Goal: Task Accomplishment & Management: Complete application form

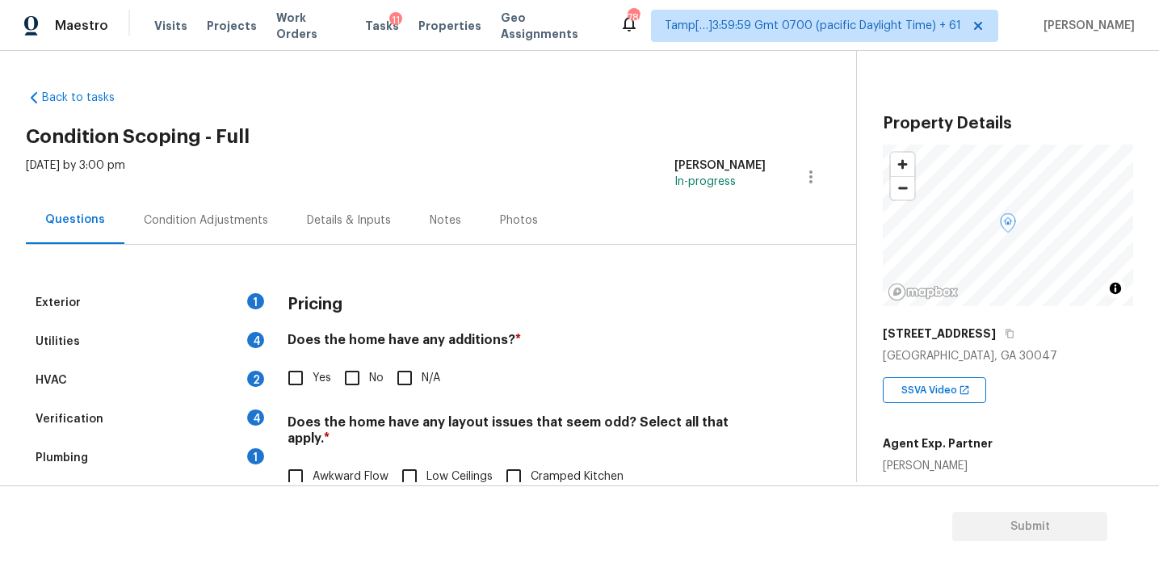
scroll to position [201, 0]
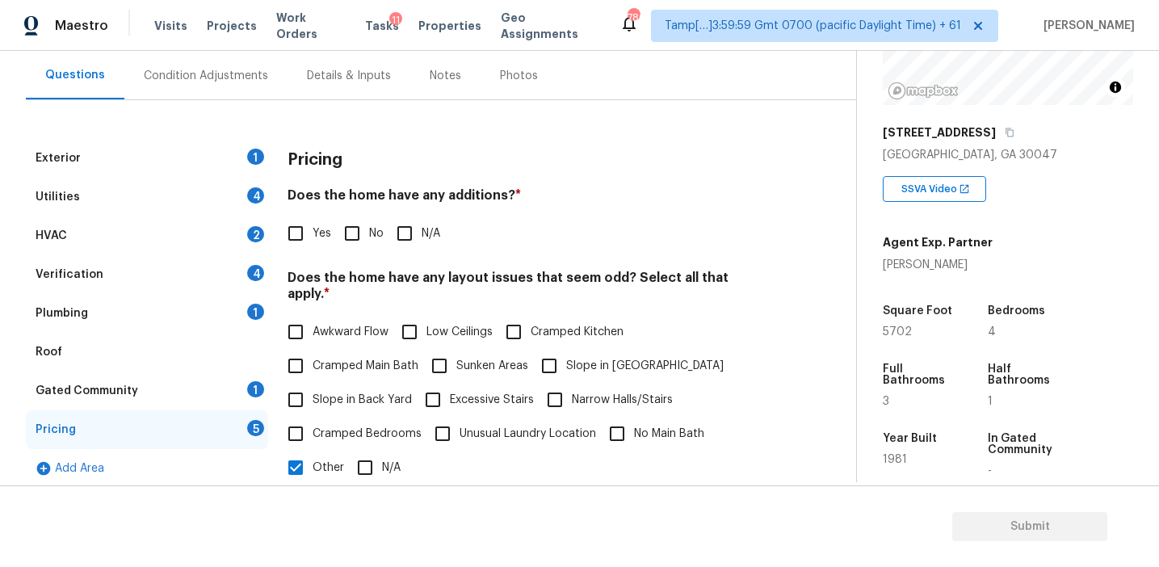
click at [445, 132] on div "Exterior 1 Utilities 4 HVAC 2 Verification 4 Plumbing 1 Roof Gated Community 1 …" at bounding box center [422, 510] width 792 height 820
click at [810, 426] on div "Exterior 1 Utilities 4 HVAC 2 Verification 4 Plumbing 1 Roof Gated Community 1 …" at bounding box center [422, 529] width 792 height 781
click at [696, 232] on div "Yes No N/A" at bounding box center [527, 233] width 478 height 34
click at [299, 235] on input "Yes" at bounding box center [296, 233] width 34 height 34
checkbox input "true"
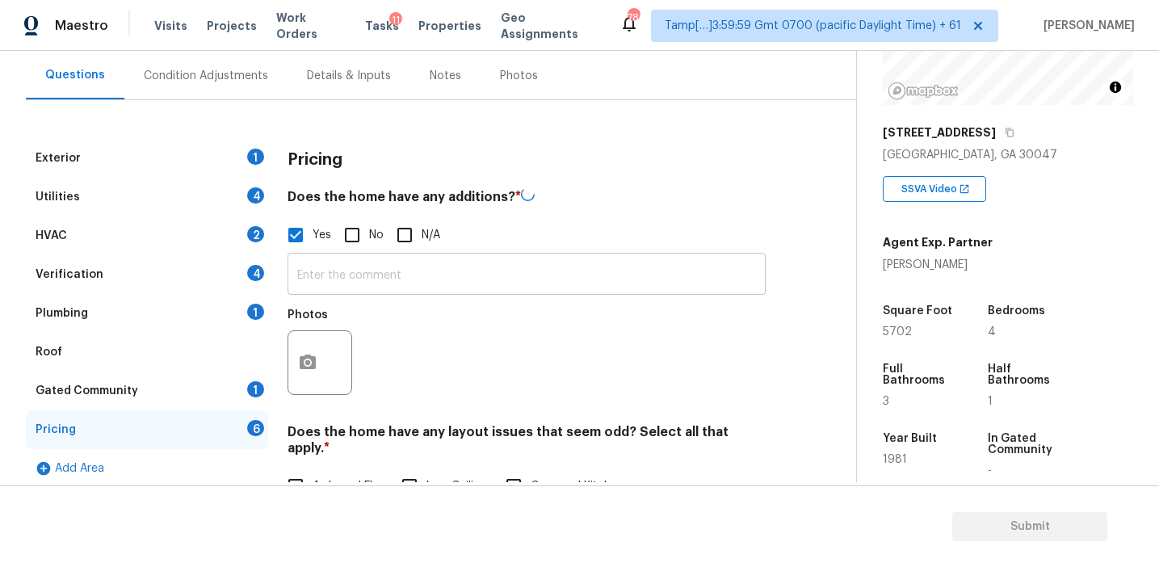
click at [343, 275] on input "text" at bounding box center [527, 276] width 478 height 38
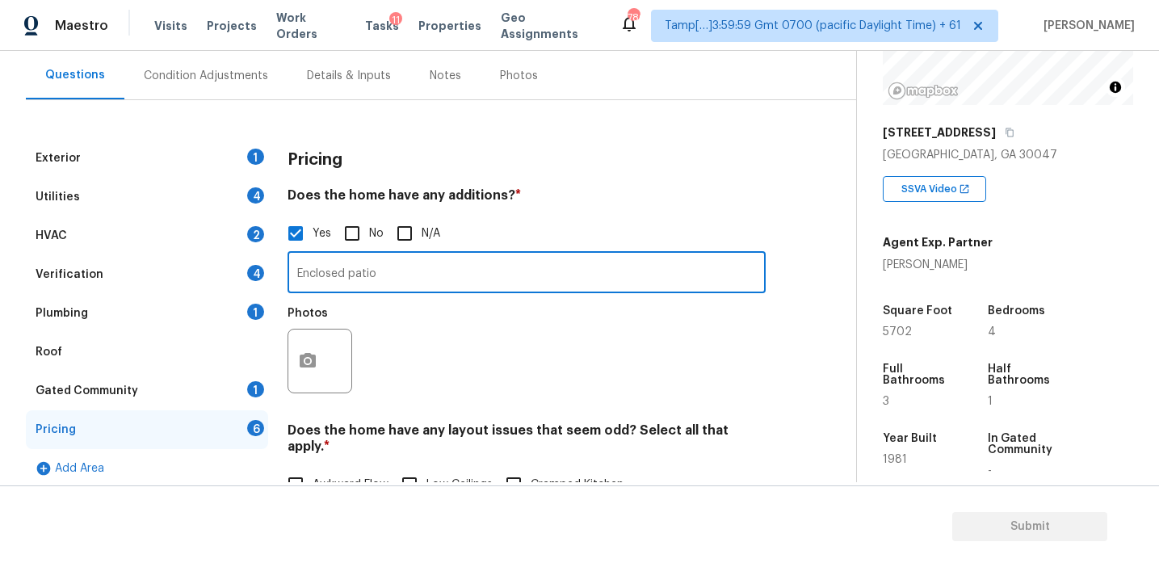
type input "Enclosed patio"
click at [307, 376] on button "button" at bounding box center [307, 361] width 39 height 63
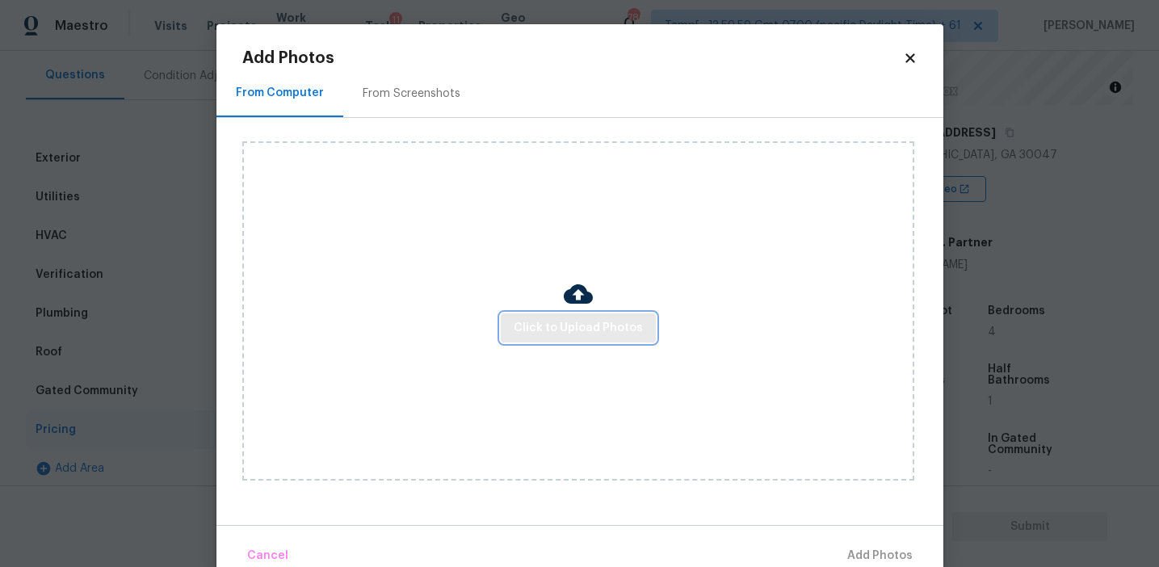
click at [548, 320] on span "Click to Upload Photos" at bounding box center [578, 328] width 129 height 20
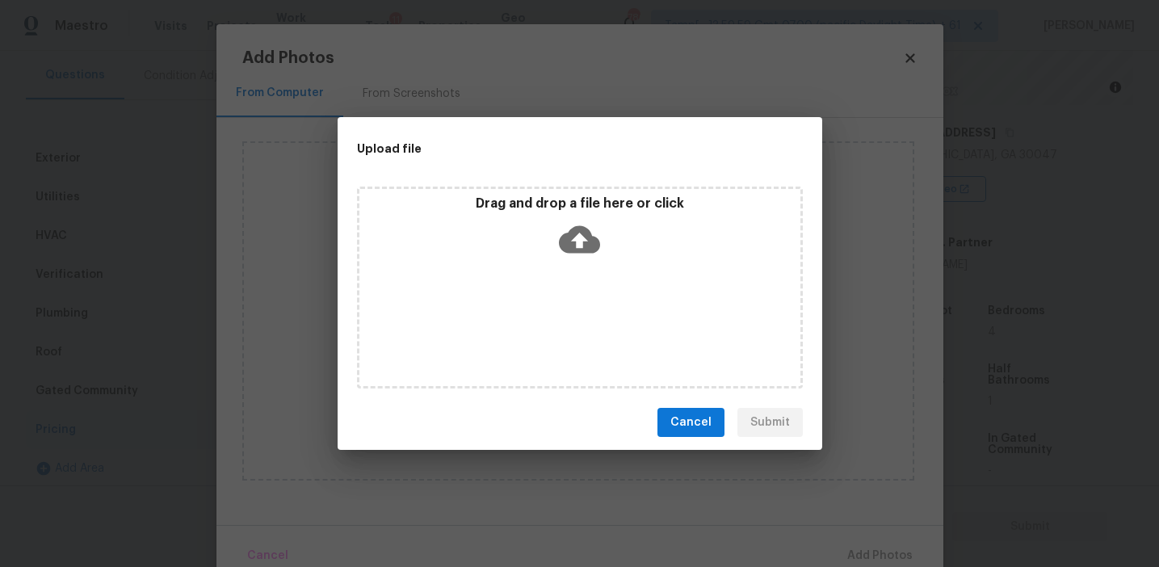
click at [561, 181] on div "Drag and drop a file here or click" at bounding box center [580, 287] width 485 height 215
click at [564, 214] on div "Drag and drop a file here or click" at bounding box center [579, 229] width 441 height 69
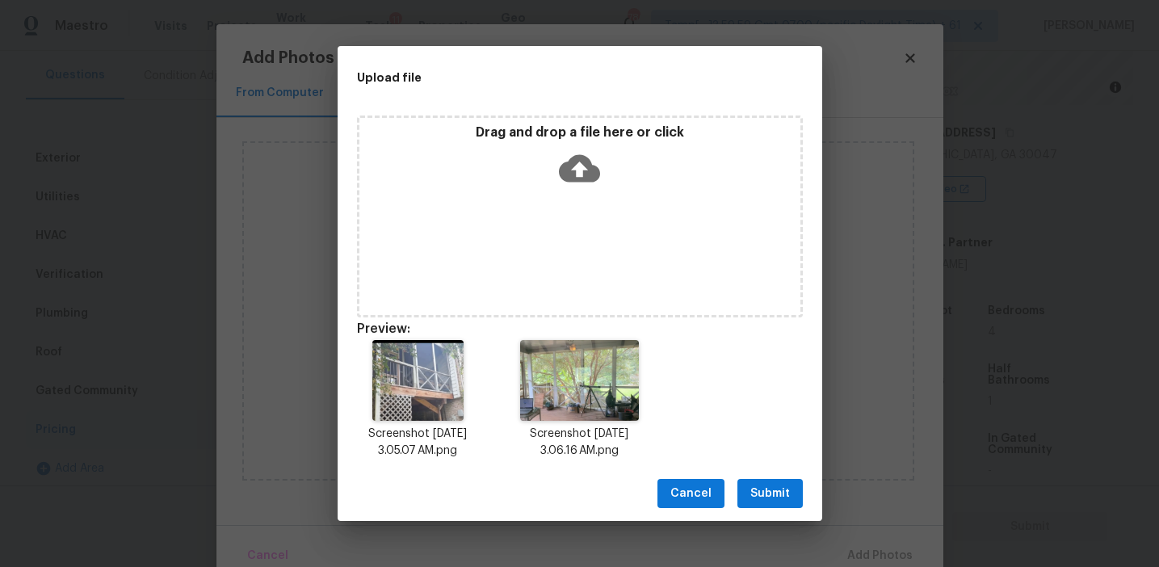
click at [762, 484] on span "Submit" at bounding box center [770, 494] width 40 height 20
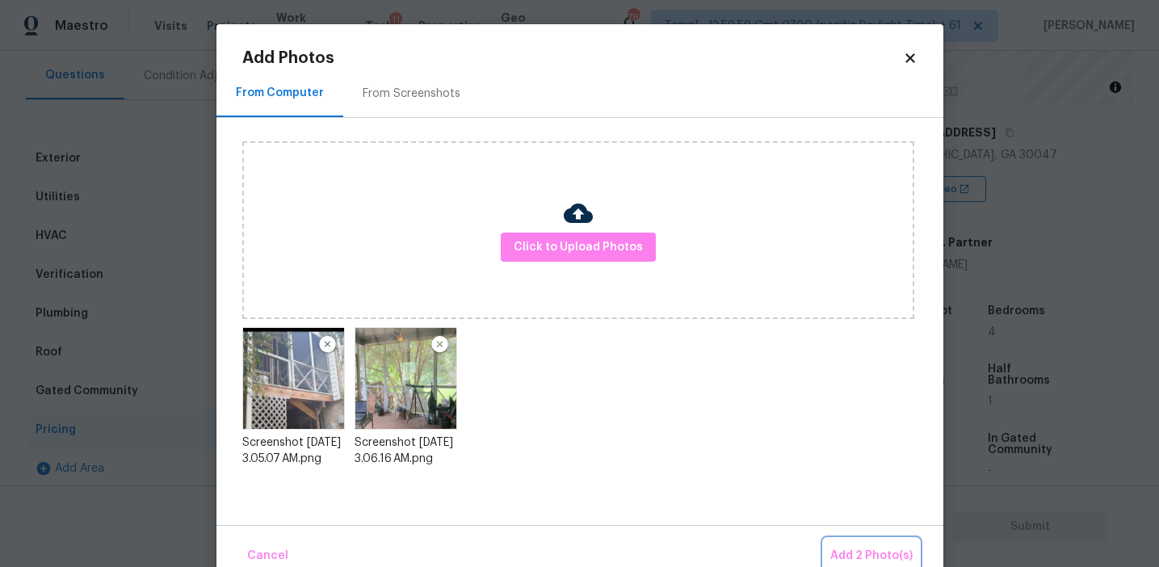
click at [860, 540] on button "Add 2 Photo(s)" at bounding box center [871, 556] width 95 height 35
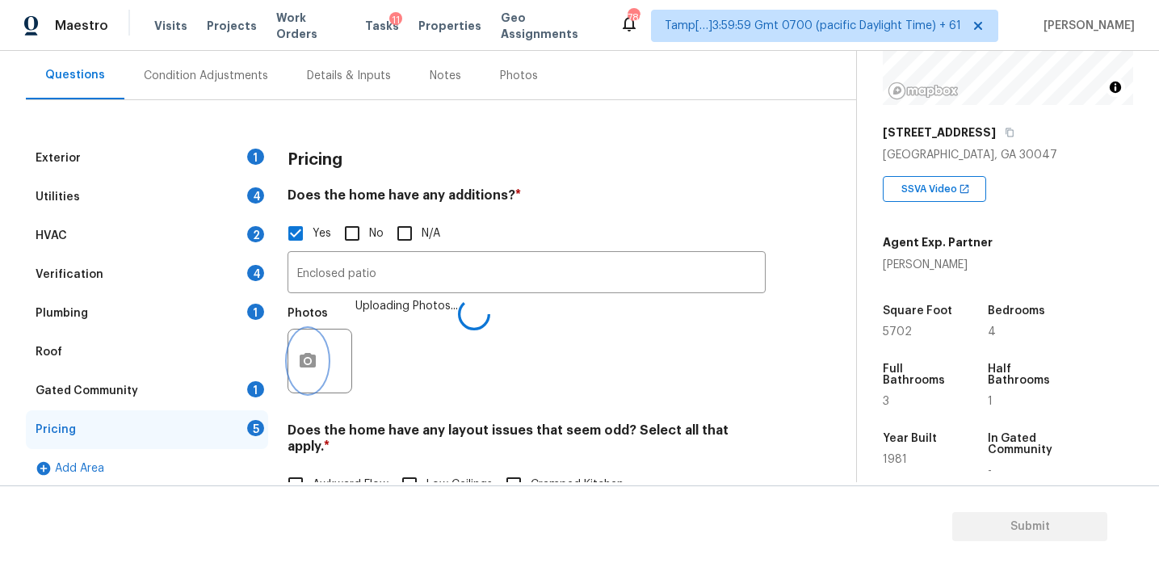
scroll to position [317, 0]
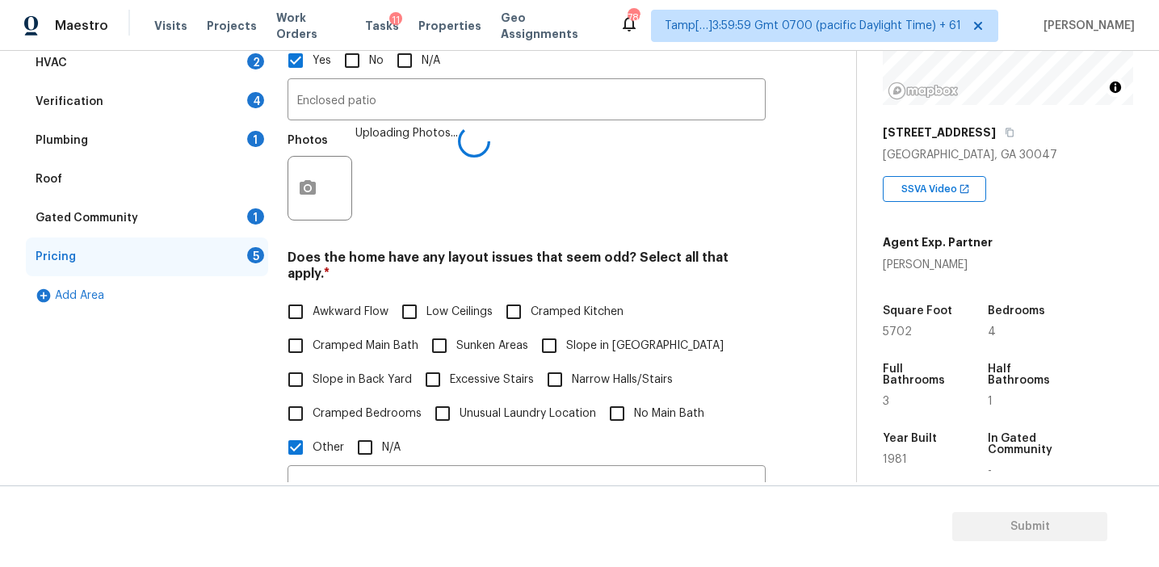
click at [365, 304] on span "Awkward Flow" at bounding box center [351, 312] width 76 height 17
click at [313, 295] on input "Awkward Flow" at bounding box center [296, 312] width 34 height 34
checkbox input "true"
click at [365, 383] on div "Awkward Flow Low Ceilings Cramped Kitchen Cramped Main Bath Sunken Areas Slope …" at bounding box center [527, 381] width 478 height 170
click at [551, 330] on input "Slope in Front Yard" at bounding box center [549, 346] width 34 height 34
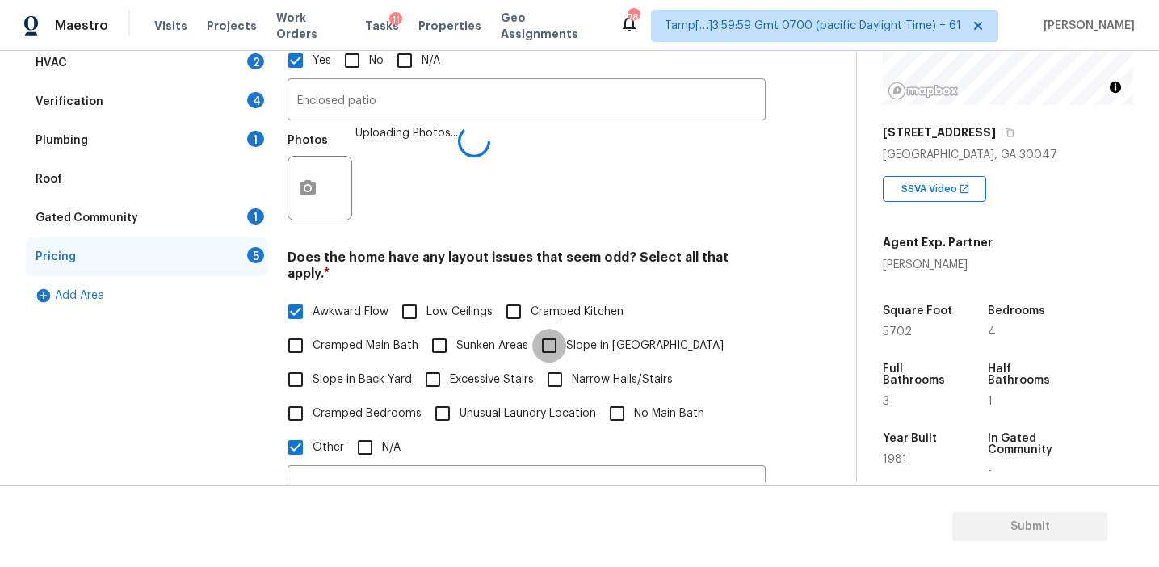
checkbox input "true"
click at [344, 380] on div "Awkward Flow Low Ceilings Cramped Kitchen Cramped Main Bath Sunken Areas Slope …" at bounding box center [527, 380] width 478 height 170
click at [343, 372] on span "Slope in Back Yard" at bounding box center [362, 380] width 99 height 17
click at [313, 363] on input "Slope in Back Yard" at bounding box center [296, 380] width 34 height 34
checkbox input "true"
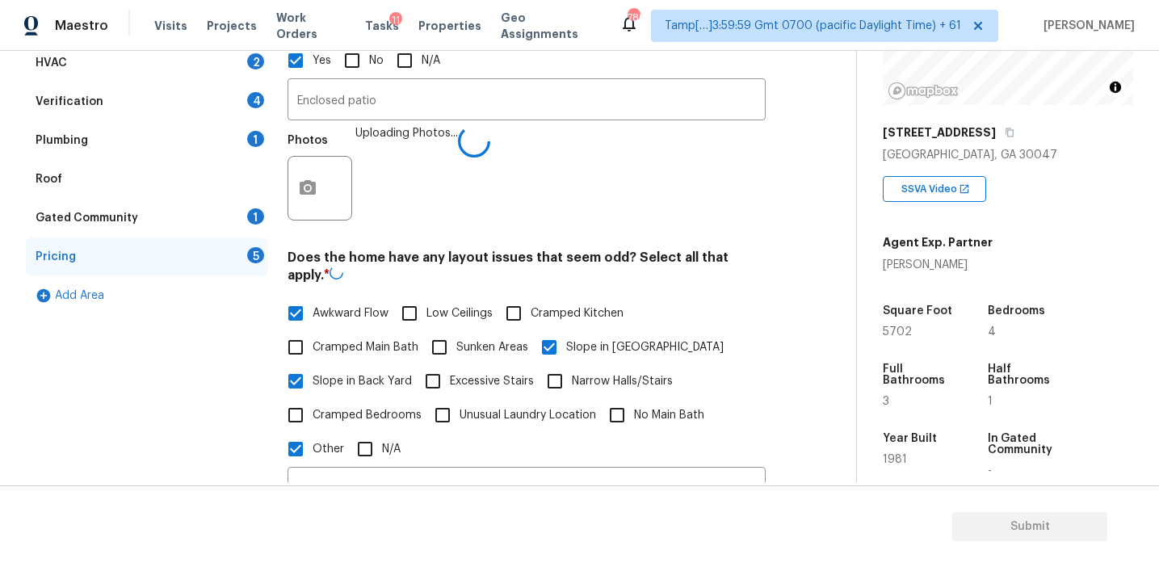
scroll to position [515, 0]
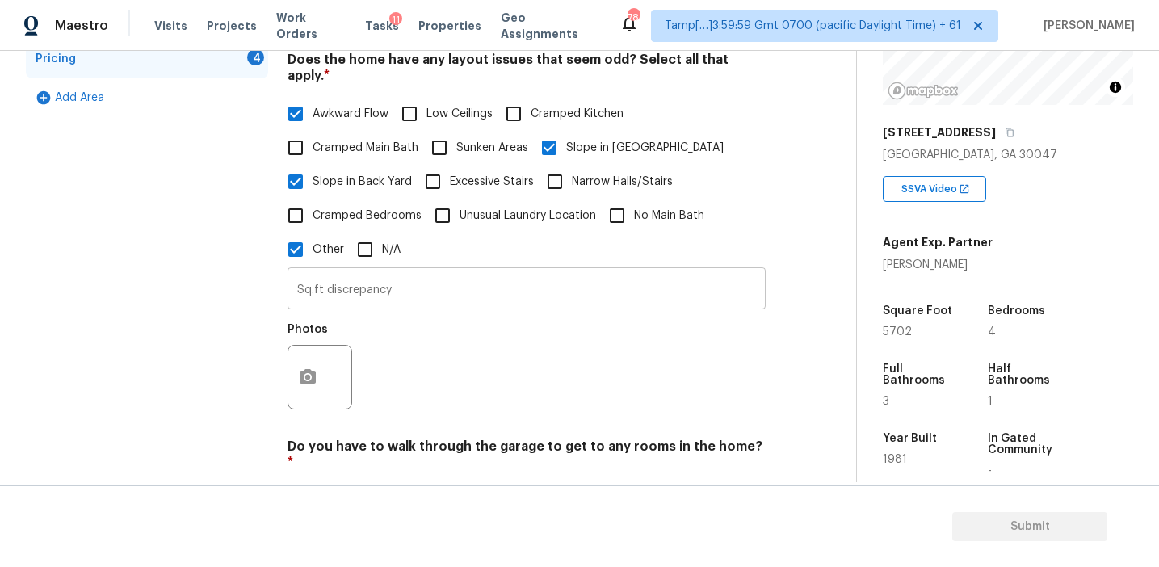
click at [437, 287] on input "Sq.ft discrepancy" at bounding box center [527, 290] width 478 height 38
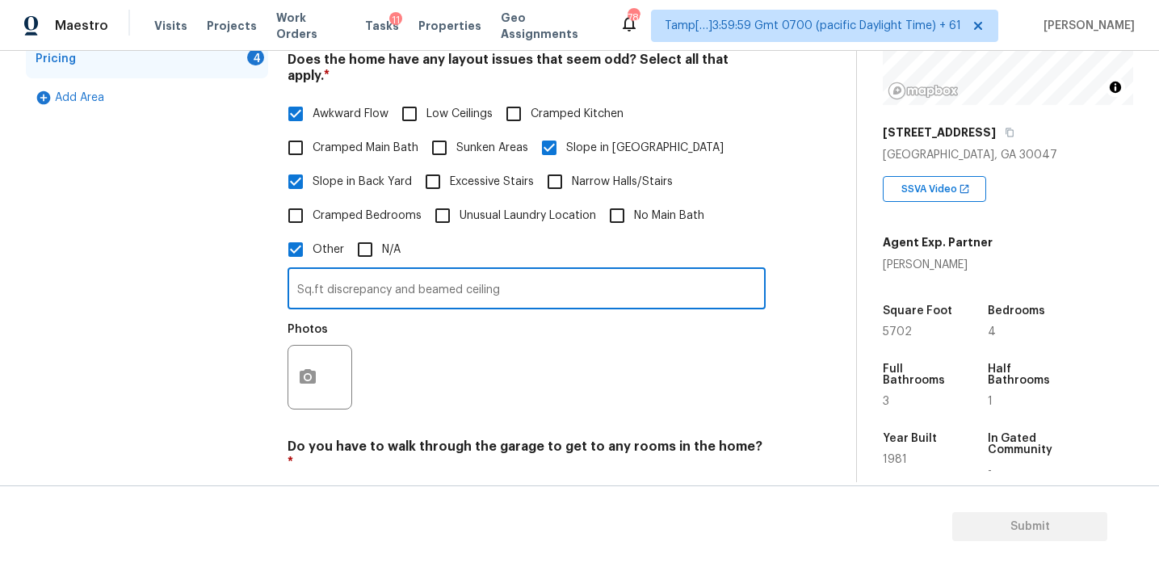
type input "Sq.ft discrepancy and beamed ceiling"
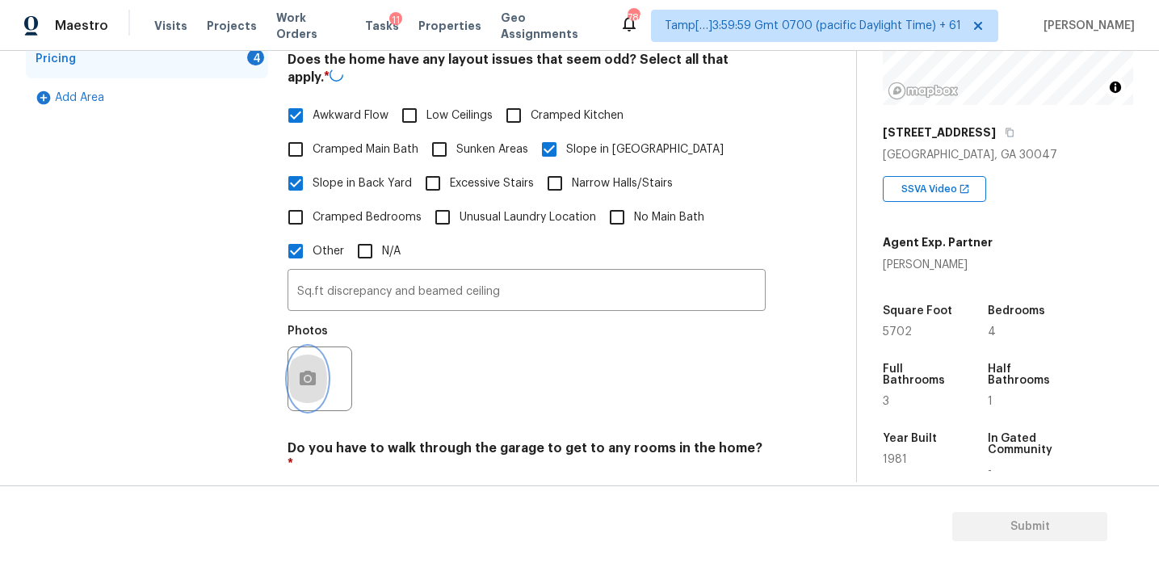
click at [303, 364] on button "button" at bounding box center [307, 378] width 39 height 63
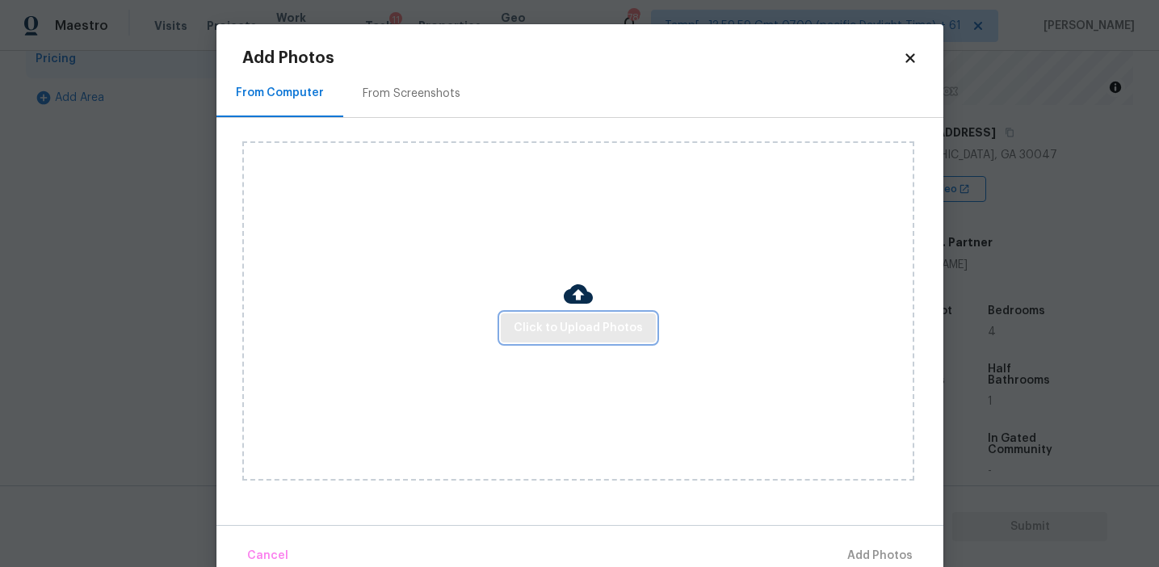
click at [557, 330] on span "Click to Upload Photos" at bounding box center [578, 328] width 129 height 20
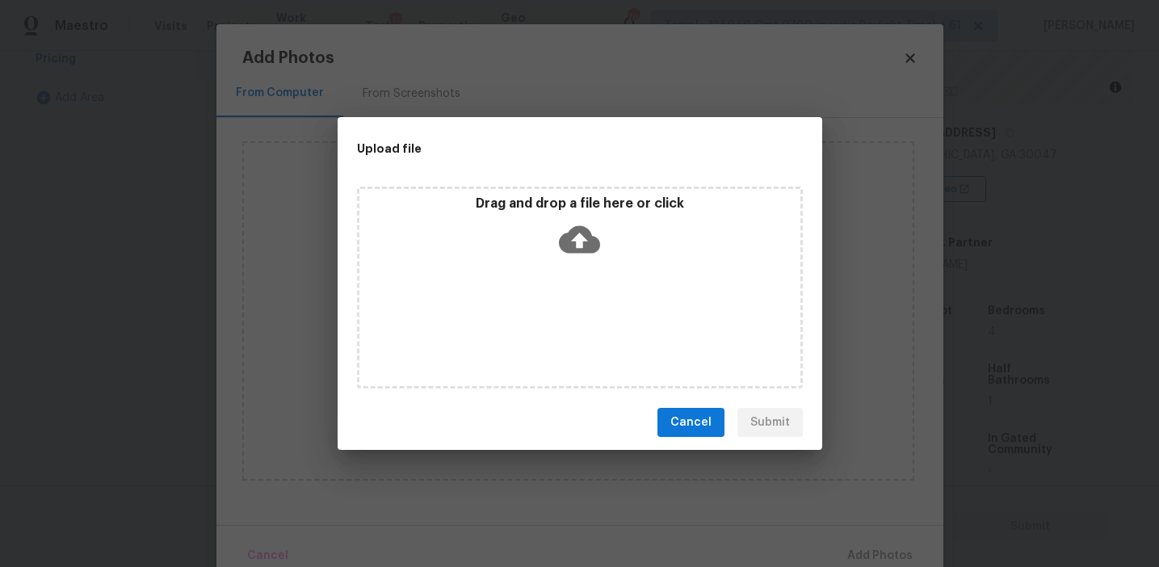
click at [562, 219] on icon at bounding box center [579, 239] width 41 height 41
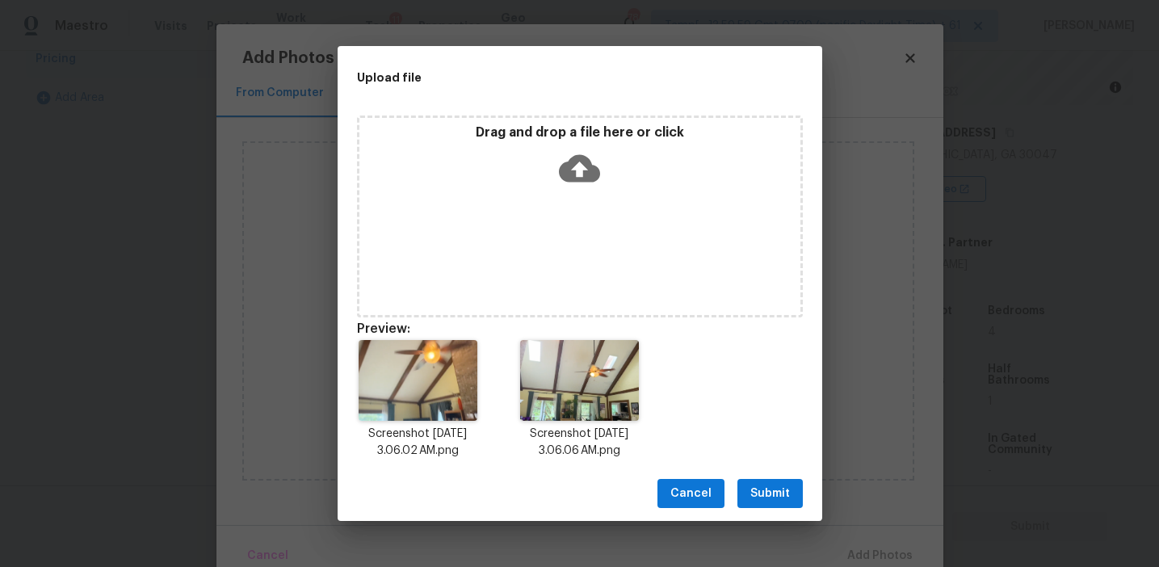
click at [762, 496] on span "Submit" at bounding box center [770, 494] width 40 height 20
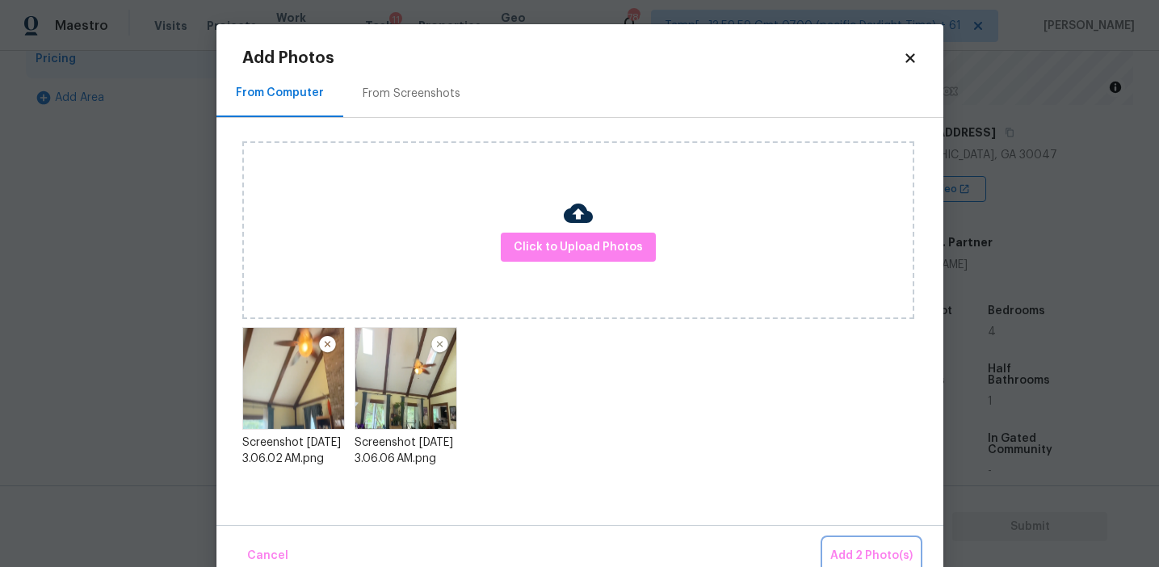
click at [875, 542] on button "Add 2 Photo(s)" at bounding box center [871, 556] width 95 height 35
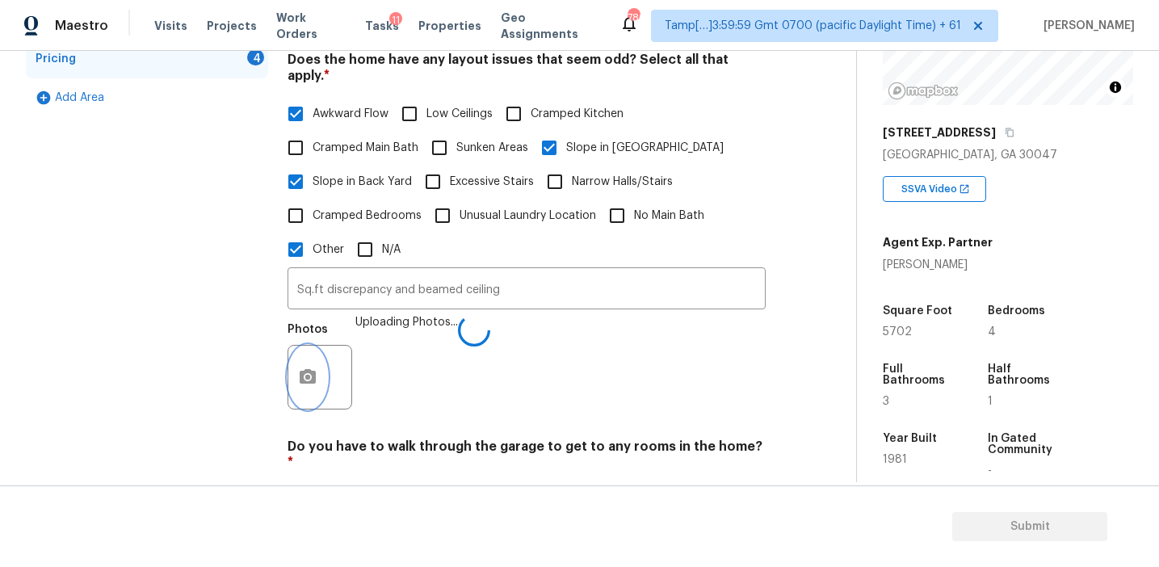
scroll to position [708, 0]
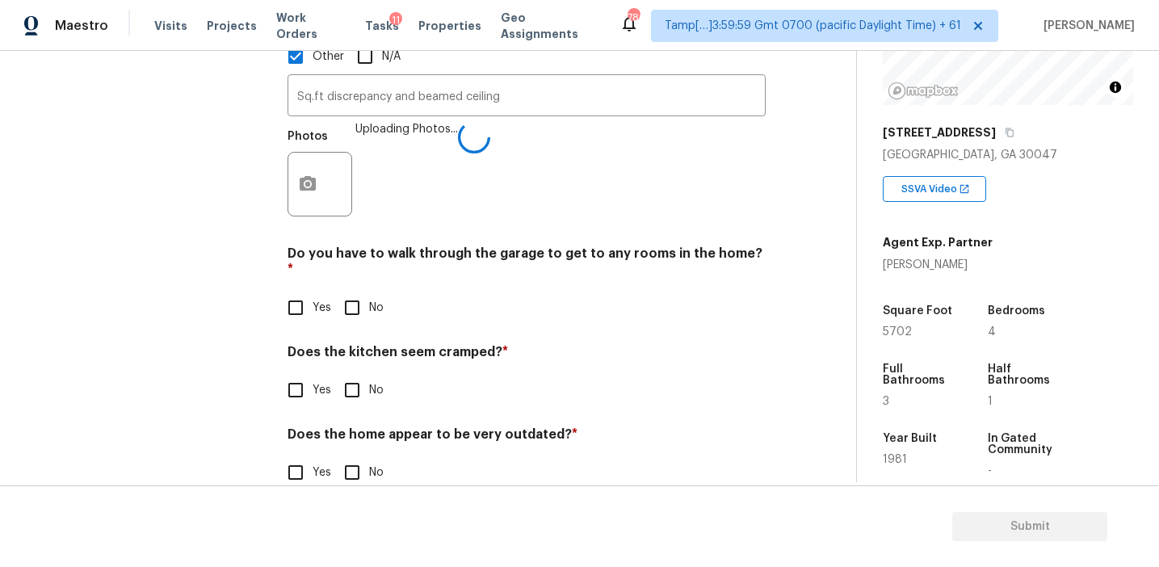
click at [361, 291] on input "No" at bounding box center [352, 308] width 34 height 34
checkbox input "true"
click at [355, 379] on div "Pricing Does the home have any additions? * Yes No N/A Enclosed patio ​ Photos …" at bounding box center [527, 42] width 478 height 935
click at [352, 373] on input "No" at bounding box center [352, 390] width 34 height 34
checkbox input "true"
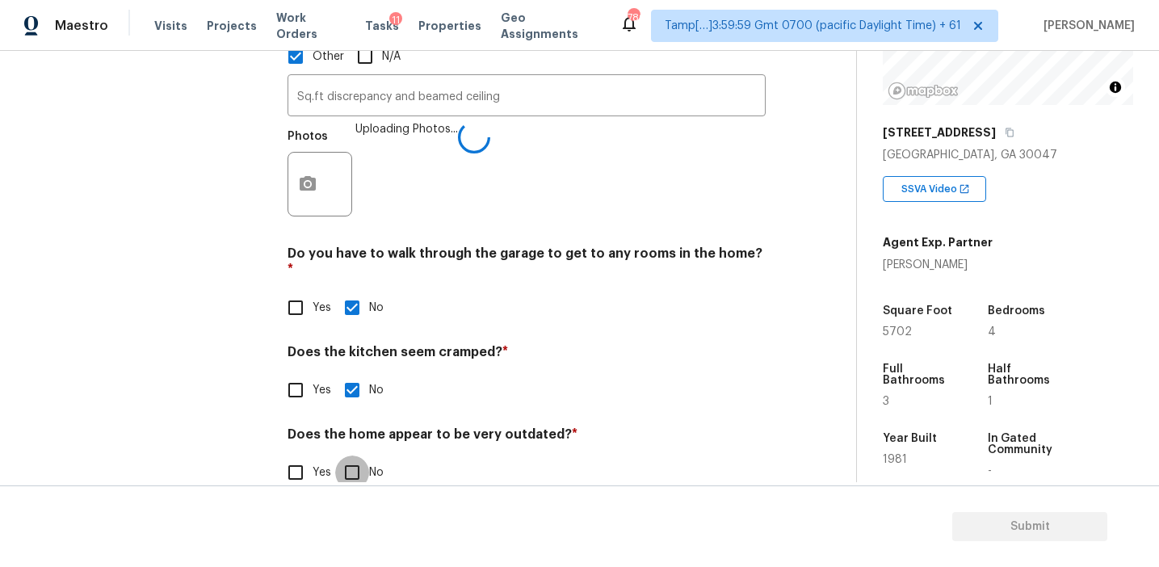
click at [355, 456] on input "No" at bounding box center [352, 473] width 34 height 34
checkbox input "true"
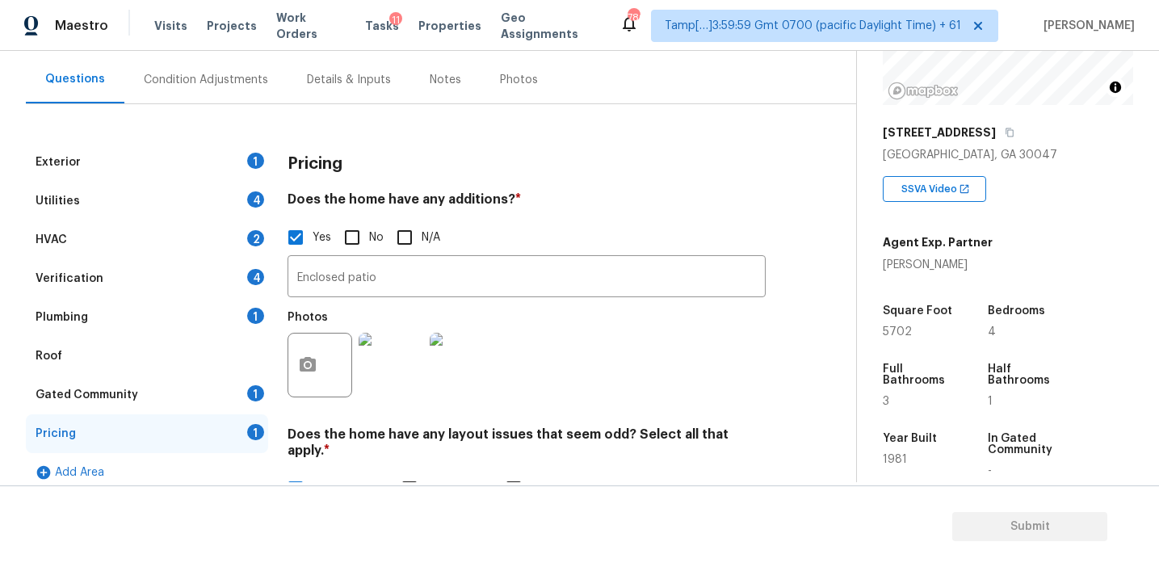
scroll to position [142, 0]
click at [359, 179] on div "Pricing" at bounding box center [527, 162] width 478 height 42
click at [236, 391] on div "Gated Community 1" at bounding box center [147, 393] width 242 height 39
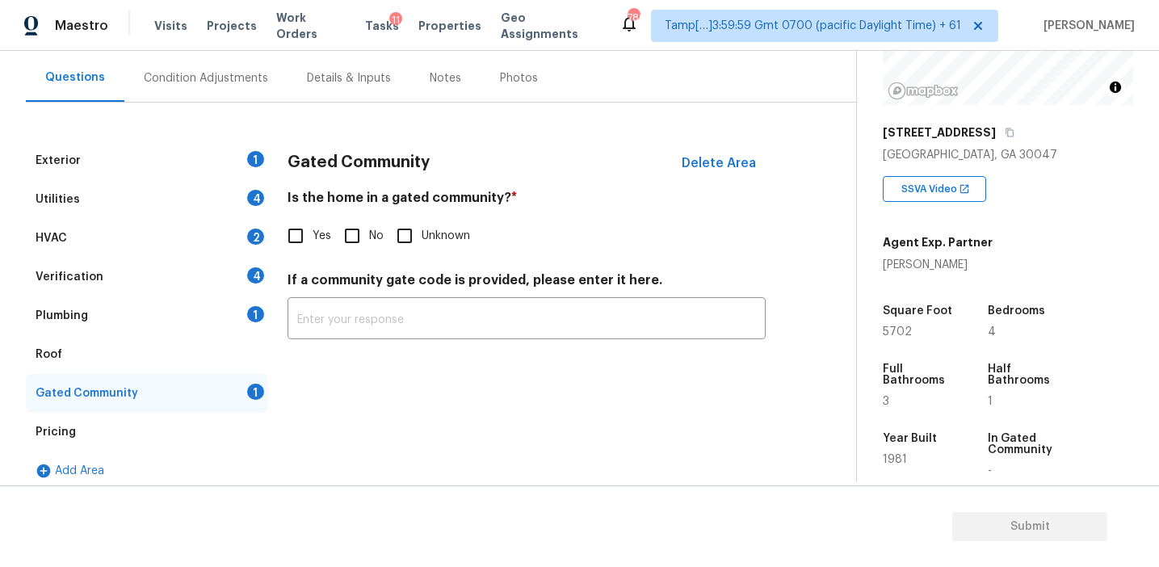
click at [358, 220] on input "No" at bounding box center [352, 236] width 34 height 34
checkbox input "true"
click at [225, 308] on div "Plumbing 1" at bounding box center [147, 315] width 242 height 39
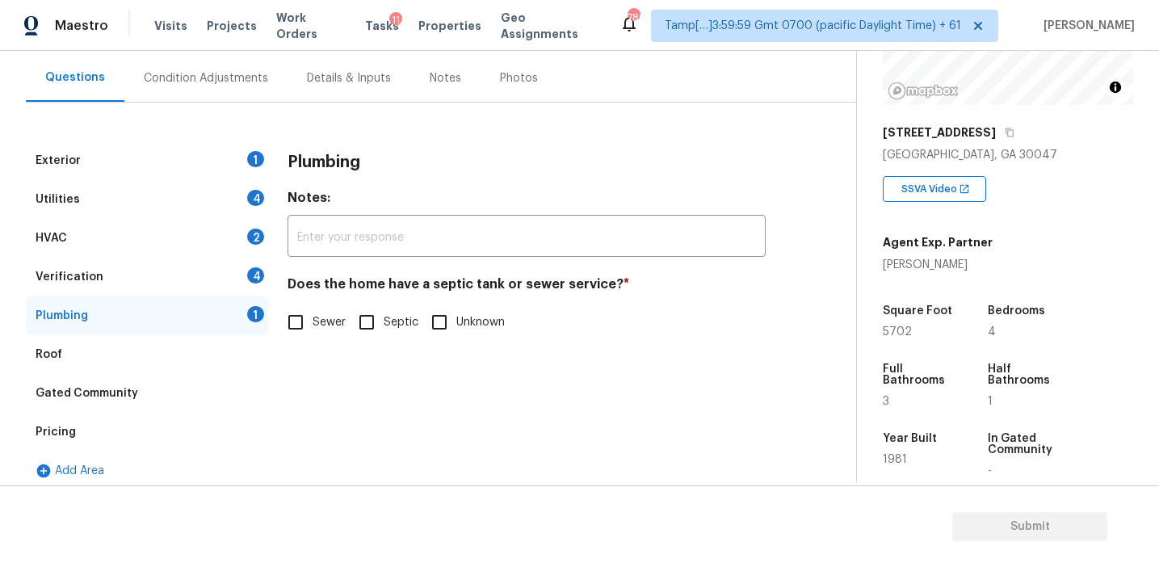
click at [312, 308] on input "Sewer" at bounding box center [296, 322] width 34 height 34
checkbox input "true"
click at [233, 272] on div "Verification 4" at bounding box center [147, 277] width 242 height 39
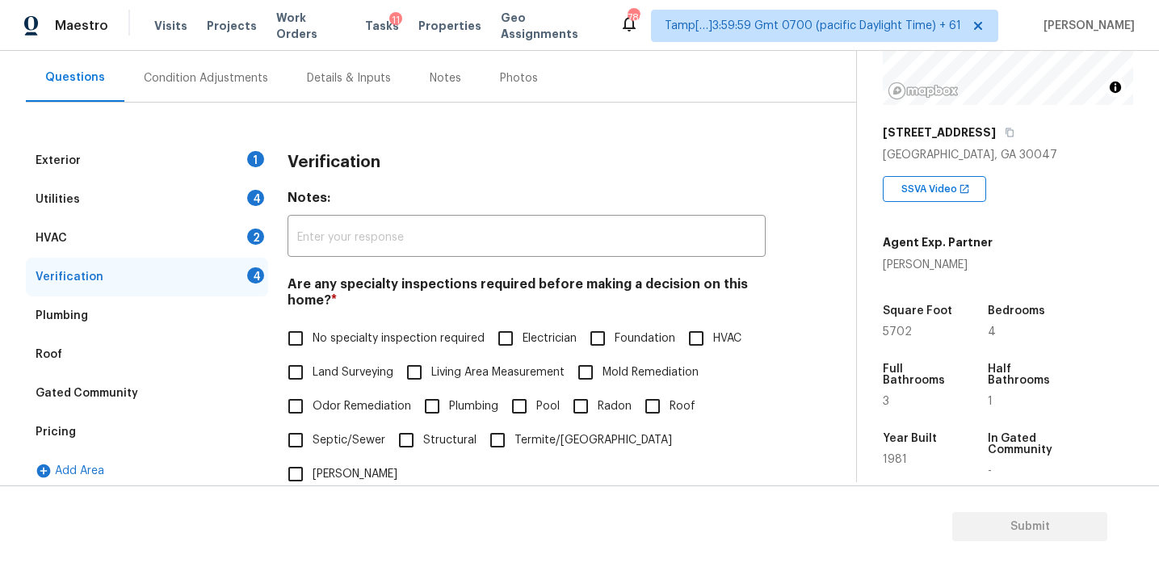
click at [239, 316] on div "Plumbing" at bounding box center [147, 315] width 242 height 39
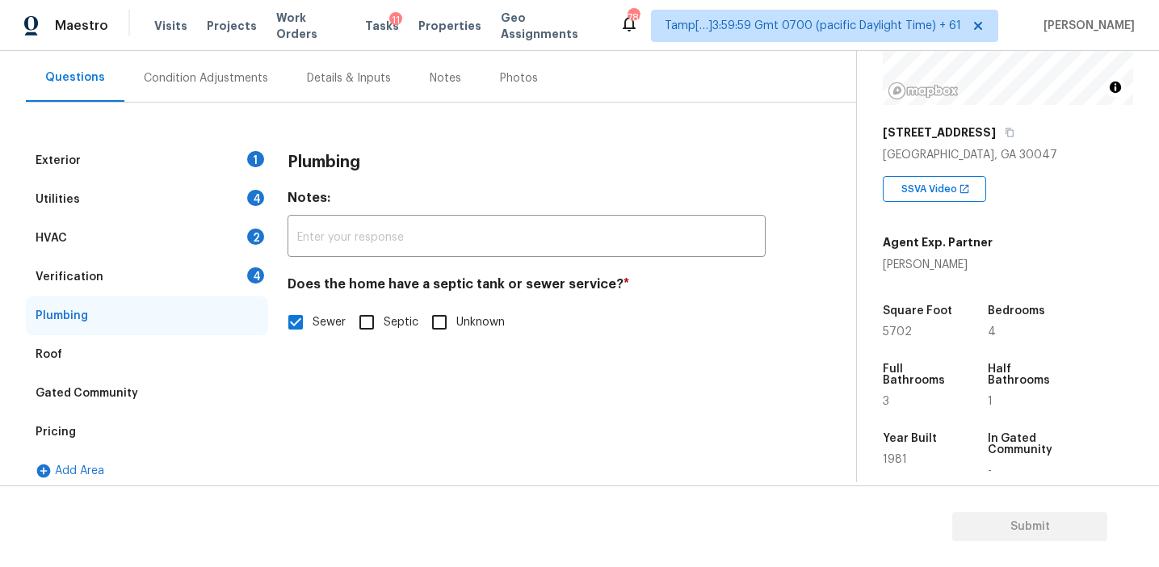
click at [384, 331] on label "Septic" at bounding box center [384, 322] width 69 height 34
click at [384, 331] on input "Septic" at bounding box center [367, 322] width 34 height 34
checkbox input "true"
checkbox input "false"
click at [224, 274] on div "Verification 4" at bounding box center [147, 277] width 242 height 39
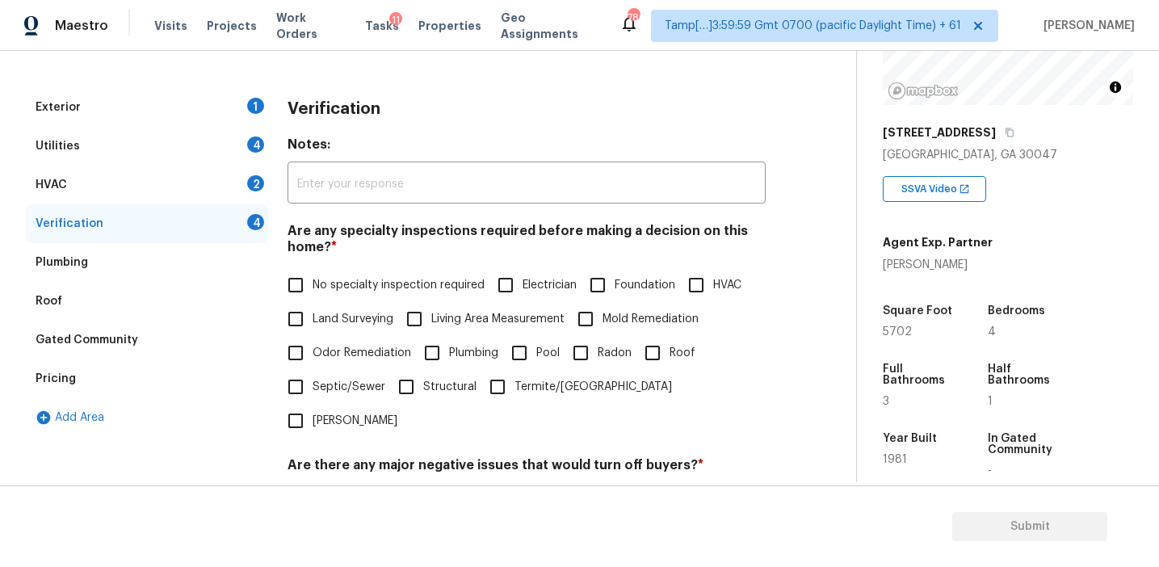
scroll to position [237, 0]
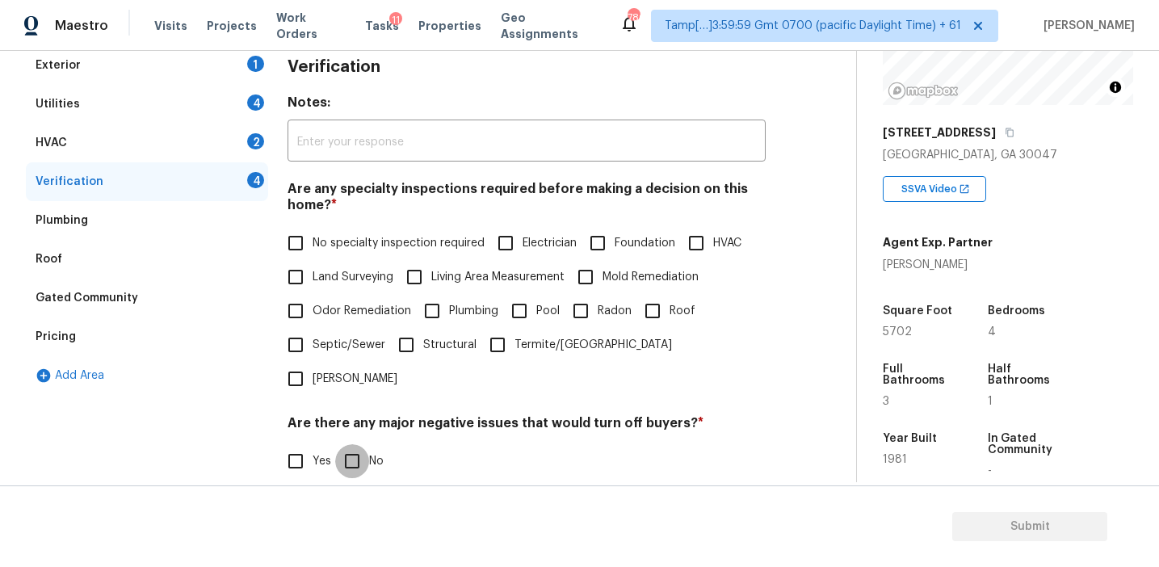
click at [363, 444] on input "No" at bounding box center [352, 461] width 34 height 34
checkbox input "true"
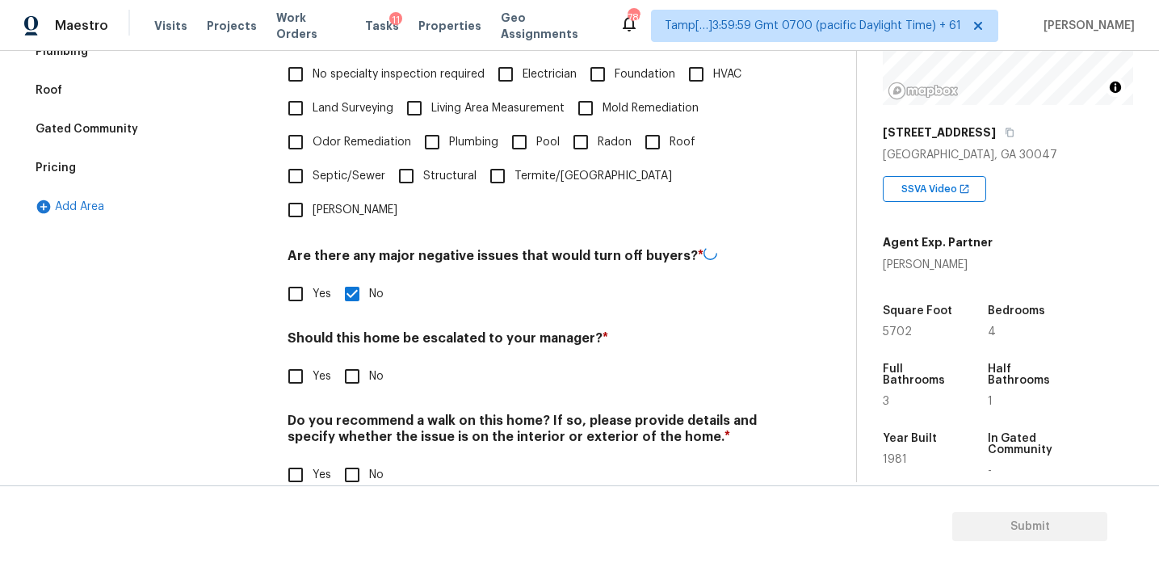
scroll to position [405, 0]
click at [356, 359] on input "No" at bounding box center [352, 376] width 34 height 34
checkbox input "true"
click at [358, 460] on input "No" at bounding box center [352, 477] width 34 height 34
checkbox input "true"
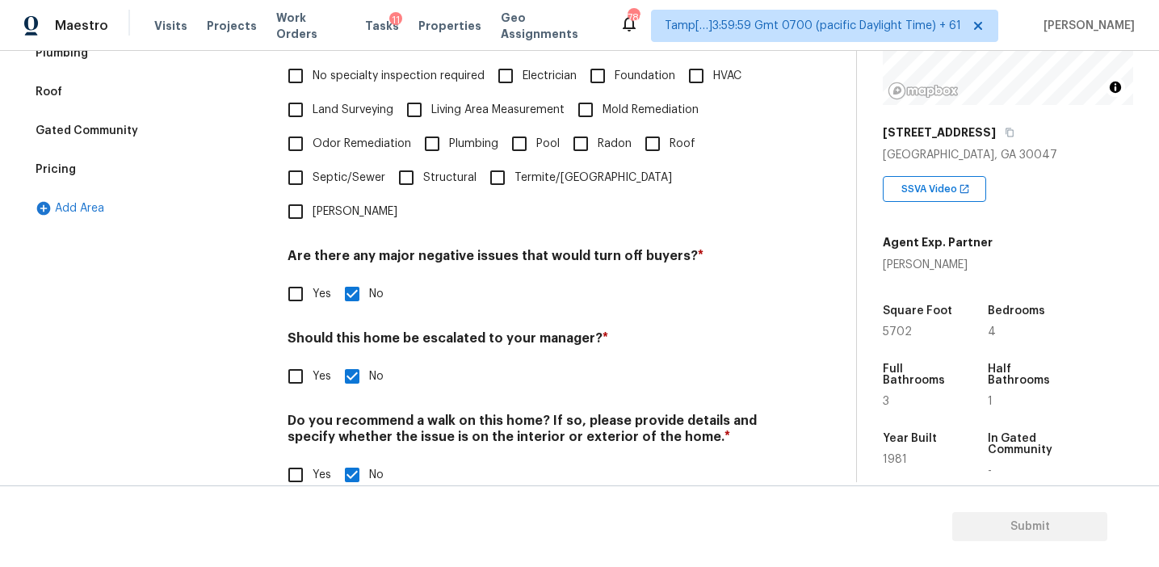
scroll to position [304, 0]
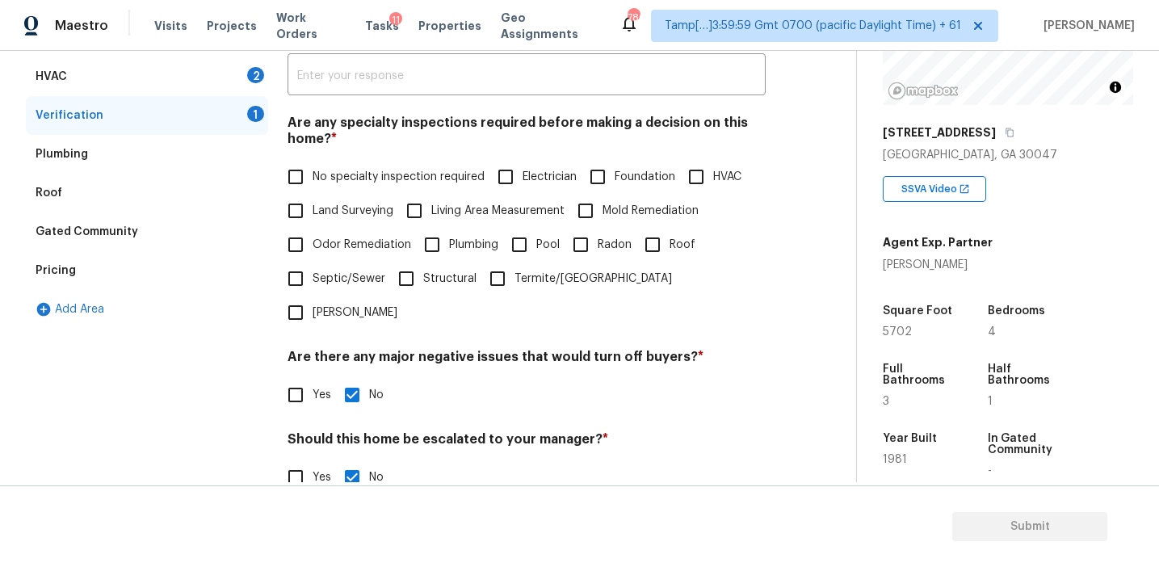
click at [351, 181] on span "No specialty inspection required" at bounding box center [399, 177] width 172 height 17
click at [313, 181] on input "No specialty inspection required" at bounding box center [296, 177] width 34 height 34
checkbox input "true"
click at [225, 82] on div "HVAC 2" at bounding box center [147, 76] width 242 height 39
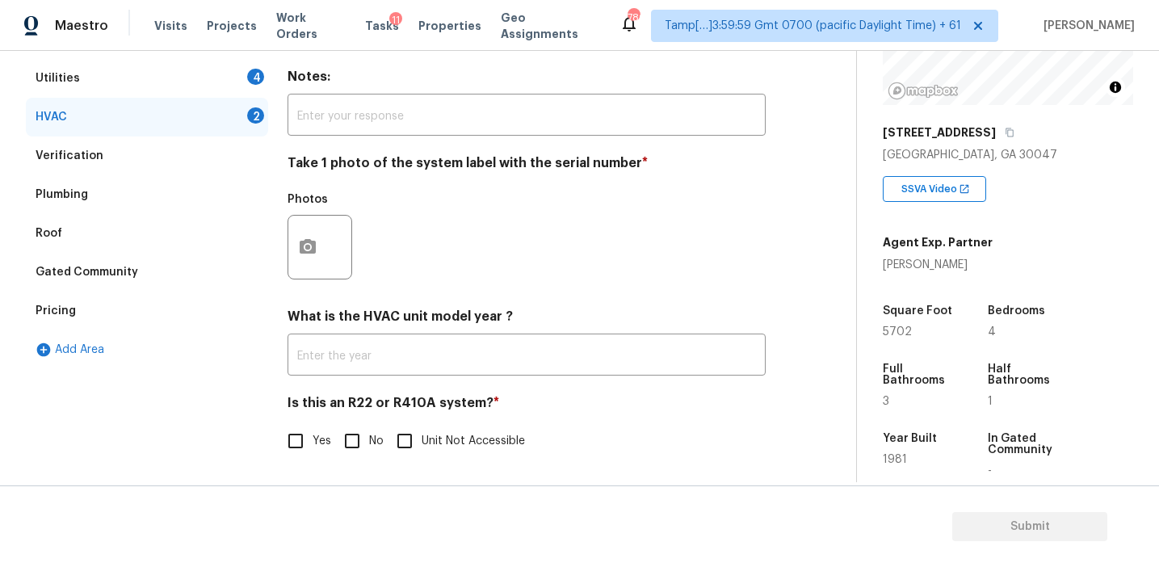
scroll to position [264, 0]
click at [351, 466] on div "HVAC Delete Area Notes: ​ Take 1 photo of the system label with the serial numb…" at bounding box center [527, 248] width 478 height 457
click at [351, 436] on input "No" at bounding box center [352, 441] width 34 height 34
checkbox input "true"
click at [306, 245] on circle "button" at bounding box center [307, 247] width 5 height 5
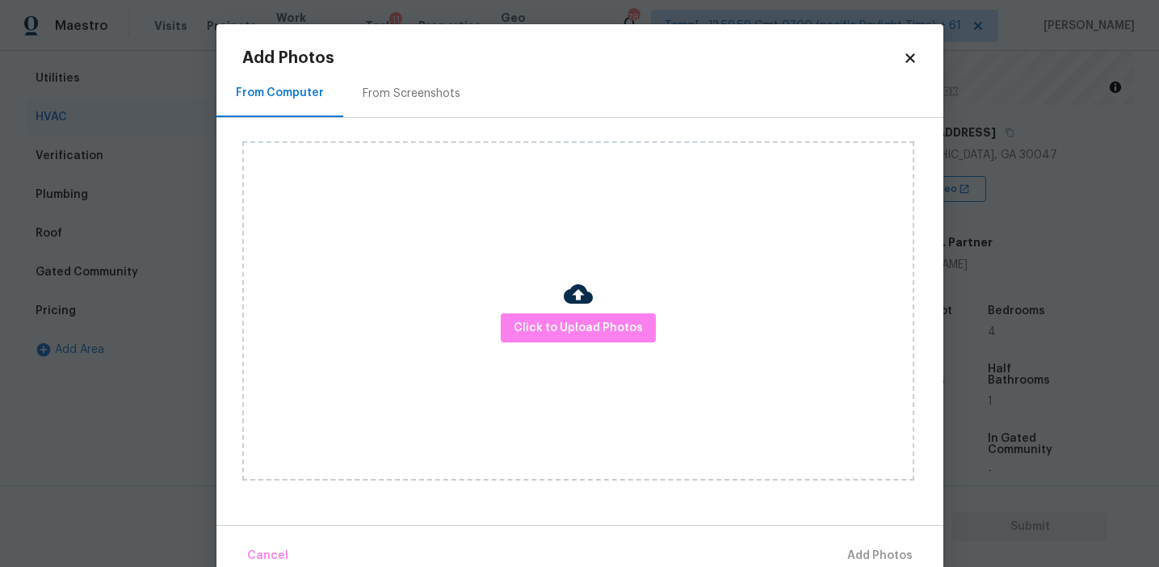
click at [414, 93] on div "From Screenshots" at bounding box center [412, 94] width 98 height 16
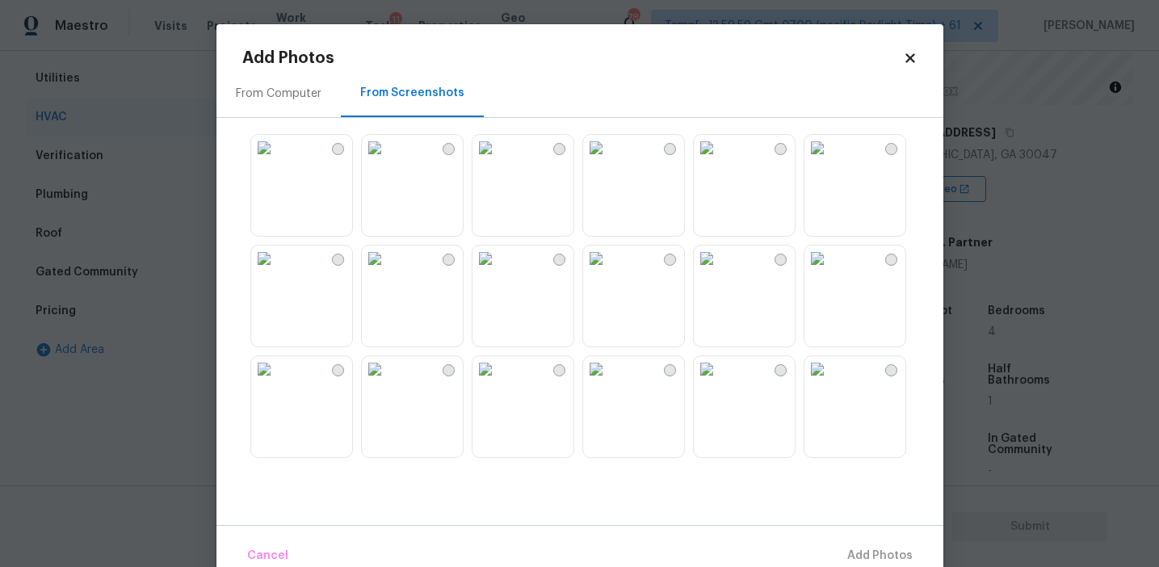
click at [388, 271] on img at bounding box center [375, 259] width 26 height 26
click at [855, 550] on span "Add 1 Photo(s)" at bounding box center [873, 556] width 80 height 20
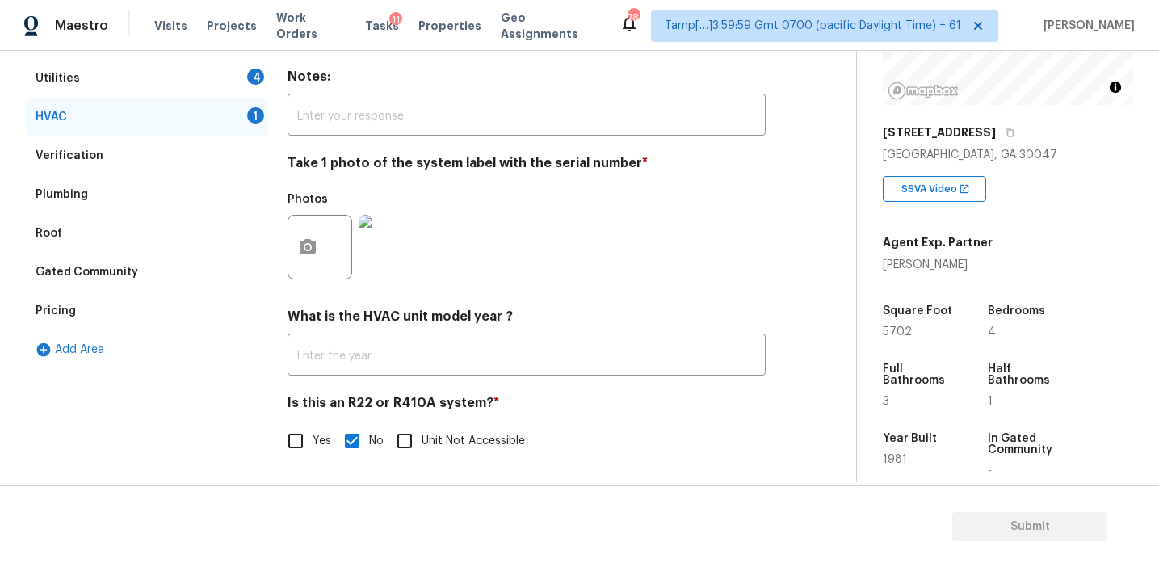
click at [254, 69] on div "4" at bounding box center [255, 77] width 17 height 16
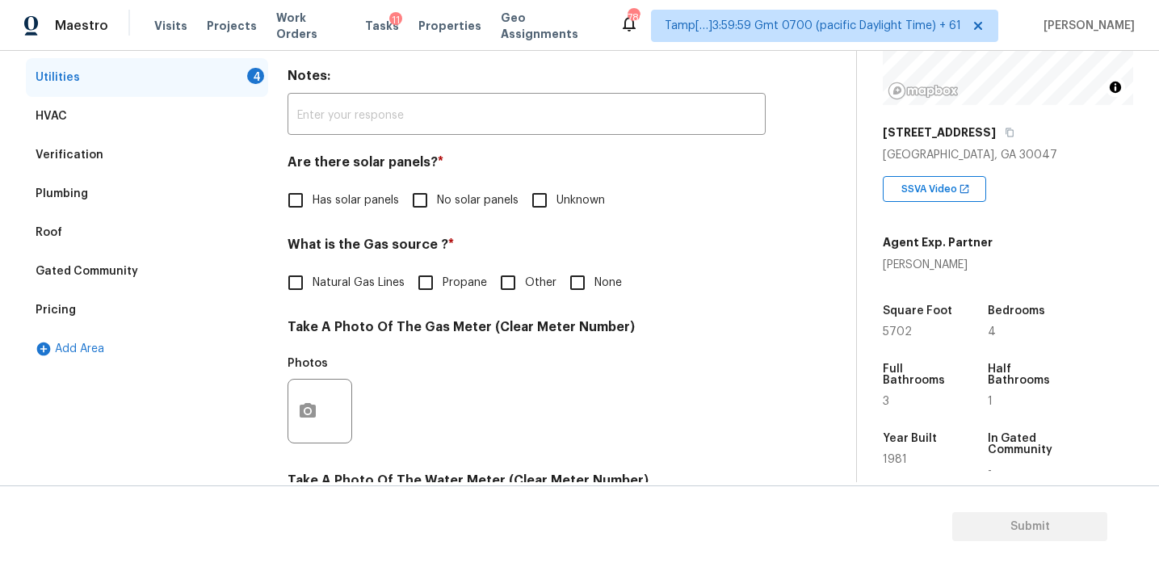
click at [469, 190] on label "No solar panels" at bounding box center [461, 200] width 116 height 34
click at [437, 190] on input "No solar panels" at bounding box center [420, 200] width 34 height 34
checkbox input "true"
click at [360, 289] on span "Natural Gas Lines" at bounding box center [359, 283] width 92 height 17
click at [313, 289] on input "Natural Gas Lines" at bounding box center [296, 283] width 34 height 34
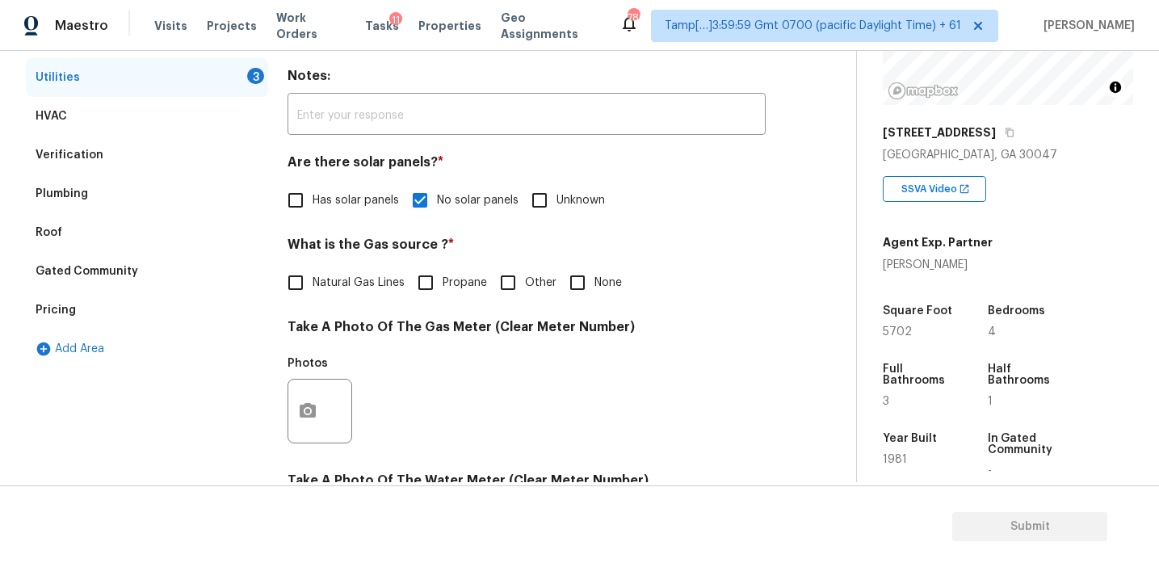
checkbox input "true"
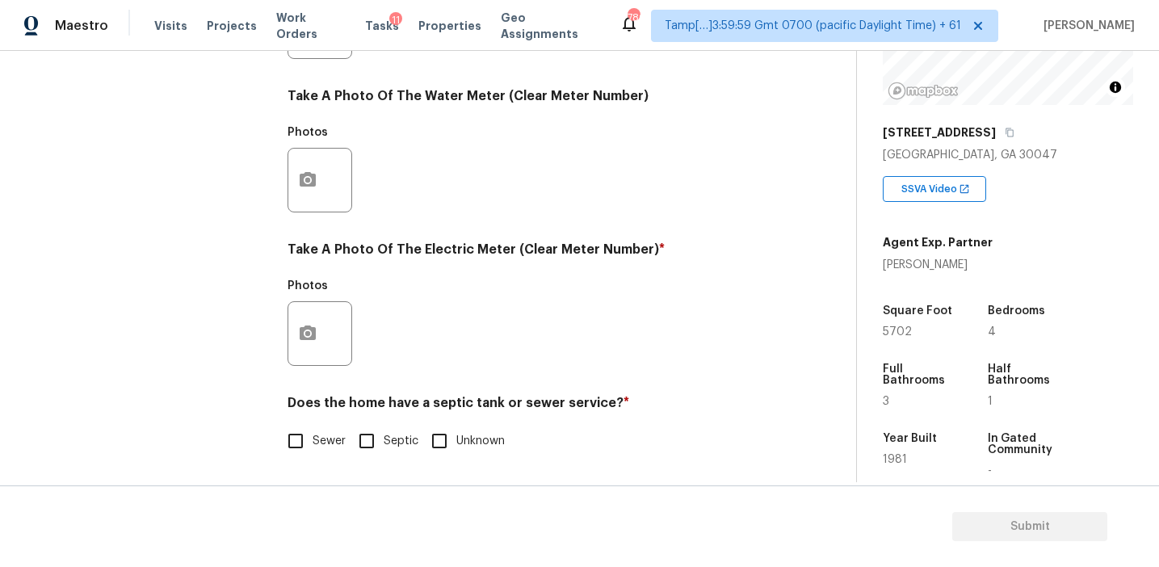
scroll to position [649, 0]
click at [375, 441] on input "Septic" at bounding box center [367, 441] width 34 height 34
checkbox input "true"
click at [309, 337] on icon "button" at bounding box center [308, 333] width 16 height 15
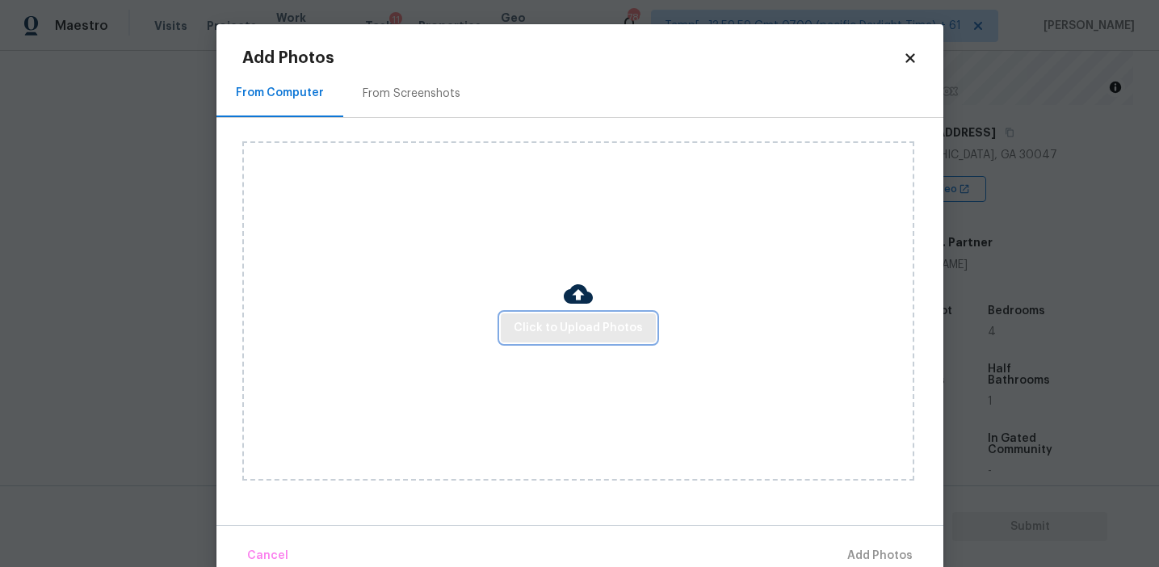
click at [566, 337] on span "Click to Upload Photos" at bounding box center [578, 328] width 129 height 20
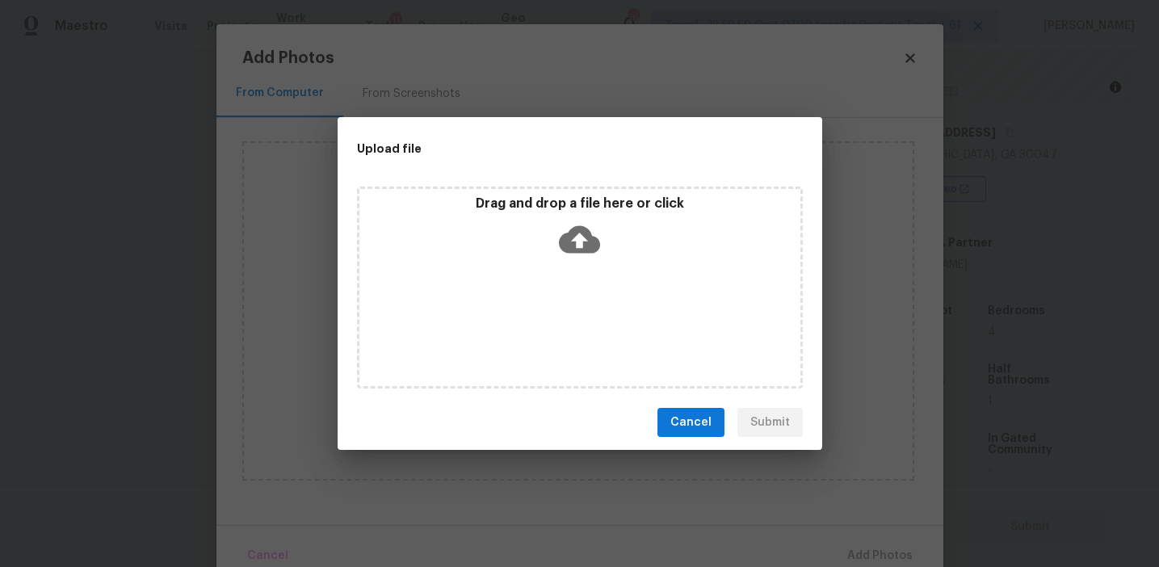
click at [561, 201] on p "Drag and drop a file here or click" at bounding box center [579, 203] width 441 height 17
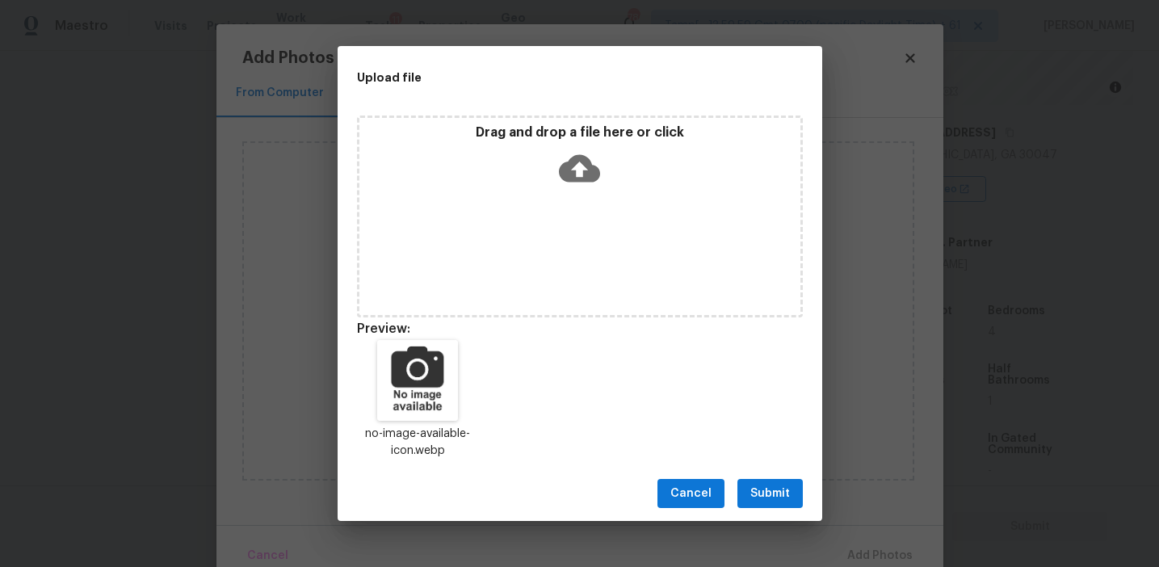
click at [782, 498] on span "Submit" at bounding box center [770, 494] width 40 height 20
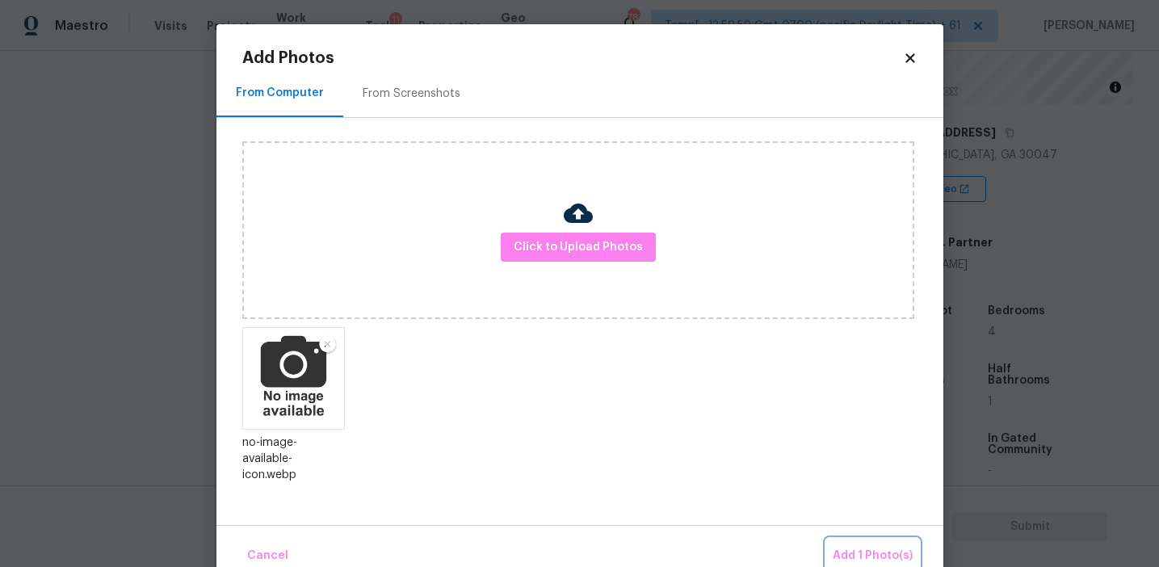
click at [868, 548] on span "Add 1 Photo(s)" at bounding box center [873, 556] width 80 height 20
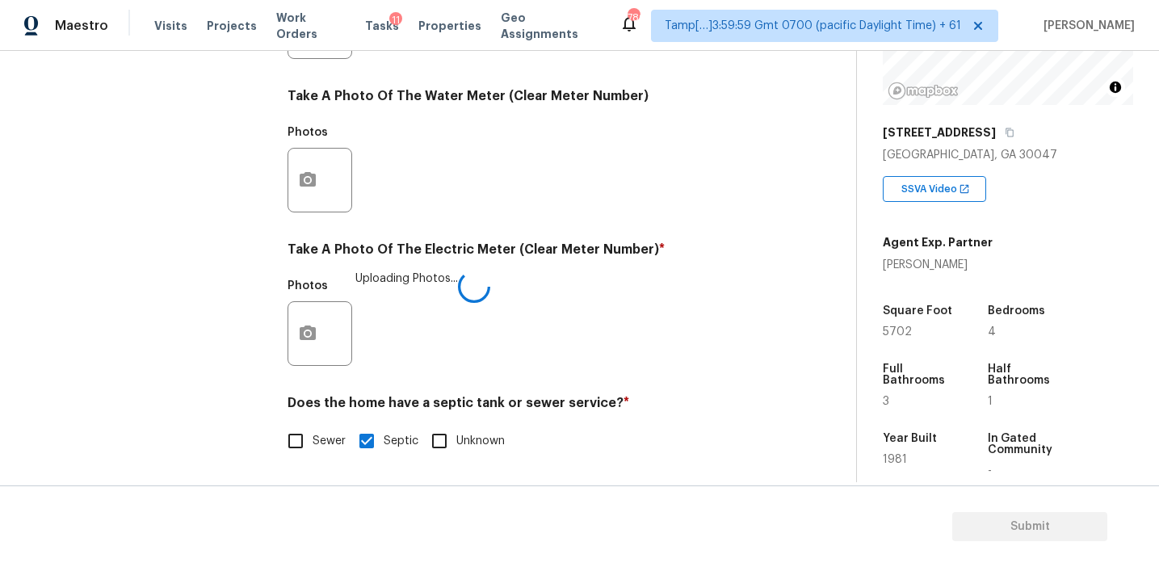
click at [525, 250] on h4 "Take A Photo Of The Electric Meter (Clear Meter Number) *" at bounding box center [527, 253] width 478 height 23
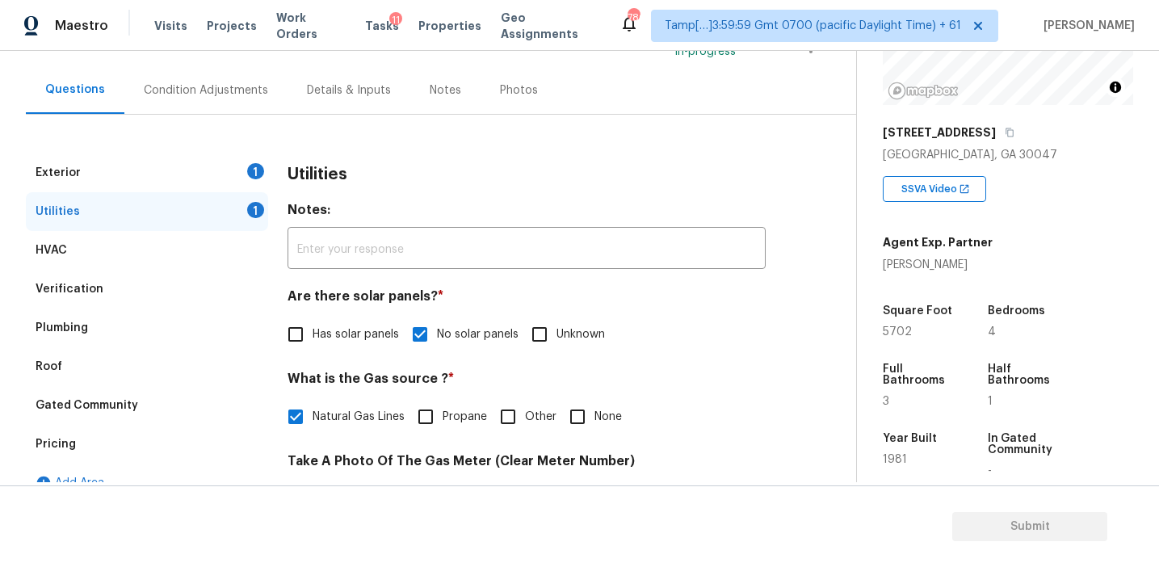
scroll to position [140, 0]
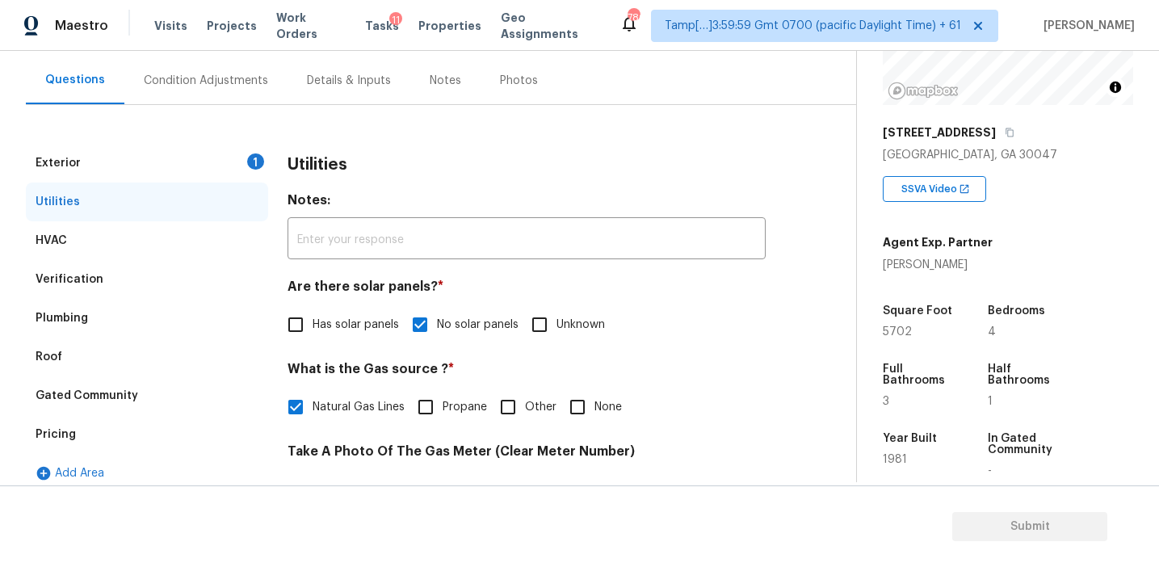
click at [256, 156] on div "1" at bounding box center [255, 161] width 17 height 16
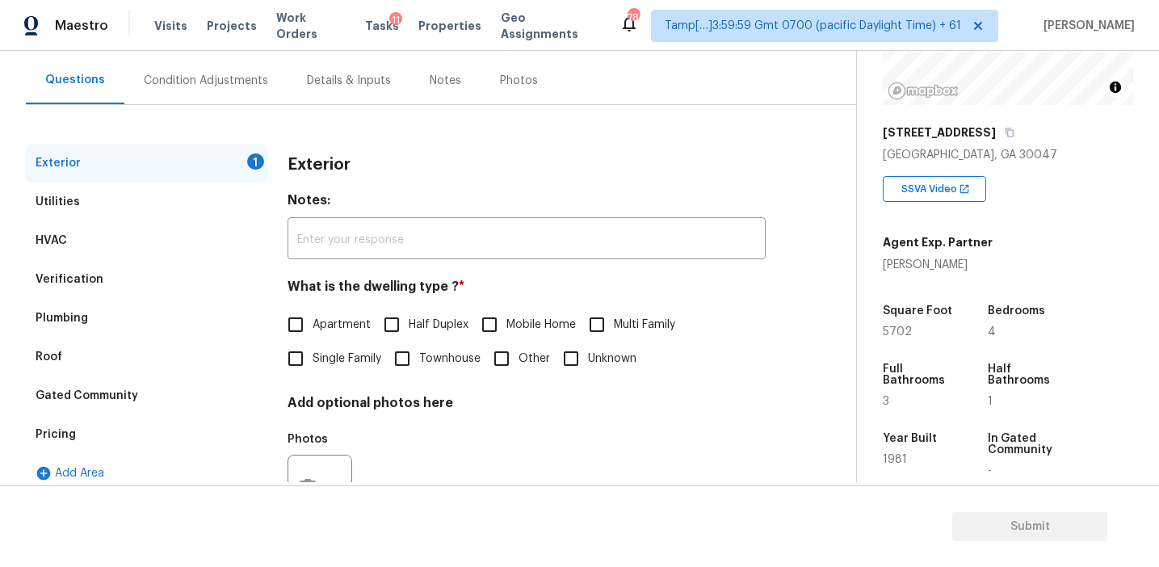
click at [343, 360] on span "Single Family" at bounding box center [347, 359] width 69 height 17
click at [313, 360] on input "Single Family" at bounding box center [296, 359] width 34 height 34
checkbox input "true"
click at [249, 73] on div "Condition Adjustments" at bounding box center [206, 81] width 124 height 16
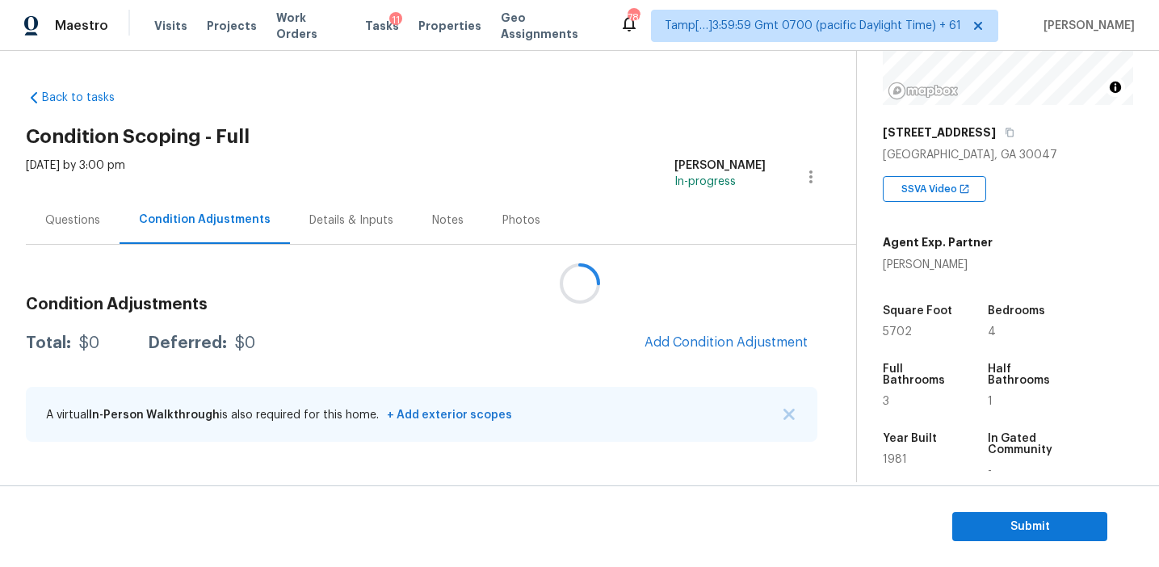
click at [694, 336] on div at bounding box center [579, 283] width 1159 height 567
click at [693, 311] on h3 "Condition Adjustments" at bounding box center [422, 304] width 792 height 16
click at [686, 338] on span "Add Condition Adjustment" at bounding box center [726, 342] width 163 height 15
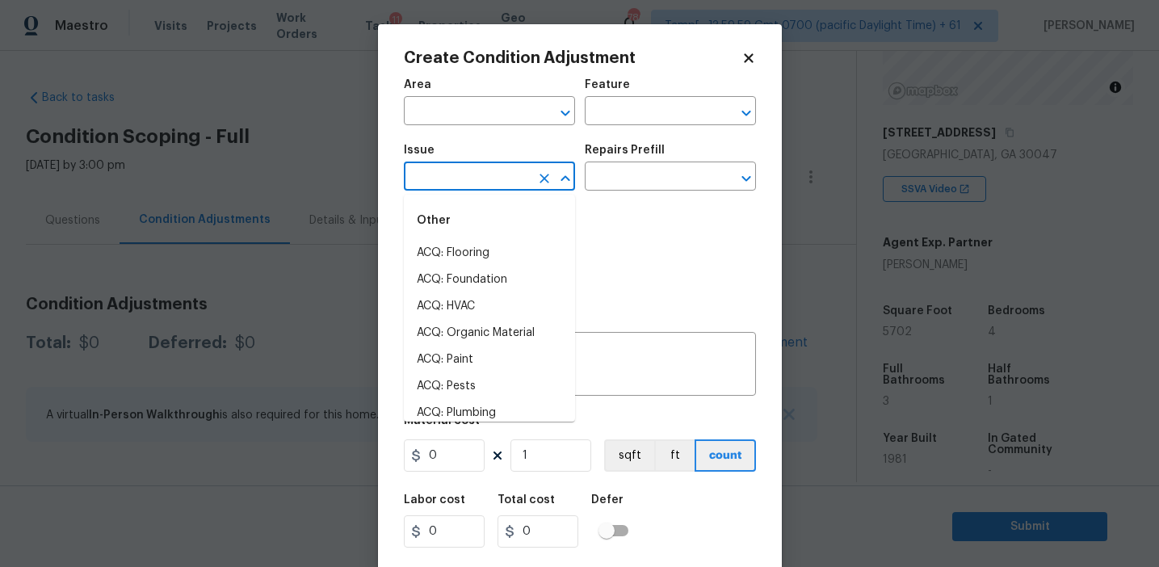
click at [492, 187] on input "text" at bounding box center [467, 178] width 126 height 25
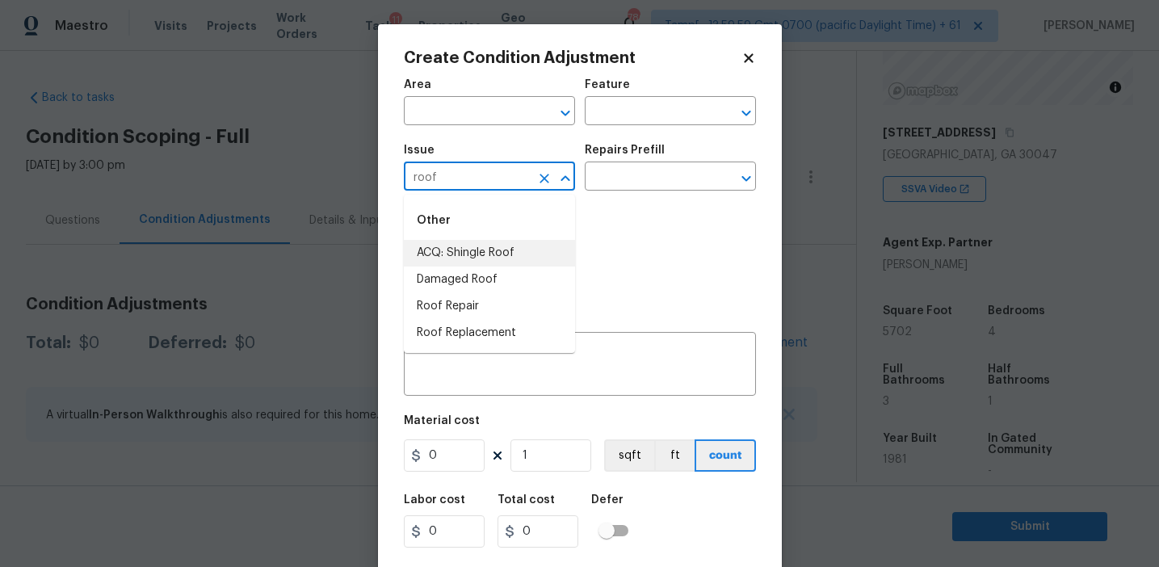
click at [517, 245] on li "ACQ: Shingle Roof" at bounding box center [489, 253] width 171 height 27
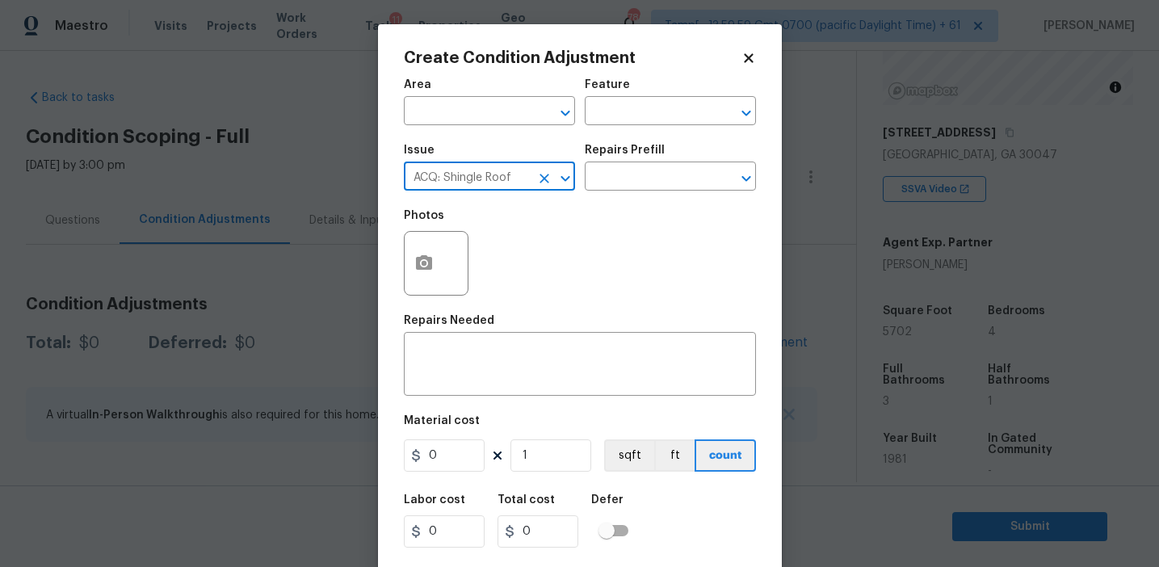
type input "ACQ: Shingle Roof"
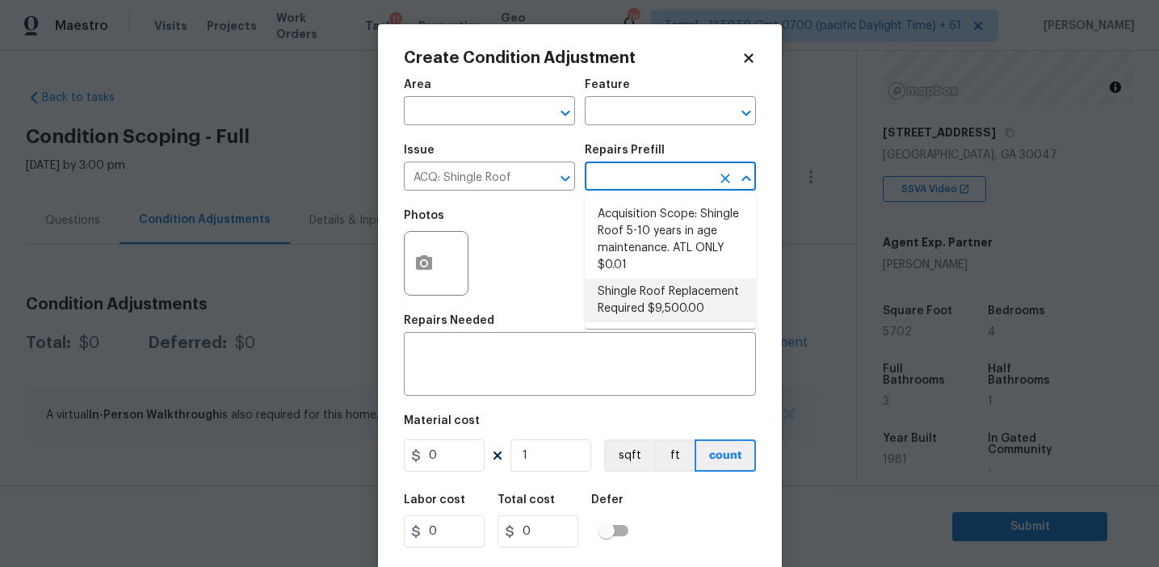
click at [640, 299] on li "Shingle Roof Replacement Required $9,500.00" at bounding box center [670, 301] width 171 height 44
type input "Acquisition"
type textarea "Acquisition Scope: Shingle Roof Replacement required."
type input "9500"
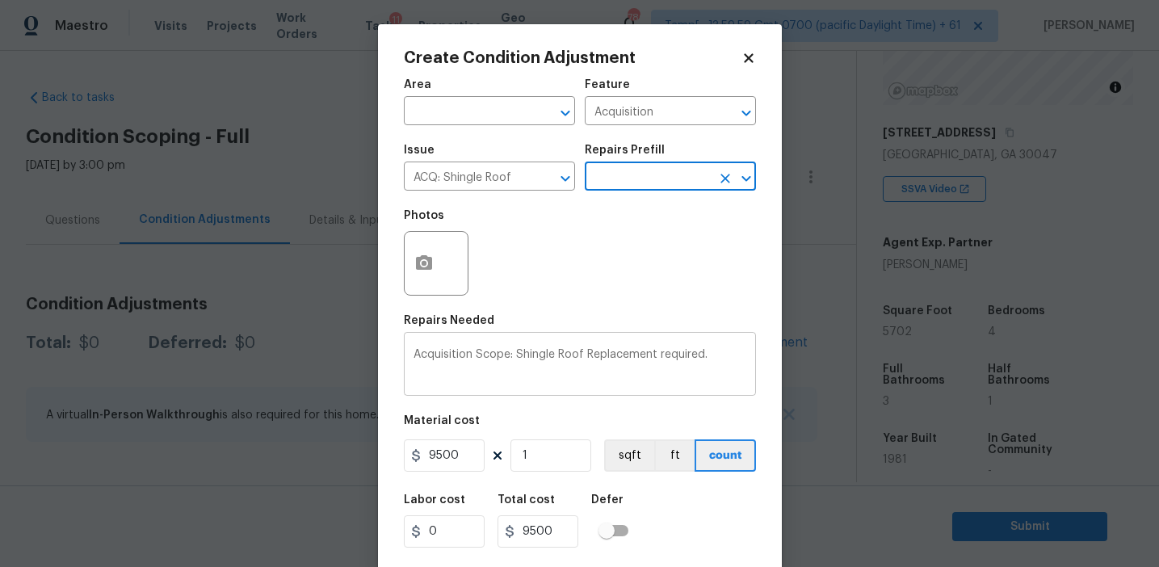
scroll to position [36, 0]
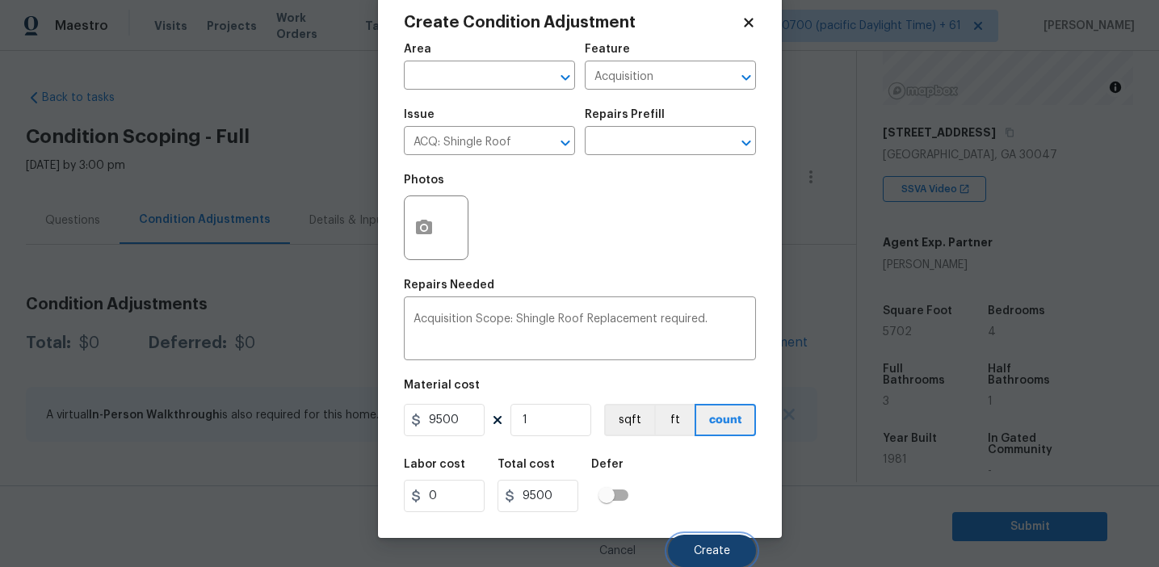
click at [683, 547] on button "Create" at bounding box center [712, 551] width 88 height 32
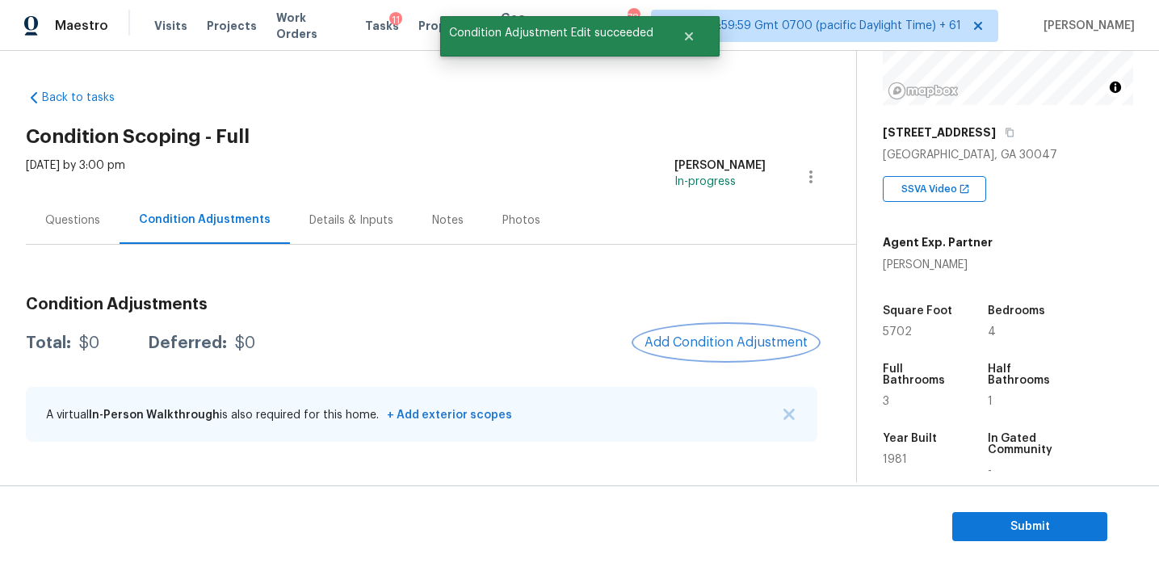
scroll to position [0, 0]
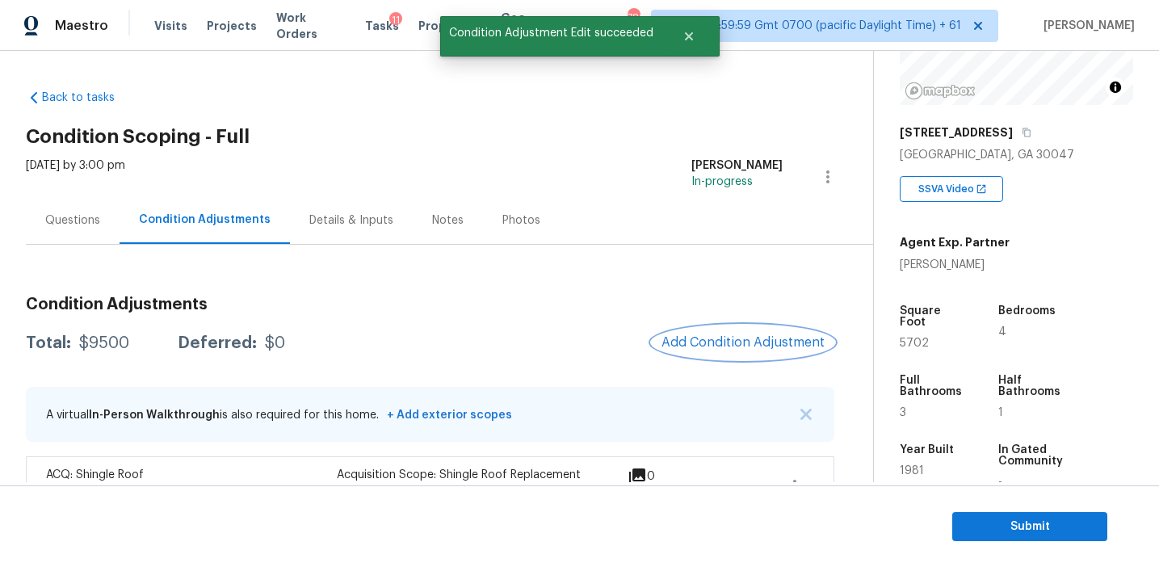
click at [711, 343] on span "Add Condition Adjustment" at bounding box center [743, 342] width 163 height 15
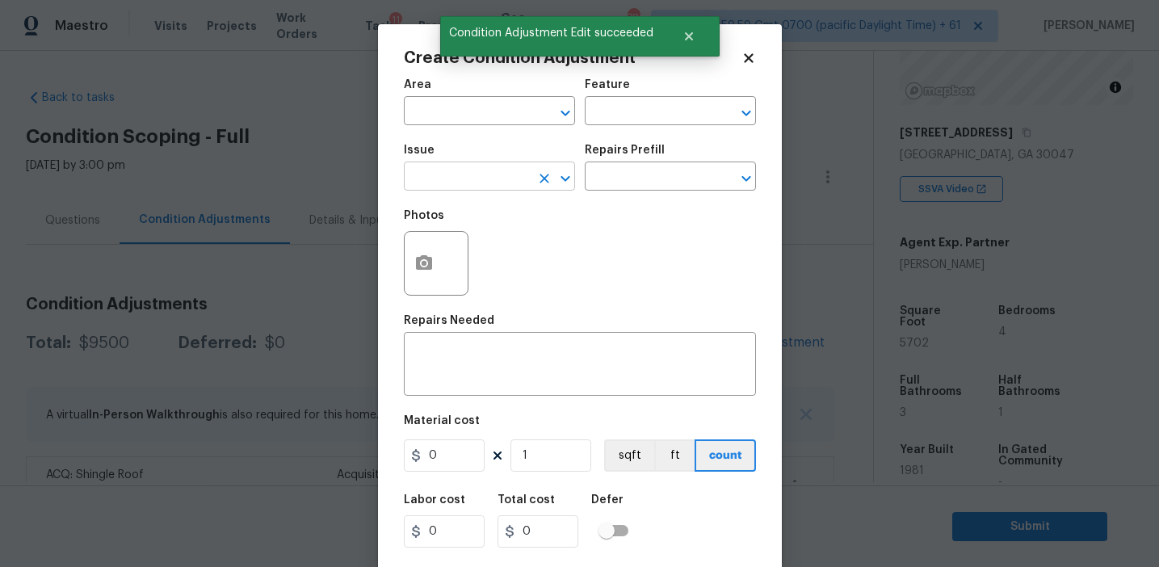
click at [422, 173] on input "text" at bounding box center [467, 178] width 126 height 25
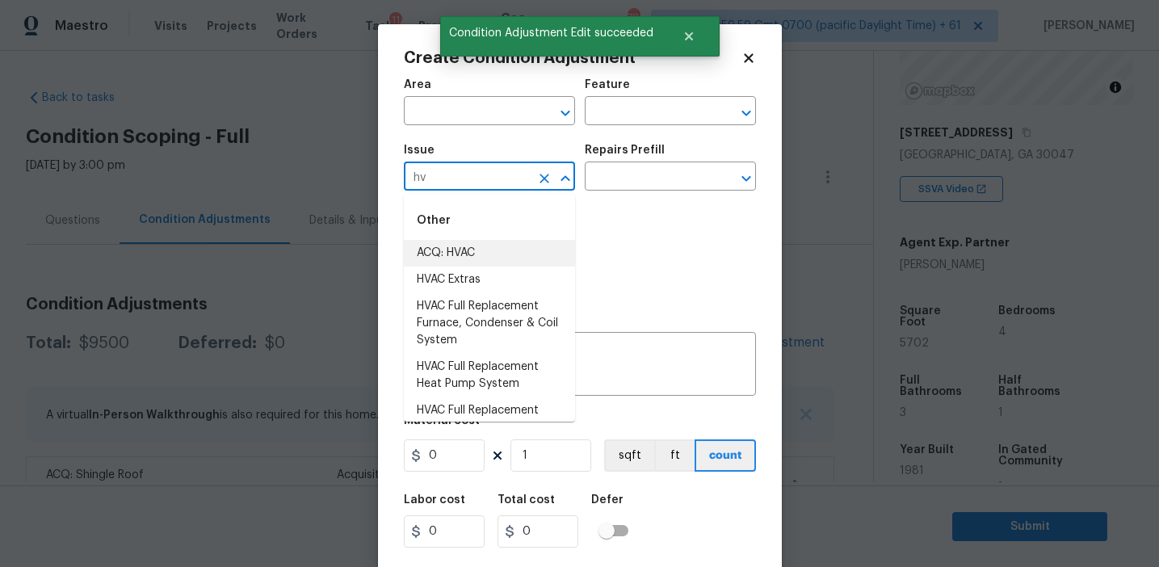
click at [460, 252] on li "ACQ: HVAC" at bounding box center [489, 253] width 171 height 27
type input "ACQ: HVAC"
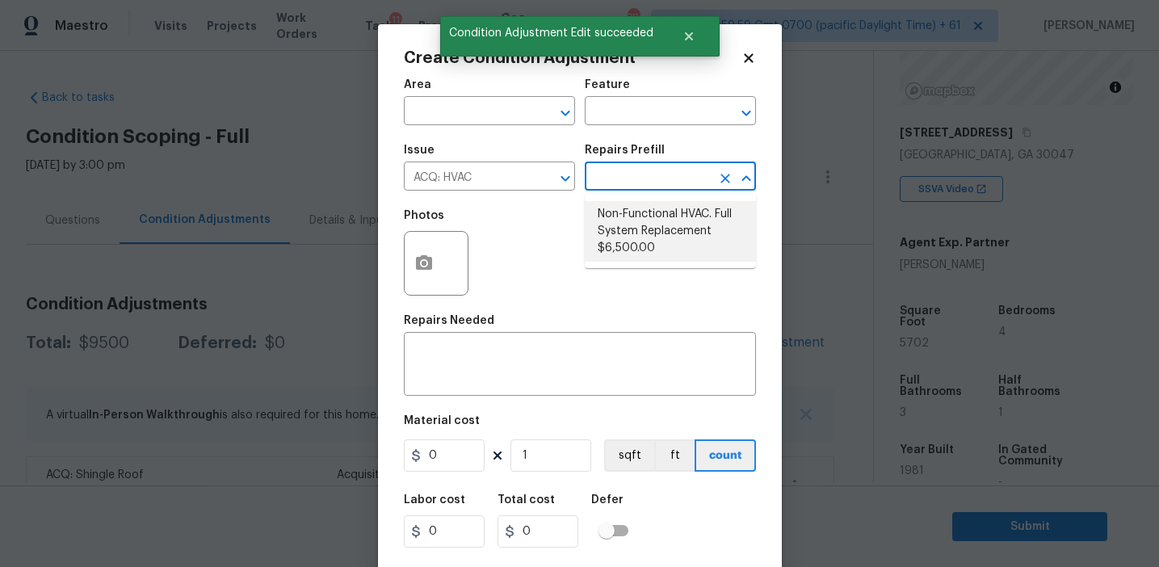
click at [654, 248] on li "Non-Functional HVAC. Full System Replacement $6,500.00" at bounding box center [670, 231] width 171 height 61
type input "Acquisition"
type textarea "Acquisition Scope: Full System Replacement"
type input "6500"
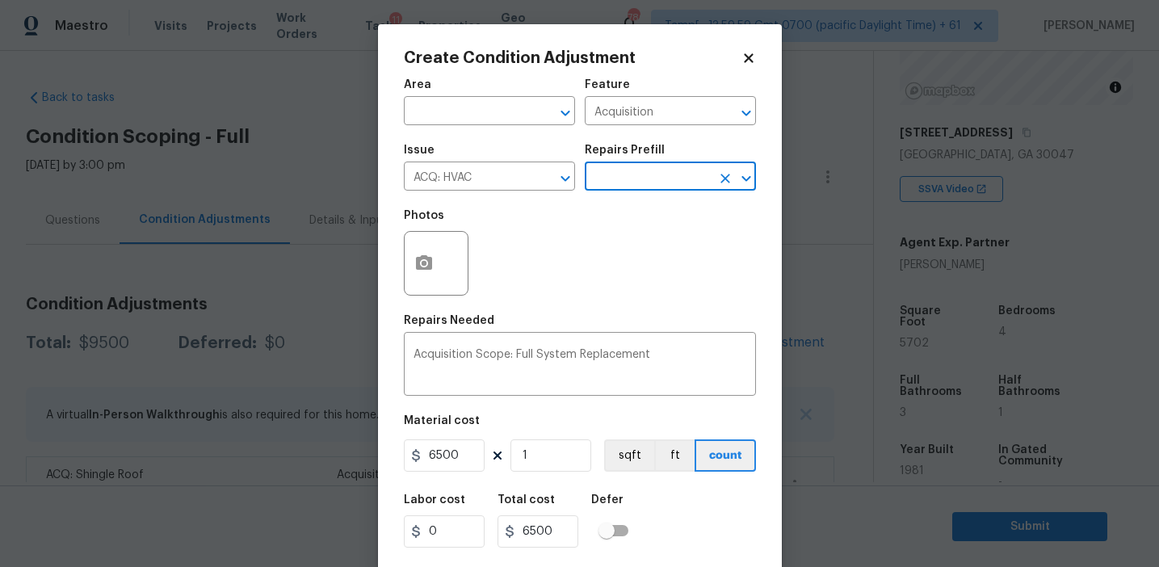
click at [557, 439] on figure "Material cost 6500 1 sqft ft count" at bounding box center [580, 445] width 352 height 60
click at [558, 468] on input "1" at bounding box center [551, 455] width 81 height 32
type input "0"
type input "2"
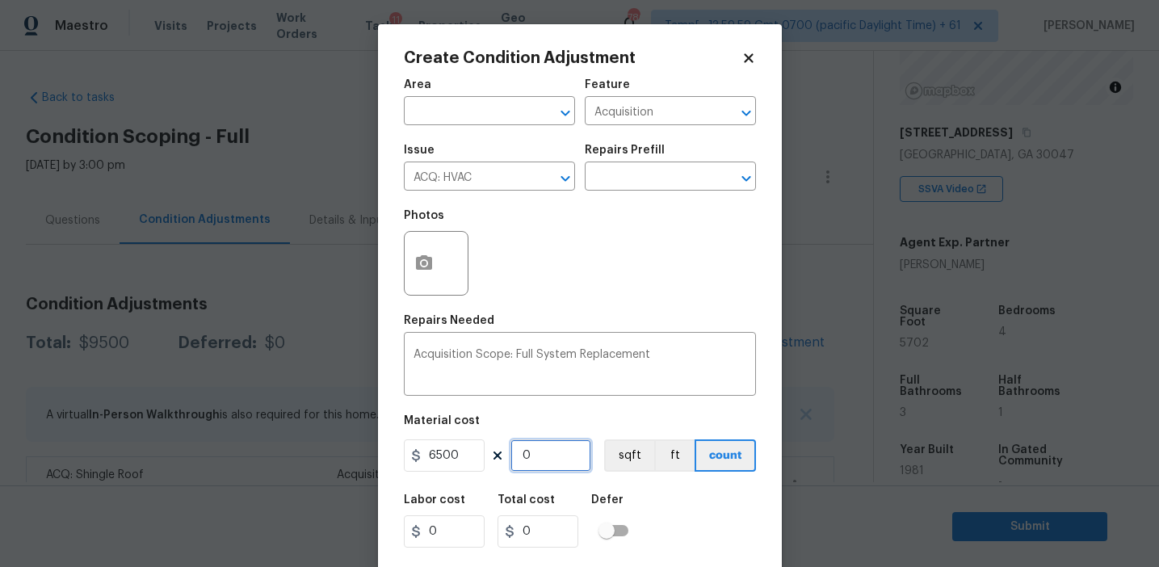
type input "13000"
type input "2"
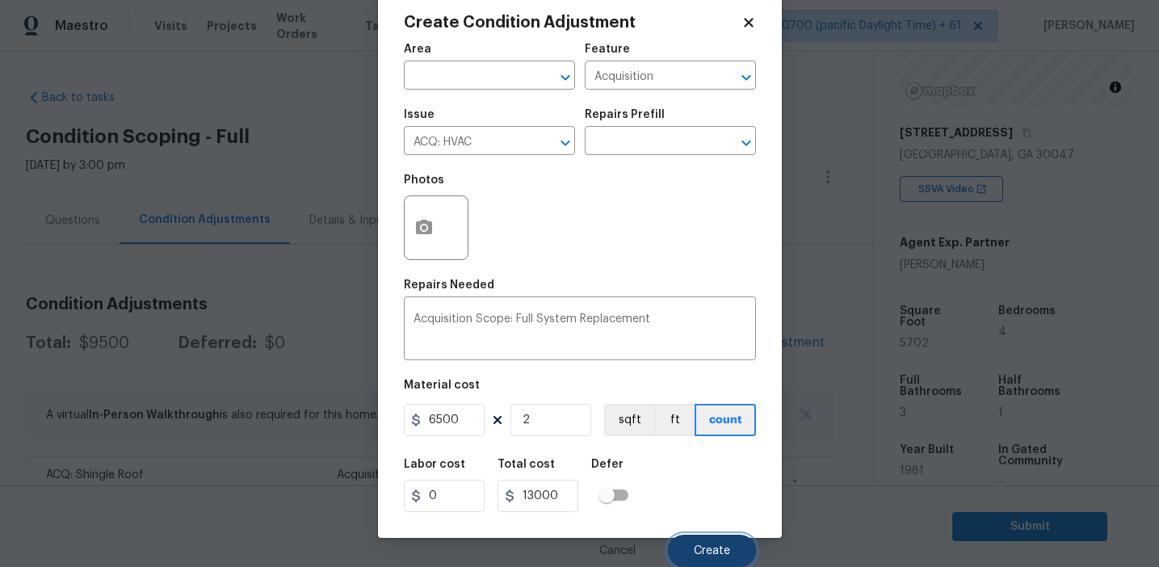
click at [701, 545] on span "Create" at bounding box center [712, 551] width 36 height 12
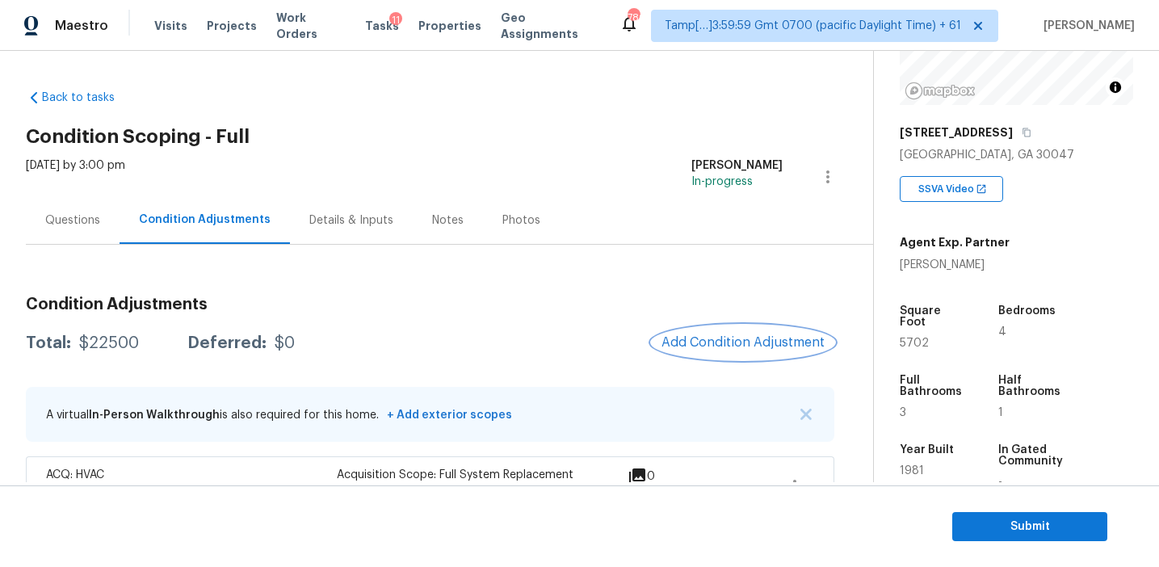
scroll to position [0, 0]
click at [707, 344] on span "Add Condition Adjustment" at bounding box center [743, 342] width 163 height 15
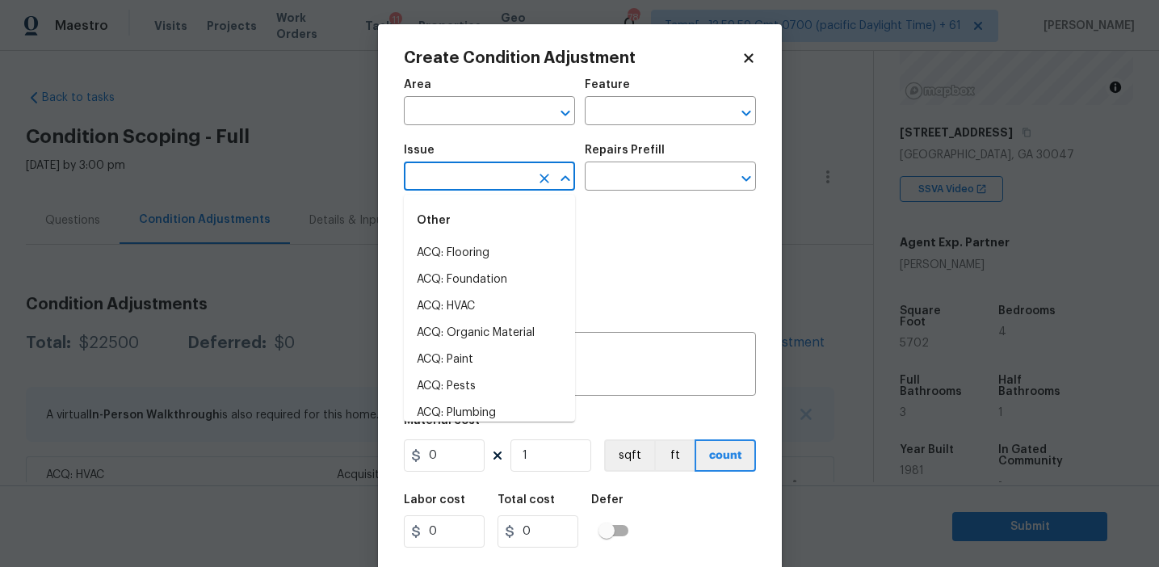
click at [500, 180] on input "text" at bounding box center [467, 178] width 126 height 25
click at [510, 352] on li "Pet Odor" at bounding box center [489, 360] width 171 height 27
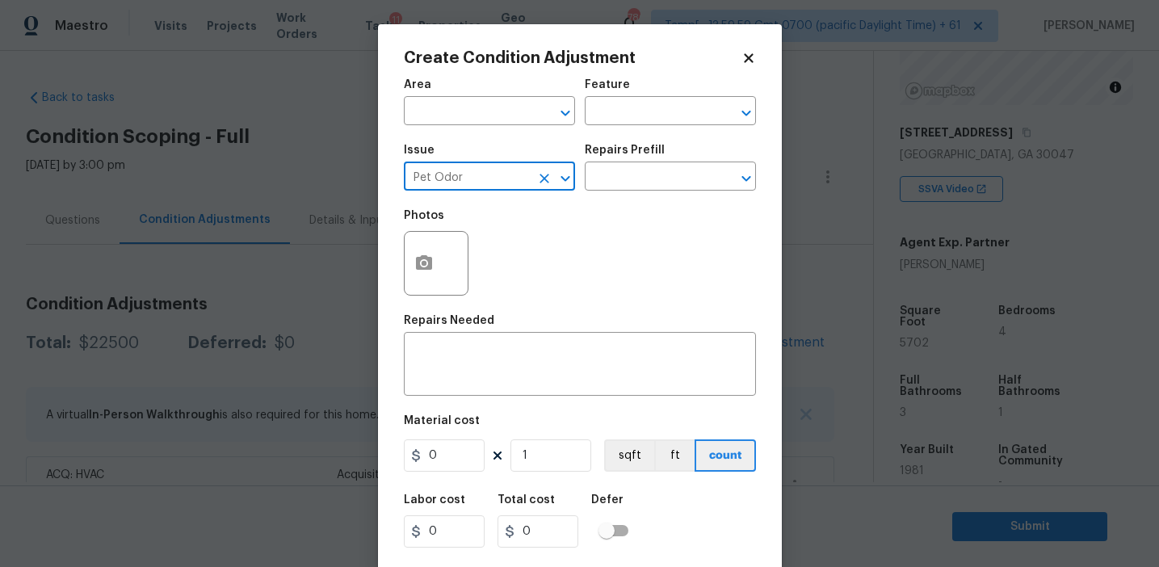
type input "Pet Odor"
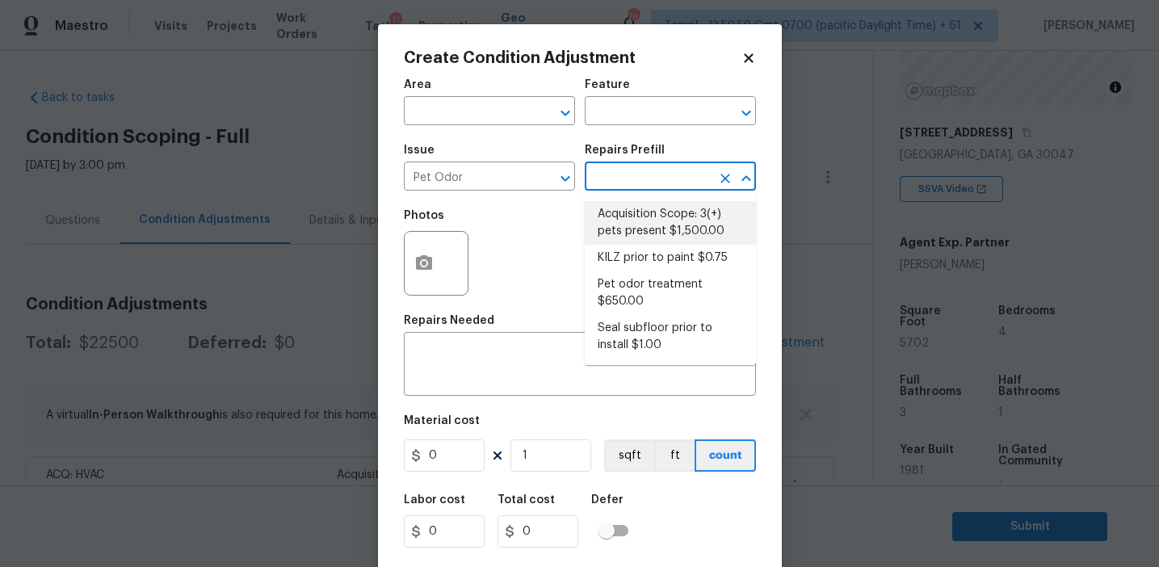
click at [644, 207] on li "Acquisition Scope: 3(+) pets present $1,500.00" at bounding box center [670, 223] width 171 height 44
type textarea "Acquisition Scope: 3(+) pets present"
type input "1500"
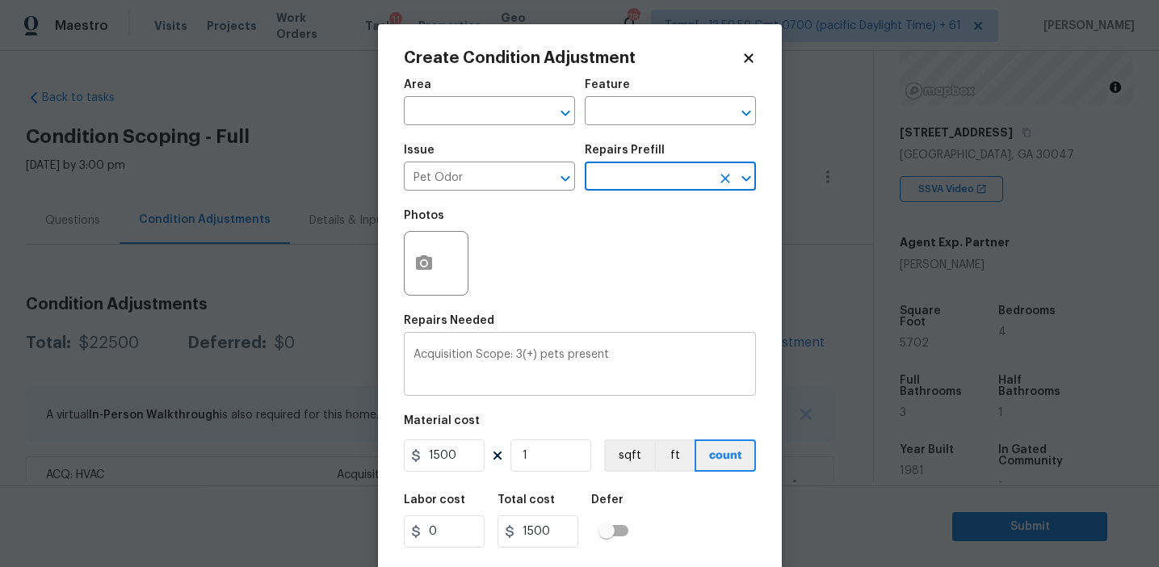
scroll to position [36, 0]
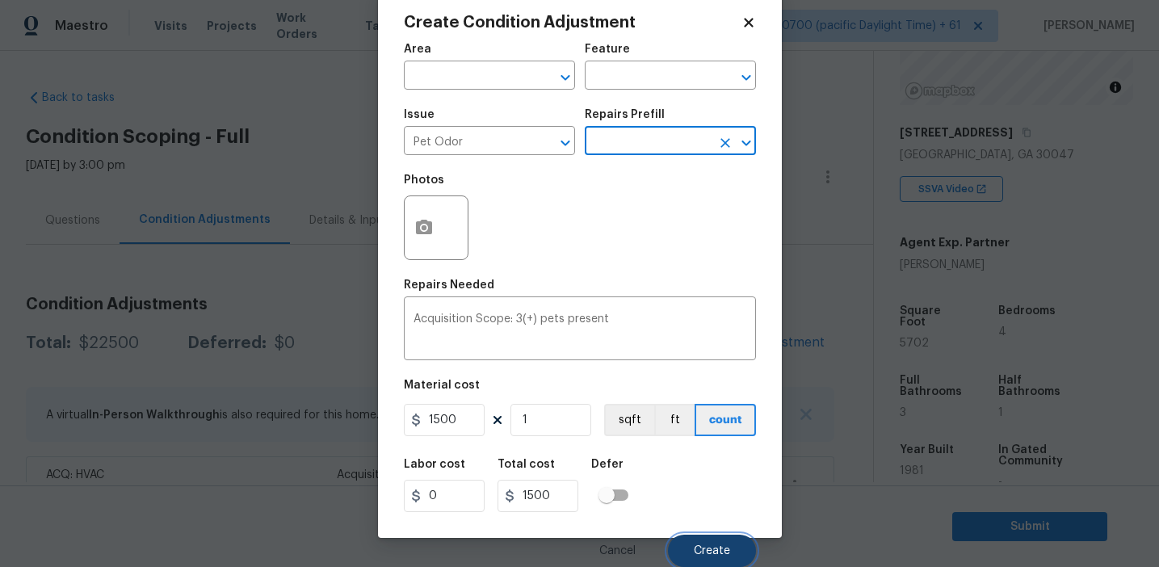
click at [696, 554] on span "Create" at bounding box center [712, 551] width 36 height 12
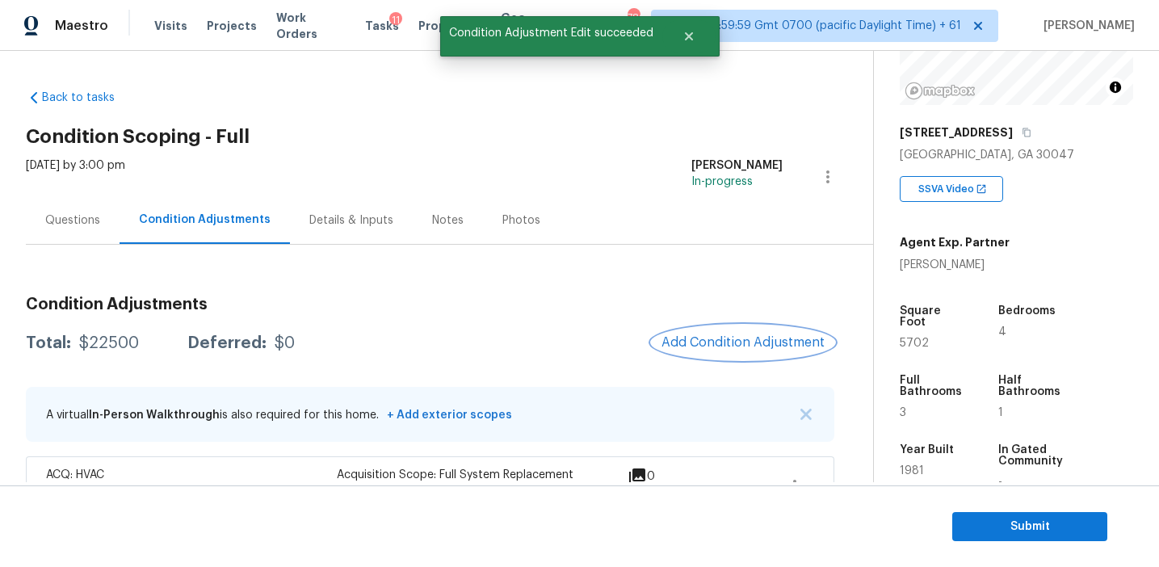
scroll to position [0, 0]
click at [716, 339] on span "Add Condition Adjustment" at bounding box center [743, 342] width 163 height 15
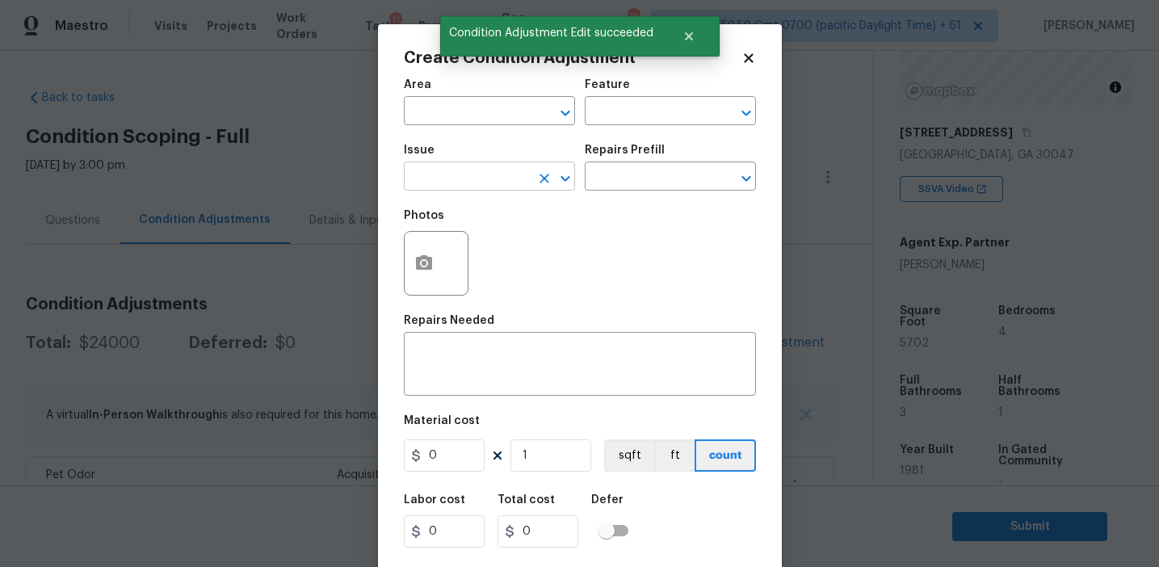
click at [464, 172] on input "text" at bounding box center [467, 178] width 126 height 25
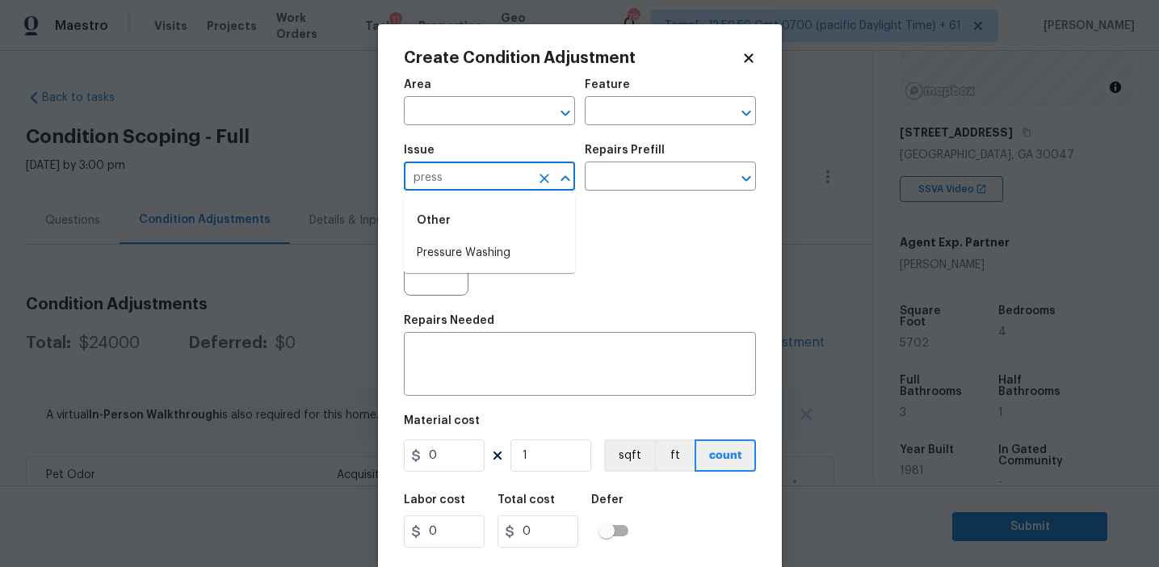
click at [485, 250] on li "Pressure Washing" at bounding box center [489, 253] width 171 height 27
type input "Pressure Washing"
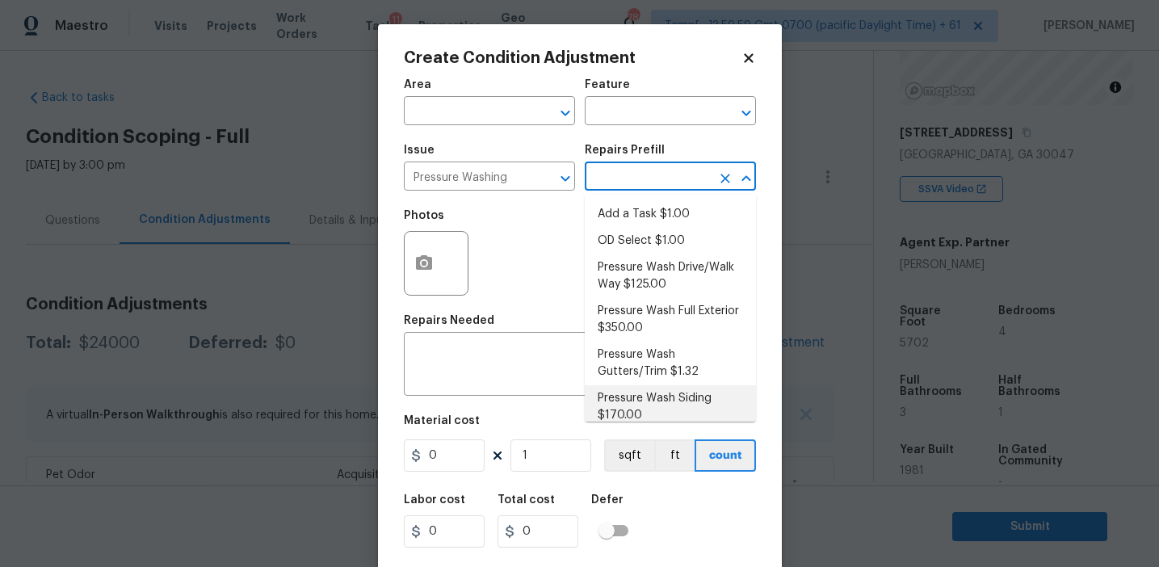
click at [632, 402] on li "Pressure Wash Siding $170.00" at bounding box center [670, 407] width 171 height 44
type input "Siding"
type textarea "Protect areas as needed for pressure washing. Pressure wash the siding on the h…"
type input "170"
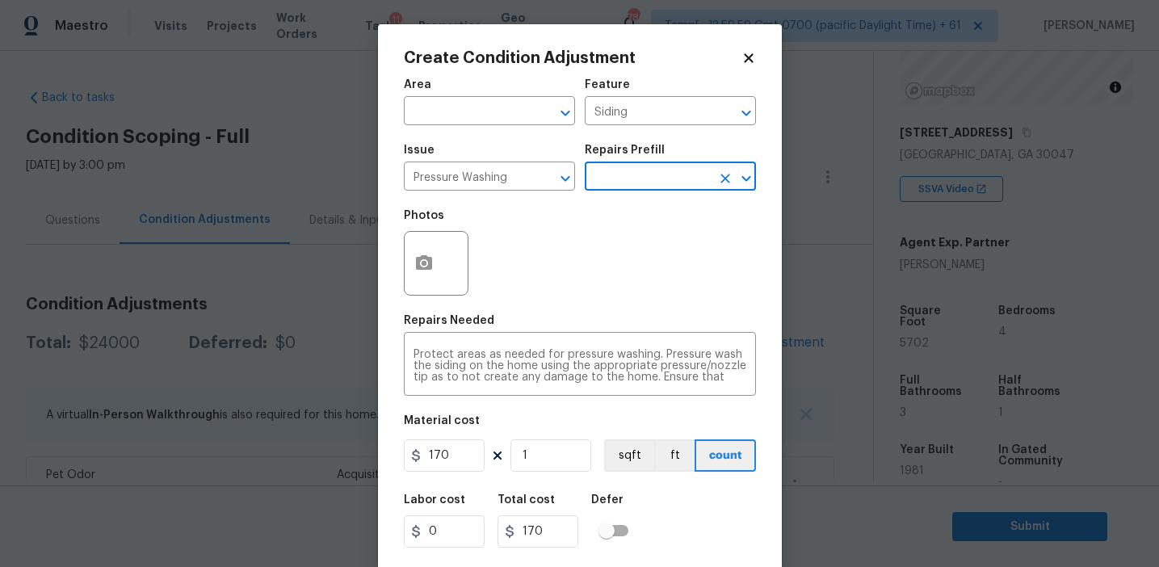
scroll to position [36, 0]
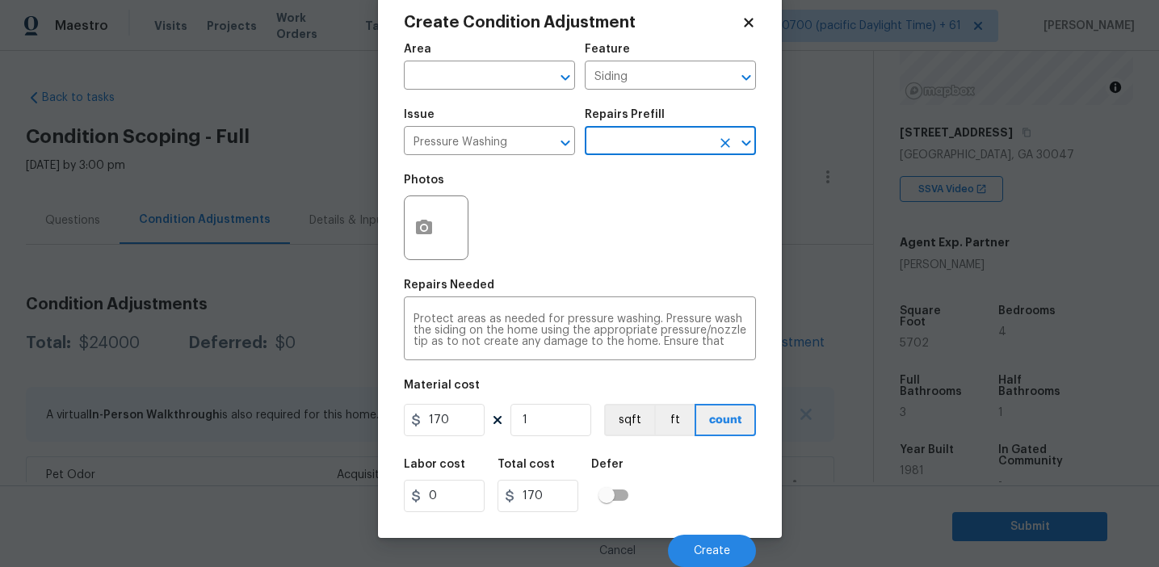
click at [614, 135] on input "text" at bounding box center [648, 142] width 126 height 25
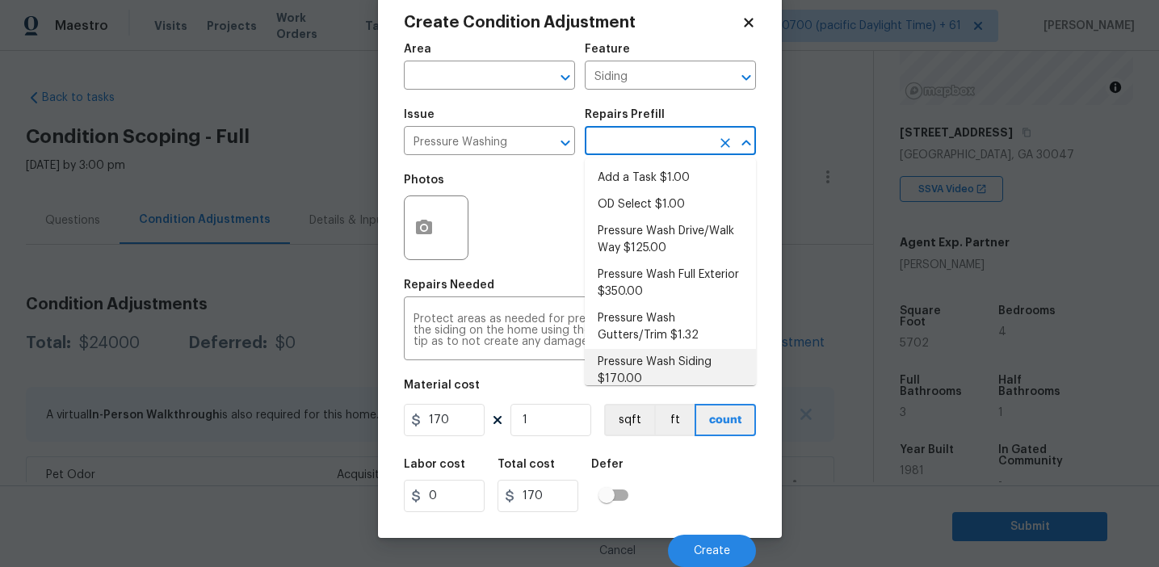
scroll to position [7, 0]
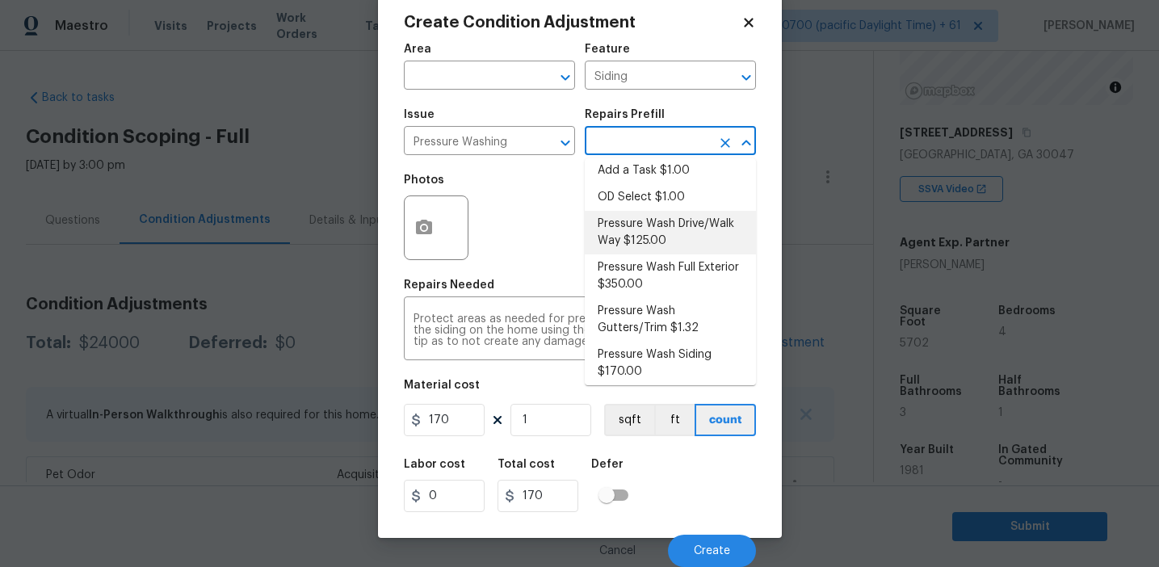
click at [627, 222] on li "Pressure Wash Drive/Walk Way $125.00" at bounding box center [670, 233] width 171 height 44
type textarea "Pressure wash the driveways/walkways as directed by the PM. Ensure that all deb…"
type input "125"
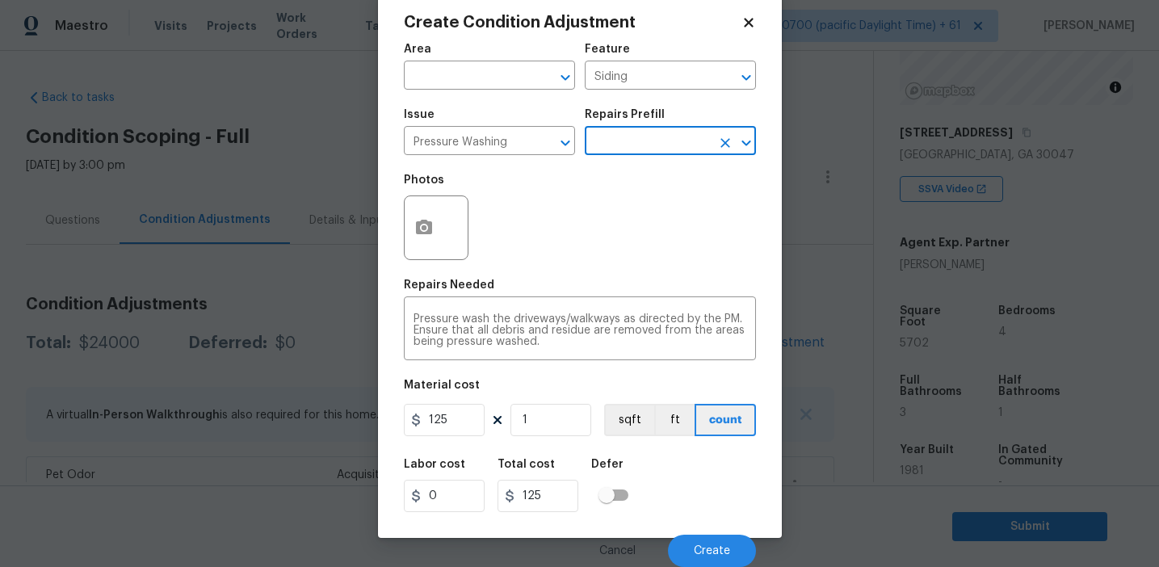
click at [633, 136] on input "text" at bounding box center [648, 142] width 126 height 25
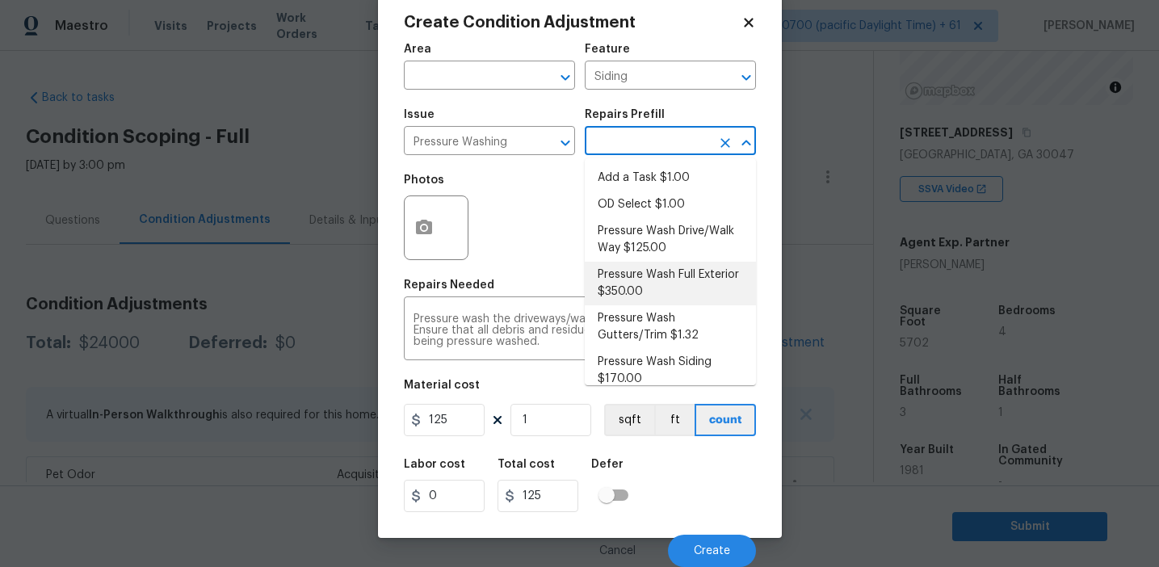
click at [630, 283] on li "Pressure Wash Full Exterior $350.00" at bounding box center [670, 284] width 171 height 44
type textarea "Pressure wash the House, Flatwork, Deck and Garage interior."
type input "350"
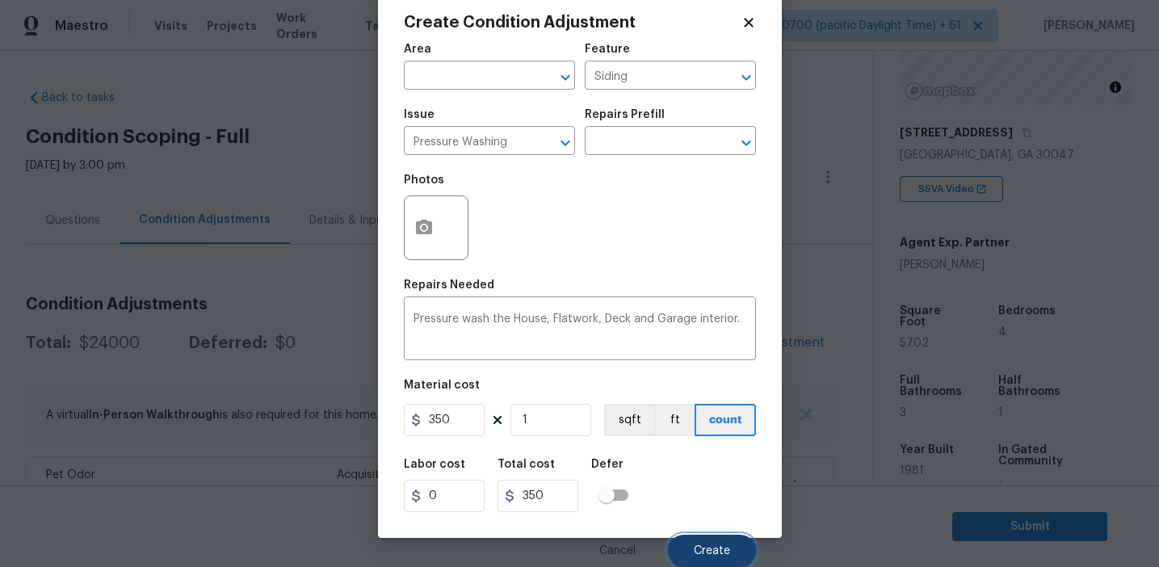
click at [684, 549] on button "Create" at bounding box center [712, 551] width 88 height 32
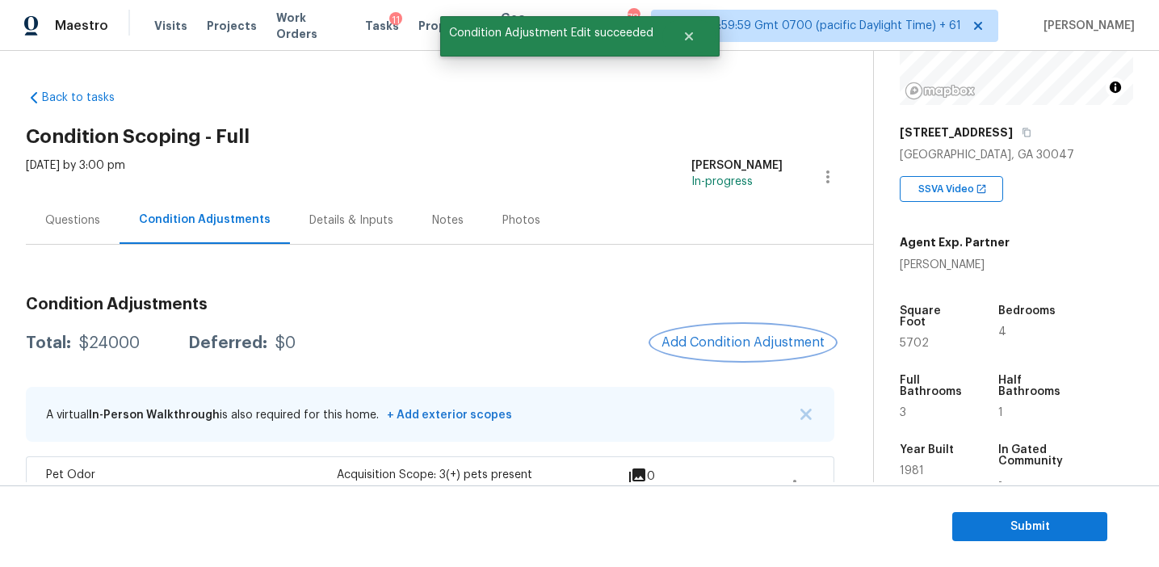
scroll to position [0, 0]
click at [712, 333] on button "Add Condition Adjustment" at bounding box center [743, 343] width 183 height 34
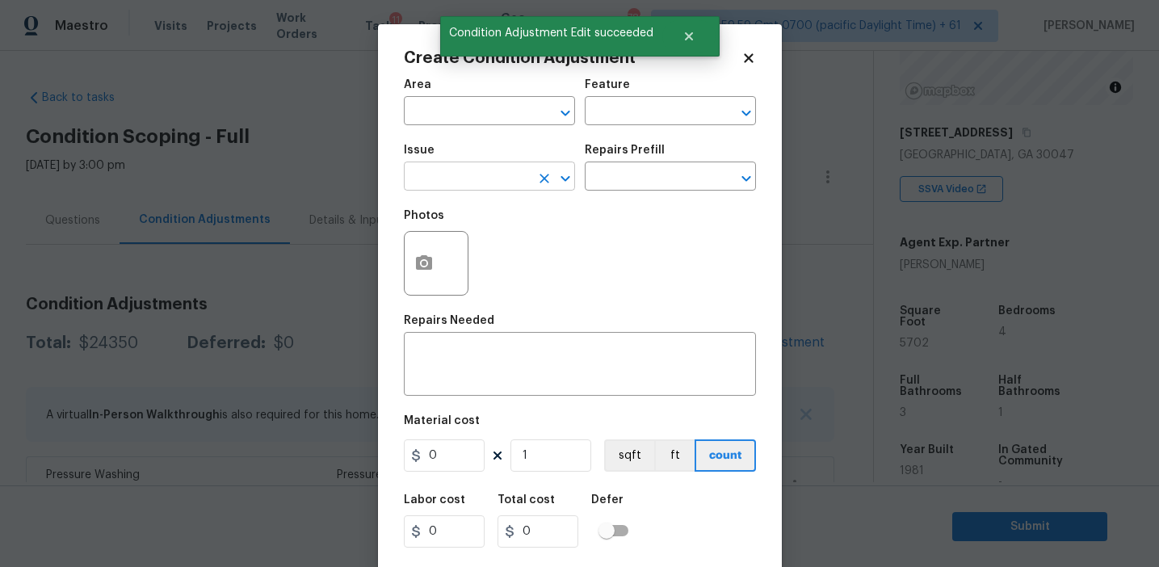
click at [464, 178] on input "text" at bounding box center [467, 178] width 126 height 25
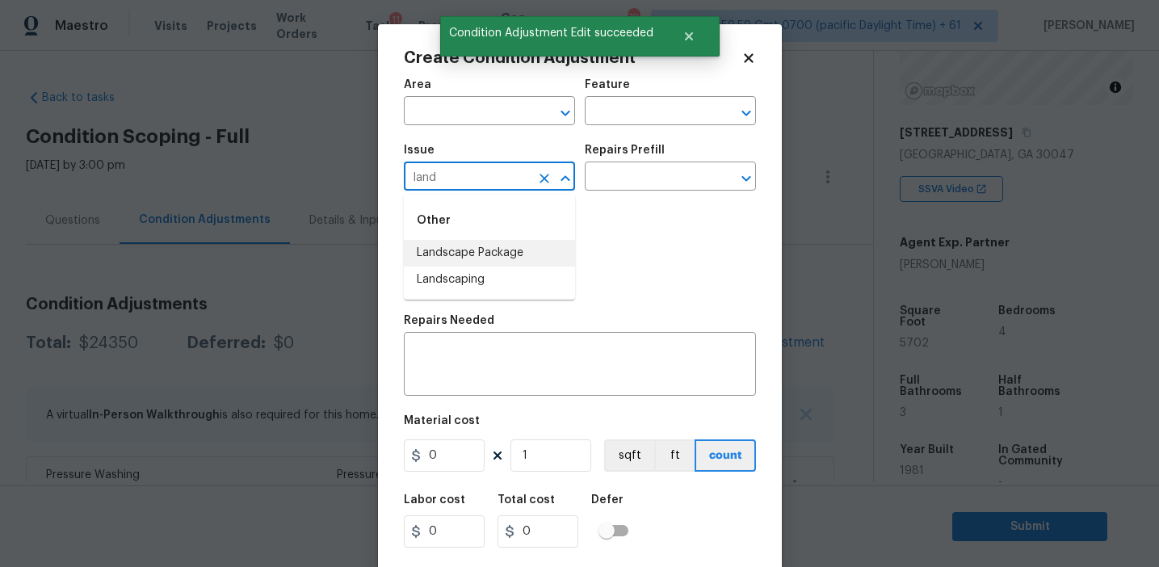
click at [481, 250] on li "Landscape Package" at bounding box center [489, 253] width 171 height 27
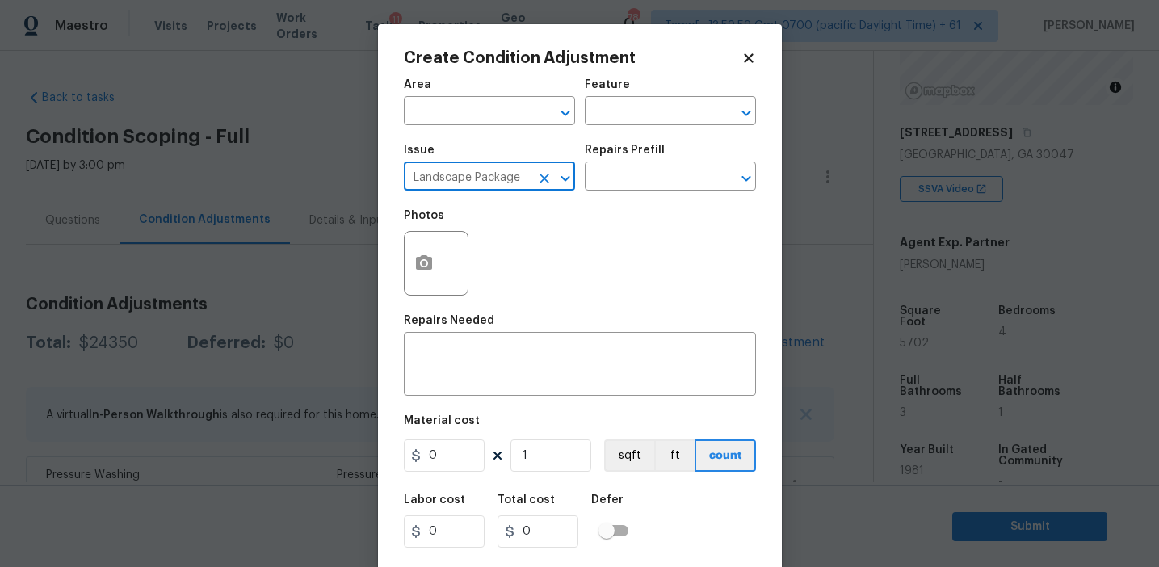
type input "Landscape Package"
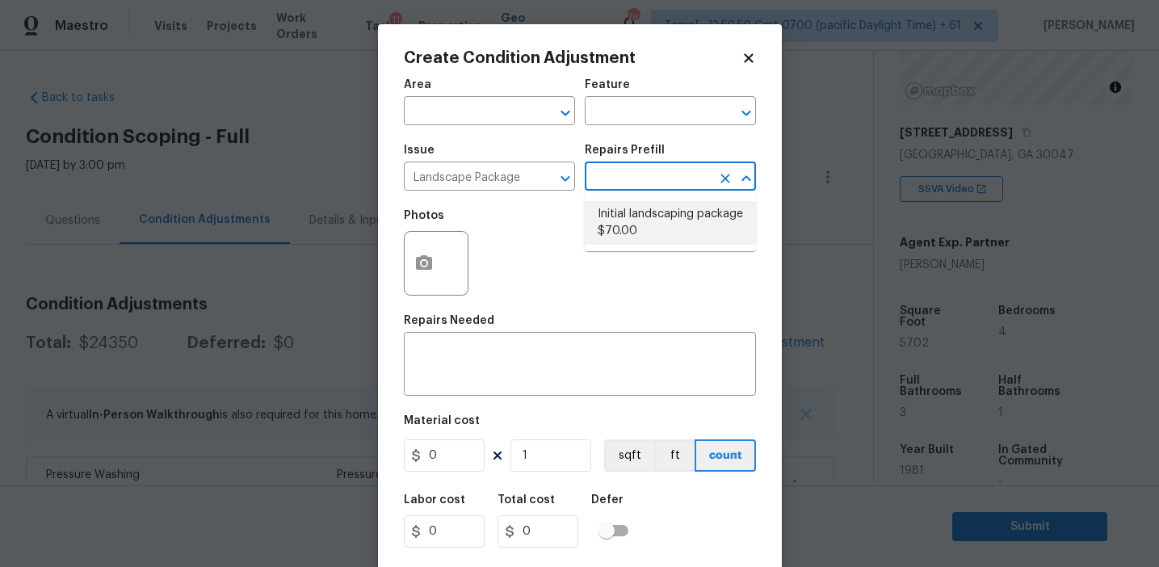
click at [683, 218] on li "Initial landscaping package $70.00" at bounding box center [670, 223] width 171 height 44
type input "Home Readiness Packages"
type textarea "Mowing of grass up to 6" in height. Mow, edge along driveways & sidewalks, trim…"
type input "70"
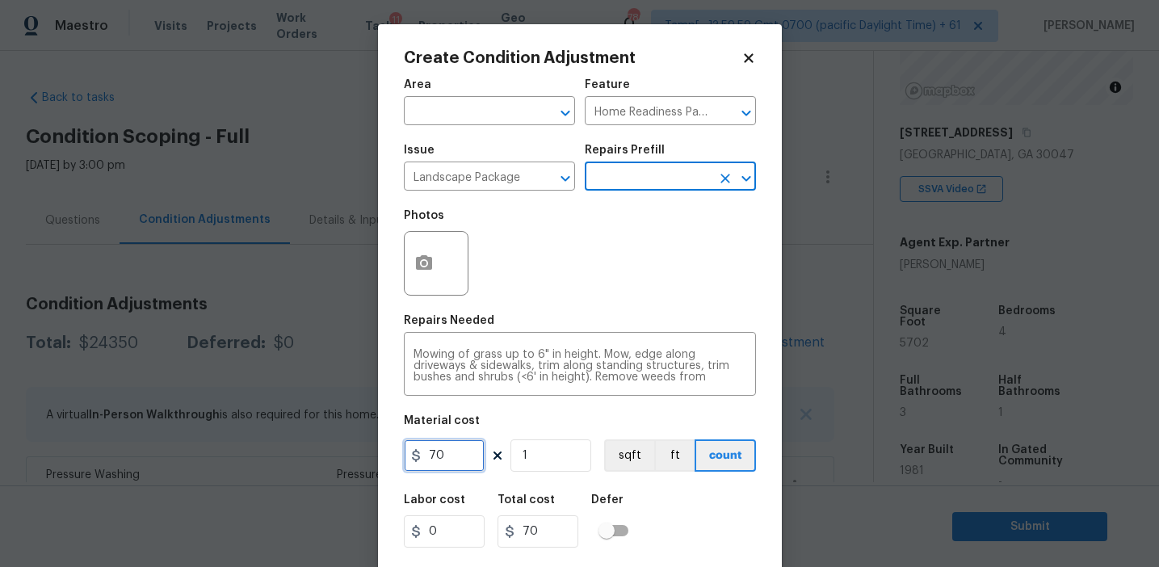
click at [432, 454] on input "70" at bounding box center [444, 455] width 81 height 32
type input "750"
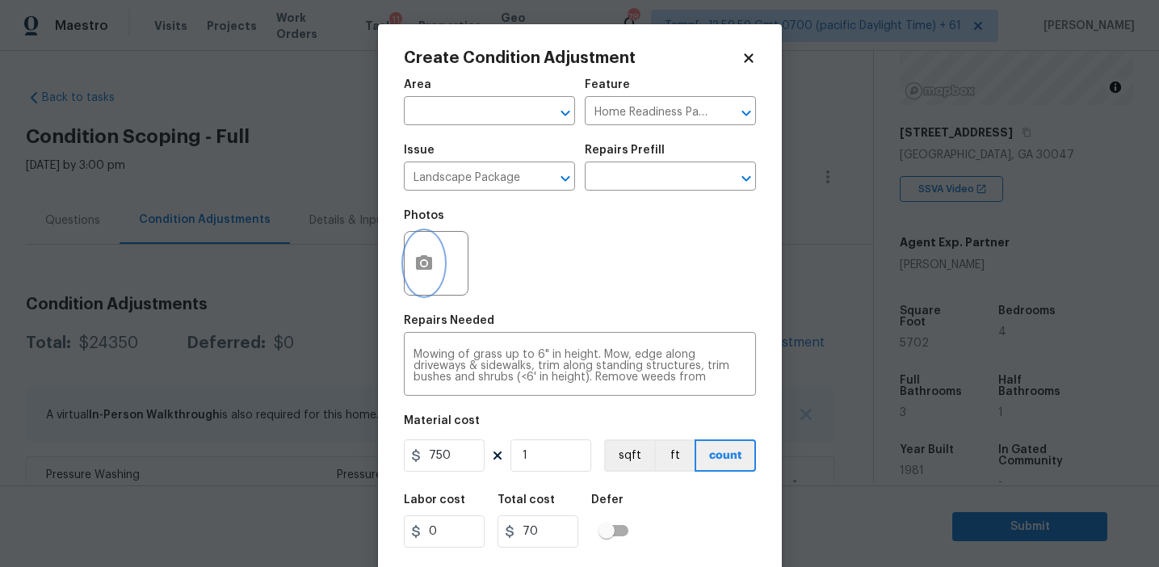
type input "750"
click at [418, 267] on icon "button" at bounding box center [424, 262] width 16 height 15
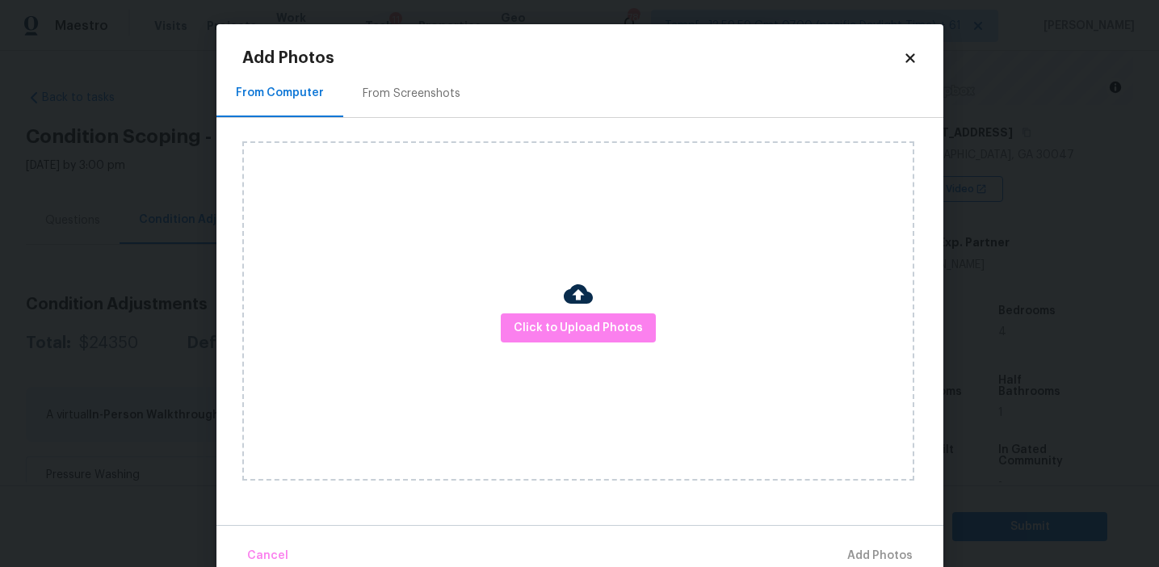
click at [418, 90] on div "From Screenshots" at bounding box center [412, 94] width 98 height 16
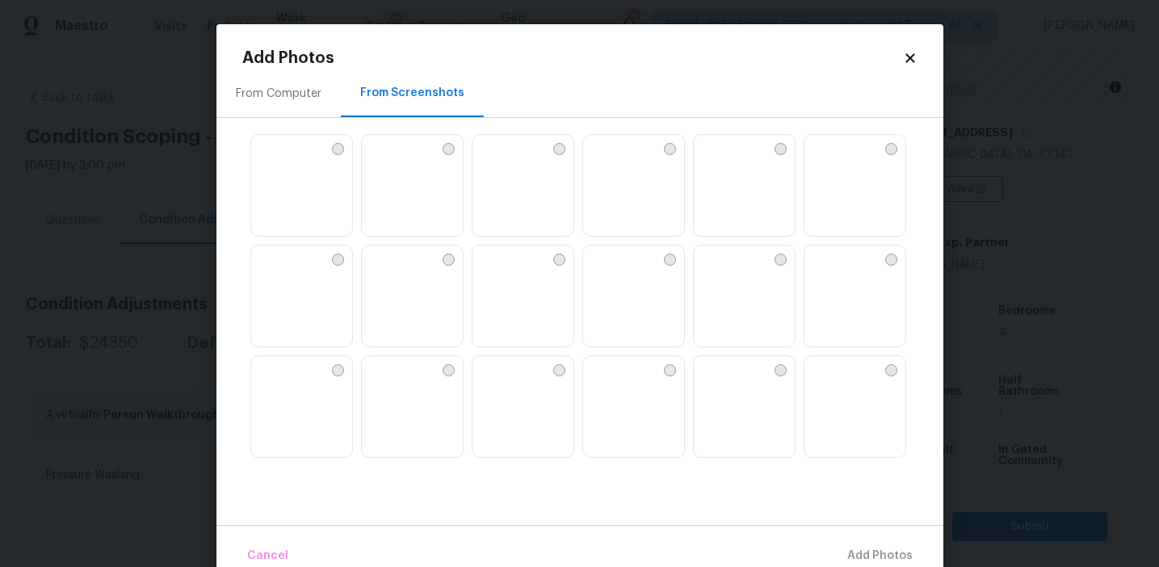
click at [502, 302] on img at bounding box center [523, 297] width 101 height 103
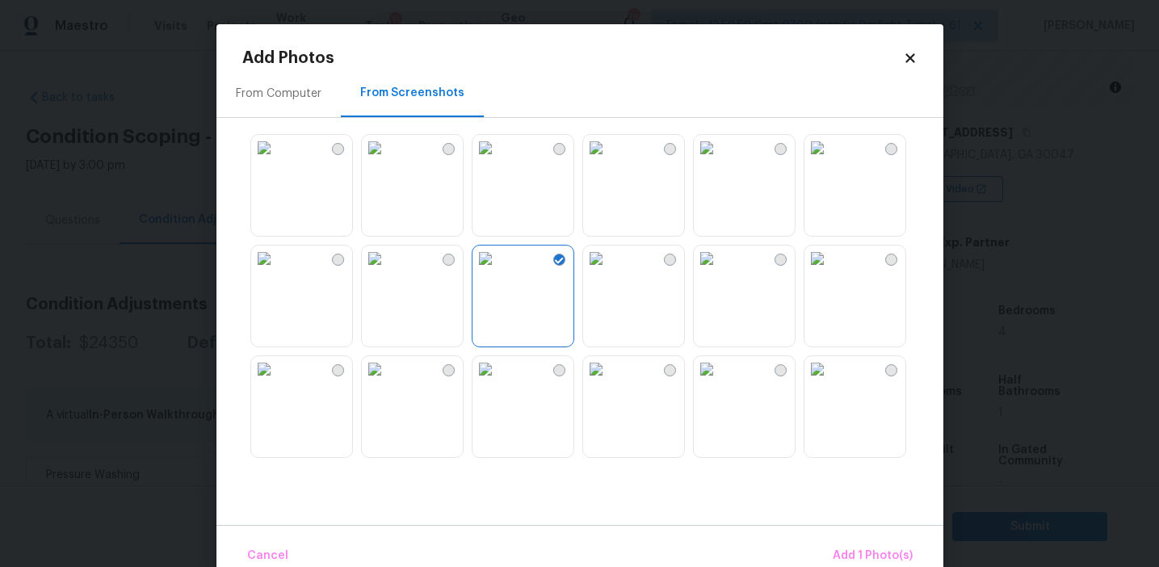
click at [830, 271] on img at bounding box center [818, 259] width 26 height 26
click at [830, 382] on img at bounding box center [818, 369] width 26 height 26
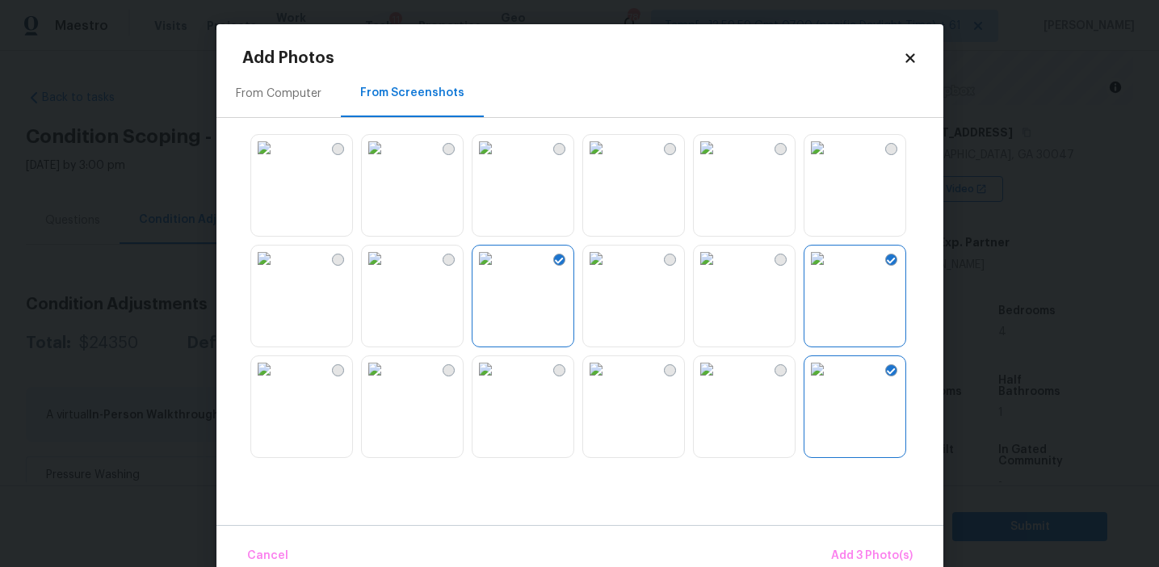
click at [609, 382] on img at bounding box center [596, 369] width 26 height 26
click at [850, 546] on span "Add 4 Photo(s)" at bounding box center [871, 556] width 83 height 20
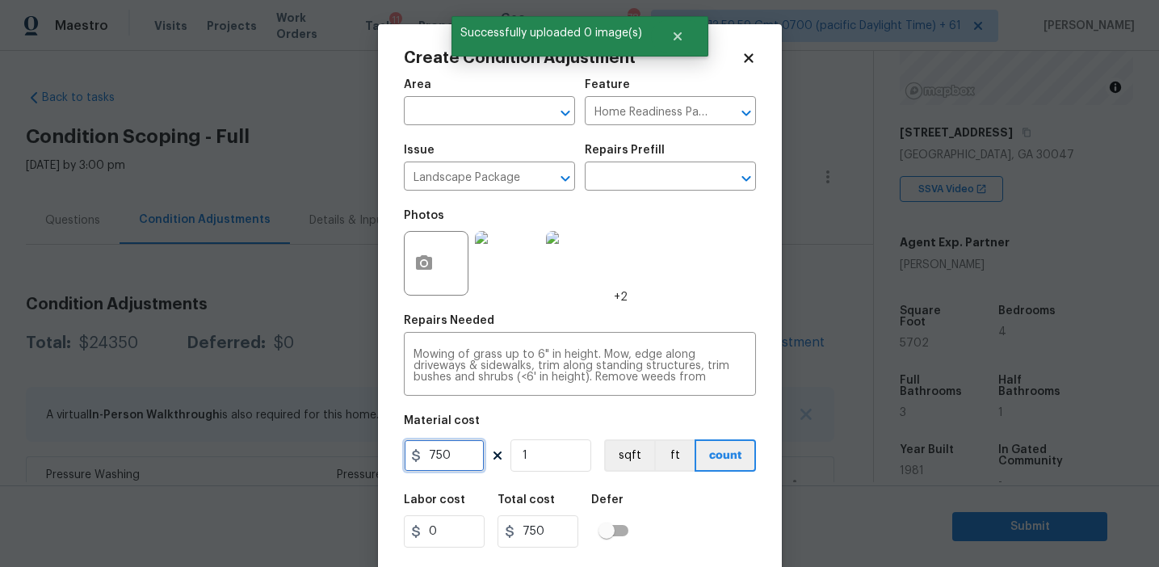
click at [432, 456] on input "750" at bounding box center [444, 455] width 81 height 32
type input "1500"
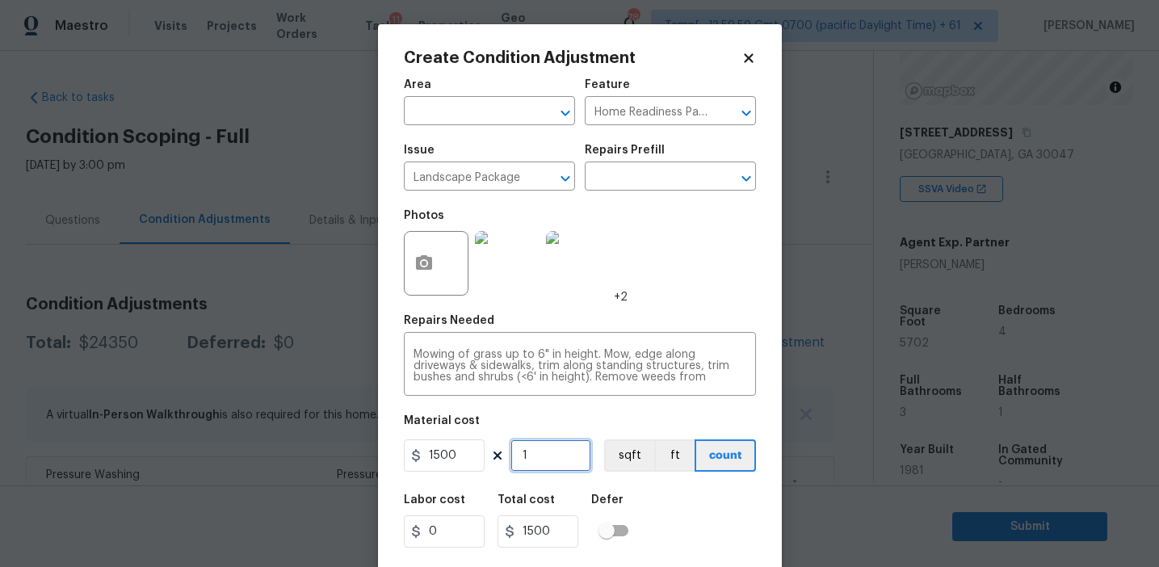
scroll to position [36, 0]
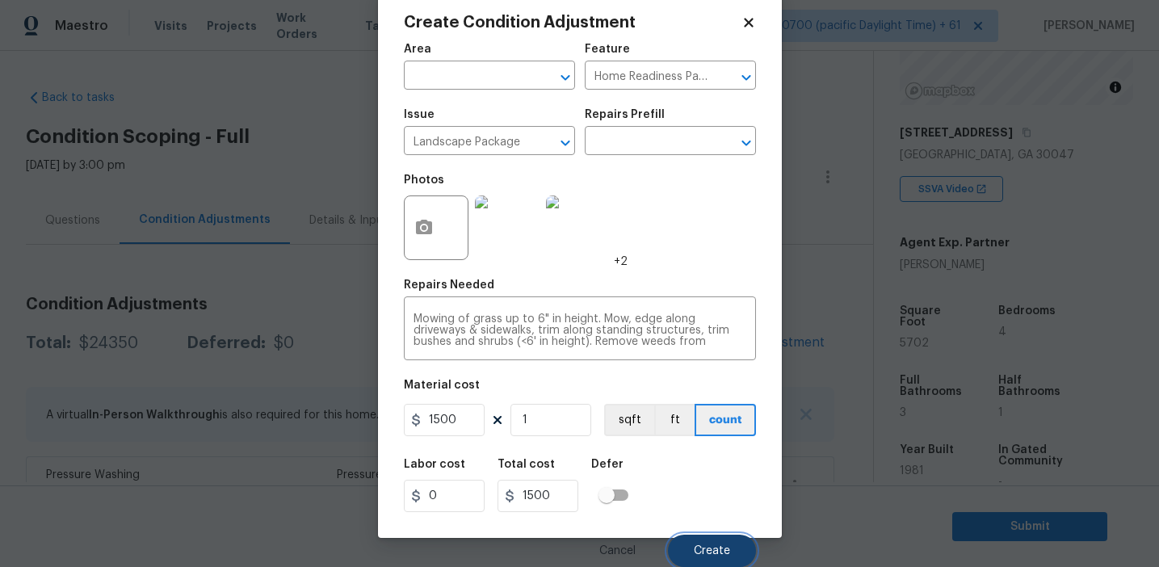
click at [696, 558] on button "Create" at bounding box center [712, 551] width 88 height 32
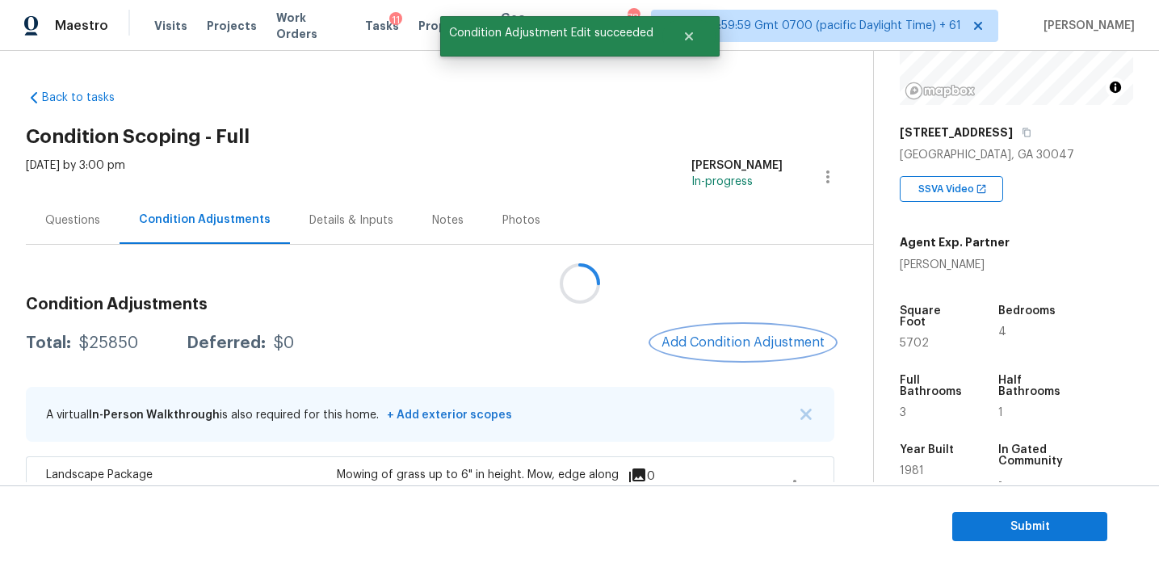
scroll to position [0, 0]
click at [717, 348] on div at bounding box center [579, 283] width 1159 height 567
click at [717, 348] on span "Add Condition Adjustment" at bounding box center [743, 342] width 163 height 15
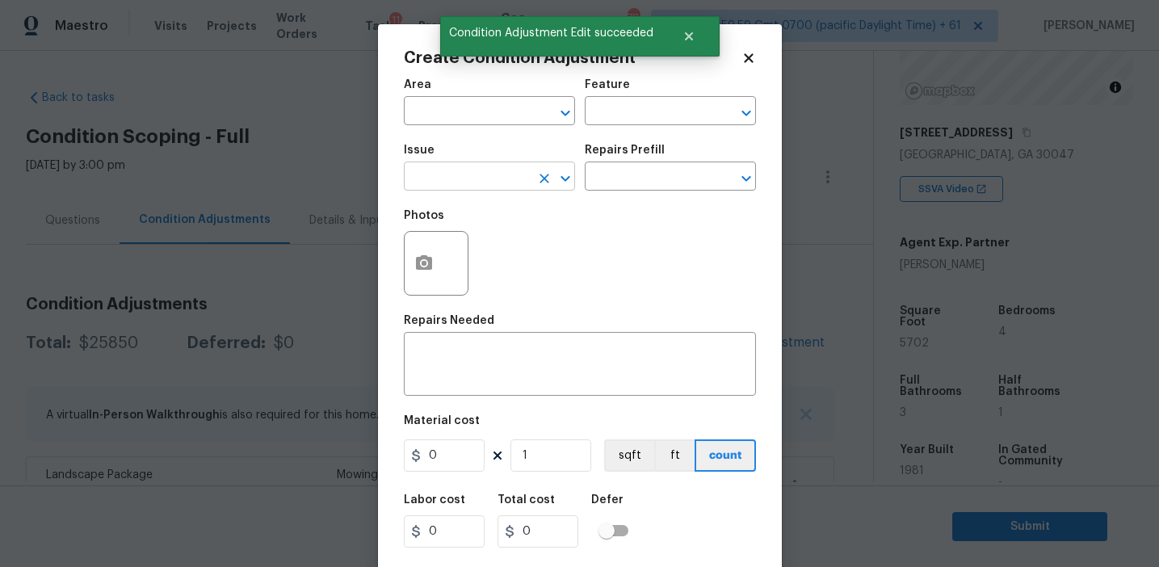
click at [472, 180] on input "text" at bounding box center [467, 178] width 126 height 25
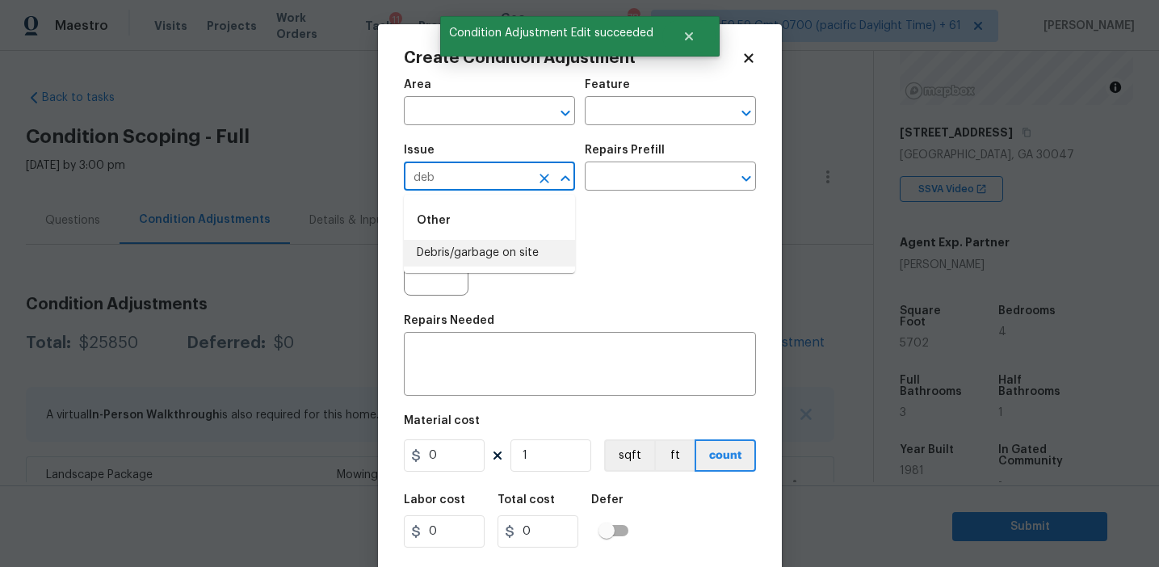
click at [499, 259] on li "Debris/garbage on site" at bounding box center [489, 253] width 171 height 27
type input "Debris/garbage on site"
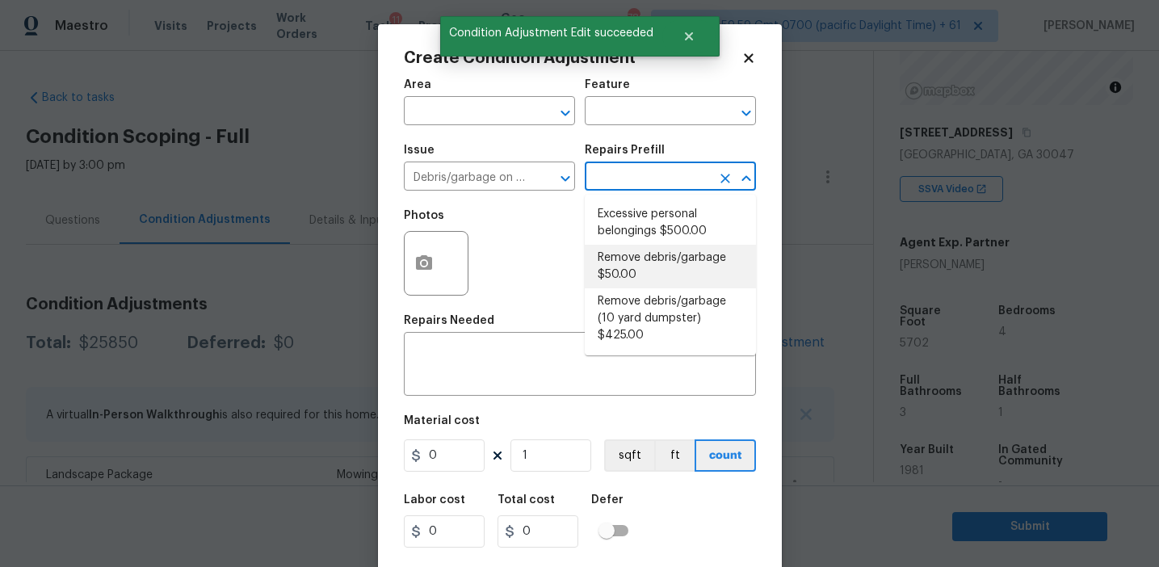
click at [636, 263] on li "Remove debris/garbage $50.00" at bounding box center [670, 267] width 171 height 44
type textarea "Remove, haul off, and properly dispose of any debris left by seller to offsite …"
type input "50"
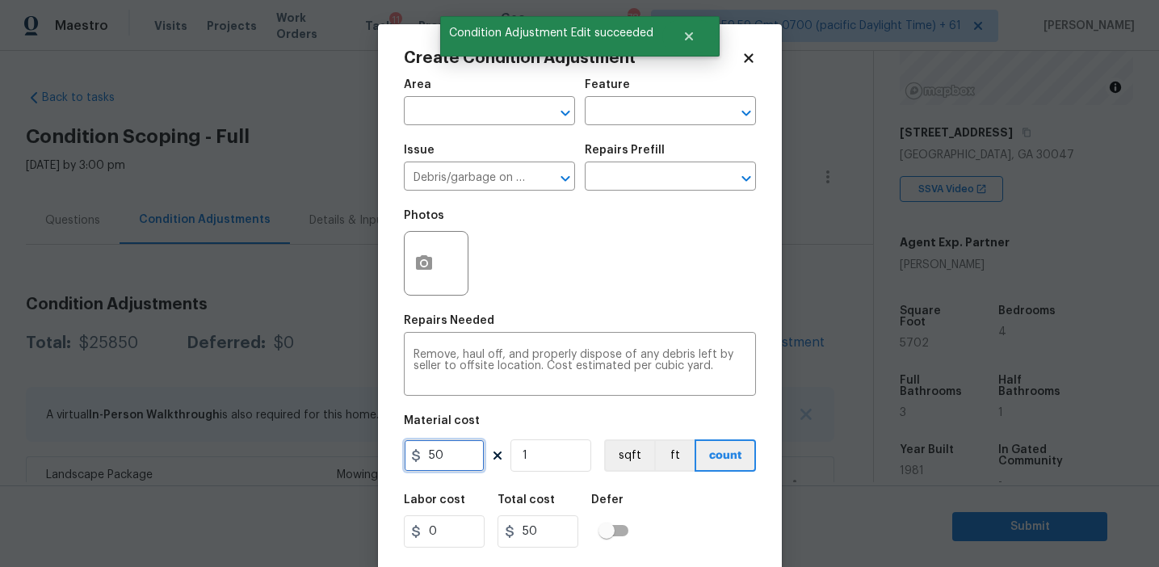
click at [430, 450] on input "50" at bounding box center [444, 455] width 81 height 32
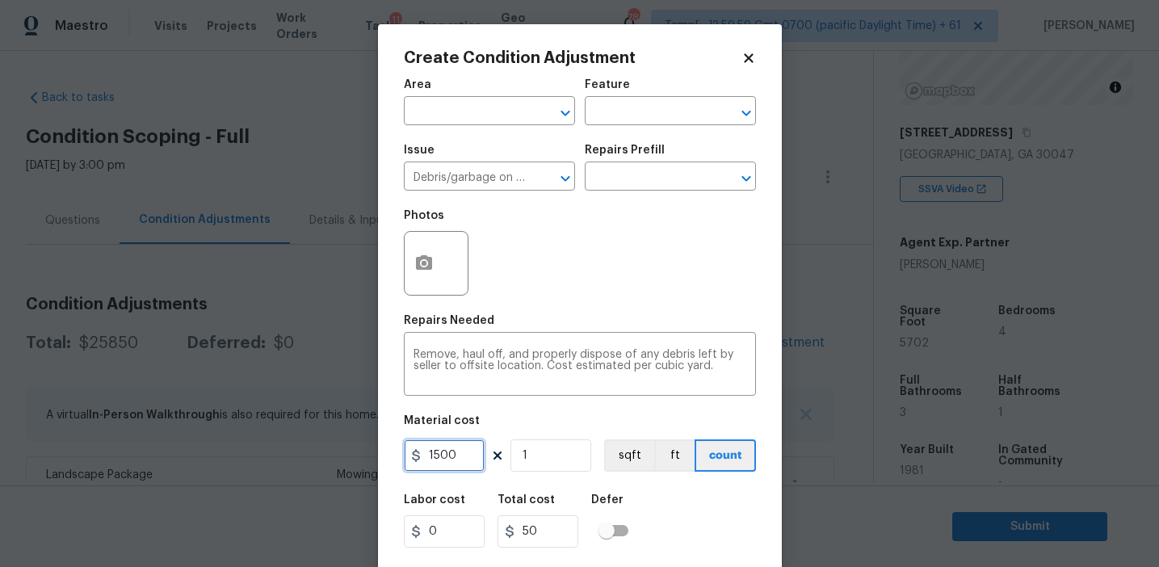
type input "1500"
click at [456, 357] on textarea "Remove, haul off, and properly dispose of any debris left by seller to offsite …" at bounding box center [580, 366] width 333 height 34
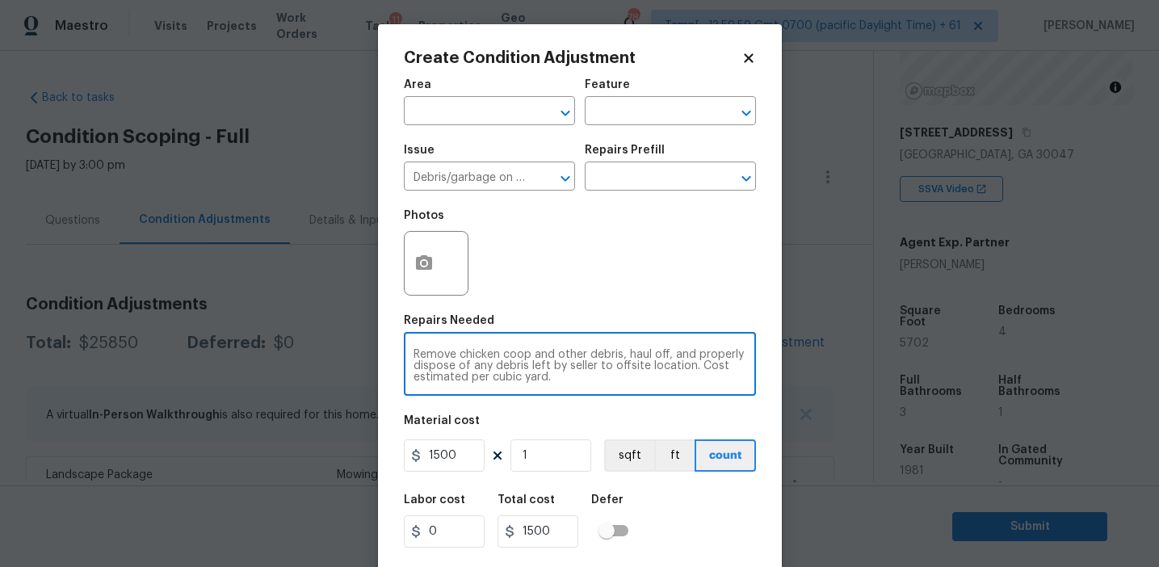
type textarea "Remove chicken coop and other debris, haul off, and properly dispose of any deb…"
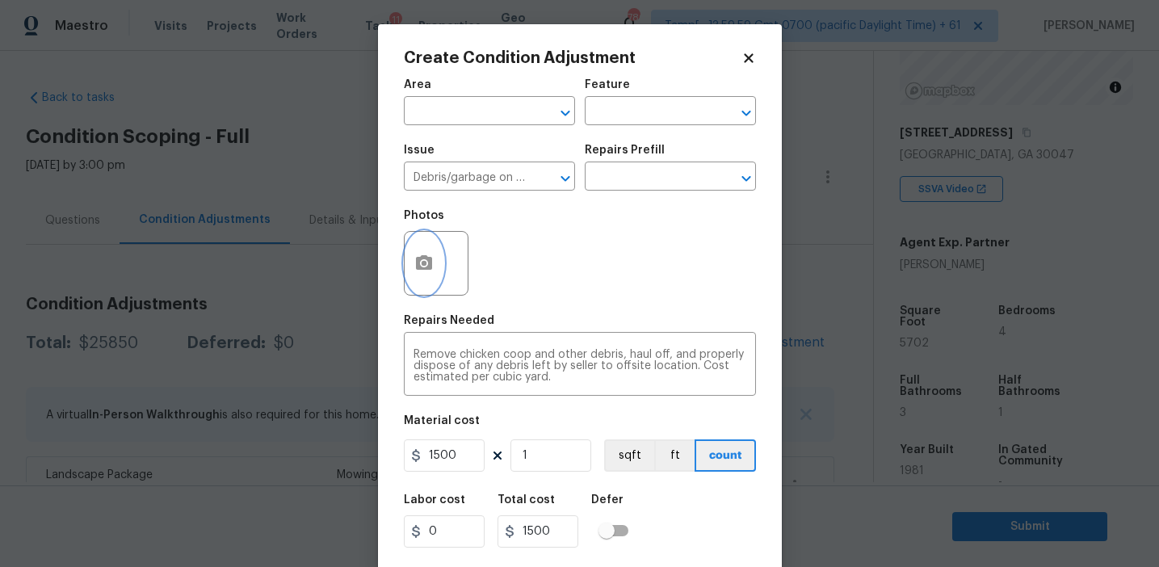
click at [422, 267] on icon "button" at bounding box center [423, 263] width 19 height 19
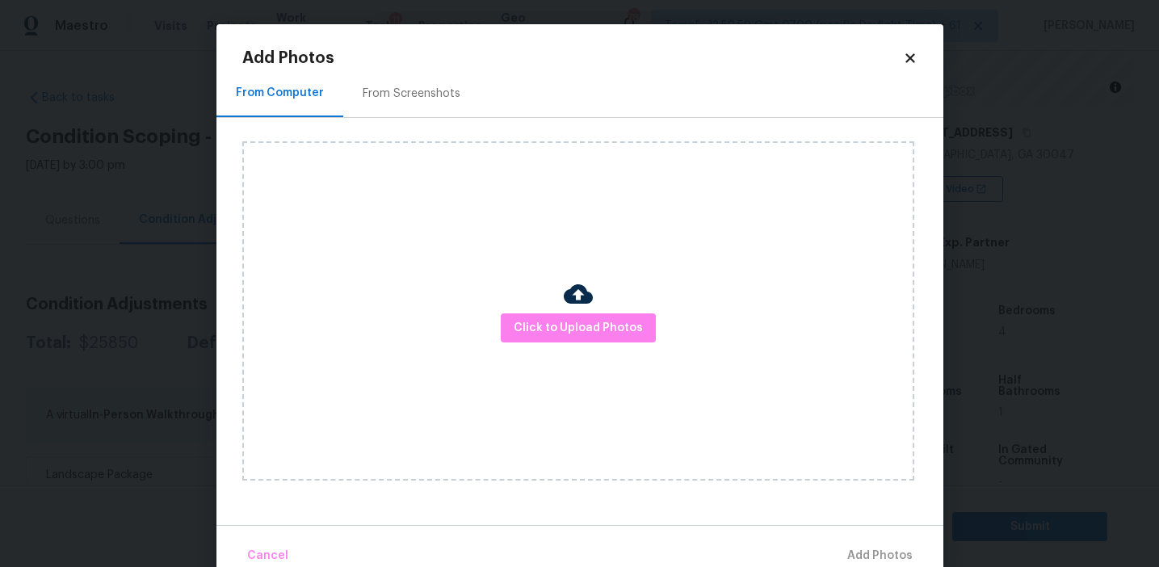
click at [427, 88] on div "From Screenshots" at bounding box center [412, 94] width 98 height 16
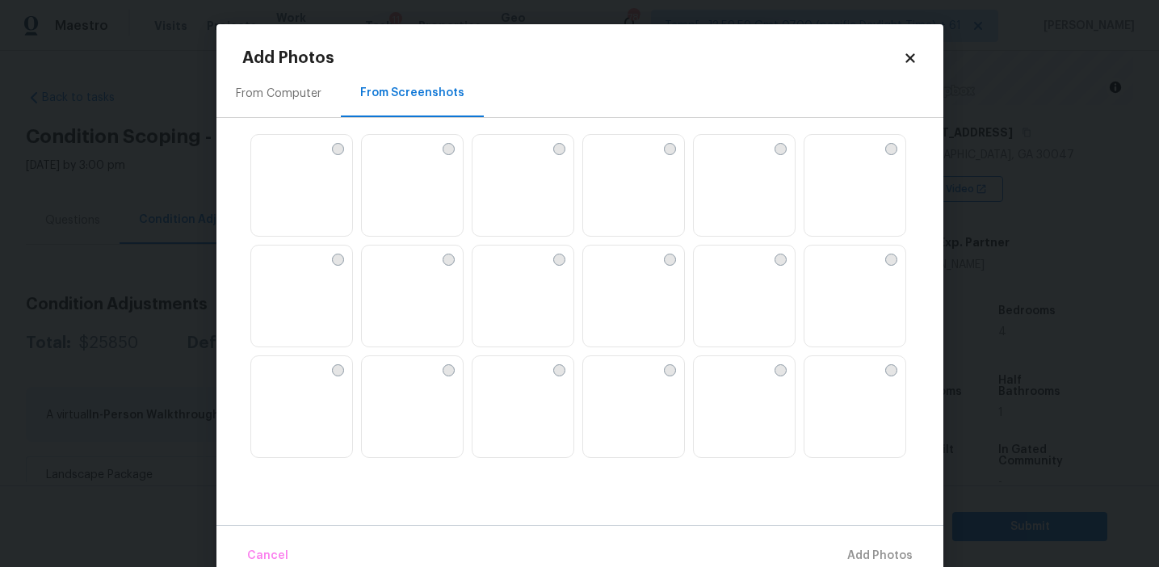
click at [860, 401] on img at bounding box center [855, 407] width 101 height 103
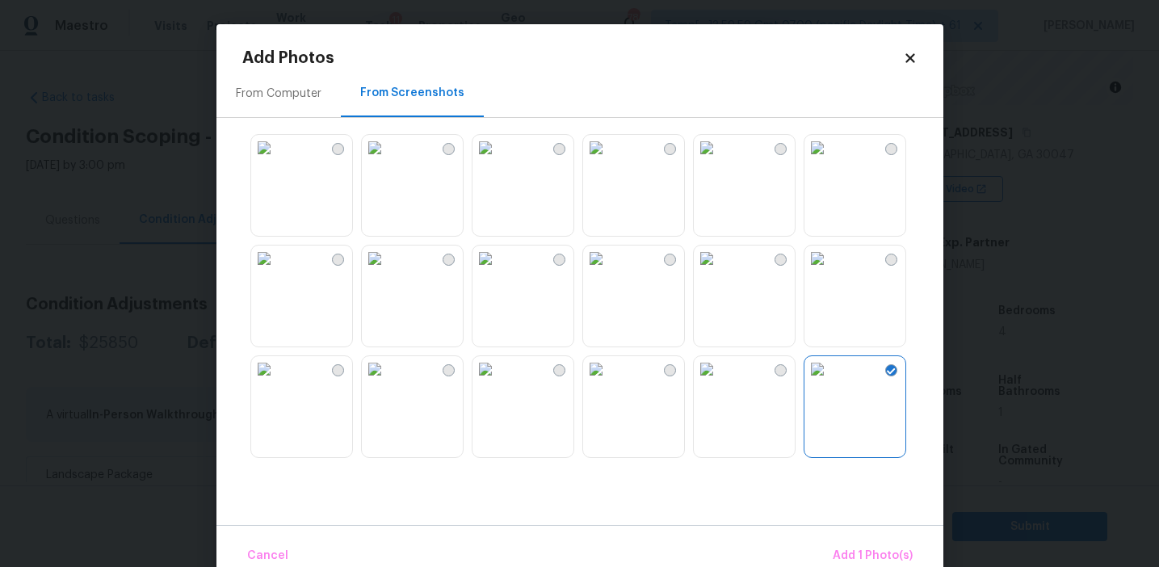
click at [609, 382] on img at bounding box center [596, 369] width 26 height 26
click at [720, 161] on img at bounding box center [707, 148] width 26 height 26
click at [830, 161] on img at bounding box center [818, 148] width 26 height 26
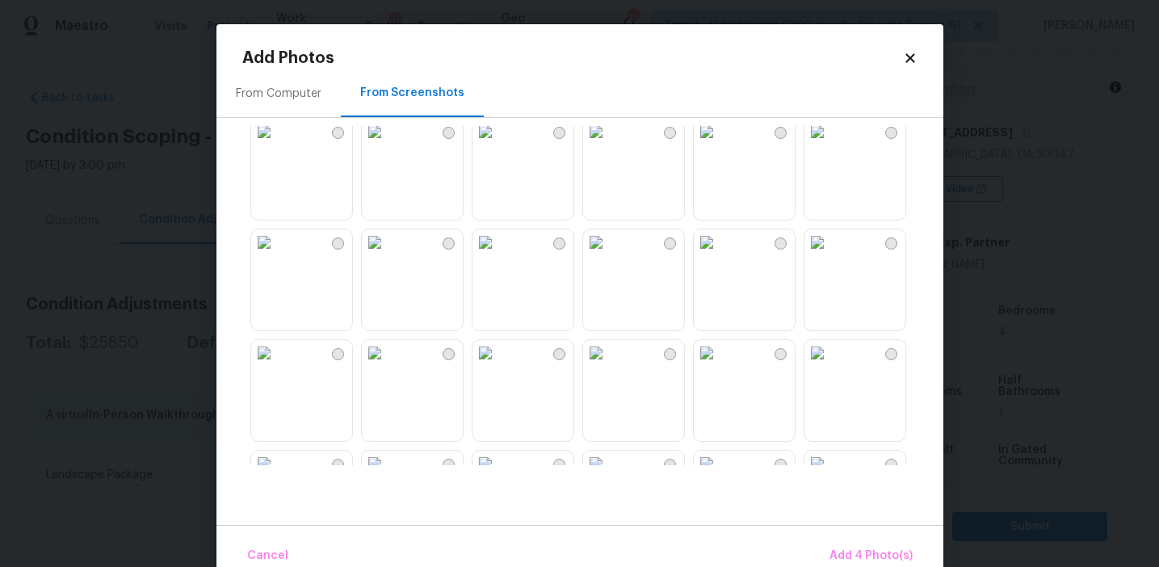
scroll to position [386, 0]
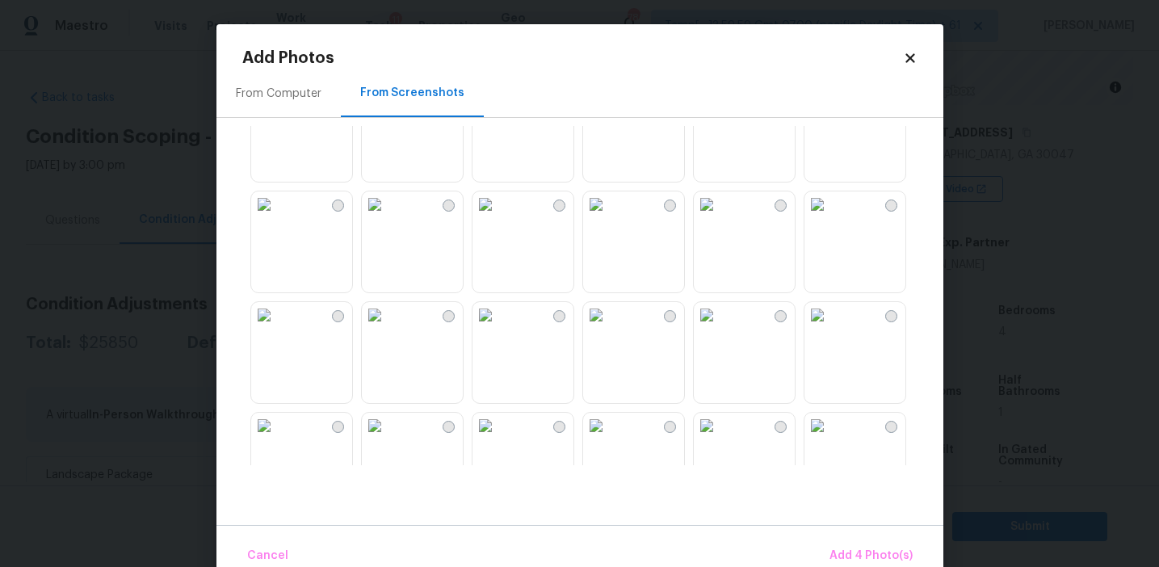
click at [830, 217] on img at bounding box center [818, 204] width 26 height 26
click at [720, 328] on img at bounding box center [707, 315] width 26 height 26
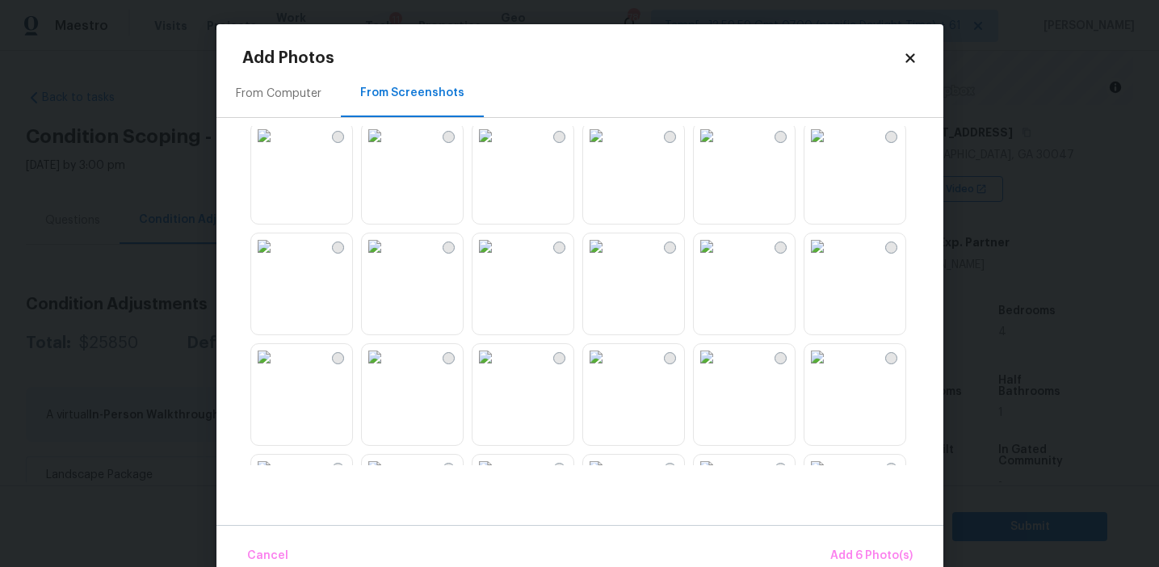
scroll to position [917, 0]
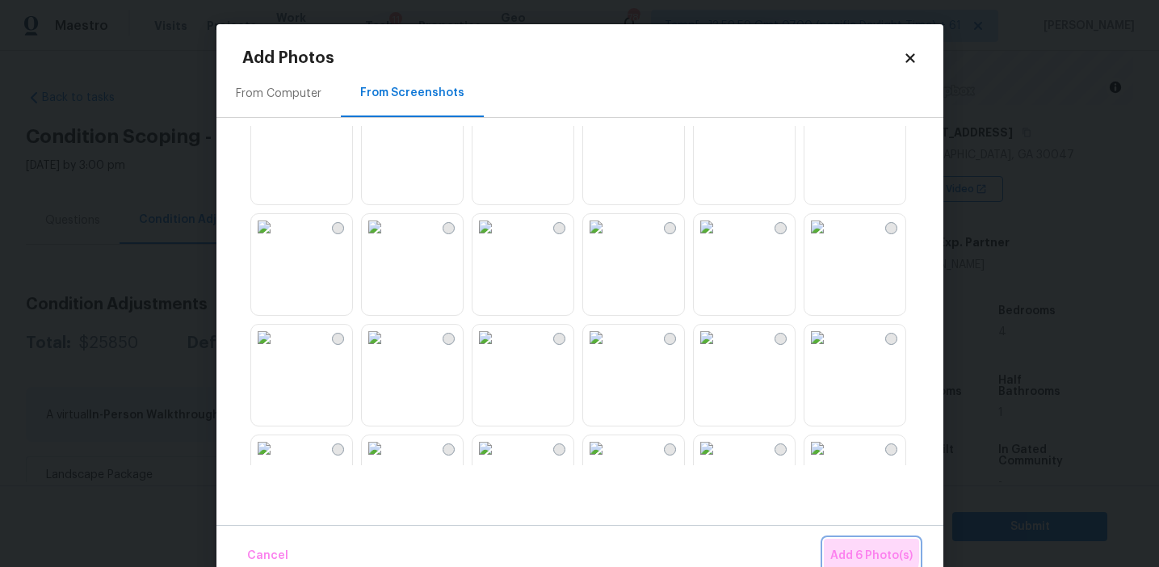
click at [835, 550] on span "Add 6 Photo(s)" at bounding box center [871, 556] width 82 height 20
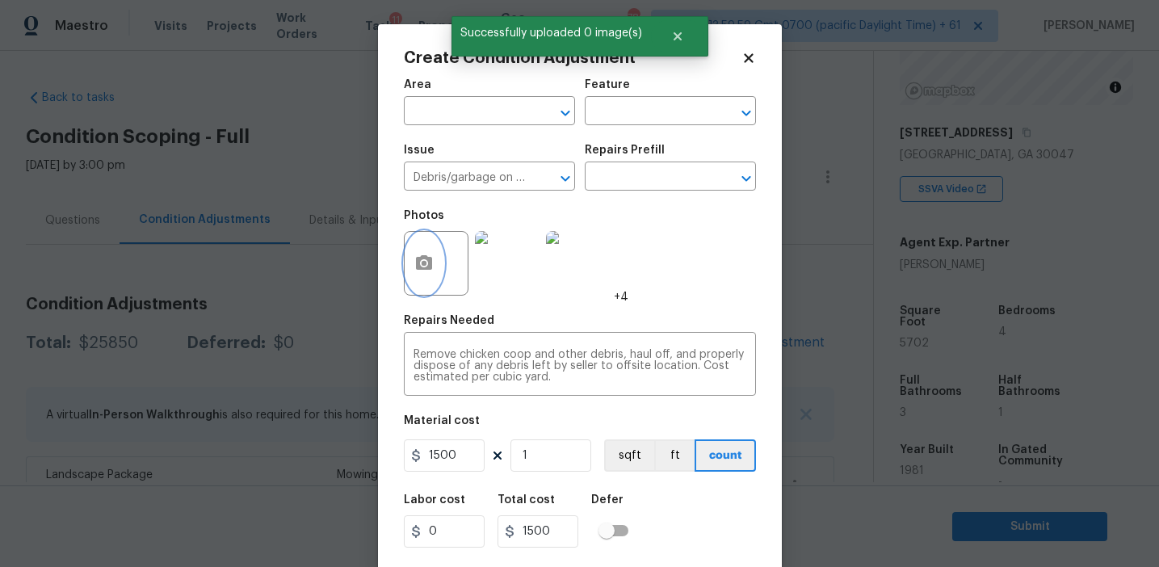
scroll to position [36, 0]
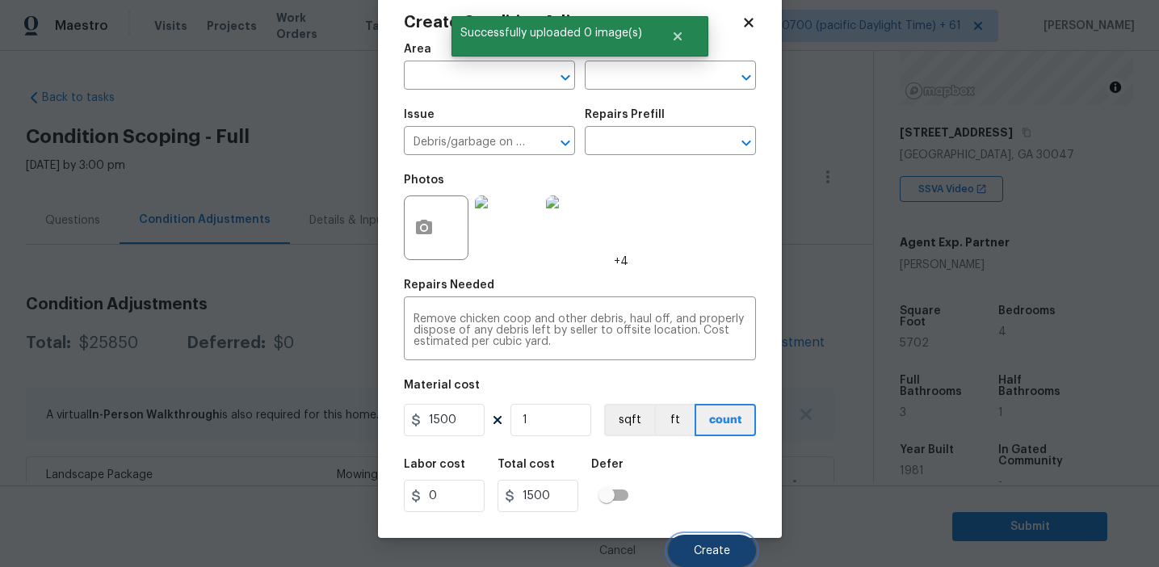
click at [695, 551] on span "Create" at bounding box center [712, 551] width 36 height 12
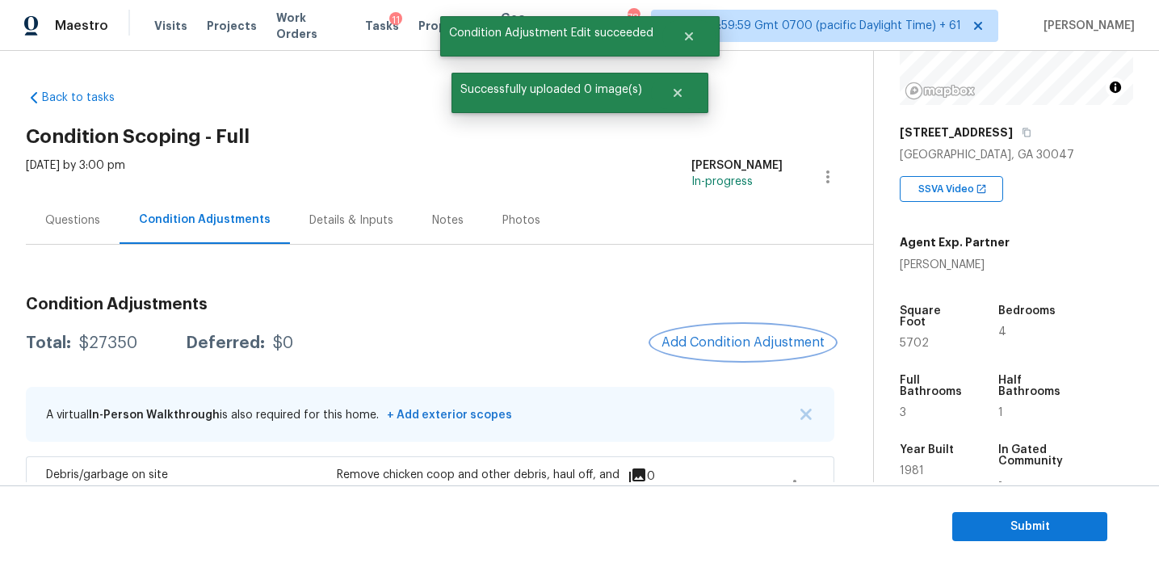
scroll to position [0, 0]
click at [700, 337] on span "Add Condition Adjustment" at bounding box center [743, 342] width 163 height 15
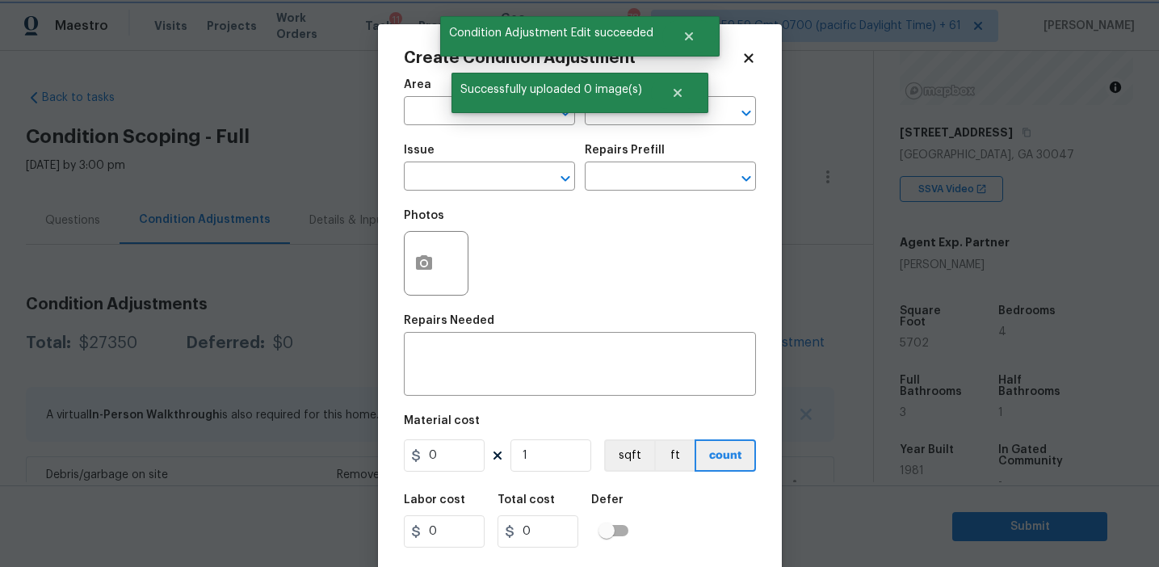
click at [651, 105] on div at bounding box center [679, 93] width 57 height 40
click at [659, 122] on input "text" at bounding box center [648, 112] width 126 height 25
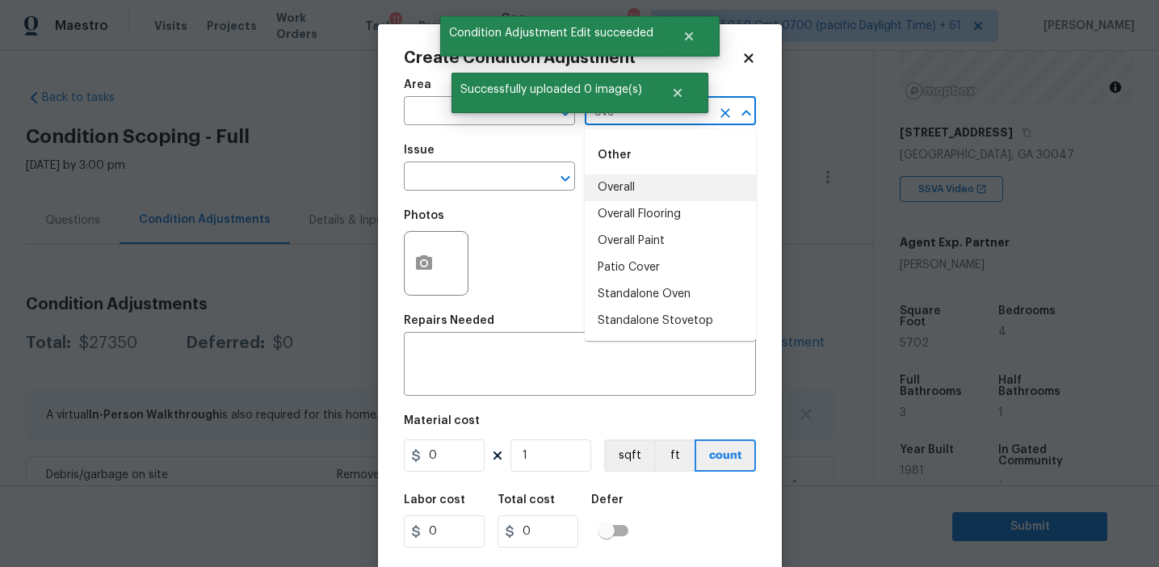
click at [642, 189] on li "Overall" at bounding box center [670, 187] width 171 height 27
type input "Overall"
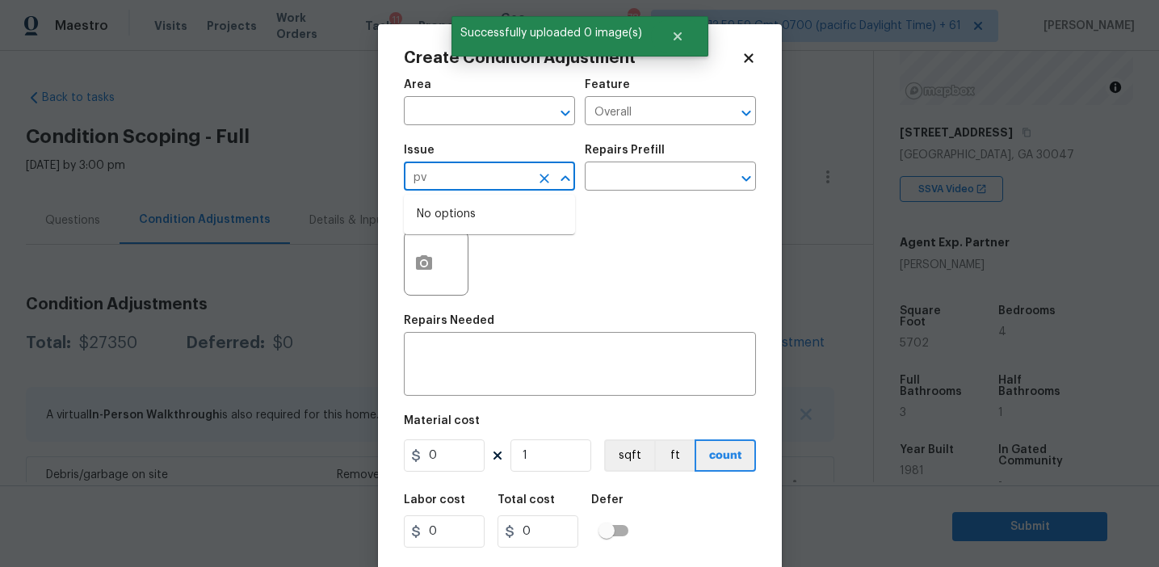
type input "p"
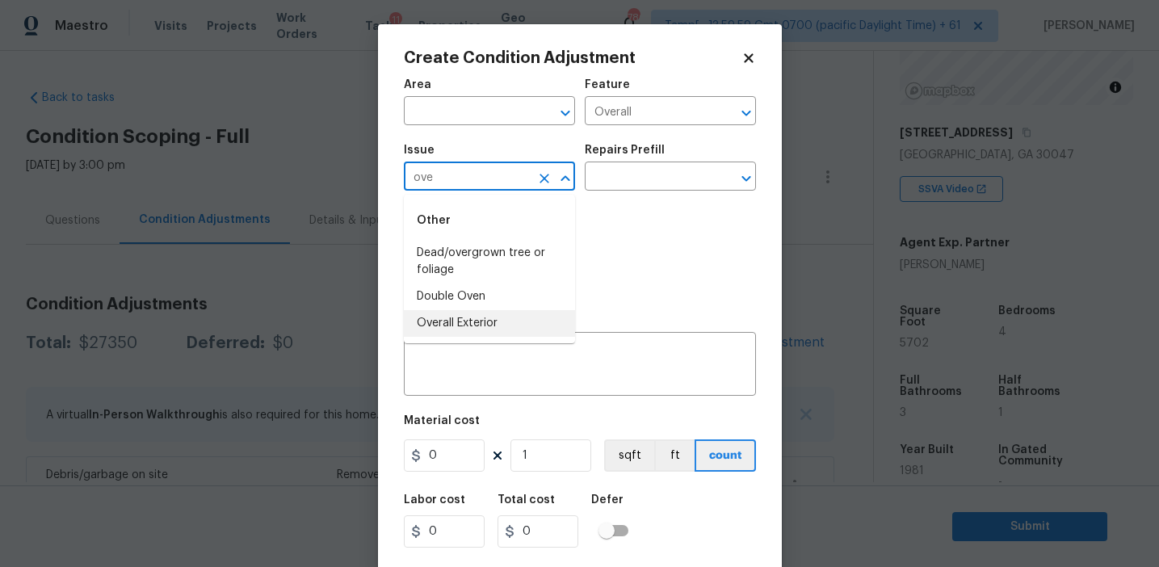
click at [469, 322] on li "Overall Exterior" at bounding box center [489, 323] width 171 height 27
type input "Overall Exterior"
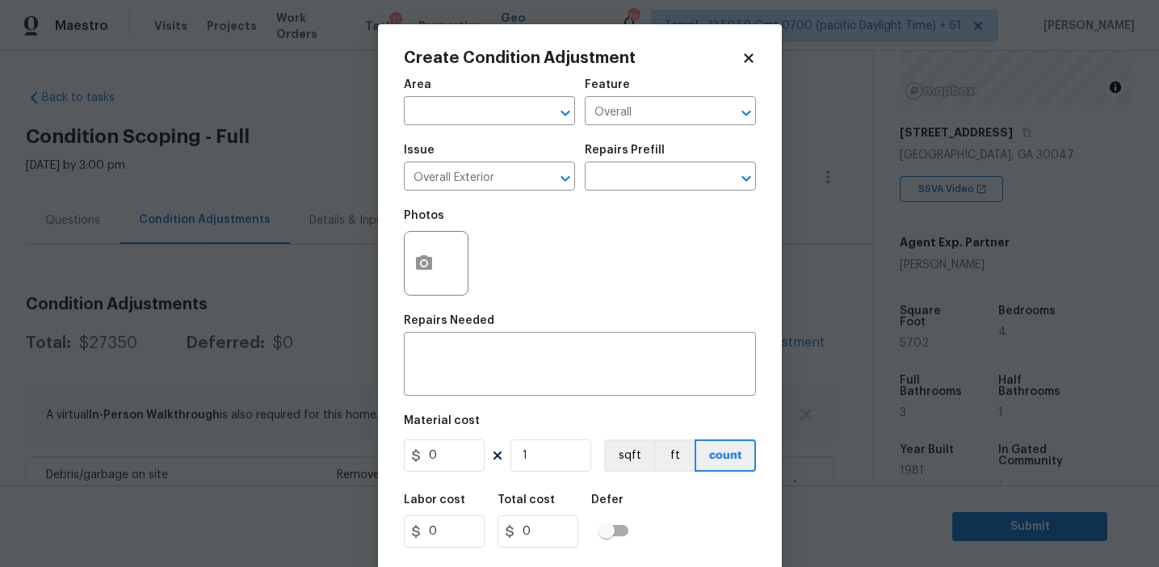
click at [569, 284] on div "Photos" at bounding box center [580, 252] width 352 height 105
click at [543, 376] on textarea at bounding box center [580, 366] width 333 height 34
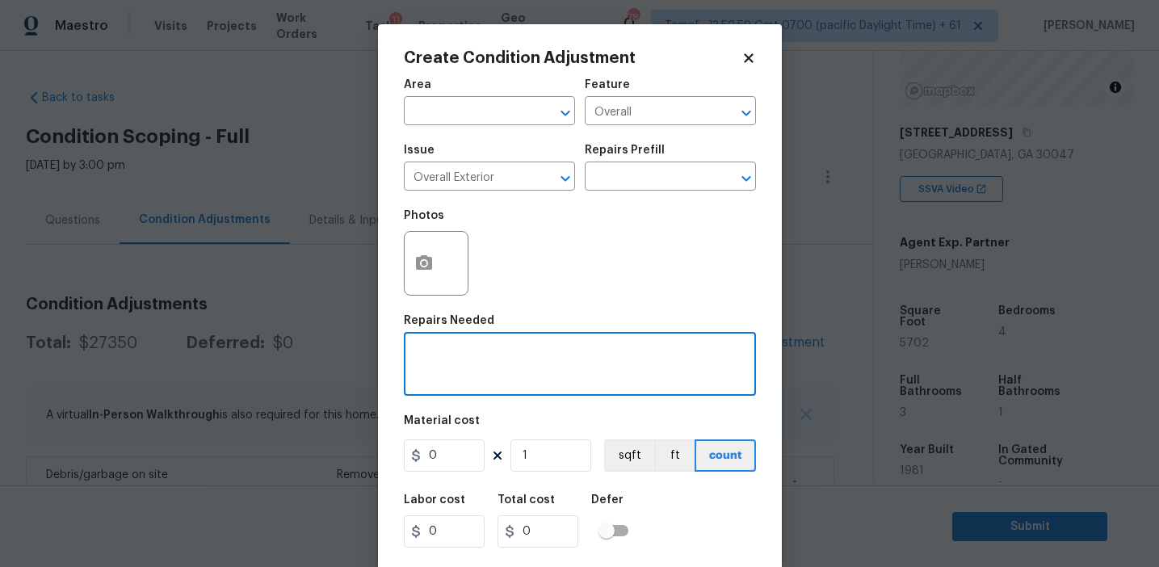
paste textarea "Overall exterior repairs (siding, stucco, fencing, decking, soffit, eaves, trim…"
click at [679, 351] on textarea "Overall exterior repairs (siding, stucco, fencing, decking, soffit, eaves, trim…" at bounding box center [580, 366] width 333 height 34
type textarea "Overall exterior repairs (siding, stucco, fencing, soffit, [PERSON_NAME], trims…"
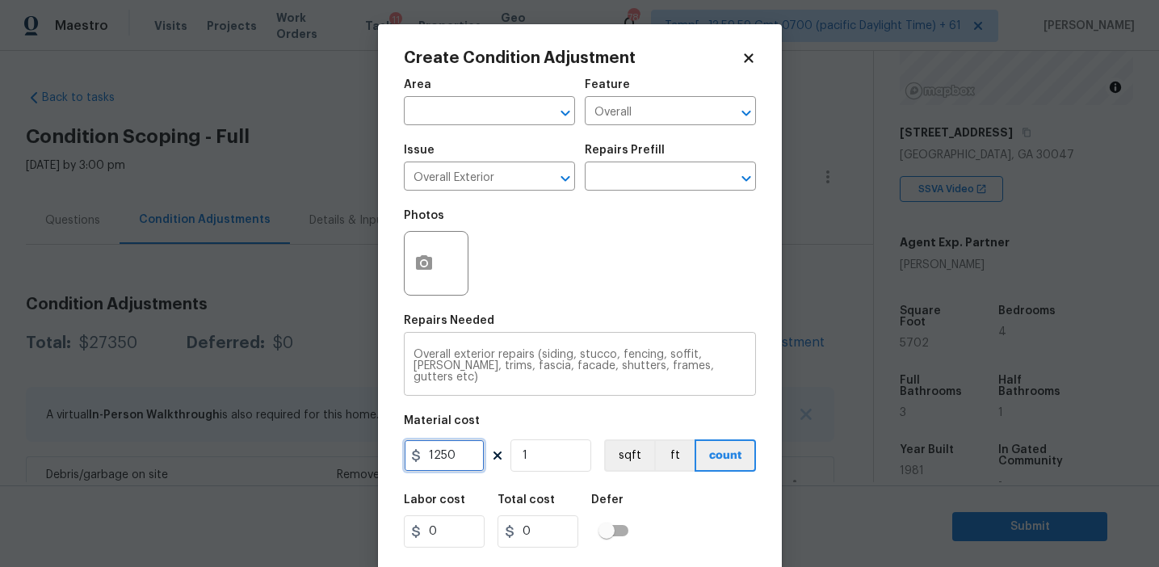
type input "1250"
click at [409, 247] on button "button" at bounding box center [424, 263] width 39 height 63
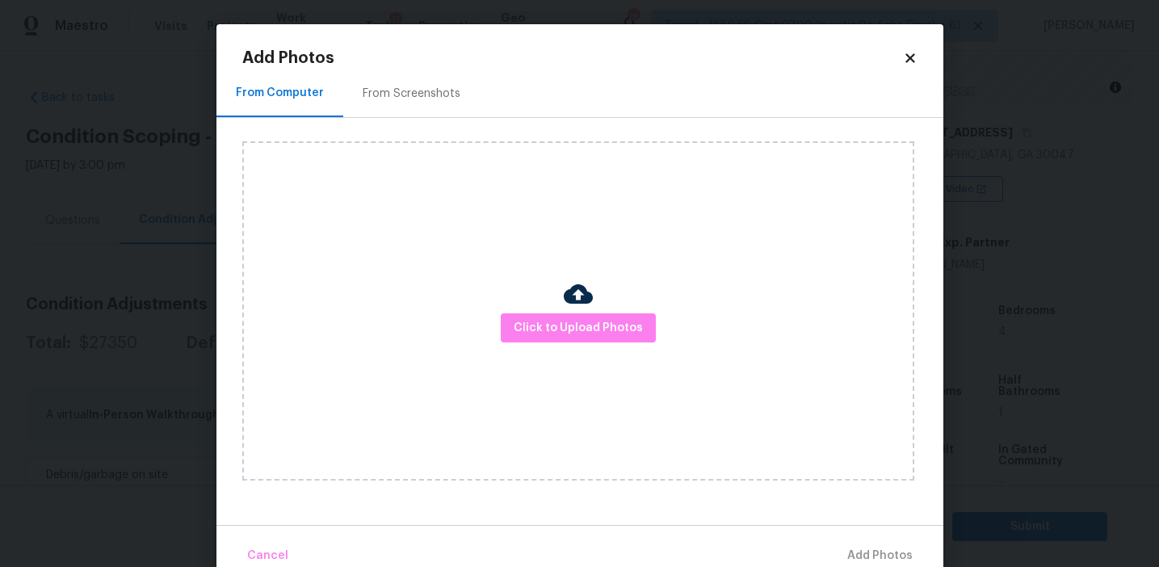
click at [419, 106] on div "From Screenshots" at bounding box center [411, 93] width 137 height 48
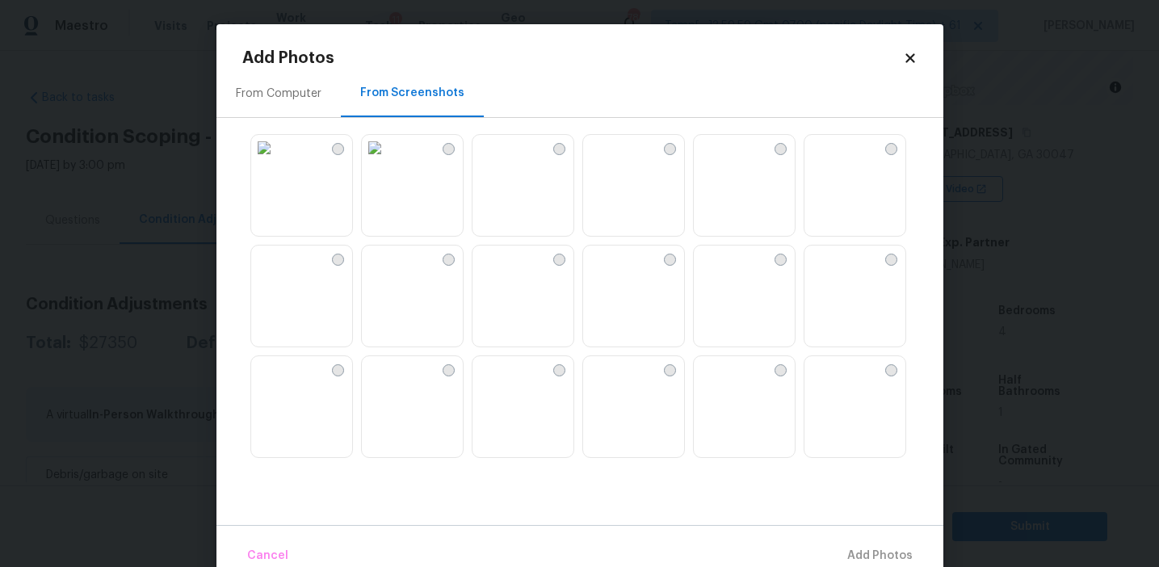
click at [830, 161] on img at bounding box center [818, 148] width 26 height 26
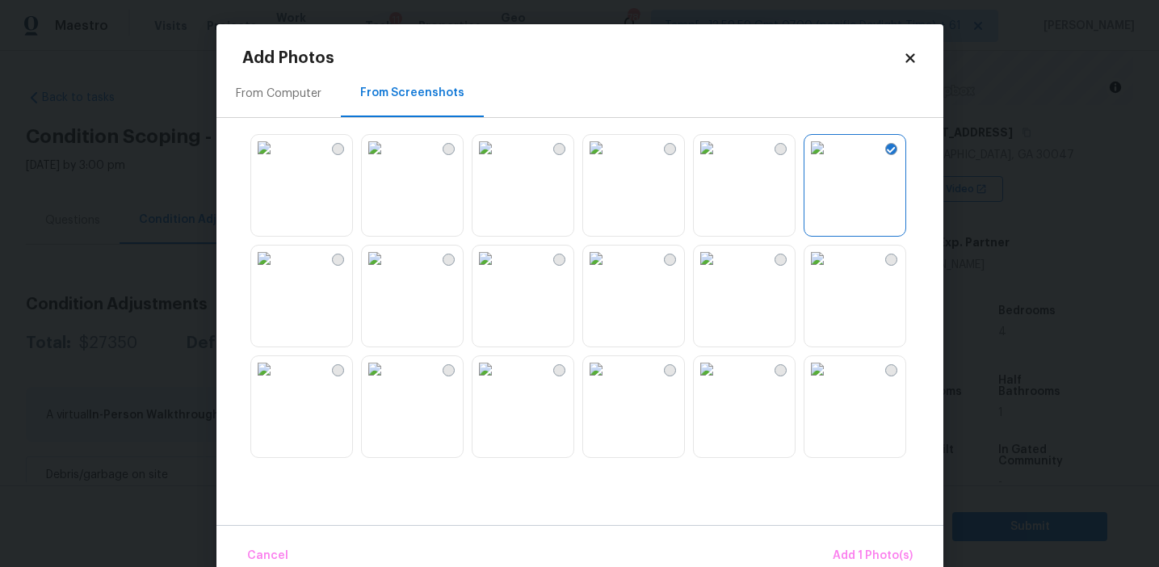
click at [830, 382] on img at bounding box center [818, 369] width 26 height 26
click at [609, 382] on img at bounding box center [596, 369] width 26 height 26
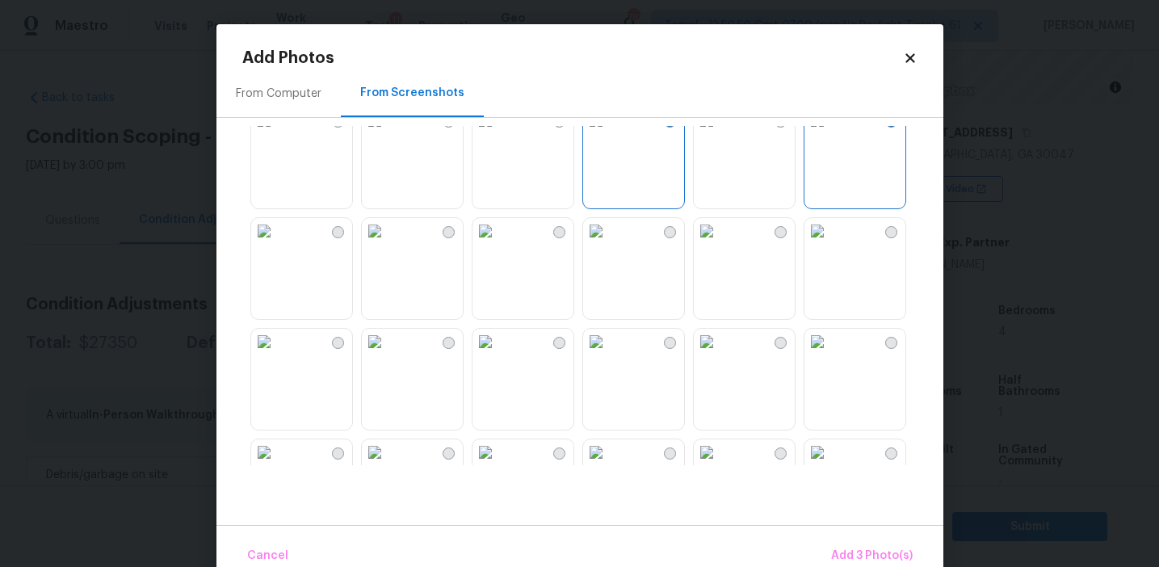
scroll to position [313, 0]
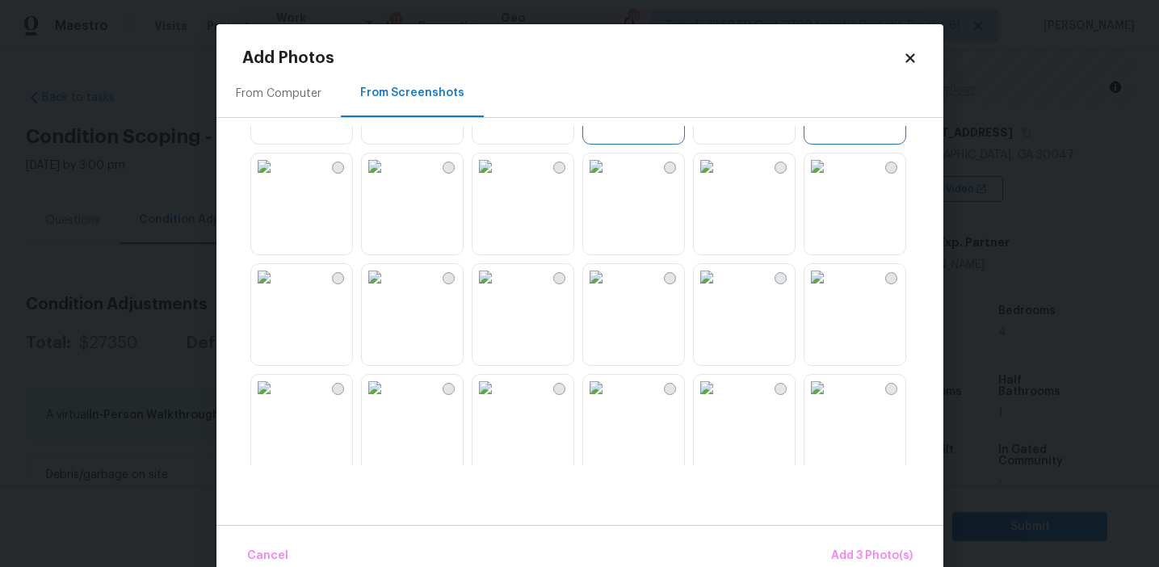
click at [713, 290] on img at bounding box center [707, 277] width 26 height 26
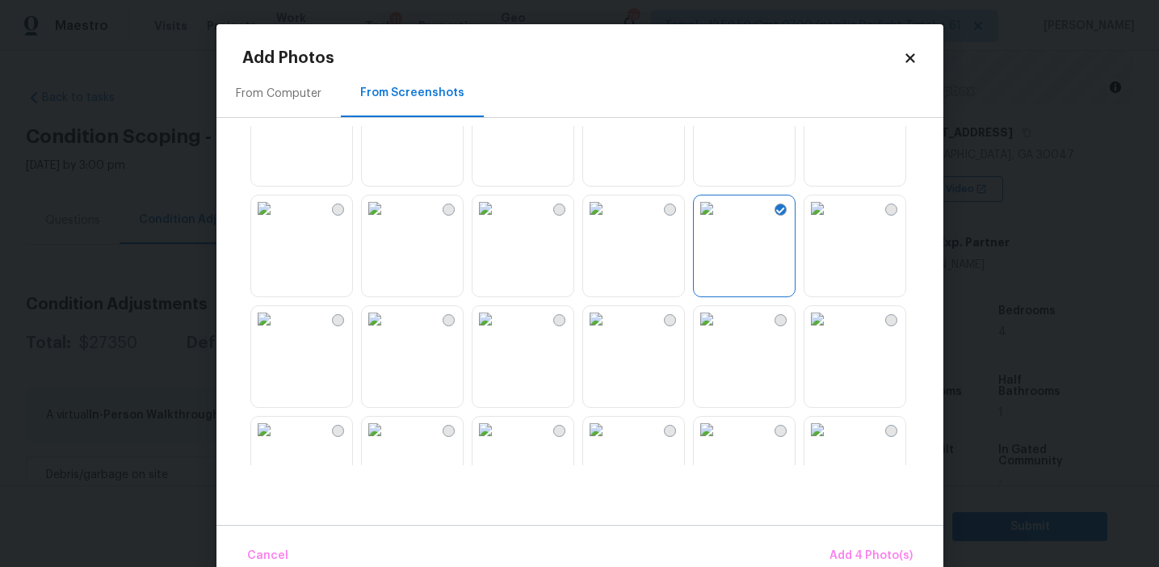
click at [609, 221] on img at bounding box center [596, 208] width 26 height 26
click at [609, 332] on img at bounding box center [596, 319] width 26 height 26
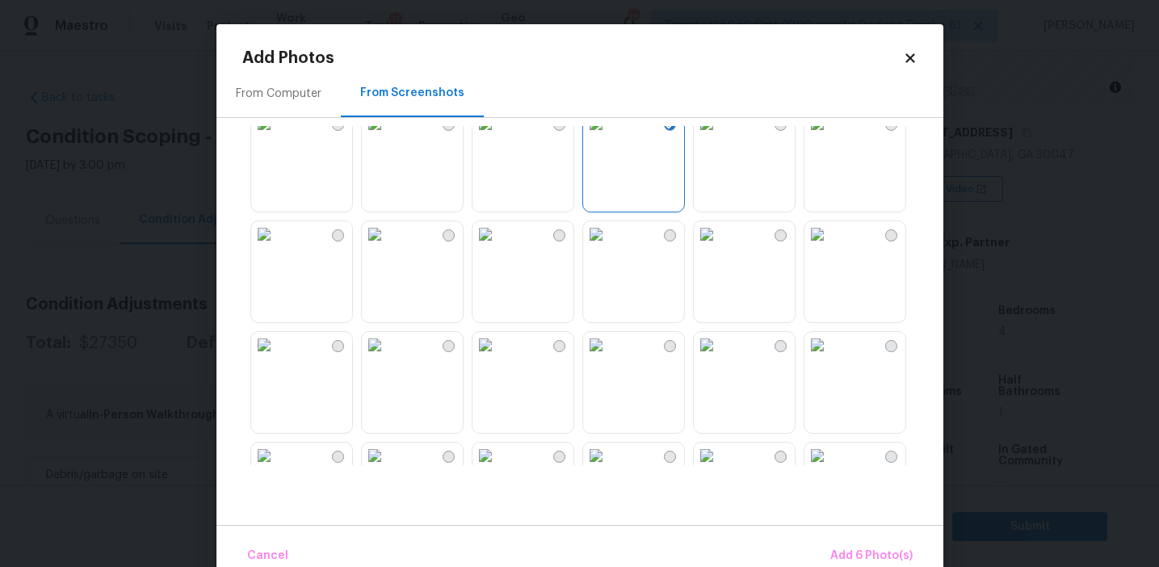
scroll to position [671, 0]
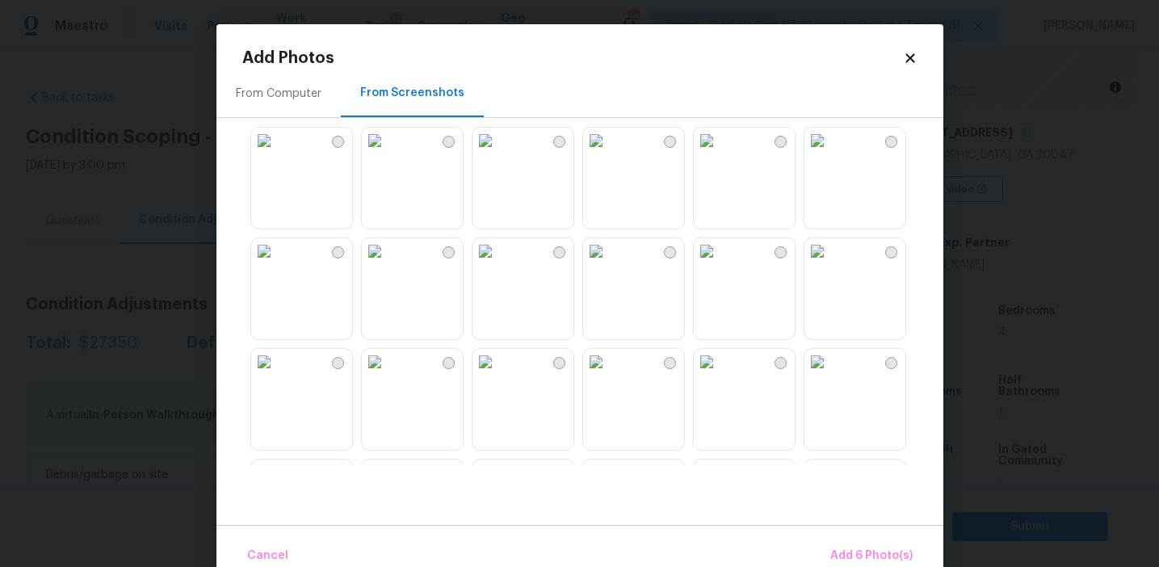
click at [388, 264] on img at bounding box center [375, 251] width 26 height 26
click at [277, 264] on img at bounding box center [264, 251] width 26 height 26
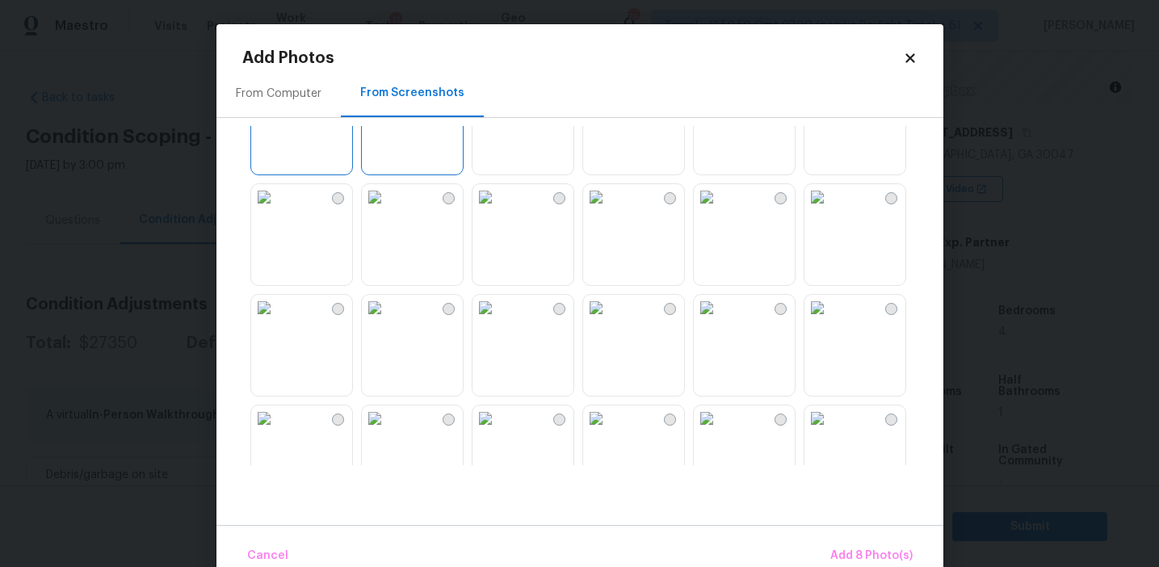
scroll to position [863, 0]
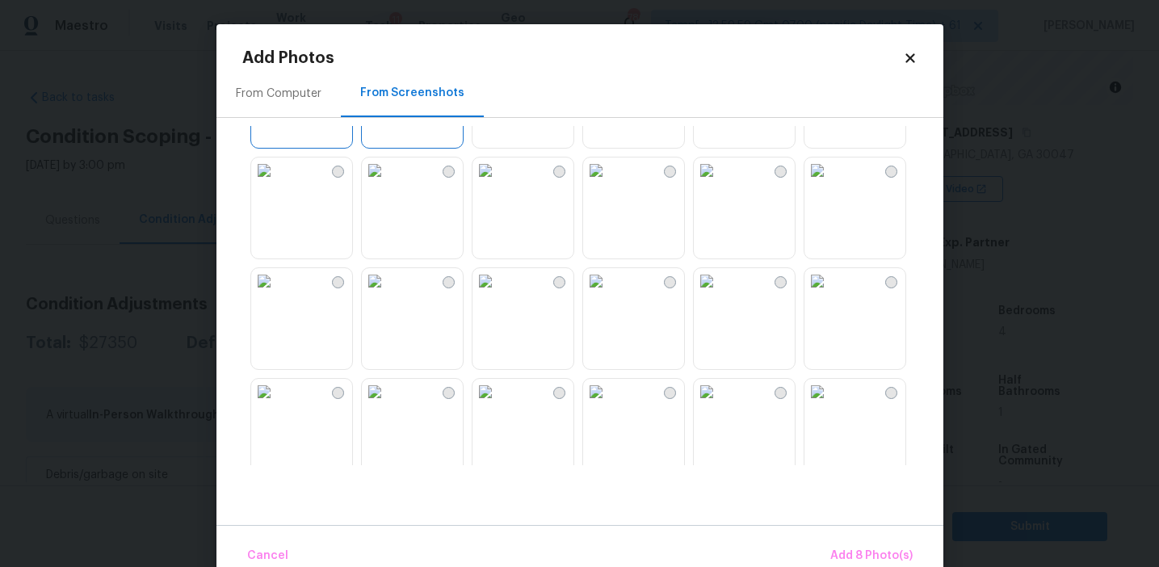
click at [277, 294] on img at bounding box center [264, 281] width 26 height 26
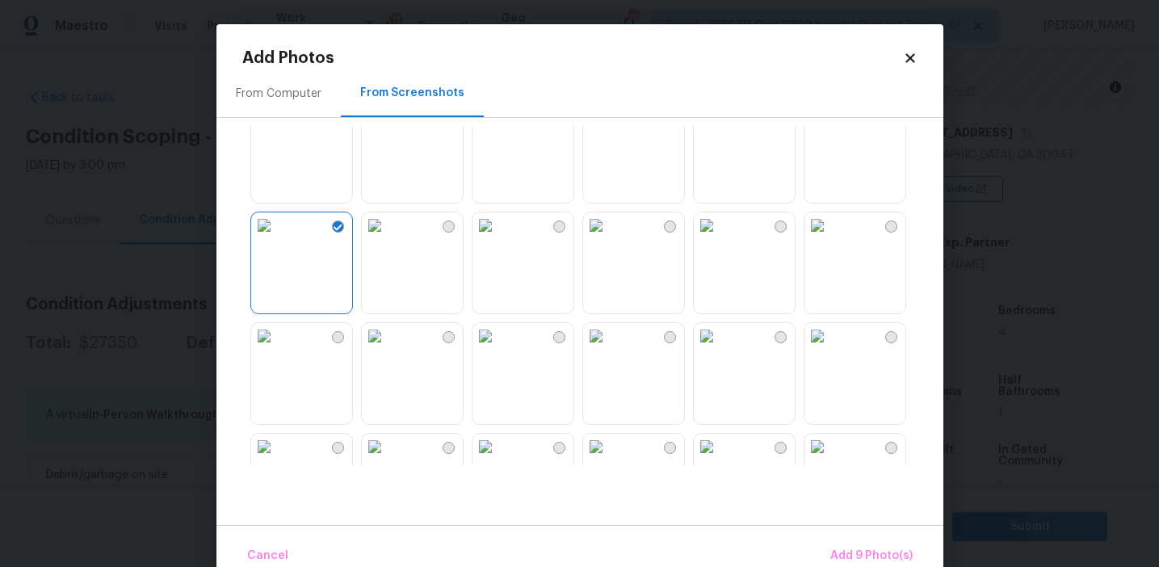
click at [277, 349] on img at bounding box center [264, 336] width 26 height 26
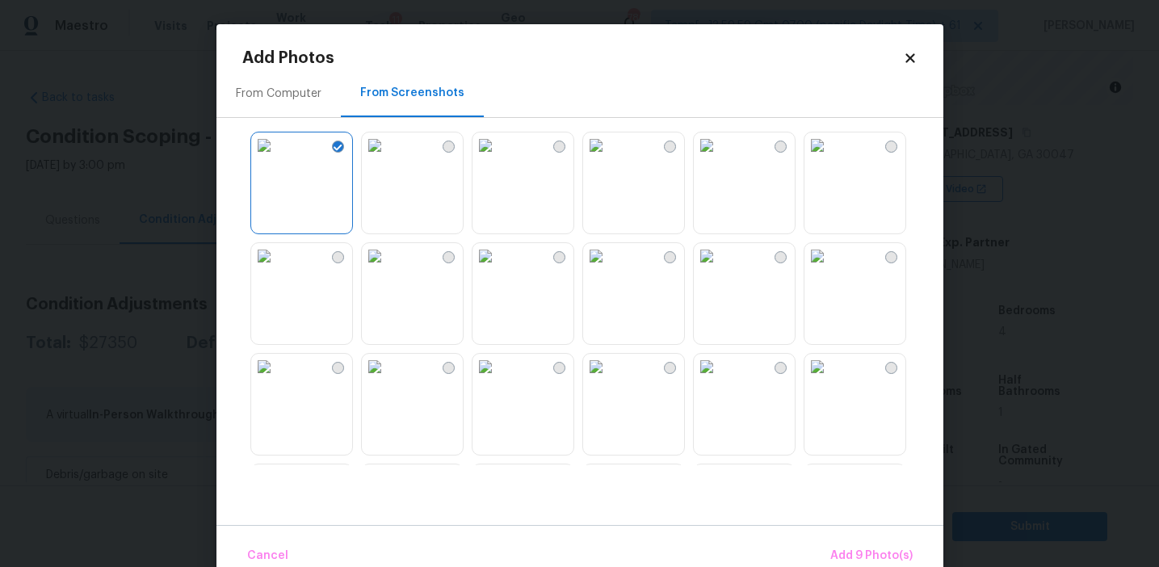
click at [277, 269] on img at bounding box center [264, 256] width 26 height 26
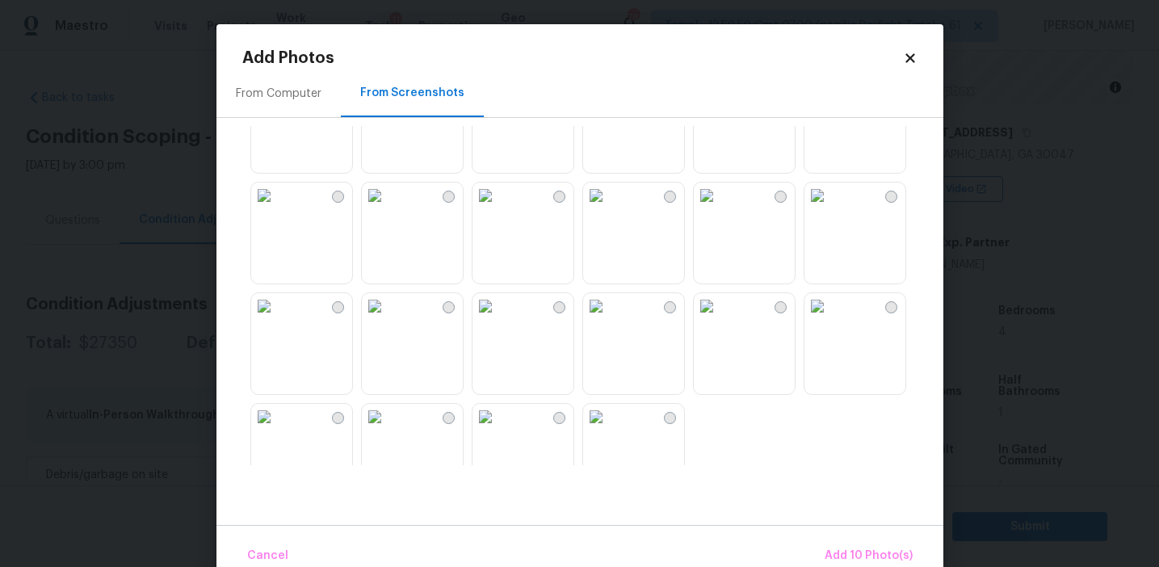
scroll to position [1543, 0]
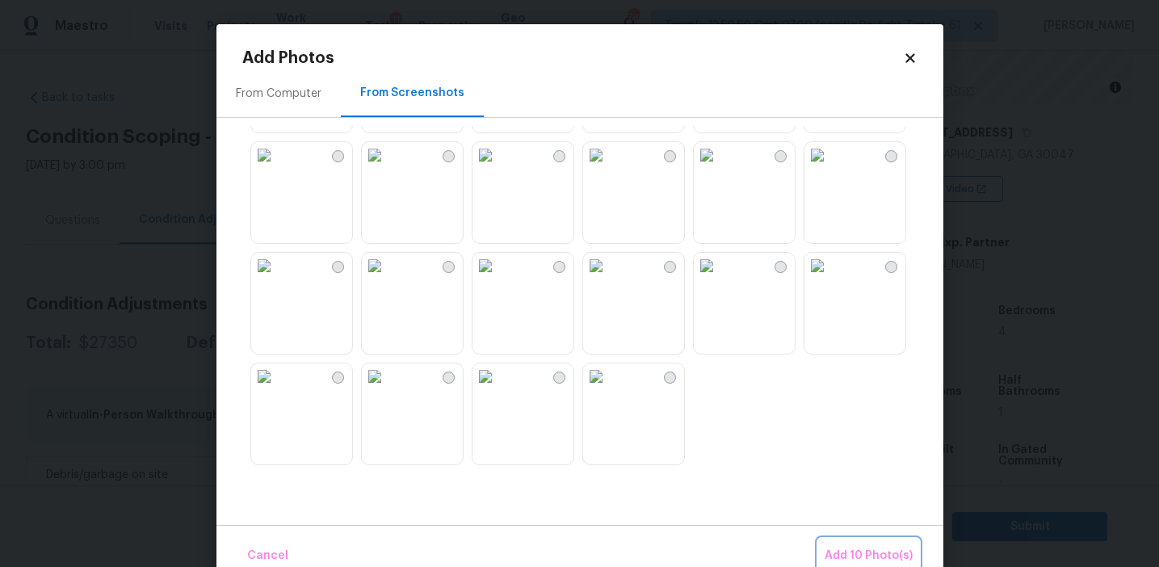
click at [849, 547] on span "Add 10 Photo(s)" at bounding box center [869, 556] width 88 height 20
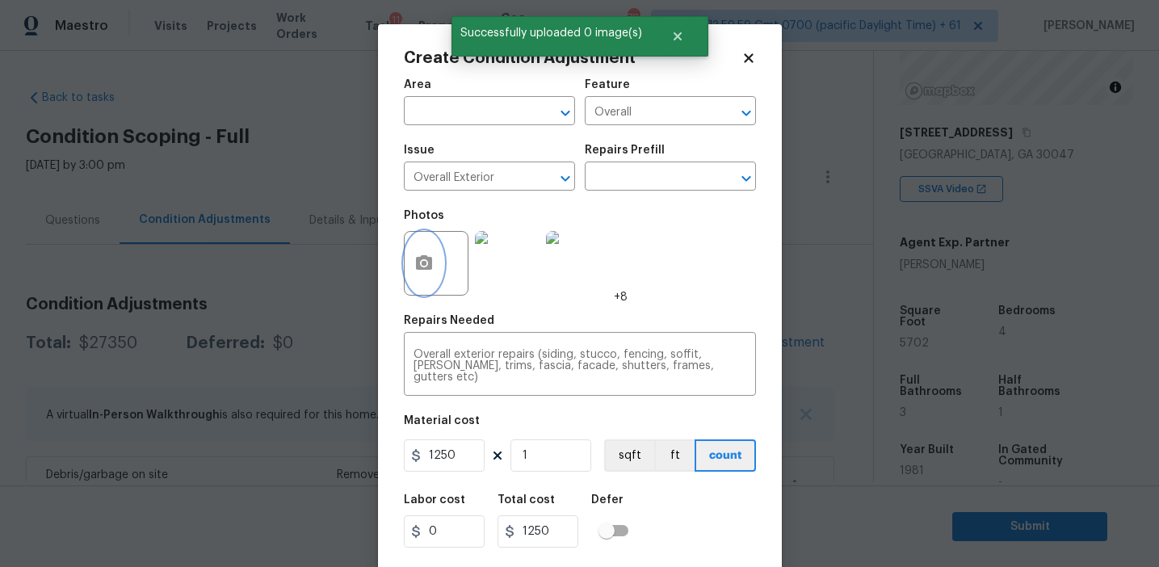
scroll to position [36, 0]
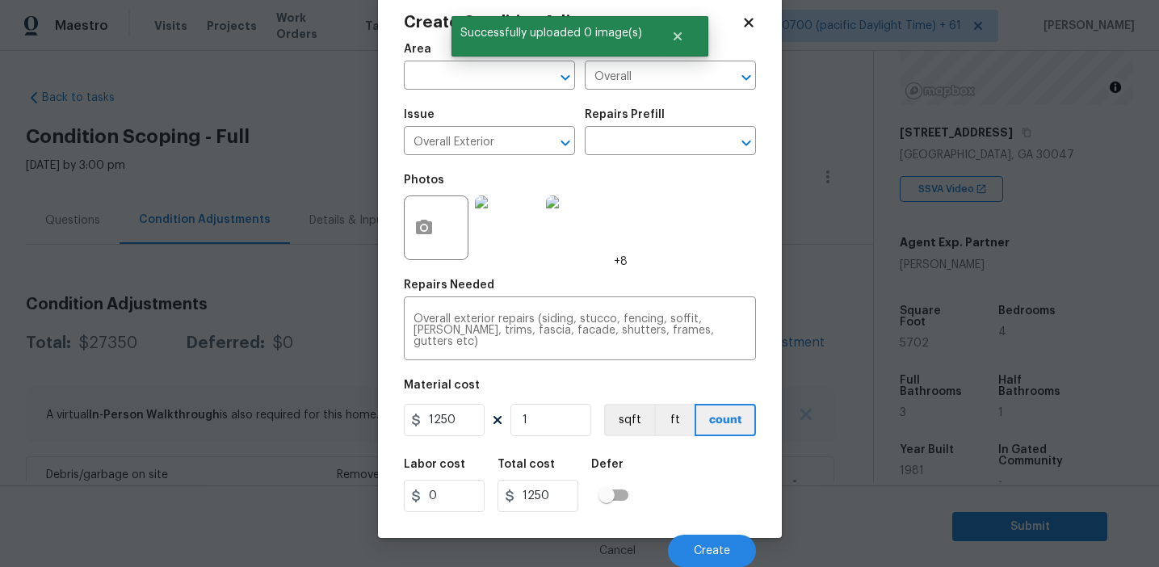
click at [701, 532] on div "Cancel Create" at bounding box center [580, 544] width 352 height 45
click at [696, 545] on span "Create" at bounding box center [712, 551] width 36 height 12
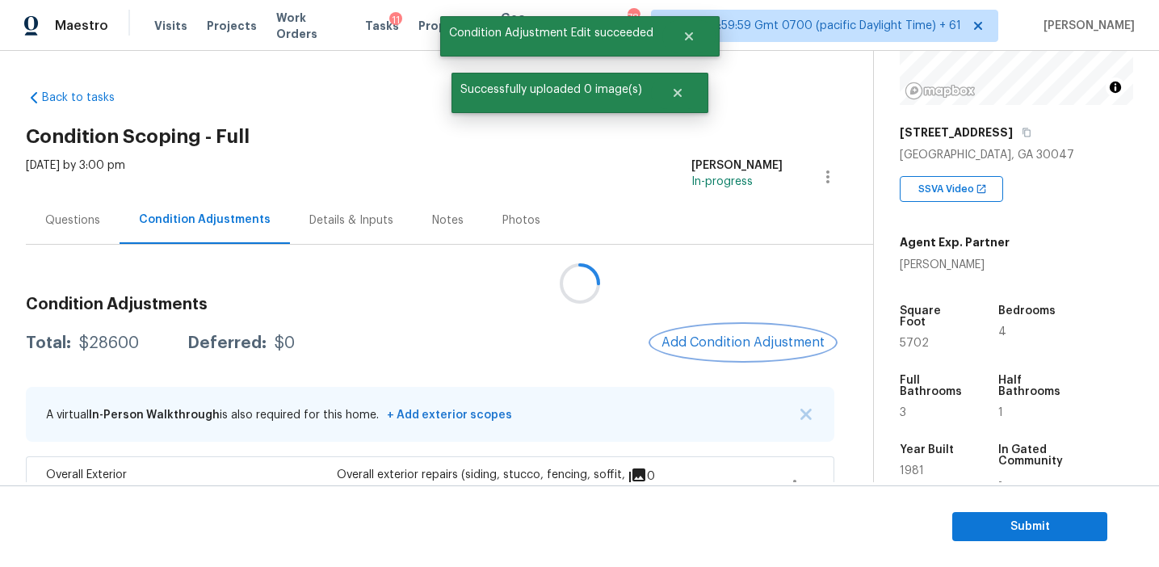
scroll to position [0, 0]
click at [728, 342] on span "Add Condition Adjustment" at bounding box center [747, 342] width 163 height 15
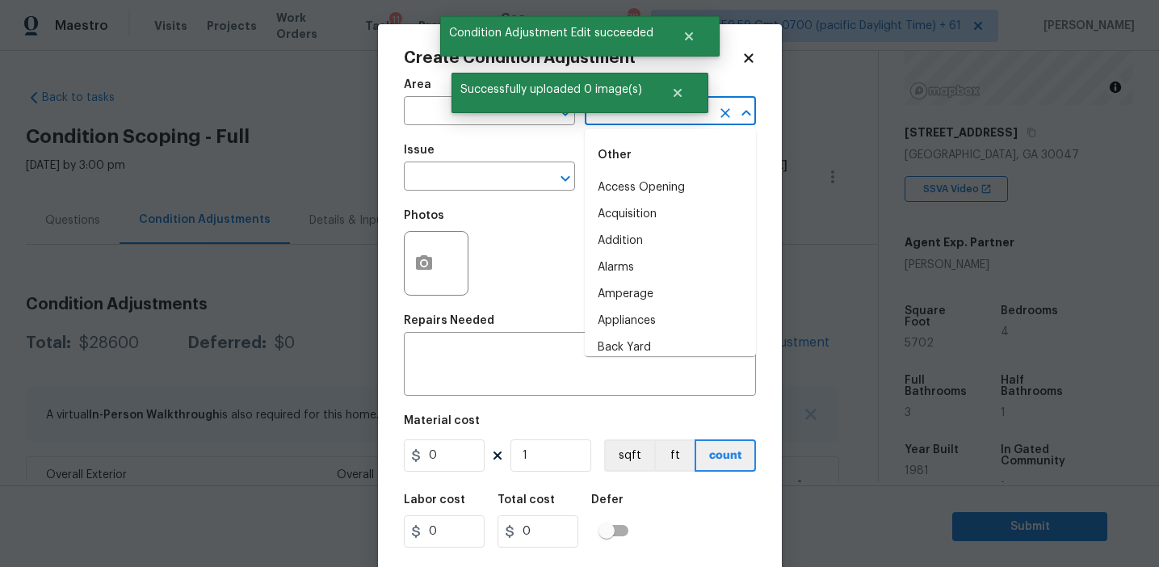
click at [627, 121] on input "text" at bounding box center [648, 112] width 126 height 25
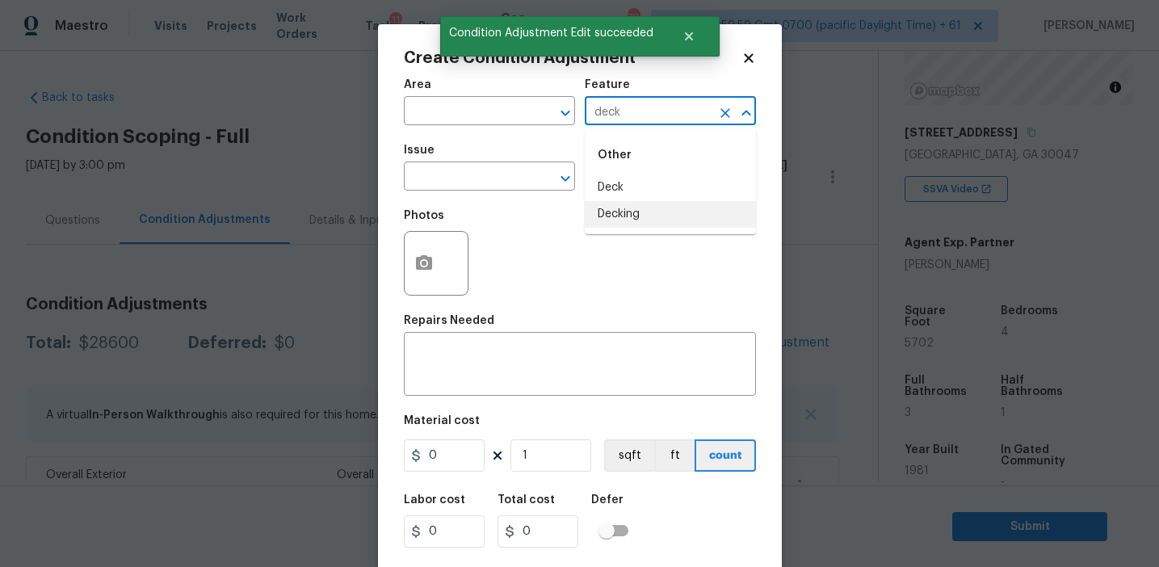
click at [643, 222] on li "Decking" at bounding box center [670, 214] width 171 height 27
click at [624, 108] on input "Decking" at bounding box center [648, 112] width 126 height 25
type input "Decking"
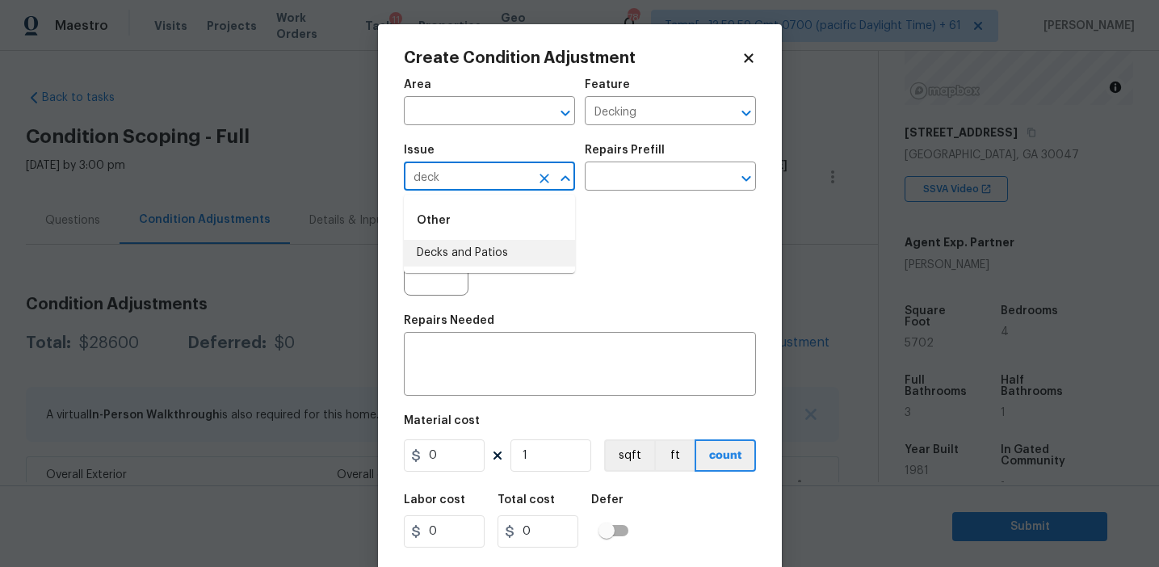
click at [517, 270] on ul "Other Decks and Patios" at bounding box center [489, 234] width 171 height 78
click at [512, 256] on li "Decks and Patios" at bounding box center [489, 253] width 171 height 27
type input "Decks and Patios"
click at [516, 363] on textarea at bounding box center [580, 366] width 333 height 34
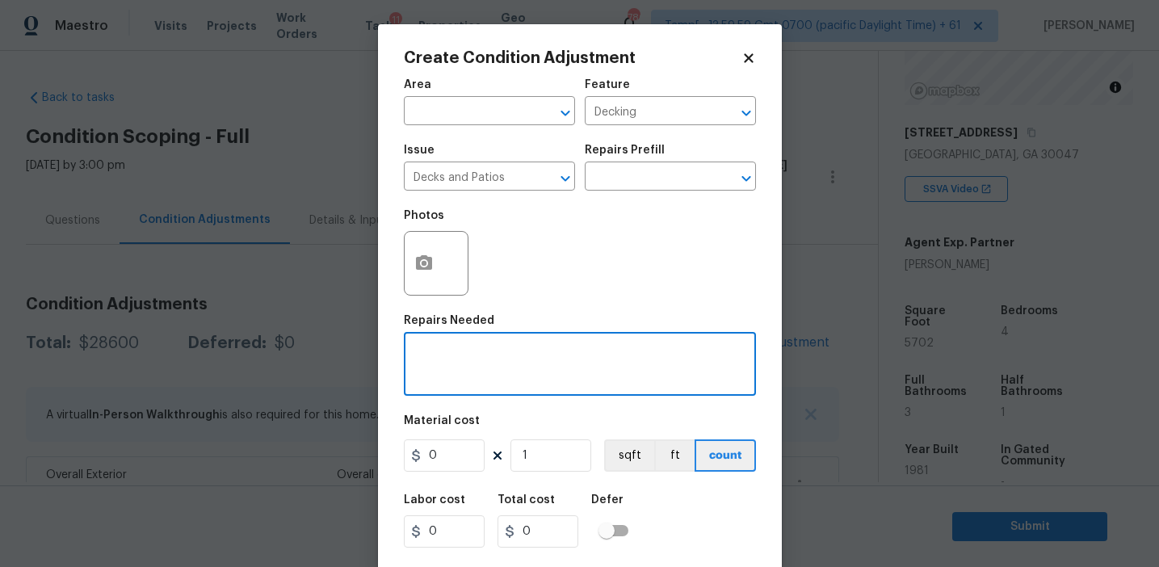
paste textarea "Decking"
type textarea "Decking repairs"
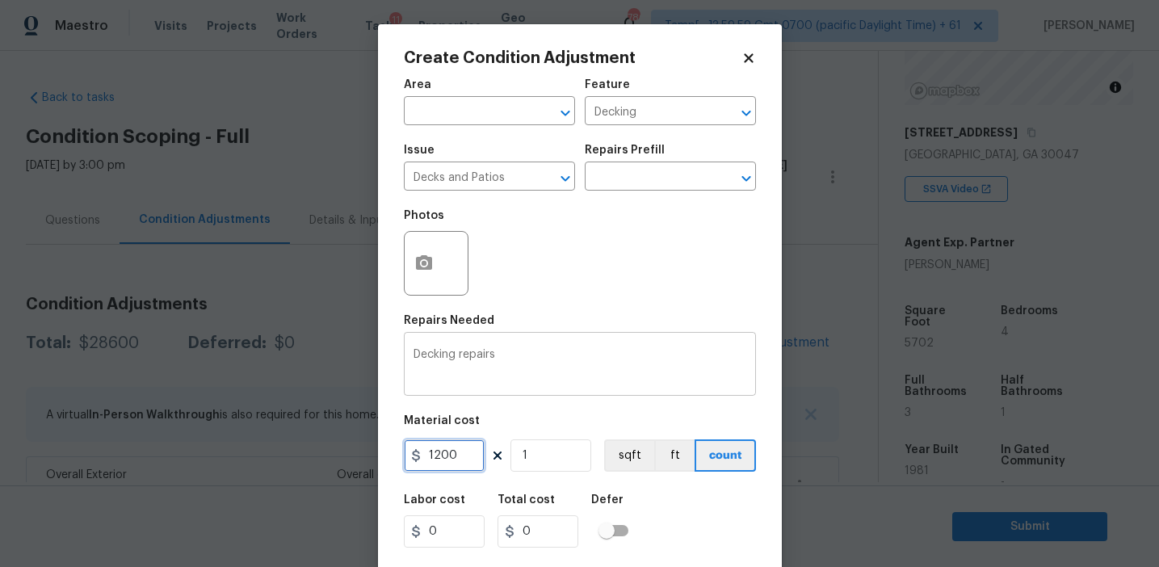
type input "1200"
click at [439, 450] on input "1200" at bounding box center [444, 455] width 81 height 32
type input "1500"
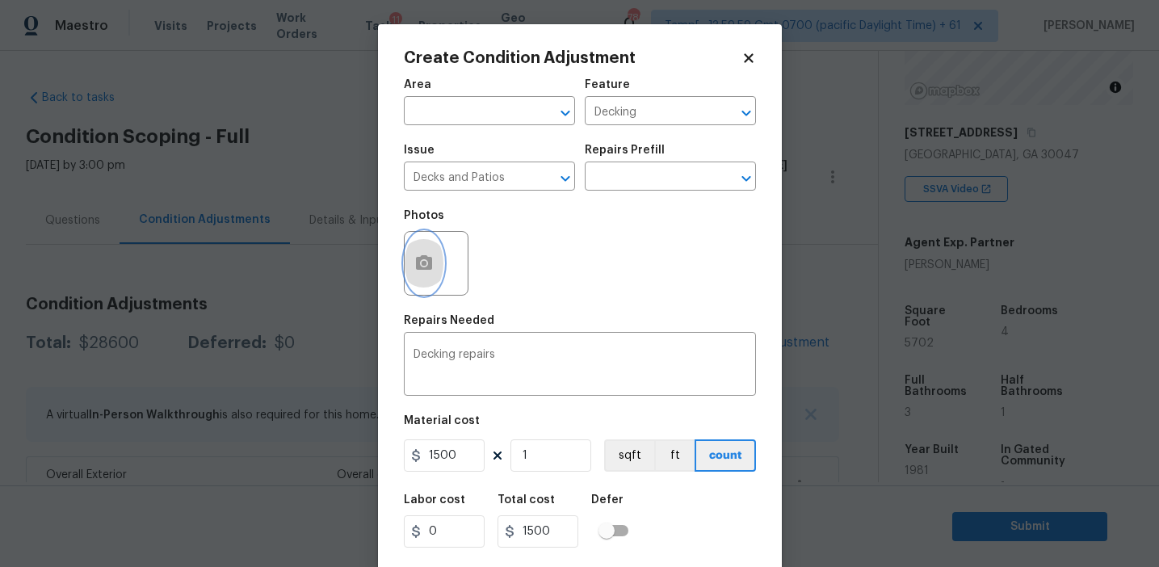
click at [421, 273] on icon "button" at bounding box center [423, 263] width 19 height 19
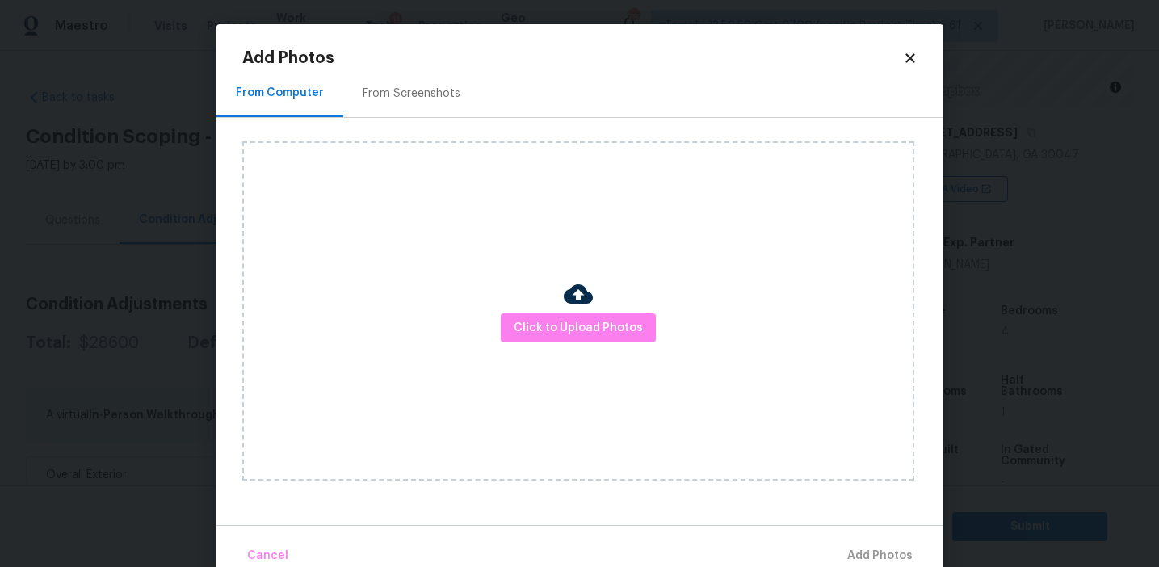
click at [401, 88] on div "From Screenshots" at bounding box center [412, 94] width 98 height 16
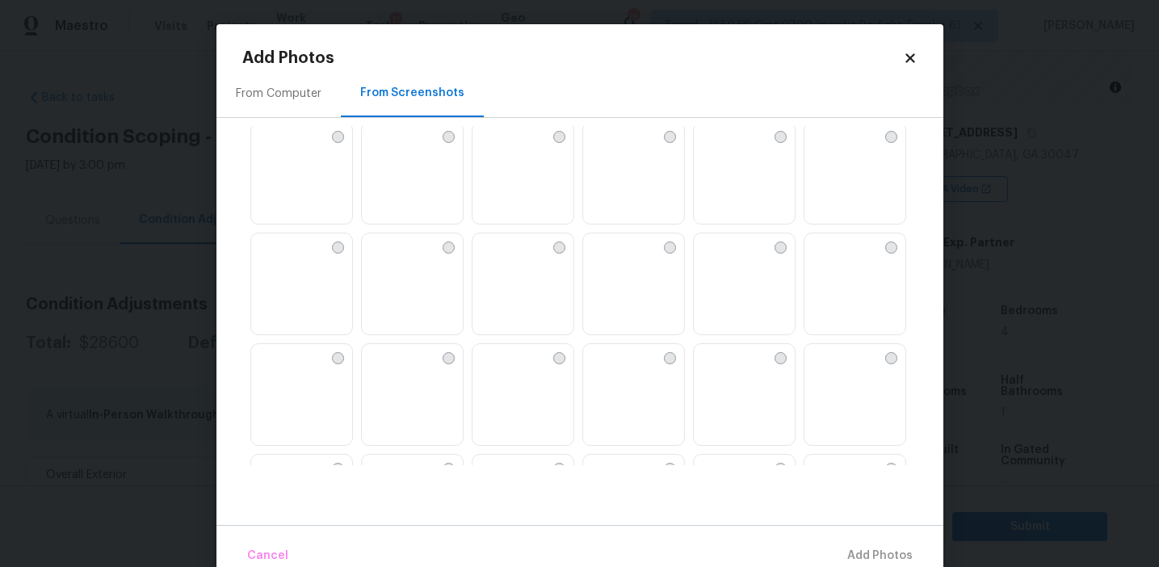
scroll to position [979, 0]
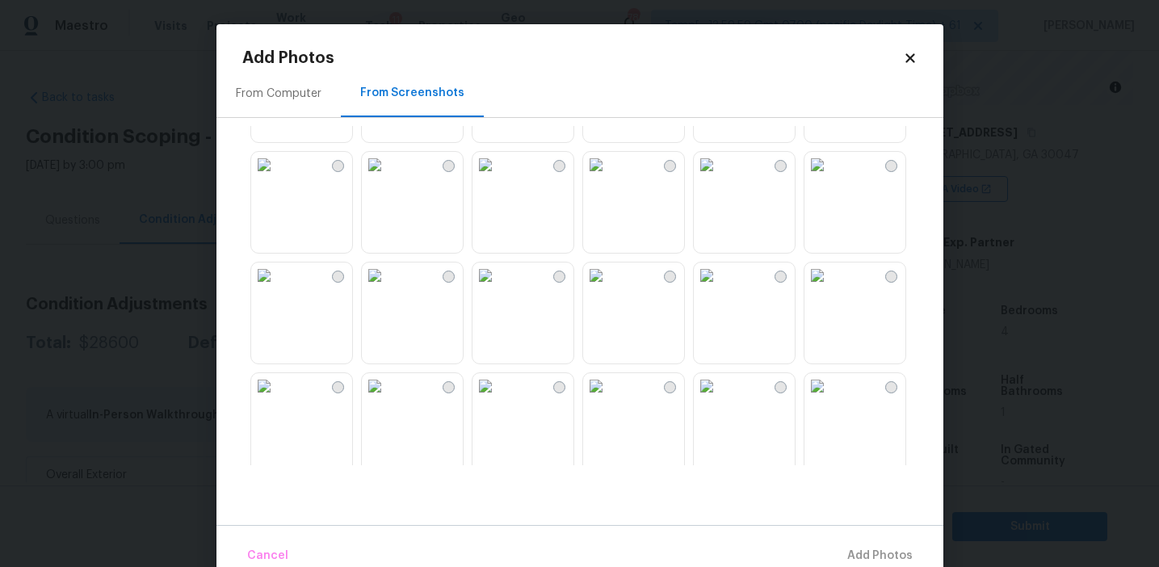
click at [605, 399] on img at bounding box center [596, 386] width 26 height 26
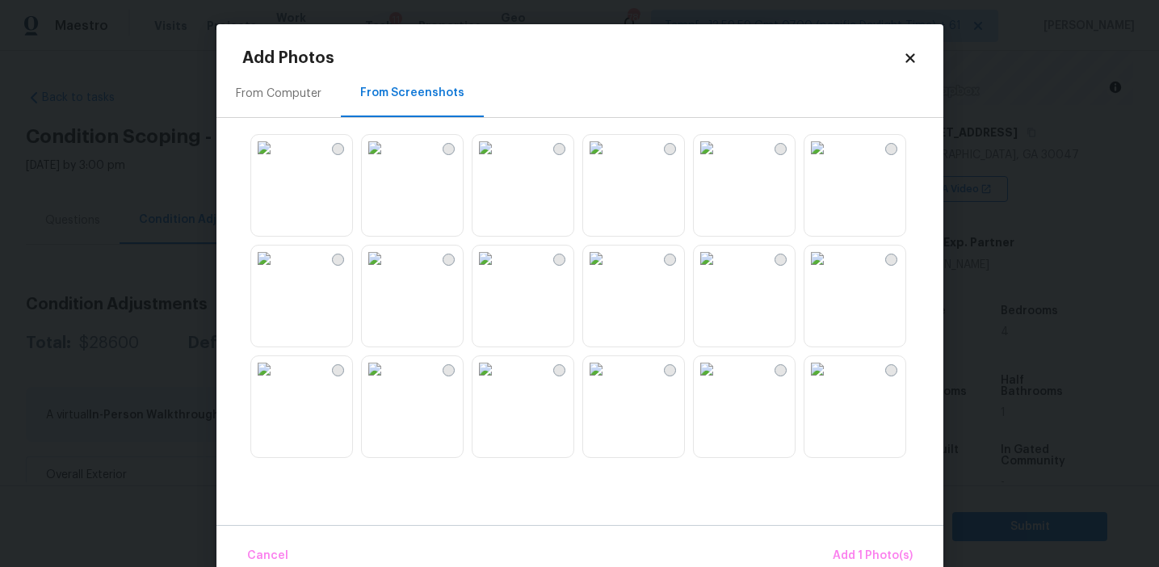
click at [277, 271] on img at bounding box center [264, 259] width 26 height 26
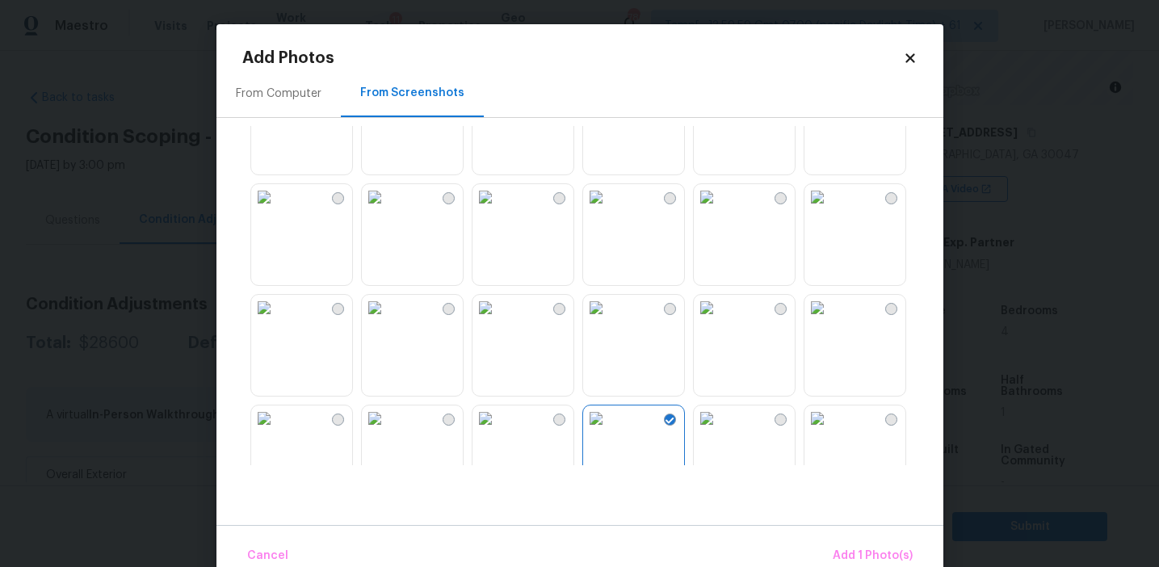
scroll to position [1009, 0]
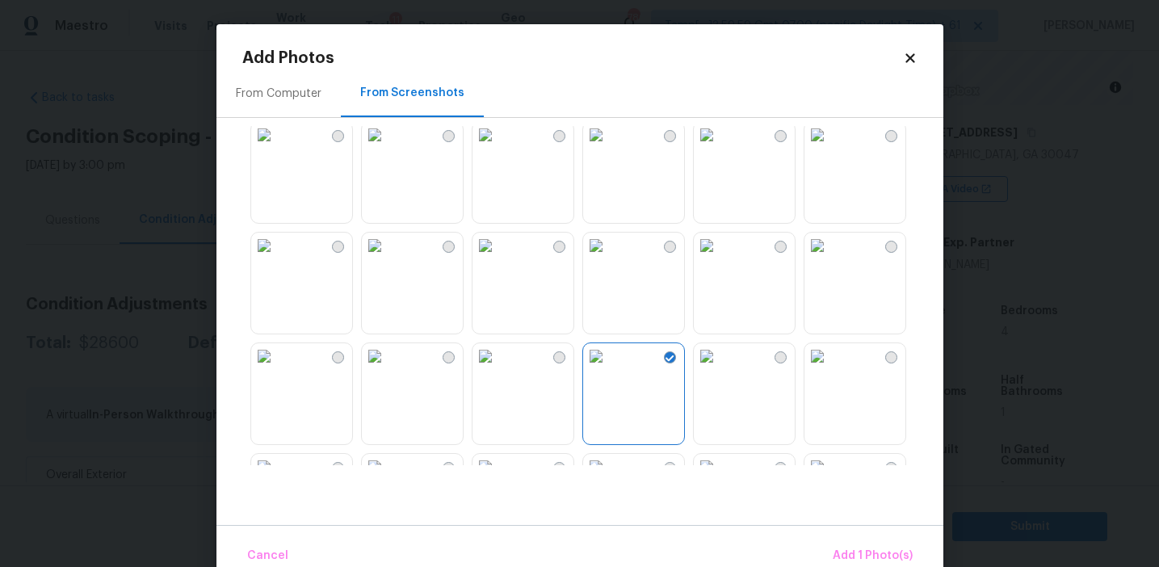
click at [277, 148] on img at bounding box center [264, 135] width 26 height 26
click at [277, 258] on img at bounding box center [264, 246] width 26 height 26
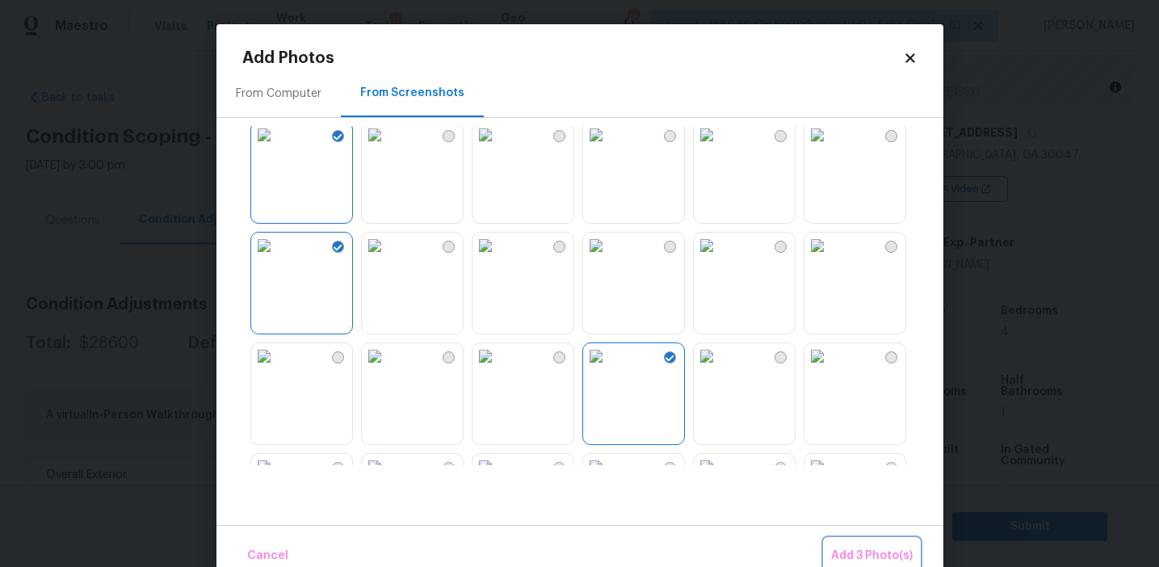
click at [879, 549] on span "Add 3 Photo(s)" at bounding box center [872, 556] width 82 height 20
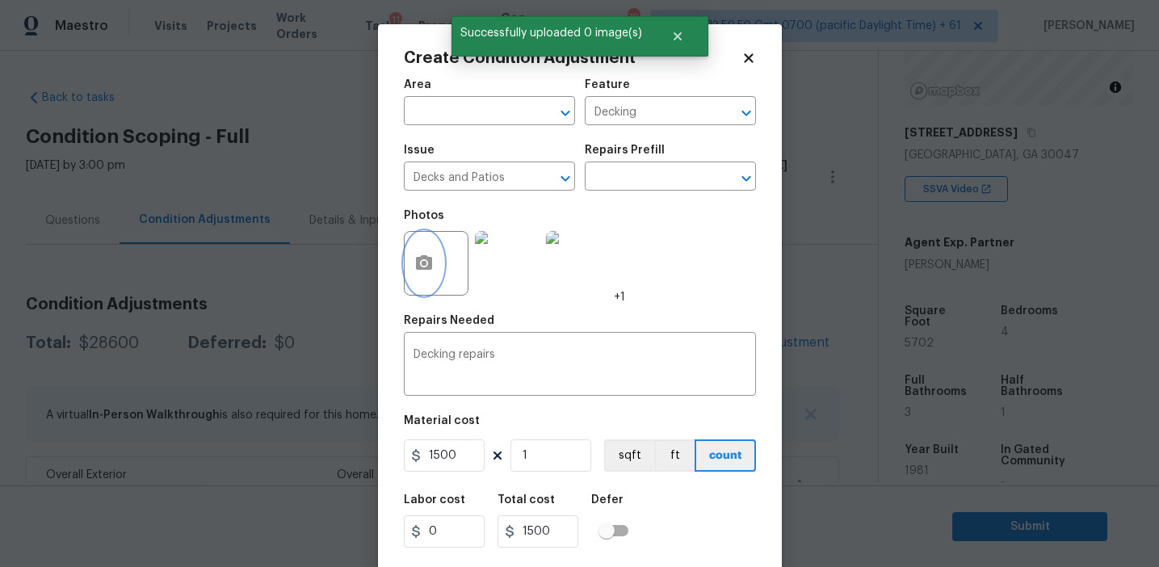
scroll to position [36, 0]
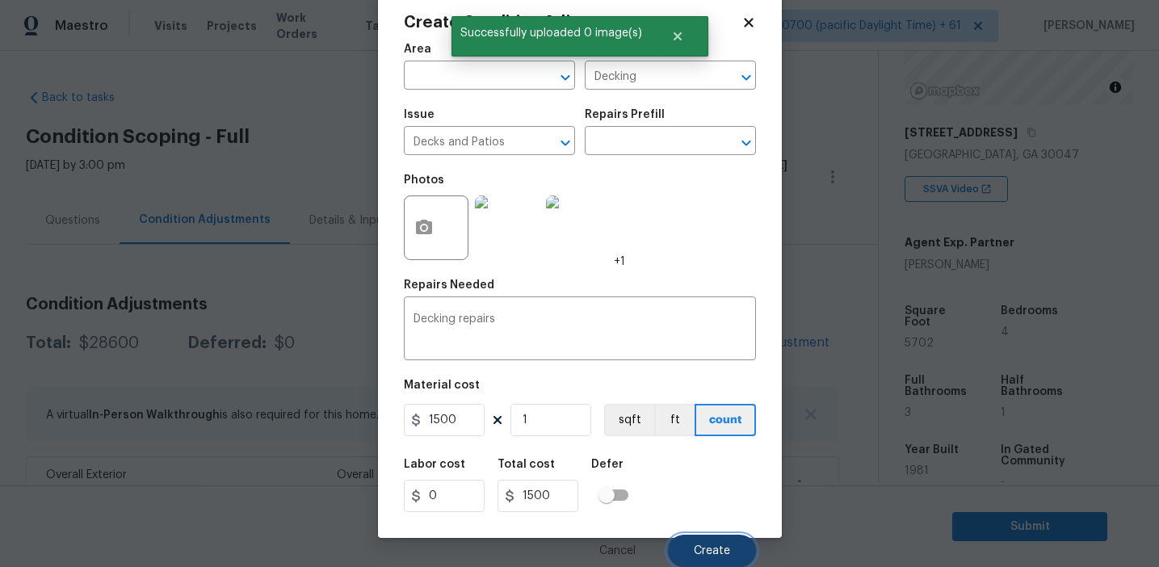
click at [710, 547] on span "Create" at bounding box center [712, 551] width 36 height 12
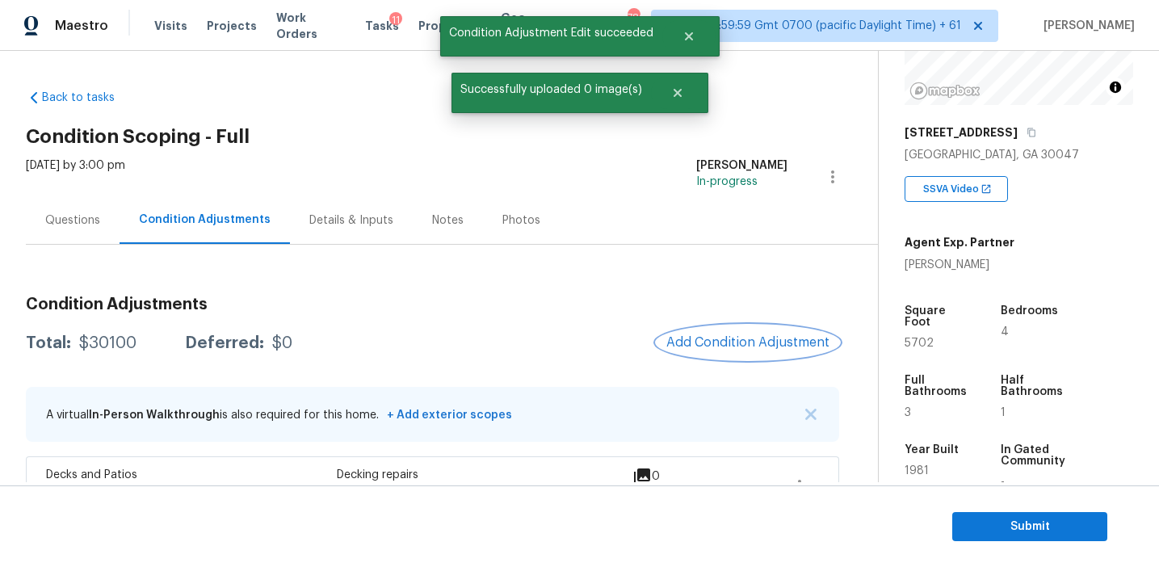
scroll to position [0, 0]
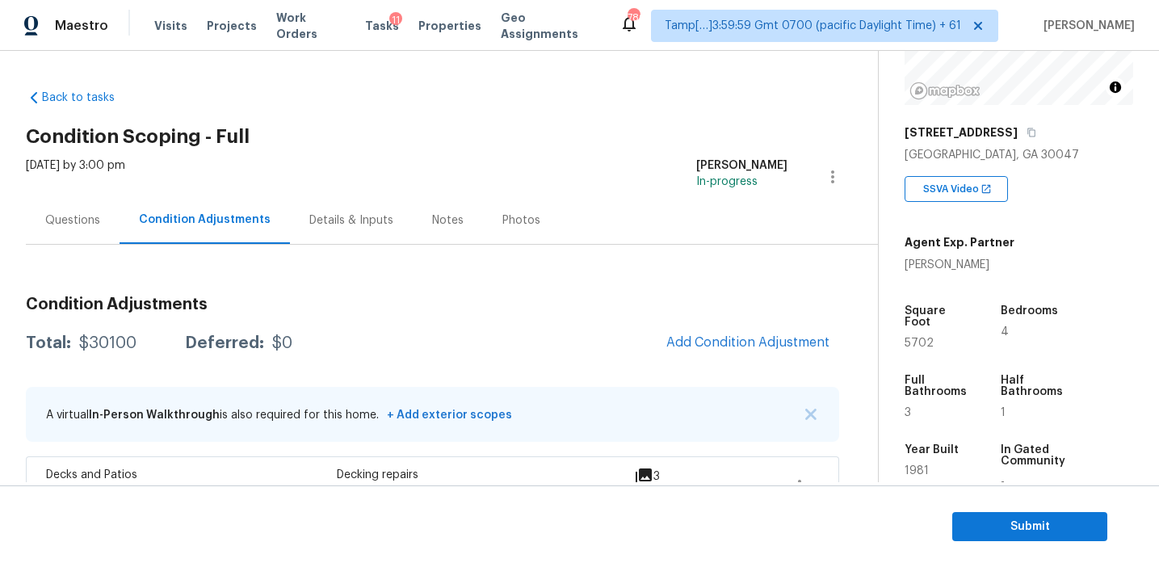
click at [601, 336] on div "Total: $30100 Deferred: $0 Add Condition Adjustment" at bounding box center [432, 344] width 813 height 36
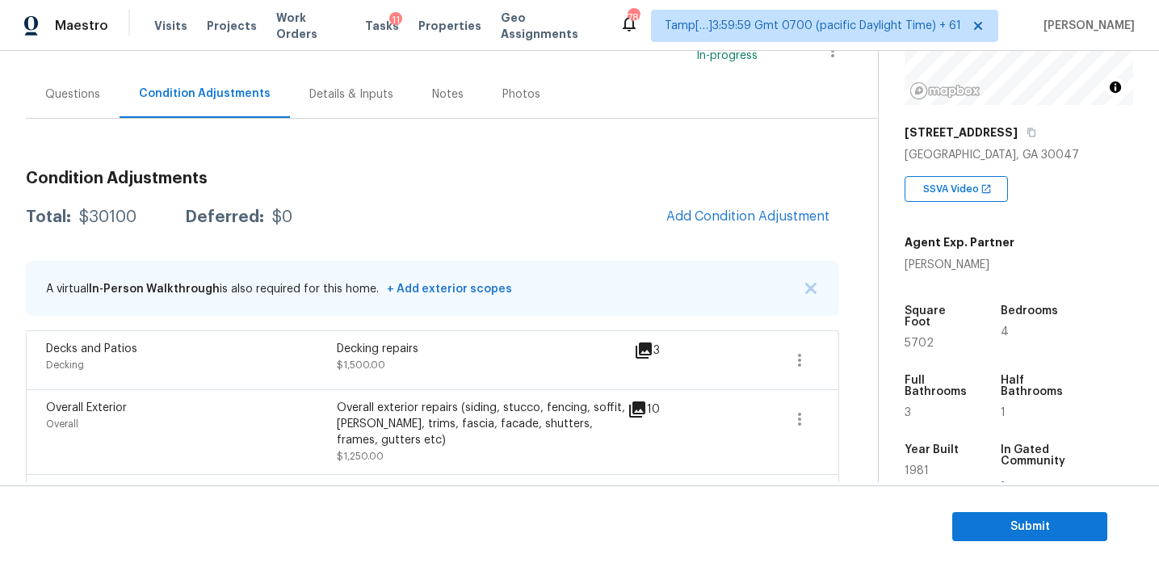
scroll to position [145, 0]
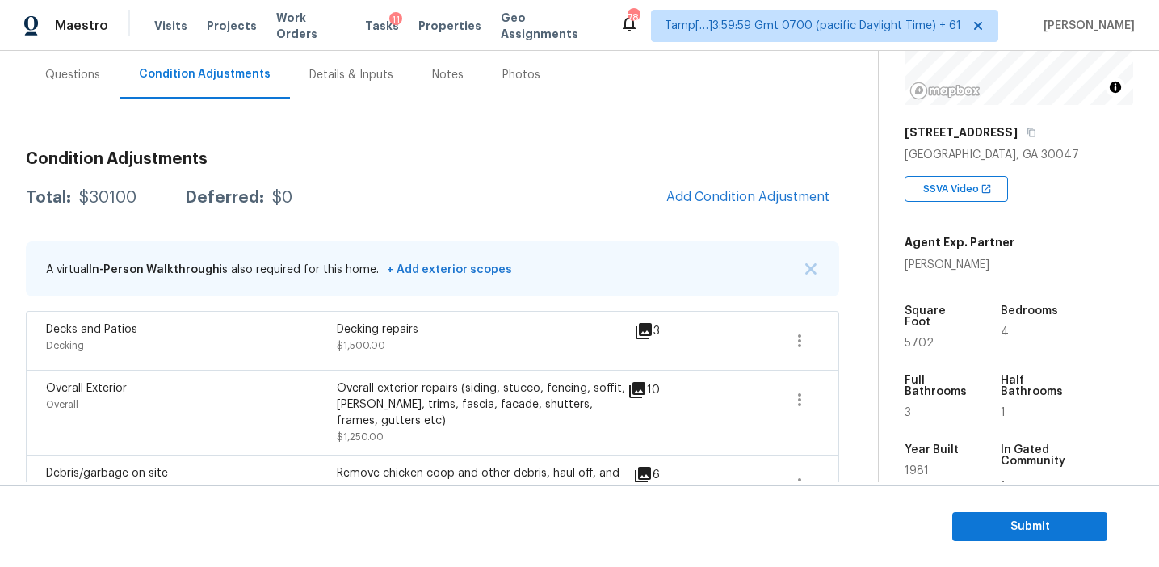
click at [515, 205] on div "Total: $30100 Deferred: $0 Add Condition Adjustment" at bounding box center [432, 198] width 813 height 36
click at [351, 204] on div "Total: $30100 Deferred: $0 Add Condition Adjustment" at bounding box center [432, 198] width 813 height 36
click at [716, 191] on span "Add Condition Adjustment" at bounding box center [747, 197] width 163 height 15
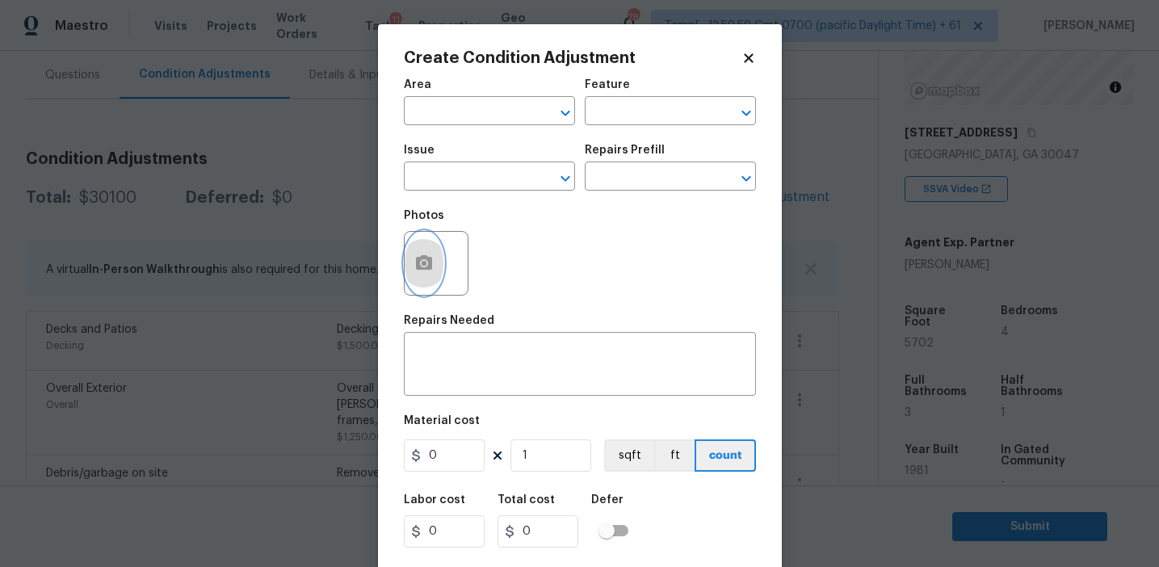
click at [424, 293] on button "button" at bounding box center [424, 263] width 39 height 63
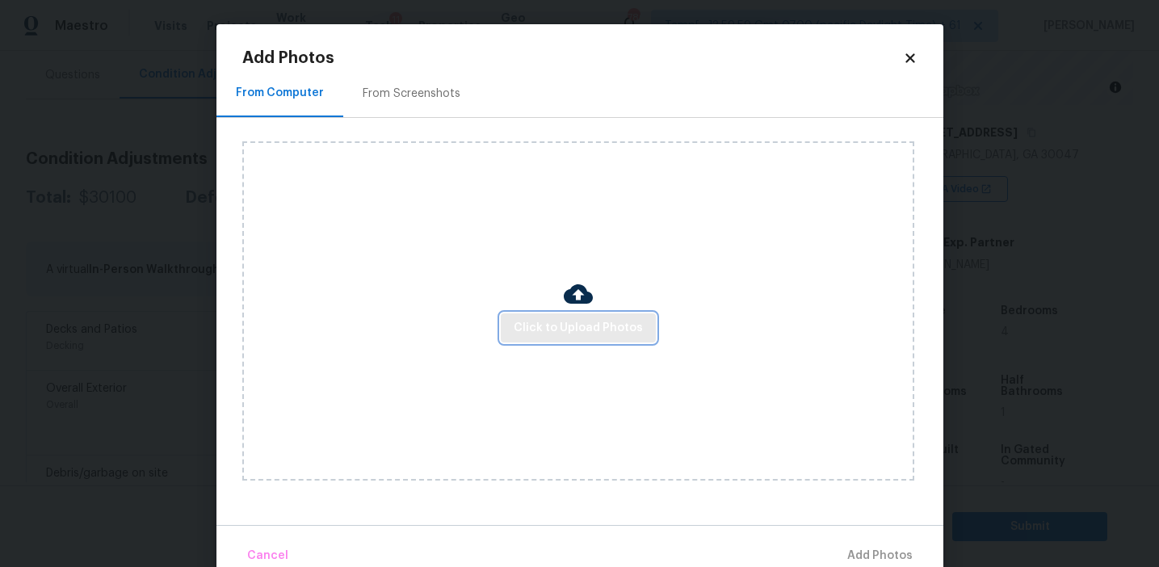
click at [542, 318] on span "Click to Upload Photos" at bounding box center [578, 328] width 129 height 20
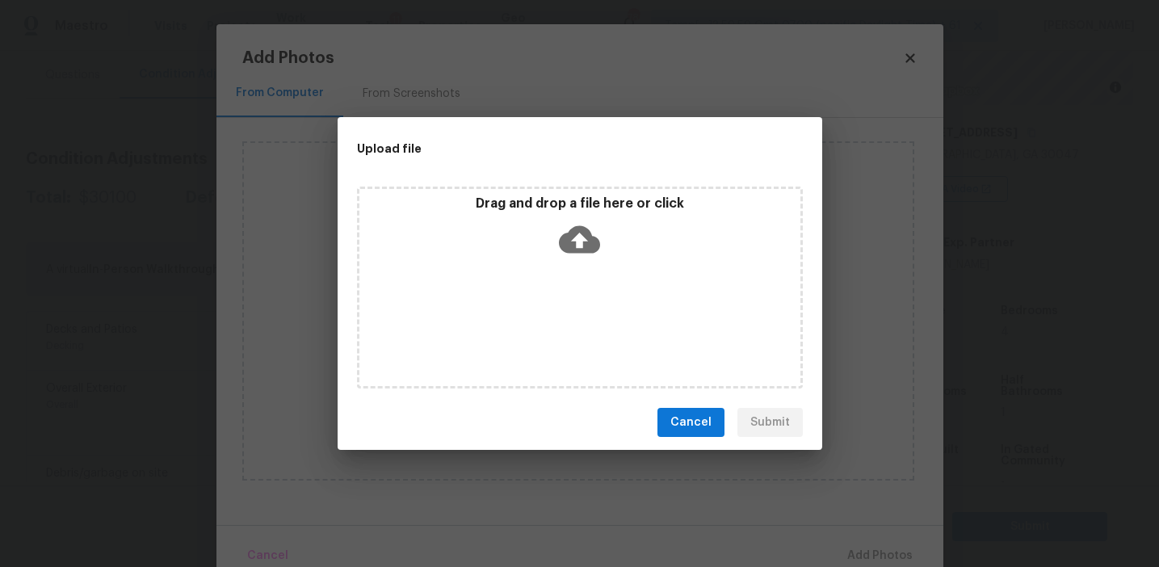
click at [544, 209] on p "Drag and drop a file here or click" at bounding box center [579, 203] width 441 height 17
click at [246, 190] on div "Upload file Drag and drop a file here or click Cancel Submit" at bounding box center [579, 283] width 1159 height 567
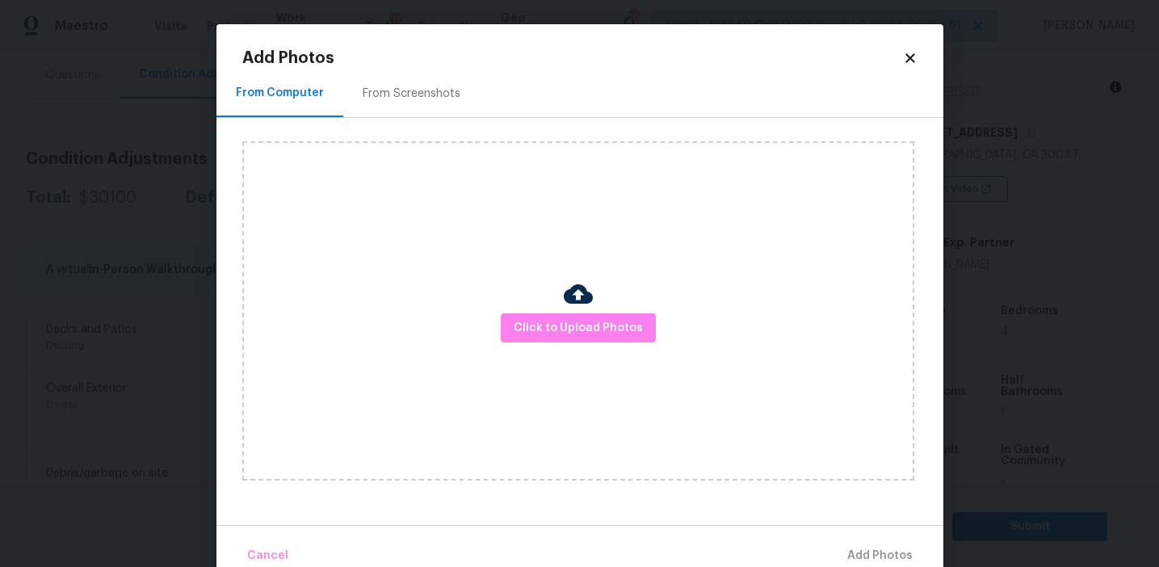
click at [480, 104] on div "From Computer From Screenshots" at bounding box center [579, 93] width 727 height 48
click at [431, 91] on div "From Screenshots" at bounding box center [412, 94] width 98 height 16
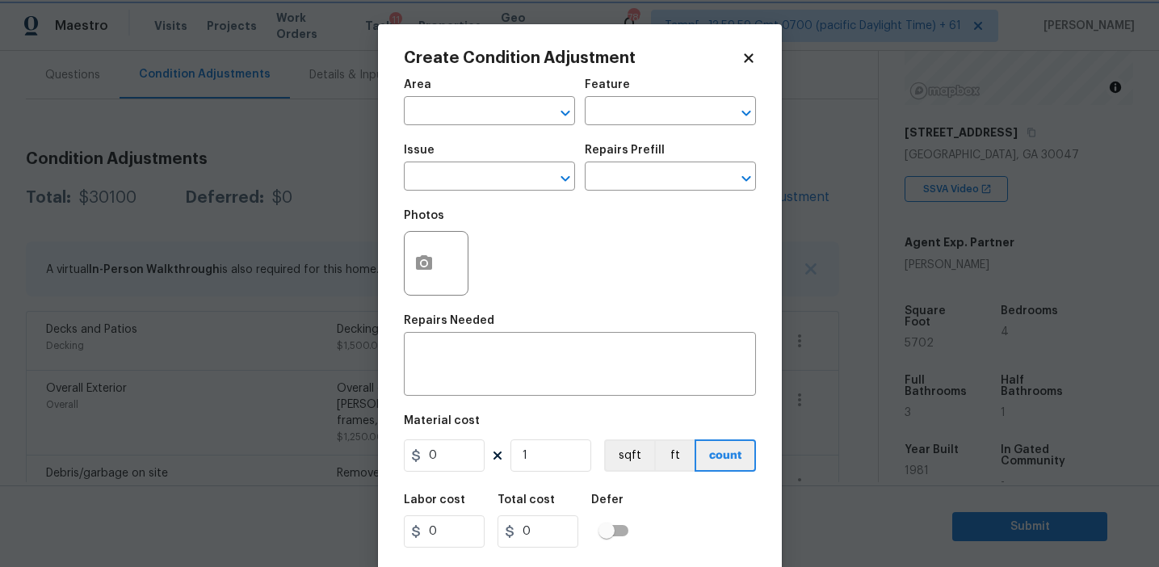
click at [198, 116] on body "Maestro Visits Projects Work Orders Tasks 11 Properties Geo Assignments 780 Tam…" at bounding box center [579, 283] width 1159 height 567
click at [497, 256] on div "Photos" at bounding box center [580, 252] width 352 height 105
click at [444, 204] on div "Photos" at bounding box center [438, 252] width 68 height 105
click at [508, 210] on div "Photos" at bounding box center [580, 252] width 352 height 105
click at [421, 262] on icon "button" at bounding box center [423, 263] width 19 height 19
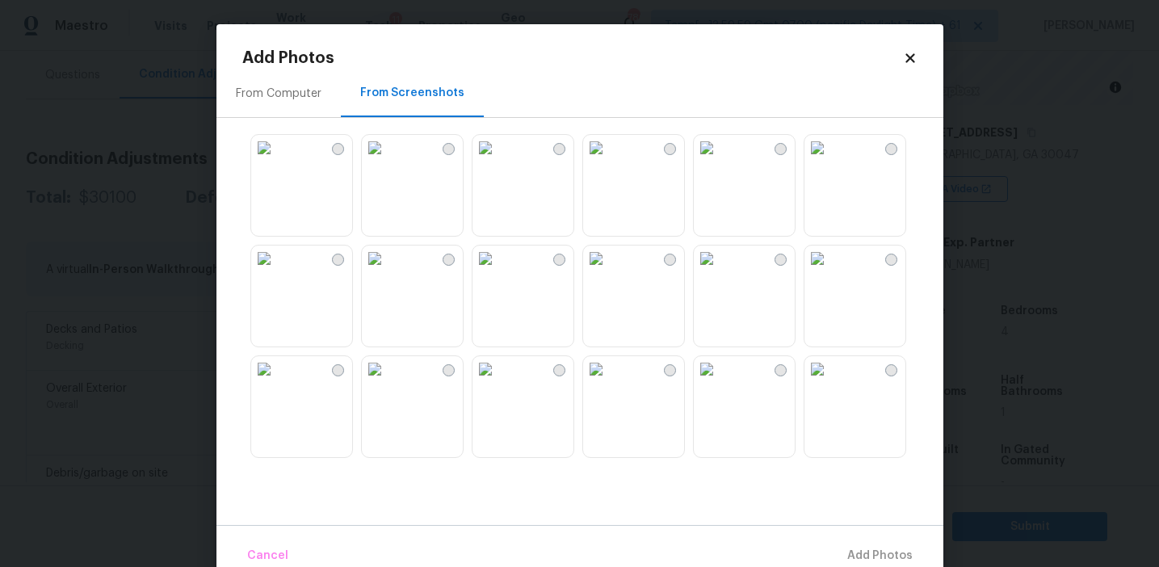
click at [321, 97] on div "From Computer" at bounding box center [278, 93] width 124 height 48
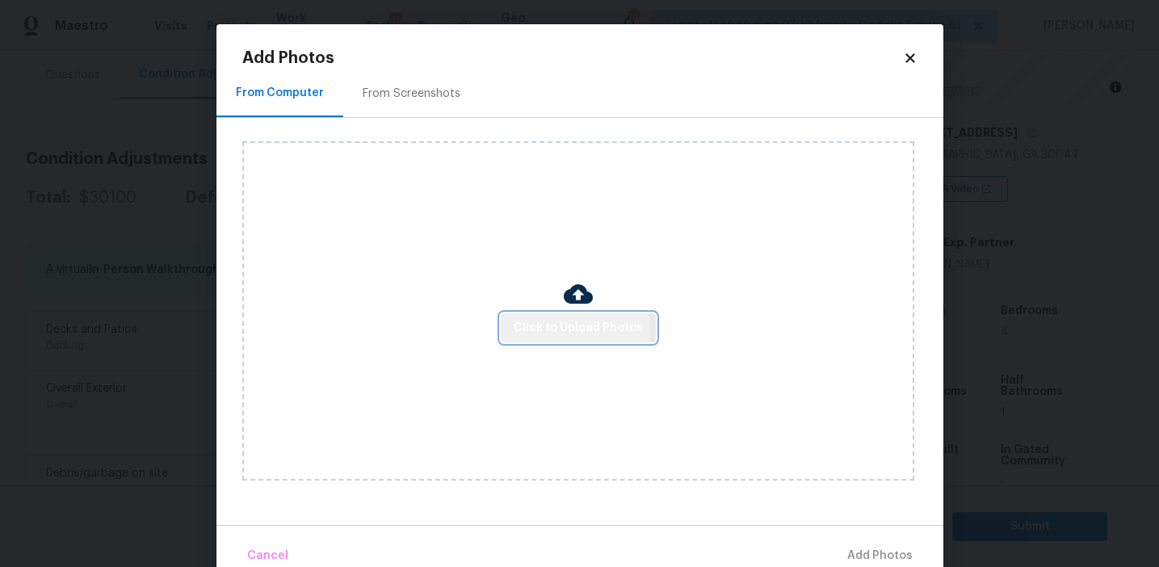
click at [512, 331] on button "Click to Upload Photos" at bounding box center [578, 328] width 155 height 30
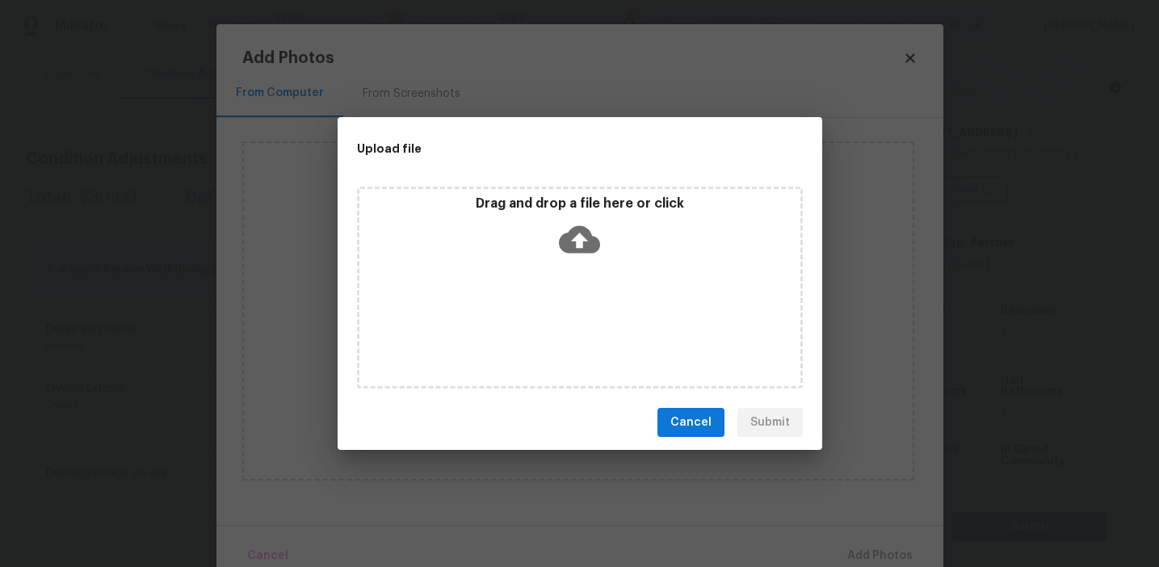
click at [526, 208] on p "Drag and drop a file here or click" at bounding box center [579, 203] width 441 height 17
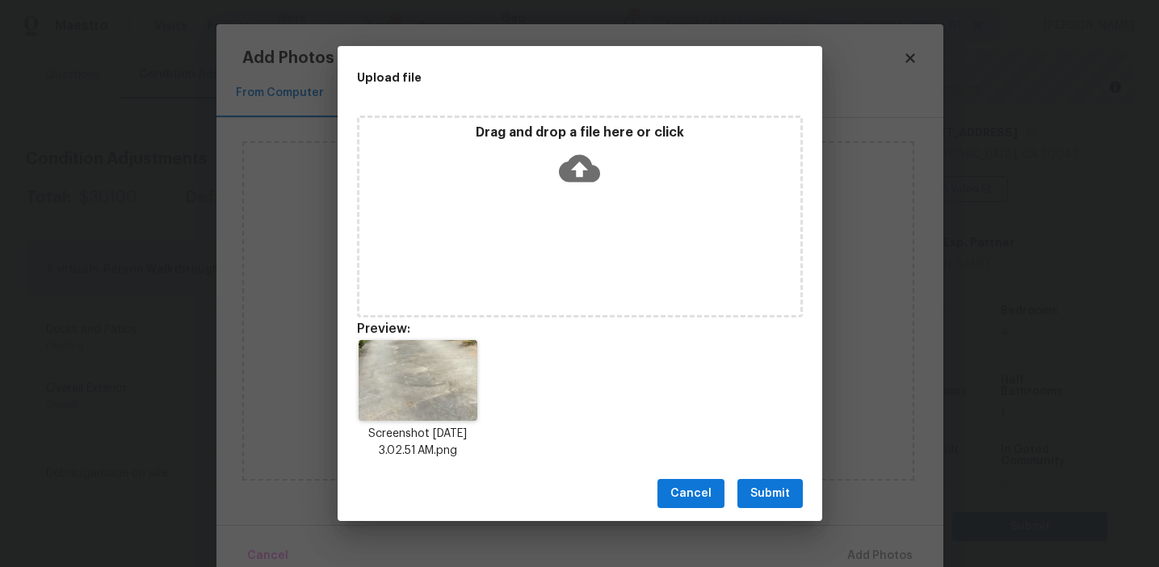
click at [767, 486] on span "Submit" at bounding box center [770, 494] width 40 height 20
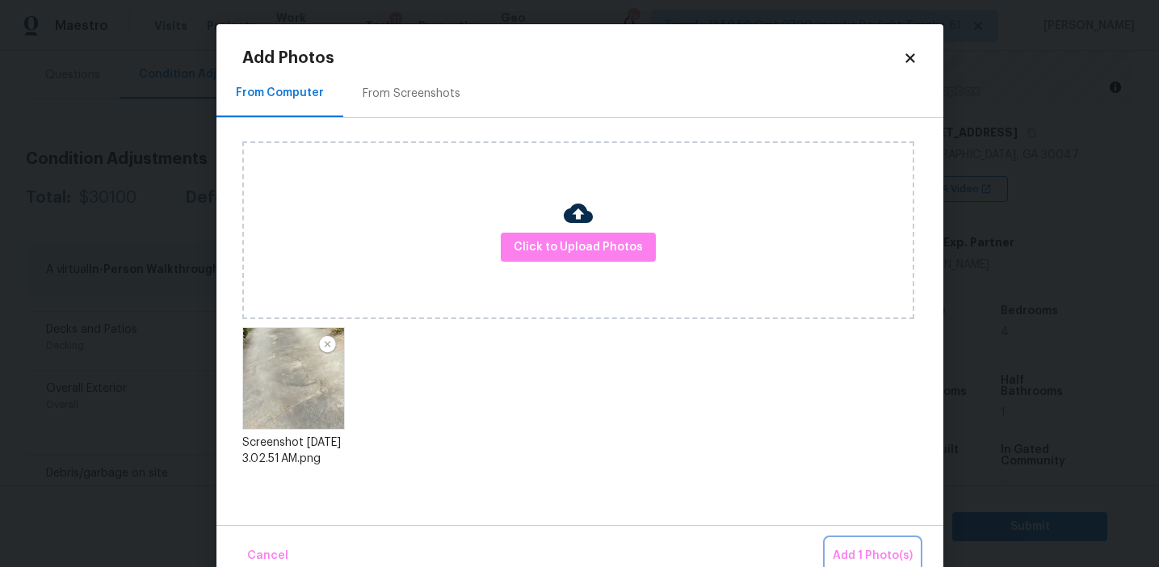
click at [847, 562] on span "Add 1 Photo(s)" at bounding box center [873, 556] width 80 height 20
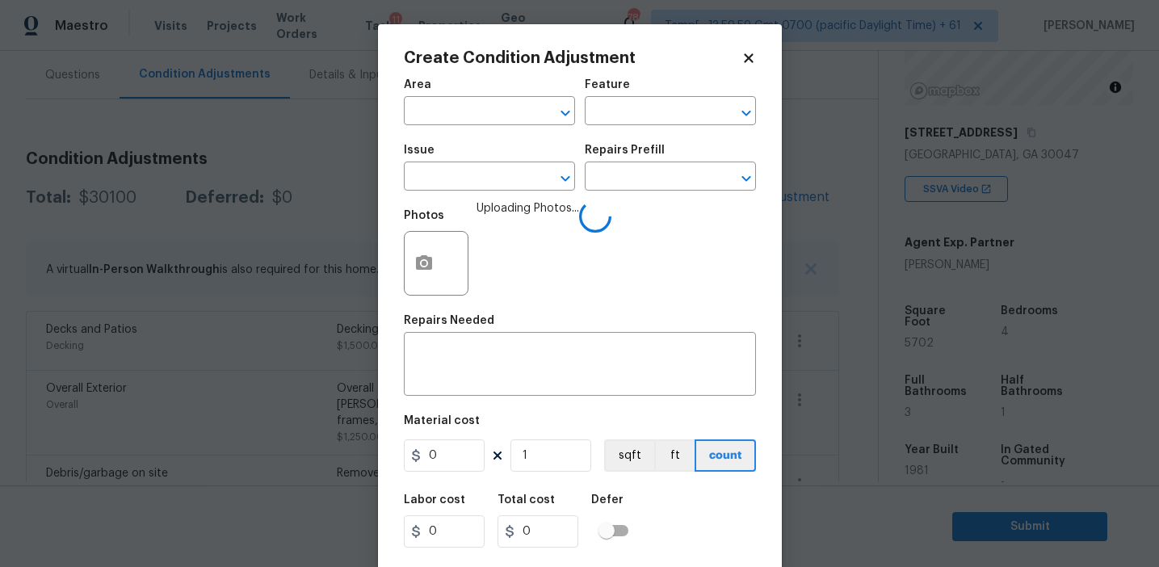
click at [617, 128] on div "Area ​ Feature ​" at bounding box center [580, 101] width 352 height 65
click at [616, 116] on input "text" at bounding box center [648, 112] width 126 height 25
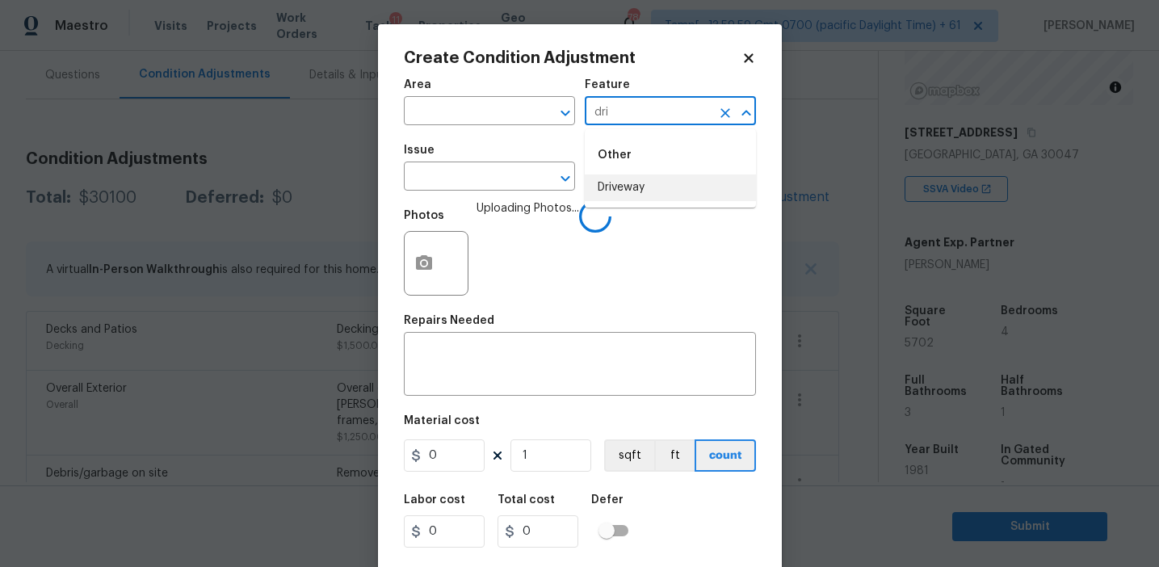
click at [633, 187] on li "Driveway" at bounding box center [670, 187] width 171 height 27
type input "Driveway"
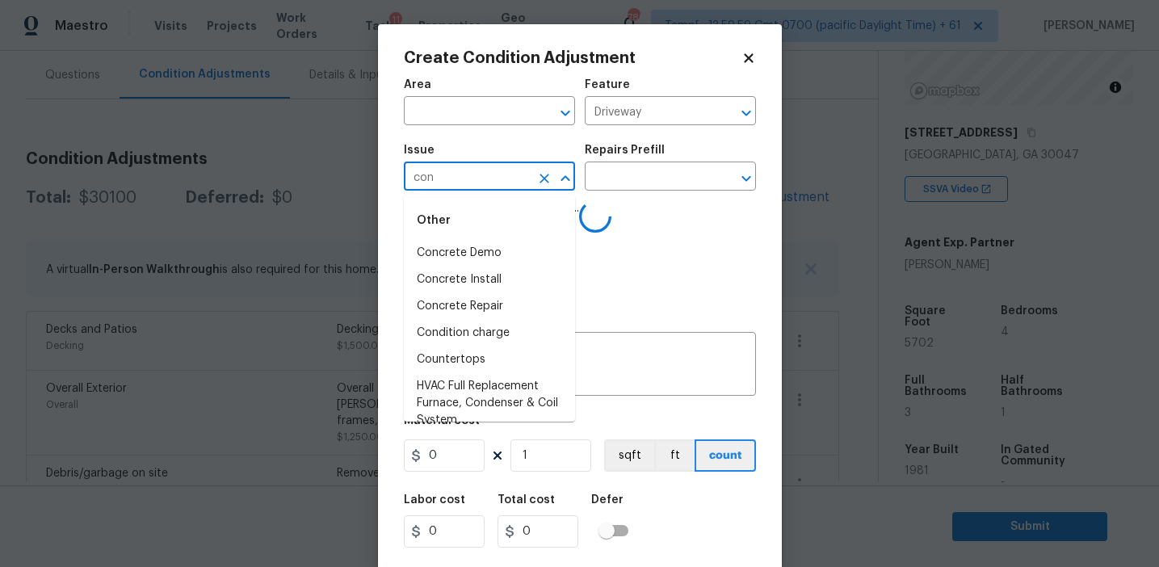
type input "conc"
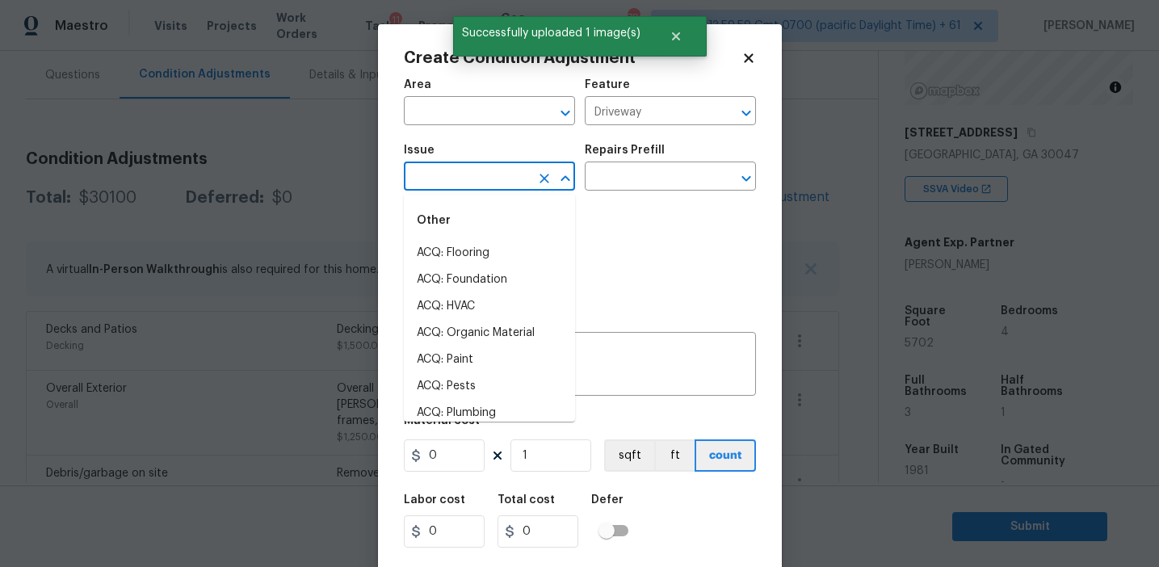
click at [513, 295] on li "ACQ: HVAC" at bounding box center [489, 306] width 171 height 27
type input "ACQ: HVAC"
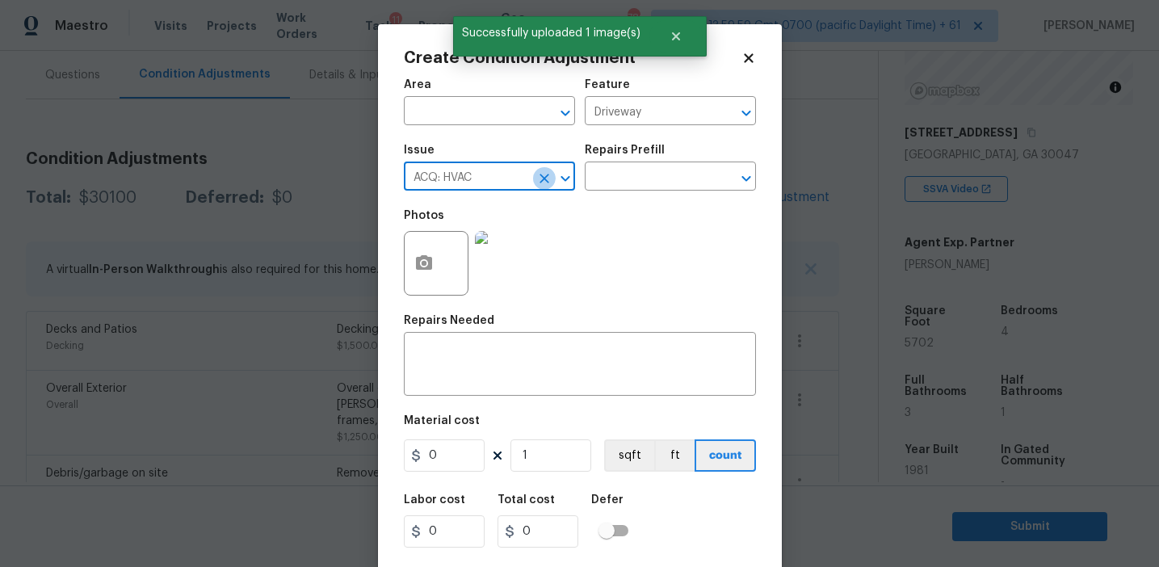
click at [543, 183] on icon "Clear" at bounding box center [544, 178] width 16 height 16
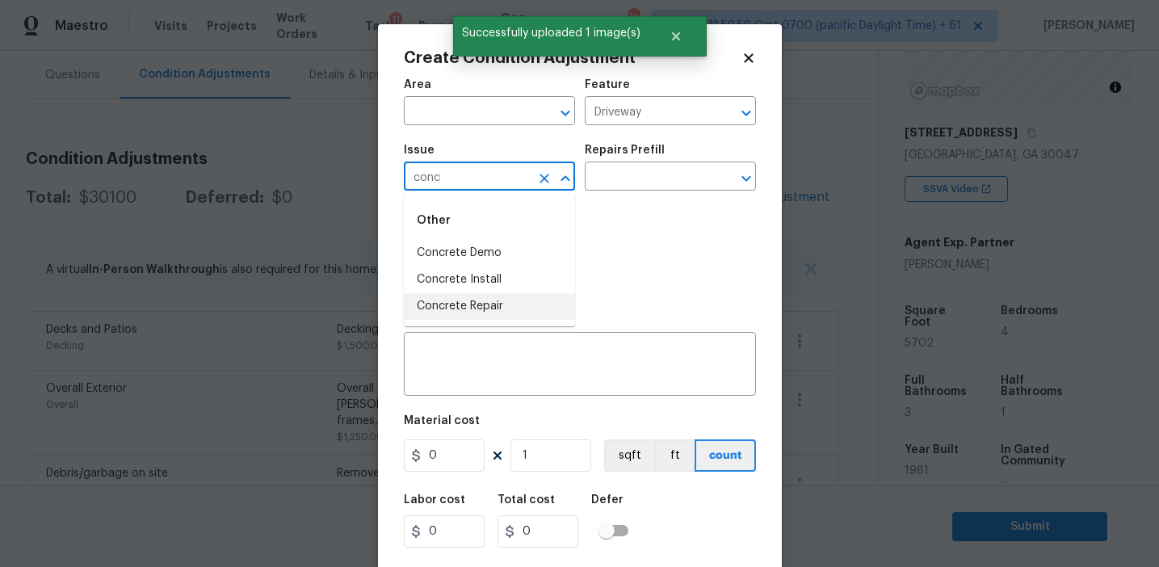
click at [502, 299] on li "Concrete Repair" at bounding box center [489, 306] width 171 height 27
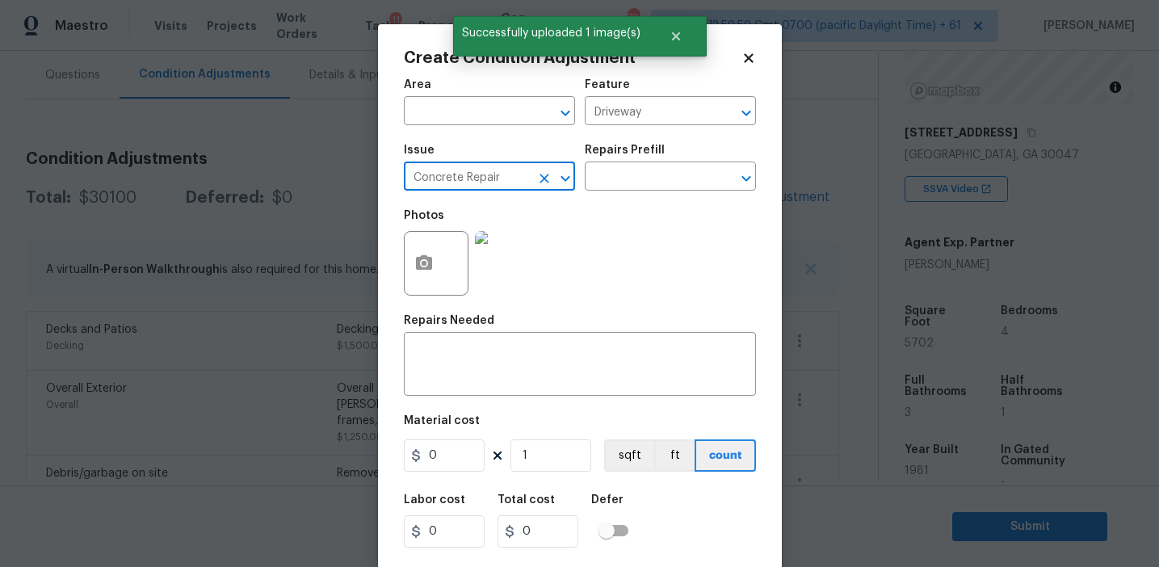
type input "Concrete Repair"
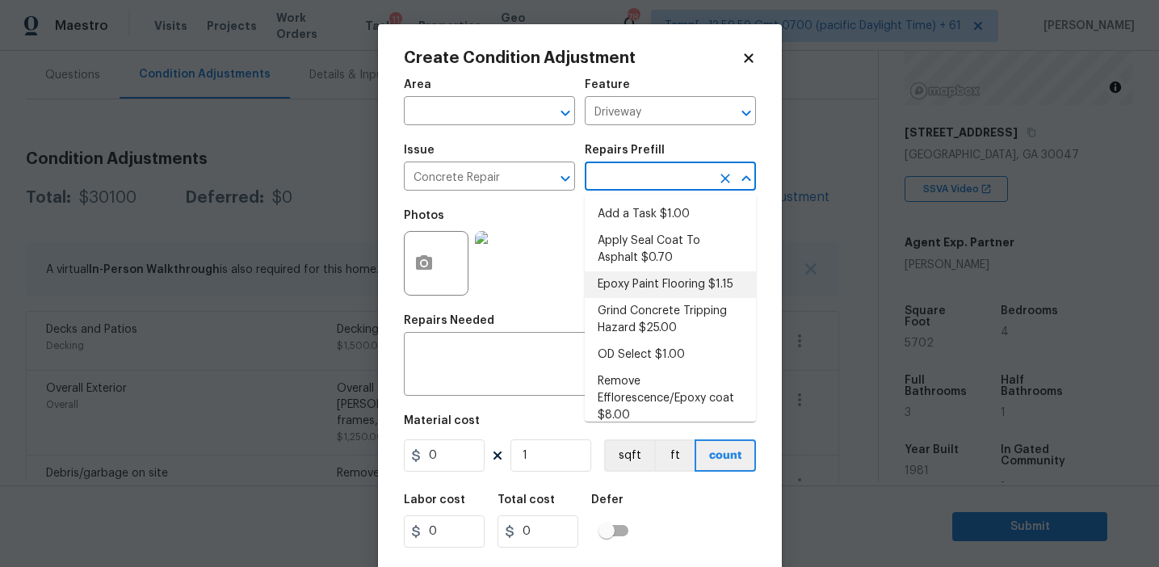
click at [635, 284] on li "Epoxy Paint Flooring $1.15" at bounding box center [670, 284] width 171 height 27
type input "Flatwork"
type textarea "Mask, scrape and prep flooring for new coat of epoxy paint."
type input "1.15"
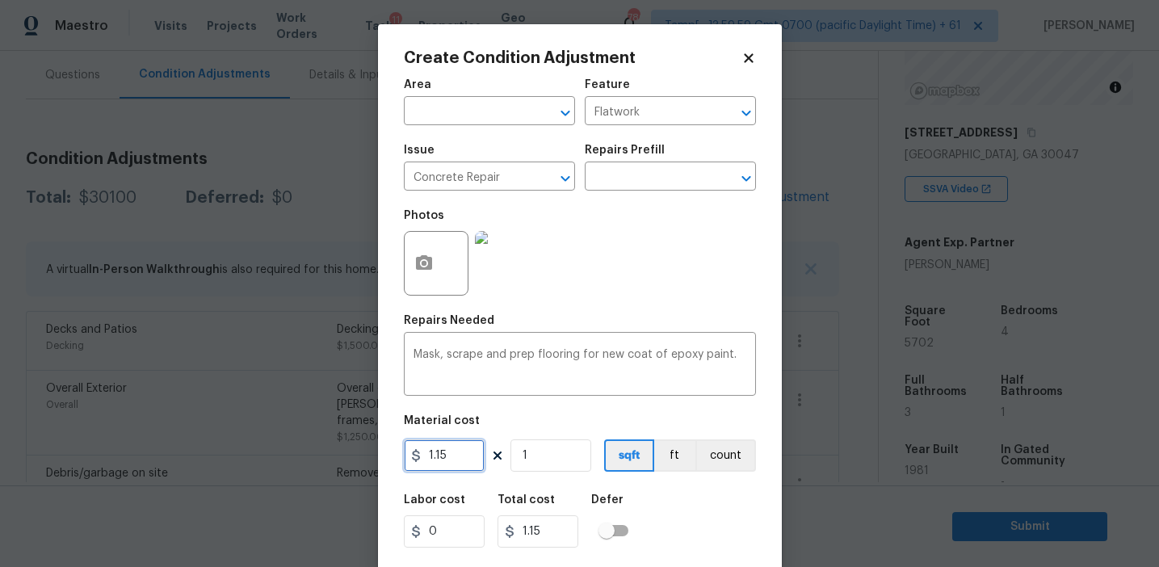
click at [460, 462] on input "1.15" at bounding box center [444, 455] width 81 height 32
type input "2500"
click at [719, 455] on button "count" at bounding box center [726, 455] width 61 height 32
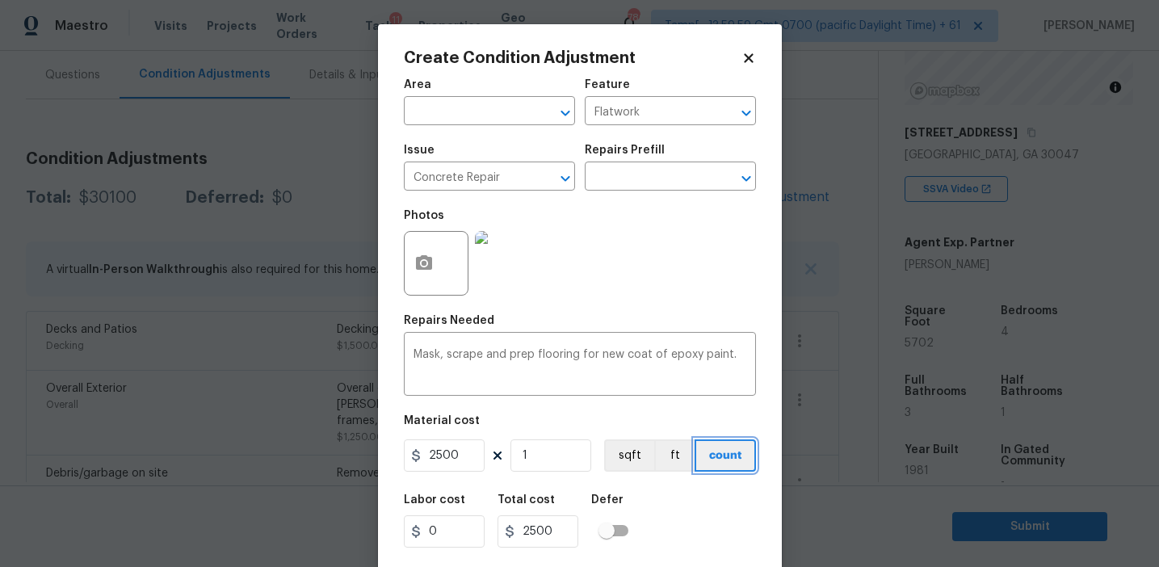
scroll to position [36, 0]
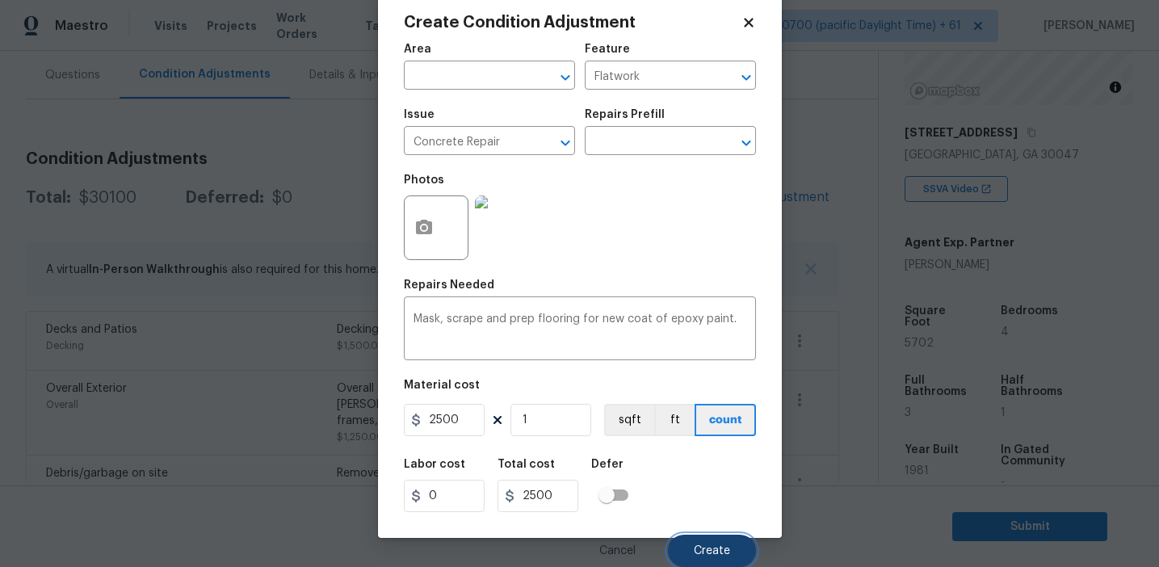
click at [708, 554] on span "Create" at bounding box center [712, 551] width 36 height 12
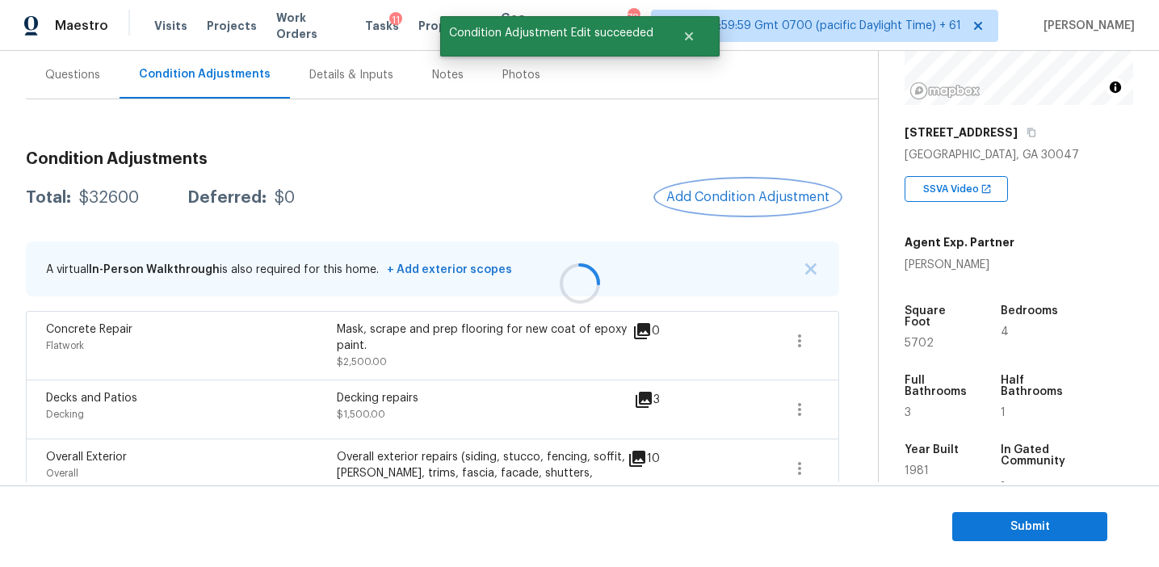
scroll to position [0, 0]
click at [717, 206] on button "Add Condition Adjustment" at bounding box center [748, 197] width 183 height 34
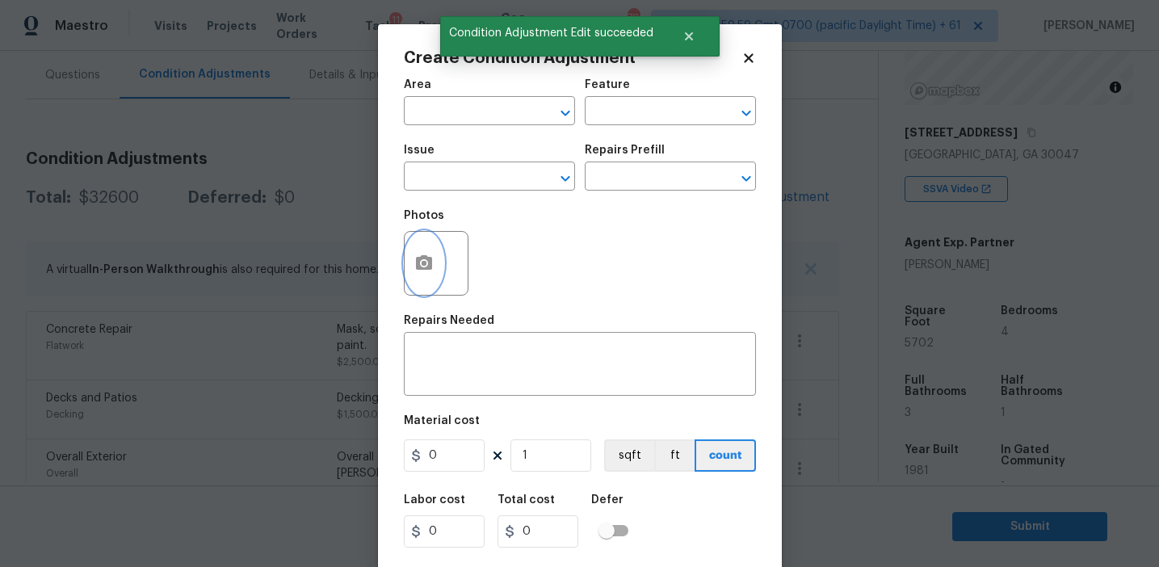
click at [427, 278] on button "button" at bounding box center [424, 263] width 39 height 63
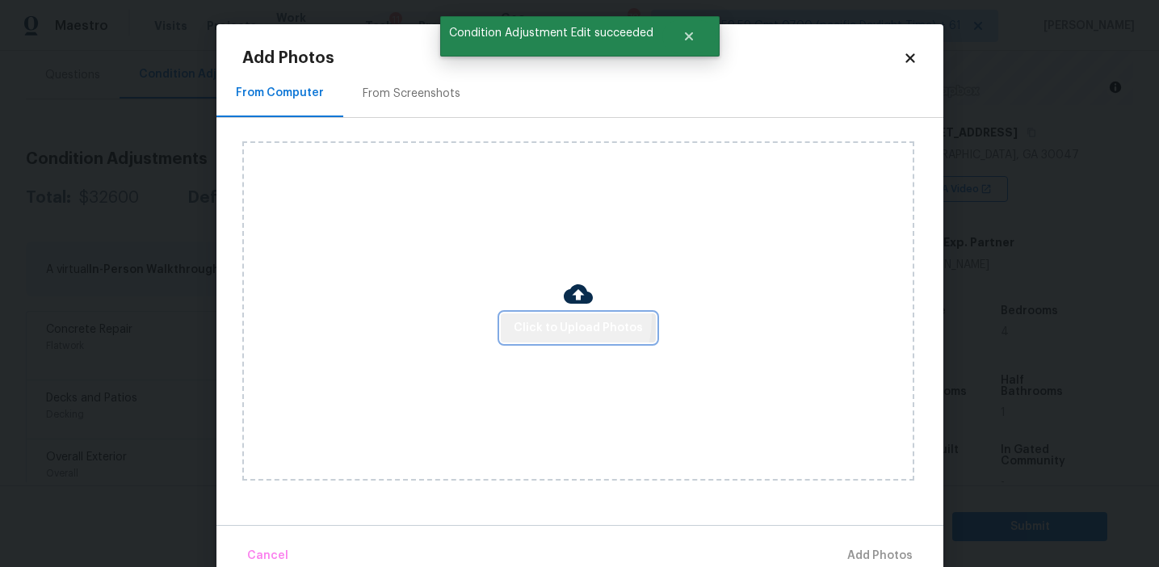
click at [541, 318] on span "Click to Upload Photos" at bounding box center [578, 328] width 129 height 20
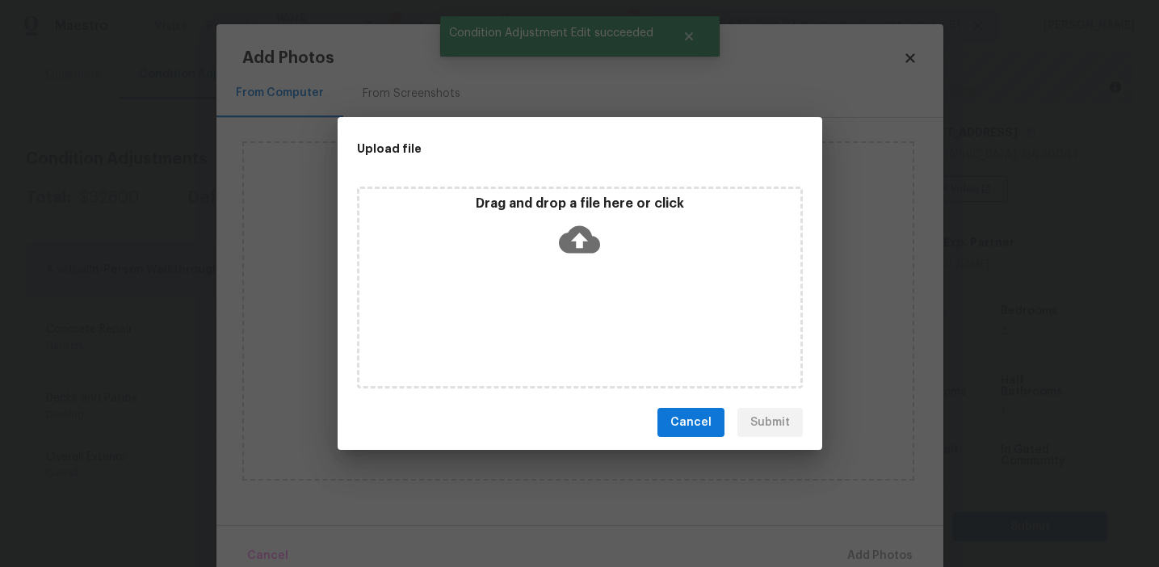
click at [541, 207] on p "Drag and drop a file here or click" at bounding box center [579, 203] width 441 height 17
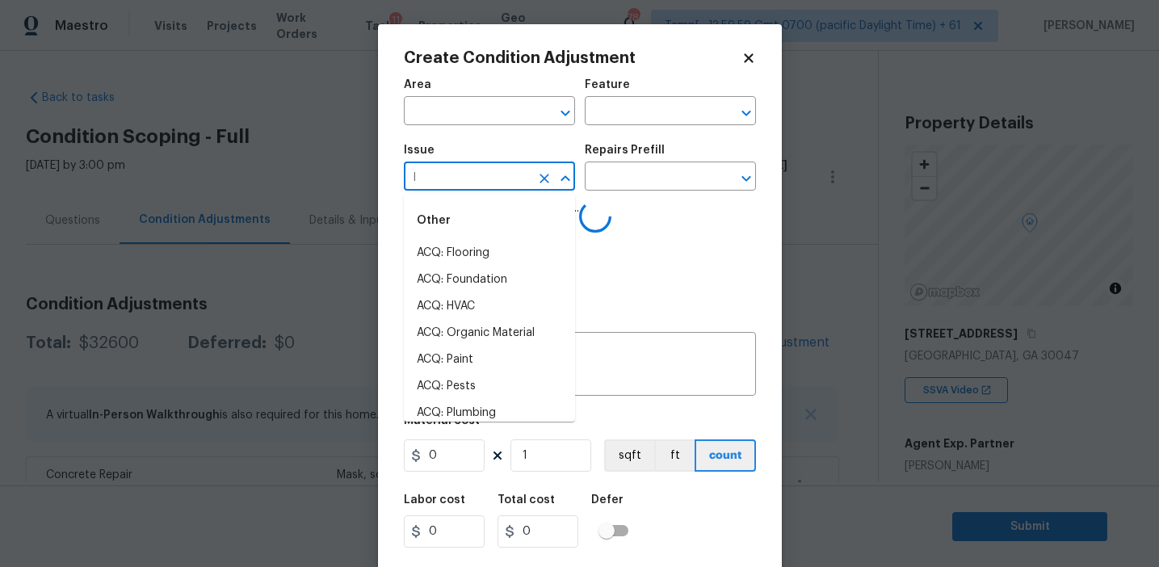
scroll to position [201, 0]
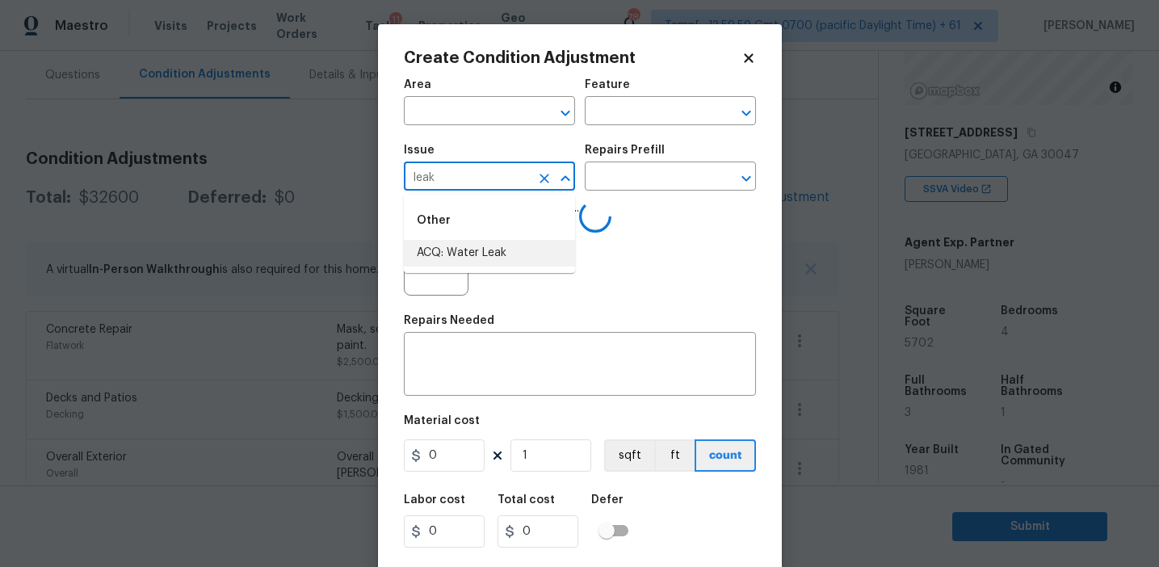
click at [523, 270] on ul "Other ACQ: Water Leak" at bounding box center [489, 234] width 171 height 78
click at [521, 267] on ul "Other ACQ: Water Leak" at bounding box center [489, 234] width 171 height 78
click at [521, 265] on li "ACQ: Water Leak" at bounding box center [489, 253] width 171 height 27
type input "ACQ: Water Leak"
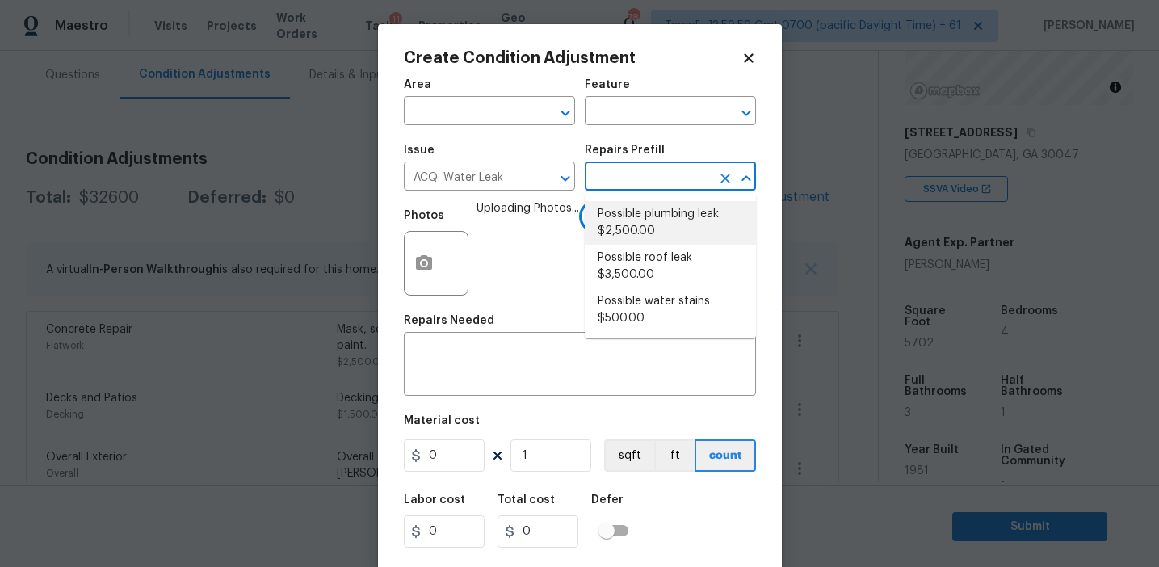
click at [649, 276] on li "Possible roof leak $3,500.00" at bounding box center [670, 267] width 171 height 44
type input "Acquisition"
type input "3500"
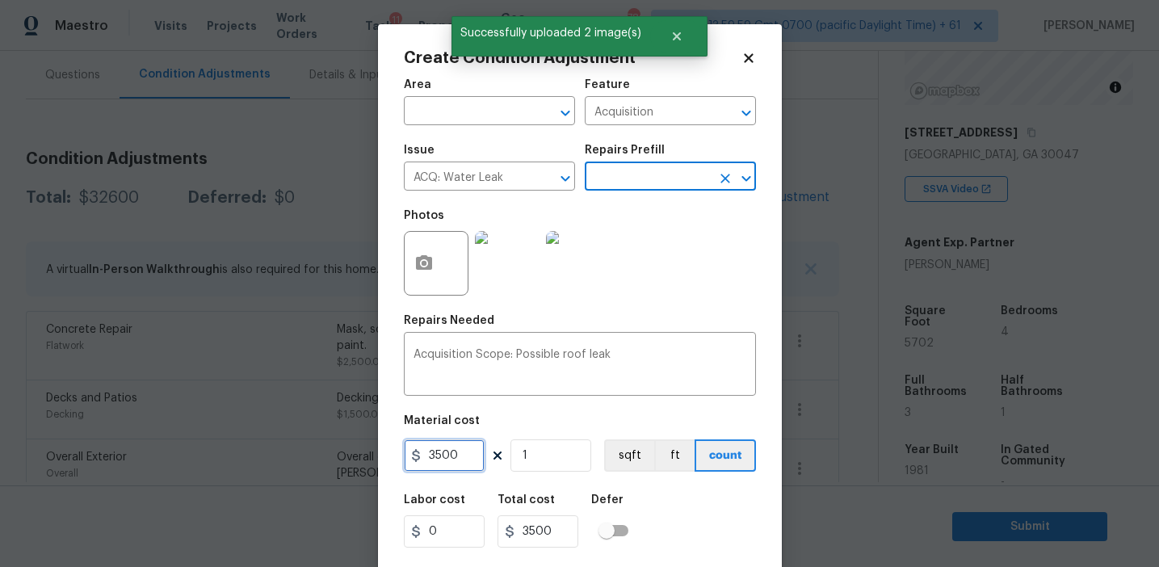
click at [437, 452] on input "3500" at bounding box center [444, 455] width 81 height 32
type input "2500"
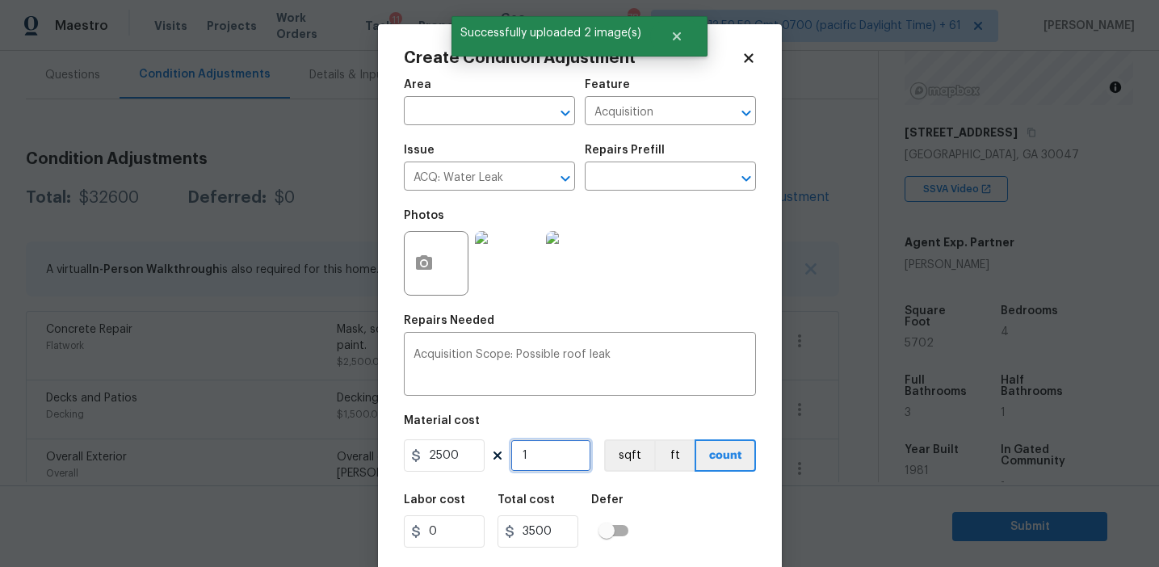
type input "2500"
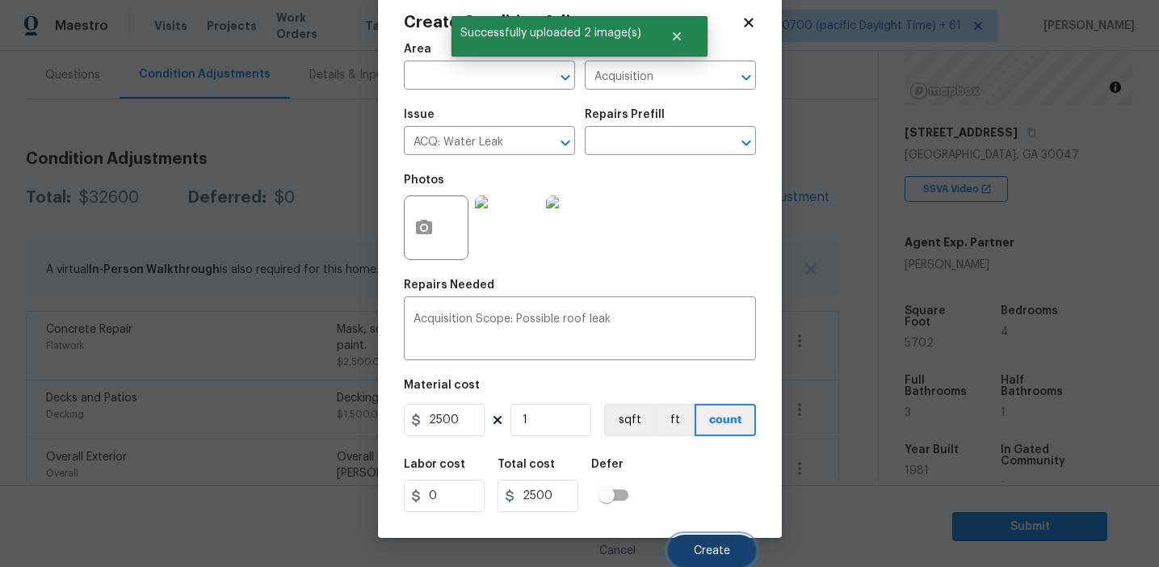
click at [700, 537] on button "Create" at bounding box center [712, 551] width 88 height 32
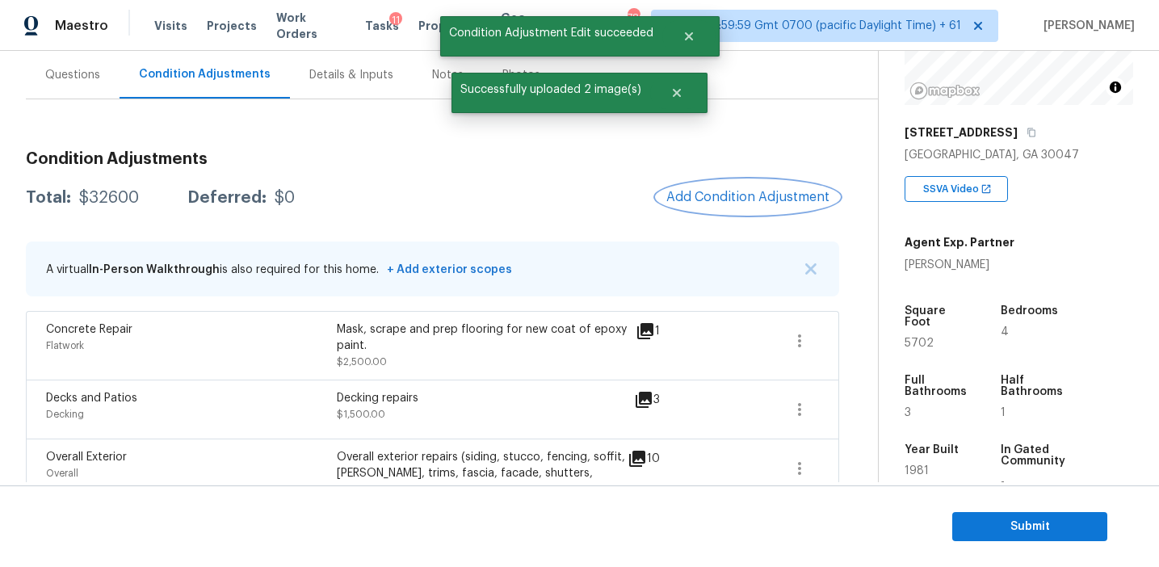
scroll to position [0, 0]
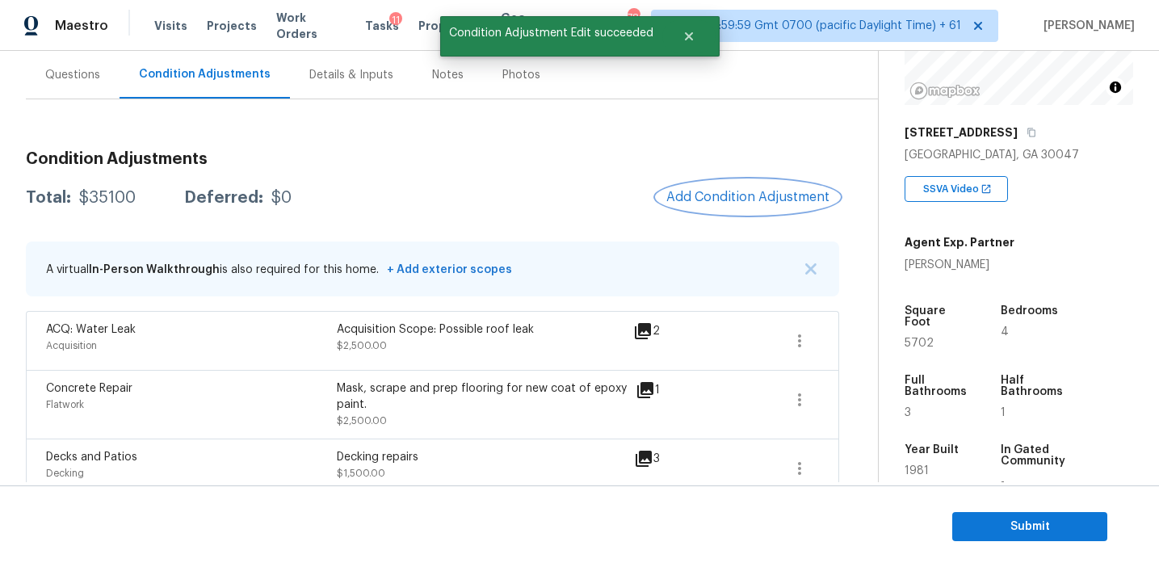
click at [703, 205] on button "Add Condition Adjustment" at bounding box center [748, 197] width 183 height 34
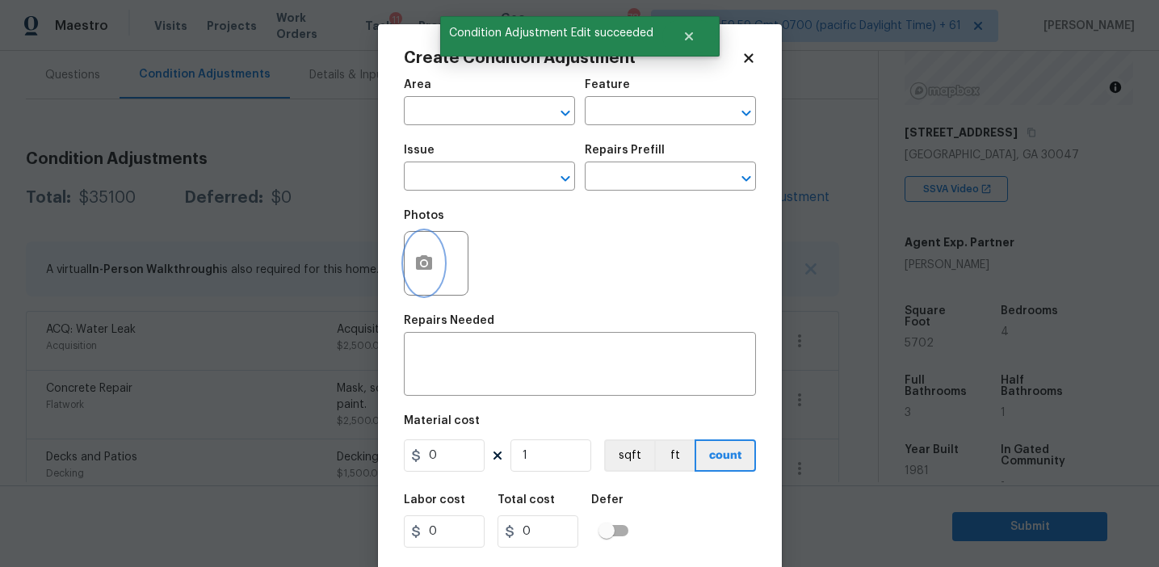
click at [414, 278] on button "button" at bounding box center [424, 263] width 39 height 63
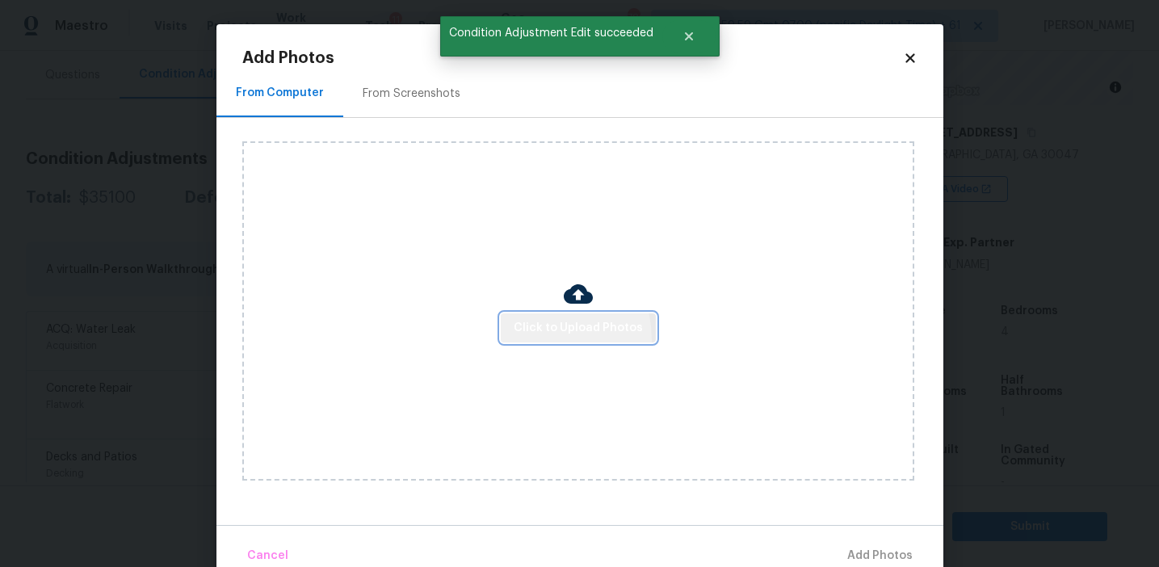
click at [534, 339] on button "Click to Upload Photos" at bounding box center [578, 328] width 155 height 30
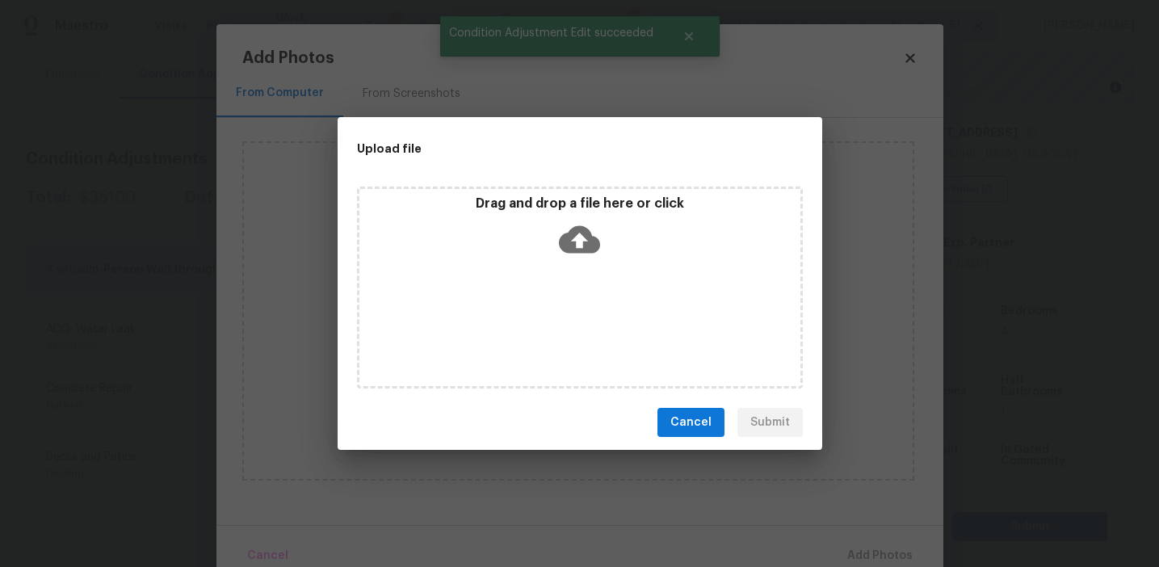
click at [536, 228] on div "Drag and drop a file here or click" at bounding box center [579, 229] width 441 height 69
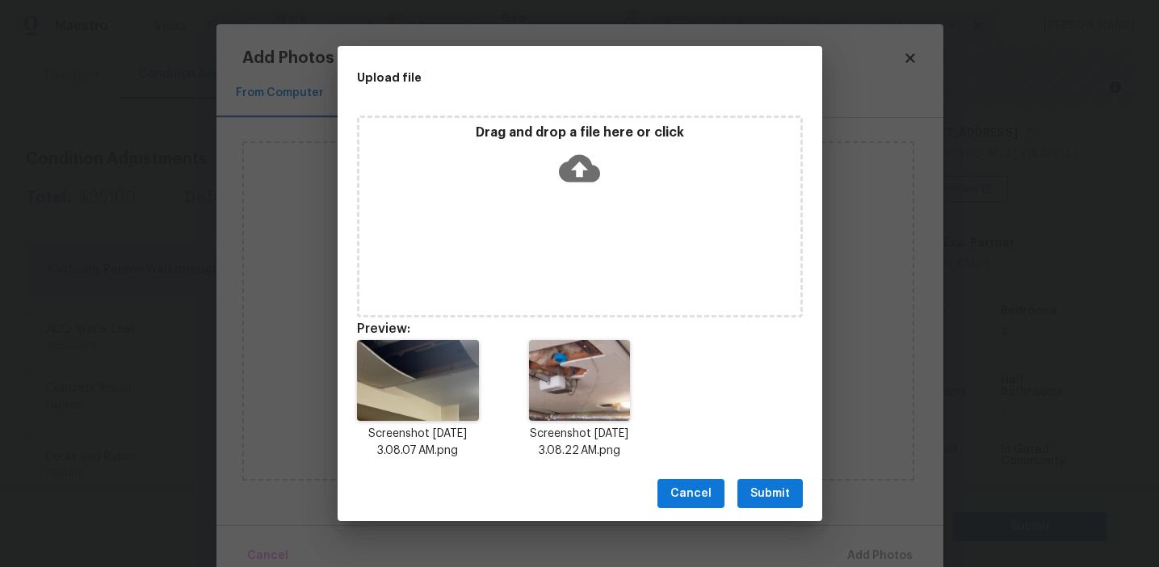
click at [767, 486] on span "Submit" at bounding box center [770, 494] width 40 height 20
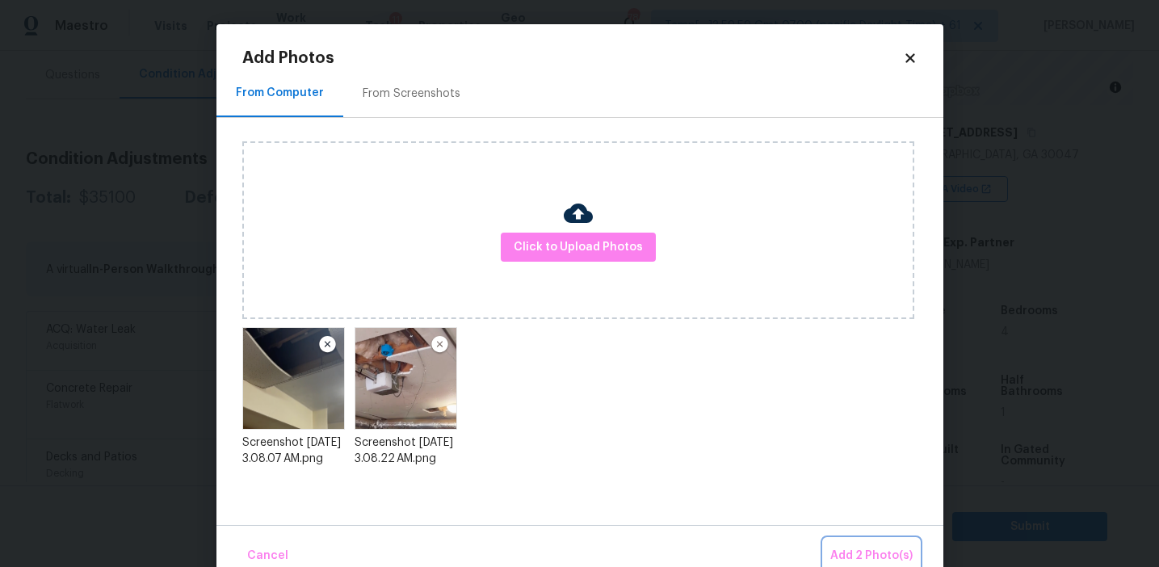
click at [853, 543] on button "Add 2 Photo(s)" at bounding box center [871, 556] width 95 height 35
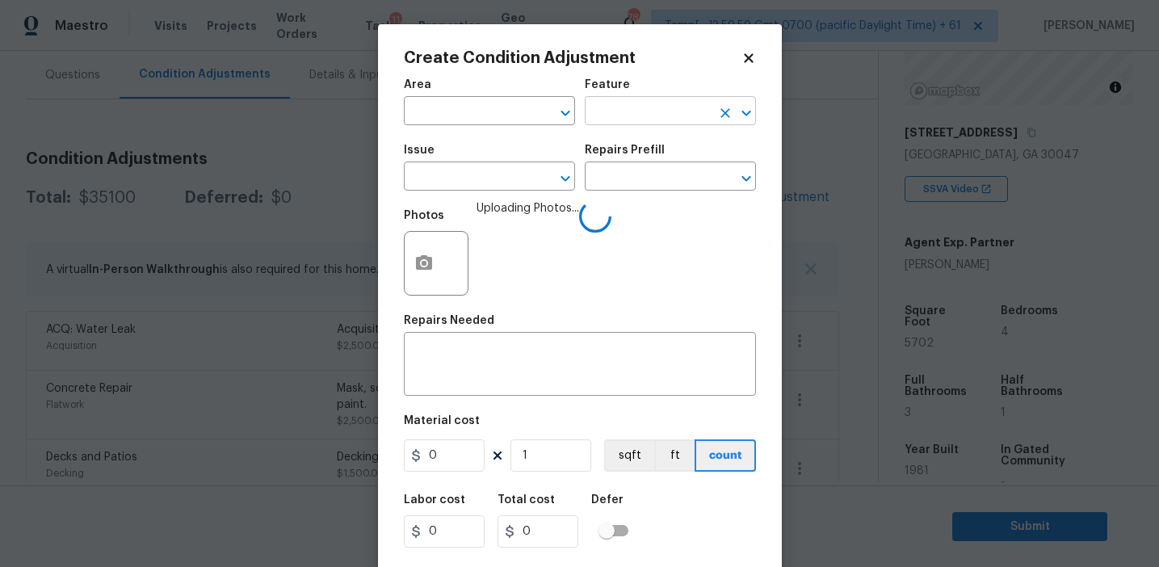
click at [597, 116] on input "text" at bounding box center [648, 112] width 126 height 25
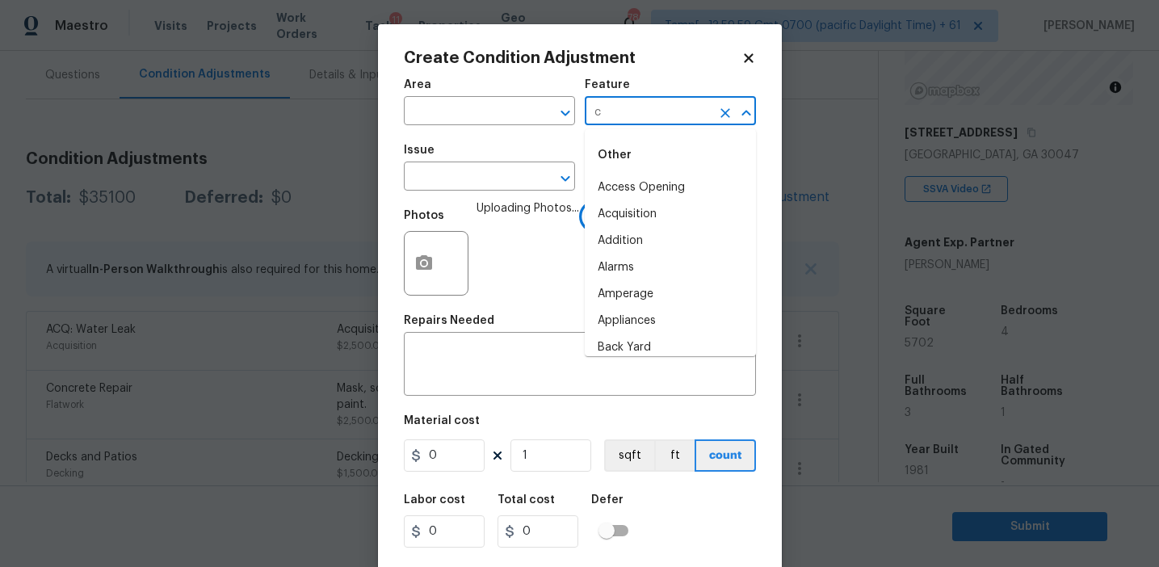
type input "ce"
type input "i"
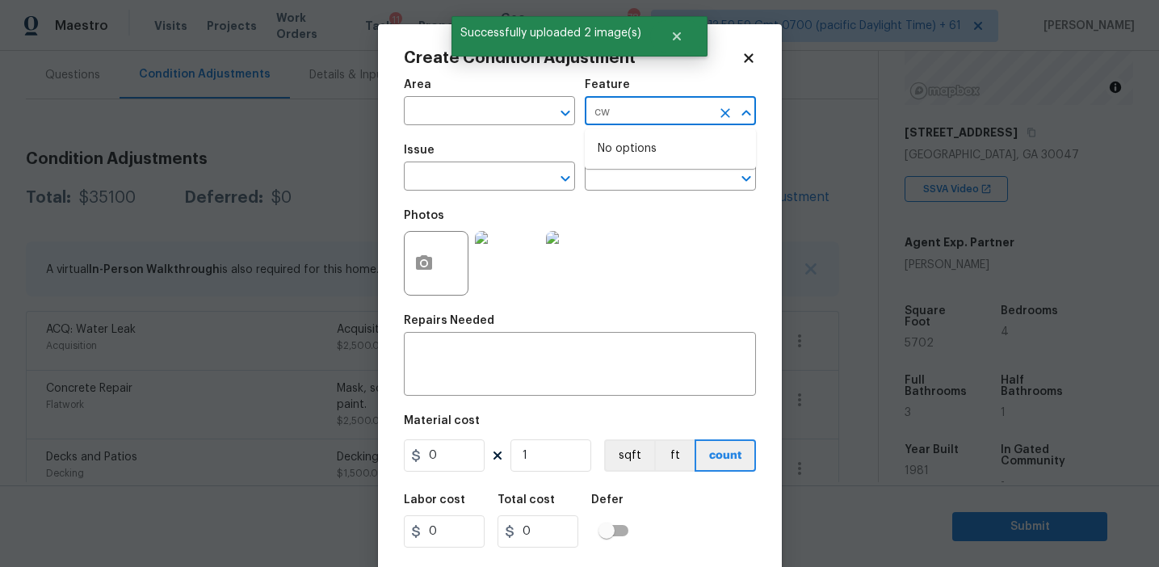
type input "c"
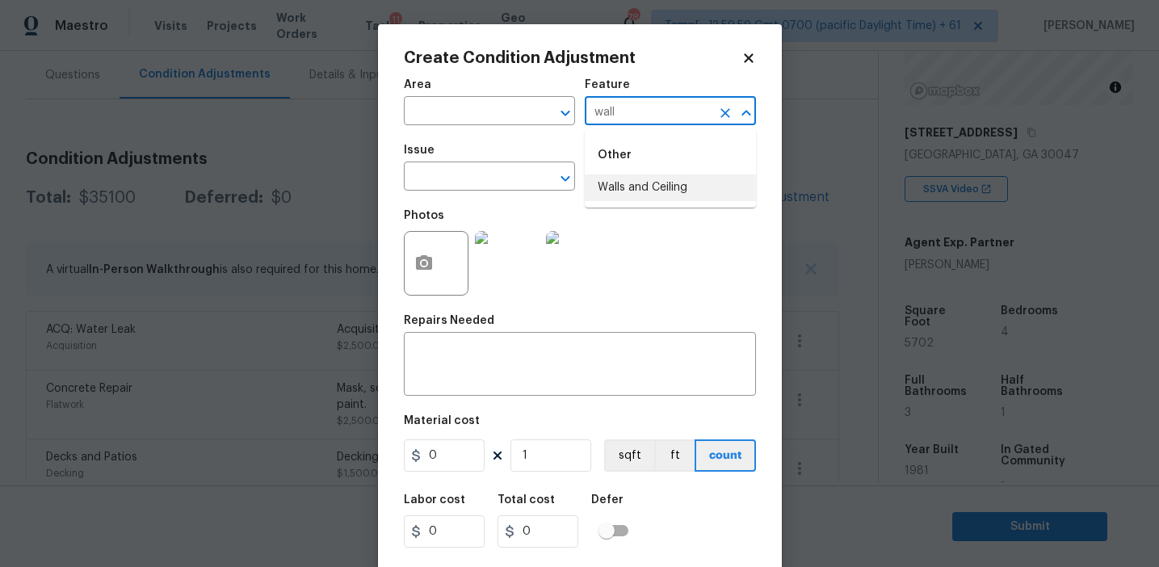
click at [647, 179] on li "Walls and Ceiling" at bounding box center [670, 187] width 171 height 27
type input "Walls and Ceiling"
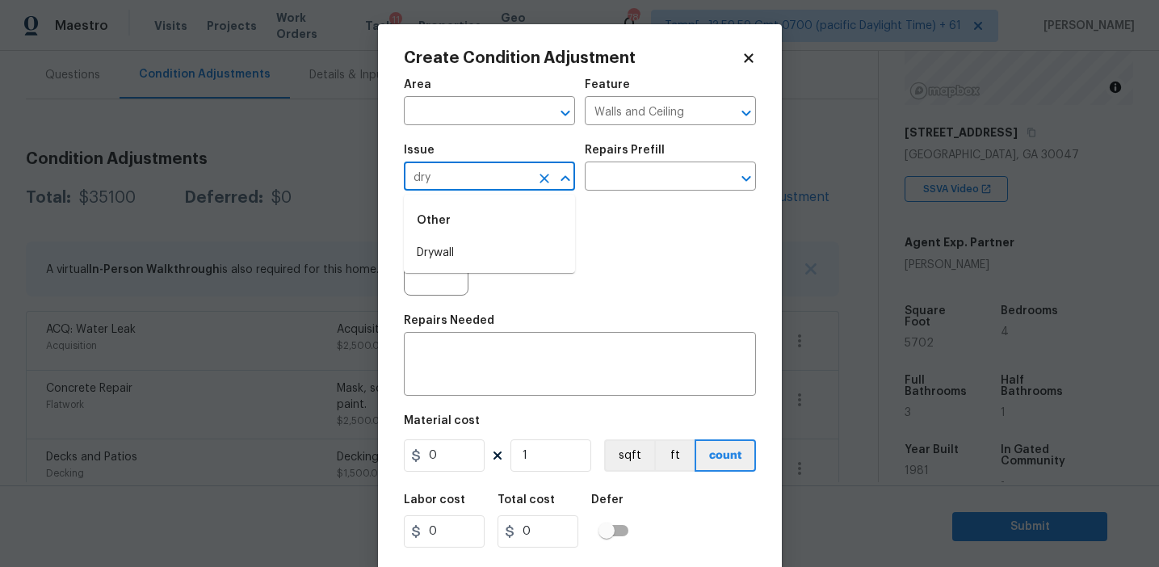
click at [570, 247] on li "Drywall" at bounding box center [489, 253] width 171 height 27
type input "Drywall"
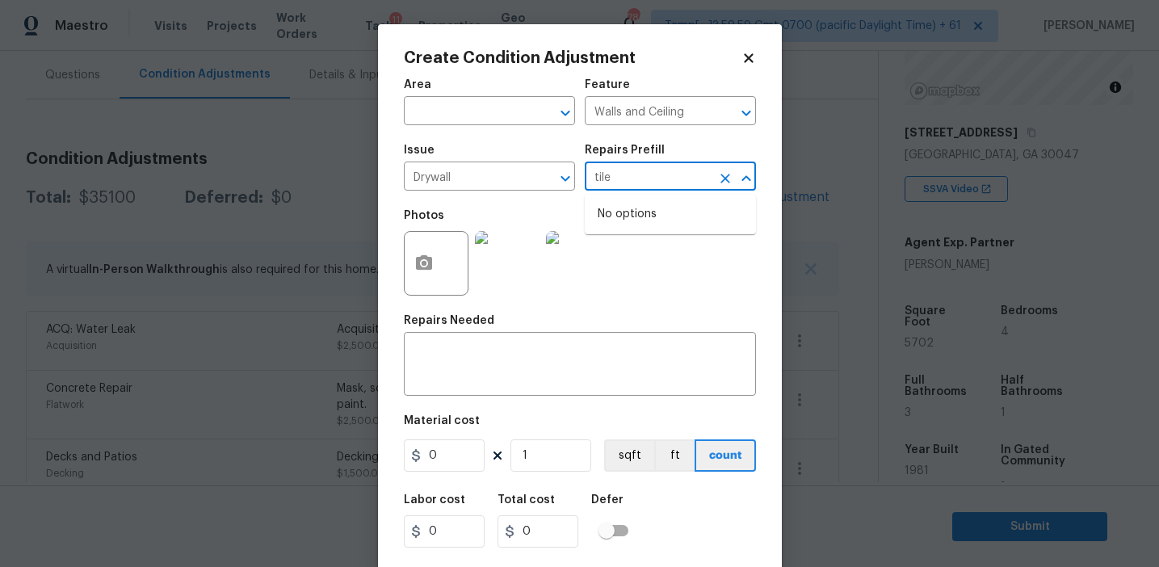
type input "tile"
click at [595, 241] on img at bounding box center [578, 263] width 65 height 65
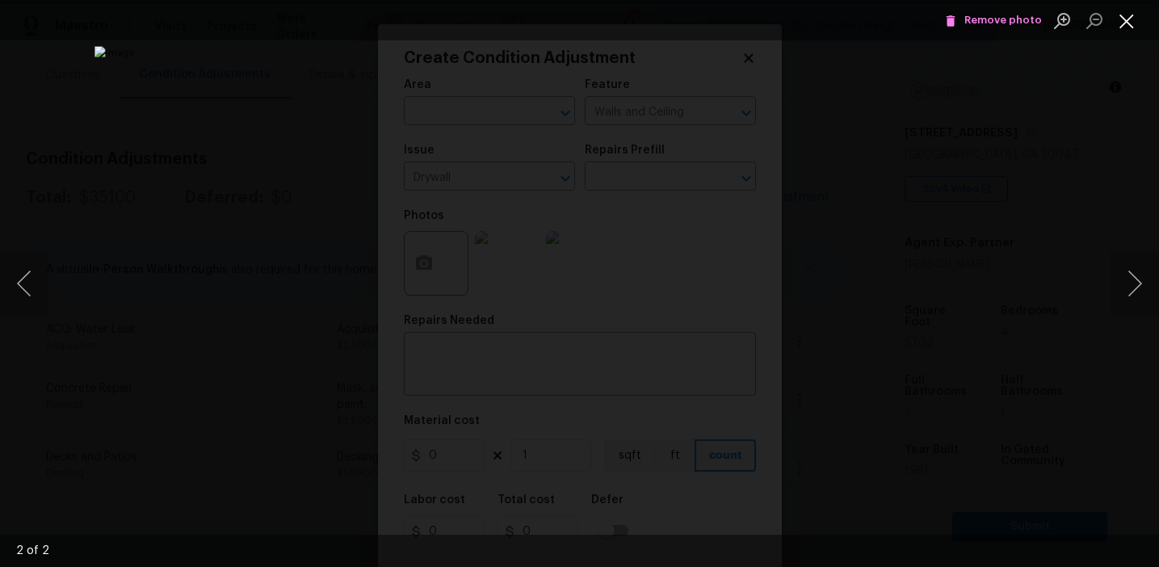
click at [1129, 20] on button "Close lightbox" at bounding box center [1127, 20] width 32 height 28
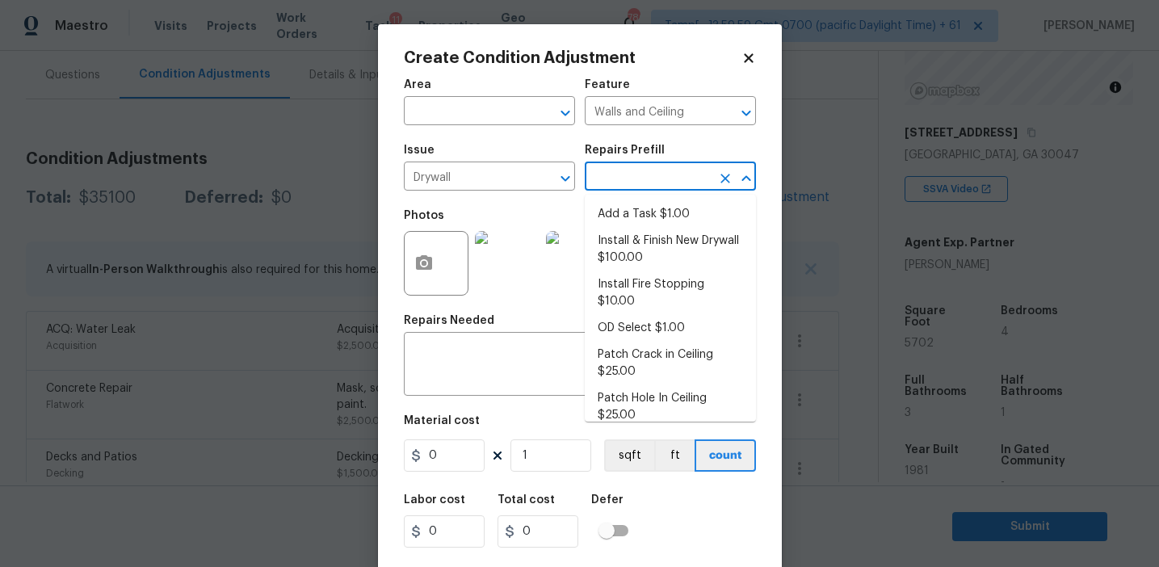
click at [686, 183] on input "text" at bounding box center [648, 178] width 126 height 25
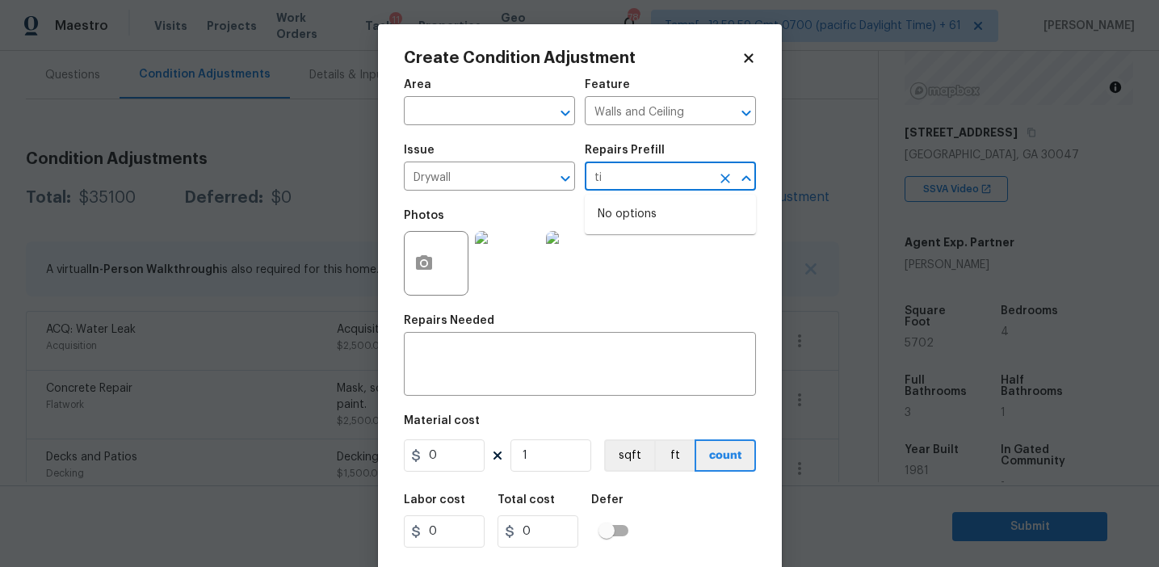
type input "til"
click at [717, 179] on icon "Clear" at bounding box center [725, 178] width 16 height 16
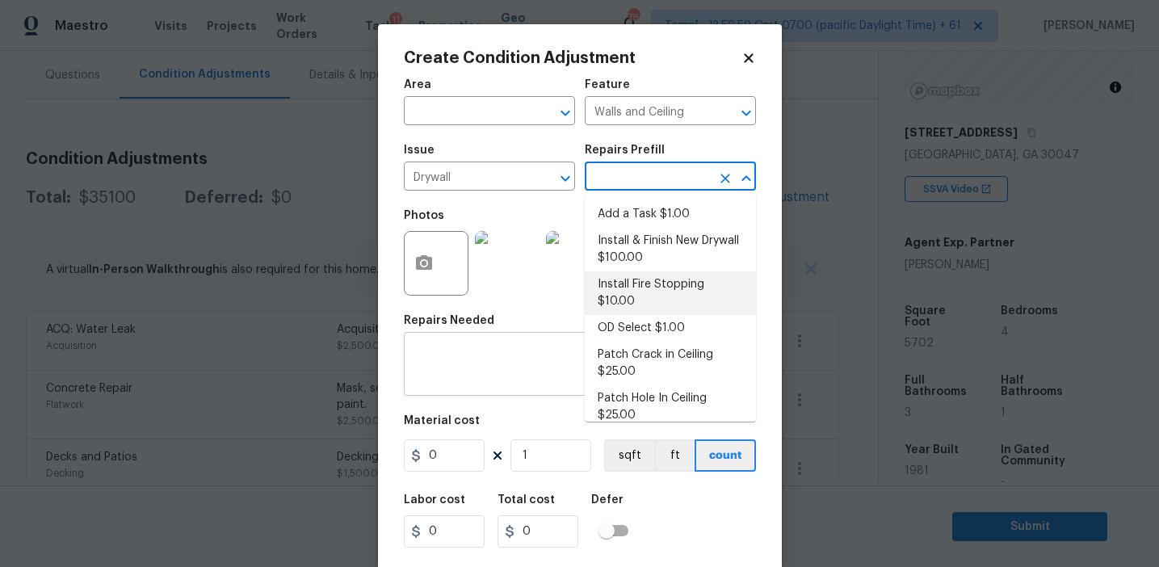
click at [511, 366] on textarea at bounding box center [580, 366] width 333 height 34
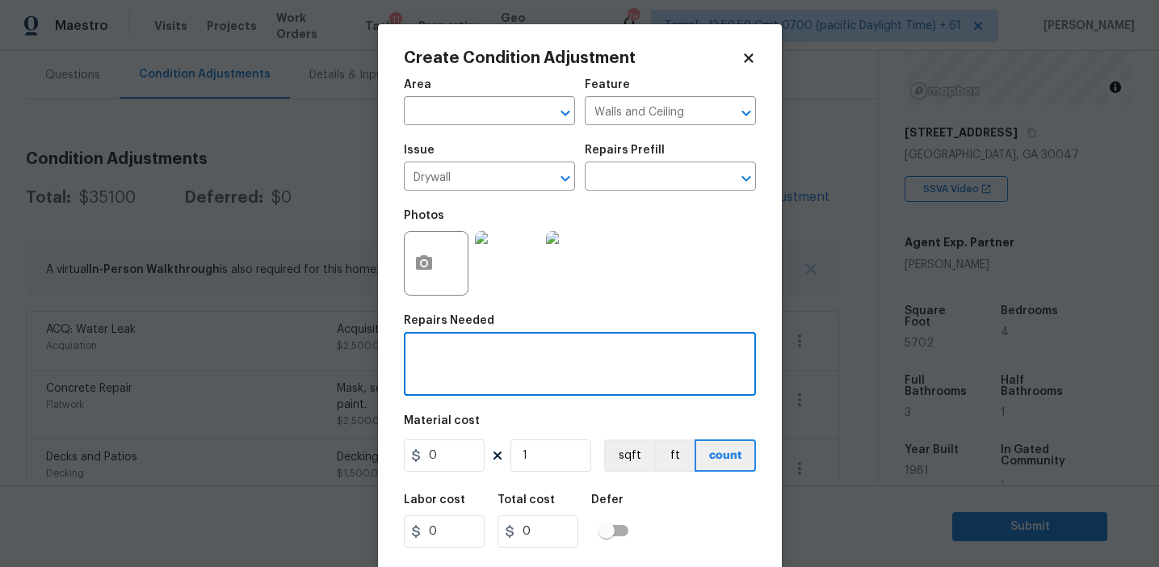
type textarea "r"
type textarea "i"
type textarea "Install ceiling tiles"
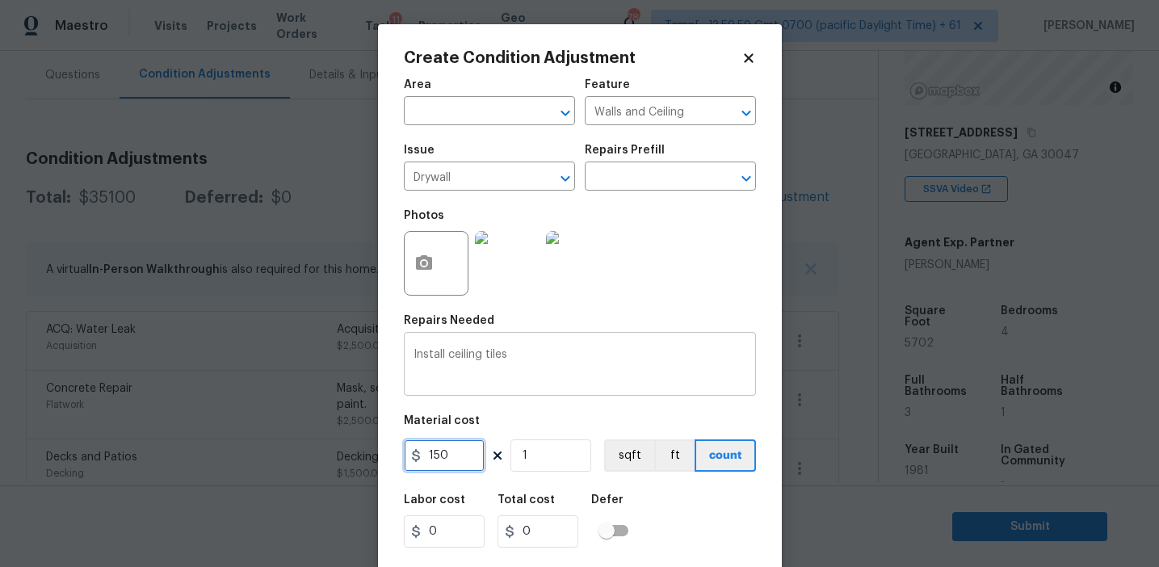
type input "150"
type input "3"
type input "450"
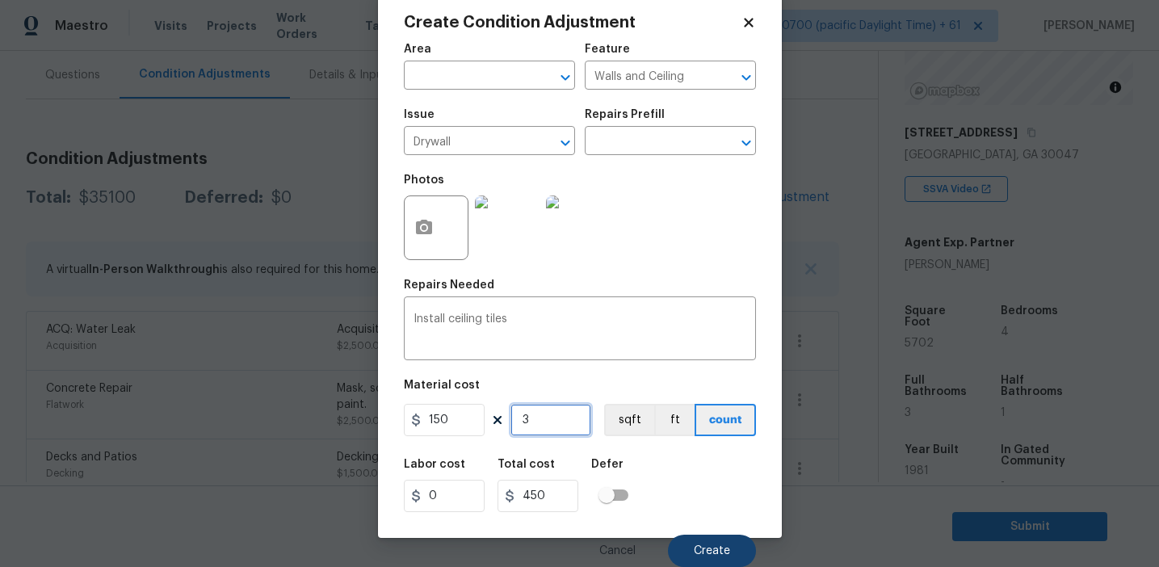
type input "3"
click at [687, 541] on button "Create" at bounding box center [712, 551] width 88 height 32
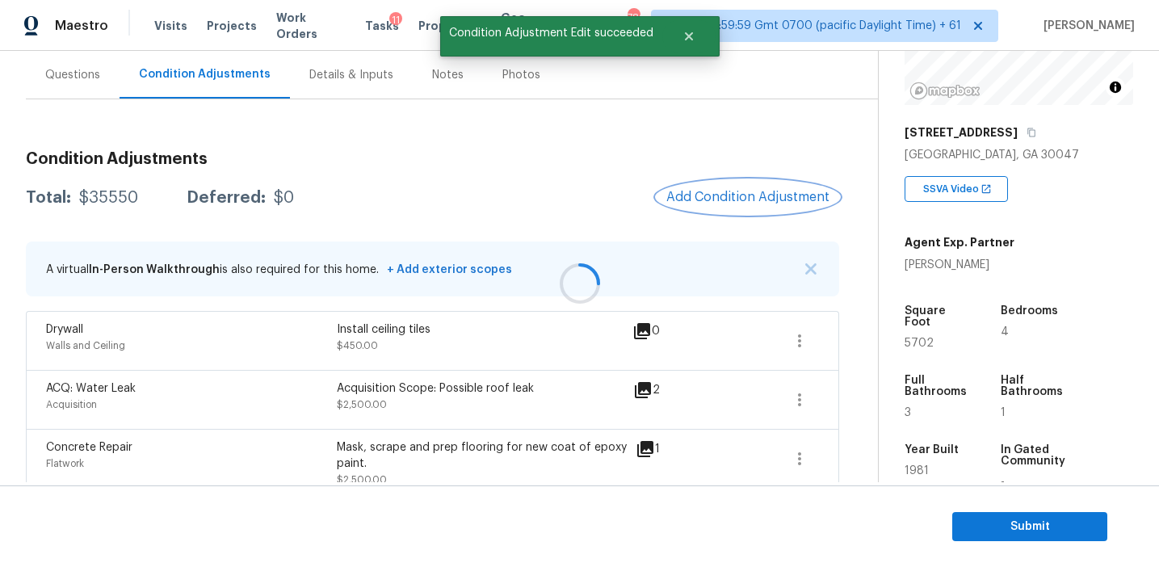
scroll to position [0, 0]
click at [704, 202] on span "Add Condition Adjustment" at bounding box center [747, 197] width 163 height 15
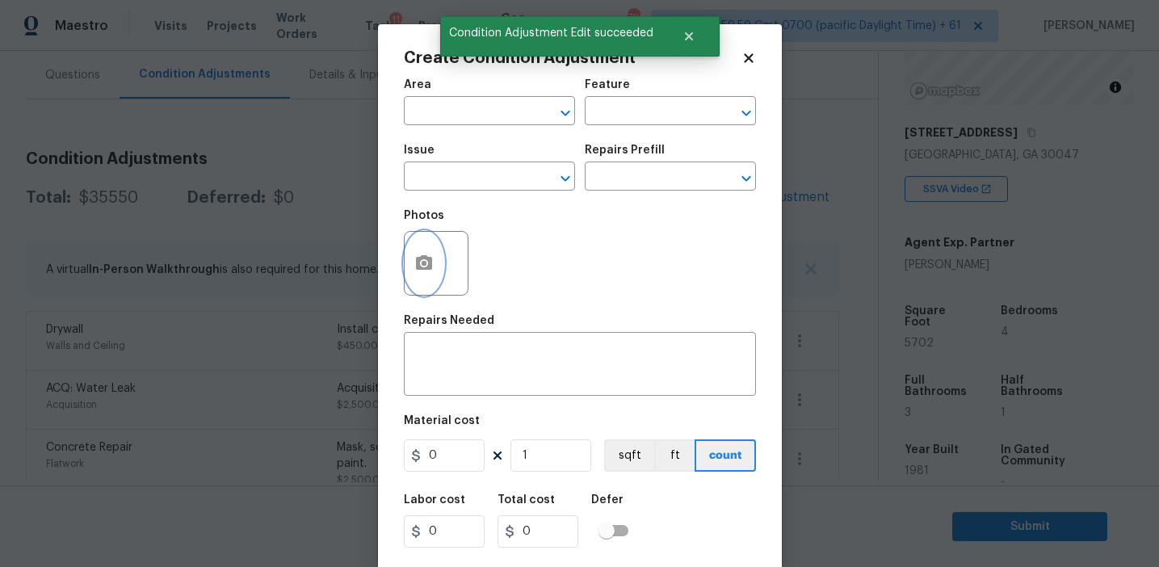
click at [420, 280] on button "button" at bounding box center [424, 263] width 39 height 63
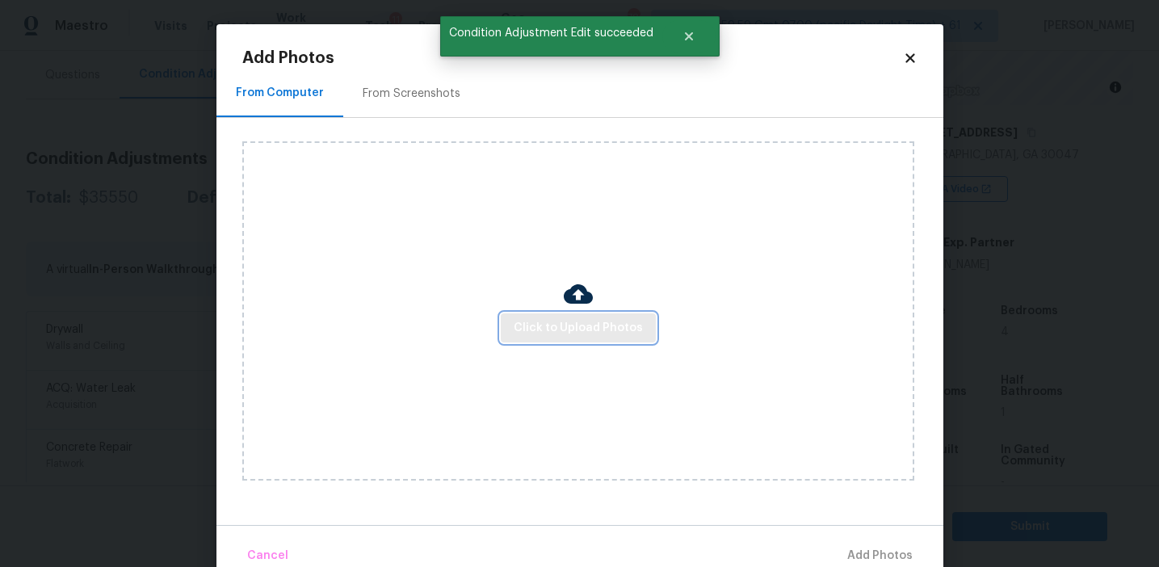
click at [557, 319] on span "Click to Upload Photos" at bounding box center [578, 328] width 129 height 20
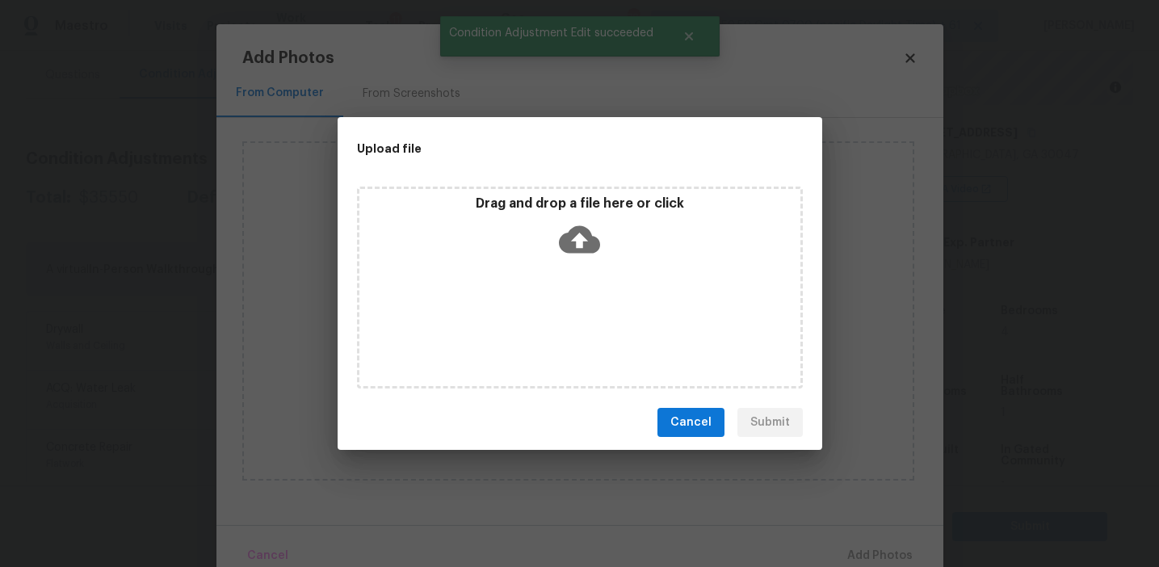
click at [549, 208] on p "Drag and drop a file here or click" at bounding box center [579, 203] width 441 height 17
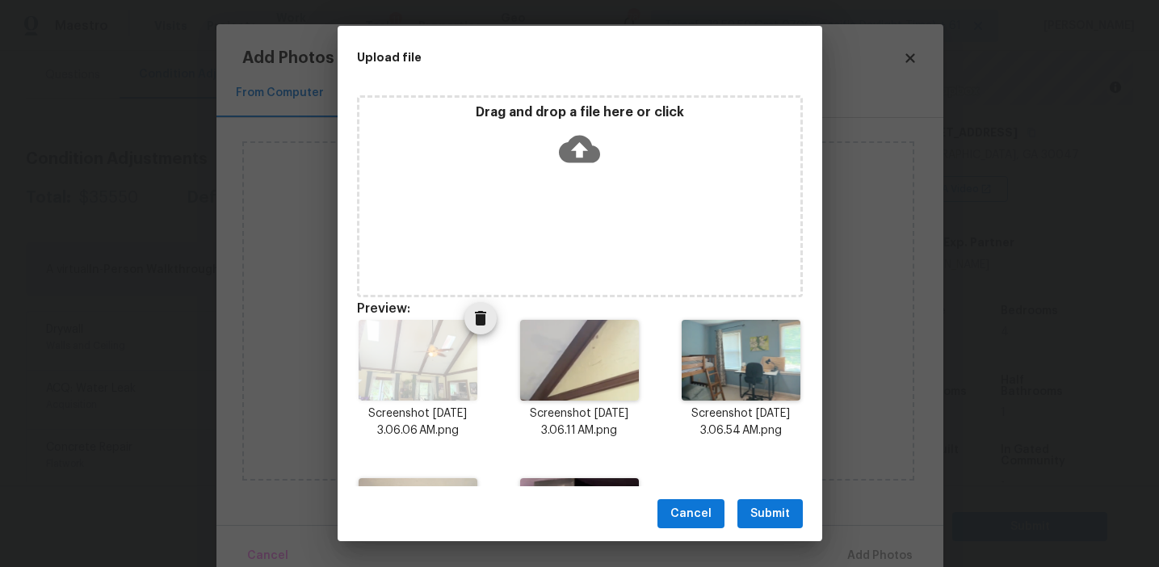
click at [481, 322] on icon "Delete" at bounding box center [480, 318] width 11 height 15
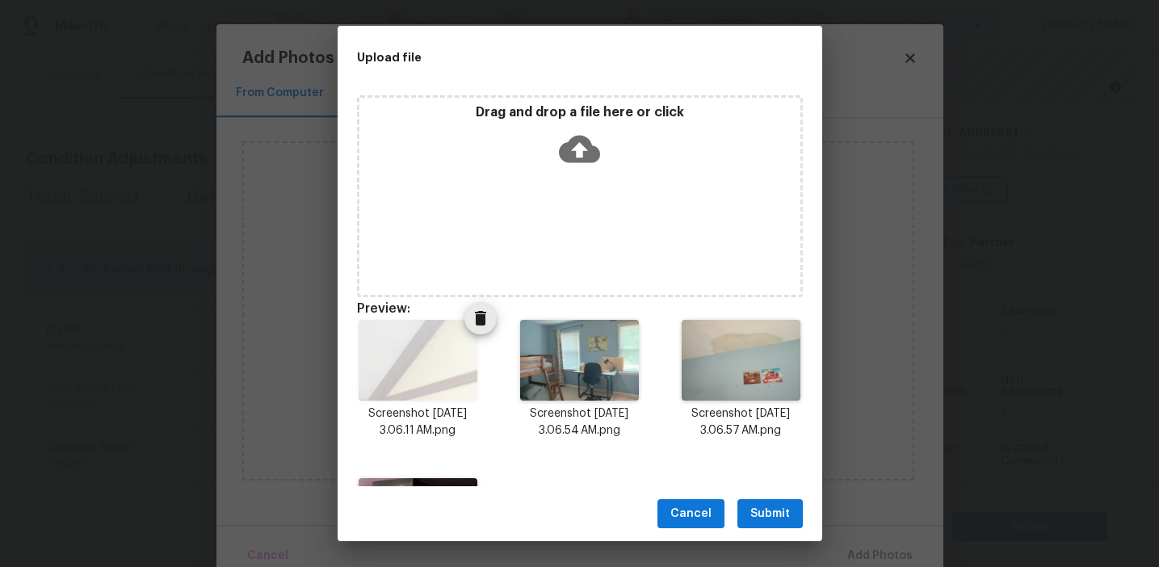
click at [481, 314] on icon "Delete" at bounding box center [480, 318] width 11 height 15
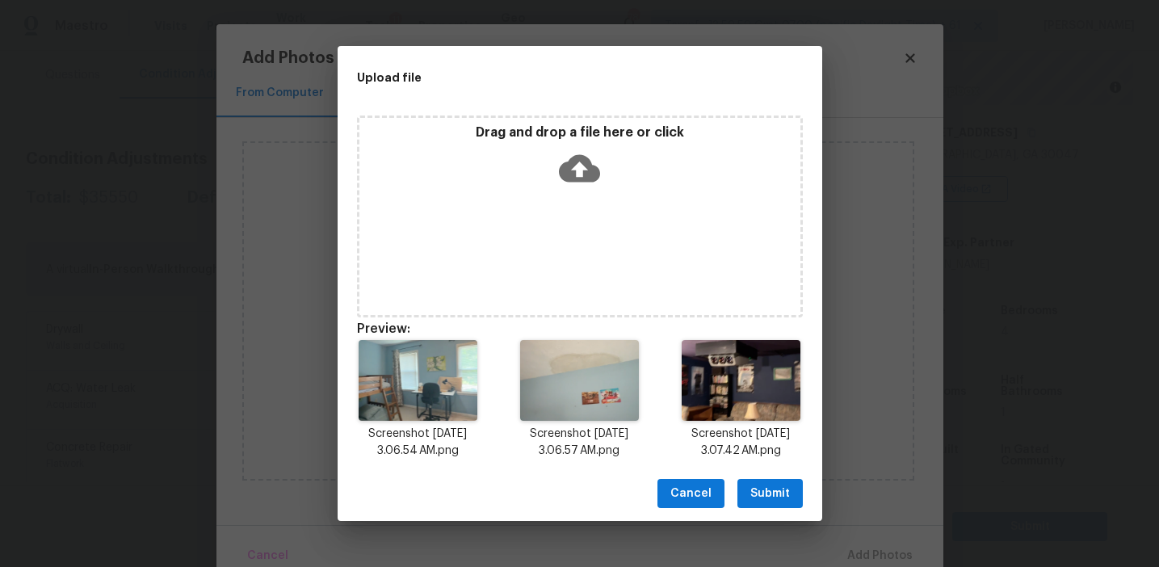
click at [551, 128] on p "Drag and drop a file here or click" at bounding box center [579, 132] width 441 height 17
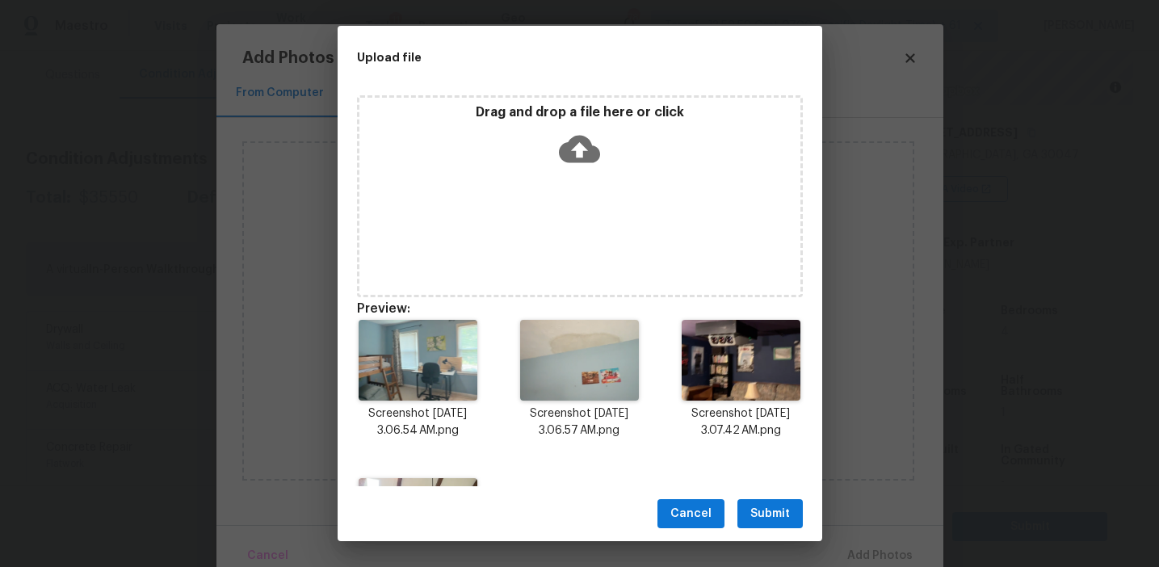
click at [776, 523] on span "Submit" at bounding box center [770, 514] width 40 height 20
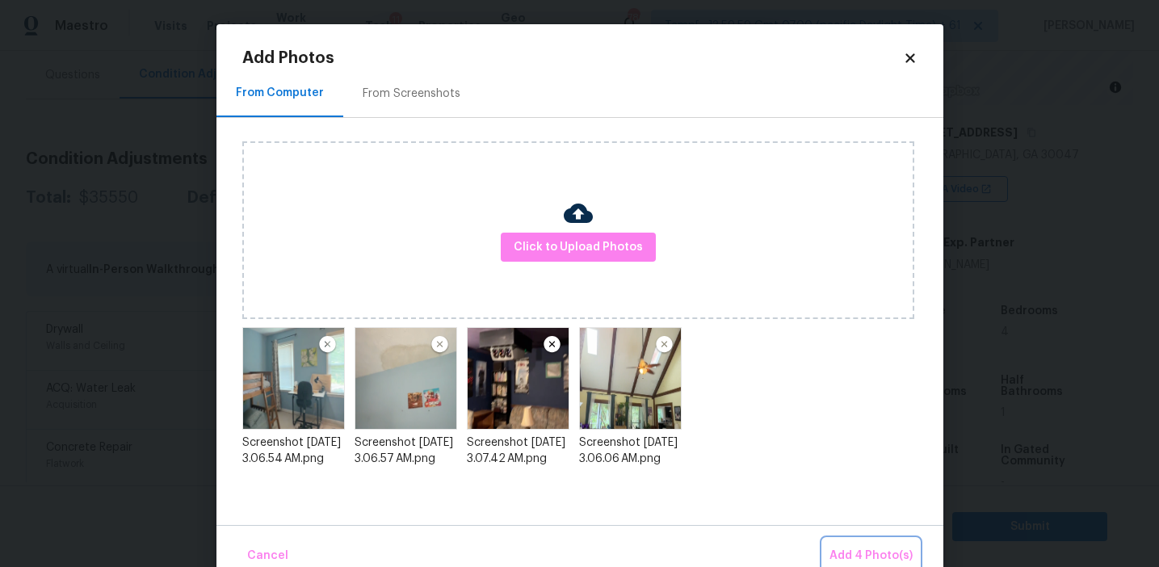
click at [829, 550] on button "Add 4 Photo(s)" at bounding box center [871, 556] width 96 height 35
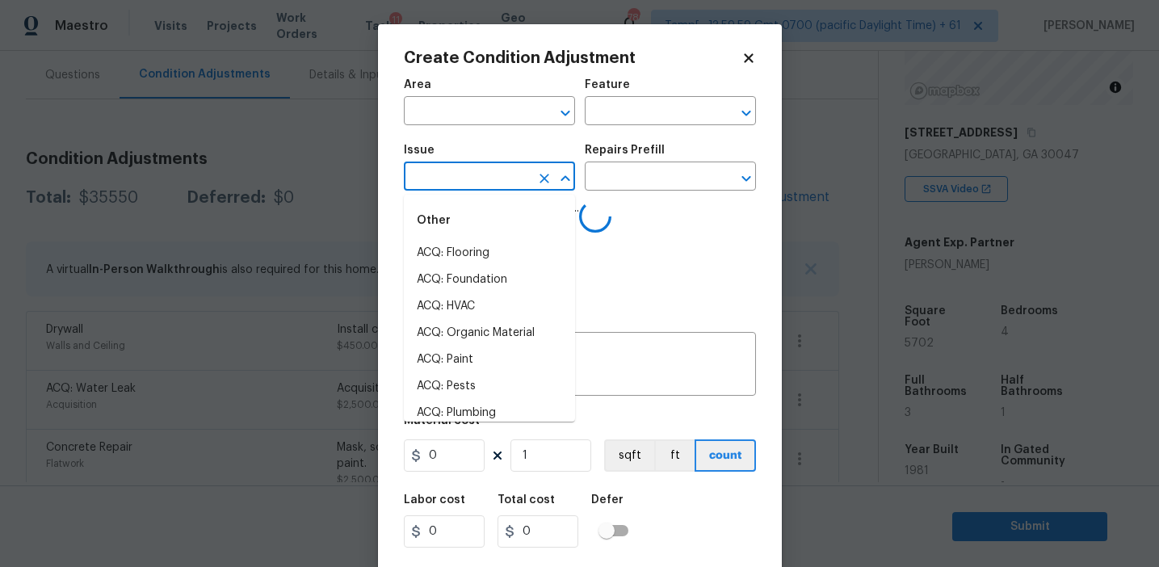
click at [464, 182] on input "text" at bounding box center [467, 178] width 126 height 25
click at [492, 330] on li "Interior Paint" at bounding box center [489, 333] width 171 height 27
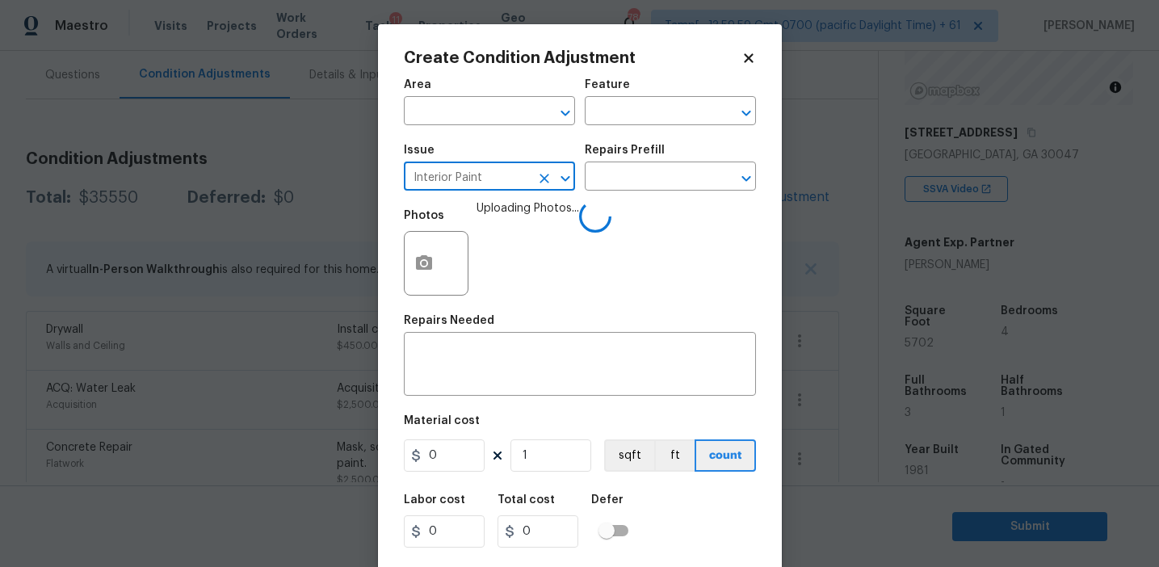
type input "Interior Paint"
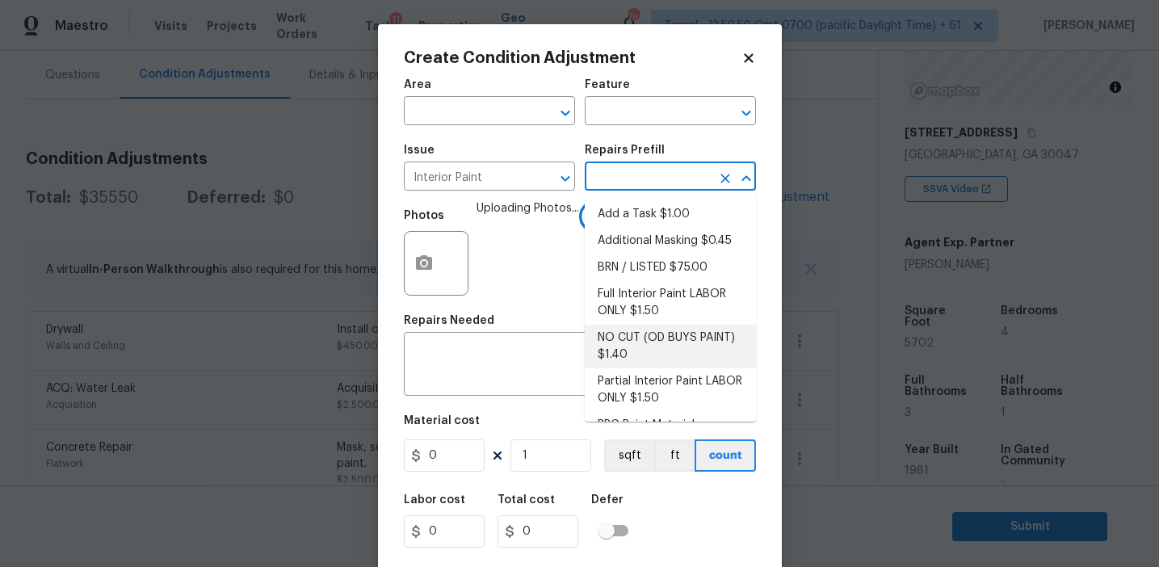
scroll to position [67, 0]
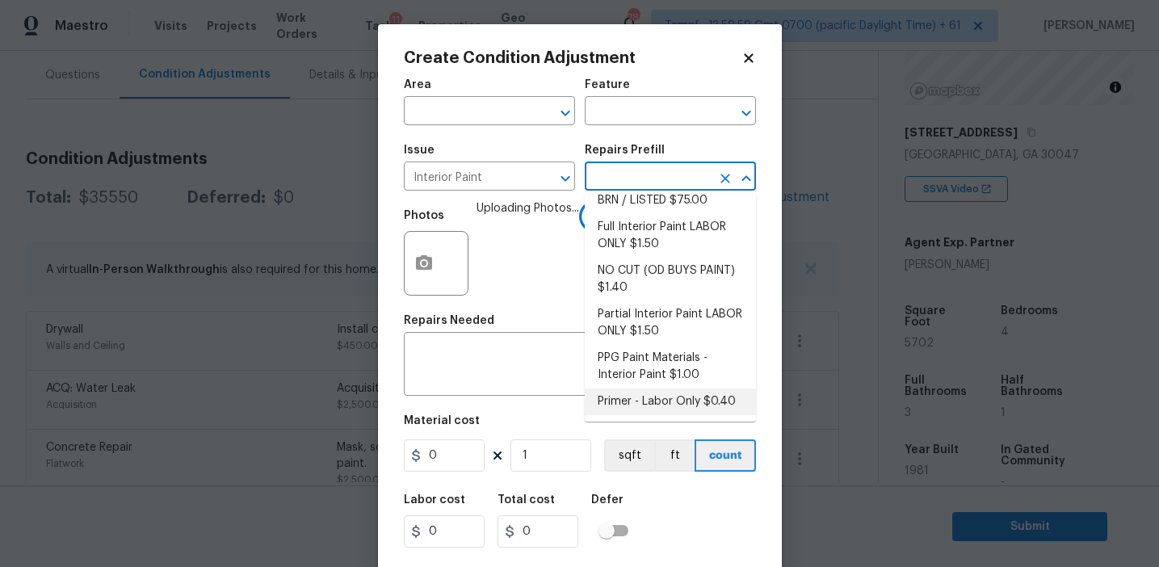
click at [625, 393] on li "Primer - Labor Only $0.40" at bounding box center [670, 402] width 171 height 27
type input "Overall Paint"
type textarea "Interior primer - PRIMER PROVIDED BY OPENDOOR - All nails, screws, drywall anch…"
type input "0.4"
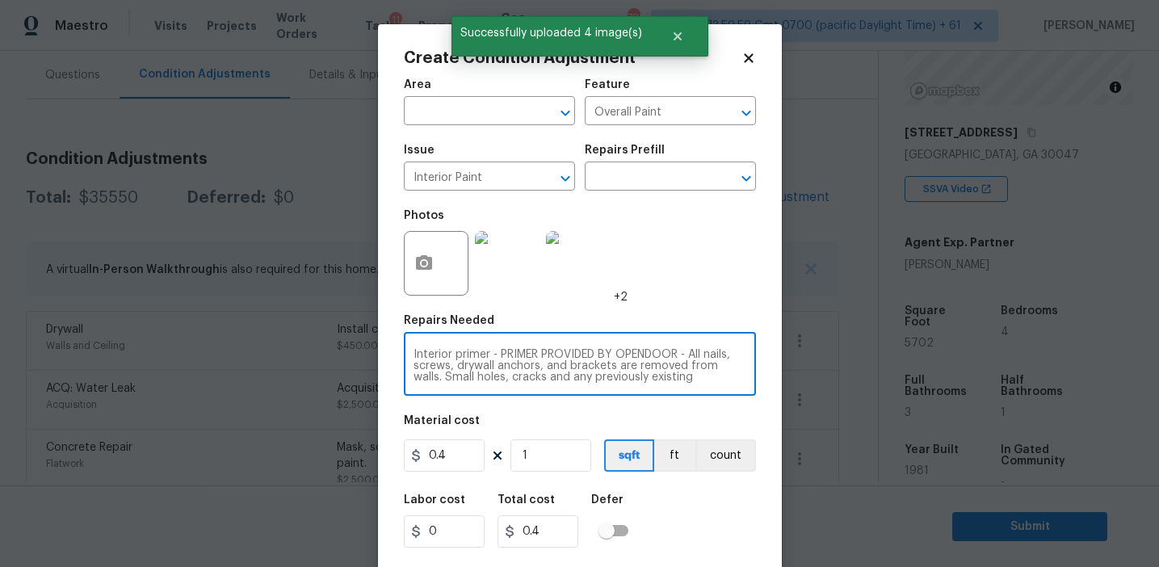
scroll to position [34, 0]
drag, startPoint x: 492, startPoint y: 357, endPoint x: 715, endPoint y: 405, distance: 228.0
click at [715, 405] on div "Area ​ Feature Overall Paint ​ Issue Interior Paint ​ Repairs Prefill ​ Photos …" at bounding box center [580, 335] width 352 height 533
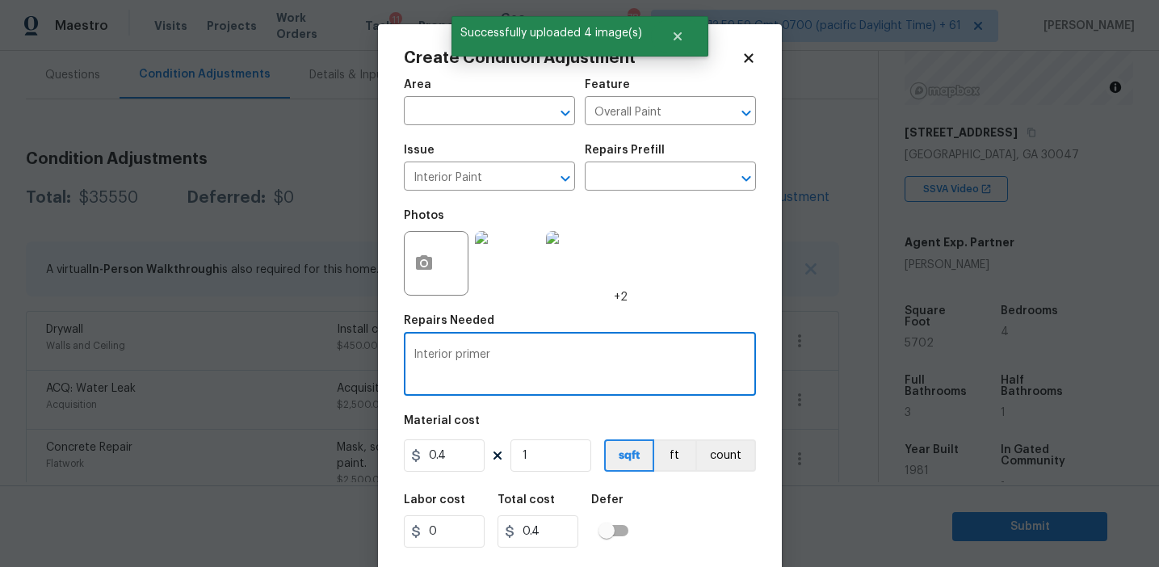
type textarea "Interior primer"
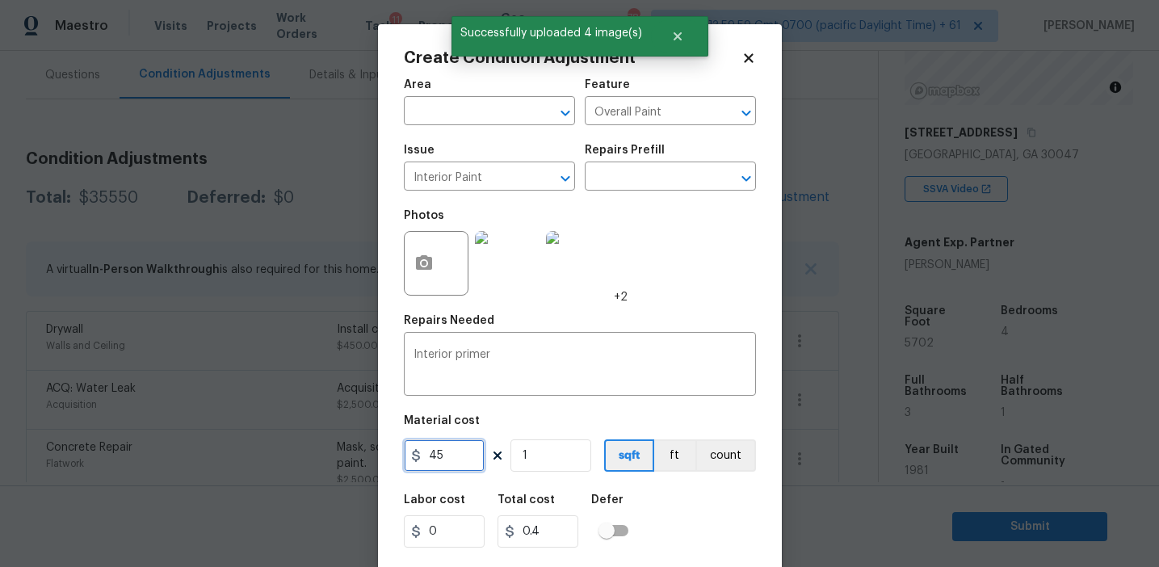
type input "45"
click at [476, 442] on input "45" at bounding box center [444, 455] width 81 height 32
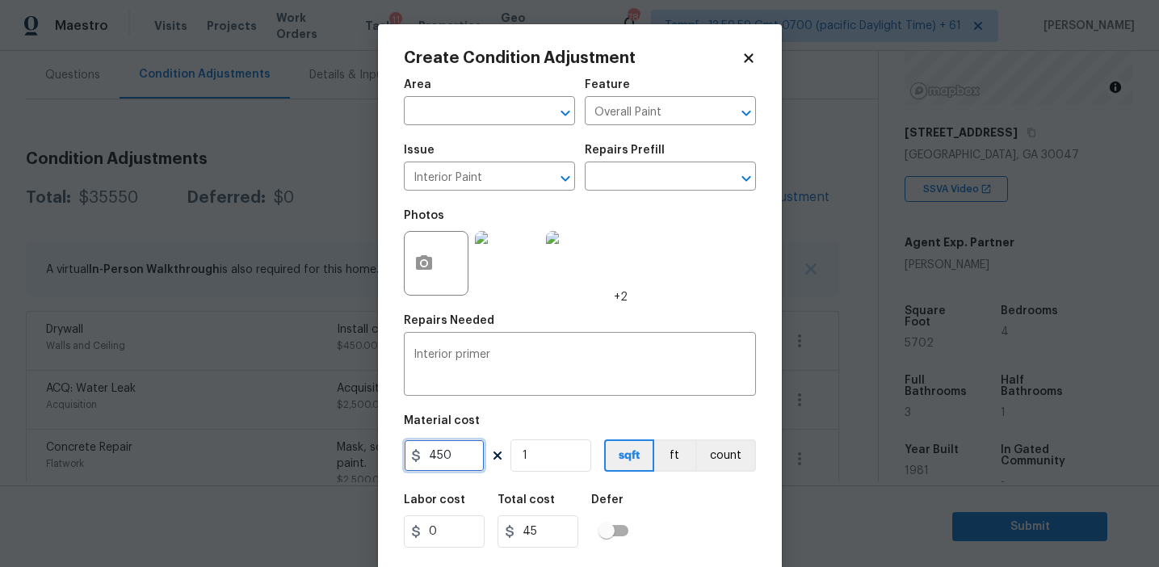
type input "450"
click at [703, 460] on button "count" at bounding box center [726, 455] width 61 height 32
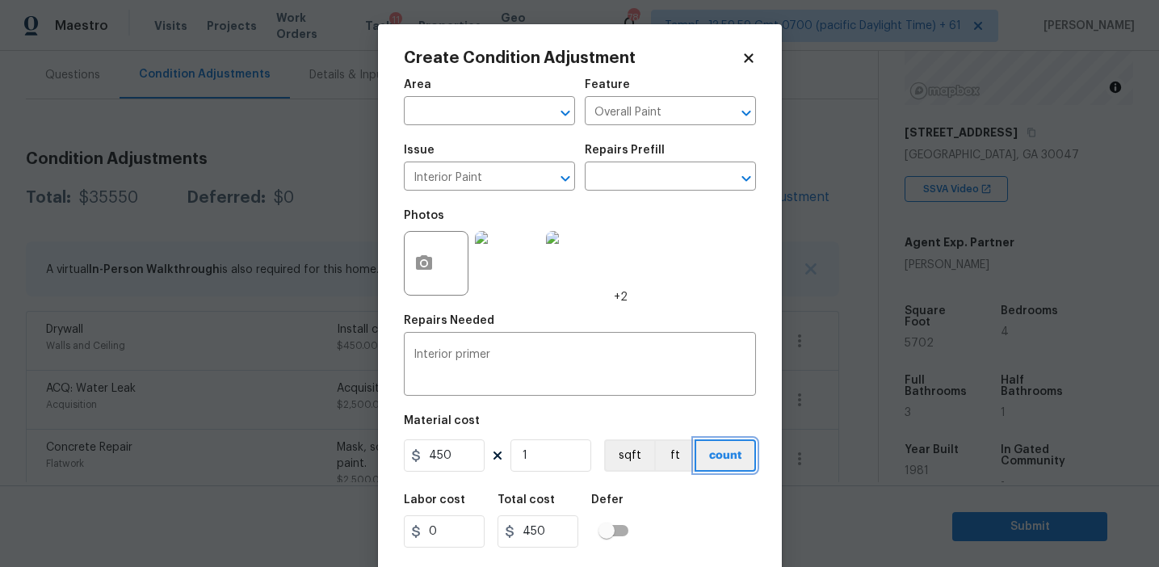
scroll to position [36, 0]
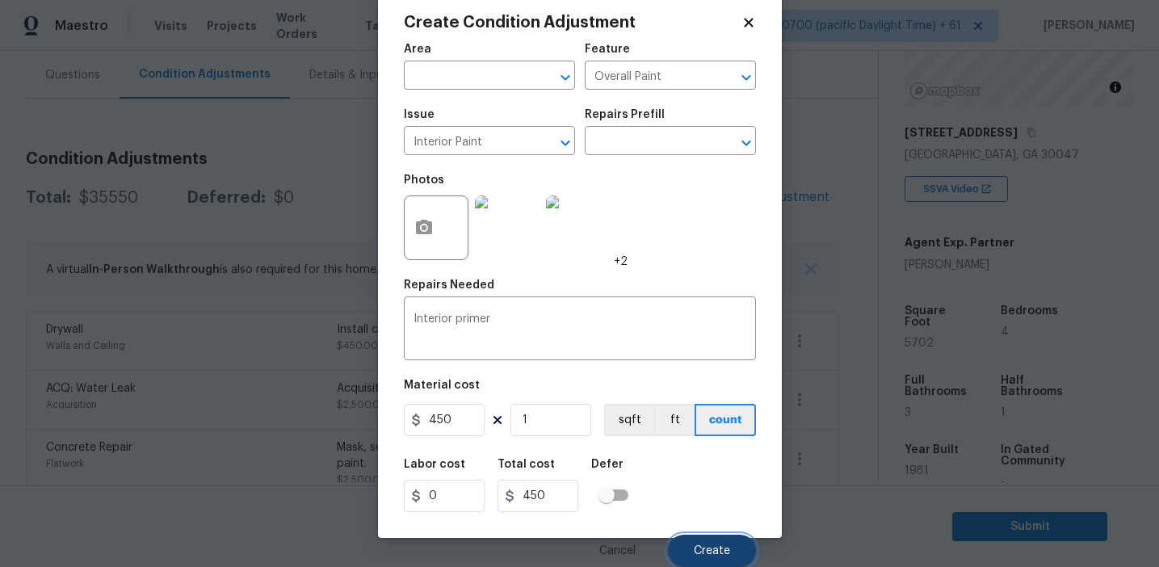
click at [702, 548] on span "Create" at bounding box center [712, 551] width 36 height 12
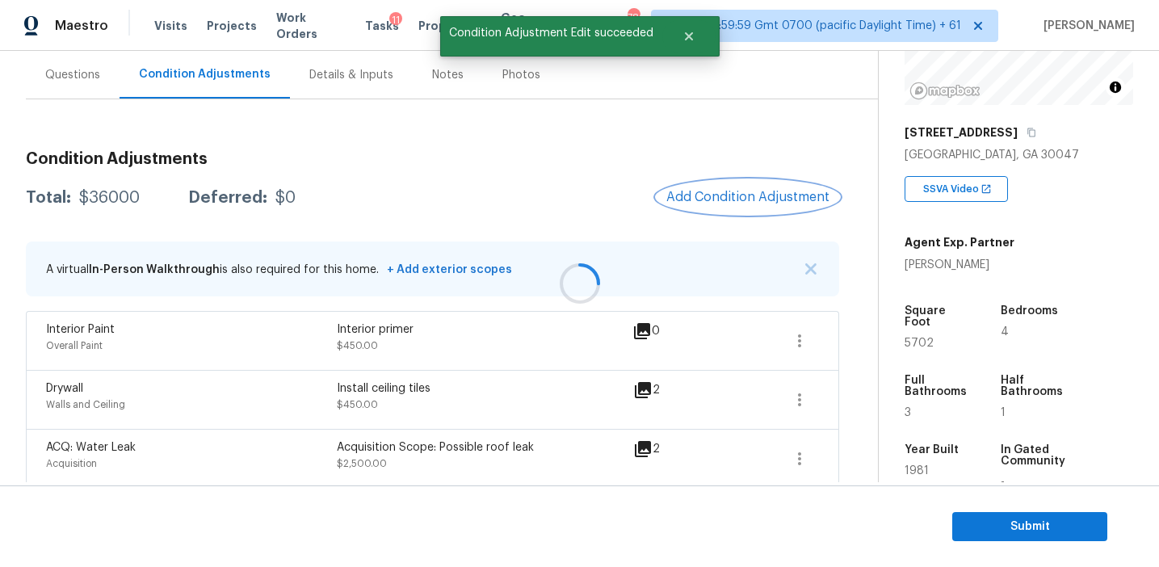
scroll to position [0, 0]
click at [723, 208] on button "Add Condition Adjustment" at bounding box center [748, 197] width 183 height 34
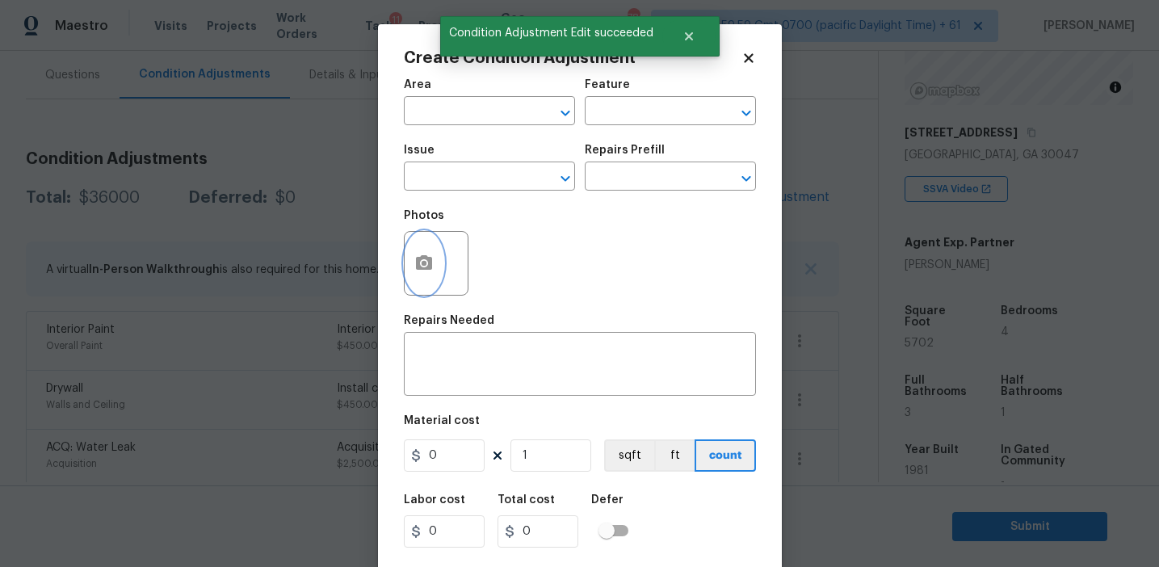
click at [422, 275] on button "button" at bounding box center [424, 263] width 39 height 63
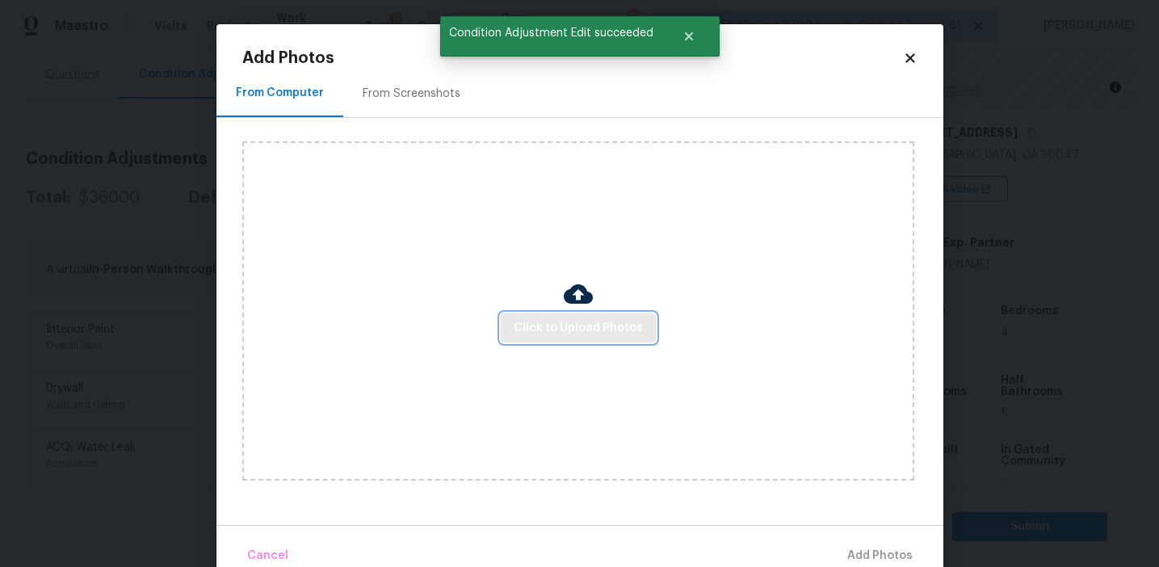
click at [546, 330] on span "Click to Upload Photos" at bounding box center [578, 328] width 129 height 20
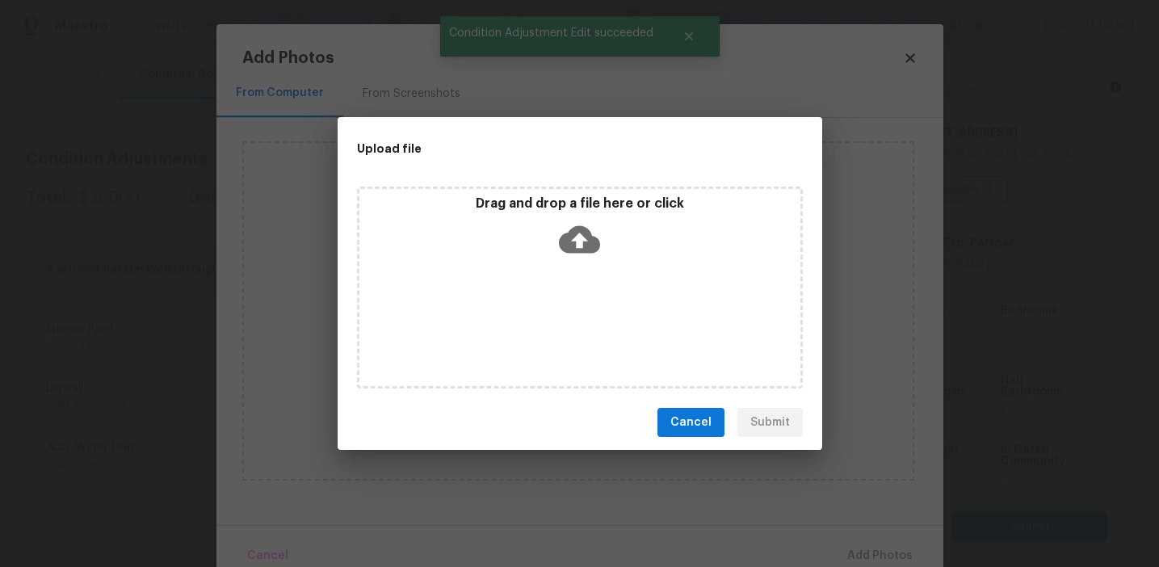
click at [544, 187] on div "Drag and drop a file here or click" at bounding box center [580, 288] width 446 height 202
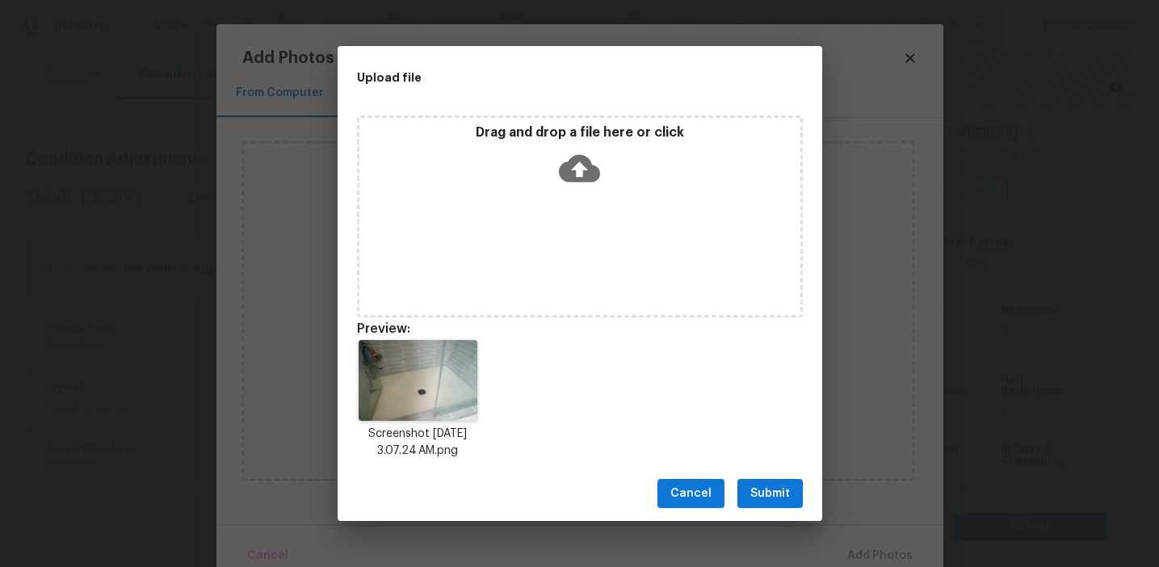
click at [755, 483] on button "Submit" at bounding box center [770, 494] width 65 height 30
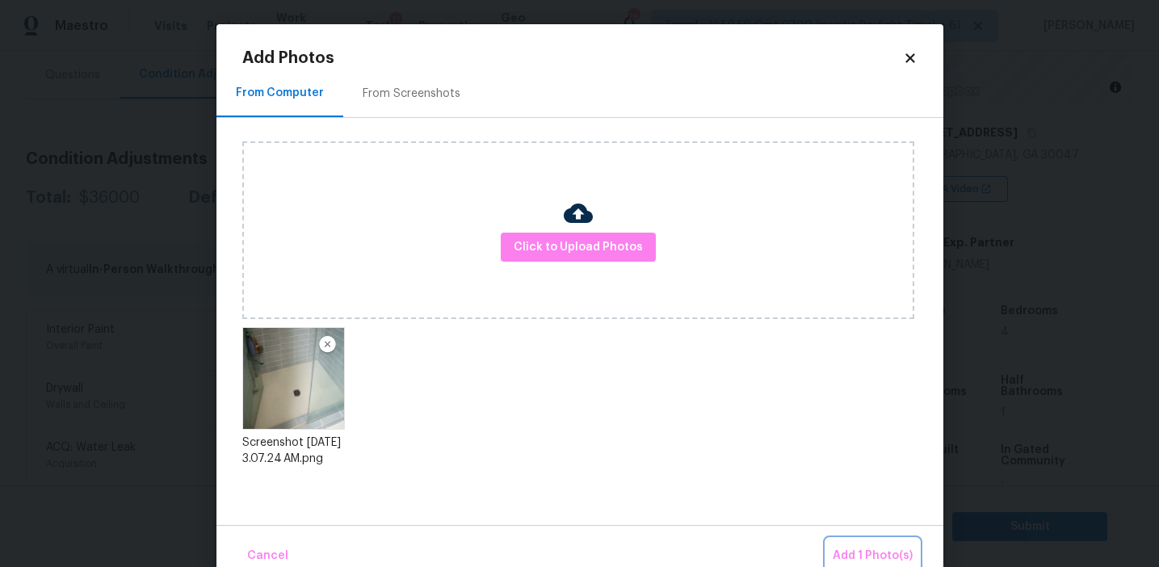
click at [853, 547] on span "Add 1 Photo(s)" at bounding box center [873, 556] width 80 height 20
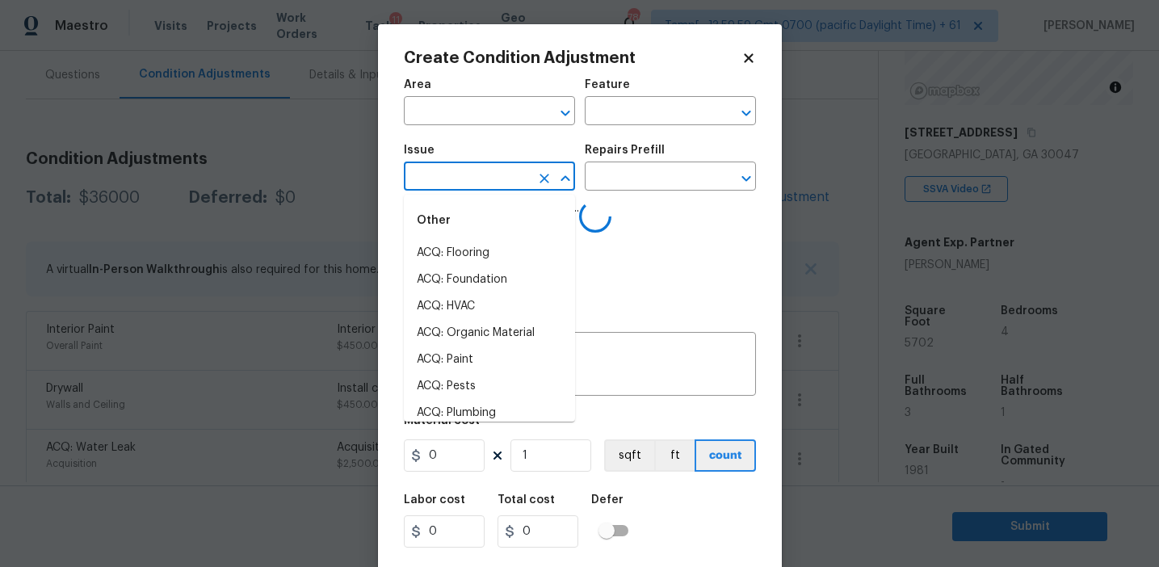
click at [490, 181] on input "text" at bounding box center [467, 178] width 126 height 25
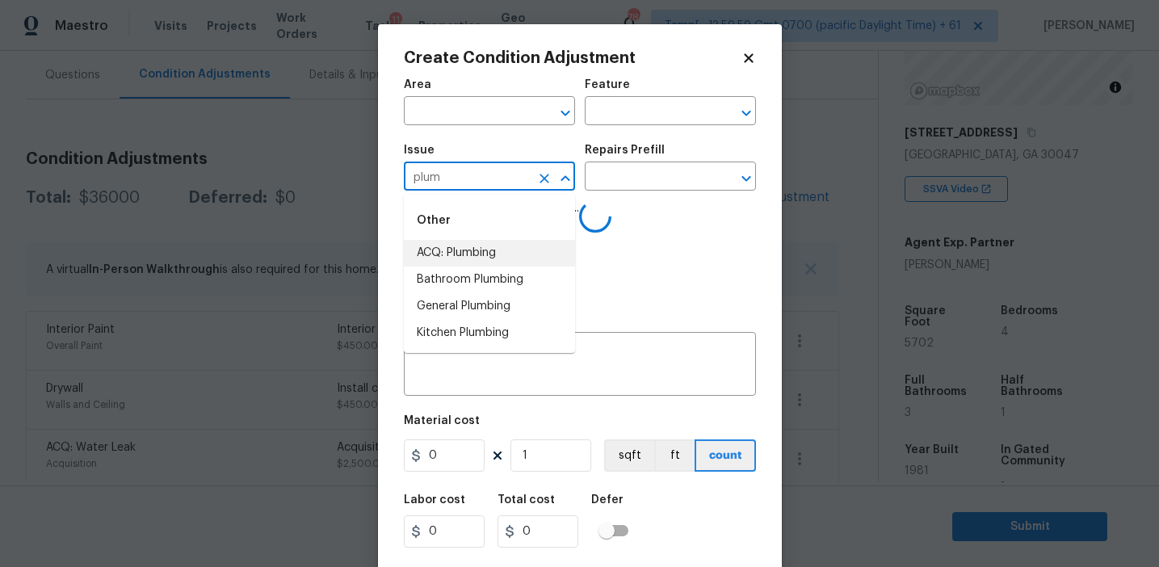
click at [517, 250] on li "ACQ: Plumbing" at bounding box center [489, 253] width 171 height 27
type input "ACQ: Plumbing"
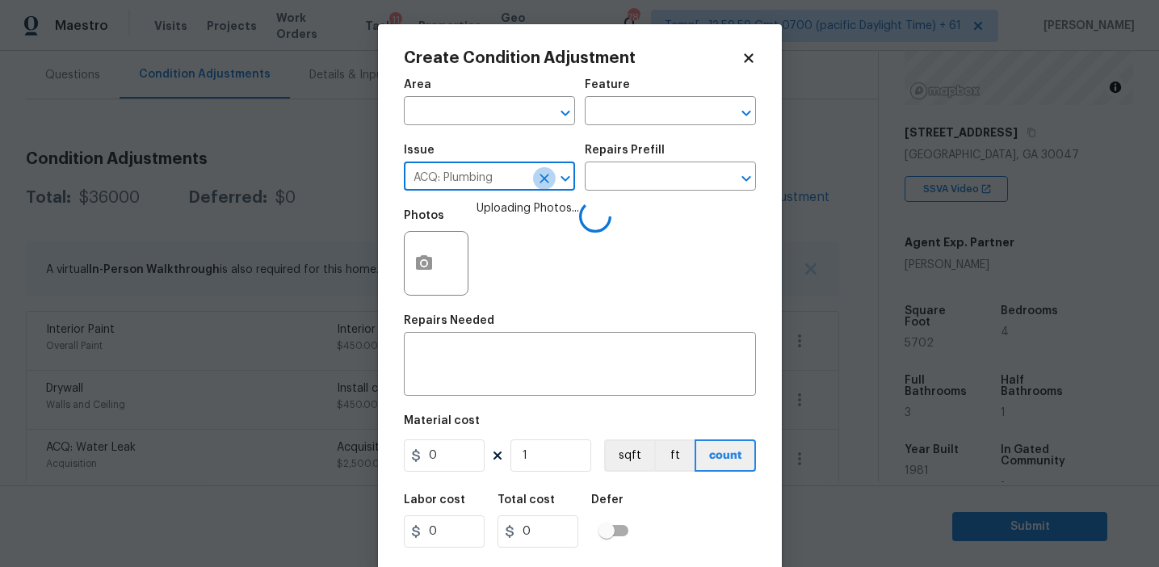
click at [540, 183] on icon "Clear" at bounding box center [545, 179] width 10 height 10
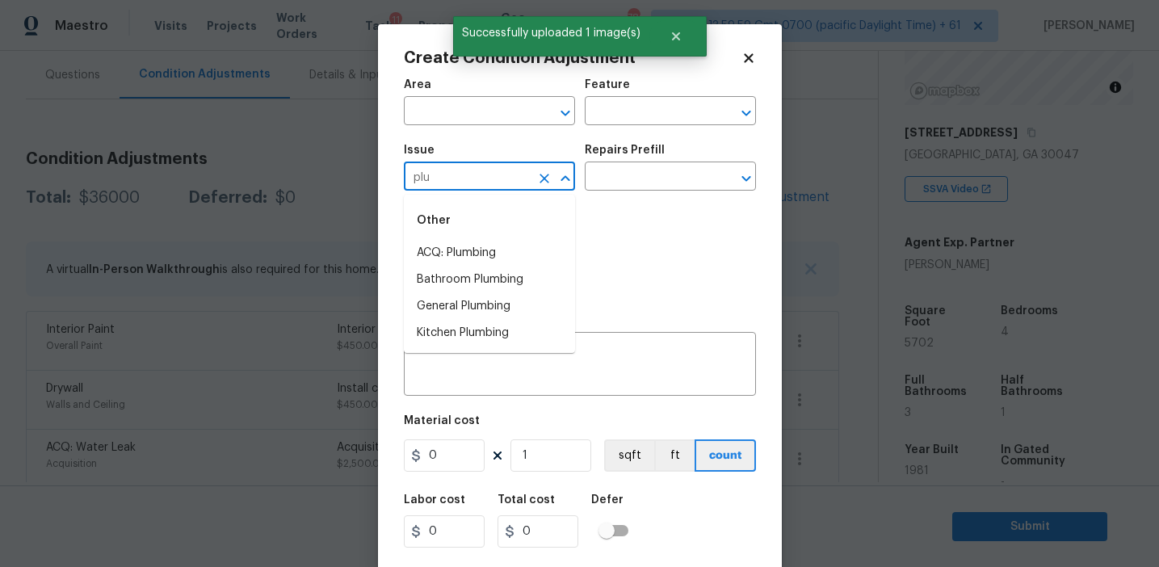
type input "plum"
click at [513, 271] on li "Bathroom Plumbing" at bounding box center [489, 280] width 171 height 27
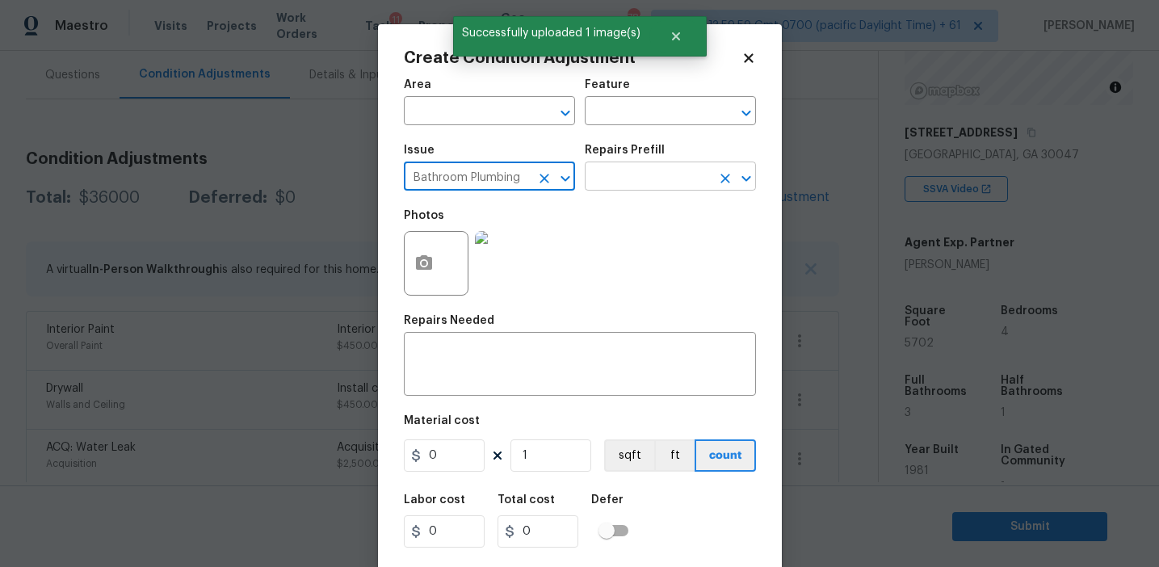
type input "Bathroom Plumbing"
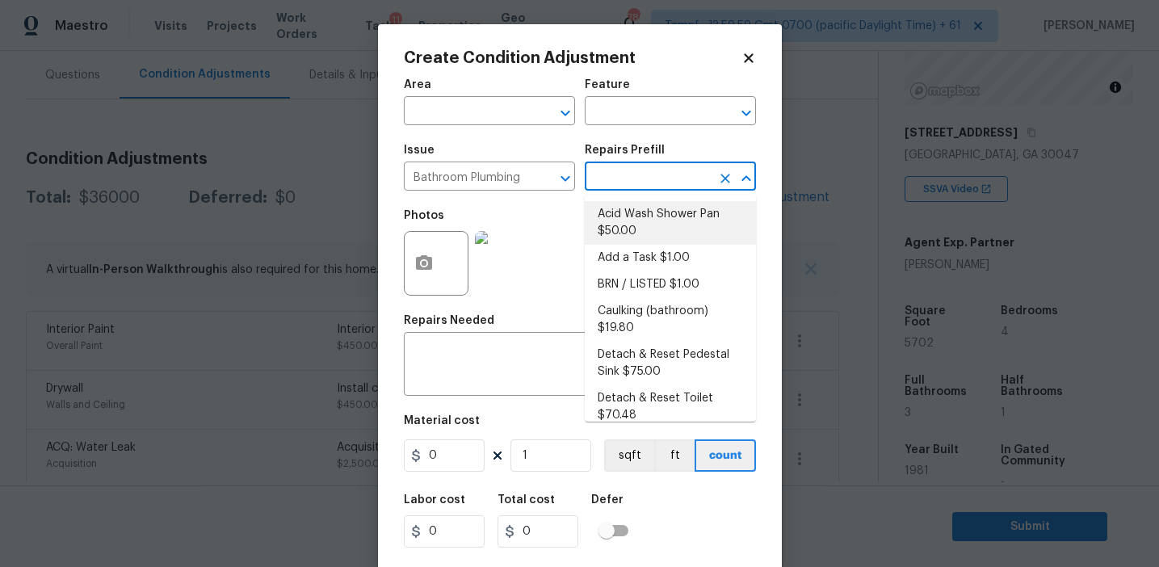
click at [637, 229] on li "Acid Wash Shower Pan $50.00" at bounding box center [670, 223] width 171 height 44
type input "Plumbing"
type textarea "Prep and acid wash/deep clean the shower pan."
type input "50"
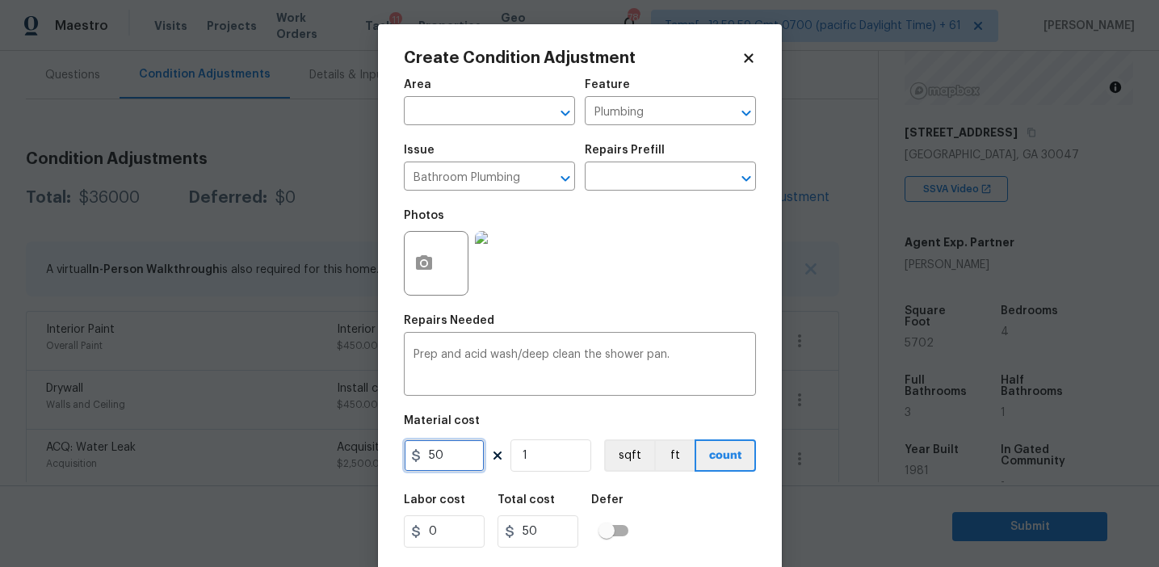
click at [473, 457] on input "50" at bounding box center [444, 455] width 81 height 32
type input "100"
type input "2"
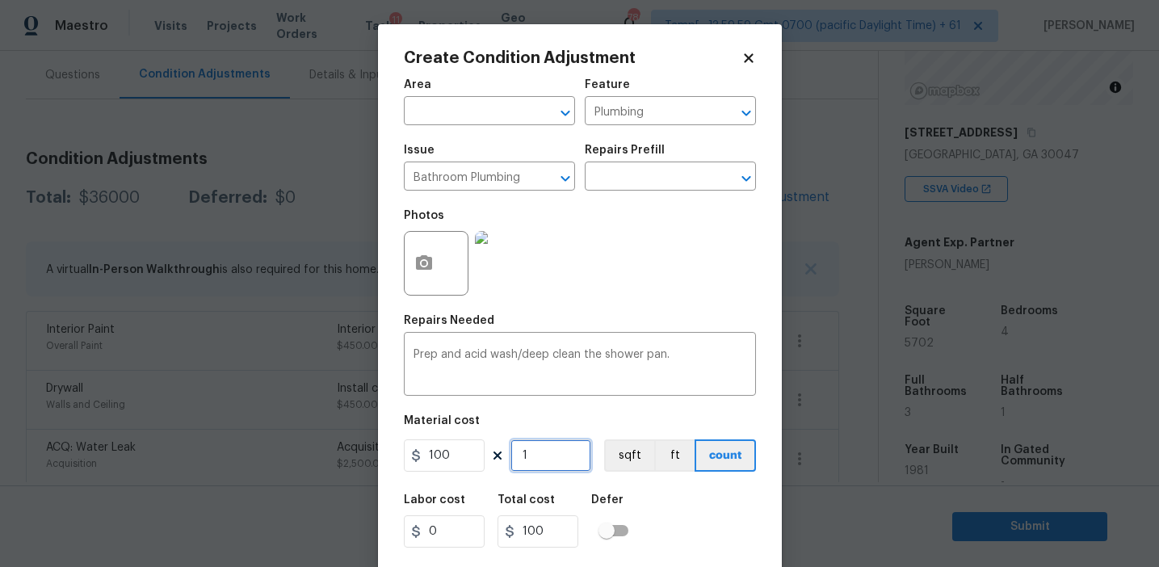
type input "200"
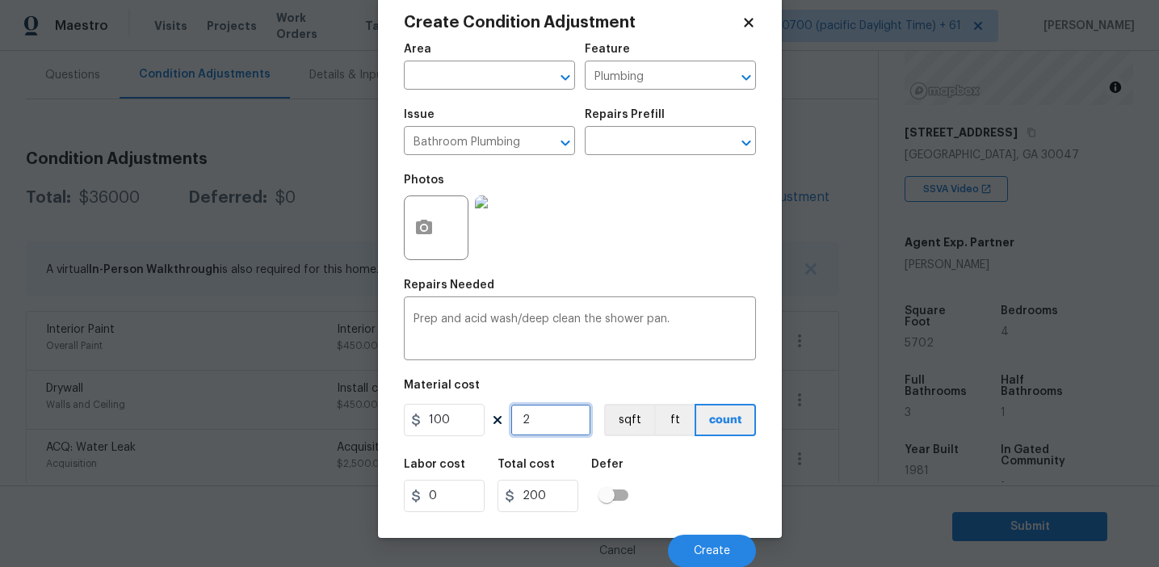
type input "2"
click at [690, 490] on div "Labor cost 0 Total cost 200 Defer" at bounding box center [580, 485] width 352 height 73
click at [702, 548] on span "Create" at bounding box center [712, 551] width 36 height 12
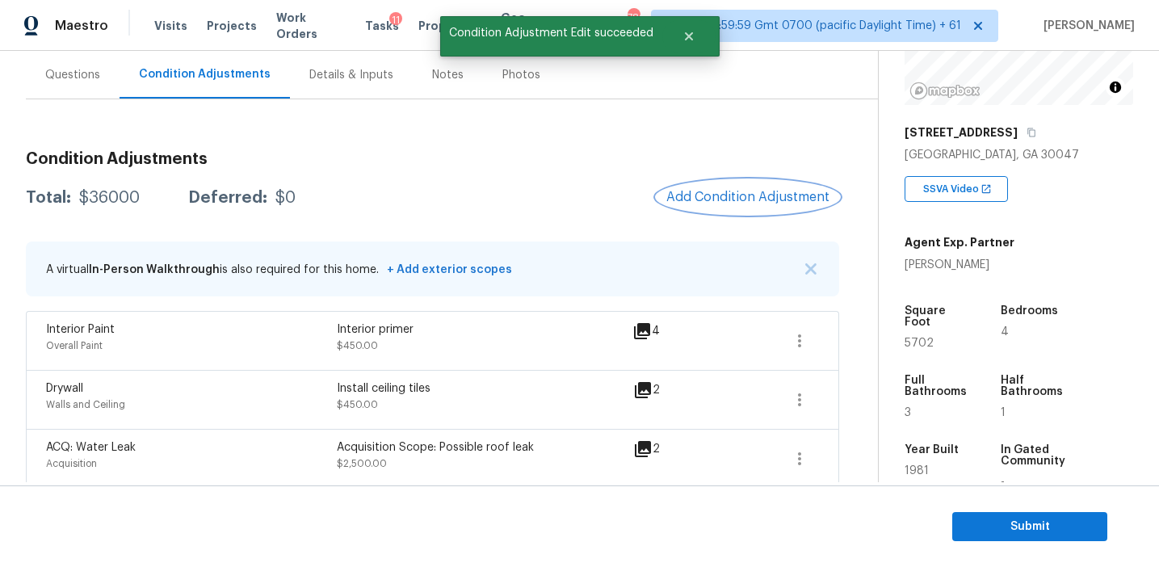
scroll to position [0, 0]
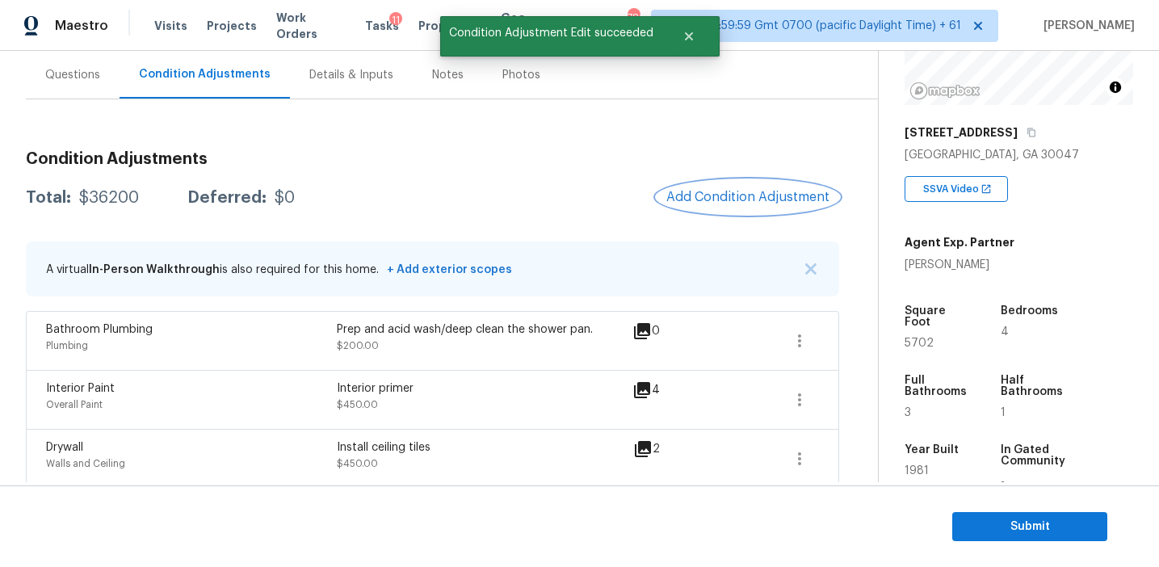
click at [700, 196] on span "Add Condition Adjustment" at bounding box center [747, 197] width 163 height 15
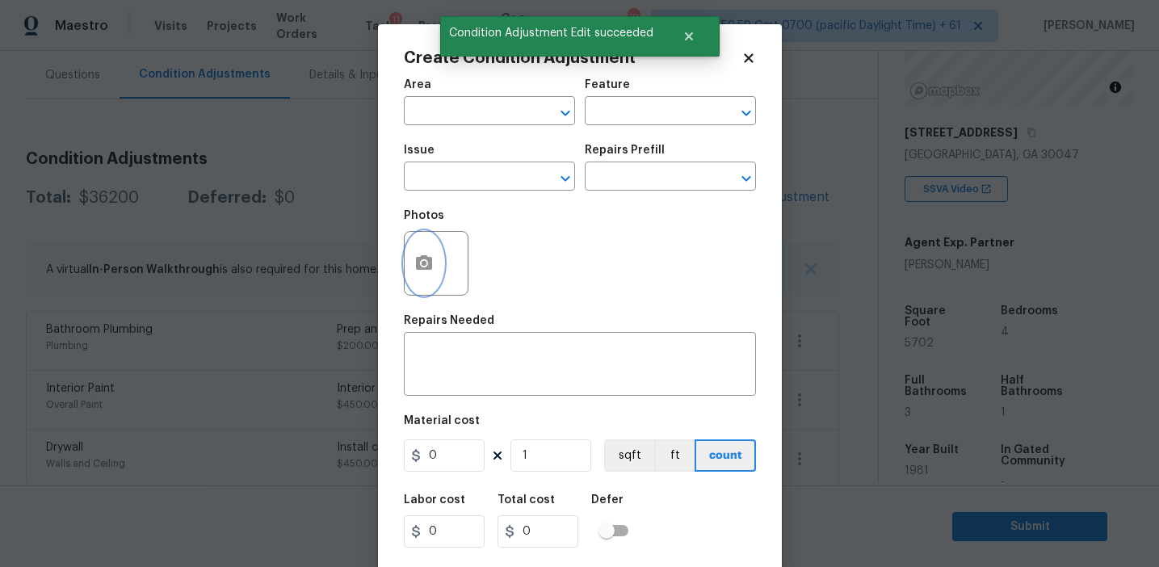
click at [427, 266] on icon "button" at bounding box center [424, 262] width 16 height 15
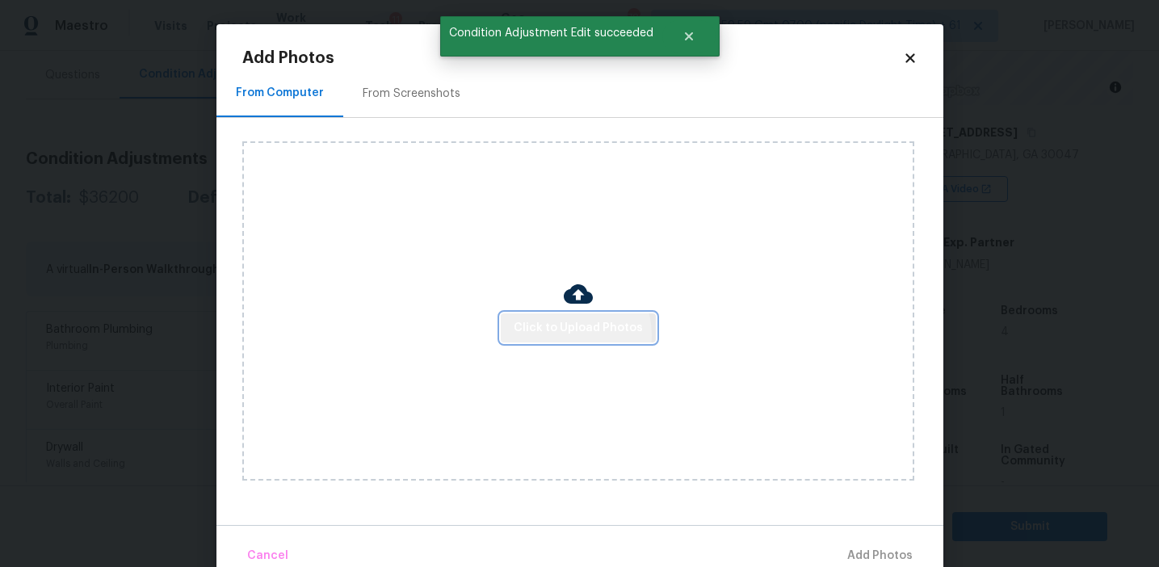
click at [571, 334] on span "Click to Upload Photos" at bounding box center [578, 328] width 129 height 20
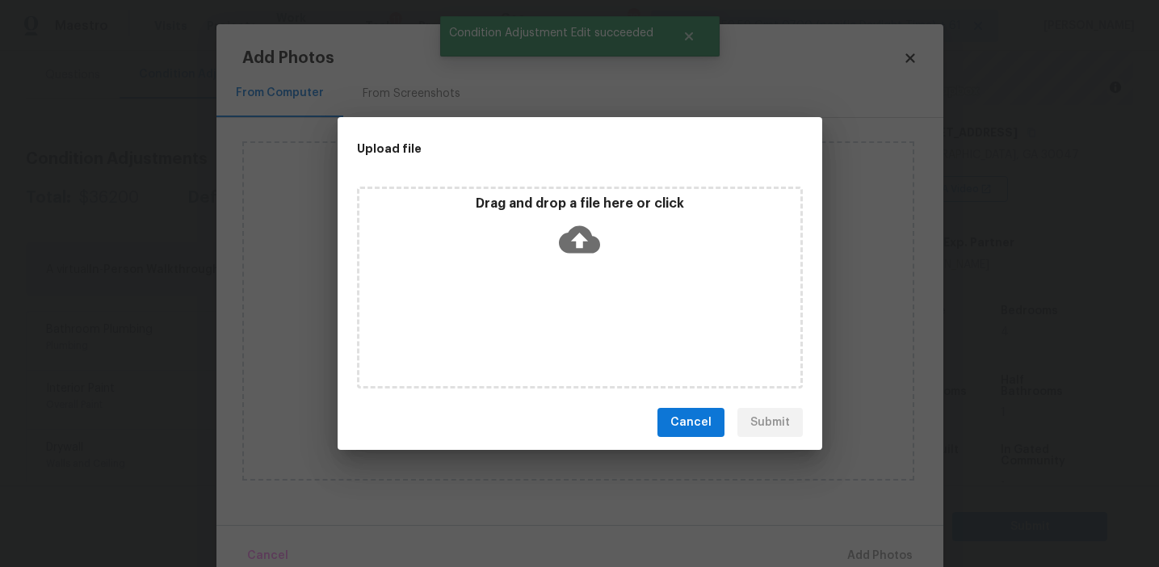
click at [574, 195] on p "Drag and drop a file here or click" at bounding box center [579, 203] width 441 height 17
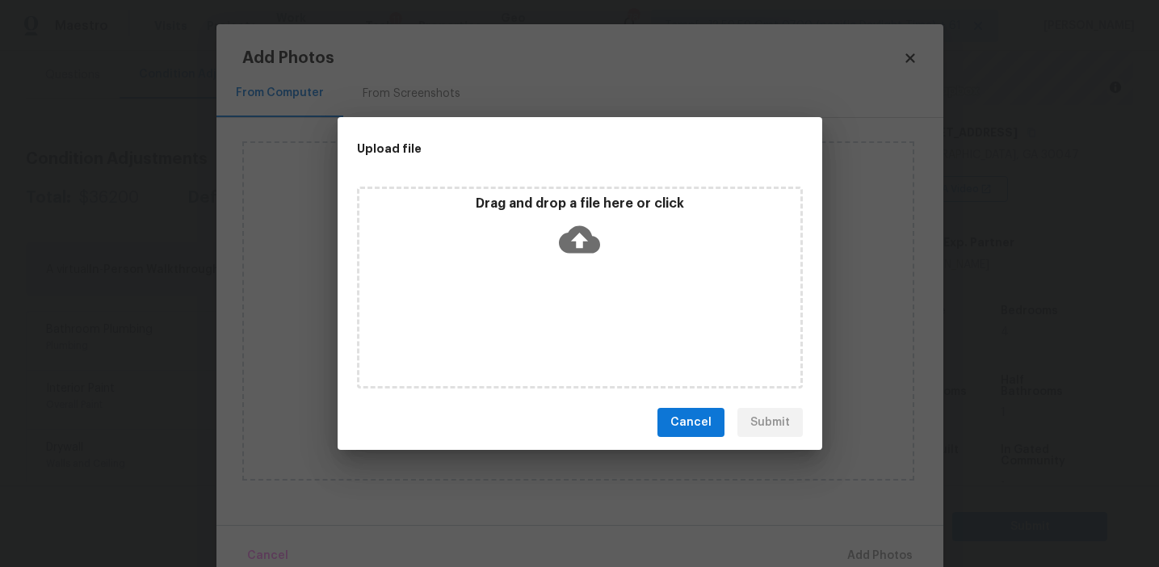
click at [693, 411] on button "Cancel" at bounding box center [691, 423] width 67 height 30
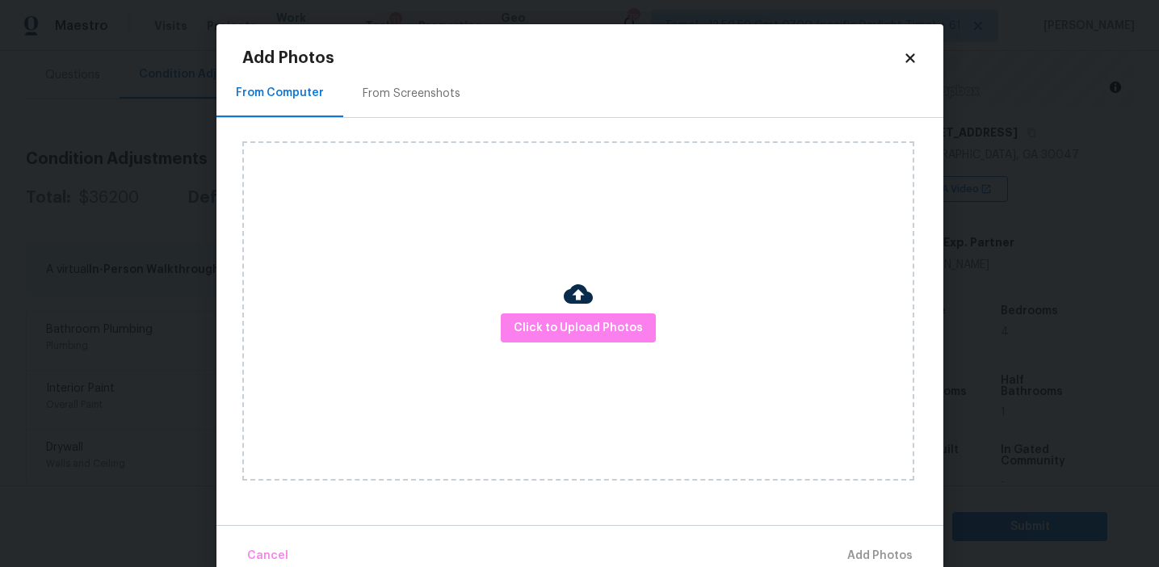
click at [395, 94] on div "From Screenshots" at bounding box center [412, 94] width 98 height 16
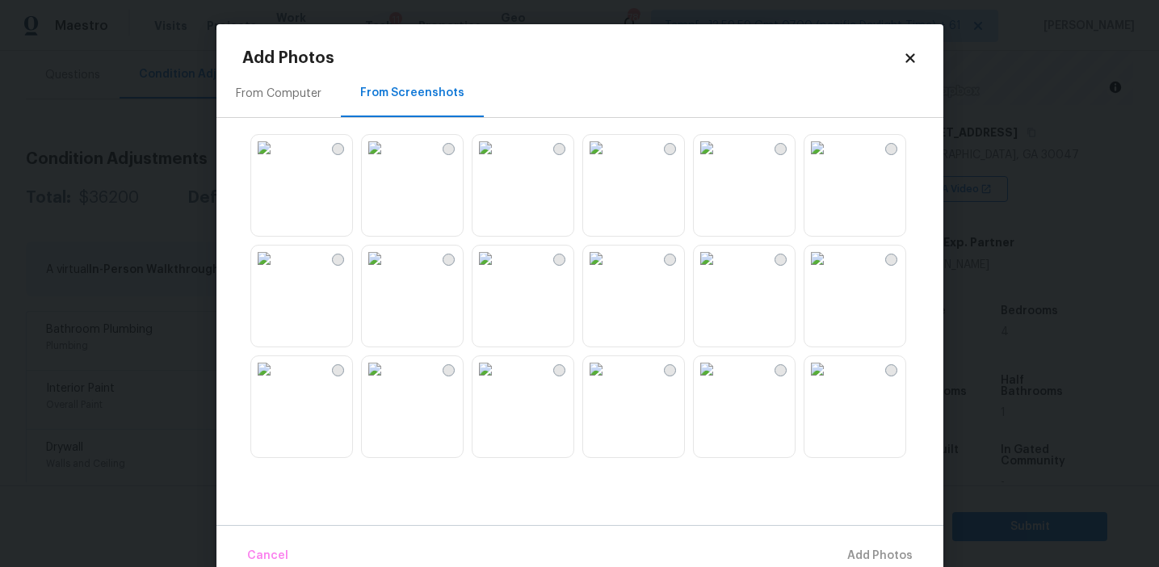
click at [388, 161] on img at bounding box center [375, 148] width 26 height 26
click at [277, 161] on img at bounding box center [264, 148] width 26 height 26
click at [277, 382] on img at bounding box center [264, 369] width 26 height 26
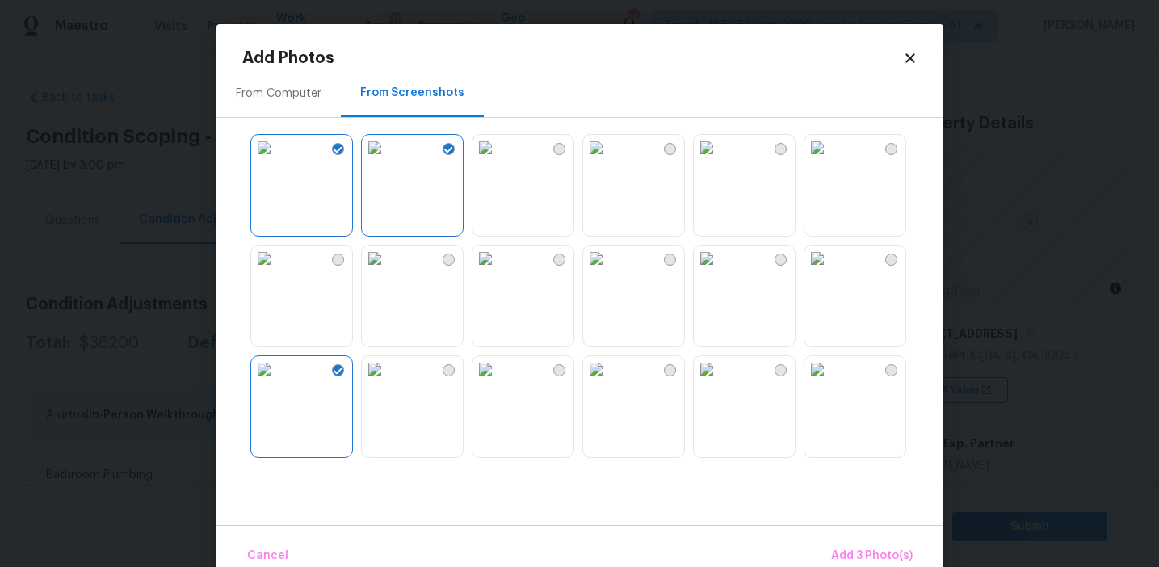
scroll to position [201, 0]
click at [720, 382] on img at bounding box center [707, 369] width 26 height 26
click at [720, 271] on img at bounding box center [707, 259] width 26 height 26
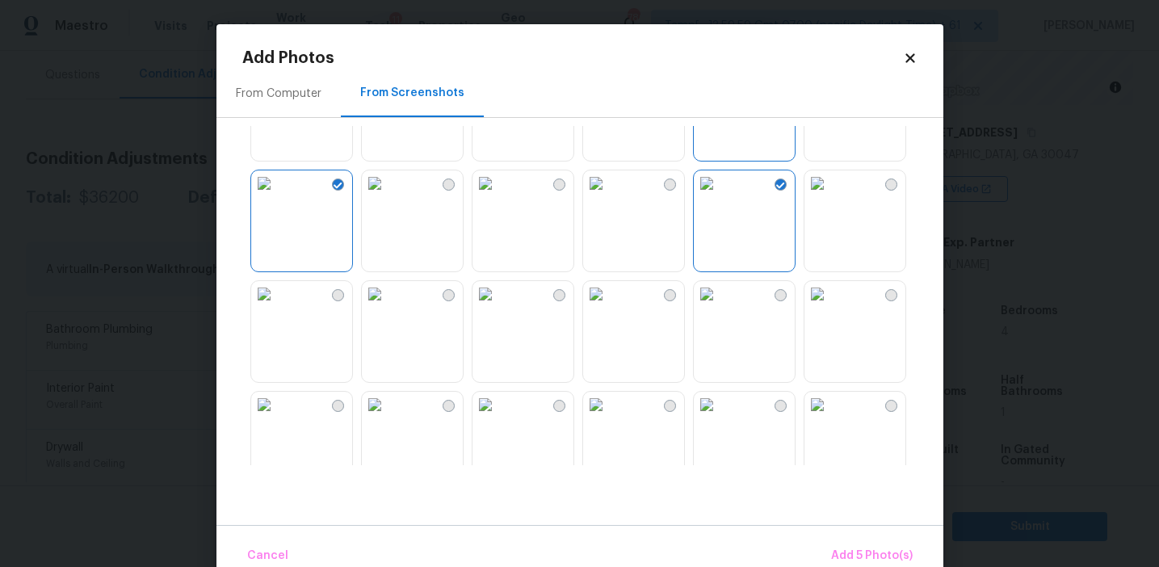
click at [830, 307] on img at bounding box center [818, 294] width 26 height 26
click at [850, 548] on span "Add 6 Photo(s)" at bounding box center [871, 556] width 82 height 20
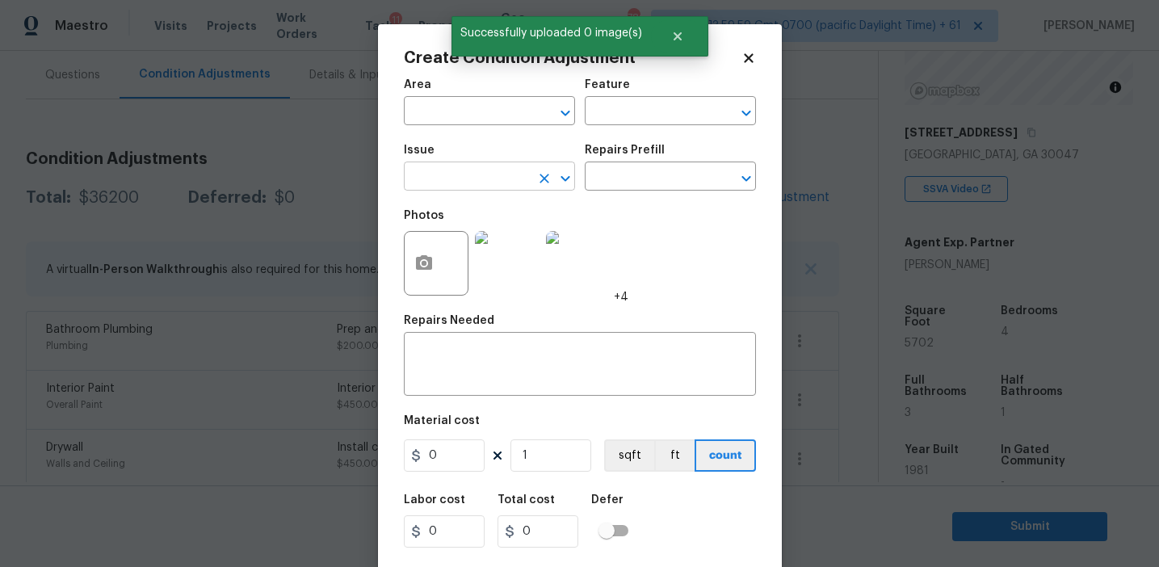
click at [469, 185] on input "text" at bounding box center [467, 178] width 126 height 25
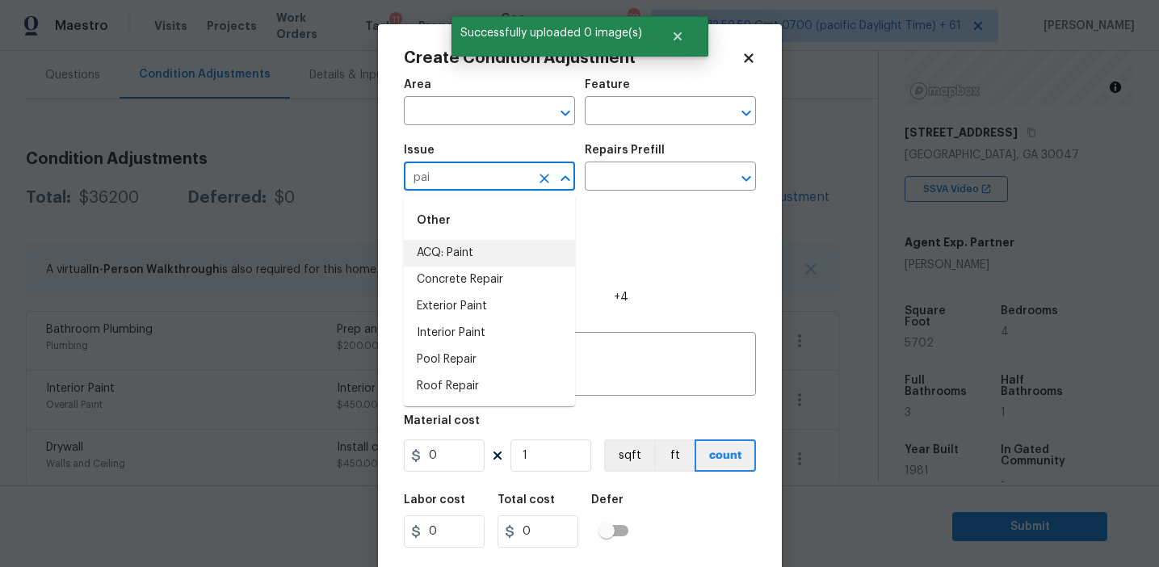
click at [481, 250] on li "ACQ: Paint" at bounding box center [489, 253] width 171 height 27
type input "ACQ: Paint"
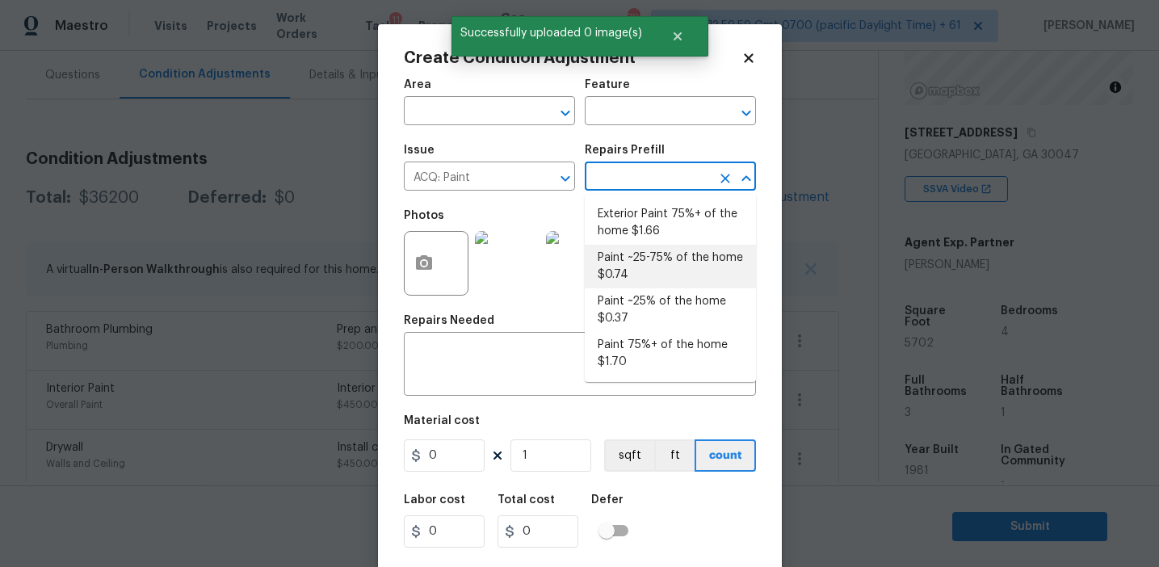
click at [644, 254] on li "Paint ~25-75% of the home $0.74" at bounding box center [670, 267] width 171 height 44
type input "Acquisition"
type input "0.74"
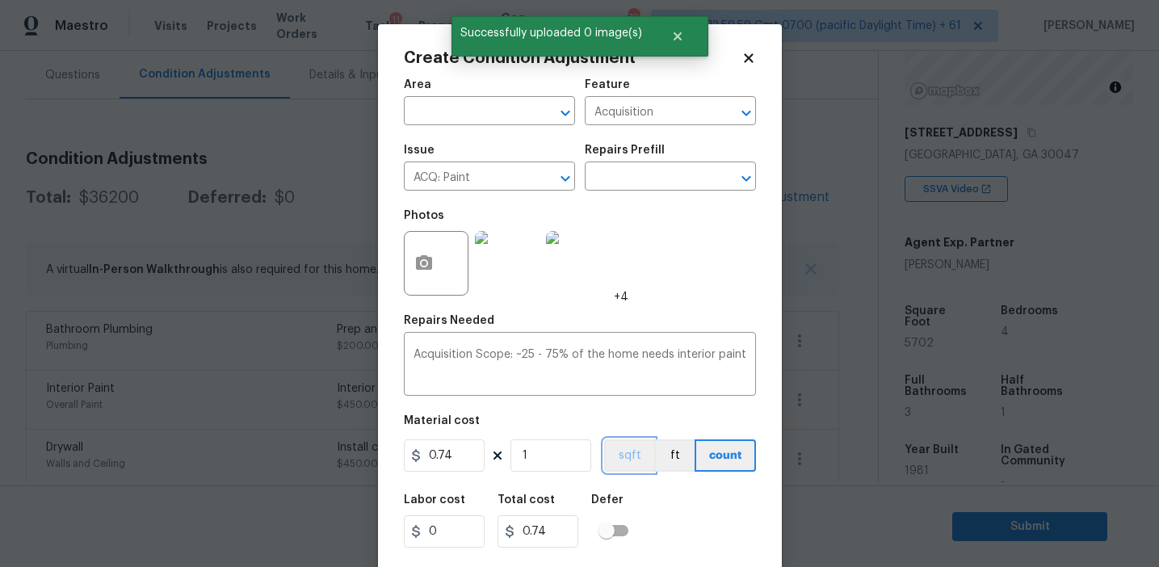
click at [624, 446] on button "sqft" at bounding box center [629, 455] width 50 height 32
click at [569, 456] on input "1" at bounding box center [551, 455] width 81 height 32
type input "0"
type input "5"
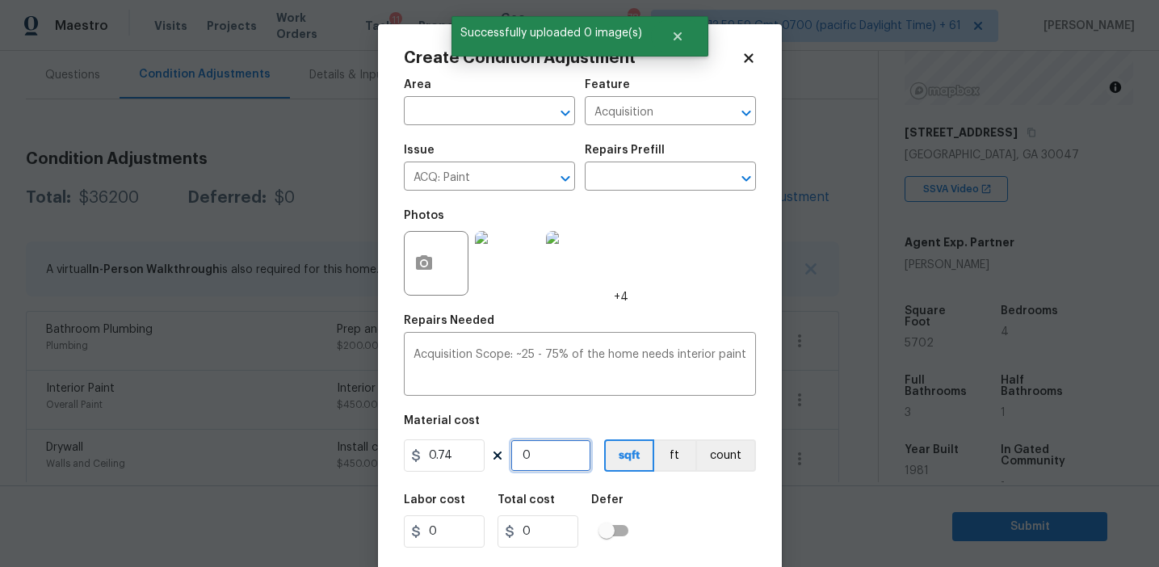
type input "3.7"
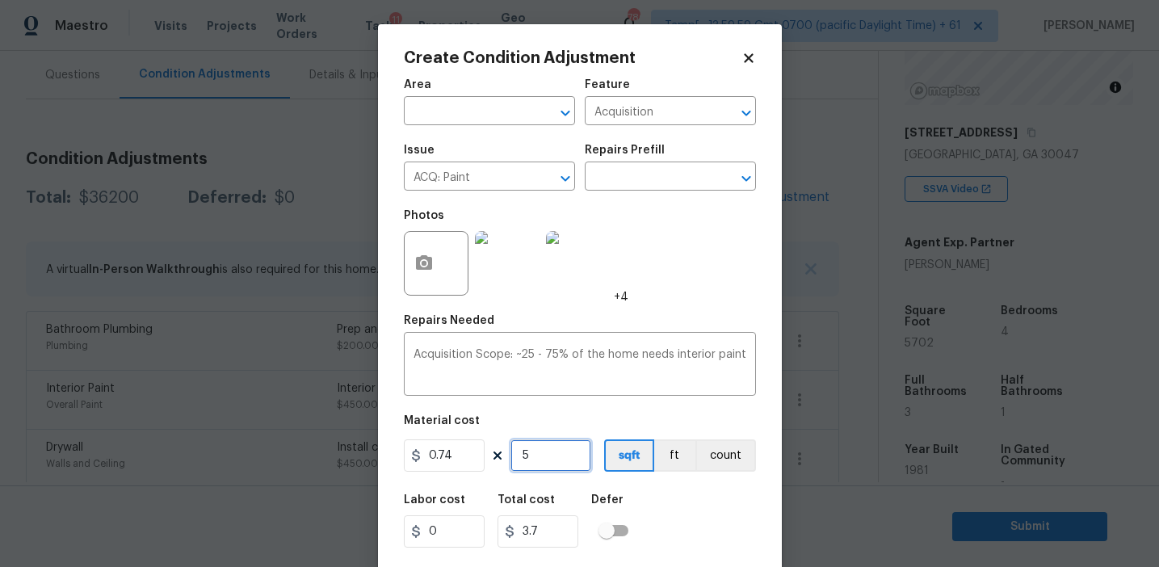
type input "57"
type input "42.18"
type input "570"
type input "421.8"
type input "5702"
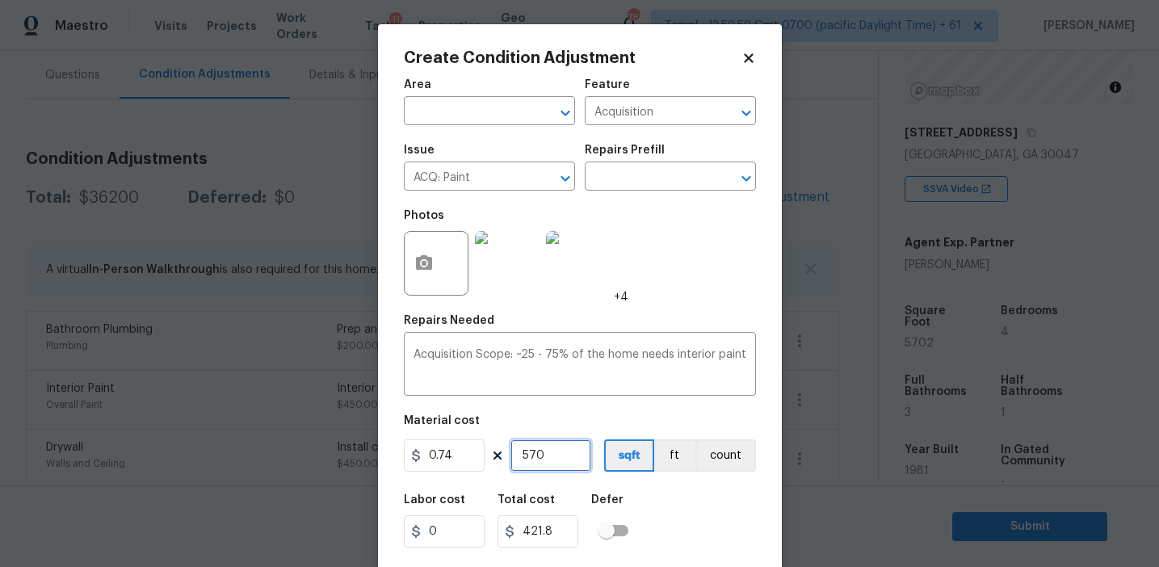
type input "4219.48"
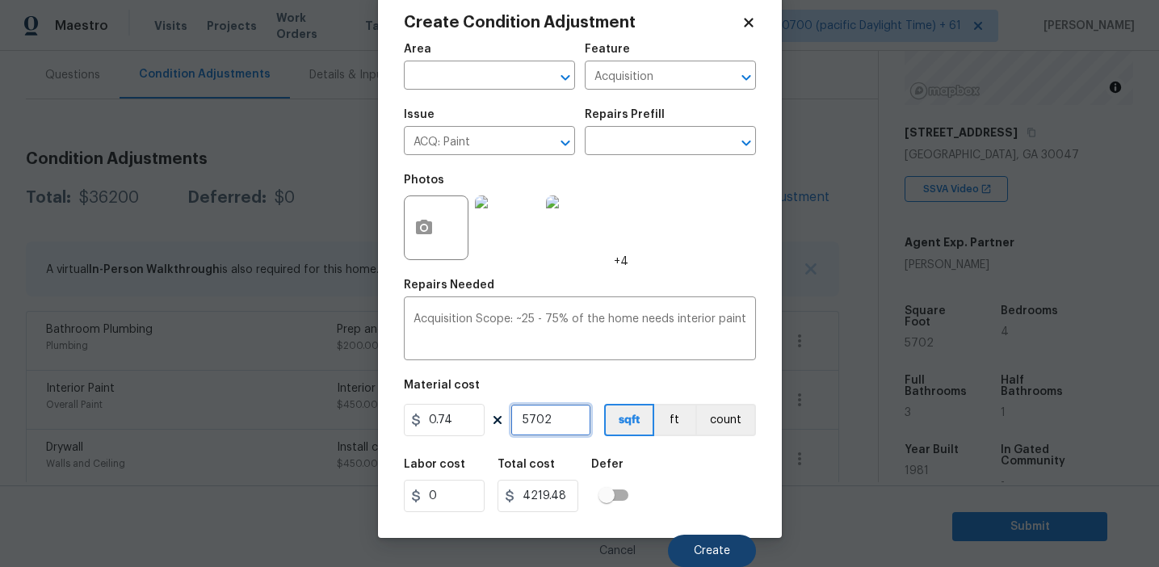
type input "5702"
click at [712, 545] on span "Create" at bounding box center [712, 551] width 36 height 12
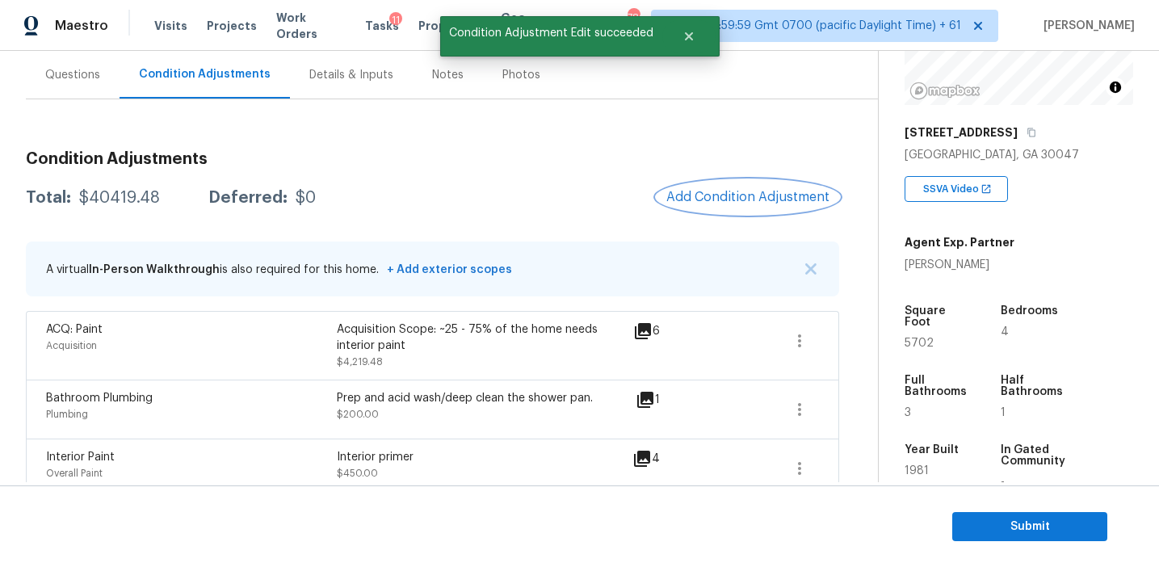
scroll to position [0, 0]
click at [718, 204] on button "Add Condition Adjustment" at bounding box center [748, 197] width 183 height 34
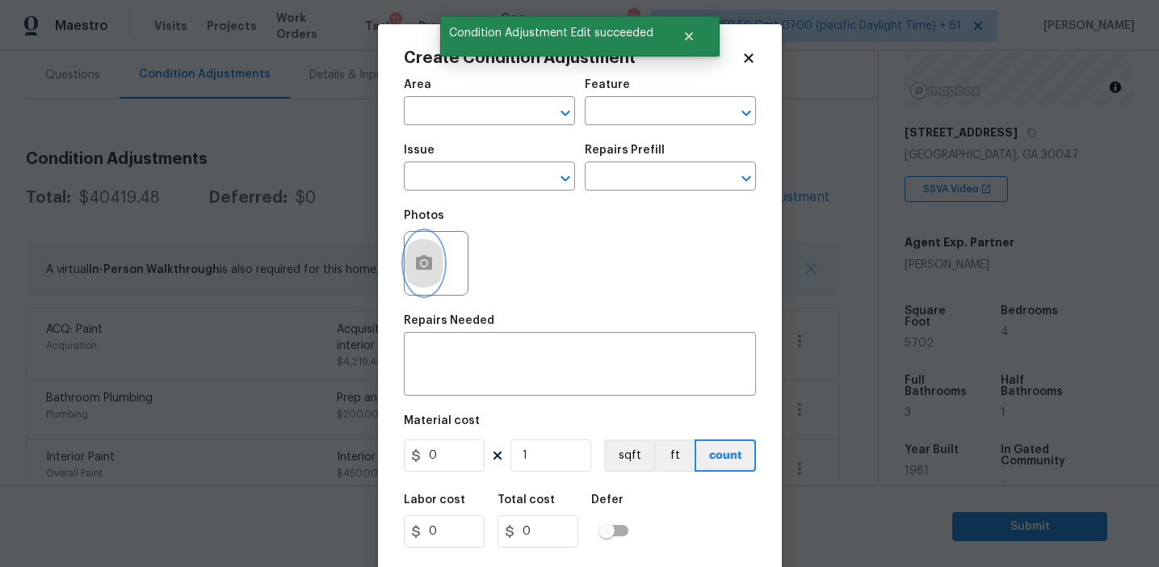
click at [417, 274] on button "button" at bounding box center [424, 263] width 39 height 63
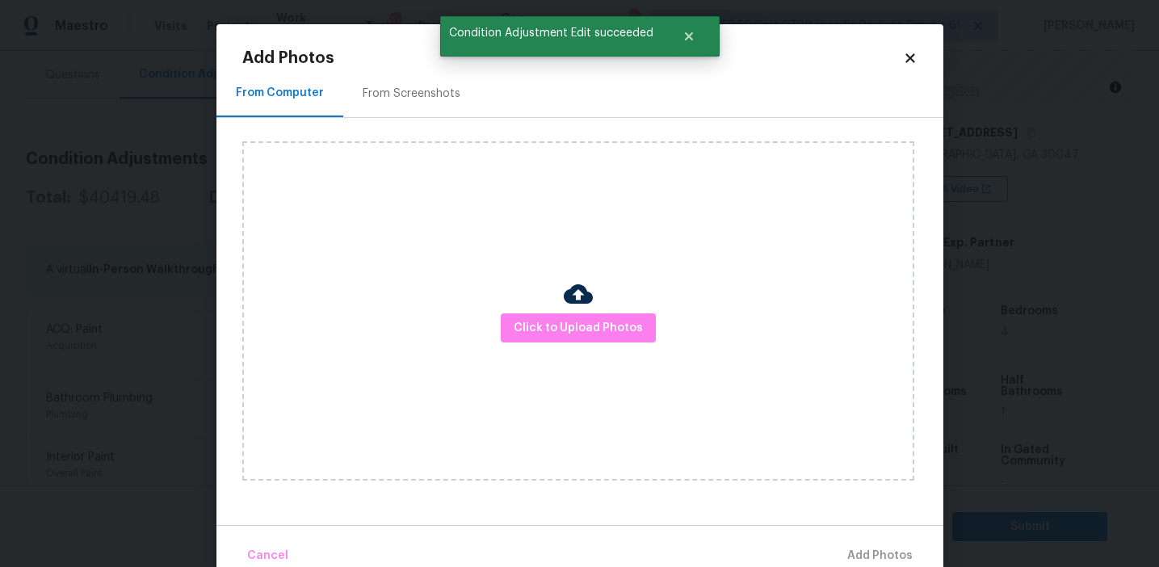
click at [439, 111] on div "From Screenshots" at bounding box center [411, 93] width 137 height 48
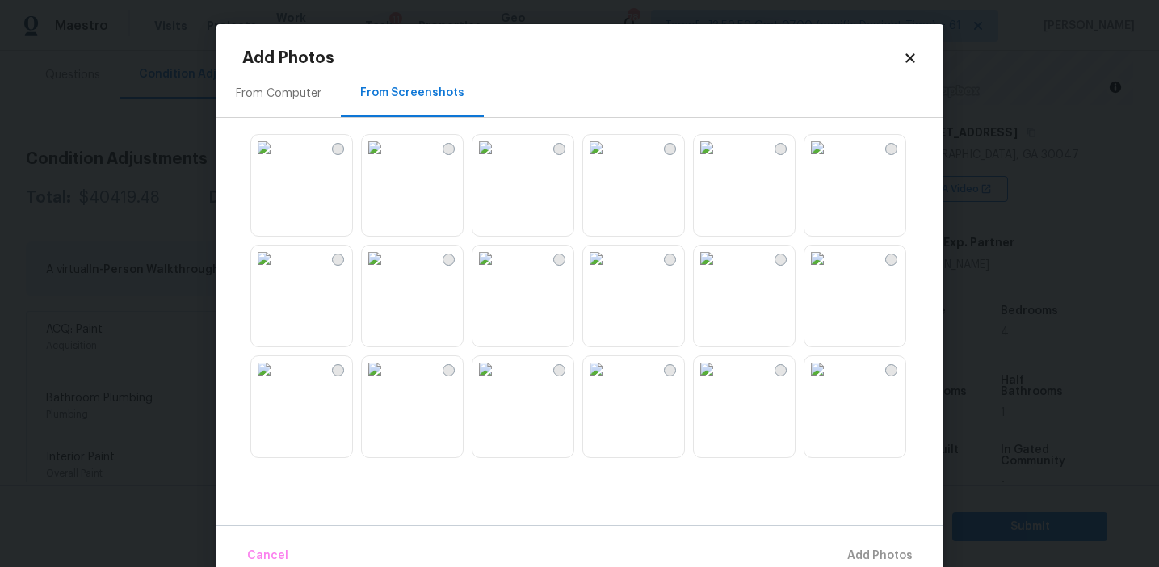
click at [277, 161] on img at bounding box center [264, 148] width 26 height 26
click at [720, 271] on img at bounding box center [707, 259] width 26 height 26
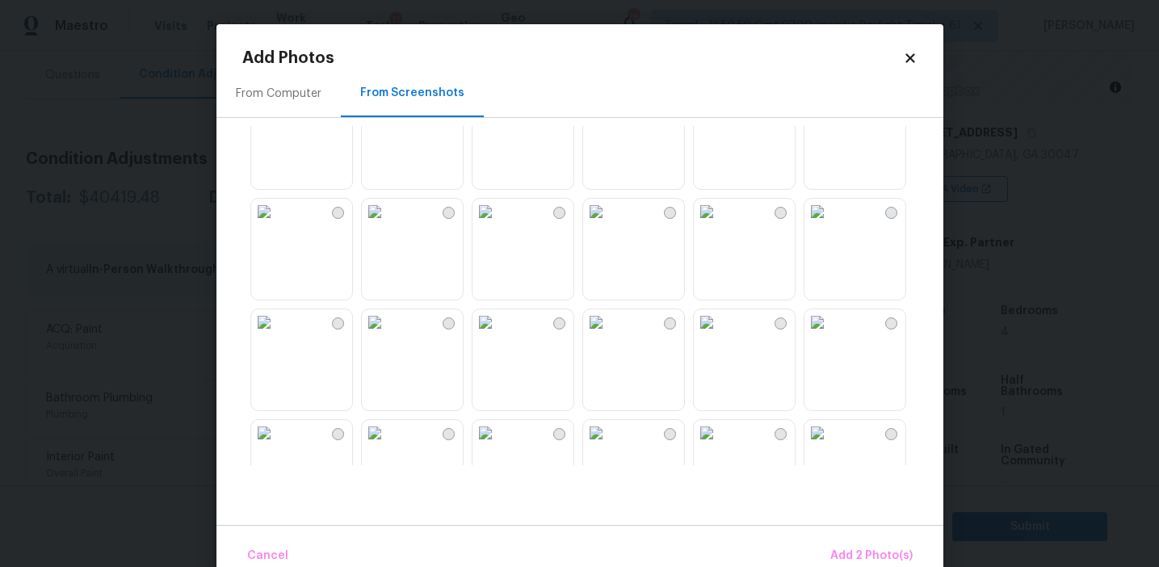
click at [388, 225] on img at bounding box center [375, 212] width 26 height 26
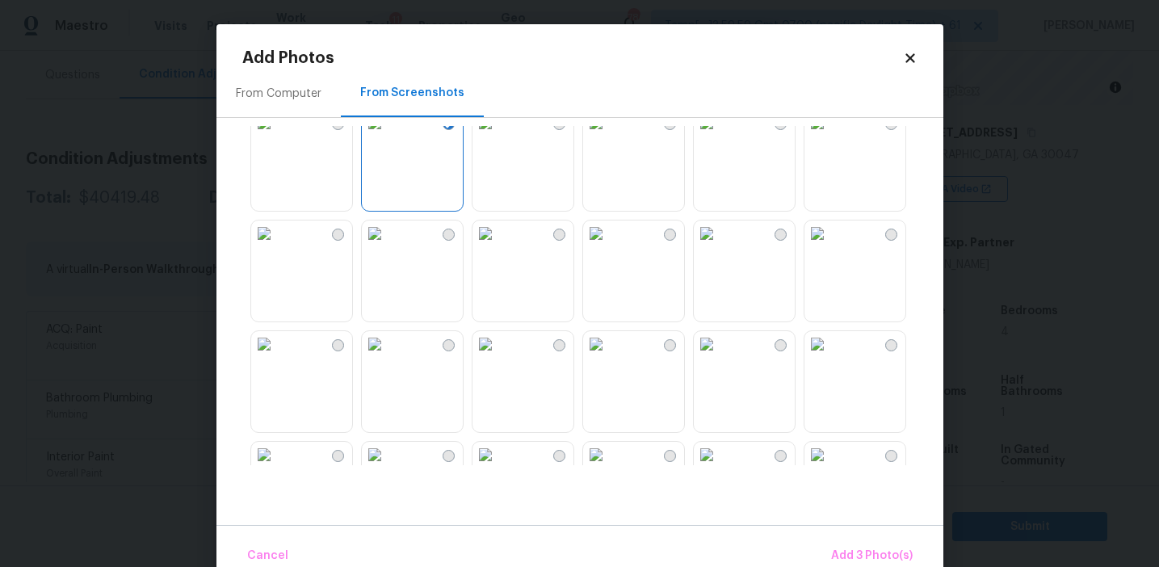
click at [498, 246] on img at bounding box center [486, 234] width 26 height 26
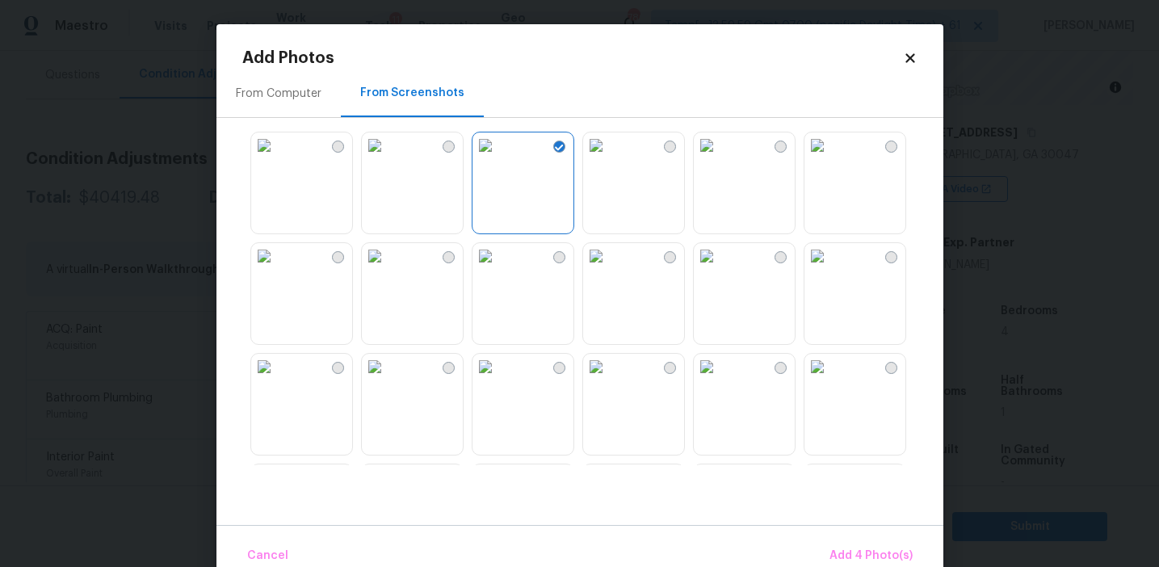
click at [498, 269] on img at bounding box center [486, 256] width 26 height 26
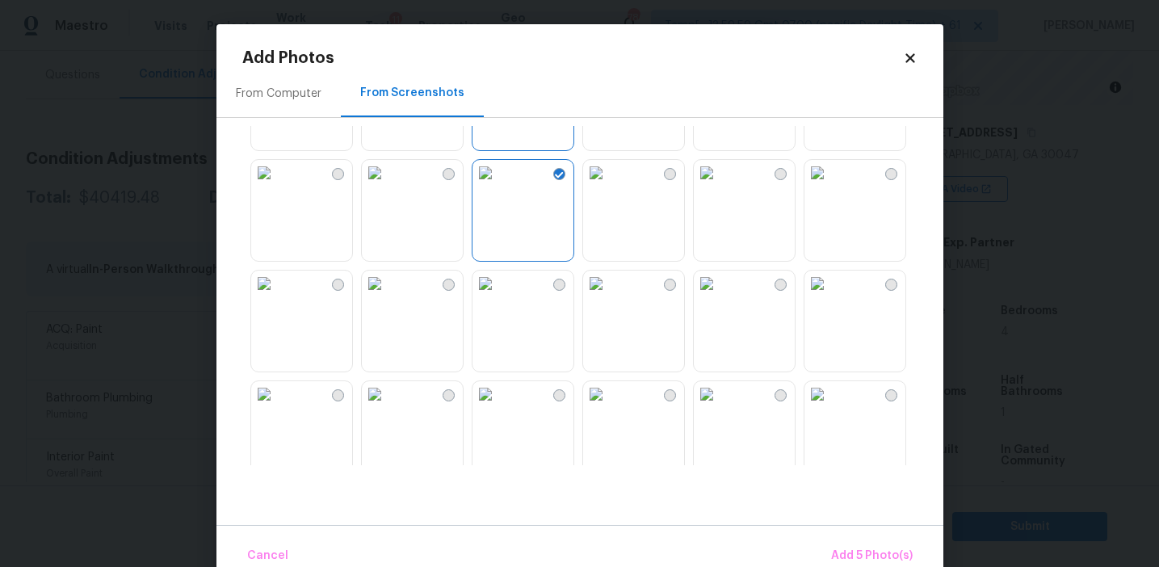
click at [830, 186] on img at bounding box center [818, 173] width 26 height 26
click at [498, 407] on img at bounding box center [486, 394] width 26 height 26
click at [864, 547] on span "Add 7 Photo(s)" at bounding box center [871, 556] width 82 height 20
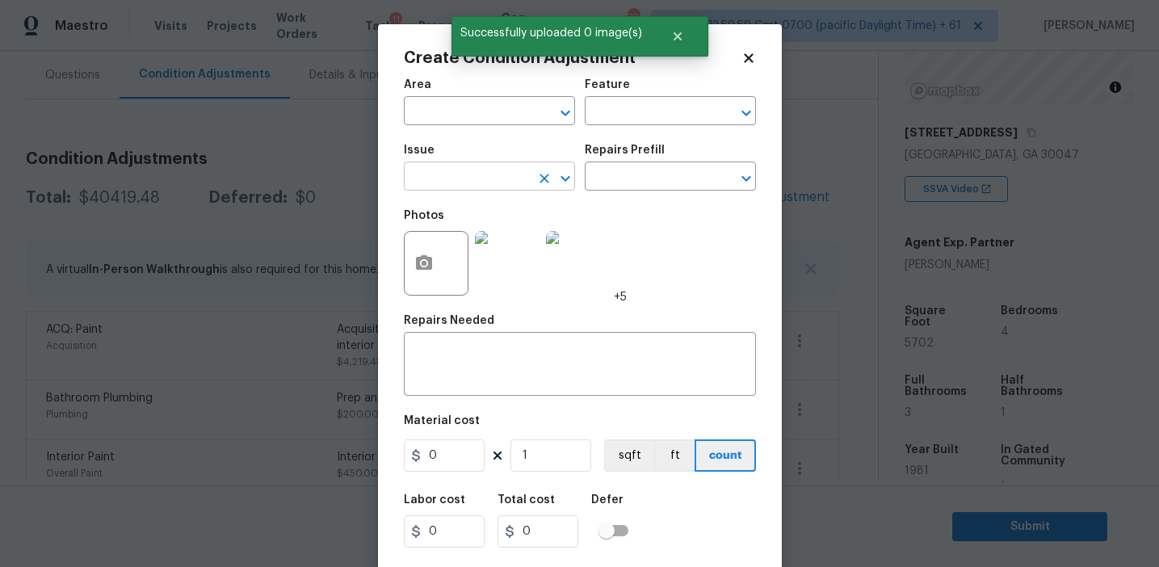
click at [451, 185] on input "text" at bounding box center [467, 178] width 126 height 25
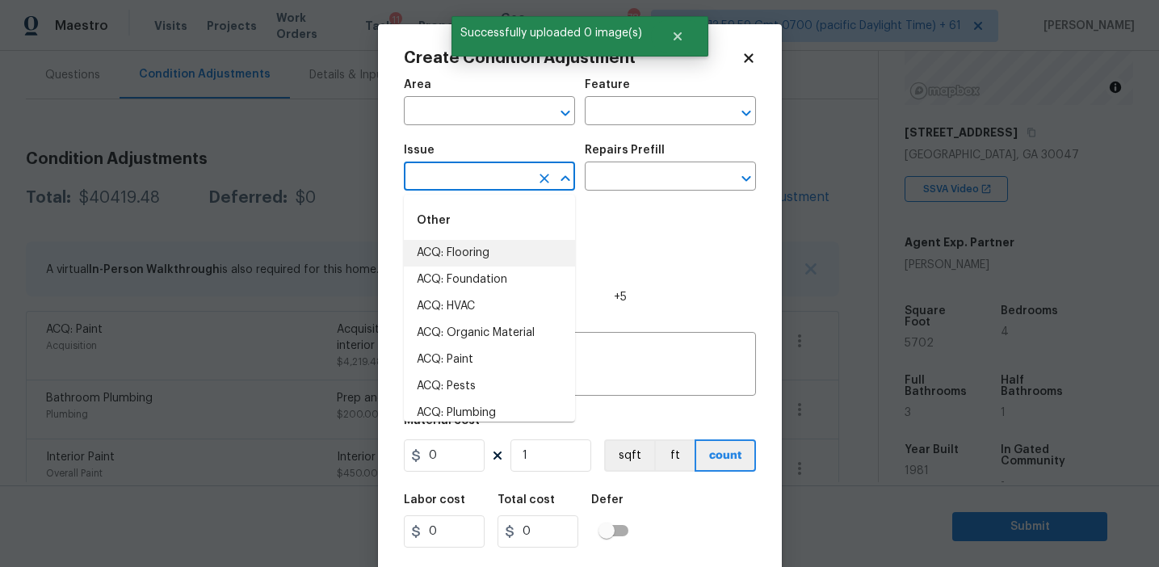
click at [458, 253] on li "ACQ: Flooring" at bounding box center [489, 253] width 171 height 27
type input "ACQ: Flooring"
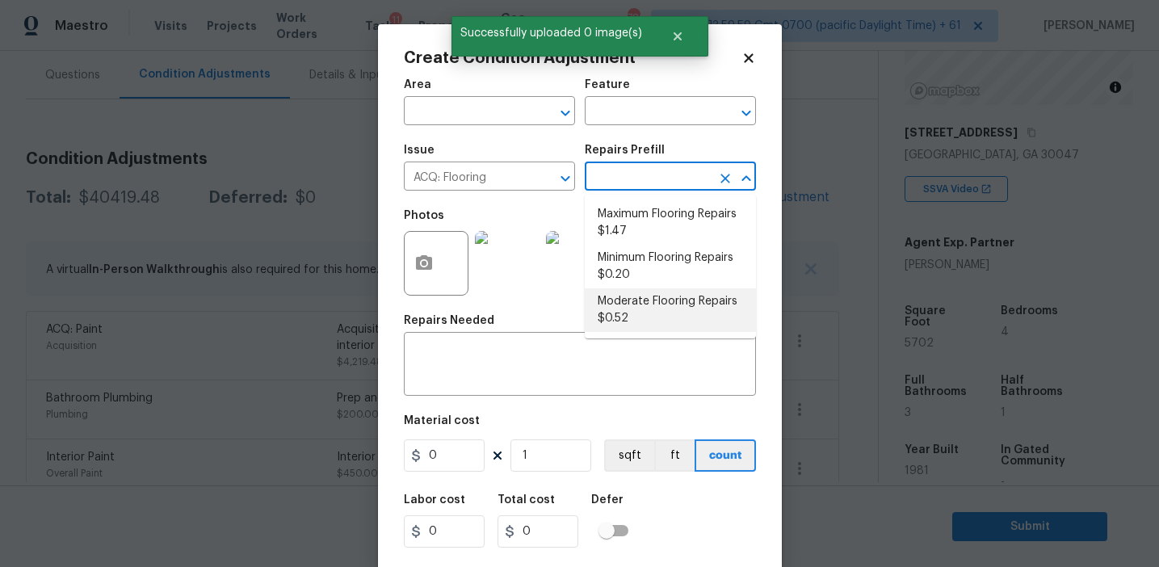
click at [663, 325] on li "Moderate Flooring Repairs $0.52" at bounding box center [670, 310] width 171 height 44
type input "Acquisition"
type textarea "Acquisition Scope: Moderate flooring repairs"
type input "0.52"
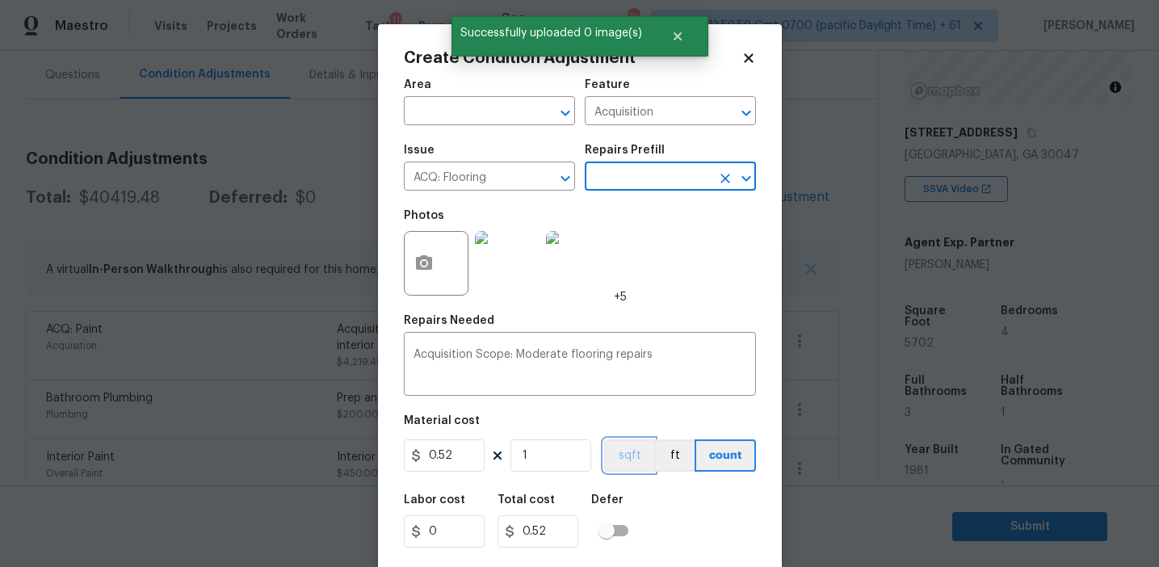
click at [633, 462] on button "sqft" at bounding box center [629, 455] width 50 height 32
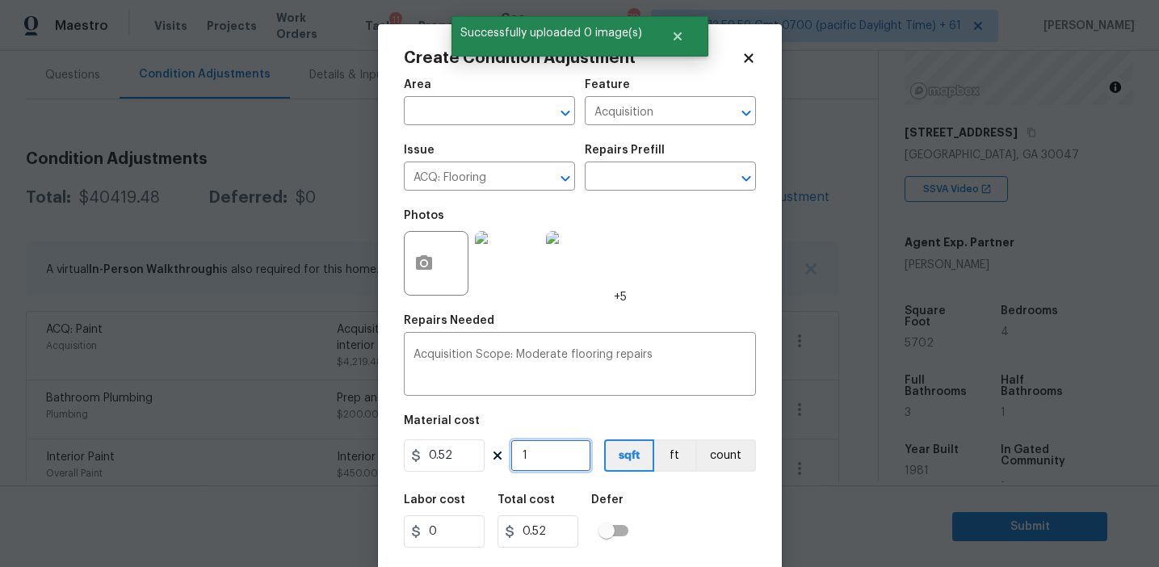
click at [540, 466] on input "1" at bounding box center [551, 455] width 81 height 32
type input "0"
paste input "5702"
type input "5702"
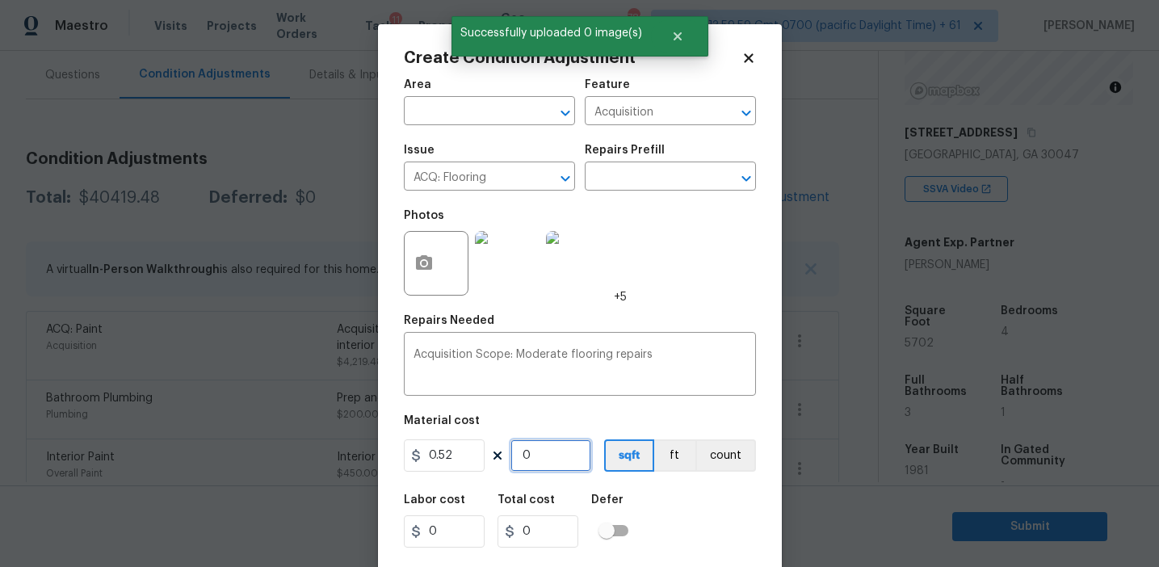
type input "2965.04"
type input "5702"
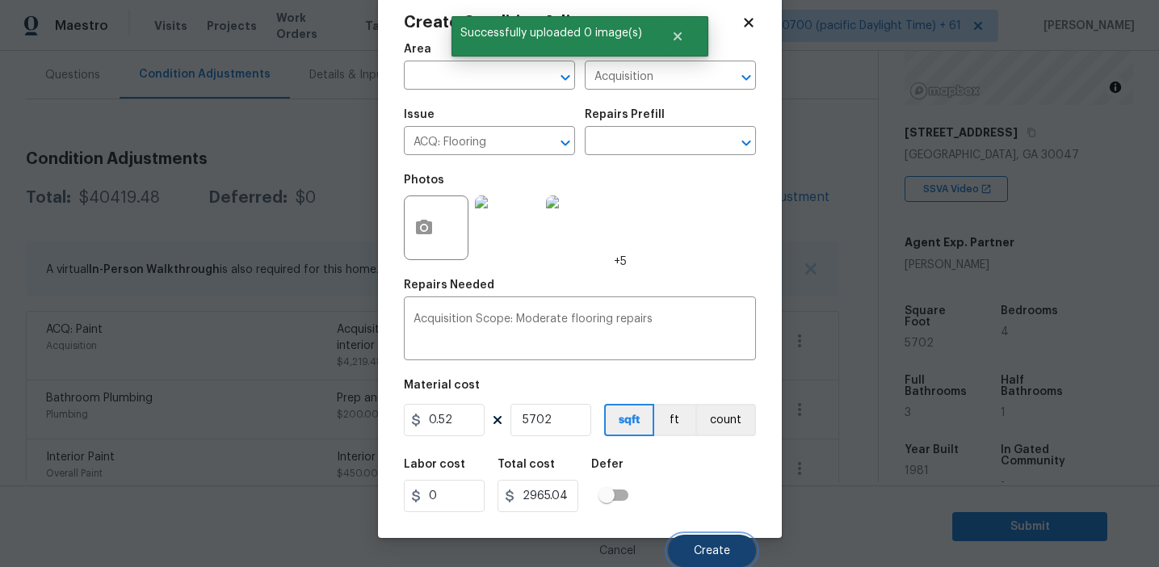
click at [704, 548] on span "Create" at bounding box center [712, 551] width 36 height 12
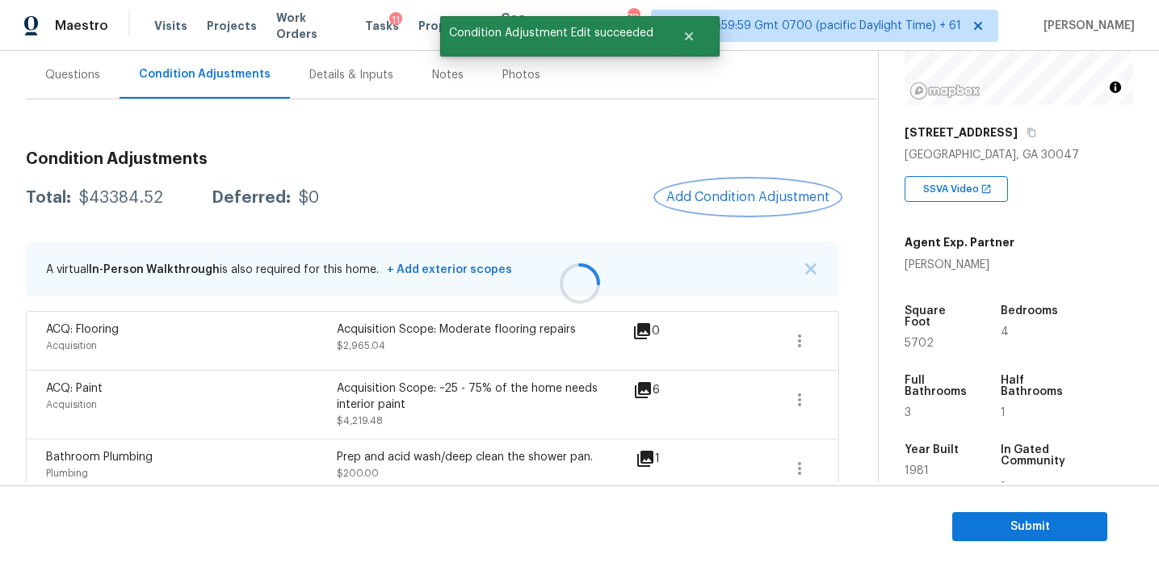
scroll to position [0, 0]
click at [631, 198] on div "Total: $43384.52 Deferred: $0 Add Condition Adjustment" at bounding box center [432, 198] width 813 height 36
click at [705, 189] on button "Add Condition Adjustment" at bounding box center [748, 197] width 183 height 34
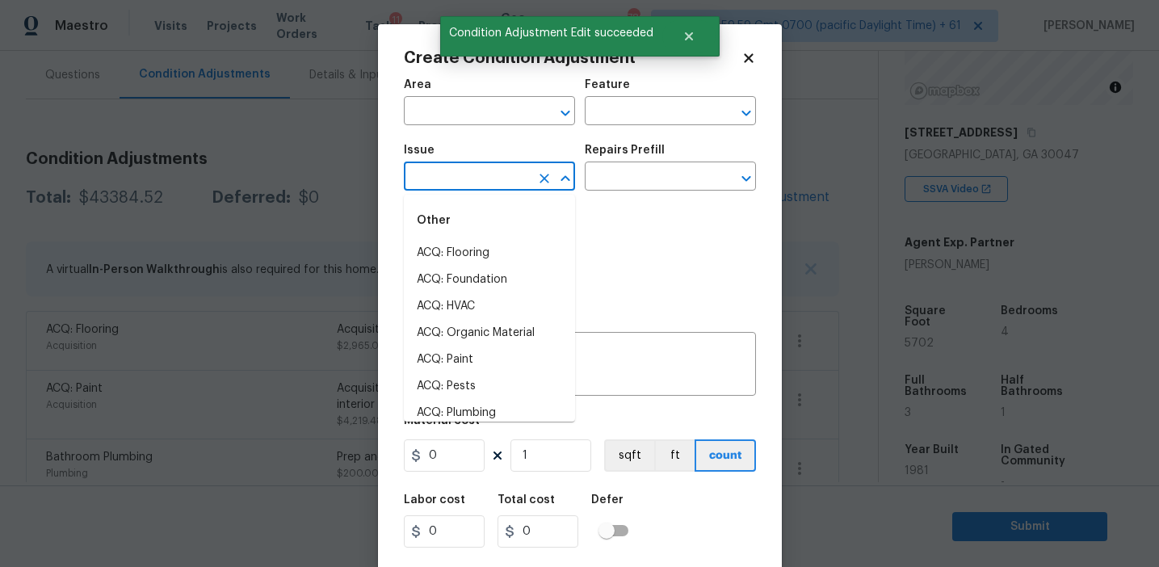
click at [478, 170] on input "text" at bounding box center [467, 178] width 126 height 25
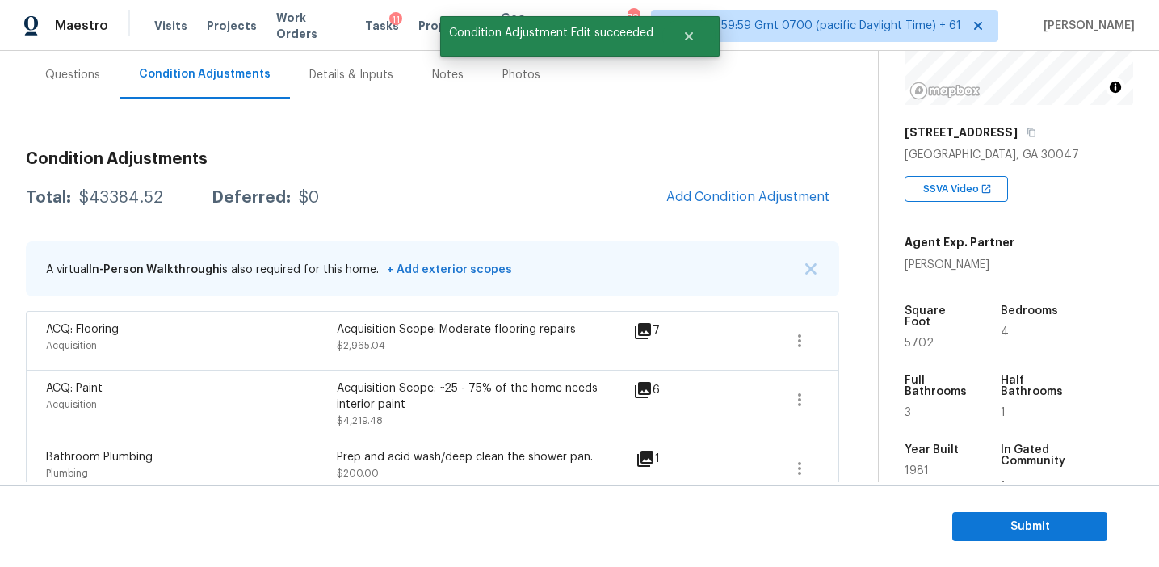
click at [343, 179] on body "Maestro Visits Projects Work Orders Tasks 11 Properties Geo Assignments 780 Tam…" at bounding box center [579, 283] width 1159 height 567
click at [144, 195] on div "$43384.52" at bounding box center [121, 198] width 84 height 16
copy div "43384.52"
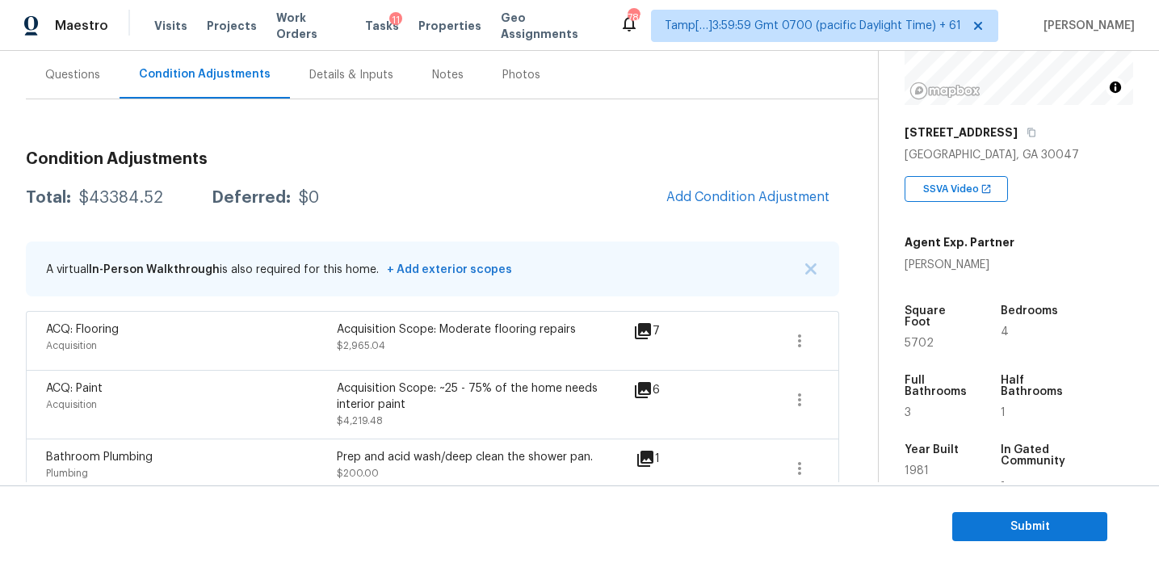
click at [371, 214] on div "Total: $43384.52 Deferred: $0 Add Condition Adjustment" at bounding box center [432, 198] width 813 height 36
click at [642, 388] on icon at bounding box center [643, 390] width 16 height 16
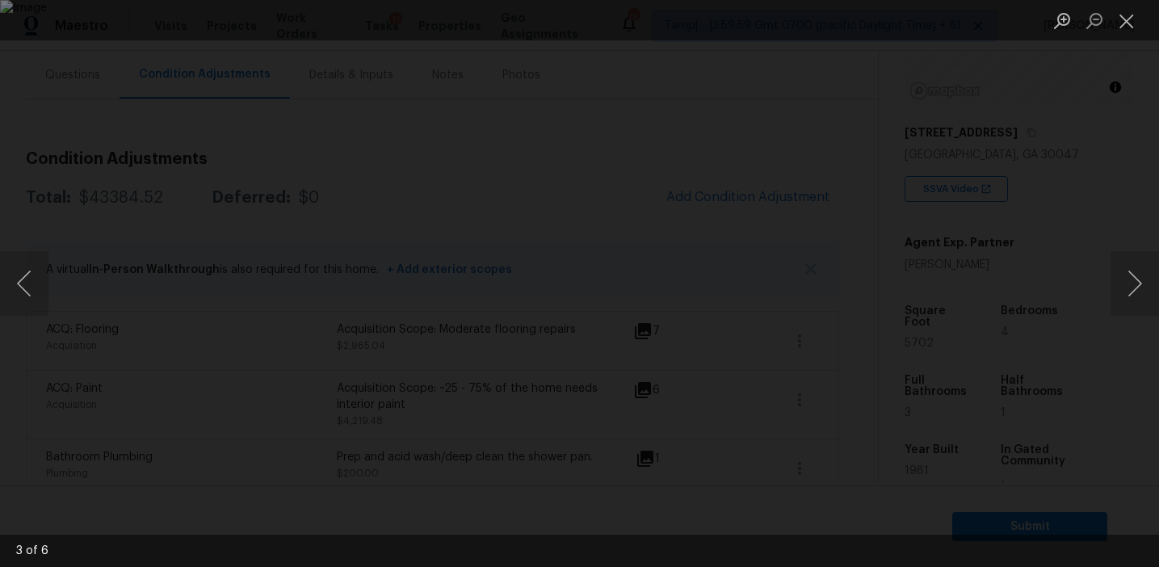
click at [1085, 317] on div "Lightbox" at bounding box center [579, 283] width 1159 height 567
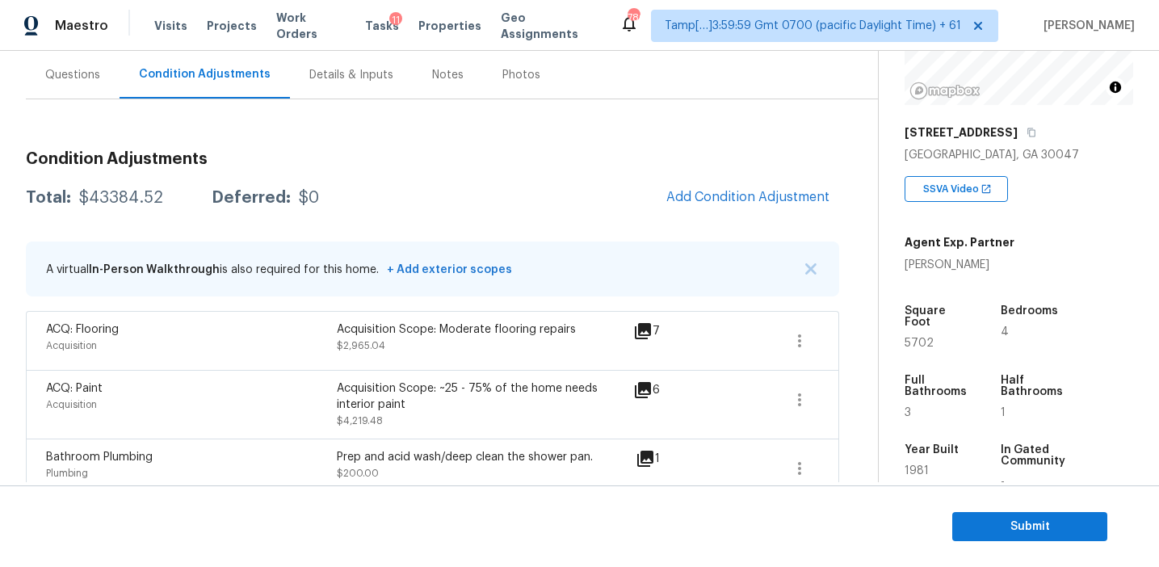
click at [641, 324] on icon at bounding box center [643, 331] width 16 height 16
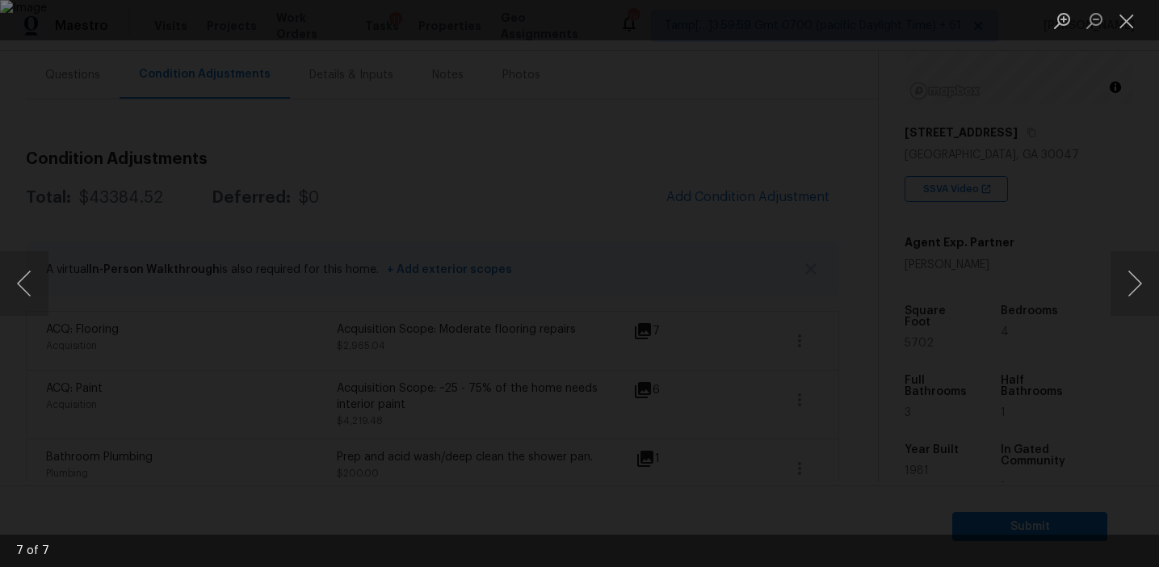
click at [1025, 374] on div "Lightbox" at bounding box center [579, 283] width 1159 height 567
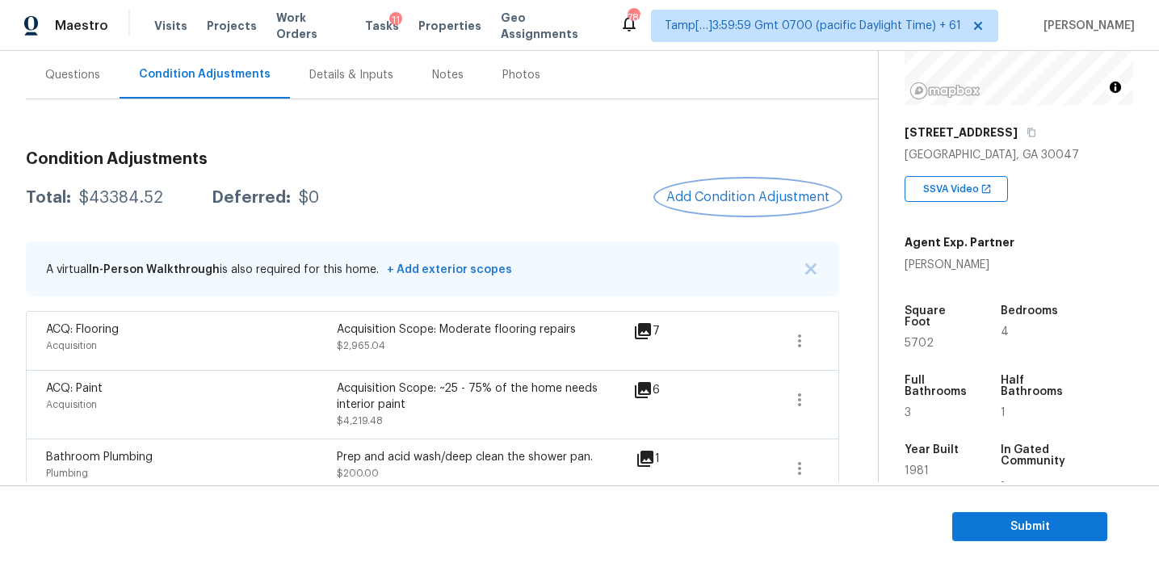
click at [693, 200] on span "Add Condition Adjustment" at bounding box center [747, 197] width 163 height 15
click at [182, 202] on body "Maestro Visits Projects Work Orders Tasks 11 Properties Geo Assignments 780 Tam…" at bounding box center [579, 283] width 1159 height 567
click at [116, 187] on div "Total: $43384.52 Deferred: $0 Add Condition Adjustment" at bounding box center [432, 198] width 813 height 36
click at [129, 194] on div "$43384.52" at bounding box center [121, 198] width 84 height 16
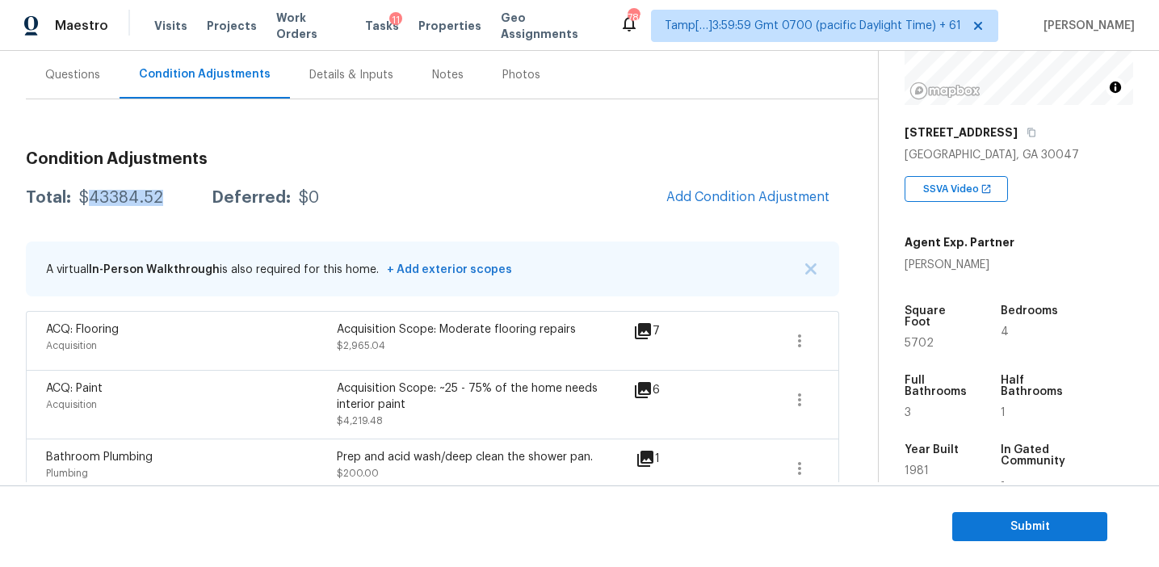
click at [129, 194] on div "$43384.52" at bounding box center [121, 198] width 84 height 16
copy div "43384.52"
click at [84, 58] on div "Questions" at bounding box center [73, 75] width 94 height 48
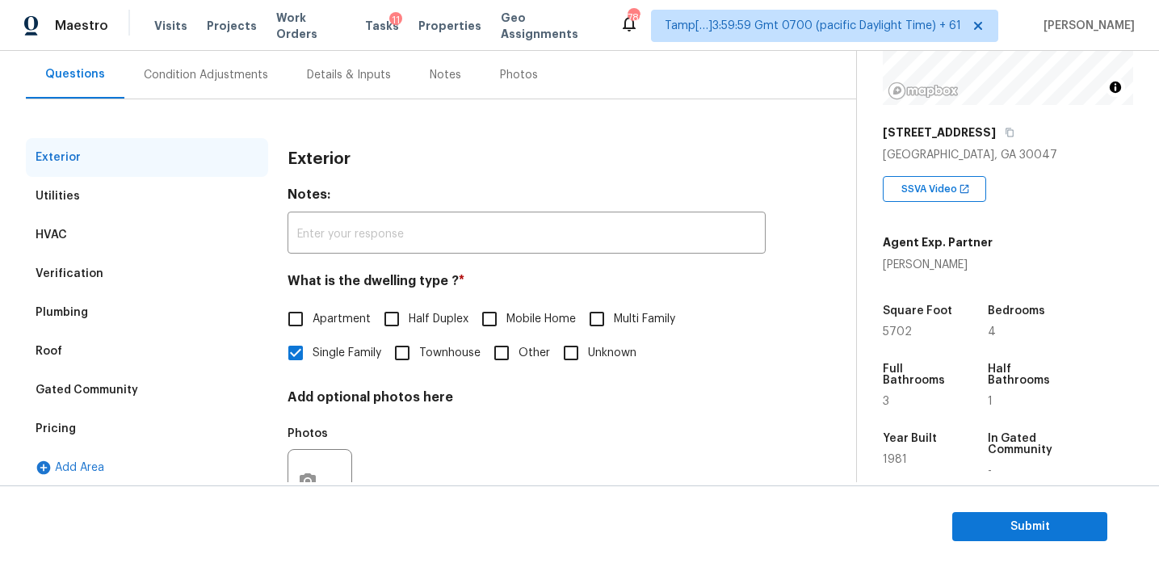
click at [152, 443] on div "Pricing" at bounding box center [147, 429] width 242 height 39
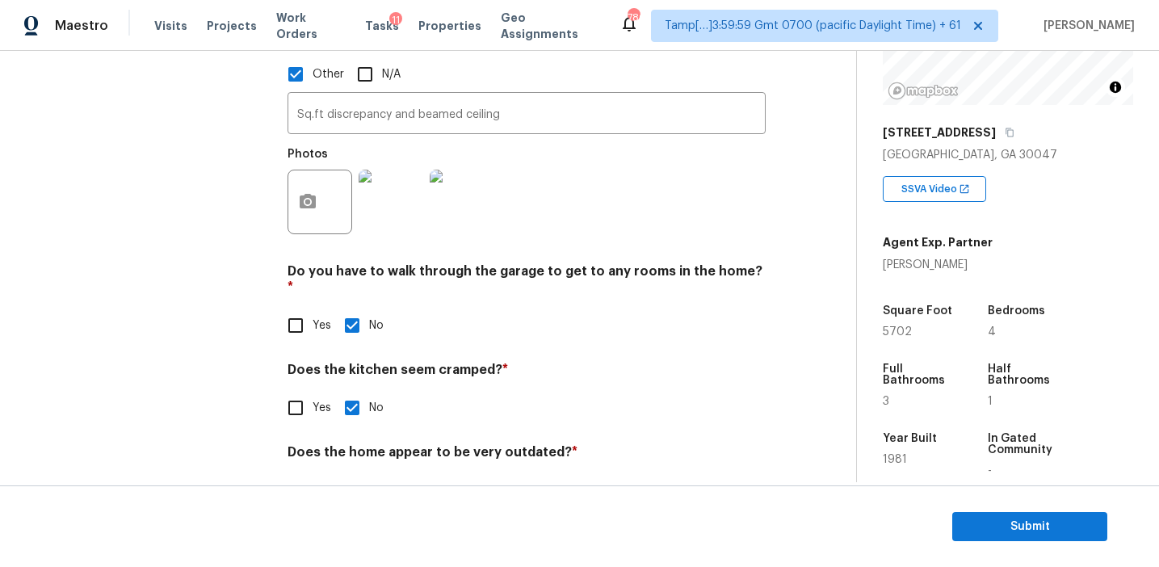
scroll to position [708, 0]
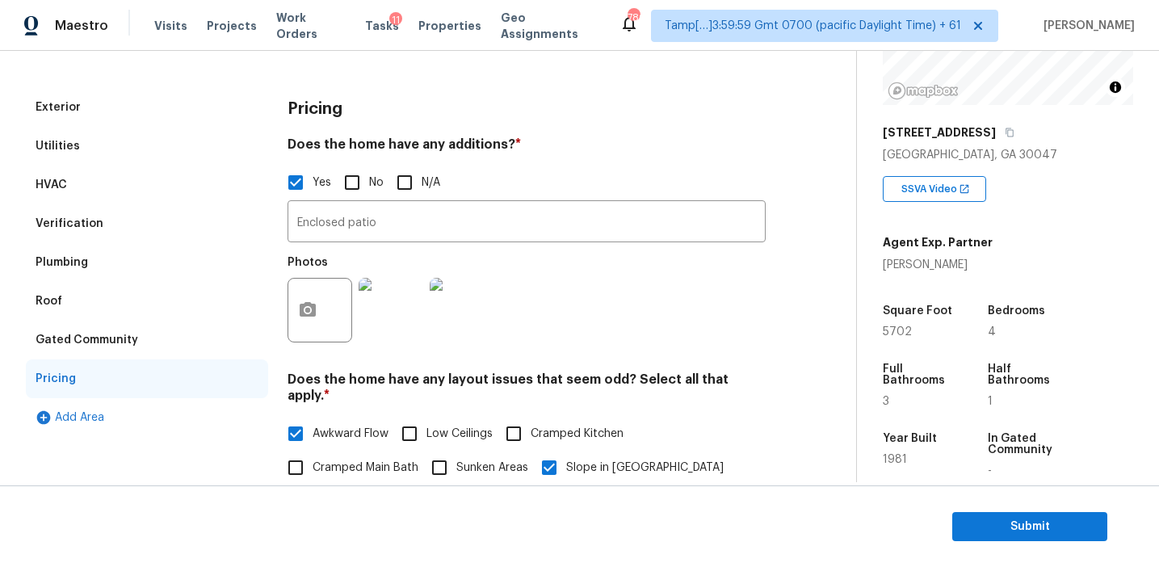
click at [210, 223] on div "Verification" at bounding box center [147, 223] width 242 height 39
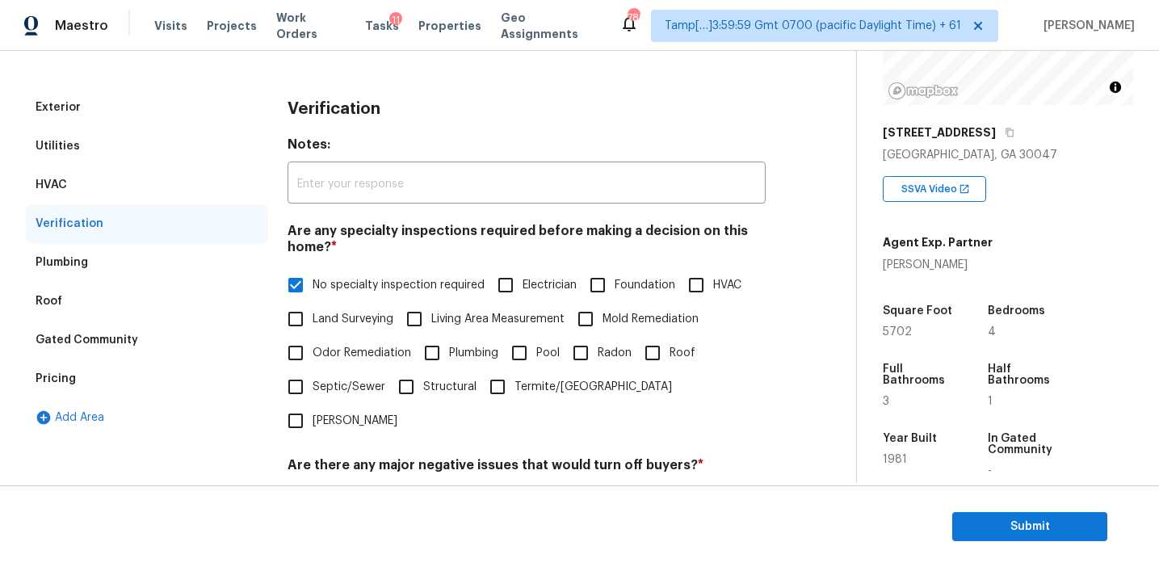
scroll to position [405, 0]
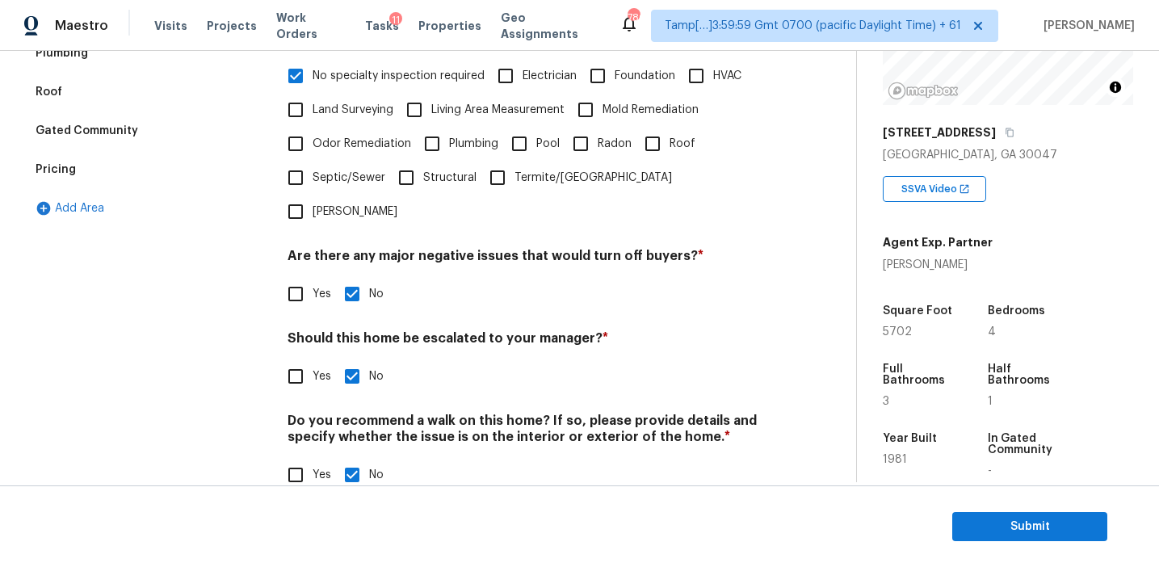
click at [191, 180] on div "Pricing" at bounding box center [147, 169] width 242 height 39
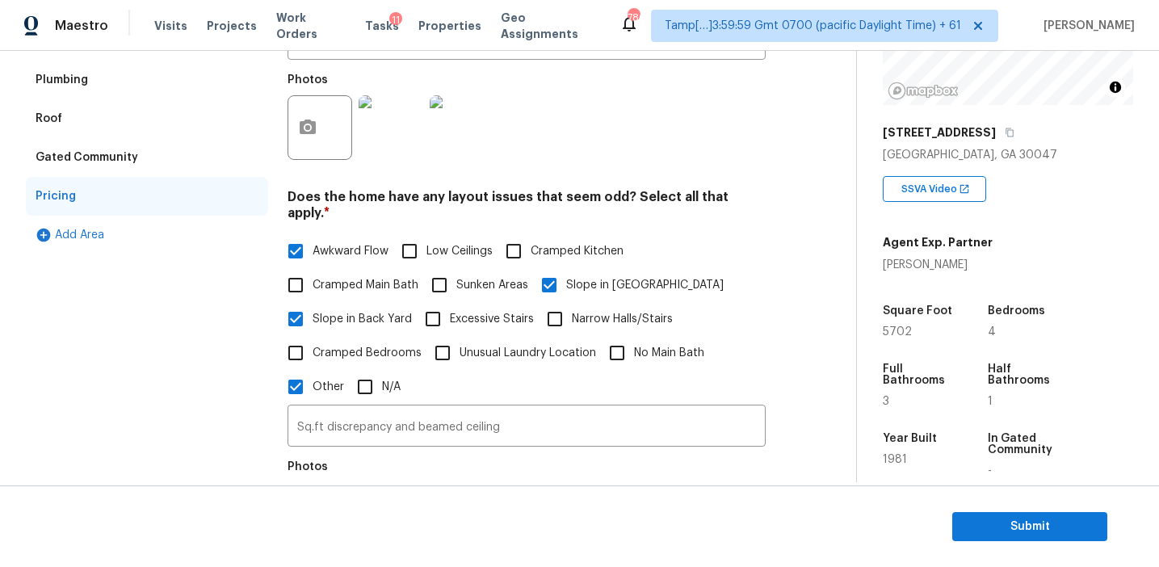
scroll to position [330, 0]
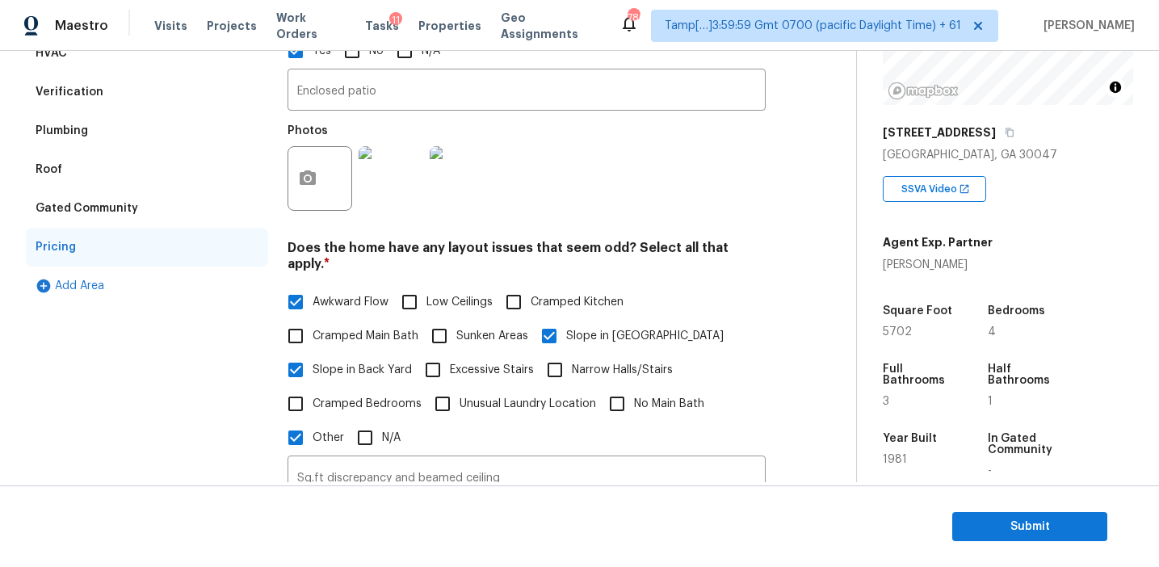
click at [175, 212] on div "Gated Community" at bounding box center [147, 208] width 242 height 39
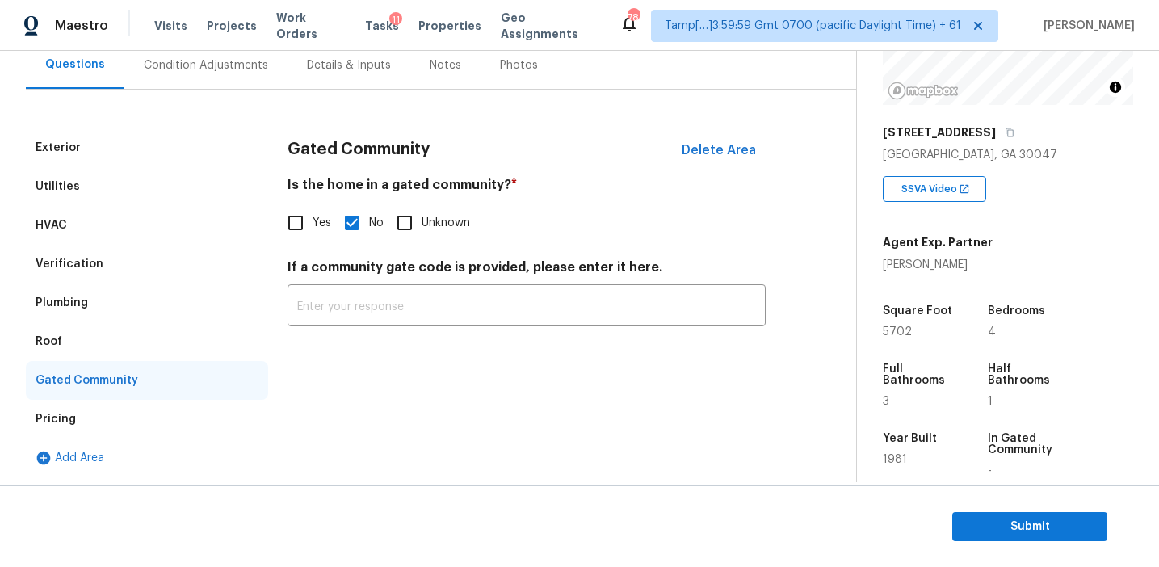
scroll to position [155, 0]
click at [165, 343] on div "Roof" at bounding box center [147, 341] width 242 height 39
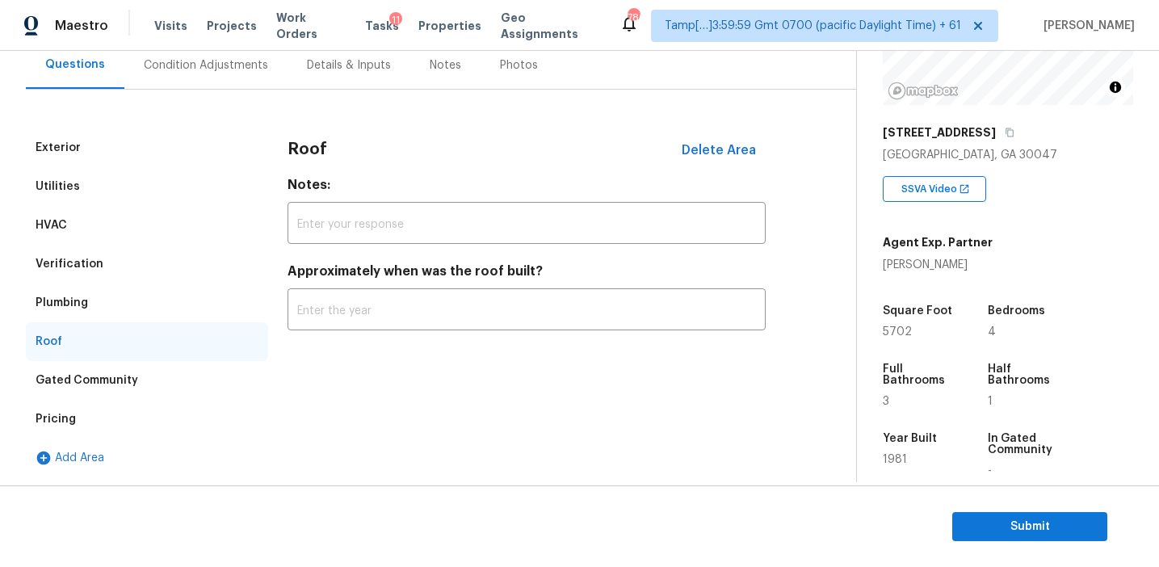
click at [165, 301] on div "Plumbing" at bounding box center [147, 303] width 242 height 39
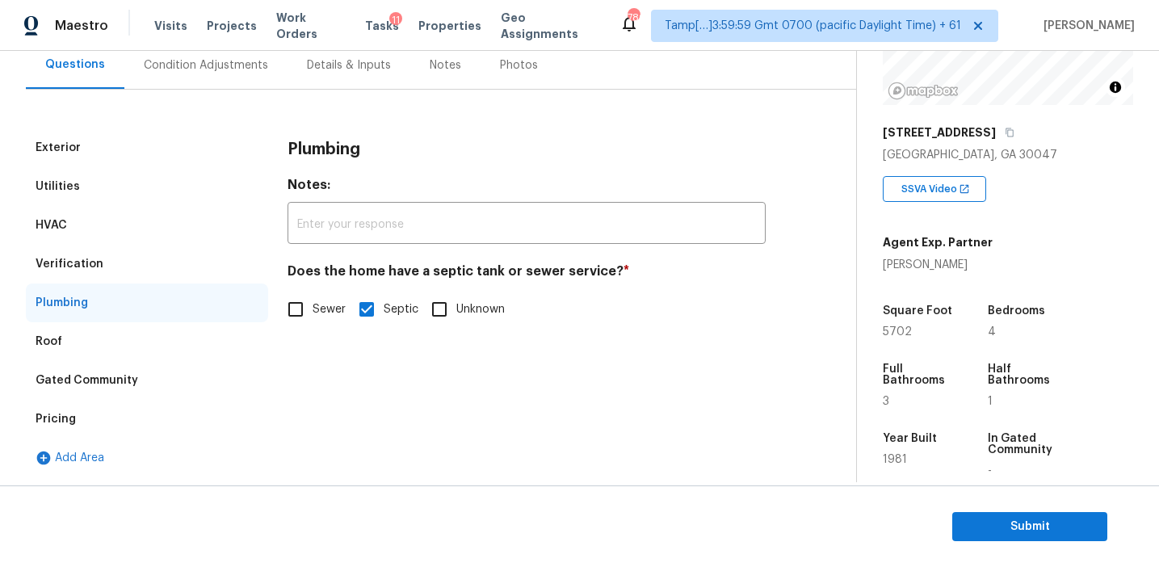
click at [212, 273] on div "Verification" at bounding box center [147, 264] width 242 height 39
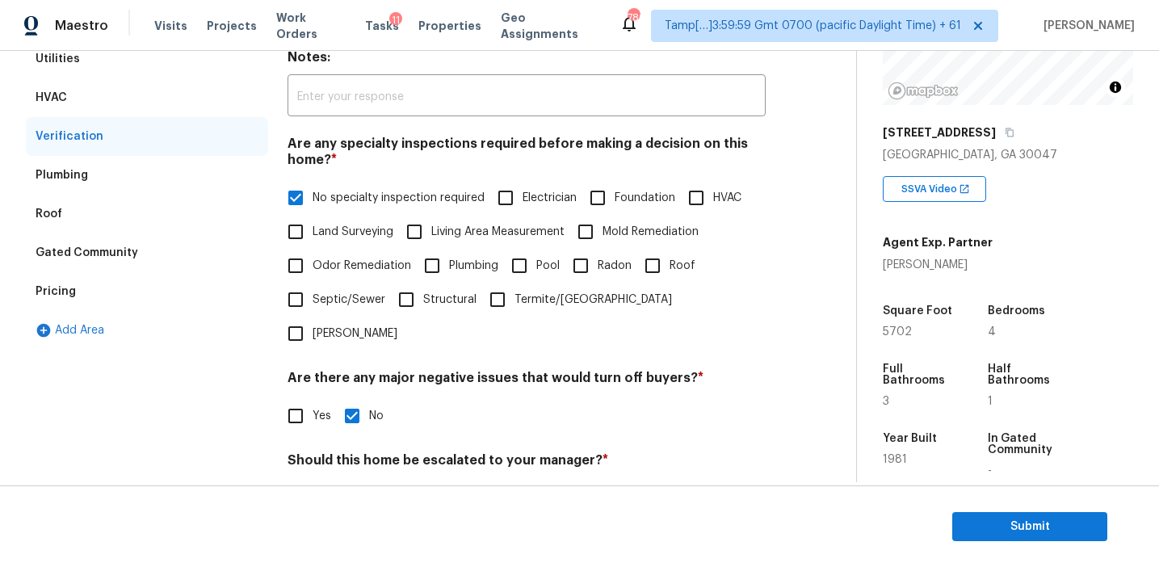
scroll to position [195, 0]
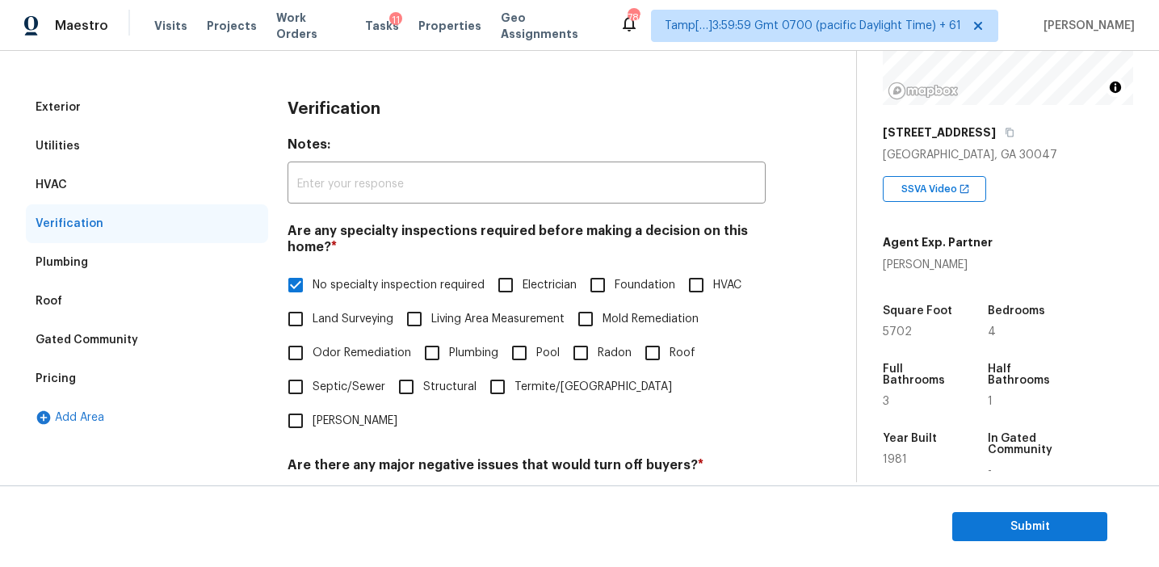
click at [225, 162] on div "Utilities" at bounding box center [147, 146] width 242 height 39
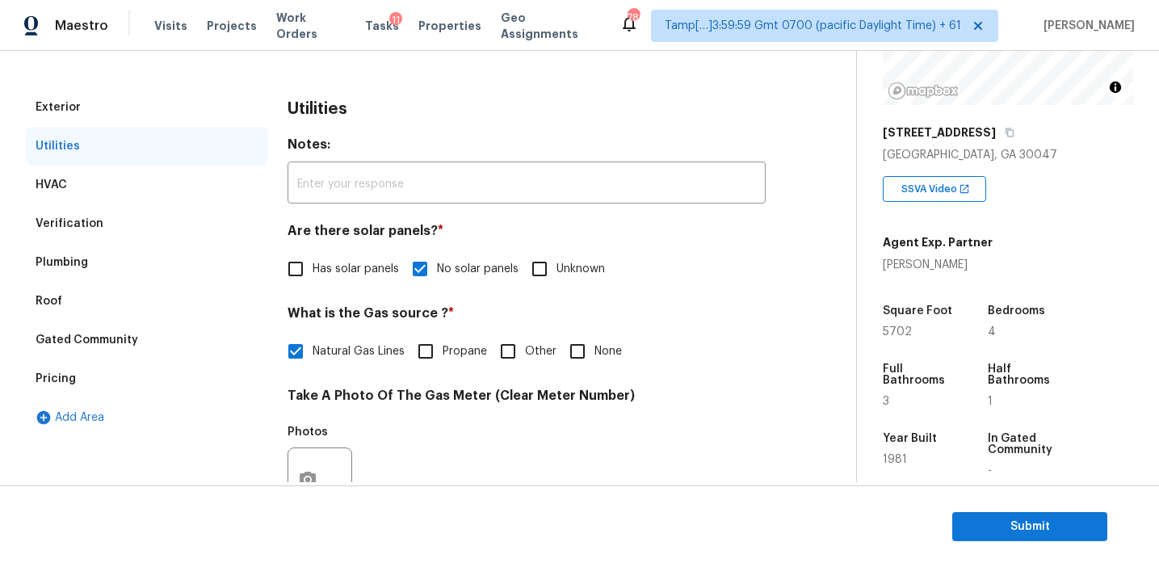
click at [229, 179] on div "HVAC" at bounding box center [147, 185] width 242 height 39
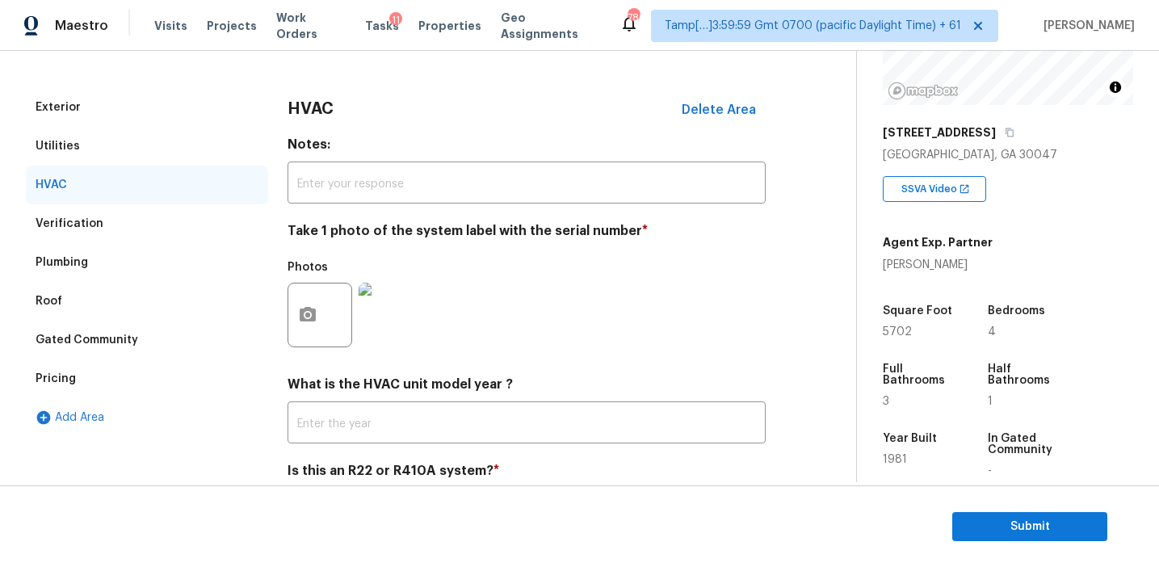
click at [228, 147] on div "Utilities" at bounding box center [147, 146] width 242 height 39
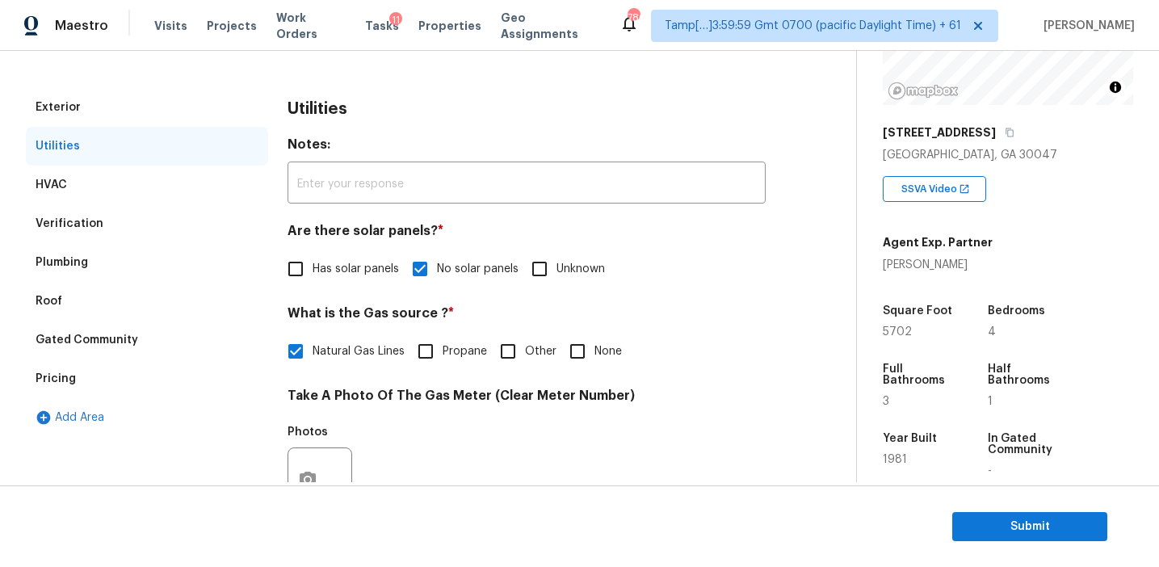
click at [228, 119] on div "Exterior" at bounding box center [147, 107] width 242 height 39
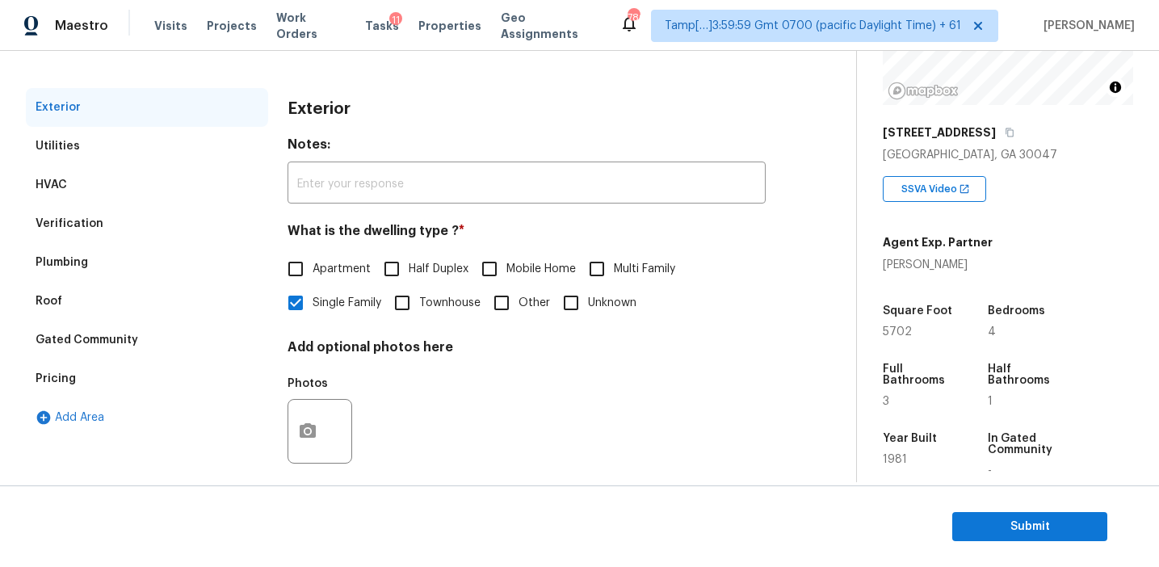
click at [238, 157] on div "Utilities" at bounding box center [147, 146] width 242 height 39
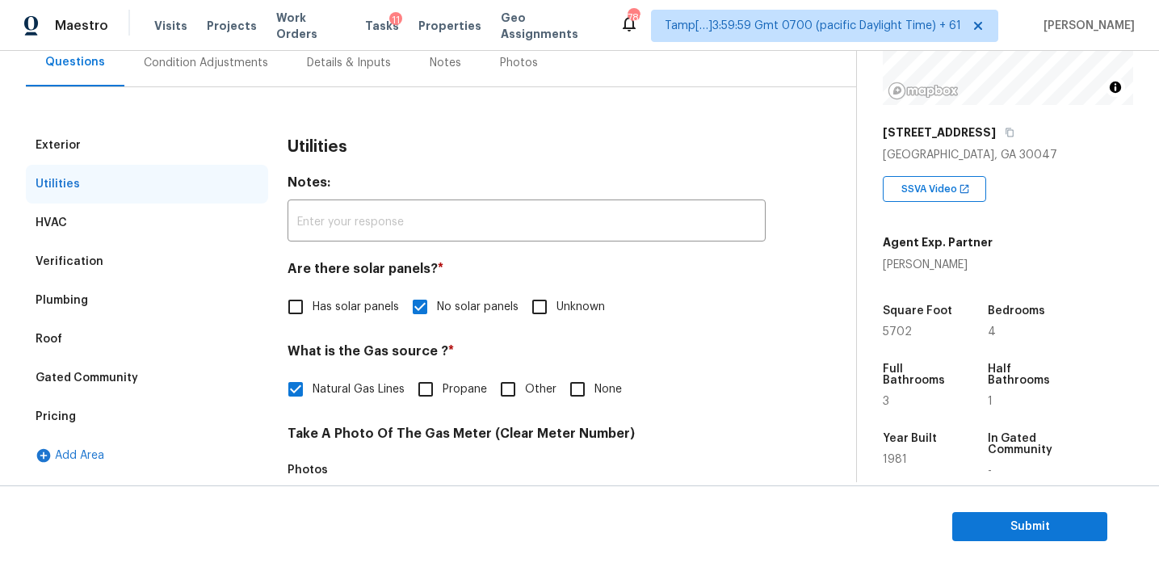
scroll to position [160, 0]
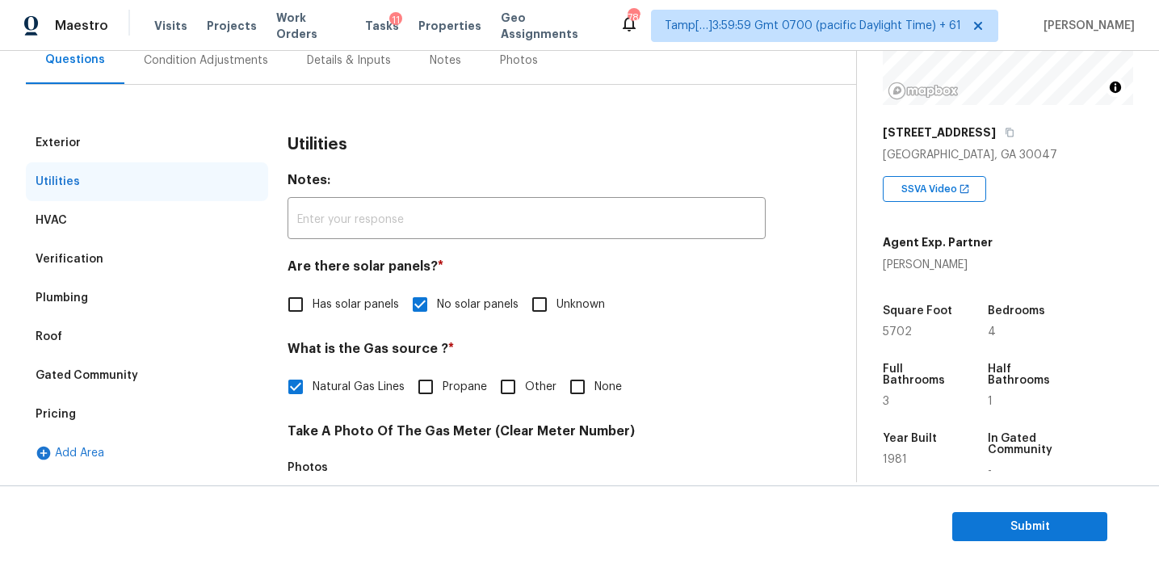
click at [238, 157] on div "Exterior" at bounding box center [147, 143] width 242 height 39
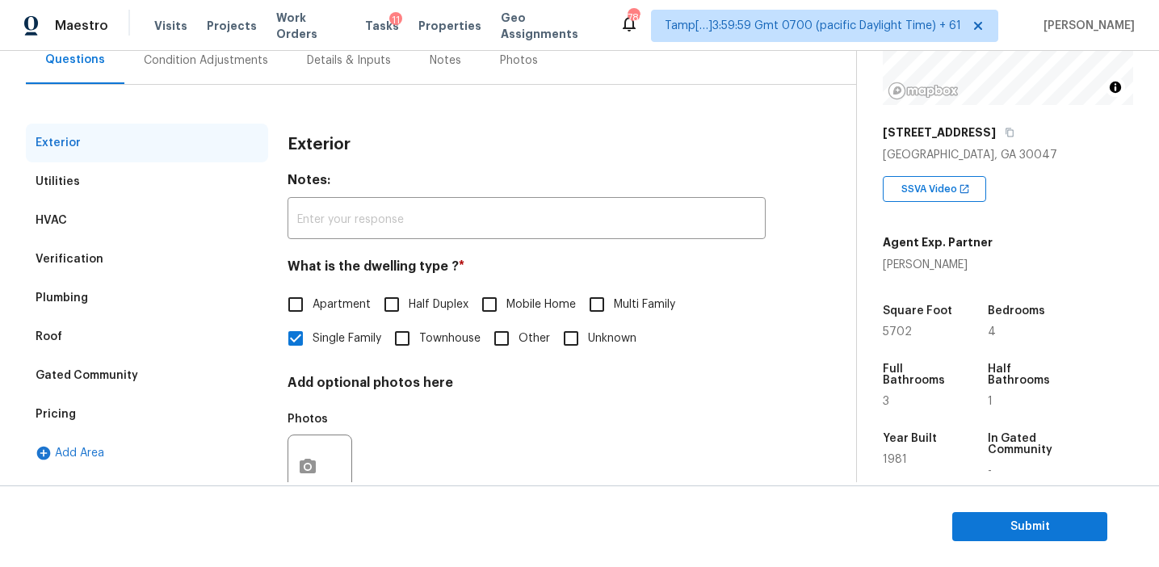
click at [239, 68] on div "Condition Adjustments" at bounding box center [205, 60] width 163 height 48
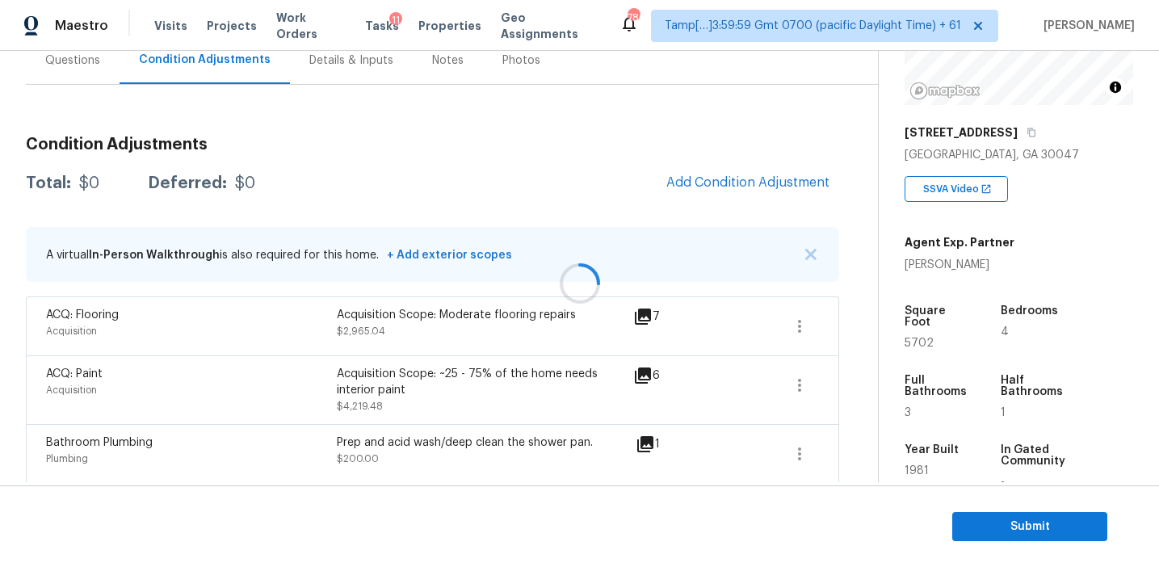
scroll to position [161, 0]
click at [808, 248] on img "button" at bounding box center [810, 253] width 11 height 11
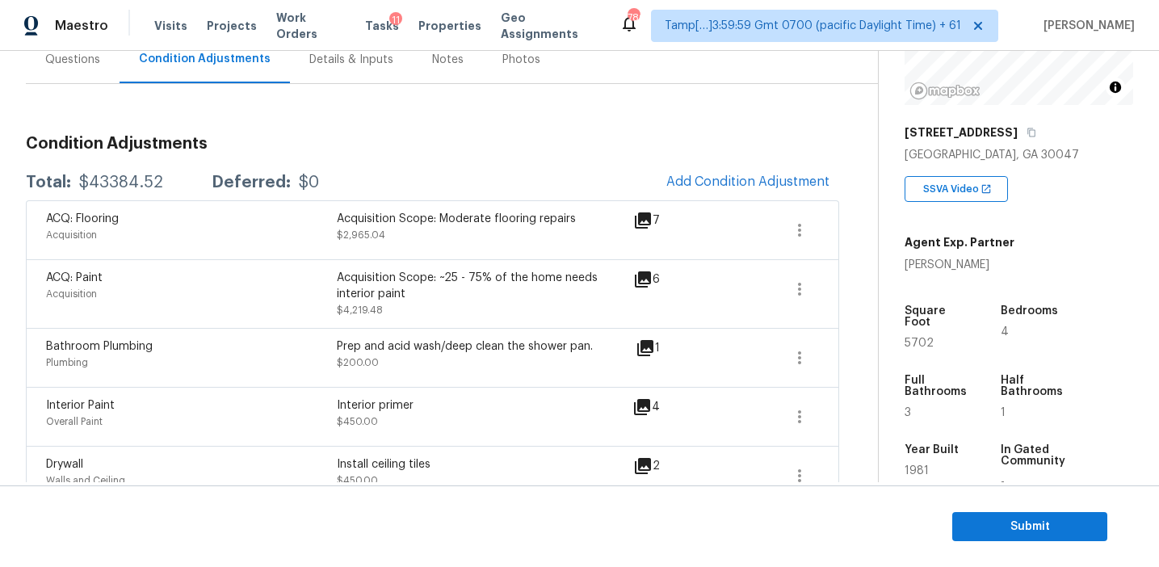
click at [495, 245] on div "Acquisition Scope: Moderate flooring repairs $2,965.04" at bounding box center [482, 230] width 291 height 39
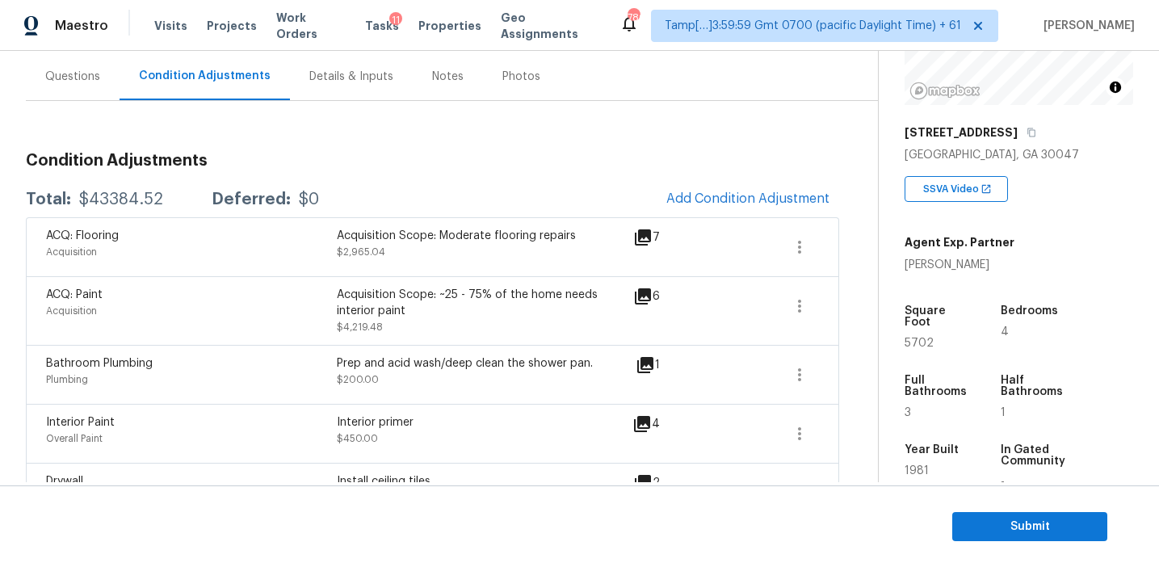
click at [796, 305] on icon "button" at bounding box center [799, 305] width 19 height 19
click at [823, 306] on link "Edit" at bounding box center [890, 303] width 137 height 24
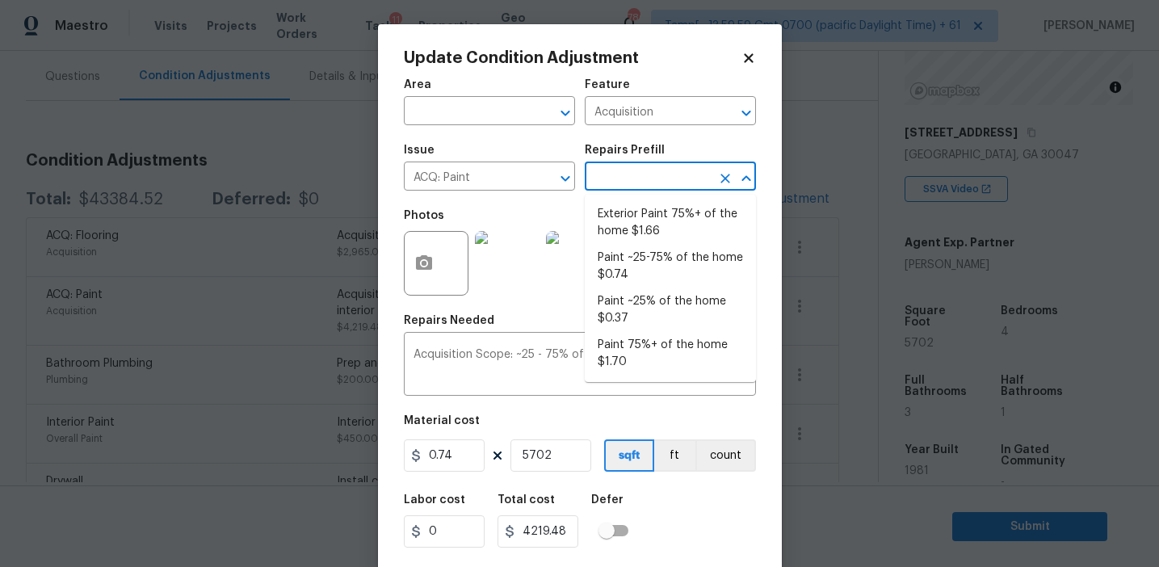
click at [641, 171] on input "text" at bounding box center [648, 178] width 126 height 25
click at [640, 308] on li "Paint ~25% of the home $0.37" at bounding box center [670, 310] width 171 height 44
type textarea "Acquisition Scope: ~25% of the home needs interior paint"
type input "0.37"
type input "2109.74"
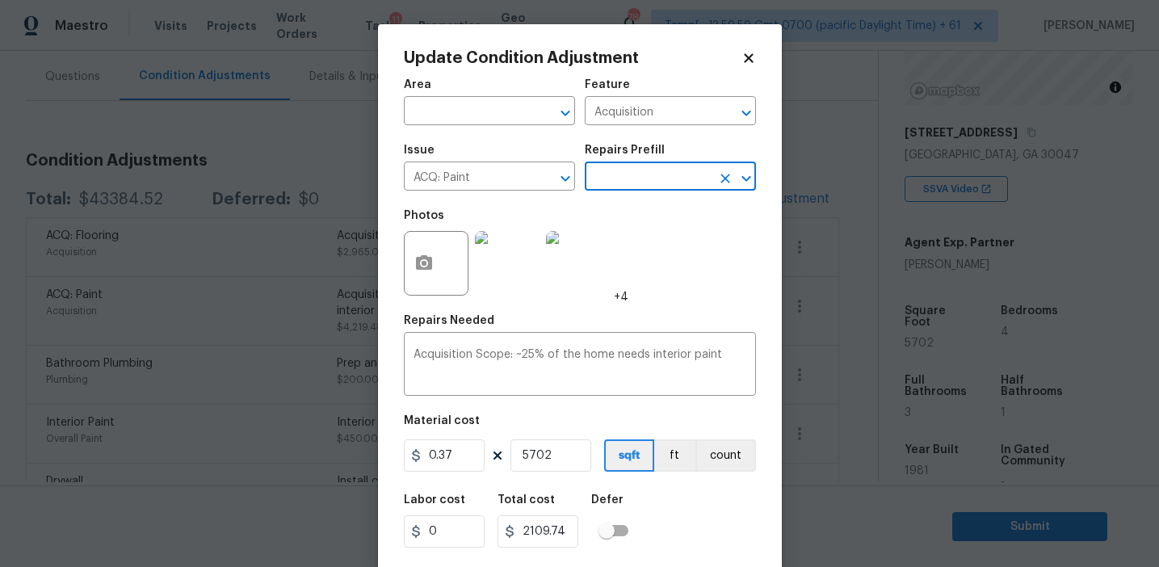
click at [644, 256] on div "Photos +4" at bounding box center [580, 252] width 352 height 105
click at [487, 267] on img at bounding box center [507, 263] width 65 height 65
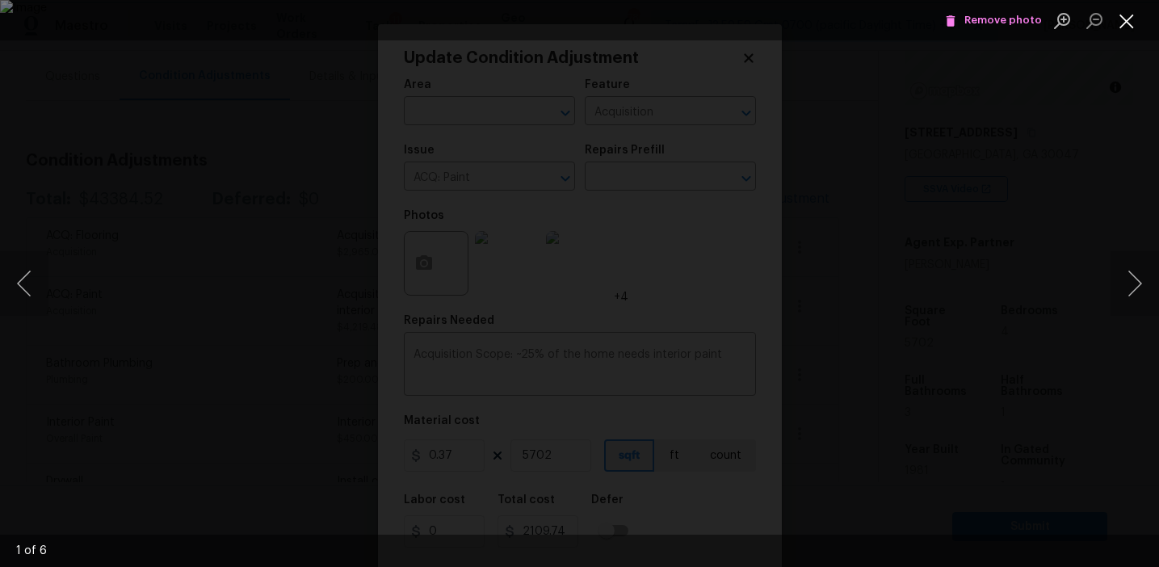
click at [1126, 24] on button "Close lightbox" at bounding box center [1127, 20] width 32 height 28
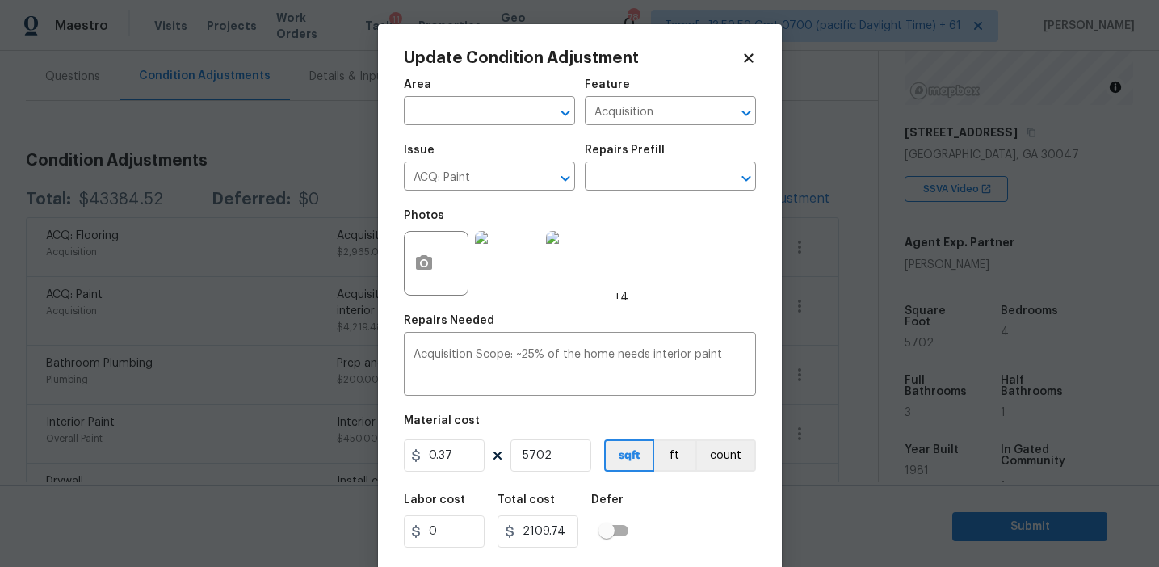
click at [687, 548] on div "Labor cost 0 Total cost 2109.74 Defer" at bounding box center [580, 521] width 352 height 73
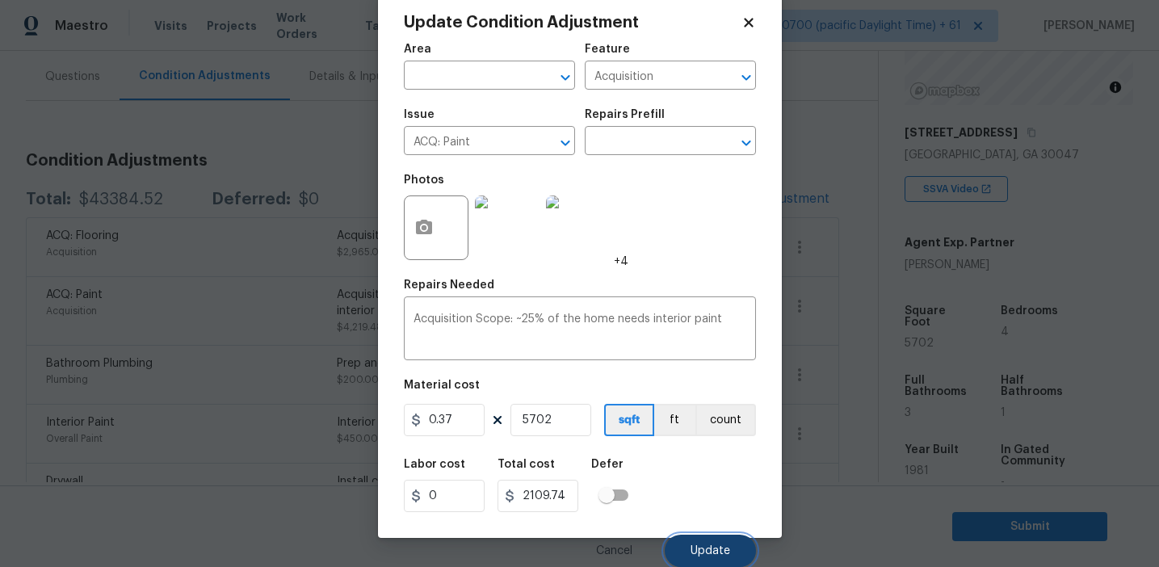
click at [700, 548] on span "Update" at bounding box center [711, 551] width 40 height 12
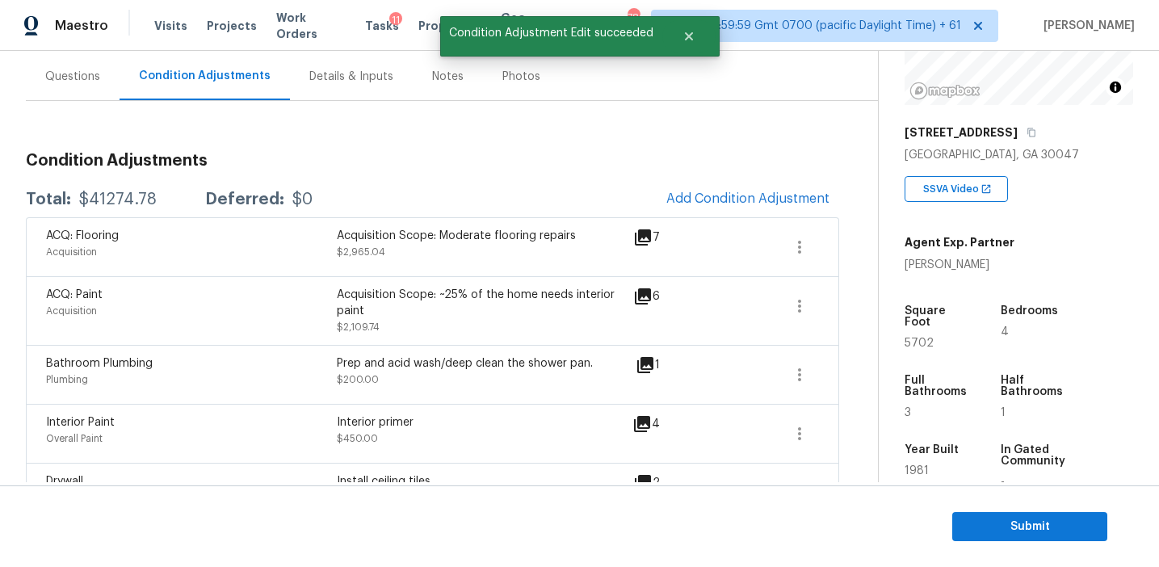
scroll to position [0, 0]
click at [125, 196] on div "$41274.78" at bounding box center [118, 199] width 78 height 16
copy div "41274.78"
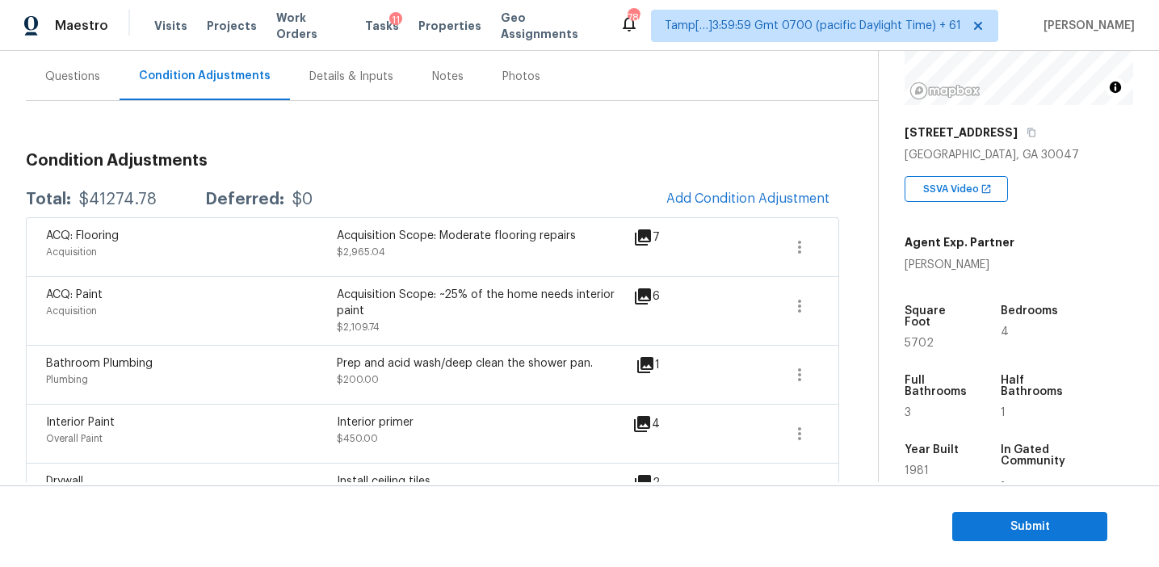
click at [315, 163] on h3 "Condition Adjustments" at bounding box center [432, 161] width 813 height 16
click at [455, 162] on h3 "Condition Adjustments" at bounding box center [432, 161] width 813 height 16
click at [599, 182] on div "Total: $41274.78 Deferred: $0 Add Condition Adjustment" at bounding box center [432, 200] width 813 height 36
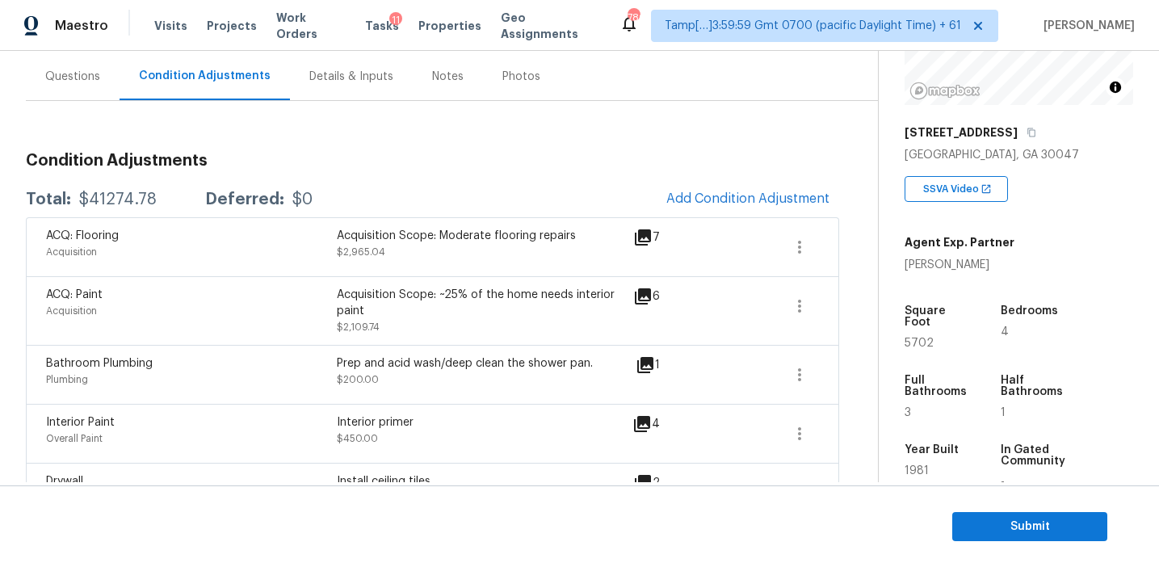
click at [958, 465] on div "1981" at bounding box center [937, 470] width 65 height 11
click at [807, 245] on icon "button" at bounding box center [799, 246] width 19 height 19
click at [842, 242] on div "Edit" at bounding box center [891, 244] width 126 height 16
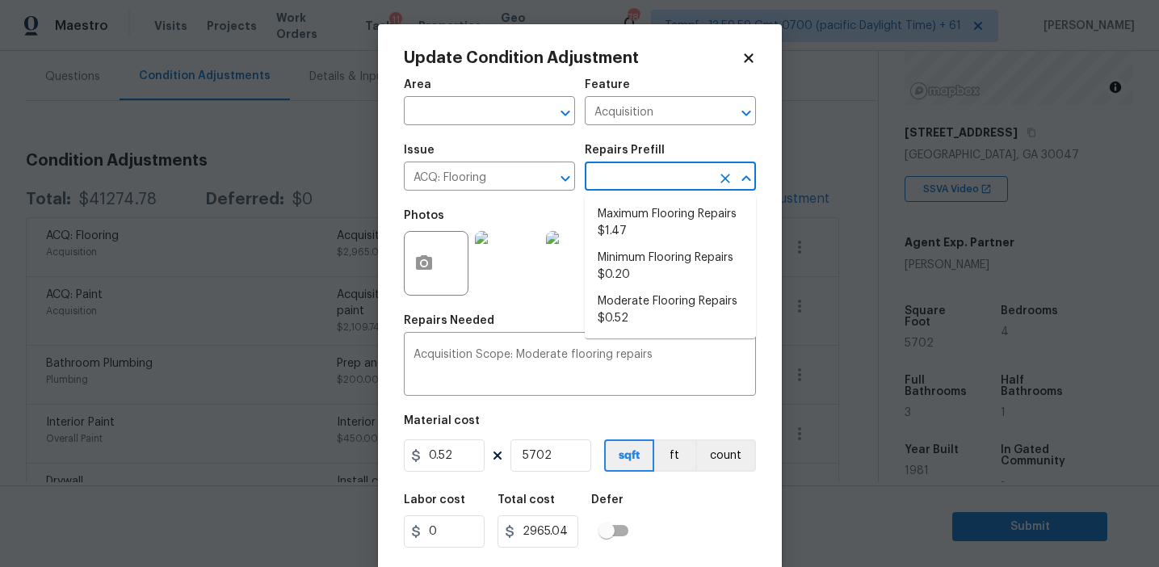
click at [612, 172] on input "text" at bounding box center [648, 178] width 126 height 25
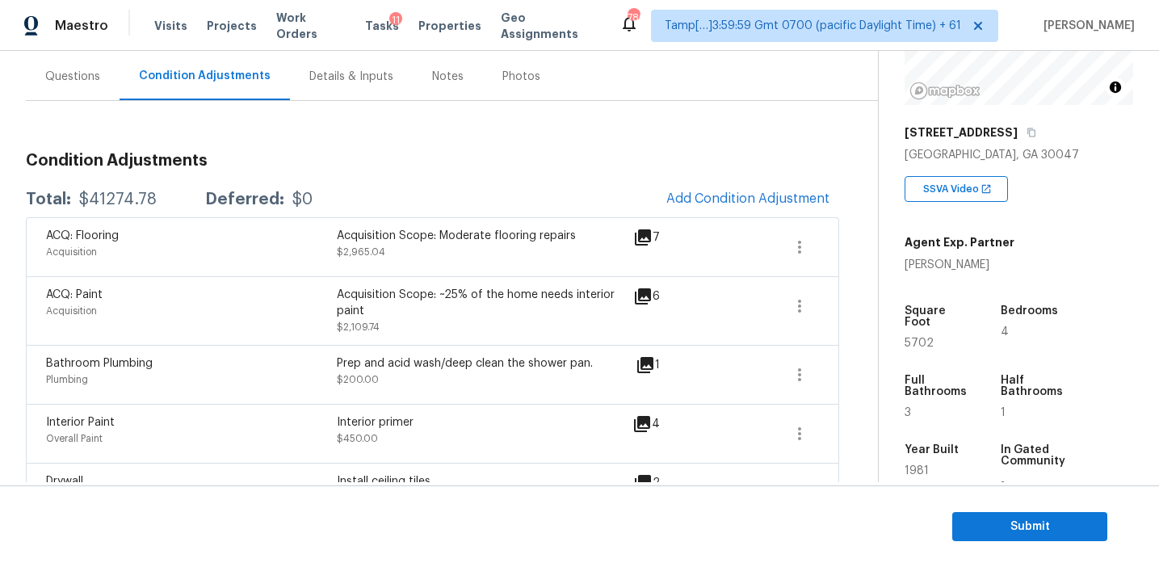
click at [319, 314] on body "Maestro Visits Projects Work Orders Tasks 11 Properties Geo Assignments 780 Tam…" at bounding box center [579, 283] width 1159 height 567
click at [567, 334] on div "Acquisition Scope: ~25% of the home needs interior paint $2,109.74" at bounding box center [482, 311] width 291 height 48
click at [801, 246] on icon "button" at bounding box center [799, 246] width 19 height 19
click at [839, 242] on div "Edit" at bounding box center [891, 244] width 126 height 16
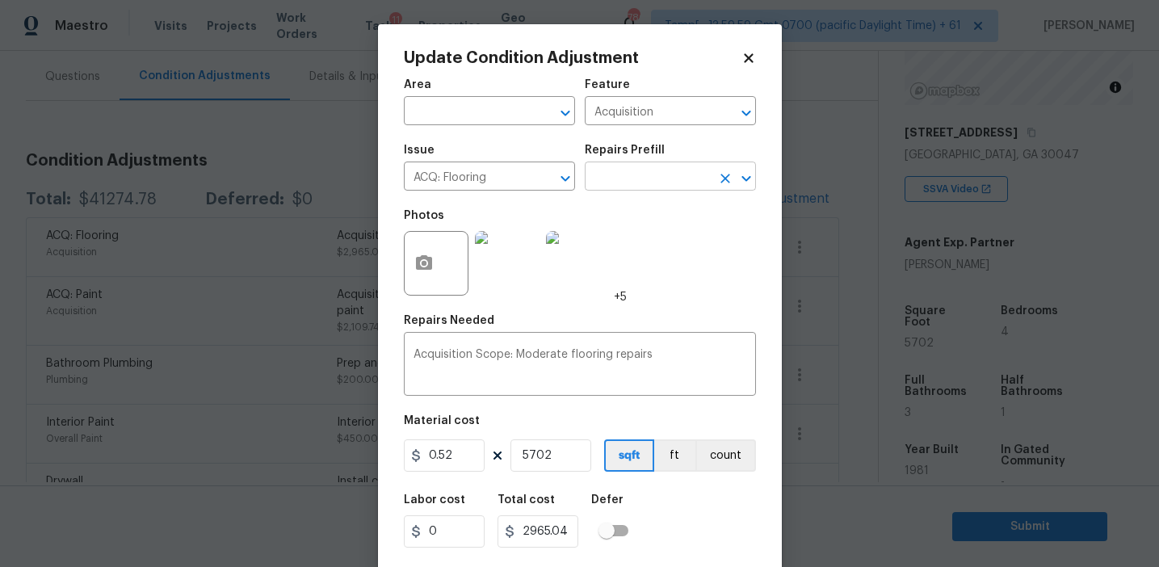
click at [666, 177] on input "text" at bounding box center [648, 178] width 126 height 25
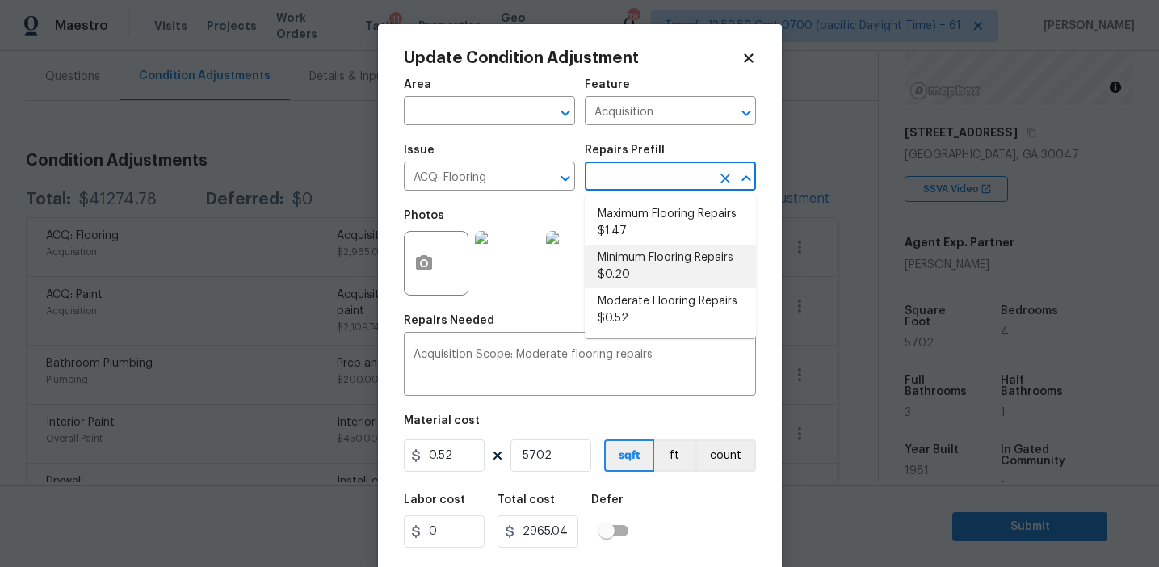
click at [658, 262] on li "Minimum Flooring Repairs $0.20" at bounding box center [670, 267] width 171 height 44
type textarea "Acquisition Scope: Minimum flooring repairs"
type input "0.2"
type input "1140.4"
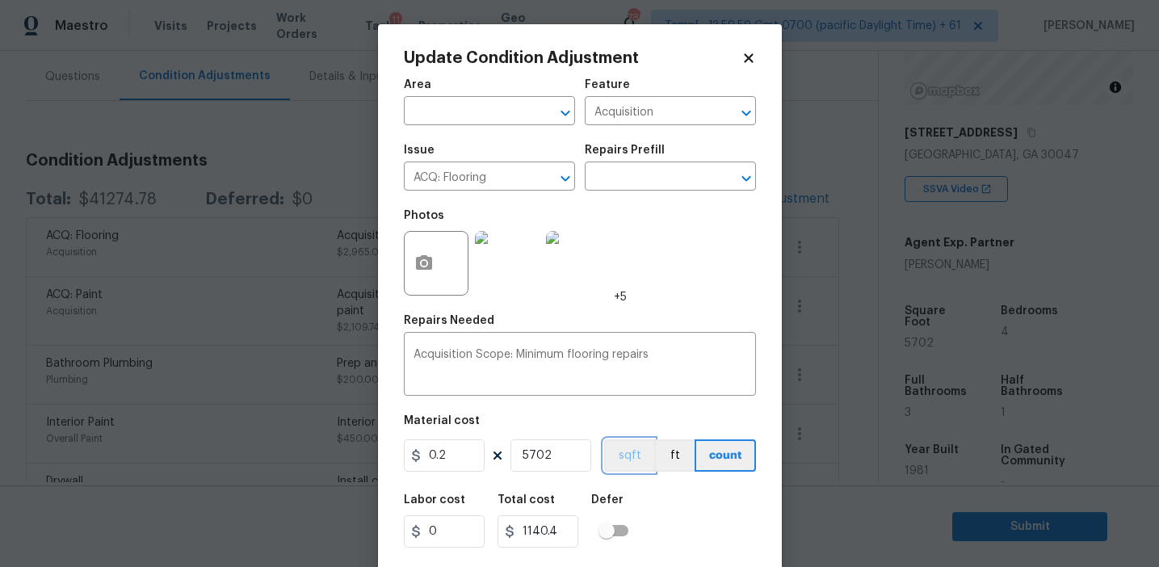
click at [633, 459] on button "sqft" at bounding box center [629, 455] width 50 height 32
click at [661, 478] on div "Area ​ Feature Acquisition ​ Issue ACQ: Flooring ​ Repairs Prefill ​ Photos +5 …" at bounding box center [580, 335] width 352 height 533
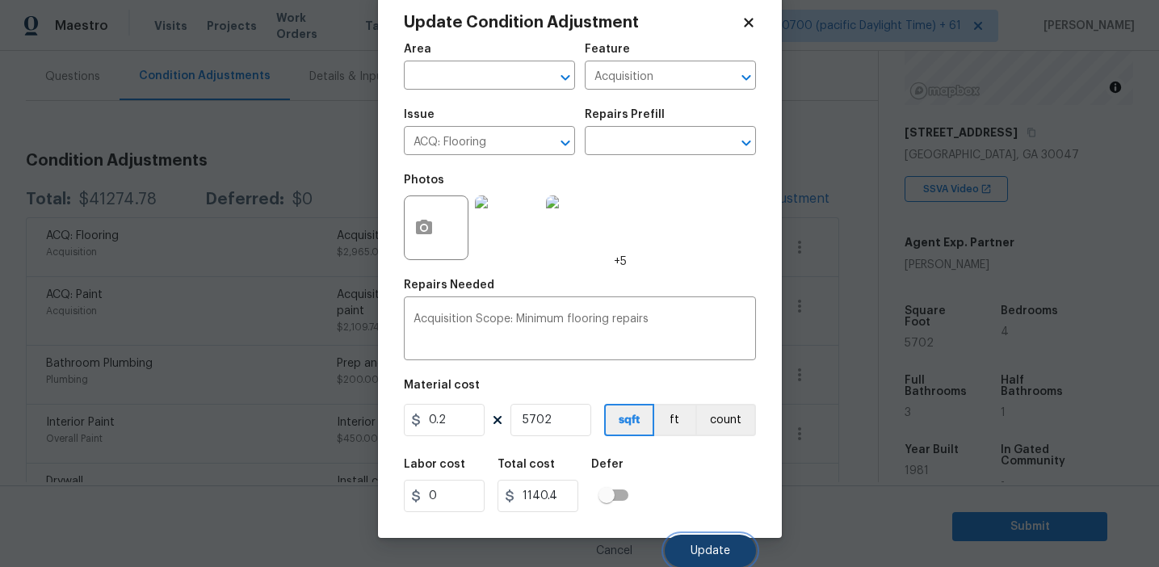
click at [698, 553] on span "Update" at bounding box center [711, 551] width 40 height 12
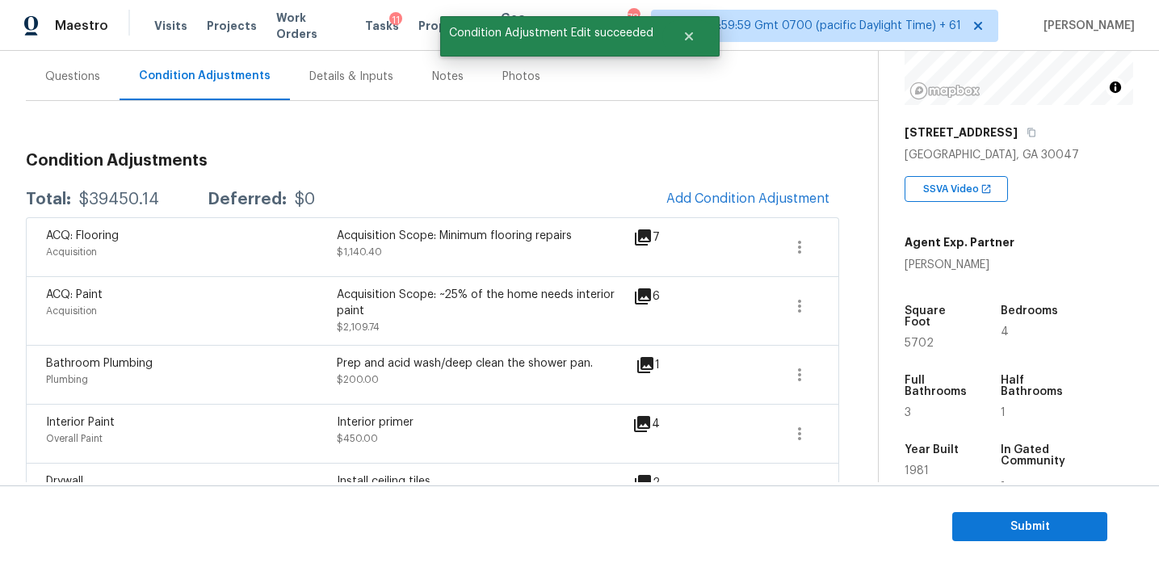
scroll to position [0, 0]
click at [115, 205] on div "$39450.14" at bounding box center [119, 199] width 80 height 16
copy div "39450.14"
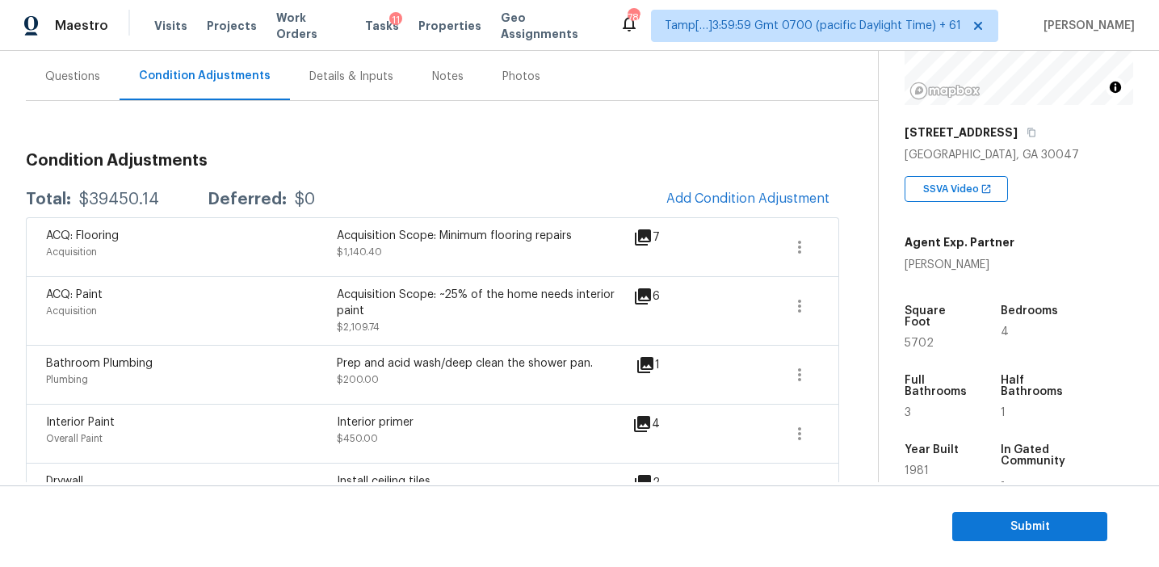
click at [317, 183] on div "Total: $39450.14 Deferred: $0 Add Condition Adjustment" at bounding box center [432, 200] width 813 height 36
click at [382, 159] on h3 "Condition Adjustments" at bounding box center [432, 161] width 813 height 16
click at [375, 164] on h3 "Condition Adjustments" at bounding box center [432, 161] width 813 height 16
click at [970, 532] on span "Submit" at bounding box center [1029, 527] width 129 height 20
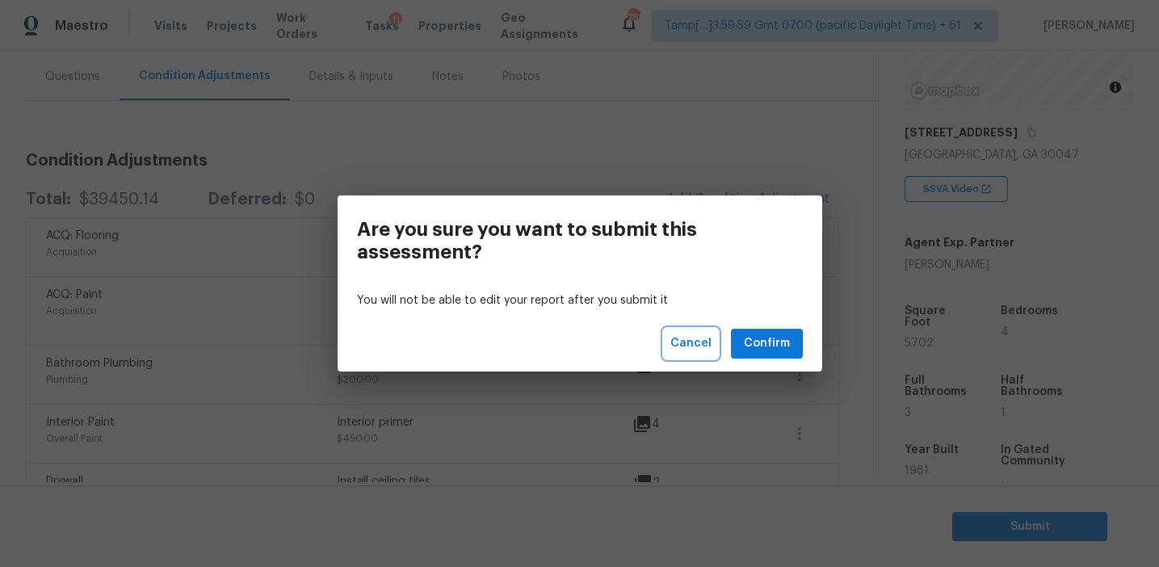
click at [700, 351] on span "Cancel" at bounding box center [690, 344] width 41 height 20
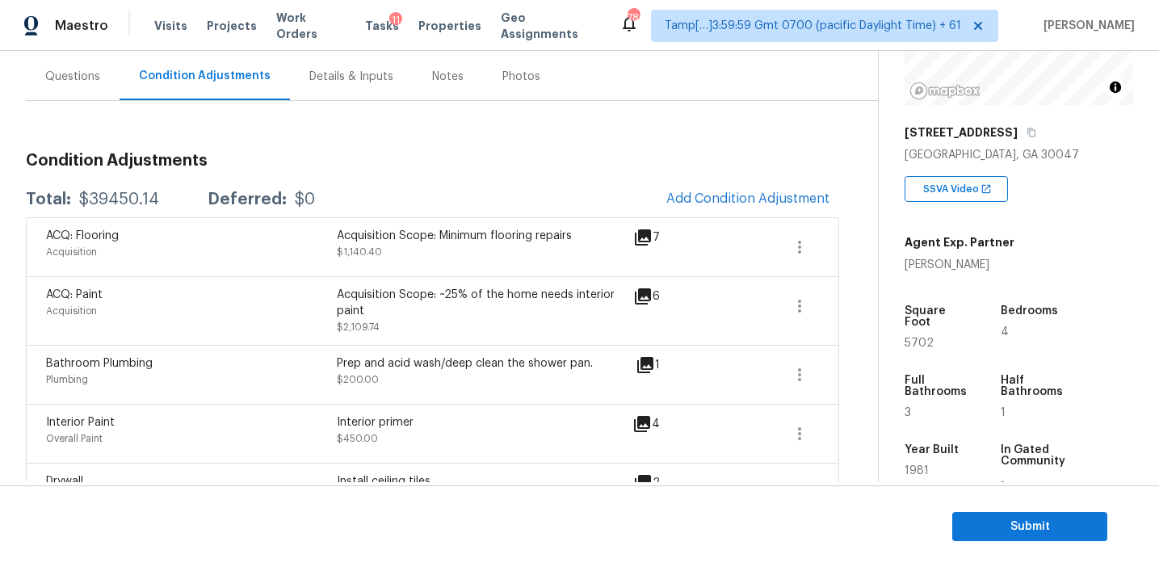
click at [525, 418] on div "Interior primer" at bounding box center [482, 422] width 291 height 16
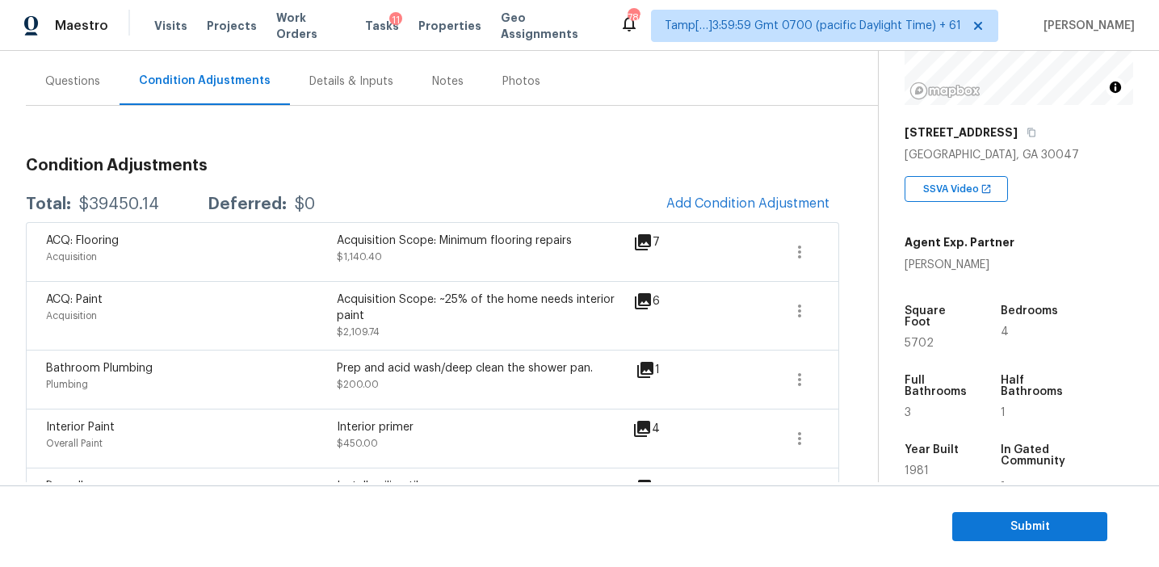
scroll to position [138, 0]
click at [973, 544] on section "Submit" at bounding box center [579, 526] width 1159 height 82
click at [965, 507] on section "Submit" at bounding box center [579, 526] width 1159 height 82
click at [976, 538] on button "Submit" at bounding box center [1029, 527] width 155 height 30
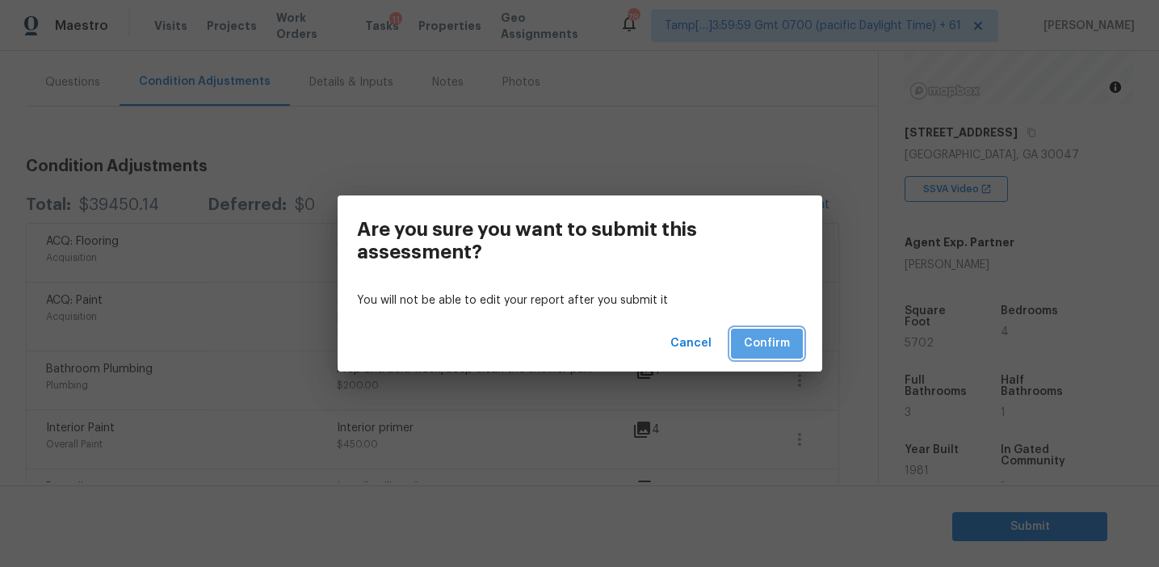
click at [733, 338] on button "Confirm" at bounding box center [767, 344] width 72 height 30
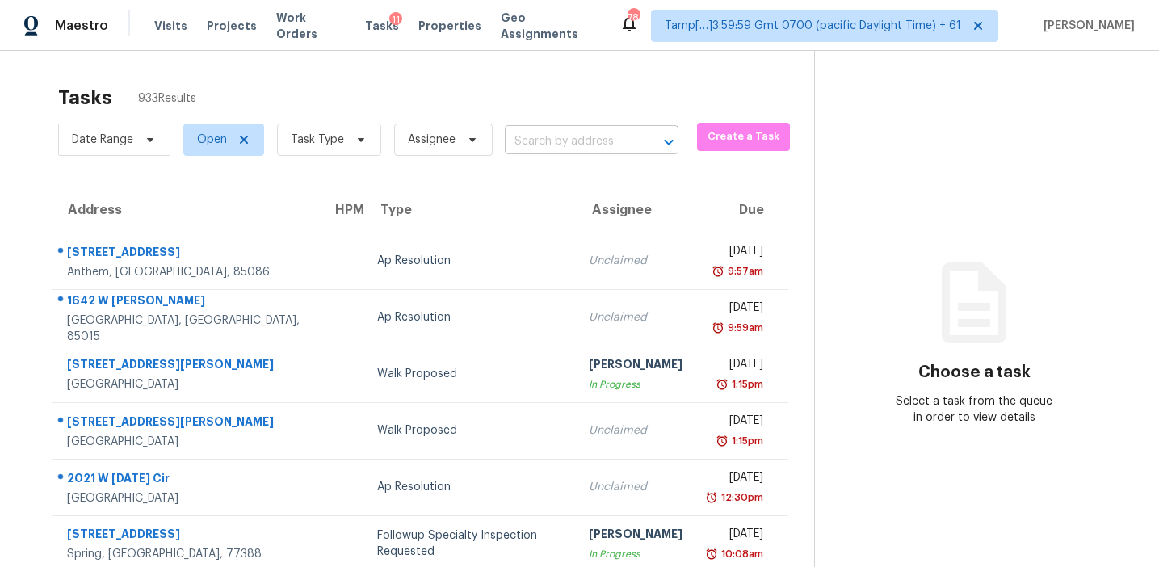
click at [586, 143] on input "text" at bounding box center [569, 141] width 128 height 25
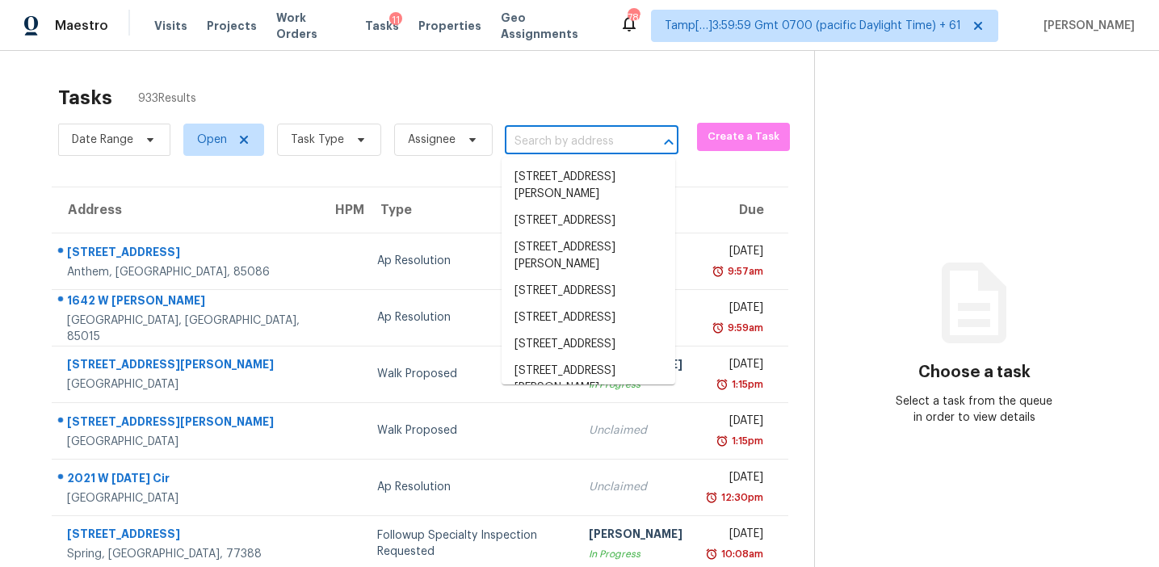
paste input "142 High Ridge Ct, Decatur, TX, 76234"
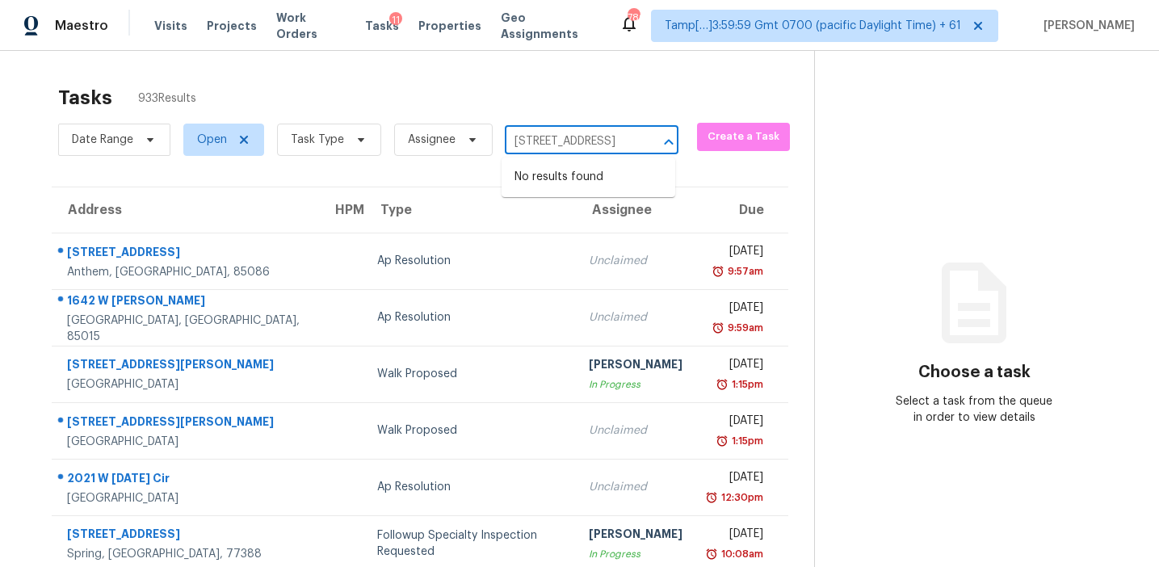
type input "142 High Ridge Ct, Decatur, TX, 76234"
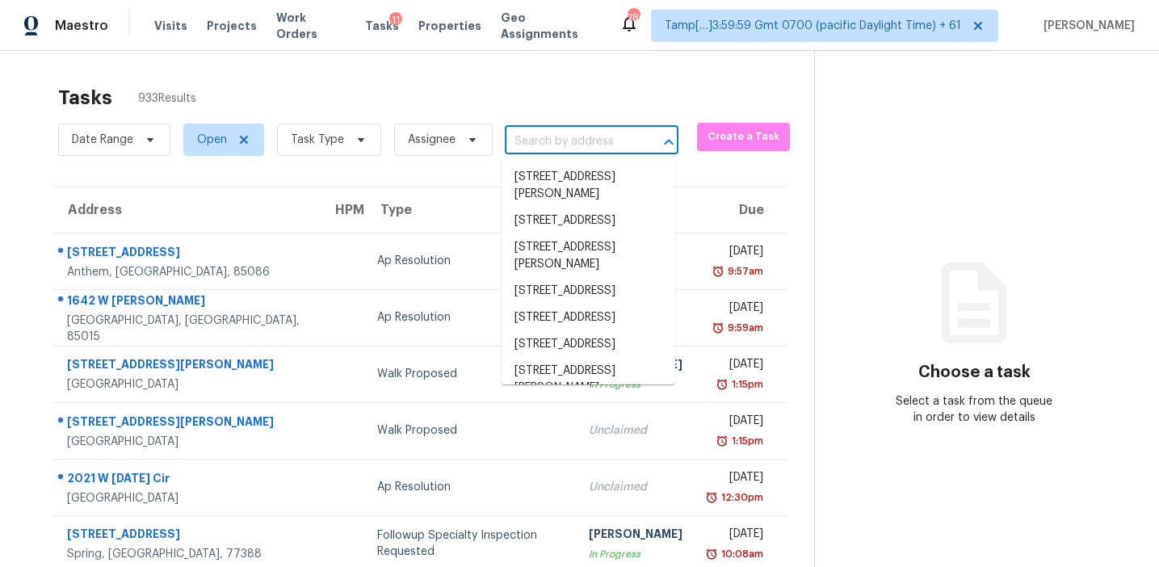
scroll to position [0, 0]
click at [602, 145] on input "text" at bounding box center [569, 141] width 128 height 25
paste input "142 High Ridge Ct, Decatur, TX, 76234"
type input "142 High Ridge Ct, Decatur, TX, 76234"
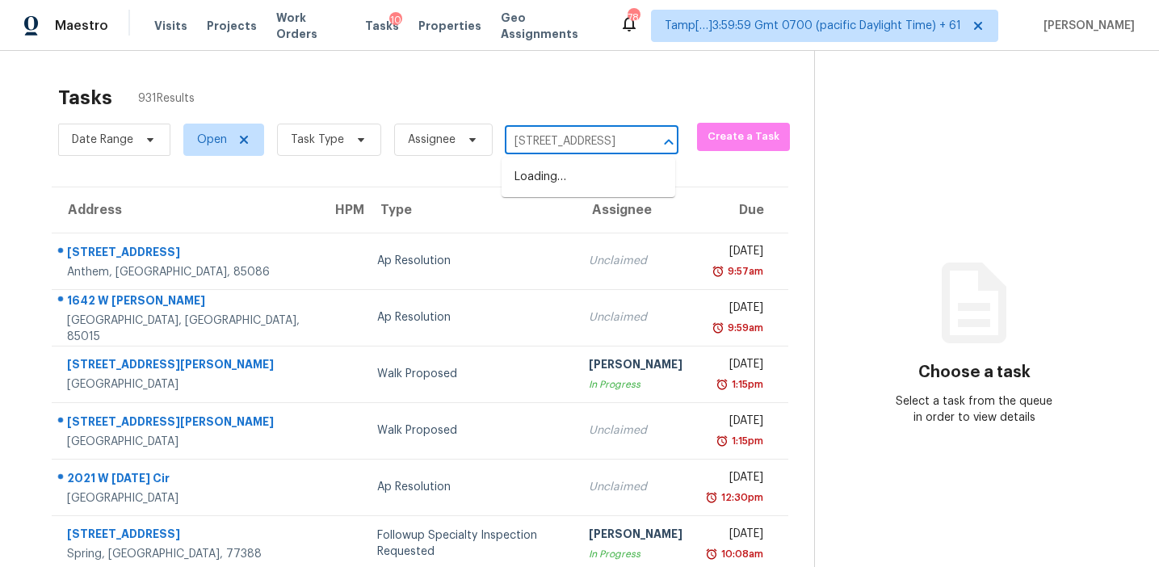
scroll to position [0, 82]
click at [608, 170] on li "142 High Ridge Ct, Decatur, TX 76234" at bounding box center [589, 177] width 174 height 27
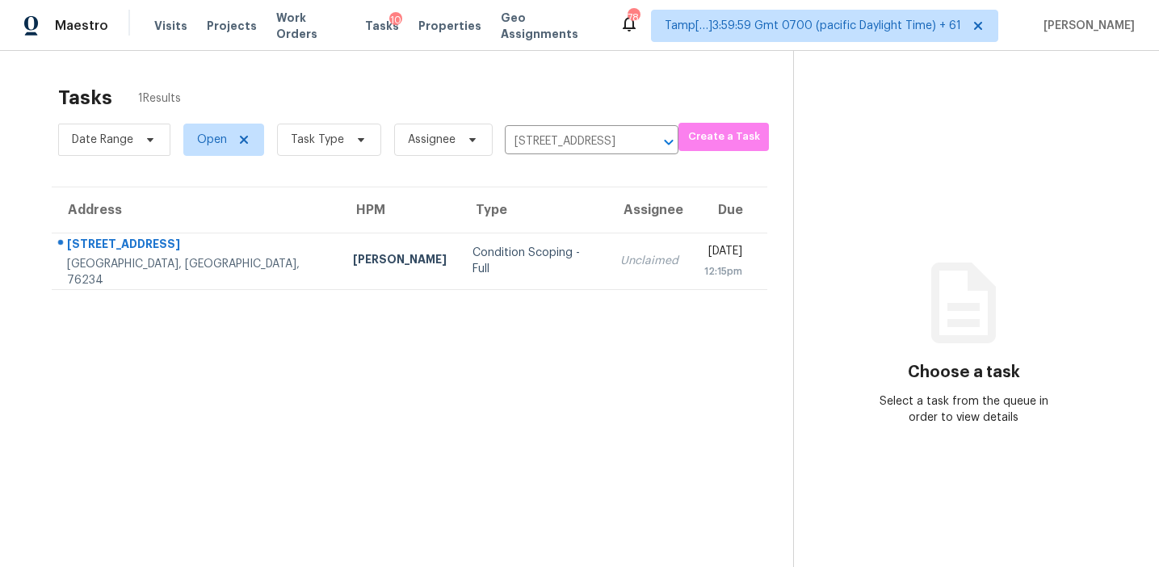
click at [607, 241] on td "Unclaimed" at bounding box center [649, 261] width 84 height 57
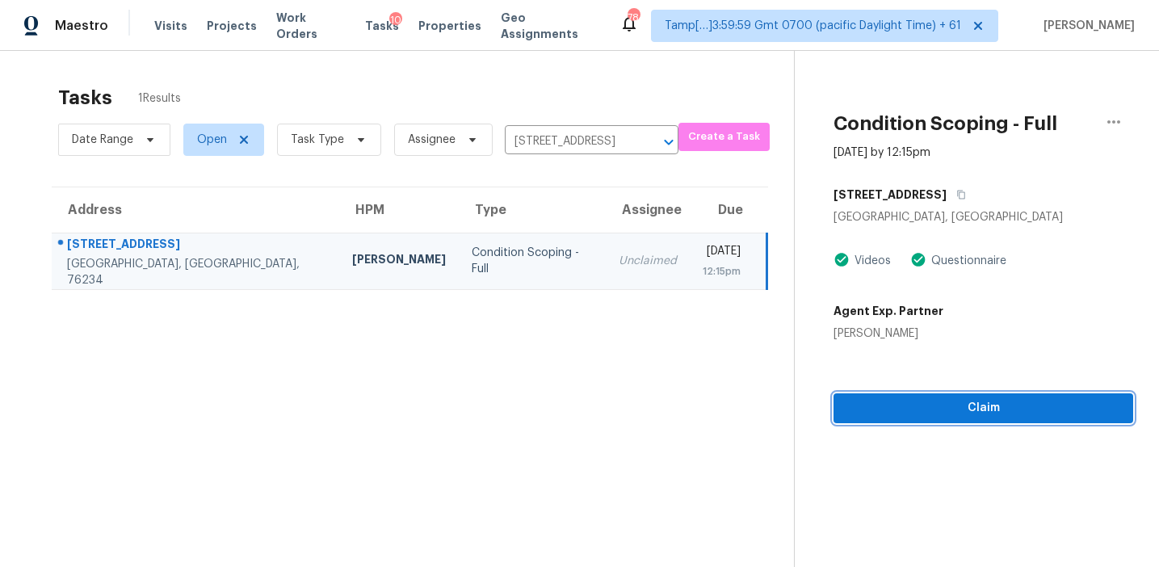
click at [912, 406] on span "Claim" at bounding box center [984, 408] width 274 height 20
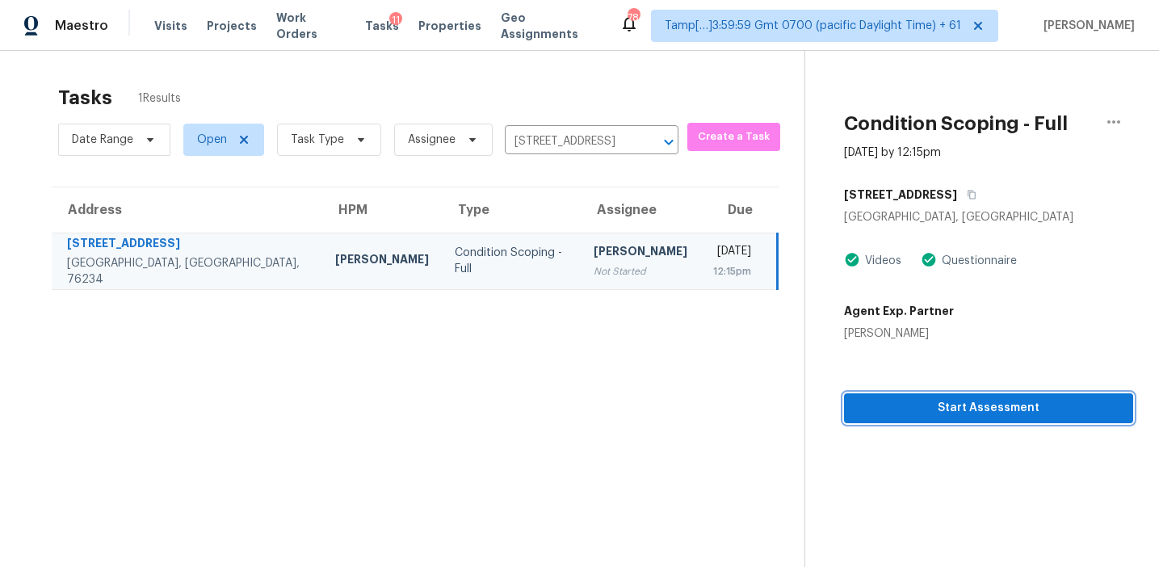
click at [900, 420] on button "Start Assessment" at bounding box center [988, 408] width 289 height 30
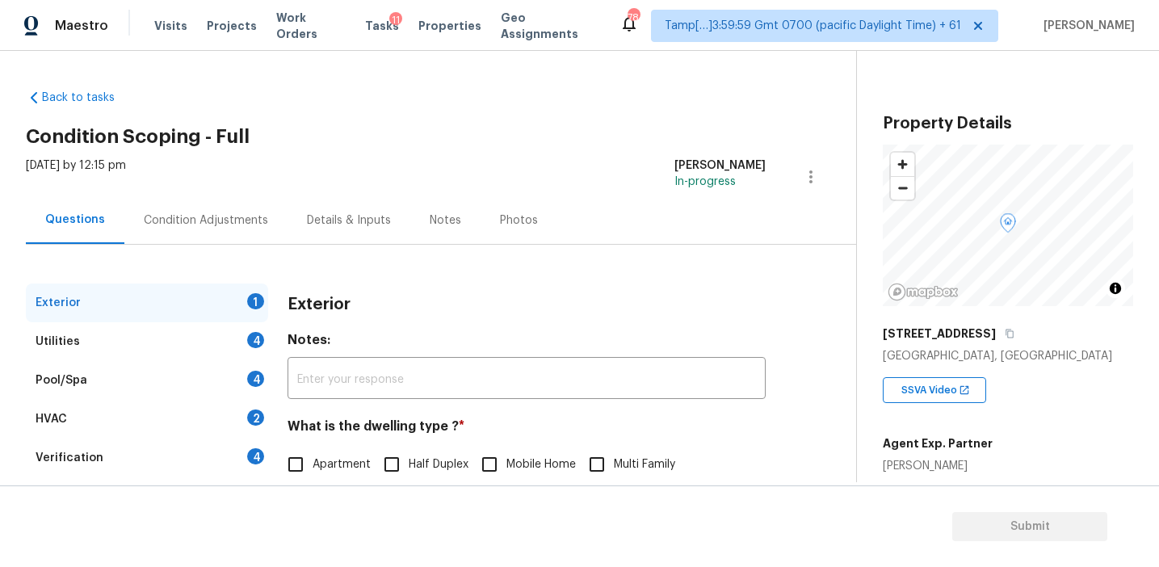
scroll to position [151, 0]
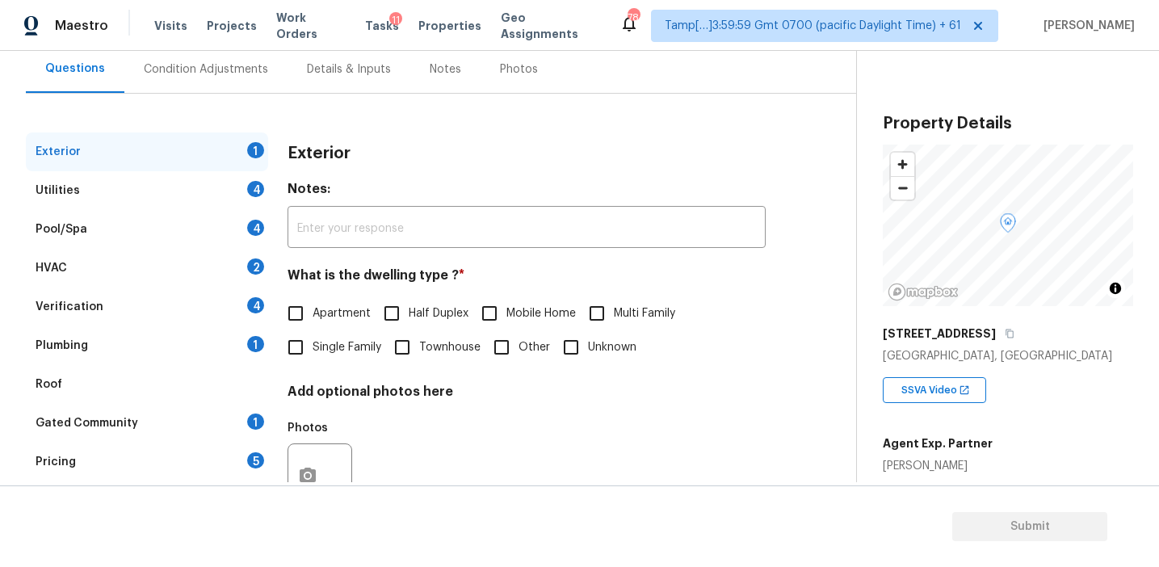
click at [242, 462] on div "Pricing 5" at bounding box center [147, 462] width 242 height 39
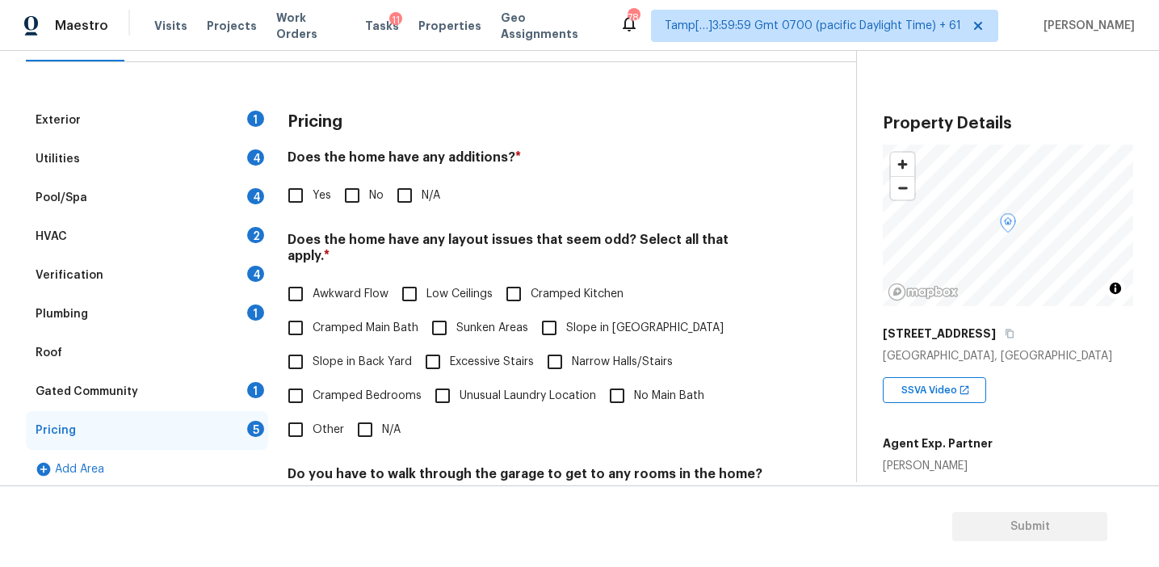
scroll to position [200, 0]
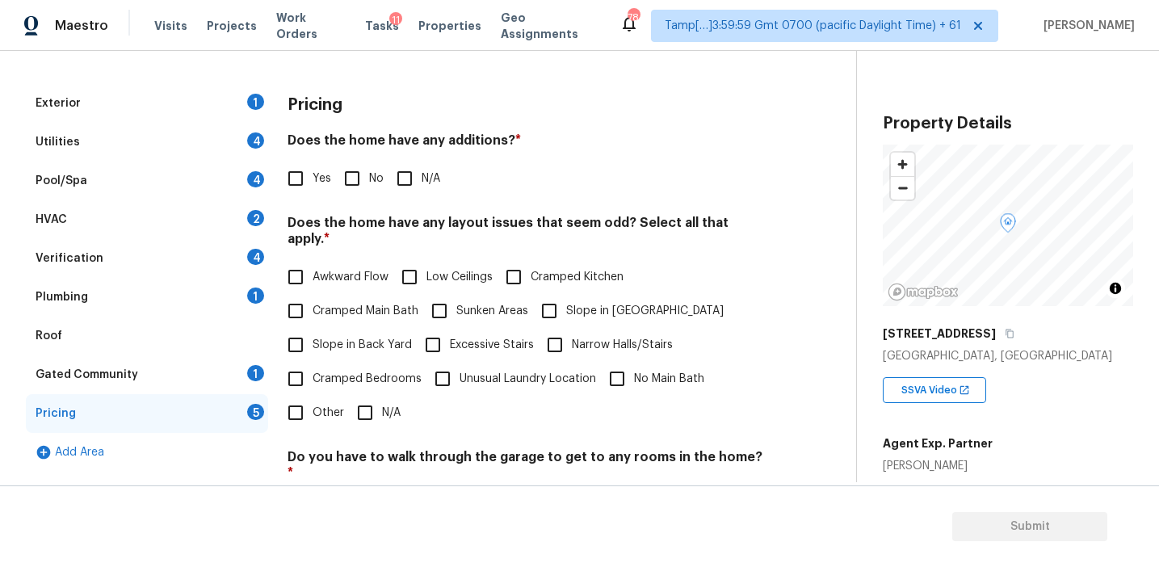
click at [313, 377] on label "Cramped Bedrooms" at bounding box center [350, 379] width 143 height 34
click at [313, 377] on input "Cramped Bedrooms" at bounding box center [296, 379] width 34 height 34
checkbox input "true"
click at [317, 422] on div "Pricing Does the home have any additions? * Yes No N/A Does the home have any l…" at bounding box center [527, 398] width 478 height 628
click at [316, 396] on label "Other" at bounding box center [311, 413] width 65 height 34
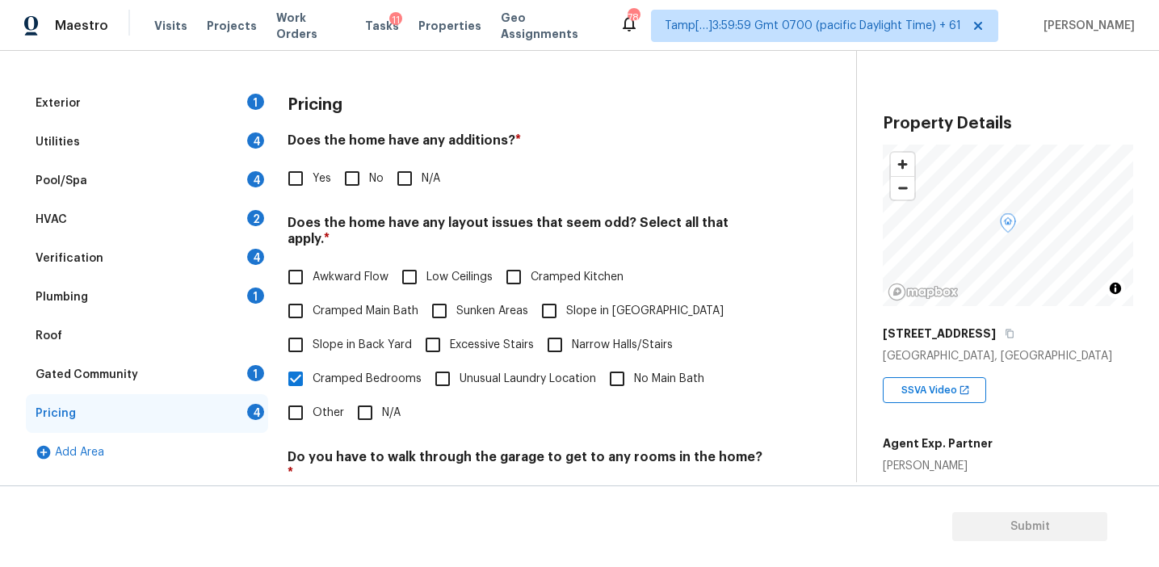
click at [313, 396] on input "Other" at bounding box center [296, 413] width 34 height 34
checkbox input "true"
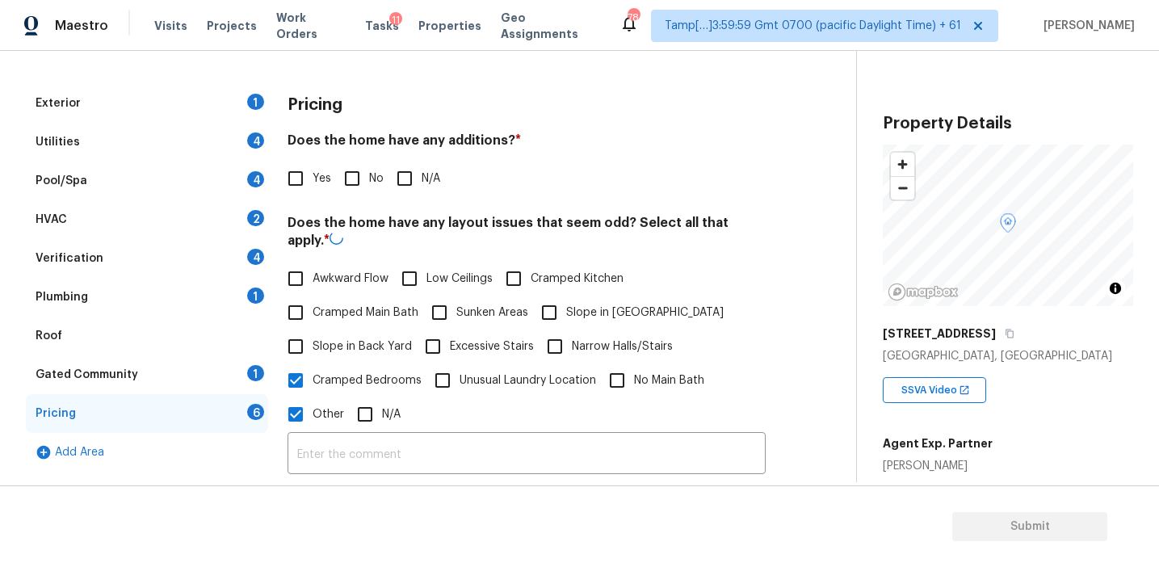
click at [316, 364] on label "Cramped Bedrooms" at bounding box center [350, 381] width 143 height 34
click at [313, 364] on input "Cramped Bedrooms" at bounding box center [296, 381] width 34 height 34
checkbox input "false"
click at [444, 438] on input "text" at bounding box center [527, 454] width 478 height 38
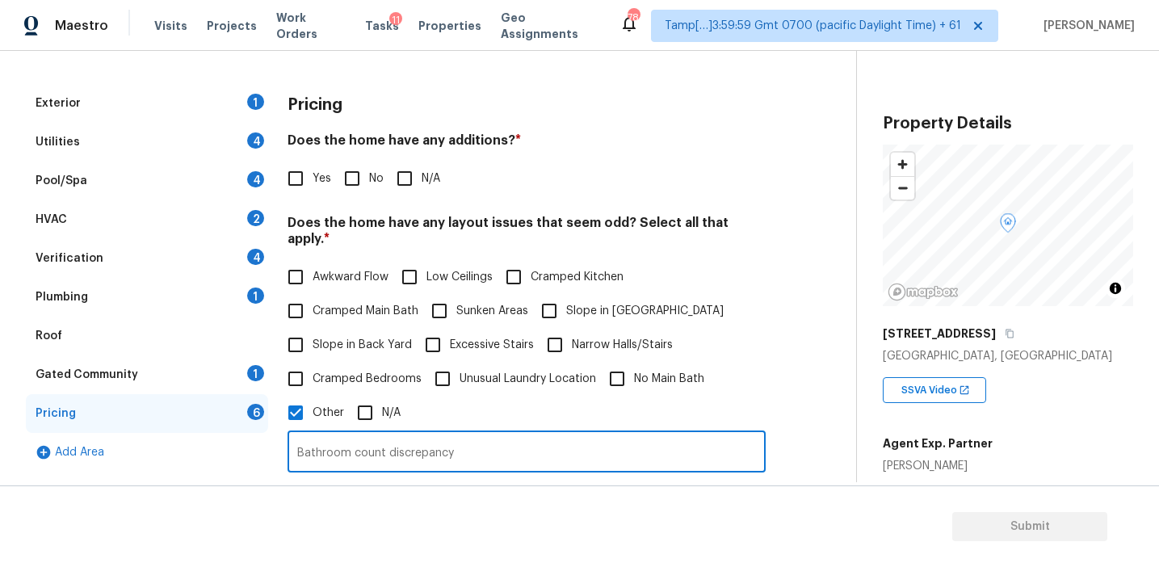
type input "Bathroom count discrepancy"
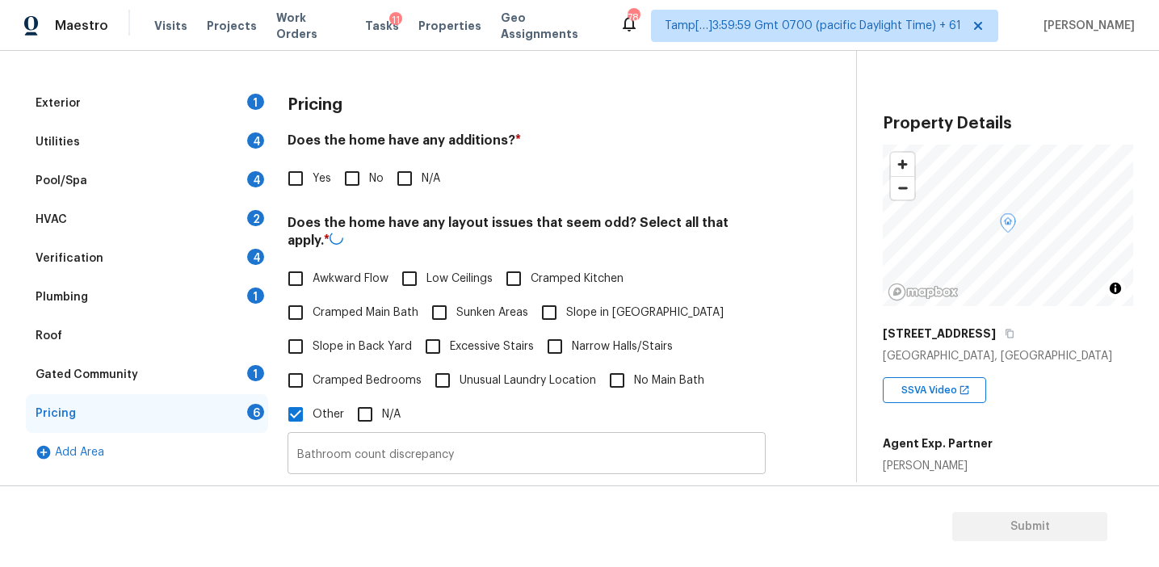
scroll to position [475, 0]
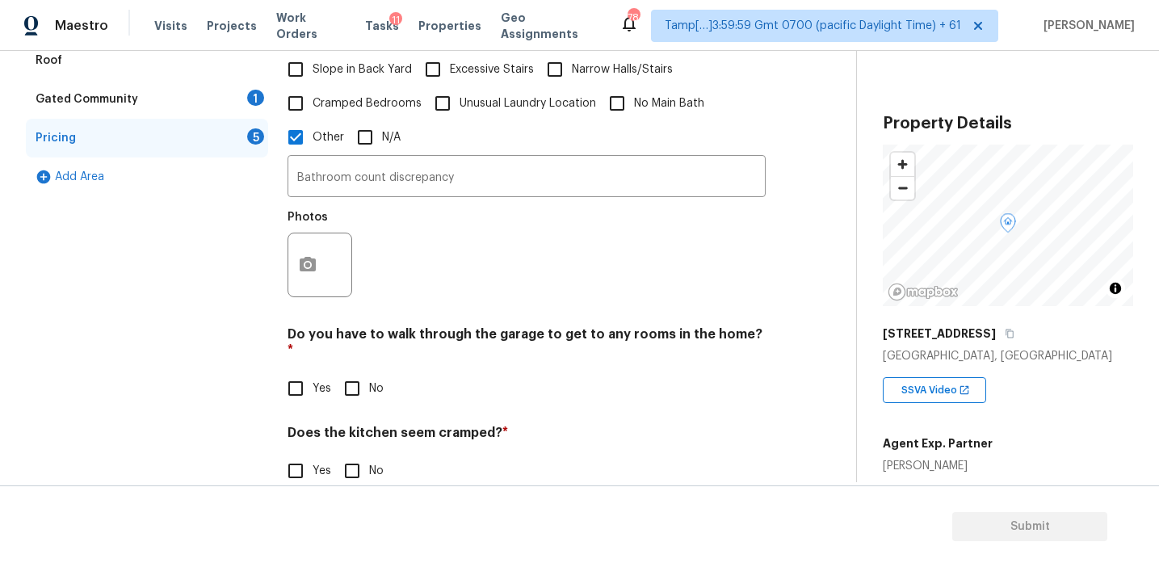
click at [418, 296] on div "Pricing Does the home have any additions? * Yes No N/A Does the home have any l…" at bounding box center [527, 199] width 478 height 781
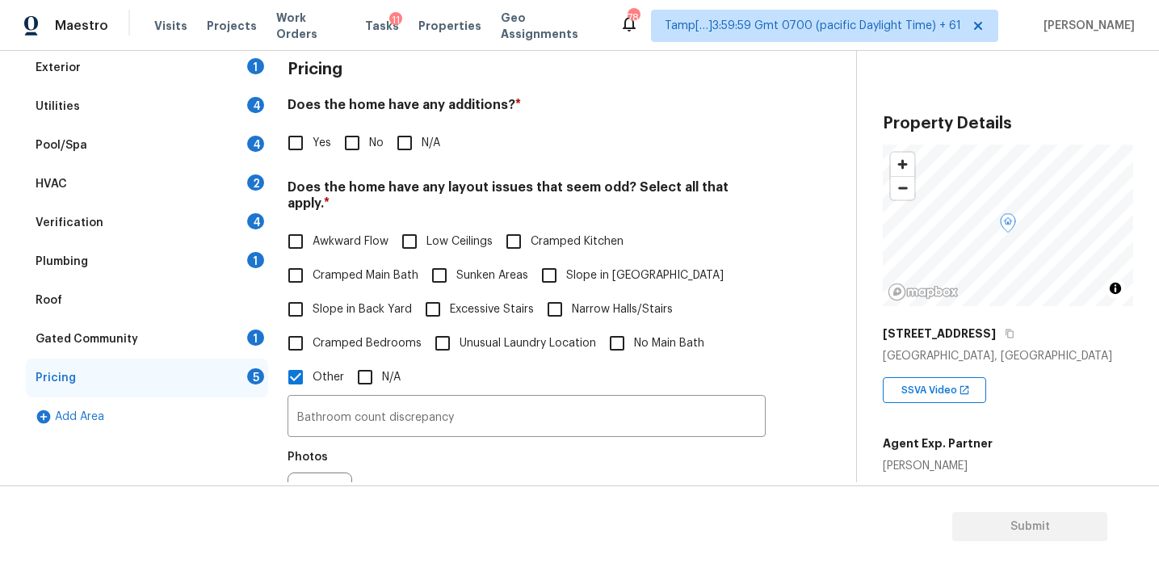
scroll to position [174, 0]
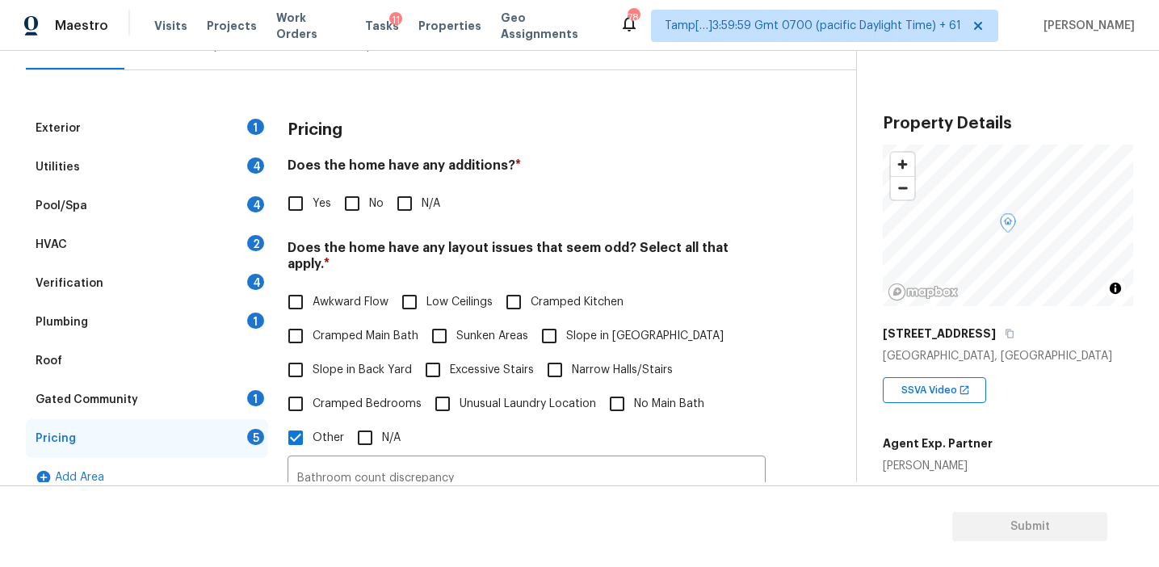
click at [345, 120] on div "Pricing" at bounding box center [527, 130] width 478 height 42
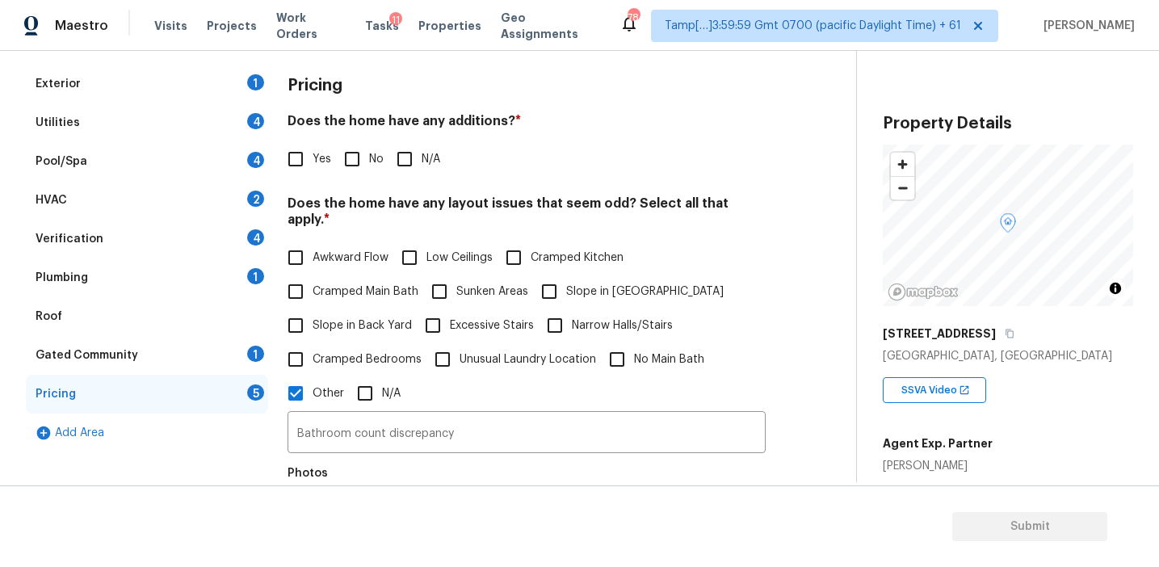
scroll to position [206, 0]
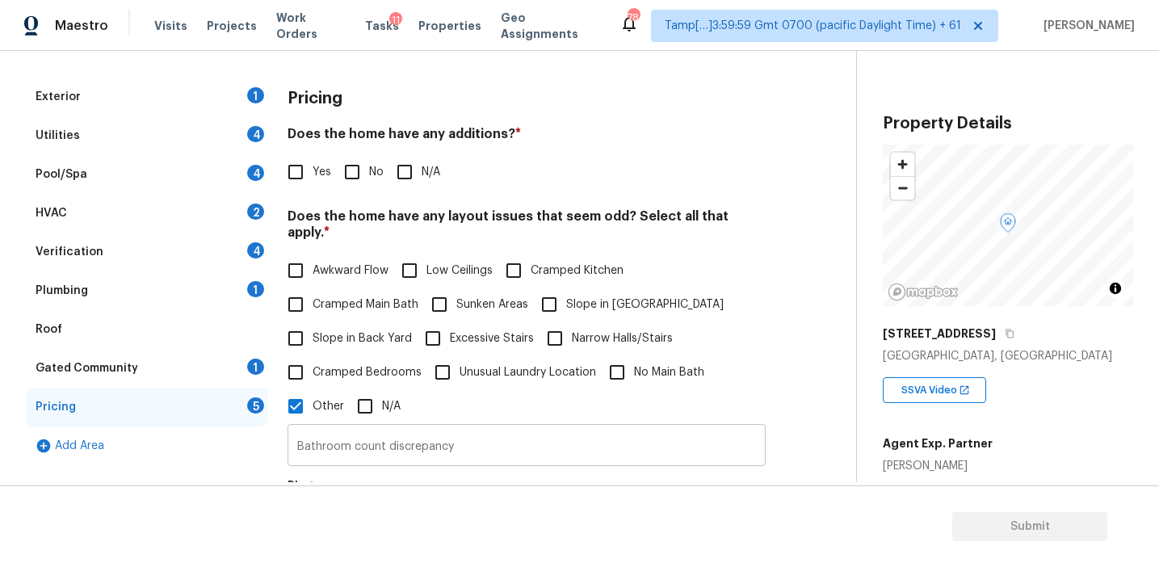
click at [302, 430] on input "Bathroom count discrepancy" at bounding box center [527, 447] width 478 height 38
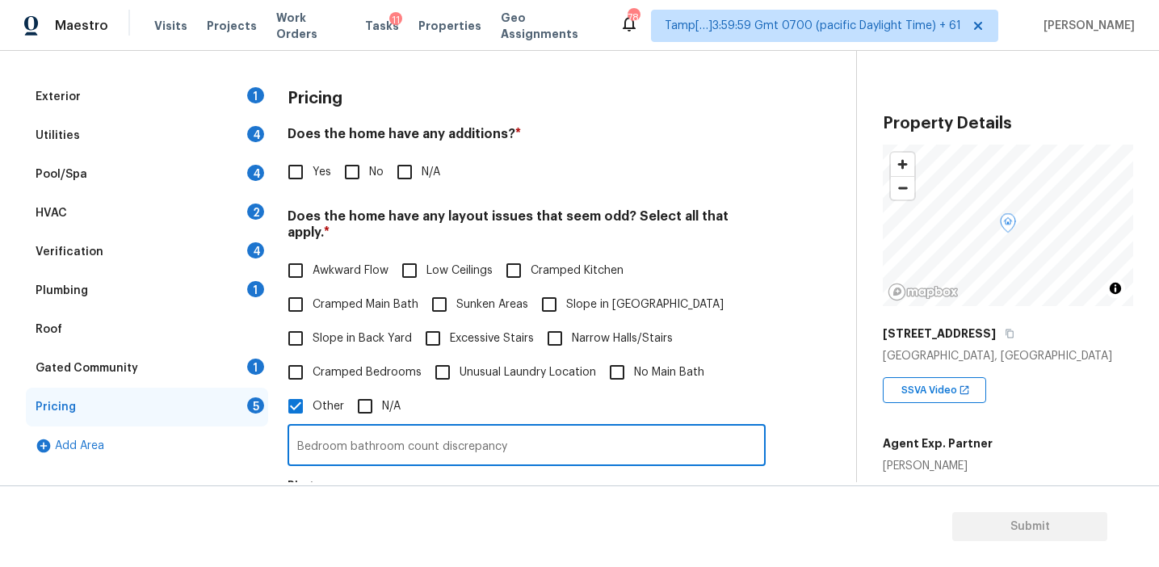
type input "Bedroom bathroom count discrepancy"
click at [501, 164] on div "Yes No N/A" at bounding box center [527, 172] width 478 height 34
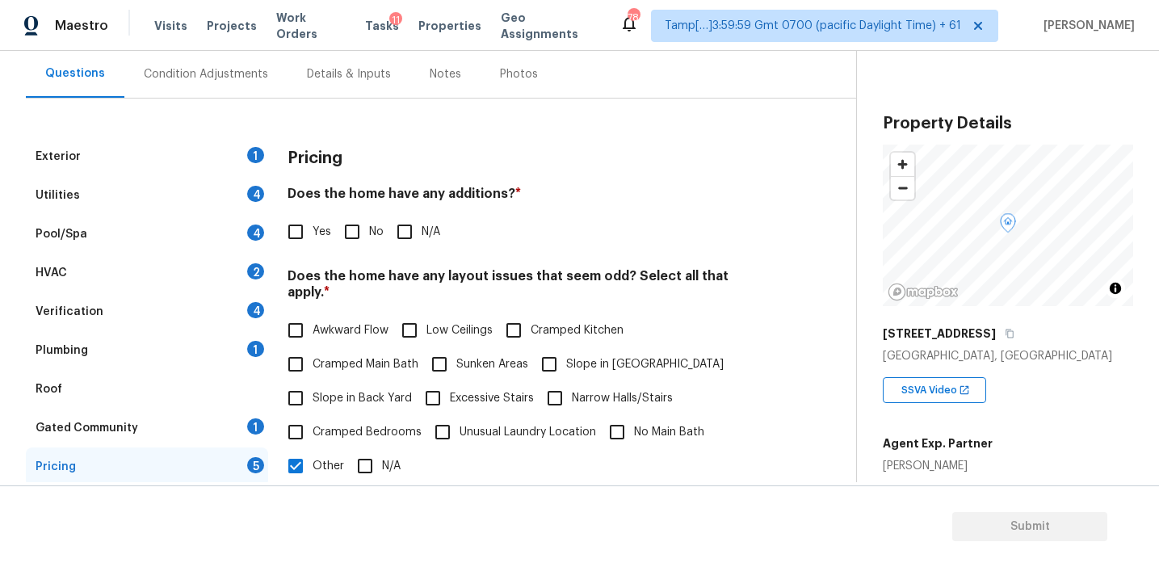
scroll to position [147, 0]
click at [234, 187] on div "Utilities 4" at bounding box center [147, 194] width 242 height 39
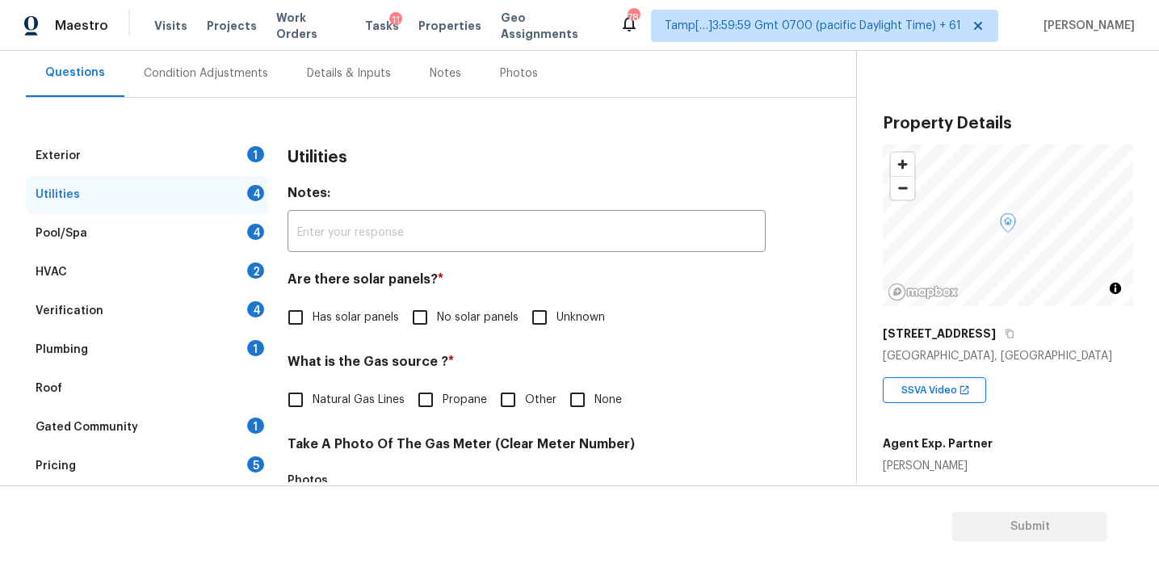
click at [324, 312] on span "Has solar panels" at bounding box center [356, 317] width 86 height 17
click at [313, 312] on input "Has solar panels" at bounding box center [296, 318] width 34 height 34
checkbox input "true"
click at [237, 275] on div "HVAC 2" at bounding box center [147, 272] width 242 height 39
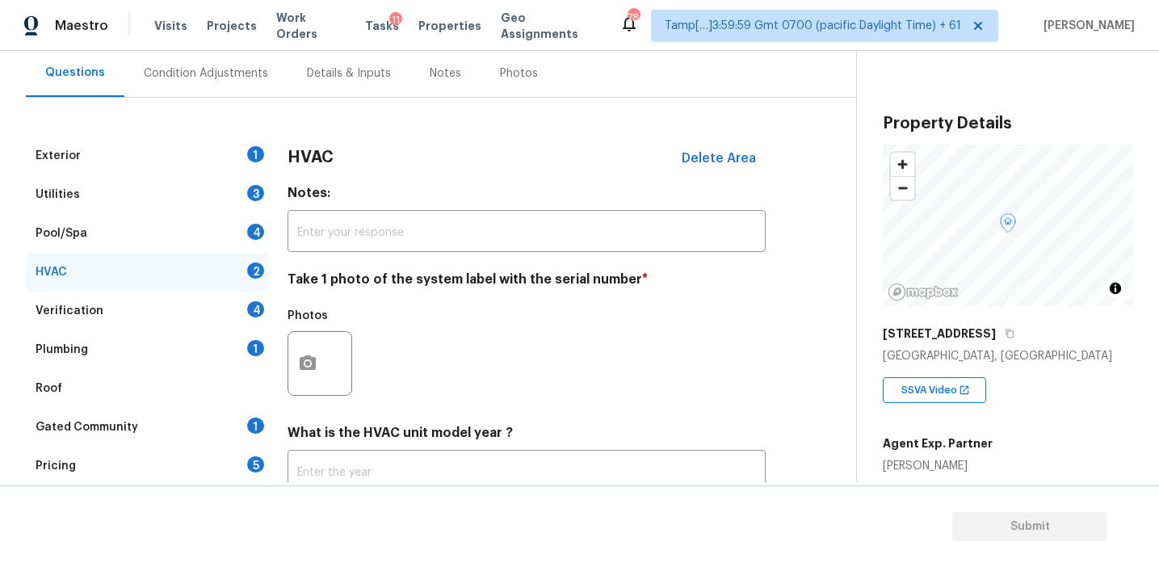
click at [242, 223] on div "Pool/Spa 4" at bounding box center [147, 233] width 242 height 39
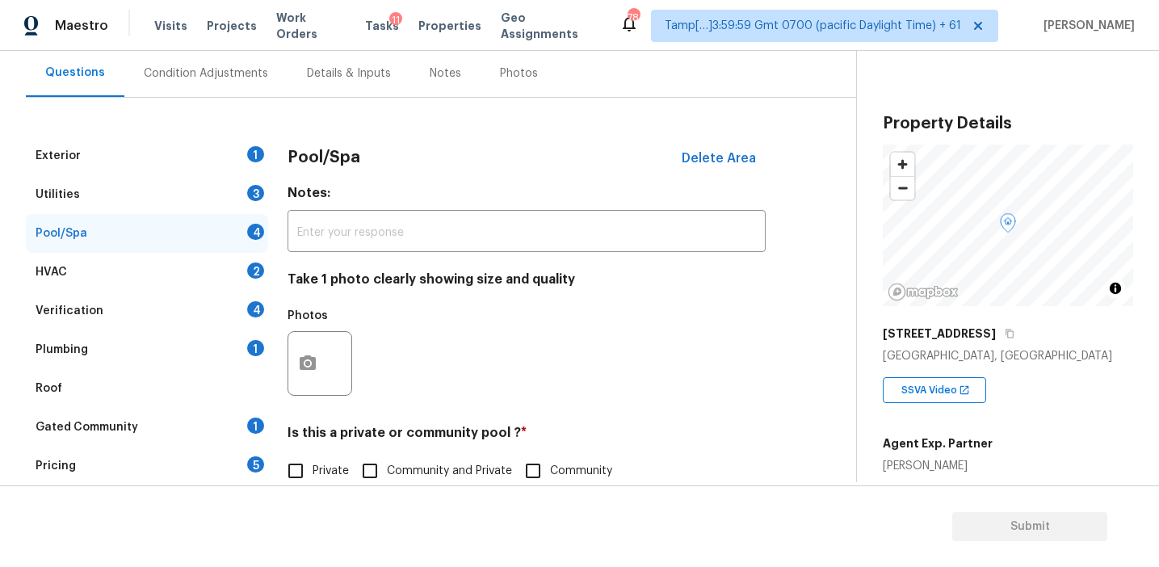
click at [240, 304] on div "Verification 4" at bounding box center [147, 311] width 242 height 39
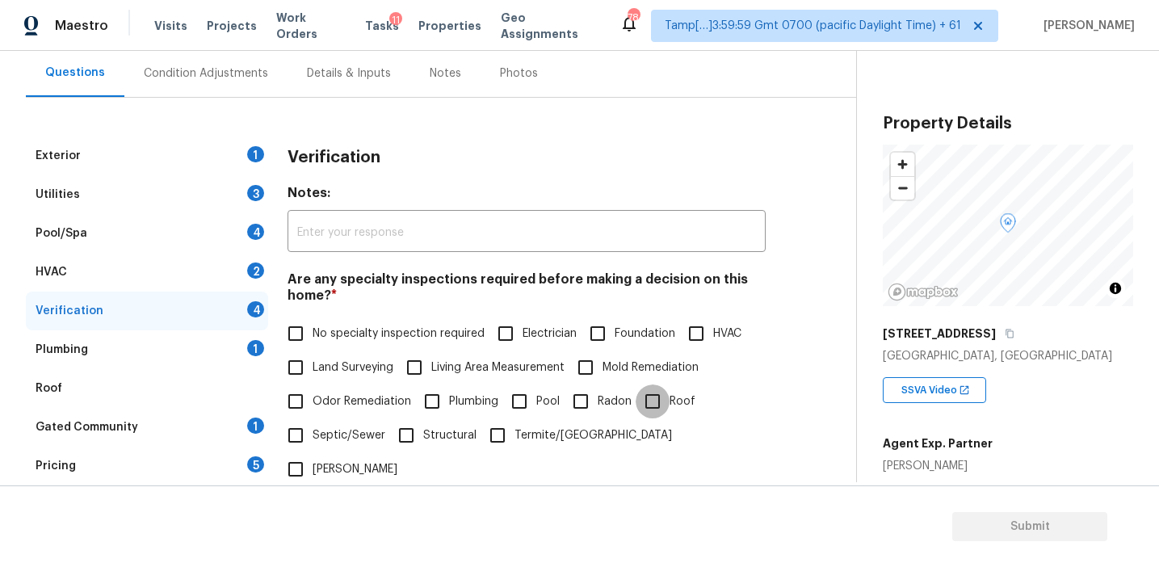
click at [662, 402] on input "Roof" at bounding box center [653, 402] width 34 height 34
checkbox input "true"
click at [324, 428] on span "Septic/Sewer" at bounding box center [349, 435] width 73 height 17
click at [313, 428] on input "Septic/Sewer" at bounding box center [296, 435] width 34 height 34
checkbox input "true"
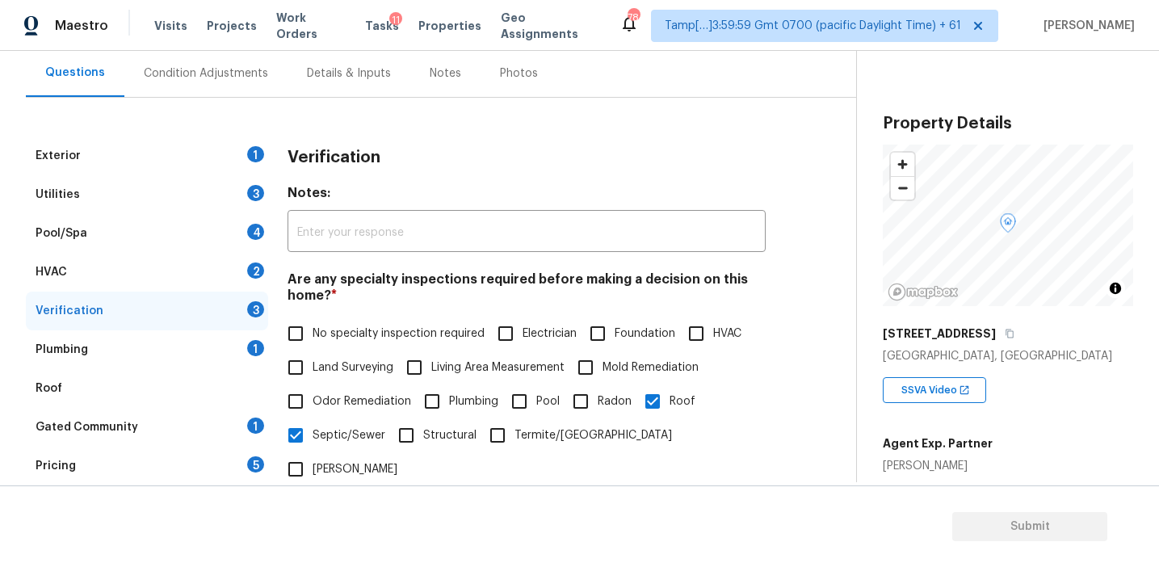
click at [234, 351] on div "Plumbing 1" at bounding box center [147, 349] width 242 height 39
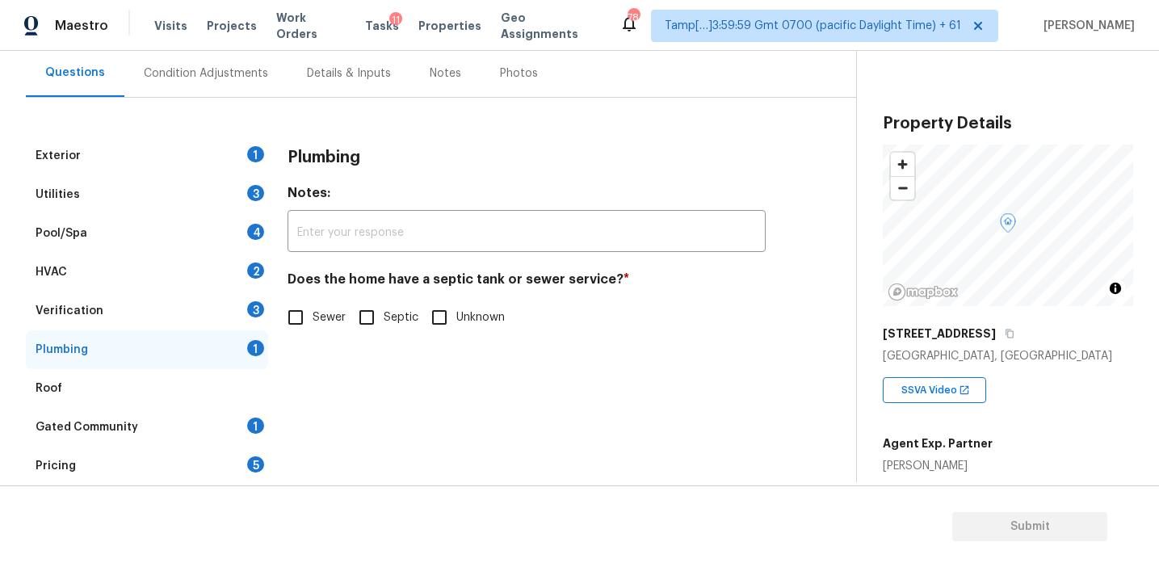
click at [386, 315] on span "Septic" at bounding box center [401, 317] width 35 height 17
click at [384, 315] on input "Septic" at bounding box center [367, 318] width 34 height 34
checkbox input "true"
click at [226, 188] on div "Utilities 3" at bounding box center [147, 194] width 242 height 39
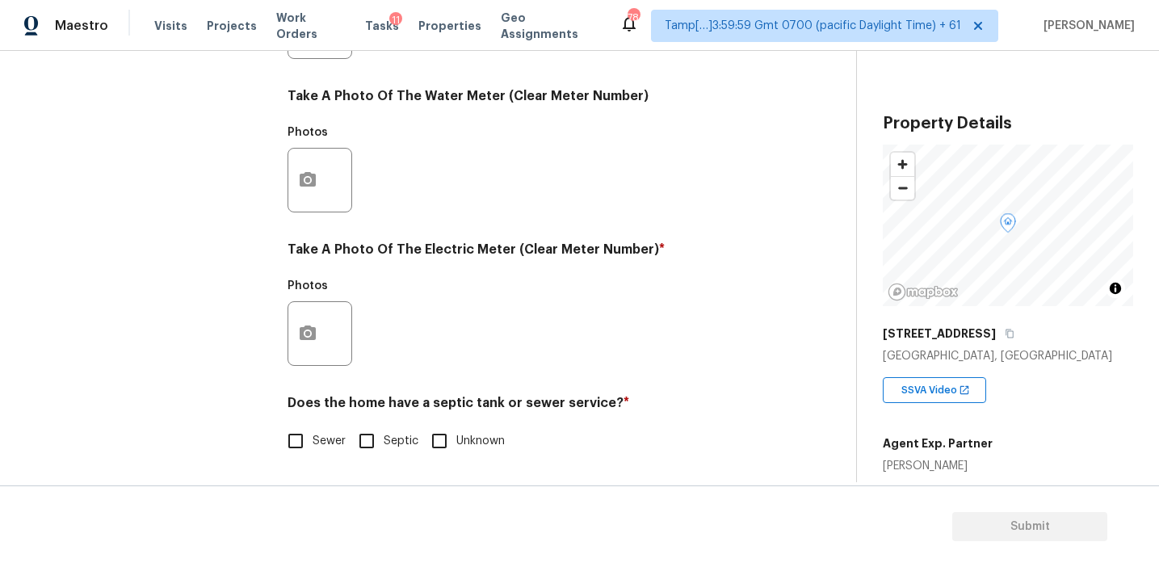
click at [379, 426] on input "Septic" at bounding box center [367, 441] width 34 height 34
checkbox input "true"
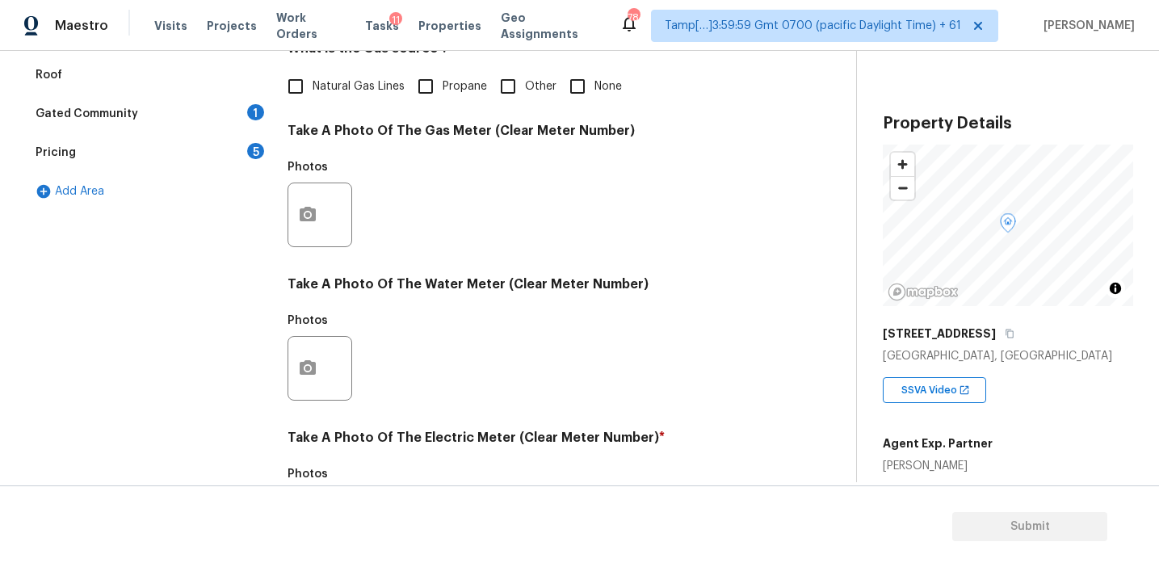
scroll to position [397, 0]
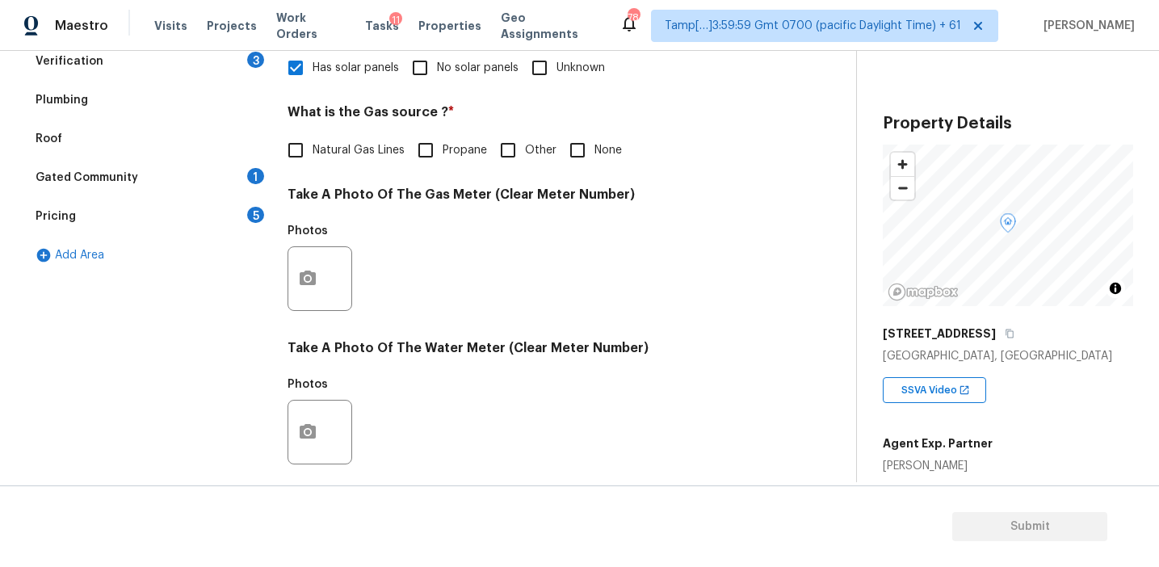
click at [234, 216] on div "Pricing 5" at bounding box center [147, 216] width 242 height 39
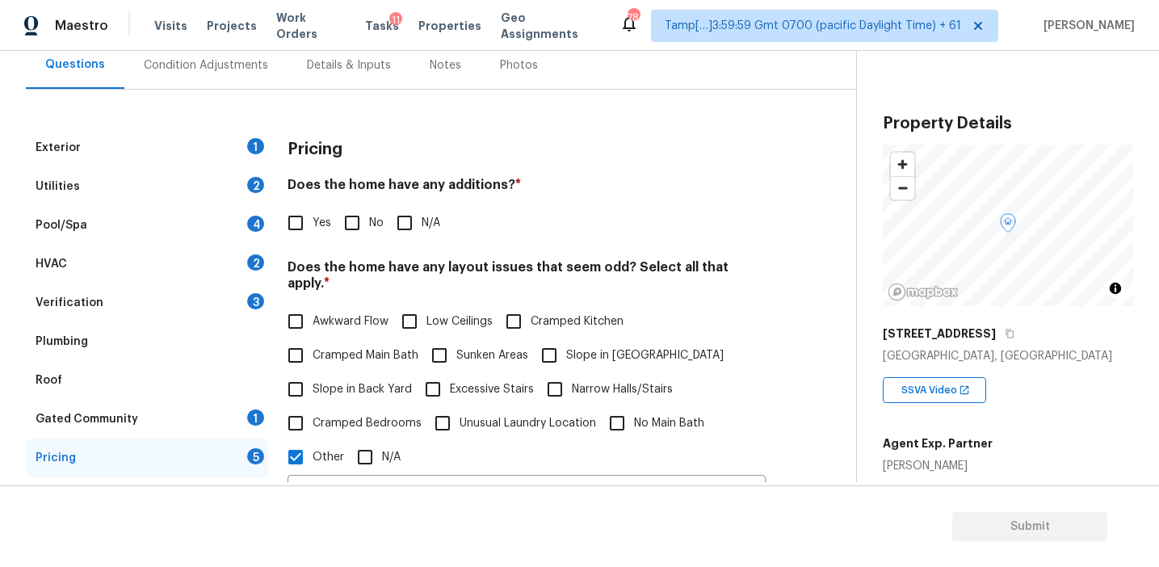
scroll to position [154, 0]
click at [372, 174] on div "Pricing Does the home have any additions? * Yes No N/A Does the home have any l…" at bounding box center [527, 519] width 478 height 781
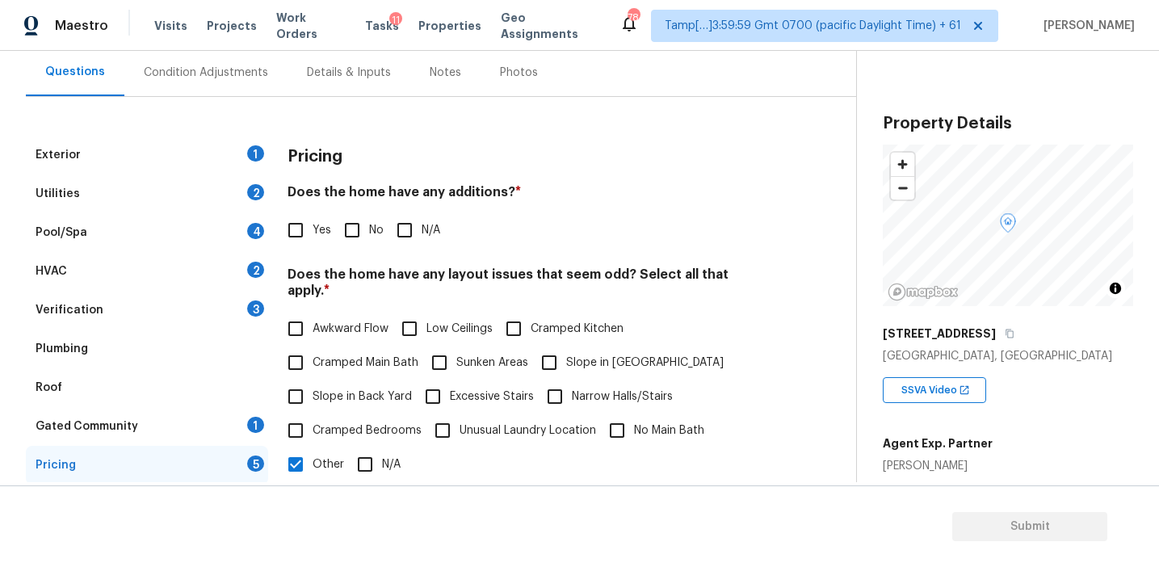
click at [547, 159] on div "Pricing" at bounding box center [527, 157] width 478 height 42
click at [1052, 393] on div "SSVA Video" at bounding box center [1008, 383] width 250 height 39
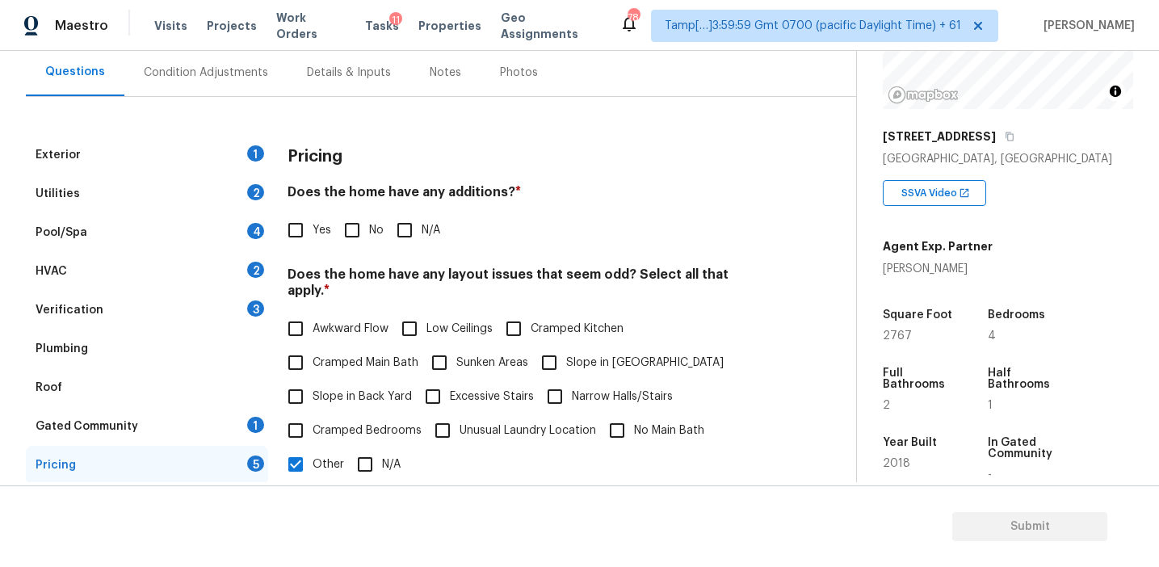
scroll to position [193, 0]
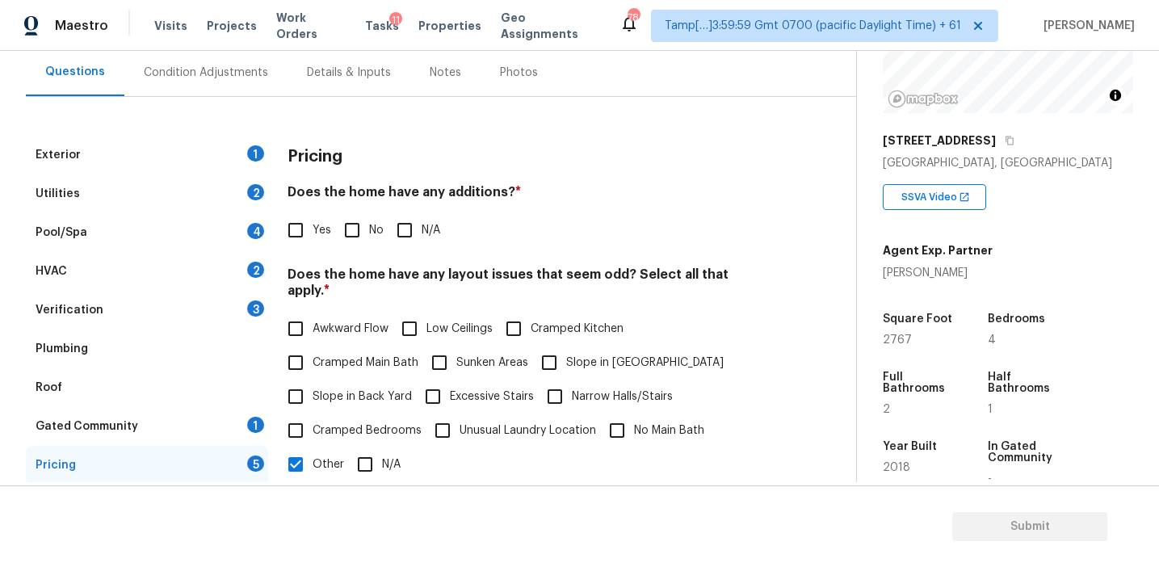
click at [742, 224] on div "Yes No N/A" at bounding box center [527, 230] width 478 height 34
click at [328, 151] on h3 "Pricing" at bounding box center [315, 157] width 55 height 16
click at [330, 145] on div "Pricing" at bounding box center [527, 157] width 478 height 42
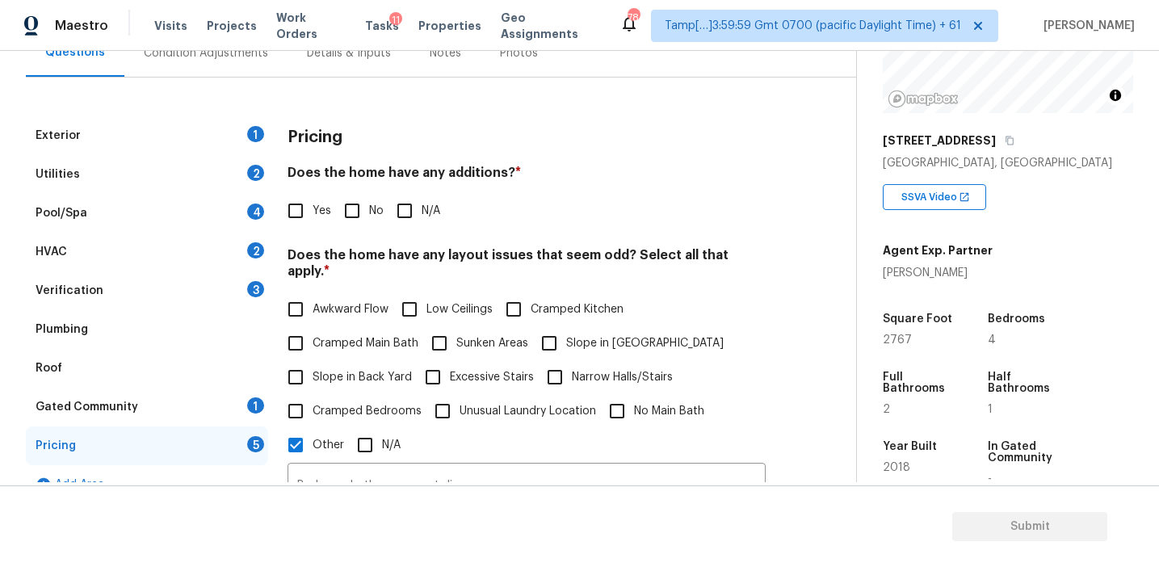
click at [346, 138] on div "Pricing" at bounding box center [527, 137] width 478 height 42
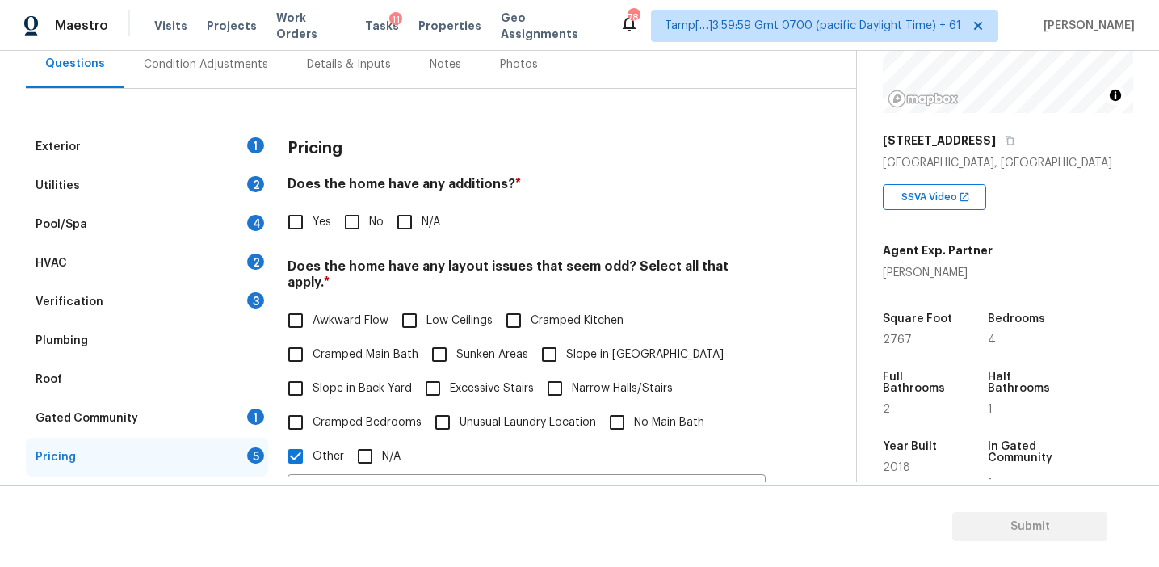
scroll to position [155, 0]
click at [346, 138] on div "Pricing" at bounding box center [527, 149] width 478 height 42
click at [233, 55] on div "Condition Adjustments" at bounding box center [205, 65] width 163 height 48
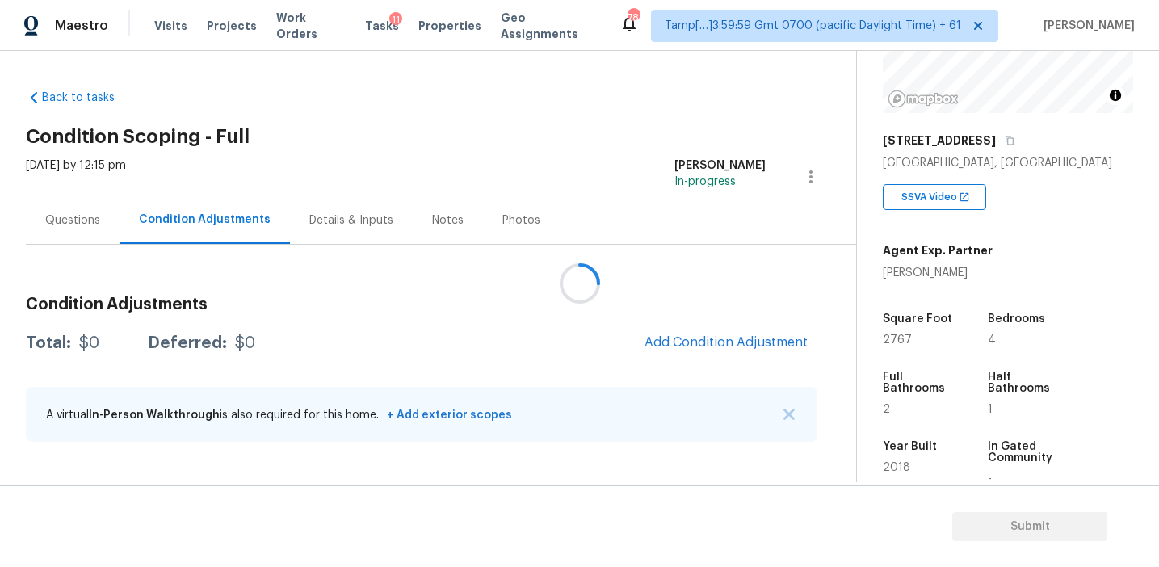
click at [672, 330] on div at bounding box center [579, 283] width 1159 height 567
click at [675, 321] on div "Condition Adjustments Total: $0 Deferred: $0 Add Condition Adjustment A virtual…" at bounding box center [422, 370] width 792 height 173
click at [675, 336] on span "Add Condition Adjustment" at bounding box center [726, 342] width 163 height 15
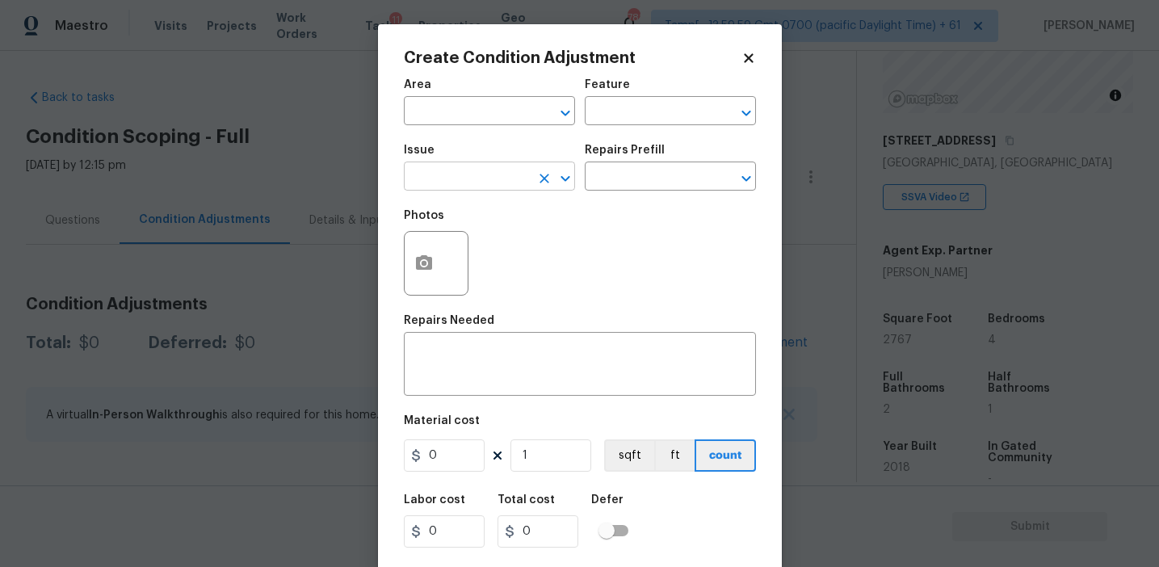
click at [471, 183] on input "text" at bounding box center [467, 178] width 126 height 25
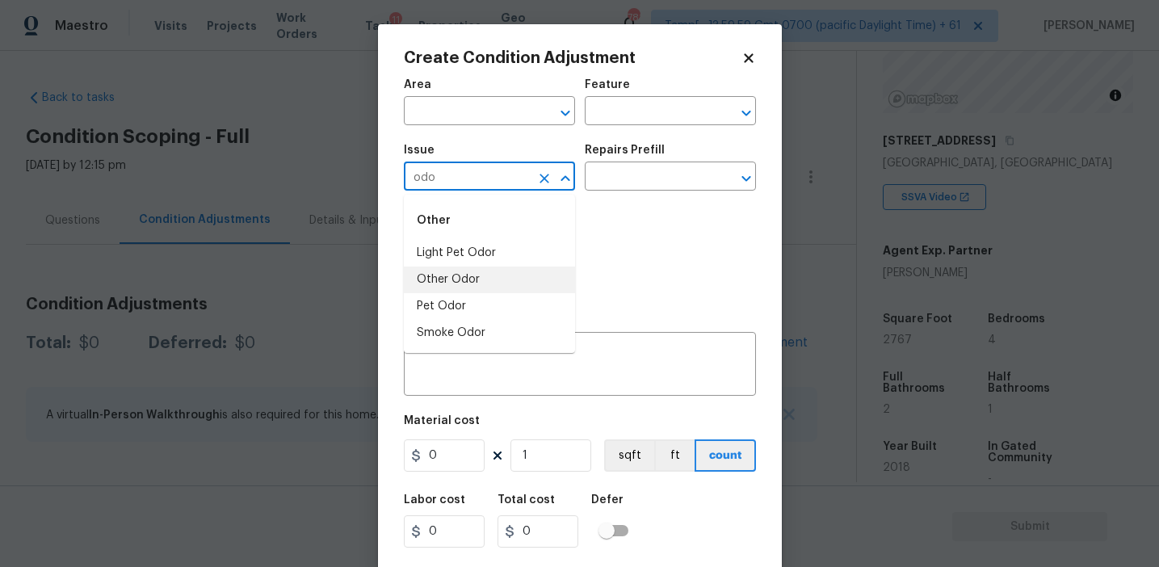
click at [501, 267] on li "Other Odor" at bounding box center [489, 280] width 171 height 27
type input "Other Odor"
click at [546, 181] on icon "Clear" at bounding box center [545, 179] width 10 height 10
click at [547, 239] on div "Other" at bounding box center [489, 220] width 171 height 39
click at [548, 253] on li "Light Pet Odor" at bounding box center [489, 253] width 171 height 27
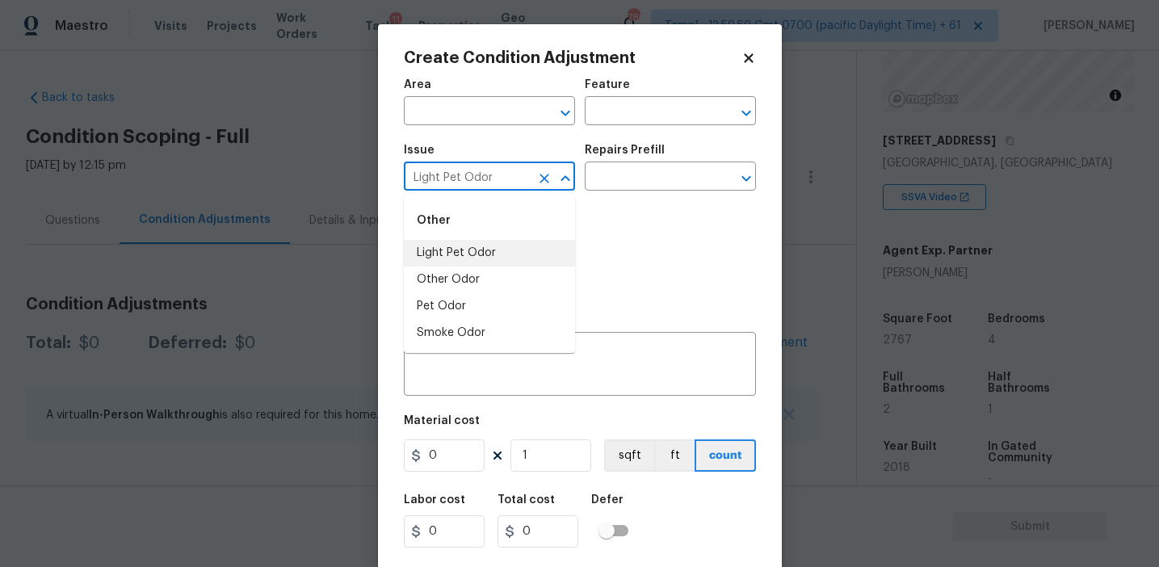
type input "Light Pet Odor"
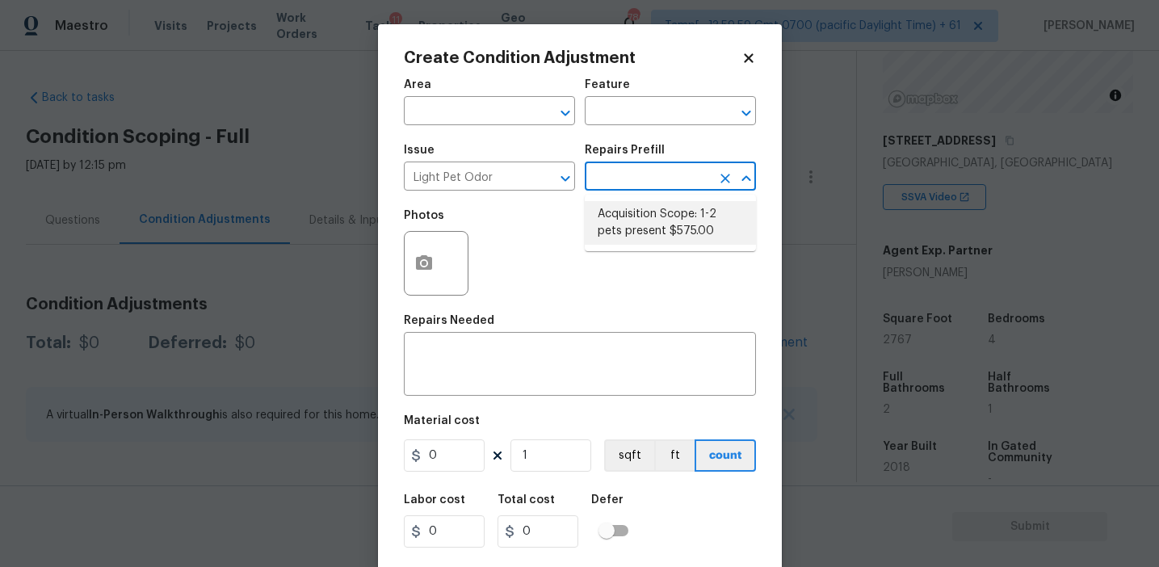
click at [637, 228] on li "Acquisition Scope: 1-2 pets present $575.00" at bounding box center [670, 223] width 171 height 44
type textarea "Acquisition Scope: 1-2 pets present"
type input "575"
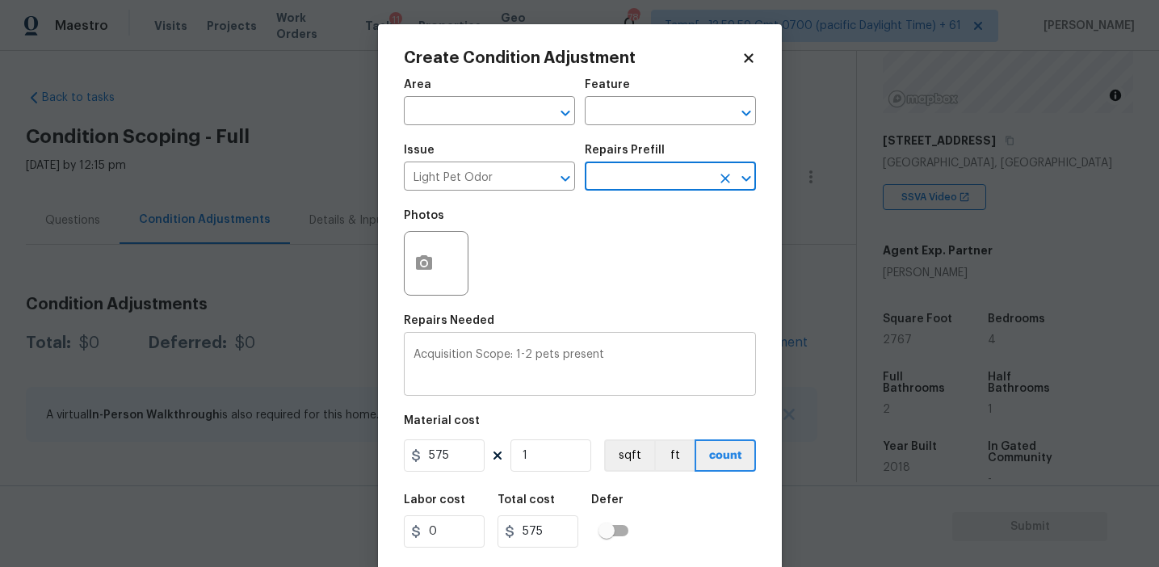
scroll to position [36, 0]
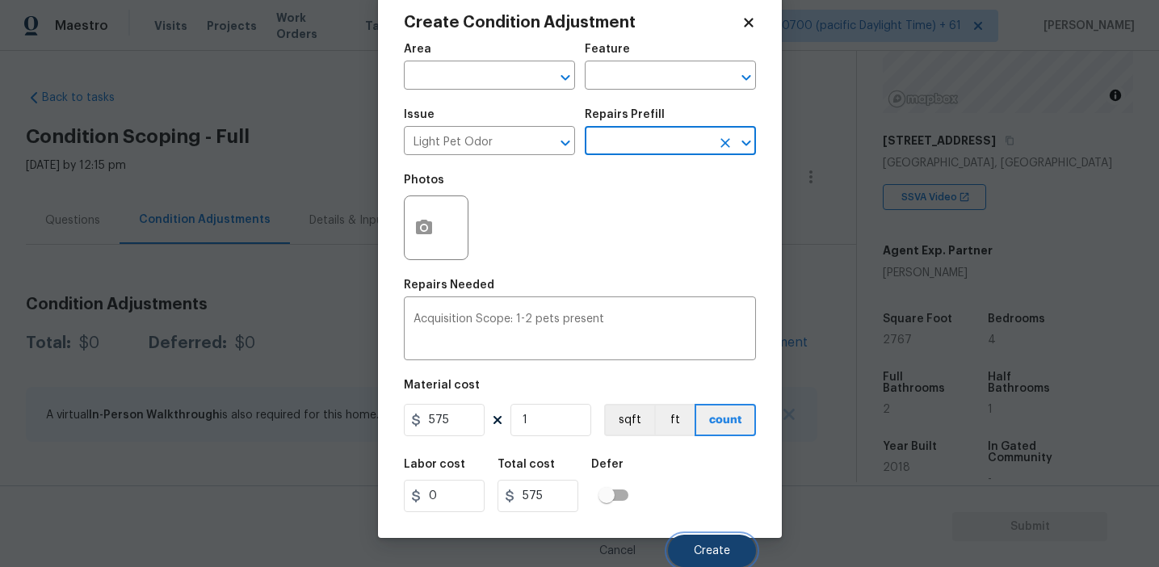
click at [710, 540] on button "Create" at bounding box center [712, 551] width 88 height 32
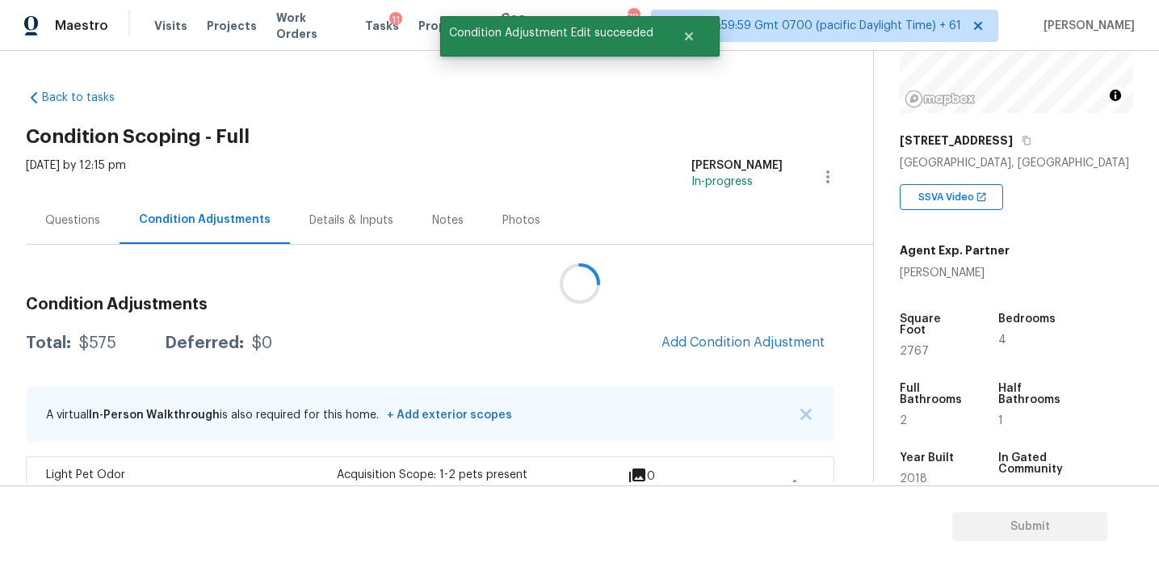
scroll to position [0, 0]
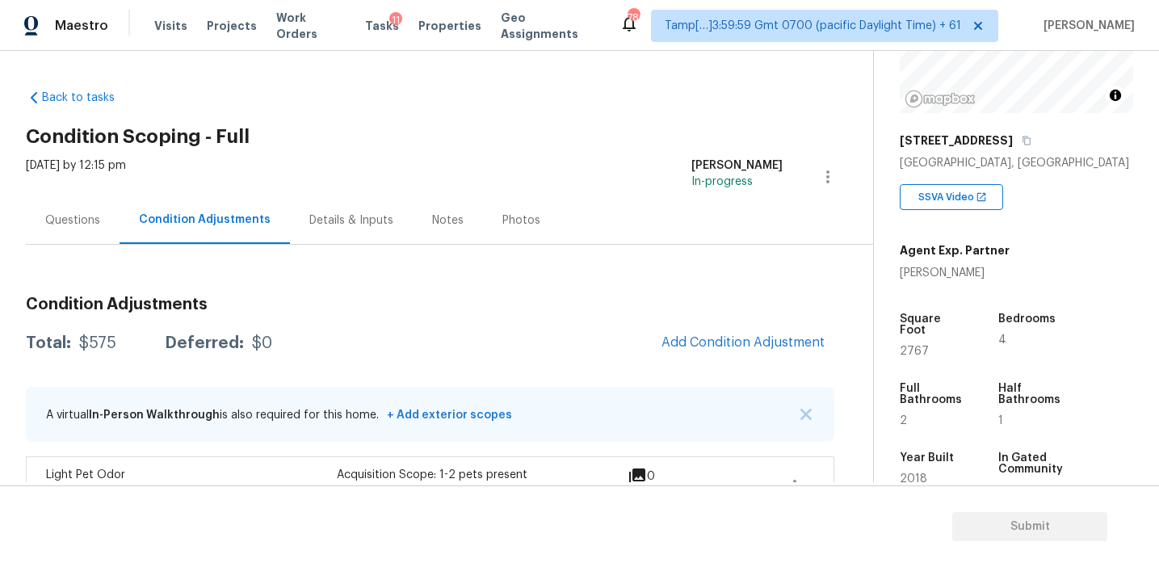
click at [188, 267] on div "Condition Adjustments Total: $575 Deferred: $0 Add Condition Adjustment A virtu…" at bounding box center [430, 380] width 809 height 271
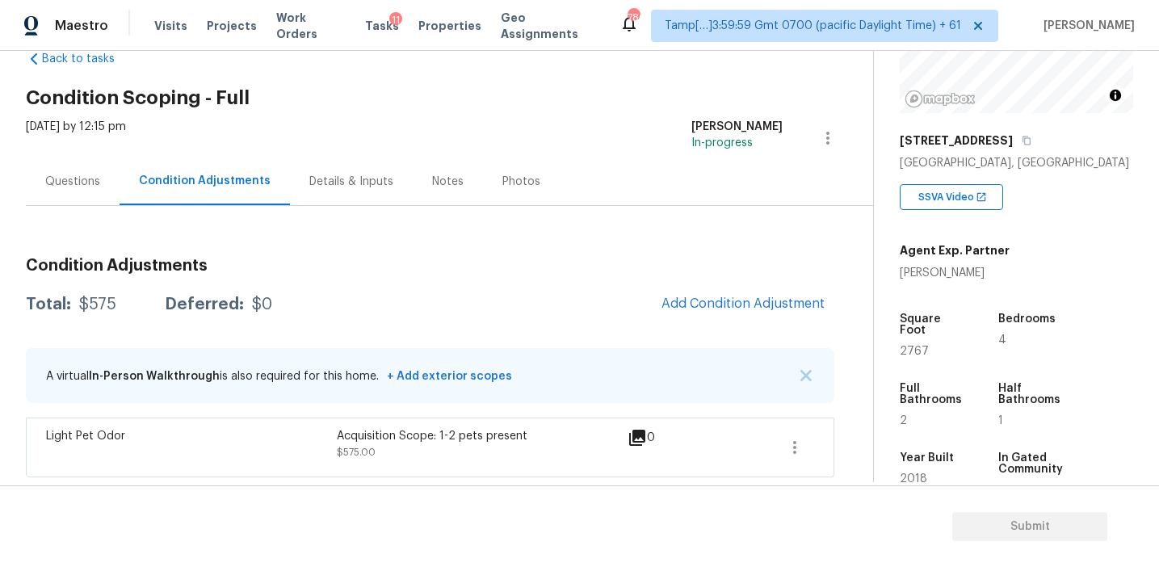
click at [99, 174] on div "Questions" at bounding box center [73, 182] width 94 height 48
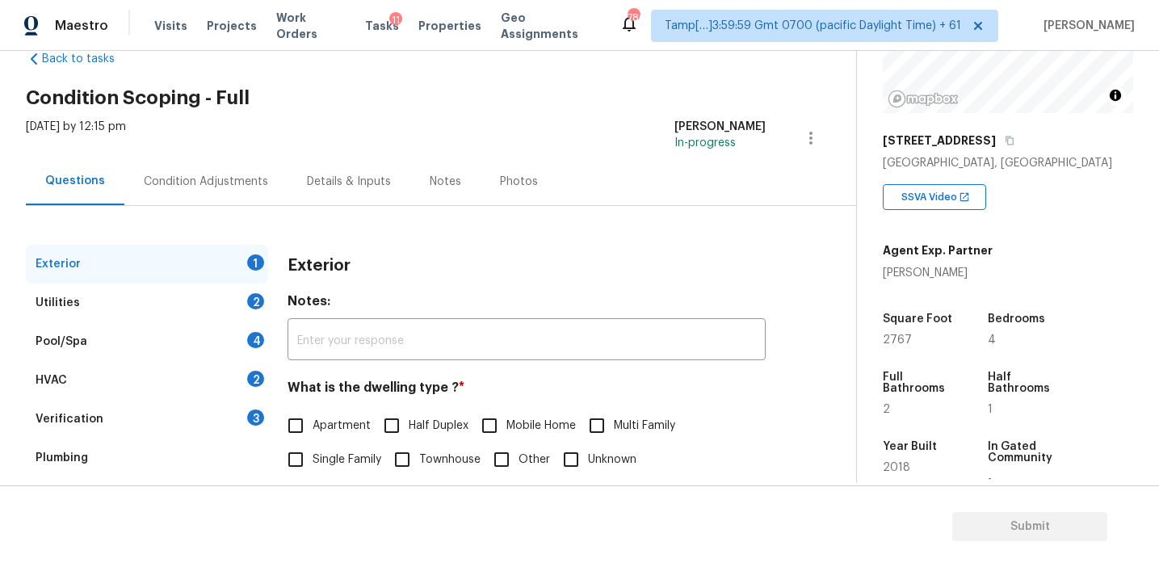
scroll to position [179, 0]
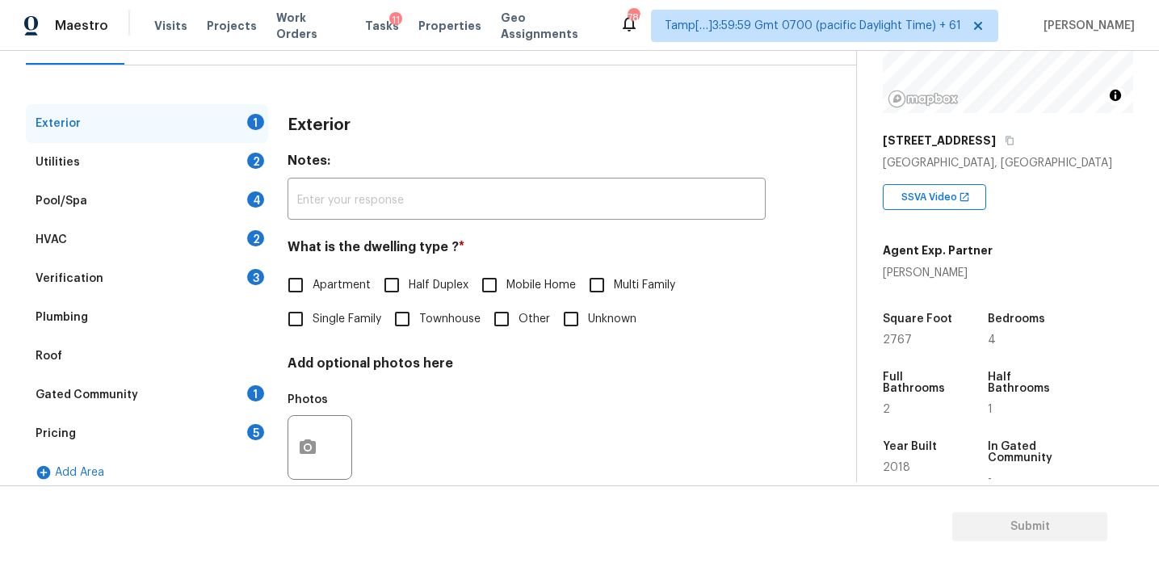
click at [212, 277] on div "Verification 3" at bounding box center [147, 278] width 242 height 39
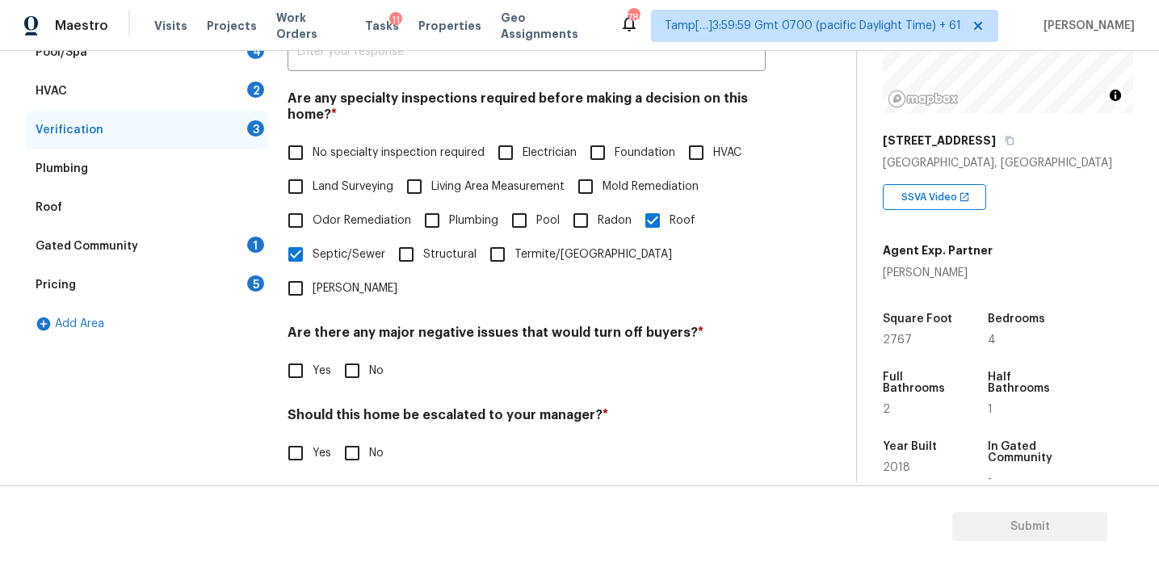
scroll to position [376, 0]
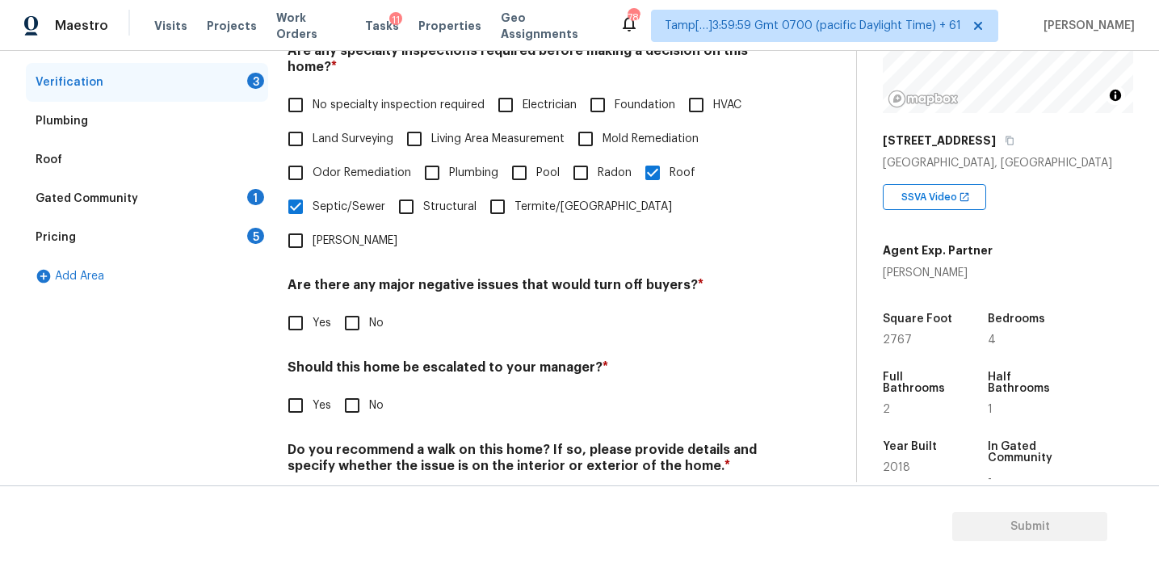
click at [295, 389] on input "Yes" at bounding box center [296, 406] width 34 height 34
checkbox input "true"
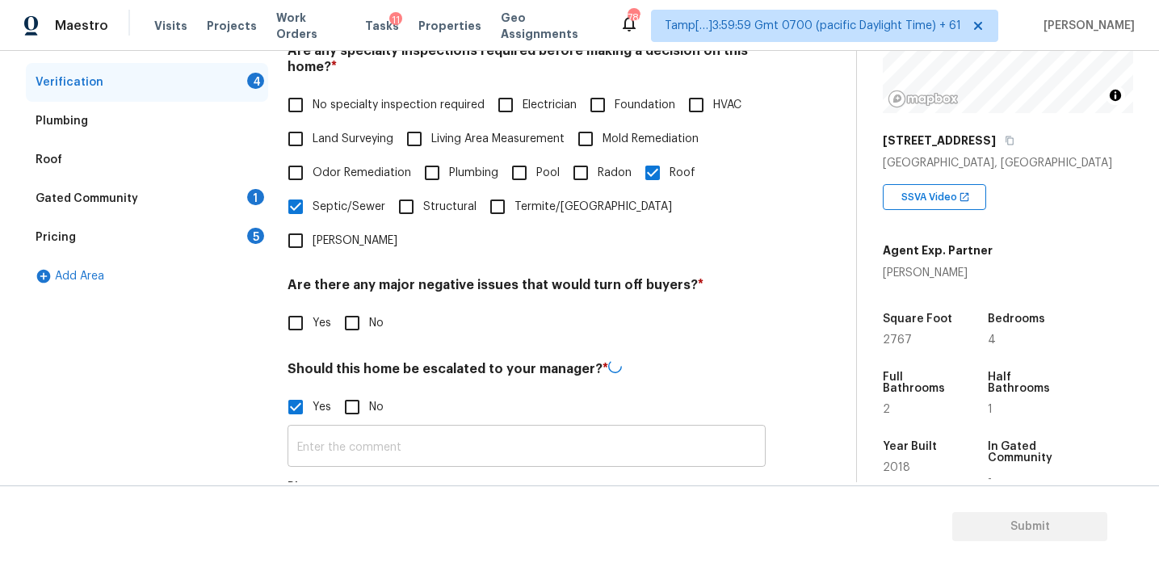
click at [336, 429] on input "text" at bounding box center [527, 448] width 478 height 38
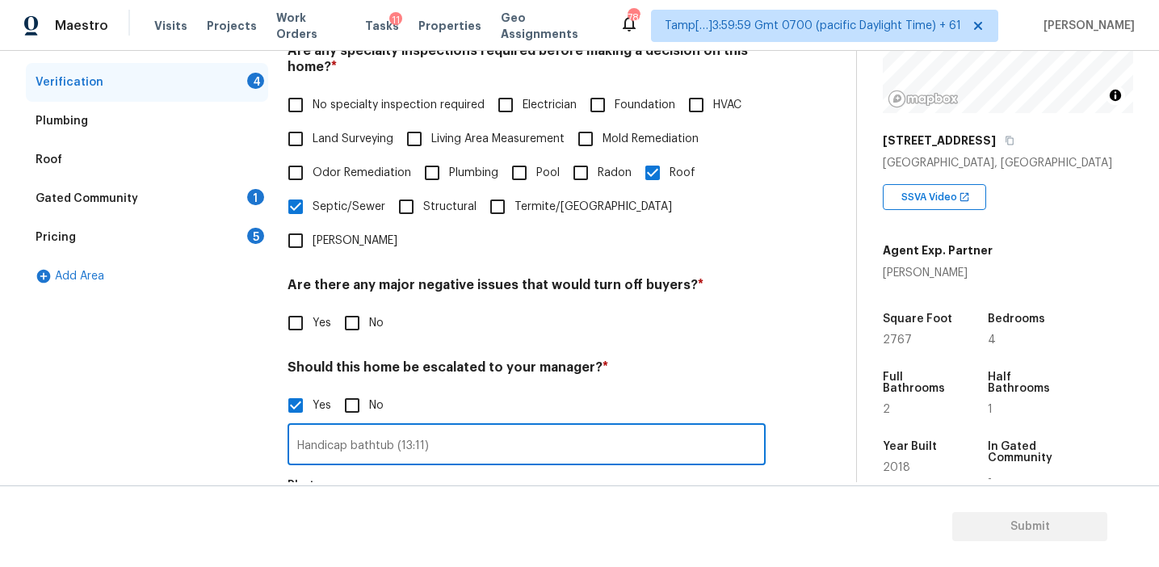
scroll to position [523, 0]
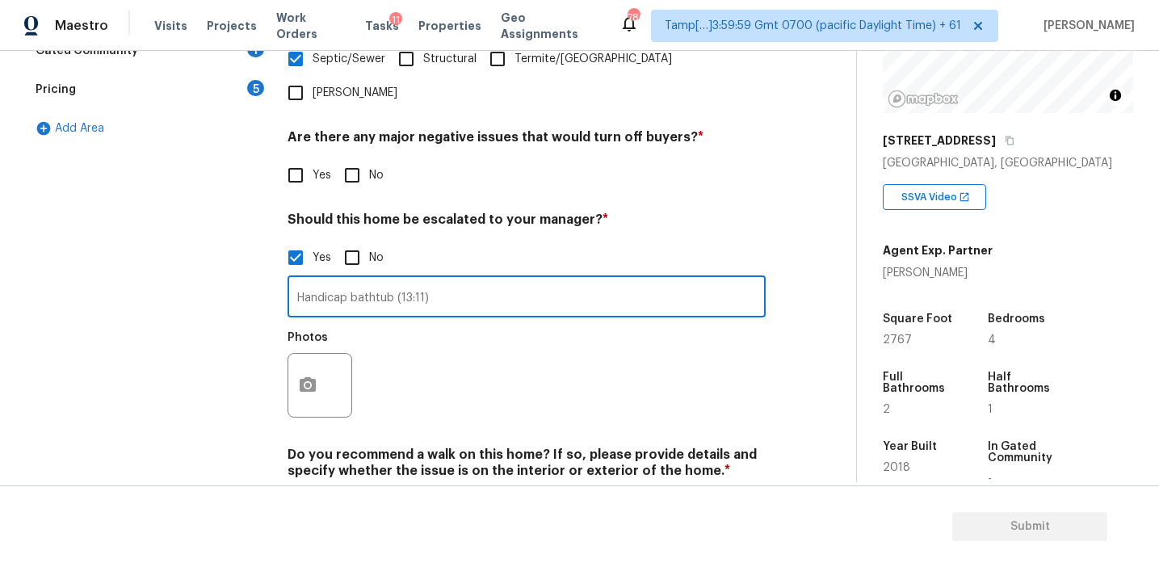
type input "Handicap bathtub (13:11)"
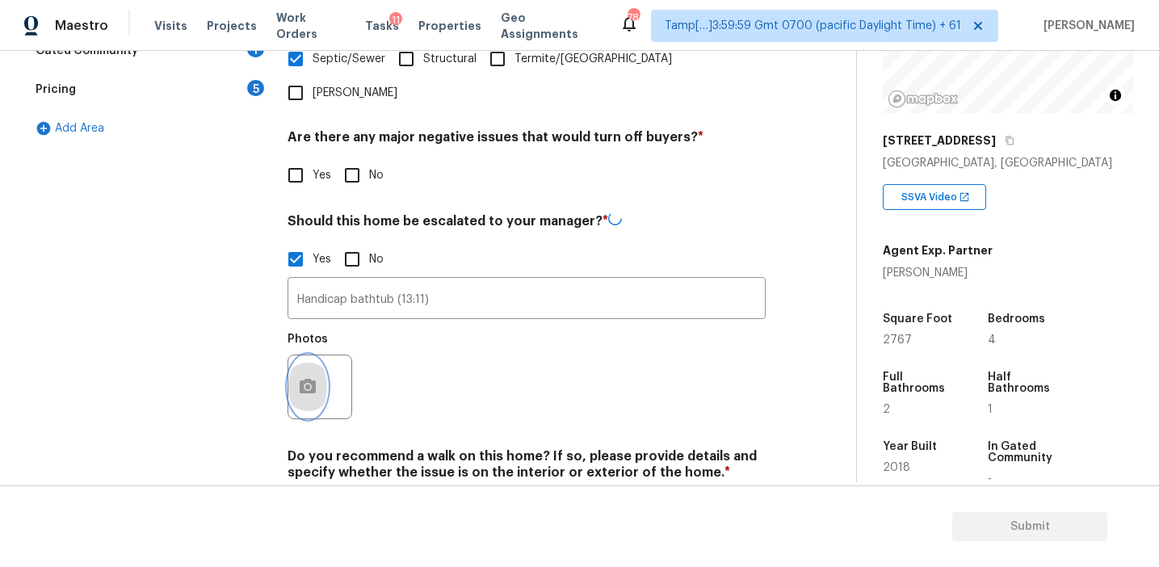
click at [304, 377] on icon "button" at bounding box center [307, 386] width 19 height 19
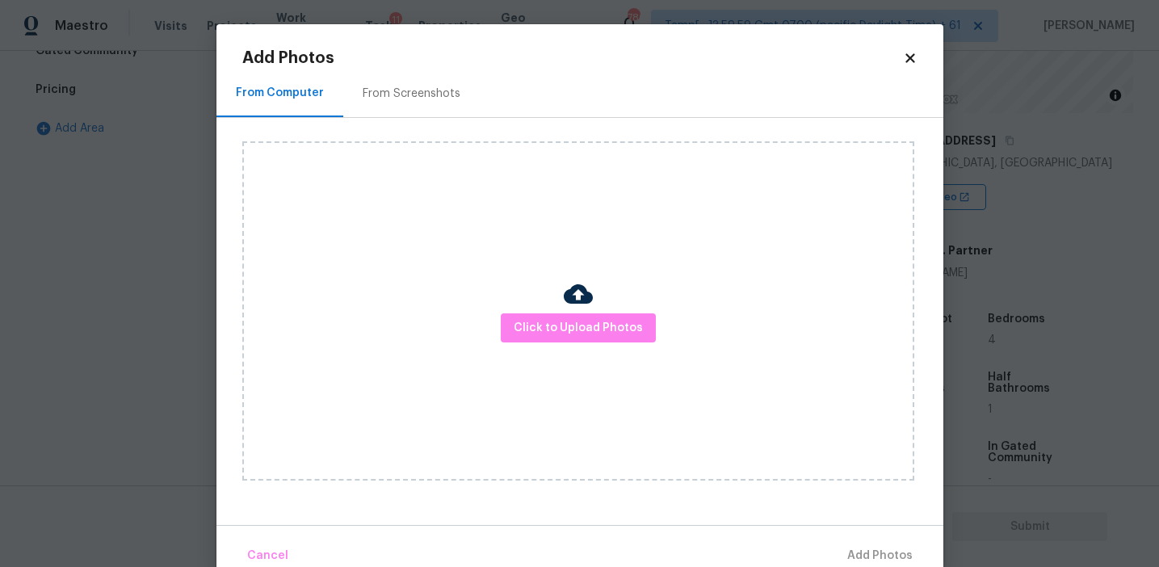
click at [540, 305] on div "Click to Upload Photos" at bounding box center [578, 310] width 672 height 339
click at [546, 329] on span "Click to Upload Photos" at bounding box center [578, 328] width 129 height 20
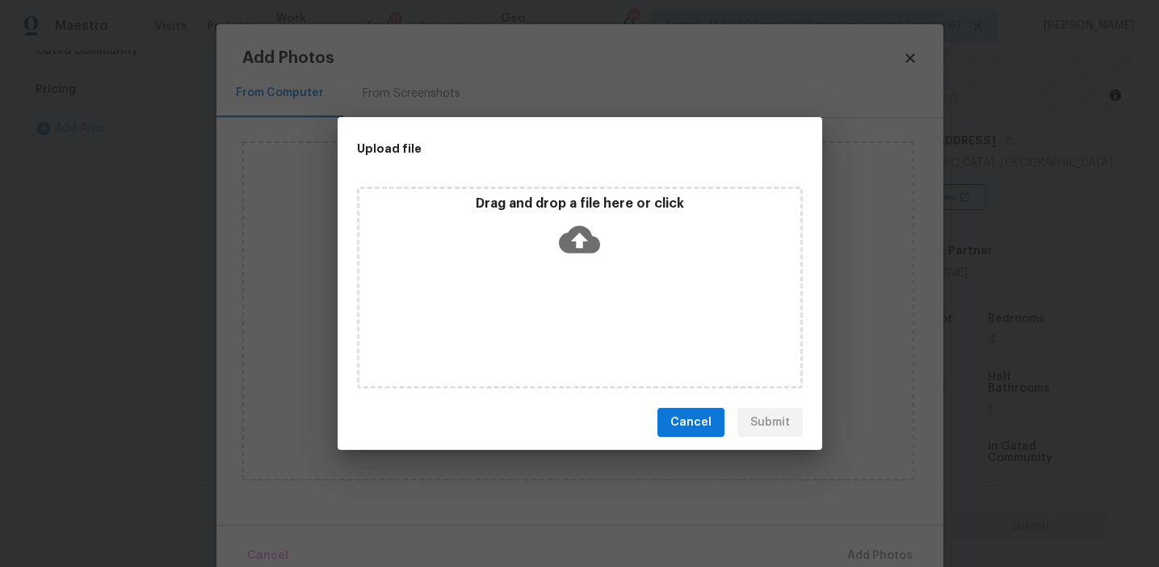
click at [539, 222] on div "Drag and drop a file here or click" at bounding box center [579, 229] width 441 height 69
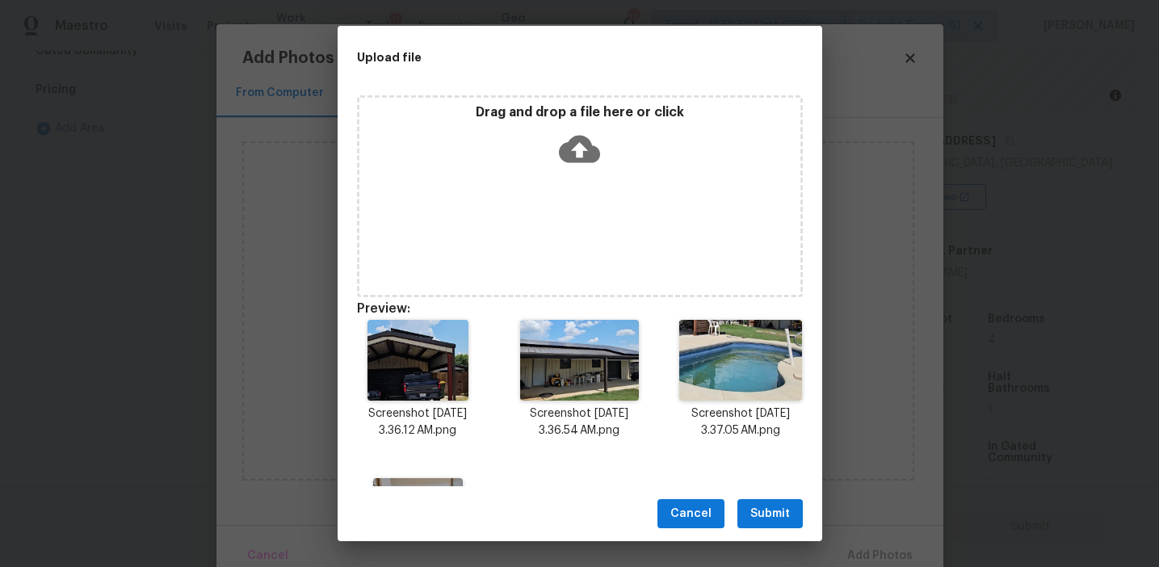
click at [761, 508] on span "Submit" at bounding box center [770, 514] width 40 height 20
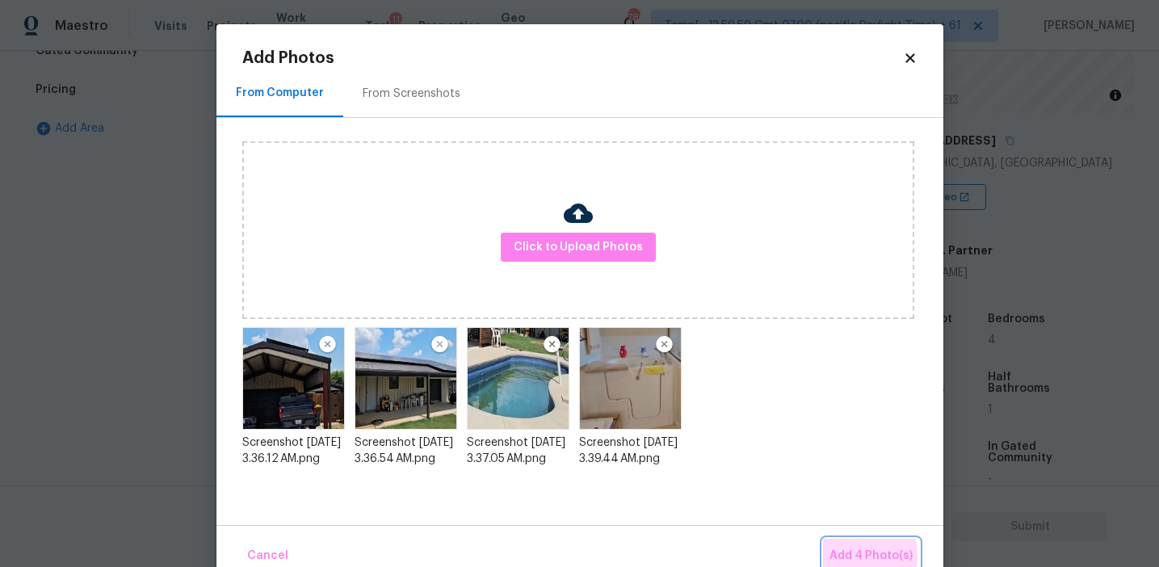
click at [844, 556] on span "Add 4 Photo(s)" at bounding box center [871, 556] width 83 height 20
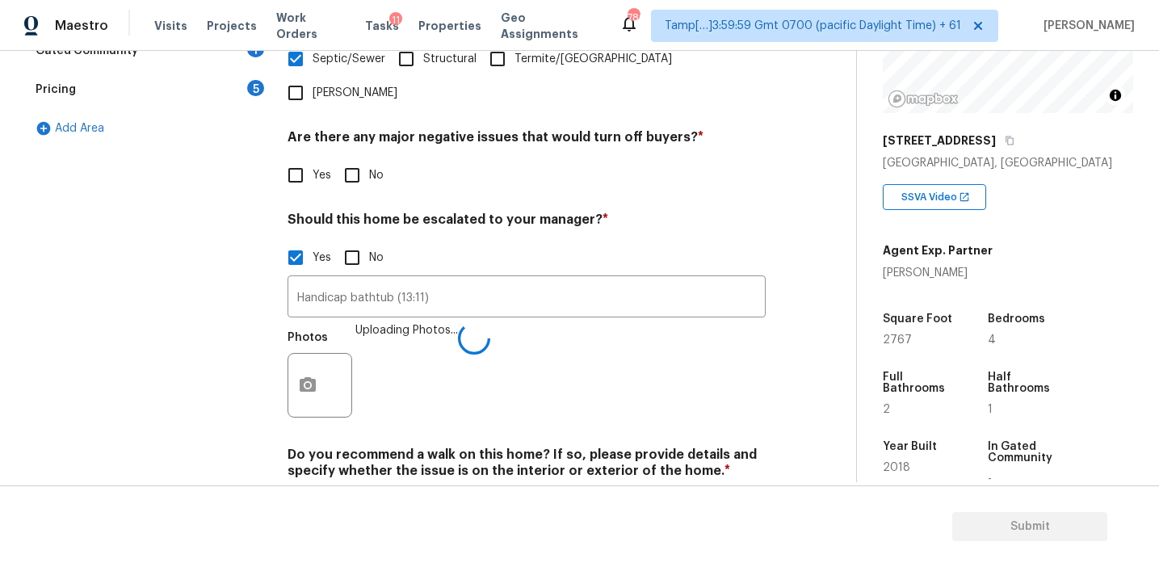
click at [597, 370] on div "Photos Uploading Photos..." at bounding box center [527, 374] width 478 height 105
click at [351, 492] on input "No" at bounding box center [352, 509] width 34 height 34
checkbox input "true"
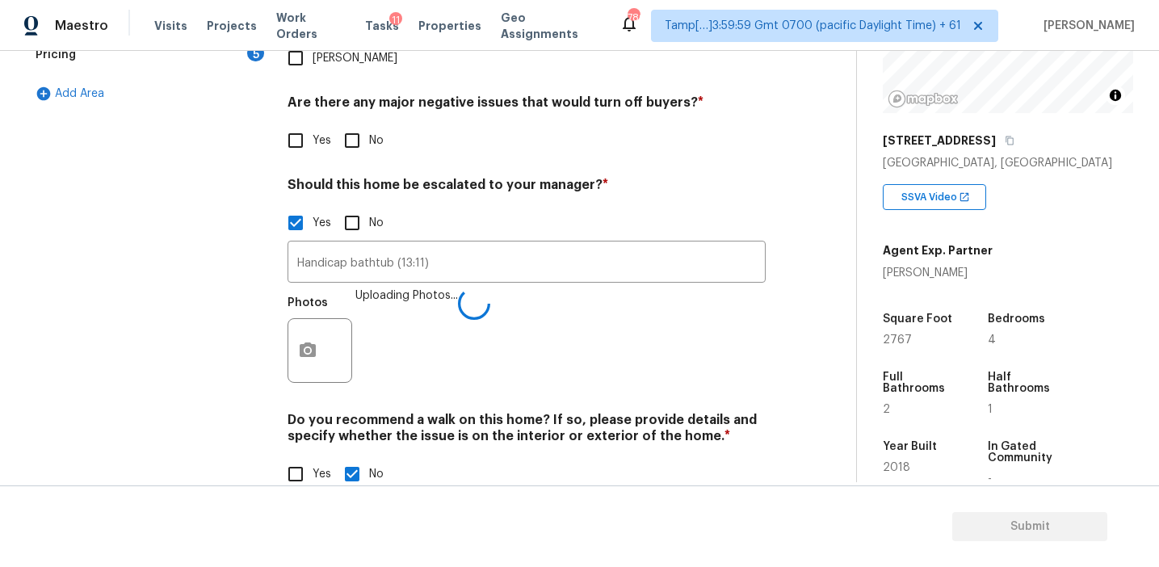
click at [356, 124] on input "No" at bounding box center [352, 141] width 34 height 34
checkbox input "true"
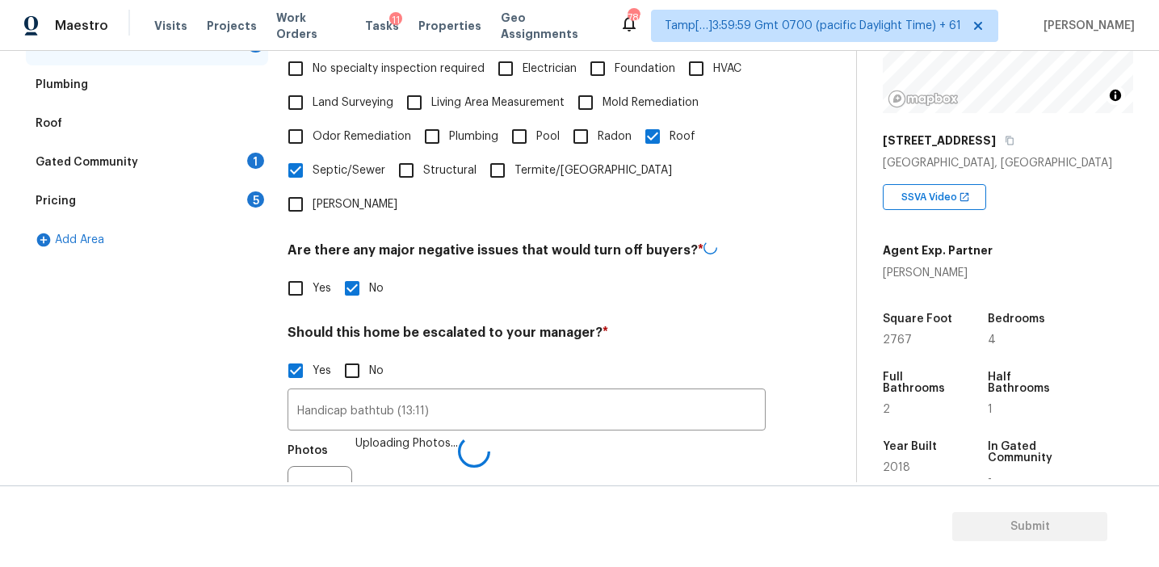
scroll to position [325, 0]
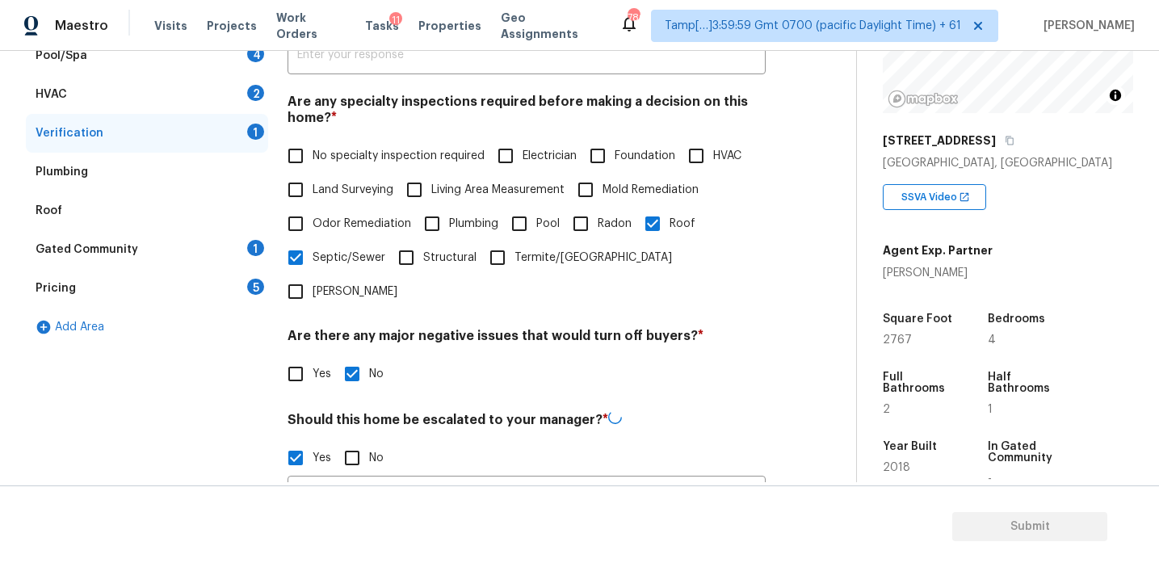
click at [523, 232] on input "Pool" at bounding box center [519, 224] width 34 height 34
checkbox input "true"
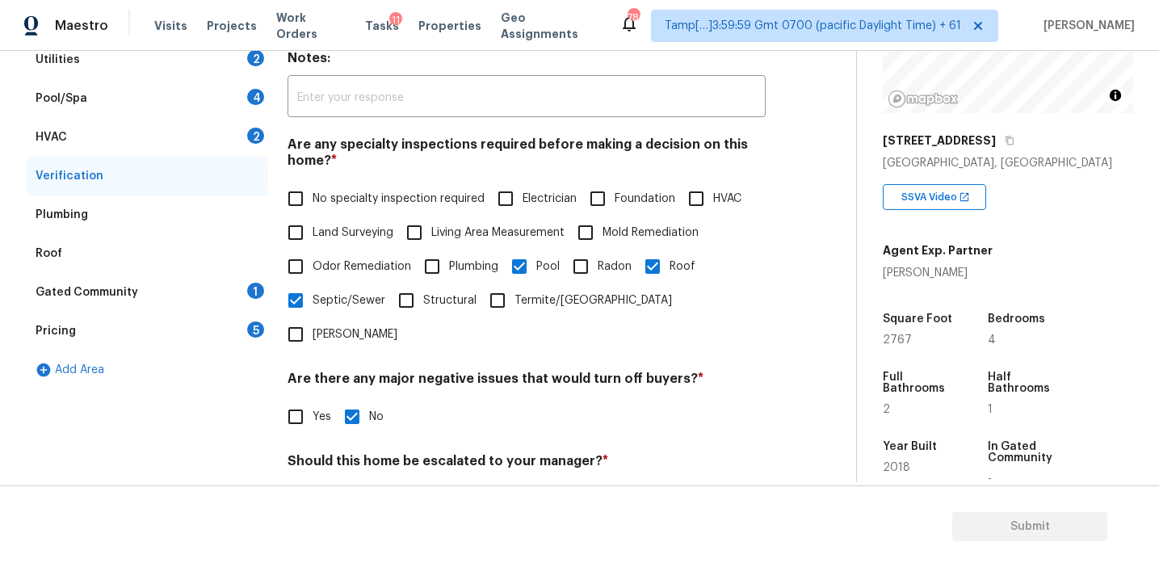
scroll to position [270, 0]
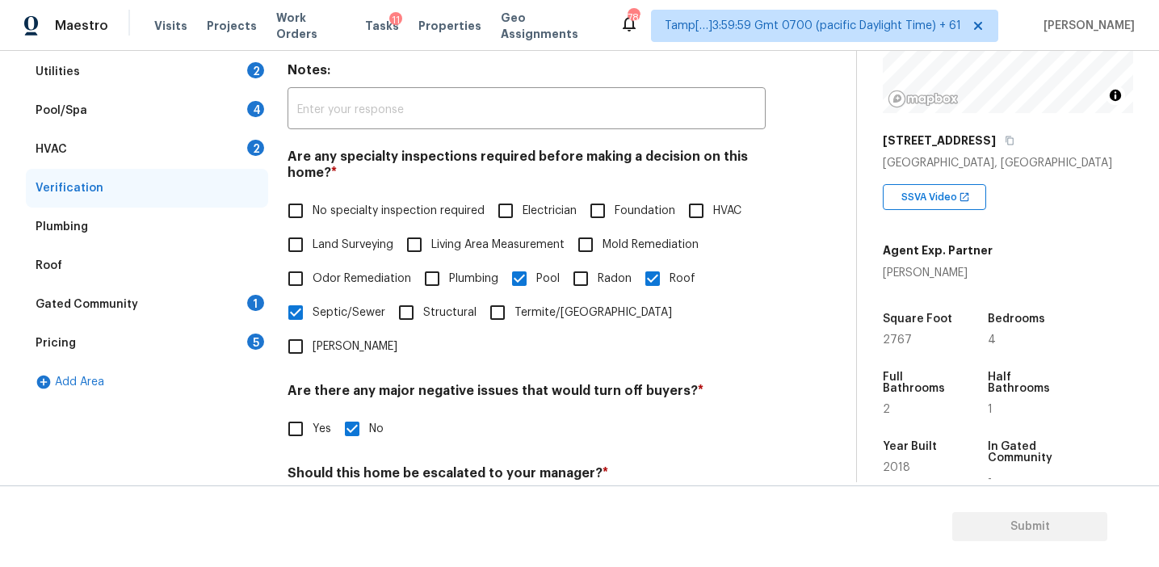
click at [236, 353] on div "Pricing 5" at bounding box center [147, 343] width 242 height 39
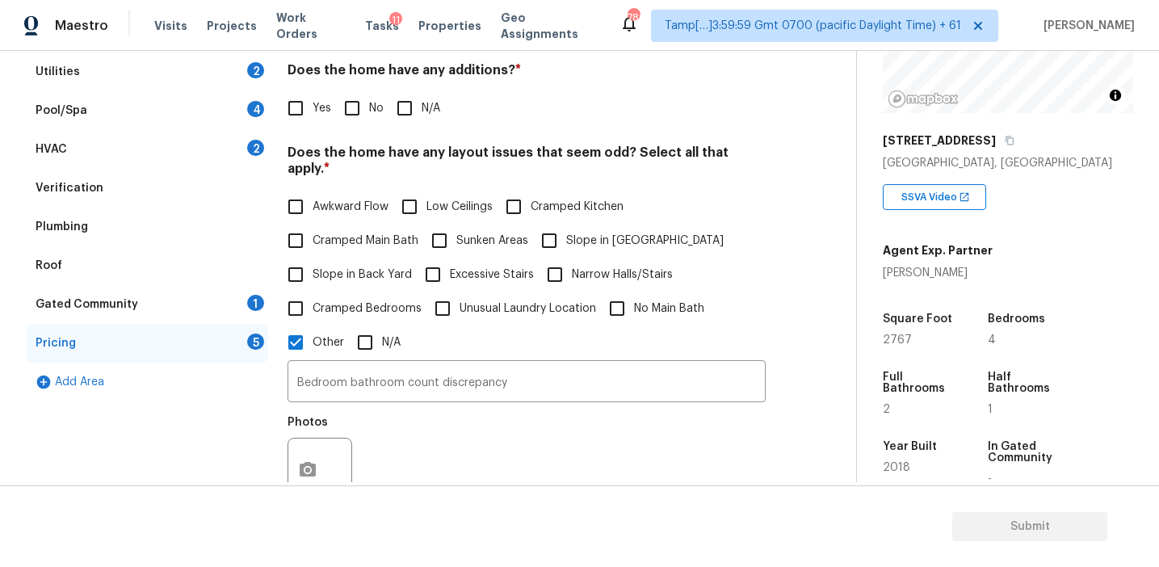
click at [353, 116] on input "No" at bounding box center [352, 108] width 34 height 34
checkbox input "true"
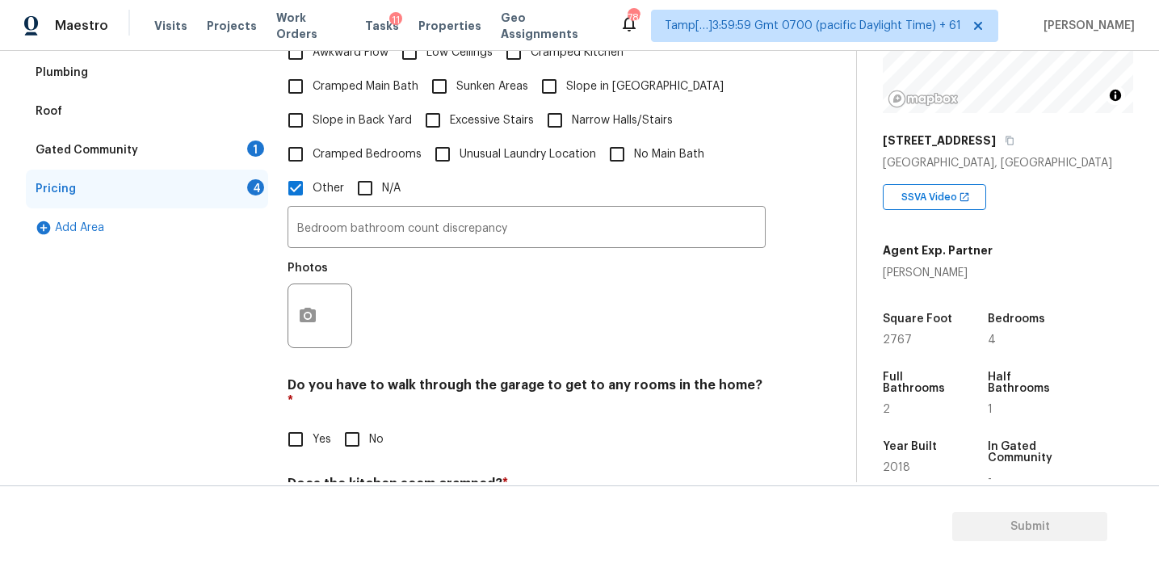
scroll to position [522, 0]
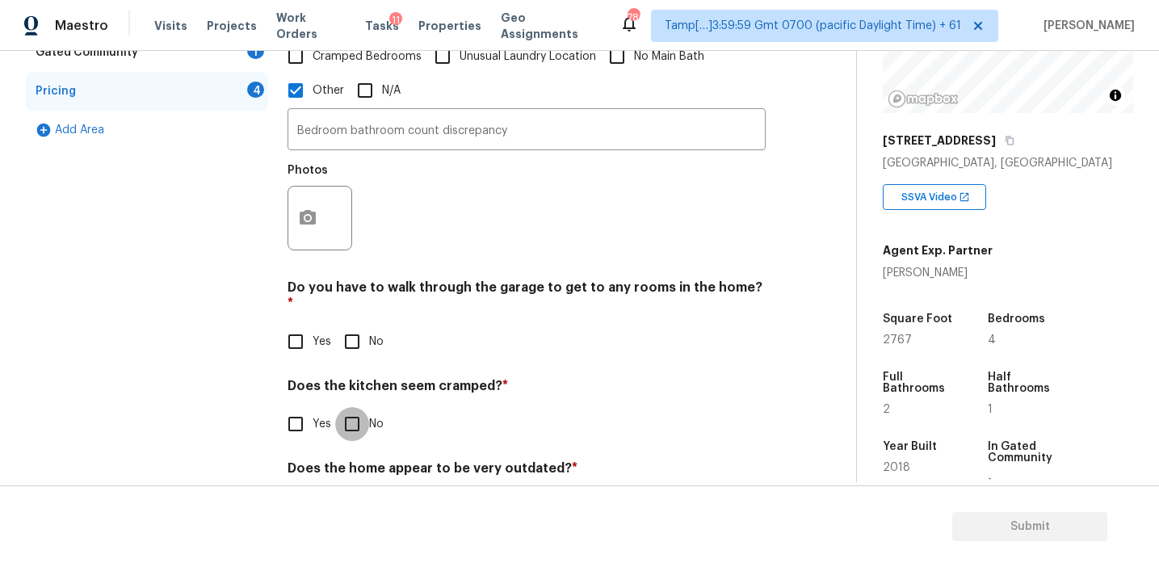
click at [359, 407] on input "No" at bounding box center [352, 424] width 34 height 34
checkbox input "true"
click at [357, 325] on input "No" at bounding box center [352, 342] width 34 height 34
checkbox input "true"
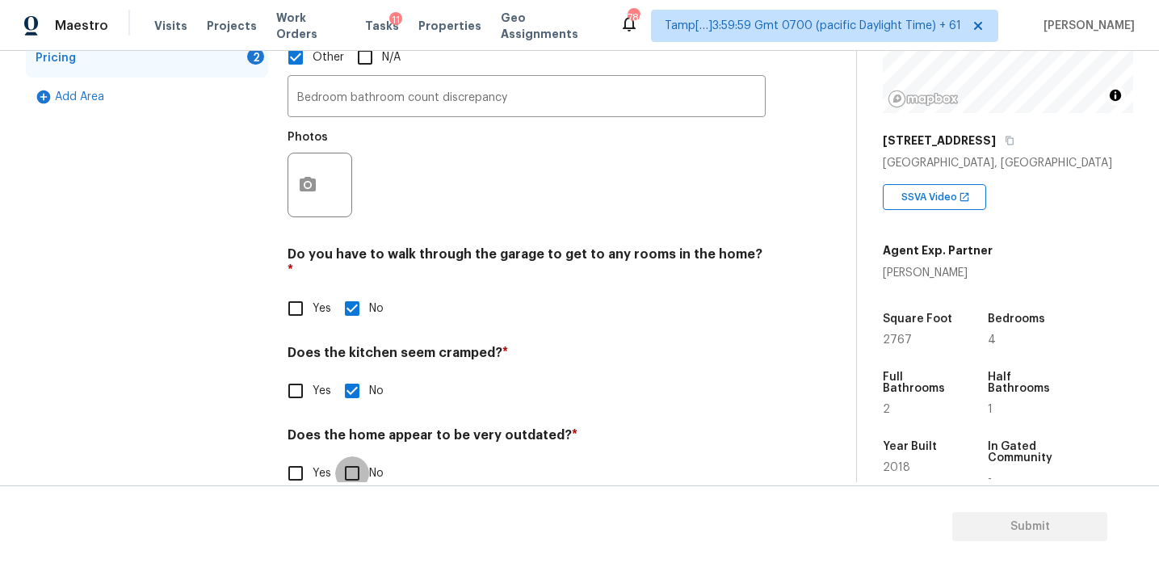
click at [358, 456] on input "No" at bounding box center [352, 473] width 34 height 34
checkbox input "true"
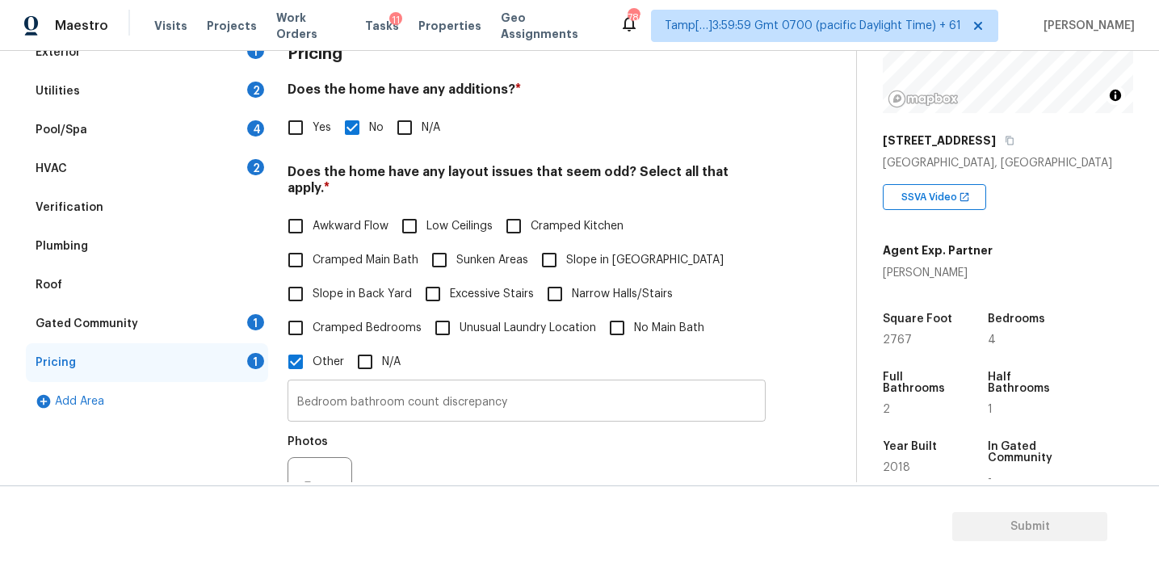
scroll to position [352, 0]
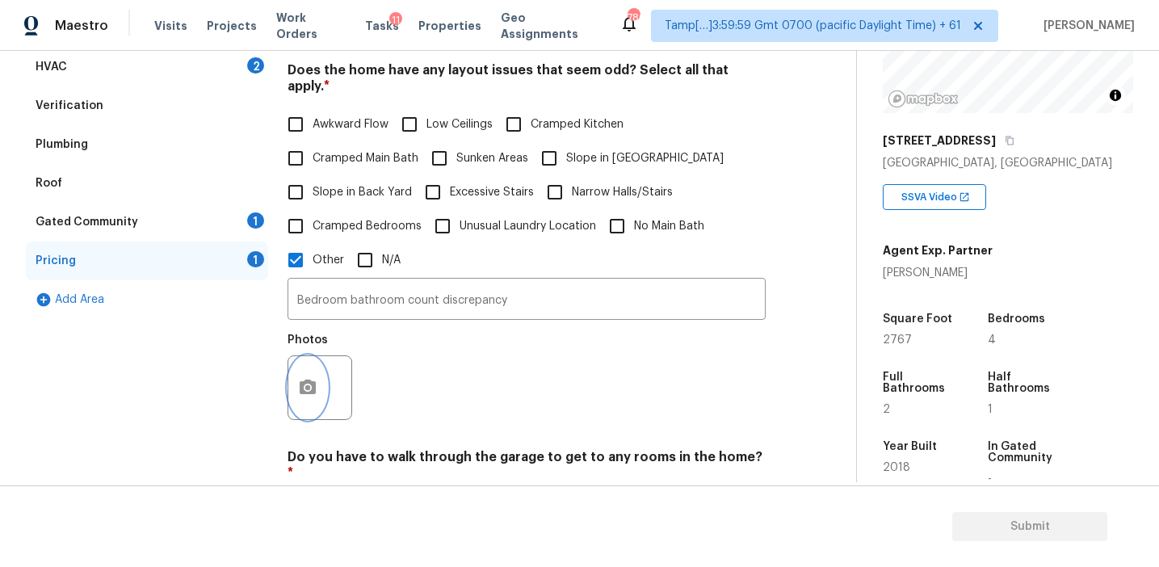
click at [314, 380] on icon "button" at bounding box center [308, 387] width 16 height 15
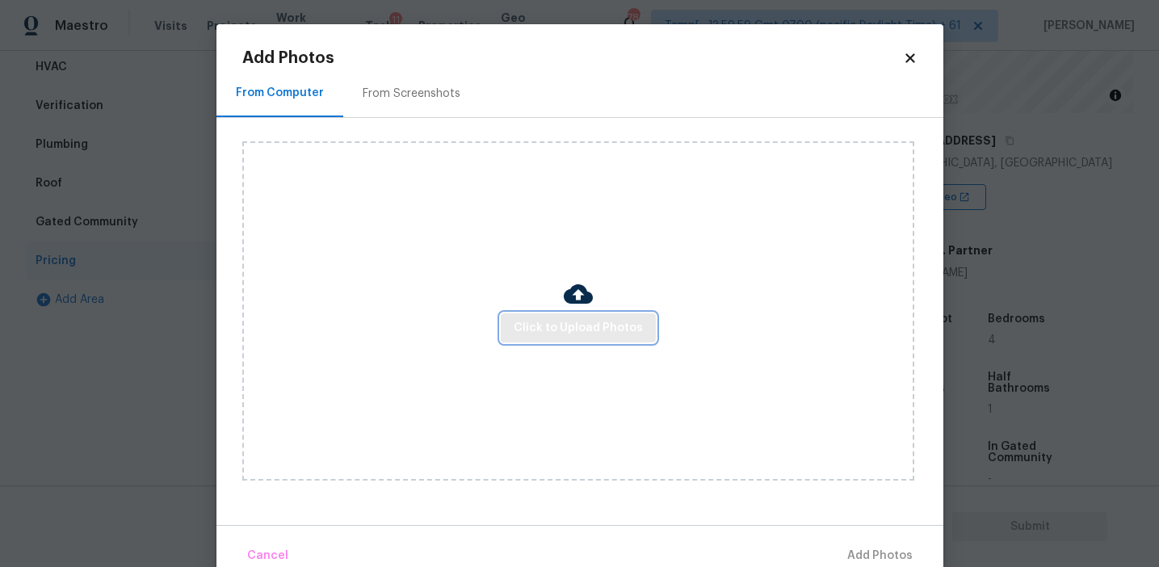
click at [544, 330] on span "Click to Upload Photos" at bounding box center [578, 328] width 129 height 20
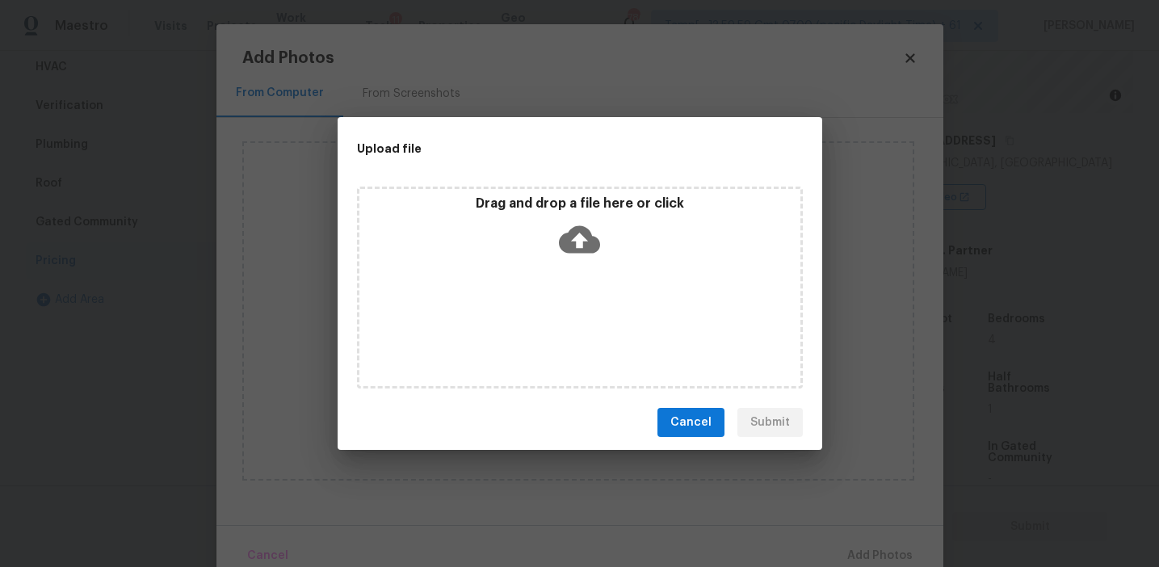
click at [541, 239] on div "Drag and drop a file here or click" at bounding box center [579, 229] width 441 height 69
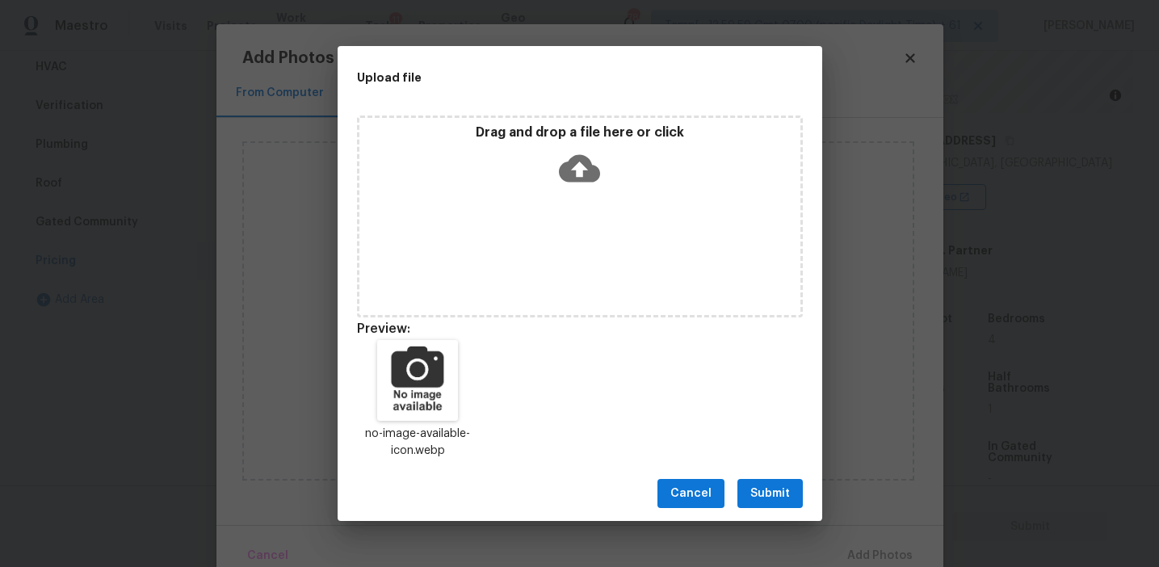
click at [760, 509] on div "Cancel Submit" at bounding box center [580, 494] width 485 height 56
click at [760, 491] on span "Submit" at bounding box center [770, 494] width 40 height 20
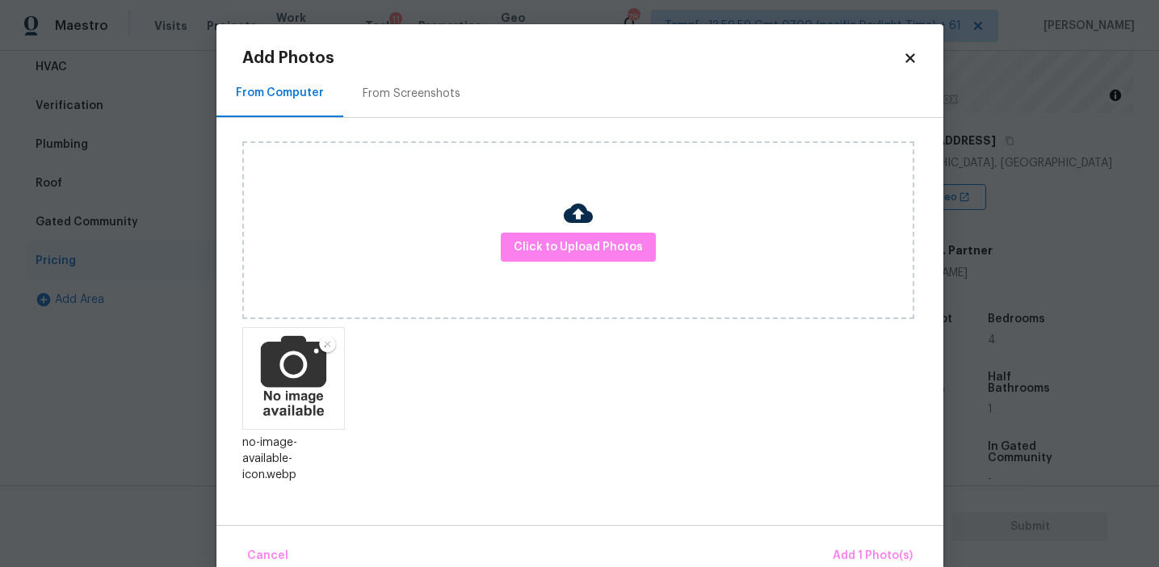
click at [323, 338] on img at bounding box center [327, 344] width 20 height 19
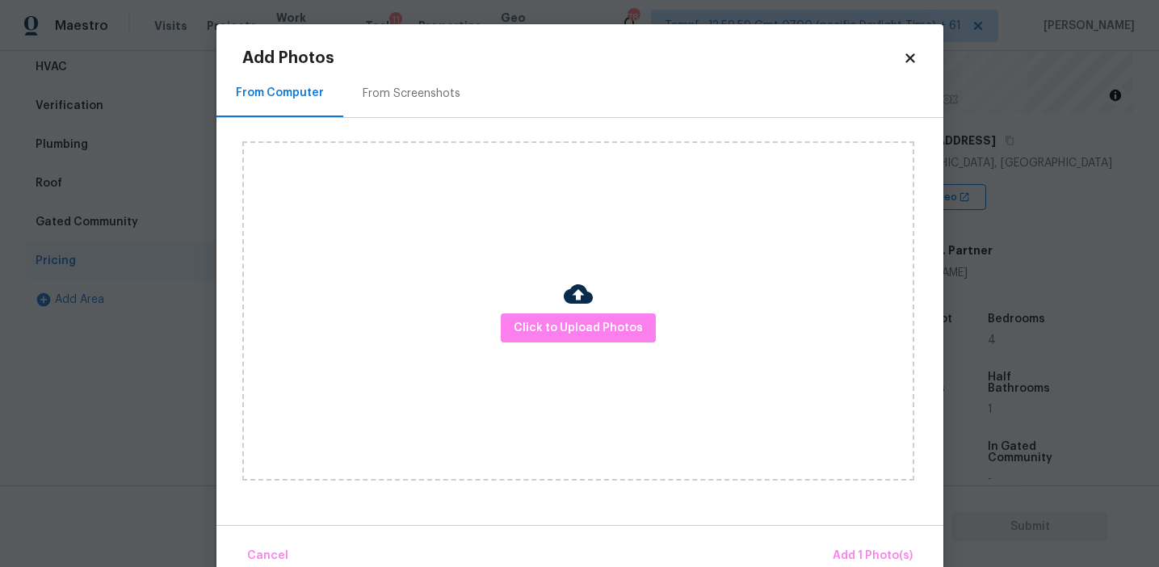
click at [445, 79] on div "From Screenshots" at bounding box center [411, 93] width 137 height 48
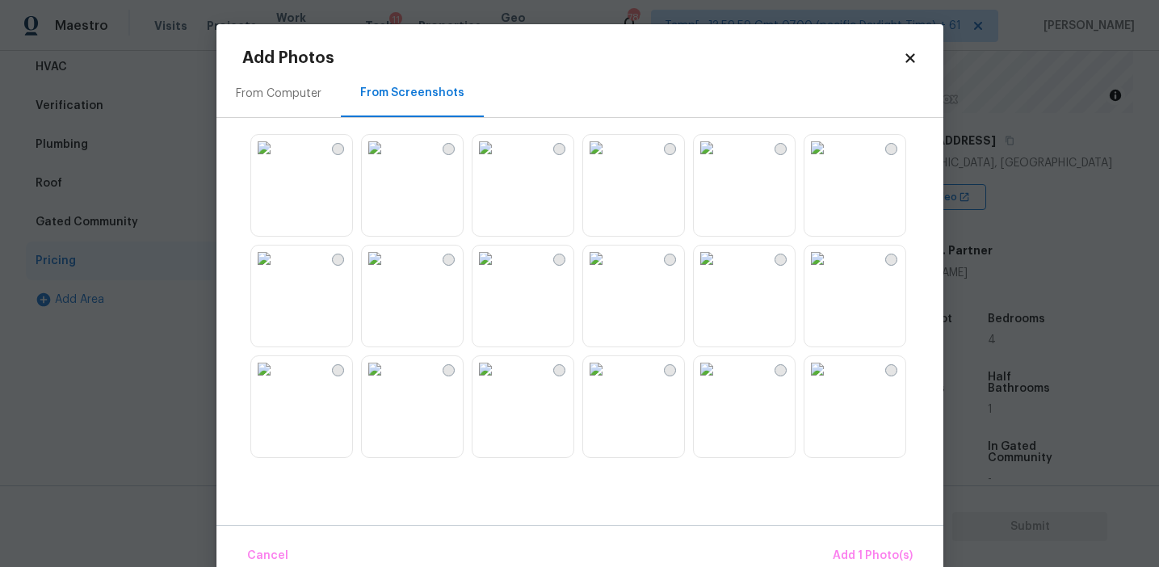
click at [582, 347] on div at bounding box center [592, 295] width 701 height 339
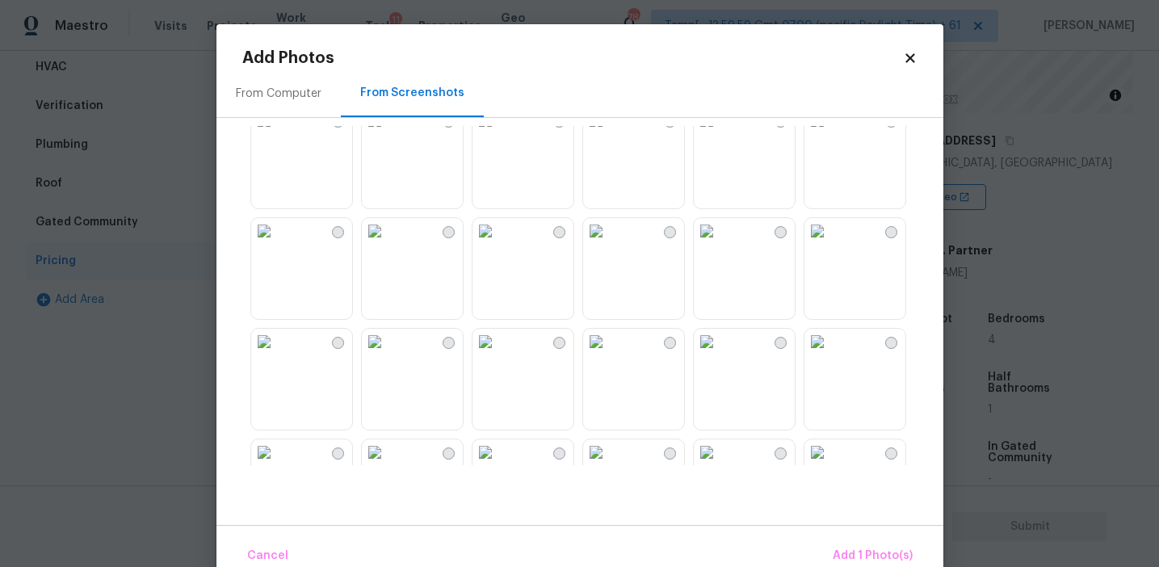
scroll to position [1238, 0]
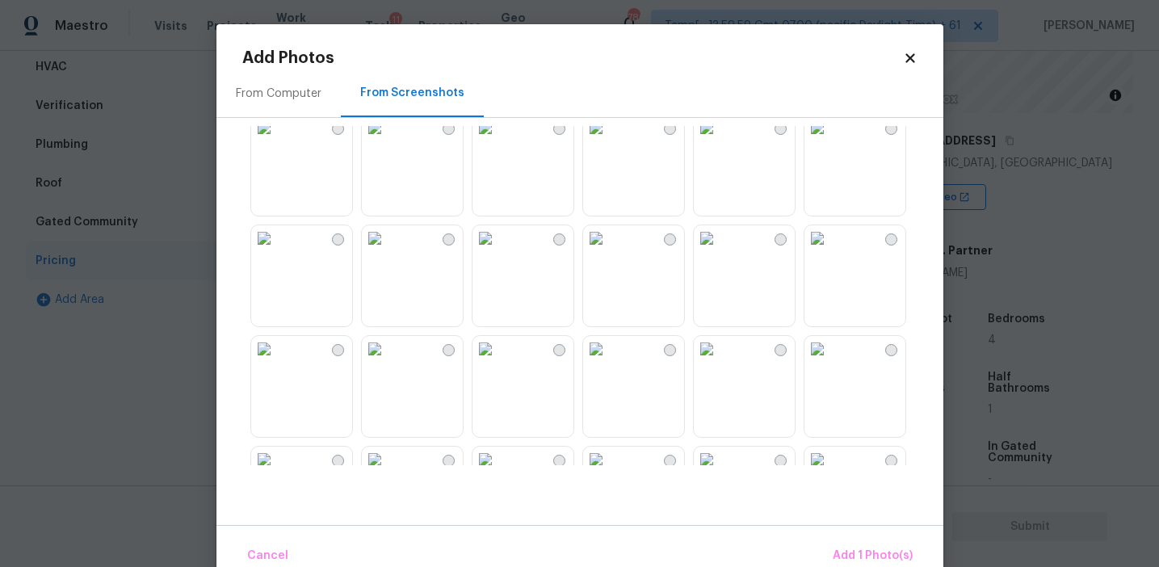
click at [498, 251] on img at bounding box center [486, 238] width 26 height 26
click at [838, 544] on button "Add 2 Photo(s)" at bounding box center [871, 556] width 95 height 35
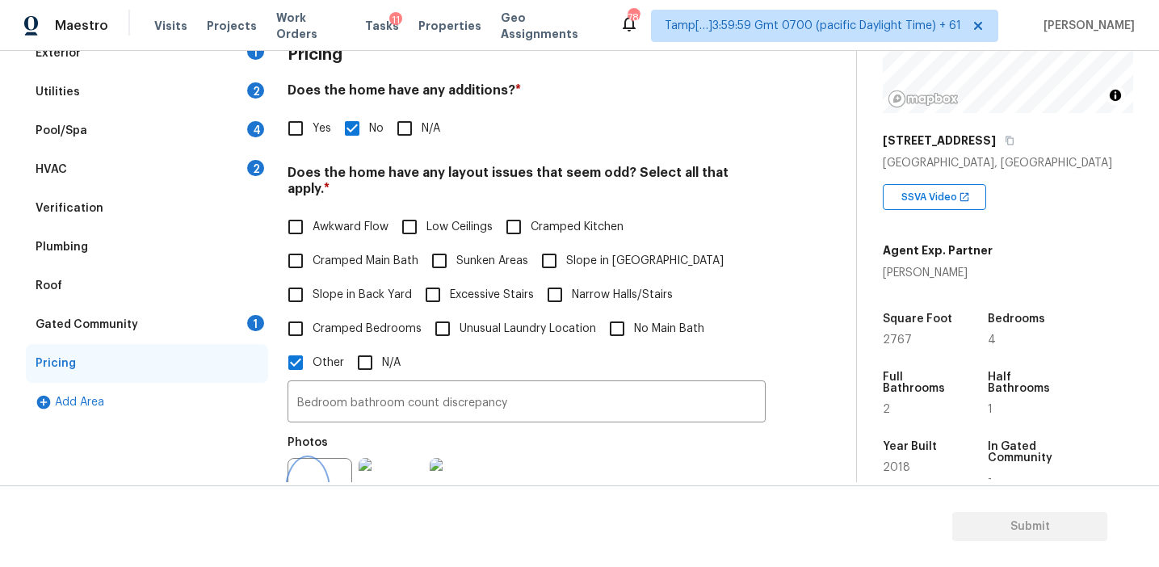
scroll to position [247, 0]
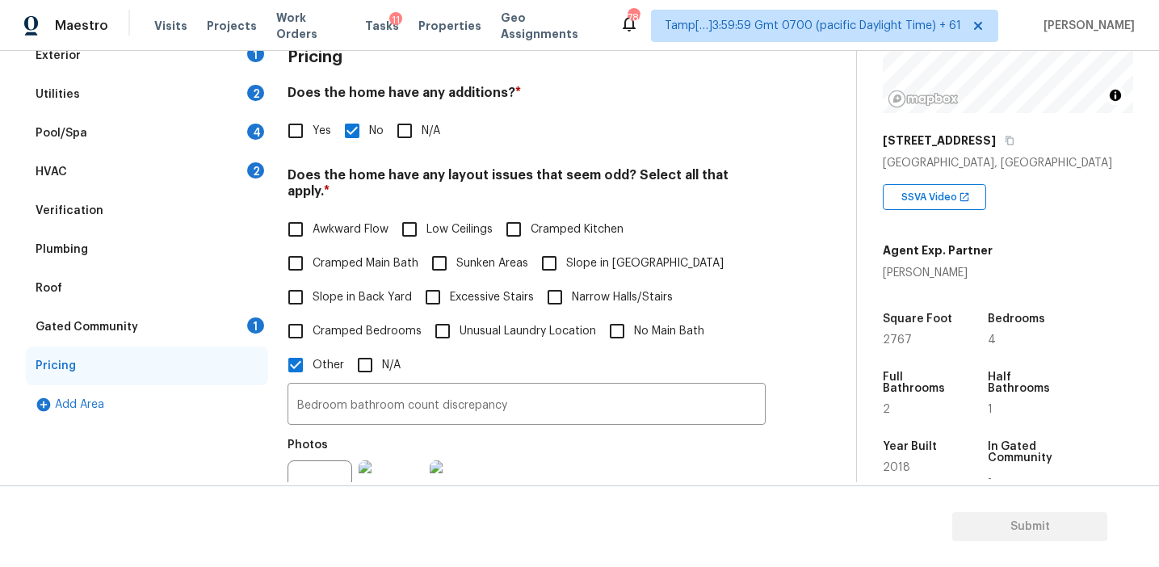
click at [364, 460] on img at bounding box center [391, 492] width 65 height 65
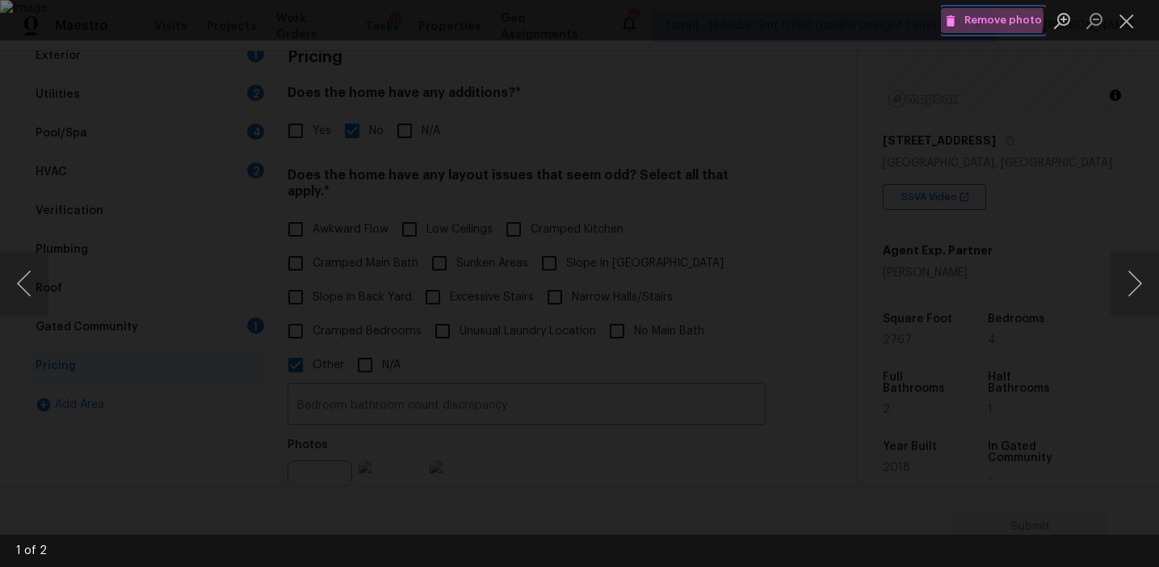
click at [976, 18] on span "Remove photo" at bounding box center [993, 20] width 97 height 19
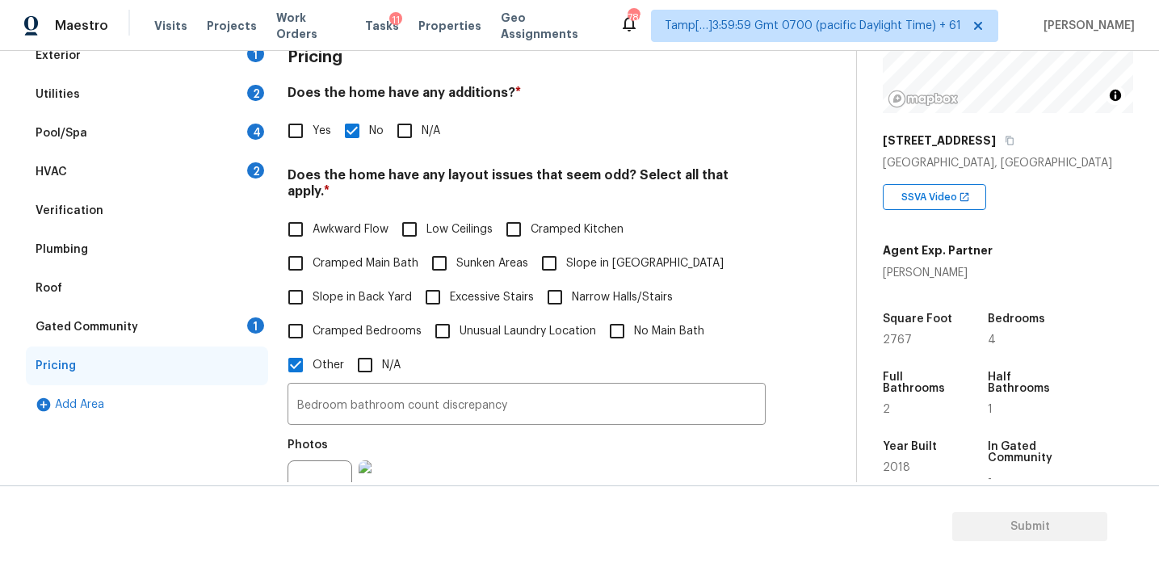
click at [226, 322] on div "Gated Community 1" at bounding box center [147, 327] width 242 height 39
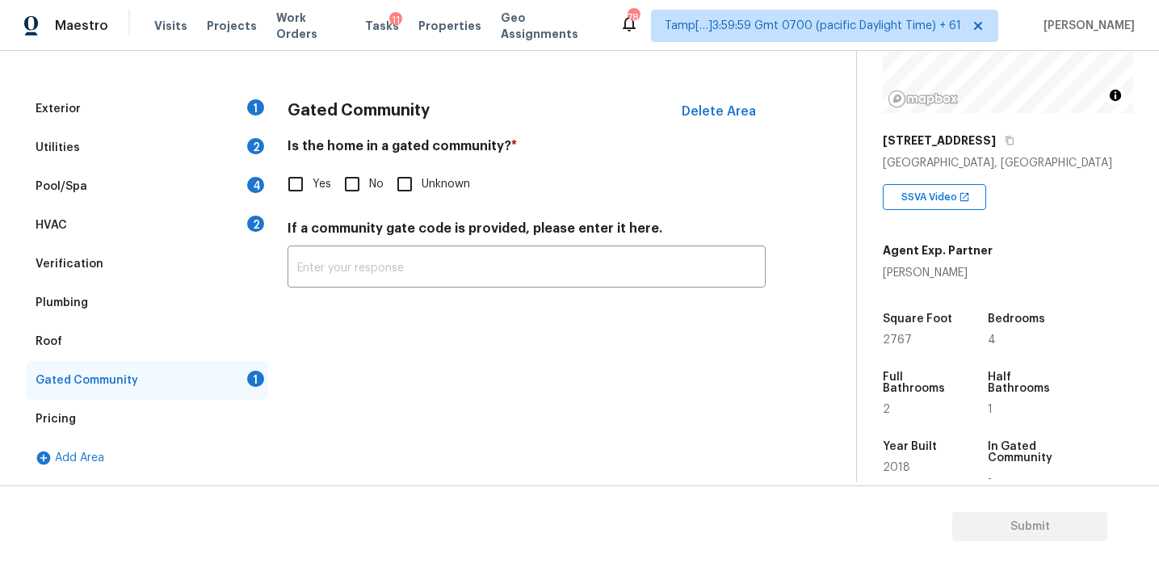
click at [359, 188] on input "No" at bounding box center [352, 184] width 34 height 34
checkbox input "true"
click at [192, 299] on div "Plumbing" at bounding box center [147, 303] width 242 height 39
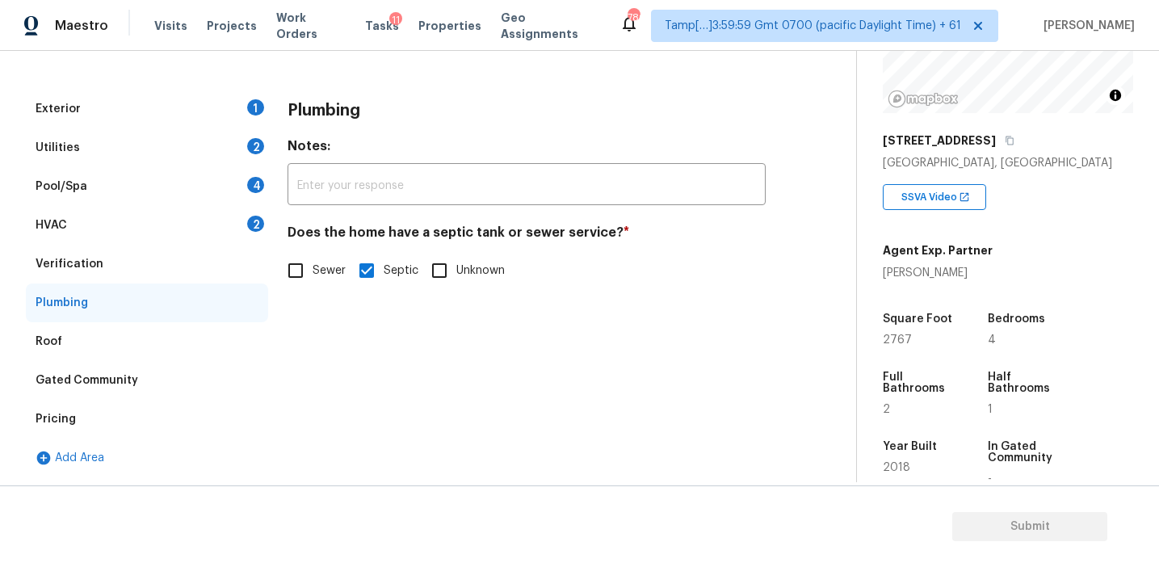
click at [176, 345] on div "Roof" at bounding box center [147, 341] width 242 height 39
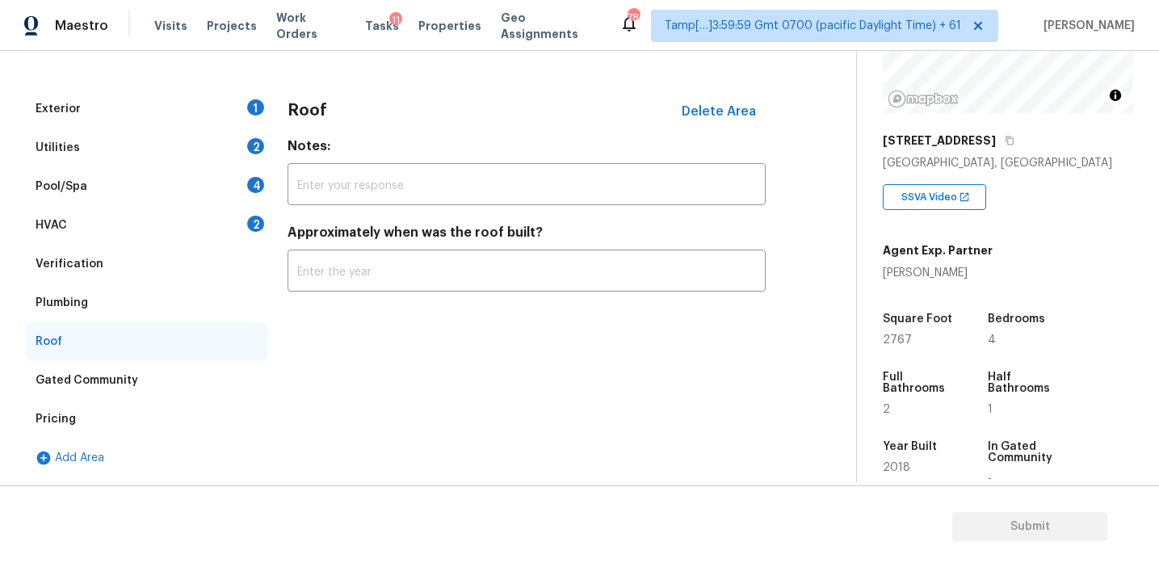
click at [181, 296] on div "Plumbing" at bounding box center [147, 303] width 242 height 39
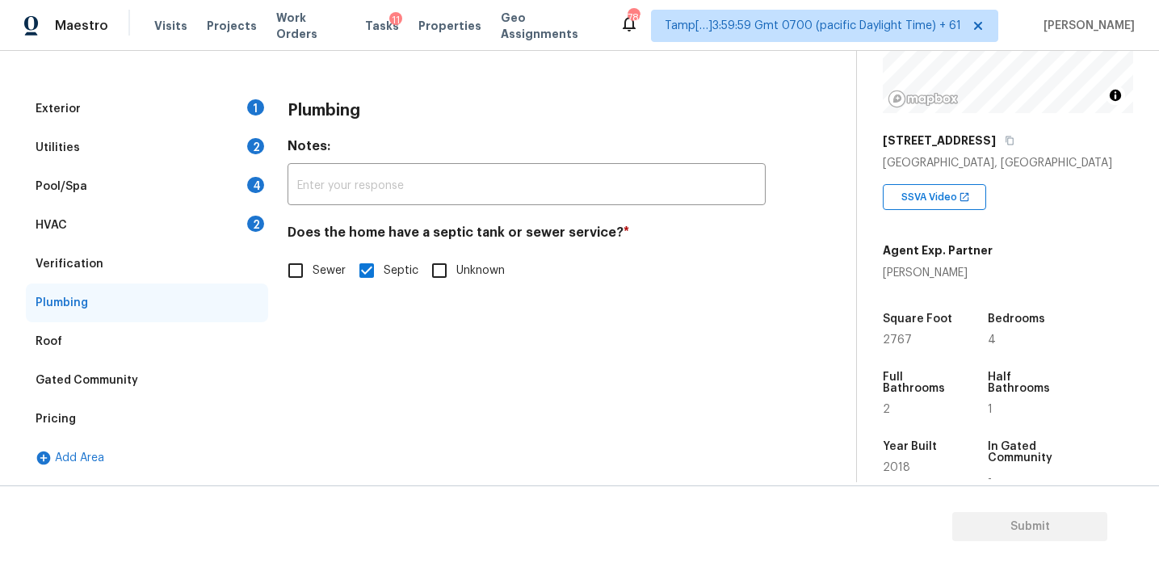
click at [181, 278] on div "Verification" at bounding box center [147, 264] width 242 height 39
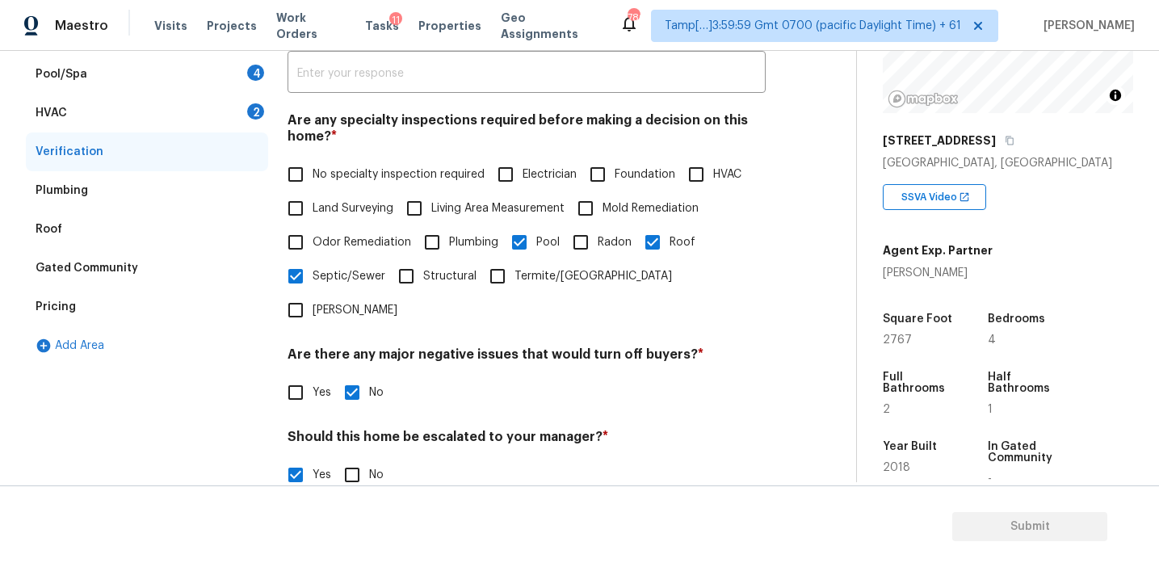
click at [219, 124] on div "HVAC 2" at bounding box center [147, 113] width 242 height 39
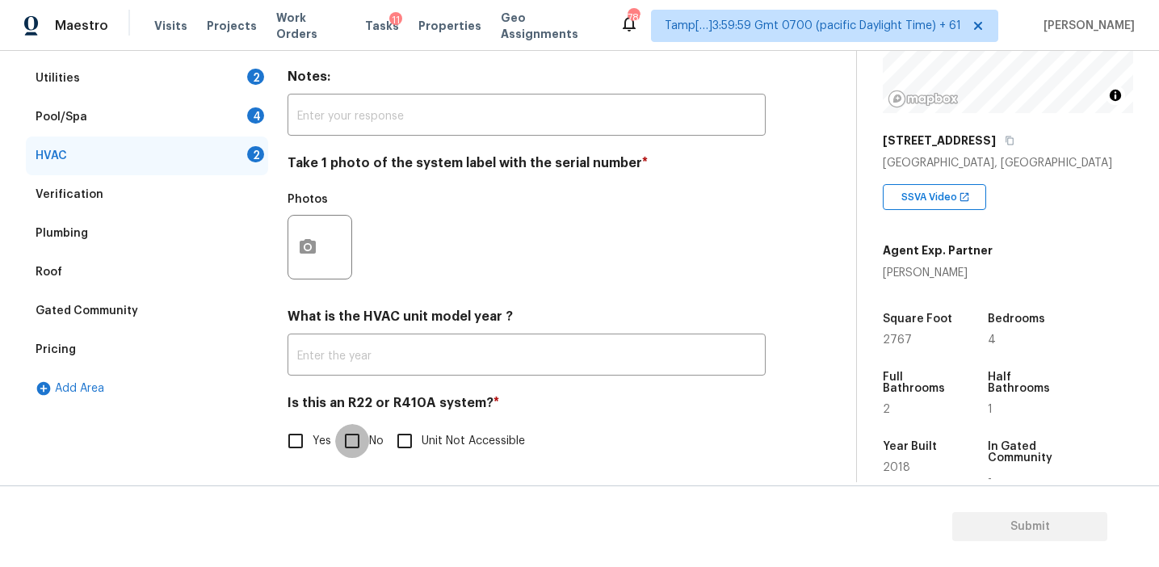
click at [344, 451] on input "No" at bounding box center [352, 441] width 34 height 34
checkbox input "true"
click at [306, 258] on button "button" at bounding box center [307, 247] width 39 height 63
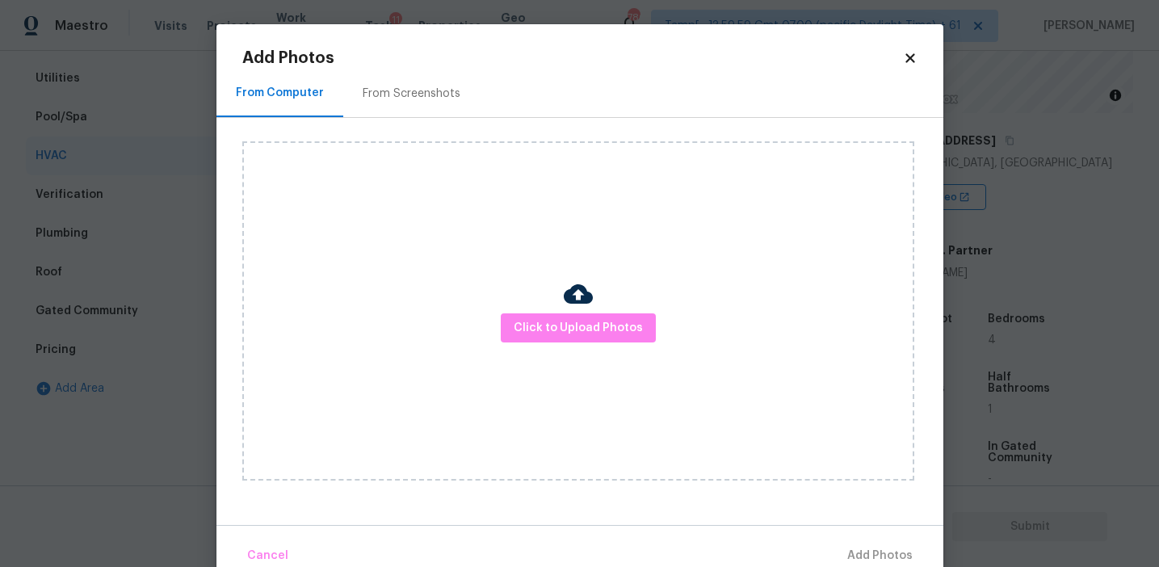
click at [570, 346] on div "Click to Upload Photos" at bounding box center [578, 310] width 672 height 339
click at [570, 313] on button "Click to Upload Photos" at bounding box center [578, 328] width 155 height 30
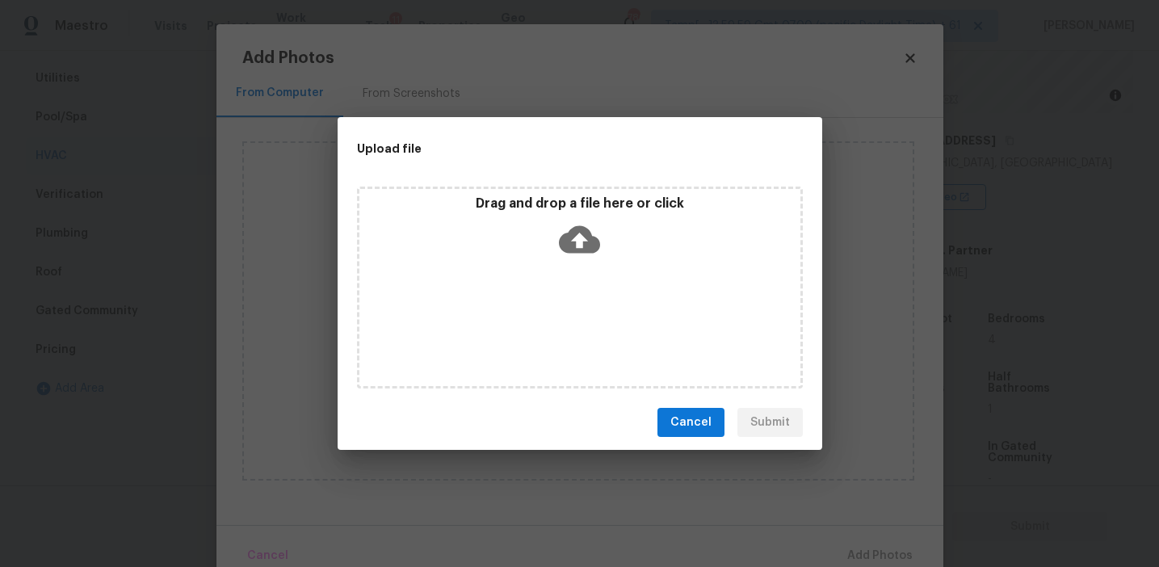
click at [561, 222] on icon at bounding box center [579, 239] width 41 height 41
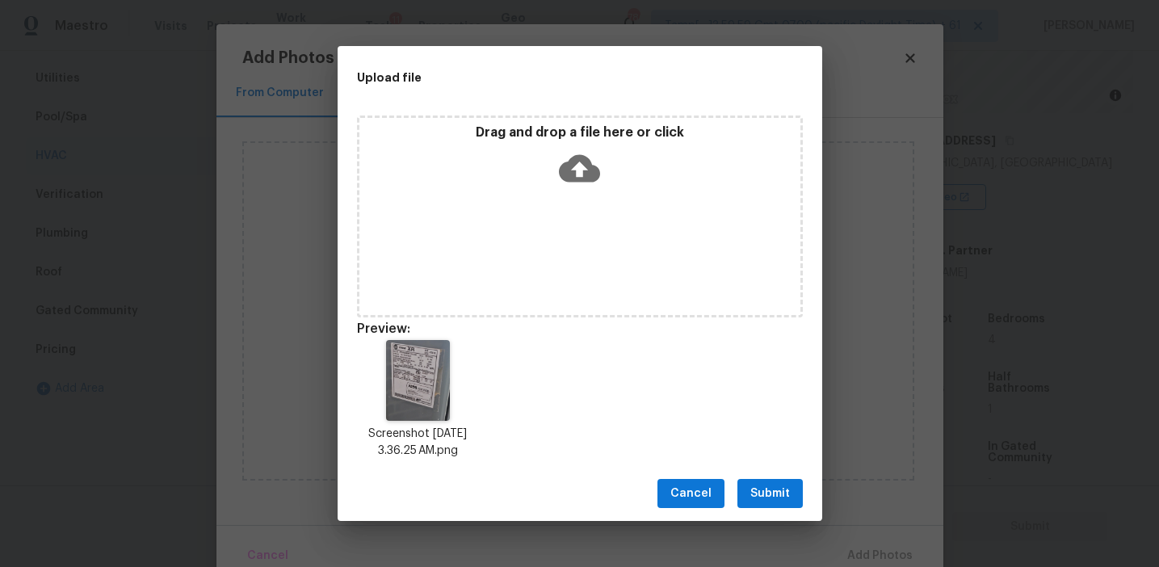
click at [757, 477] on div "Cancel Submit" at bounding box center [580, 494] width 485 height 56
click at [763, 486] on span "Submit" at bounding box center [770, 494] width 40 height 20
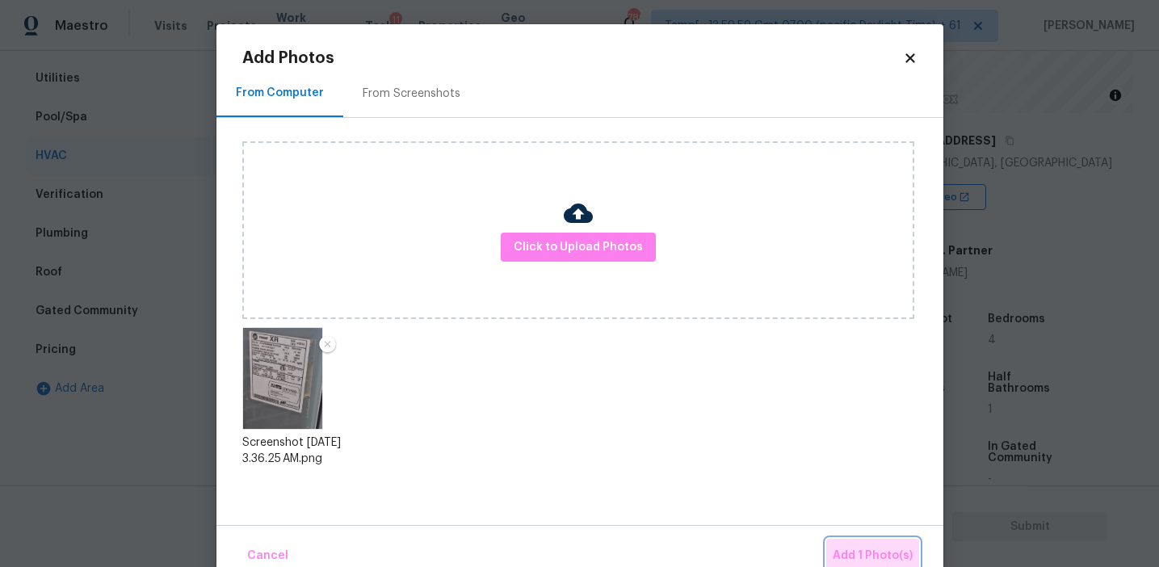
click at [851, 544] on button "Add 1 Photo(s)" at bounding box center [872, 556] width 93 height 35
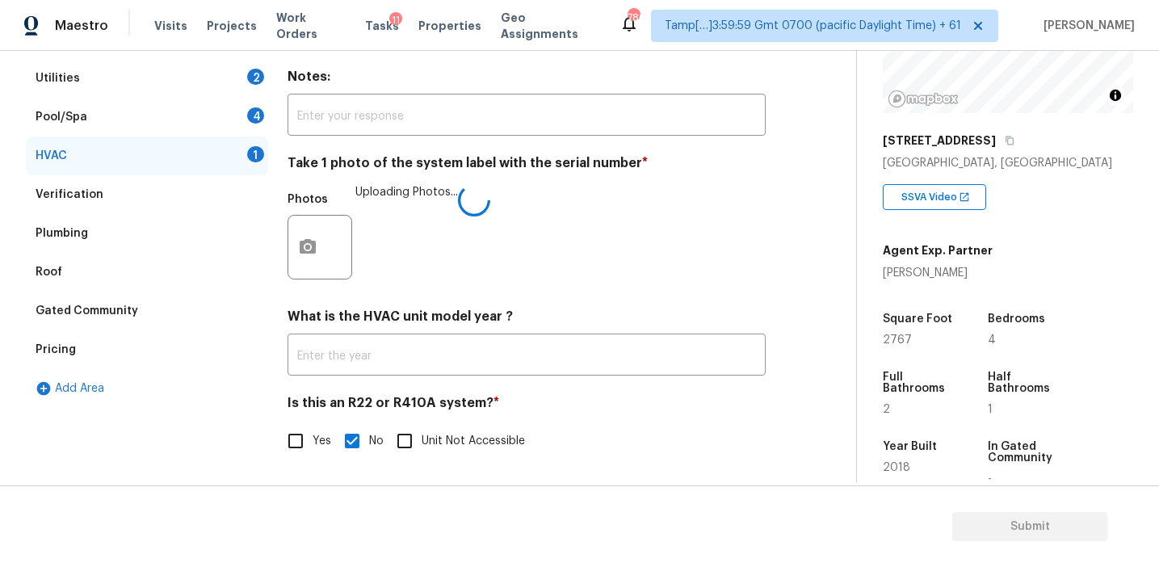
click at [659, 253] on div "Photos Uploading Photos..." at bounding box center [527, 236] width 478 height 105
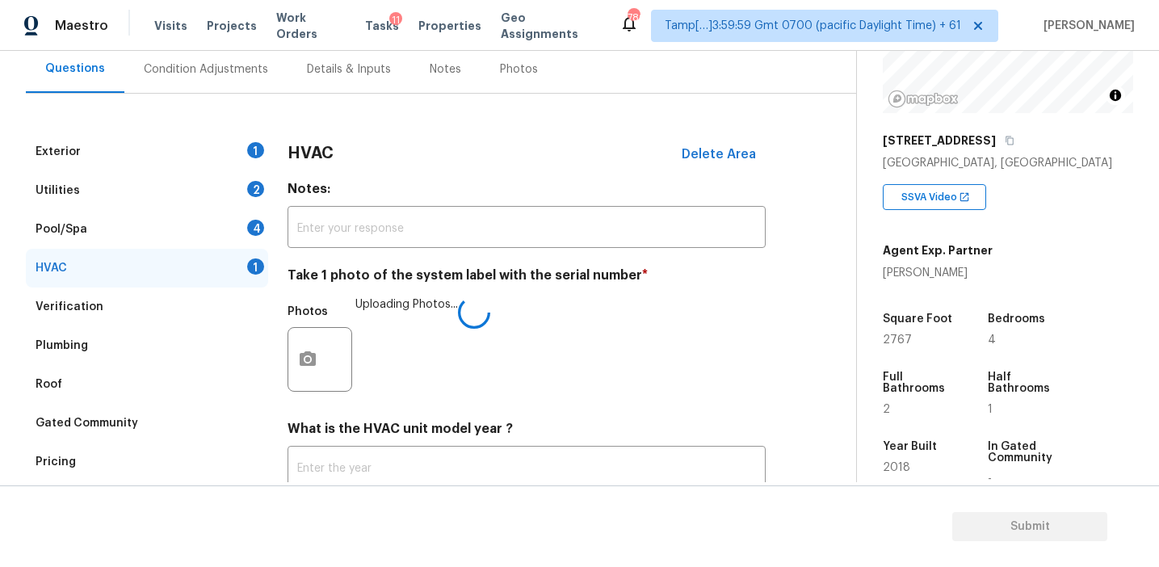
scroll to position [150, 0]
click at [314, 192] on h4 "Notes:" at bounding box center [527, 193] width 478 height 23
click at [251, 231] on div "4" at bounding box center [255, 229] width 17 height 16
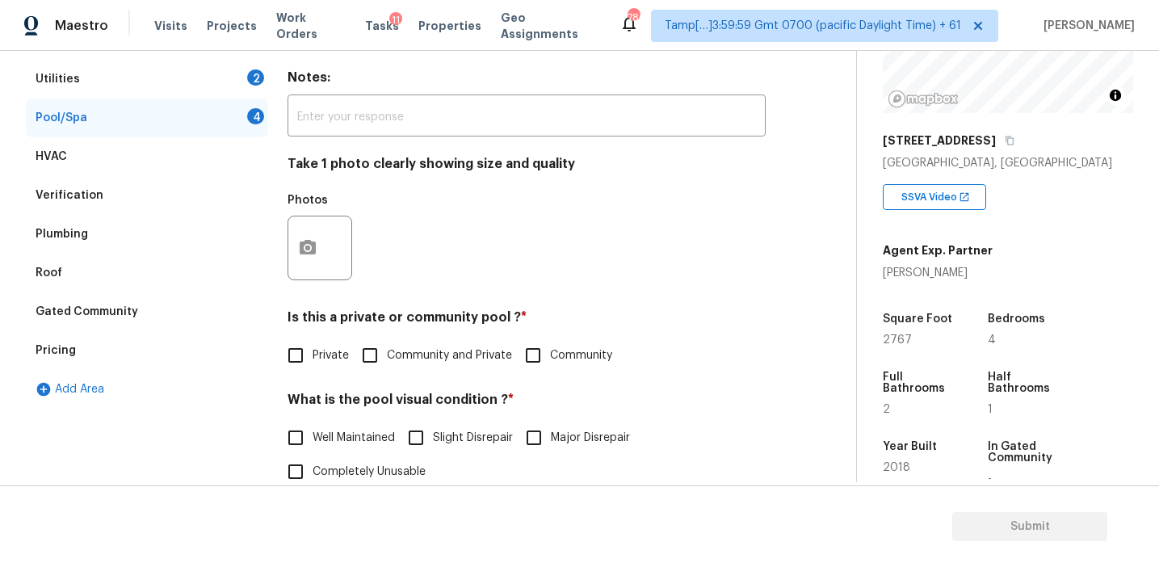
scroll to position [312, 0]
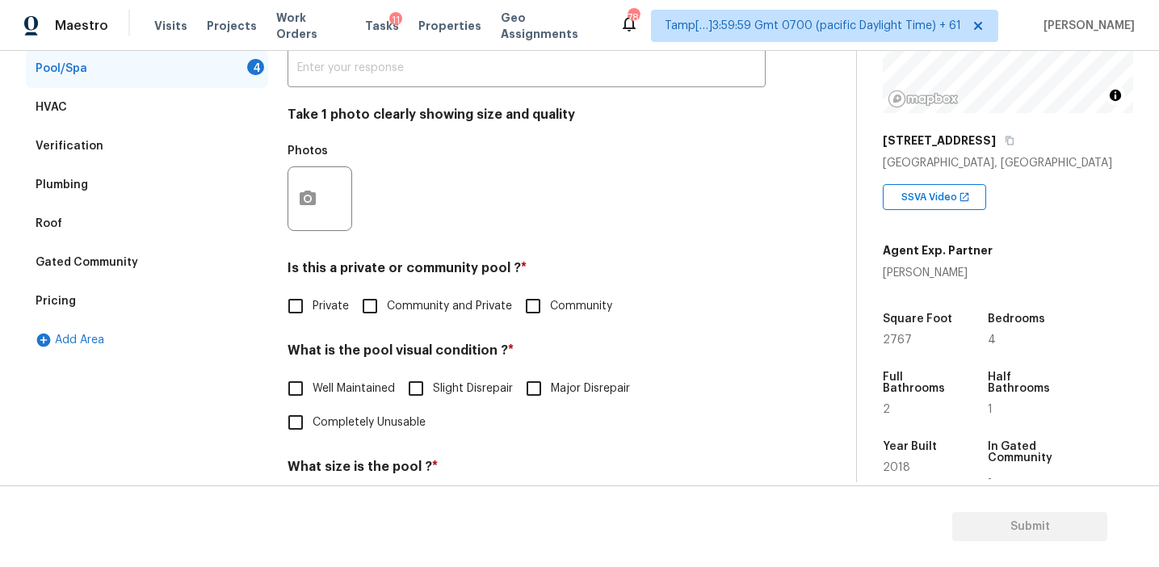
click at [318, 315] on label "Private" at bounding box center [314, 306] width 70 height 34
click at [313, 315] on input "Private" at bounding box center [296, 306] width 34 height 34
checkbox input "true"
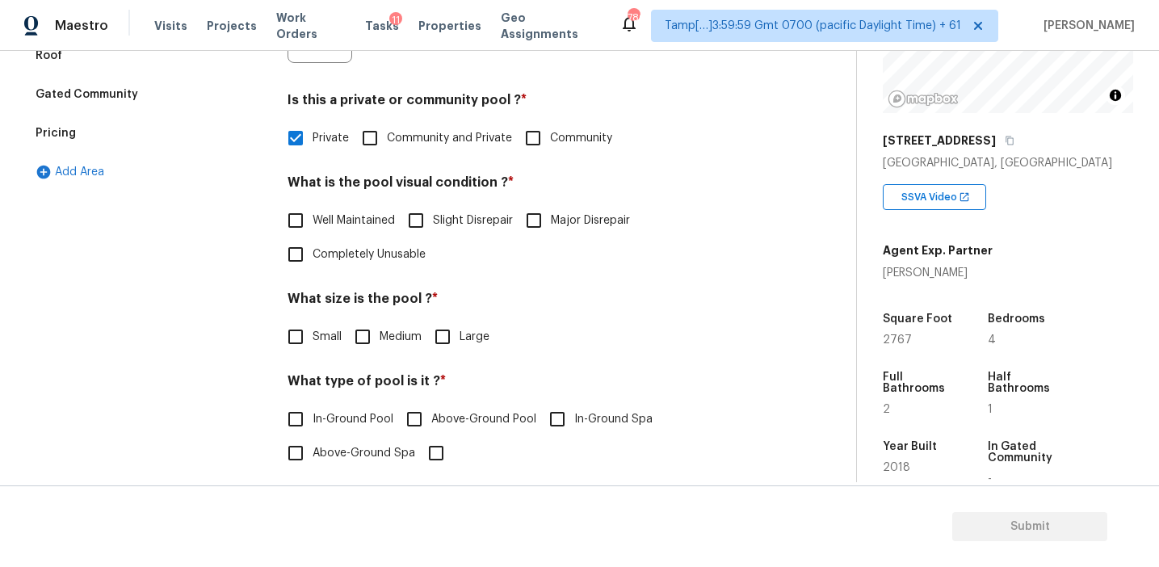
scroll to position [492, 0]
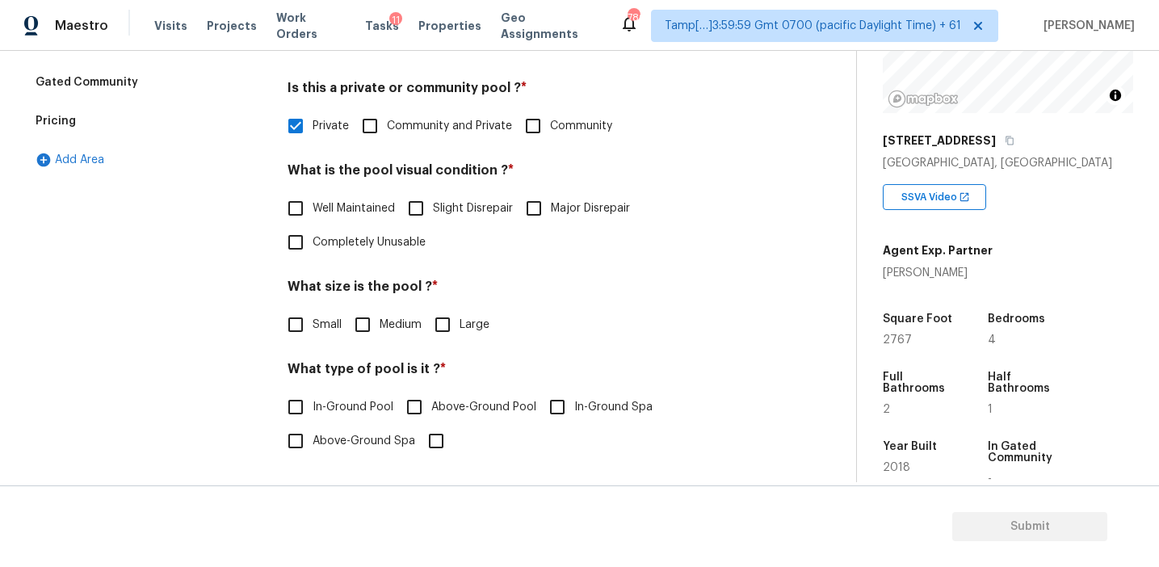
click at [445, 203] on span "Slight Disrepair" at bounding box center [473, 208] width 80 height 17
click at [433, 203] on input "Slight Disrepair" at bounding box center [416, 208] width 34 height 34
checkbox input "true"
click at [373, 330] on input "Medium" at bounding box center [363, 326] width 34 height 34
checkbox input "true"
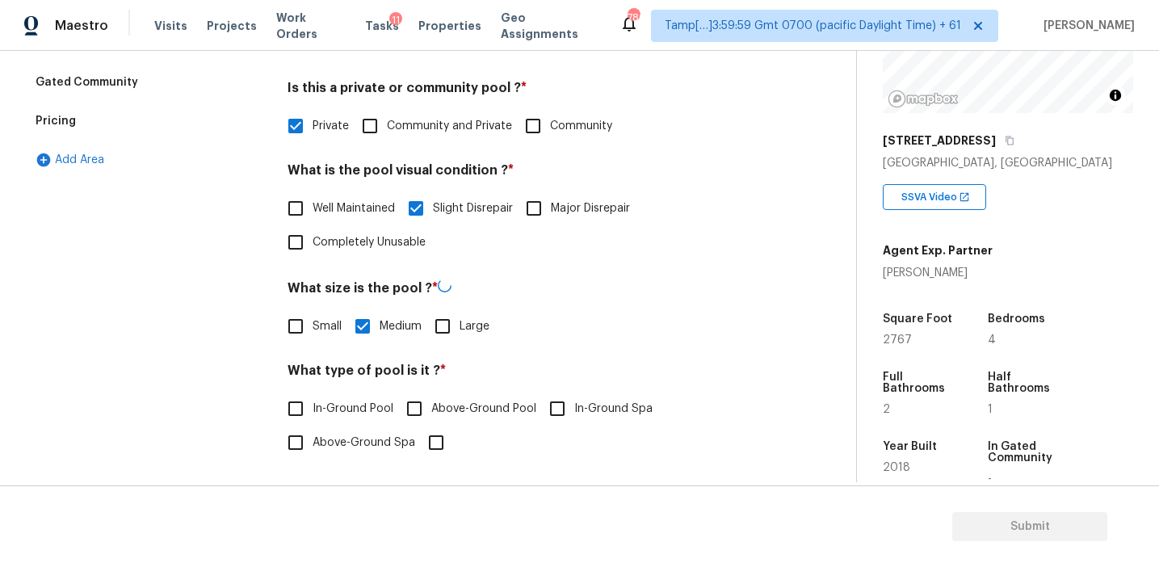
click at [319, 330] on span "Small" at bounding box center [327, 326] width 29 height 17
click at [313, 330] on input "Small" at bounding box center [296, 326] width 34 height 34
checkbox input "true"
checkbox input "false"
click at [330, 401] on span "In-Ground Pool" at bounding box center [353, 407] width 81 height 17
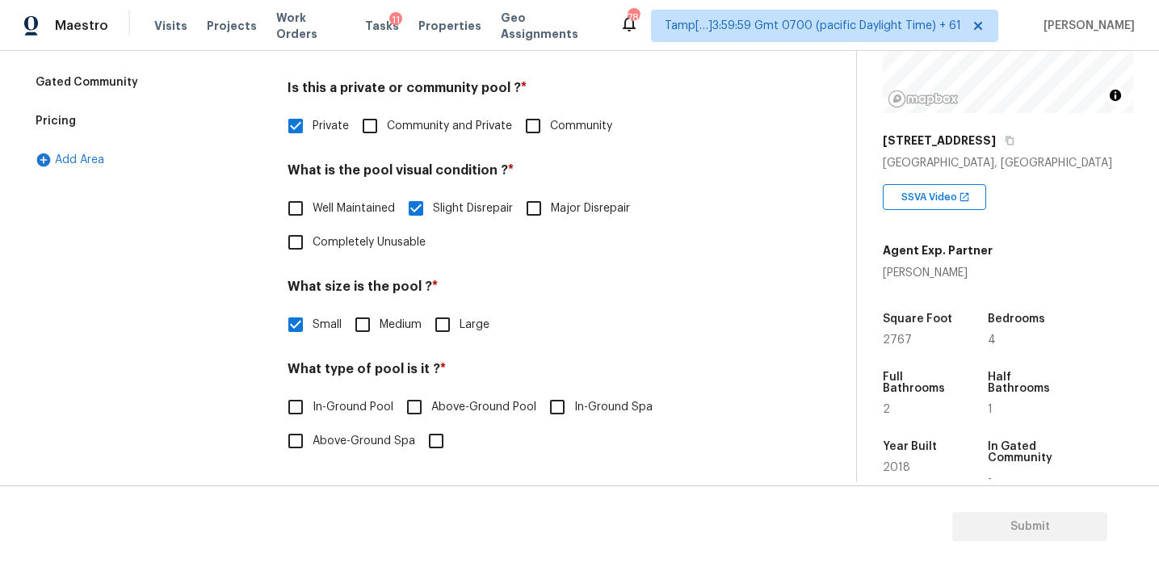
click at [313, 401] on input "In-Ground Pool" at bounding box center [296, 407] width 34 height 34
checkbox input "true"
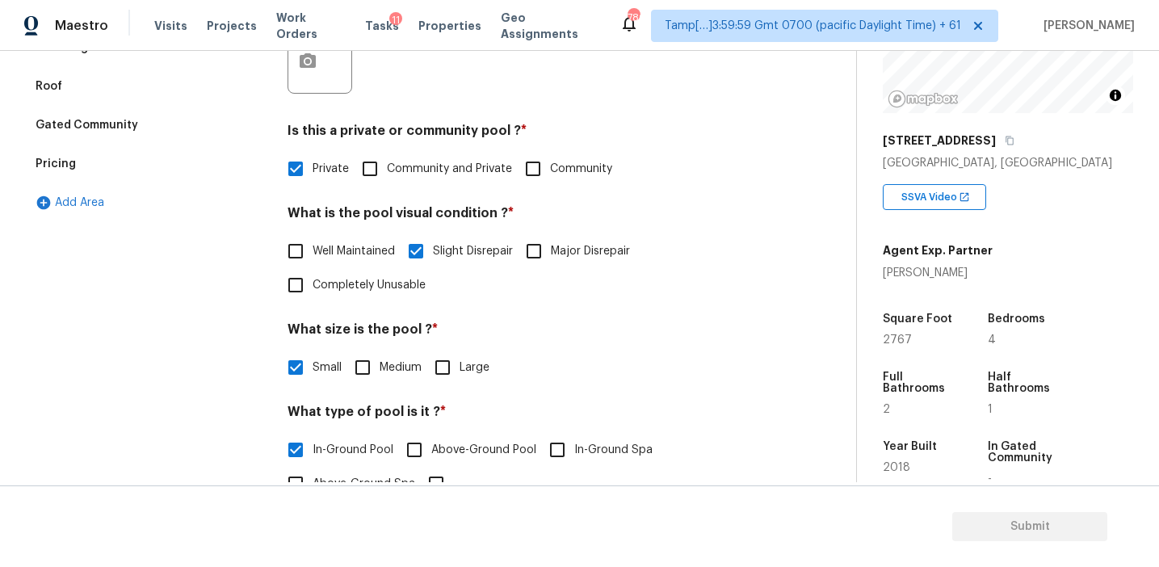
scroll to position [301, 0]
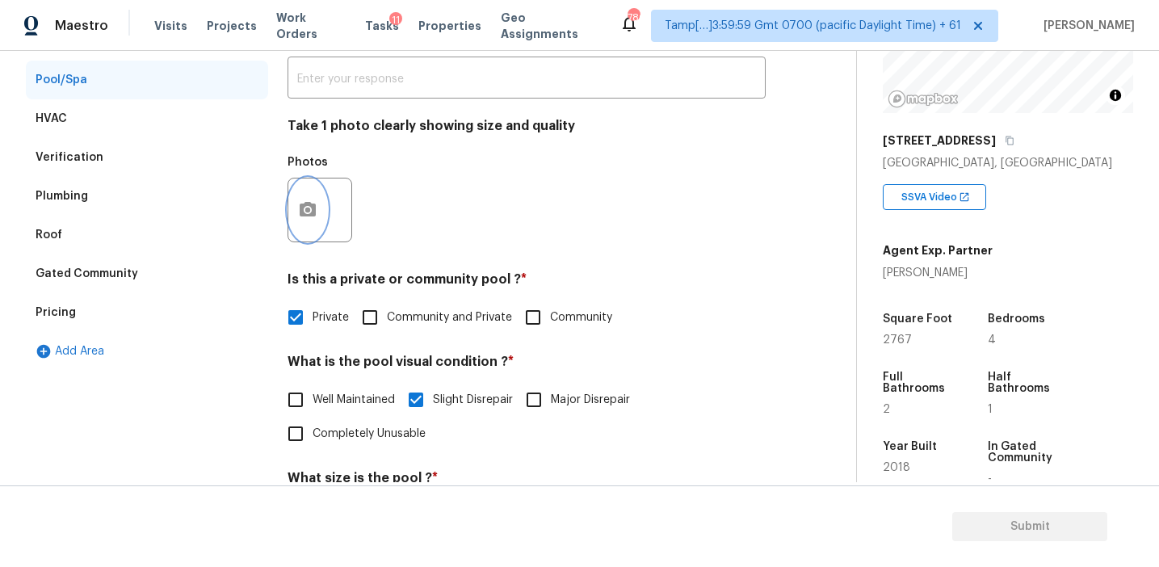
click at [311, 204] on icon "button" at bounding box center [308, 209] width 16 height 15
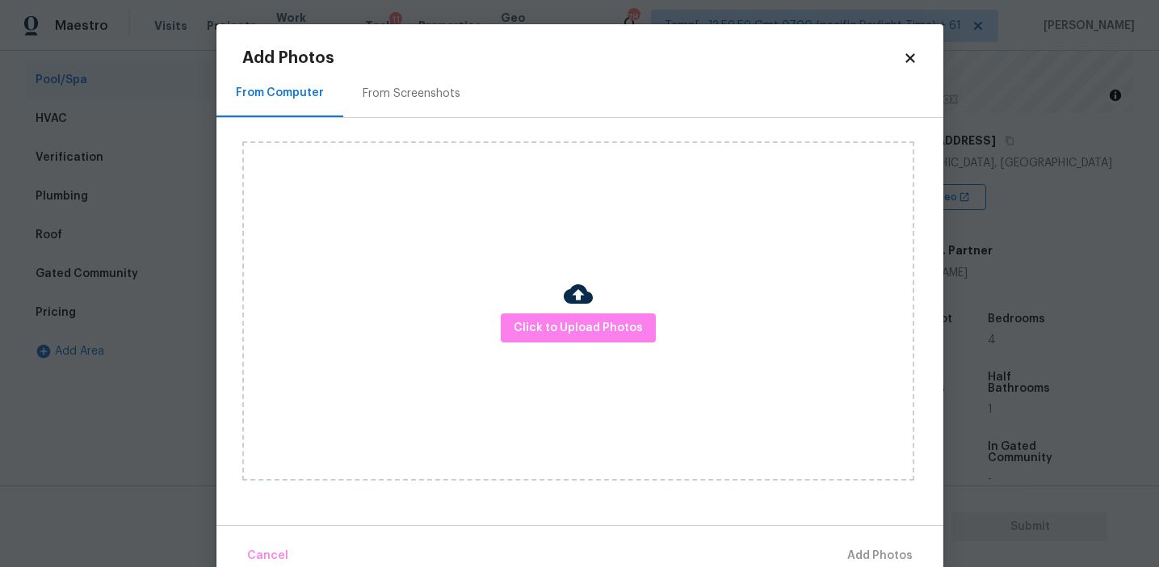
click at [441, 87] on div "From Screenshots" at bounding box center [412, 94] width 98 height 16
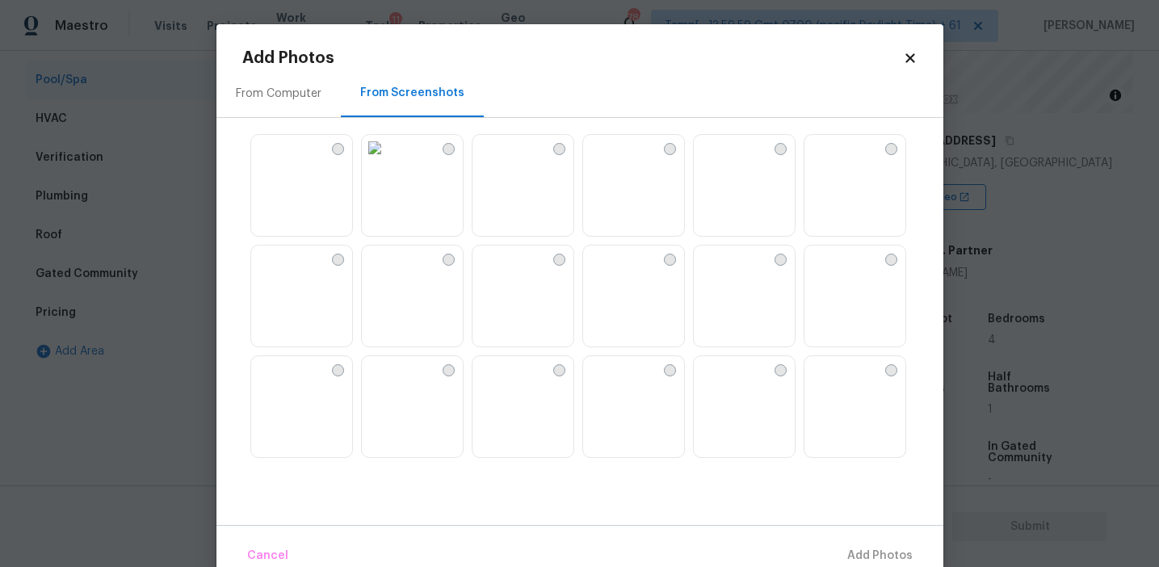
click at [388, 271] on img at bounding box center [375, 259] width 26 height 26
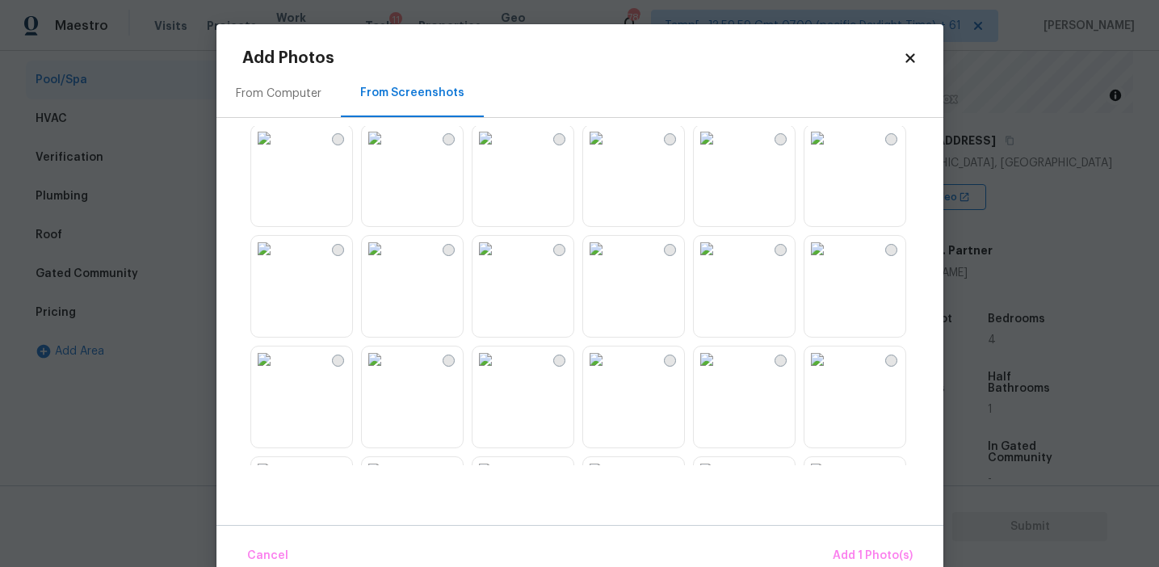
scroll to position [691, 0]
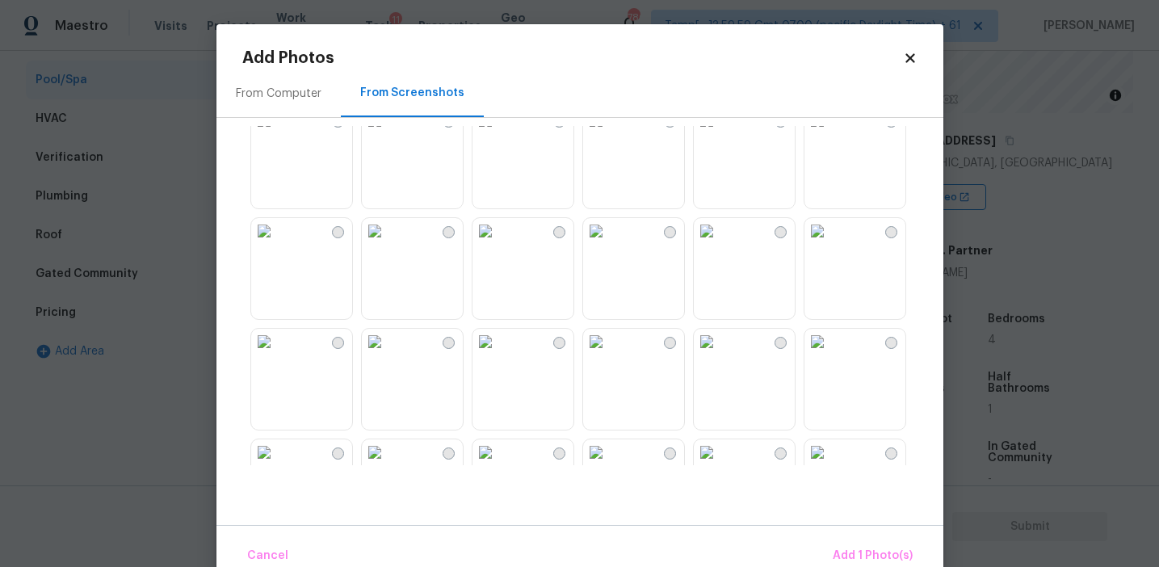
click at [388, 244] on img at bounding box center [375, 231] width 26 height 26
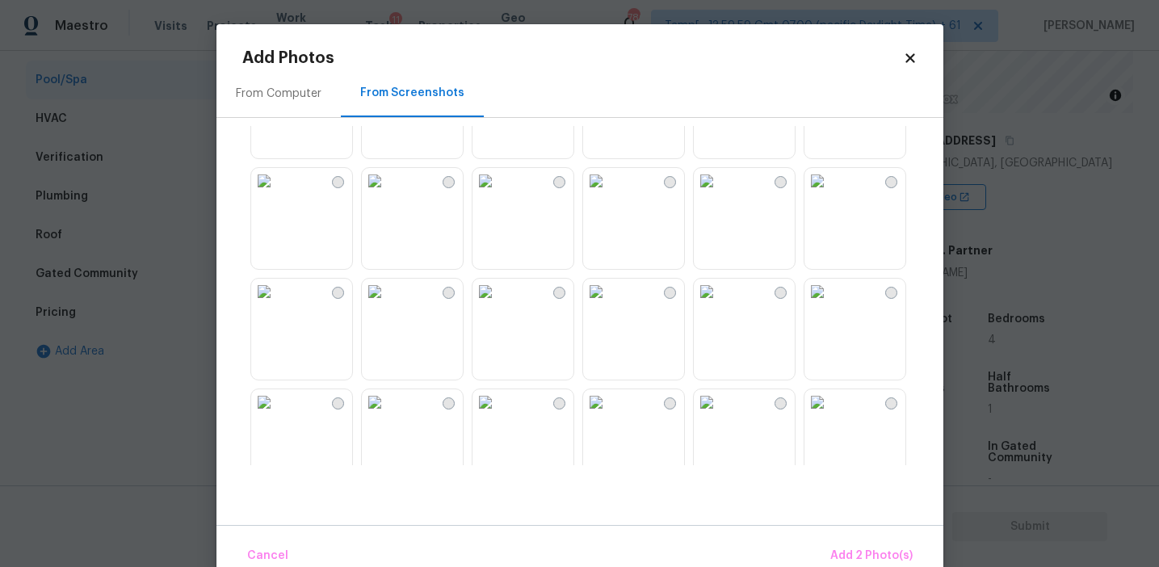
scroll to position [1543, 0]
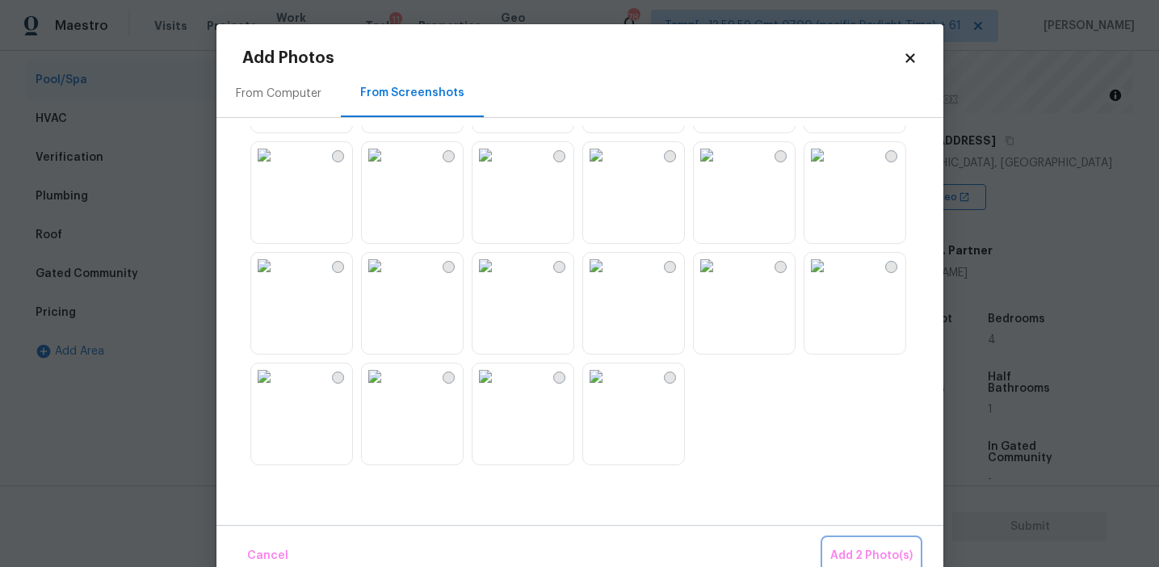
click at [874, 545] on button "Add 2 Photo(s)" at bounding box center [871, 556] width 95 height 35
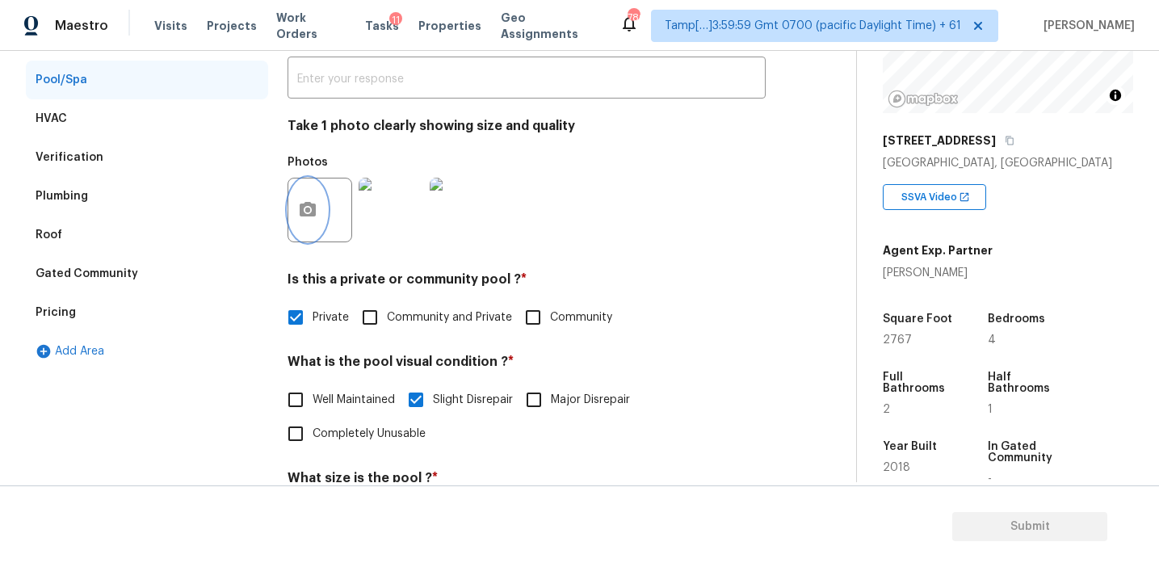
scroll to position [187, 0]
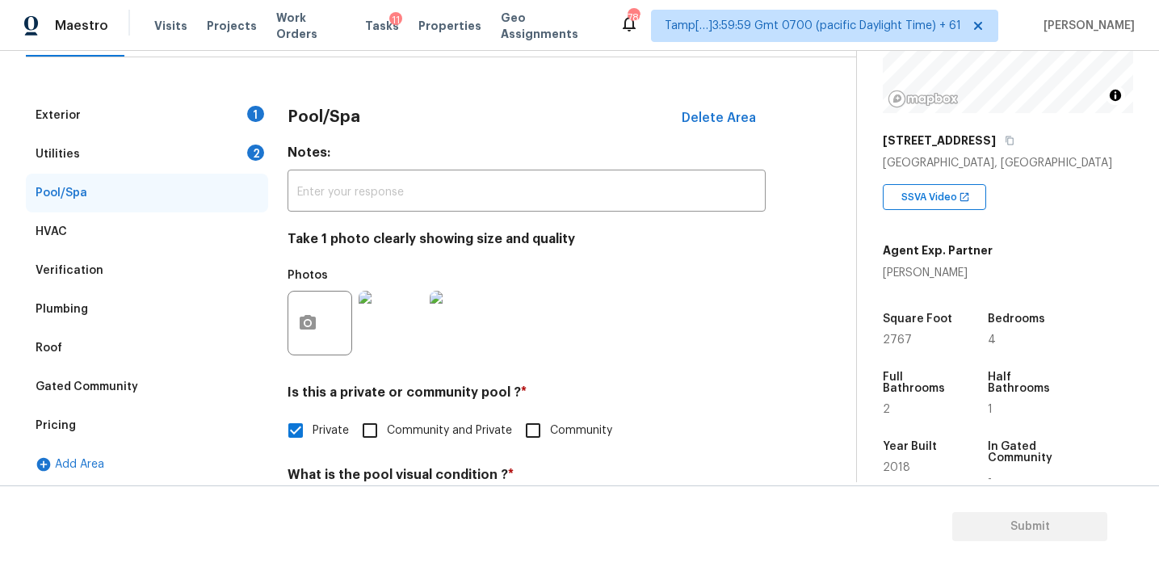
click at [225, 153] on div "Utilities 2" at bounding box center [147, 154] width 242 height 39
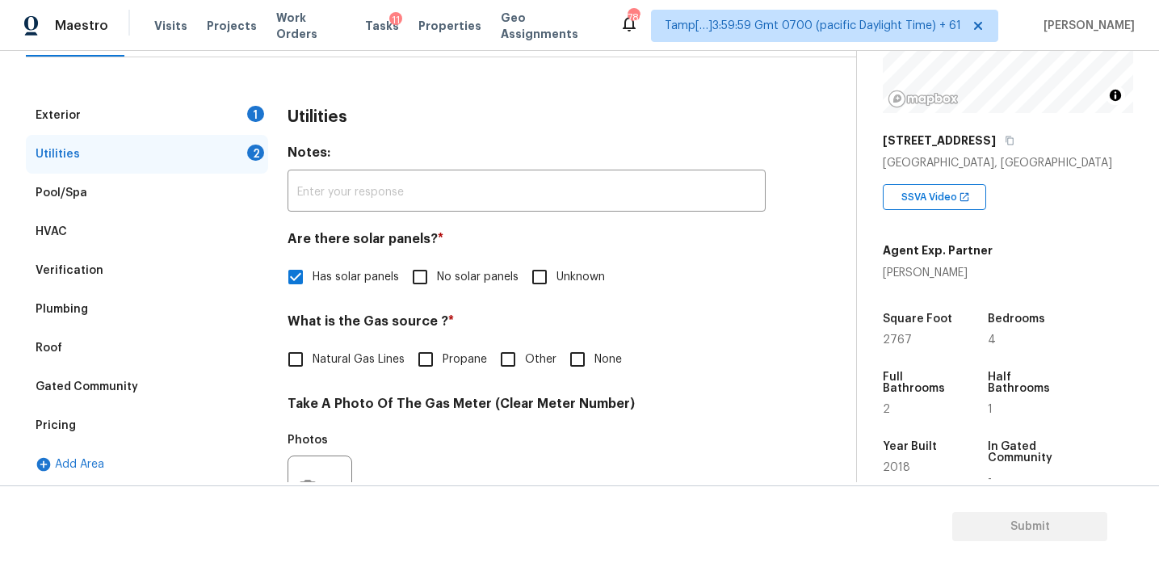
click at [381, 355] on span "Natural Gas Lines" at bounding box center [359, 359] width 92 height 17
click at [313, 355] on input "Natural Gas Lines" at bounding box center [296, 360] width 34 height 34
checkbox input "true"
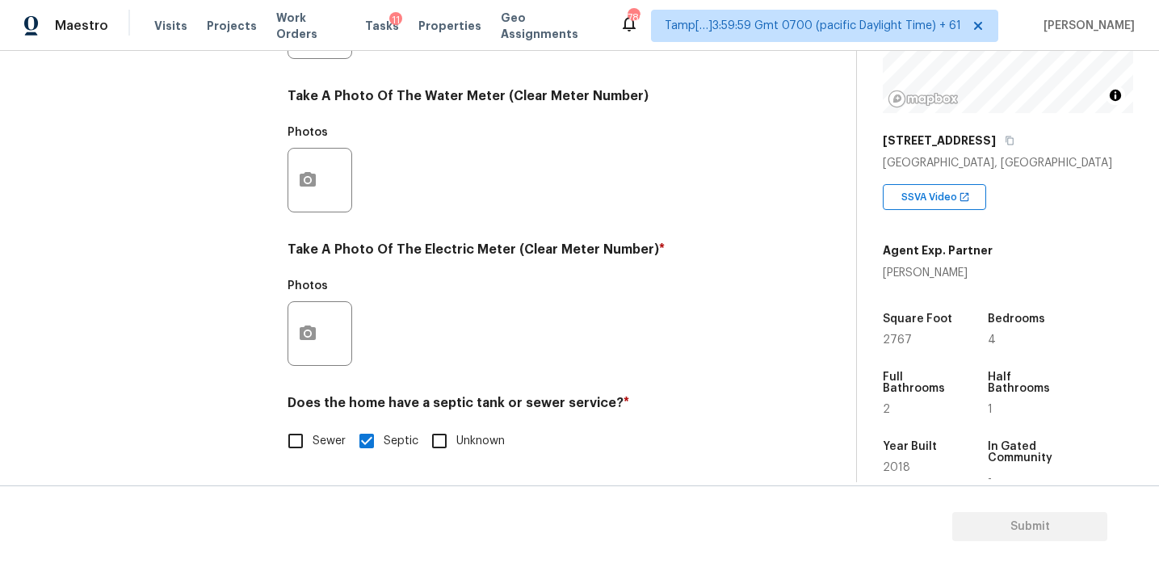
scroll to position [649, 0]
click at [316, 325] on icon "button" at bounding box center [307, 333] width 19 height 19
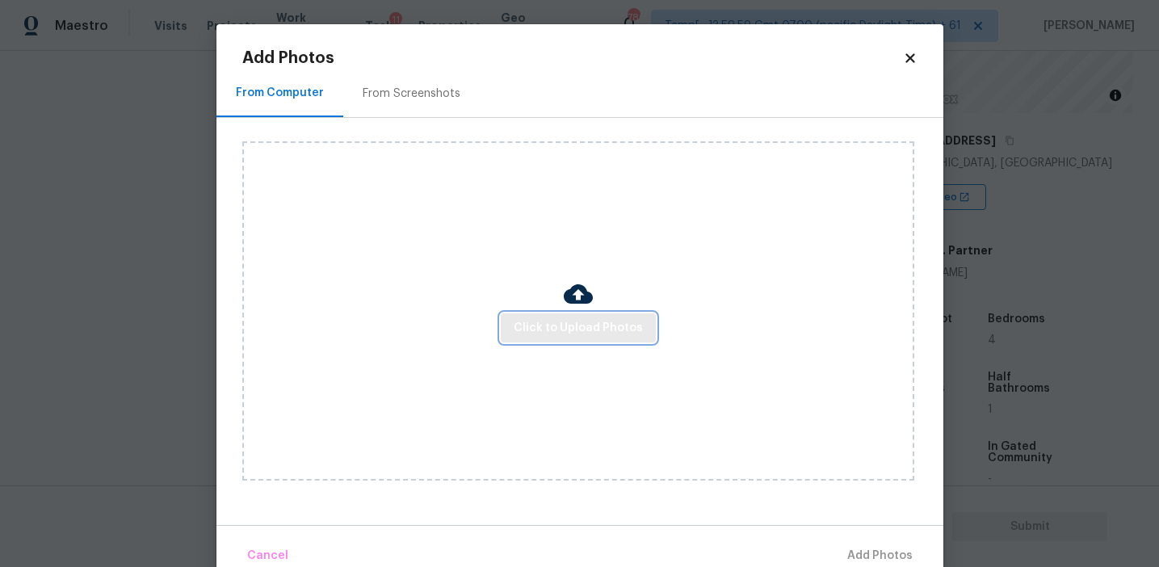
click at [527, 315] on button "Click to Upload Photos" at bounding box center [578, 328] width 155 height 30
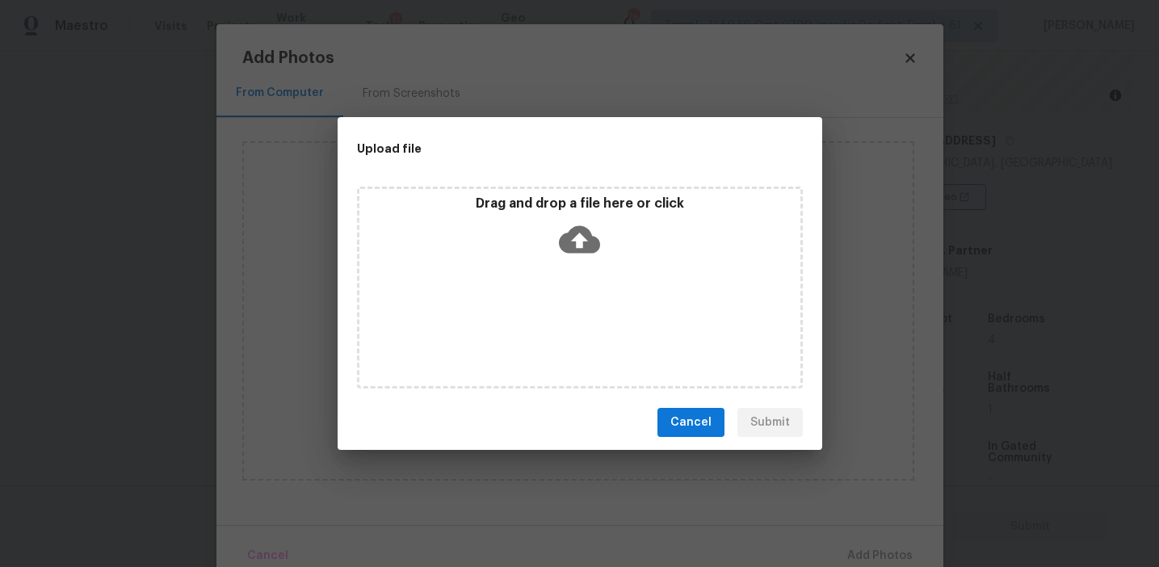
click at [526, 249] on div "Drag and drop a file here or click" at bounding box center [579, 229] width 441 height 69
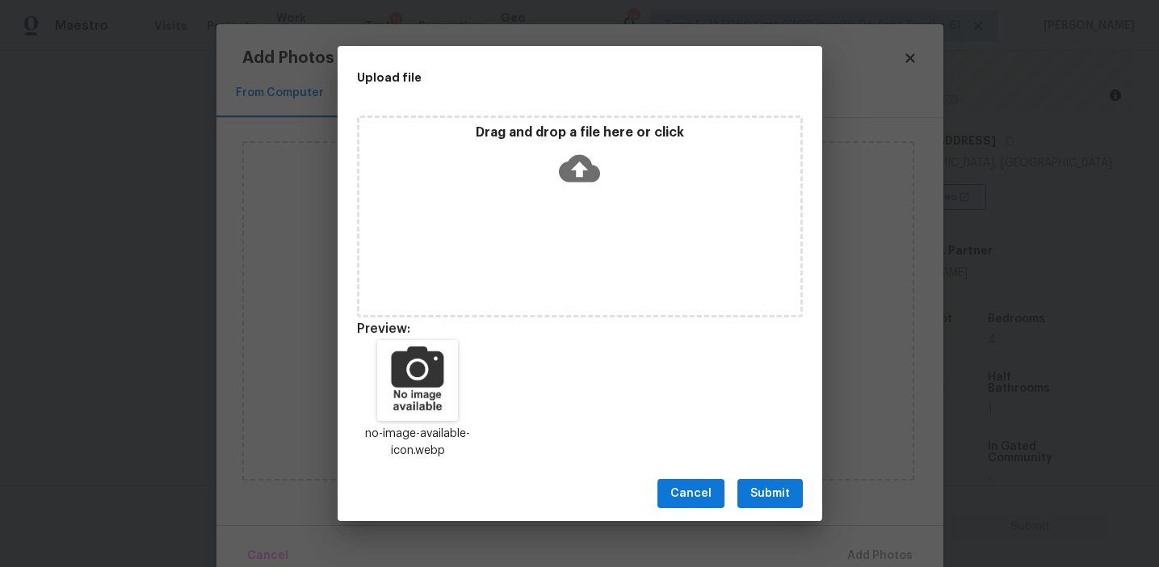
click at [771, 490] on span "Submit" at bounding box center [770, 494] width 40 height 20
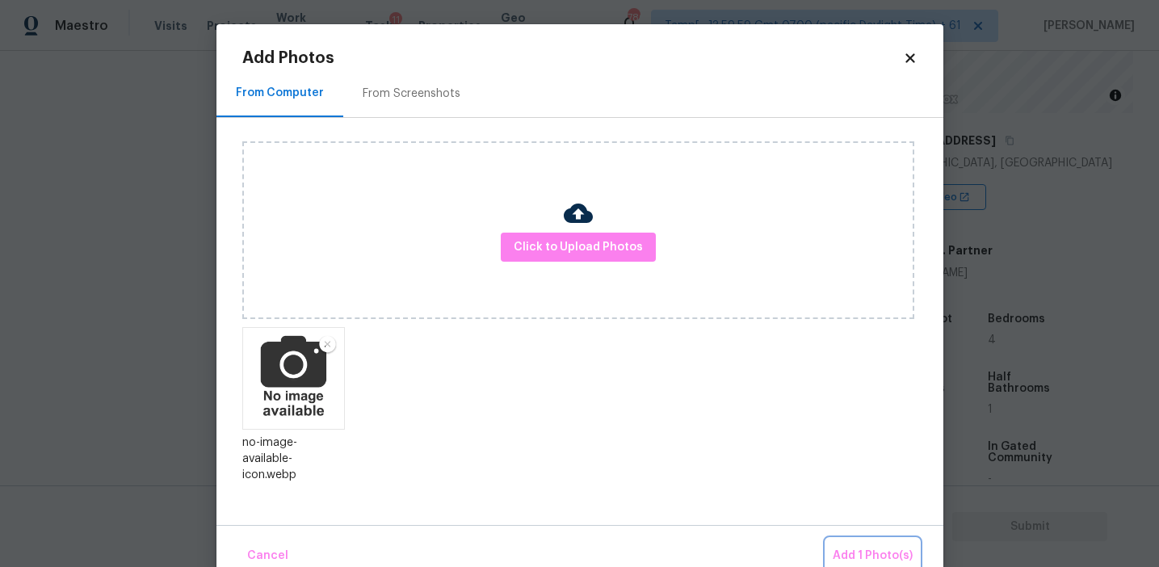
click at [860, 555] on span "Add 1 Photo(s)" at bounding box center [873, 556] width 80 height 20
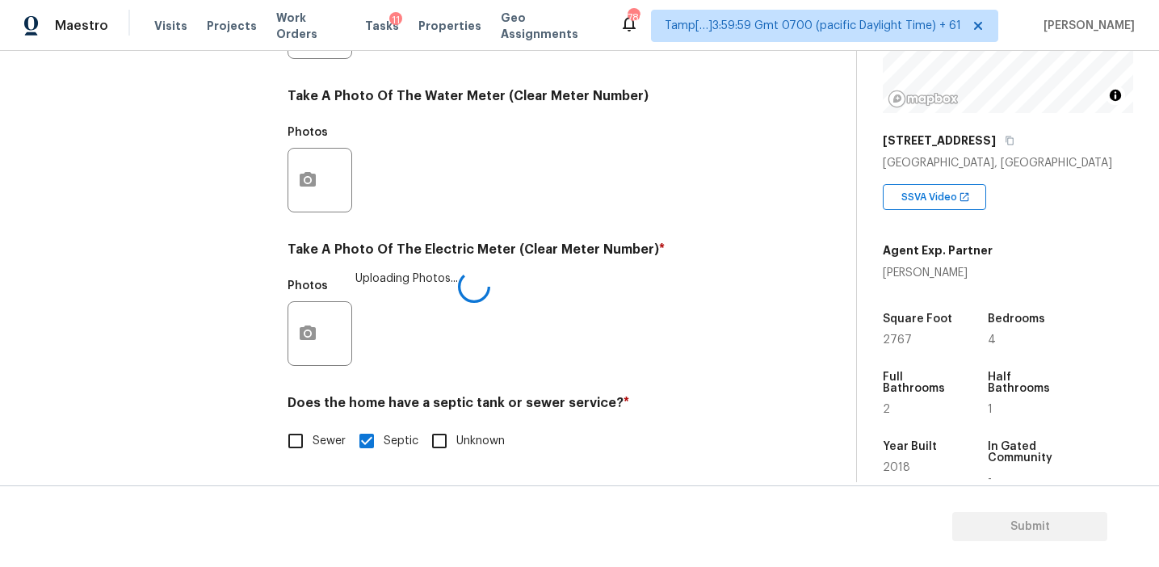
click at [526, 258] on h4 "Take A Photo Of The Electric Meter (Clear Meter Number) *" at bounding box center [527, 253] width 478 height 23
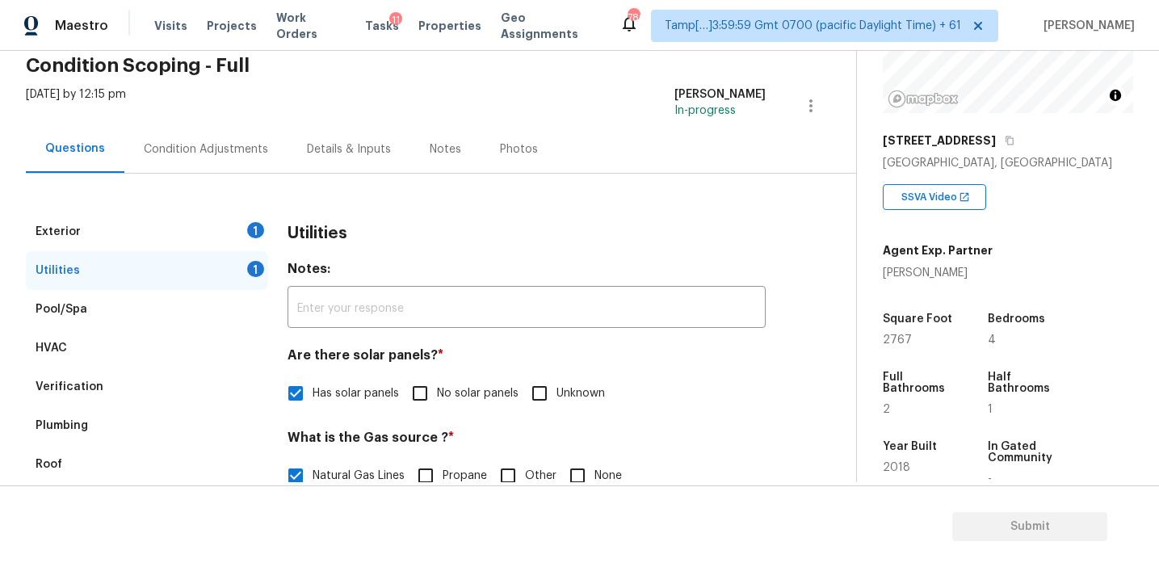
scroll to position [113, 0]
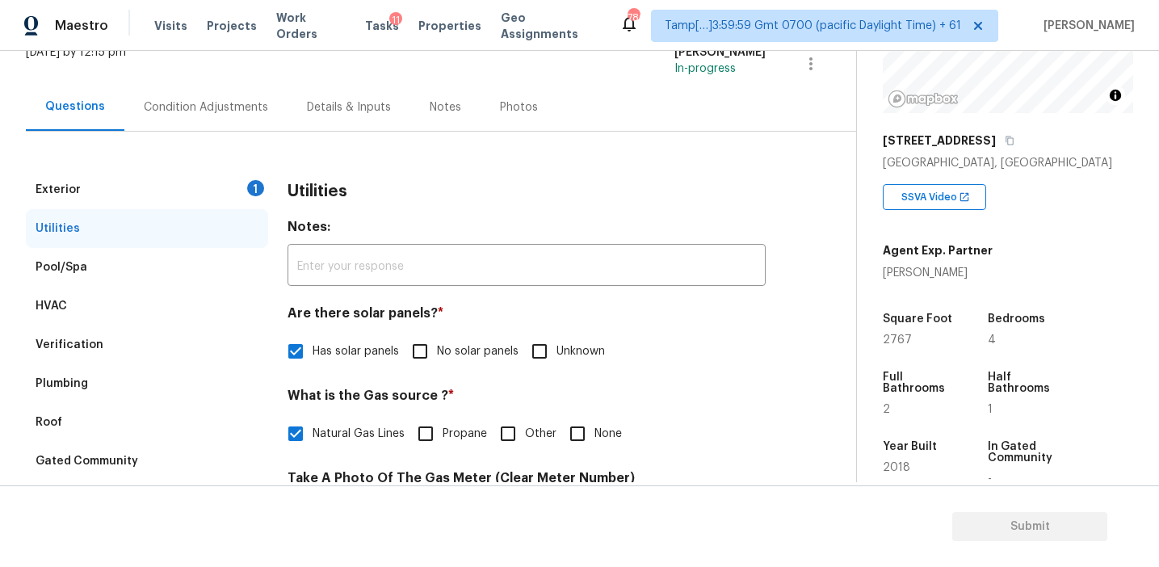
click at [249, 187] on div "1" at bounding box center [255, 188] width 17 height 16
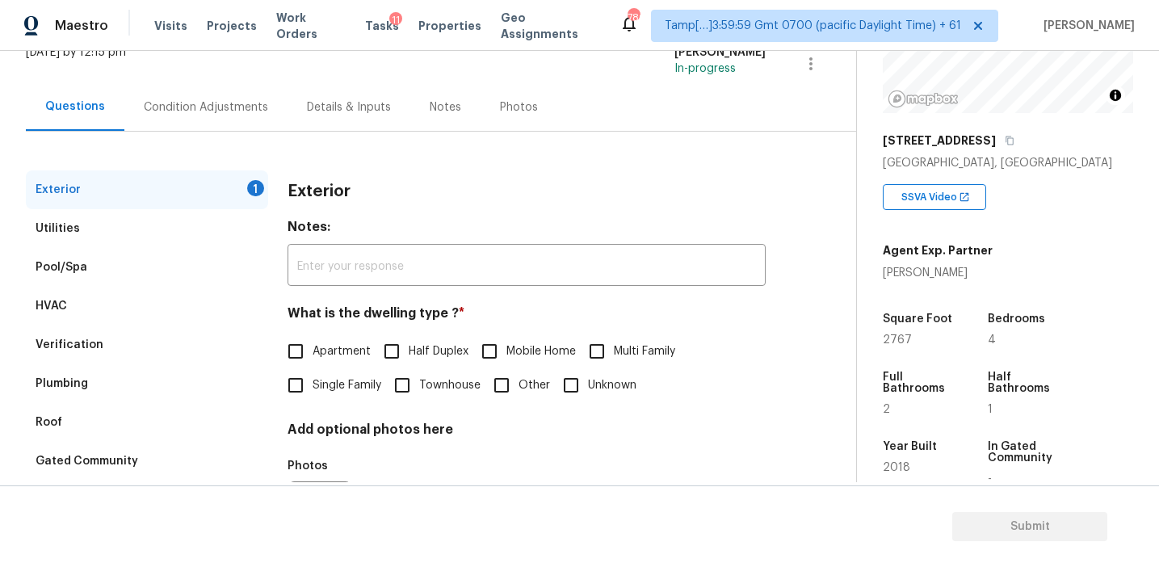
click at [334, 387] on span "Single Family" at bounding box center [347, 385] width 69 height 17
click at [313, 387] on input "Single Family" at bounding box center [296, 385] width 34 height 34
checkbox input "true"
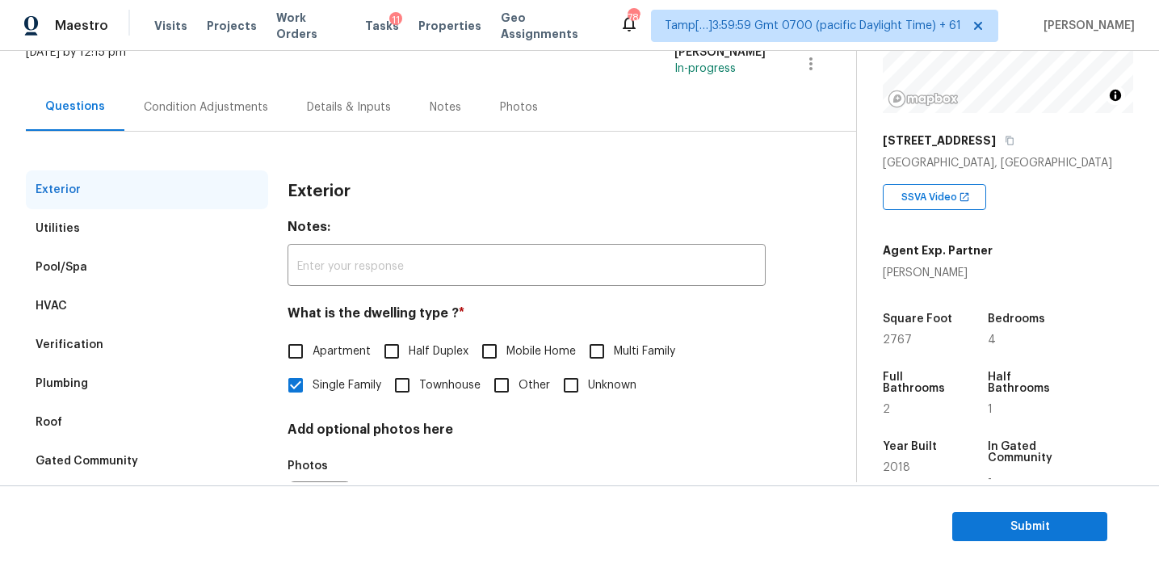
click at [250, 87] on div "Condition Adjustments" at bounding box center [205, 107] width 163 height 48
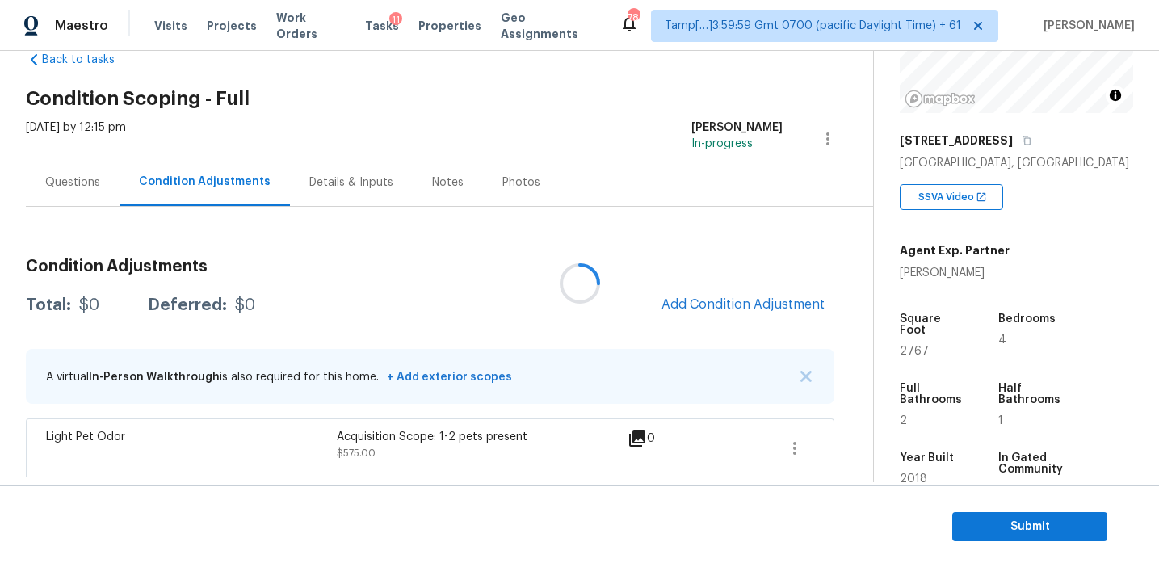
scroll to position [39, 0]
click at [697, 296] on span "Add Condition Adjustment" at bounding box center [743, 303] width 163 height 15
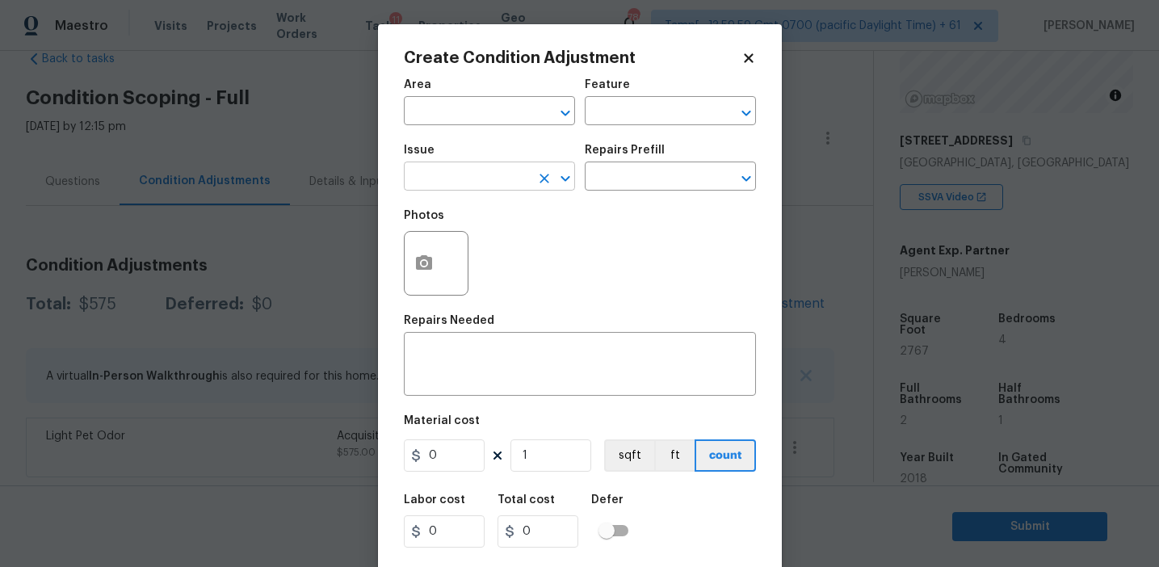
click at [471, 170] on input "text" at bounding box center [467, 178] width 126 height 25
click at [621, 253] on div "Photos" at bounding box center [580, 252] width 352 height 105
click at [489, 179] on input "text" at bounding box center [467, 178] width 126 height 25
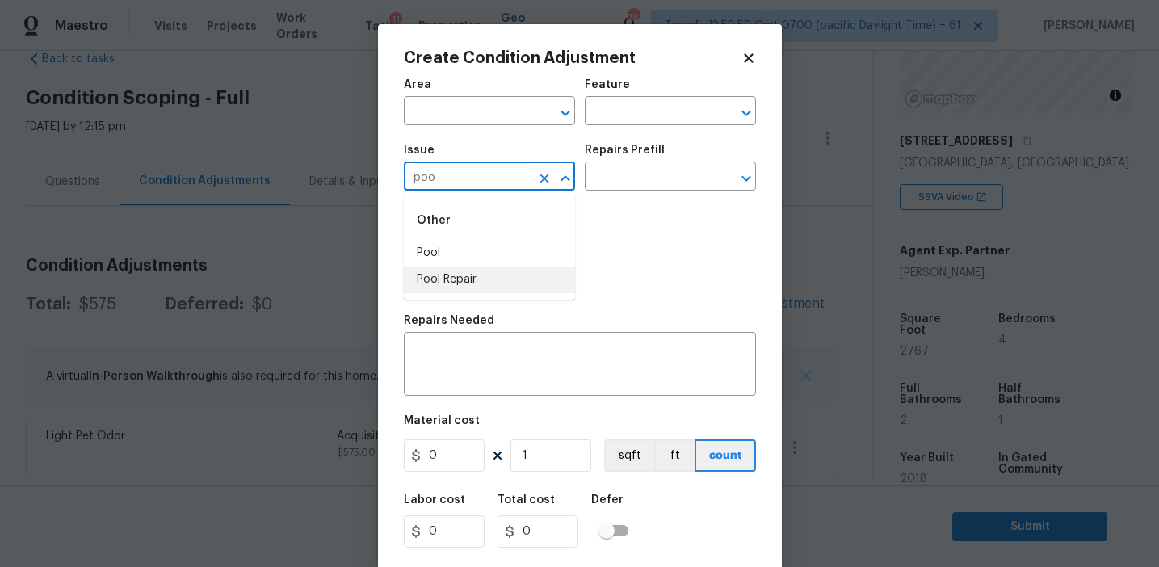
click at [513, 280] on li "Pool Repair" at bounding box center [489, 280] width 171 height 27
type input "Pool Repair"
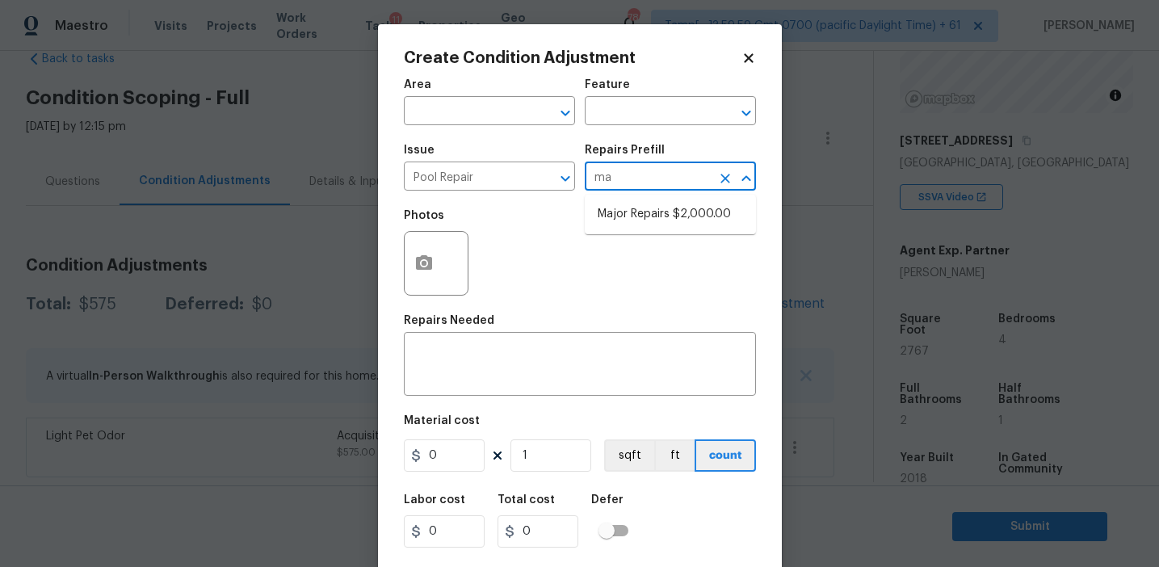
type input "maj"
click at [663, 222] on li "Major Repairs $2,000.00" at bounding box center [670, 214] width 171 height 27
type input "Pool"
type textarea "large misc. repairs abandoned empty pool"
type input "2000"
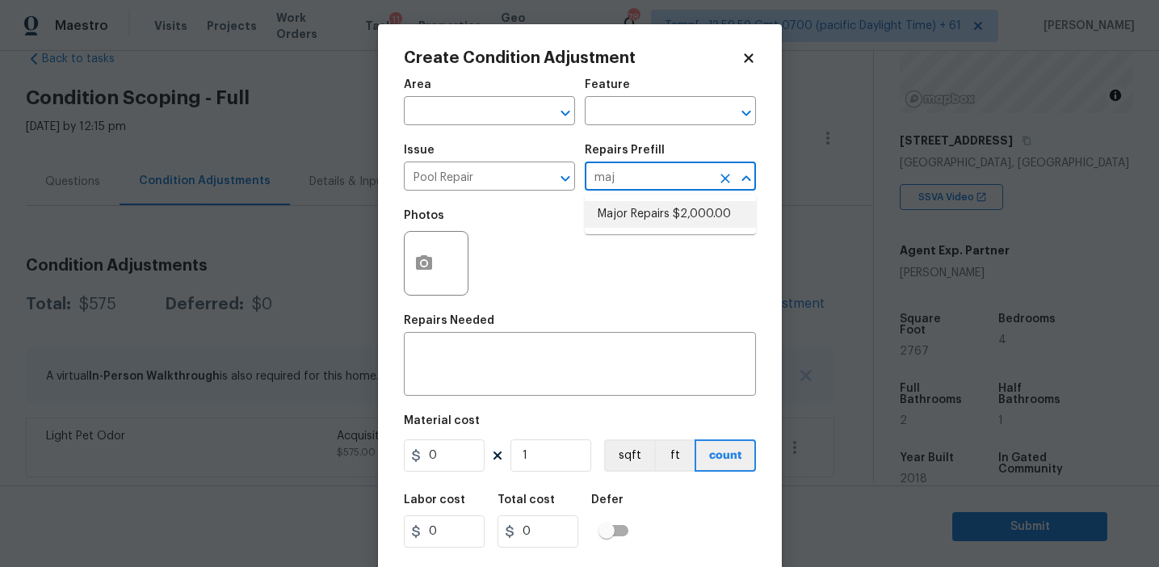
type input "2000"
click at [427, 355] on textarea "large misc. repairs abandoned empty pool" at bounding box center [580, 366] width 333 height 34
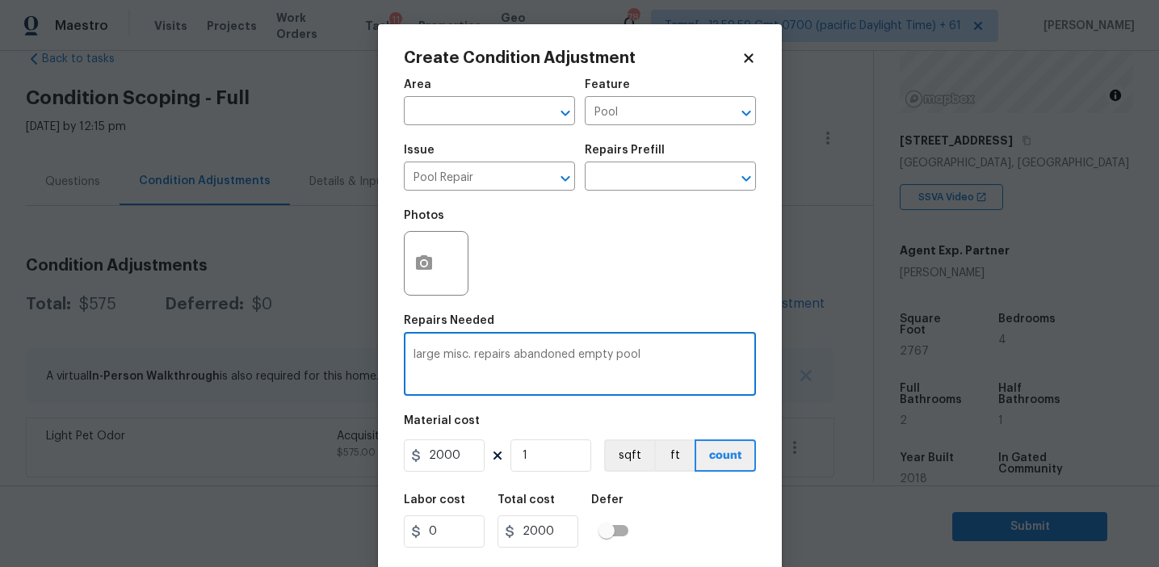
click at [427, 355] on textarea "large misc. repairs abandoned empty pool" at bounding box center [580, 366] width 333 height 34
click at [525, 359] on textarea "misc. repairs abandoned empty pool" at bounding box center [580, 366] width 333 height 34
click at [519, 352] on textarea "misc. repairs abandoned empty pool" at bounding box center [580, 366] width 333 height 34
click at [506, 351] on textarea "misc. repairs empty pool" at bounding box center [580, 366] width 333 height 34
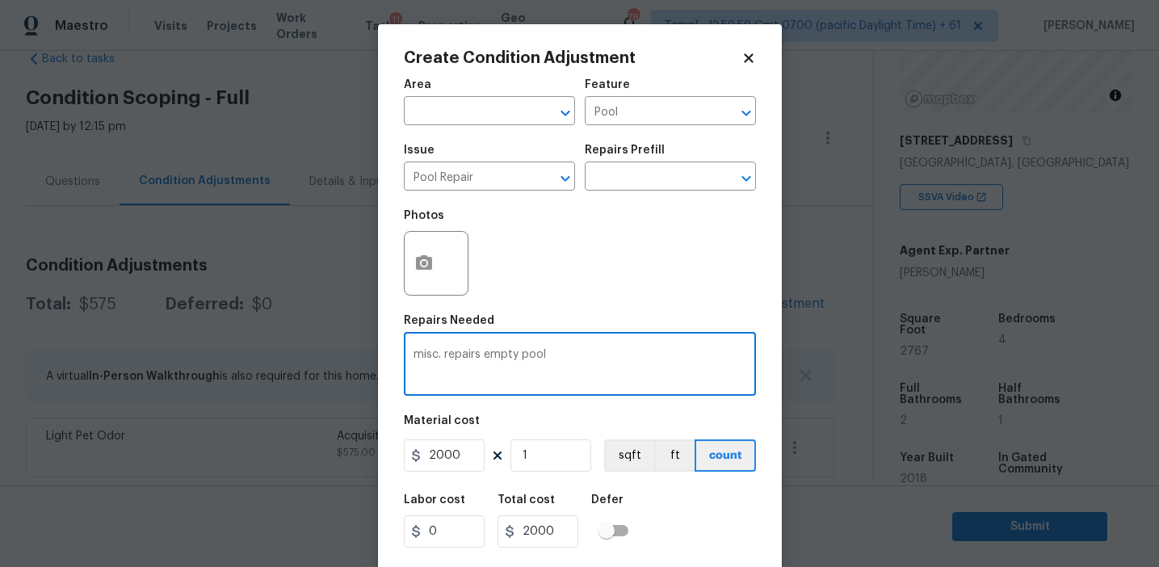
click at [506, 351] on textarea "misc. repairs empty pool" at bounding box center [580, 366] width 333 height 34
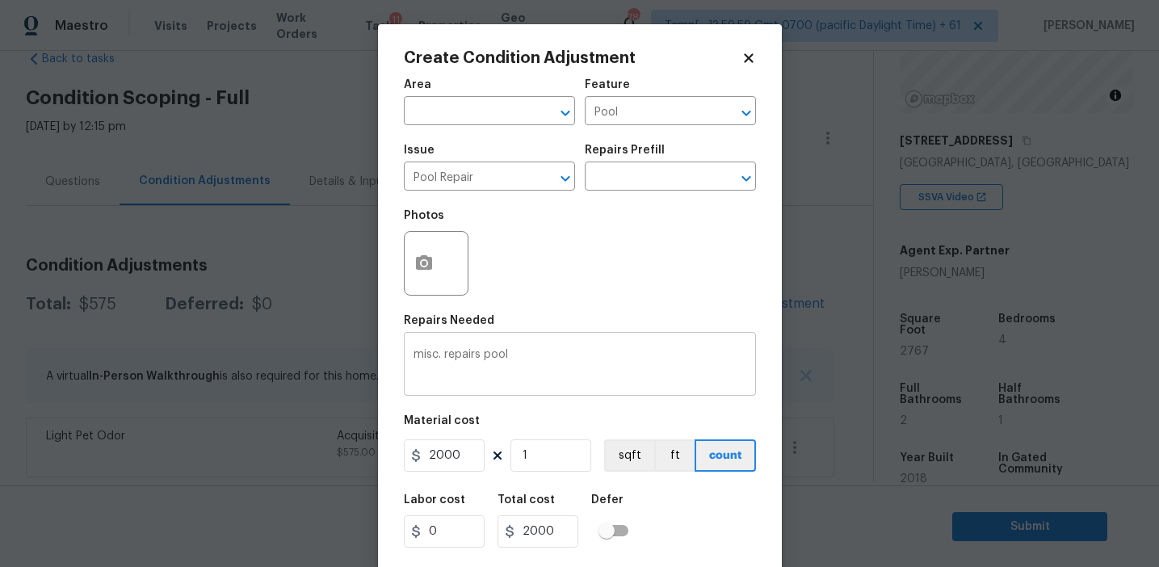
click at [418, 357] on textarea "misc. repairs pool" at bounding box center [580, 366] width 333 height 34
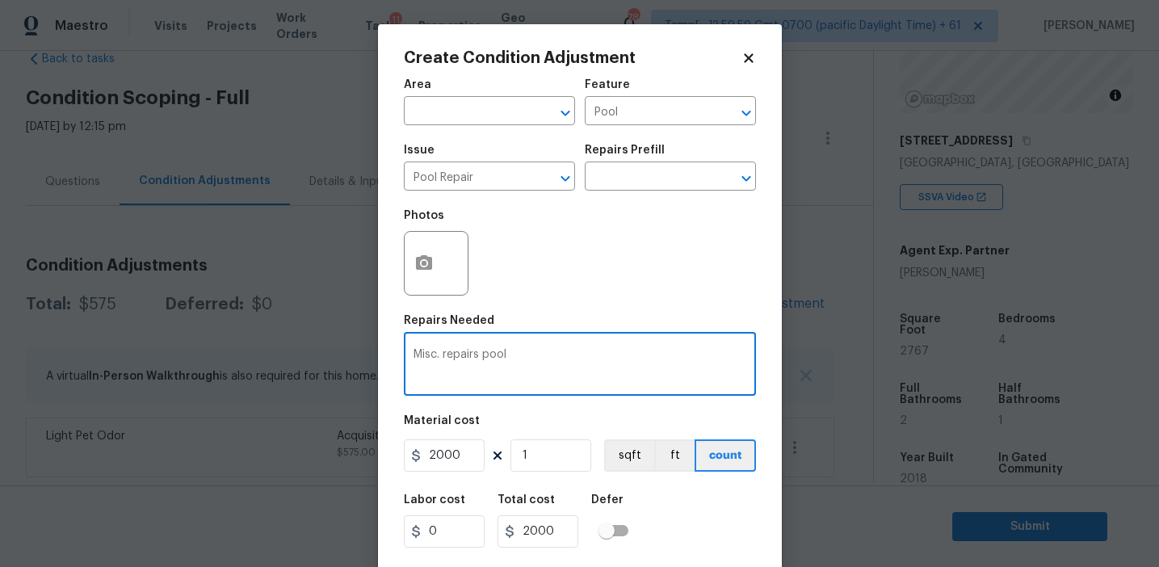
type textarea "Misc. repairs pool"
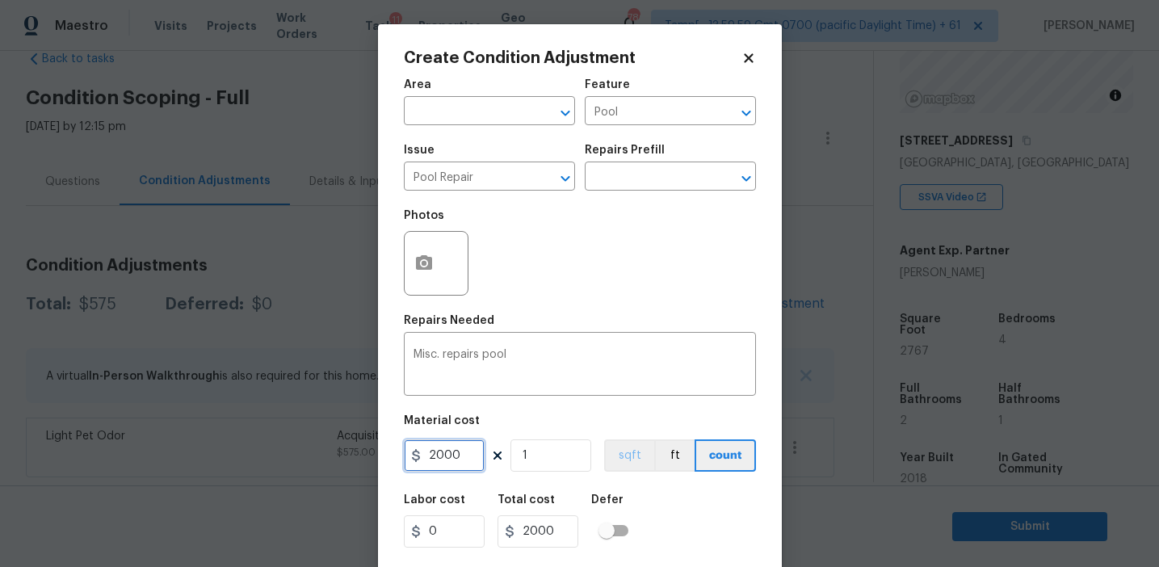
scroll to position [36, 0]
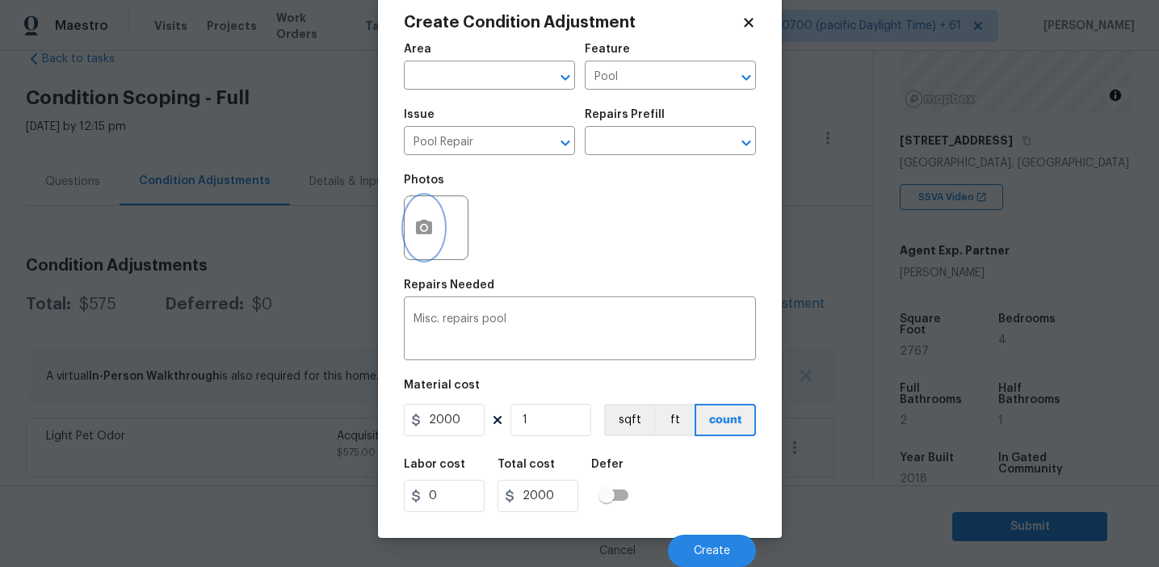
click at [423, 220] on icon "button" at bounding box center [424, 227] width 16 height 15
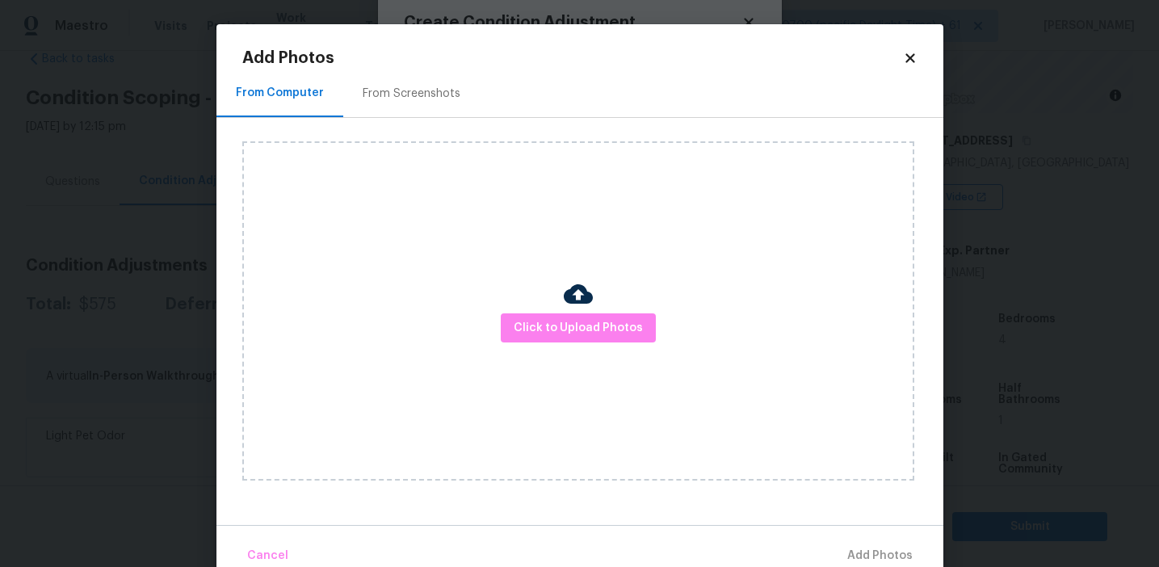
click at [572, 345] on div "Click to Upload Photos" at bounding box center [578, 310] width 672 height 339
click at [565, 319] on span "Click to Upload Photos" at bounding box center [578, 328] width 129 height 20
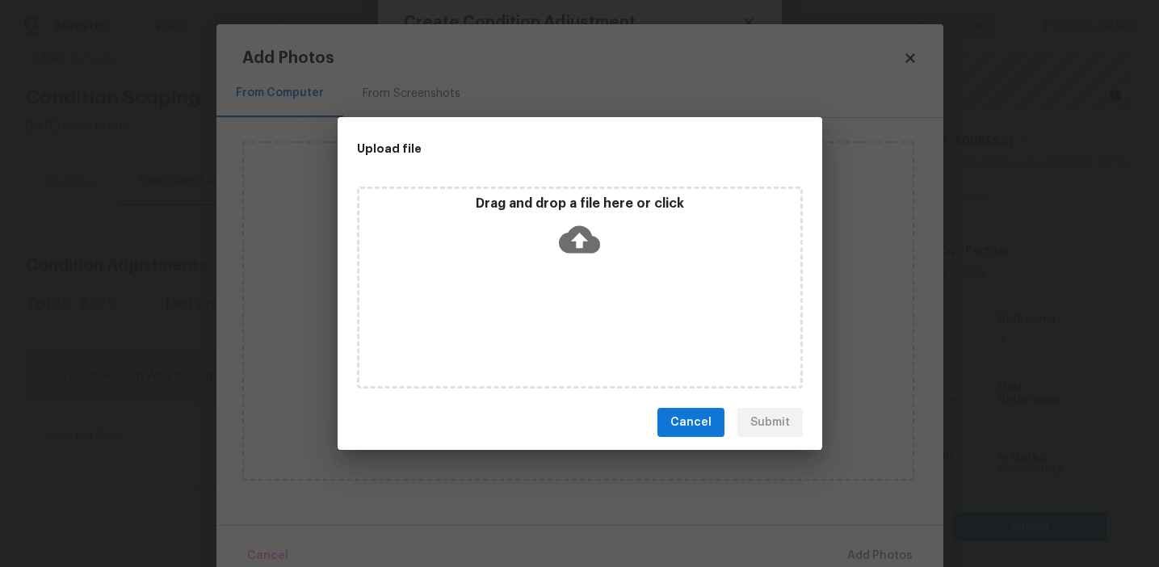
click at [549, 208] on p "Drag and drop a file here or click" at bounding box center [579, 203] width 441 height 17
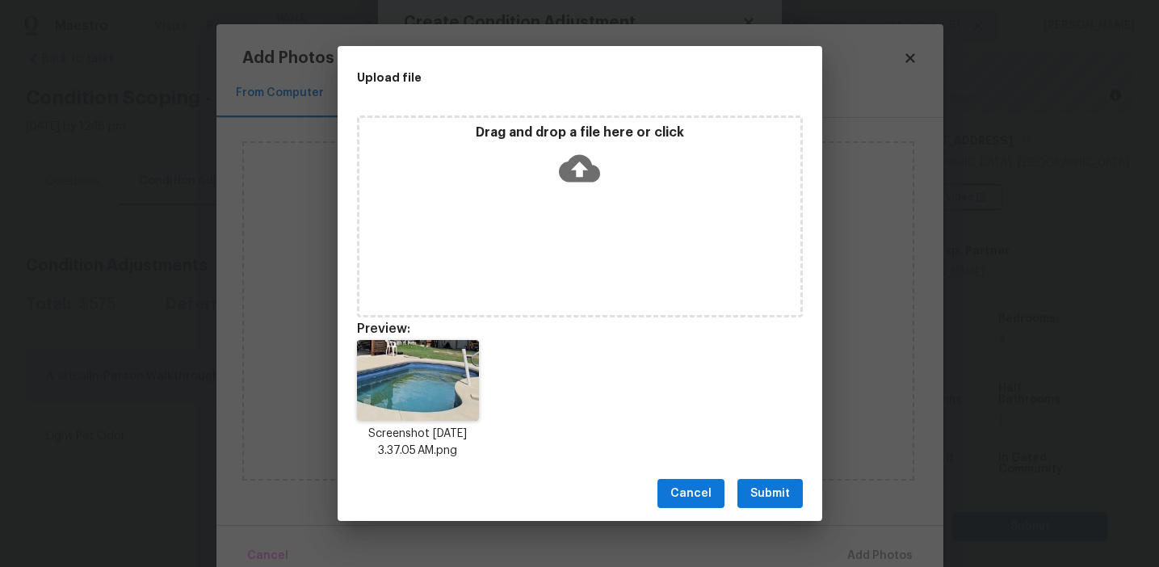
click at [760, 486] on span "Submit" at bounding box center [770, 494] width 40 height 20
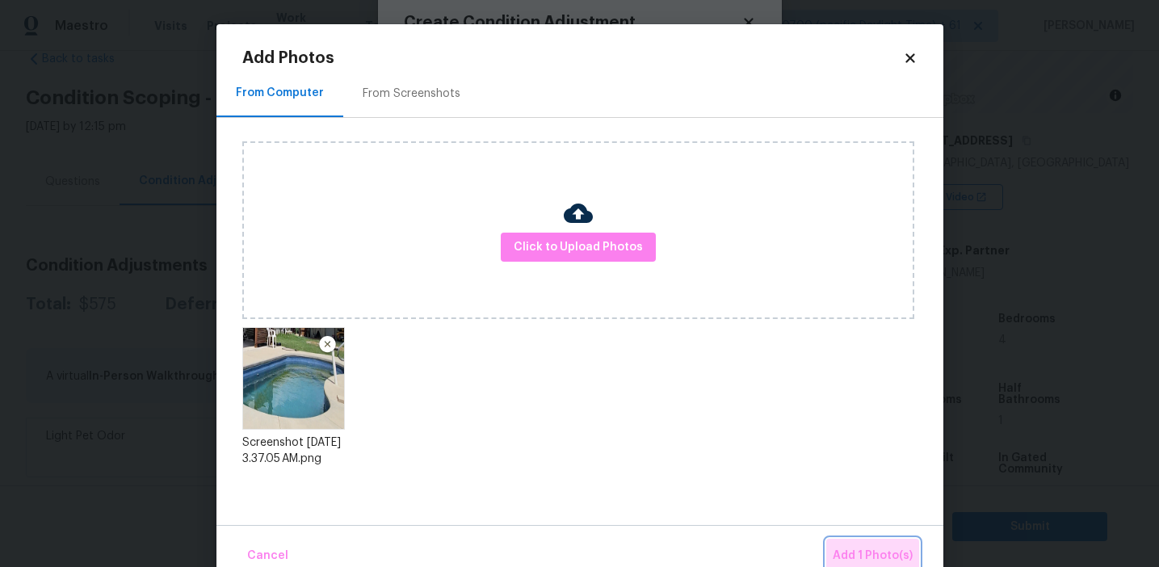
click at [853, 540] on button "Add 1 Photo(s)" at bounding box center [872, 556] width 93 height 35
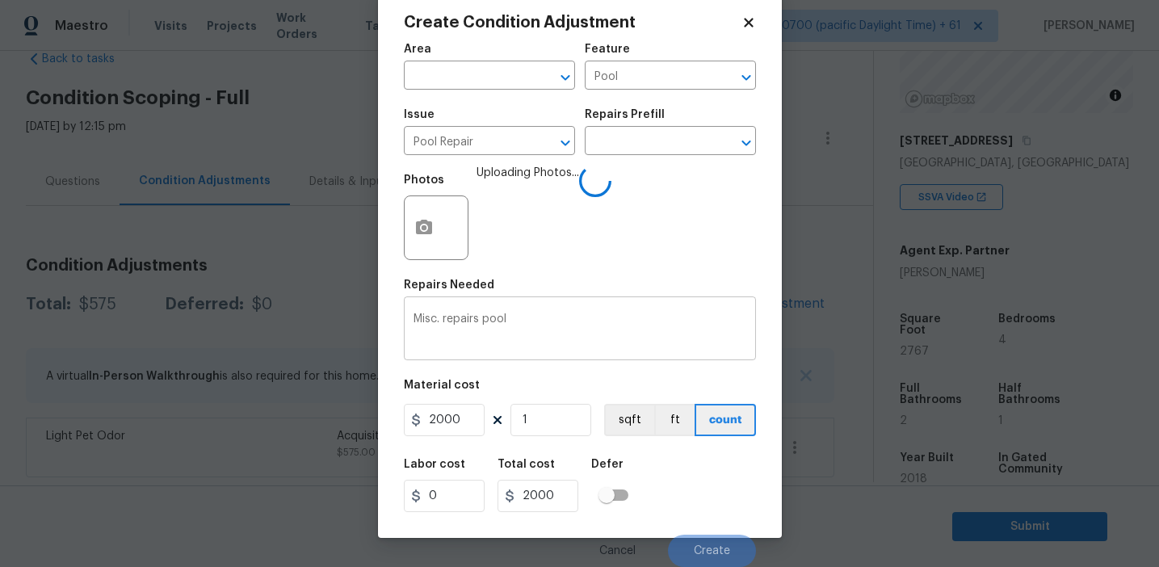
click at [712, 332] on textarea "Misc. repairs pool" at bounding box center [580, 330] width 333 height 34
click at [690, 502] on div "Labor cost 0 Total cost 2000 Defer" at bounding box center [580, 485] width 352 height 73
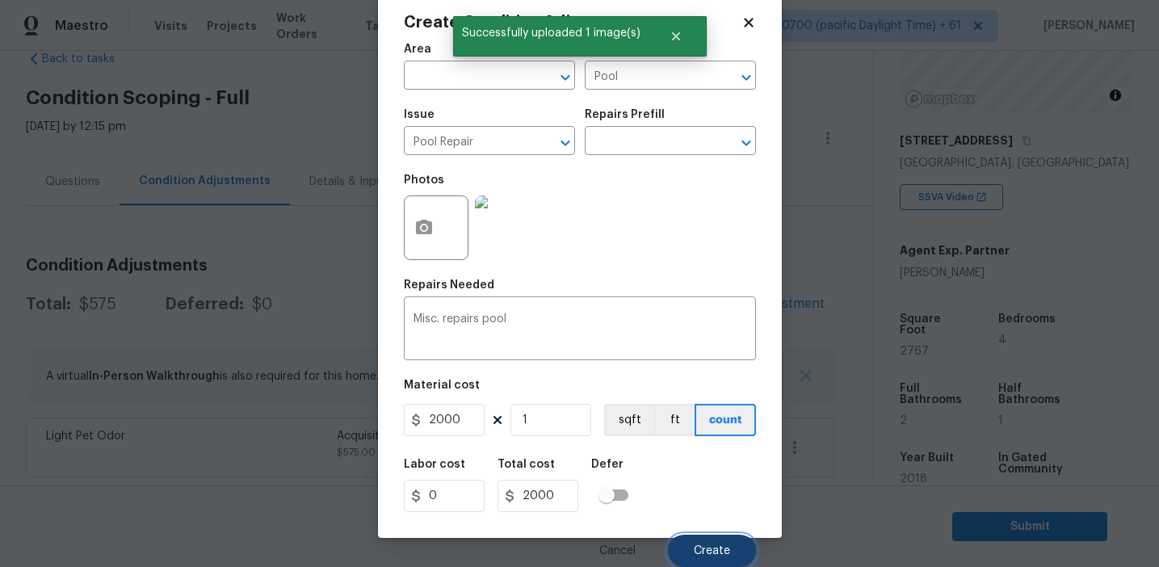
click at [714, 551] on span "Create" at bounding box center [712, 551] width 36 height 12
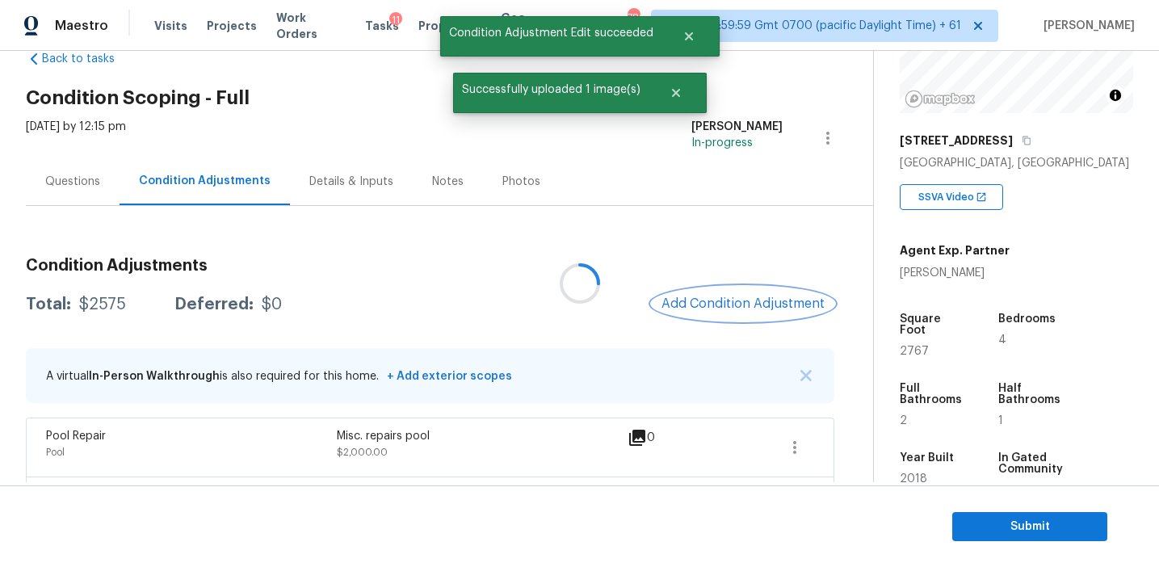
scroll to position [0, 0]
click at [698, 306] on span "Add Condition Adjustment" at bounding box center [743, 303] width 163 height 15
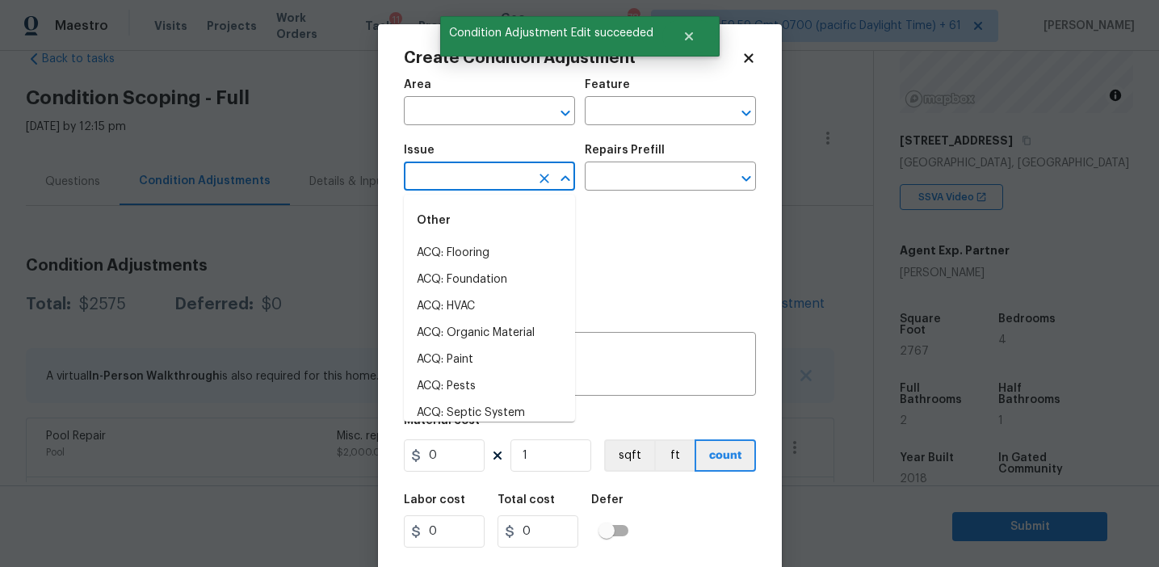
click at [450, 189] on input "text" at bounding box center [467, 178] width 126 height 25
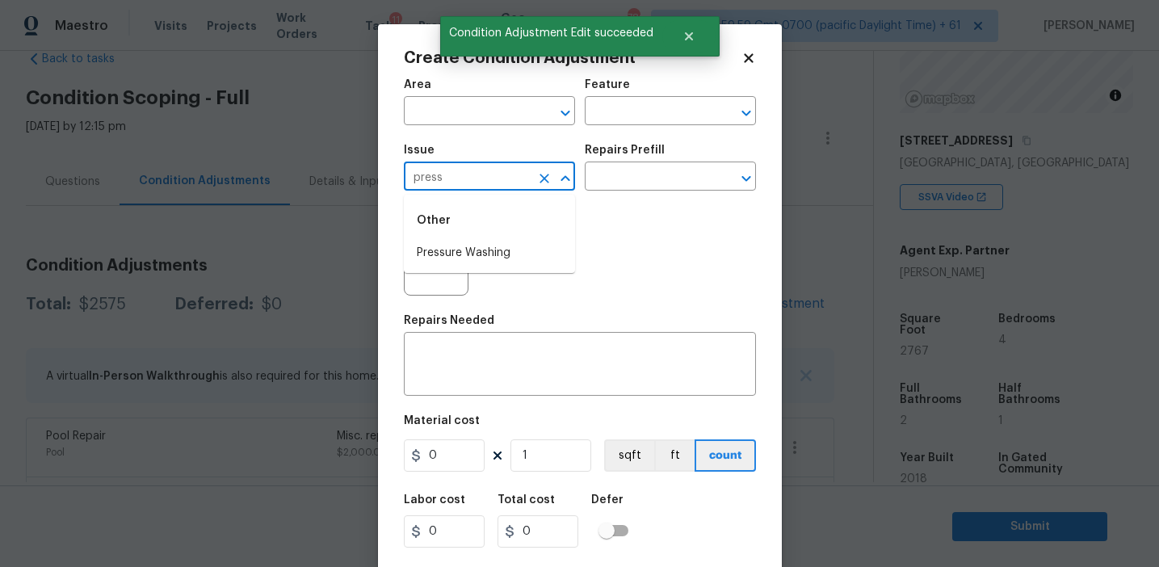
click at [467, 255] on li "Pressure Washing" at bounding box center [489, 253] width 171 height 27
type input "Pressure Washing"
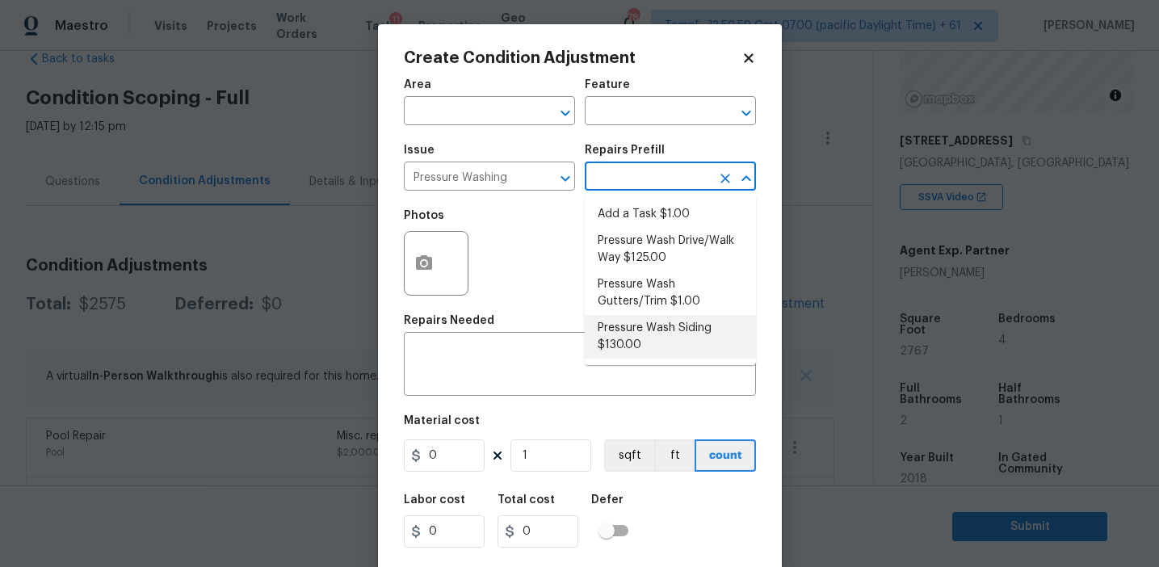
click at [630, 349] on li "Pressure Wash Siding $130.00" at bounding box center [670, 337] width 171 height 44
type input "Siding"
type textarea "Protect areas as needed for pressure washing. Pressure wash the siding on the h…"
type input "130"
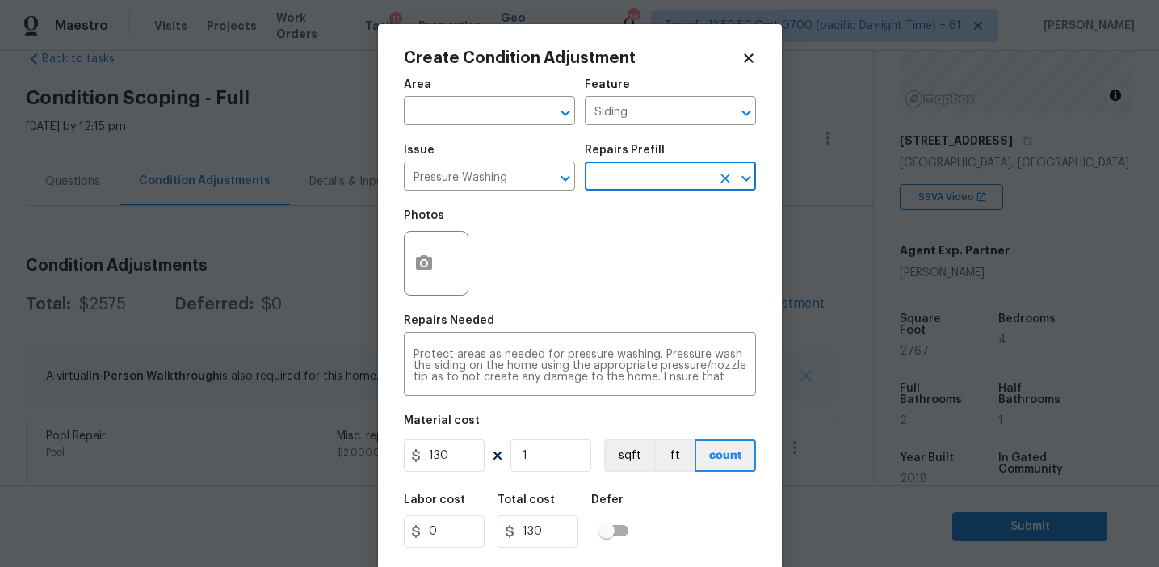
click at [639, 189] on input "text" at bounding box center [648, 178] width 126 height 25
click at [460, 452] on input "130" at bounding box center [444, 455] width 81 height 32
type input "200"
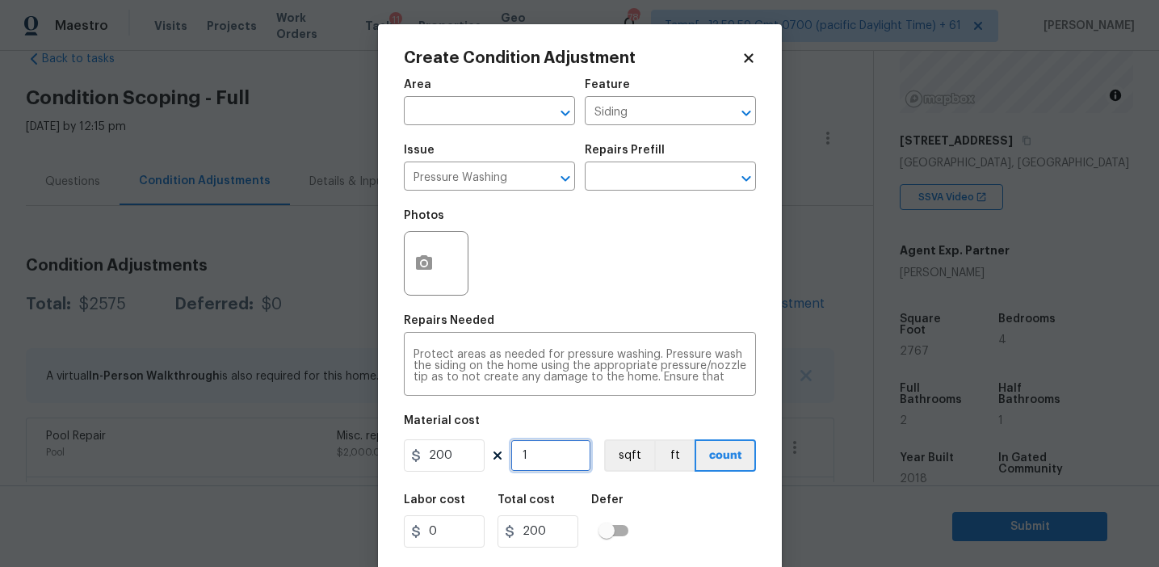
scroll to position [36, 0]
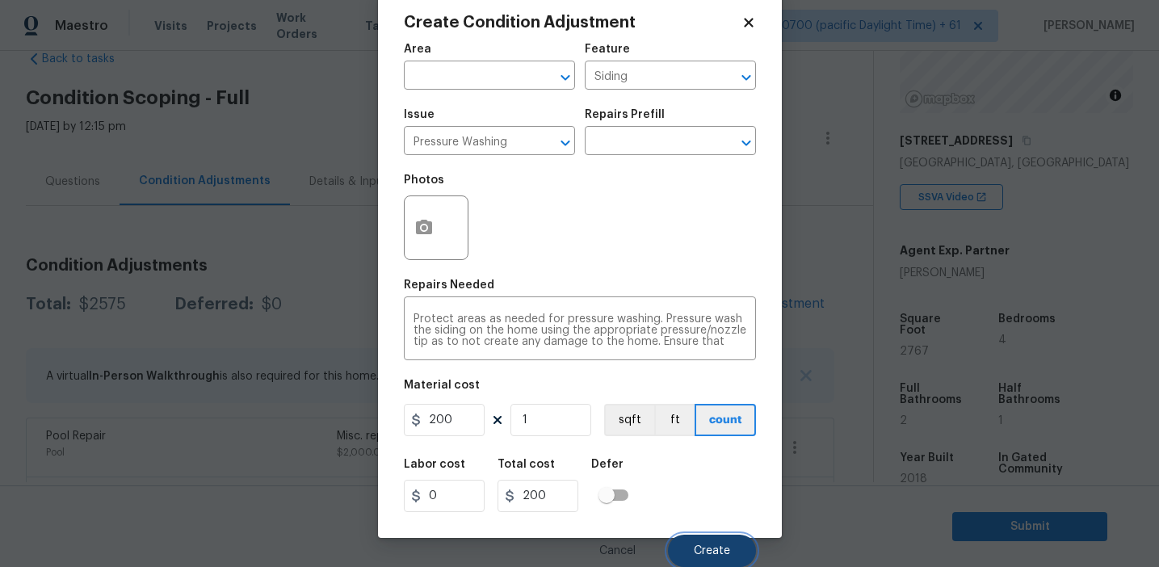
click at [712, 548] on span "Create" at bounding box center [712, 551] width 36 height 12
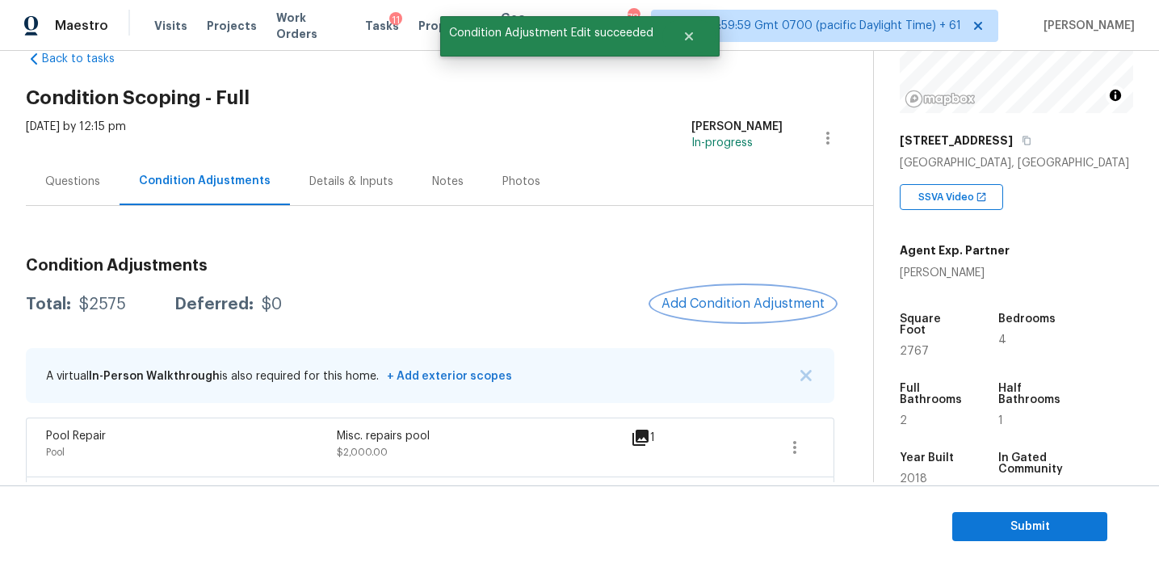
scroll to position [0, 0]
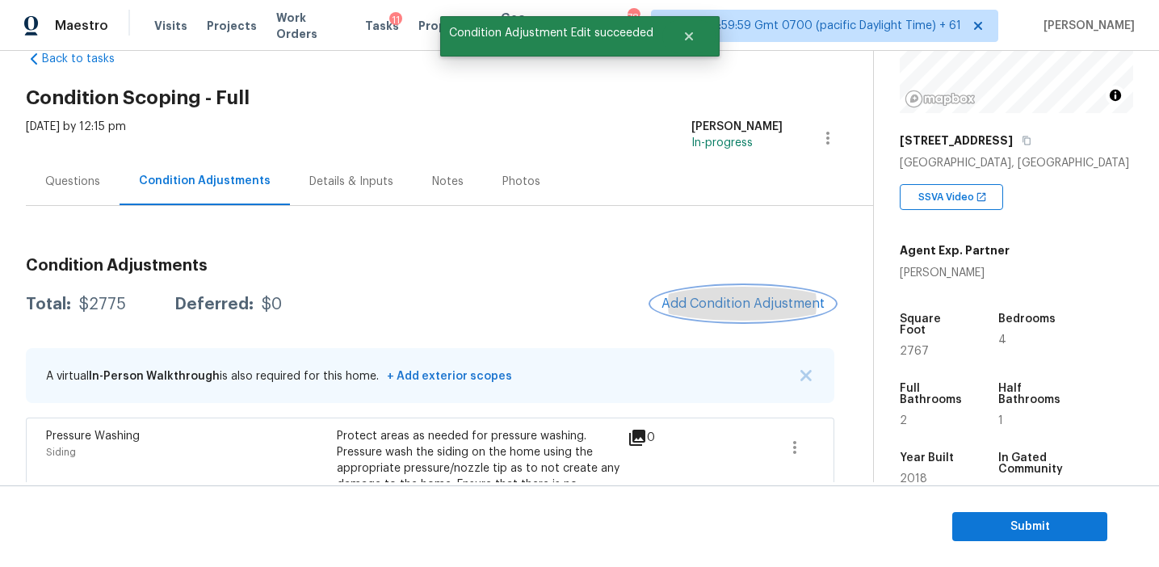
click at [727, 302] on span "Add Condition Adjustment" at bounding box center [743, 303] width 163 height 15
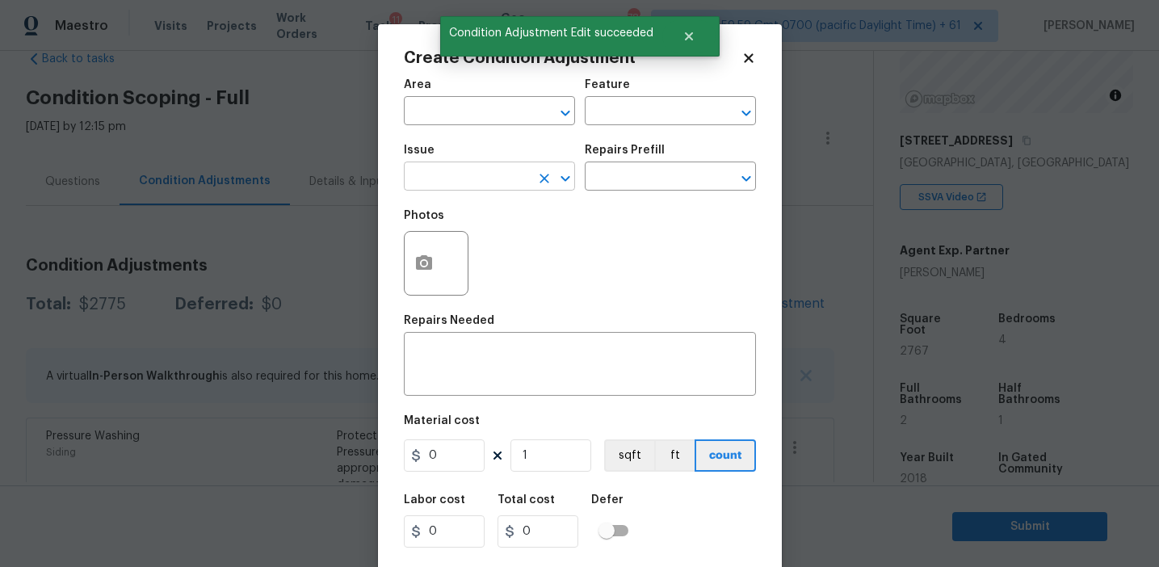
click at [492, 187] on input "text" at bounding box center [467, 178] width 126 height 25
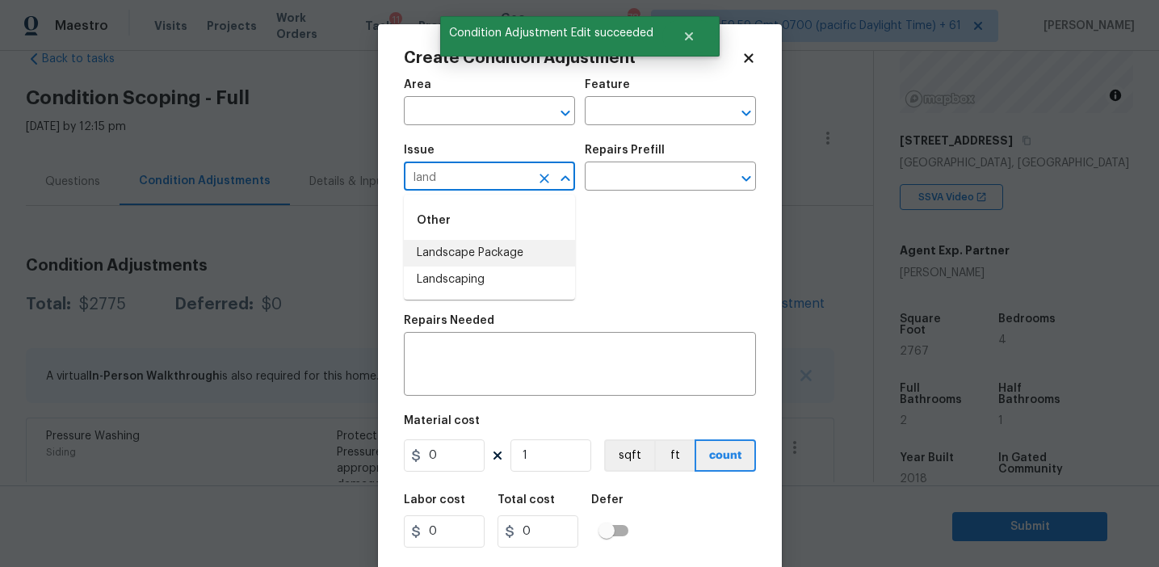
click at [508, 250] on li "Landscape Package" at bounding box center [489, 253] width 171 height 27
type input "Landscape Package"
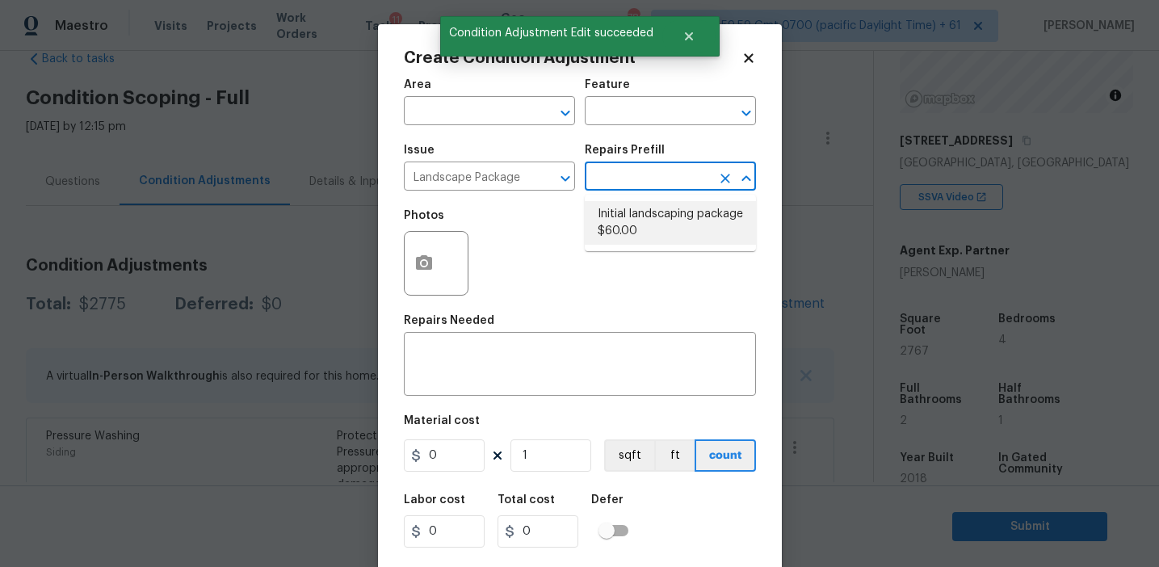
click at [648, 217] on li "Initial landscaping package $60.00" at bounding box center [670, 223] width 171 height 44
type input "Home Readiness Packages"
type textarea "Mowing of grass up to 6" in height. Mow, edge along driveways & sidewalks, trim…"
type input "60"
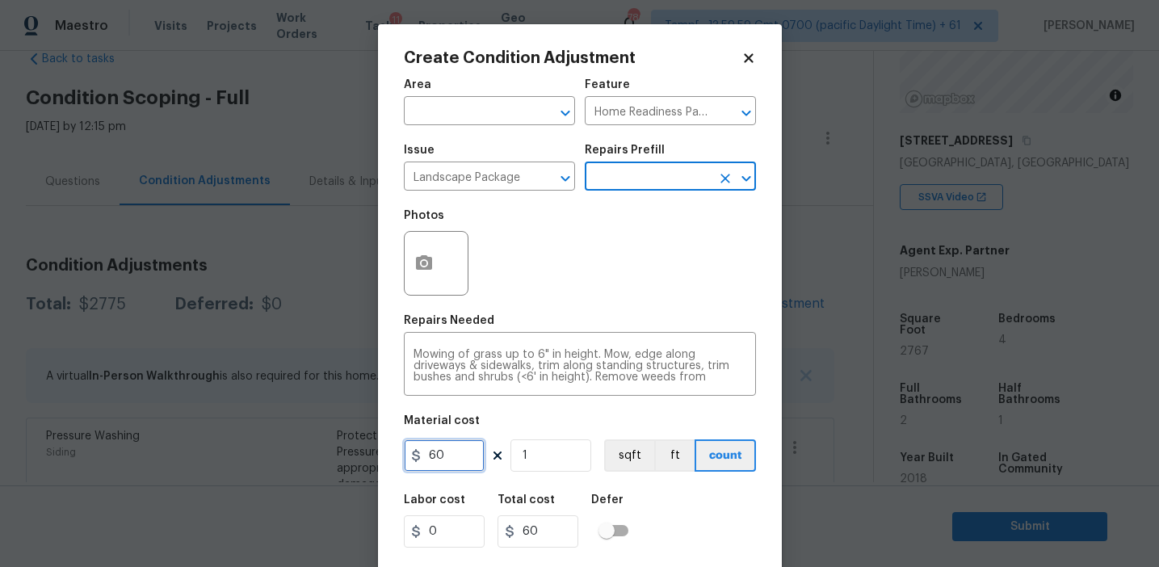
click at [456, 454] on input "60" at bounding box center [444, 455] width 81 height 32
type input "300"
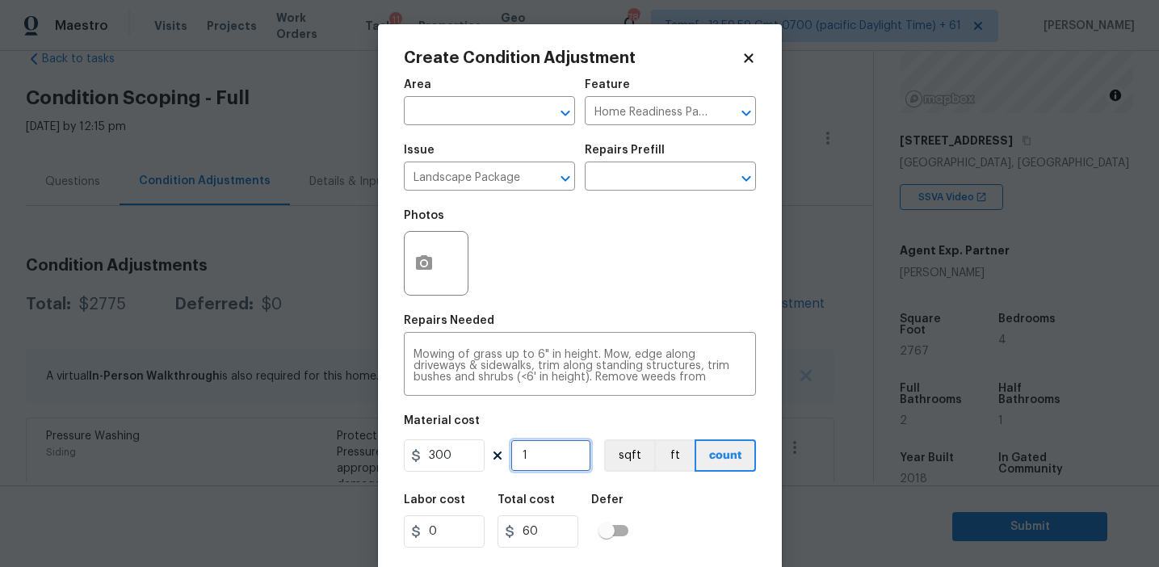
type input "300"
click at [419, 249] on button "button" at bounding box center [424, 263] width 39 height 63
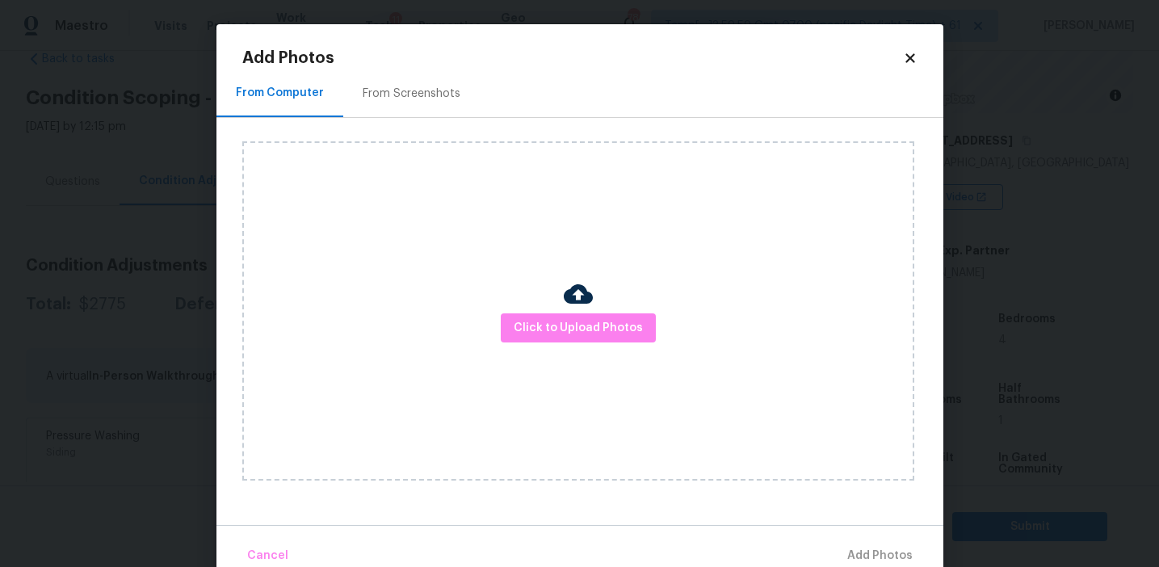
click at [424, 101] on div "From Screenshots" at bounding box center [411, 93] width 137 height 48
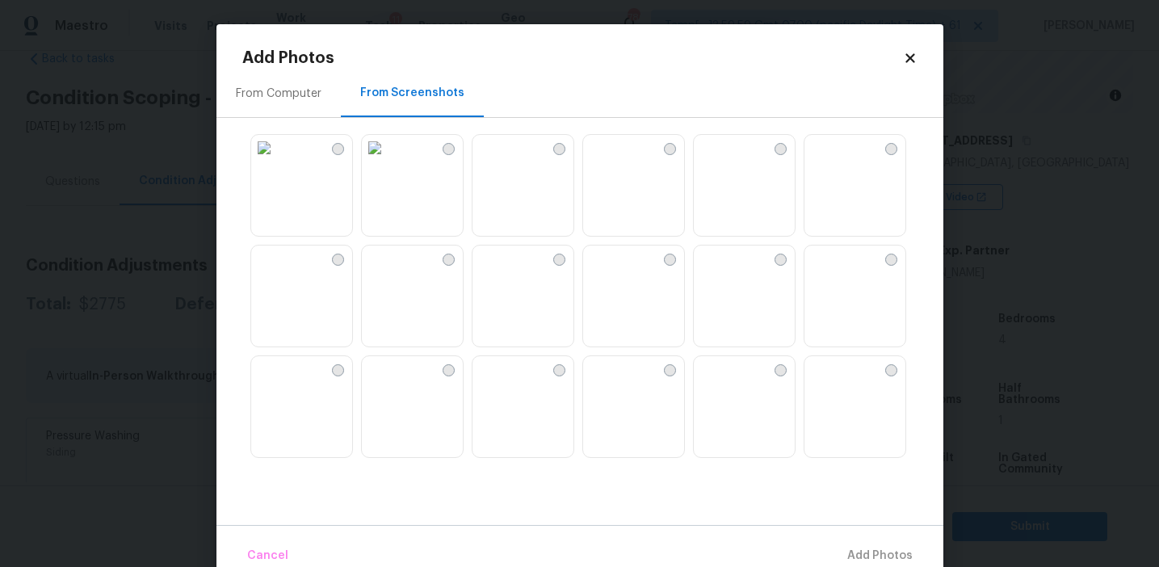
click at [498, 161] on img at bounding box center [486, 148] width 26 height 26
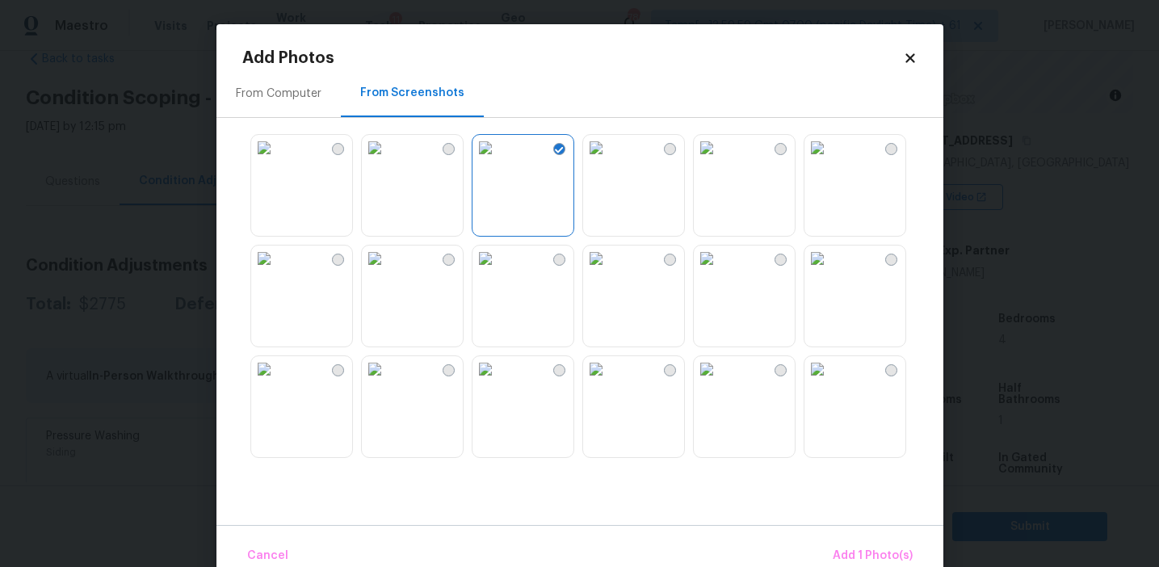
click at [277, 271] on img at bounding box center [264, 259] width 26 height 26
click at [720, 161] on img at bounding box center [707, 148] width 26 height 26
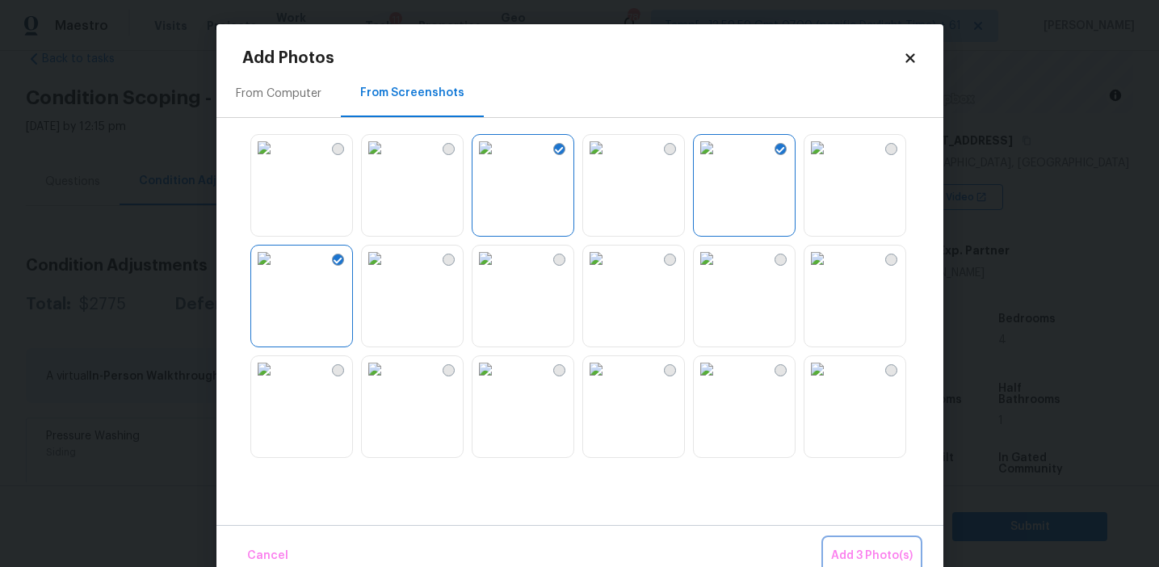
click at [860, 550] on span "Add 3 Photo(s)" at bounding box center [872, 556] width 82 height 20
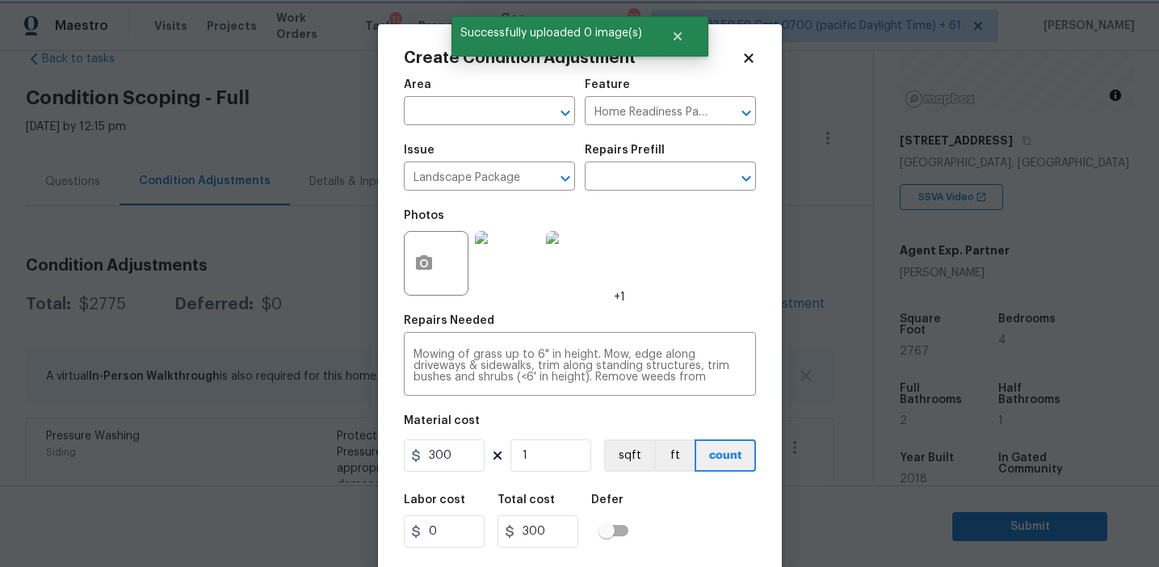
click at [860, 550] on body "Maestro Visits Projects Work Orders Tasks 11 Properties Geo Assignments 780 Tam…" at bounding box center [579, 283] width 1159 height 567
click at [637, 410] on div "Area ​ Feature Home Readiness Packages ​ Issue Landscape Package ​ Repairs Pref…" at bounding box center [580, 335] width 352 height 533
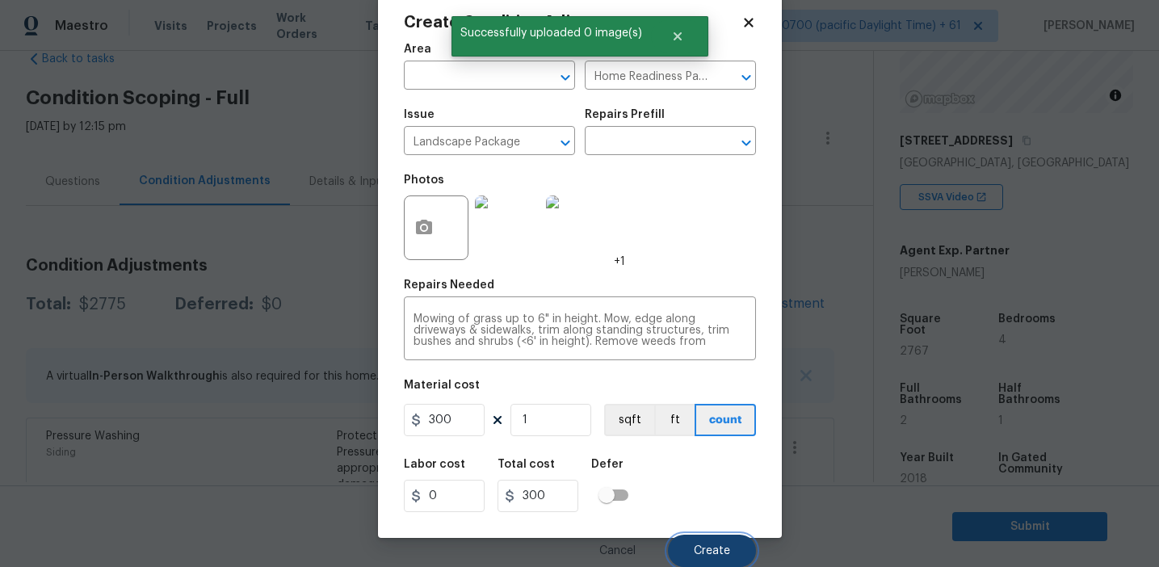
click at [695, 549] on span "Create" at bounding box center [712, 551] width 36 height 12
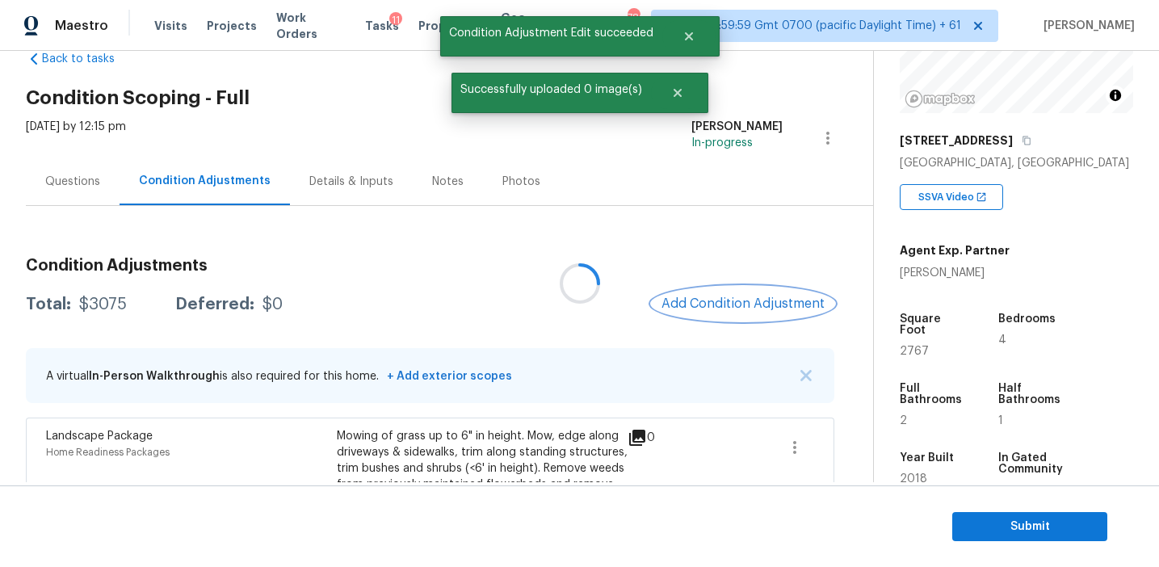
scroll to position [0, 0]
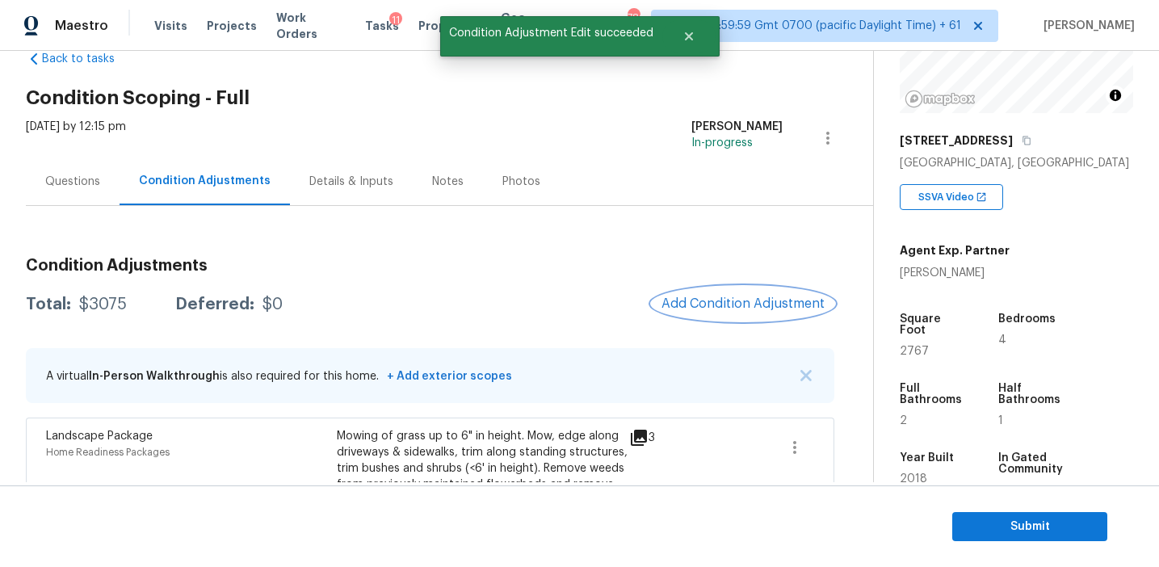
click at [682, 297] on span "Add Condition Adjustment" at bounding box center [743, 303] width 163 height 15
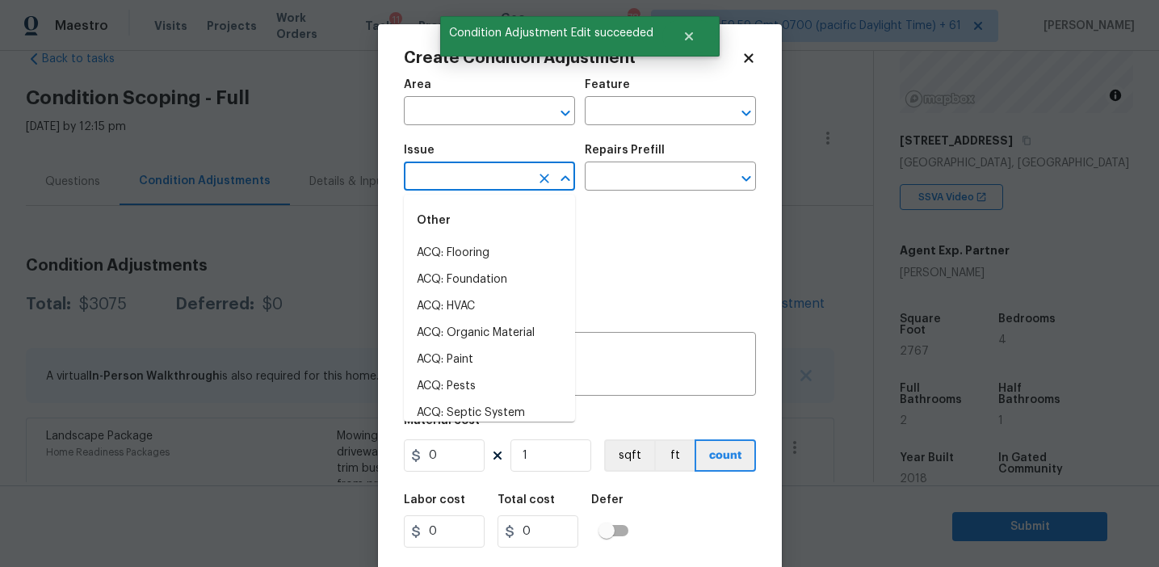
click at [483, 181] on input "text" at bounding box center [467, 178] width 126 height 25
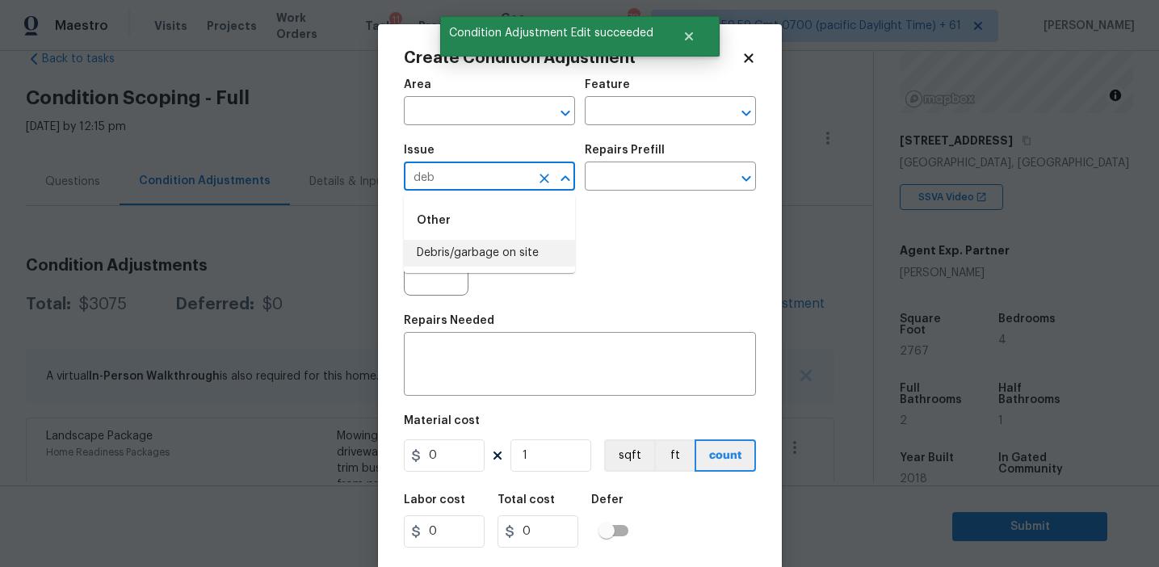
click at [508, 259] on li "Debris/garbage on site" at bounding box center [489, 253] width 171 height 27
type input "Debris/garbage on site"
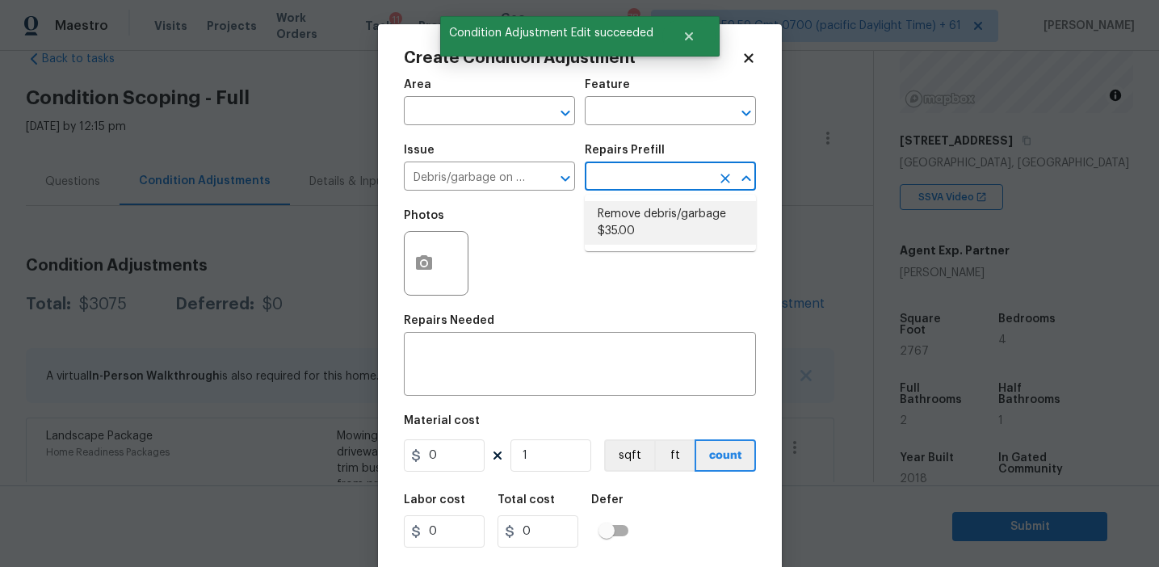
click at [632, 229] on li "Remove debris/garbage $35.00" at bounding box center [670, 223] width 171 height 44
type textarea "Remove, haul off, and properly dispose of any debris left by seller to offsite …"
type input "35"
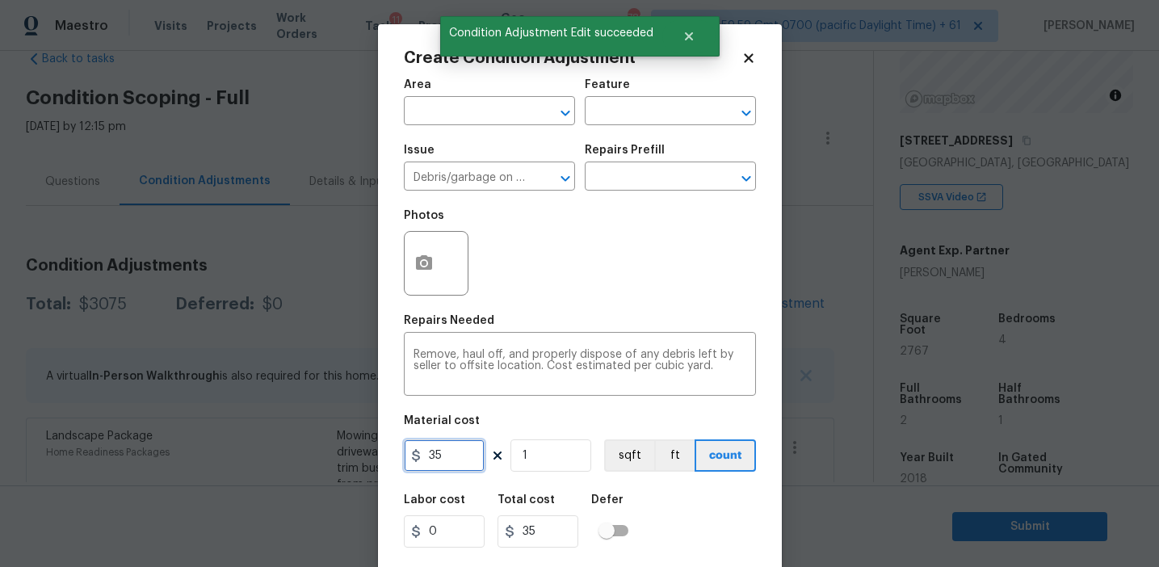
click at [451, 460] on input "35" at bounding box center [444, 455] width 81 height 32
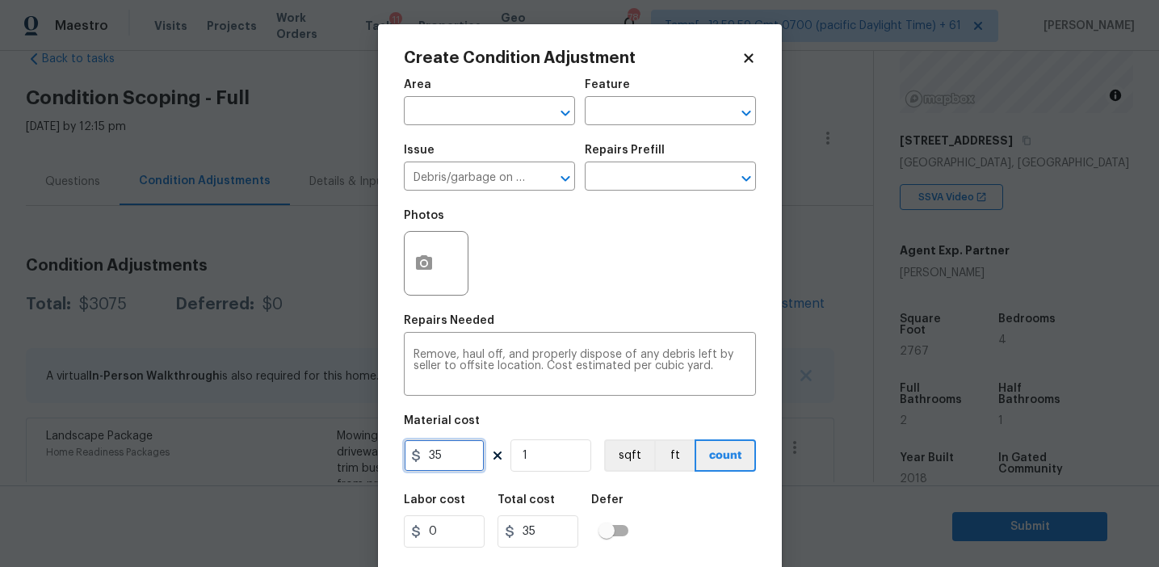
click at [451, 460] on input "35" at bounding box center [444, 455] width 81 height 32
type input "1000"
click at [455, 356] on textarea "Remove, haul off, and properly dispose of any debris left by seller to offsite …" at bounding box center [580, 366] width 333 height 34
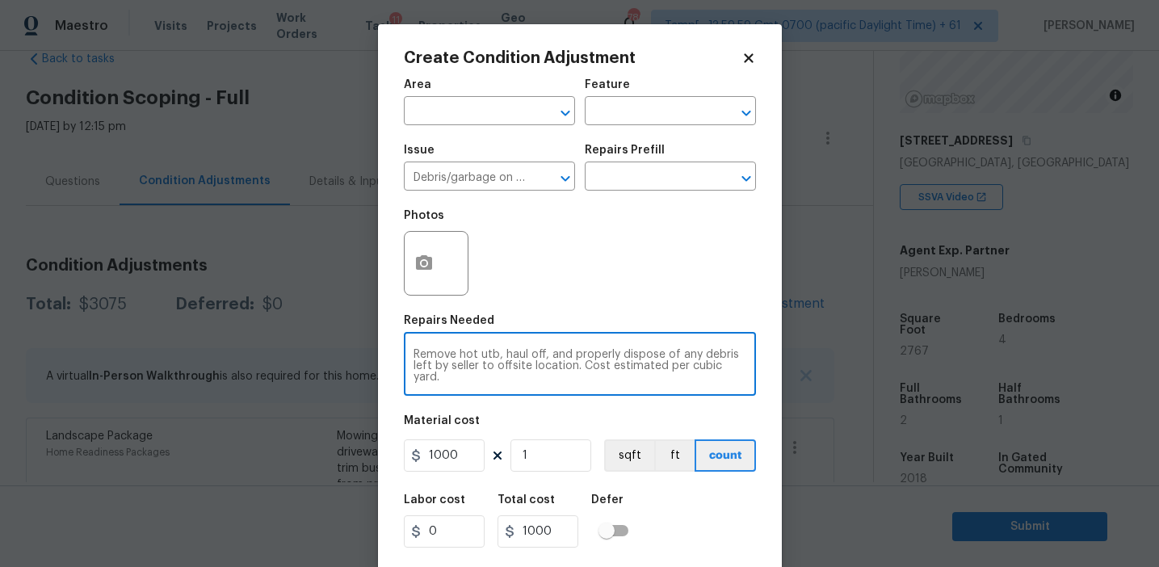
click at [486, 355] on textarea "Remove hot utb, haul off, and properly dispose of any debris left by seller to …" at bounding box center [580, 366] width 333 height 34
type textarea "Remove hot tub, haul off, and properly dispose of any debris left by seller to …"
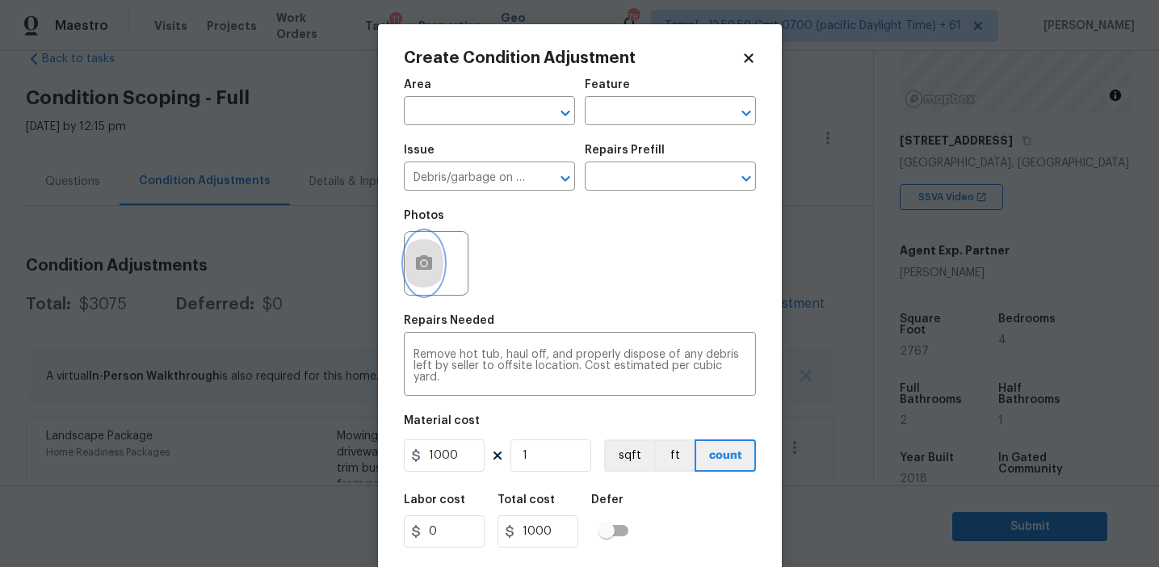
click at [412, 271] on button "button" at bounding box center [424, 263] width 39 height 63
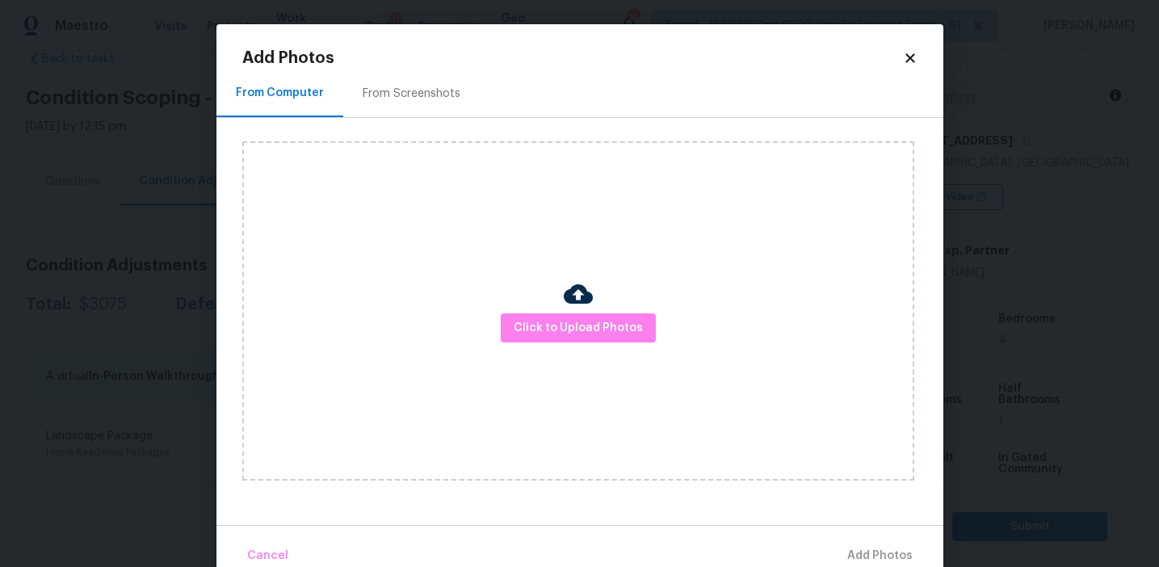
click at [411, 94] on div "From Screenshots" at bounding box center [412, 94] width 98 height 16
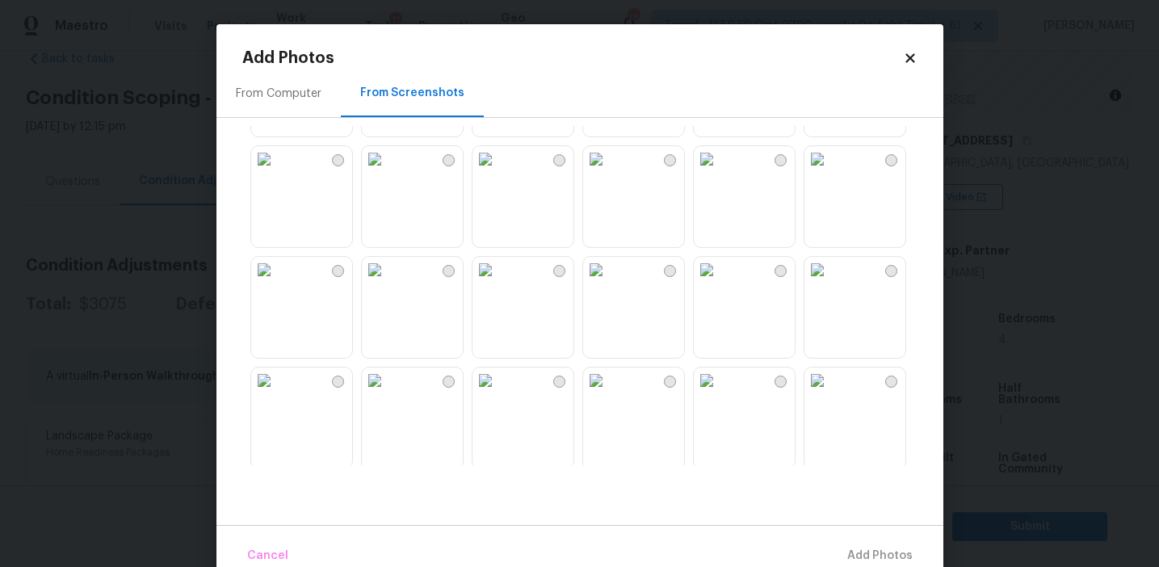
scroll to position [1204, 0]
click at [388, 395] on img at bounding box center [375, 382] width 26 height 26
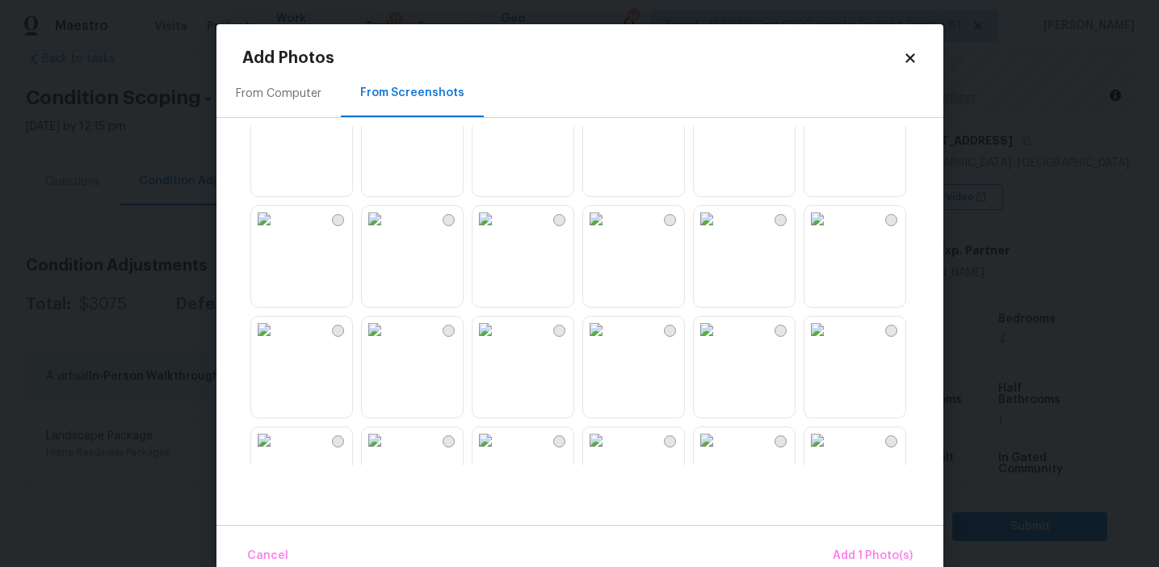
scroll to position [592, 0]
click at [609, 343] on img at bounding box center [596, 330] width 26 height 26
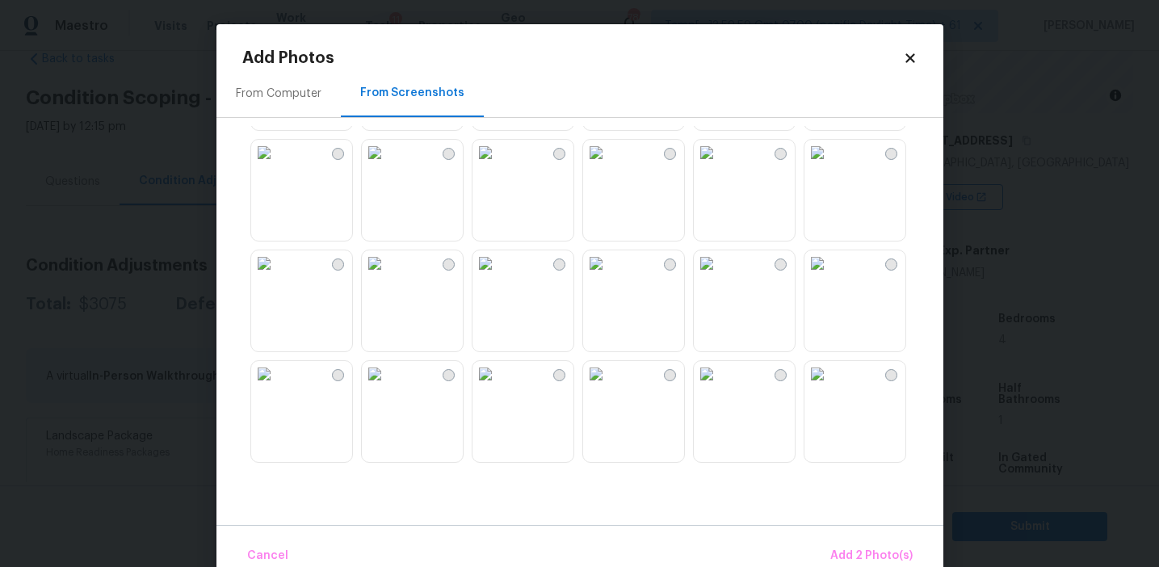
scroll to position [0, 0]
click at [861, 549] on span "Add 2 Photo(s)" at bounding box center [871, 556] width 82 height 20
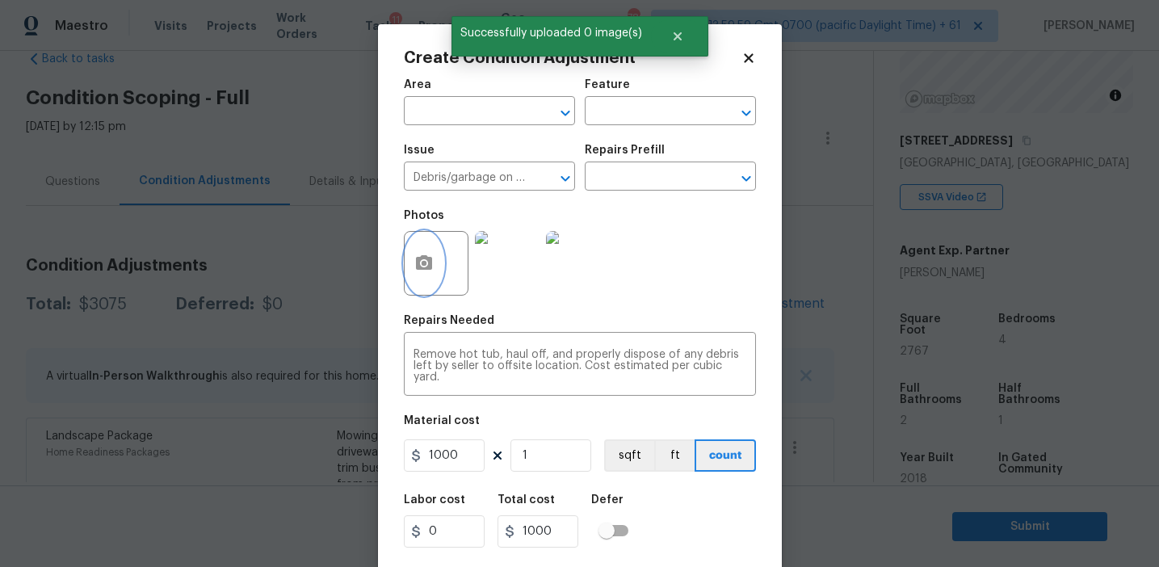
click at [425, 270] on icon "button" at bounding box center [424, 262] width 16 height 15
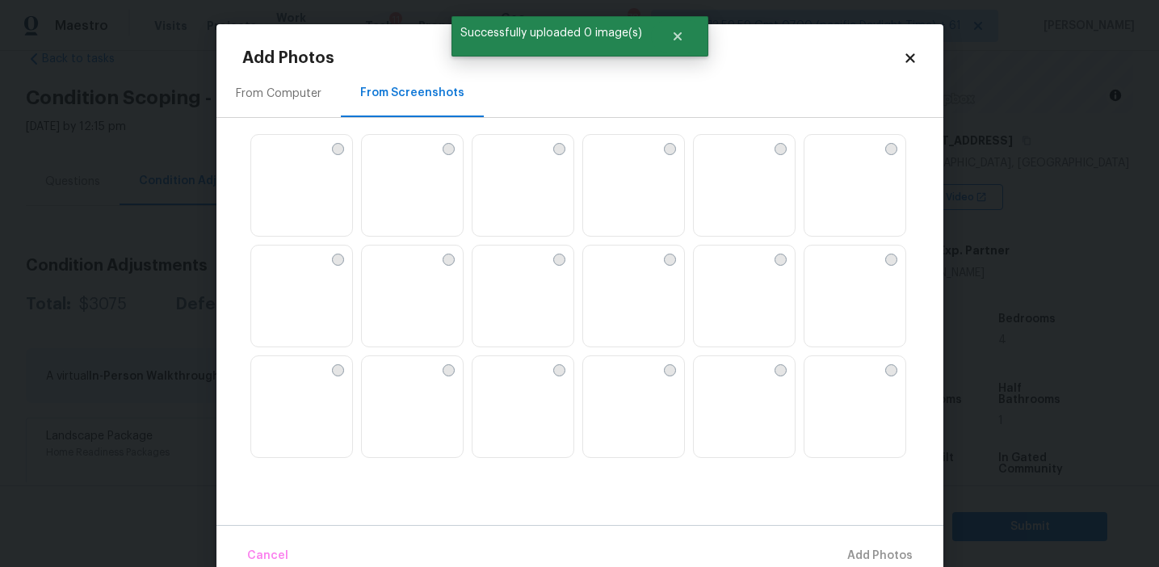
click at [309, 106] on div "From Computer" at bounding box center [278, 93] width 124 height 48
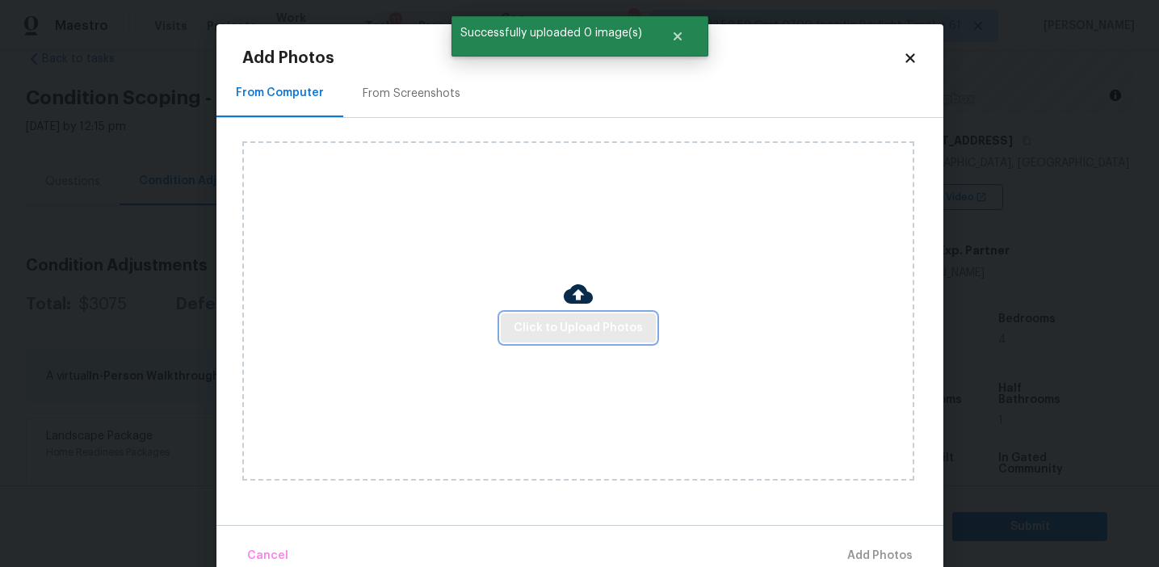
click at [517, 327] on span "Click to Upload Photos" at bounding box center [578, 328] width 129 height 20
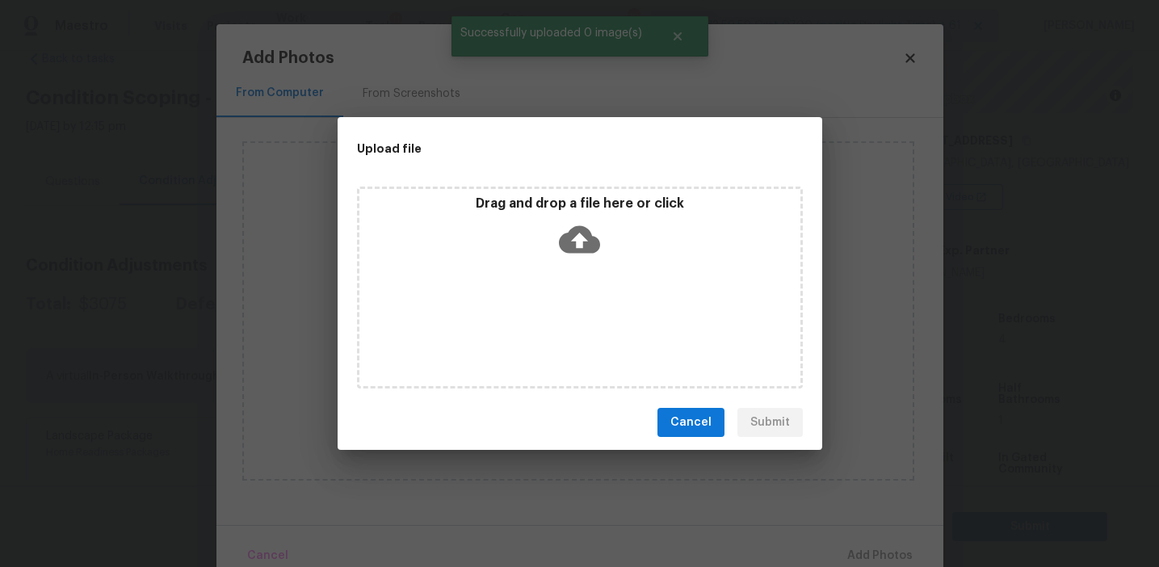
click at [506, 205] on p "Drag and drop a file here or click" at bounding box center [579, 203] width 441 height 17
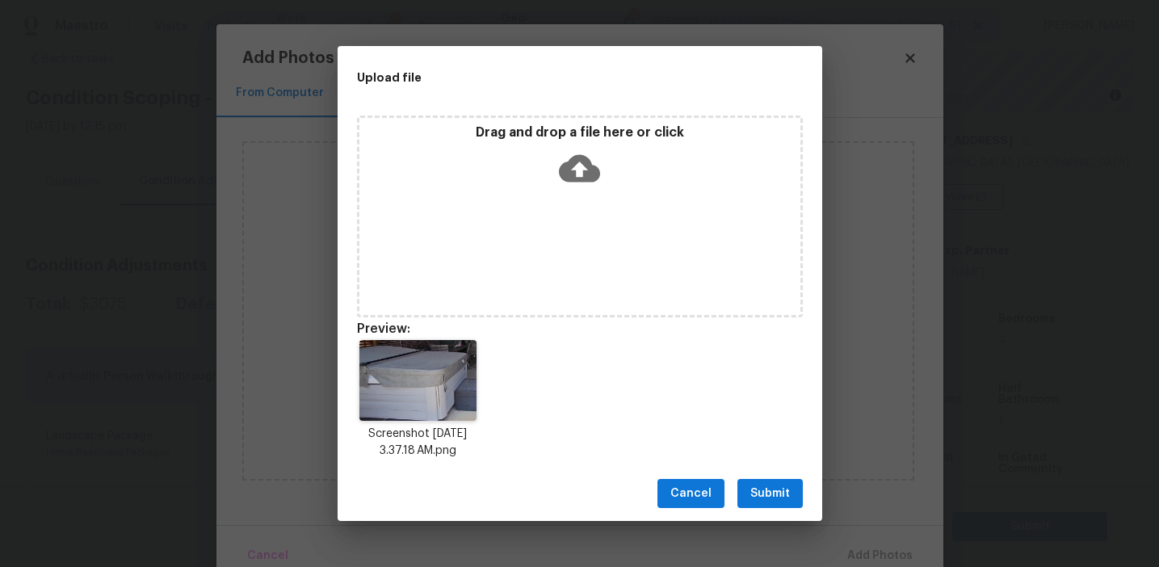
click at [775, 487] on span "Submit" at bounding box center [770, 494] width 40 height 20
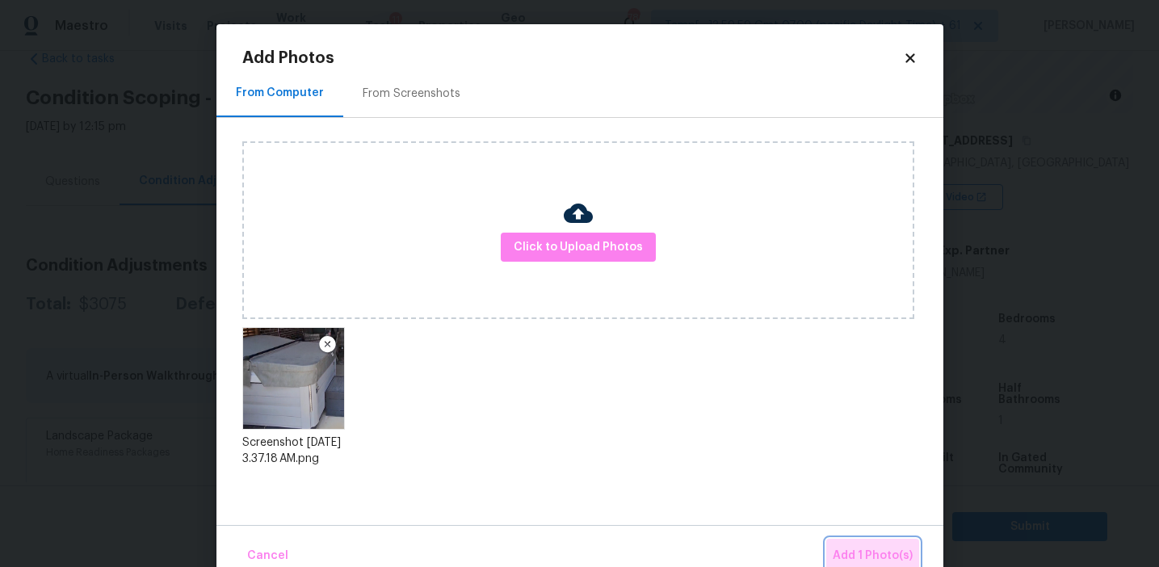
click at [851, 540] on button "Add 1 Photo(s)" at bounding box center [872, 556] width 93 height 35
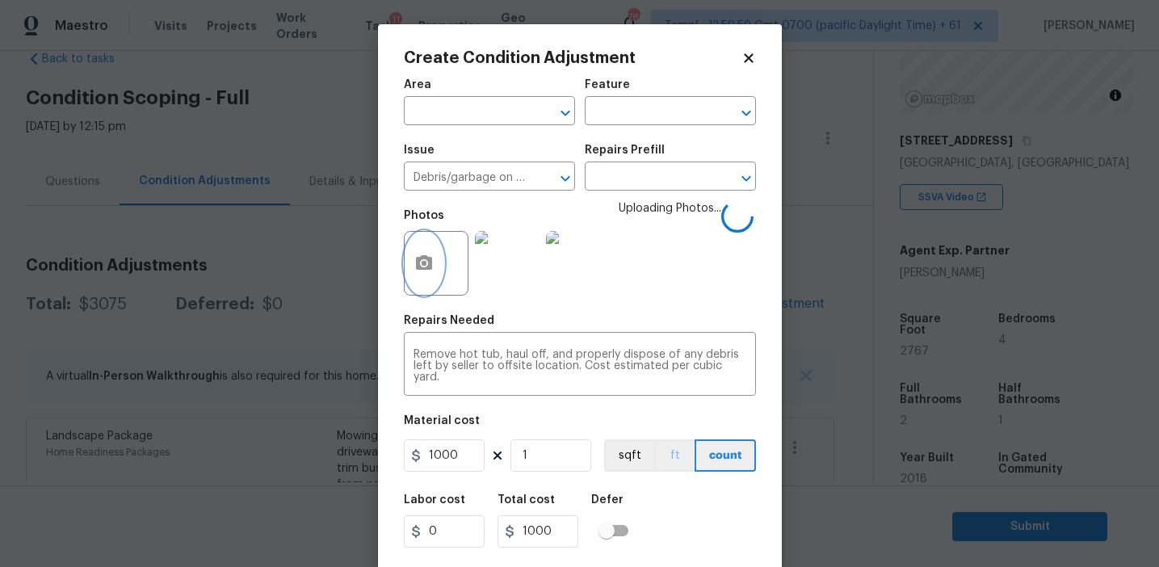
scroll to position [36, 0]
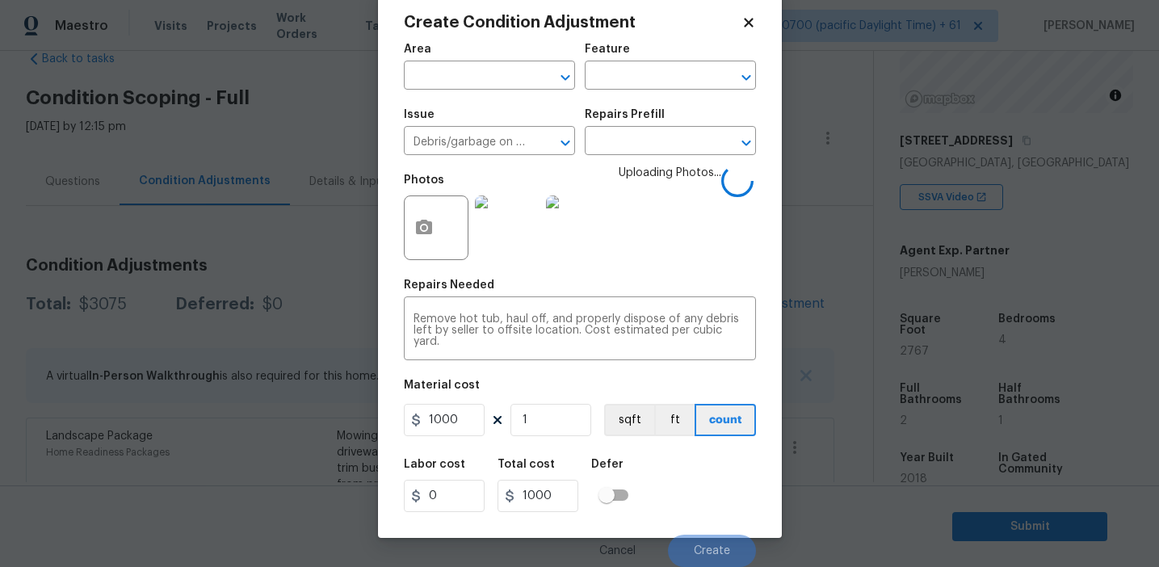
click at [691, 494] on div "Labor cost 0 Total cost 1000 Defer" at bounding box center [580, 485] width 352 height 73
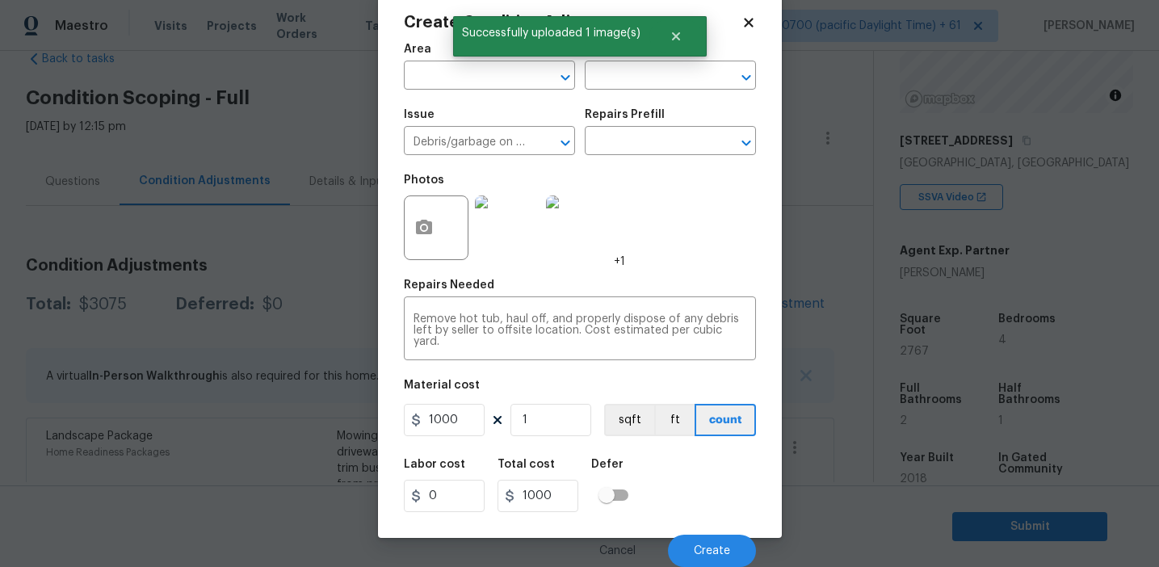
click at [694, 506] on div "Labor cost 0 Total cost 1000 Defer" at bounding box center [580, 485] width 352 height 73
click at [700, 547] on span "Create" at bounding box center [712, 551] width 36 height 12
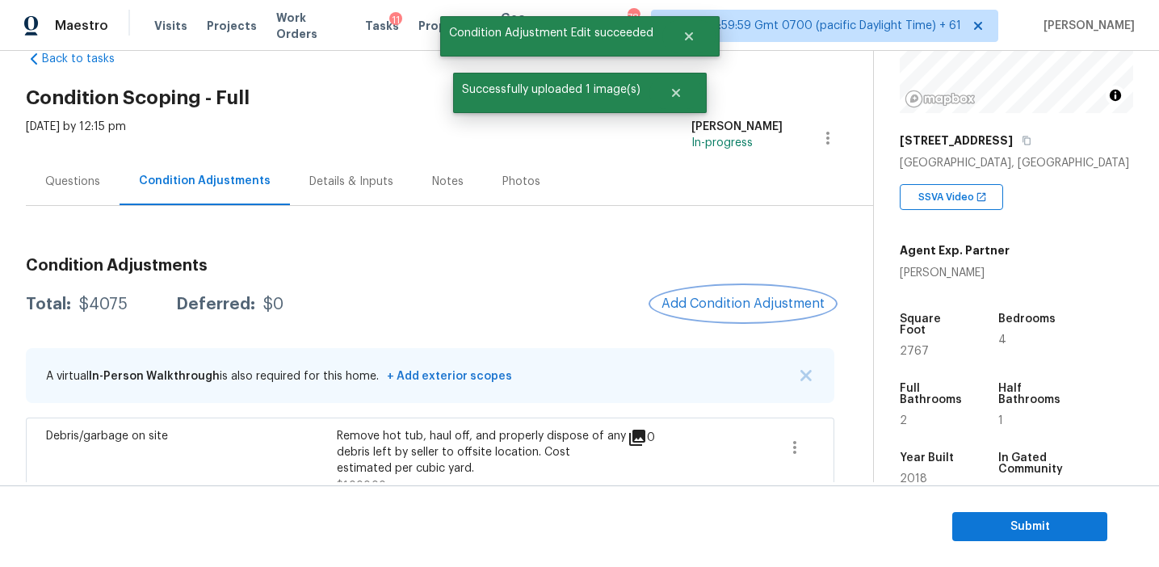
scroll to position [0, 0]
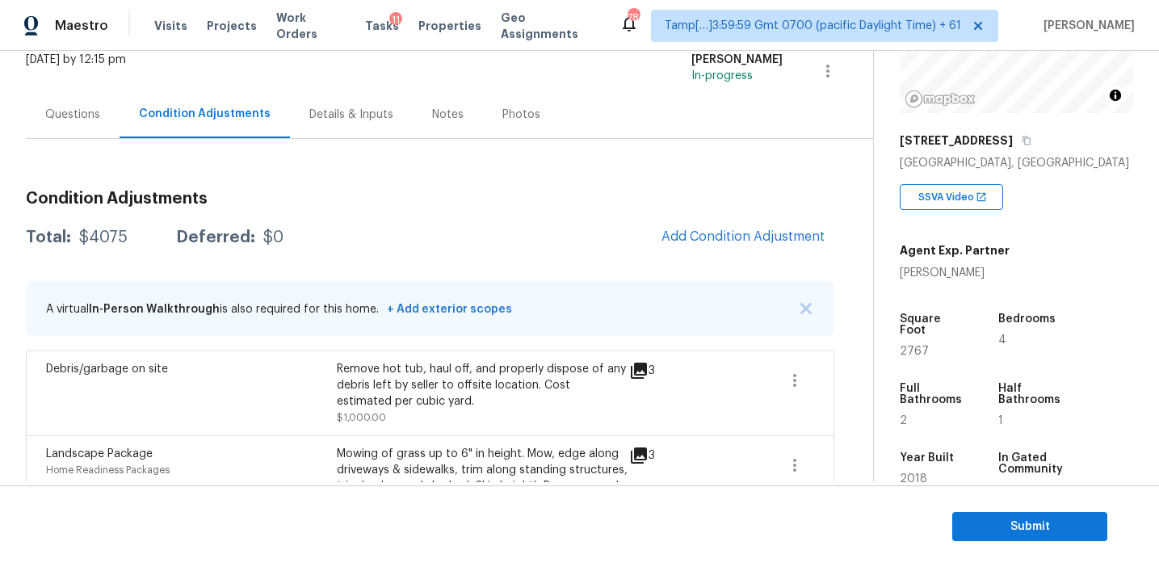
click at [368, 197] on h3 "Condition Adjustments" at bounding box center [430, 199] width 809 height 16
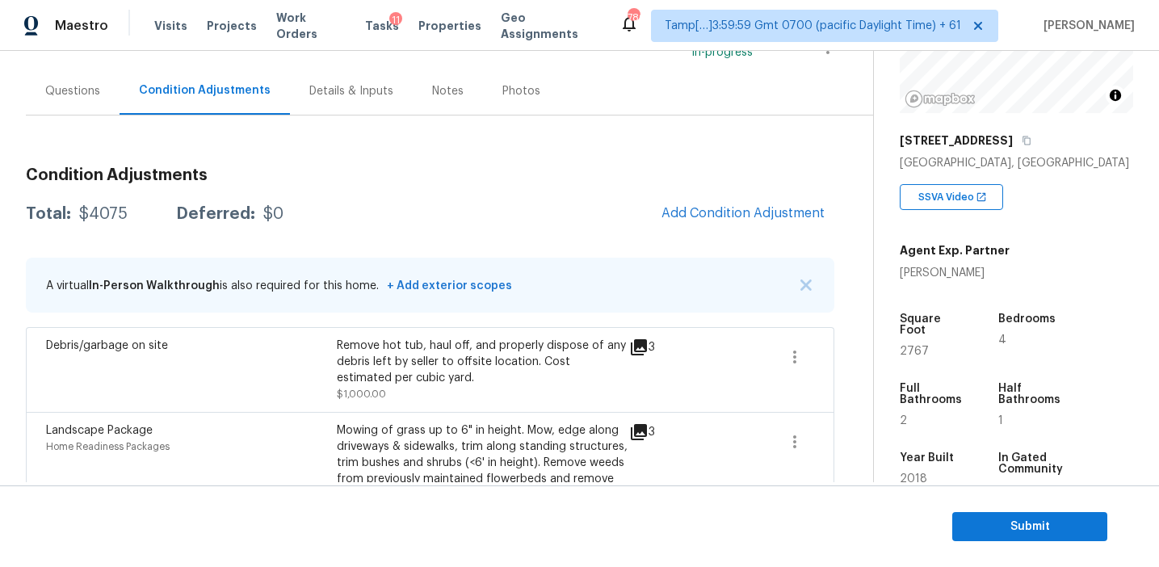
scroll to position [128, 0]
click at [697, 222] on button "Add Condition Adjustment" at bounding box center [743, 214] width 183 height 34
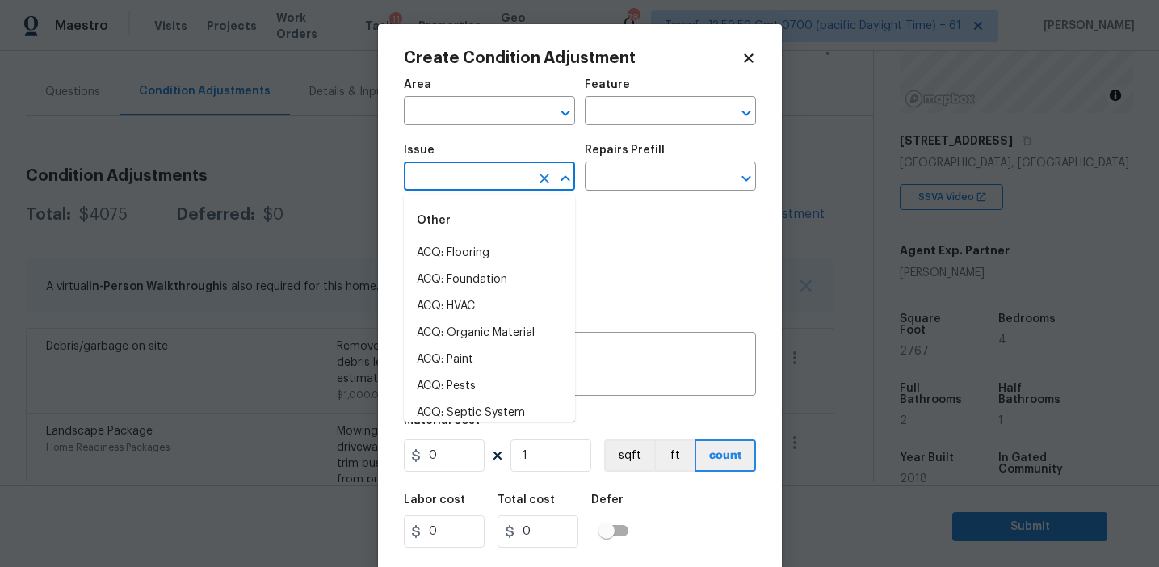
click at [445, 181] on input "text" at bounding box center [467, 178] width 126 height 25
click at [611, 119] on input "text" at bounding box center [648, 112] width 126 height 25
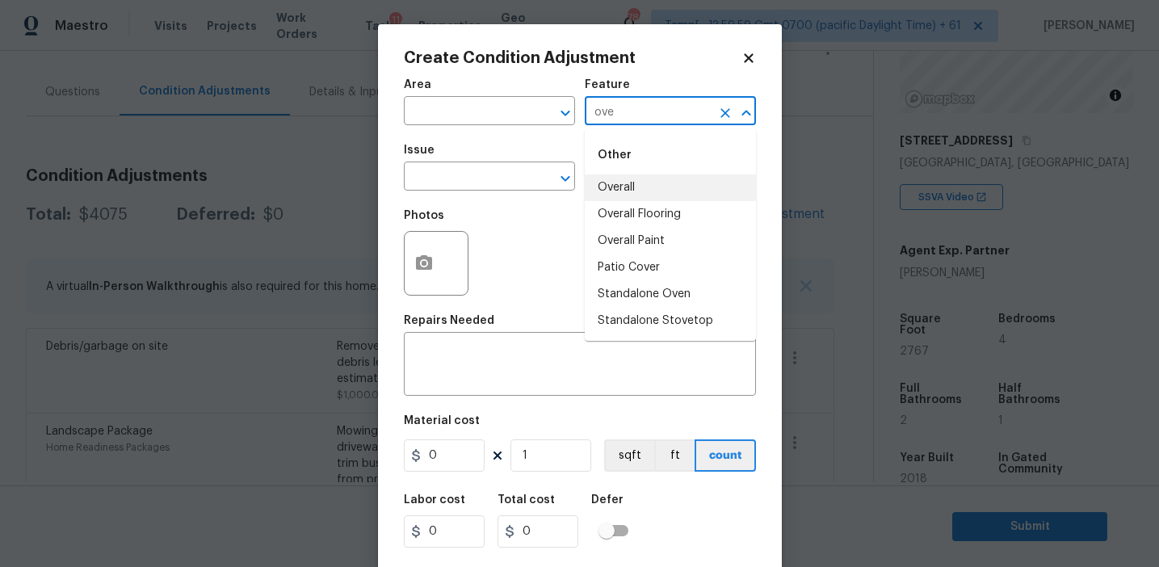
click at [636, 194] on li "Overall" at bounding box center [670, 187] width 171 height 27
type input "Overall"
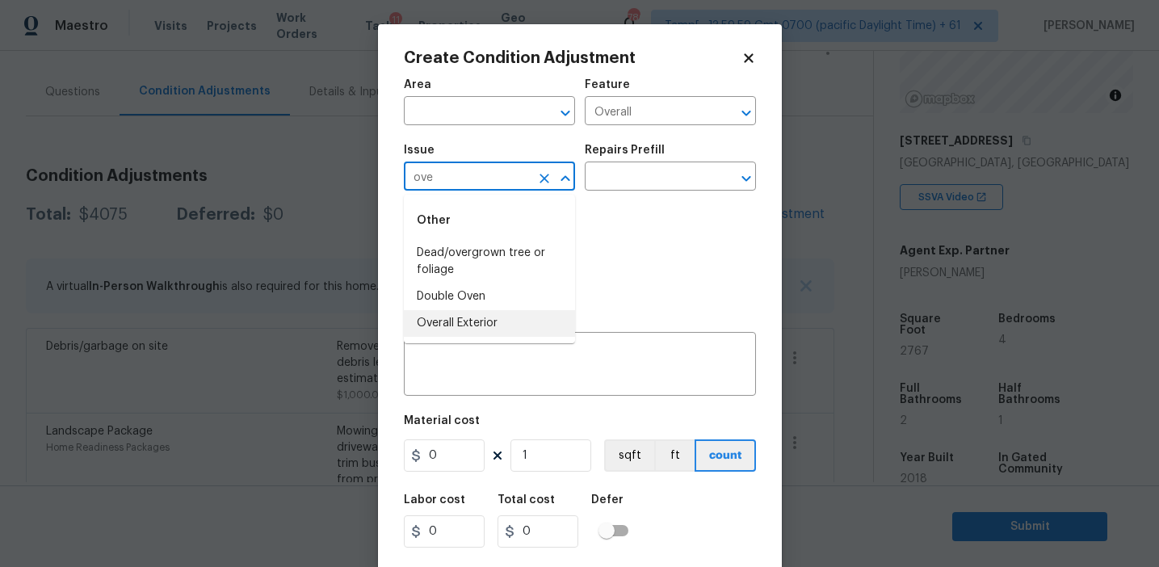
click at [520, 322] on li "Overall Exterior" at bounding box center [489, 323] width 171 height 27
type input "Overall Exterior"
click at [532, 362] on textarea at bounding box center [580, 366] width 333 height 34
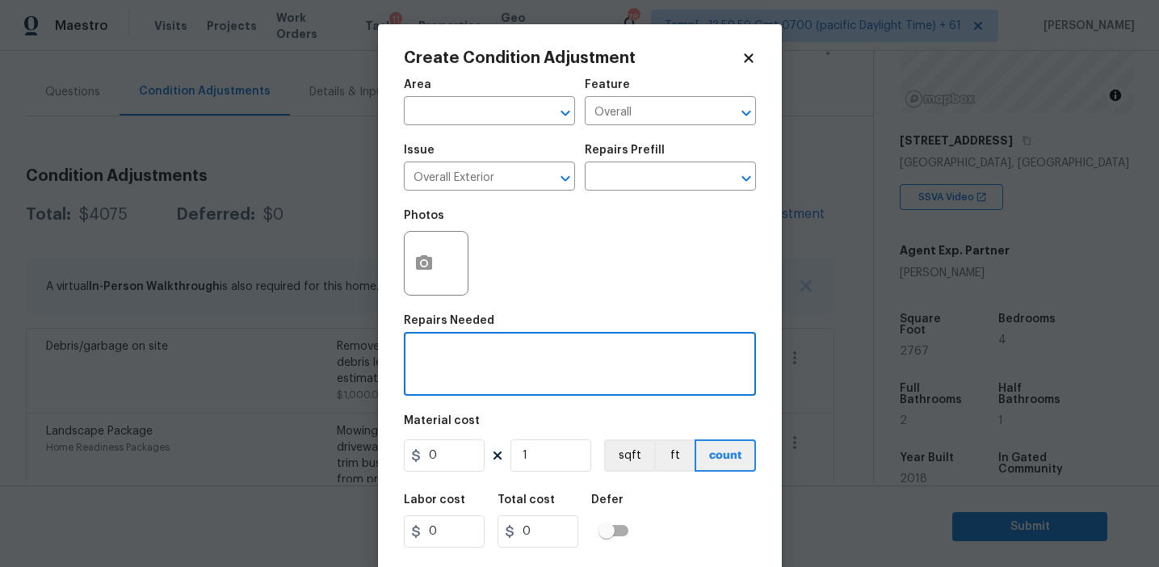
paste textarea "Overall exterior repairs (siding, stucco, fencing, decking, soffit, eaves, trim…"
click at [674, 355] on textarea "Overall exterior repairs (siding, stucco, fencing, decking, soffit, eaves, trim…" at bounding box center [580, 366] width 333 height 34
type textarea "Overall exterior repairs (siding, stucco, fencing, soffit, [PERSON_NAME], trims…"
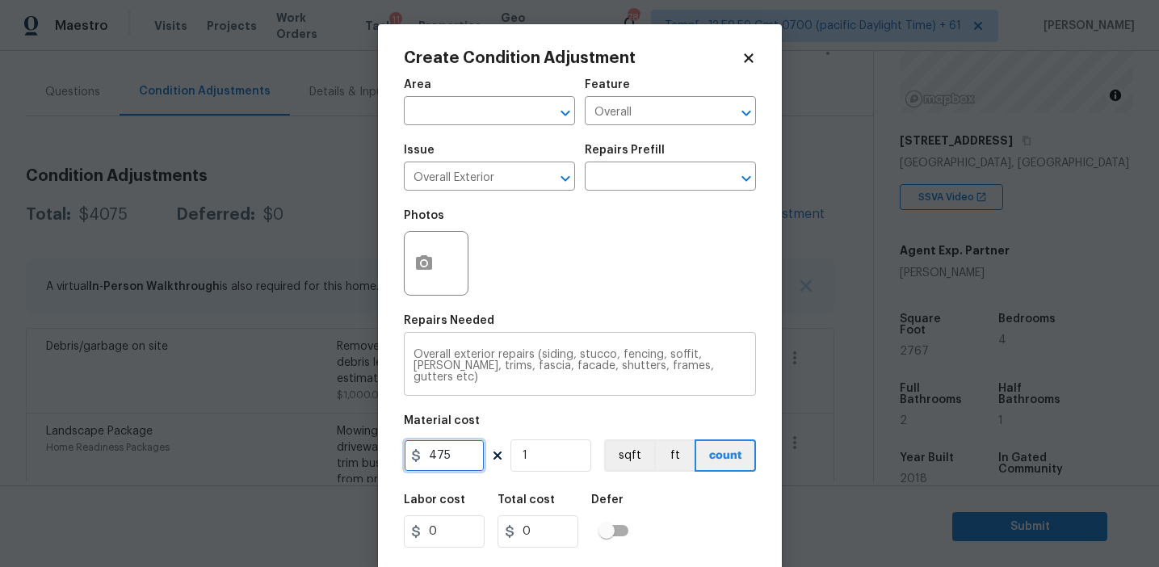
type input "475"
click at [418, 247] on button "button" at bounding box center [424, 263] width 39 height 63
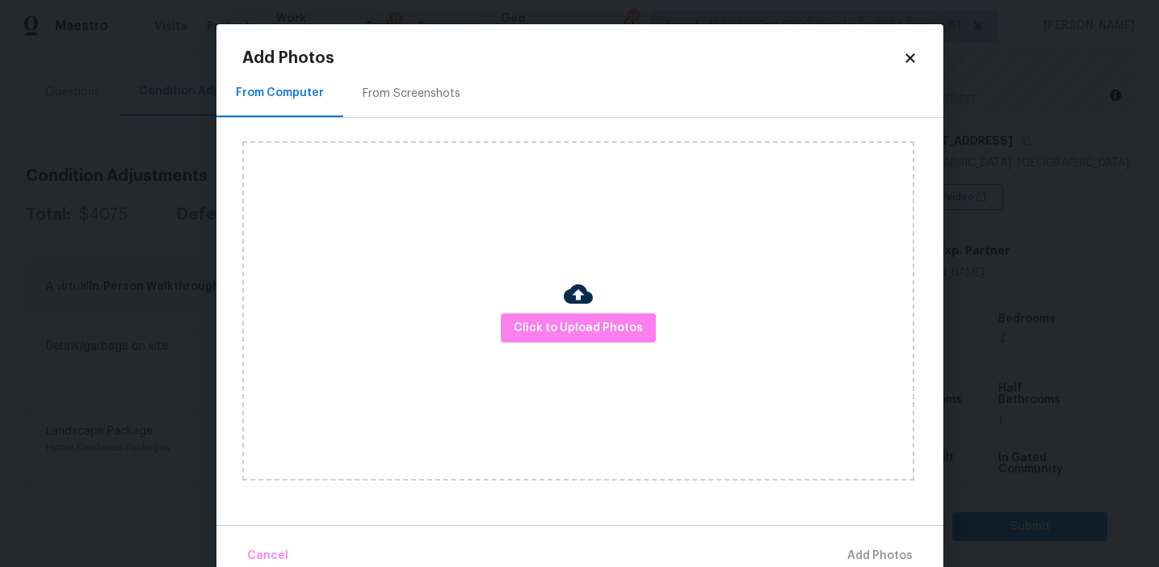
click at [404, 115] on div "From Screenshots" at bounding box center [411, 93] width 137 height 48
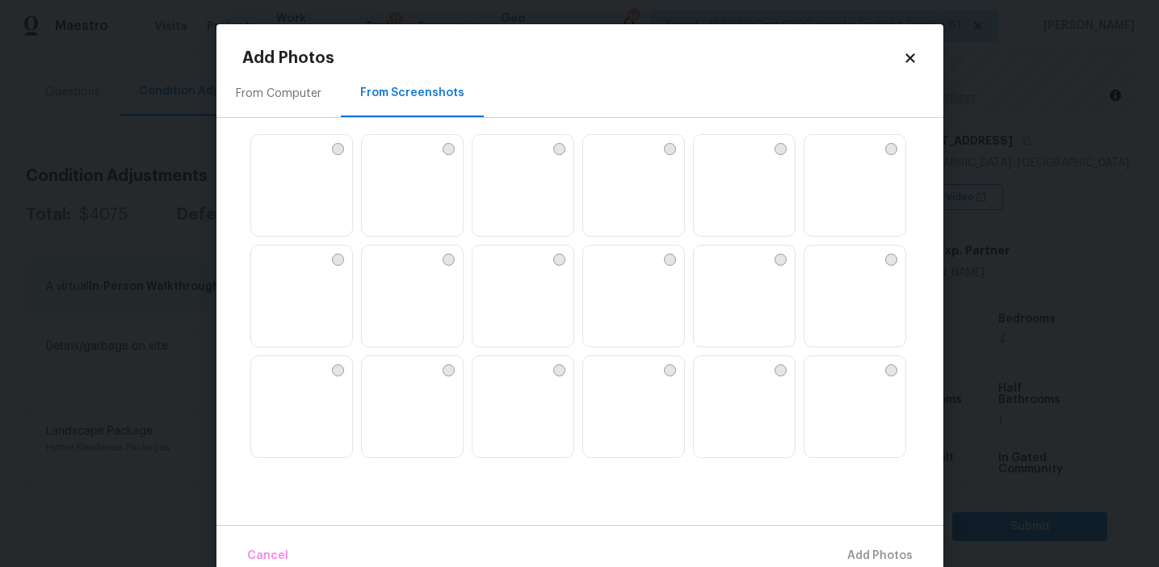
scroll to position [1543, 0]
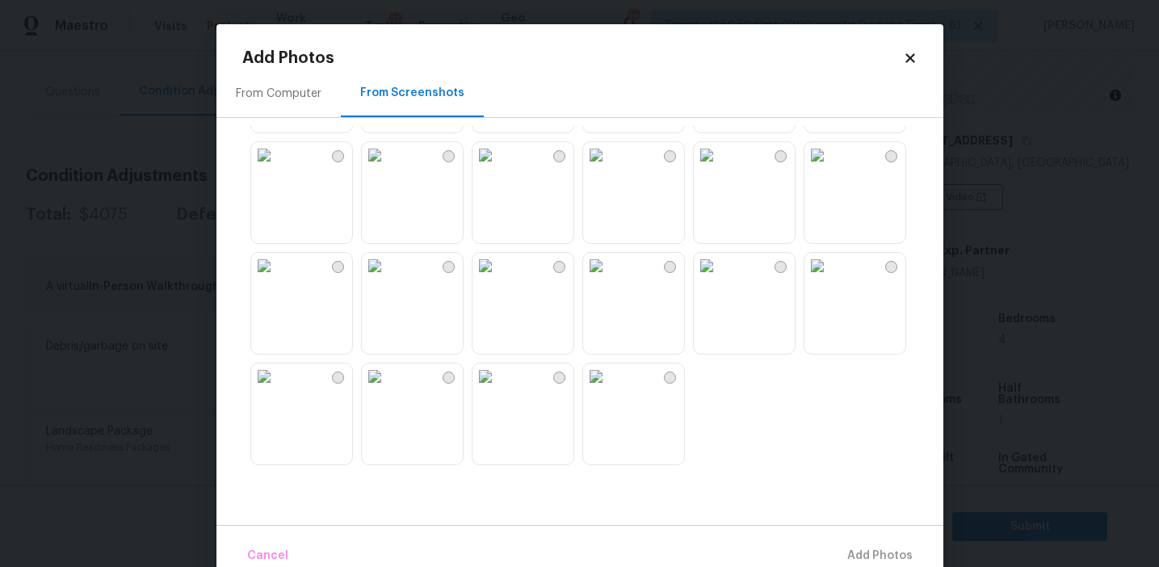
click at [382, 279] on img at bounding box center [375, 266] width 26 height 26
click at [498, 168] on img at bounding box center [486, 155] width 26 height 26
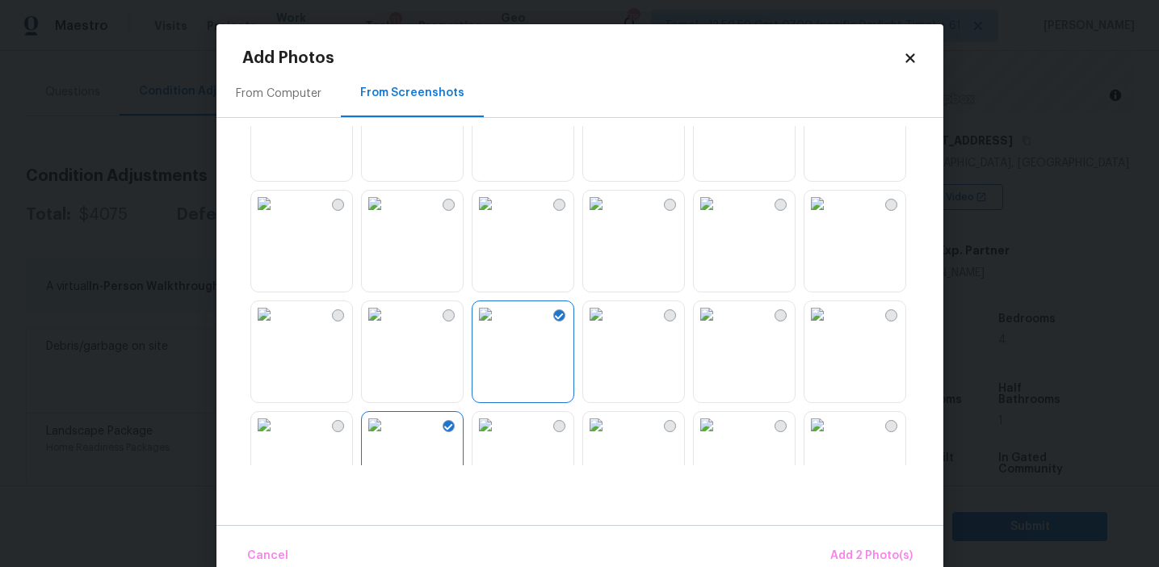
scroll to position [1377, 0]
click at [830, 222] on img at bounding box center [818, 209] width 26 height 26
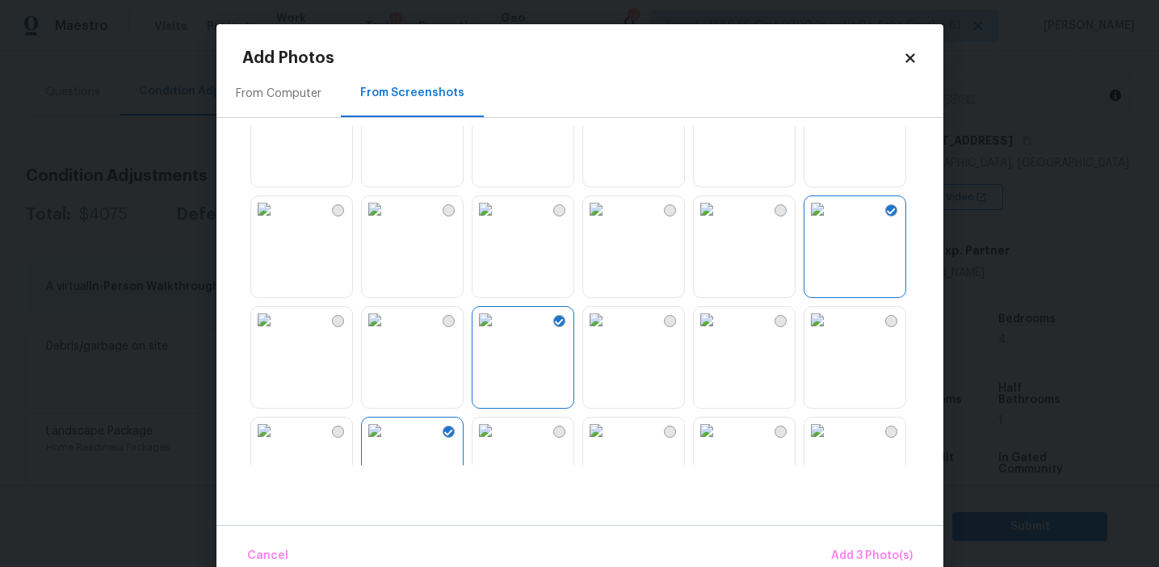
click at [388, 222] on img at bounding box center [375, 209] width 26 height 26
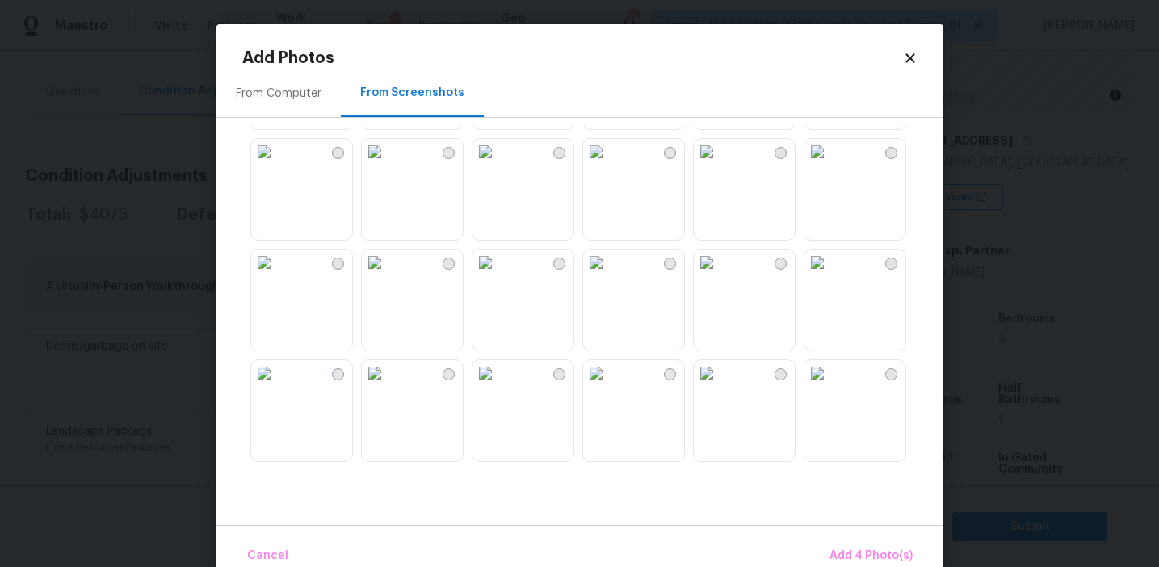
scroll to position [1058, 0]
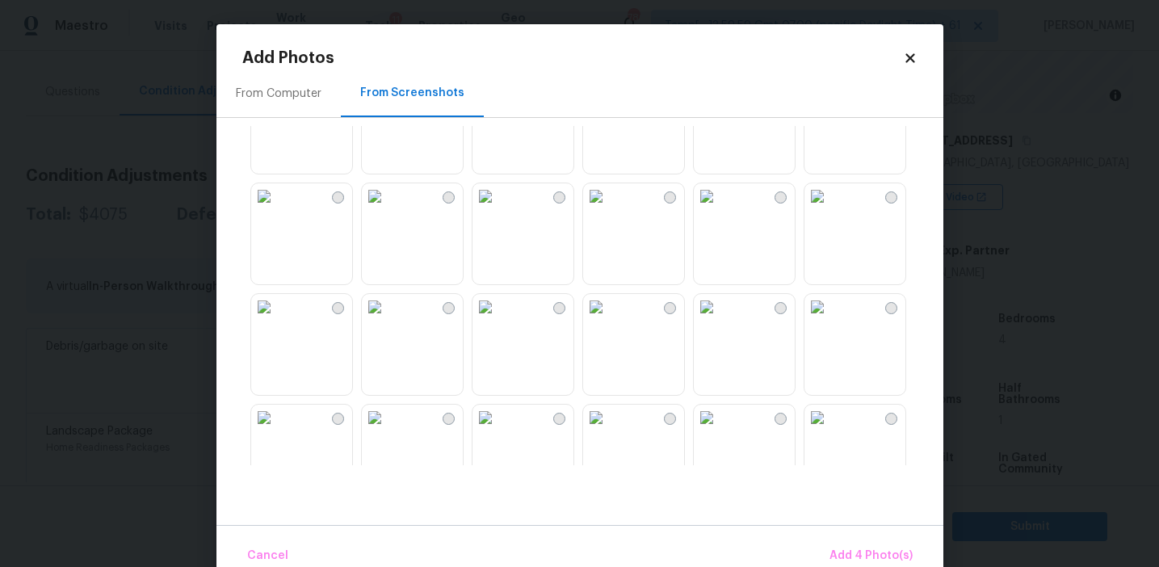
click at [609, 209] on img at bounding box center [596, 196] width 26 height 26
click at [380, 209] on img at bounding box center [375, 196] width 26 height 26
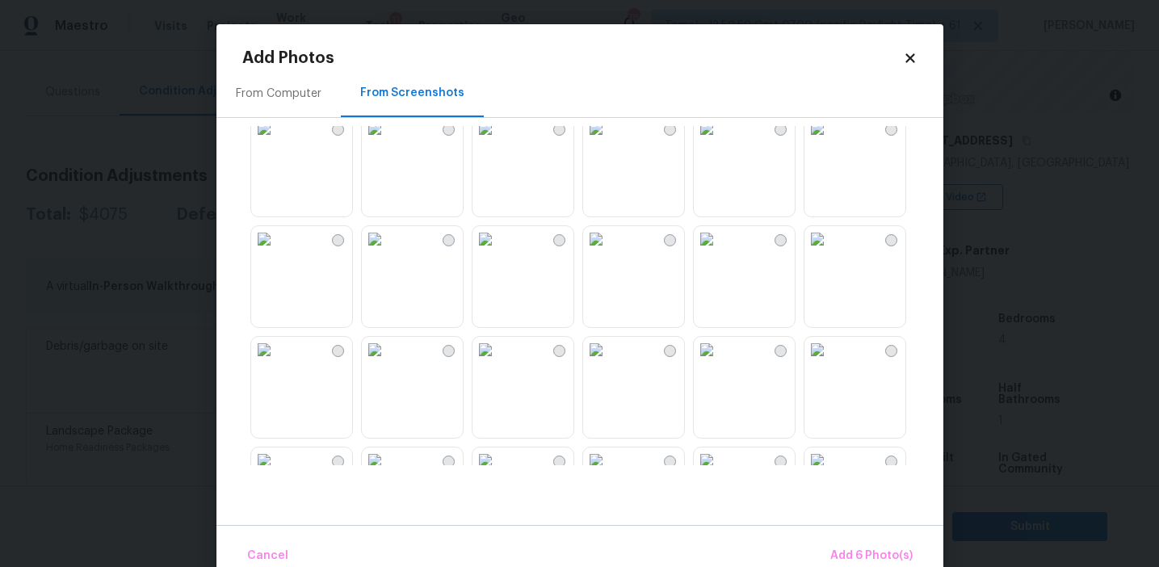
click at [388, 252] on img at bounding box center [375, 239] width 26 height 26
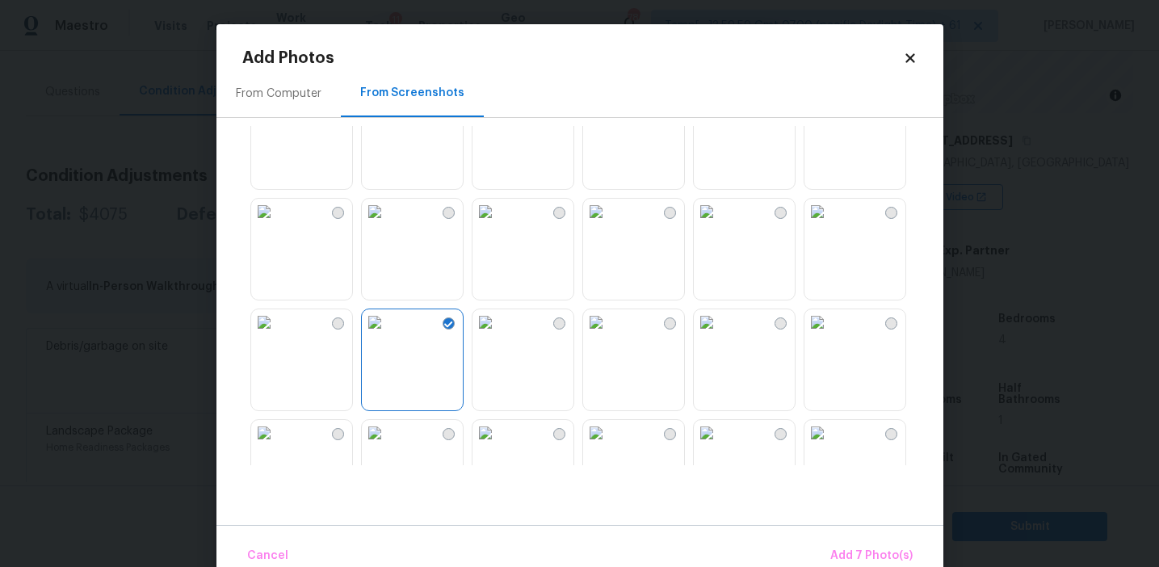
scroll to position [585, 0]
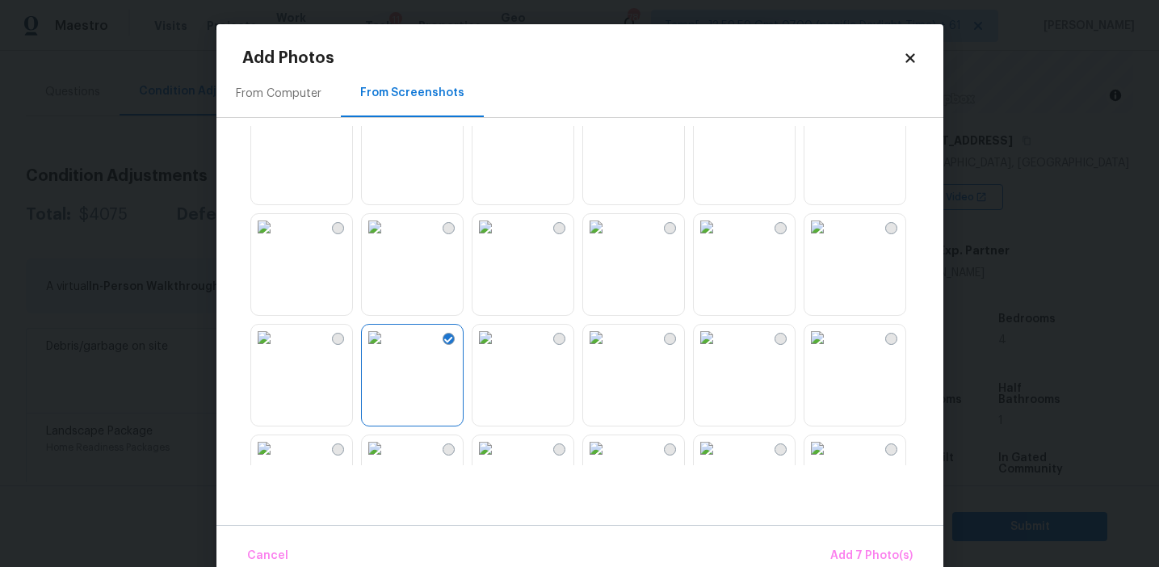
click at [609, 351] on img at bounding box center [596, 338] width 26 height 26
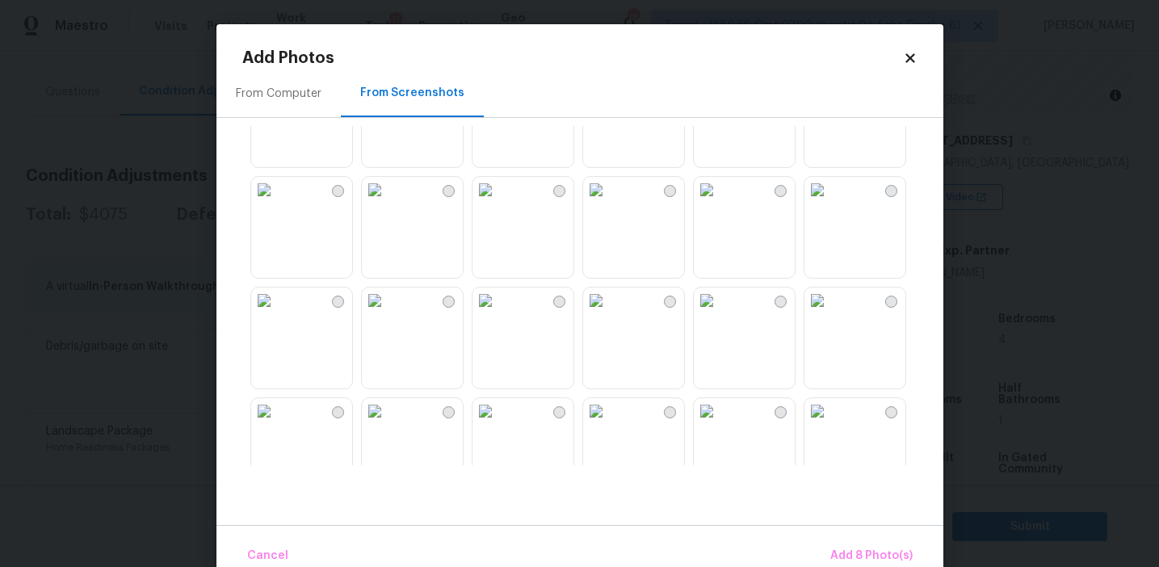
scroll to position [60, 0]
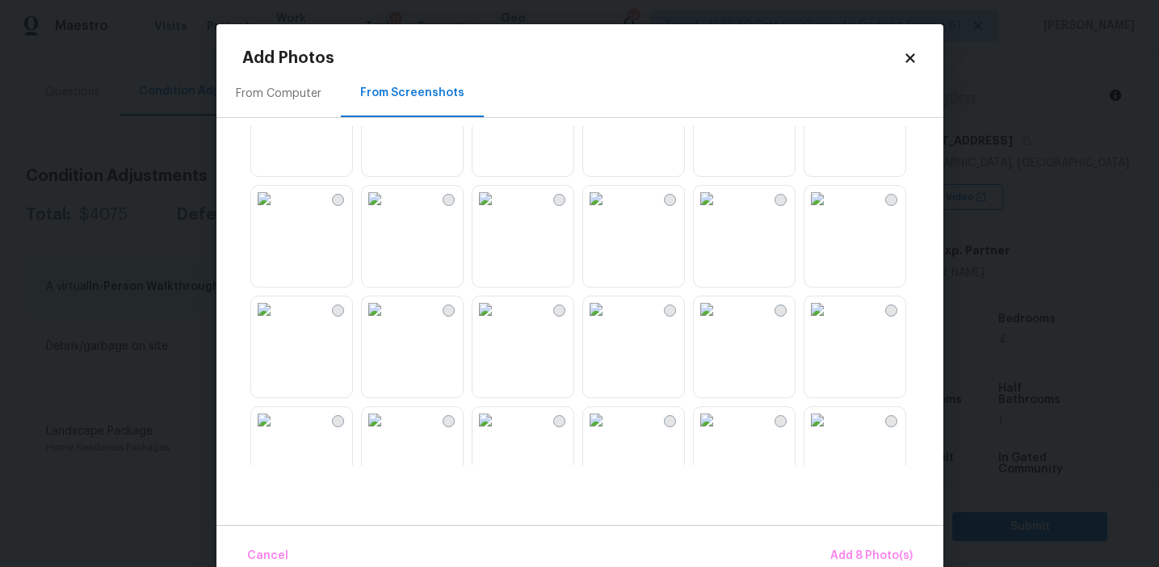
click at [498, 212] on img at bounding box center [486, 199] width 26 height 26
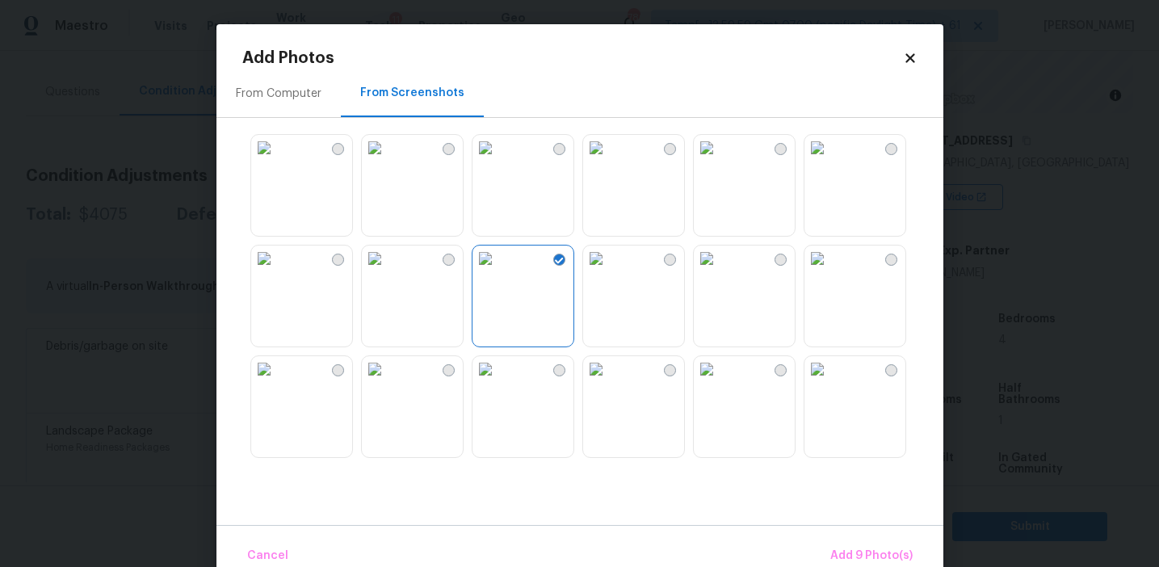
click at [498, 161] on img at bounding box center [486, 148] width 26 height 26
click at [834, 544] on button "Add 10 Photo(s)" at bounding box center [868, 556] width 101 height 35
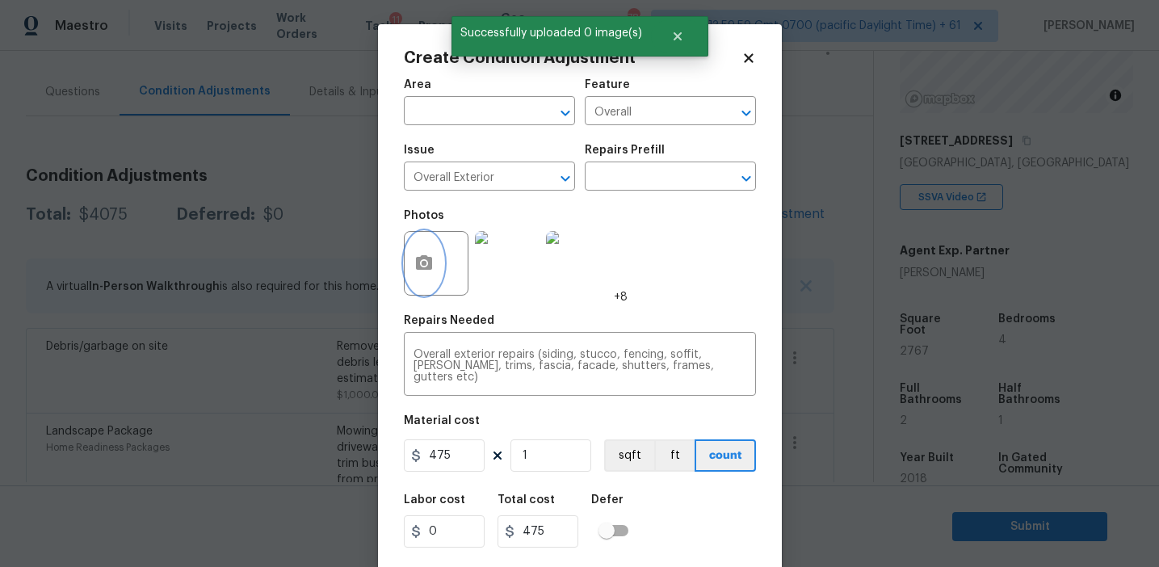
scroll to position [36, 0]
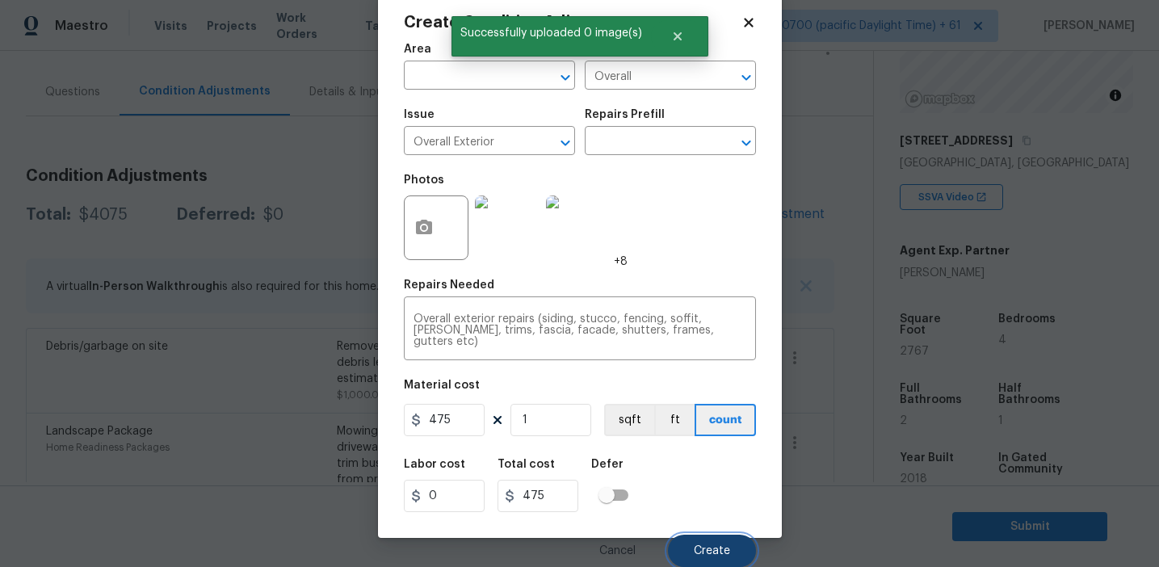
click at [702, 547] on span "Create" at bounding box center [712, 551] width 36 height 12
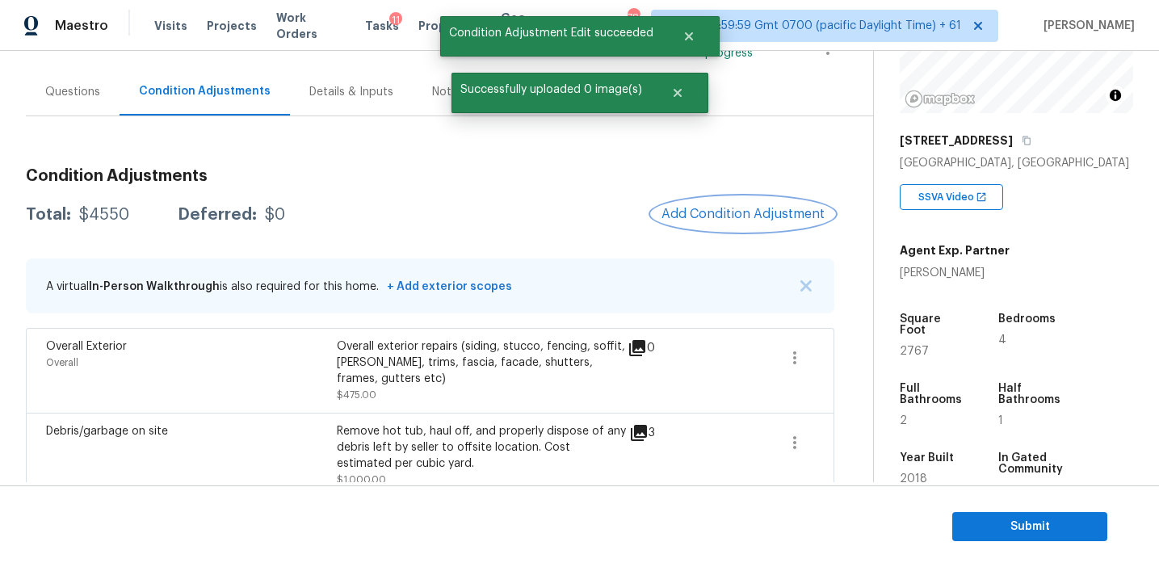
scroll to position [0, 0]
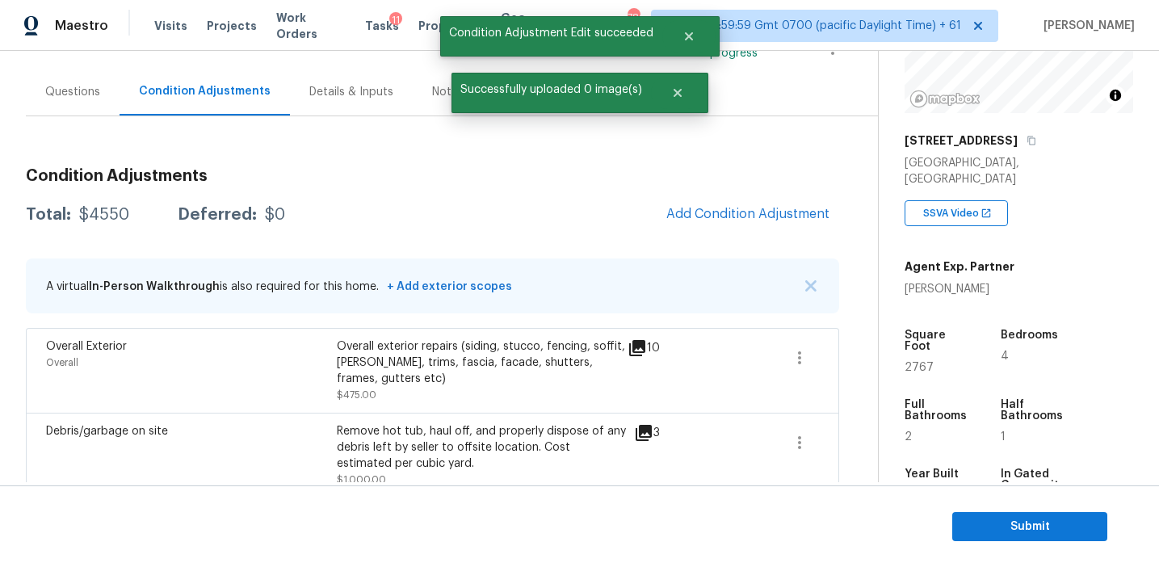
click at [561, 199] on div "Total: $4550 Deferred: $0 Add Condition Adjustment" at bounding box center [432, 215] width 813 height 36
click at [675, 198] on span "Add Condition Adjustment" at bounding box center [748, 215] width 183 height 36
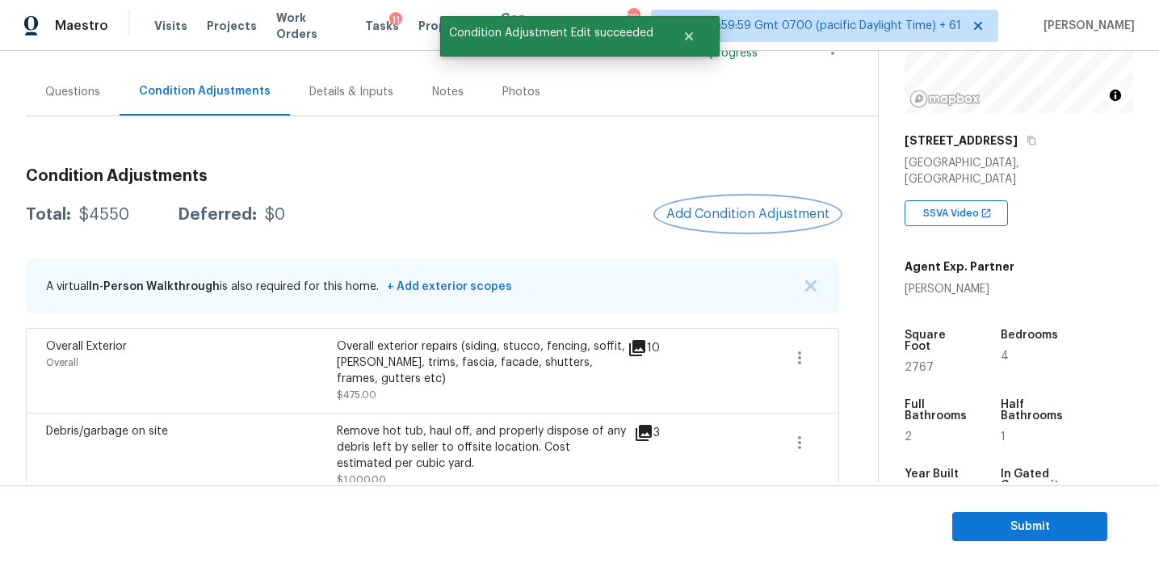
click at [682, 205] on button "Add Condition Adjustment" at bounding box center [748, 214] width 183 height 34
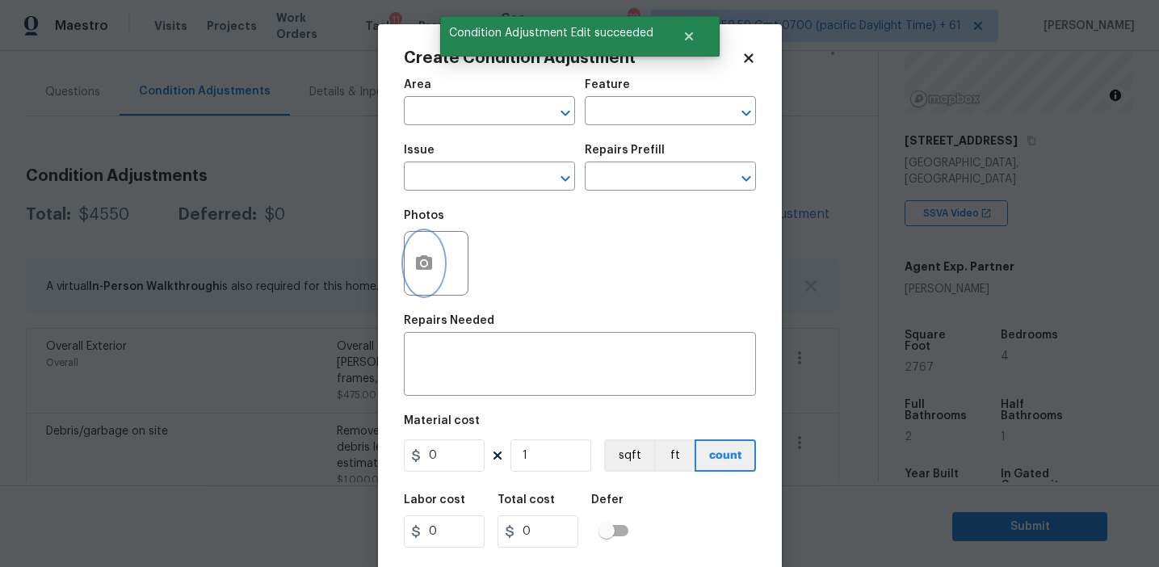
click at [431, 264] on icon "button" at bounding box center [424, 262] width 16 height 15
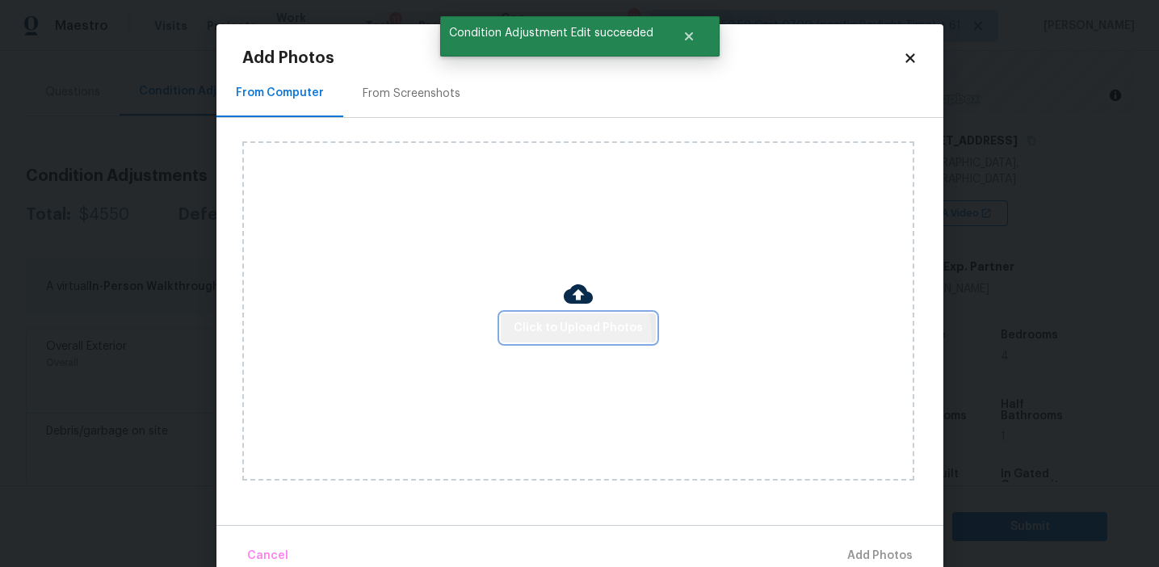
click at [536, 336] on span "Click to Upload Photos" at bounding box center [578, 328] width 129 height 20
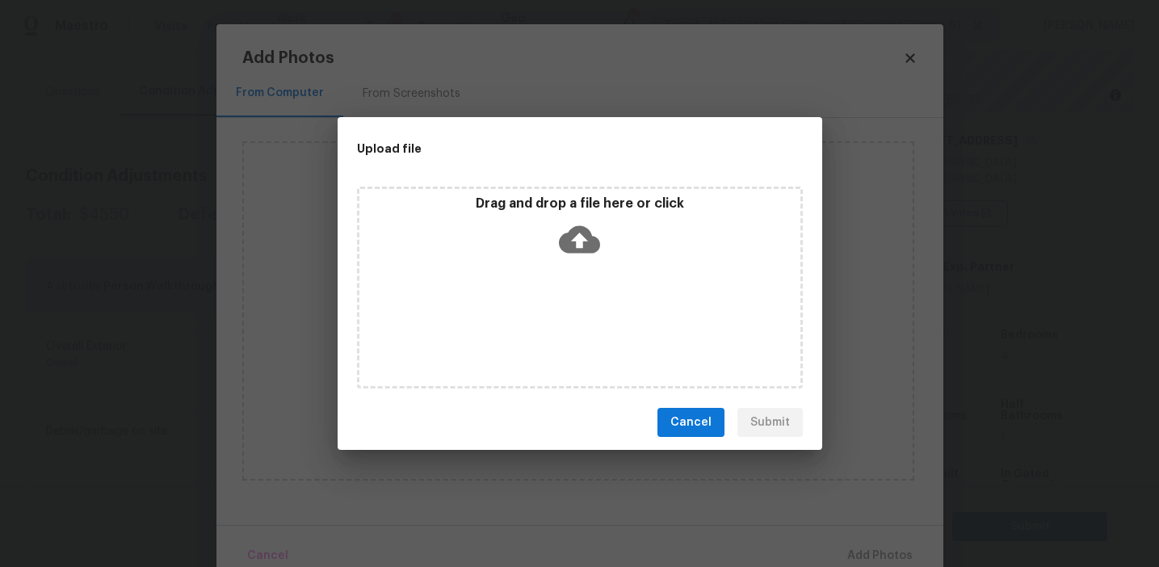
click at [527, 209] on p "Drag and drop a file here or click" at bounding box center [579, 203] width 441 height 17
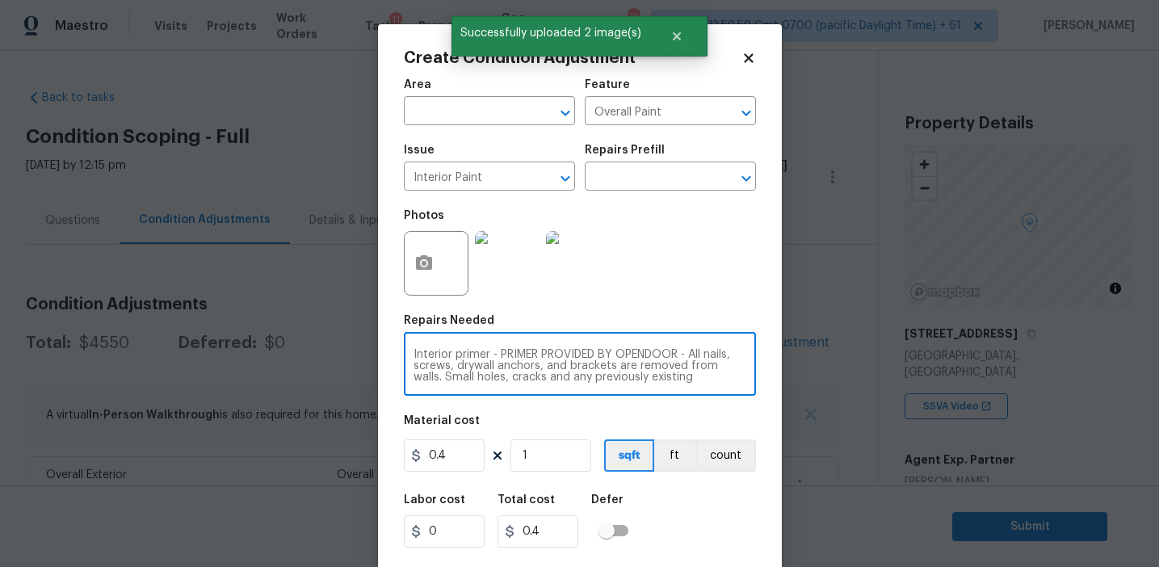
click at [673, 385] on div "Interior primer - PRIMER PROVIDED BY OPENDOOR - All nails, screws, drywall anch…" at bounding box center [580, 366] width 352 height 60
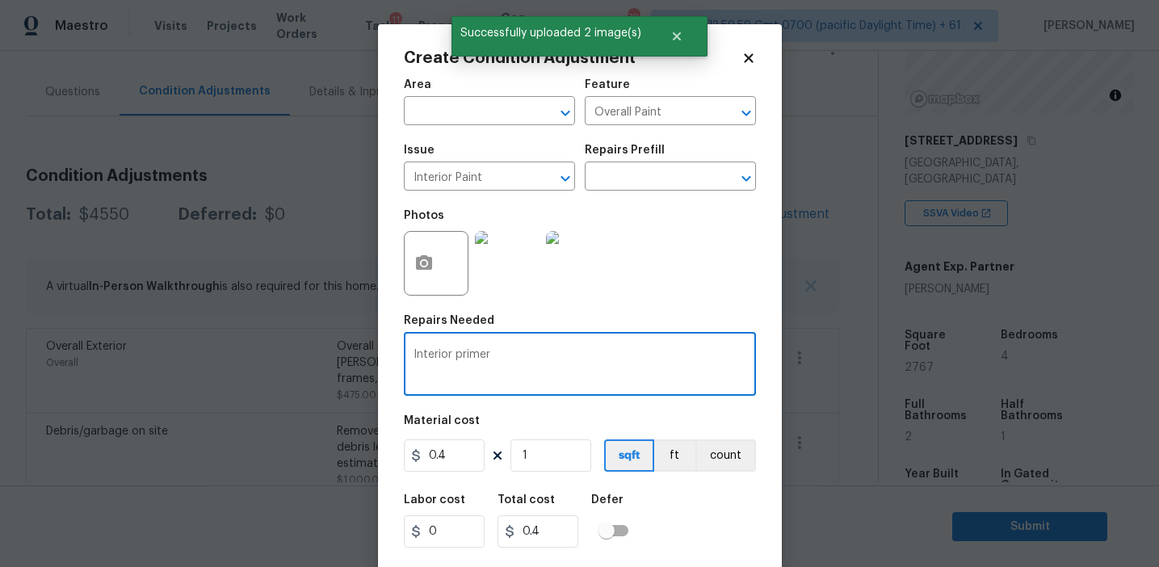
type textarea "Interior primer"
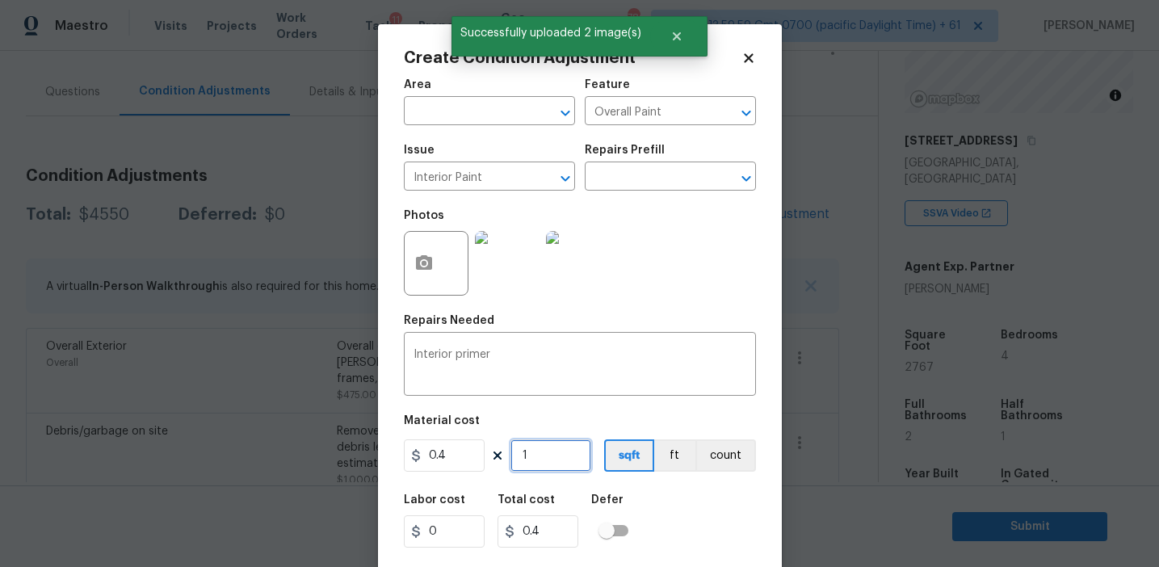
type input "2"
type input "0.8"
type input "27"
type input "10.8"
type input "276"
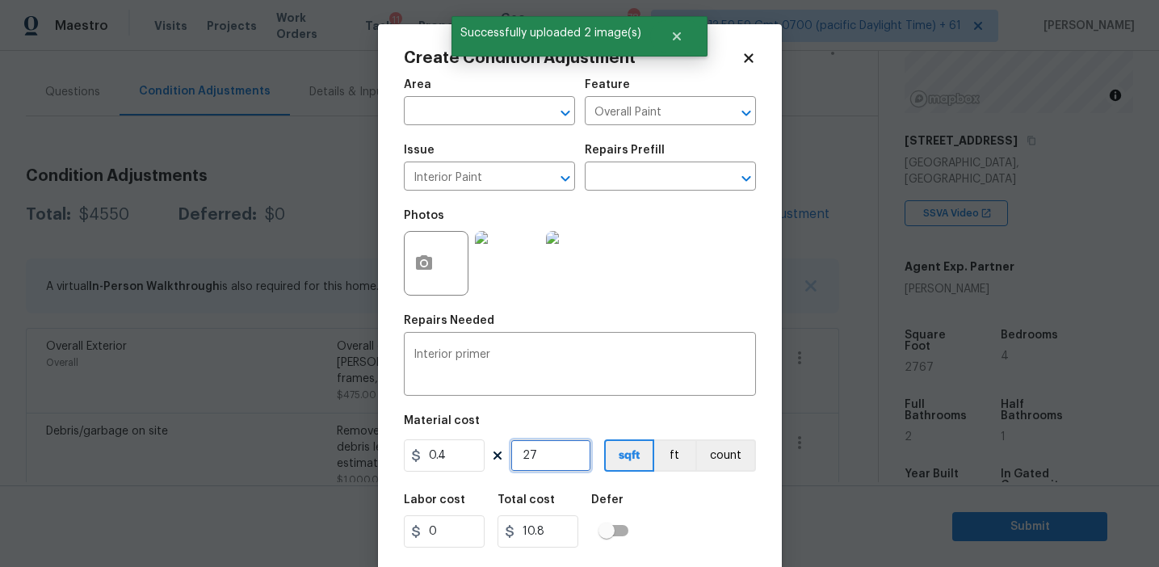
type input "110.4"
type input "2767"
type input "1106.8"
type input "2767"
click at [456, 460] on input "0.4" at bounding box center [444, 455] width 81 height 32
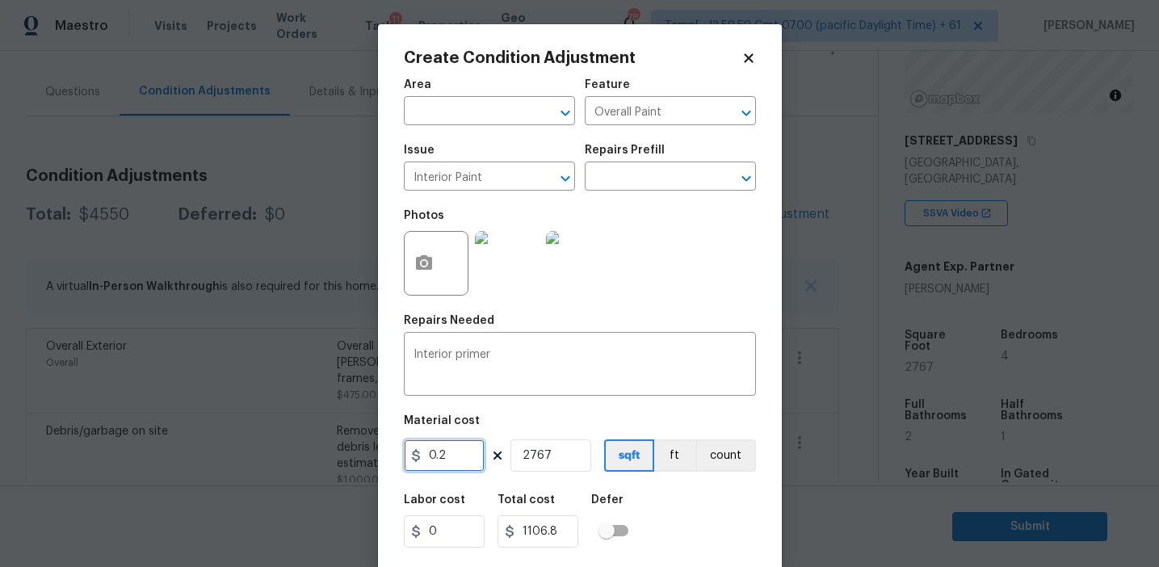
type input "0.2"
type input "553.4"
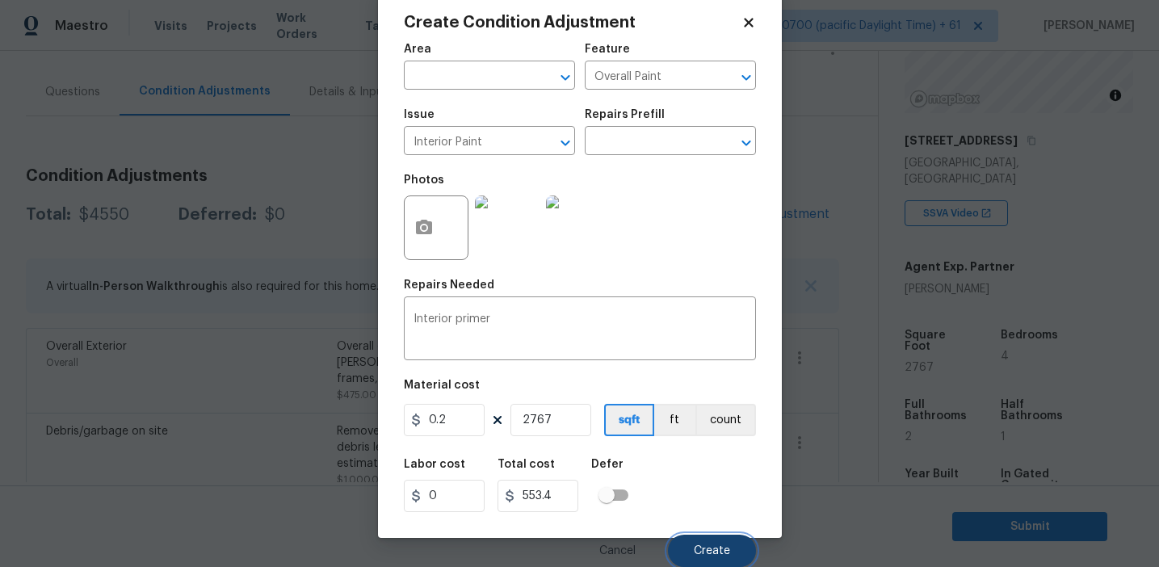
click at [708, 547] on span "Create" at bounding box center [712, 551] width 36 height 12
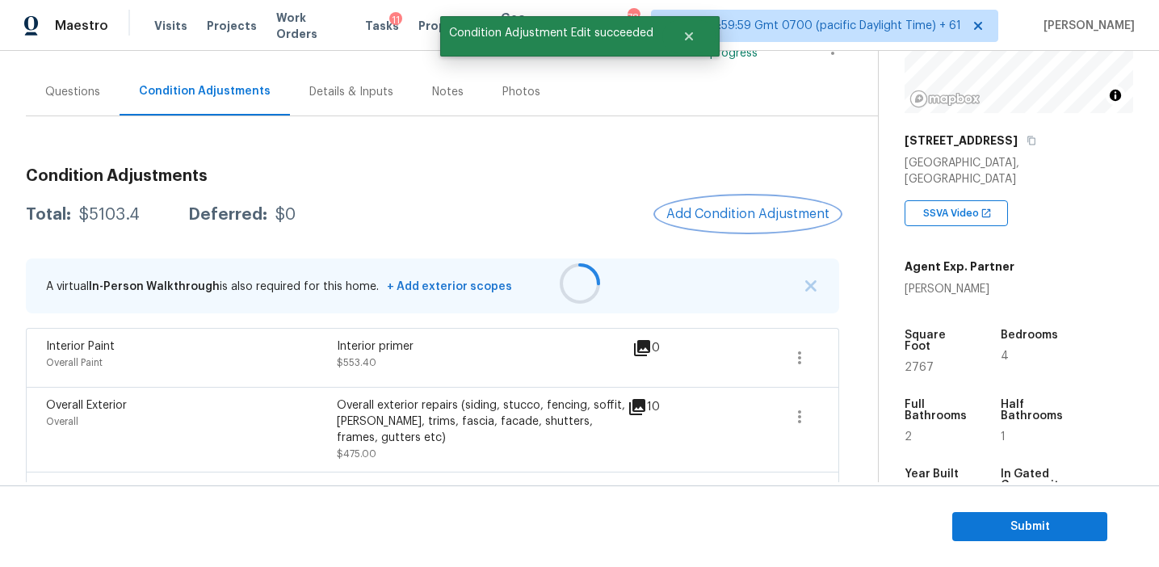
scroll to position [0, 0]
click at [689, 213] on span "Add Condition Adjustment" at bounding box center [747, 214] width 163 height 15
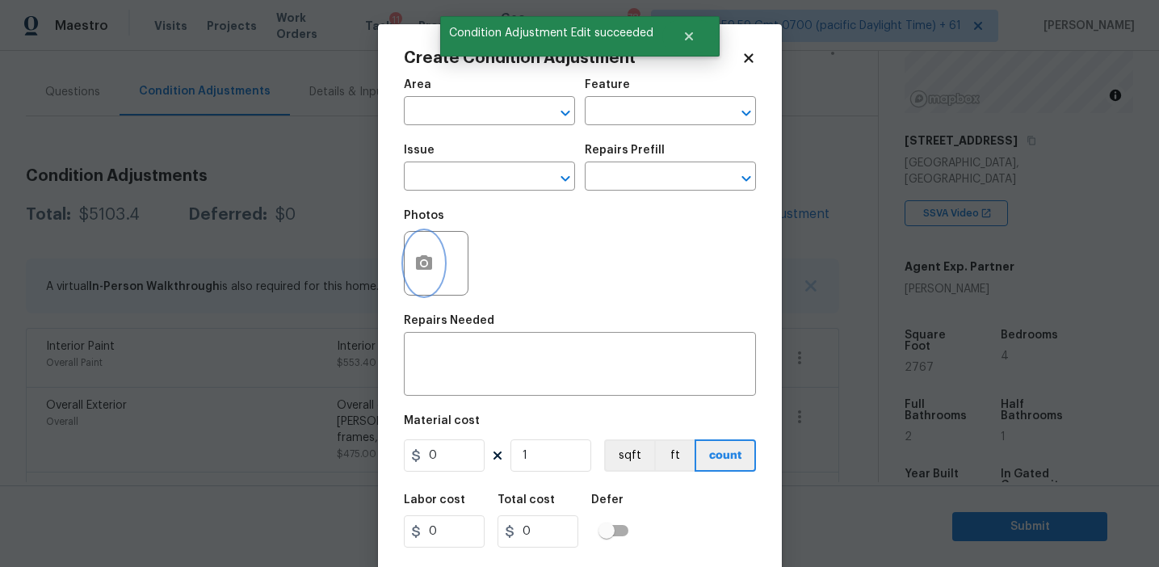
click at [427, 263] on icon "button" at bounding box center [424, 262] width 16 height 15
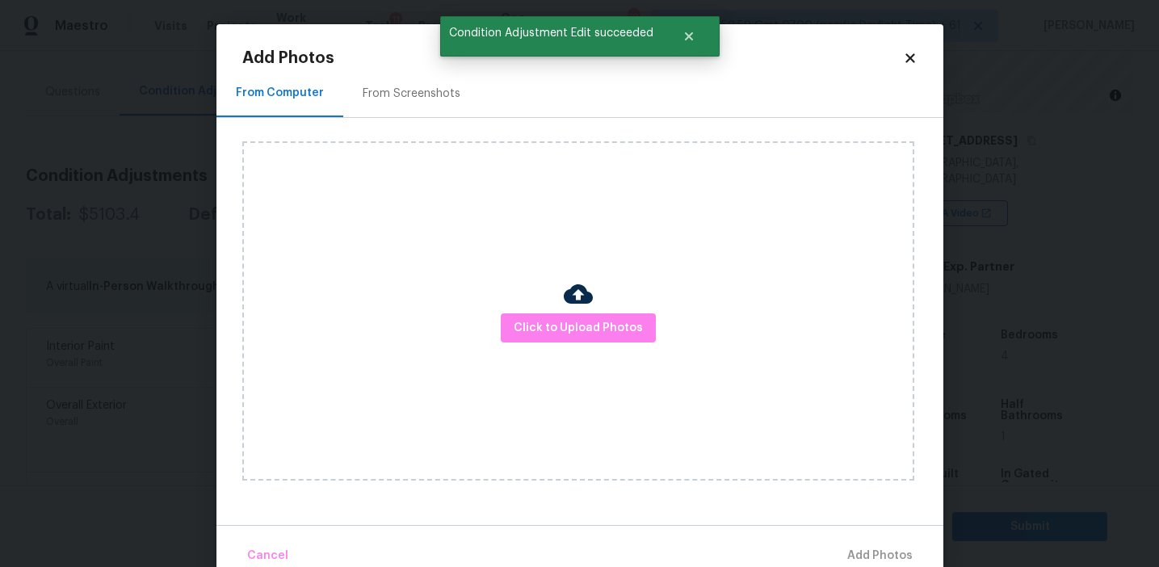
click at [418, 103] on div "From Screenshots" at bounding box center [411, 93] width 137 height 48
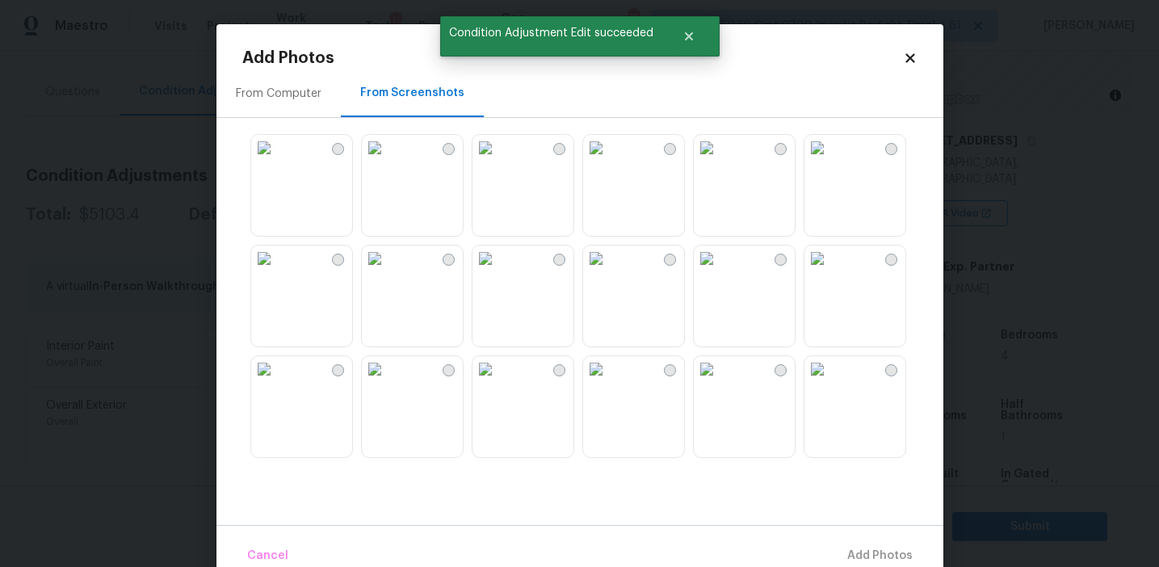
click at [277, 161] on img at bounding box center [264, 148] width 26 height 26
click at [388, 161] on img at bounding box center [375, 148] width 26 height 26
click at [609, 161] on img at bounding box center [596, 148] width 26 height 26
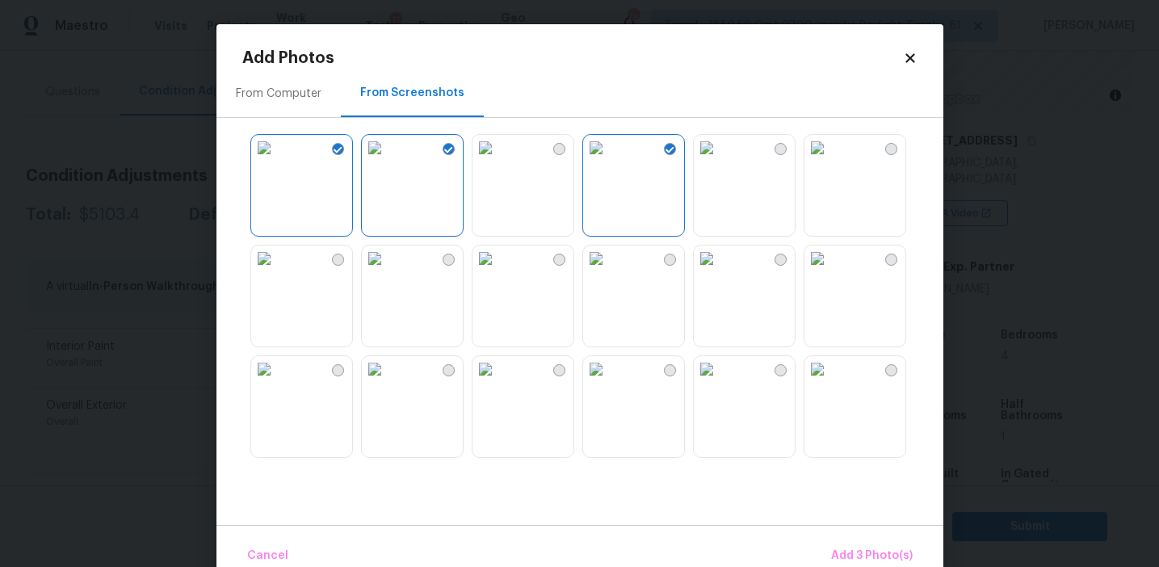
click at [830, 161] on img at bounding box center [818, 148] width 26 height 26
click at [830, 271] on img at bounding box center [818, 259] width 26 height 26
click at [830, 382] on img at bounding box center [818, 369] width 26 height 26
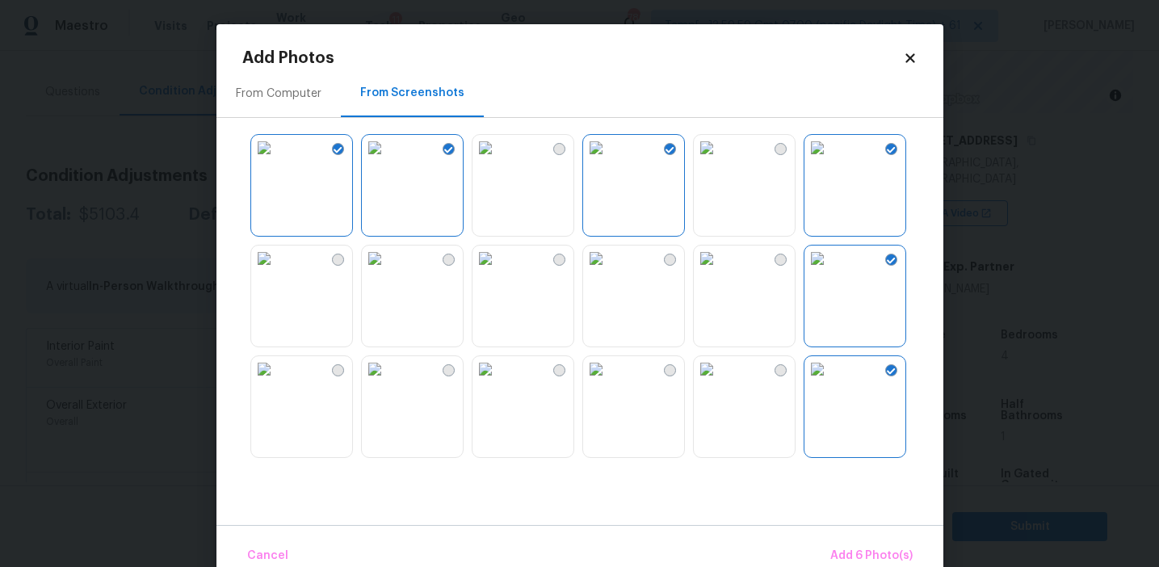
click at [720, 382] on img at bounding box center [707, 369] width 26 height 26
click at [834, 556] on span "Add 7 Photo(s)" at bounding box center [871, 556] width 82 height 20
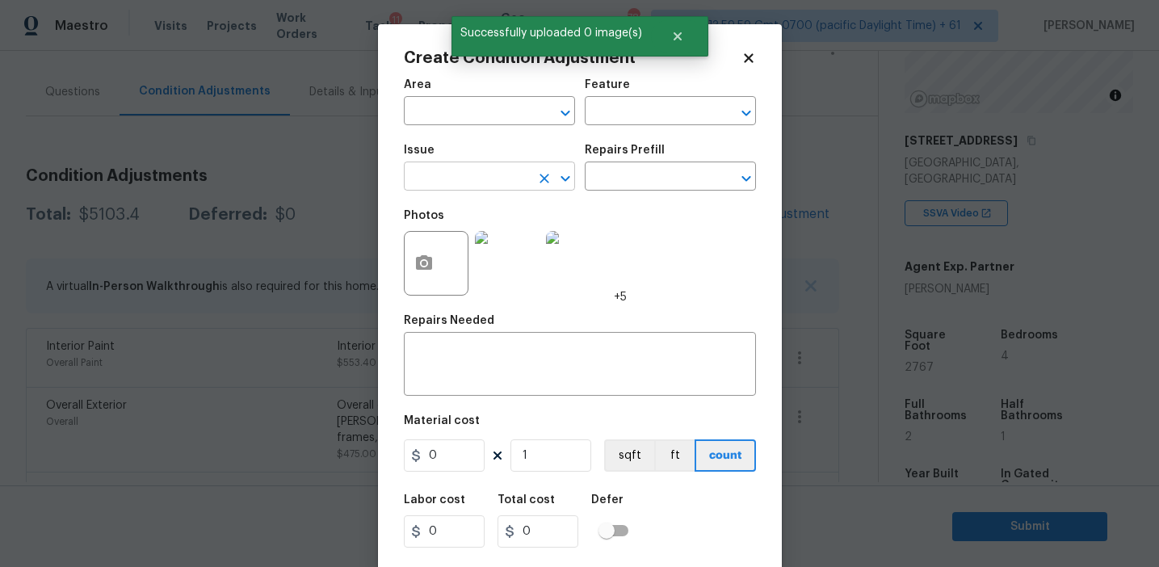
click at [448, 180] on input "text" at bounding box center [467, 178] width 126 height 25
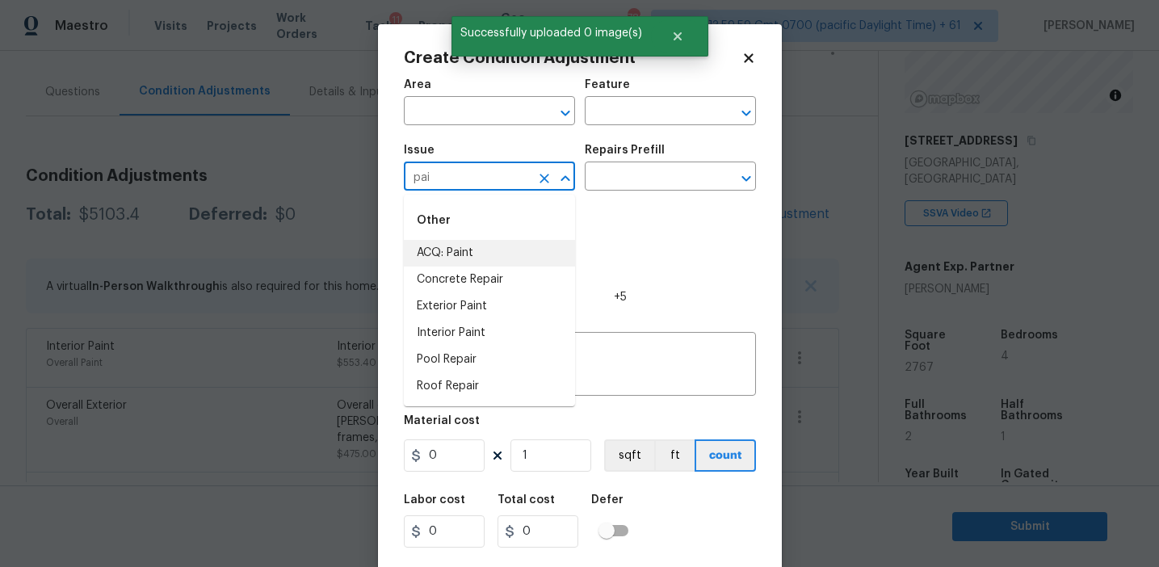
click at [506, 259] on li "ACQ: Paint" at bounding box center [489, 253] width 171 height 27
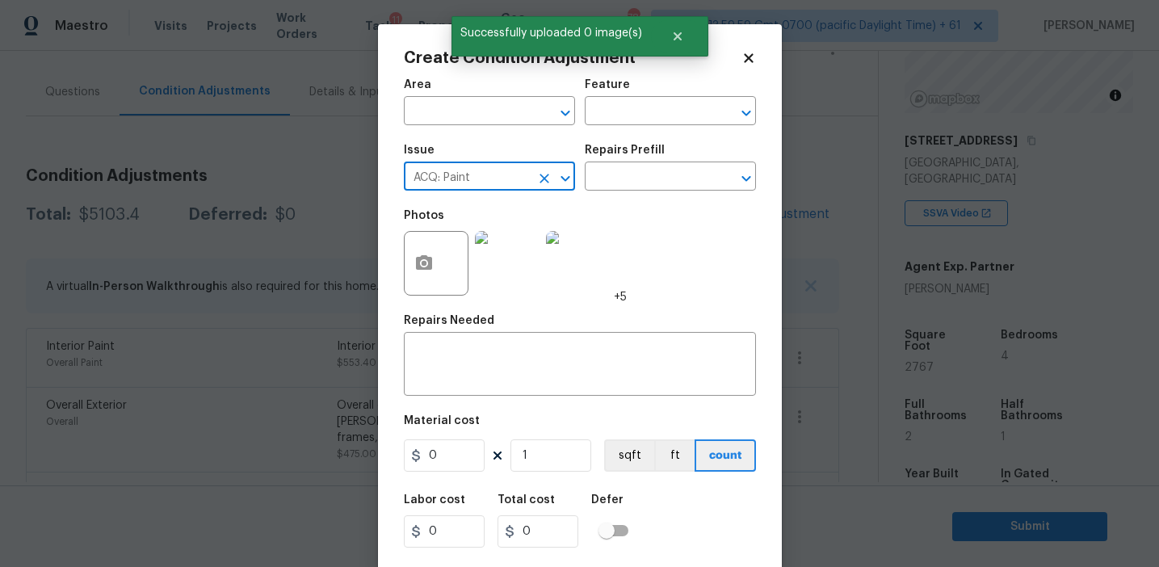
type input "ACQ: Paint"
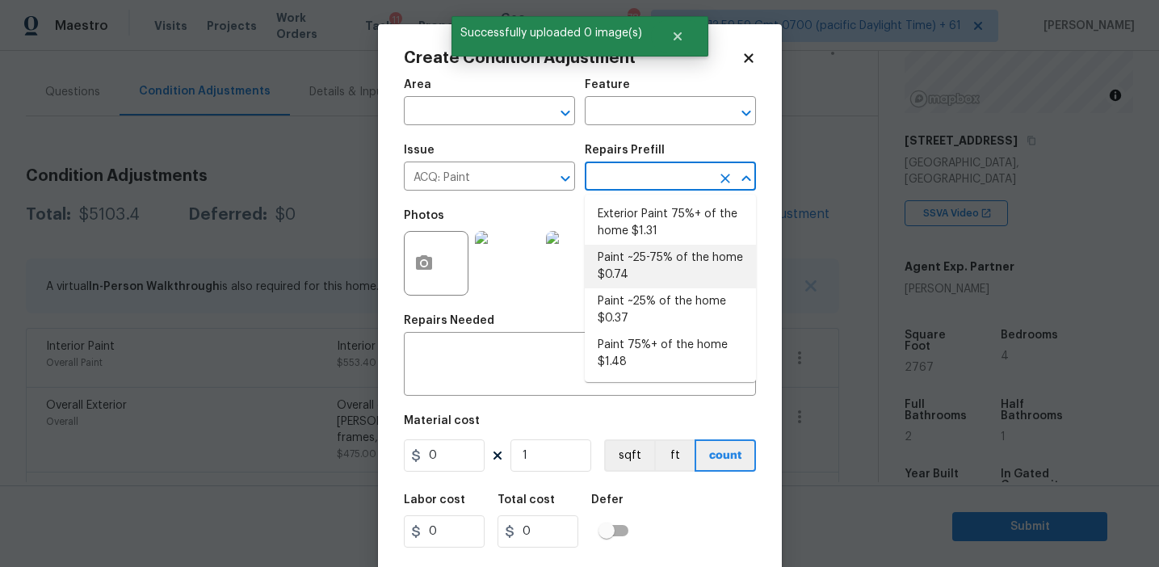
click at [645, 252] on li "Paint ~25-75% of the home $0.74" at bounding box center [670, 267] width 171 height 44
type input "Acquisition"
type textarea "Acquisition Scope: ~25 - 75% of the home needs interior paint"
type input "0.74"
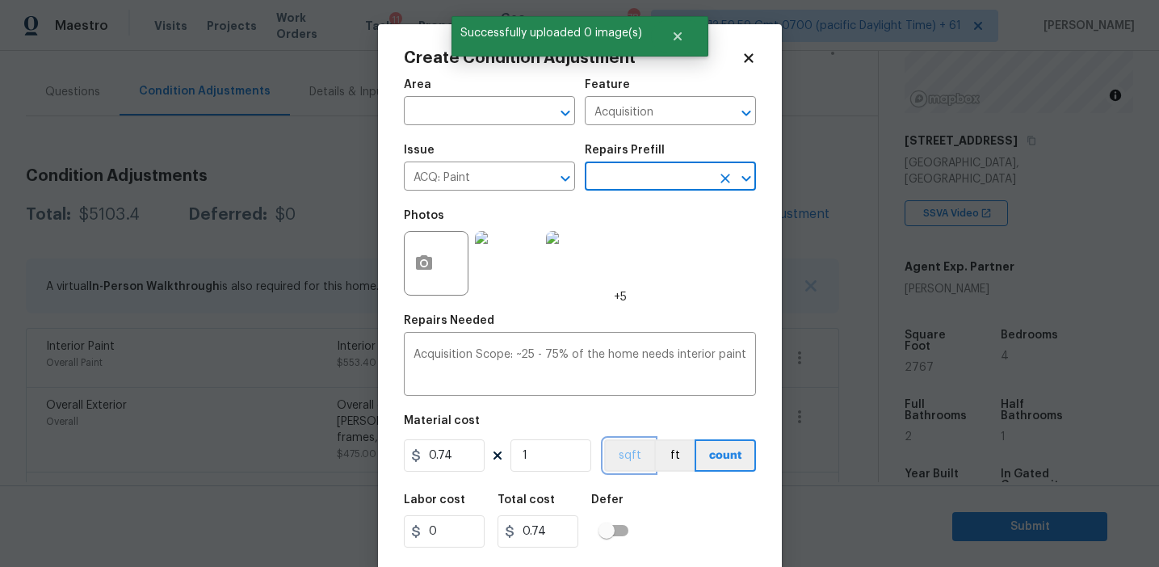
click at [624, 451] on button "sqft" at bounding box center [629, 455] width 50 height 32
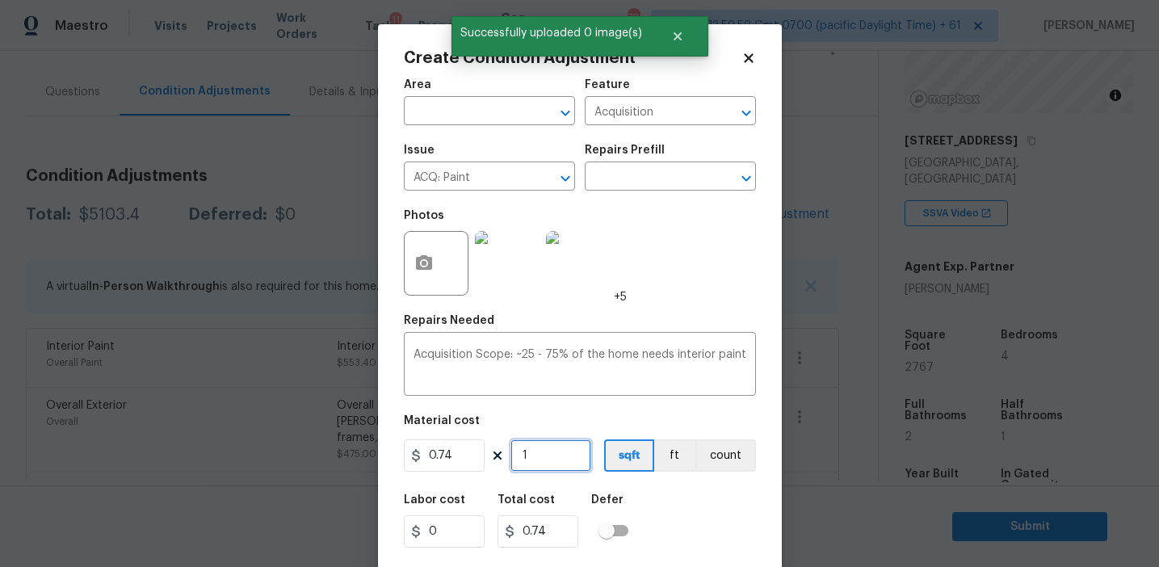
click at [578, 448] on input "1" at bounding box center [551, 455] width 81 height 32
type input "0"
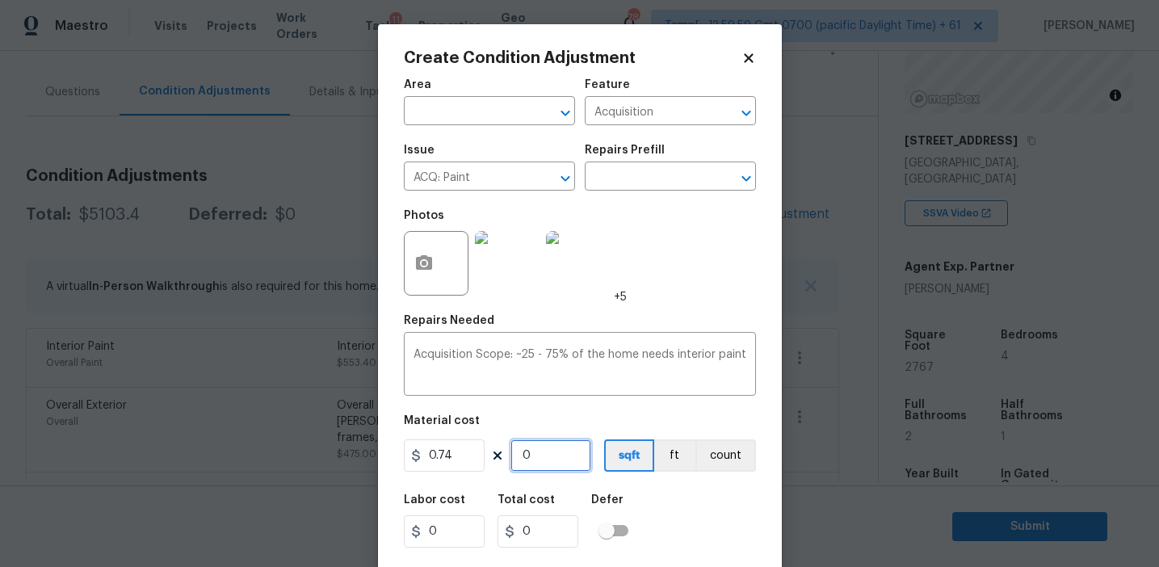
type input "2"
type input "1.48"
type input "27"
type input "19.98"
type input "276"
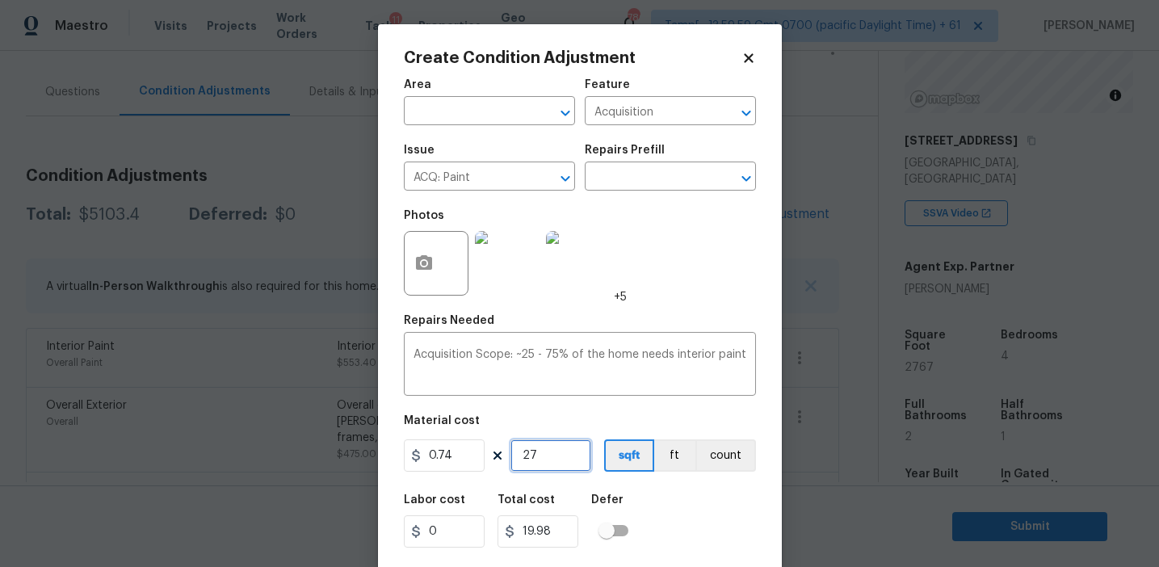
type input "204.24"
type input "2767"
type input "2047.58"
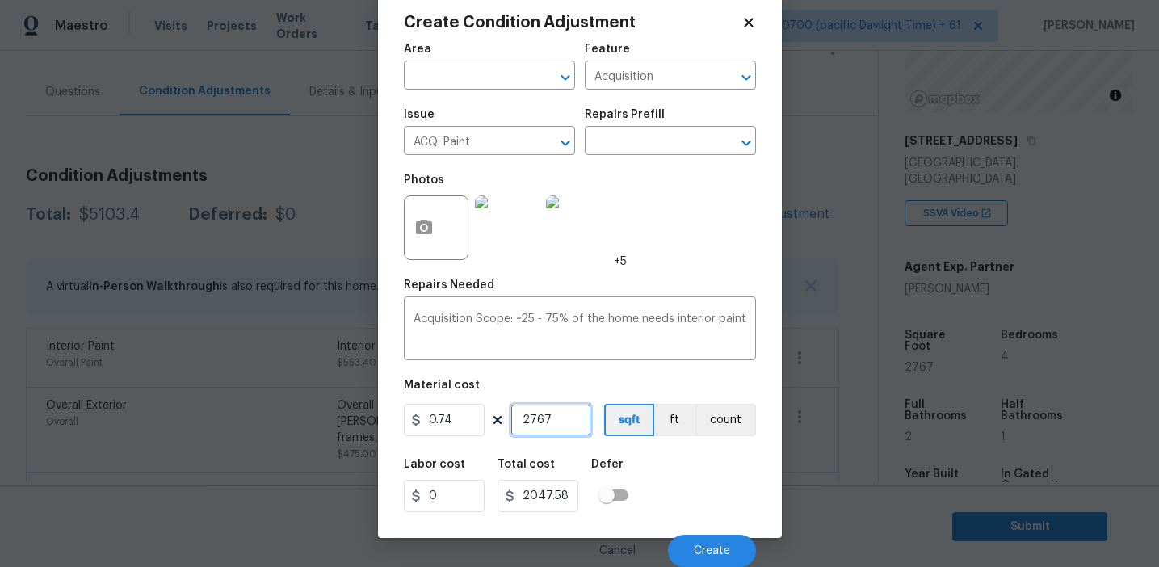
type input "2767"
click at [676, 497] on div "Labor cost 0 Total cost 2047.58 Defer" at bounding box center [580, 485] width 352 height 73
click at [710, 549] on span "Create" at bounding box center [712, 551] width 36 height 12
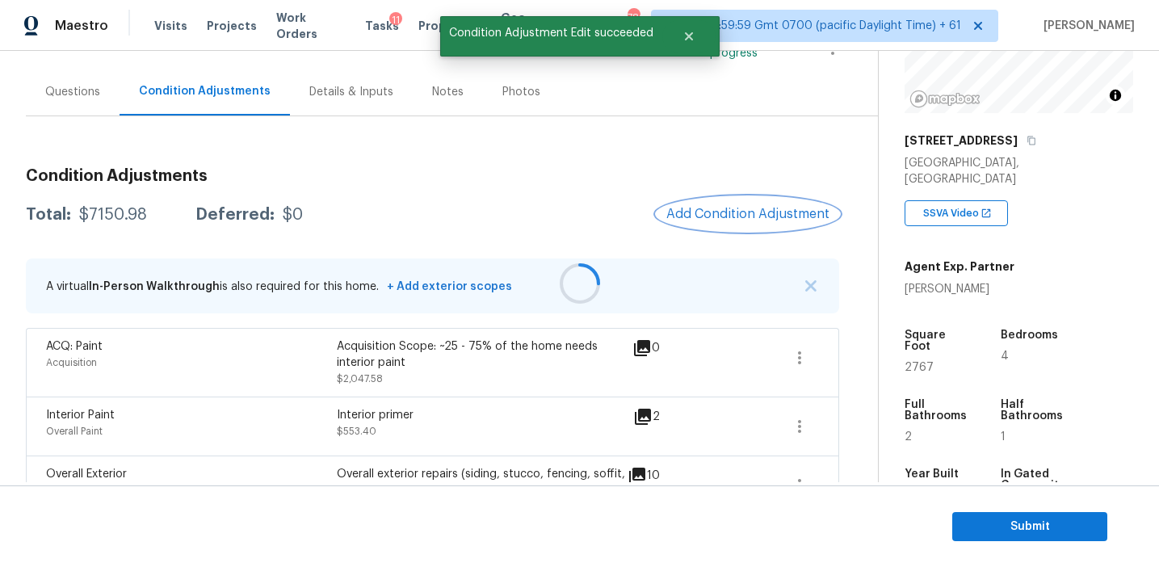
scroll to position [0, 0]
click at [729, 217] on div at bounding box center [579, 283] width 1159 height 567
click at [729, 217] on span "Add Condition Adjustment" at bounding box center [747, 214] width 163 height 15
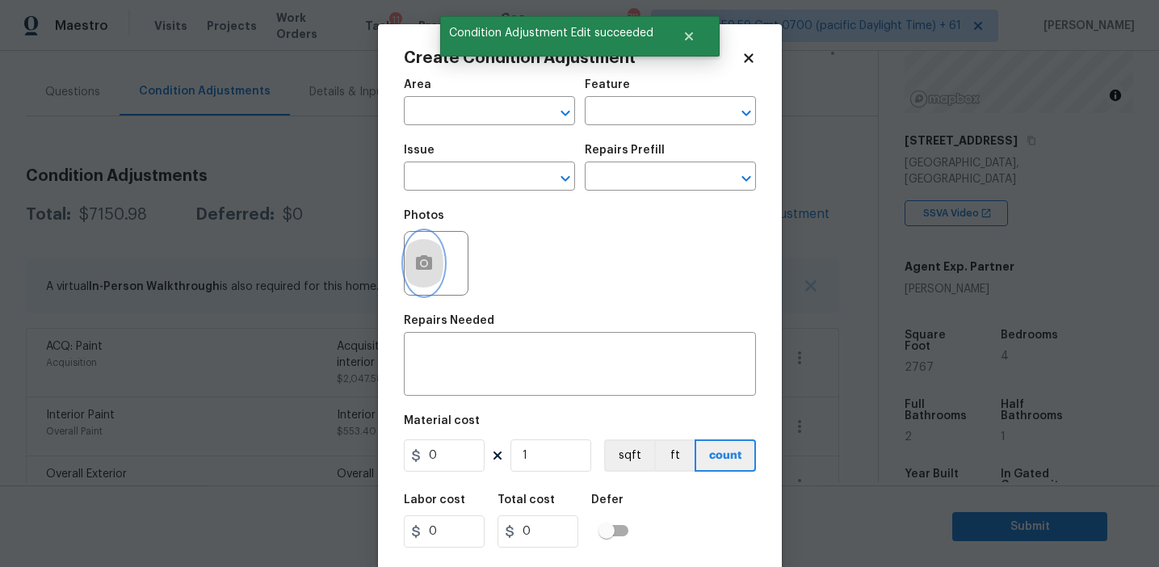
click at [426, 264] on circle "button" at bounding box center [423, 263] width 5 height 5
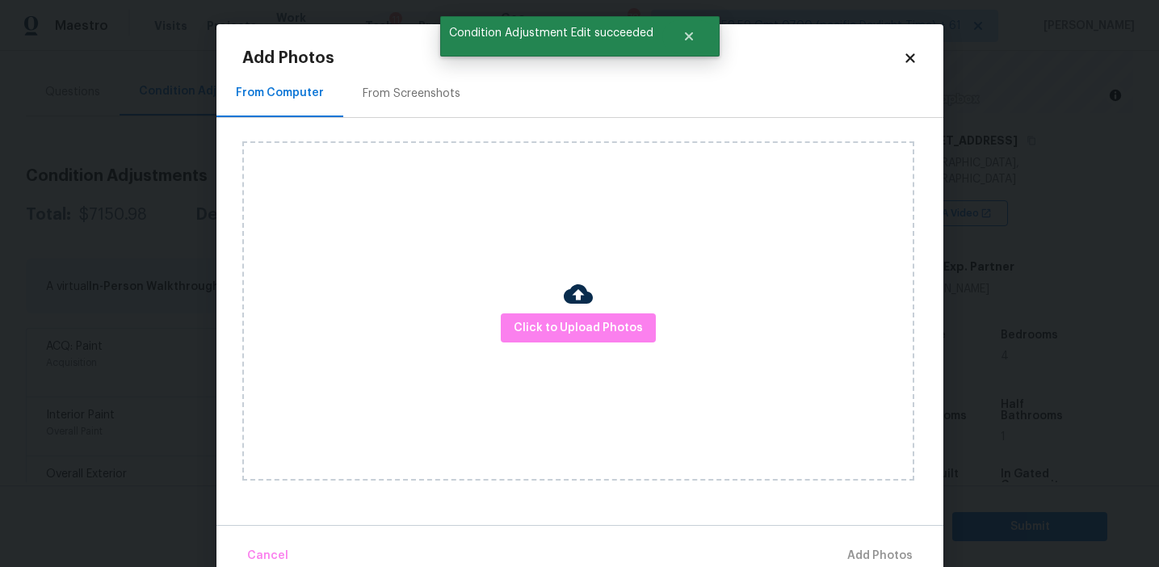
click at [452, 92] on div "From Screenshots" at bounding box center [412, 94] width 98 height 16
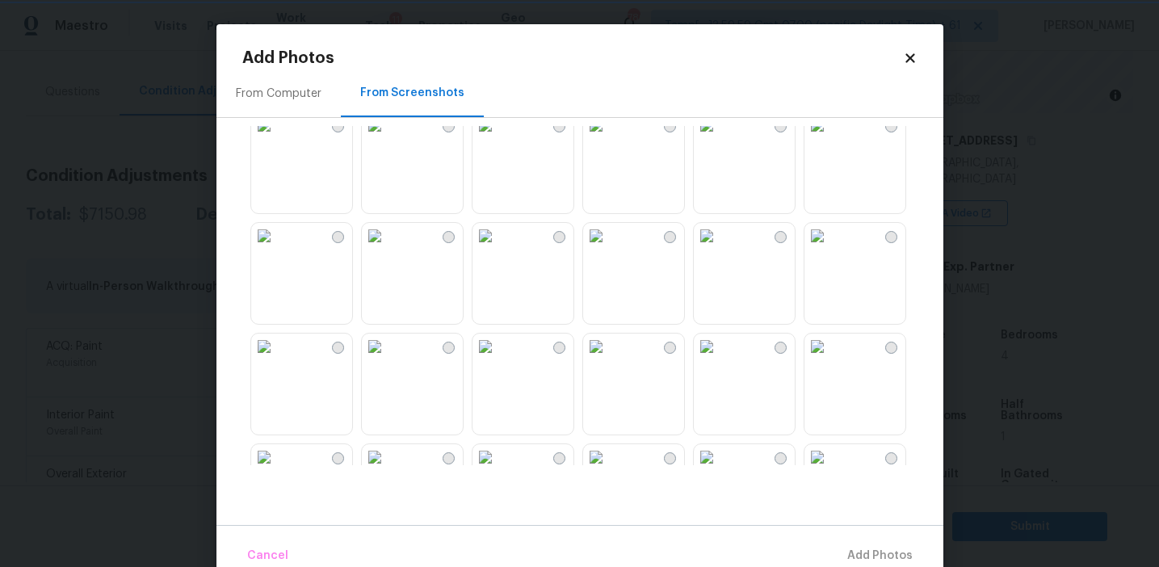
scroll to position [1543, 0]
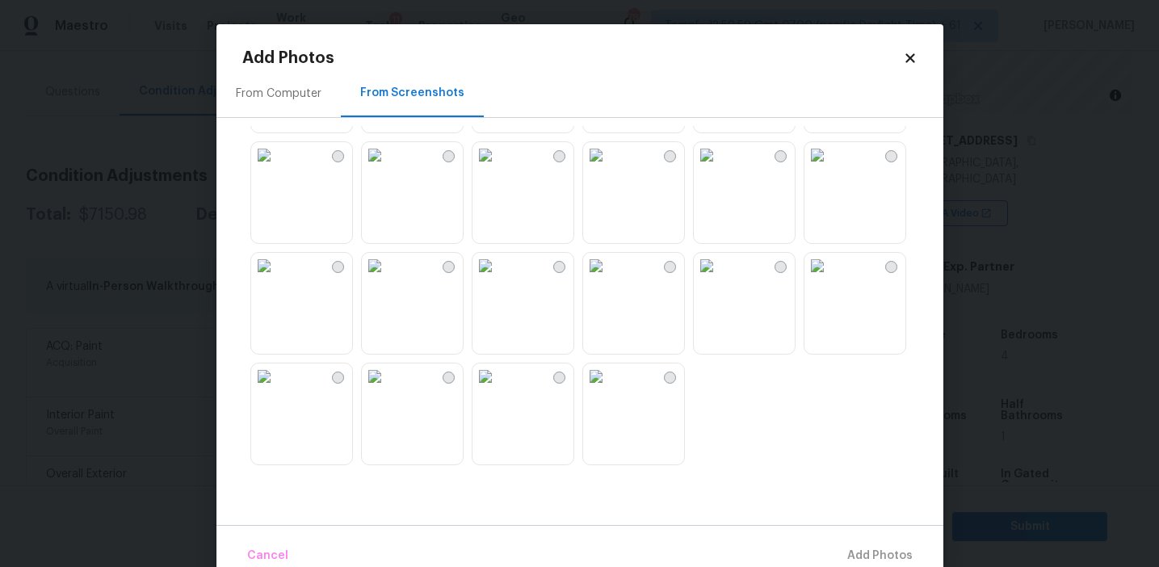
click at [498, 389] on img at bounding box center [486, 377] width 26 height 26
click at [277, 279] on img at bounding box center [264, 266] width 26 height 26
click at [830, 279] on img at bounding box center [818, 266] width 26 height 26
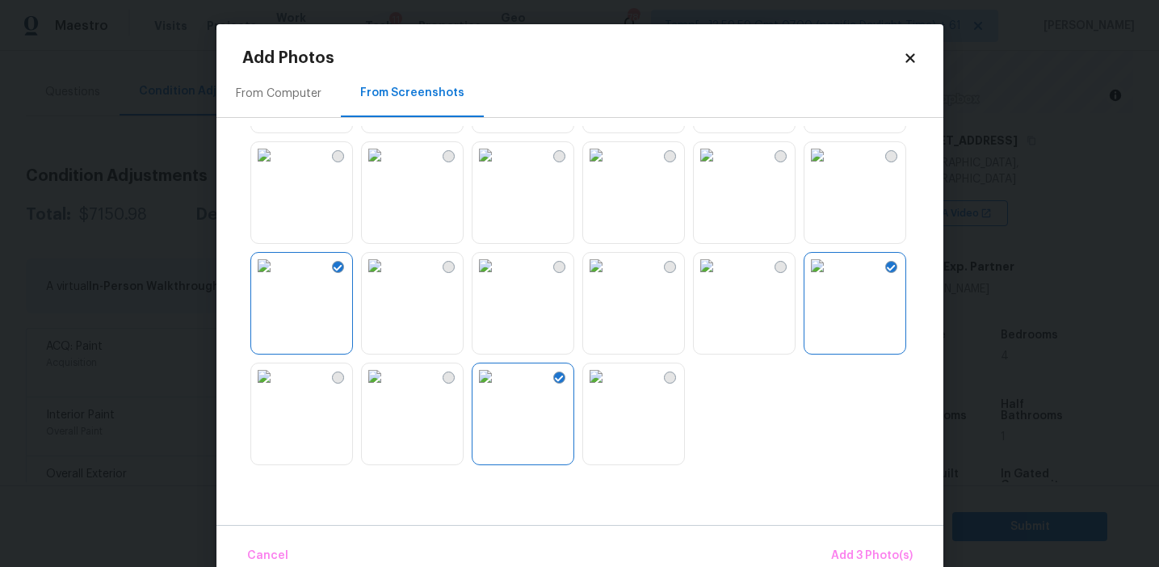
click at [830, 168] on img at bounding box center [818, 155] width 26 height 26
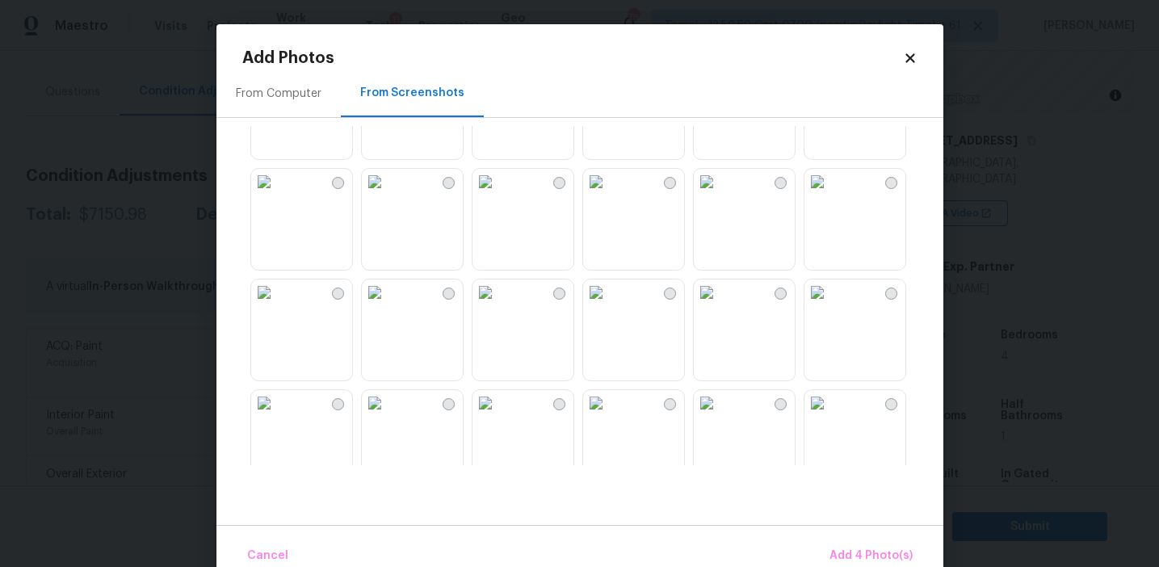
scroll to position [841, 0]
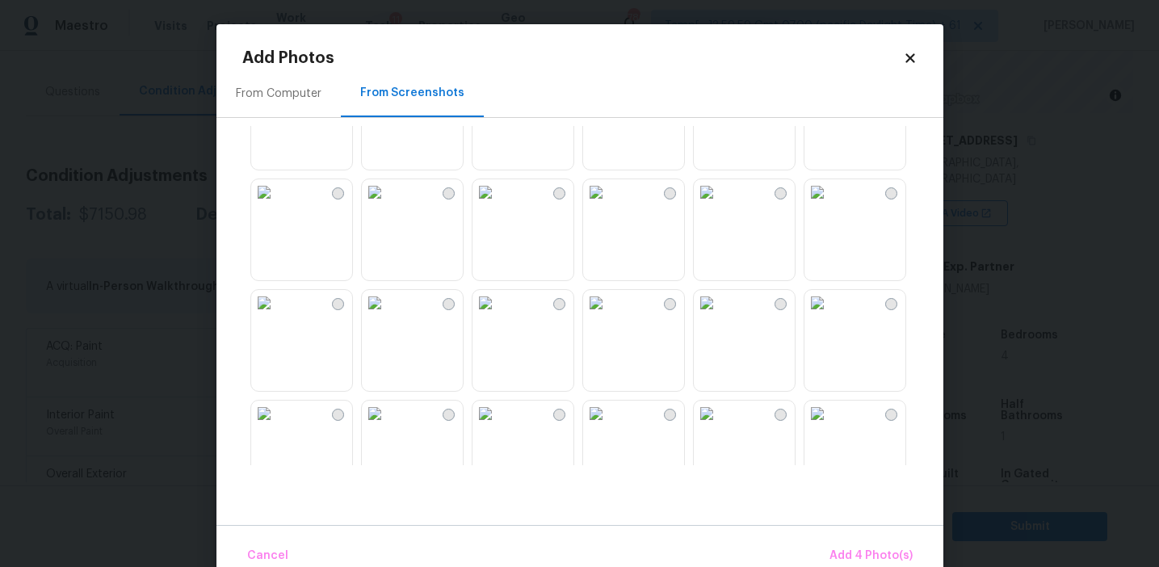
click at [609, 316] on img at bounding box center [596, 303] width 26 height 26
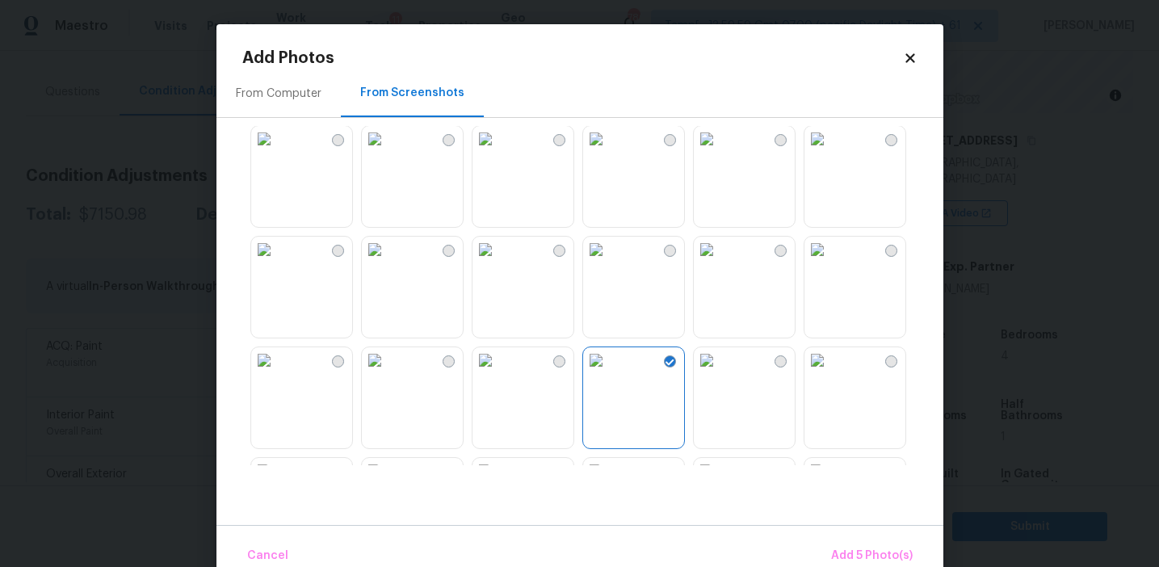
scroll to position [752, 0]
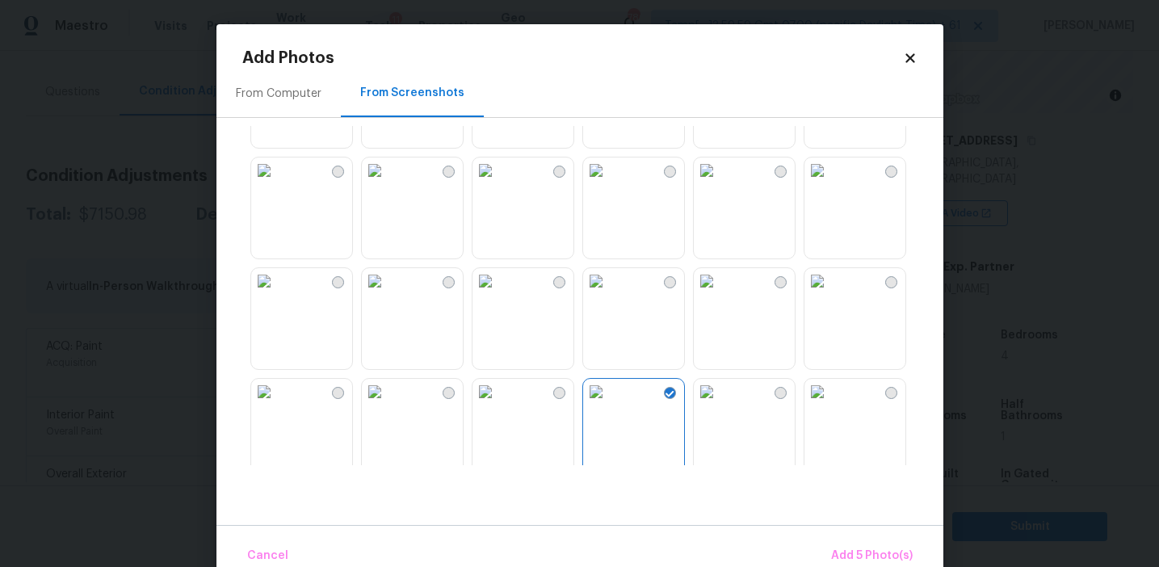
click at [498, 294] on img at bounding box center [486, 281] width 26 height 26
click at [830, 183] on img at bounding box center [818, 171] width 26 height 26
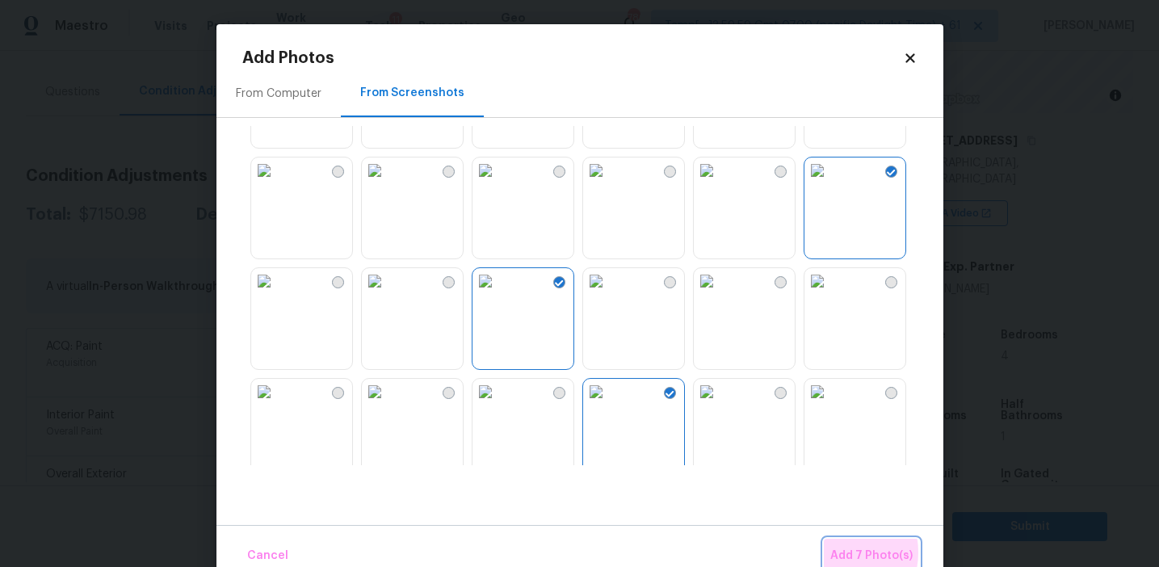
click at [843, 553] on span "Add 7 Photo(s)" at bounding box center [871, 556] width 82 height 20
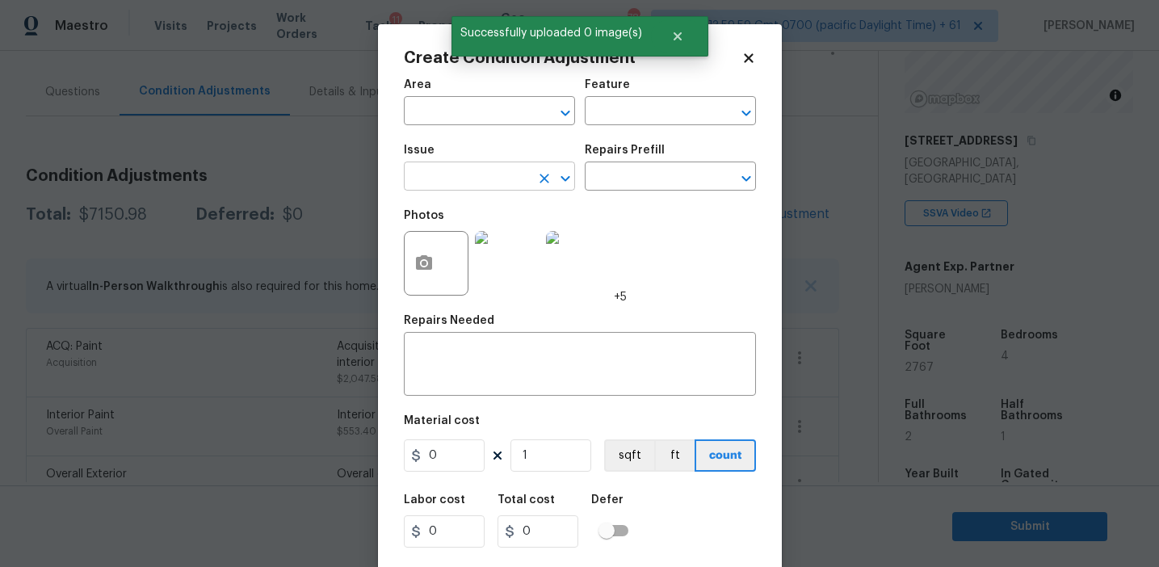
click at [479, 177] on input "text" at bounding box center [467, 178] width 126 height 25
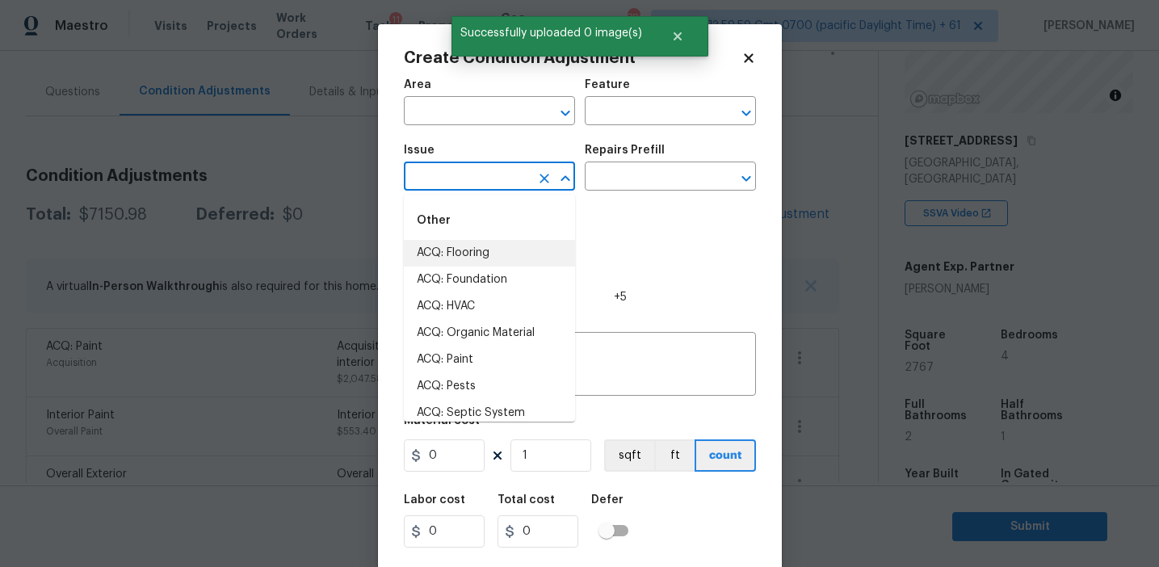
click at [480, 252] on li "ACQ: Flooring" at bounding box center [489, 253] width 171 height 27
type input "ACQ: Flooring"
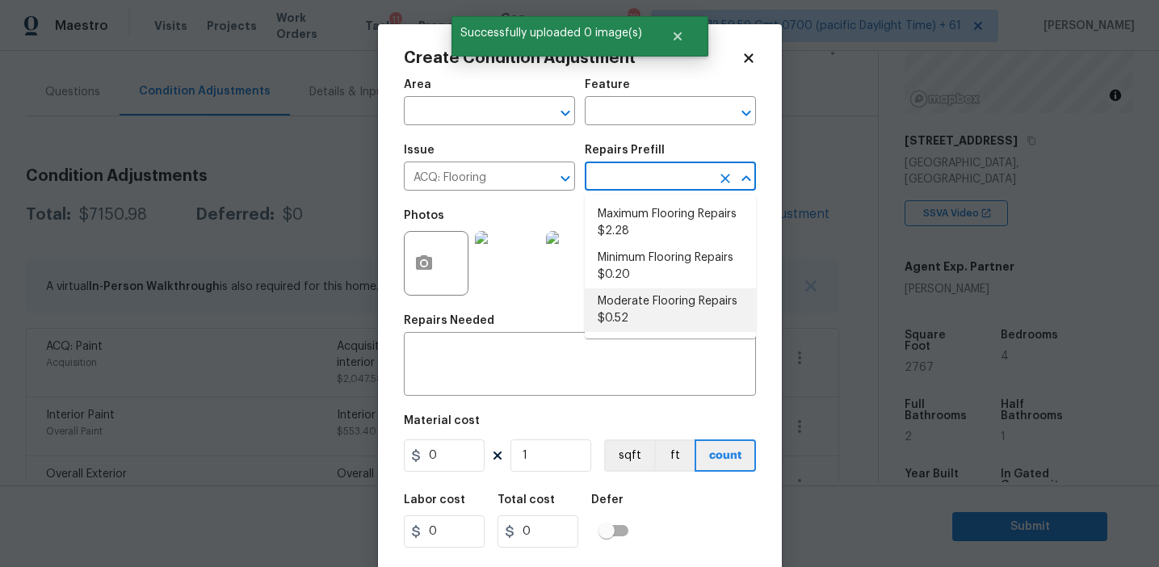
click at [619, 306] on li "Moderate Flooring Repairs $0.52" at bounding box center [670, 310] width 171 height 44
type input "Acquisition"
type textarea "Acquisition Scope: Moderate flooring repairs"
type input "0.52"
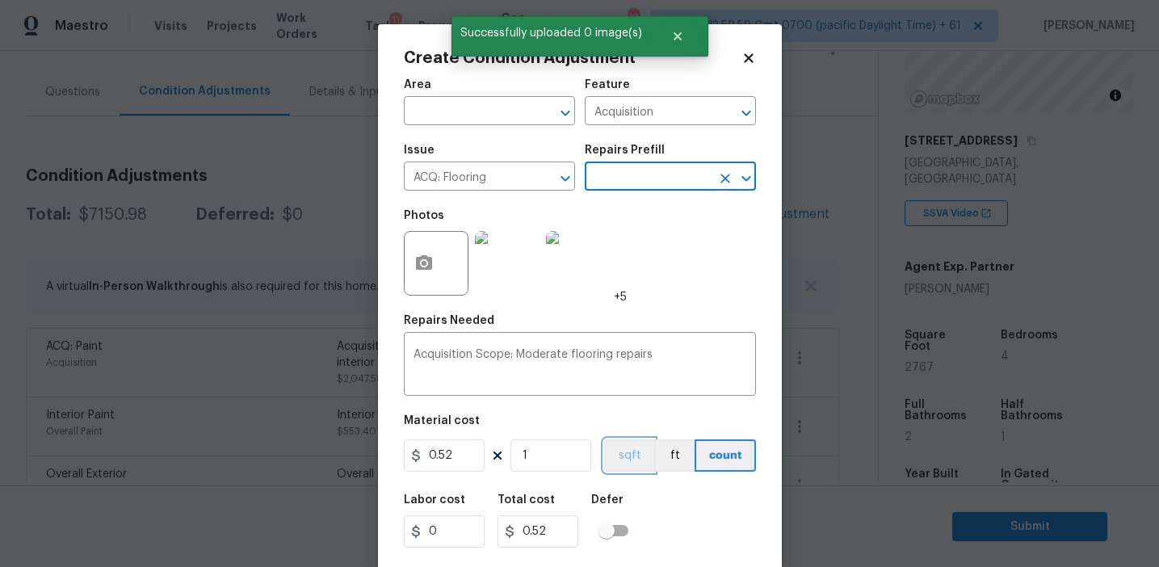
click at [641, 449] on button "sqft" at bounding box center [629, 455] width 50 height 32
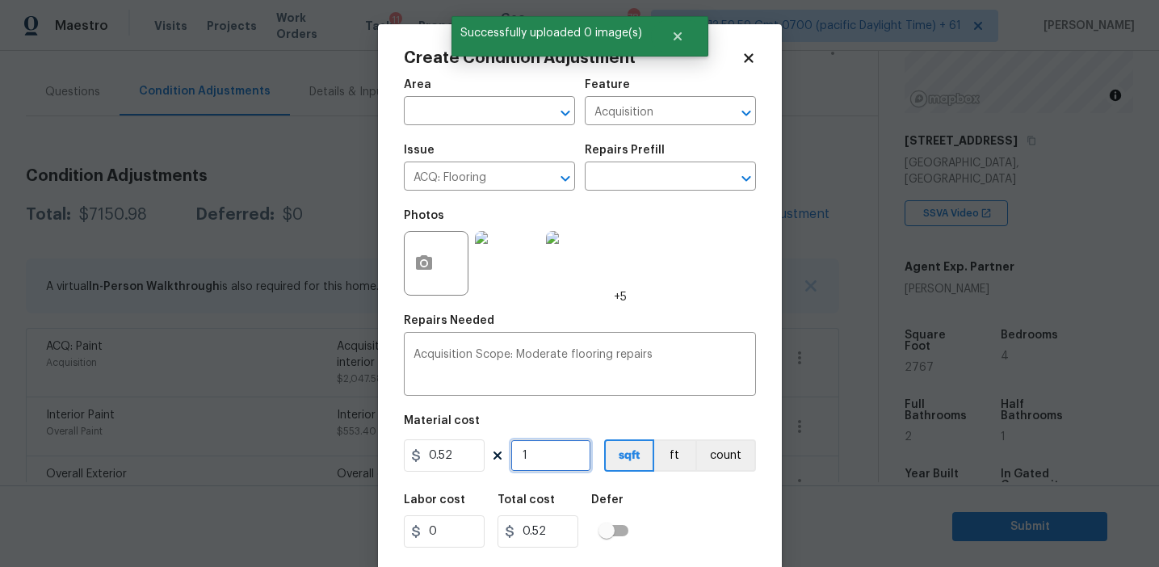
click at [562, 452] on input "1" at bounding box center [551, 455] width 81 height 32
type input "0"
paste input "2767"
type input "2767"
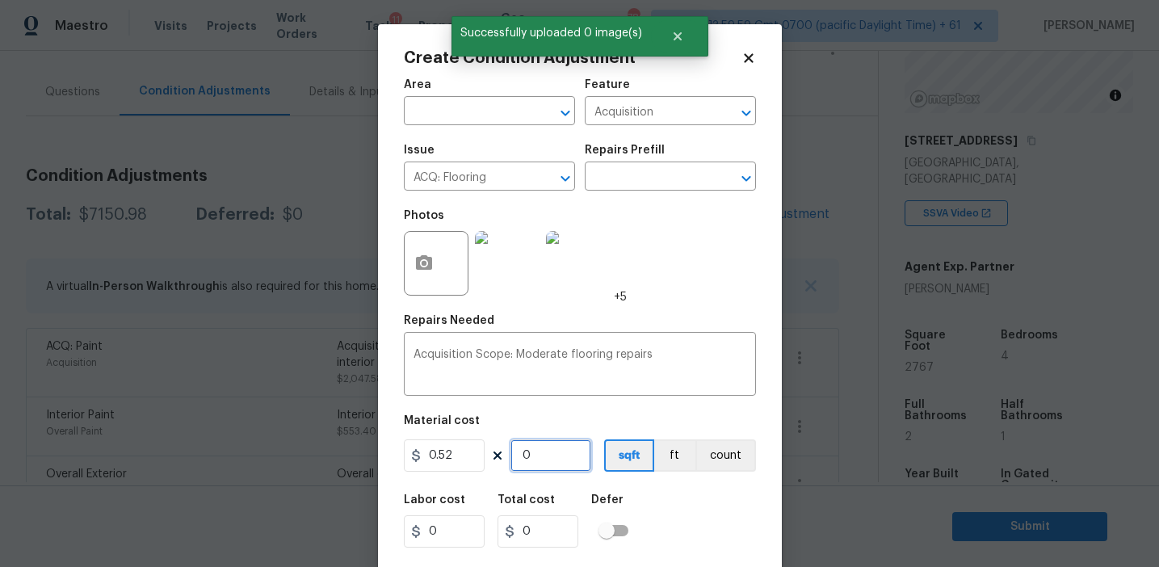
type input "1438.84"
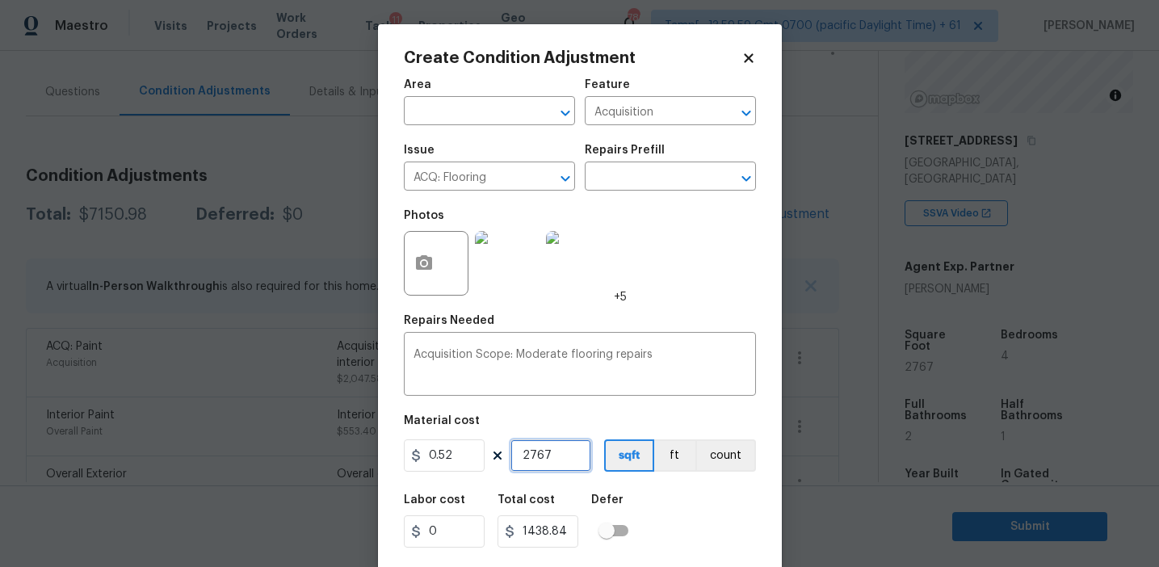
type input "2767"
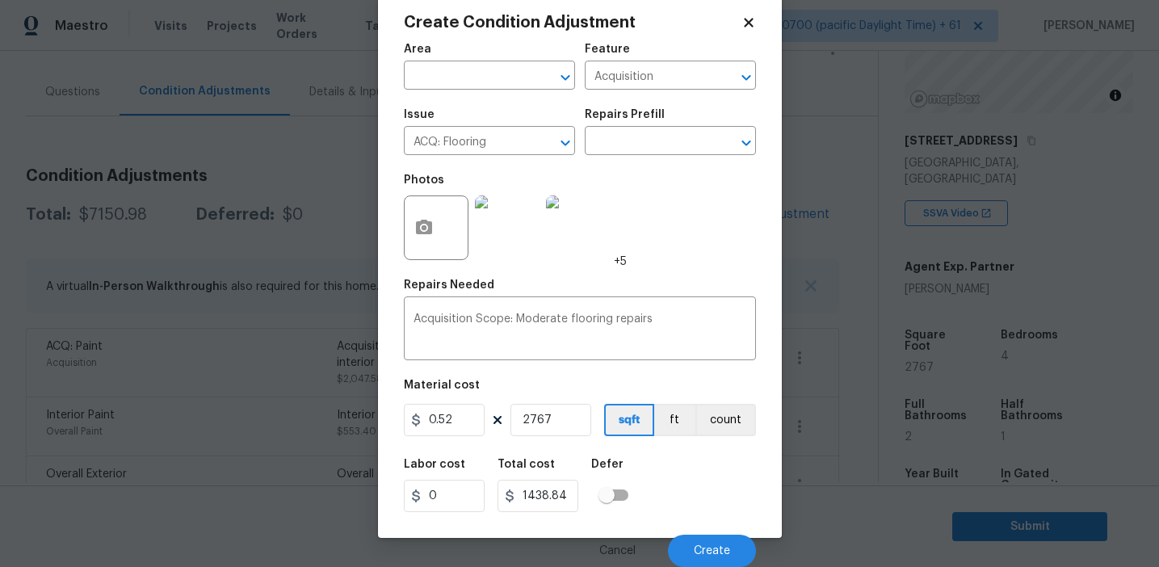
click at [685, 494] on div "Labor cost 0 Total cost 1438.84 Defer" at bounding box center [580, 485] width 352 height 73
click at [701, 530] on div "Cancel Create" at bounding box center [580, 544] width 352 height 45
click at [699, 538] on button "Create" at bounding box center [712, 551] width 88 height 32
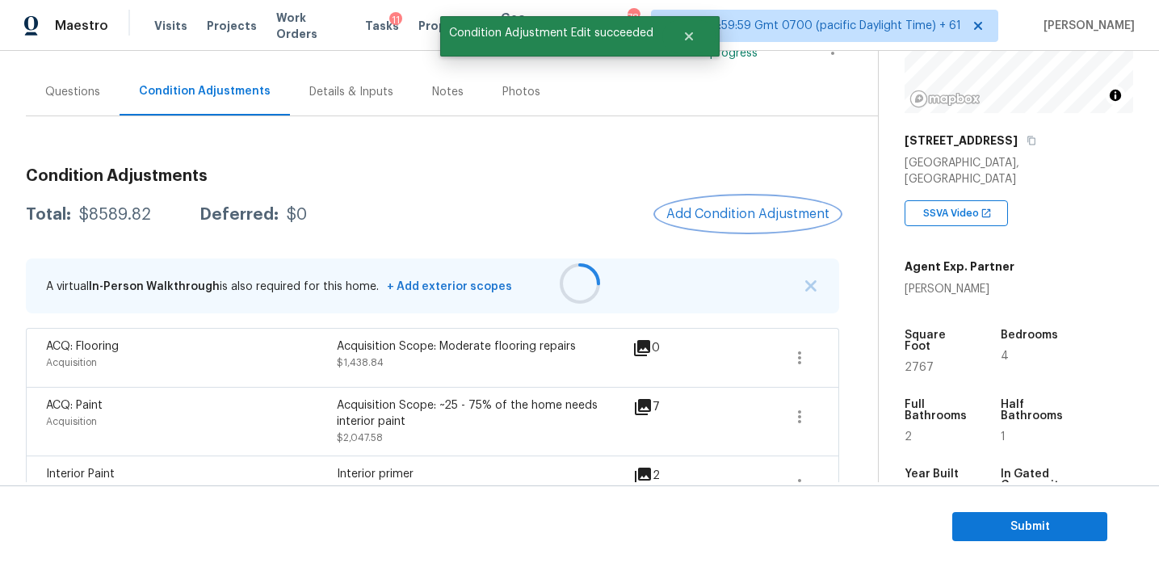
scroll to position [0, 0]
click at [112, 204] on div "Total: $8589.82 Deferred: $0 Add Condition Adjustment" at bounding box center [432, 215] width 813 height 36
click at [121, 215] on div "$8589.82" at bounding box center [115, 215] width 72 height 16
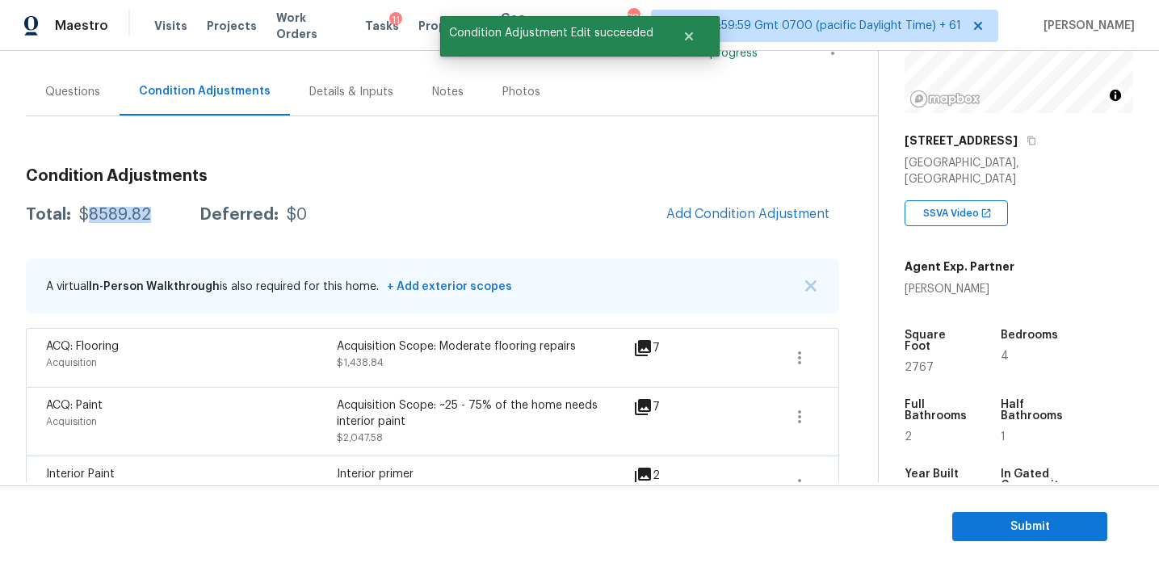
copy div "8589.82"
click at [186, 229] on div "Total: $8589.82 Deferred: $0 Add Condition Adjustment" at bounding box center [432, 215] width 813 height 36
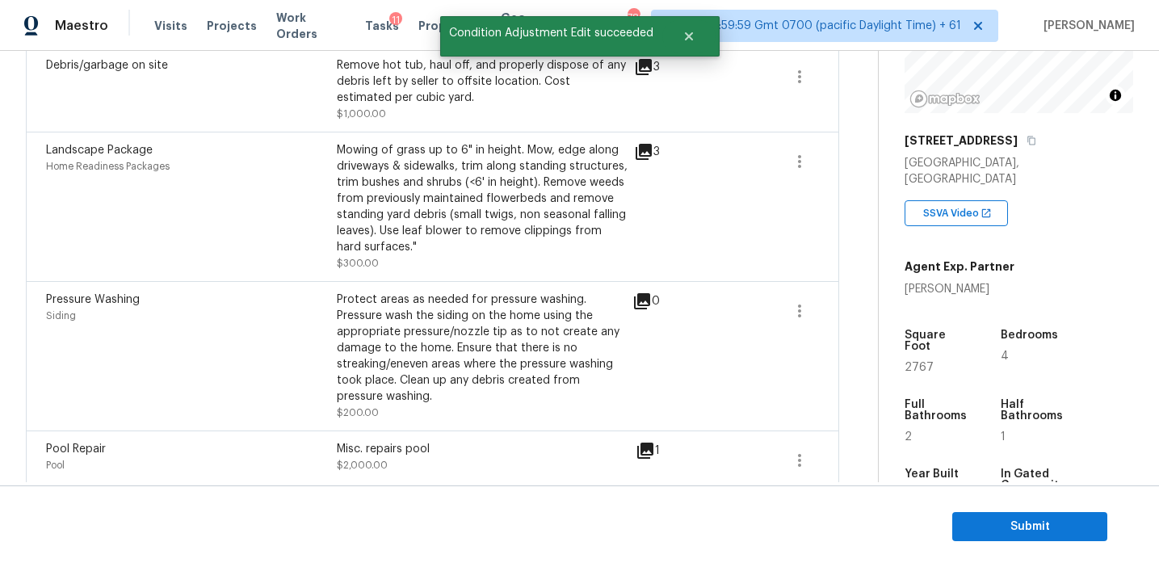
scroll to position [754, 0]
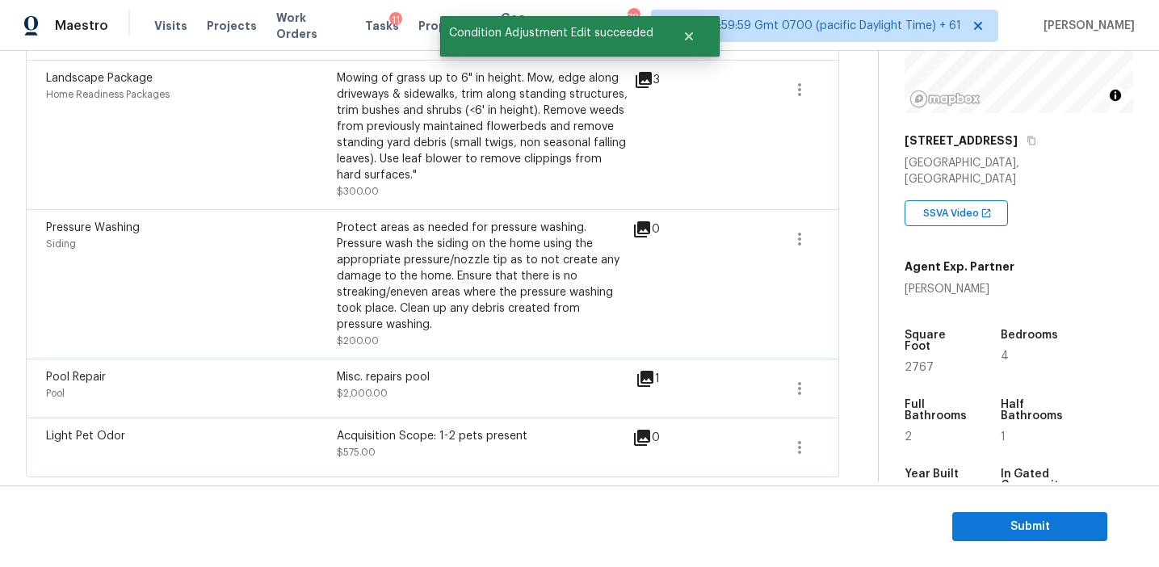
click at [186, 229] on div "Pressure Washing" at bounding box center [191, 228] width 291 height 16
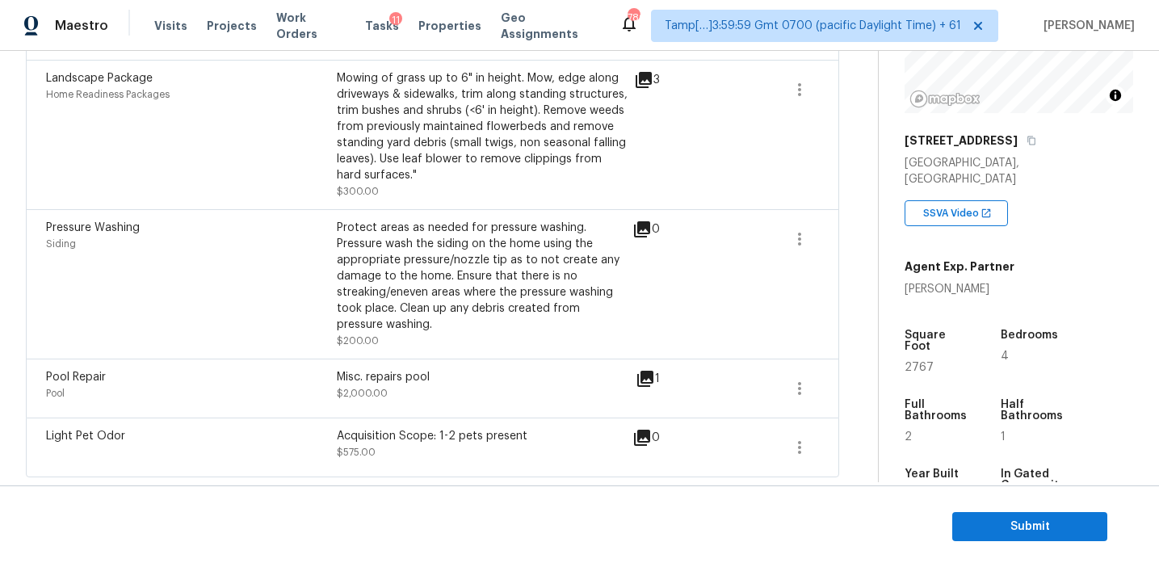
click at [271, 273] on div "Pressure Washing Siding" at bounding box center [191, 284] width 291 height 129
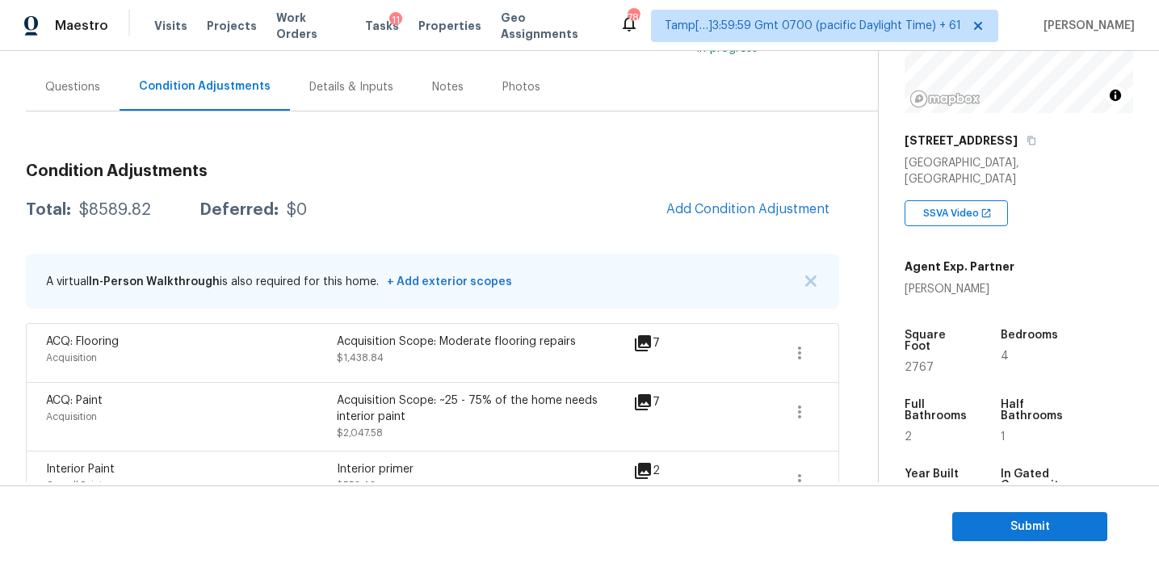
scroll to position [142, 0]
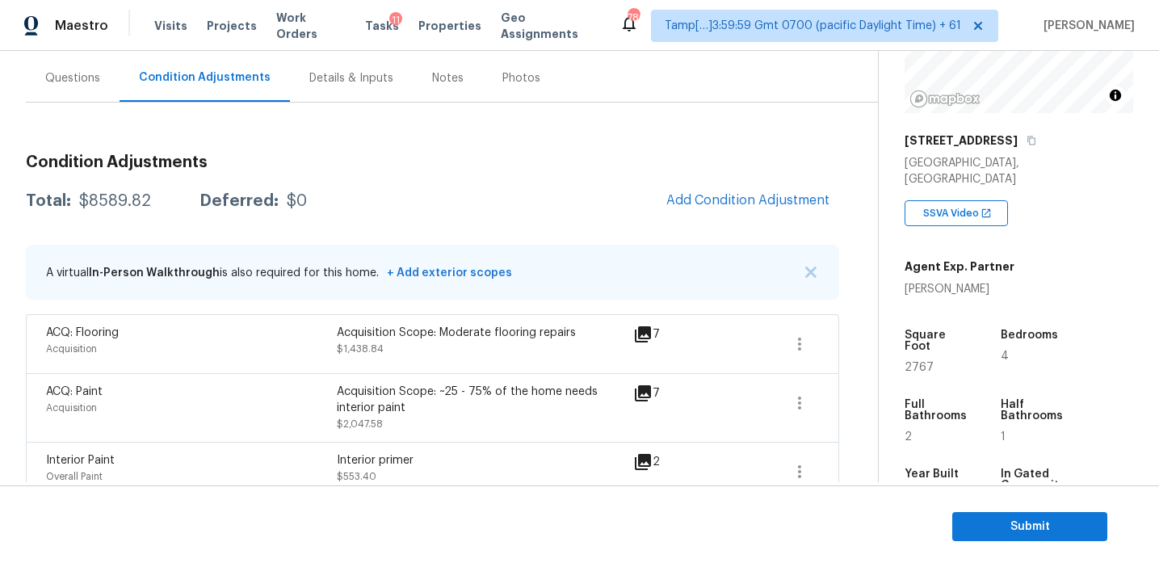
click at [125, 204] on div "$8589.82" at bounding box center [115, 201] width 72 height 16
copy div "8589.82"
click at [309, 186] on div "Total: $8589.82 Deferred: $0 Add Condition Adjustment" at bounding box center [432, 201] width 813 height 36
click at [268, 154] on h3 "Condition Adjustments" at bounding box center [432, 162] width 813 height 16
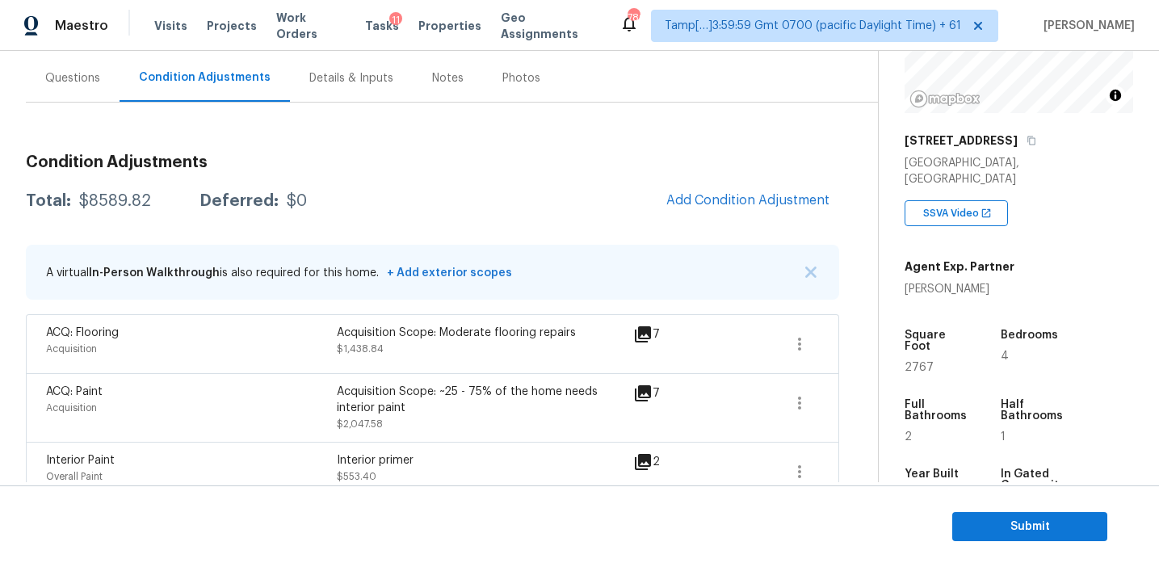
click at [66, 83] on div "Questions" at bounding box center [72, 78] width 55 height 16
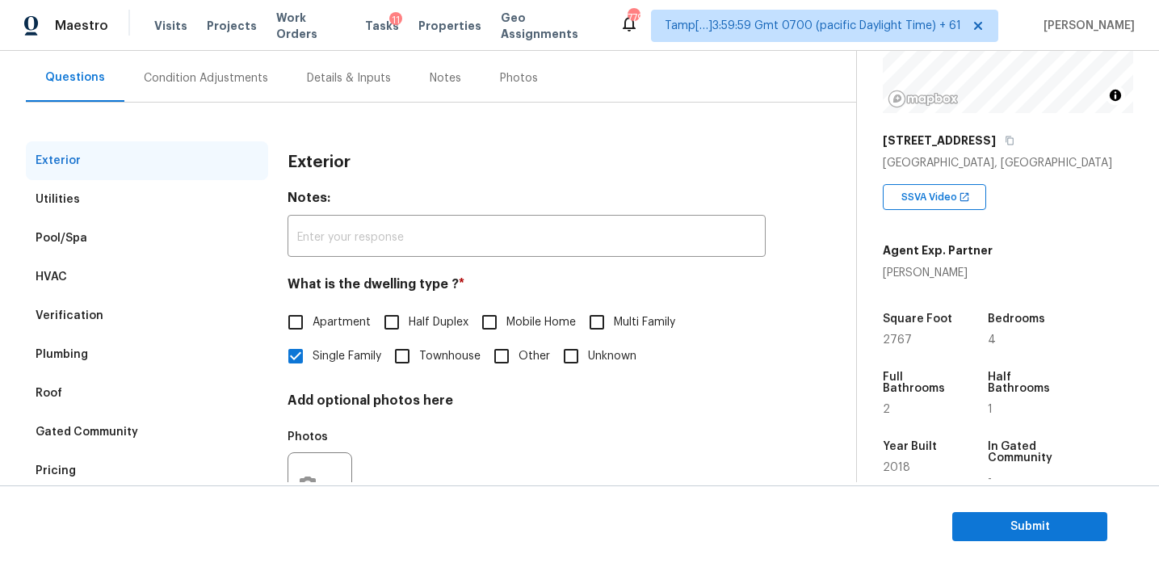
click at [101, 466] on div "Pricing" at bounding box center [147, 471] width 242 height 39
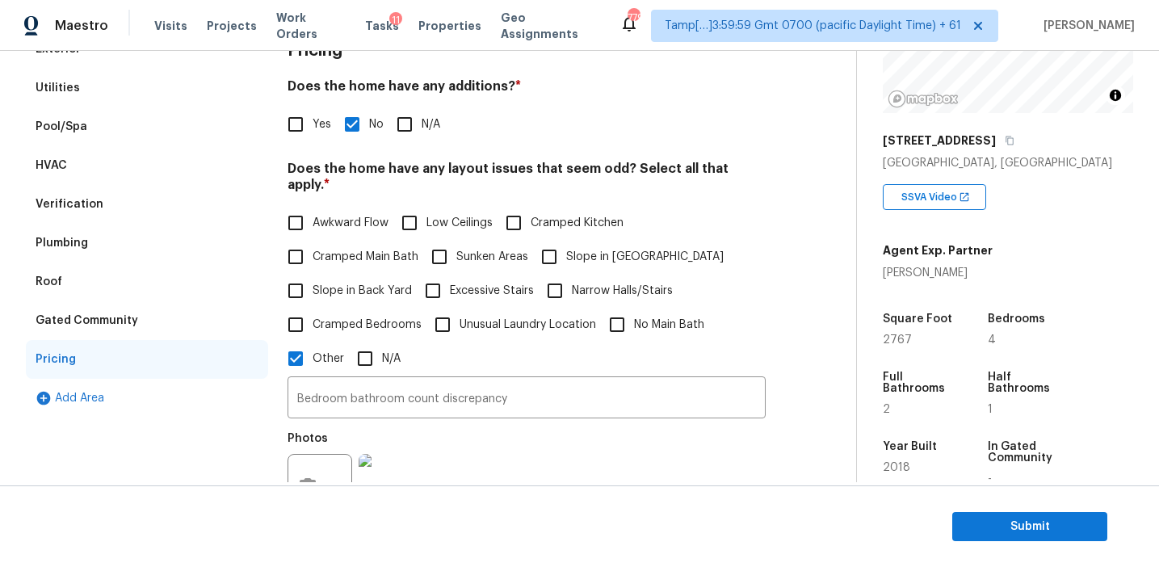
scroll to position [223, 0]
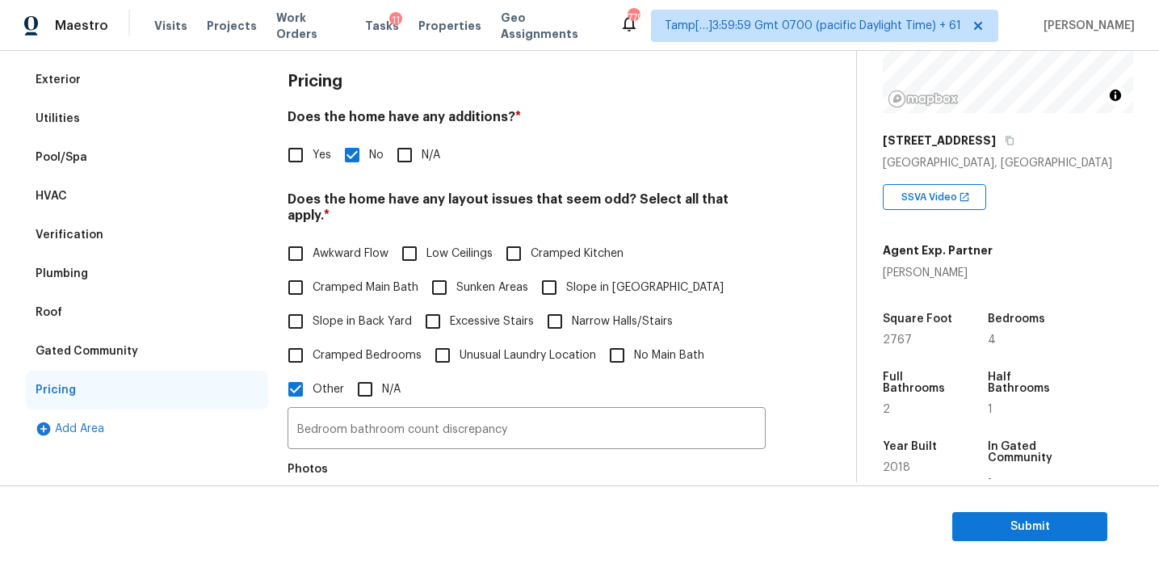
click at [152, 233] on div "Verification" at bounding box center [147, 235] width 242 height 39
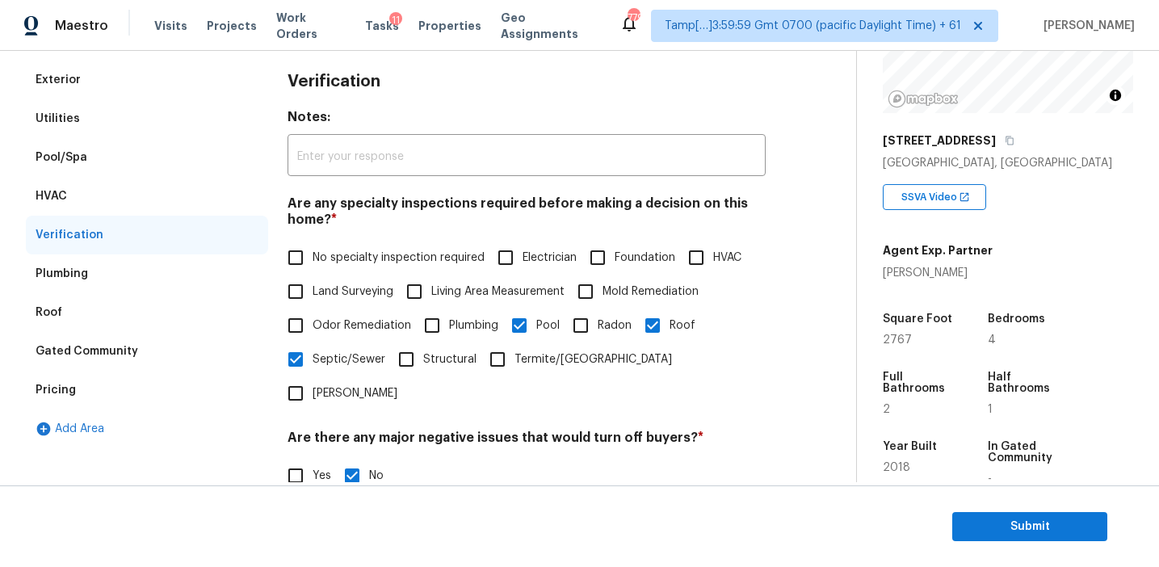
scroll to position [558, 0]
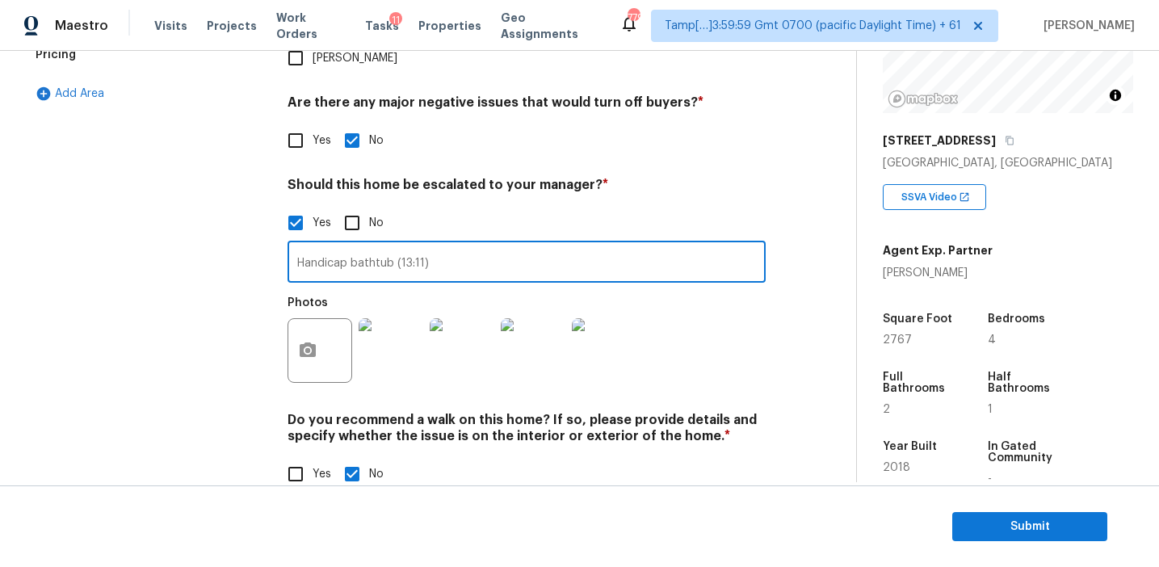
click at [313, 245] on input "Handicap bathtub (13:11)" at bounding box center [527, 264] width 478 height 38
click at [234, 254] on div "Exterior Utilities Pool/Spa HVAC Verification Plumbing Roof Gated Community Pri…" at bounding box center [147, 117] width 242 height 785
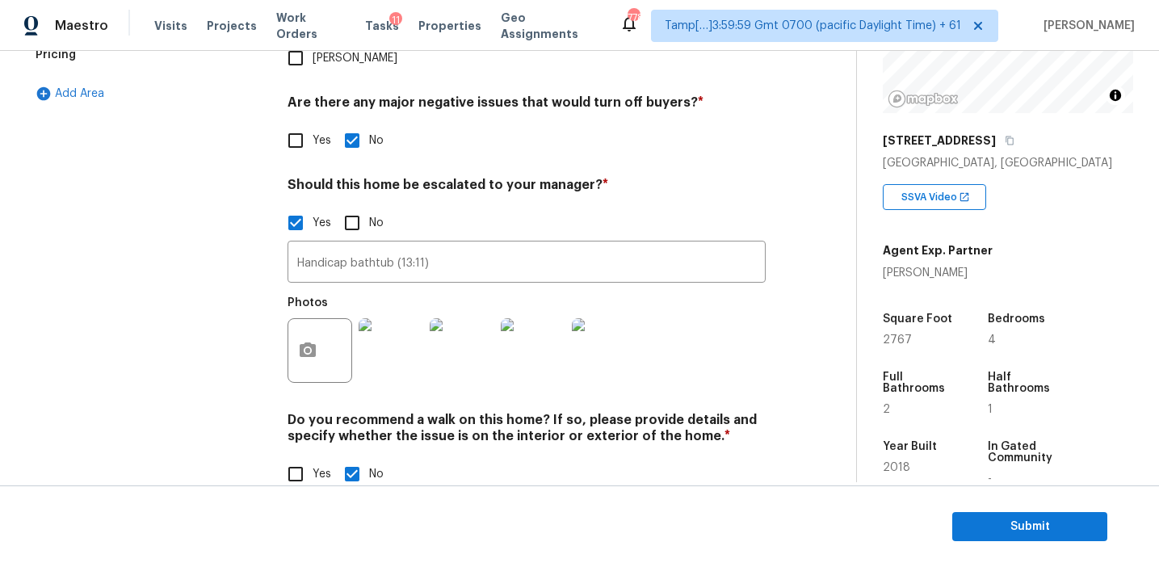
scroll to position [464, 0]
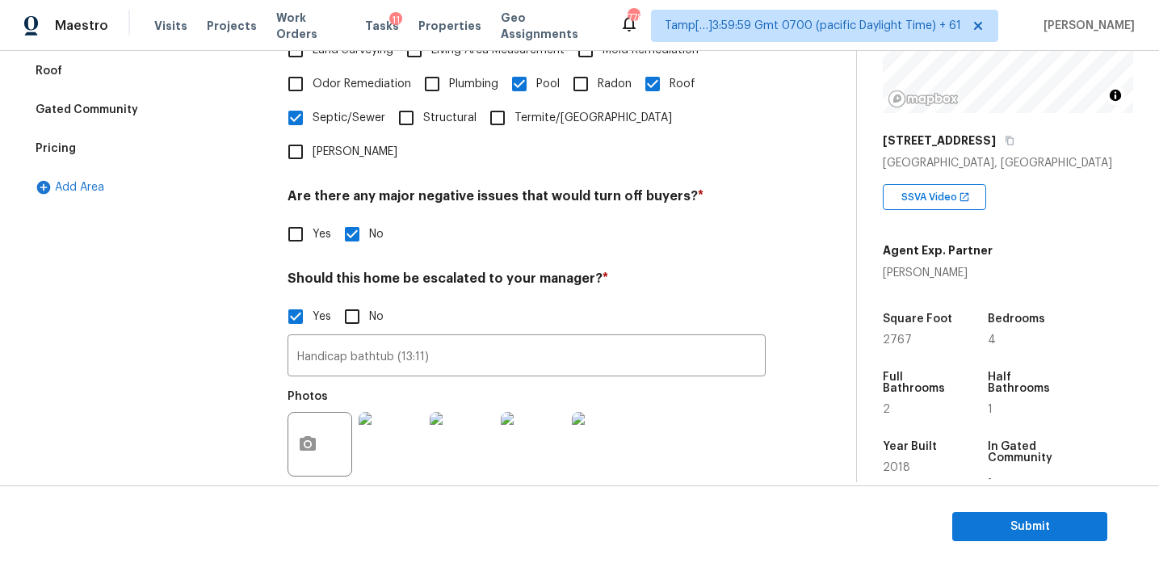
click at [168, 157] on div "Pricing" at bounding box center [147, 148] width 242 height 39
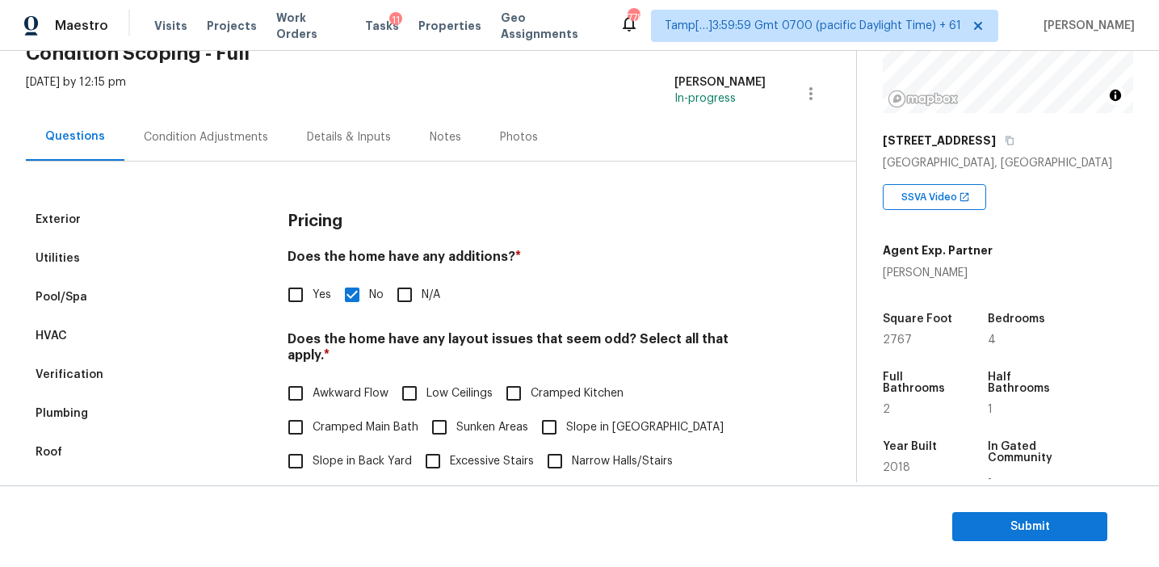
scroll to position [134, 0]
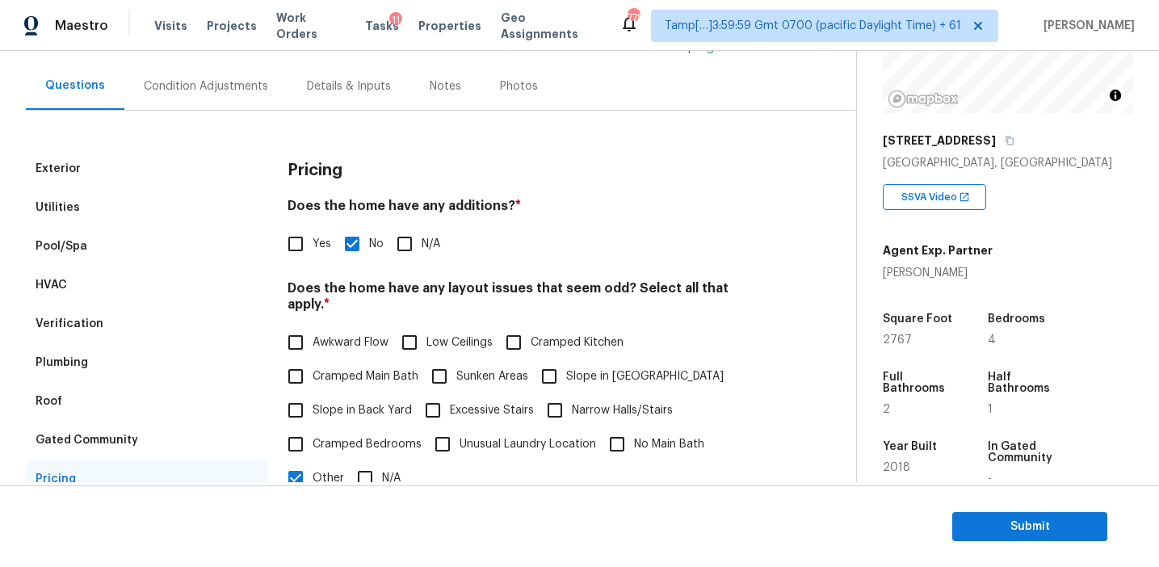
click at [146, 434] on div "Gated Community" at bounding box center [147, 440] width 242 height 39
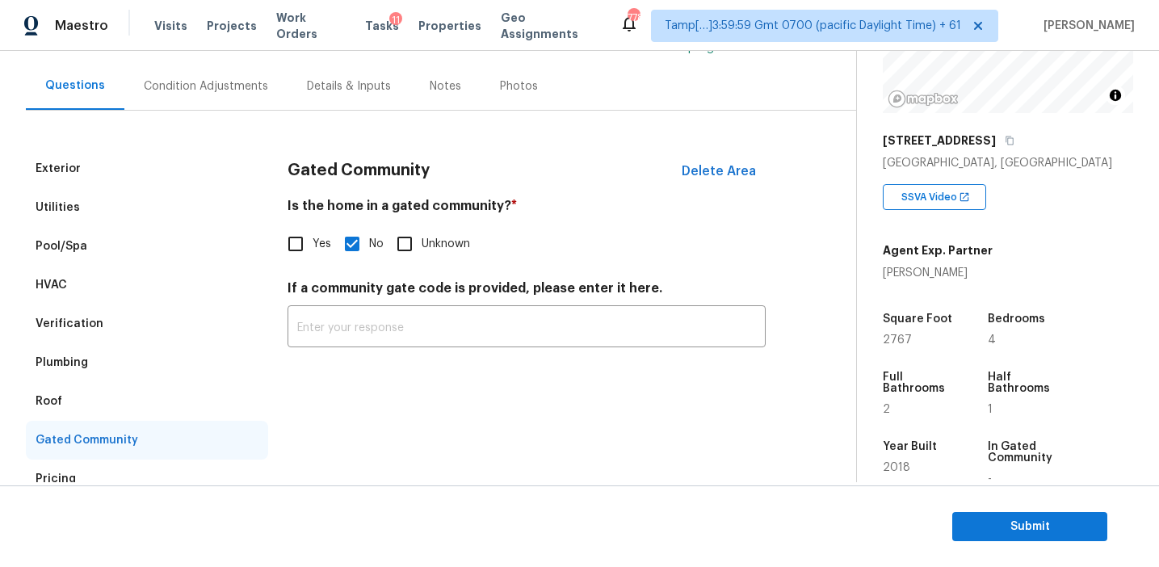
click at [132, 395] on div "Roof" at bounding box center [147, 401] width 242 height 39
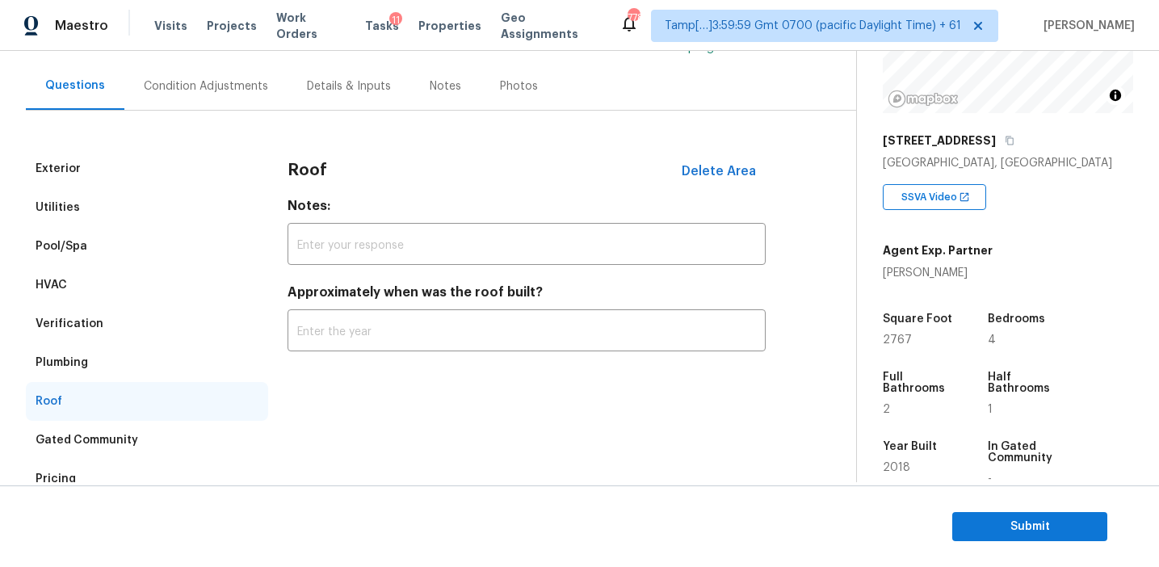
click at [132, 362] on div "Plumbing" at bounding box center [147, 362] width 242 height 39
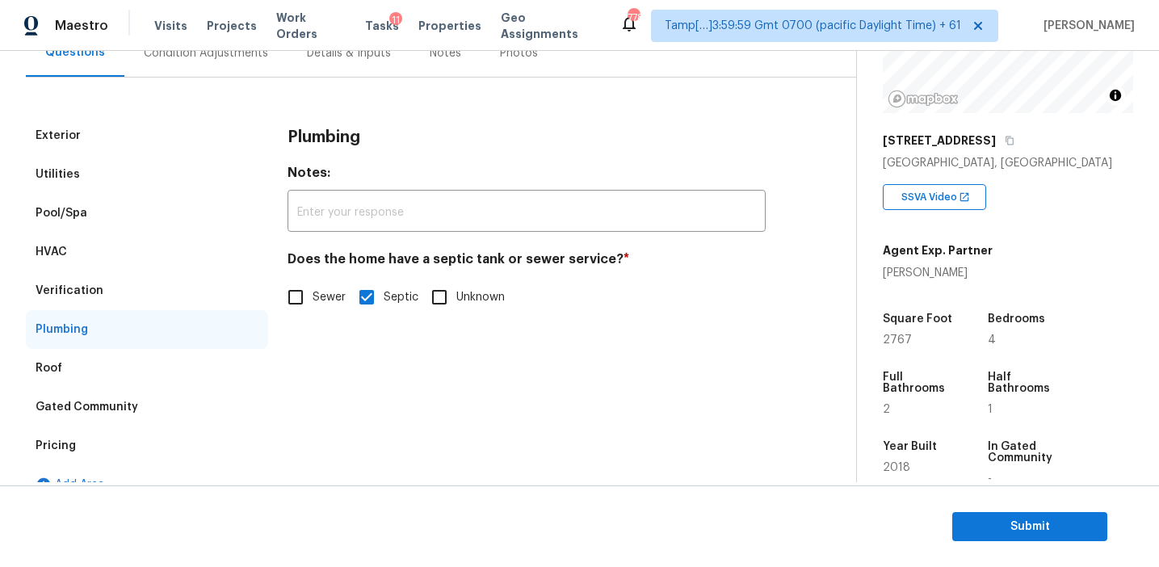
scroll to position [166, 0]
click at [171, 293] on div "Verification" at bounding box center [147, 291] width 242 height 39
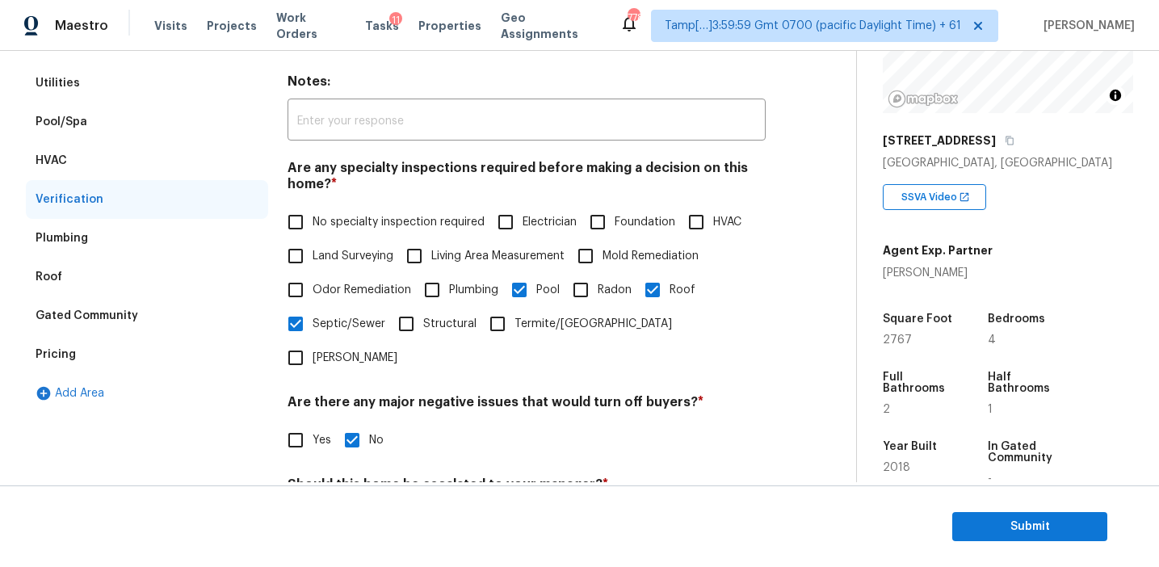
scroll to position [225, 0]
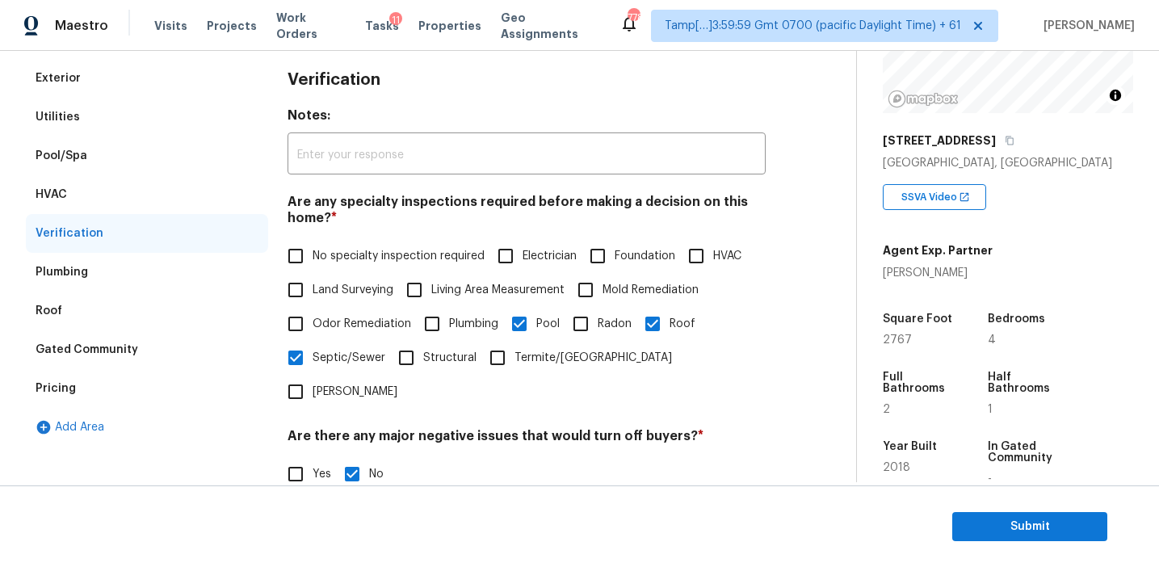
click at [152, 188] on div "HVAC" at bounding box center [147, 194] width 242 height 39
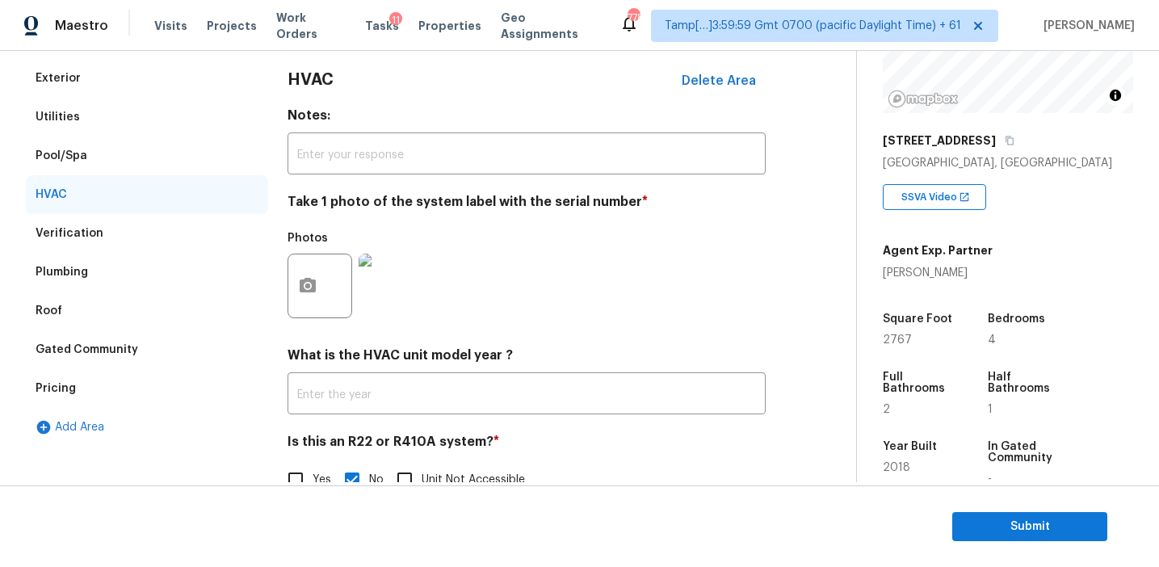
click at [145, 153] on div "Pool/Spa" at bounding box center [147, 156] width 242 height 39
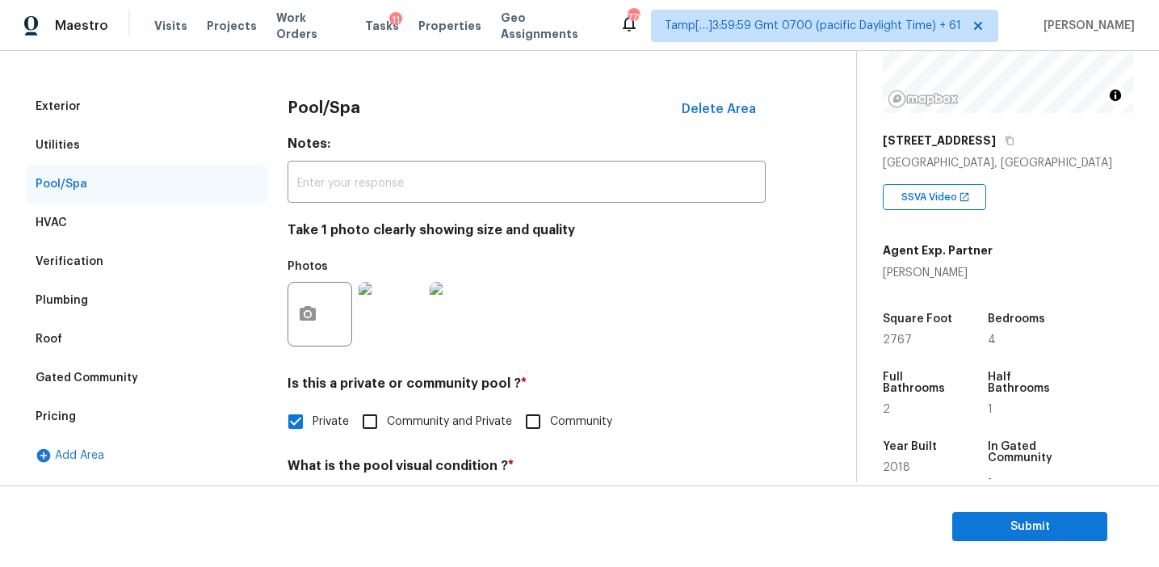
scroll to position [195, 0]
click at [145, 153] on div "Utilities" at bounding box center [147, 146] width 242 height 39
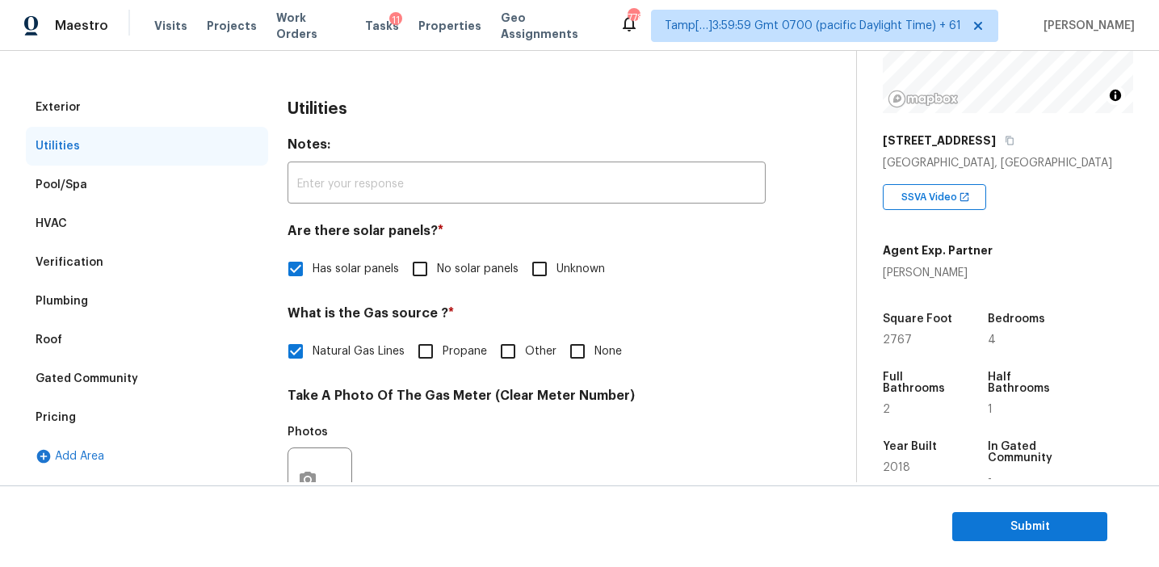
click at [145, 107] on div "Exterior" at bounding box center [147, 107] width 242 height 39
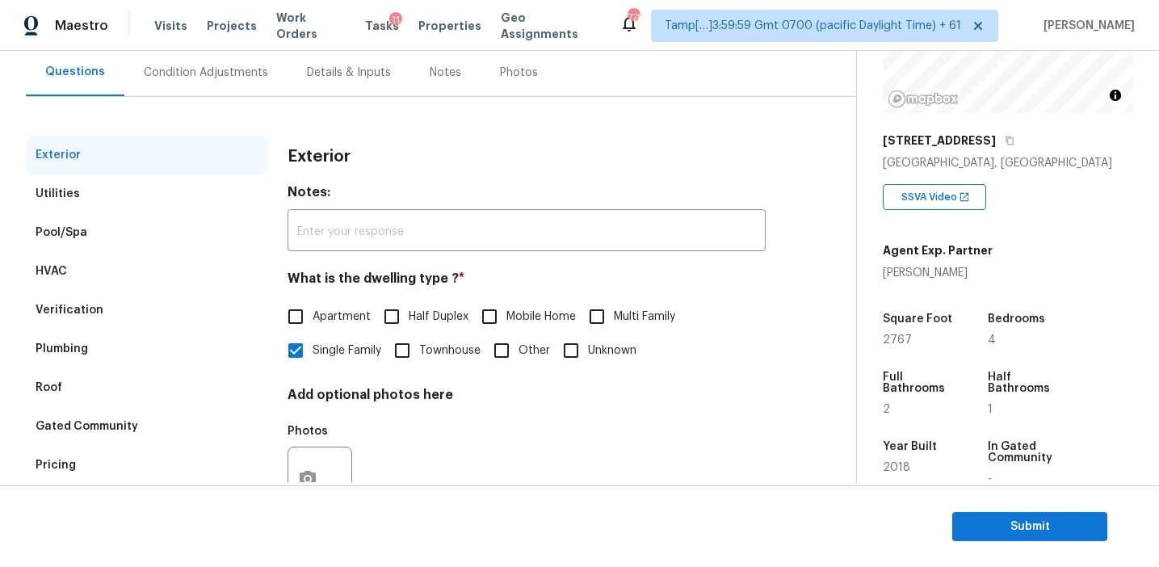
click at [248, 54] on div "Condition Adjustments" at bounding box center [205, 72] width 163 height 48
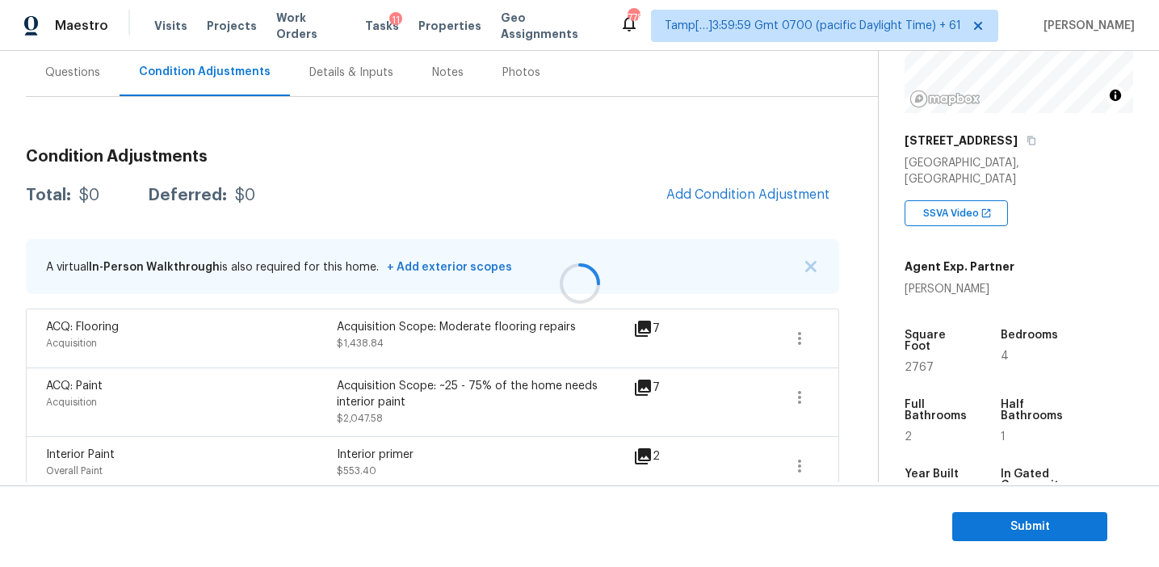
scroll to position [149, 0]
click at [803, 258] on div "A virtual In-Person Walkthrough is also required for this home. + Add exterior …" at bounding box center [432, 265] width 813 height 55
click at [809, 262] on img "button" at bounding box center [810, 265] width 11 height 11
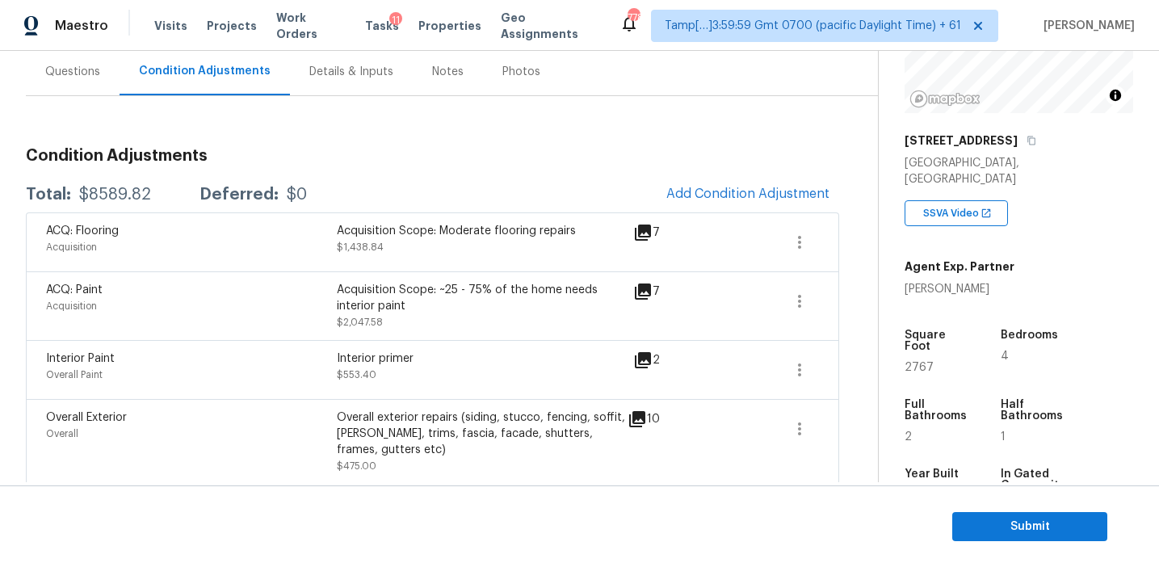
click at [401, 286] on div "Acquisition Scope: ~25 - 75% of the home needs interior paint" at bounding box center [482, 298] width 291 height 32
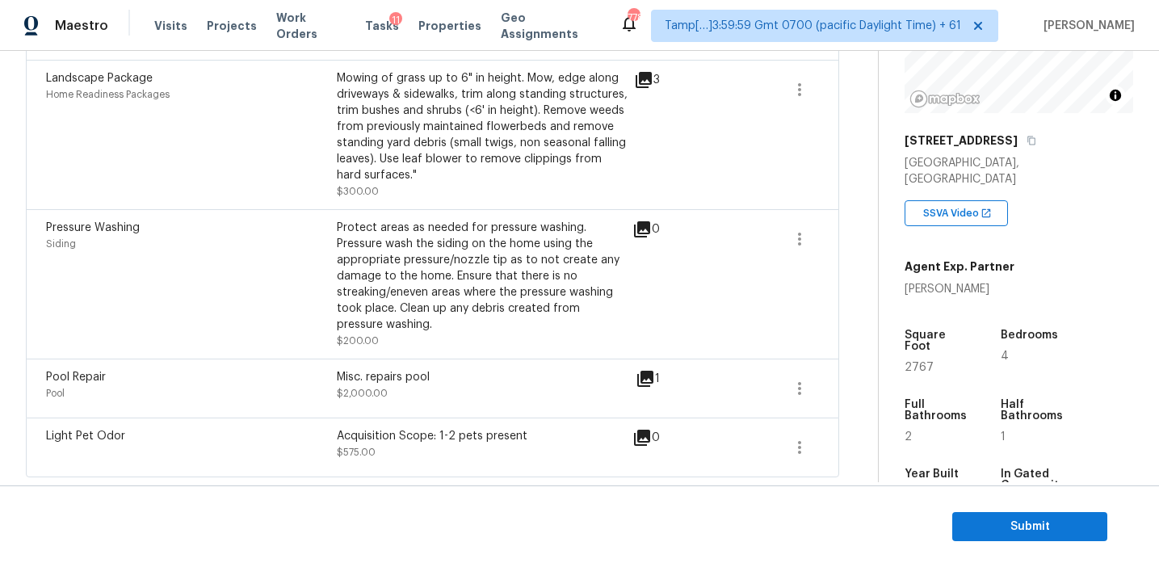
click at [288, 279] on div "Pressure Washing Siding" at bounding box center [191, 284] width 291 height 129
click at [296, 207] on div "Landscape Package Home Readiness Packages Mowing of grass up to 6" in height. M…" at bounding box center [432, 134] width 813 height 149
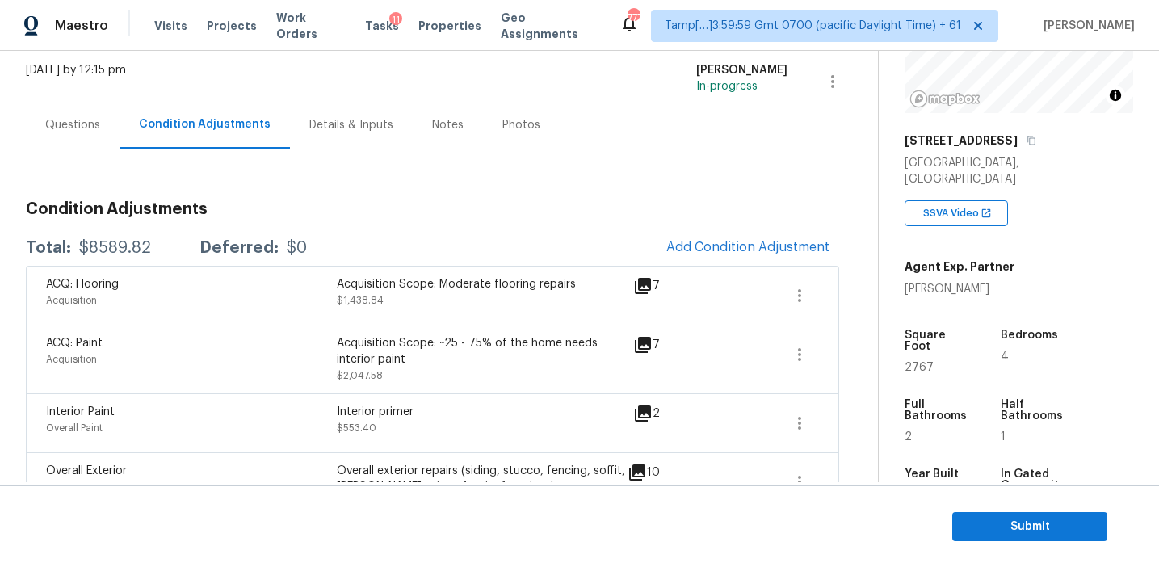
click at [87, 144] on div "Questions" at bounding box center [73, 125] width 94 height 48
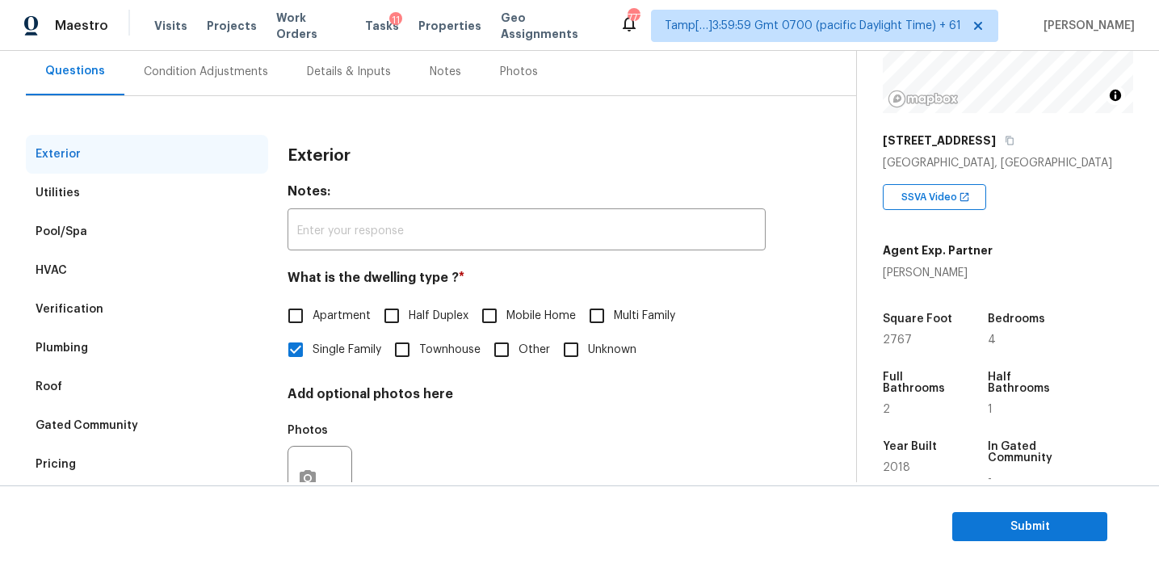
scroll to position [211, 0]
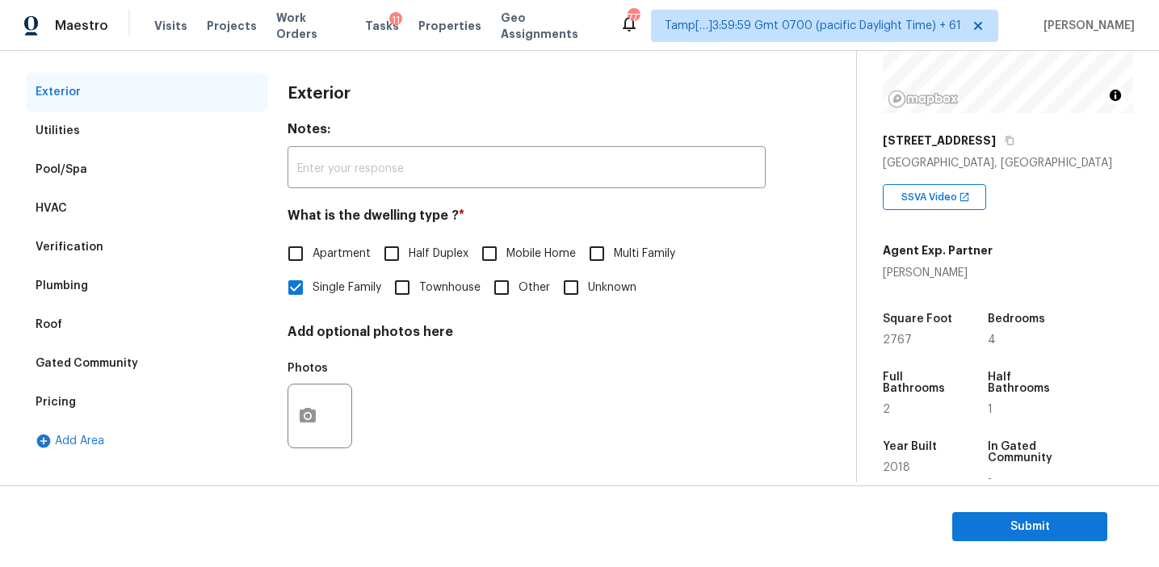
click at [98, 418] on div "Pricing" at bounding box center [147, 402] width 242 height 39
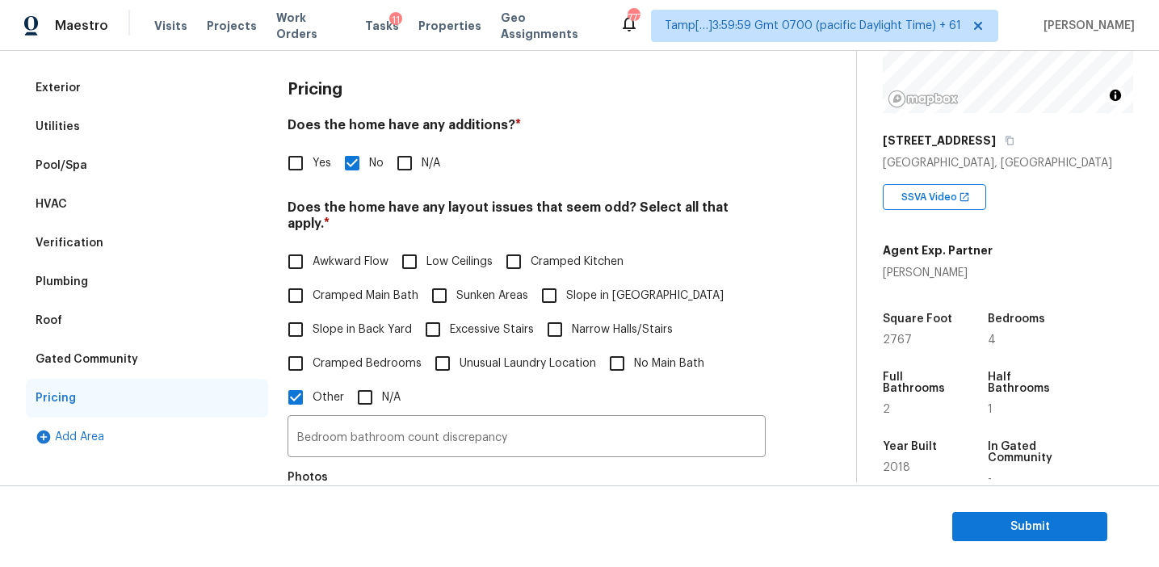
click at [161, 353] on div "Gated Community" at bounding box center [147, 359] width 242 height 39
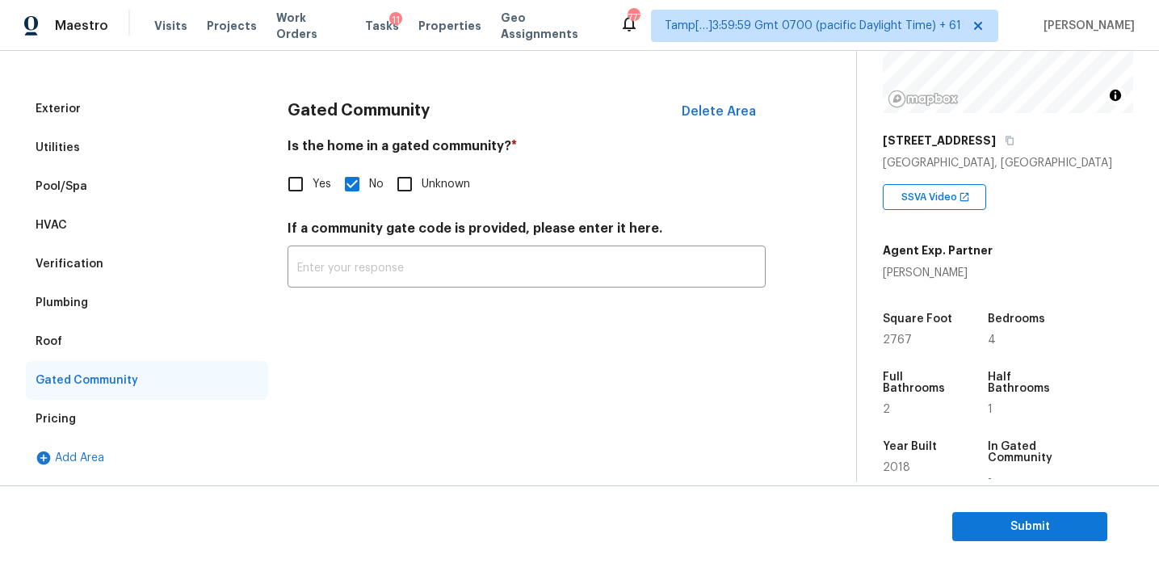
click at [90, 337] on div "Roof" at bounding box center [147, 341] width 242 height 39
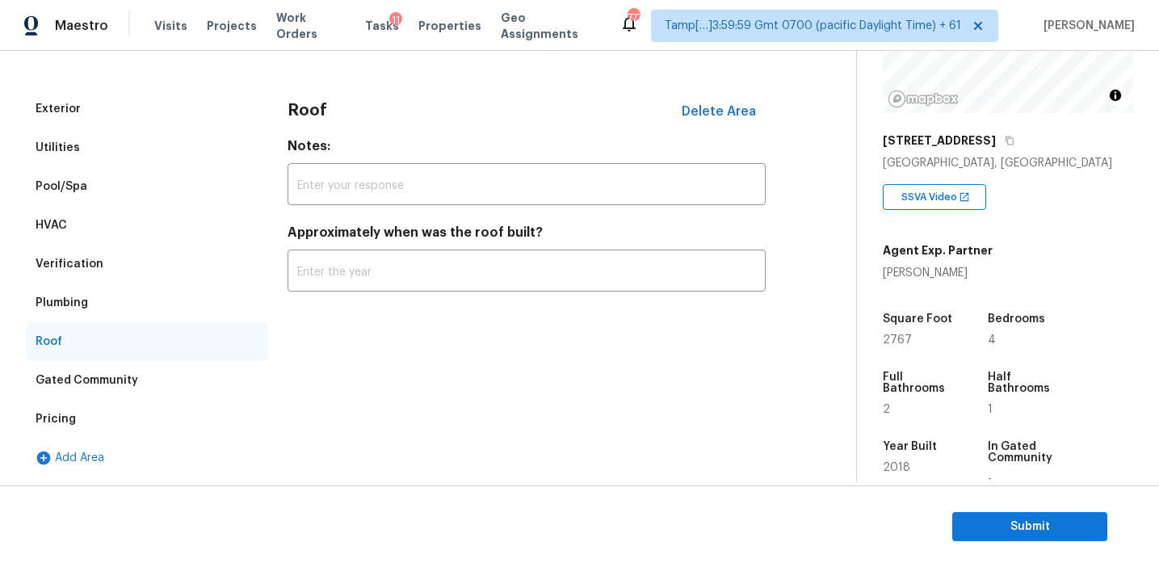
click at [91, 306] on div "Plumbing" at bounding box center [147, 303] width 242 height 39
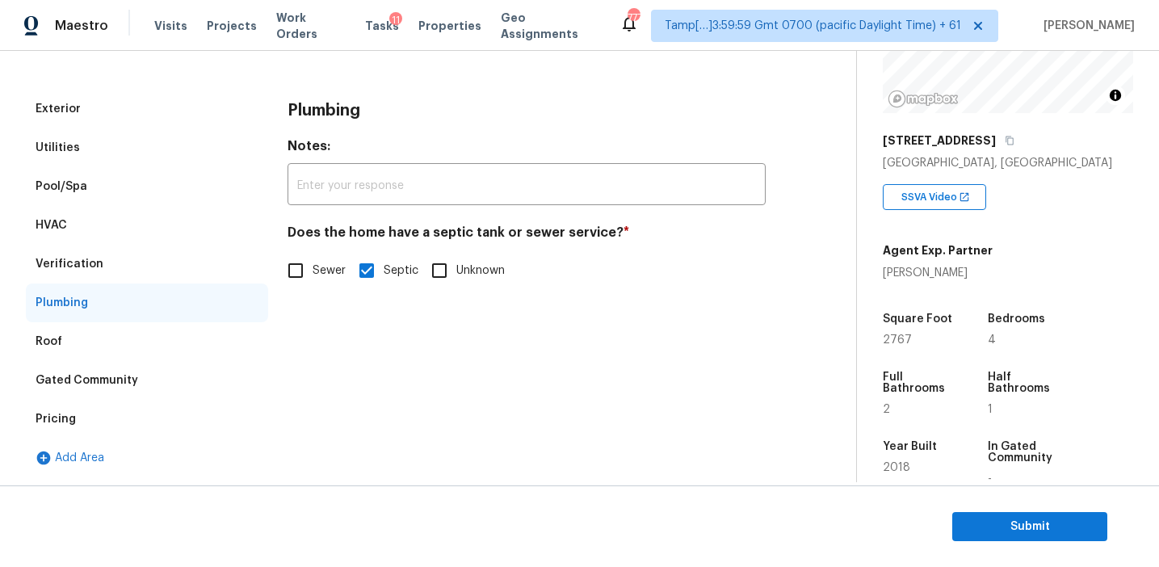
click at [115, 256] on div "Verification" at bounding box center [147, 264] width 242 height 39
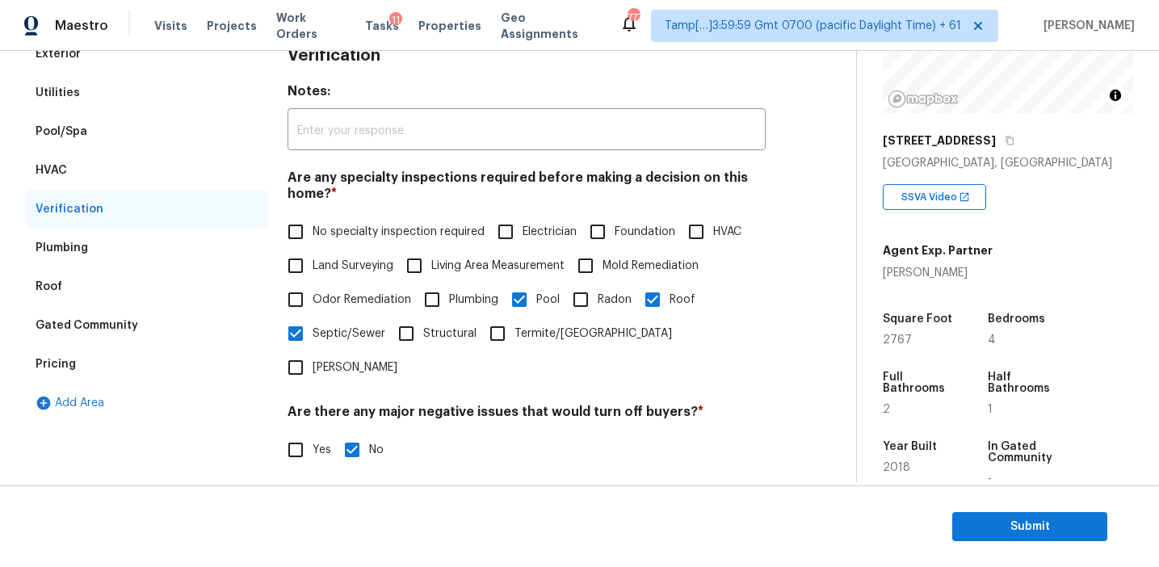
scroll to position [227, 0]
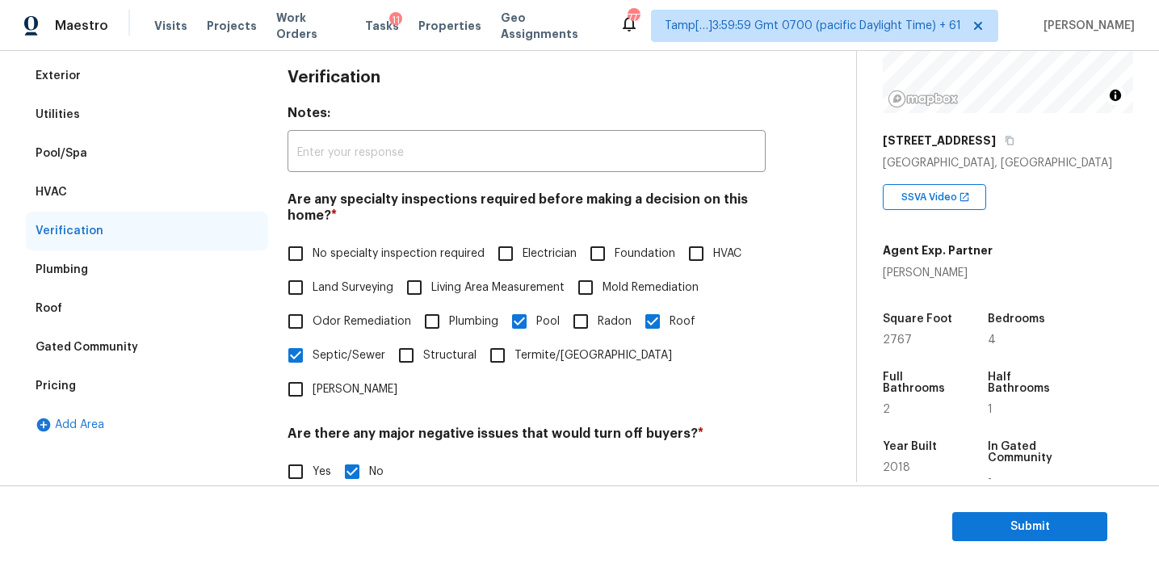
click at [132, 188] on div "HVAC" at bounding box center [147, 192] width 242 height 39
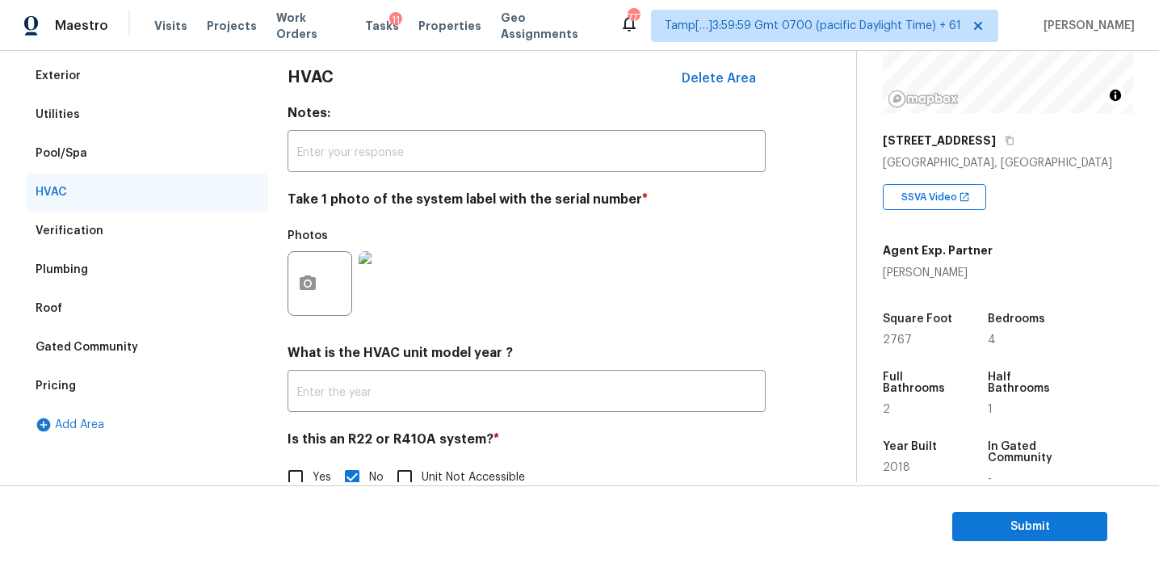
click at [116, 154] on div "Pool/Spa" at bounding box center [147, 153] width 242 height 39
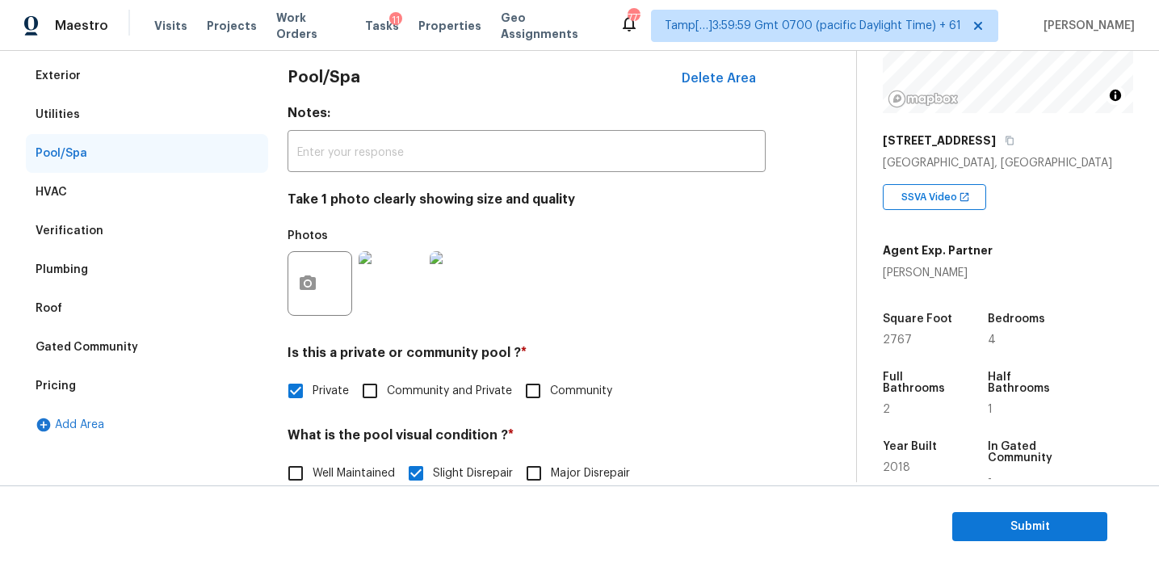
click at [112, 109] on div "Utilities" at bounding box center [147, 114] width 242 height 39
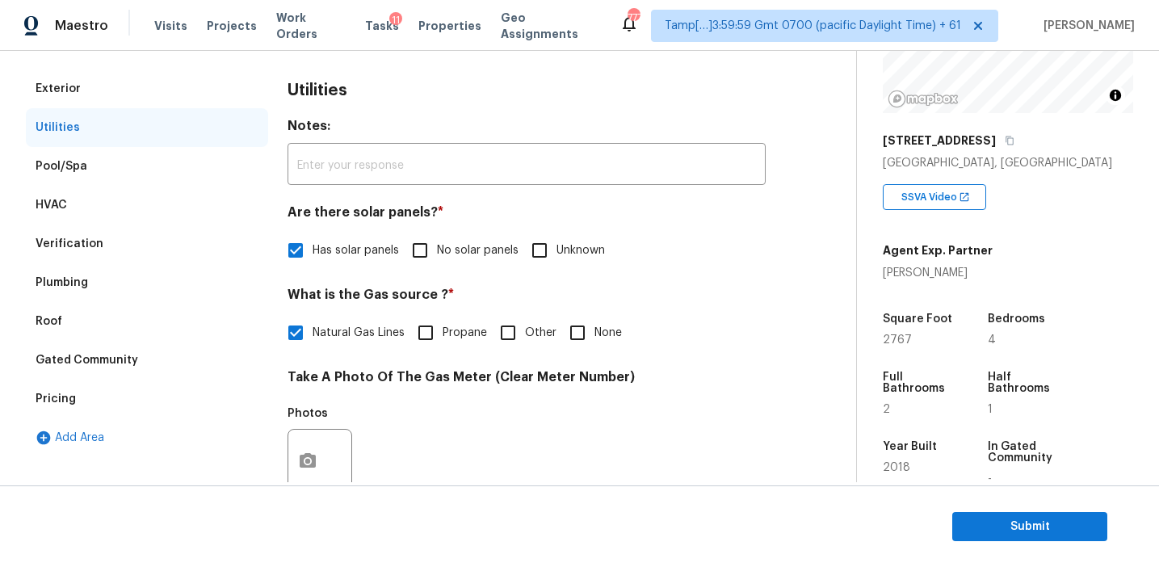
click at [134, 94] on div "Exterior" at bounding box center [147, 88] width 242 height 39
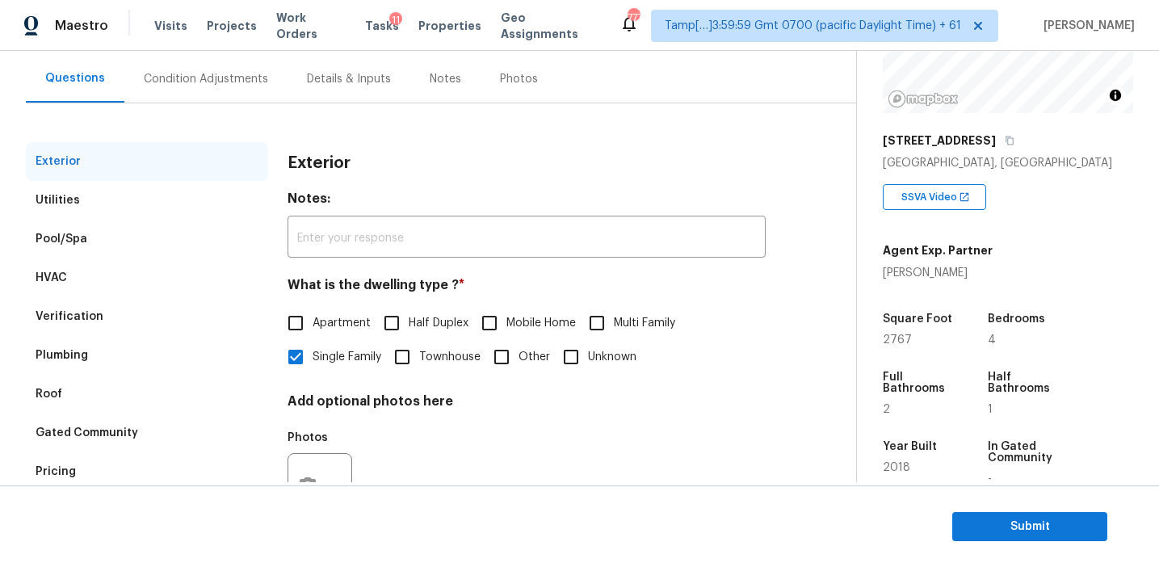
scroll to position [133, 0]
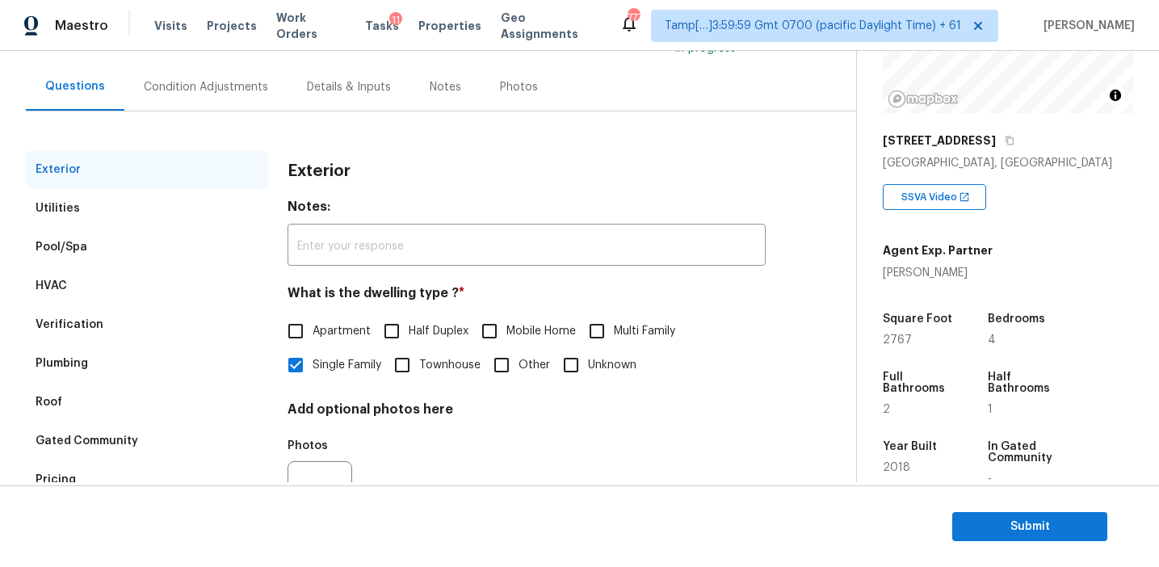
click at [183, 91] on div "Condition Adjustments" at bounding box center [206, 87] width 124 height 16
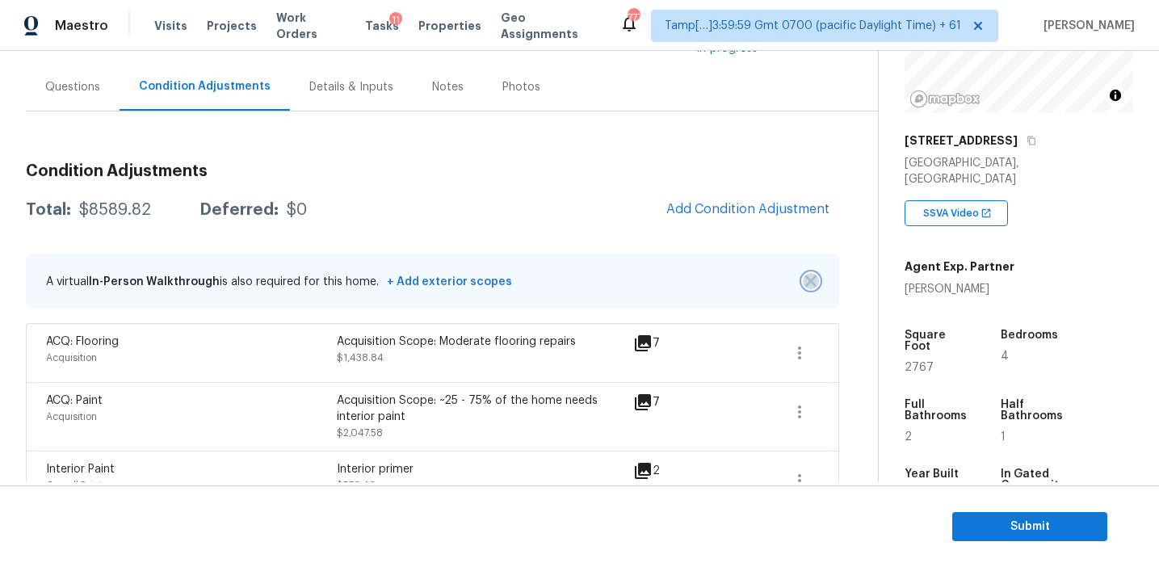
click at [808, 279] on img "button" at bounding box center [810, 280] width 11 height 11
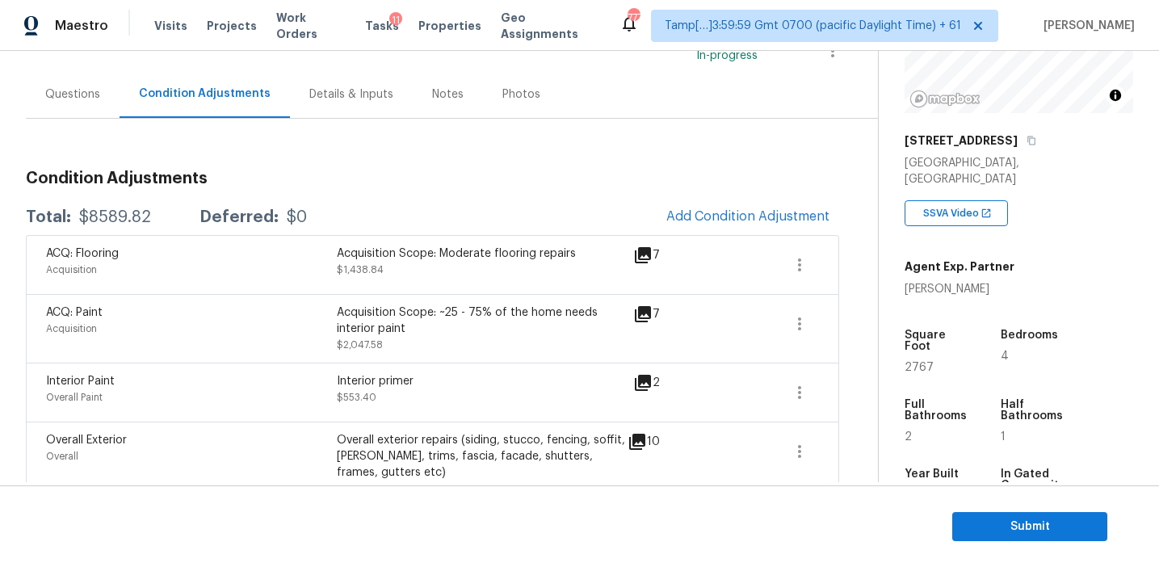
scroll to position [141, 0]
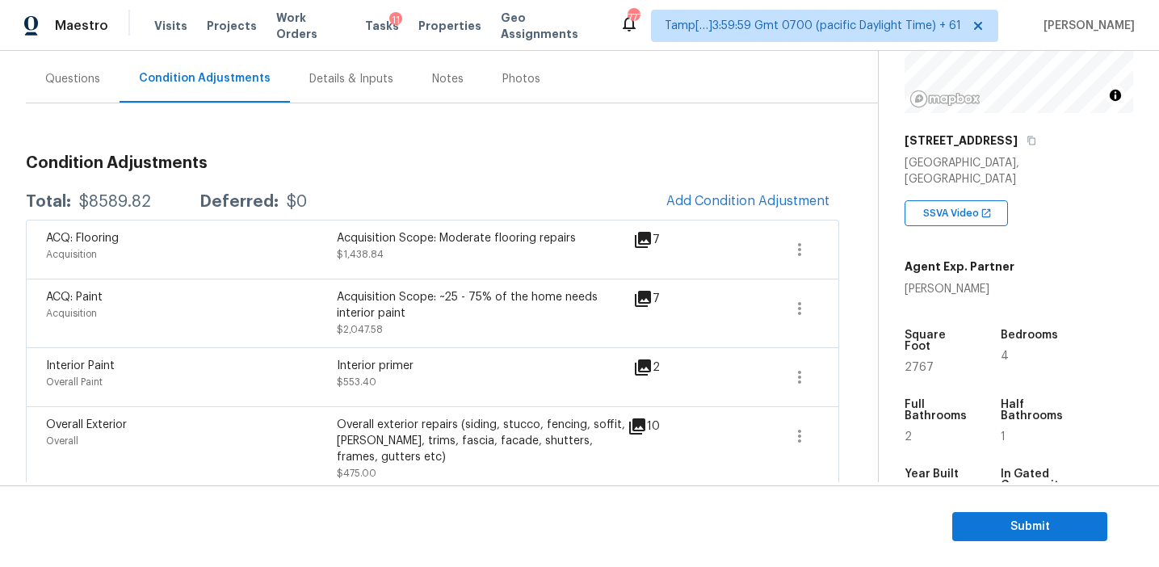
click at [410, 194] on div "Total: $8589.82 Deferred: $0 Add Condition Adjustment" at bounding box center [432, 202] width 813 height 36
click at [973, 515] on button "Submit" at bounding box center [1029, 527] width 155 height 30
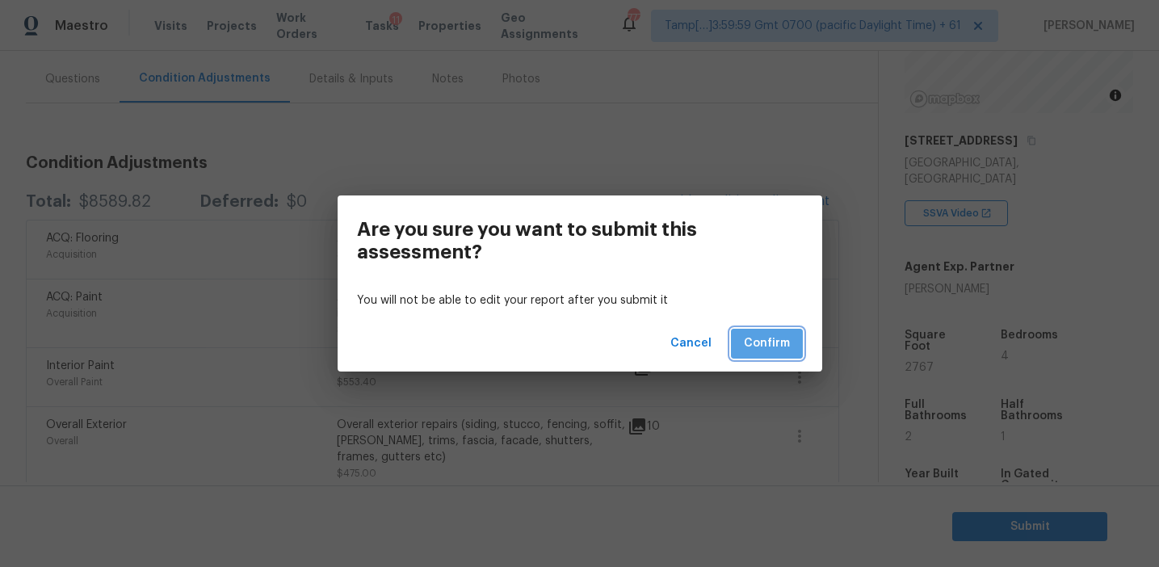
click at [754, 336] on span "Confirm" at bounding box center [767, 344] width 46 height 20
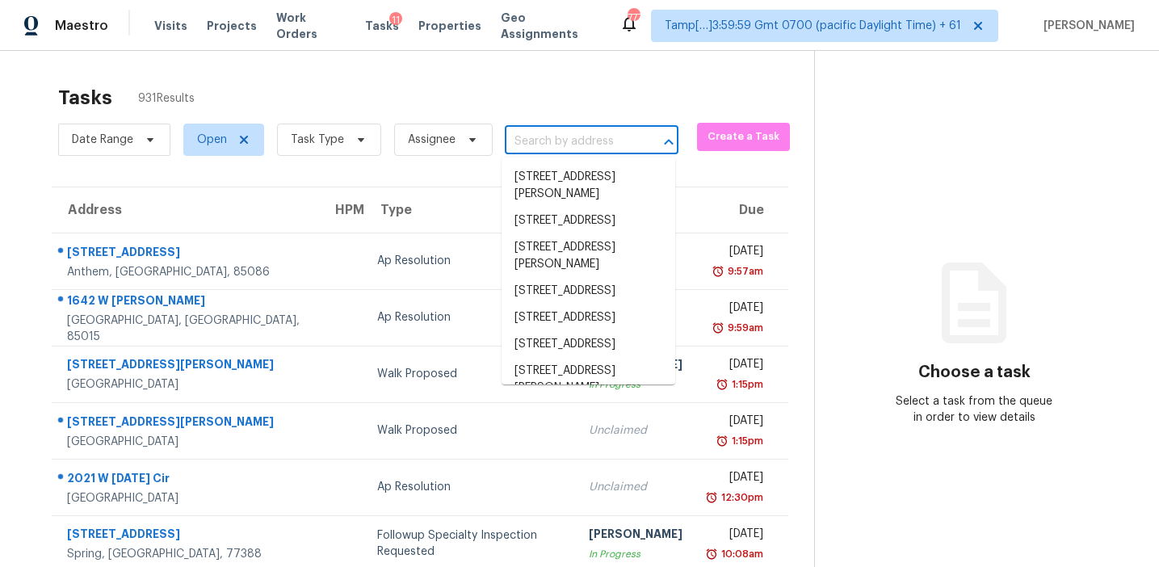
click at [577, 132] on input "text" at bounding box center [569, 141] width 128 height 25
paste input "5816 Concord Hwy, Monroe, NC 28110"
type input "5816 Concord Hwy, Monroe, NC 28110"
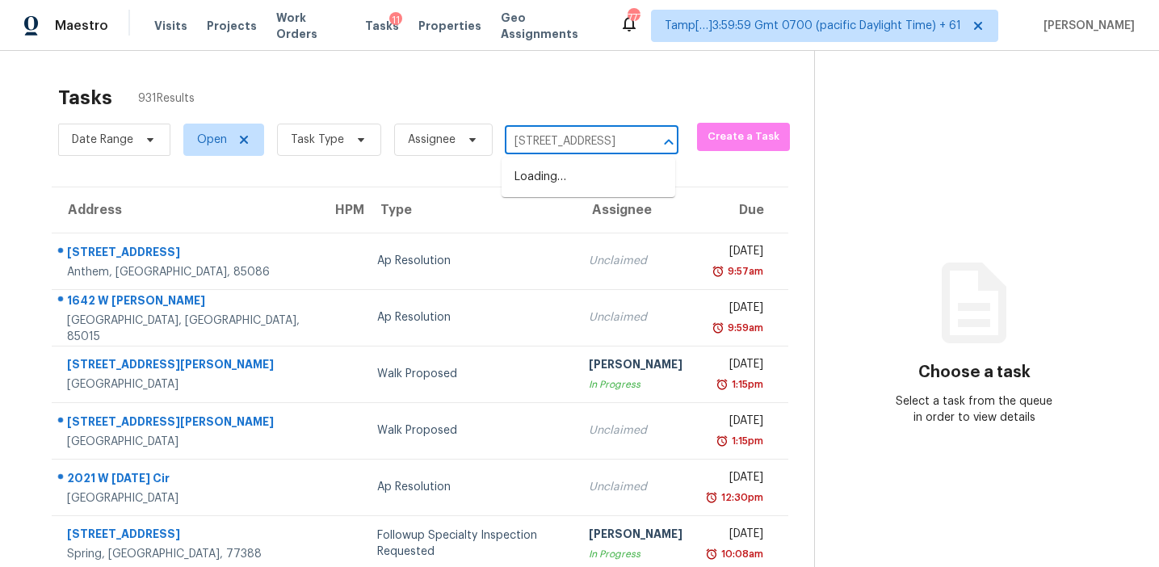
scroll to position [0, 82]
click at [588, 183] on li "5816 Concord Hwy, Monroe, NC 28110" at bounding box center [589, 177] width 174 height 27
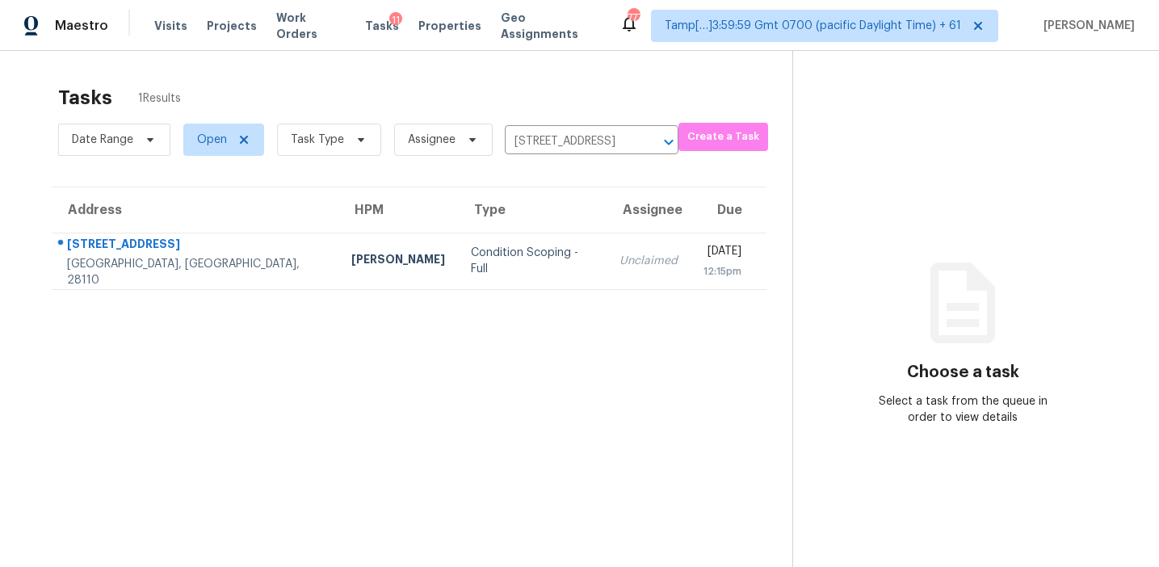
click at [607, 252] on td "Unclaimed" at bounding box center [649, 261] width 84 height 57
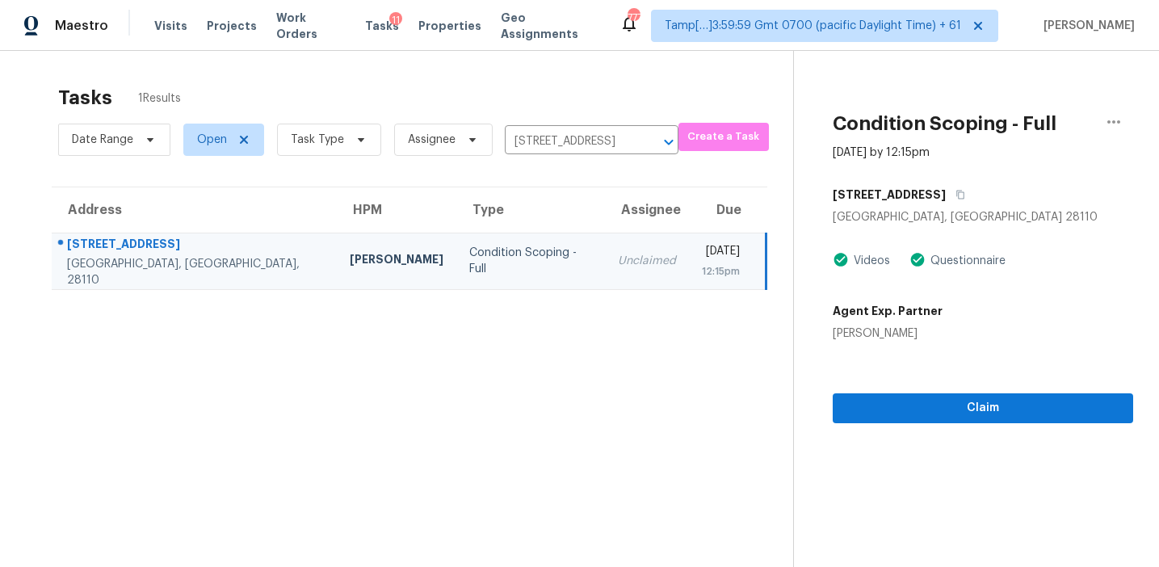
click at [866, 392] on div "Claim" at bounding box center [983, 383] width 301 height 82
click at [866, 406] on span "Claim" at bounding box center [983, 408] width 275 height 20
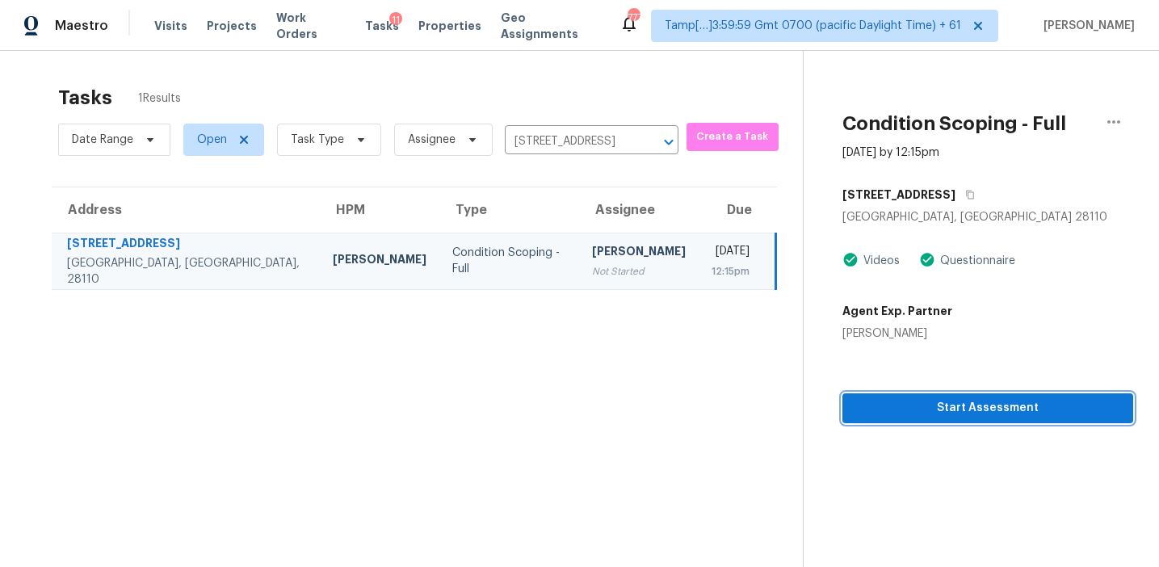
click at [890, 404] on span "Start Assessment" at bounding box center [987, 408] width 265 height 20
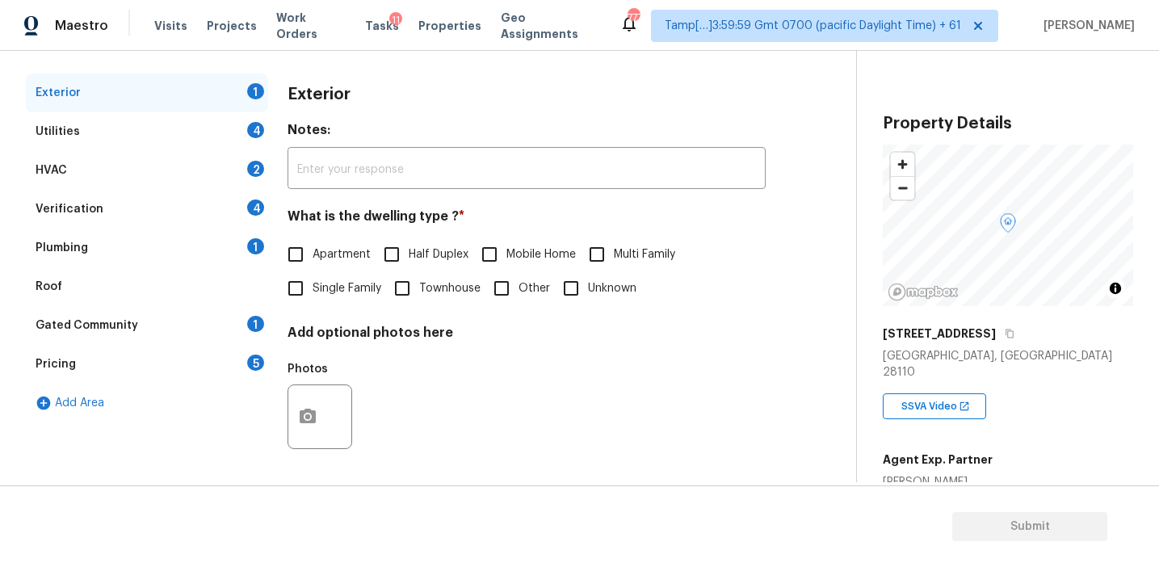
click at [223, 370] on div "Pricing 5" at bounding box center [147, 364] width 242 height 39
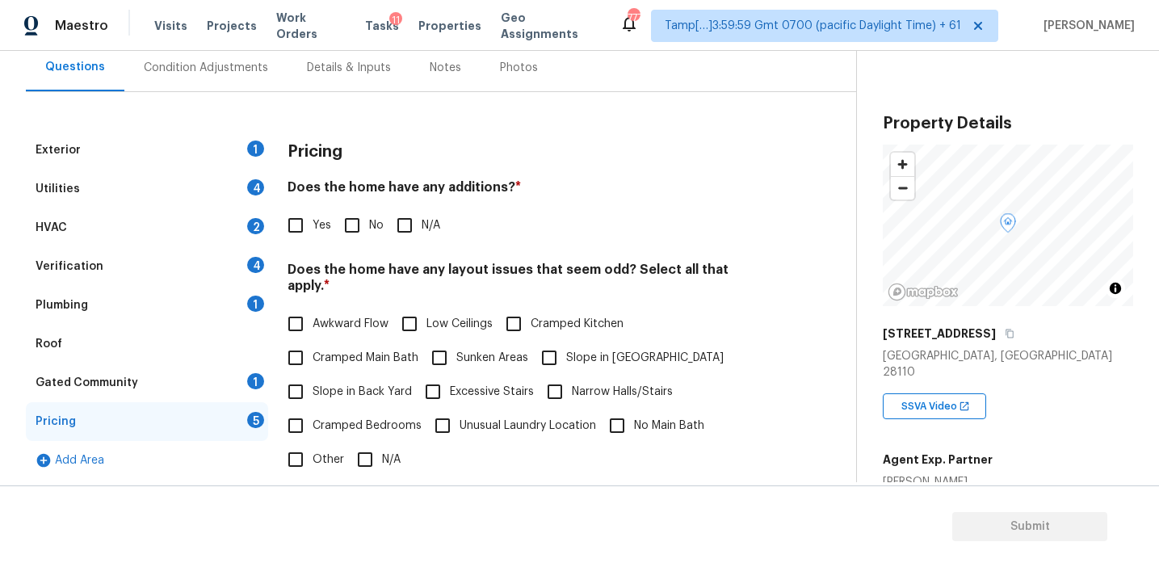
scroll to position [151, 0]
click at [1052, 380] on div "SSVA Video" at bounding box center [1008, 399] width 250 height 39
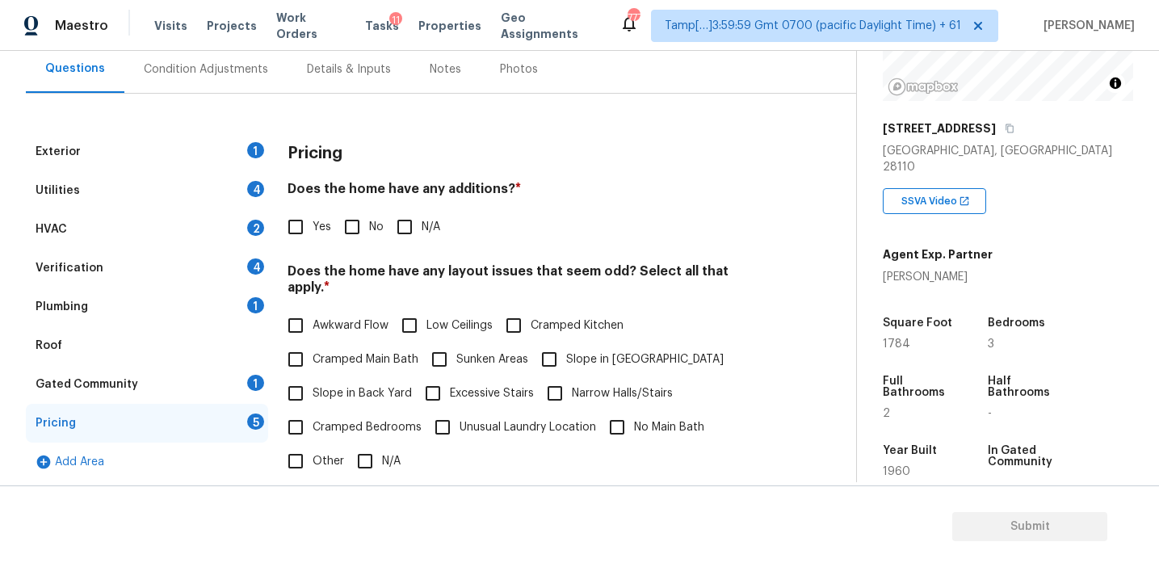
scroll to position [196, 0]
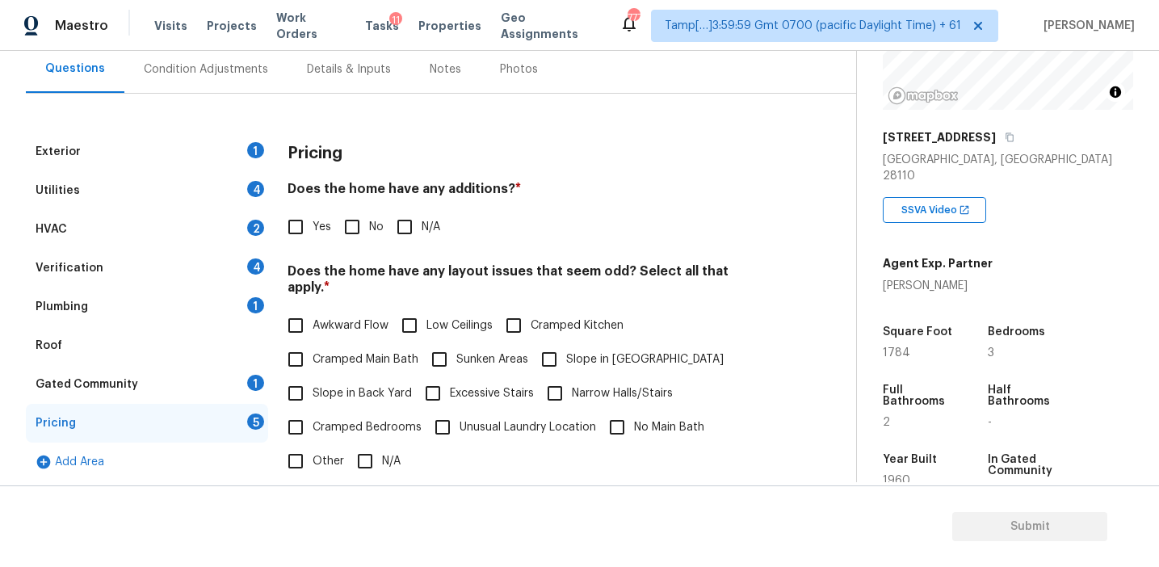
click at [418, 197] on h4 "Does the home have any additions? *" at bounding box center [527, 192] width 478 height 23
click at [306, 446] on input "Other" at bounding box center [296, 461] width 34 height 34
checkbox input "true"
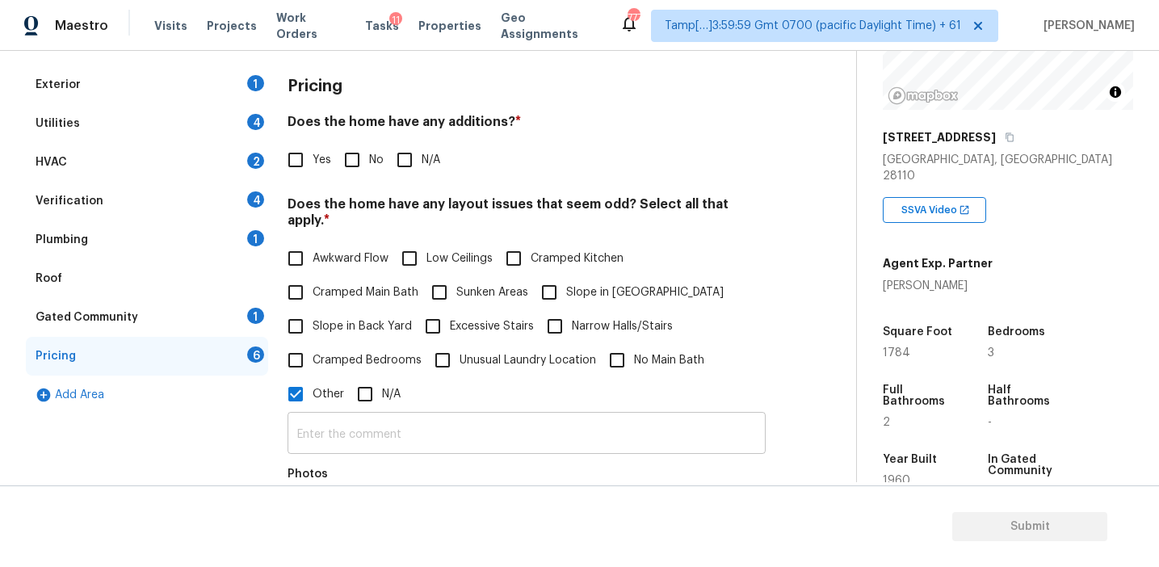
click at [327, 416] on input "text" at bounding box center [527, 435] width 478 height 38
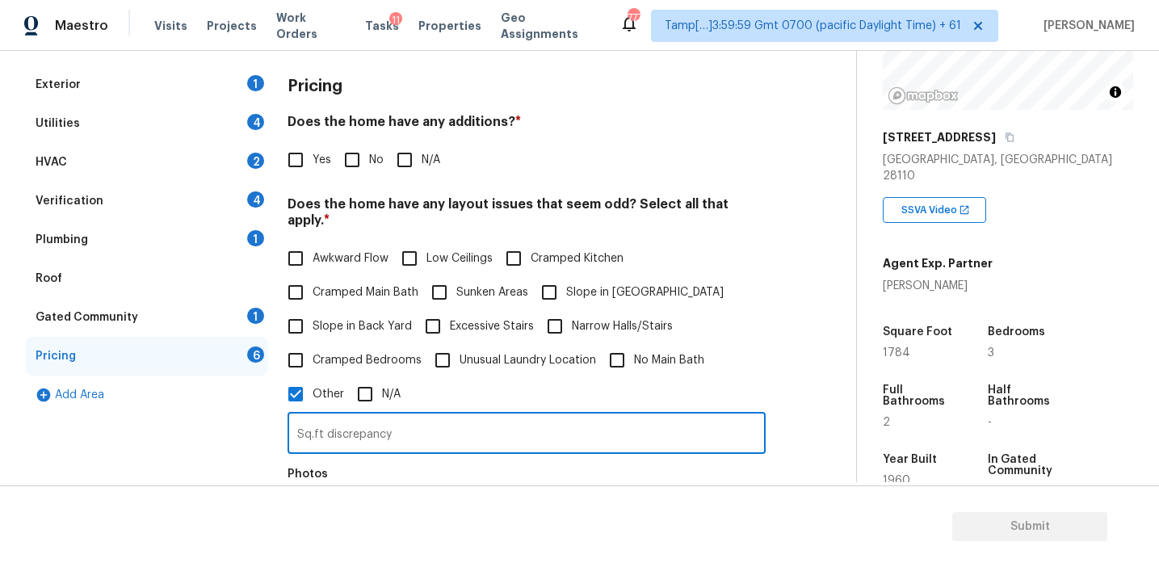
type input "Sq.ft discrepancy"
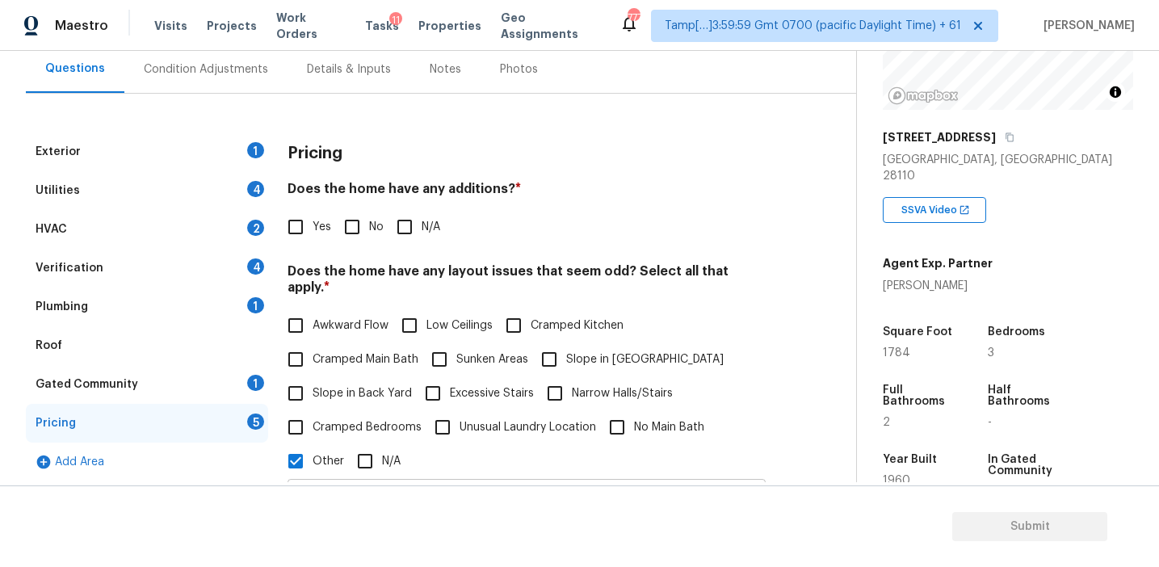
scroll to position [145, 0]
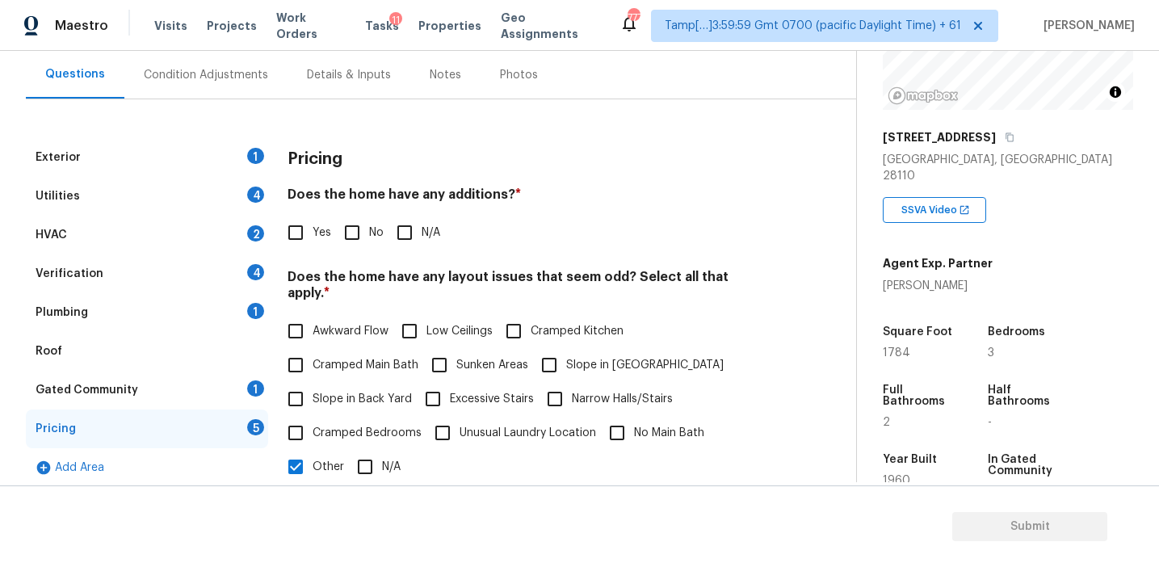
click at [257, 70] on div "Condition Adjustments" at bounding box center [206, 75] width 124 height 16
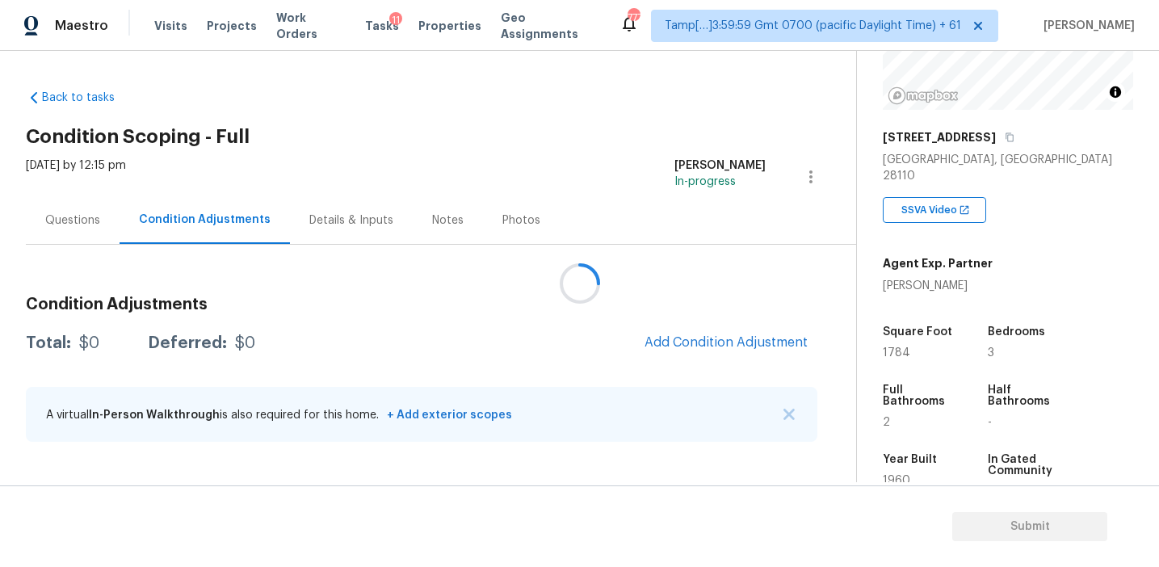
click at [672, 343] on div at bounding box center [579, 283] width 1159 height 567
click at [672, 343] on span "Add Condition Adjustment" at bounding box center [726, 342] width 163 height 15
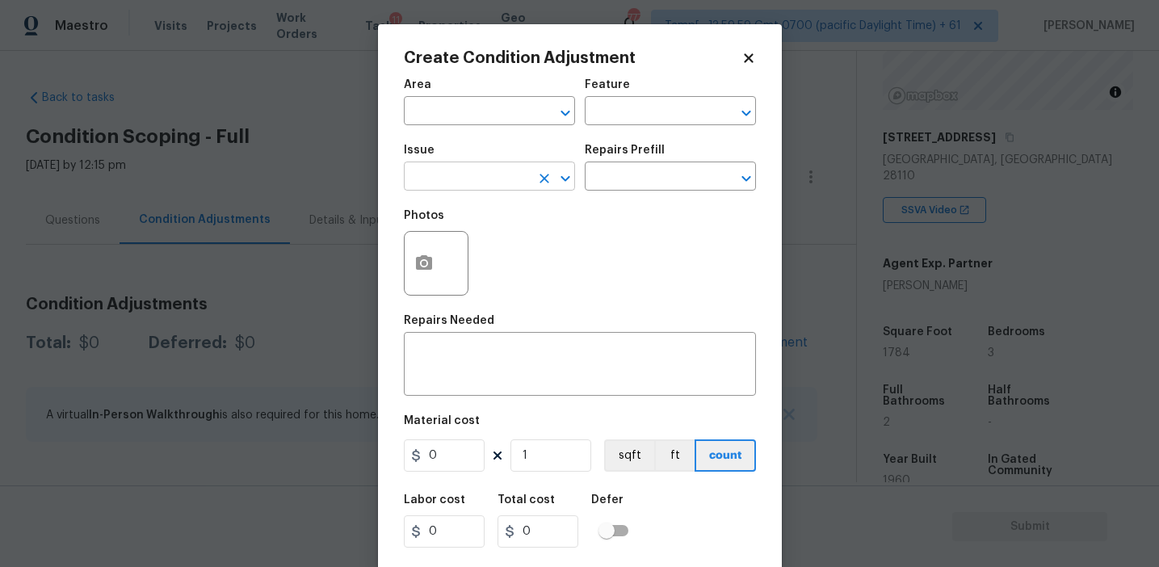
click at [480, 179] on input "text" at bounding box center [467, 178] width 126 height 25
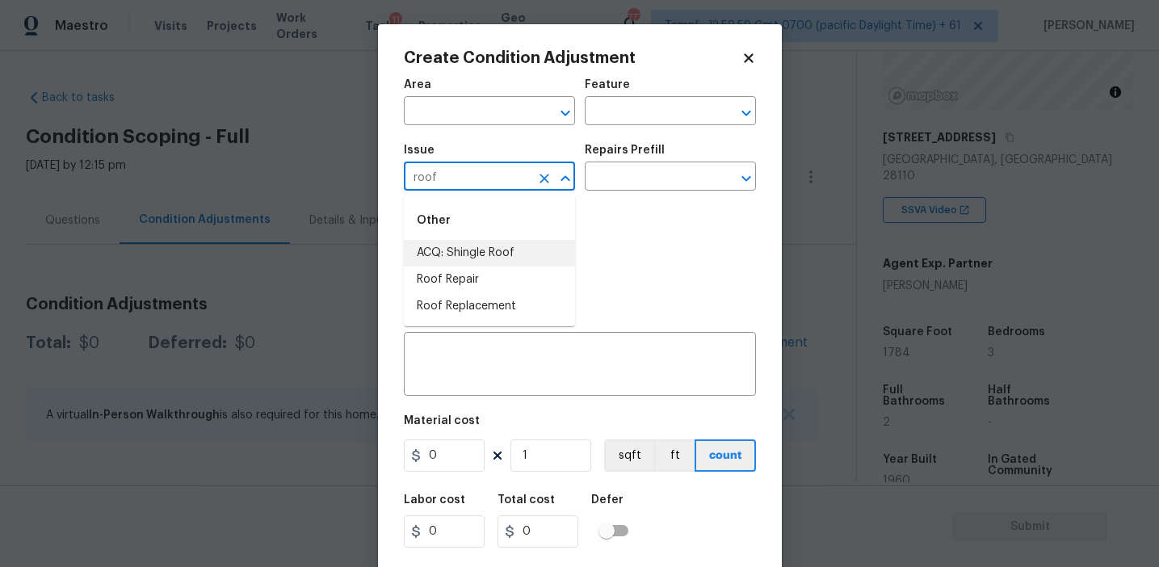
click at [517, 259] on li "ACQ: Shingle Roof" at bounding box center [489, 253] width 171 height 27
type input "ACQ: Shingle Roof"
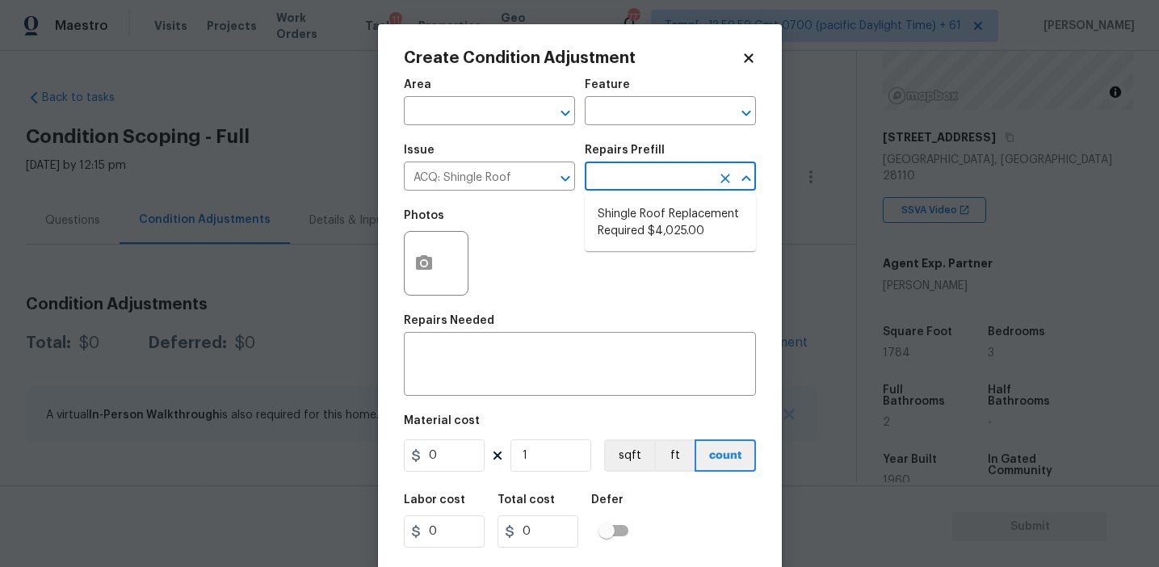
click at [645, 227] on li "Shingle Roof Replacement Required $4,025.00" at bounding box center [670, 223] width 171 height 44
type input "Acquisition"
type textarea "Acquisition Scope: Shingle Roof Replacement required."
type input "4025"
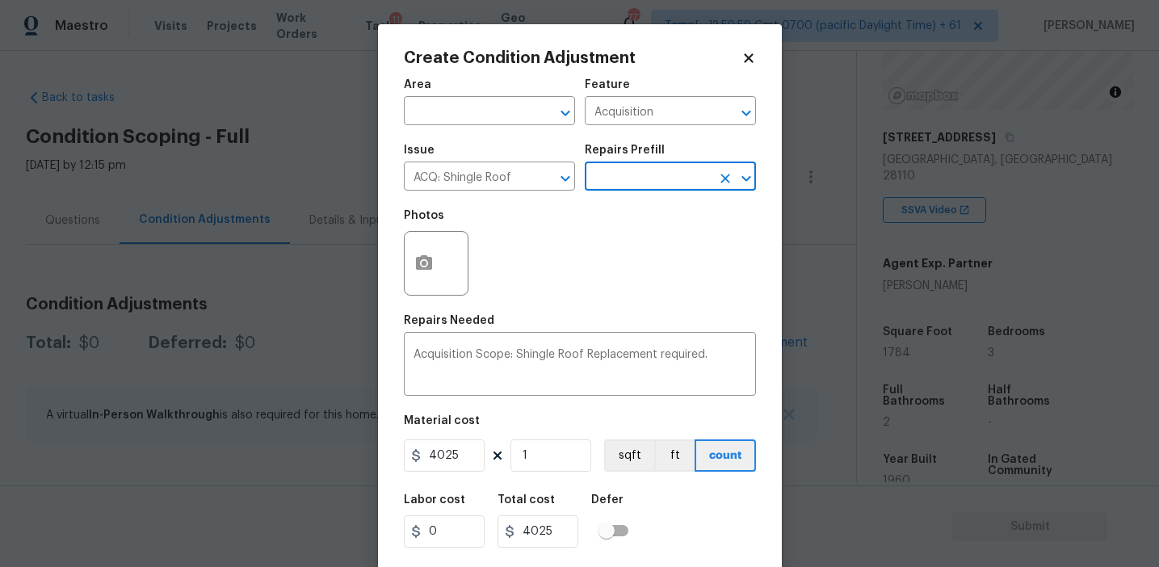
scroll to position [36, 0]
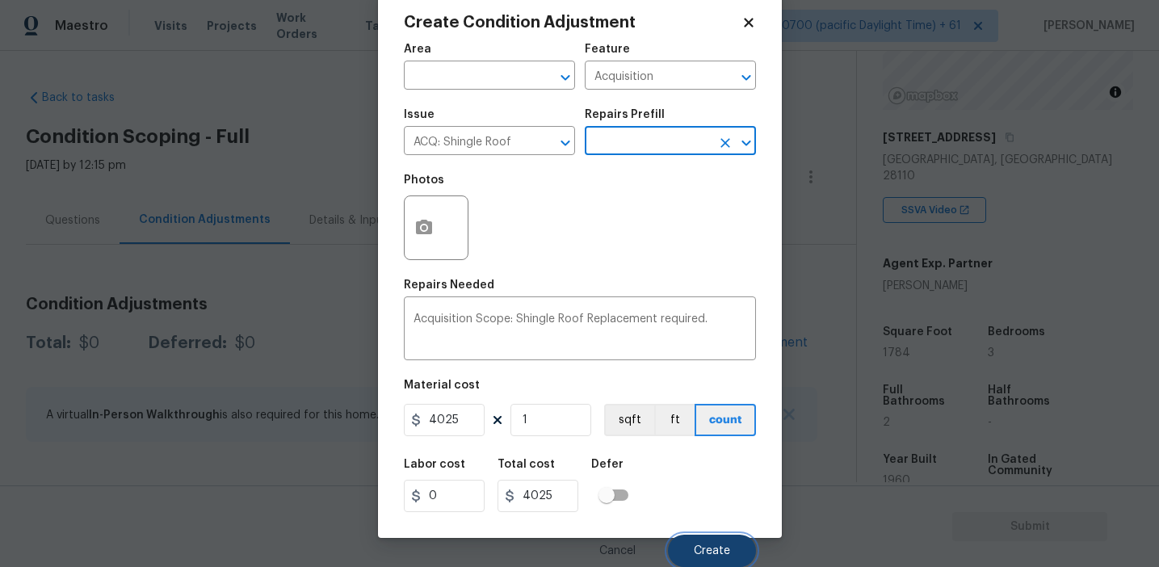
click at [682, 535] on button "Create" at bounding box center [712, 551] width 88 height 32
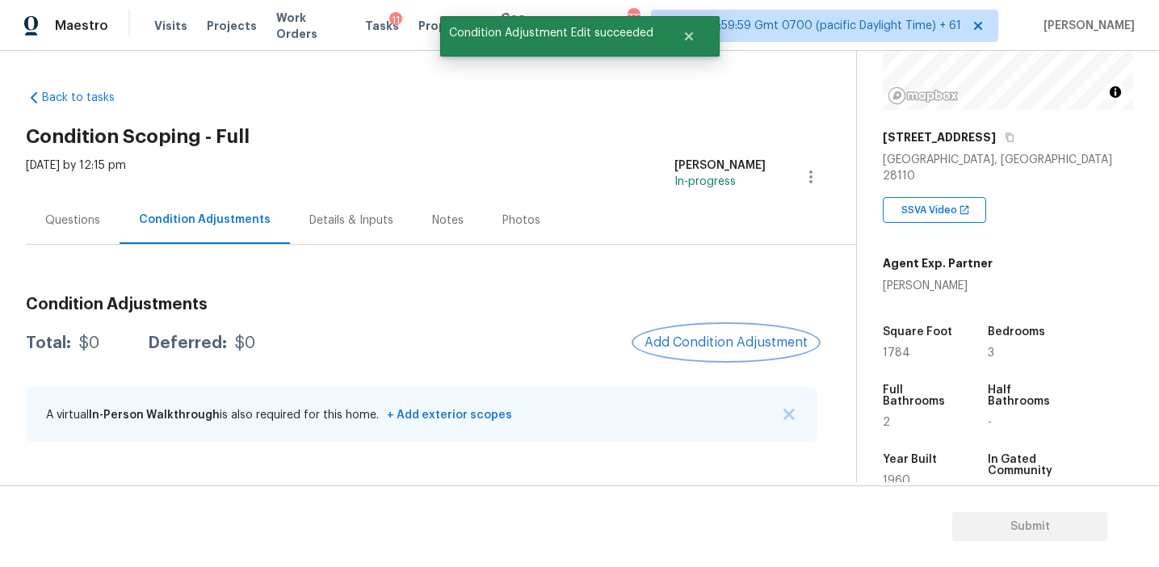
scroll to position [0, 0]
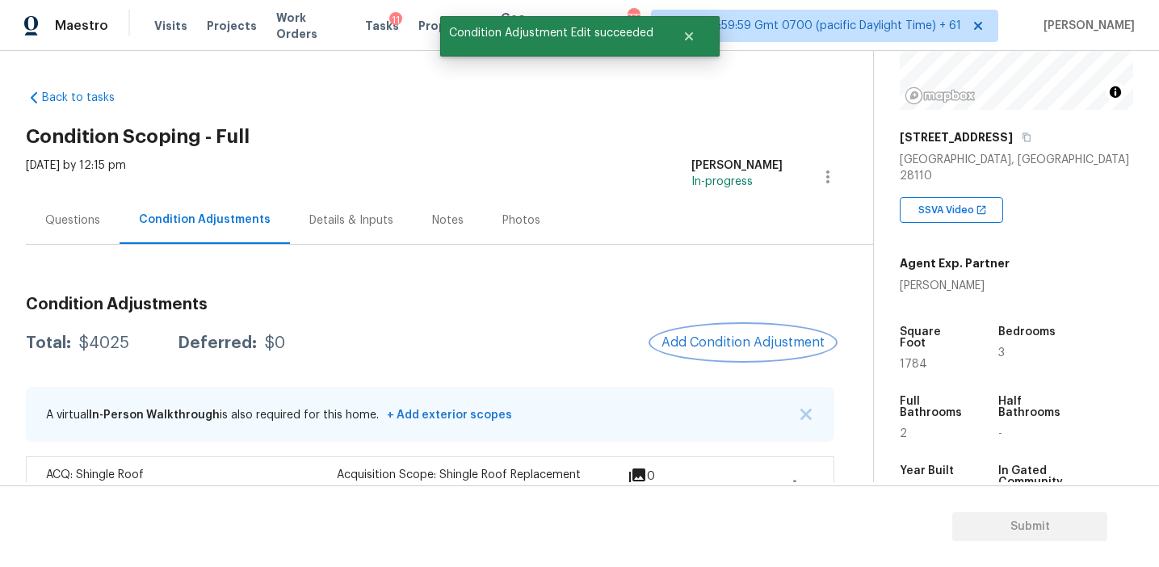
click at [700, 353] on button "Add Condition Adjustment" at bounding box center [743, 343] width 183 height 34
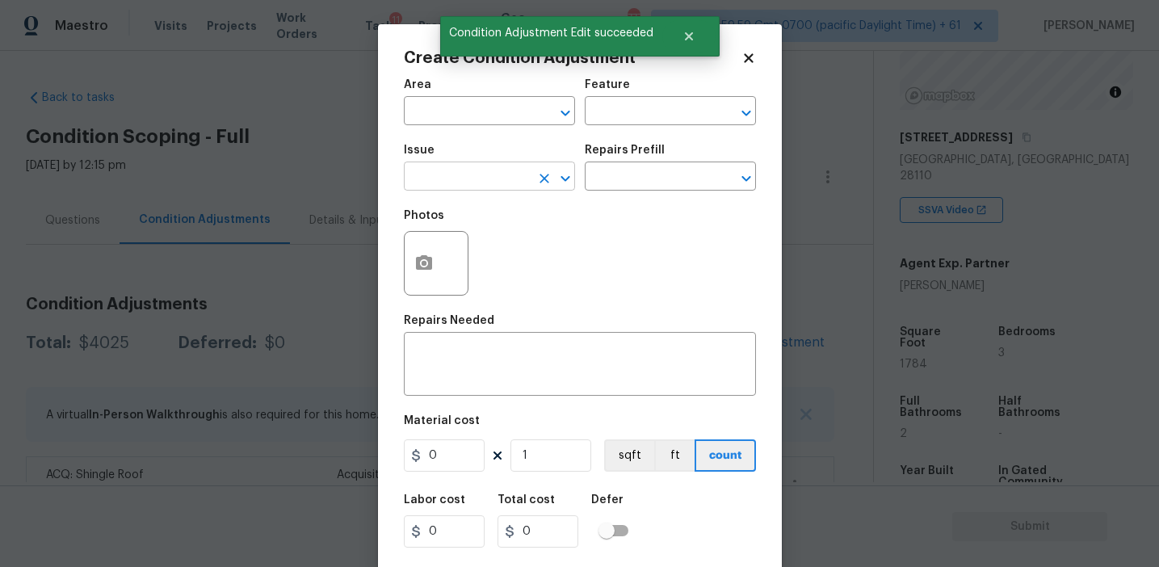
click at [454, 179] on input "text" at bounding box center [467, 178] width 126 height 25
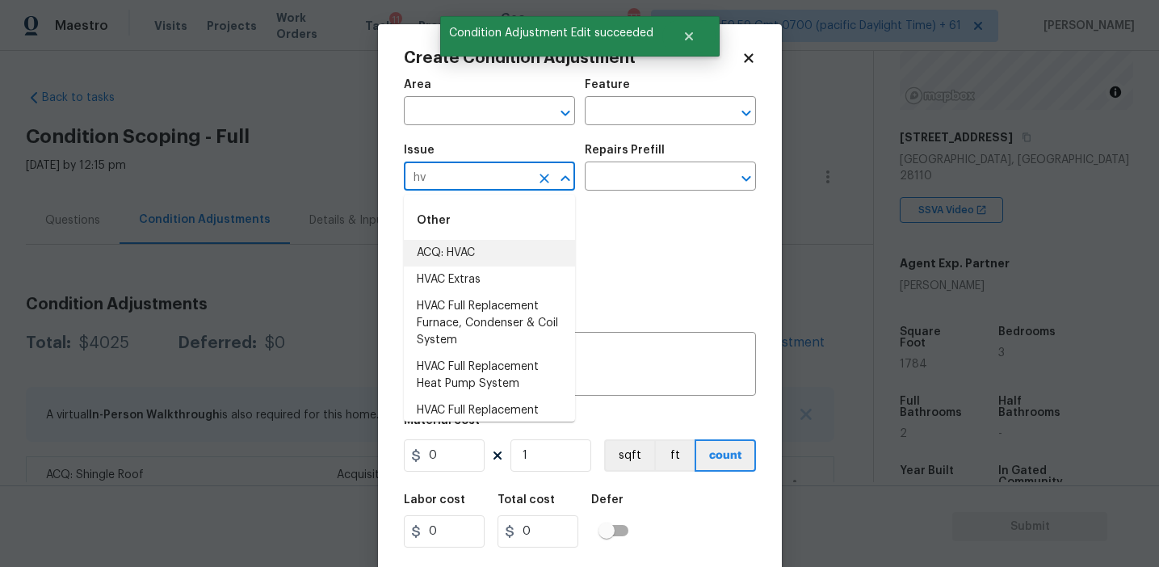
click at [488, 255] on li "ACQ: HVAC" at bounding box center [489, 253] width 171 height 27
type input "ACQ: HVAC"
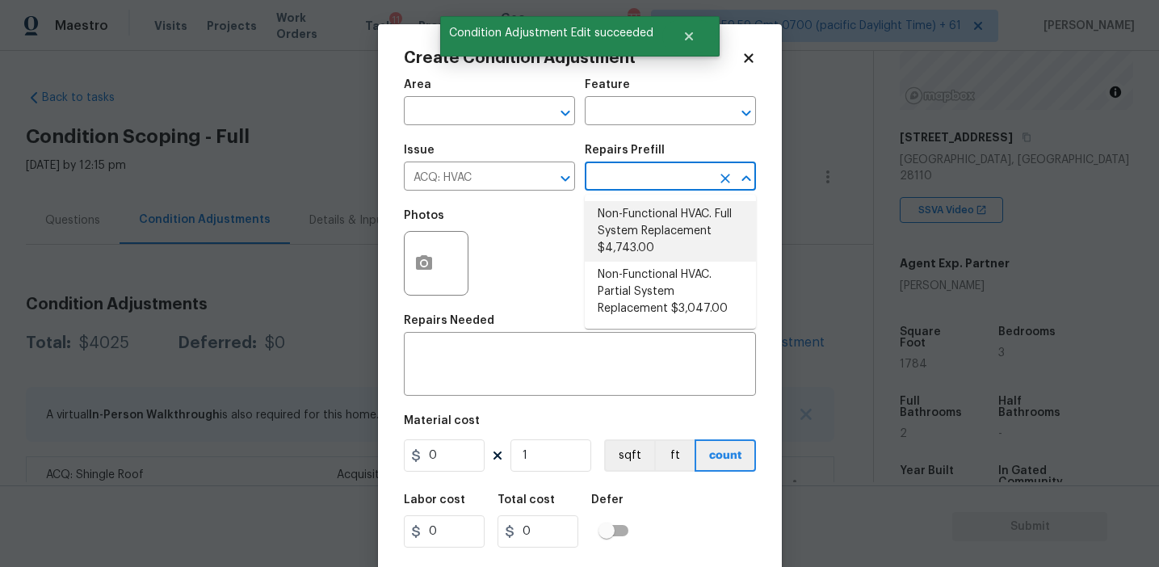
click at [657, 221] on li "Non-Functional HVAC. Full System Replacement $4,743.00" at bounding box center [670, 231] width 171 height 61
type input "Acquisition"
type textarea "Acquisition Scope: Full System Replacement"
type input "4743"
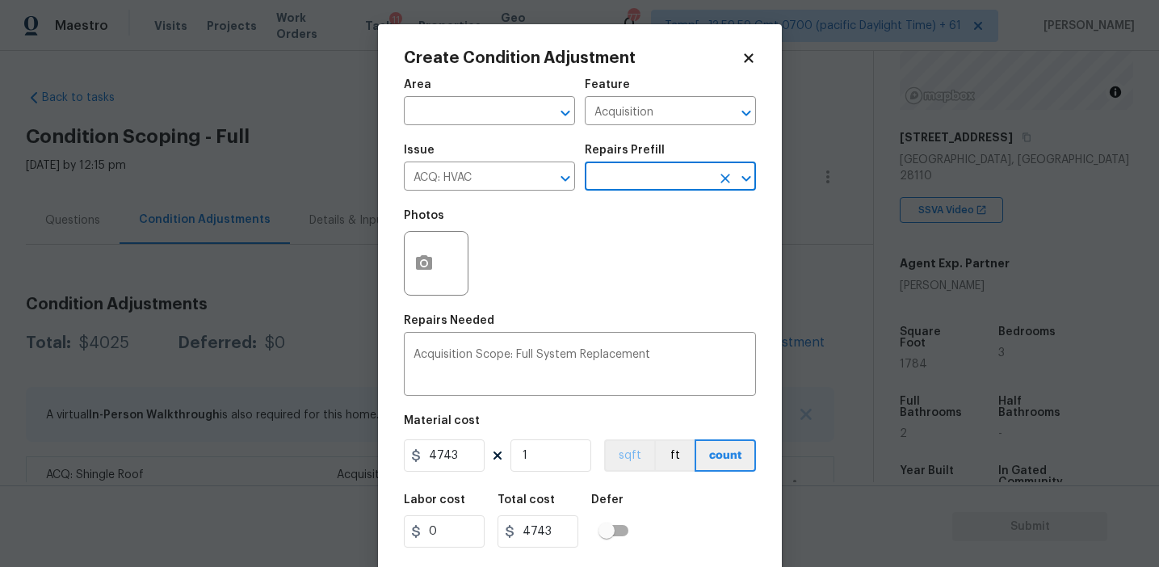
scroll to position [36, 0]
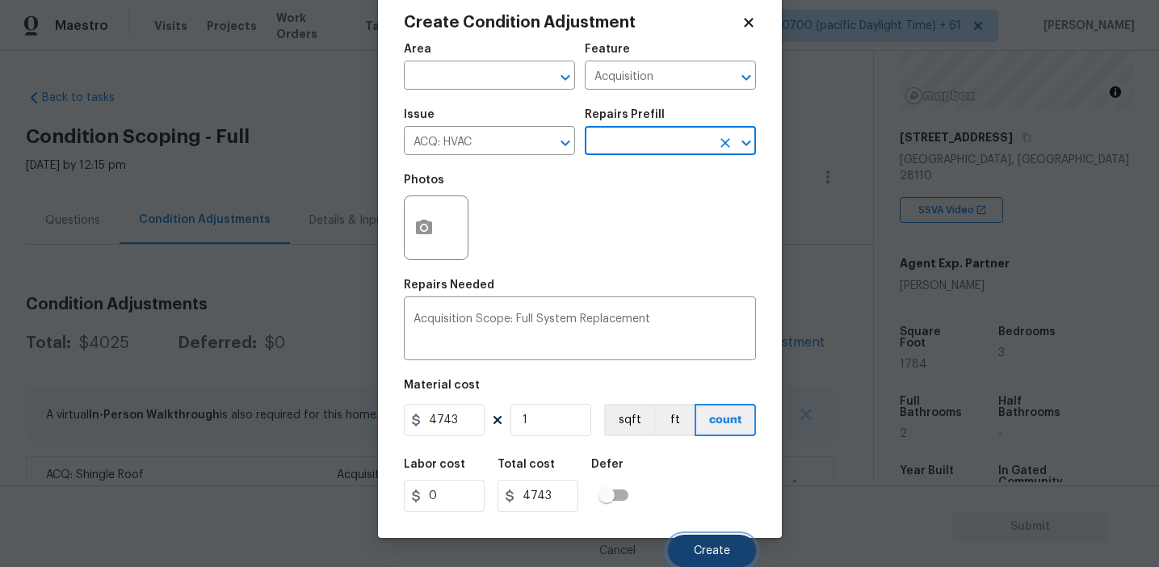
click at [691, 540] on button "Create" at bounding box center [712, 551] width 88 height 32
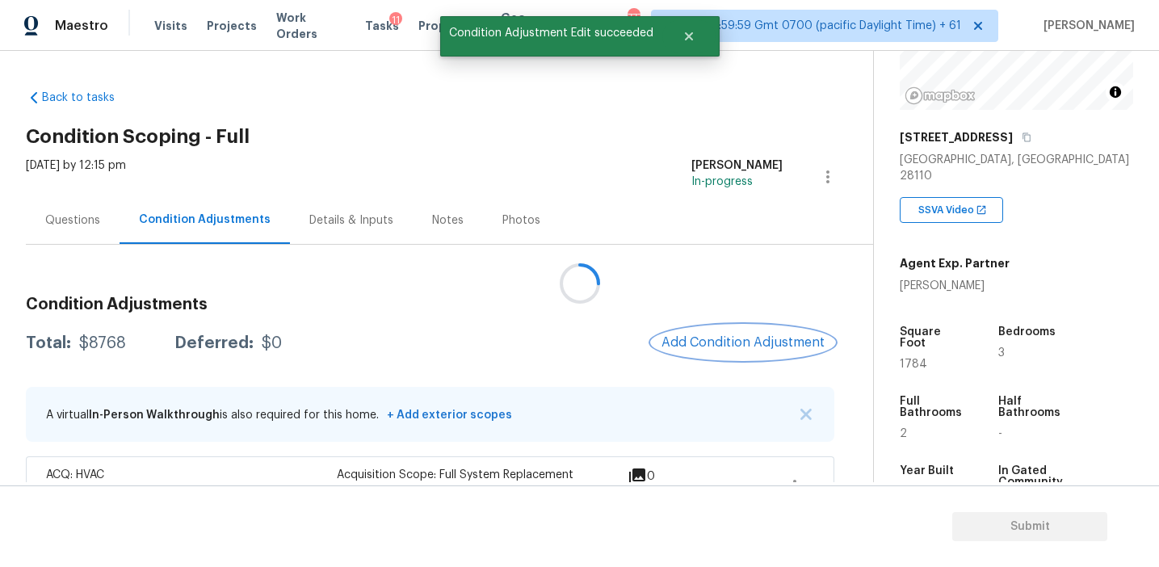
scroll to position [0, 0]
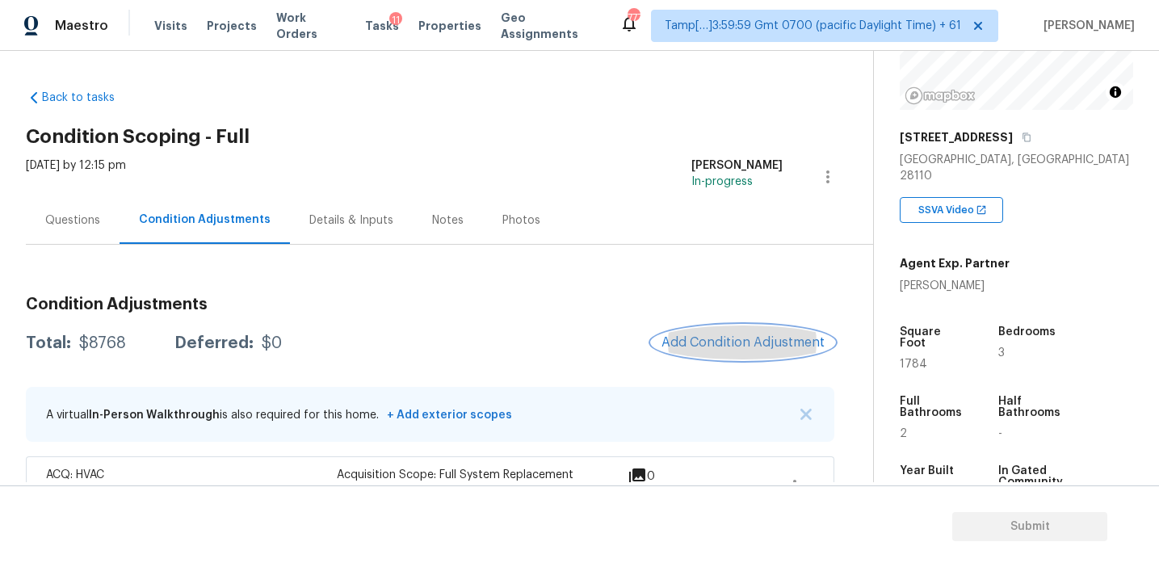
click at [692, 335] on span "Add Condition Adjustment" at bounding box center [743, 342] width 163 height 15
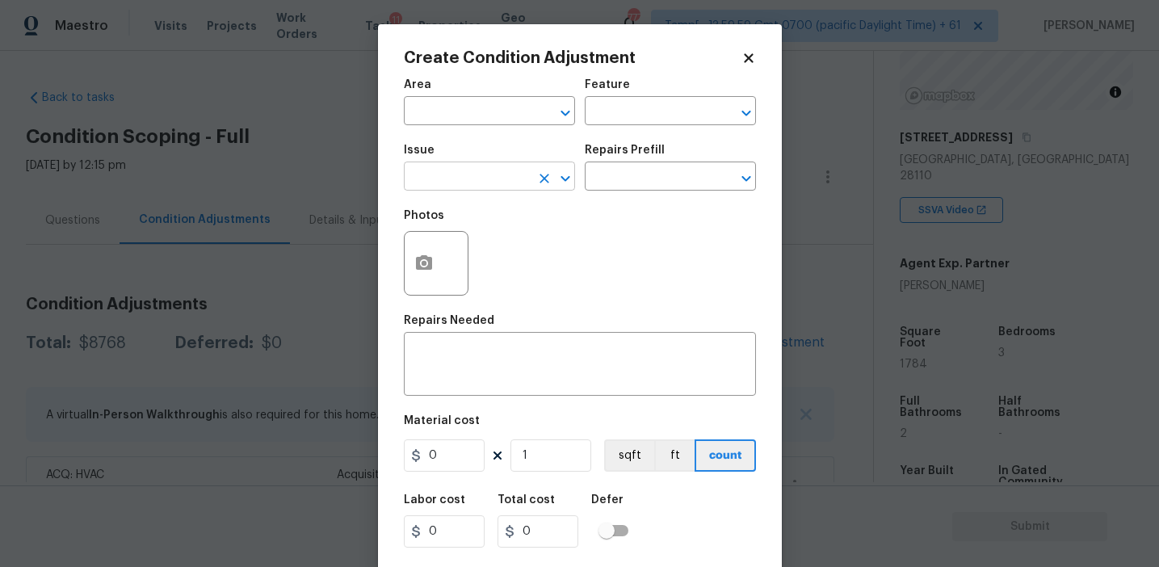
click at [498, 182] on input "text" at bounding box center [467, 178] width 126 height 25
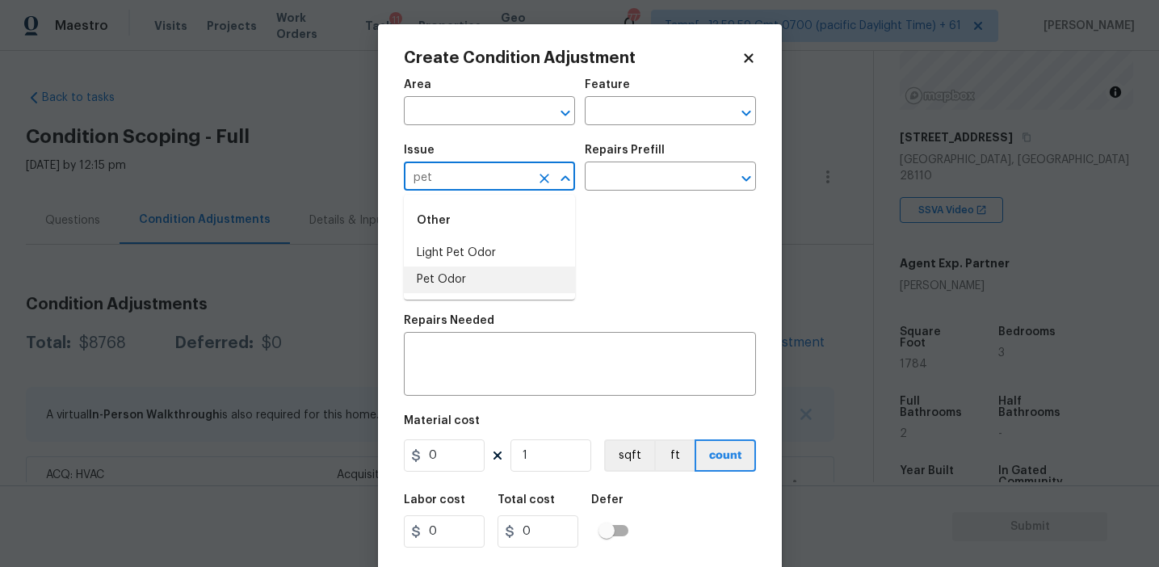
click at [507, 274] on li "Pet Odor" at bounding box center [489, 280] width 171 height 27
type input "Pet Odor"
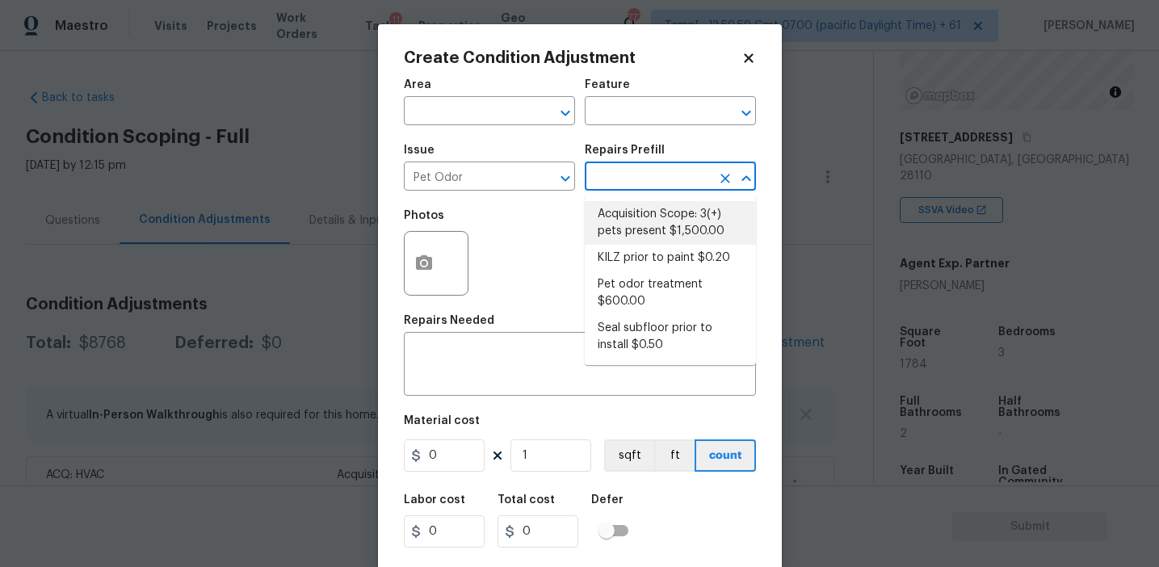
click at [647, 227] on li "Acquisition Scope: 3(+) pets present $1,500.00" at bounding box center [670, 223] width 171 height 44
type textarea "Acquisition Scope: 3(+) pets present"
type input "1500"
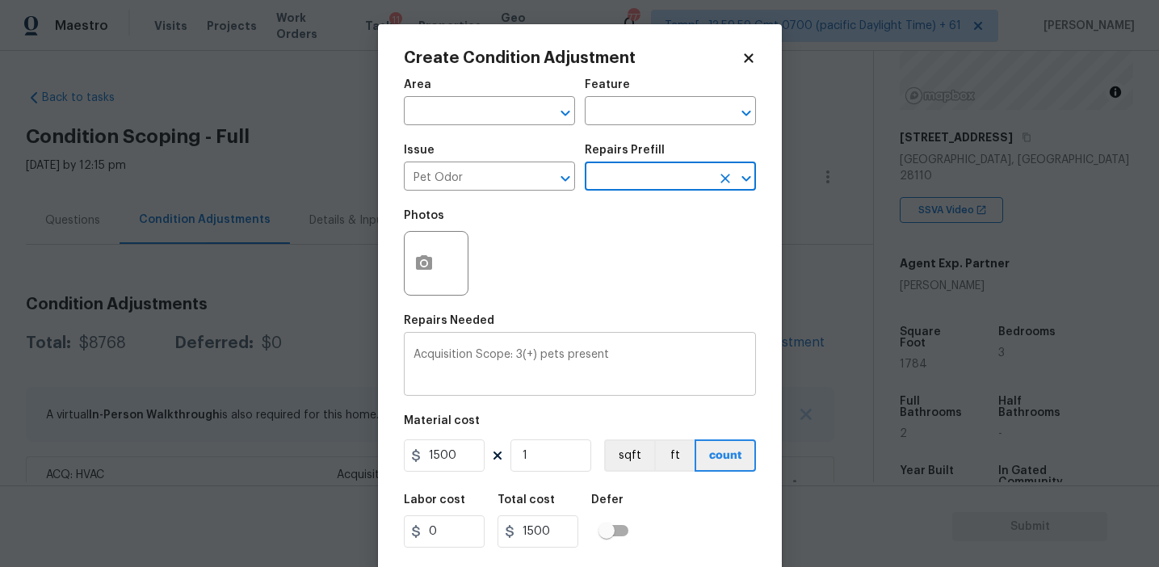
scroll to position [36, 0]
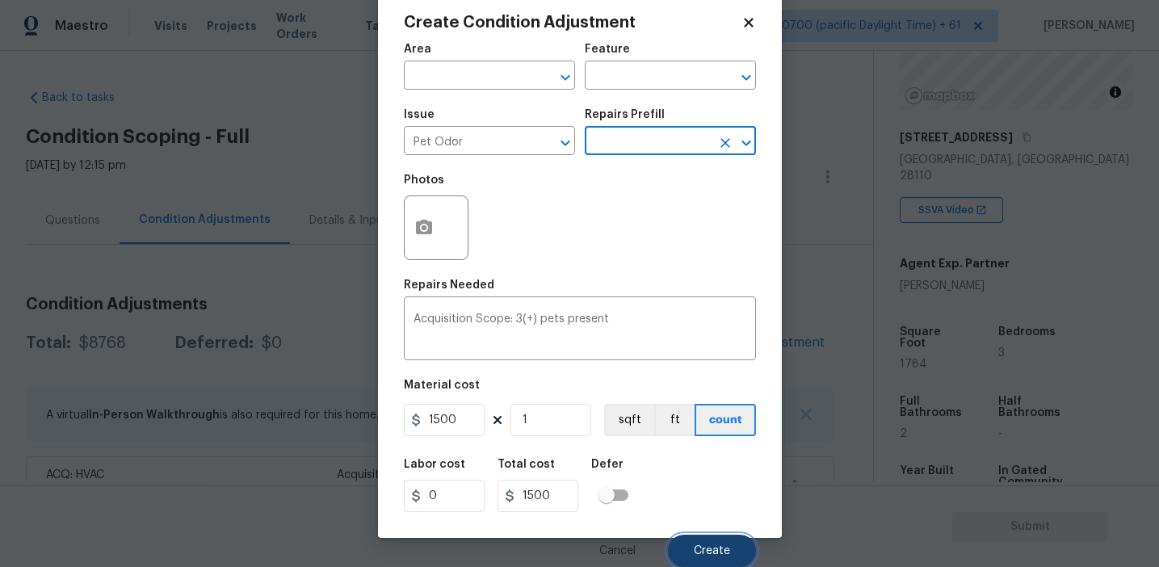
click at [698, 556] on span "Create" at bounding box center [712, 551] width 36 height 12
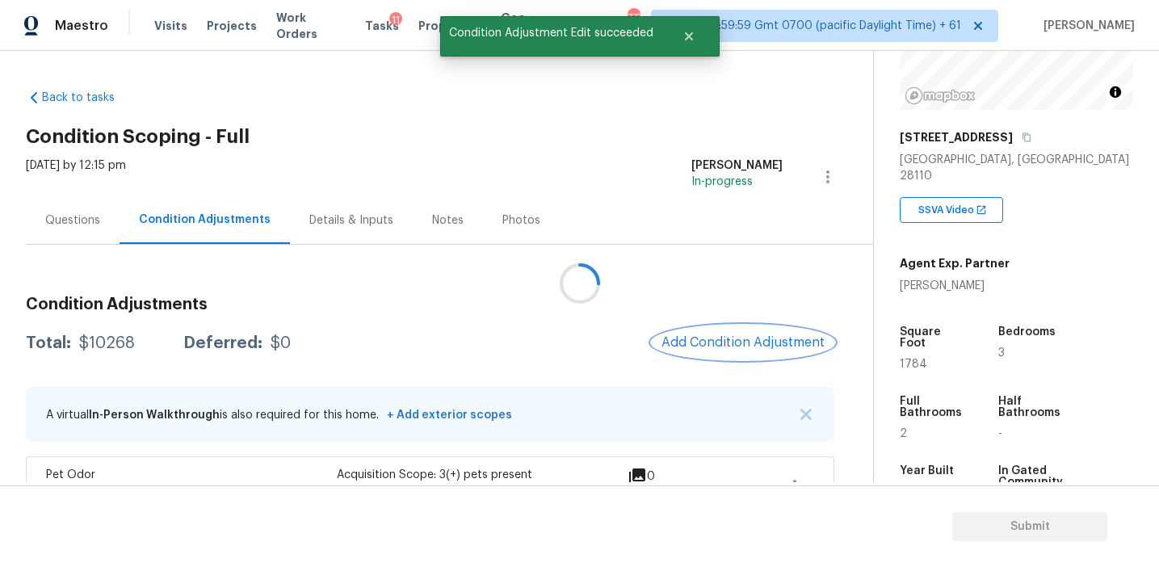
scroll to position [0, 0]
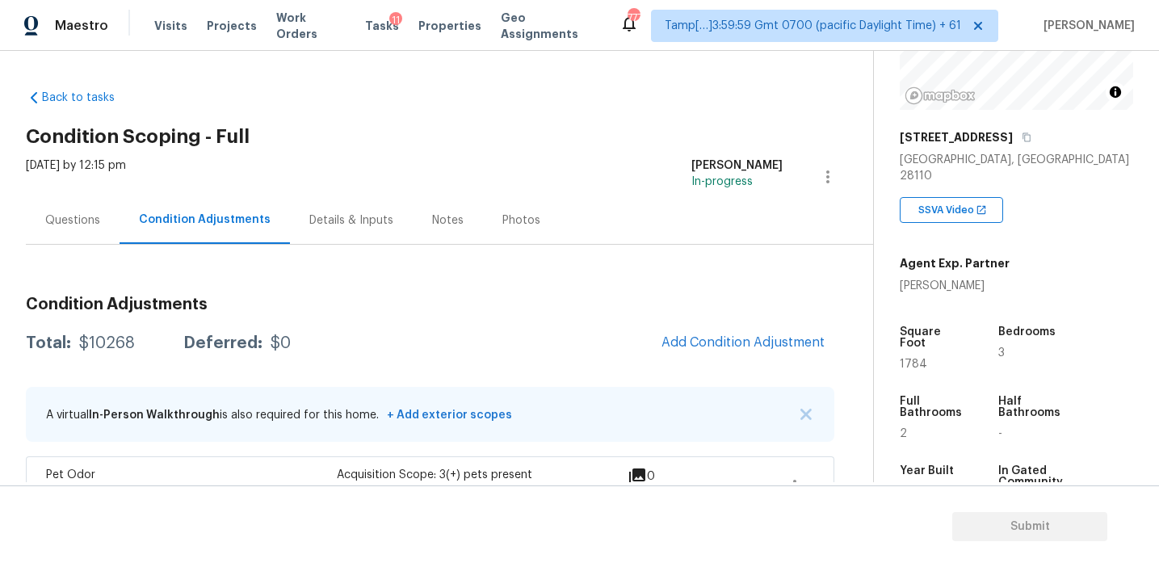
click at [112, 225] on div "Questions" at bounding box center [73, 220] width 94 height 48
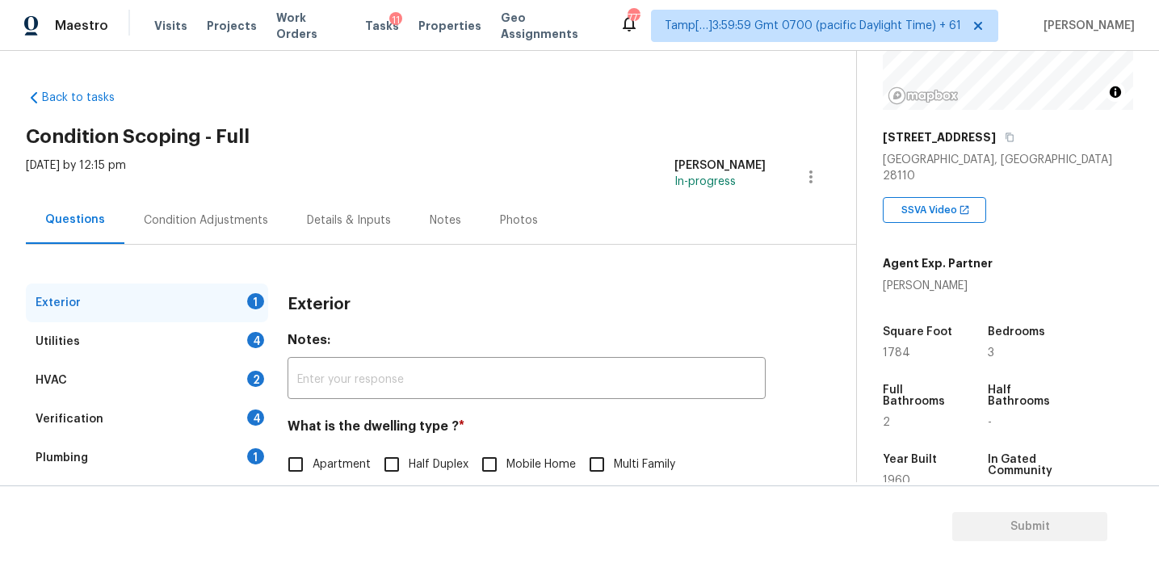
scroll to position [211, 0]
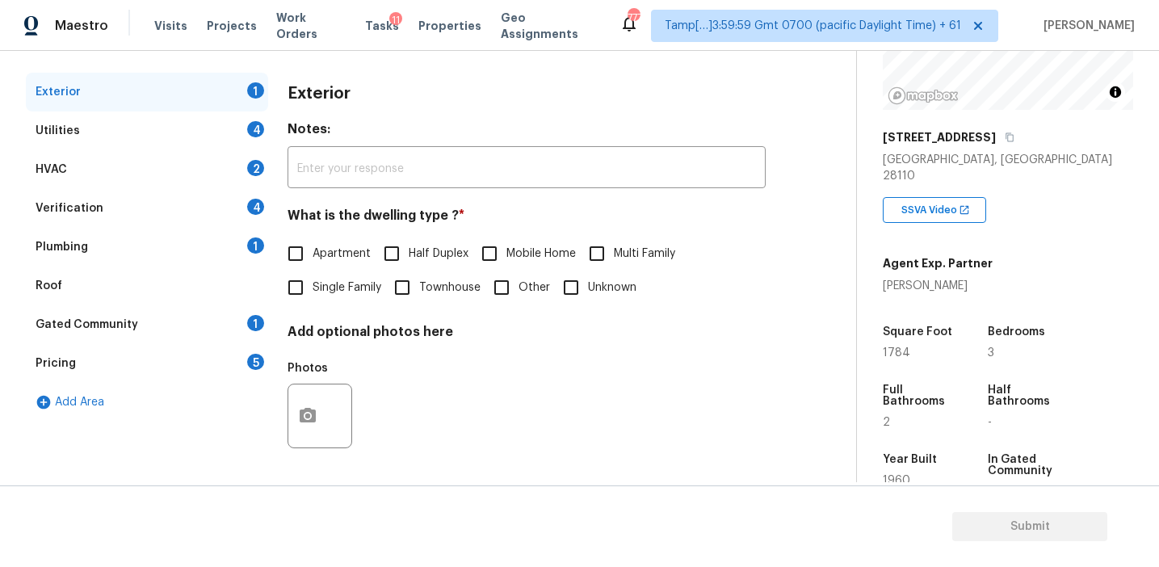
click at [207, 364] on div "Pricing 5" at bounding box center [147, 363] width 242 height 39
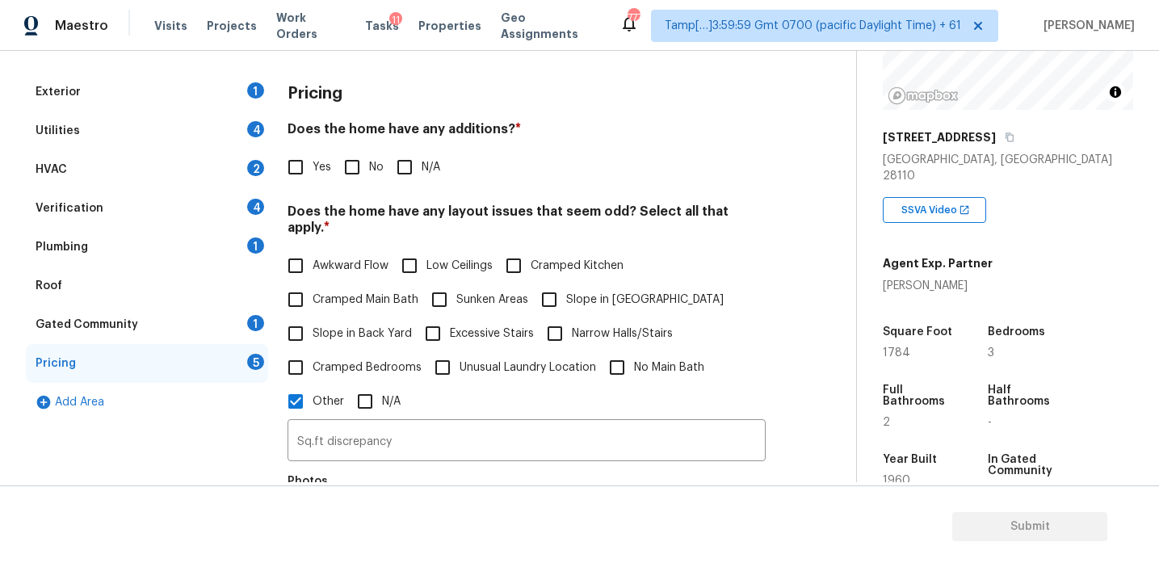
click at [296, 174] on input "Yes" at bounding box center [296, 167] width 34 height 34
checkbox input "true"
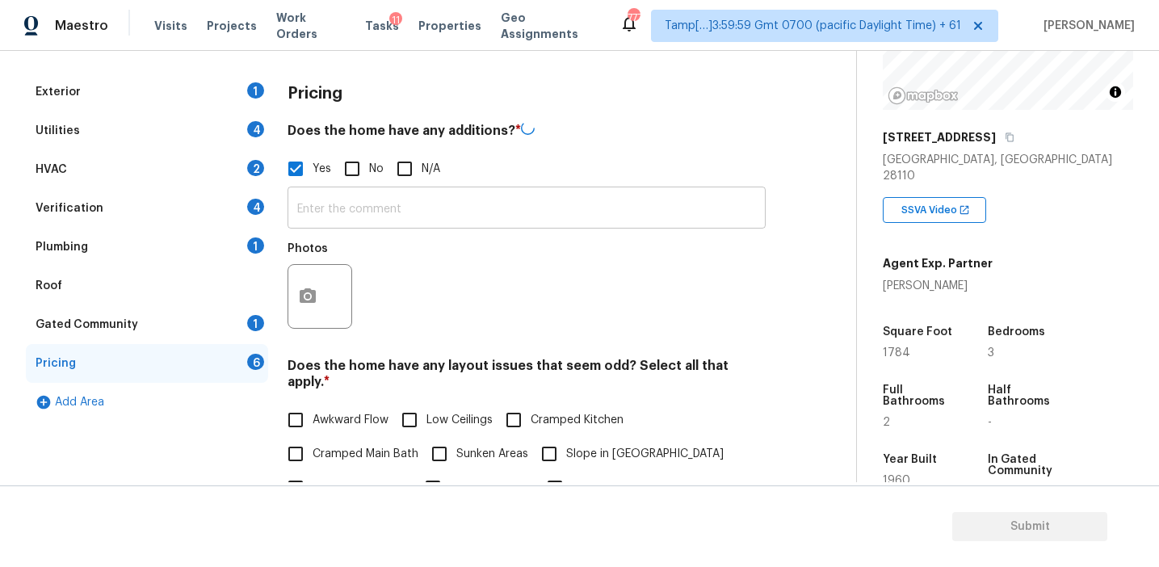
click at [333, 221] on input "text" at bounding box center [527, 210] width 478 height 38
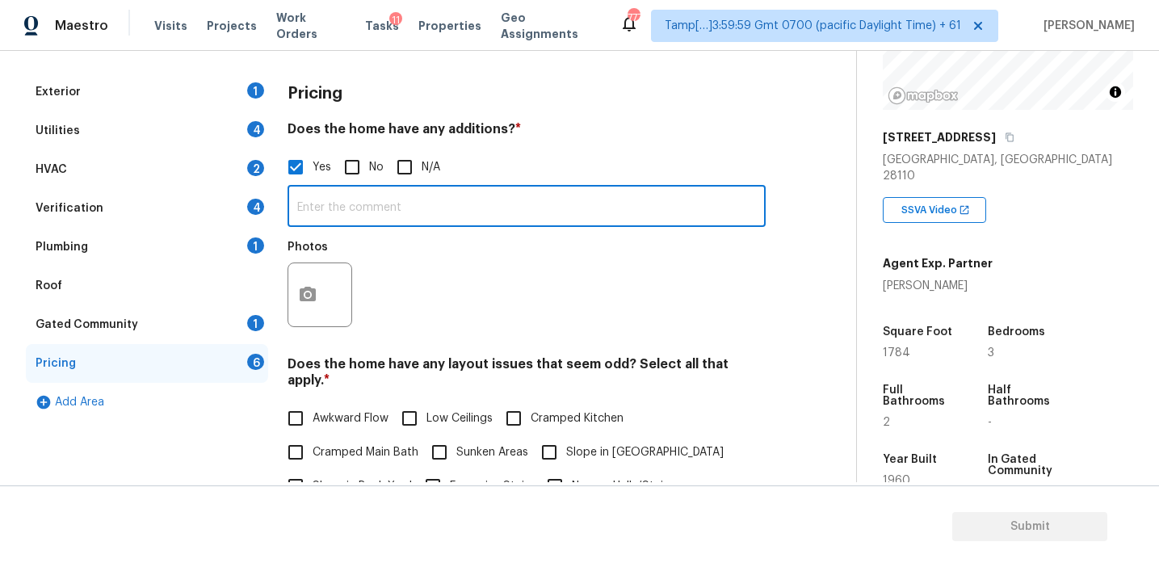
paste input "additional mudroom added"
click at [304, 202] on input "additional mudroom added" at bounding box center [527, 208] width 478 height 38
type input "Additional mudroom added"
click at [432, 292] on div "Photos" at bounding box center [527, 284] width 478 height 105
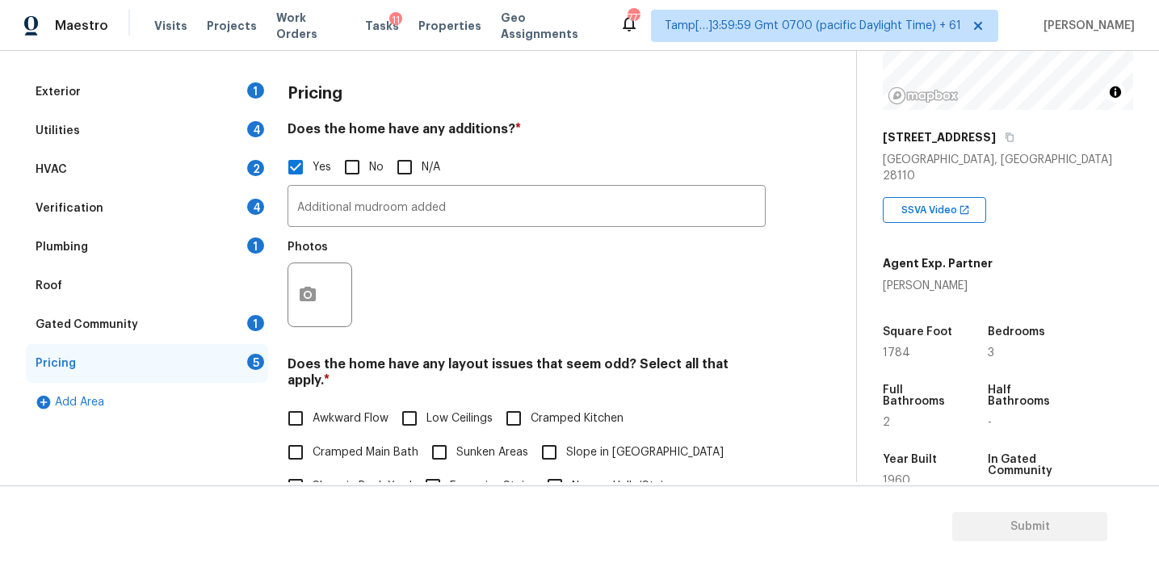
click at [400, 288] on div "Photos" at bounding box center [527, 284] width 478 height 105
click at [311, 103] on div "Pricing" at bounding box center [527, 94] width 478 height 42
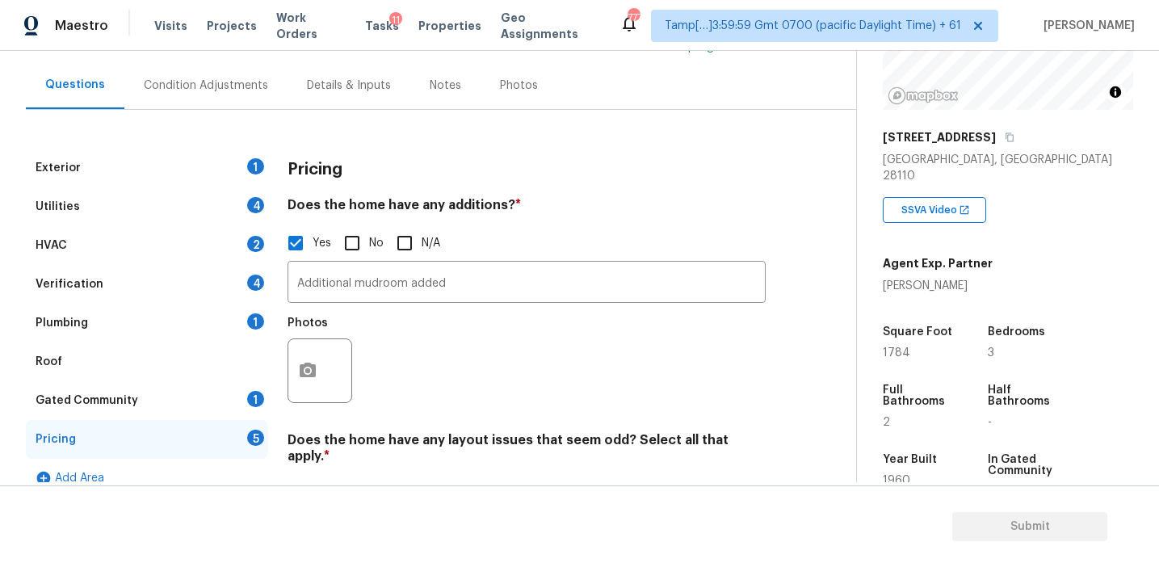
scroll to position [137, 0]
click at [387, 327] on div "Photos" at bounding box center [527, 358] width 478 height 105
click at [390, 343] on div "Photos" at bounding box center [527, 358] width 478 height 105
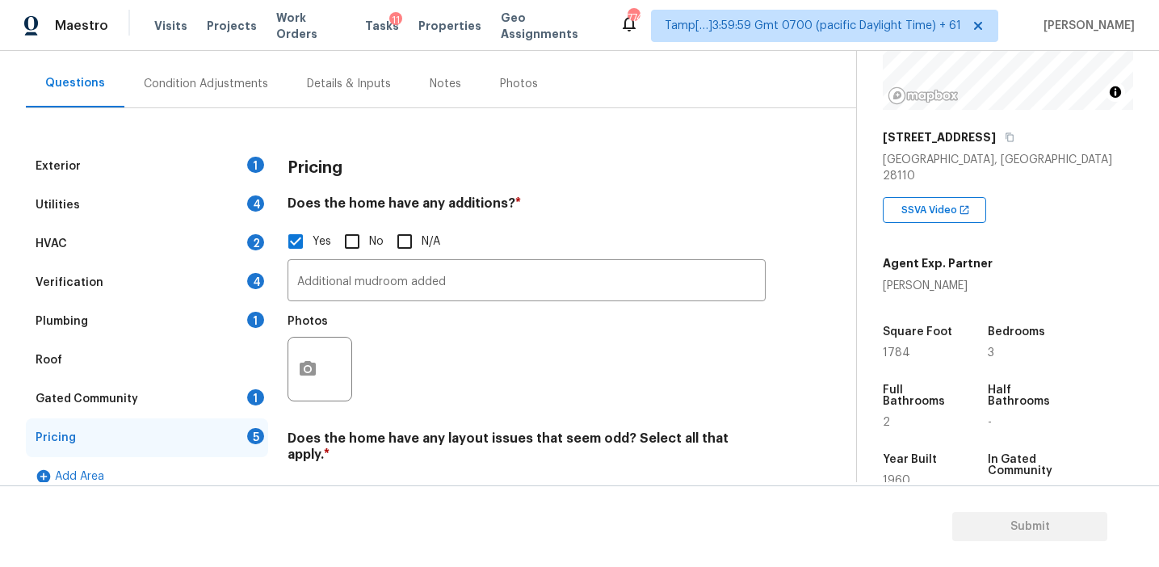
click at [243, 273] on div "Verification 4" at bounding box center [147, 282] width 242 height 39
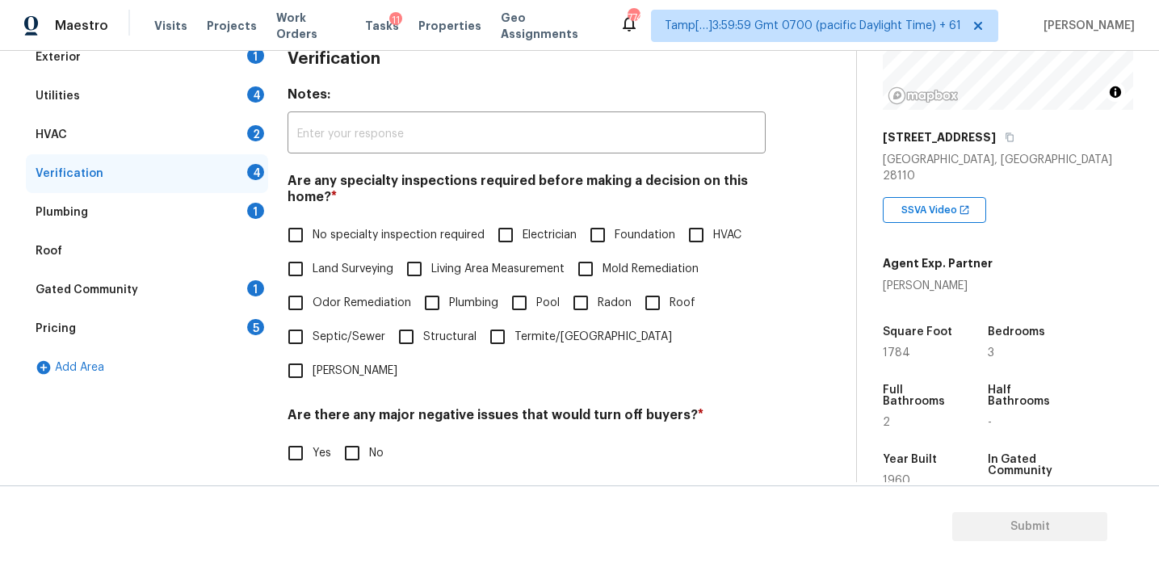
scroll to position [398, 0]
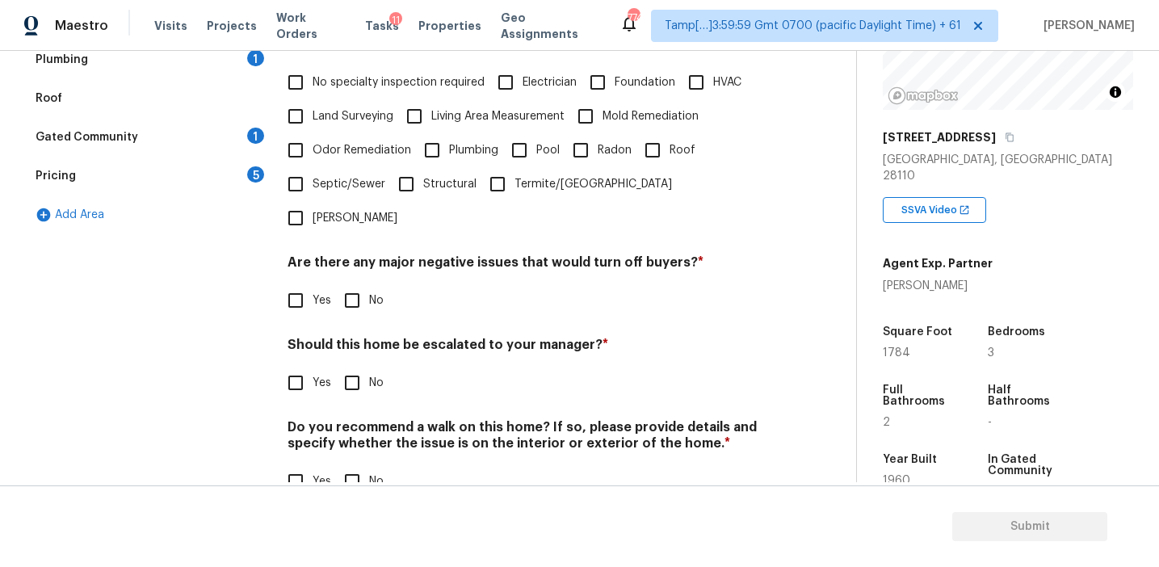
click at [295, 366] on input "Yes" at bounding box center [296, 383] width 34 height 34
checkbox input "true"
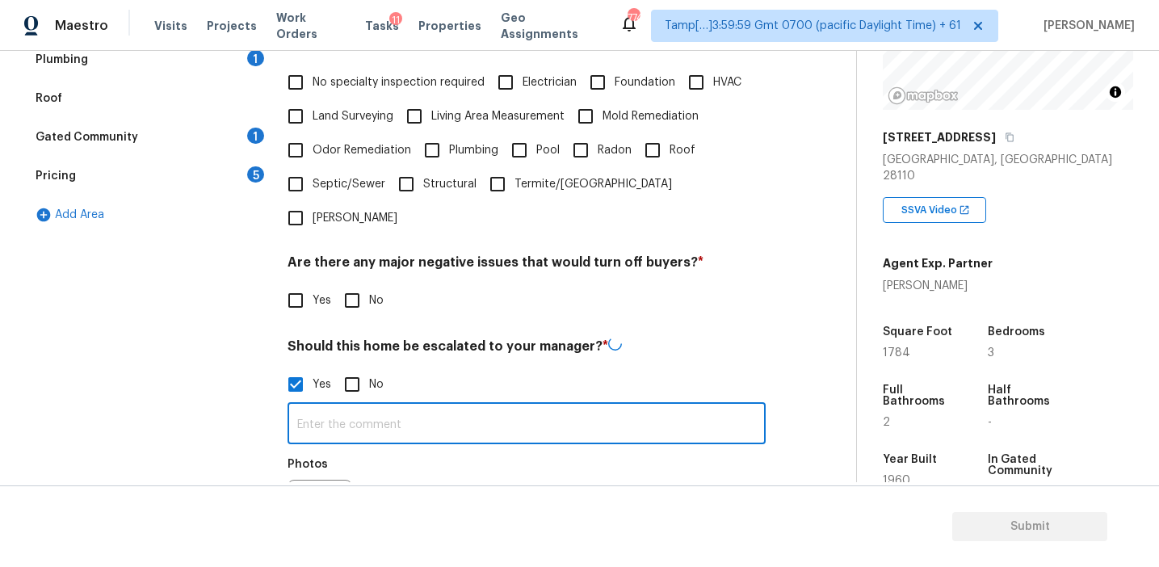
click at [330, 406] on input "text" at bounding box center [527, 425] width 478 height 38
type input "Crawlspace needs review (2:38)"
click at [309, 501] on icon "button" at bounding box center [307, 510] width 19 height 19
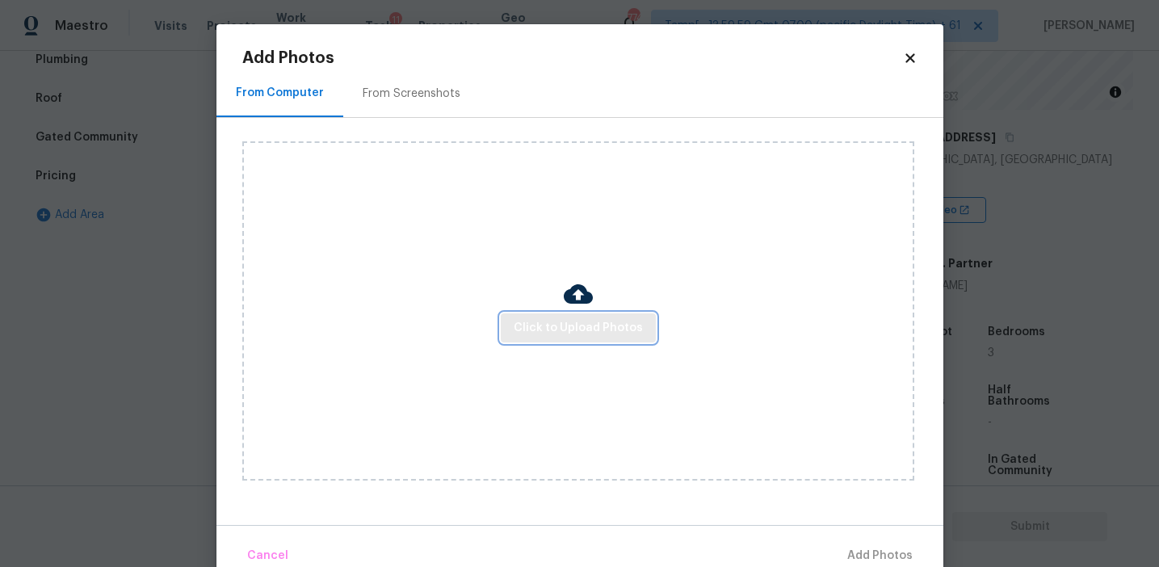
click at [538, 323] on span "Click to Upload Photos" at bounding box center [578, 328] width 129 height 20
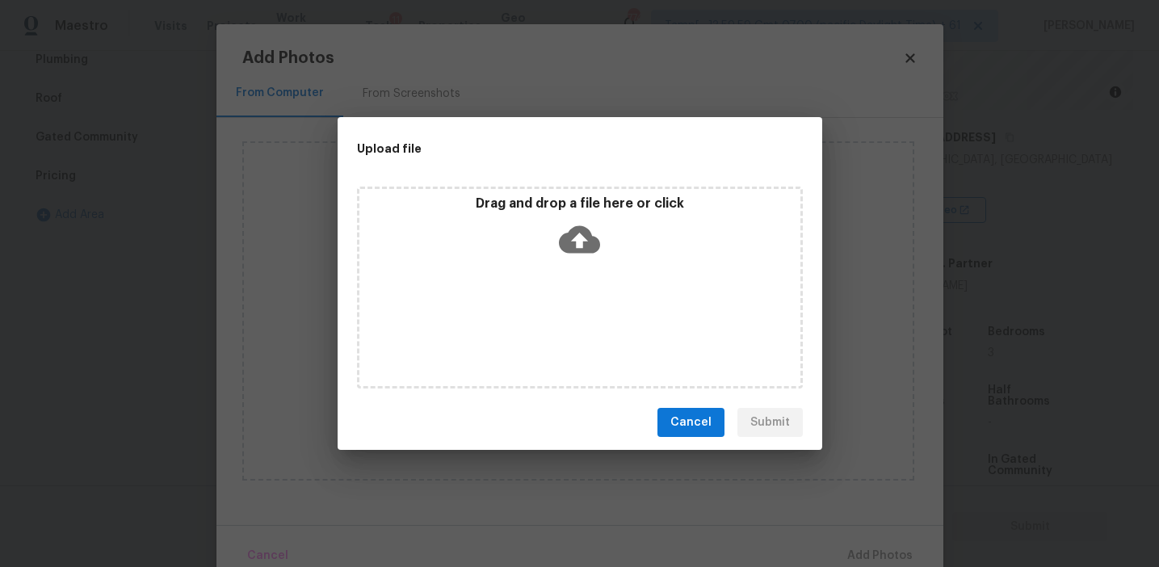
click at [532, 222] on div "Drag and drop a file here or click" at bounding box center [579, 229] width 441 height 69
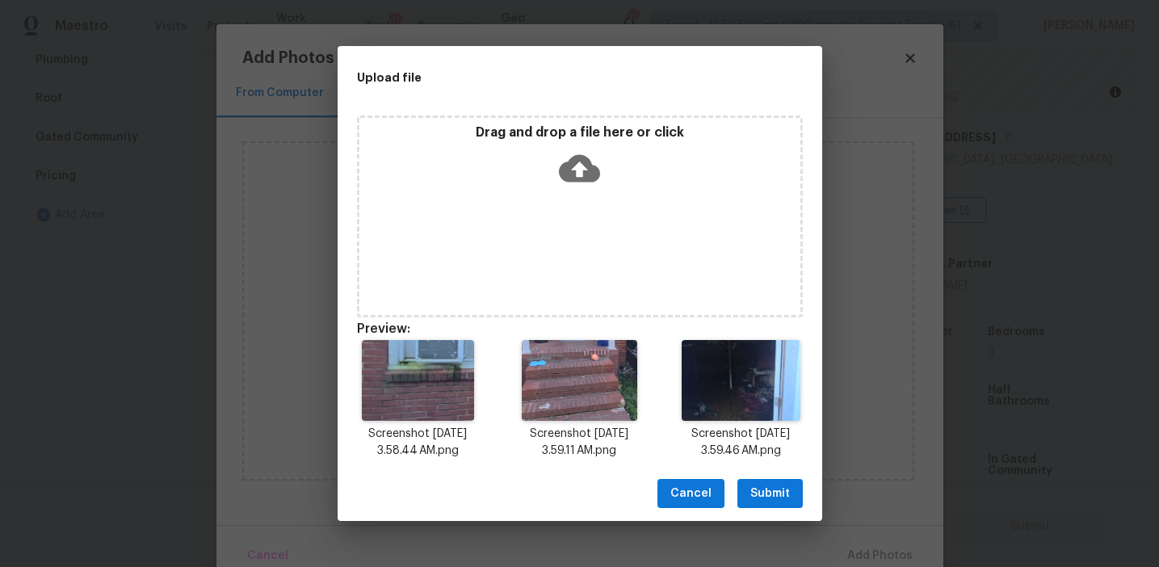
click at [768, 492] on span "Submit" at bounding box center [770, 494] width 40 height 20
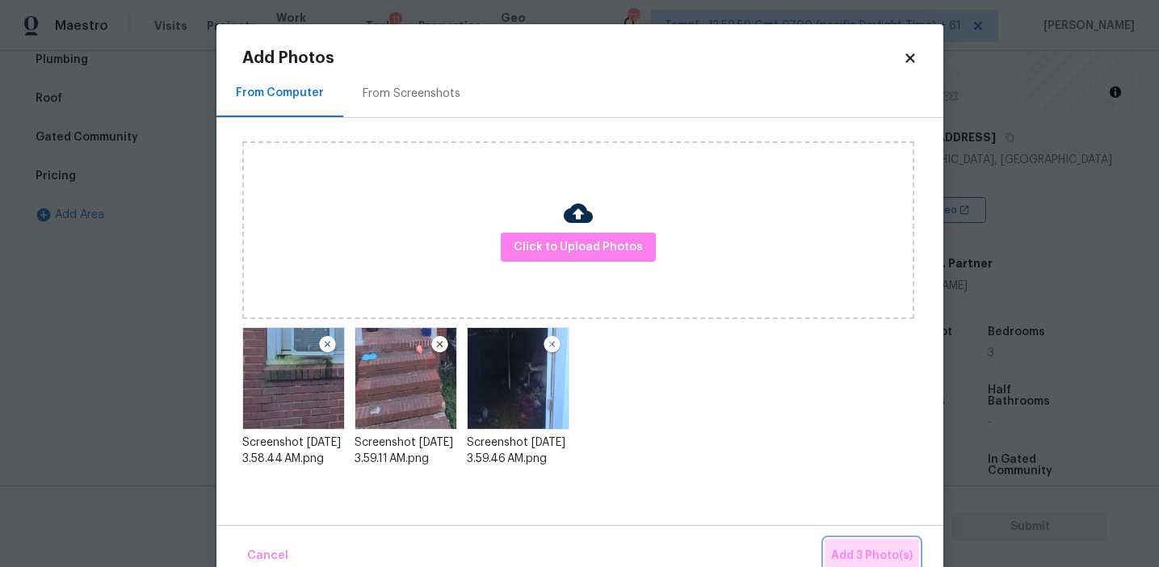
click at [862, 553] on span "Add 3 Photo(s)" at bounding box center [872, 556] width 82 height 20
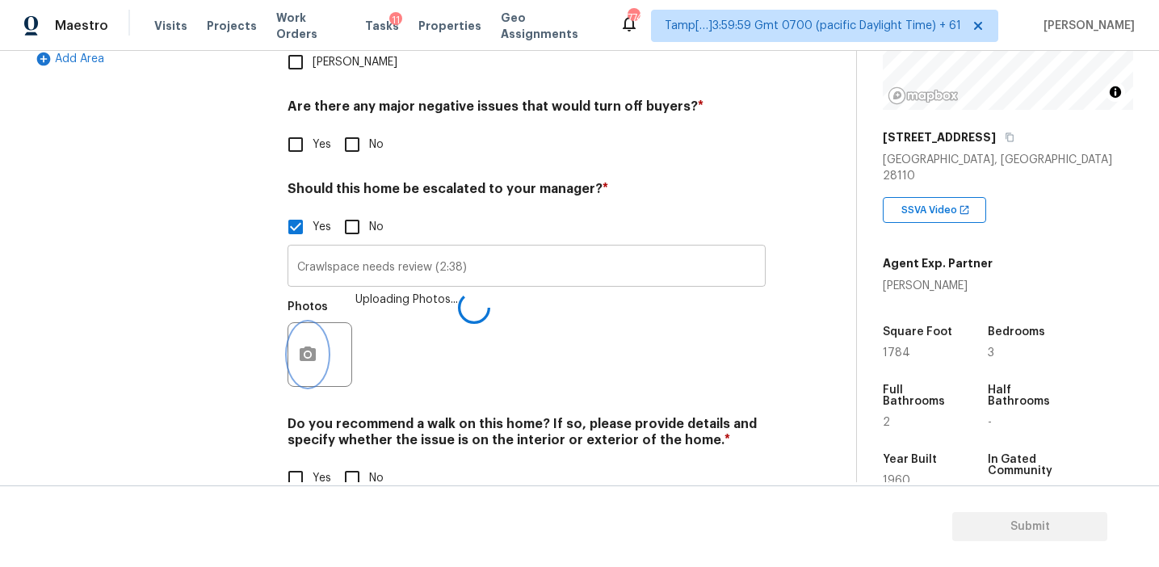
scroll to position [558, 0]
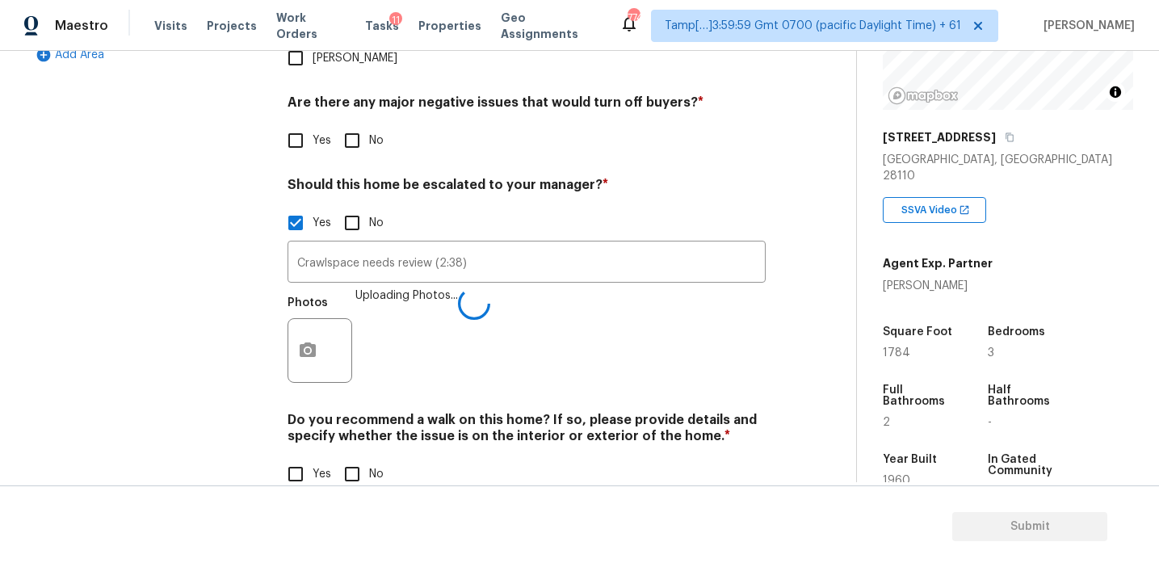
click at [362, 457] on input "No" at bounding box center [352, 474] width 34 height 34
checkbox input "true"
click at [359, 124] on input "No" at bounding box center [352, 141] width 34 height 34
checkbox input "true"
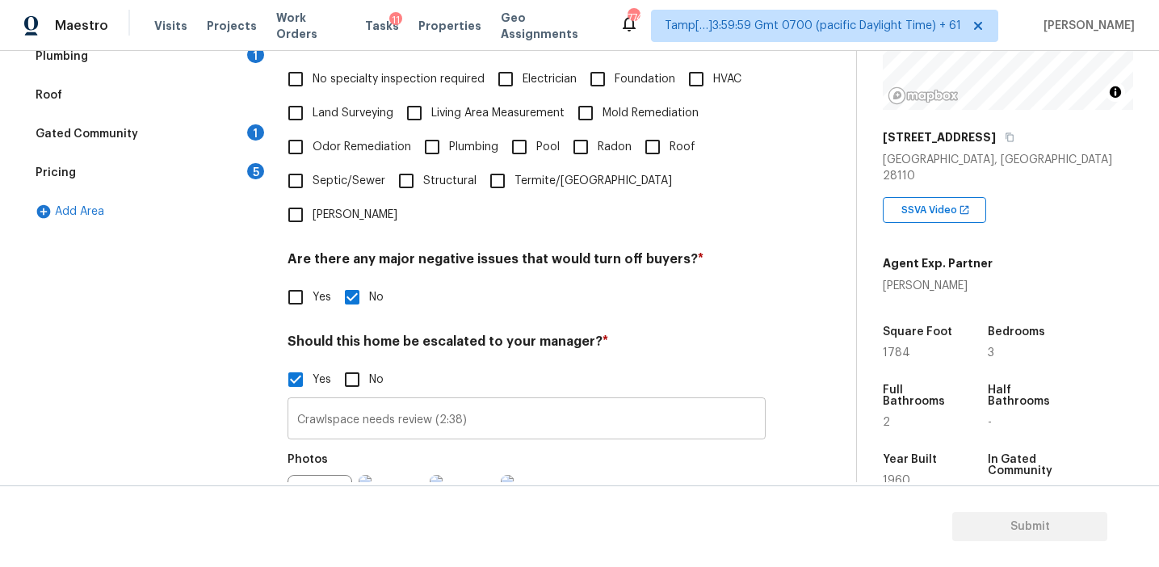
scroll to position [326, 0]
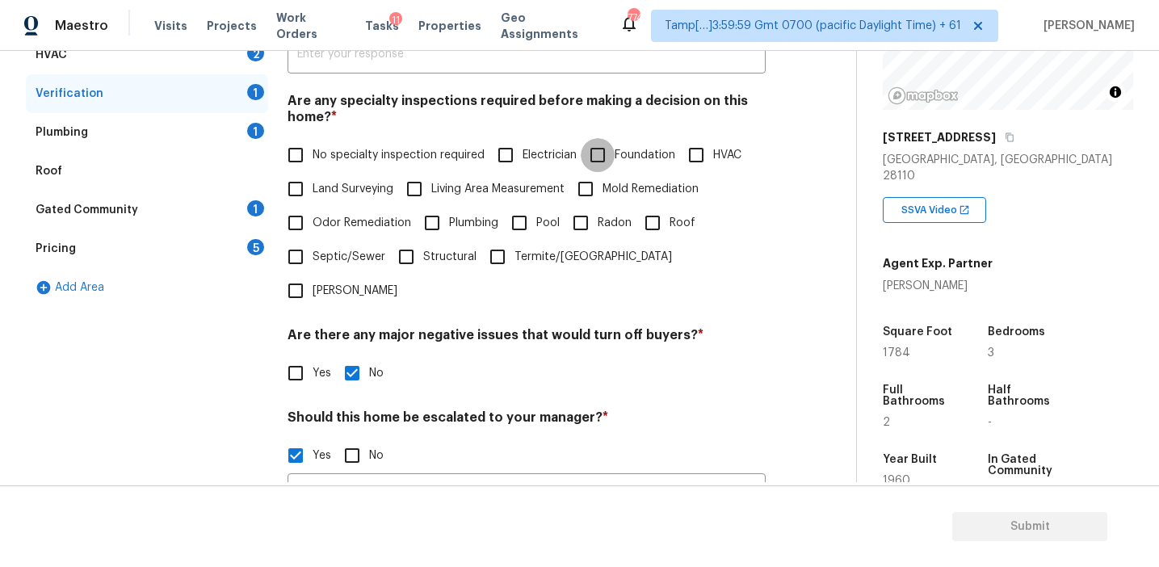
click at [595, 167] on input "Foundation" at bounding box center [598, 155] width 34 height 34
checkbox input "true"
click at [439, 230] on input "Plumbing" at bounding box center [432, 223] width 34 height 34
checkbox input "true"
click at [377, 229] on span "Odor Remediation" at bounding box center [362, 223] width 99 height 17
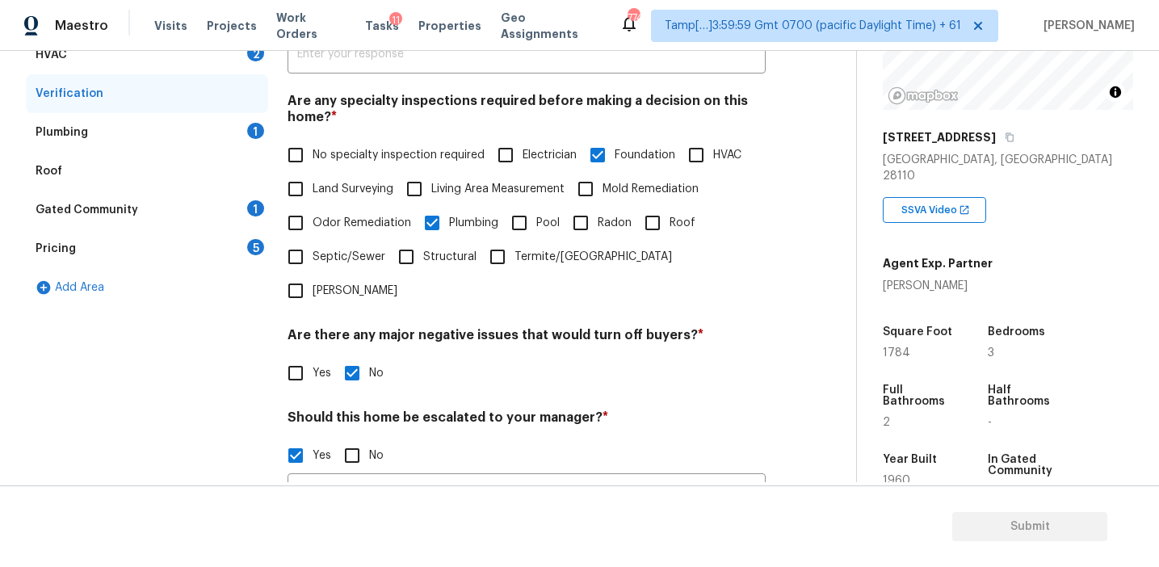
click at [313, 229] on input "Odor Remediation" at bounding box center [296, 223] width 34 height 34
checkbox input "true"
click at [599, 186] on input "Mold Remediation" at bounding box center [586, 189] width 34 height 34
checkbox input "true"
click at [653, 216] on input "Roof" at bounding box center [653, 223] width 34 height 34
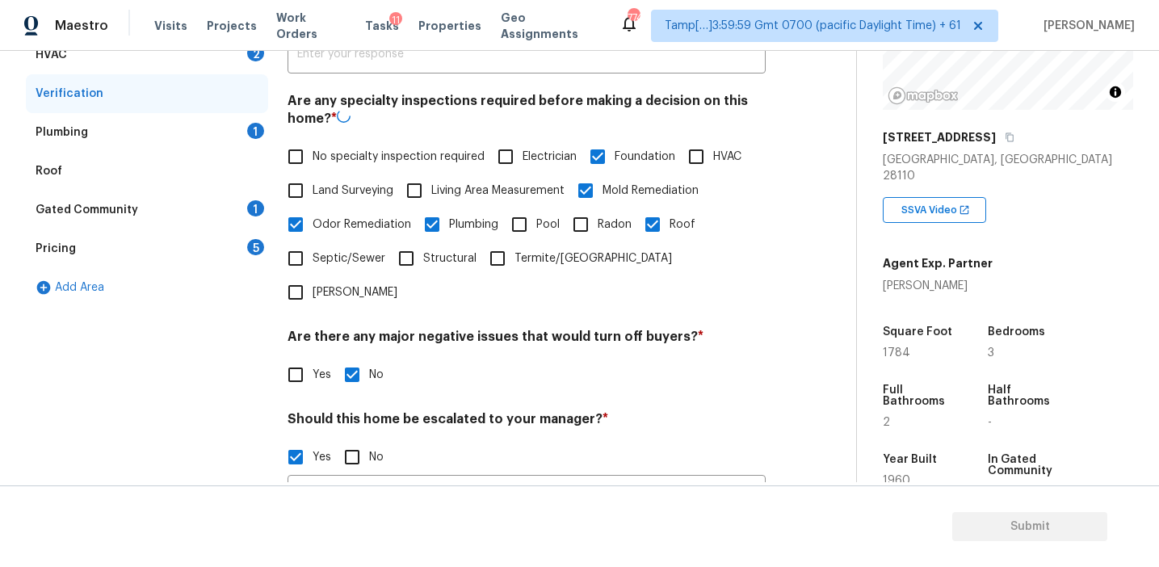
click at [653, 216] on input "Roof" at bounding box center [653, 225] width 34 height 34
checkbox input "false"
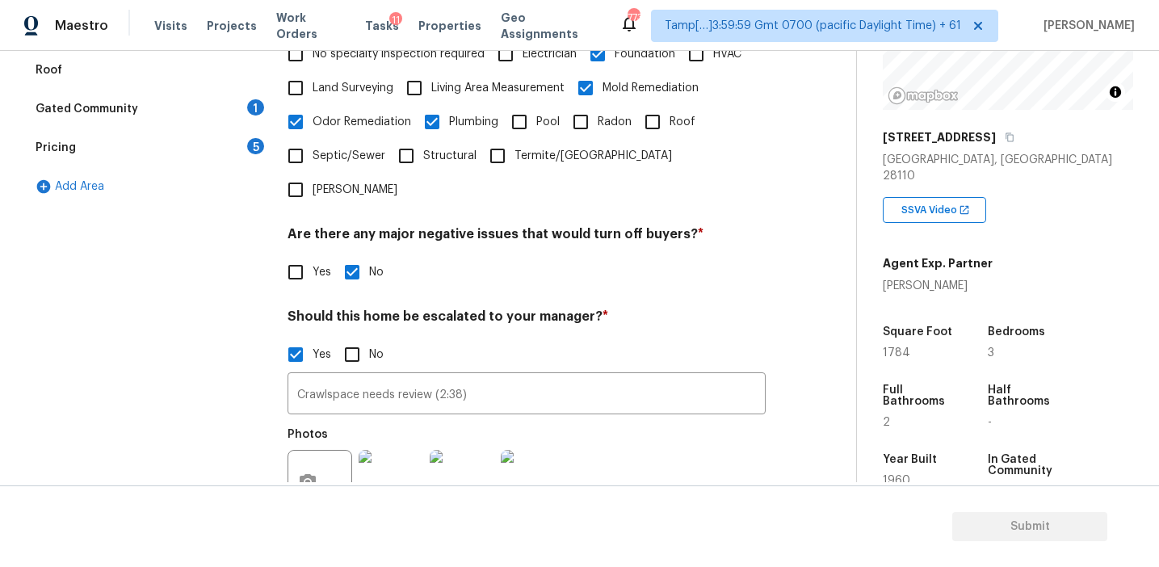
scroll to position [558, 0]
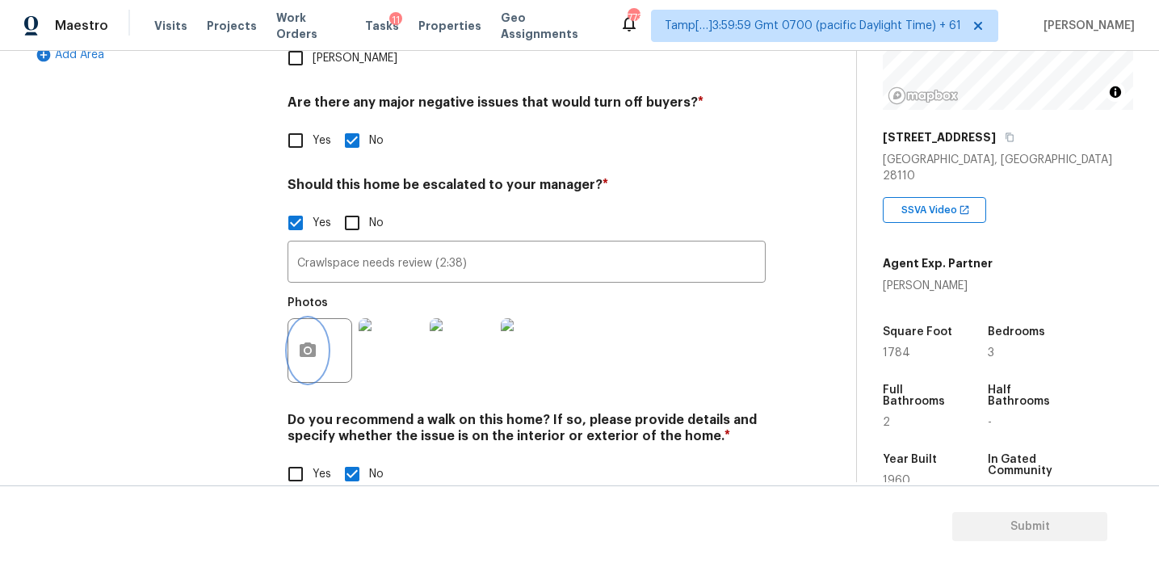
click at [316, 319] on button "button" at bounding box center [307, 350] width 39 height 63
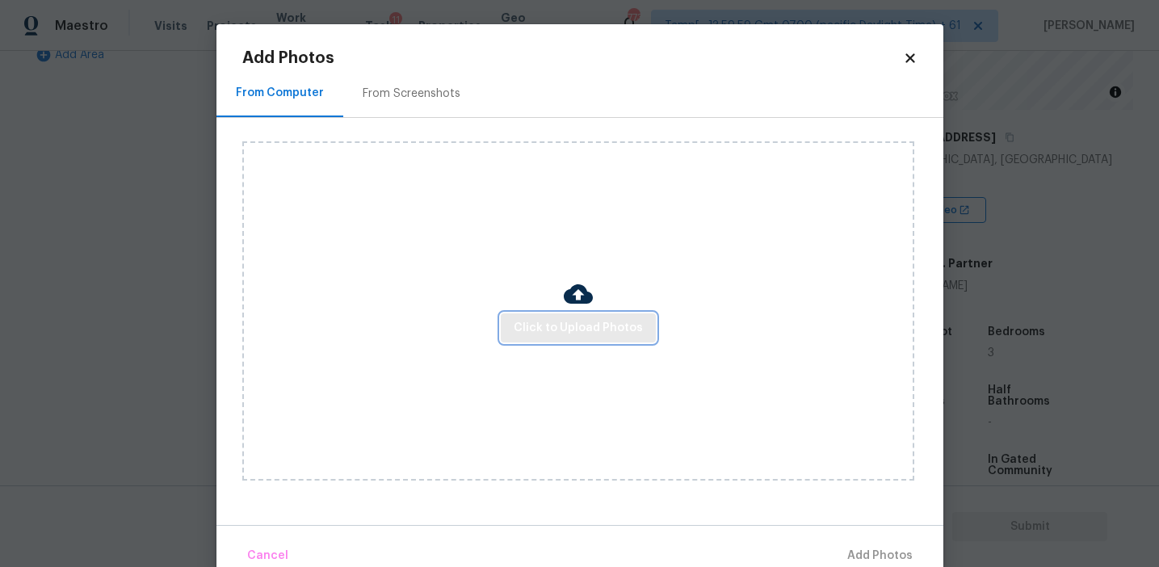
click at [546, 321] on span "Click to Upload Photos" at bounding box center [578, 328] width 129 height 20
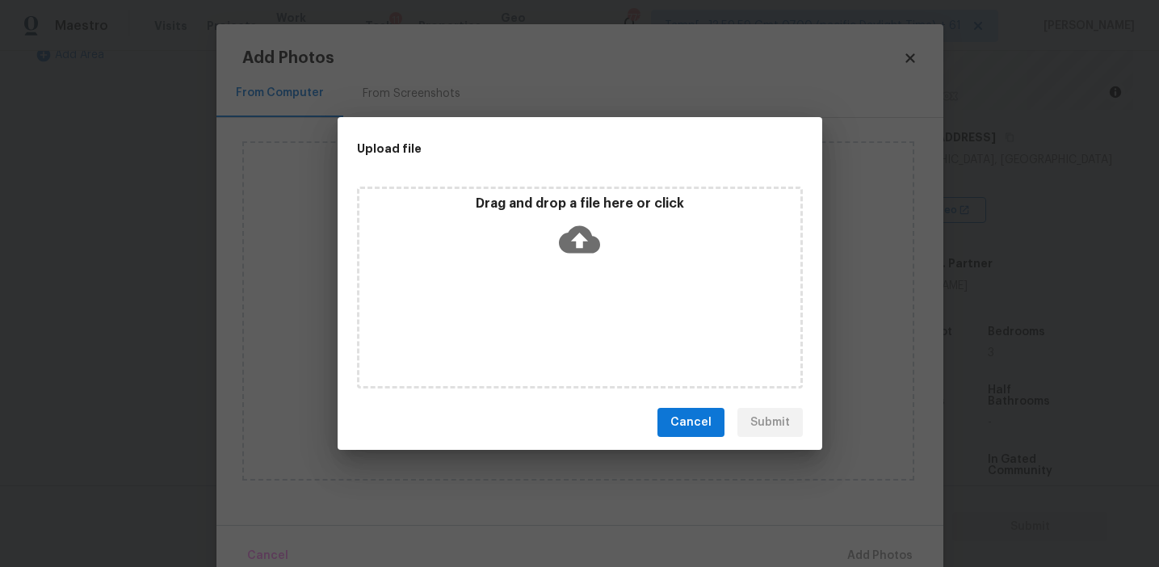
click at [560, 219] on icon at bounding box center [579, 239] width 41 height 41
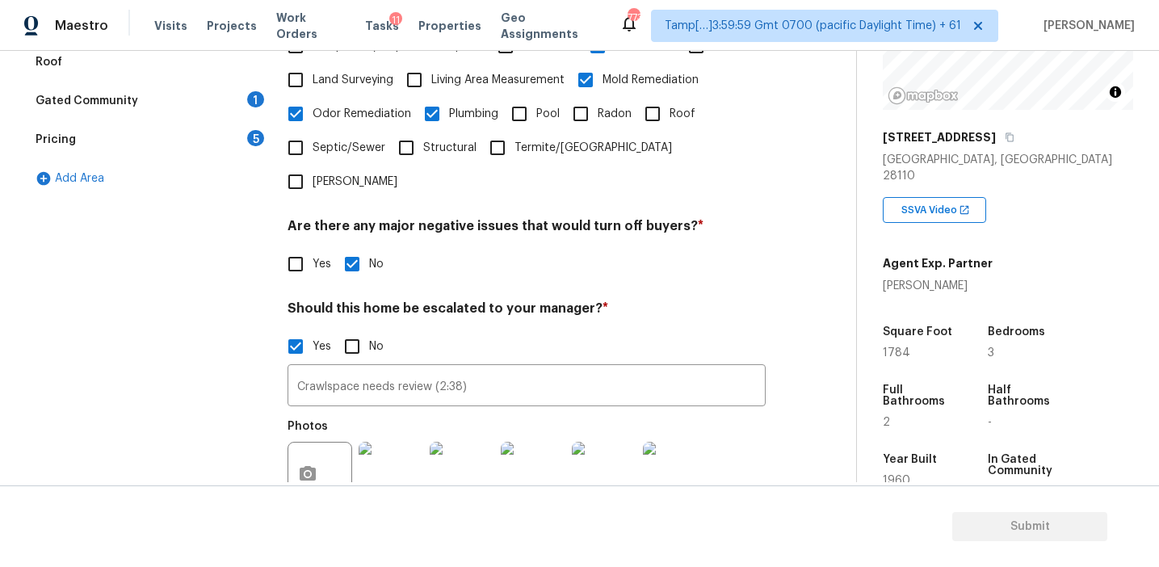
scroll to position [353, 0]
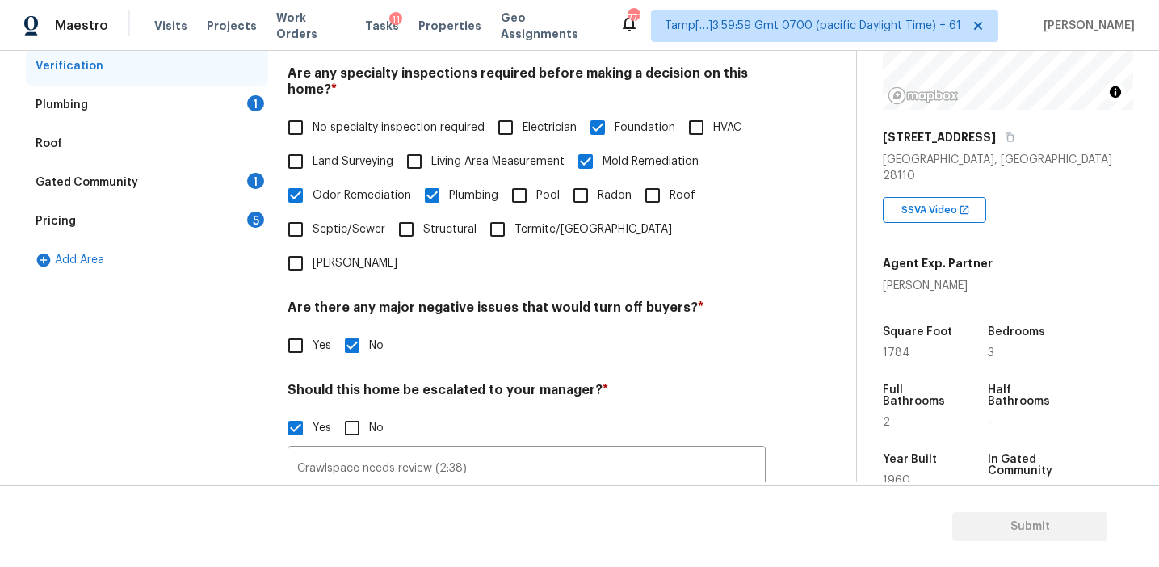
click at [246, 212] on div "Pricing 5" at bounding box center [147, 221] width 242 height 39
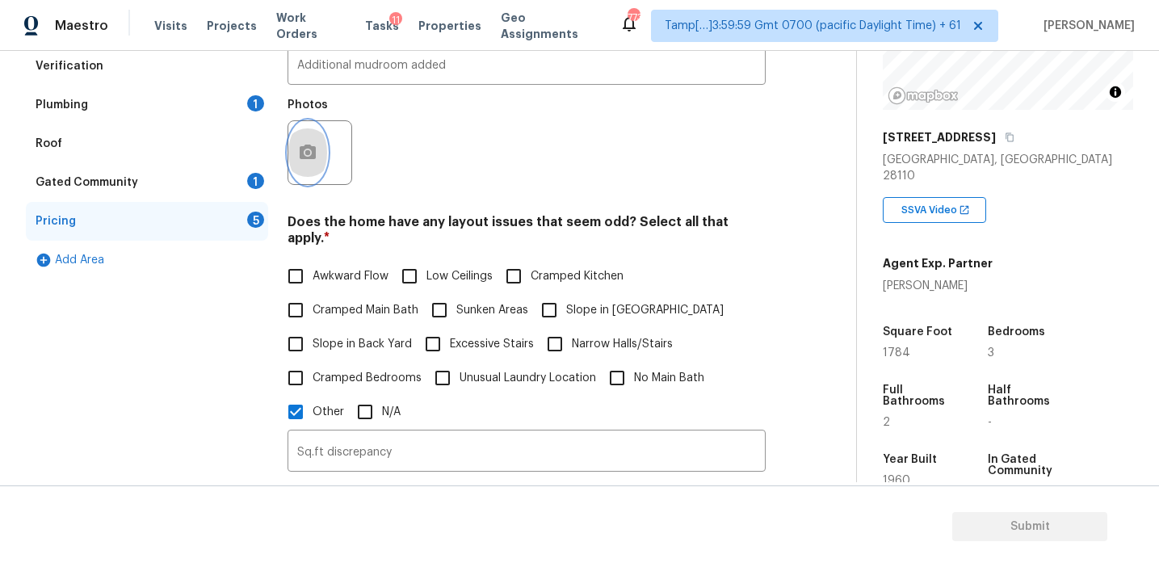
click at [309, 158] on icon "button" at bounding box center [308, 152] width 16 height 15
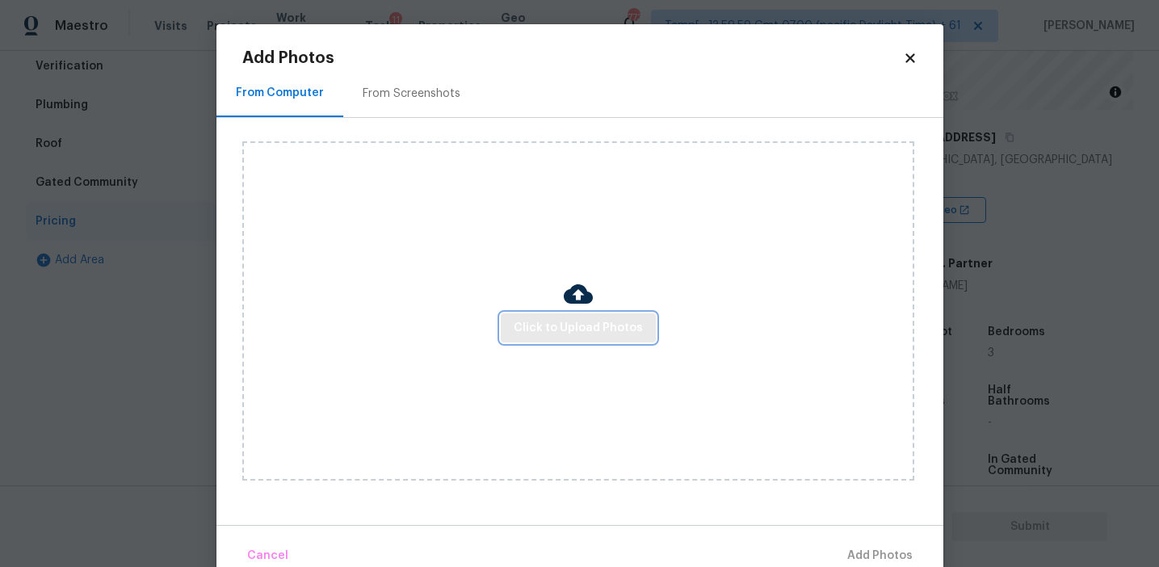
click at [515, 330] on button "Click to Upload Photos" at bounding box center [578, 328] width 155 height 30
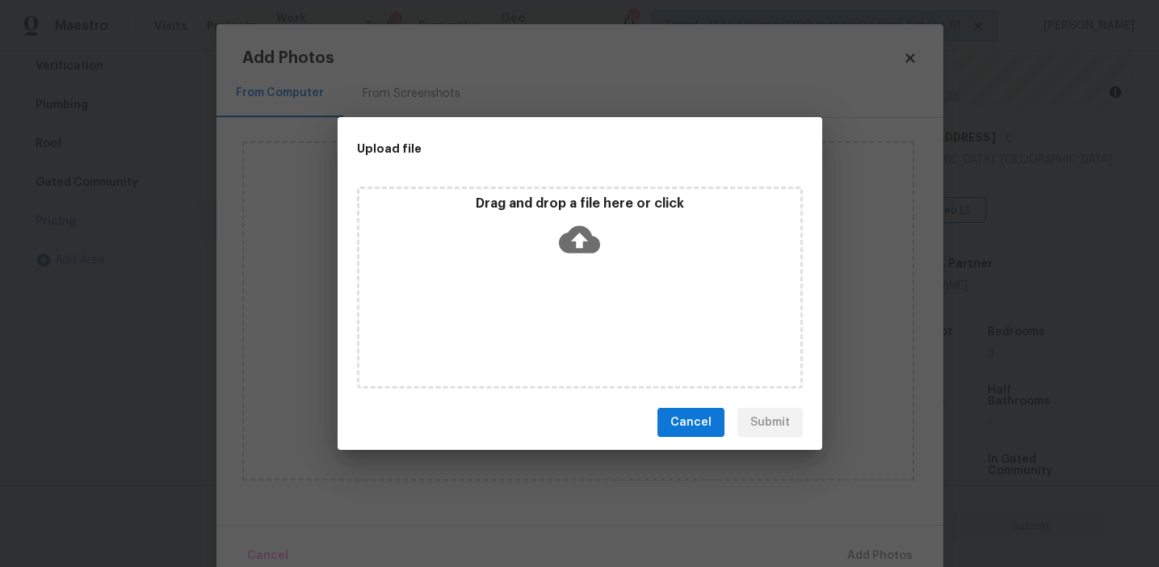
click at [519, 216] on div "Drag and drop a file here or click" at bounding box center [579, 229] width 441 height 69
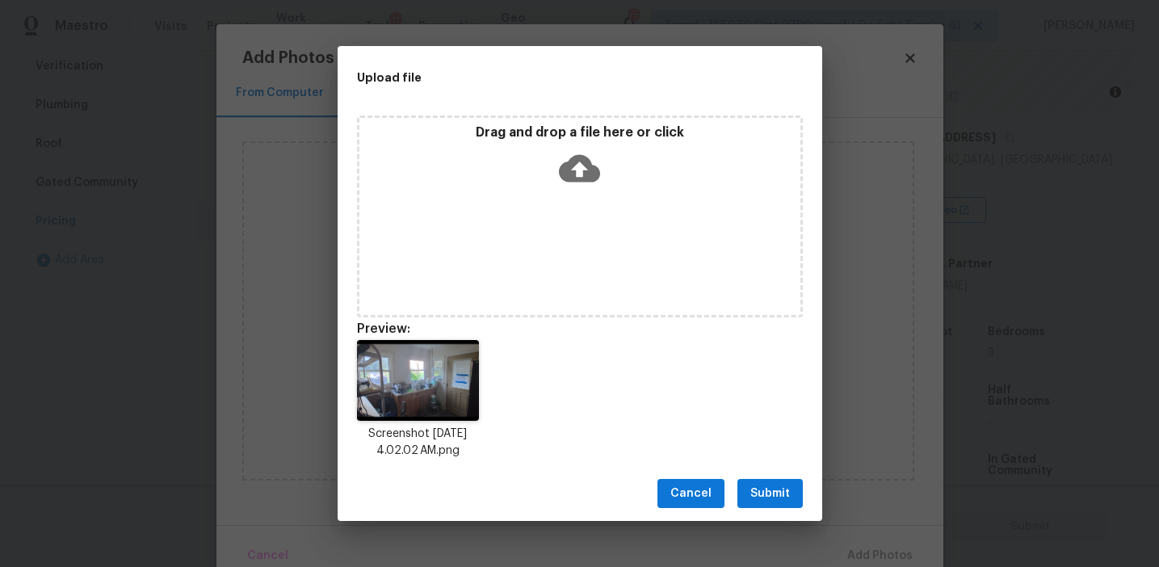
click at [759, 488] on span "Submit" at bounding box center [770, 494] width 40 height 20
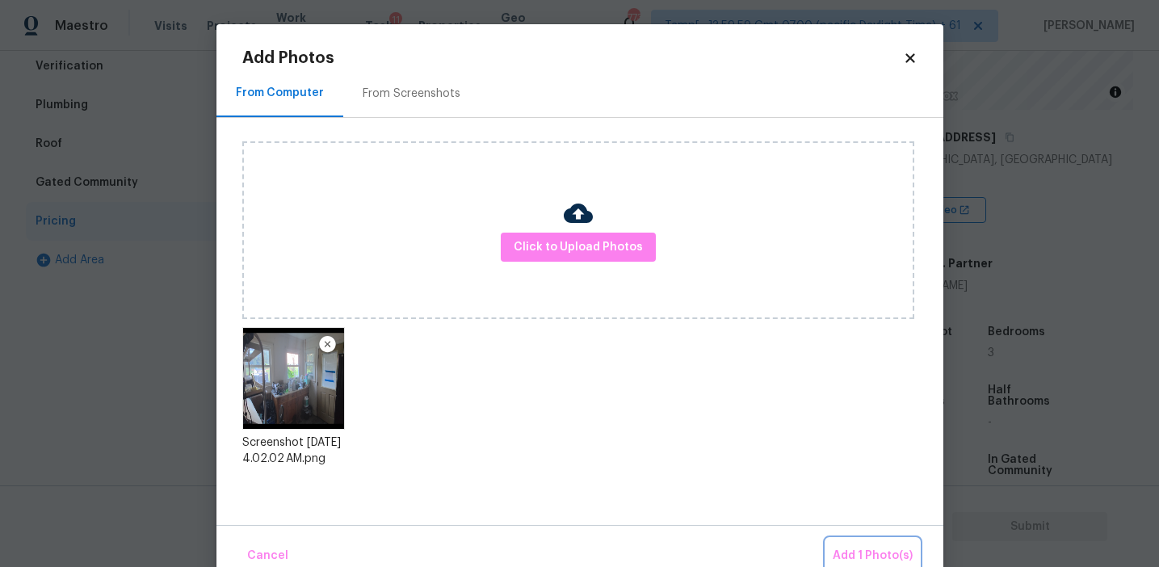
click at [846, 548] on span "Add 1 Photo(s)" at bounding box center [873, 556] width 80 height 20
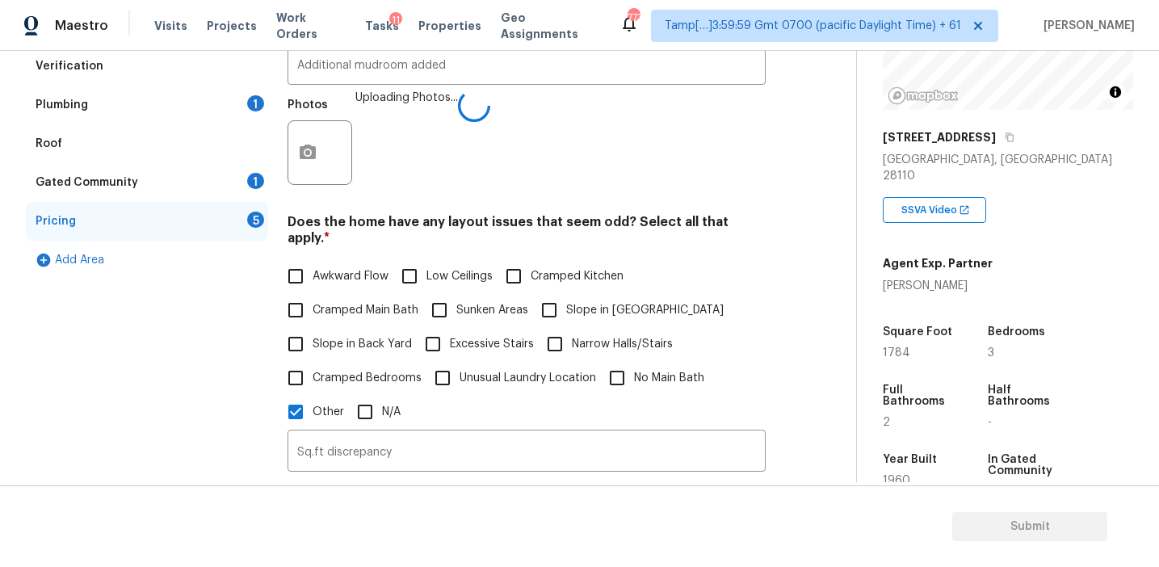
click at [358, 268] on span "Awkward Flow" at bounding box center [351, 276] width 76 height 17
click at [313, 262] on input "Awkward Flow" at bounding box center [296, 276] width 34 height 34
checkbox input "true"
click at [445, 268] on span "Low Ceilings" at bounding box center [460, 276] width 66 height 17
click at [427, 259] on input "Low Ceilings" at bounding box center [410, 276] width 34 height 34
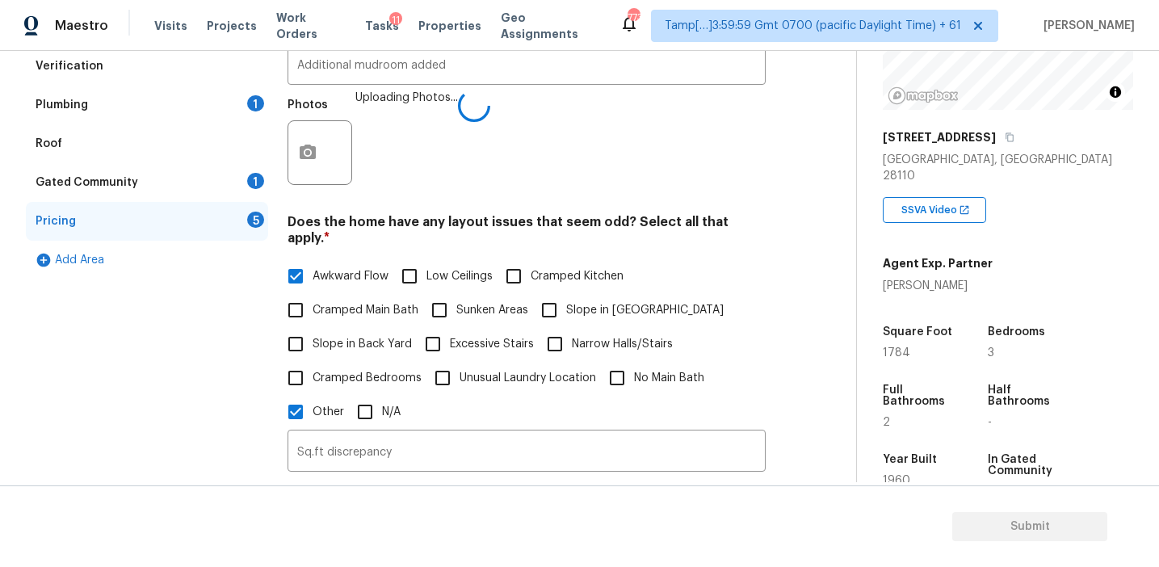
checkbox input "true"
click at [376, 370] on span "Cramped Bedrooms" at bounding box center [367, 378] width 109 height 17
click at [313, 362] on input "Cramped Bedrooms" at bounding box center [296, 378] width 34 height 34
checkbox input "true"
click at [378, 302] on span "Cramped Main Bath" at bounding box center [366, 310] width 106 height 17
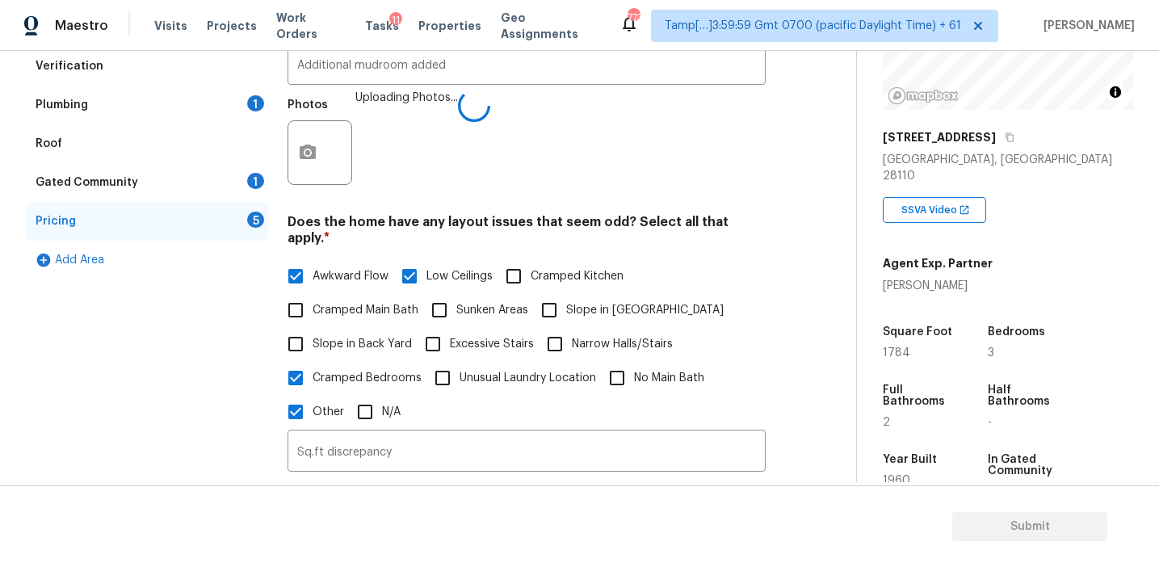
click at [313, 299] on input "Cramped Main Bath" at bounding box center [296, 310] width 34 height 34
checkbox input "true"
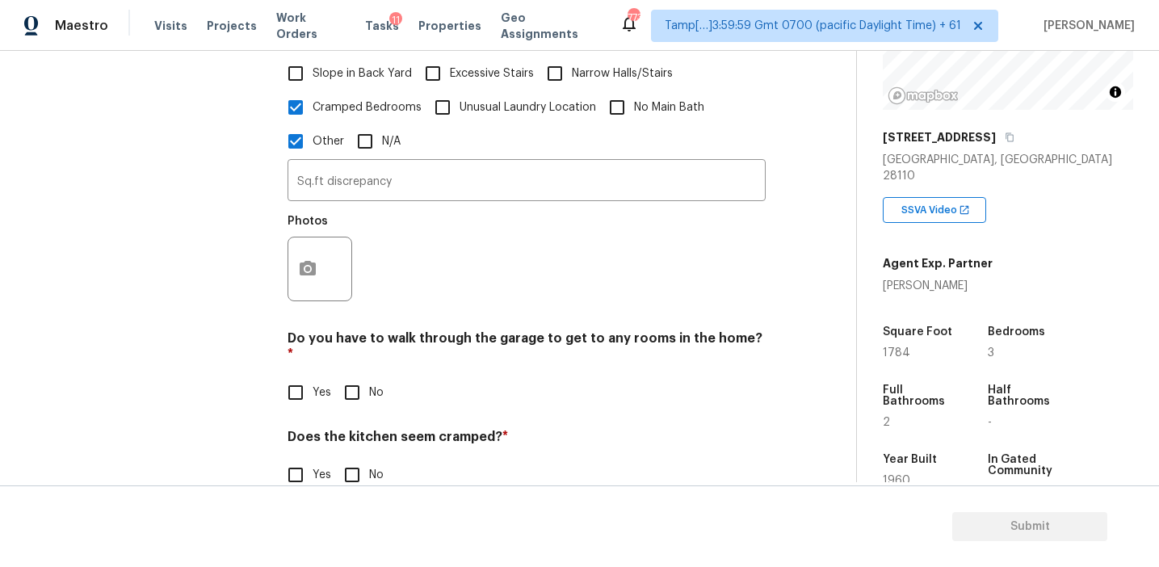
click at [351, 376] on input "No" at bounding box center [352, 393] width 34 height 34
checkbox input "true"
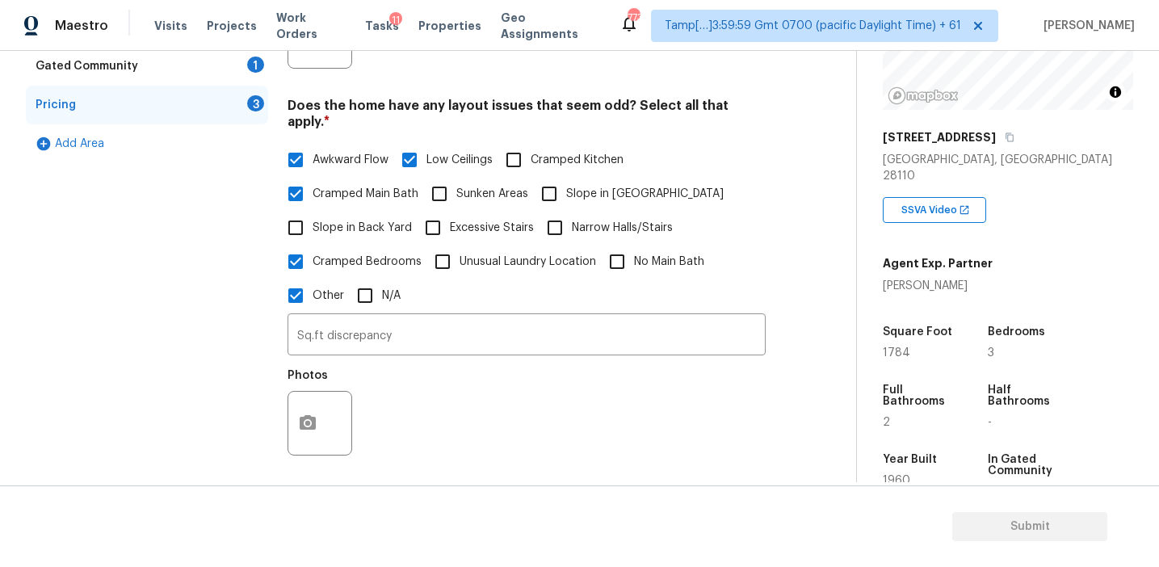
click at [371, 220] on span "Slope in Back Yard" at bounding box center [362, 228] width 99 height 17
click at [313, 211] on input "Slope in Back Yard" at bounding box center [296, 228] width 34 height 34
checkbox input "true"
click at [553, 177] on input "Slope in [GEOGRAPHIC_DATA]" at bounding box center [549, 194] width 34 height 34
checkbox input "true"
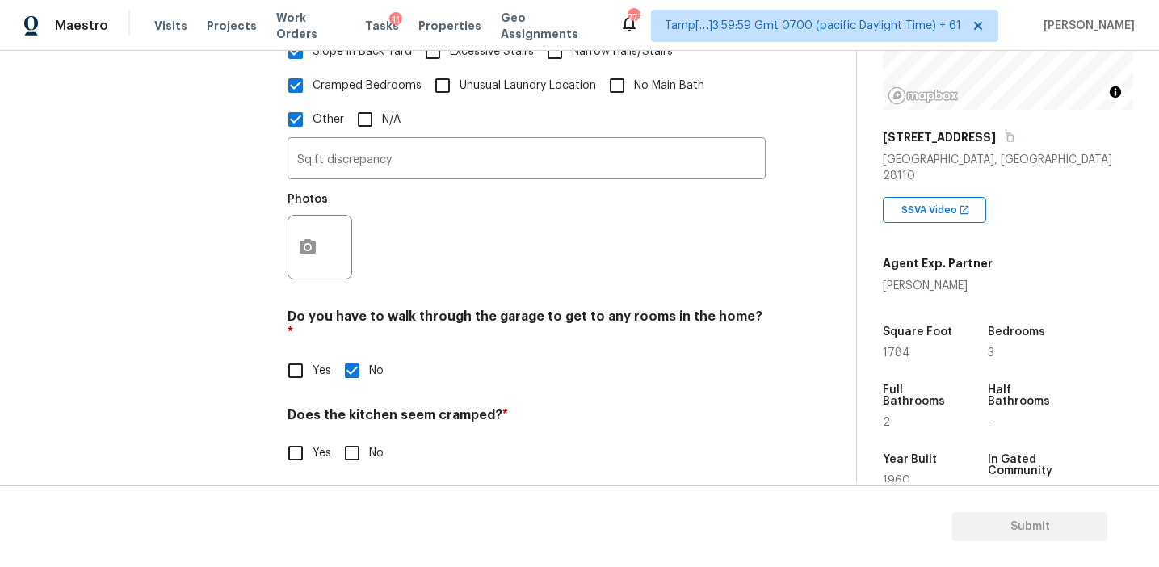
scroll to position [708, 0]
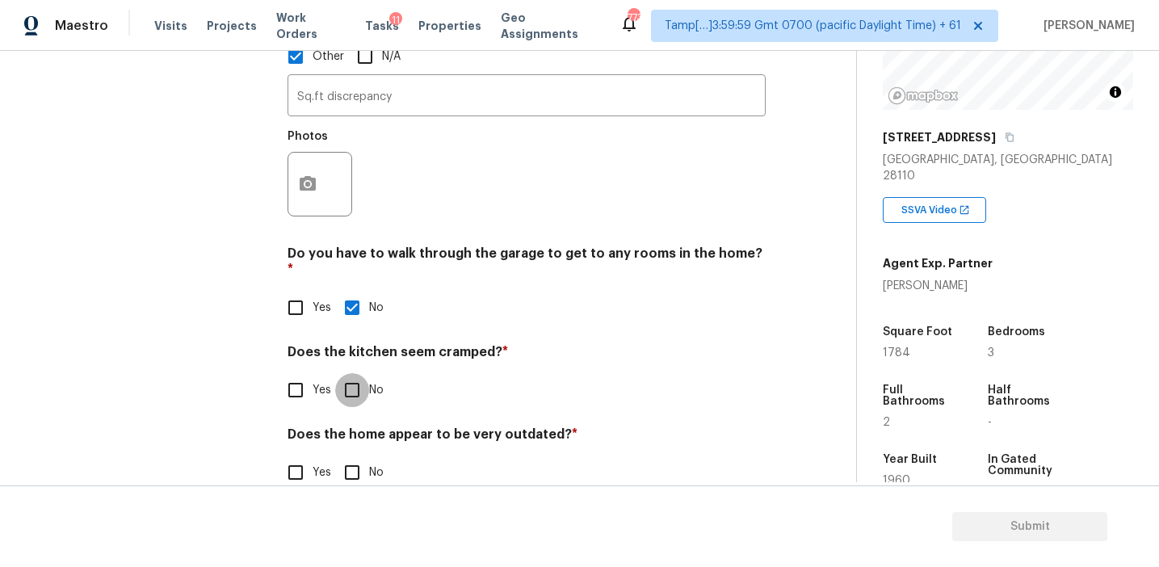
click at [356, 373] on input "No" at bounding box center [352, 390] width 34 height 34
checkbox input "true"
click at [355, 456] on input "No" at bounding box center [352, 473] width 34 height 34
checkbox input "true"
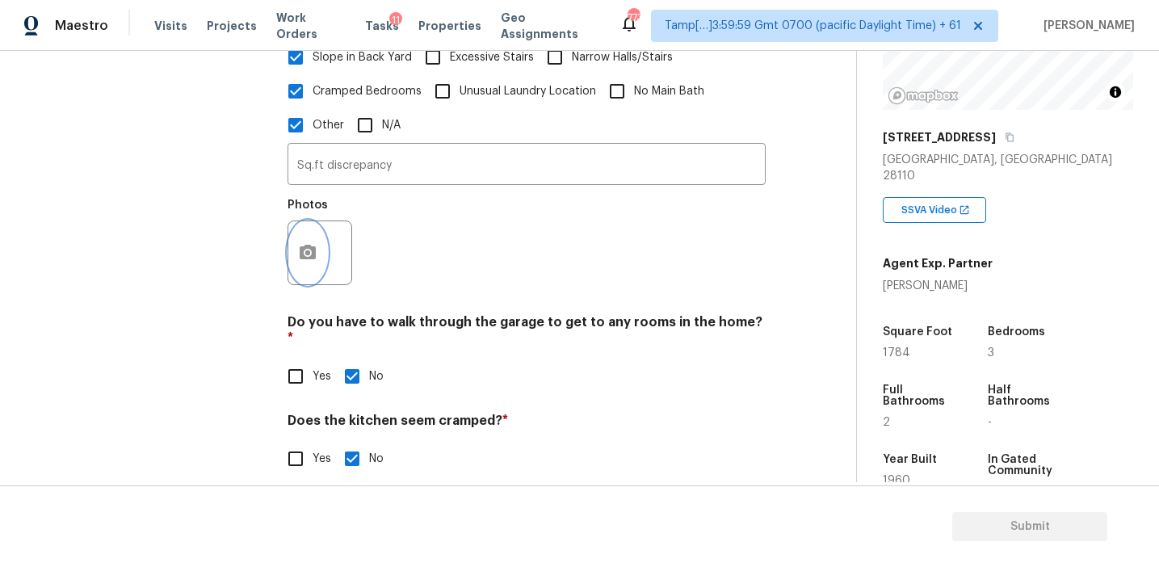
click at [321, 232] on button "button" at bounding box center [307, 252] width 39 height 63
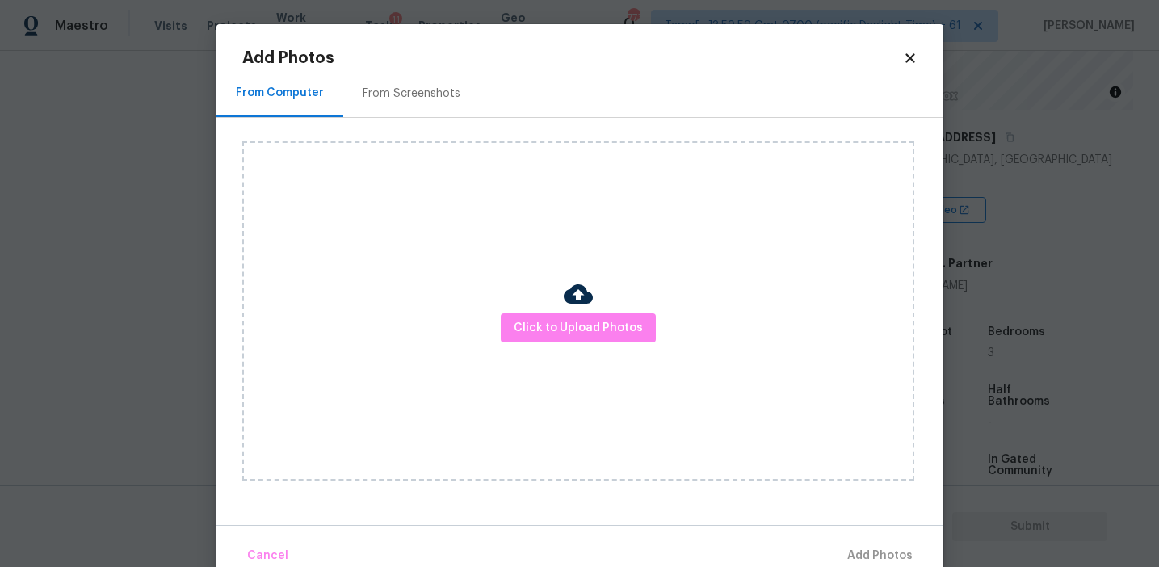
click at [523, 312] on div "Click to Upload Photos" at bounding box center [578, 310] width 672 height 339
click at [447, 96] on div "From Screenshots" at bounding box center [412, 94] width 98 height 16
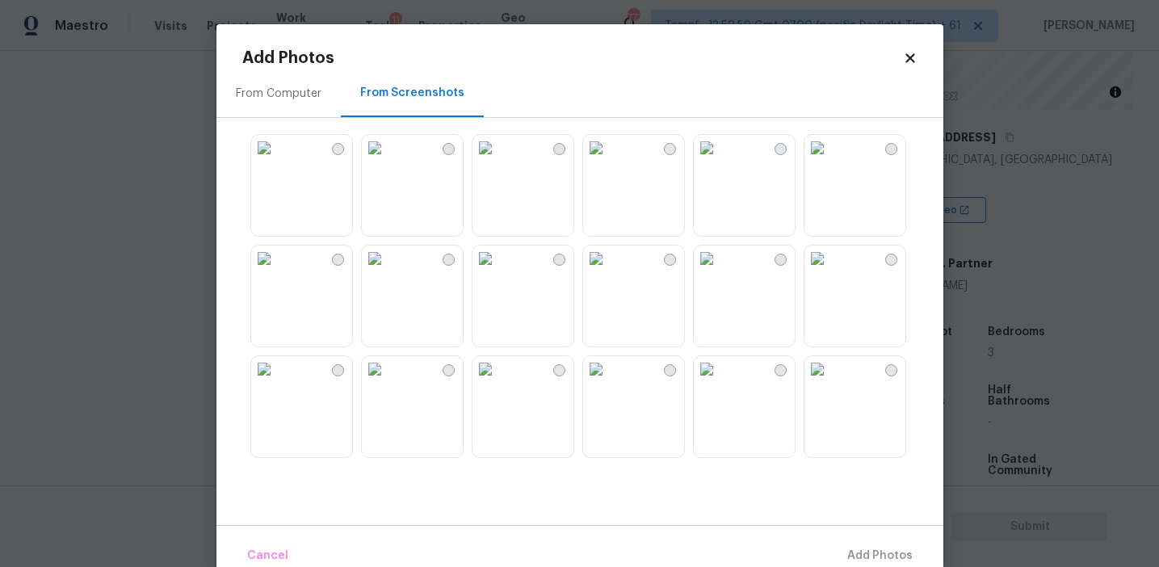
click at [498, 161] on img at bounding box center [486, 148] width 26 height 26
click at [842, 548] on span "Add 1 Photo(s)" at bounding box center [873, 556] width 80 height 20
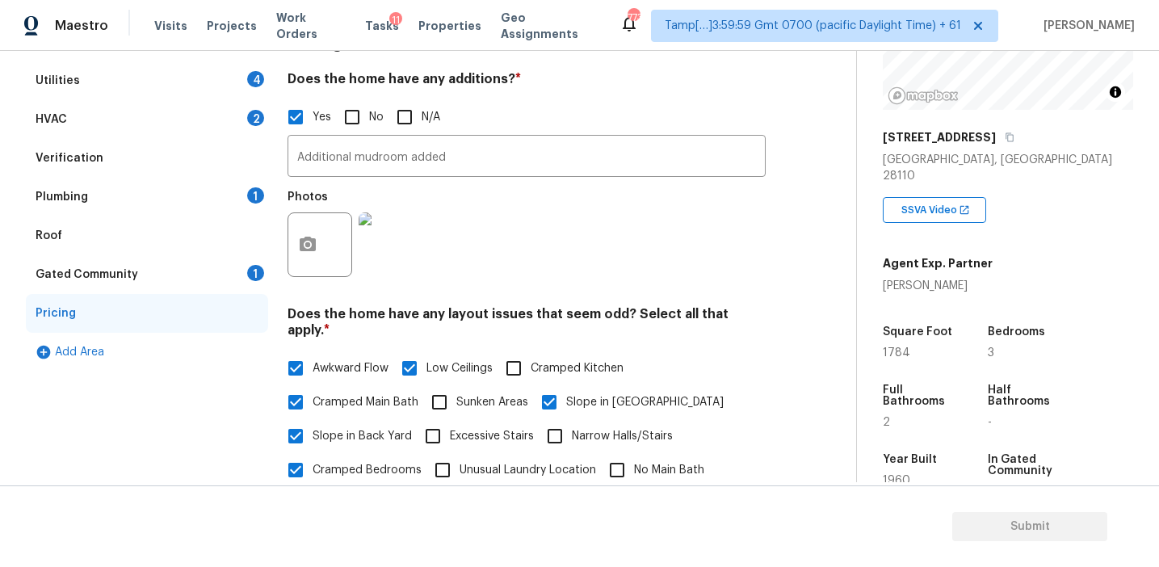
click at [227, 275] on div "Gated Community 1" at bounding box center [147, 274] width 242 height 39
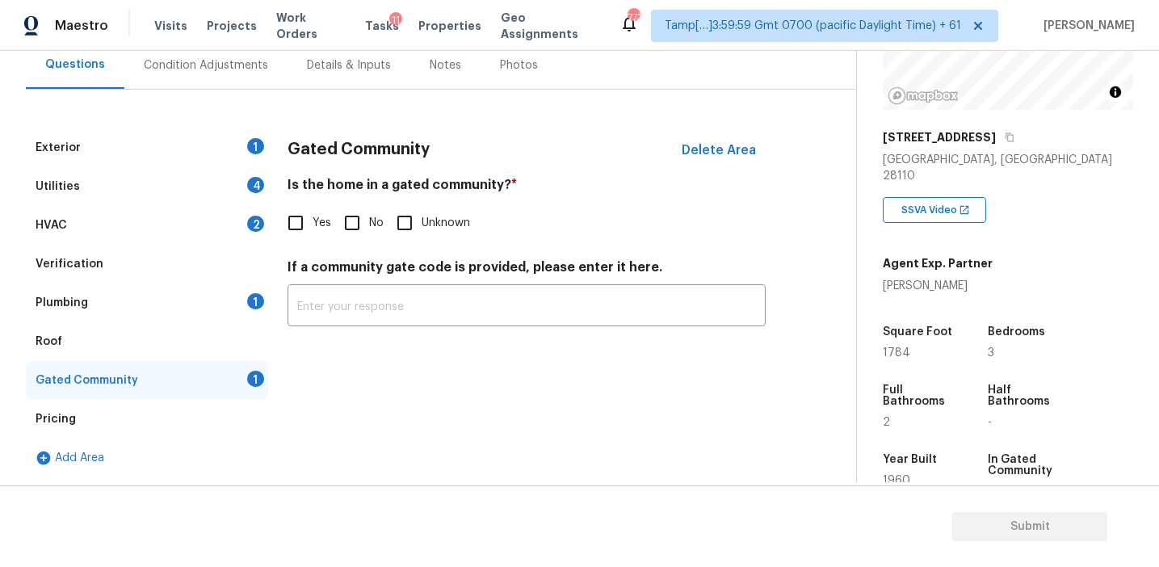
scroll to position [155, 0]
click at [351, 214] on input "No" at bounding box center [352, 223] width 34 height 34
checkbox input "true"
click at [196, 302] on div "Plumbing 1" at bounding box center [147, 303] width 242 height 39
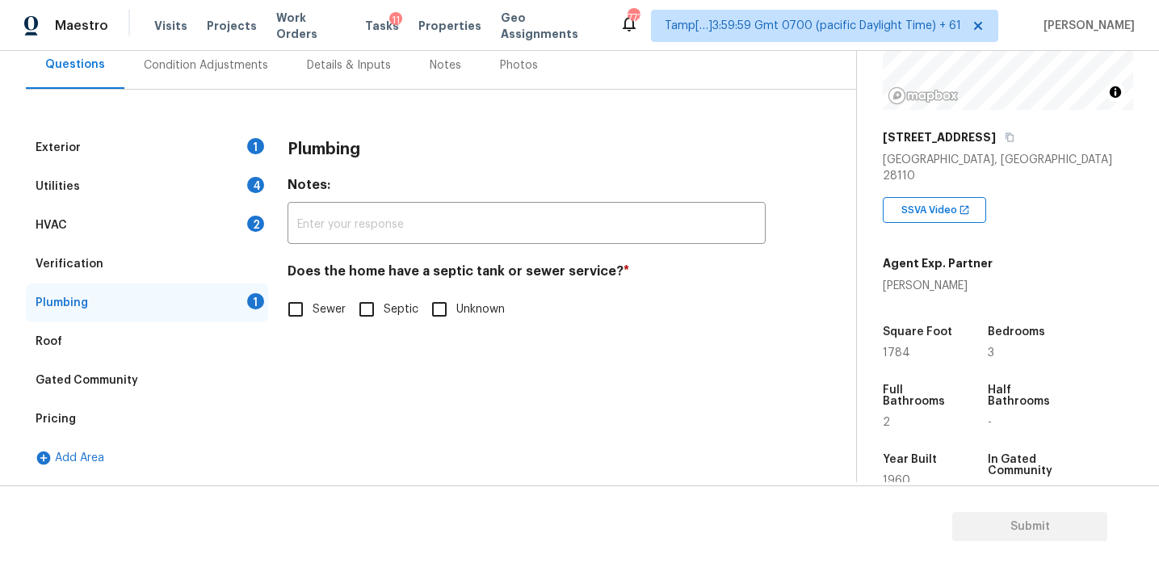
click at [312, 315] on input "Sewer" at bounding box center [296, 309] width 34 height 34
checkbox input "true"
click at [379, 307] on input "Septic" at bounding box center [367, 309] width 34 height 34
checkbox input "true"
checkbox input "false"
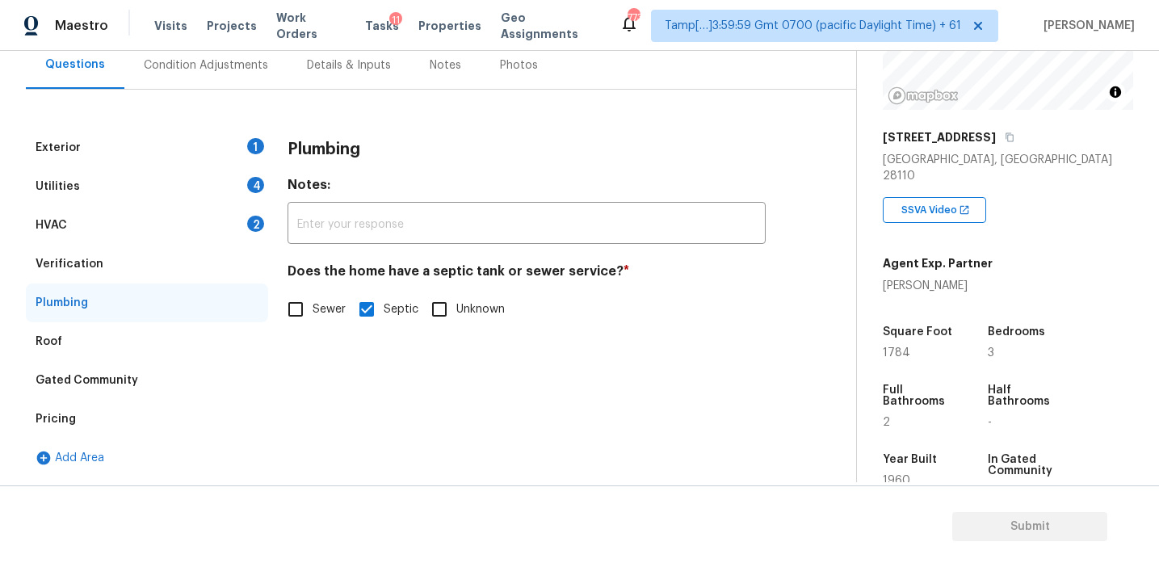
click at [221, 260] on div "Verification" at bounding box center [147, 264] width 242 height 39
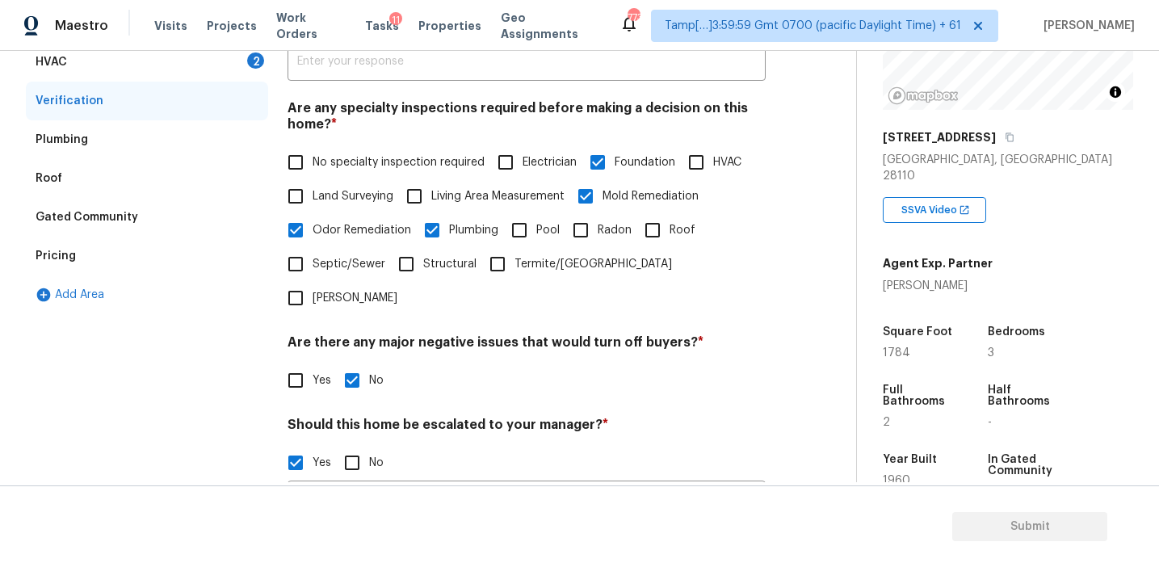
scroll to position [183, 0]
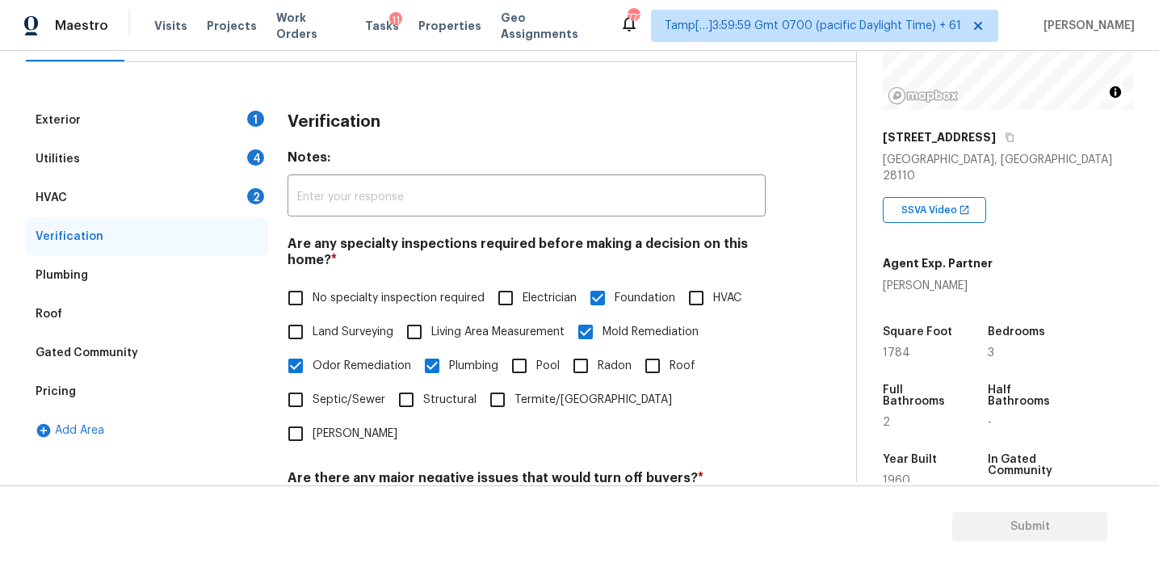
click at [242, 206] on div "HVAC 2" at bounding box center [147, 198] width 242 height 39
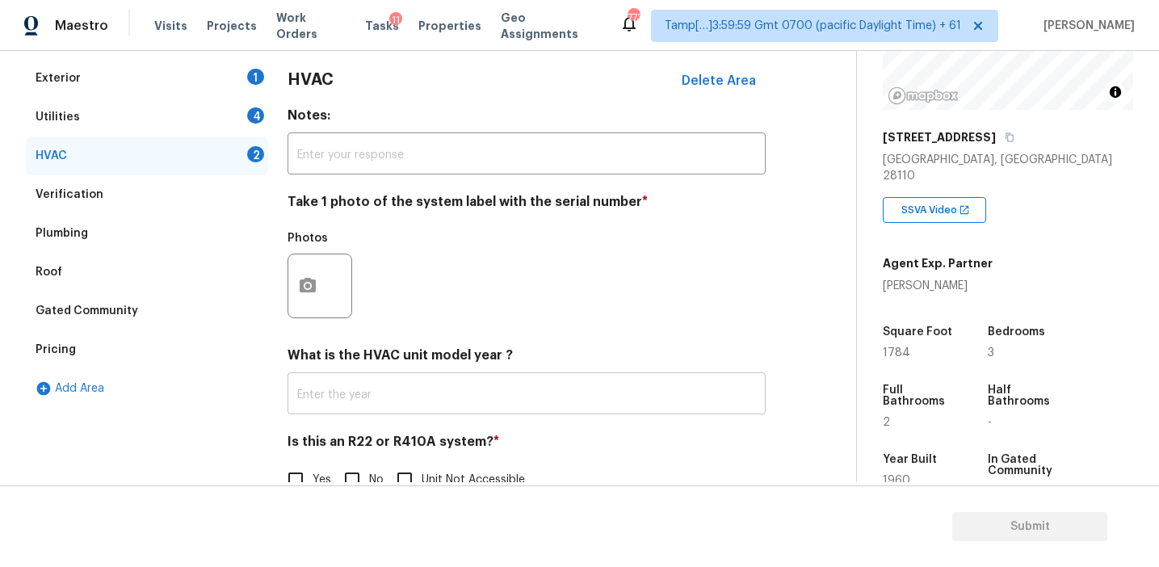
scroll to position [264, 0]
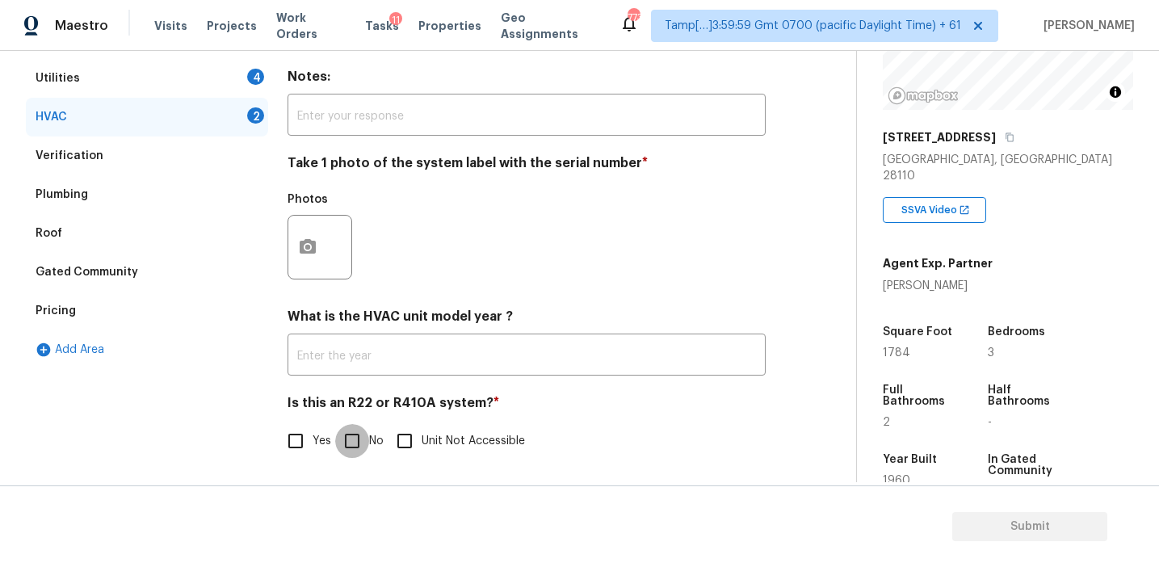
click at [350, 453] on input "No" at bounding box center [352, 441] width 34 height 34
checkbox input "true"
click at [322, 257] on button "button" at bounding box center [307, 246] width 39 height 63
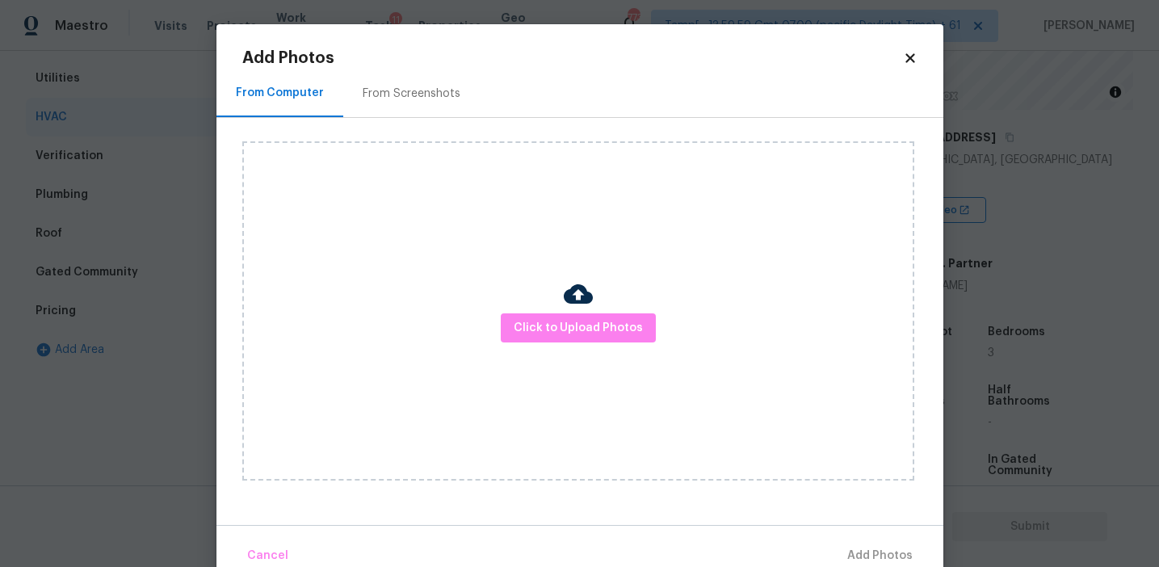
click at [449, 92] on div "From Screenshots" at bounding box center [412, 94] width 98 height 16
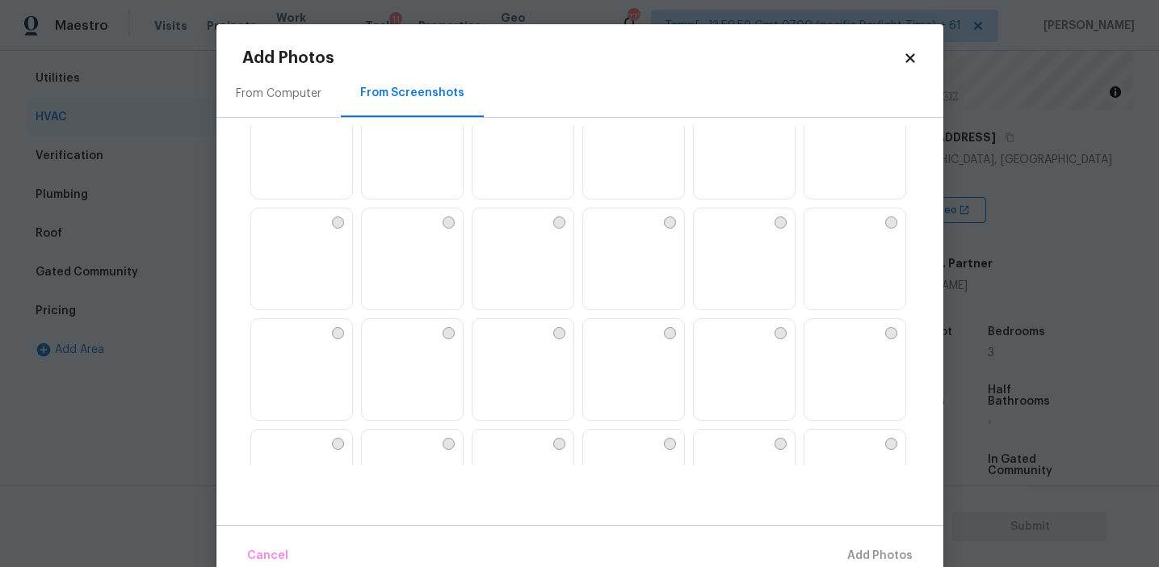
scroll to position [708, 0]
click at [498, 228] on img at bounding box center [486, 215] width 26 height 26
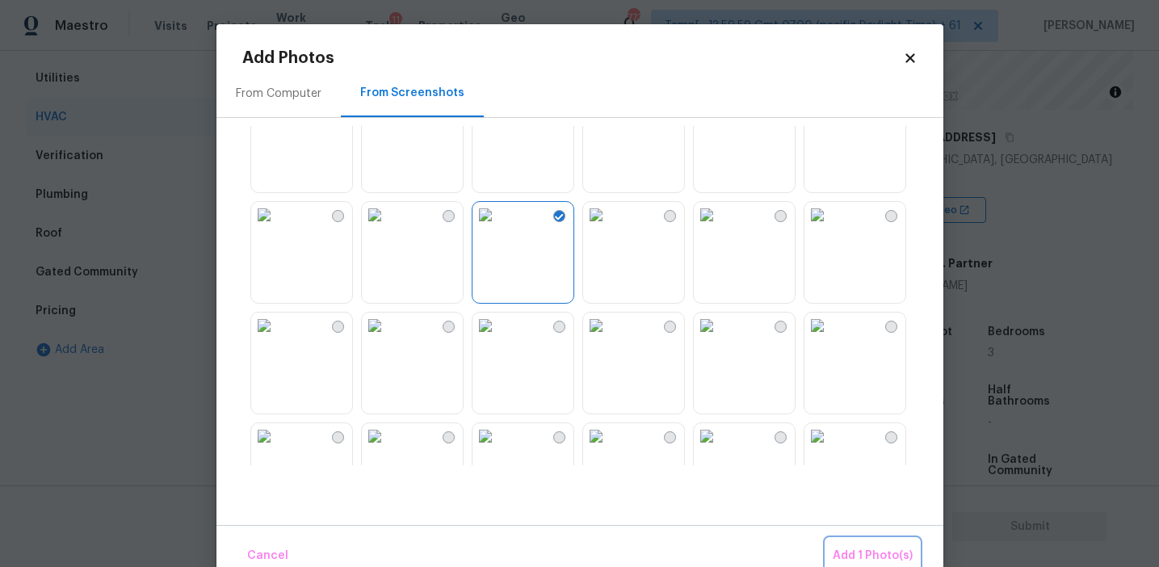
click at [845, 550] on span "Add 1 Photo(s)" at bounding box center [873, 556] width 80 height 20
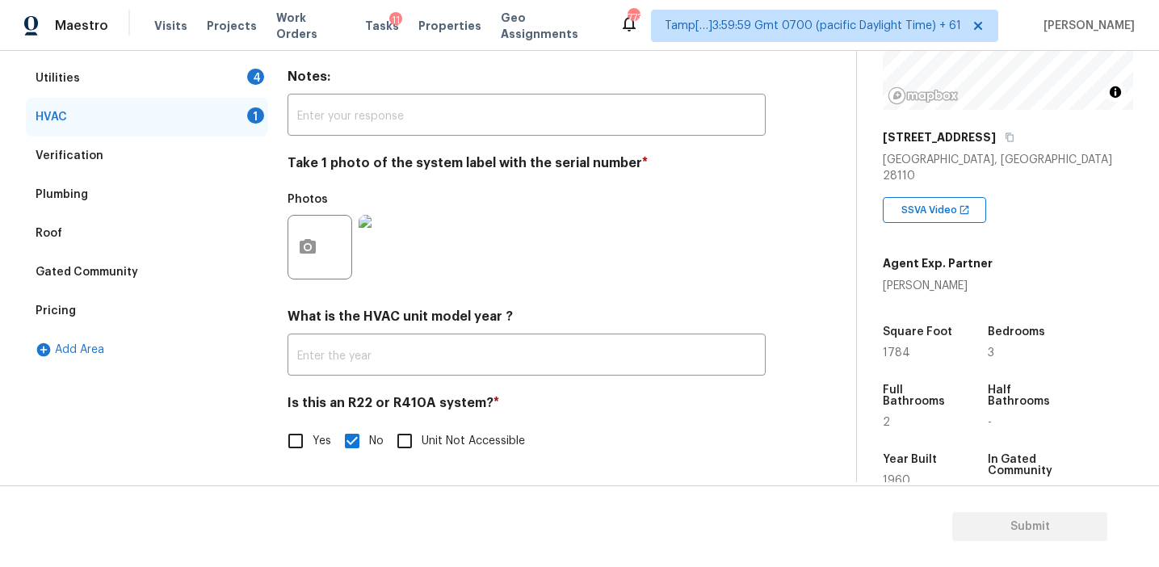
click at [239, 72] on div "Utilities 4" at bounding box center [147, 78] width 242 height 39
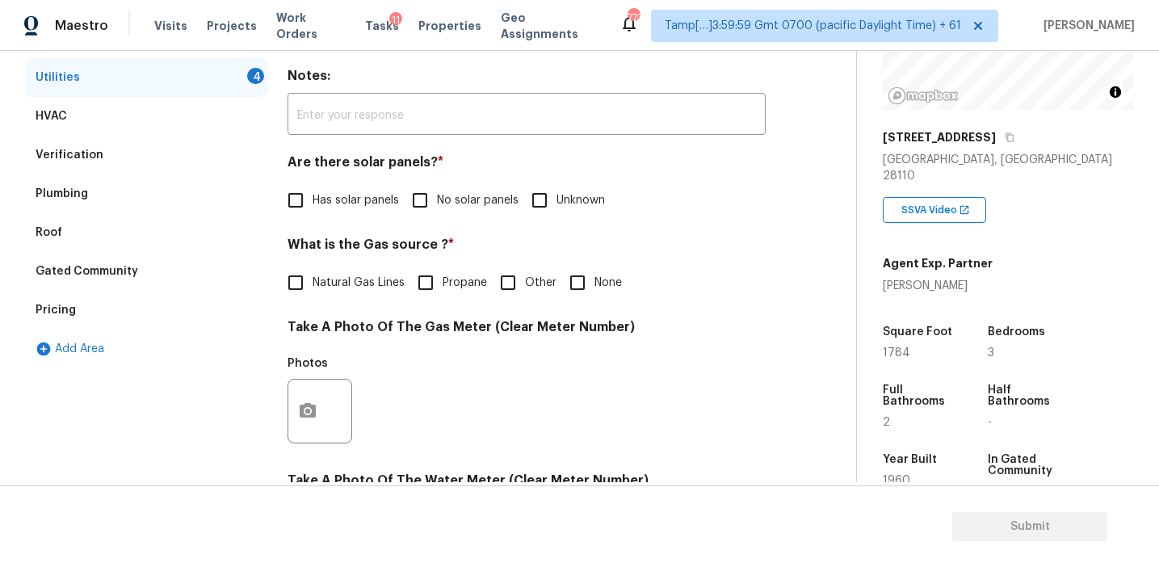
click at [443, 284] on span "Propane" at bounding box center [465, 283] width 44 height 17
click at [443, 284] on input "Propane" at bounding box center [426, 283] width 34 height 34
checkbox input "true"
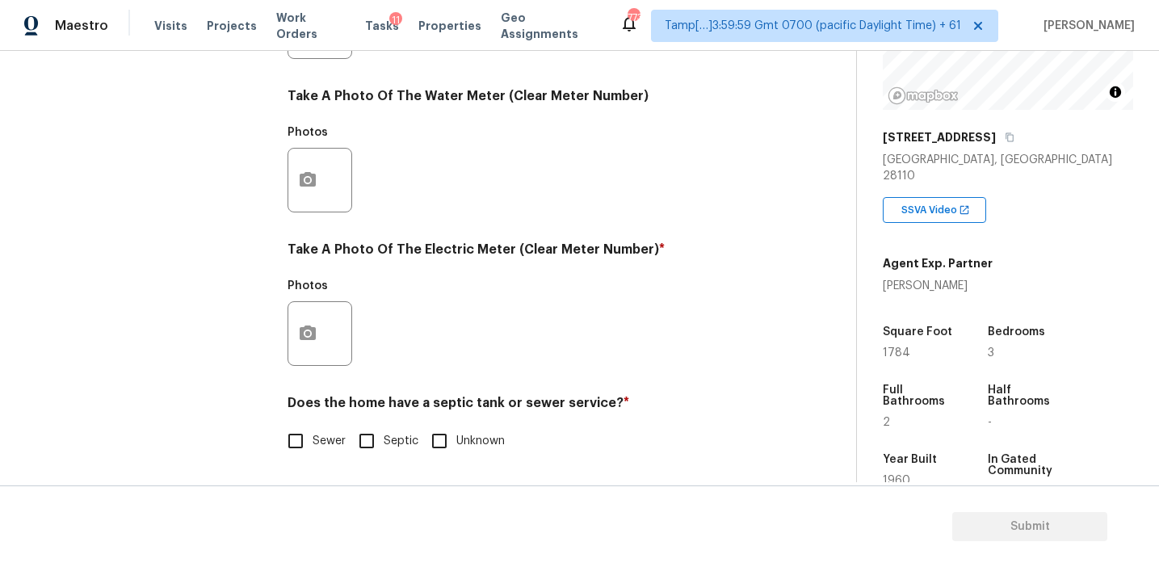
scroll to position [649, 0]
click at [365, 441] on input "Septic" at bounding box center [367, 441] width 34 height 34
checkbox input "true"
click at [305, 325] on icon "button" at bounding box center [307, 333] width 19 height 19
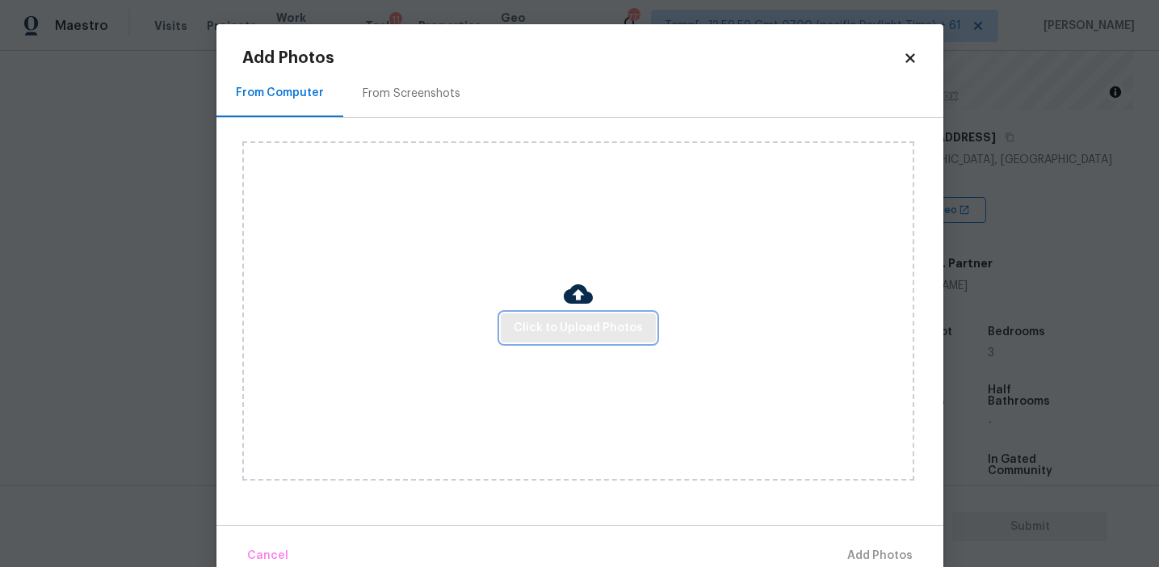
click at [553, 318] on span "Click to Upload Photos" at bounding box center [578, 328] width 129 height 20
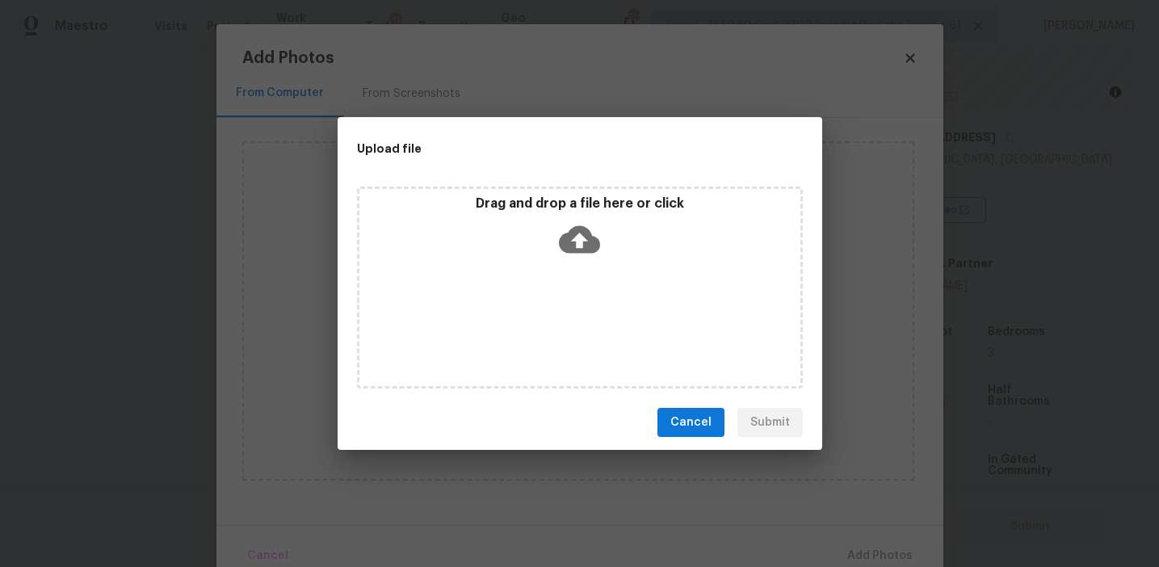
click at [551, 226] on div "Drag and drop a file here or click" at bounding box center [579, 229] width 441 height 69
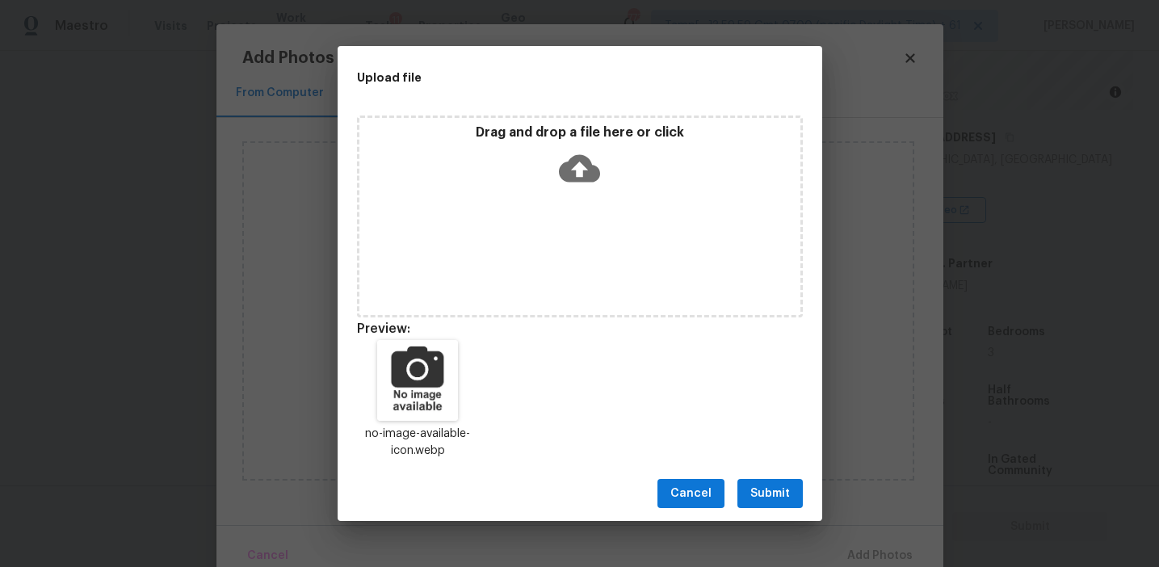
click at [763, 503] on button "Submit" at bounding box center [770, 494] width 65 height 30
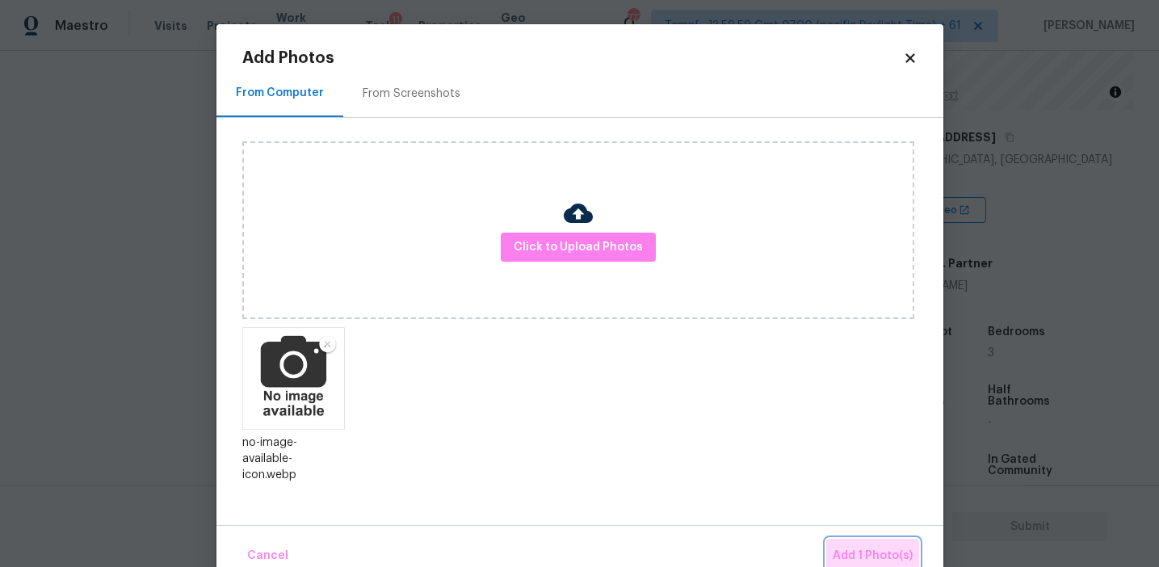
click at [849, 548] on span "Add 1 Photo(s)" at bounding box center [873, 556] width 80 height 20
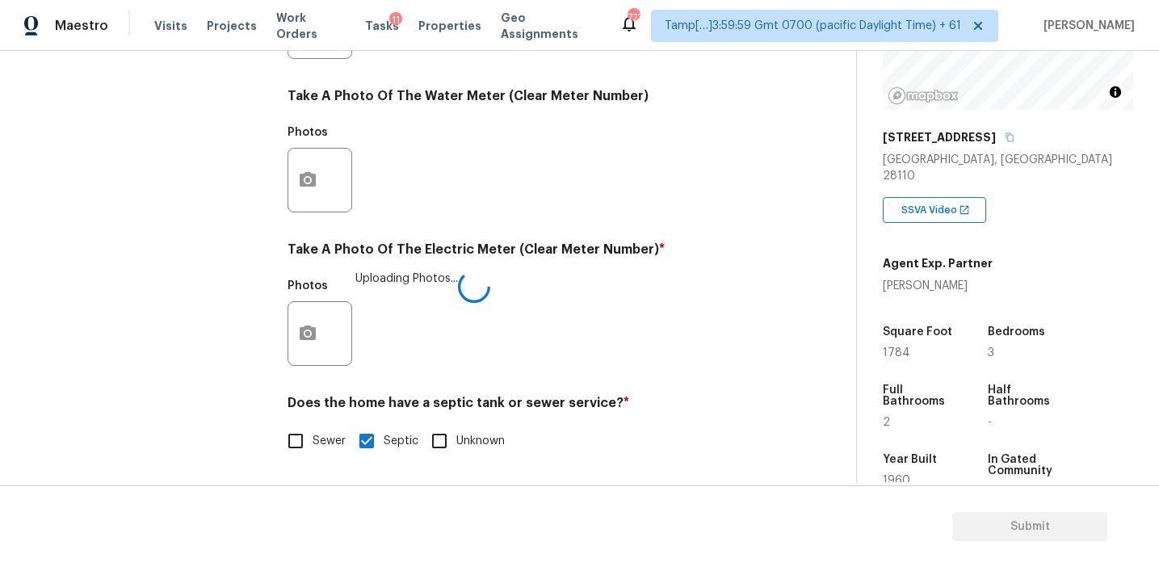
click at [650, 401] on h4 "Does the home have a septic tank or sewer service? *" at bounding box center [527, 406] width 478 height 23
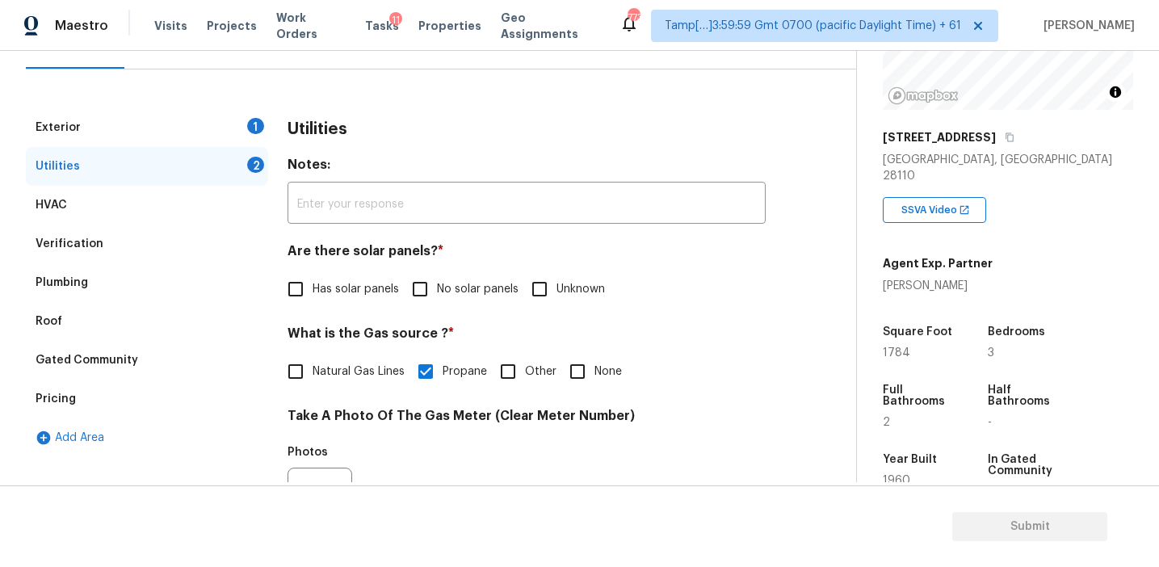
scroll to position [179, 0]
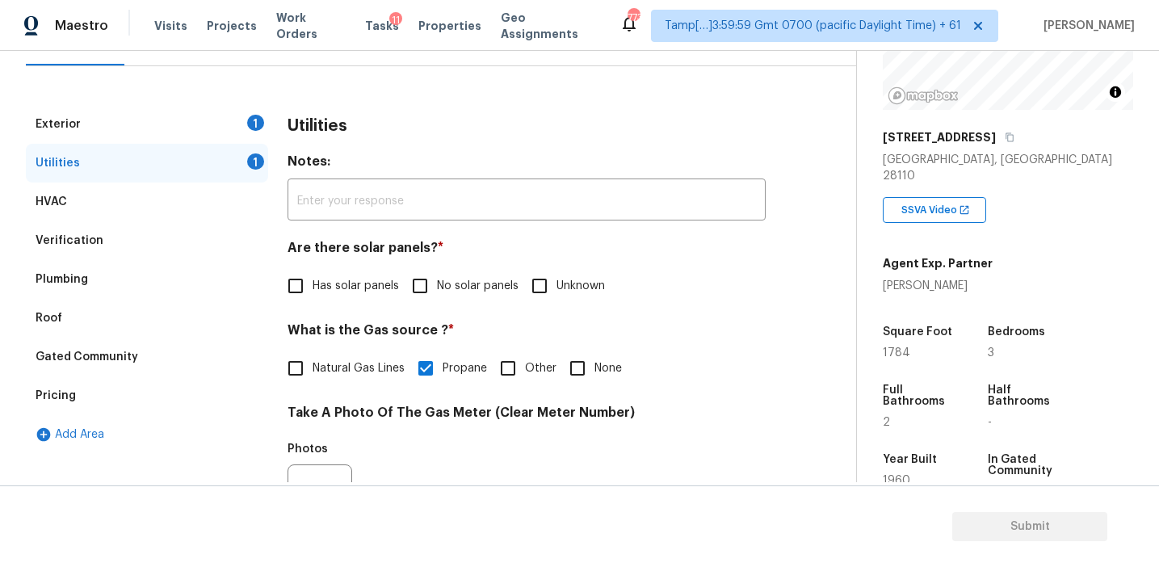
click at [433, 275] on input "No solar panels" at bounding box center [420, 286] width 34 height 34
checkbox input "true"
click at [225, 126] on div "Exterior 1" at bounding box center [147, 124] width 242 height 39
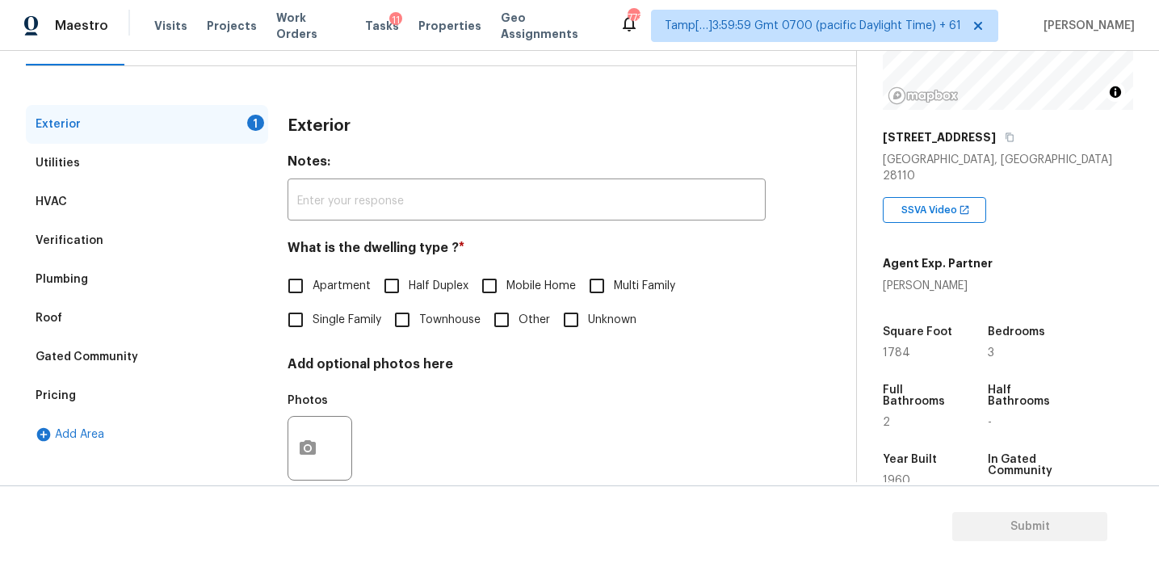
click at [306, 317] on input "Single Family" at bounding box center [296, 320] width 34 height 34
checkbox input "true"
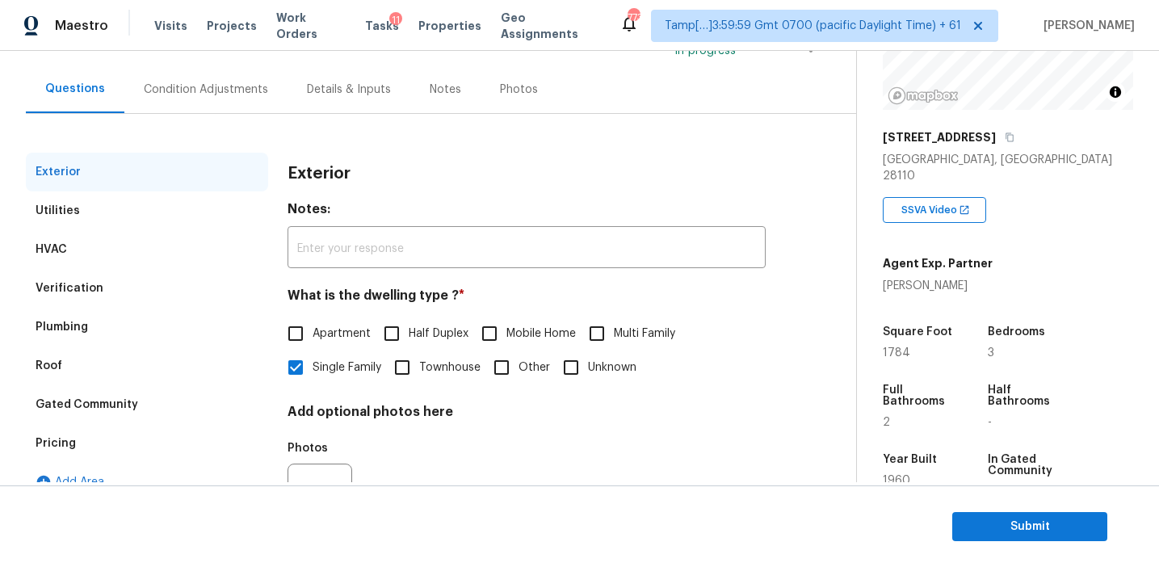
scroll to position [132, 0]
click at [253, 92] on div "Condition Adjustments" at bounding box center [206, 89] width 124 height 16
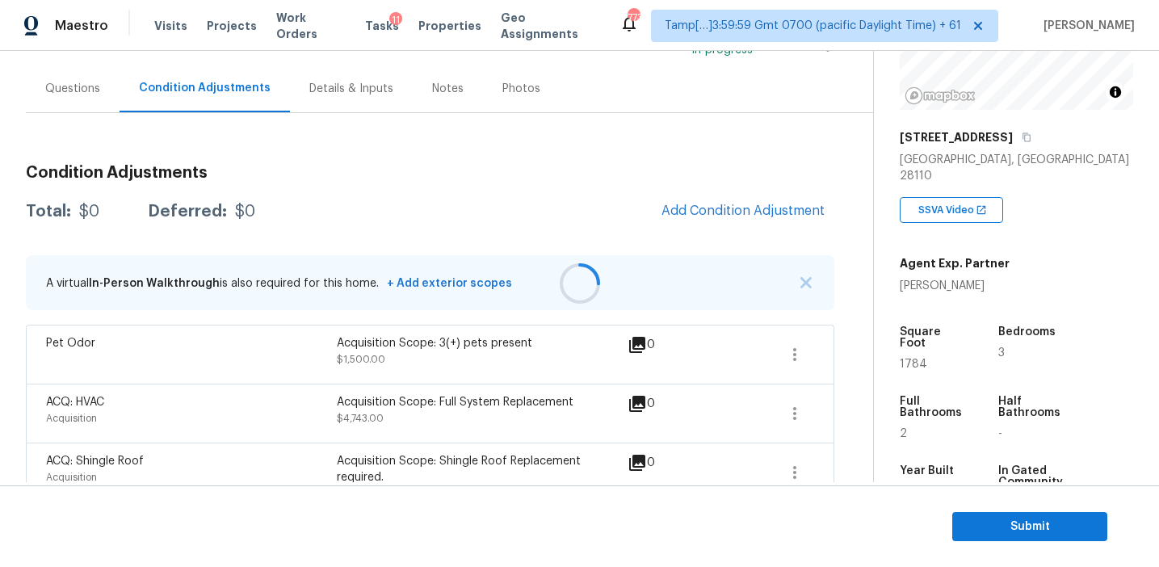
click at [450, 198] on div "Total: $0 Deferred: $0 Add Condition Adjustment" at bounding box center [430, 212] width 809 height 36
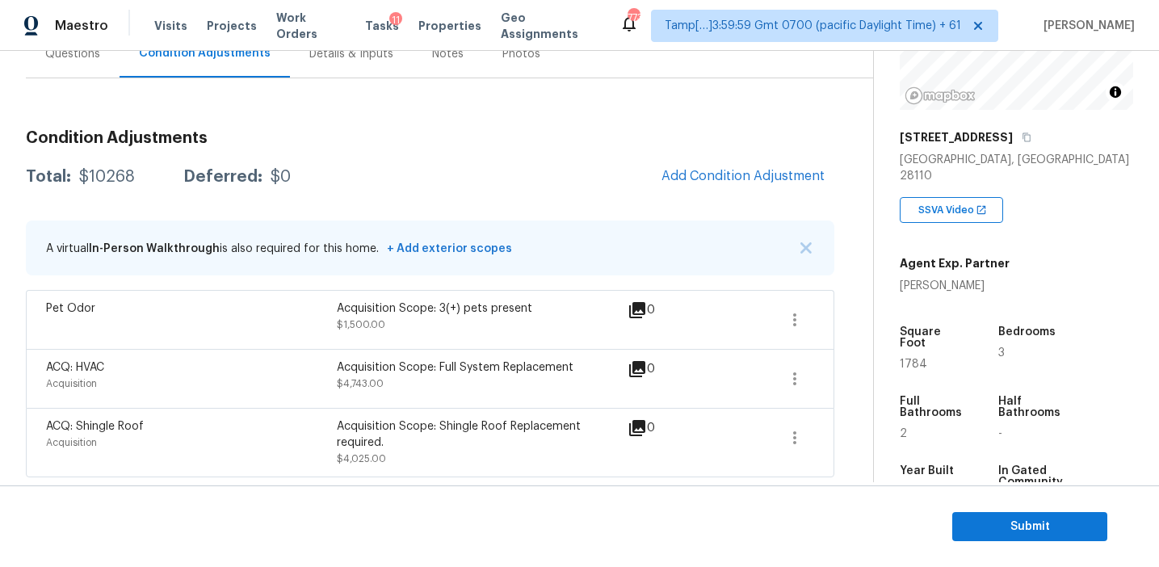
click at [527, 330] on div "Acquisition Scope: 3(+) pets present $1,500.00" at bounding box center [482, 320] width 291 height 39
click at [541, 154] on div "Condition Adjustments Total: $10268 Deferred: $0 Add Condition Adjustment A vir…" at bounding box center [430, 297] width 809 height 360
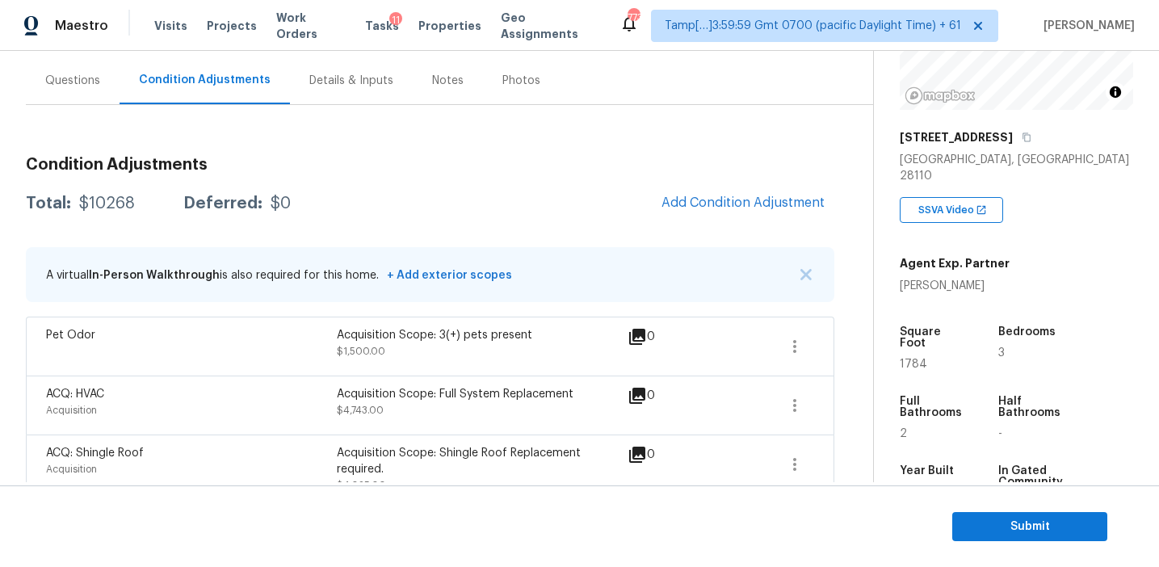
click at [541, 154] on div "Condition Adjustments Total: $10268 Deferred: $0 Add Condition Adjustment A vir…" at bounding box center [430, 324] width 809 height 360
click at [665, 197] on span "Add Condition Adjustment" at bounding box center [743, 202] width 163 height 15
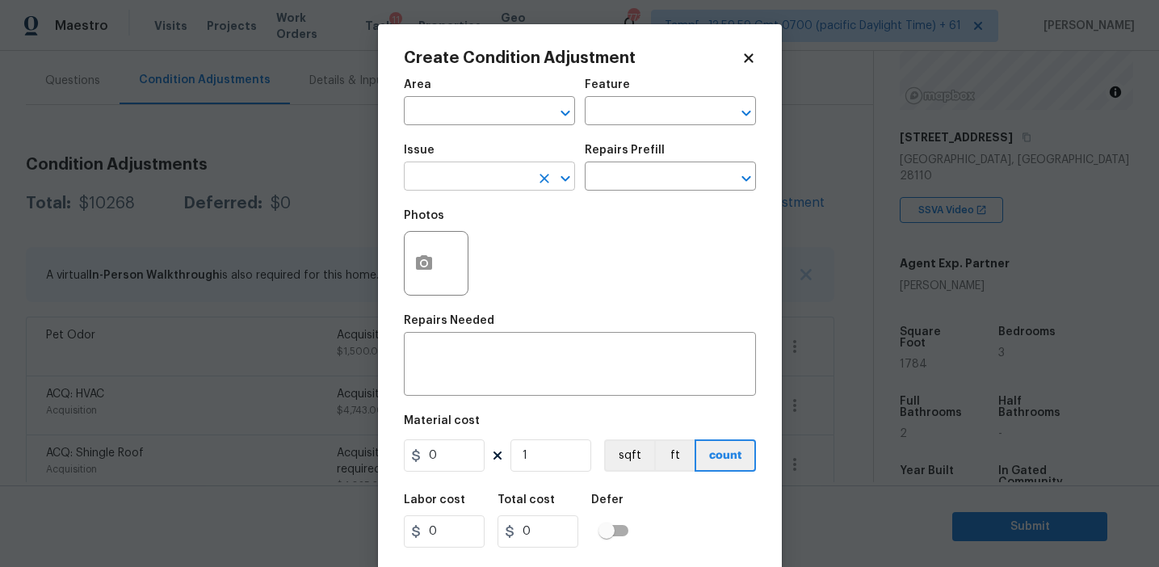
click at [479, 175] on input "text" at bounding box center [467, 178] width 126 height 25
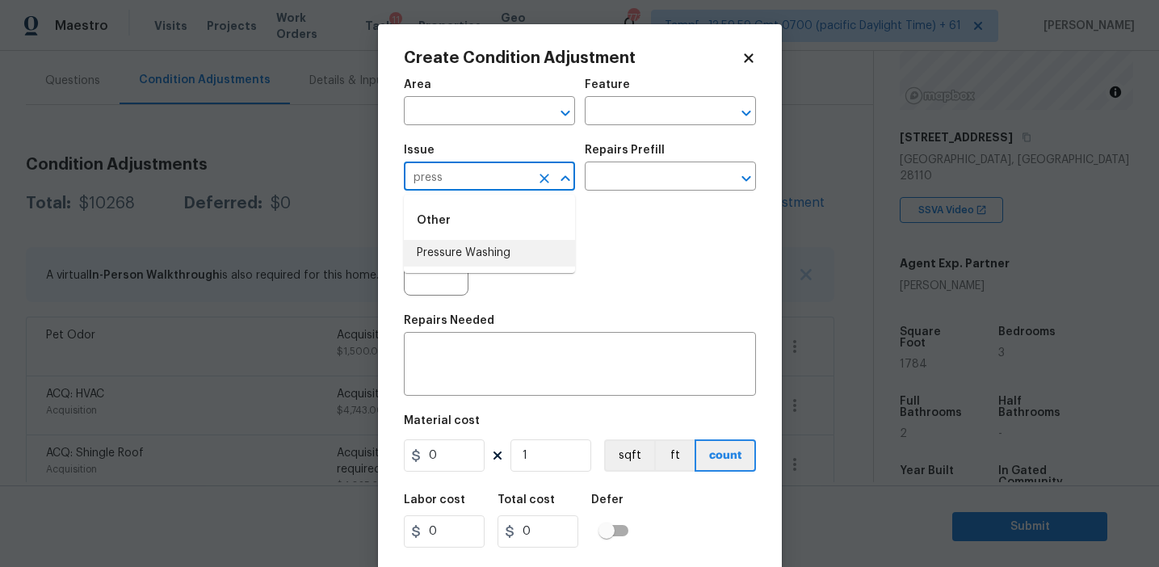
click at [490, 246] on li "Pressure Washing" at bounding box center [489, 253] width 171 height 27
type input "Pressure Washing"
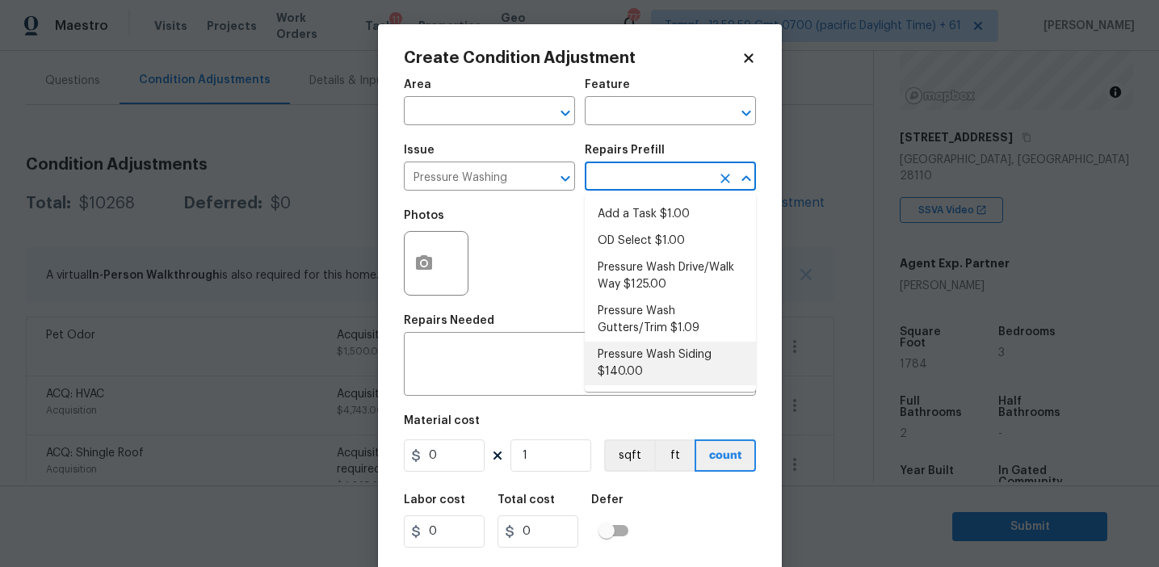
click at [621, 380] on li "Pressure Wash Siding $140.00" at bounding box center [670, 364] width 171 height 44
type input "Siding"
type textarea "Protect areas as needed for pressure washing. Pressure wash the siding on the h…"
type input "140"
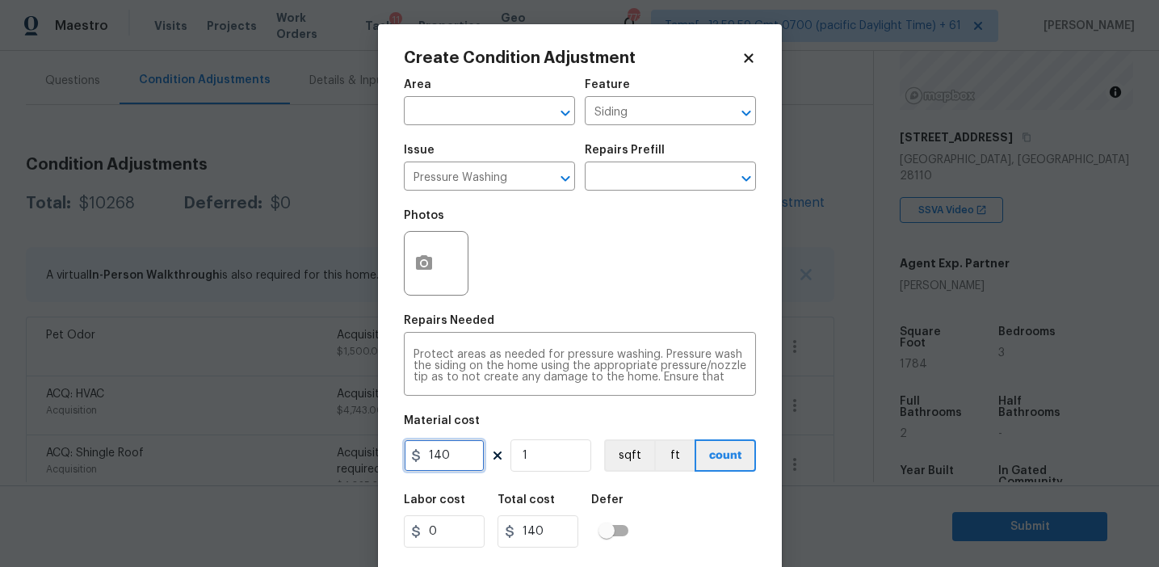
click at [473, 446] on input "140" at bounding box center [444, 455] width 81 height 32
type input "300"
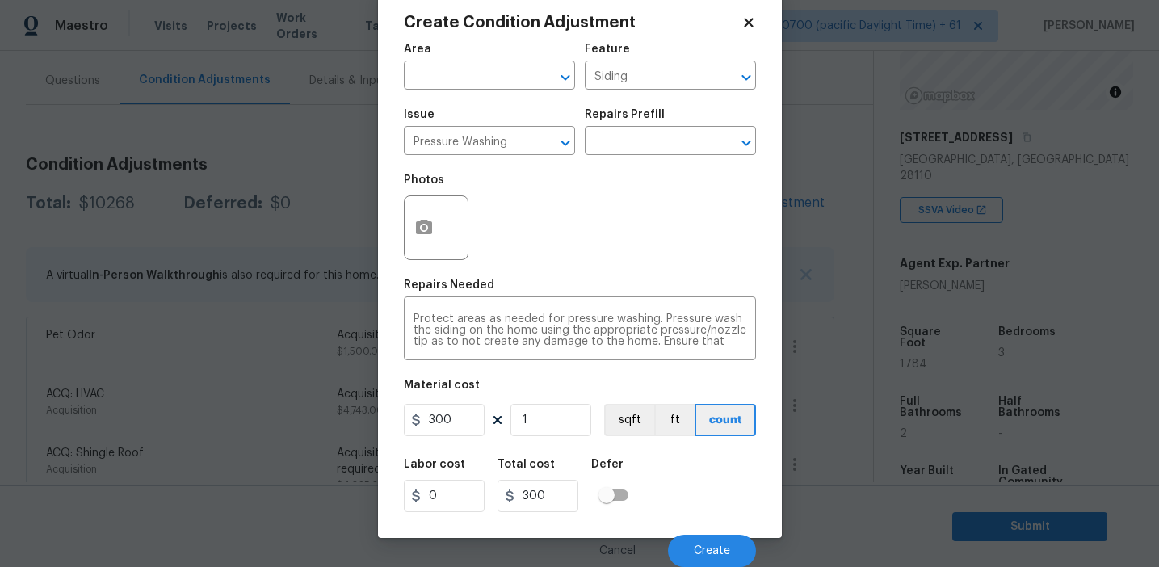
click at [691, 532] on div "Cancel Create" at bounding box center [580, 544] width 352 height 45
click at [687, 546] on button "Create" at bounding box center [712, 551] width 88 height 32
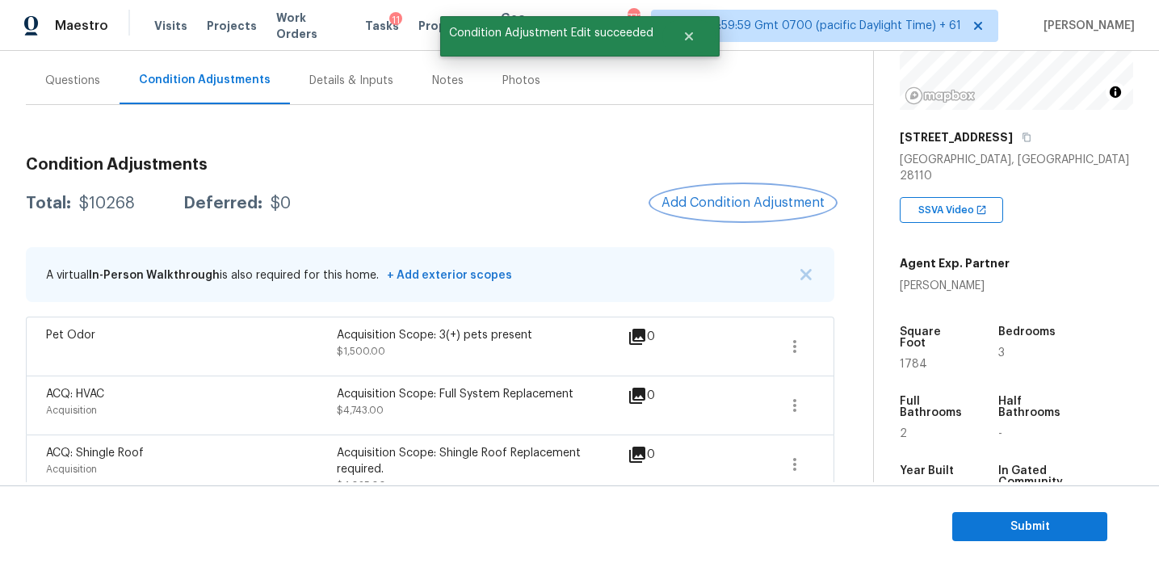
scroll to position [0, 0]
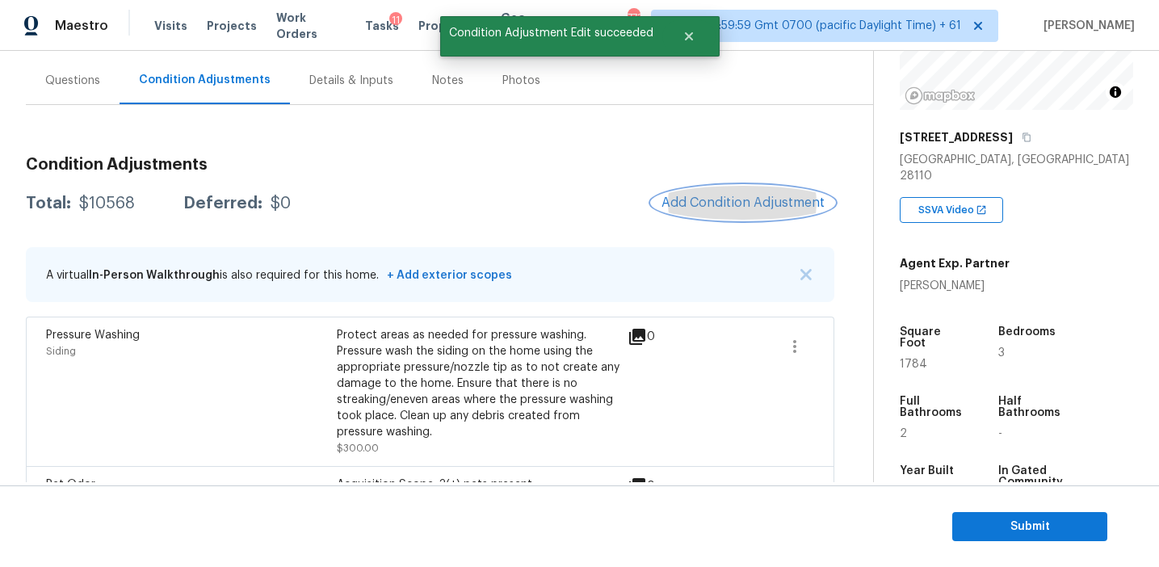
click at [719, 215] on button "Add Condition Adjustment" at bounding box center [743, 203] width 183 height 34
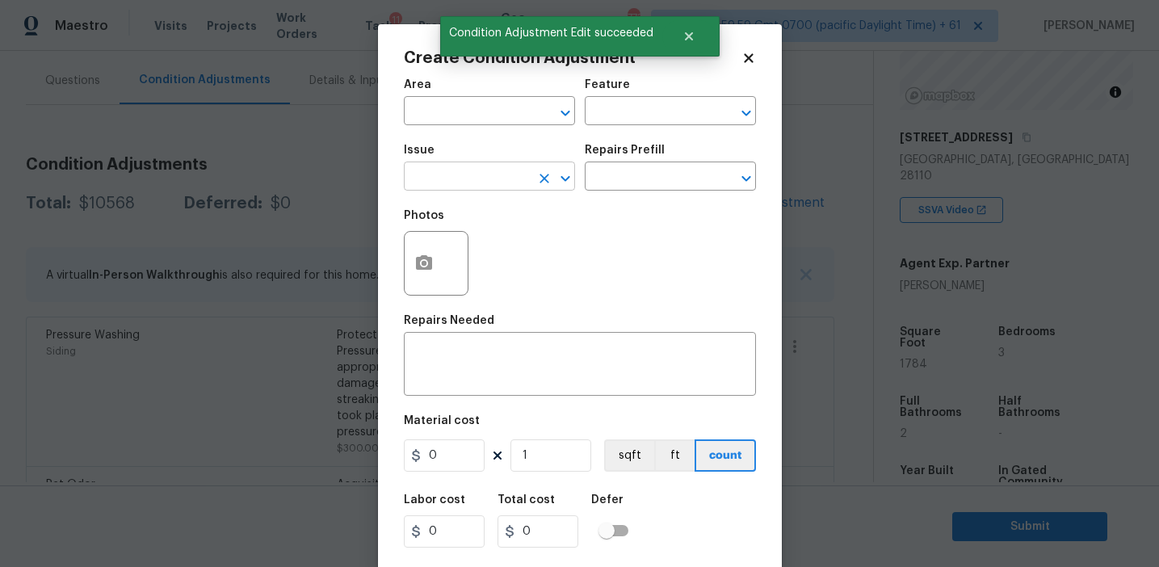
click at [473, 174] on input "text" at bounding box center [467, 178] width 126 height 25
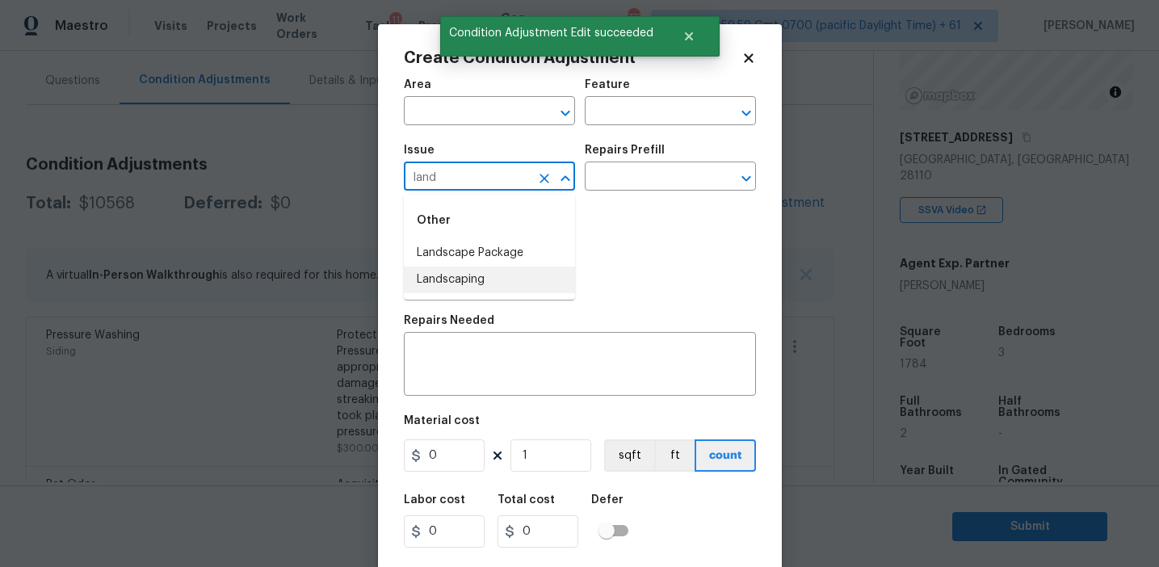
click at [500, 267] on li "Landscaping" at bounding box center [489, 280] width 171 height 27
type input "Landscaping"
click at [544, 177] on icon "Clear" at bounding box center [545, 179] width 10 height 10
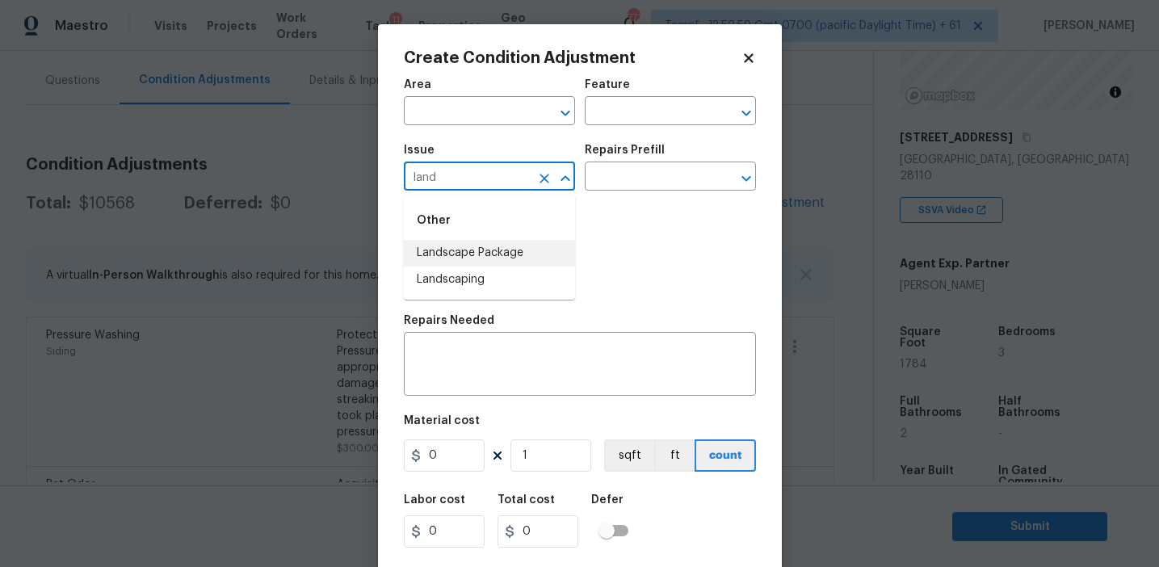
click at [543, 246] on li "Landscape Package" at bounding box center [489, 253] width 171 height 27
type input "Landscape Package"
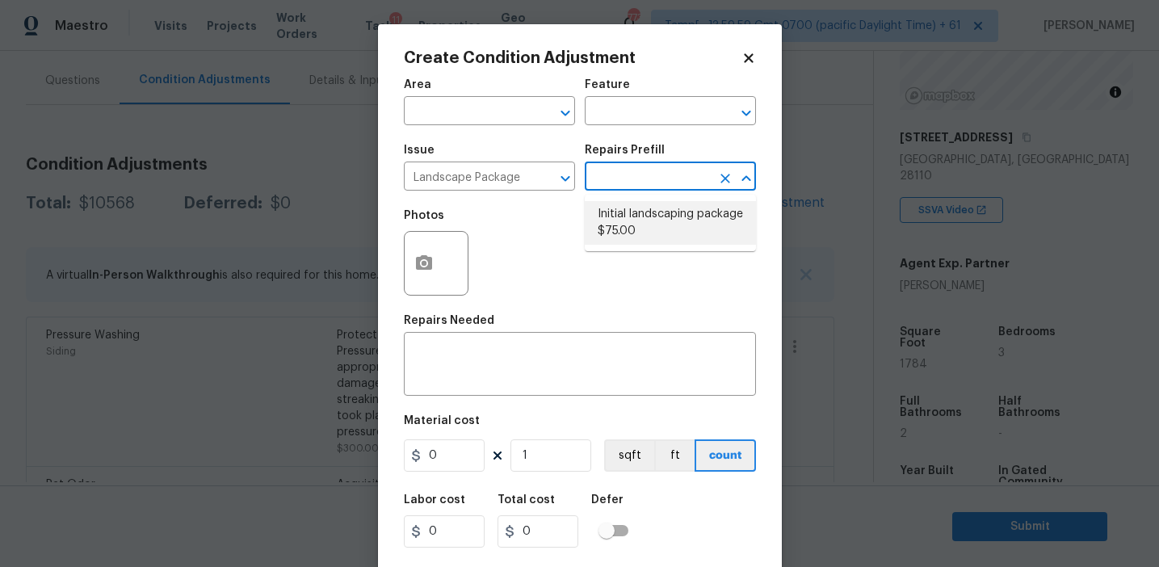
click at [645, 224] on li "Initial landscaping package $75.00" at bounding box center [670, 223] width 171 height 44
type input "Home Readiness Packages"
type textarea "Mowing of grass up to 6" in height. Mow, edge along driveways & sidewalks, trim…"
type input "75"
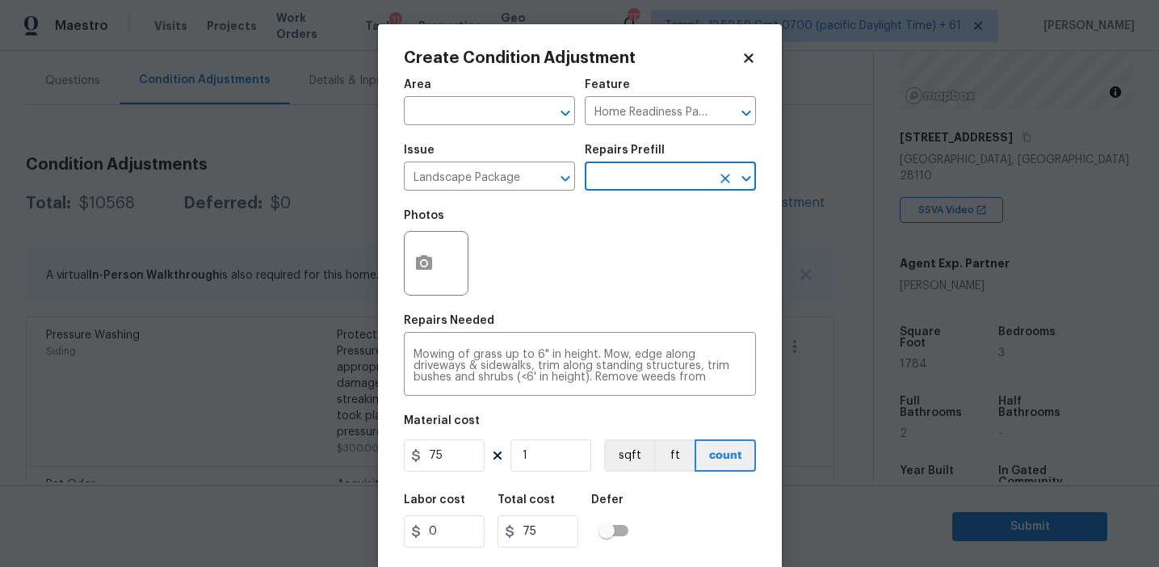
click at [441, 481] on div "Area ​ Feature Home Readiness Packages ​ Issue Landscape Package ​ Repairs Pref…" at bounding box center [580, 335] width 352 height 533
click at [450, 452] on input "75" at bounding box center [444, 455] width 81 height 32
type input "1500"
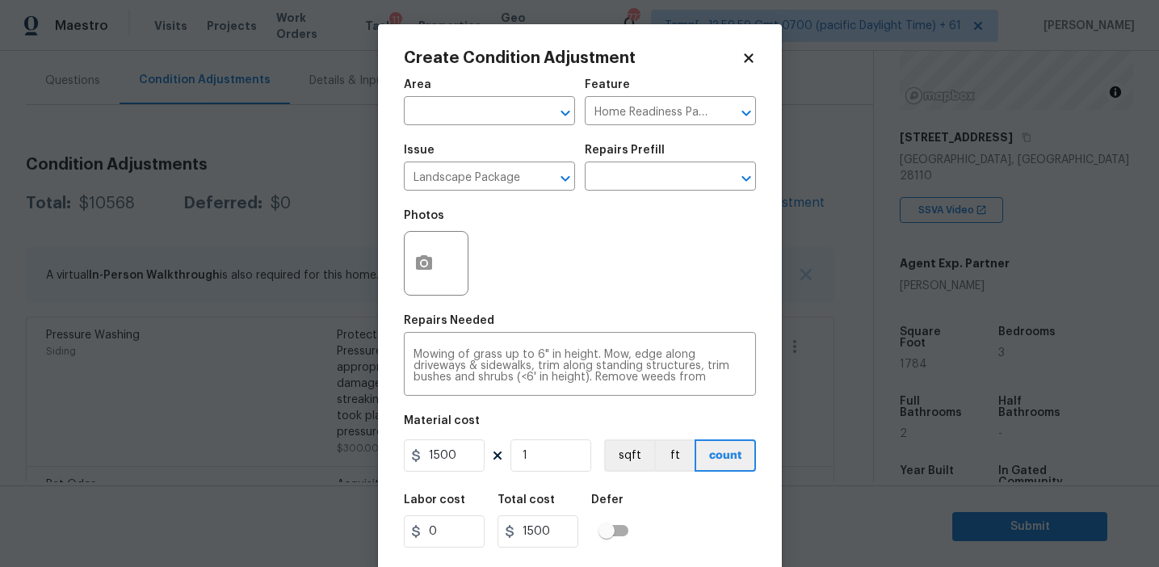
click at [441, 235] on div at bounding box center [436, 263] width 65 height 65
click at [419, 254] on button "button" at bounding box center [424, 263] width 39 height 63
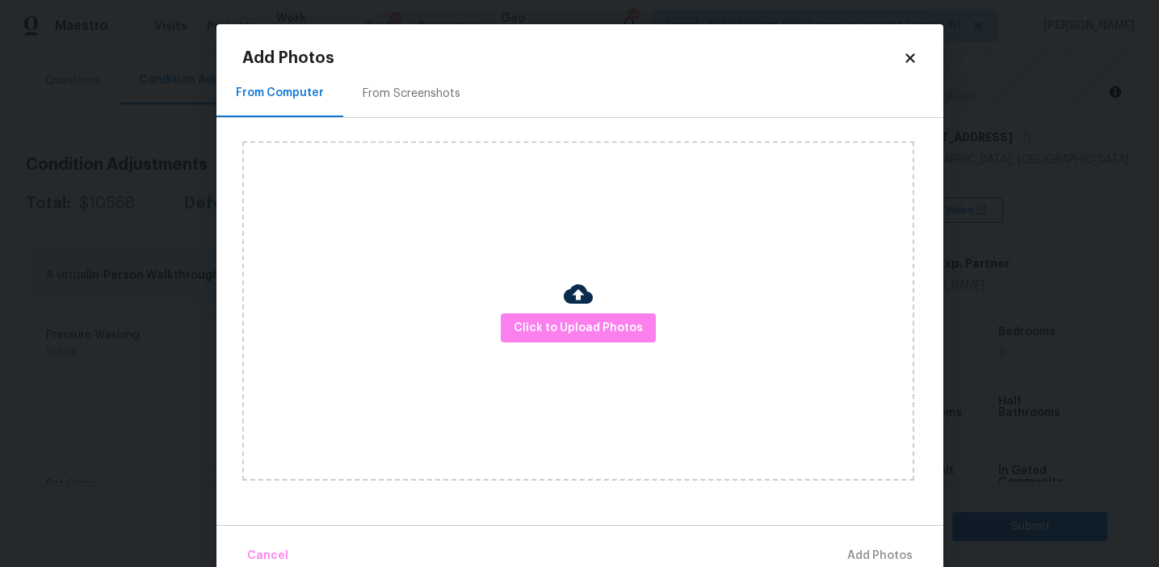
click at [406, 60] on h2 "Add Photos" at bounding box center [572, 58] width 661 height 16
click at [414, 83] on div "From Screenshots" at bounding box center [411, 93] width 137 height 48
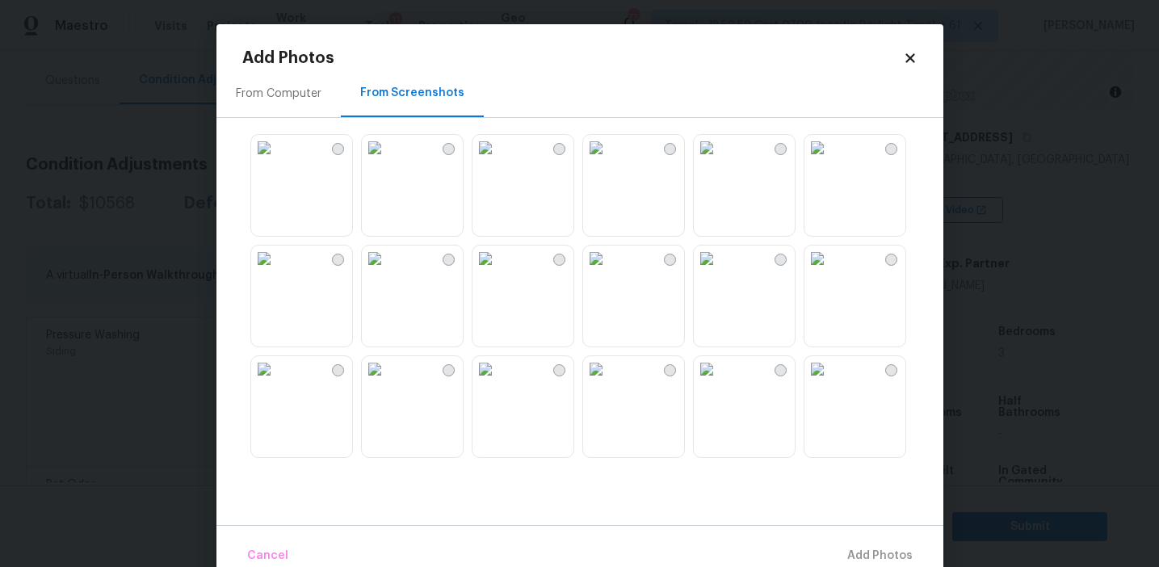
click at [498, 161] on img at bounding box center [486, 148] width 26 height 26
click at [609, 382] on img at bounding box center [596, 369] width 26 height 26
click at [720, 382] on img at bounding box center [707, 369] width 26 height 26
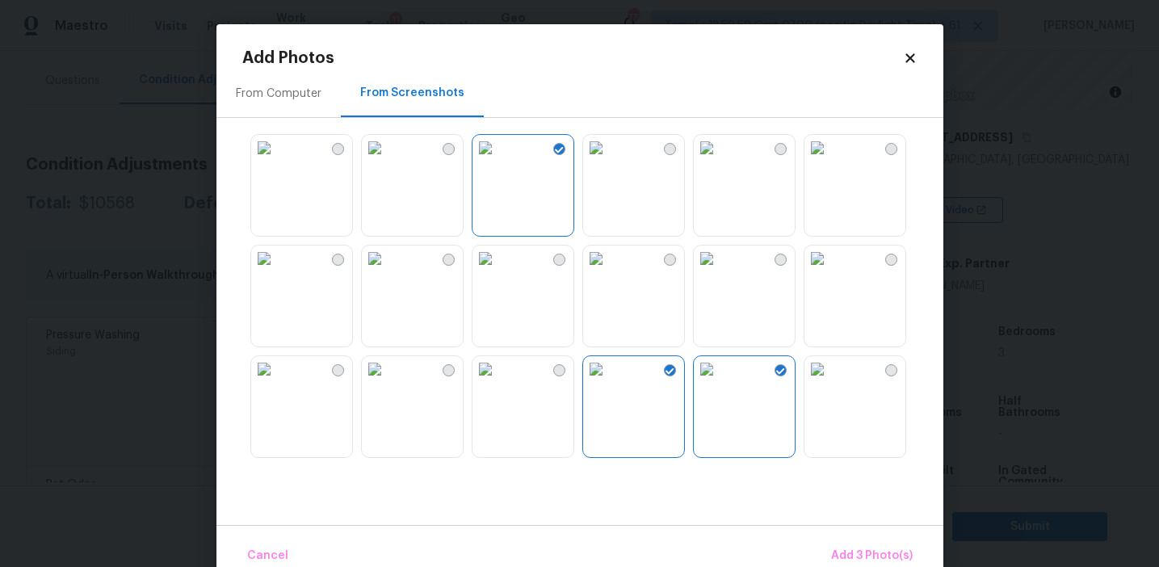
click at [718, 382] on img at bounding box center [707, 369] width 26 height 26
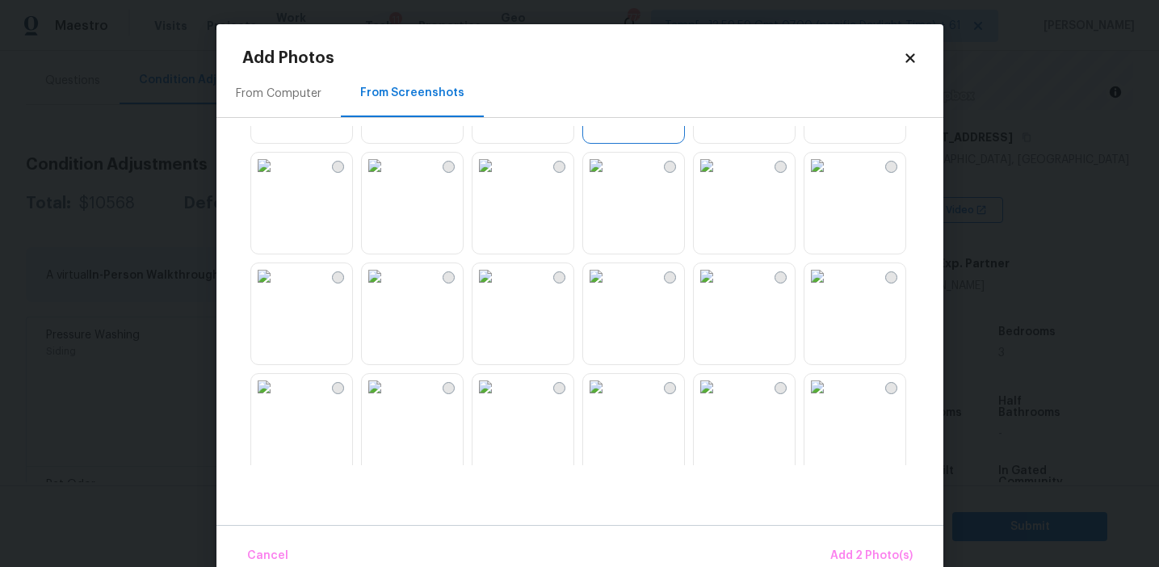
scroll to position [322, 0]
click at [388, 282] on img at bounding box center [375, 269] width 26 height 26
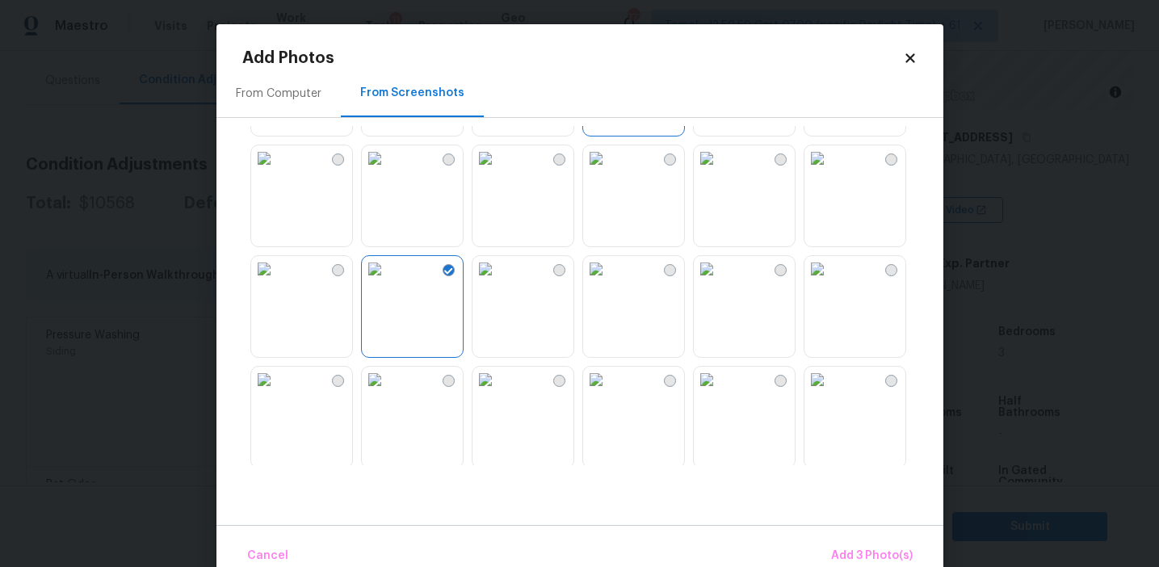
scroll to position [538, 0]
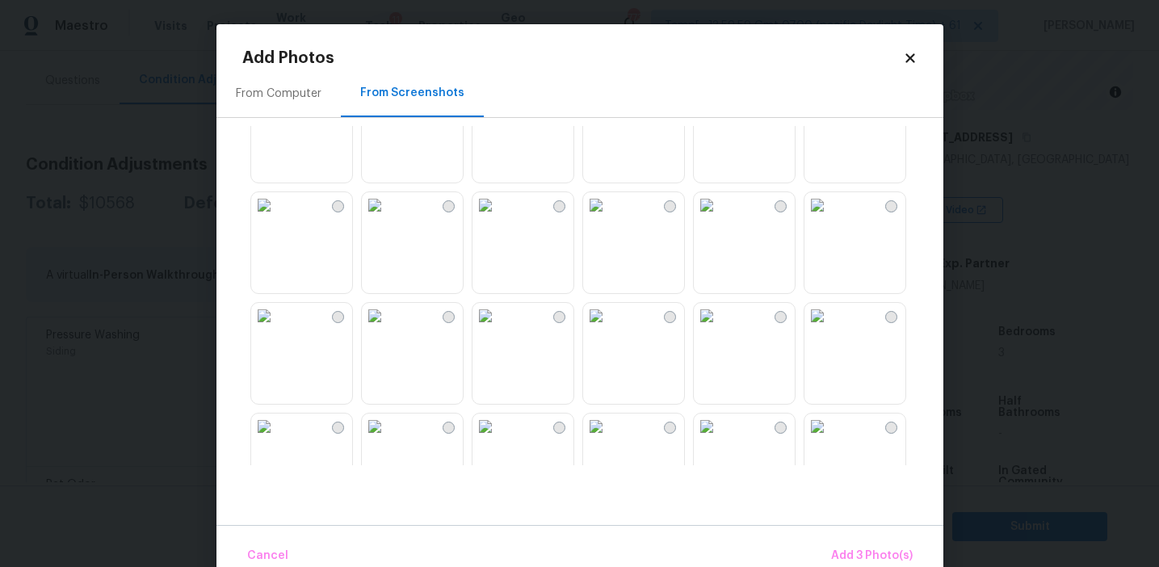
click at [599, 218] on img at bounding box center [596, 205] width 26 height 26
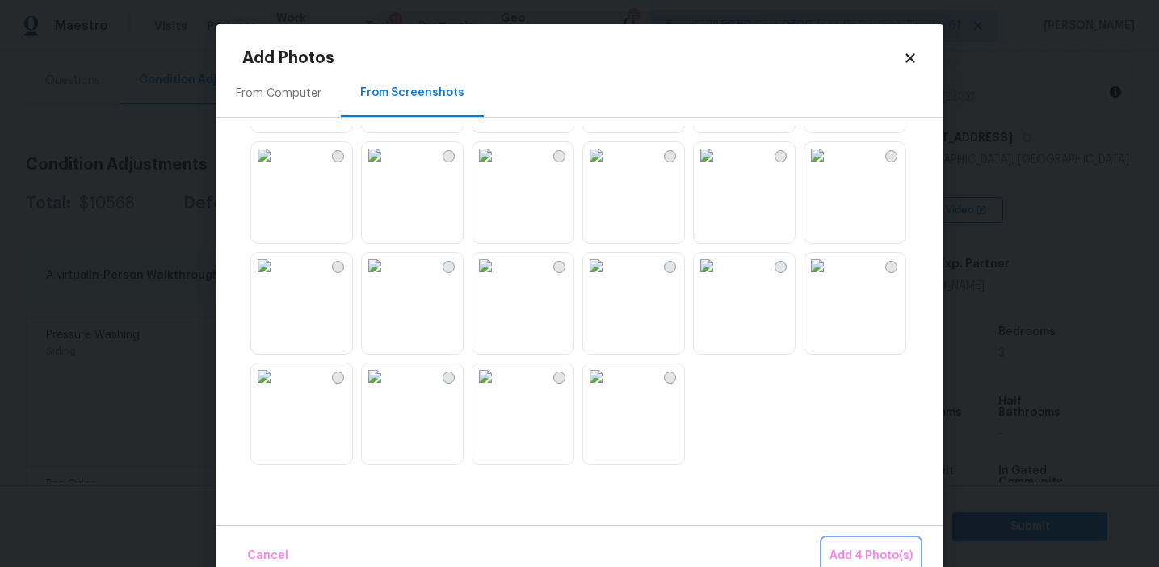
click at [852, 560] on span "Add 4 Photo(s)" at bounding box center [871, 556] width 83 height 20
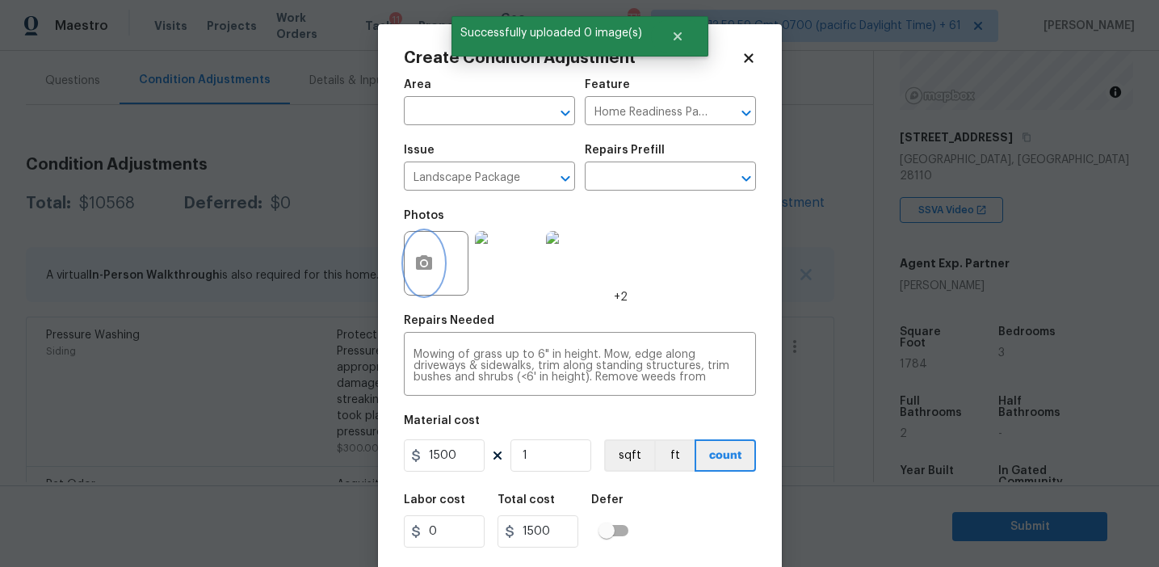
scroll to position [36, 0]
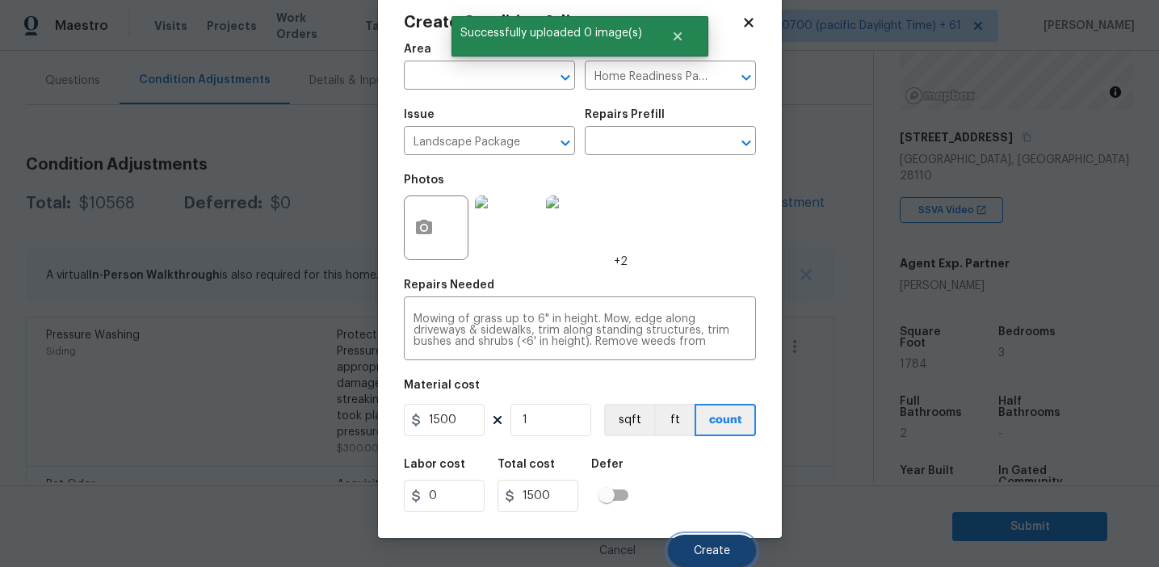
click at [705, 539] on button "Create" at bounding box center [712, 551] width 88 height 32
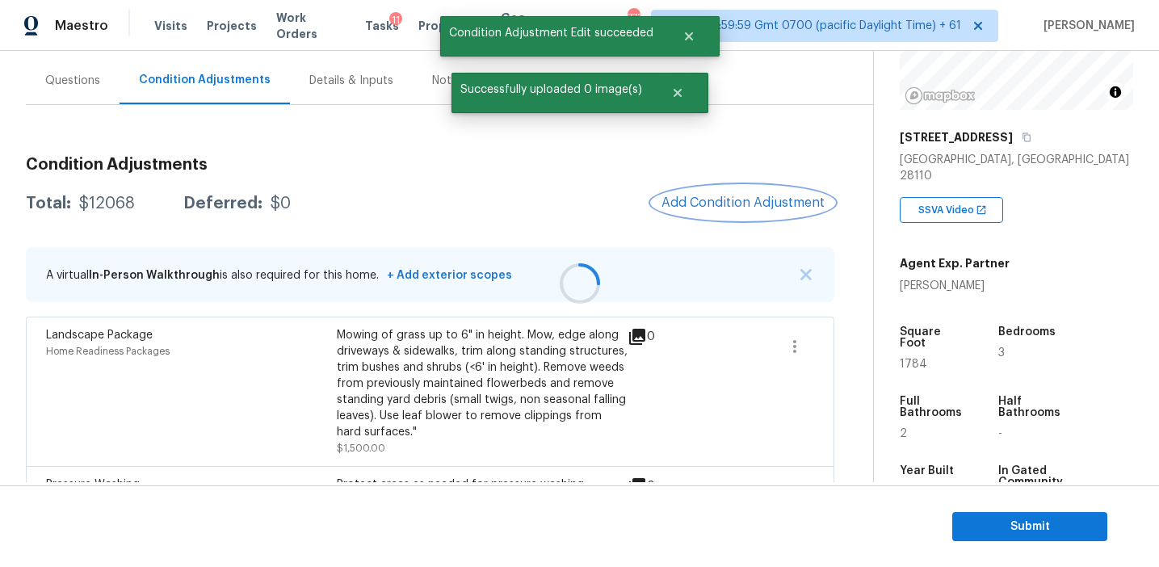
scroll to position [0, 0]
click at [693, 213] on button "Add Condition Adjustment" at bounding box center [743, 203] width 183 height 34
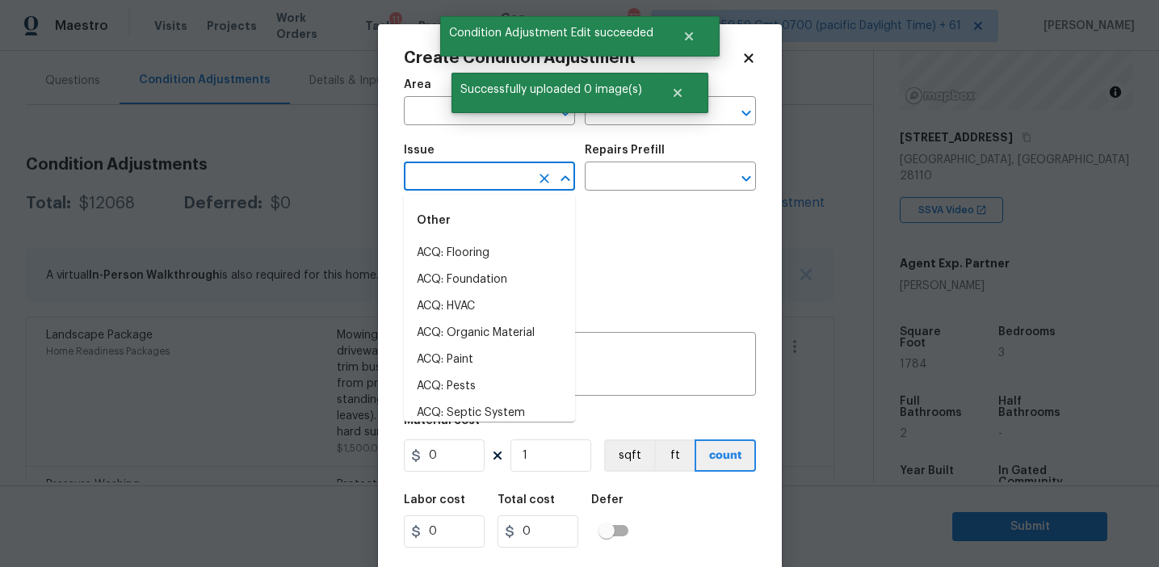
click at [463, 172] on input "text" at bounding box center [467, 178] width 126 height 25
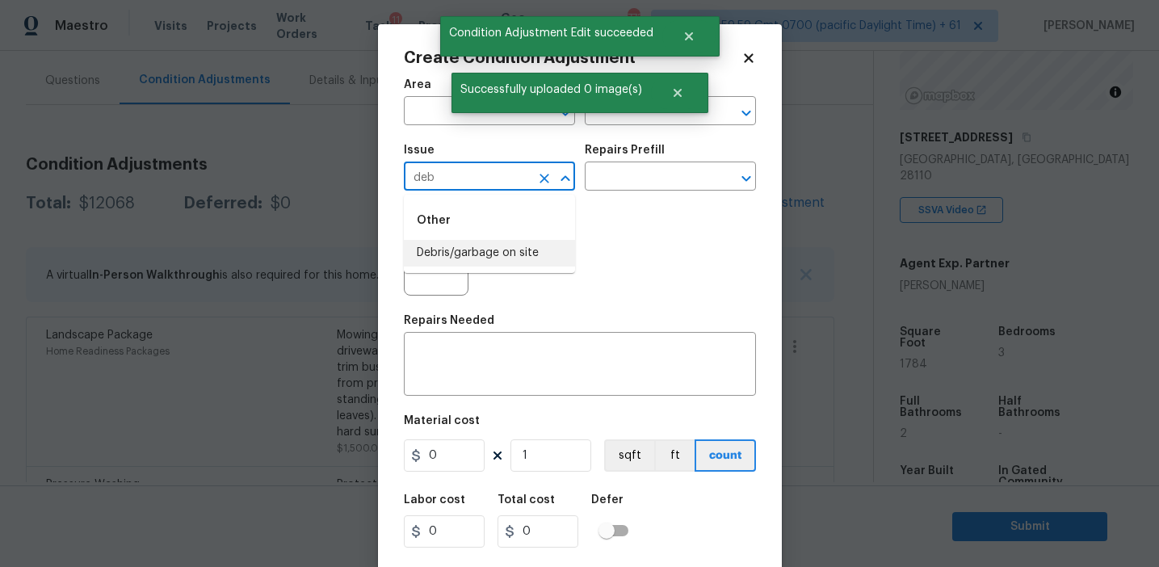
click at [519, 251] on li "Debris/garbage on site" at bounding box center [489, 253] width 171 height 27
type input "Debris/garbage on site"
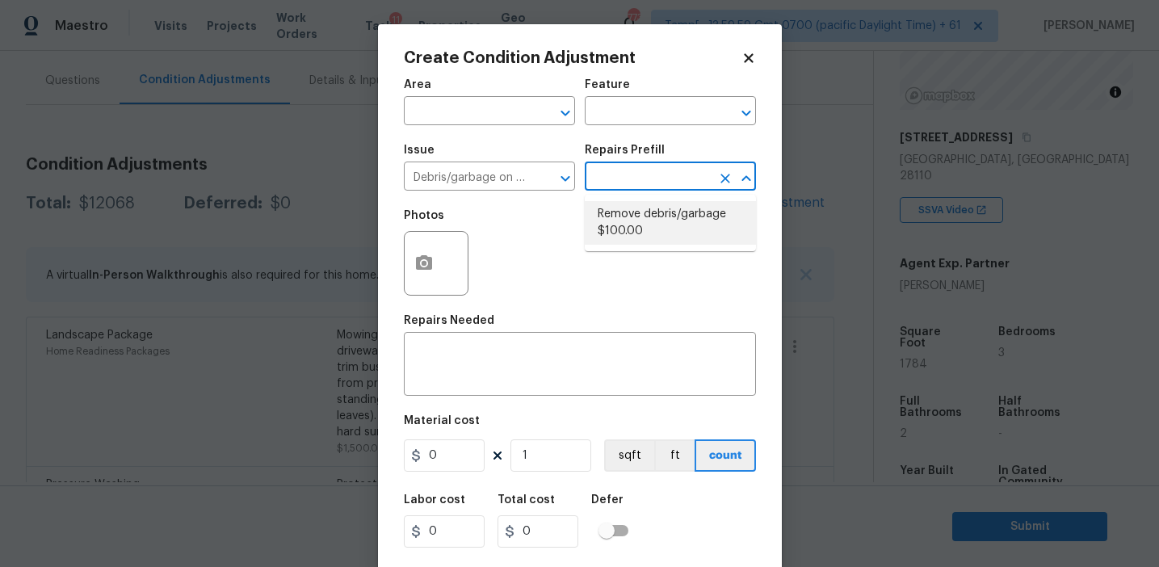
click at [650, 232] on li "Remove debris/garbage $100.00" at bounding box center [670, 223] width 171 height 44
type textarea "Remove, haul off, and properly dispose of any debris left by seller to offsite …"
type input "100"
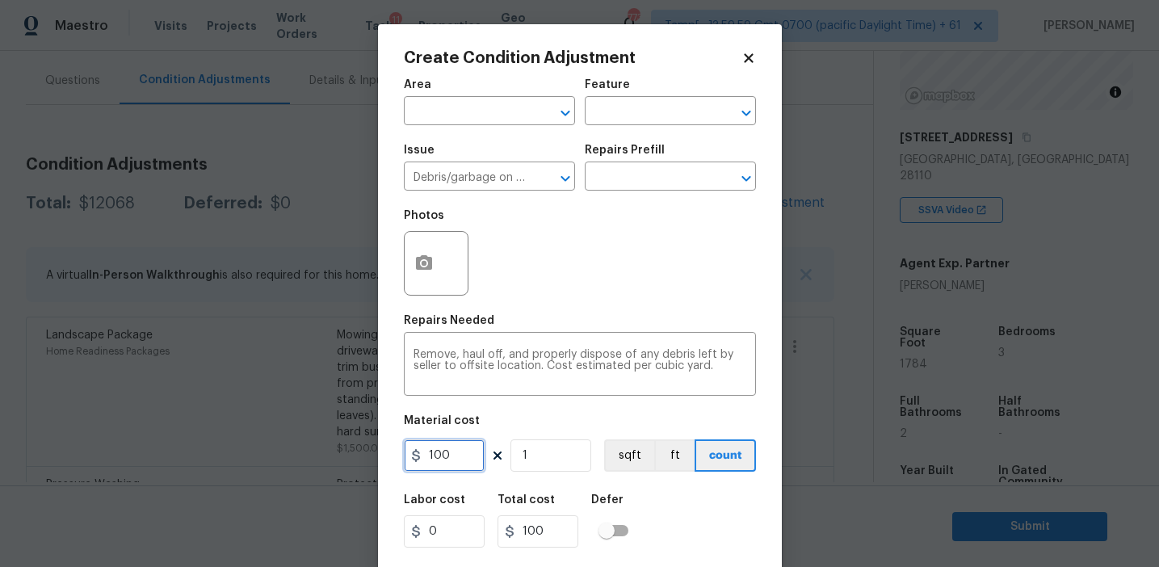
click at [457, 457] on input "100" at bounding box center [444, 455] width 81 height 32
type input "1000"
type input "2"
type input "2000"
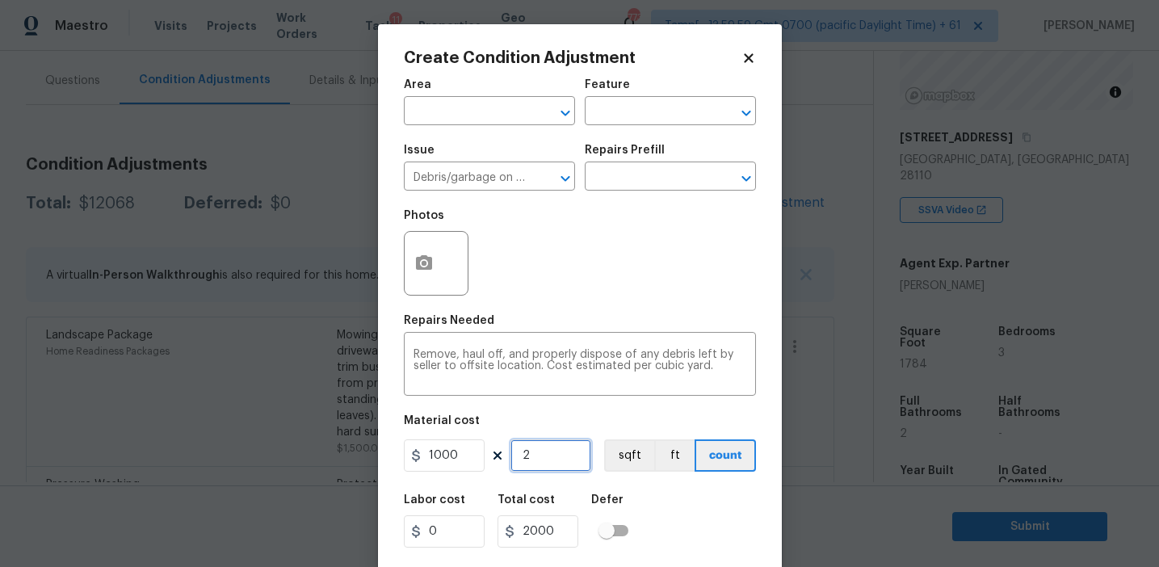
type input "2"
click at [455, 358] on textarea "Remove, haul off, and properly dispose of any debris left by seller to offsite …" at bounding box center [580, 366] width 333 height 34
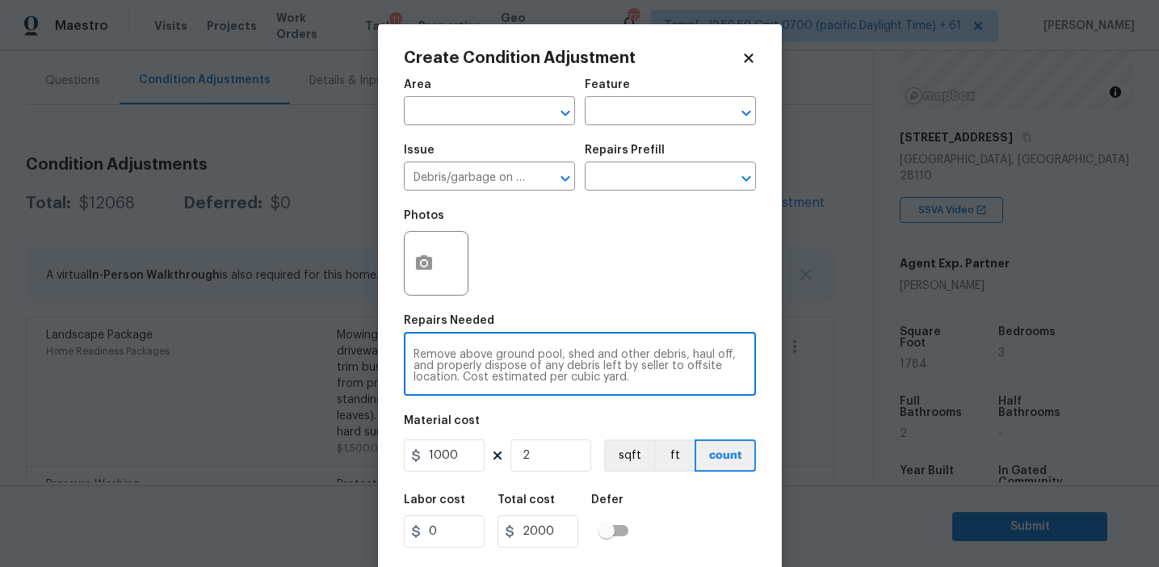
type textarea "Remove above ground pool, shed and other debris, haul off, and properly dispose…"
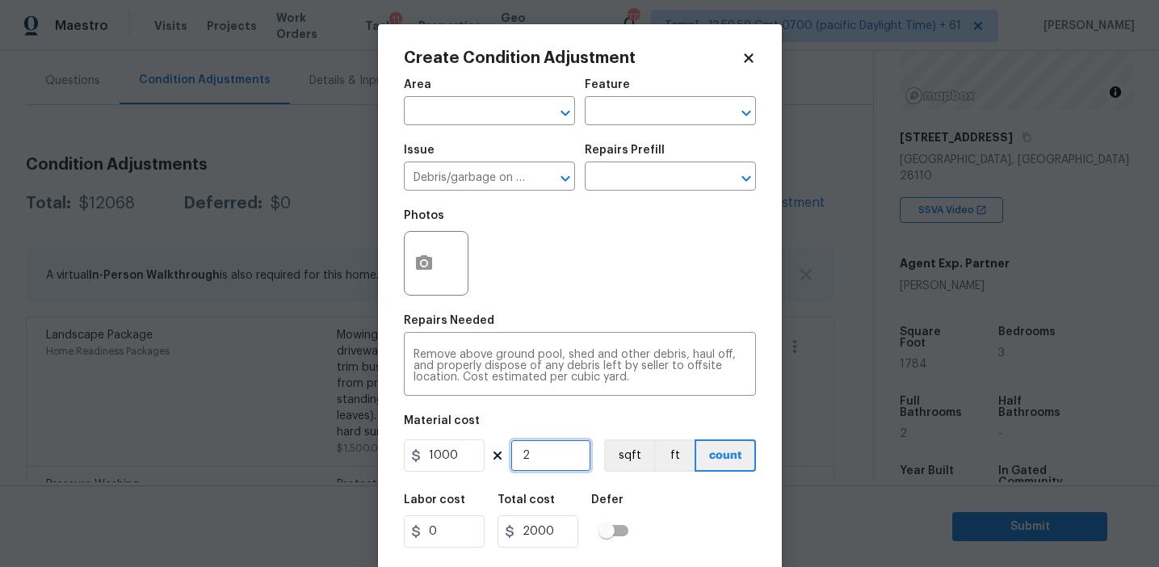
click at [532, 456] on input "2" at bounding box center [551, 455] width 81 height 32
type input "0"
type input "4"
type input "4000"
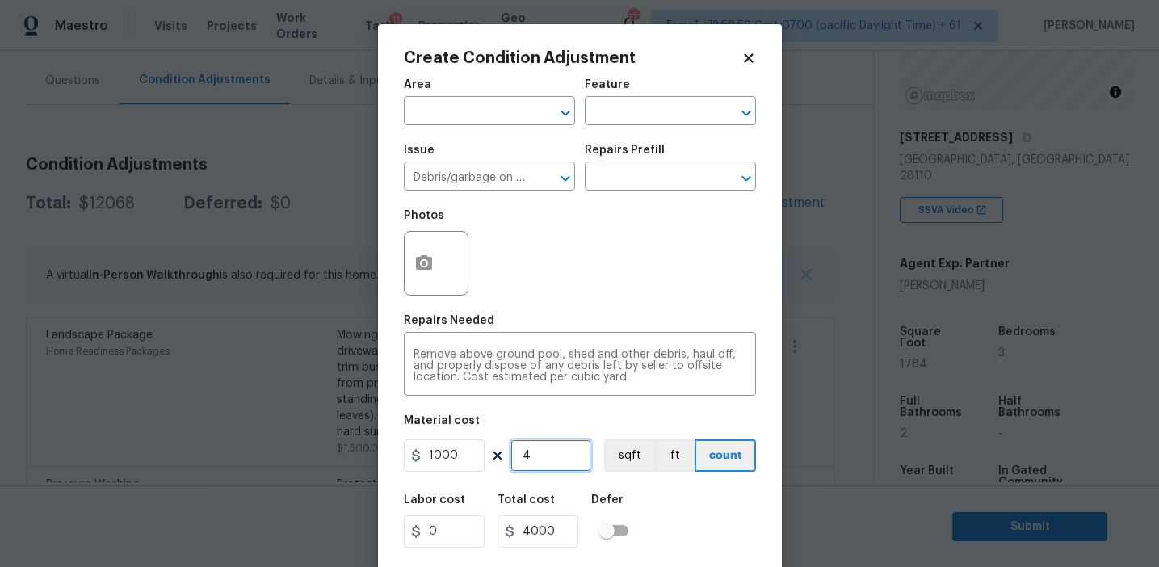
type input "4"
click at [424, 269] on icon "button" at bounding box center [424, 262] width 16 height 15
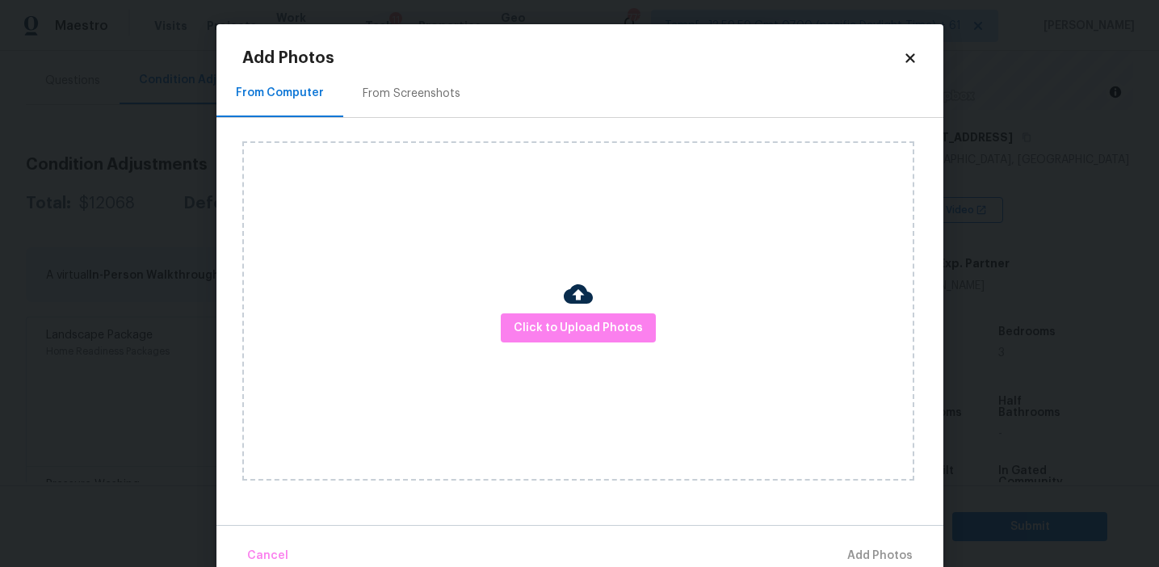
click at [414, 91] on div "From Screenshots" at bounding box center [412, 94] width 98 height 16
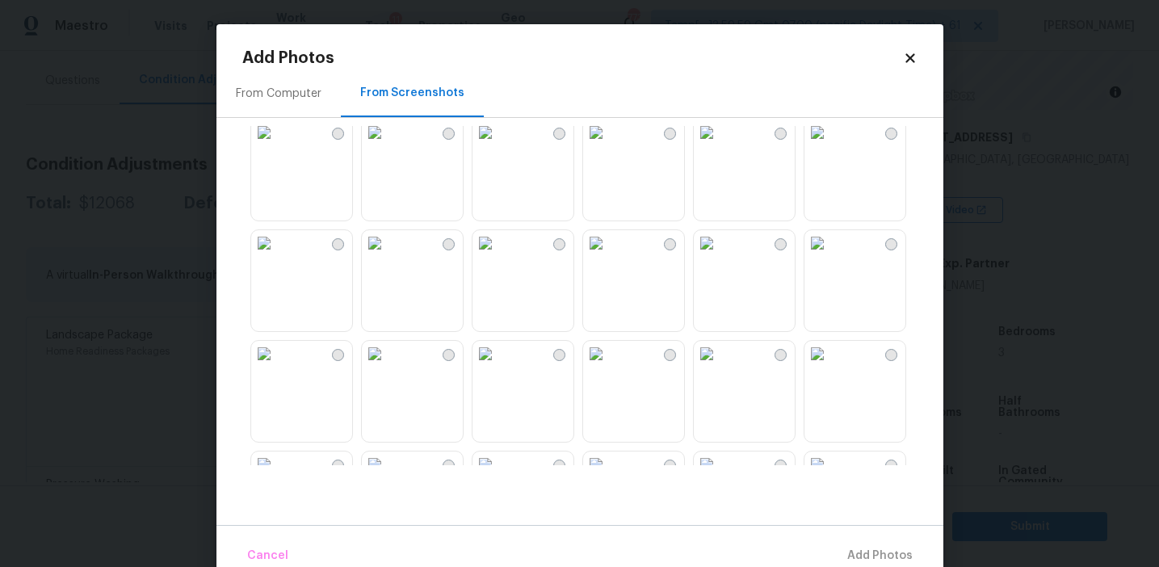
scroll to position [1136, 0]
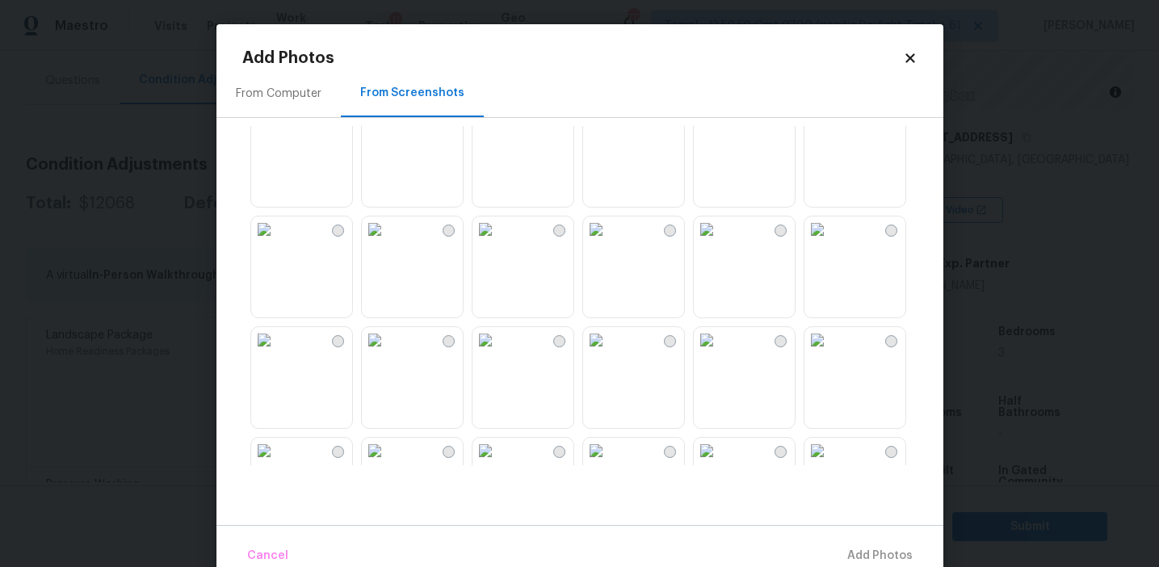
click at [720, 132] on img at bounding box center [707, 119] width 26 height 26
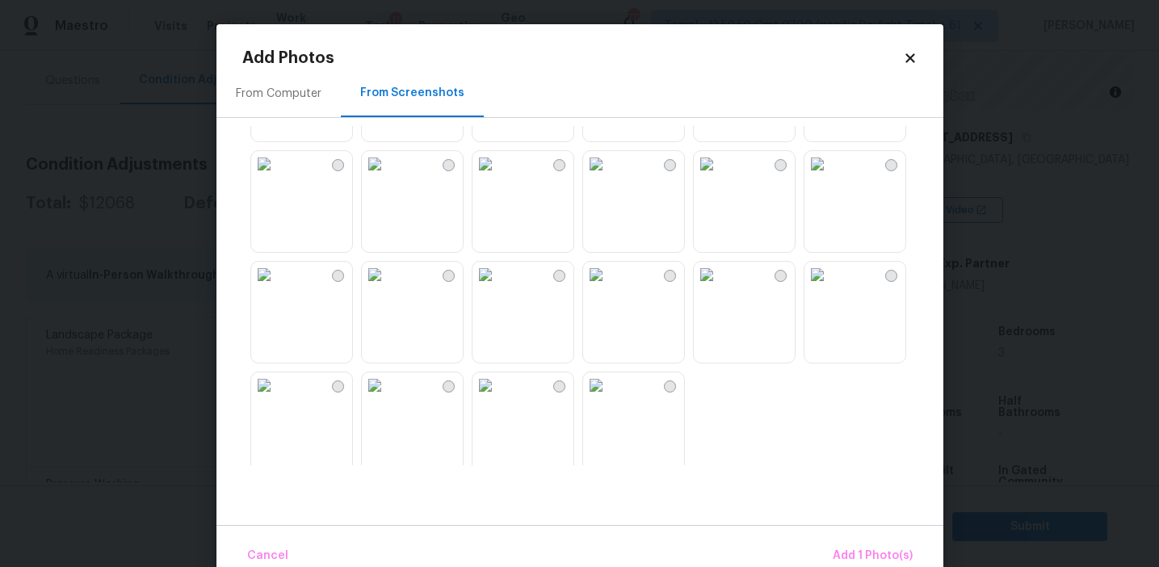
scroll to position [1543, 0]
click at [830, 279] on img at bounding box center [818, 266] width 26 height 26
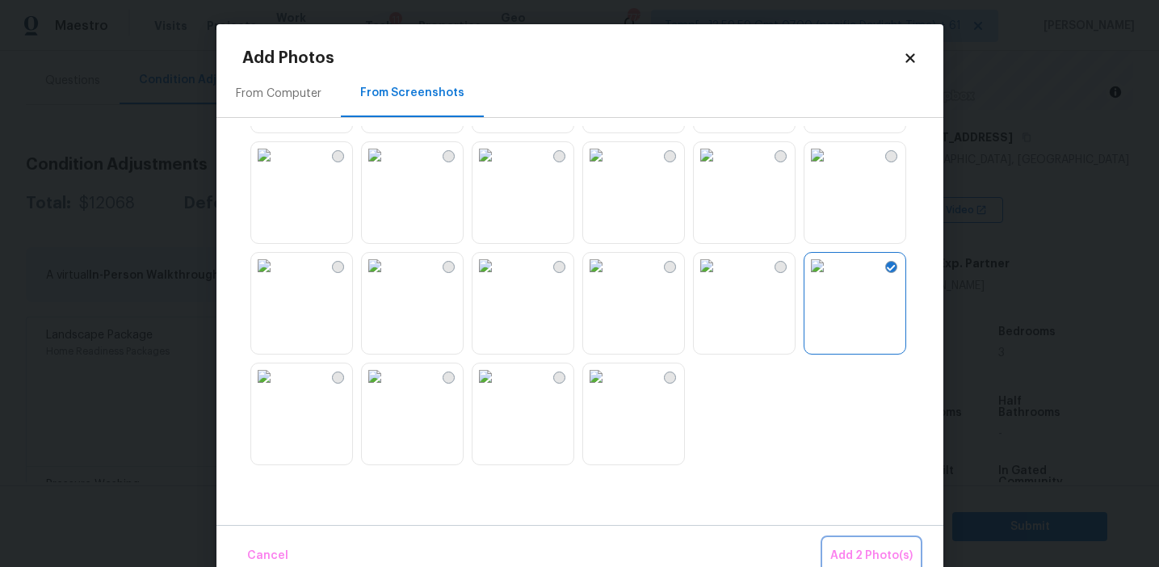
click at [866, 544] on button "Add 2 Photo(s)" at bounding box center [871, 556] width 95 height 35
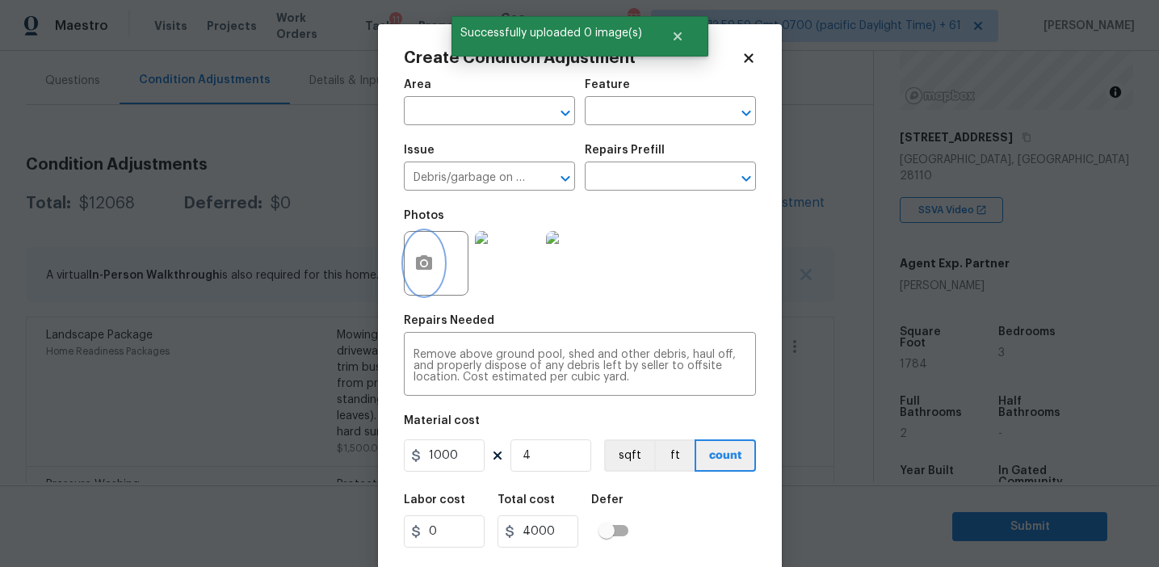
click at [427, 268] on icon "button" at bounding box center [424, 262] width 16 height 15
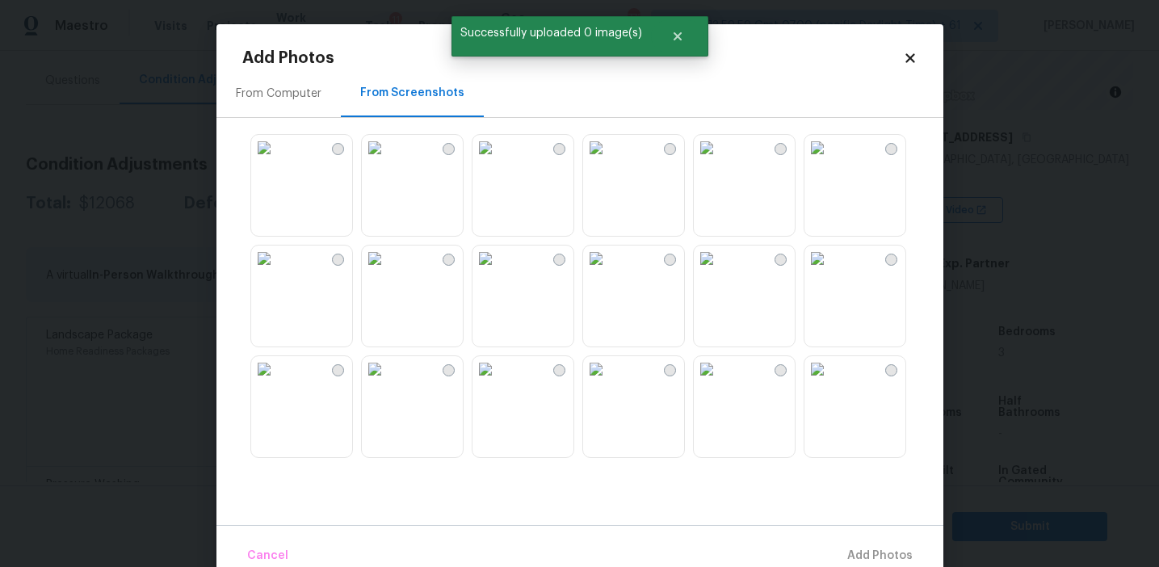
click at [302, 103] on div "From Computer" at bounding box center [278, 93] width 124 height 48
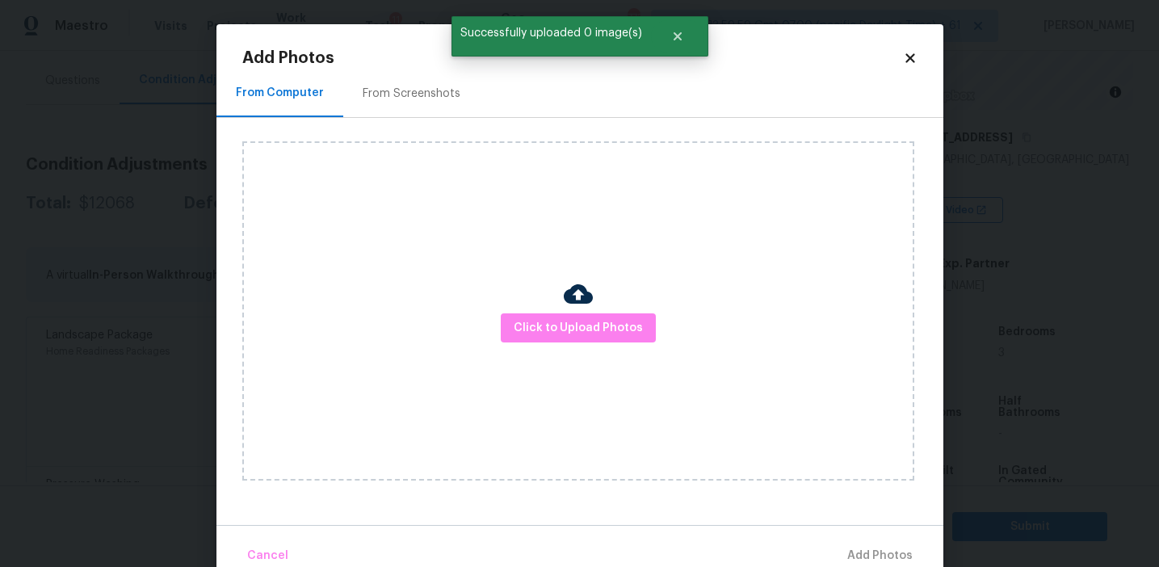
click at [513, 312] on div "Click to Upload Photos" at bounding box center [578, 310] width 672 height 339
click at [522, 329] on span "Click to Upload Photos" at bounding box center [578, 328] width 129 height 20
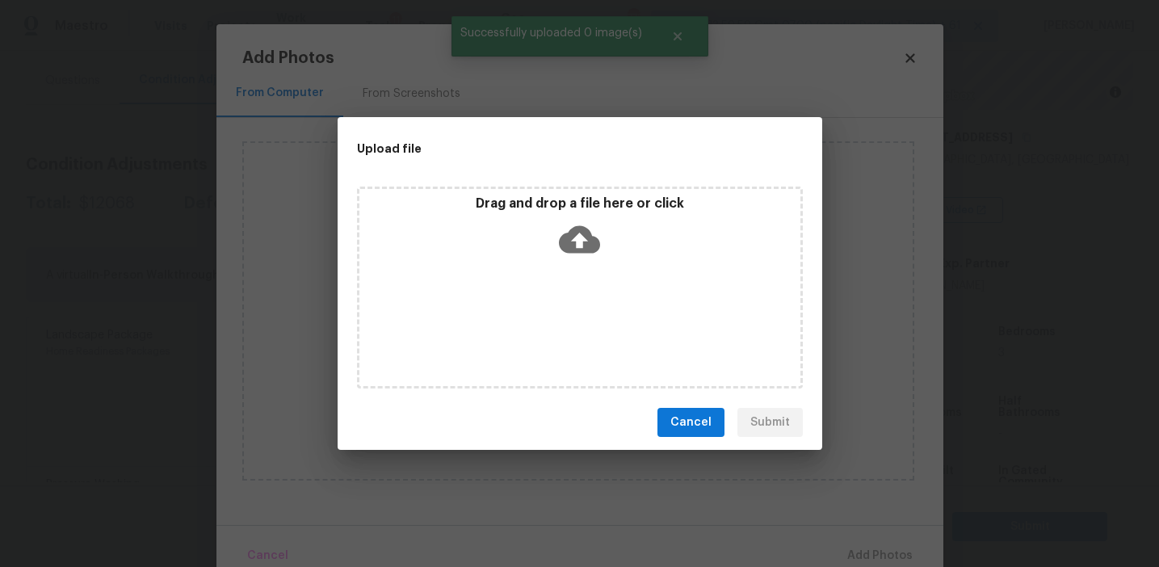
click at [522, 209] on p "Drag and drop a file here or click" at bounding box center [579, 203] width 441 height 17
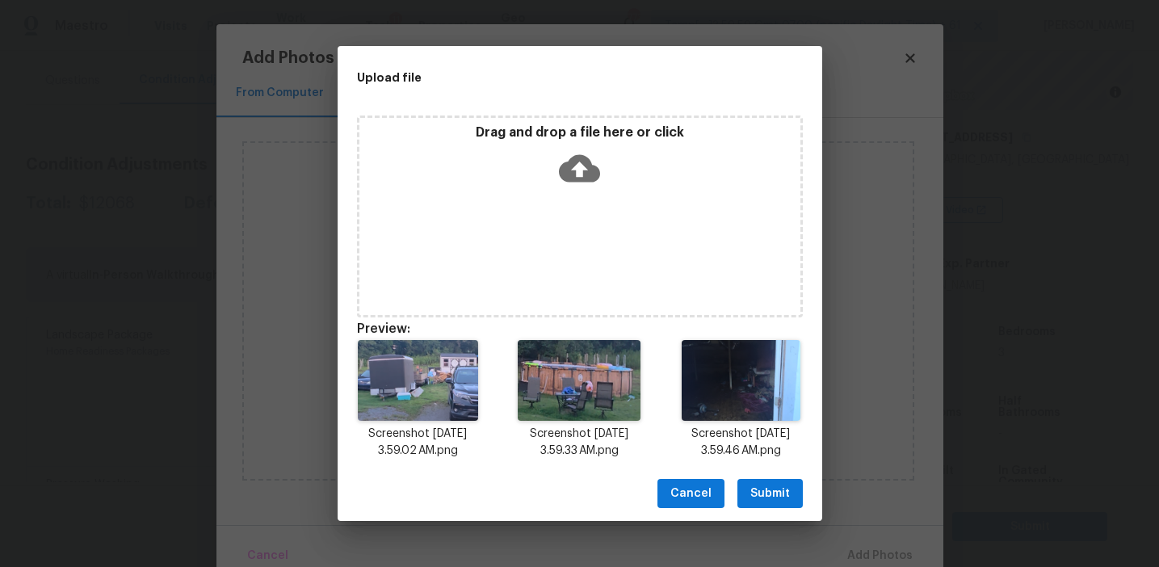
click at [760, 492] on span "Submit" at bounding box center [770, 494] width 40 height 20
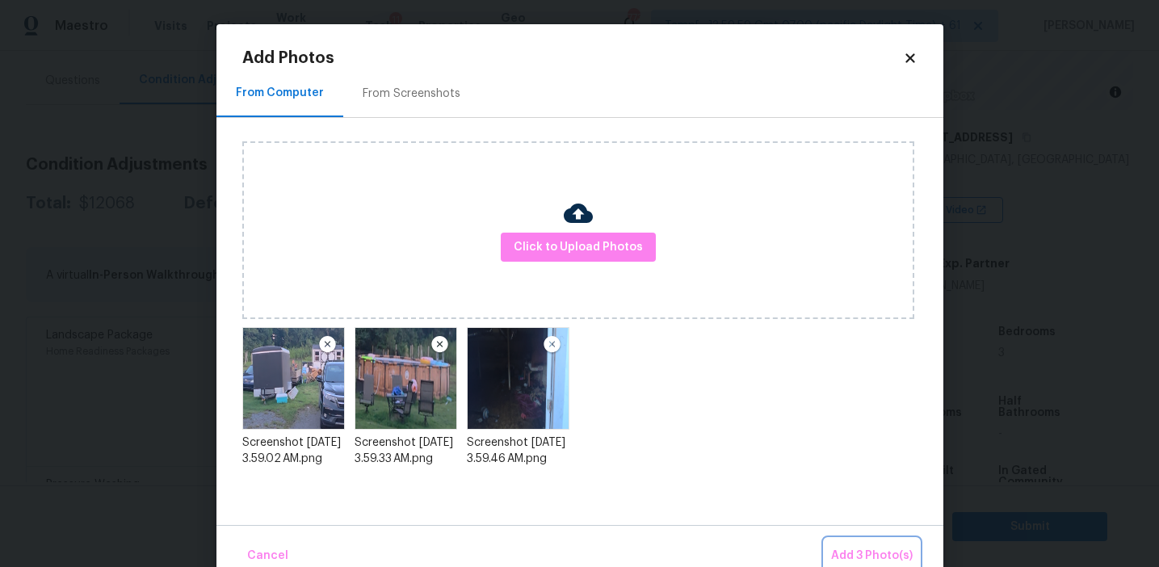
click at [858, 560] on span "Add 3 Photo(s)" at bounding box center [872, 556] width 82 height 20
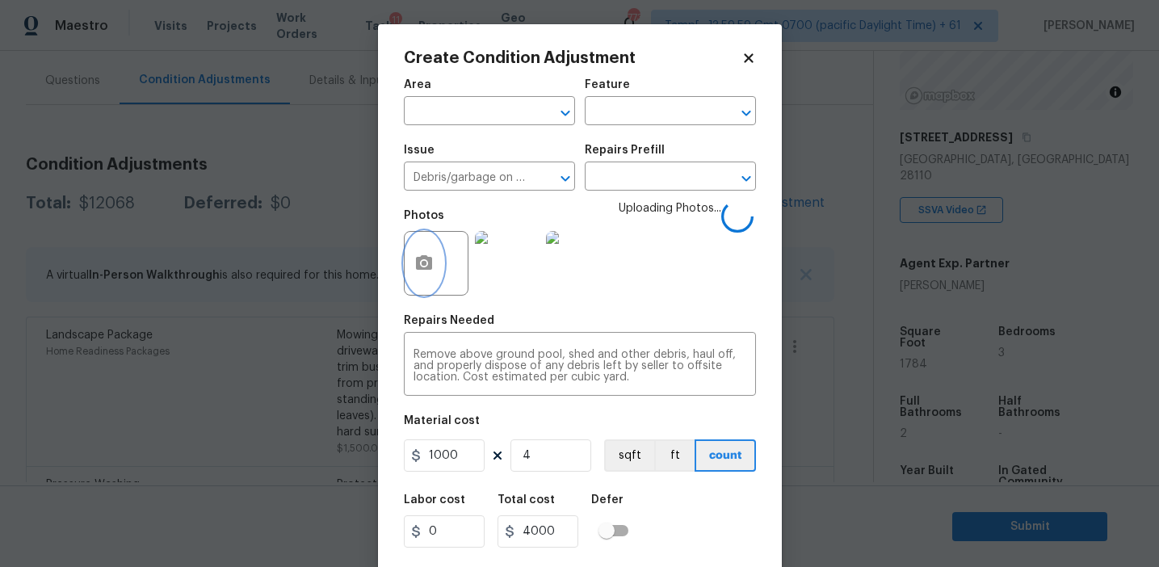
scroll to position [36, 0]
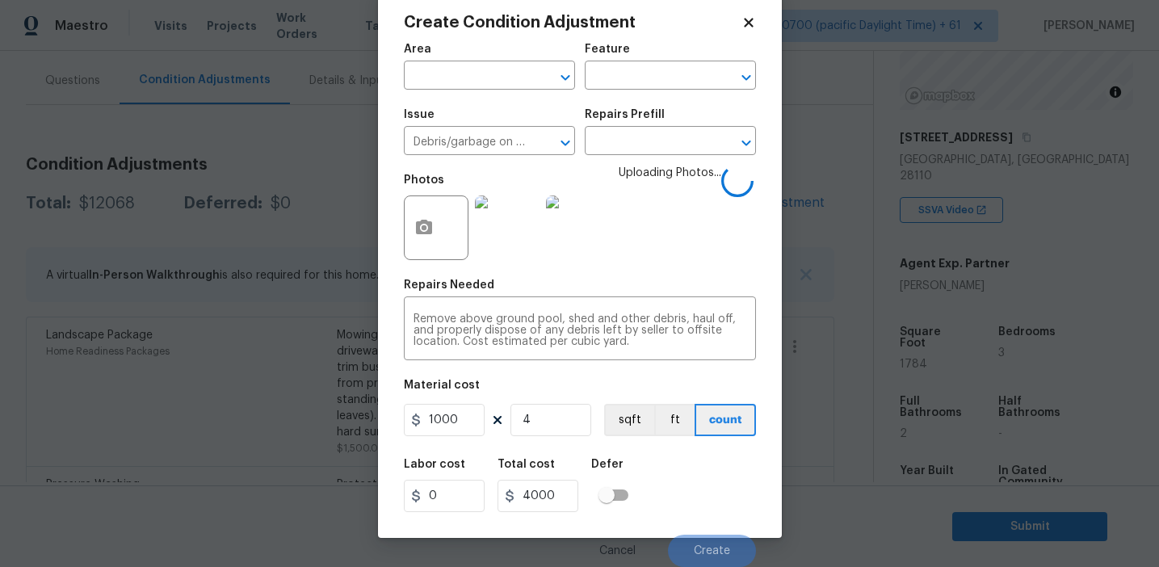
click at [708, 523] on div "Cancel Create" at bounding box center [580, 544] width 352 height 45
click at [698, 493] on div "Labor cost 0 Total cost 4000 Defer" at bounding box center [580, 485] width 352 height 73
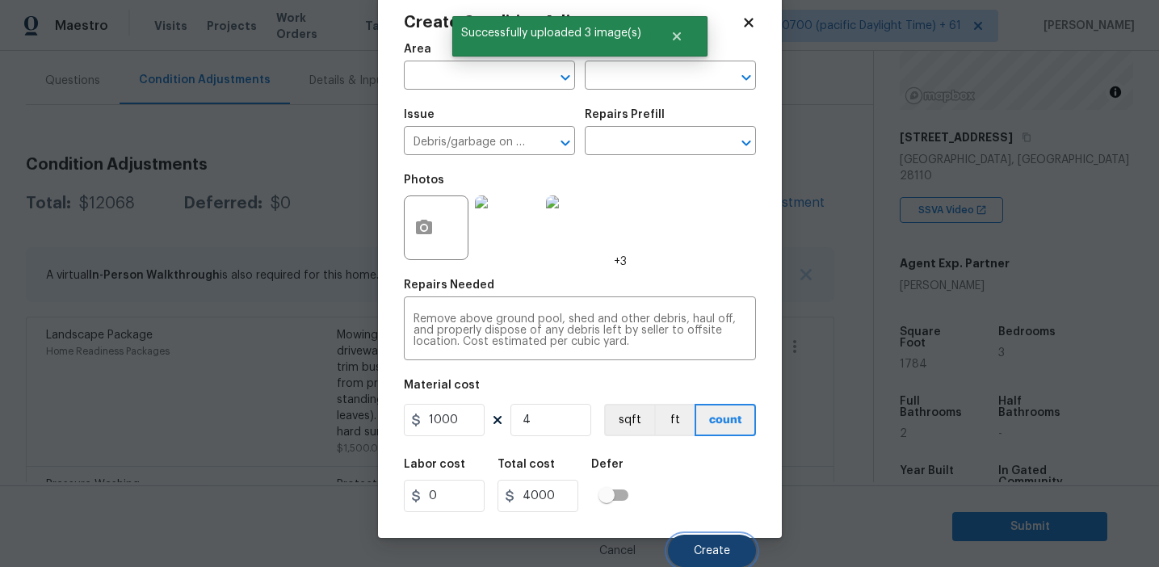
click at [706, 538] on button "Create" at bounding box center [712, 551] width 88 height 32
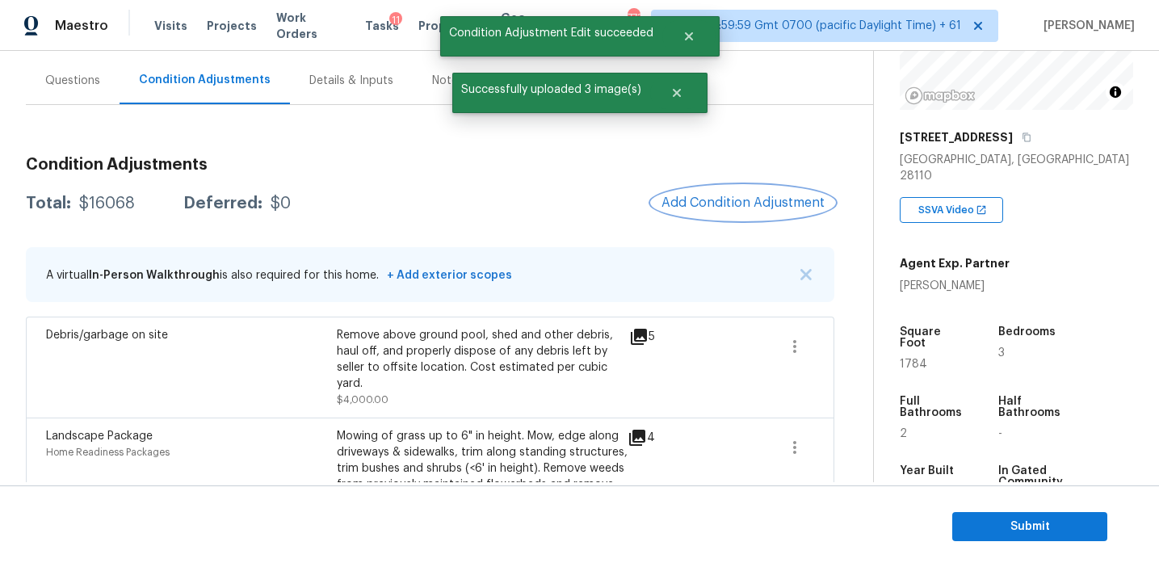
scroll to position [0, 0]
click at [724, 196] on span "Add Condition Adjustment" at bounding box center [743, 202] width 163 height 15
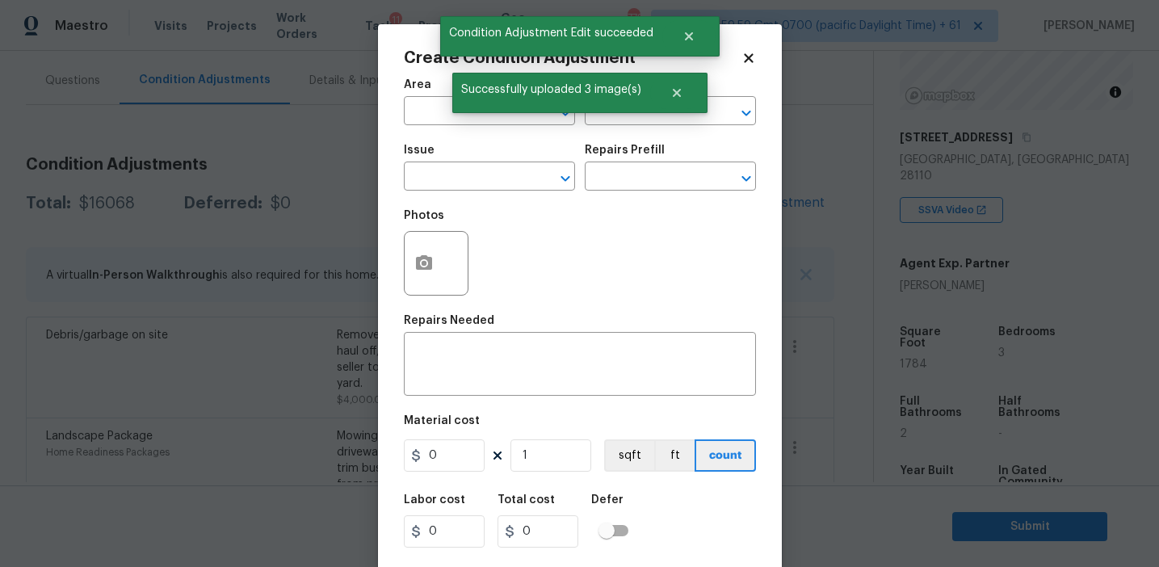
click at [595, 125] on div "Area ​ Feature ​" at bounding box center [580, 101] width 352 height 65
click at [609, 109] on div "Successfully uploaded 3 image(s)" at bounding box center [579, 93] width 255 height 40
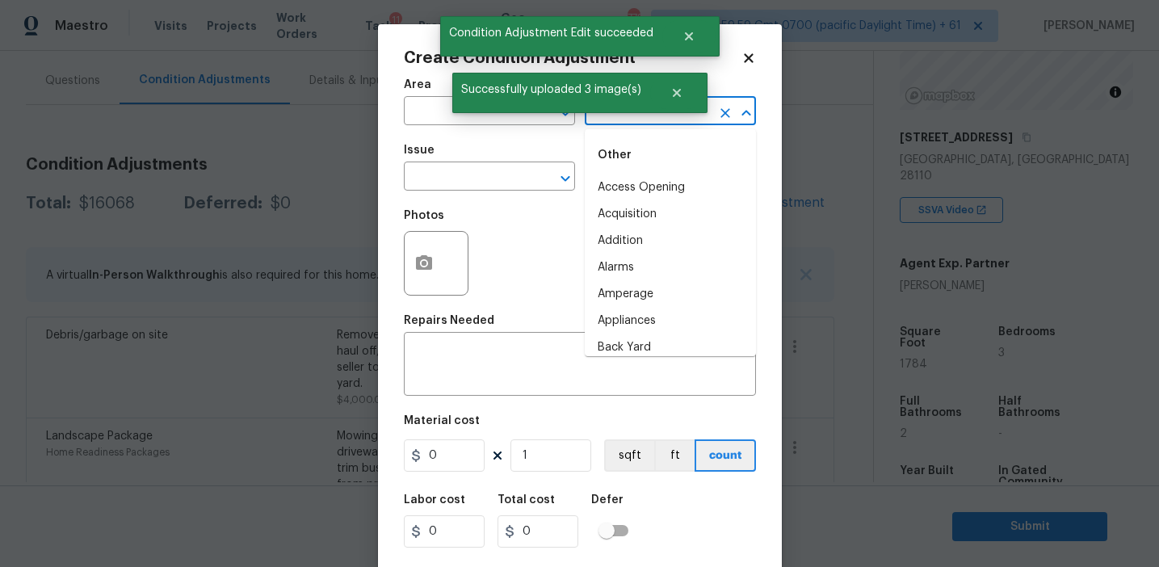
click at [616, 119] on input "text" at bounding box center [648, 112] width 126 height 25
click at [623, 189] on li "Overall" at bounding box center [670, 187] width 171 height 27
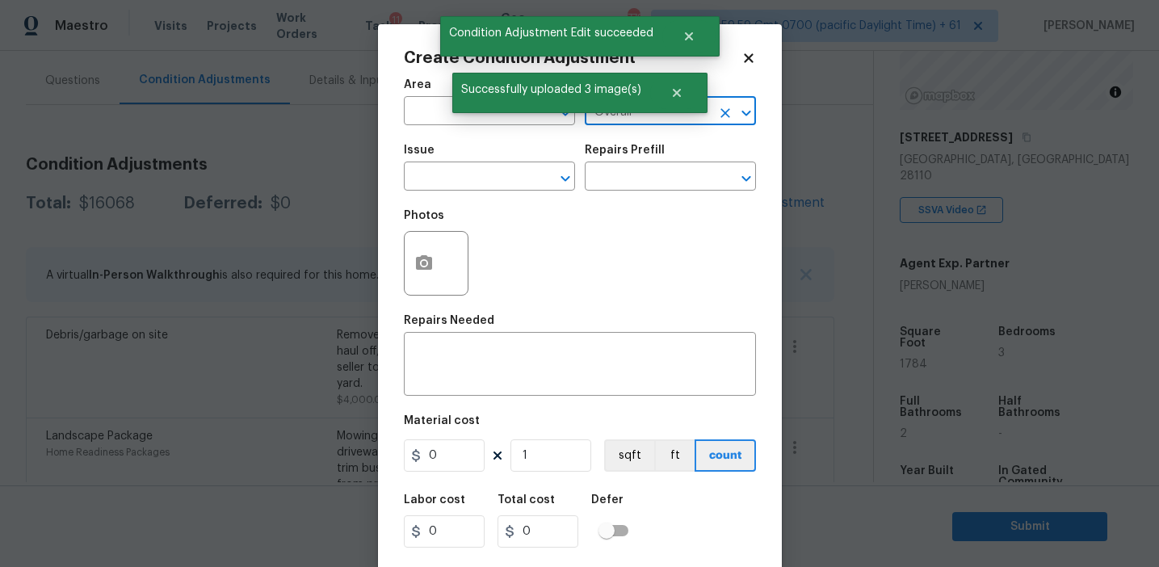
type input "Overall"
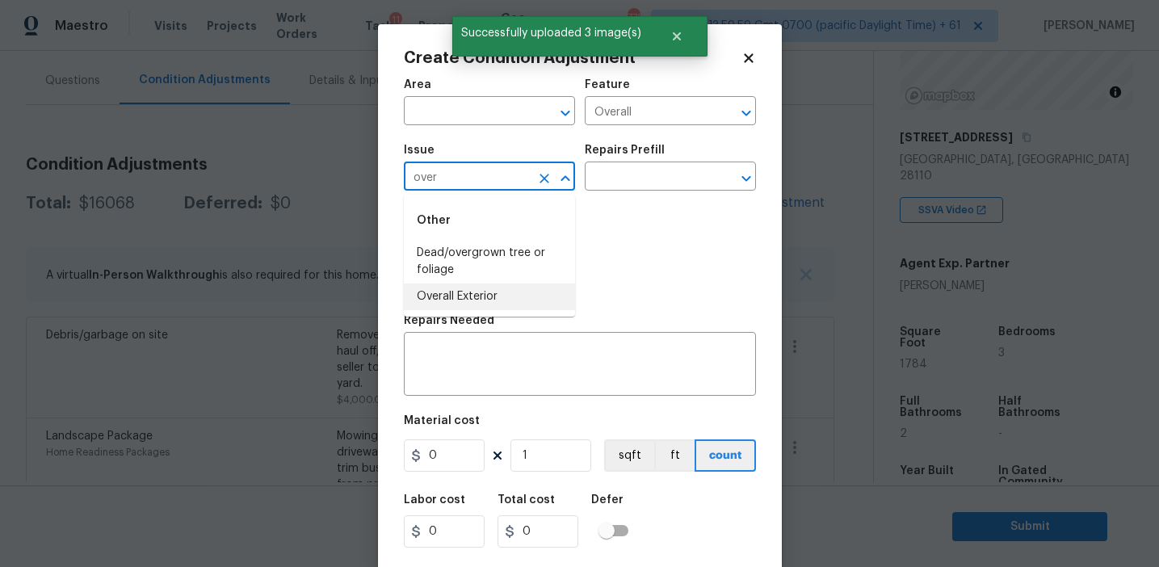
click at [519, 298] on li "Overall Exterior" at bounding box center [489, 297] width 171 height 27
type input "Overall Exterior"
click at [529, 374] on textarea at bounding box center [580, 366] width 333 height 34
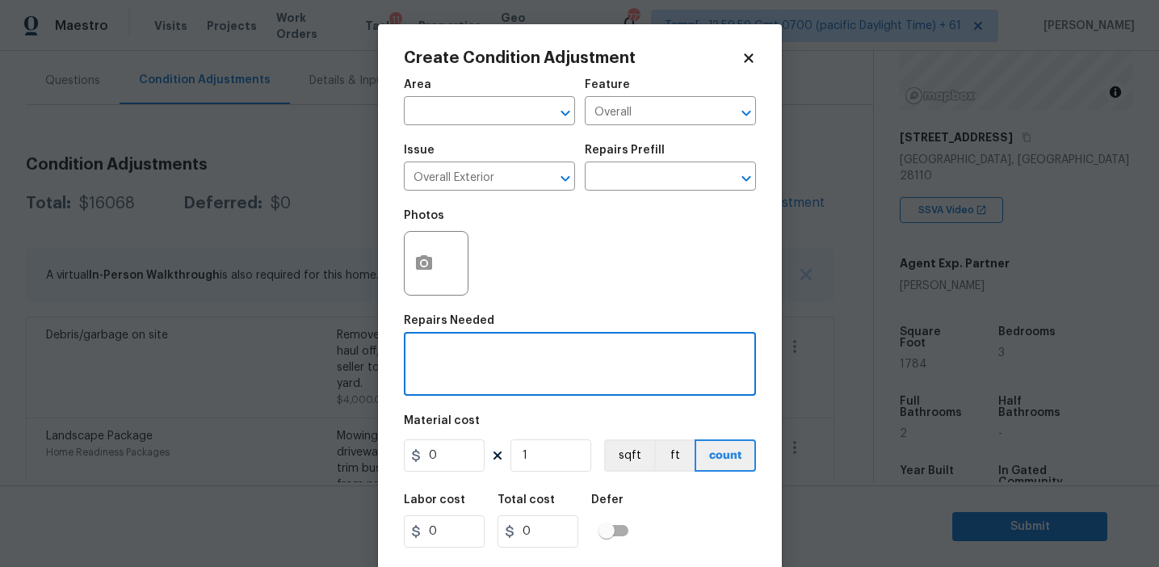
click at [435, 351] on textarea at bounding box center [580, 366] width 333 height 34
paste textarea "Overall exterior repairs (siding, stucco, fencing, decking, soffit, [PERSON_NAM…"
click at [679, 352] on textarea "Overall exterior repairs (siding, stucco, fencing, decking, soffit, [PERSON_NAM…" at bounding box center [580, 366] width 333 height 34
type textarea "Overall exterior repairs (siding, stucco, fencing, soffit, [PERSON_NAME], trims…"
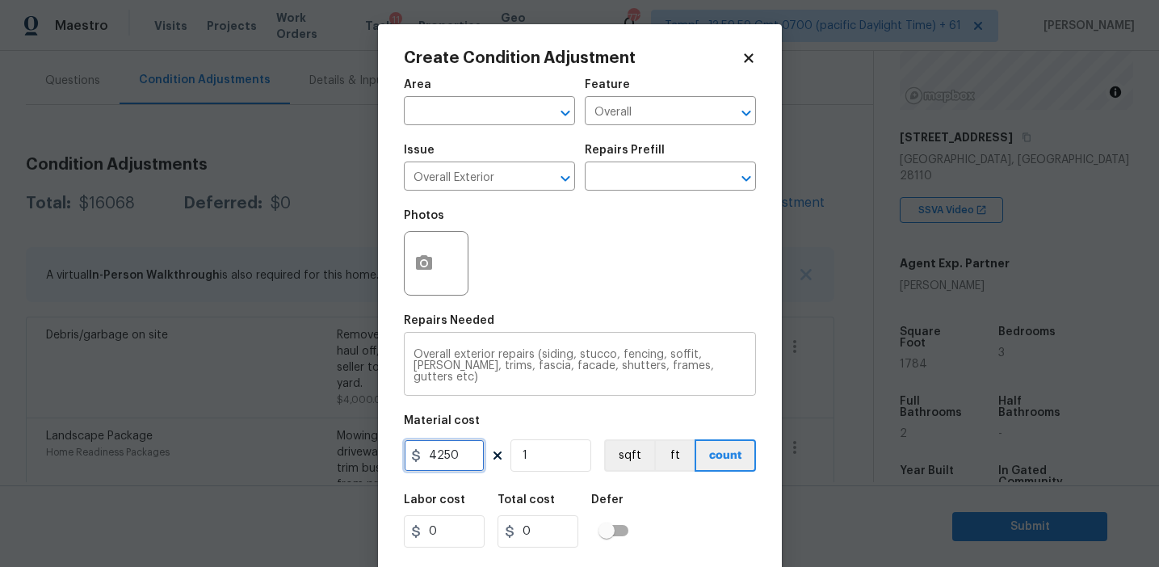
type input "4250"
click at [431, 261] on icon "button" at bounding box center [424, 262] width 16 height 15
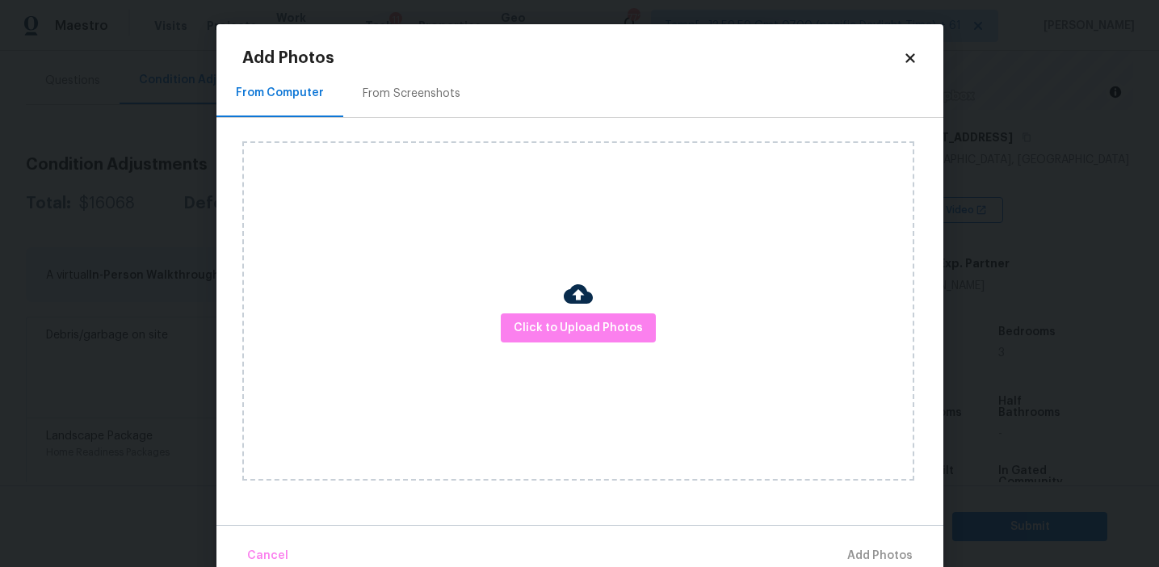
click at [399, 95] on div "From Screenshots" at bounding box center [412, 94] width 98 height 16
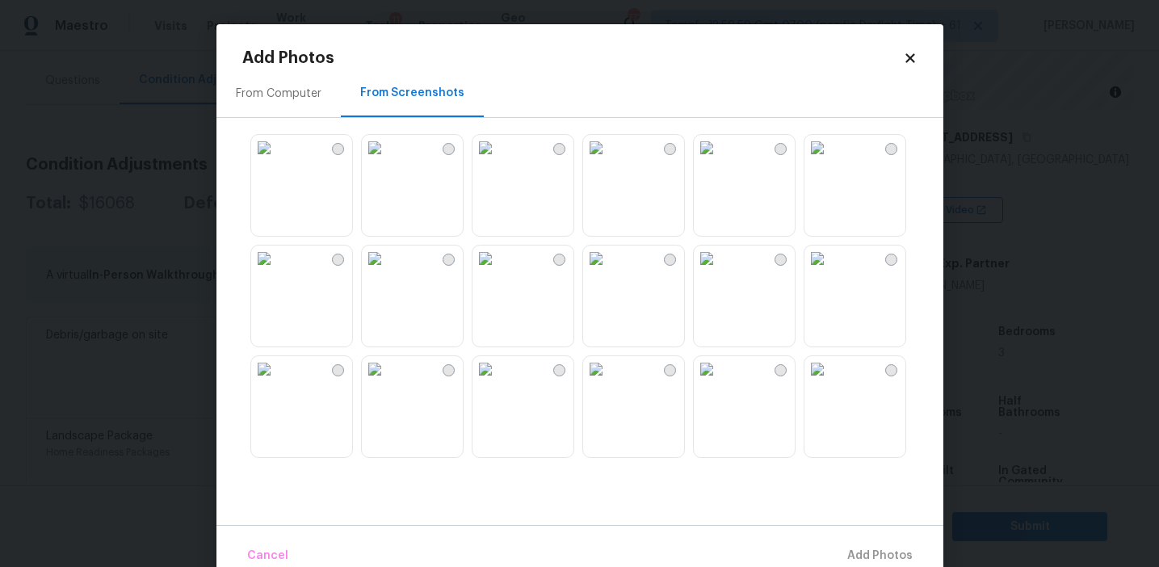
click at [498, 161] on img at bounding box center [486, 148] width 26 height 26
click at [609, 161] on img at bounding box center [596, 148] width 26 height 26
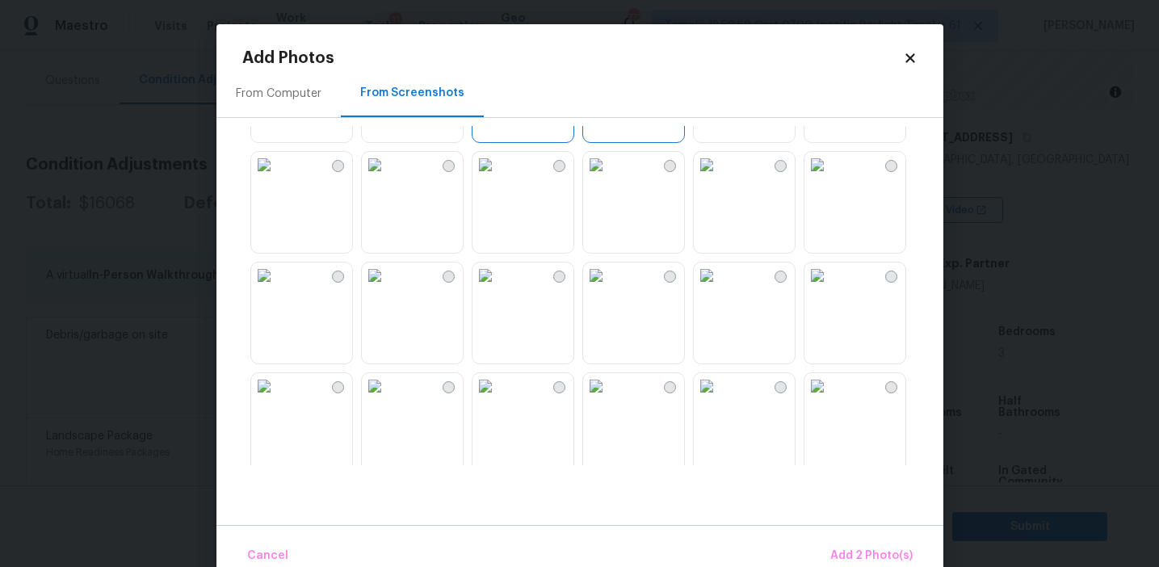
click at [498, 288] on img at bounding box center [486, 276] width 26 height 26
click at [720, 399] on img at bounding box center [707, 386] width 26 height 26
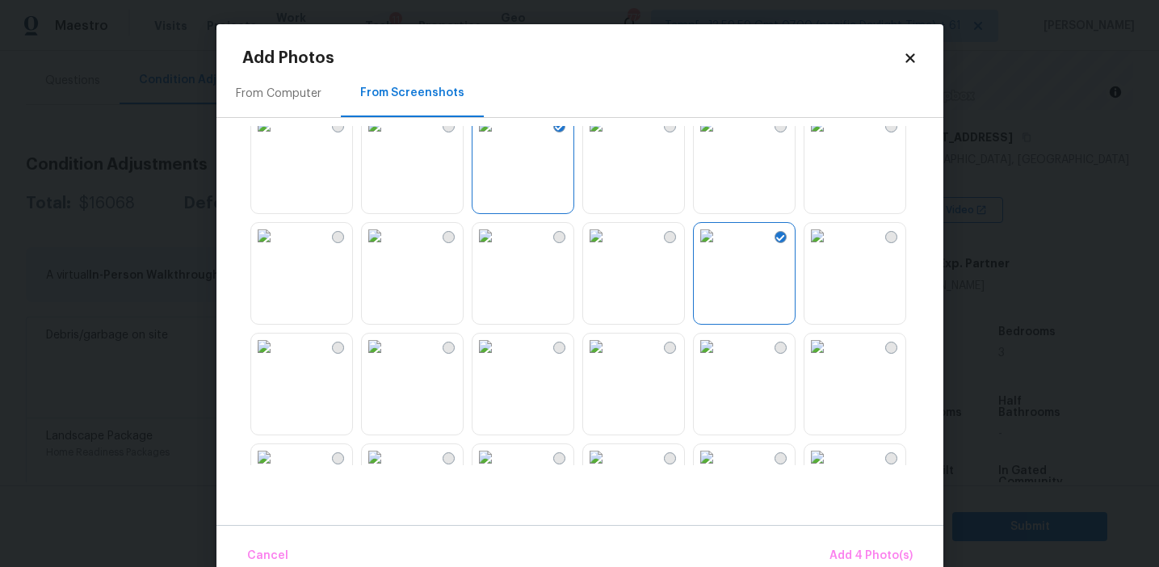
click at [277, 249] on img at bounding box center [264, 236] width 26 height 26
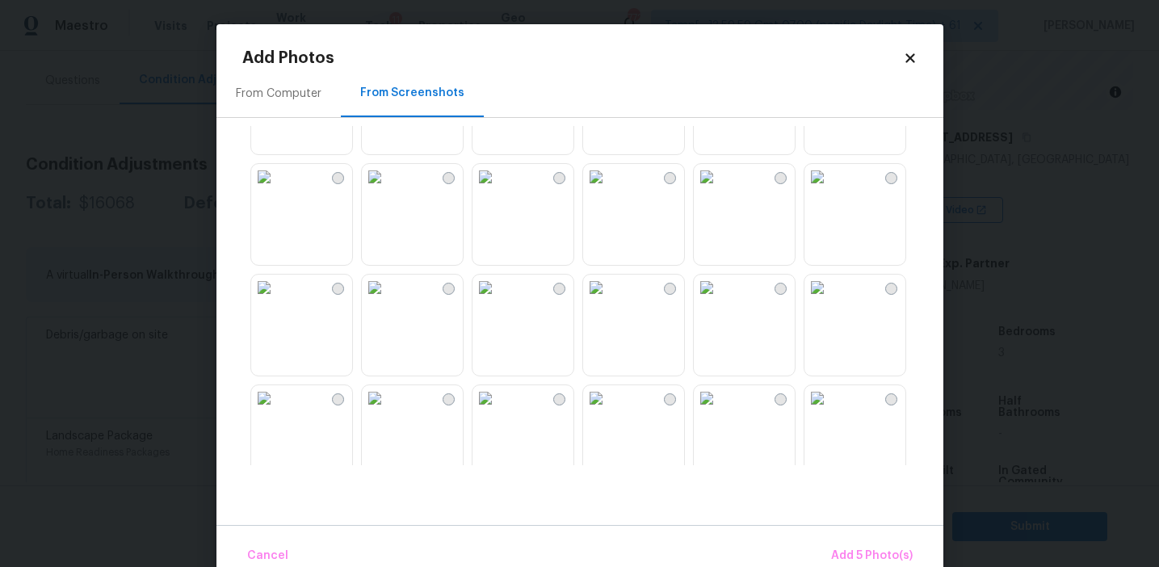
scroll to position [515, 0]
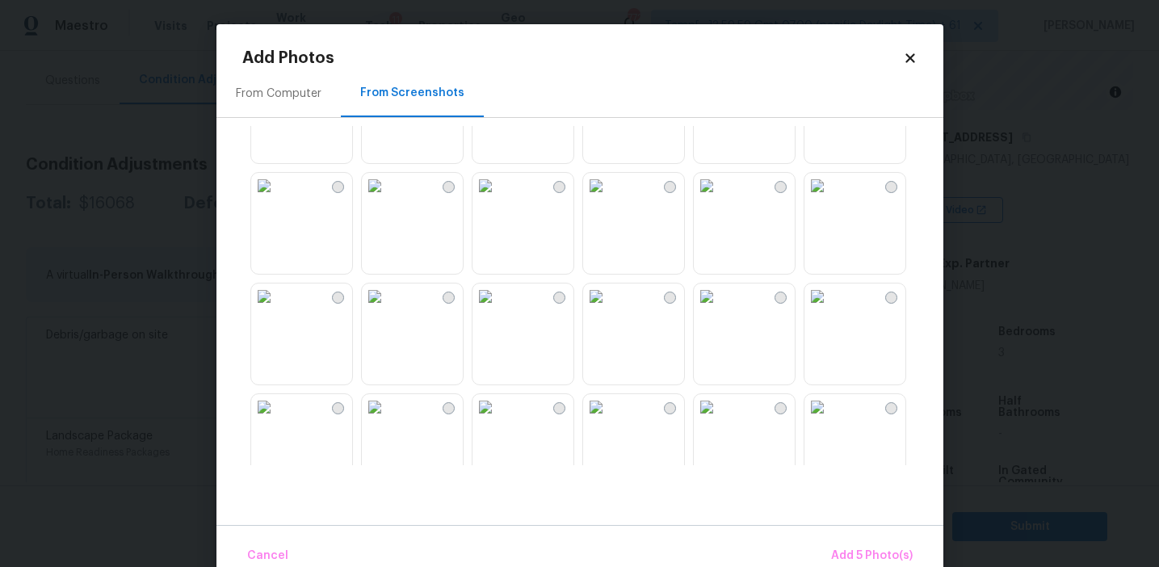
click at [720, 406] on img at bounding box center [707, 407] width 26 height 26
click at [388, 199] on img at bounding box center [375, 186] width 26 height 26
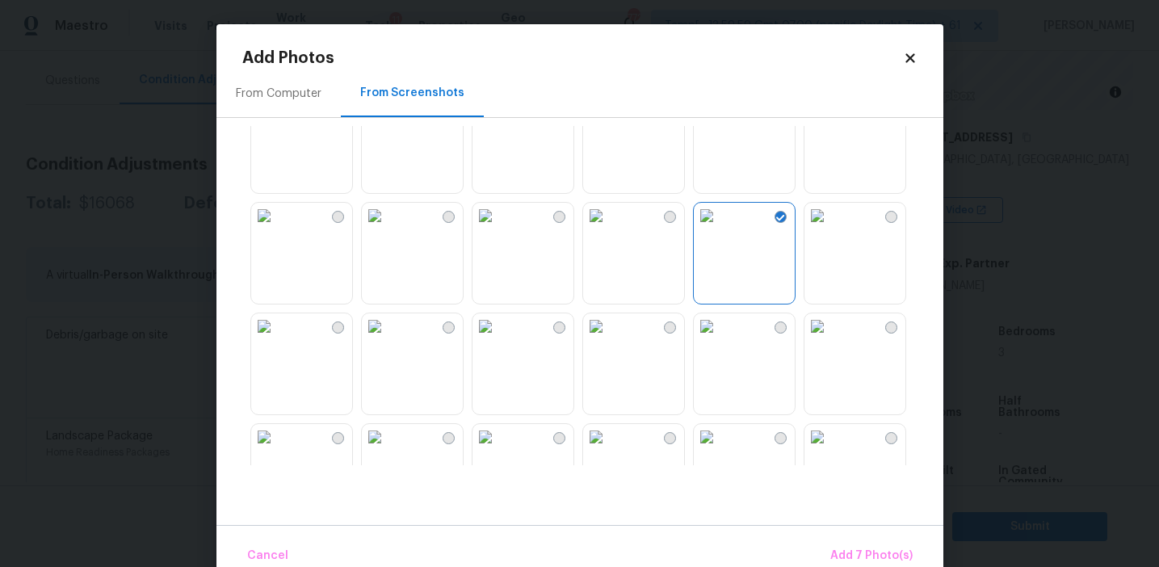
click at [498, 229] on img at bounding box center [486, 216] width 26 height 26
click at [720, 342] on img at bounding box center [707, 329] width 26 height 26
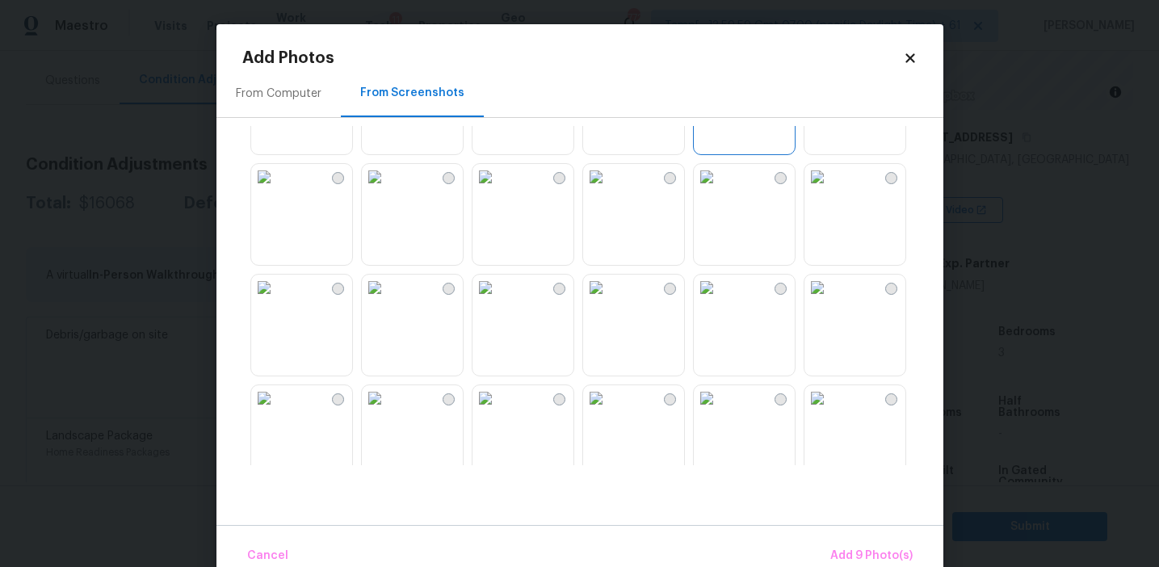
click at [609, 301] on img at bounding box center [596, 288] width 26 height 26
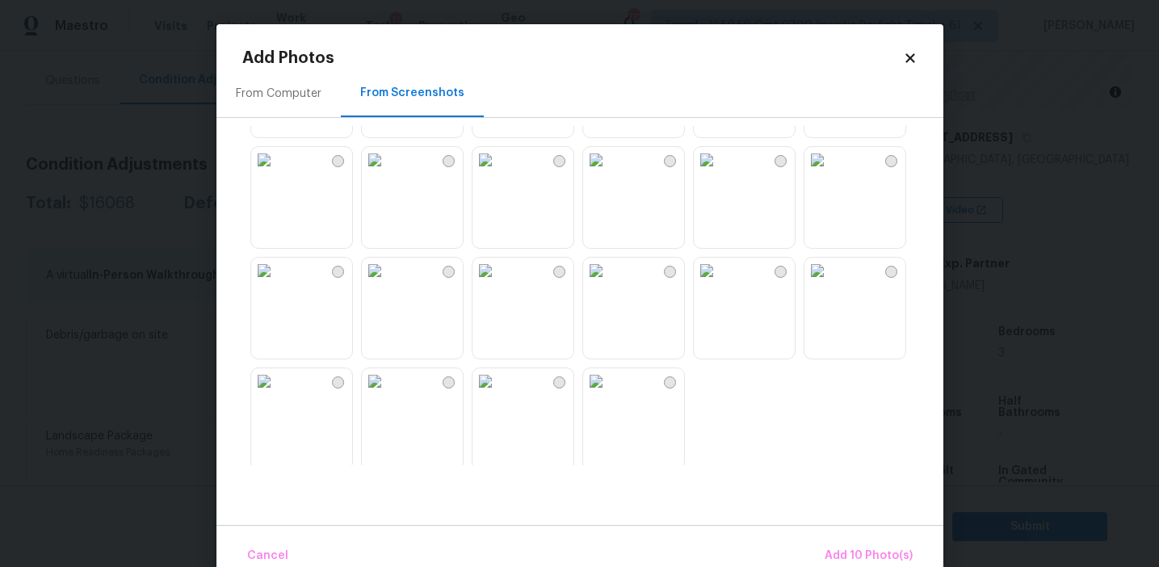
click at [830, 284] on img at bounding box center [818, 271] width 26 height 26
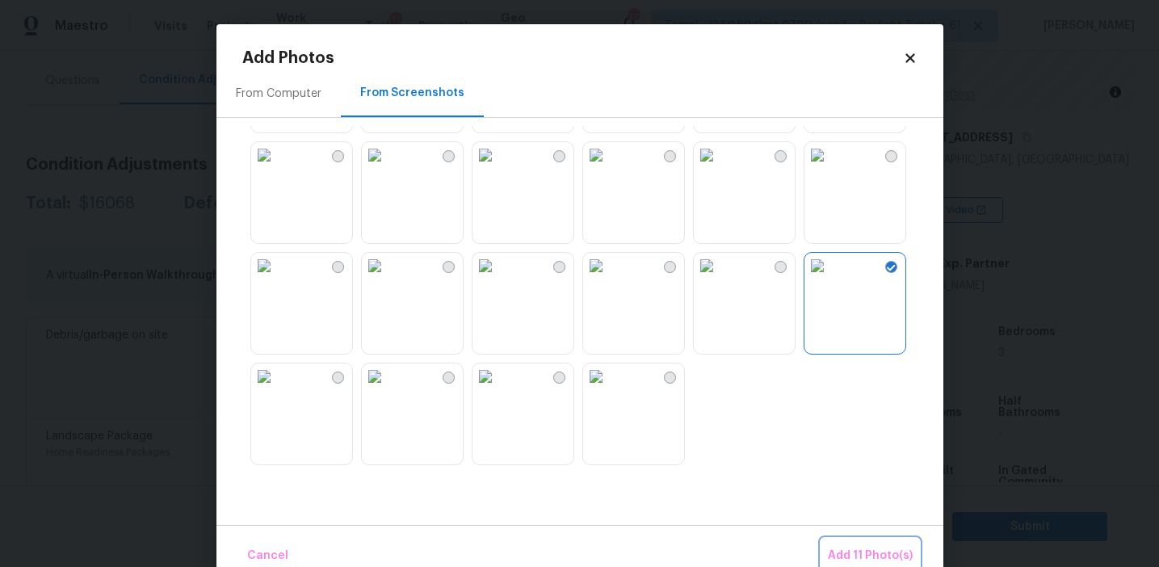
click at [864, 543] on button "Add 11 Photo(s)" at bounding box center [871, 556] width 98 height 35
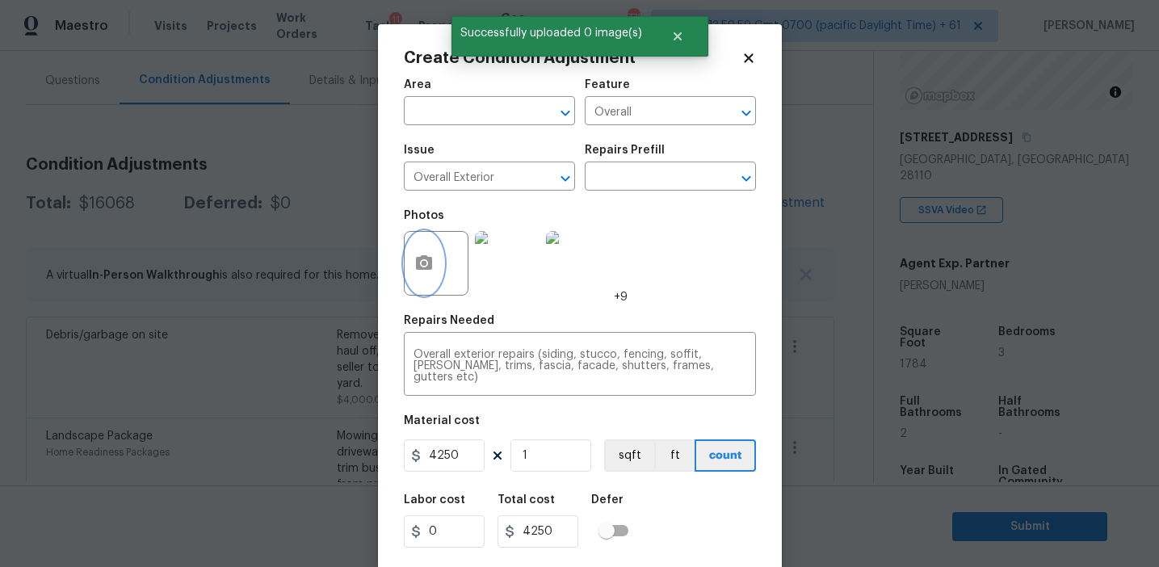
scroll to position [36, 0]
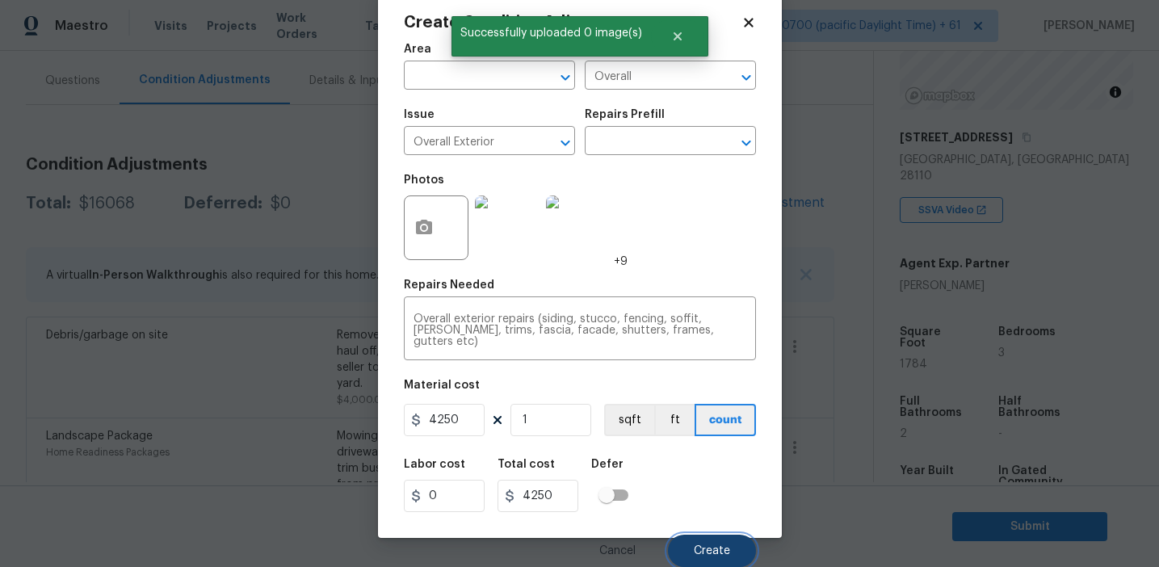
click at [713, 544] on button "Create" at bounding box center [712, 551] width 88 height 32
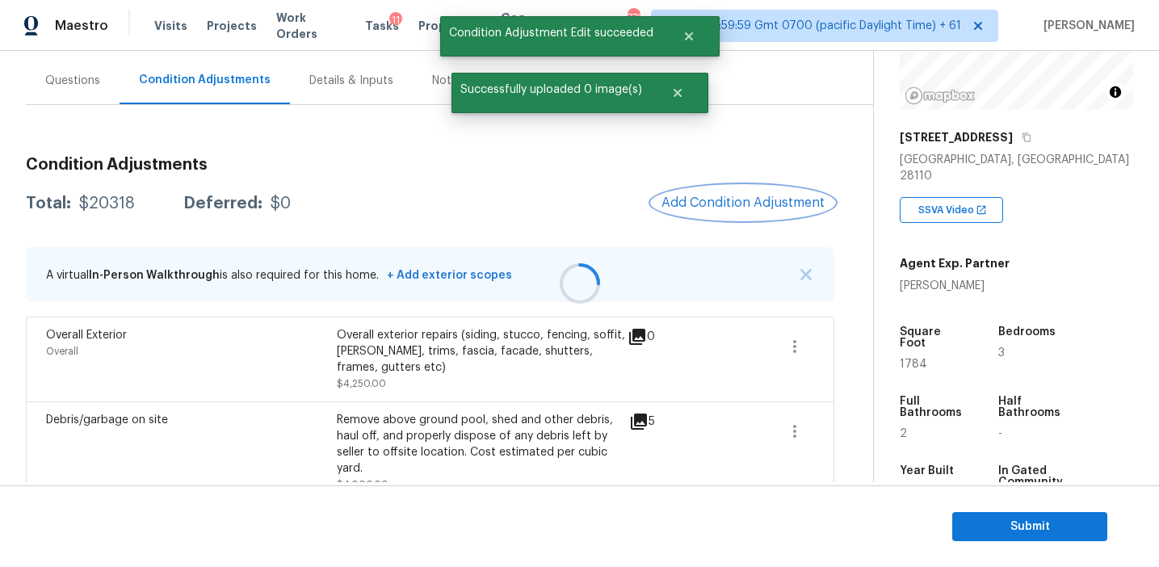
scroll to position [0, 0]
click at [693, 200] on span "Add Condition Adjustment" at bounding box center [743, 202] width 163 height 15
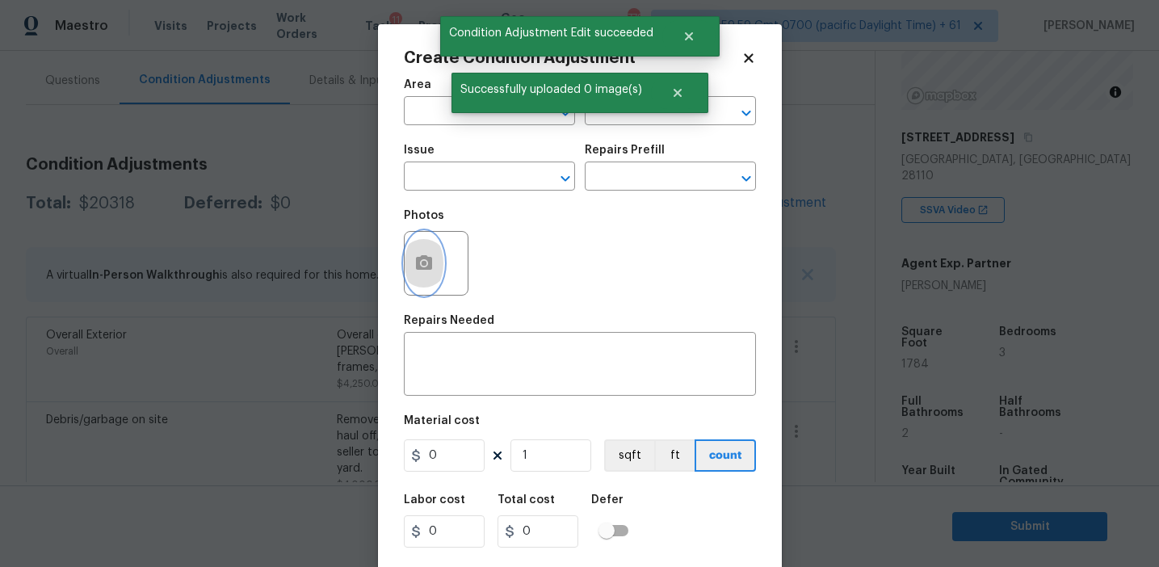
click at [432, 264] on icon "button" at bounding box center [423, 263] width 19 height 19
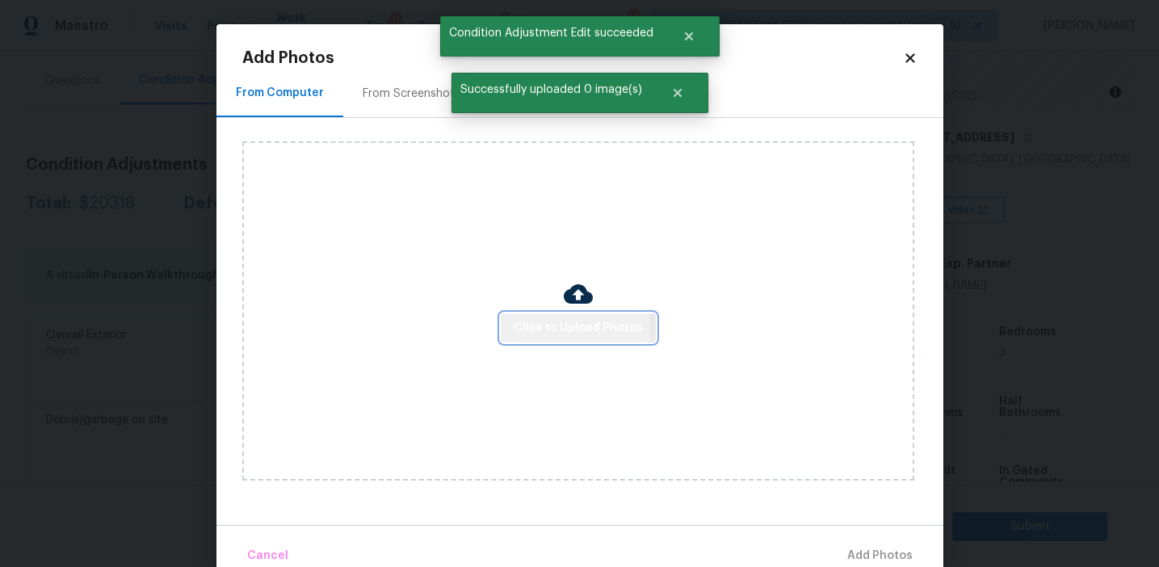
click at [534, 330] on span "Click to Upload Photos" at bounding box center [578, 328] width 129 height 20
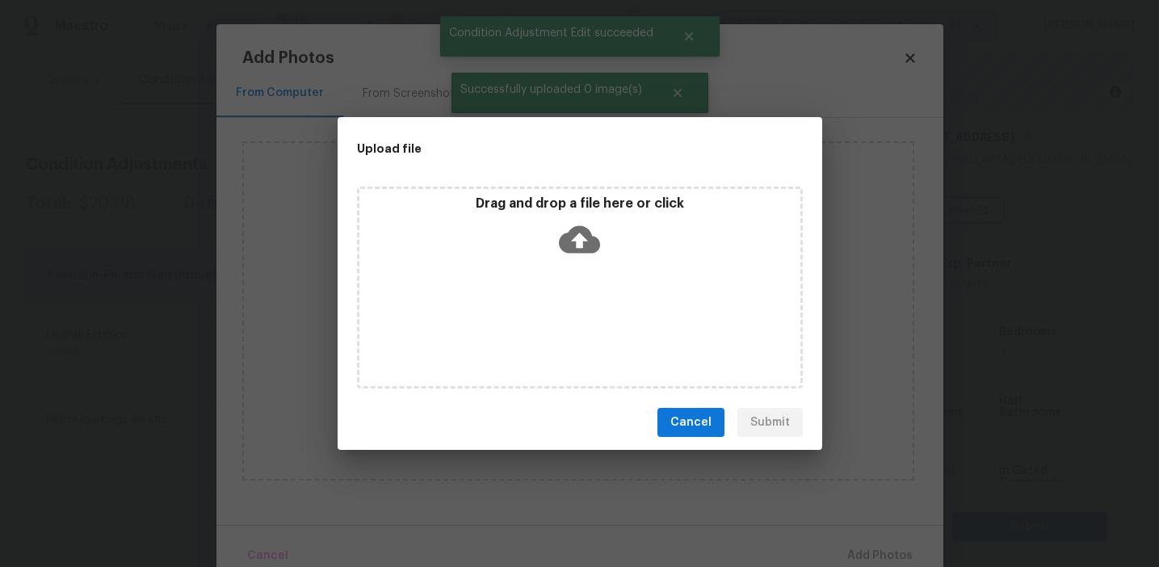
click at [532, 204] on p "Drag and drop a file here or click" at bounding box center [579, 203] width 441 height 17
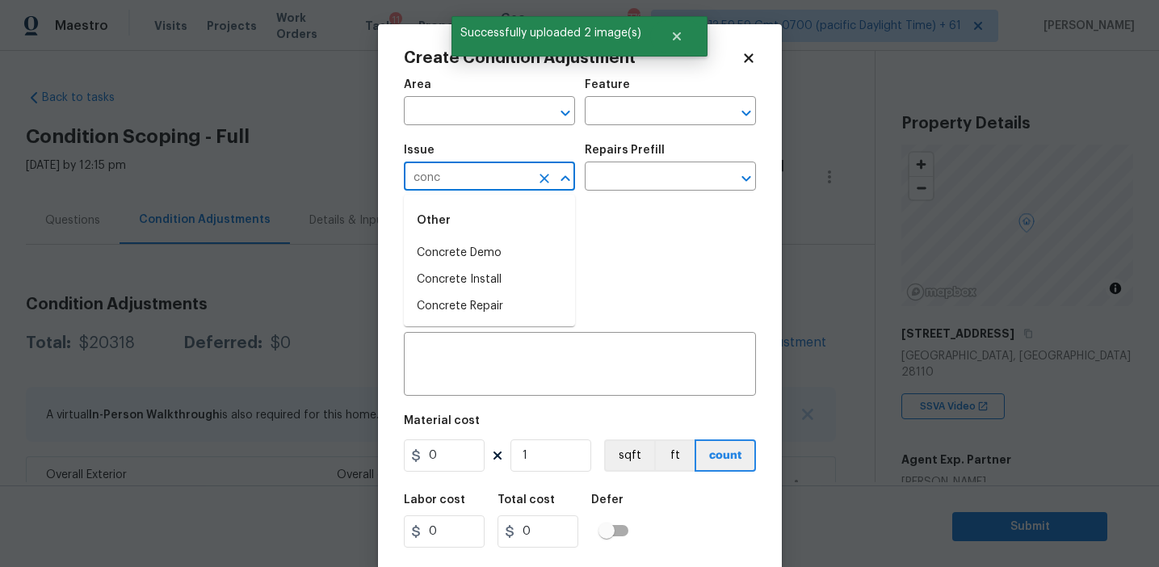
scroll to position [196, 0]
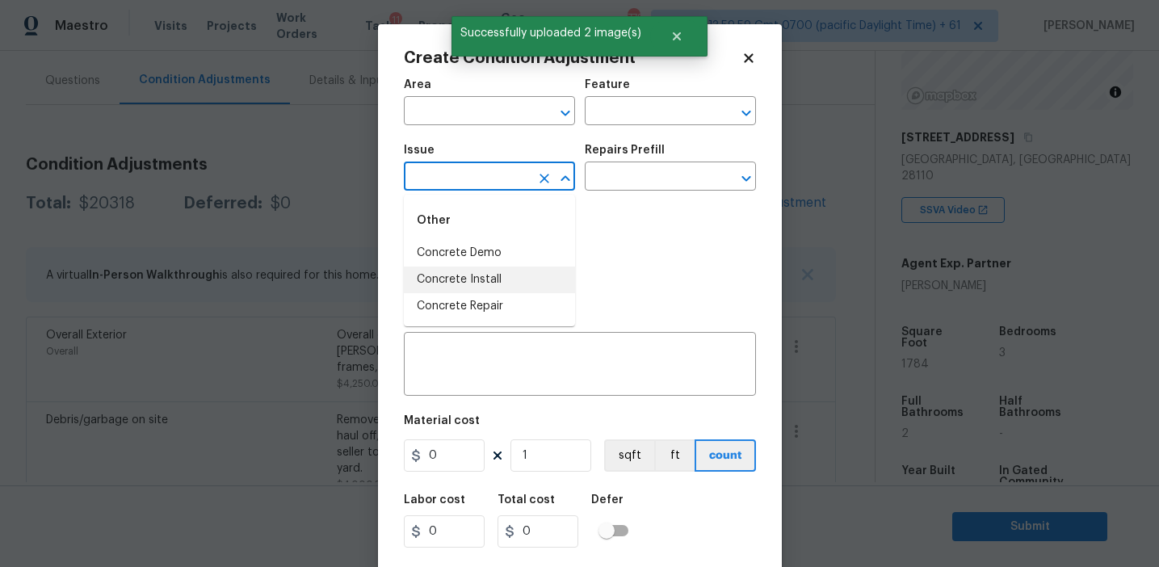
click at [499, 299] on li "Concrete Repair" at bounding box center [489, 306] width 171 height 27
type input "ACQ: HVAC"
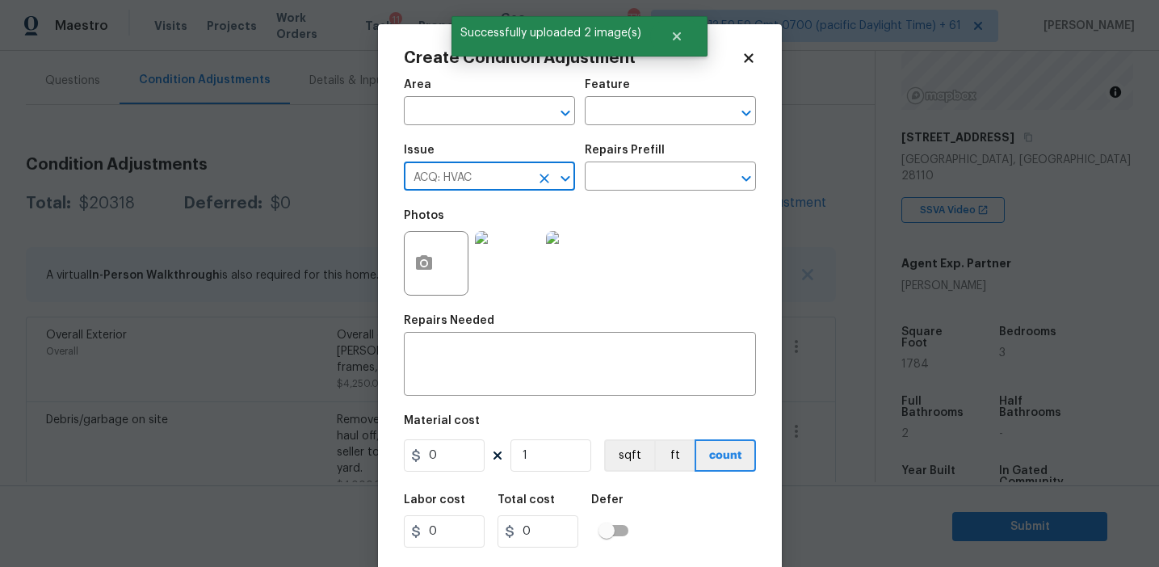
click at [536, 168] on div at bounding box center [554, 178] width 42 height 23
click at [545, 177] on icon "Clear" at bounding box center [545, 179] width 10 height 10
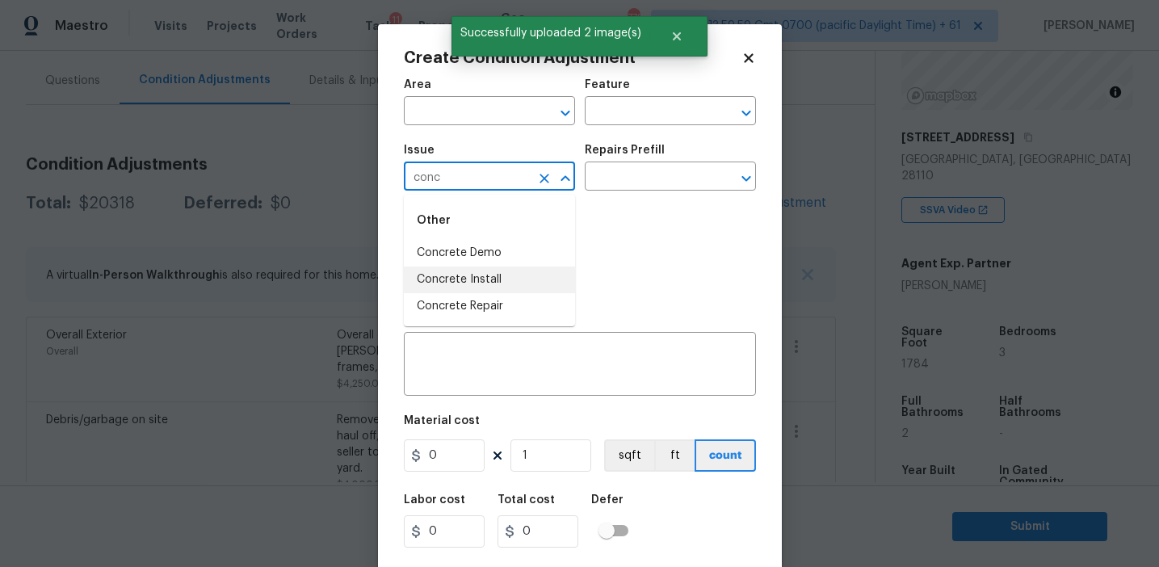
click at [521, 302] on li "Concrete Repair" at bounding box center [489, 306] width 171 height 27
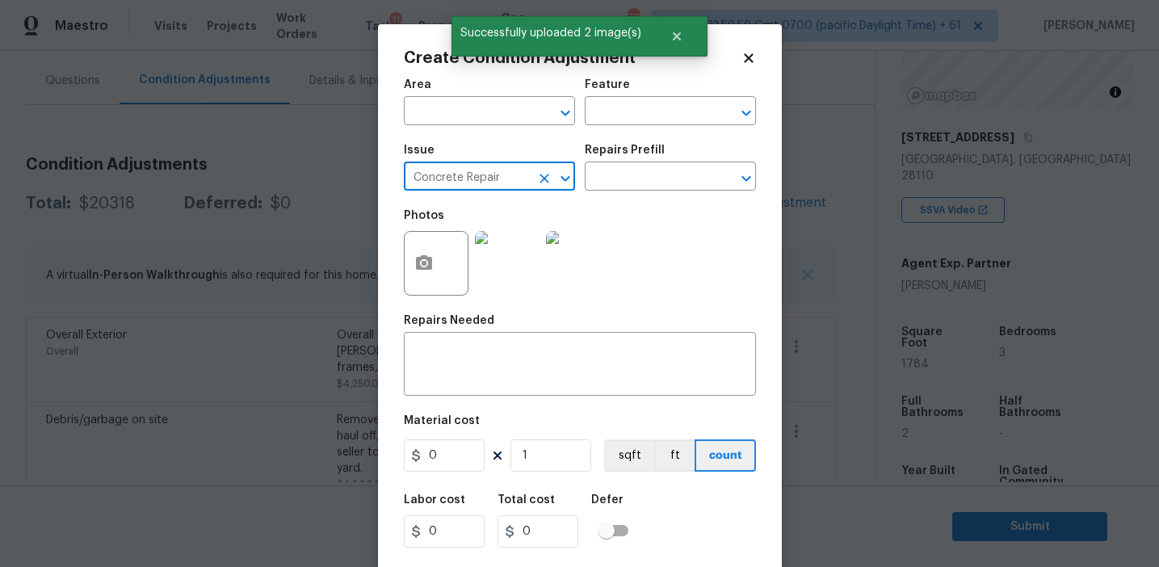
type input "Concrete Repair"
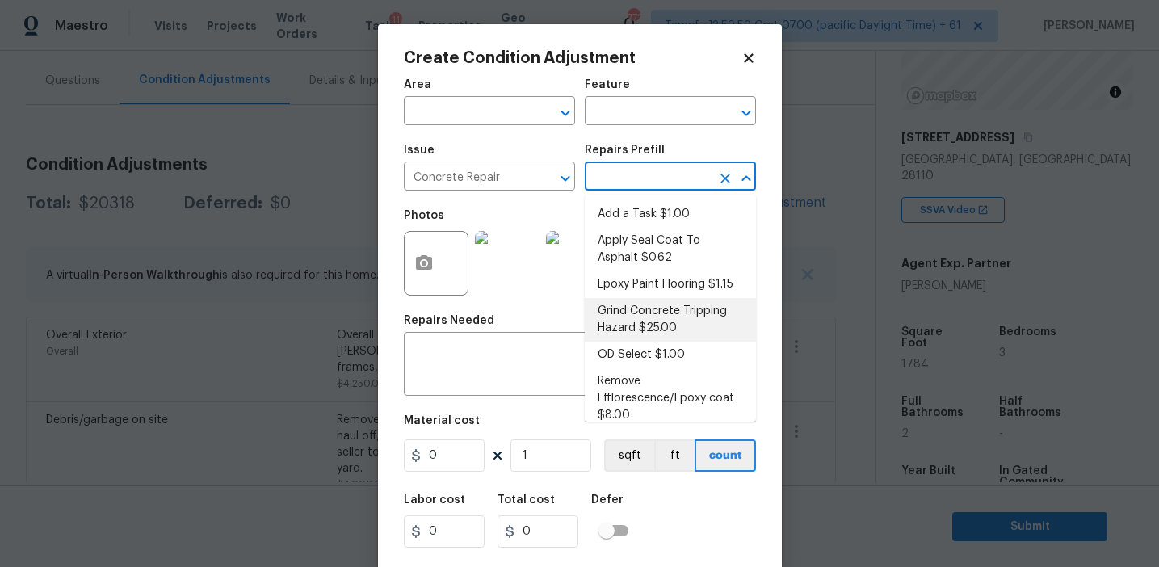
scroll to position [128, 0]
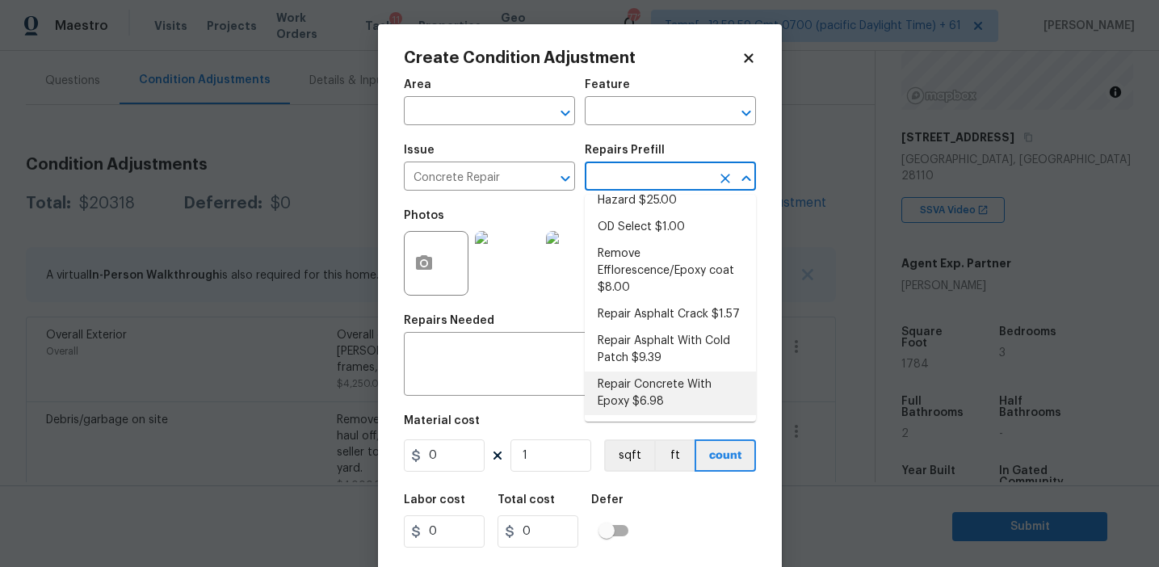
click at [657, 393] on li "Repair Concrete With Epoxy $6.98" at bounding box center [670, 394] width 171 height 44
type input "Flatwork"
type input "6.98"
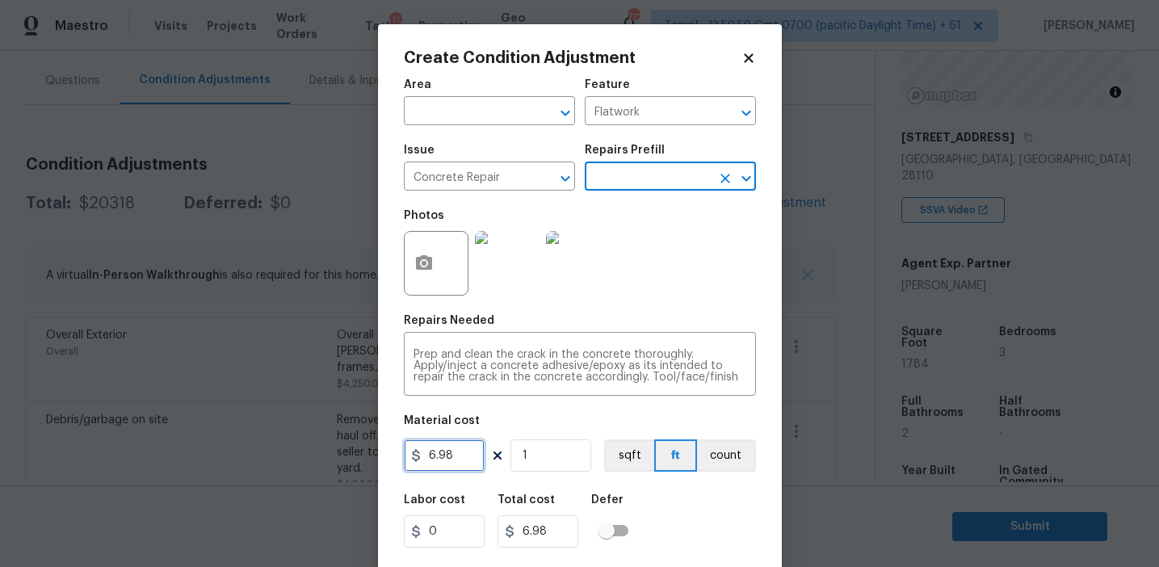
click at [464, 454] on input "6.98" at bounding box center [444, 455] width 81 height 32
type input "5000"
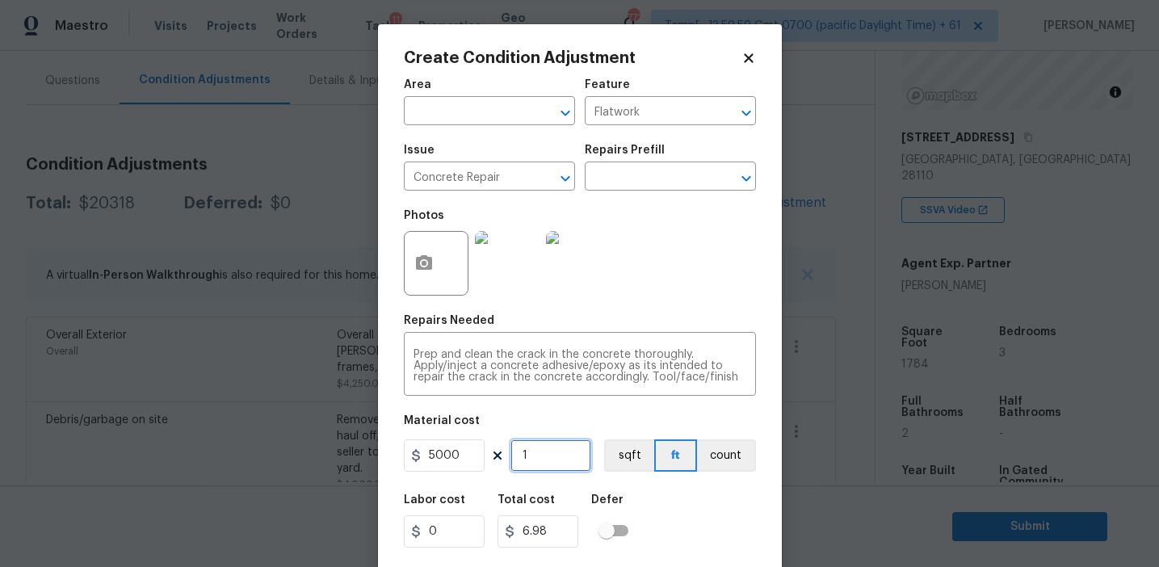
type input "5000"
click at [722, 461] on button "count" at bounding box center [726, 455] width 59 height 32
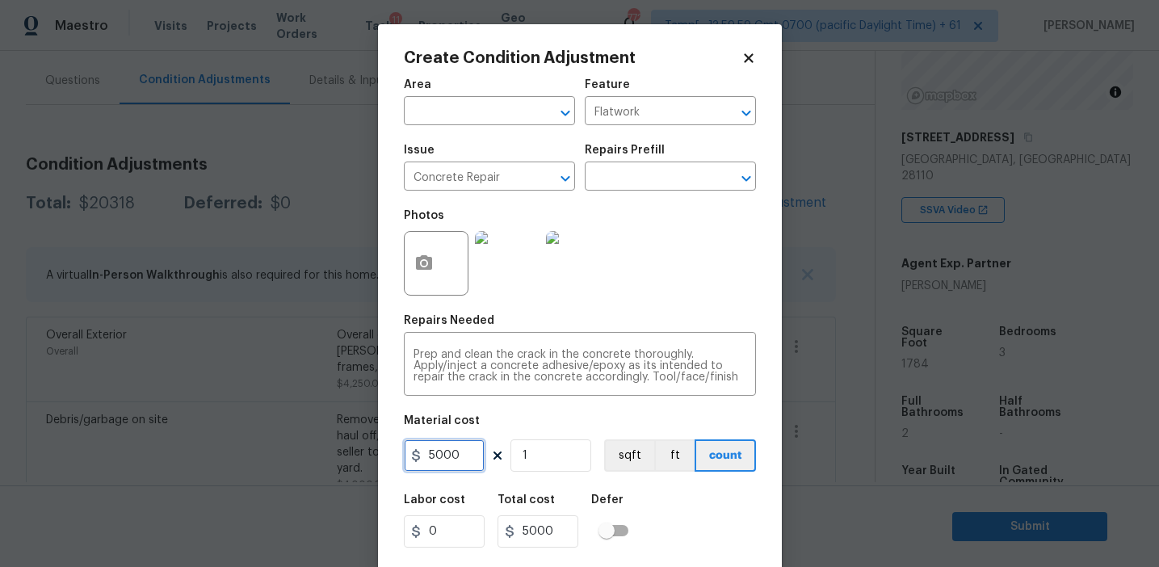
click at [452, 457] on input "5000" at bounding box center [444, 455] width 81 height 32
type input "4000"
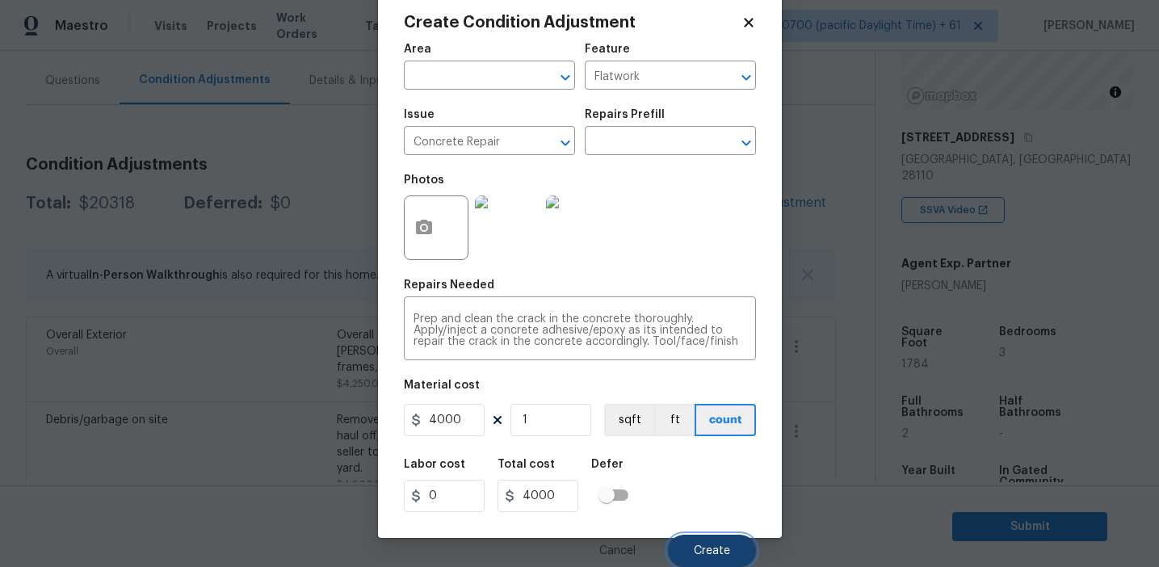
click at [694, 548] on span "Create" at bounding box center [712, 551] width 36 height 12
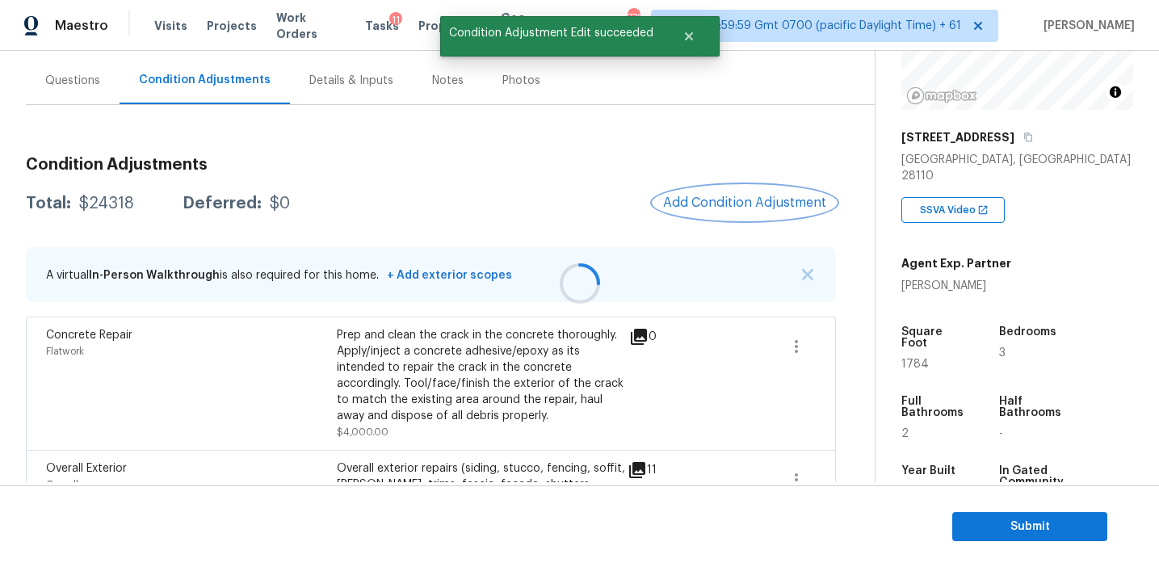
scroll to position [0, 0]
click at [608, 214] on div "Total: $24318 Deferred: $0 Add Condition Adjustment" at bounding box center [431, 204] width 810 height 36
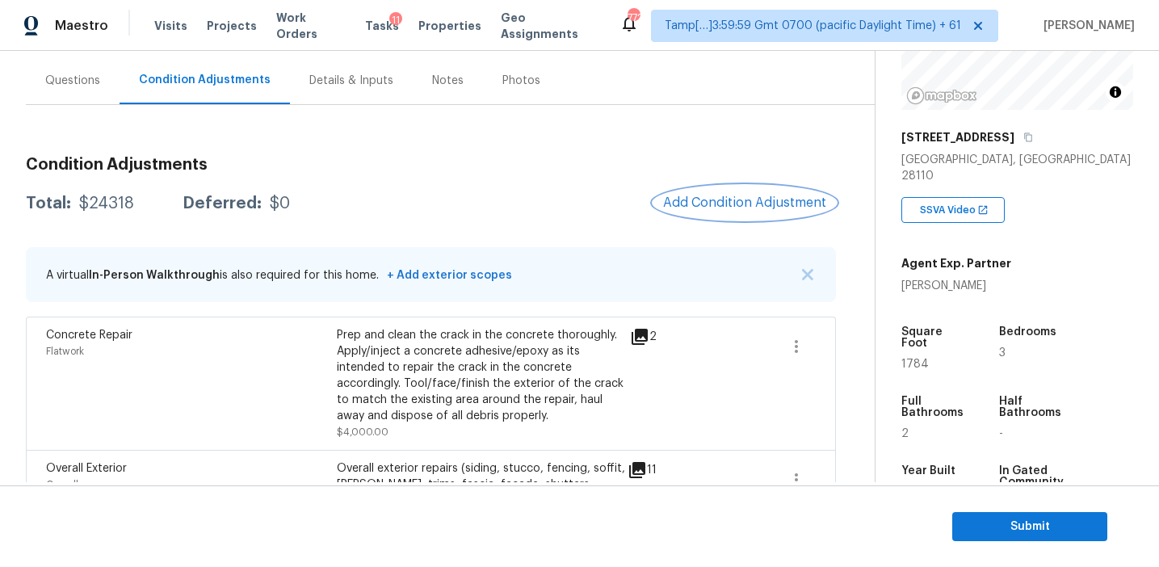
click at [704, 212] on button "Add Condition Adjustment" at bounding box center [745, 203] width 183 height 34
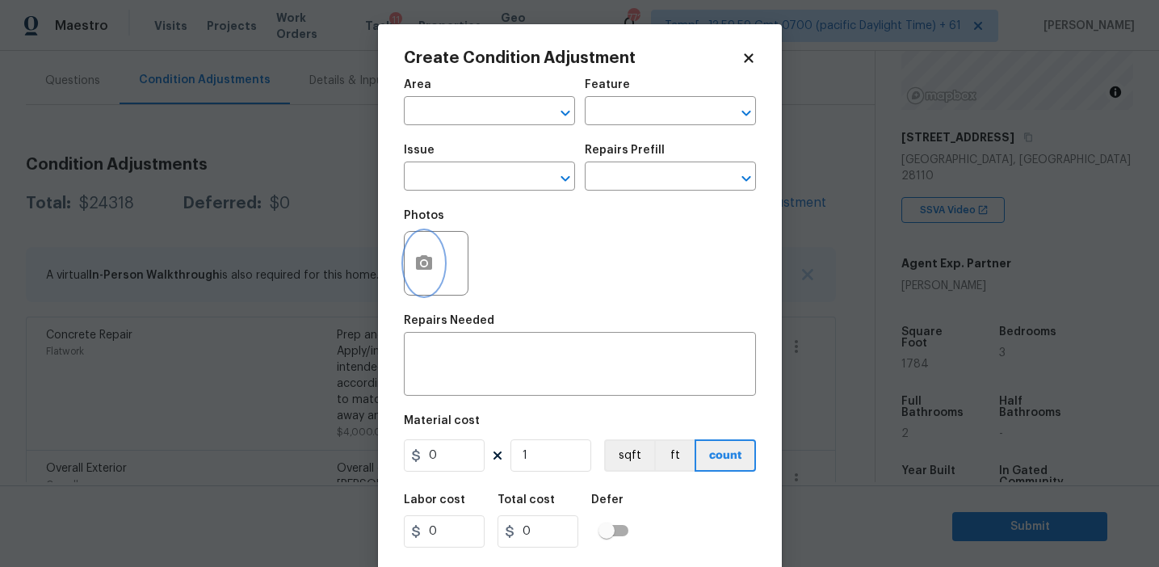
click at [437, 281] on button "button" at bounding box center [424, 263] width 39 height 63
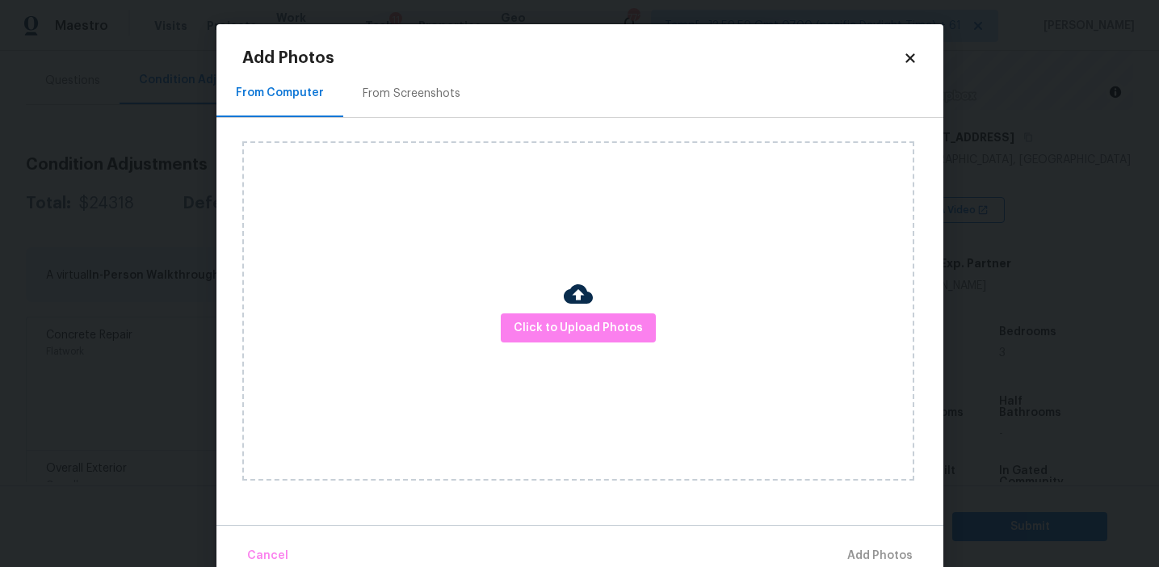
click at [527, 309] on div "Click to Upload Photos" at bounding box center [578, 310] width 672 height 339
click at [527, 324] on span "Click to Upload Photos" at bounding box center [578, 328] width 129 height 20
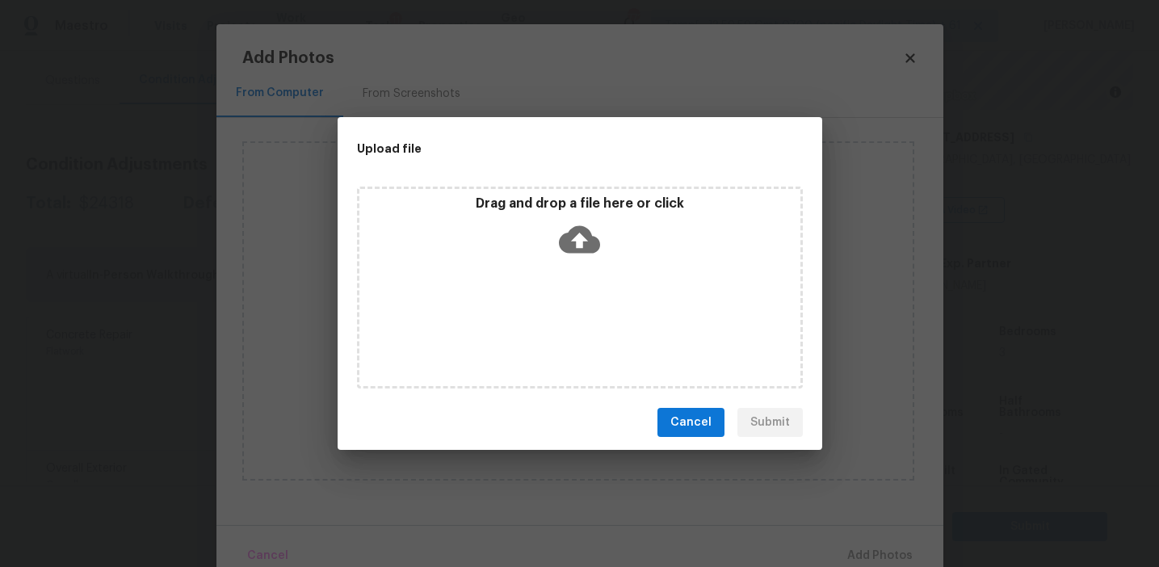
click at [527, 212] on div "Drag and drop a file here or click" at bounding box center [579, 229] width 441 height 69
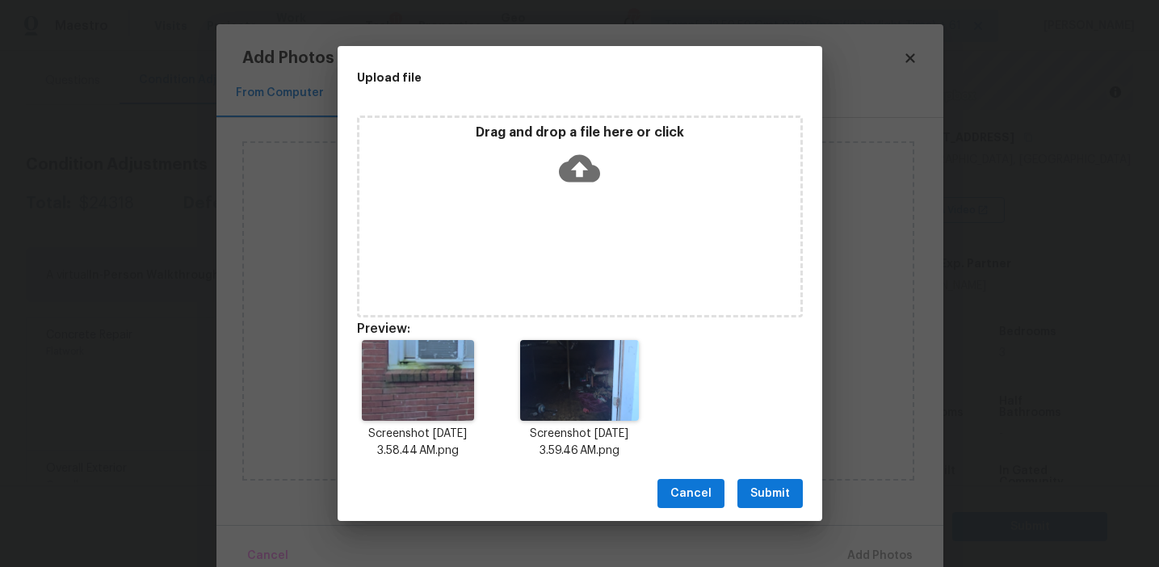
click at [763, 492] on span "Submit" at bounding box center [770, 494] width 40 height 20
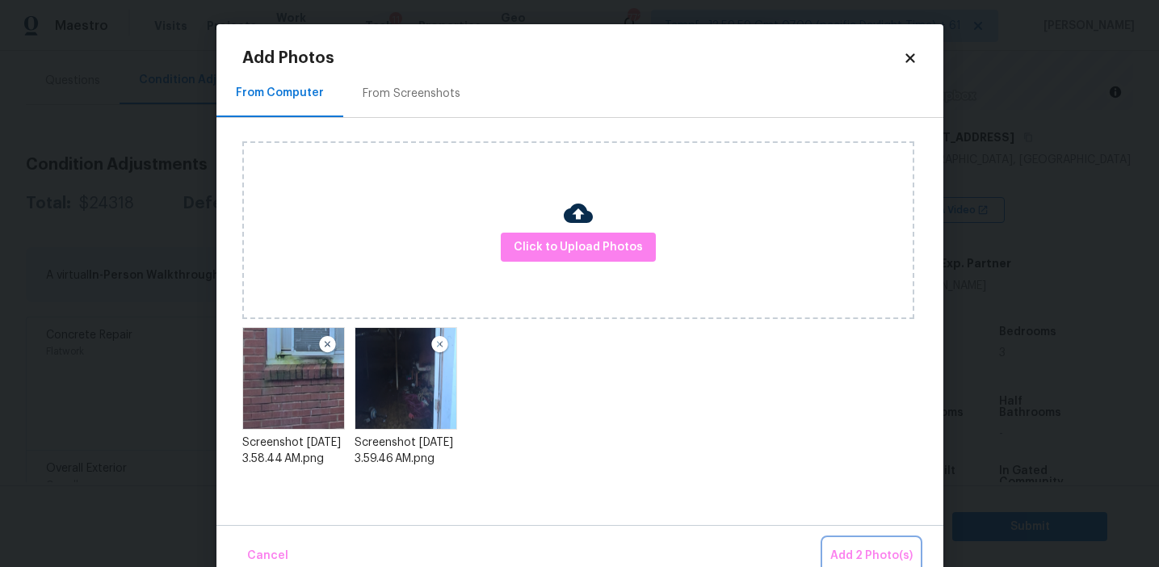
click at [847, 551] on span "Add 2 Photo(s)" at bounding box center [871, 556] width 82 height 20
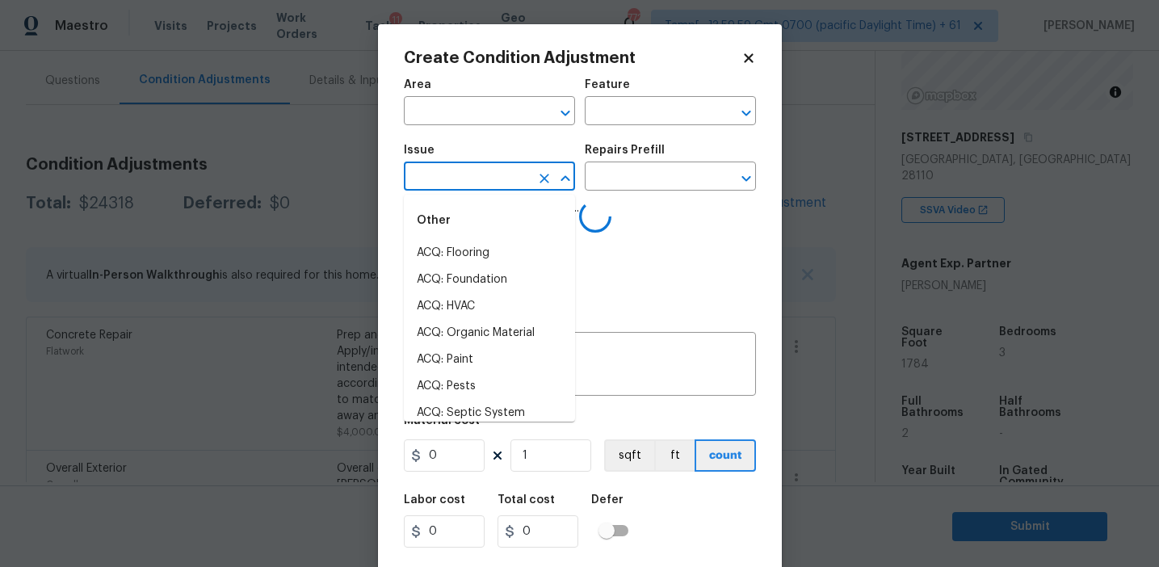
click at [499, 179] on input "text" at bounding box center [467, 178] width 126 height 25
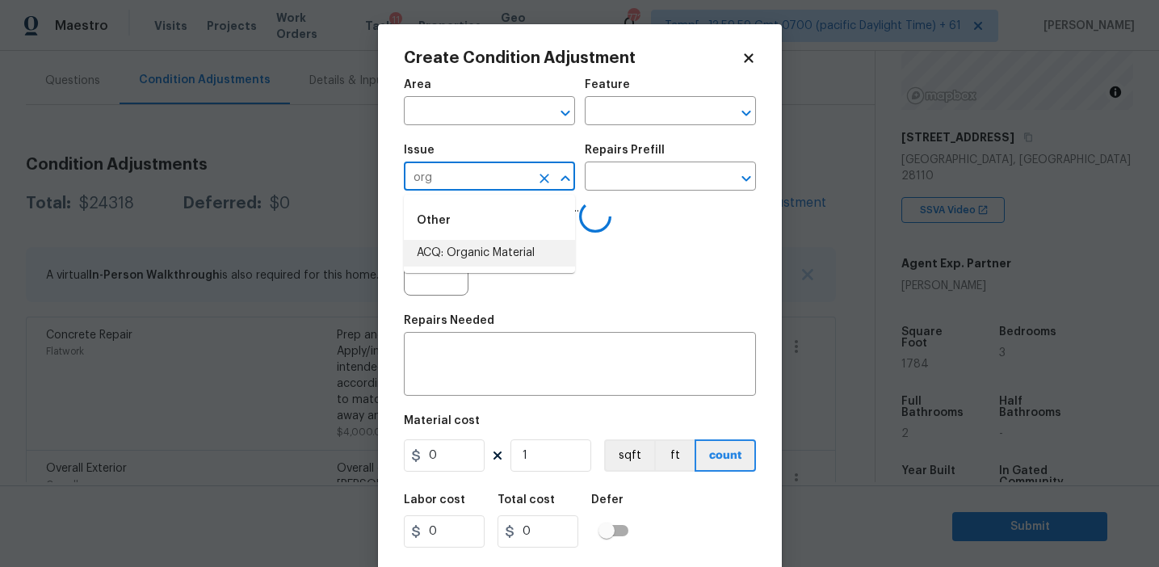
click at [532, 241] on li "ACQ: Organic Material" at bounding box center [489, 253] width 171 height 27
type input "ACQ: Organic Material"
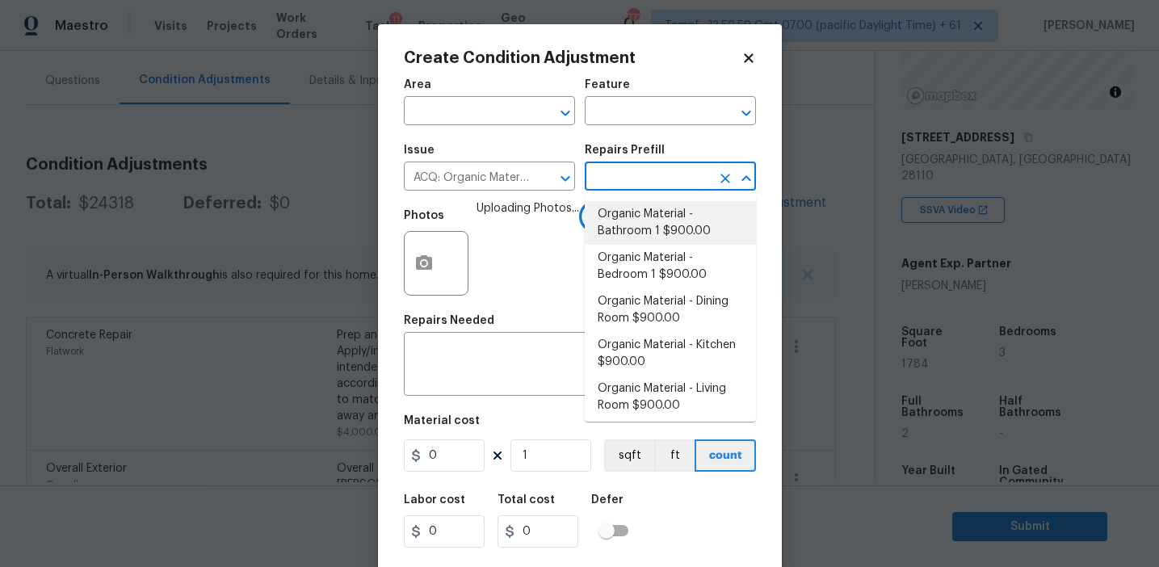
click at [656, 233] on li "Organic Material - Bathroom 1 $900.00" at bounding box center [670, 223] width 171 height 44
type input "Acquisition"
type textarea "Acquisition Scope: Conditions Conducive to Organic Material - Bathroom 1 Discla…"
type input "900"
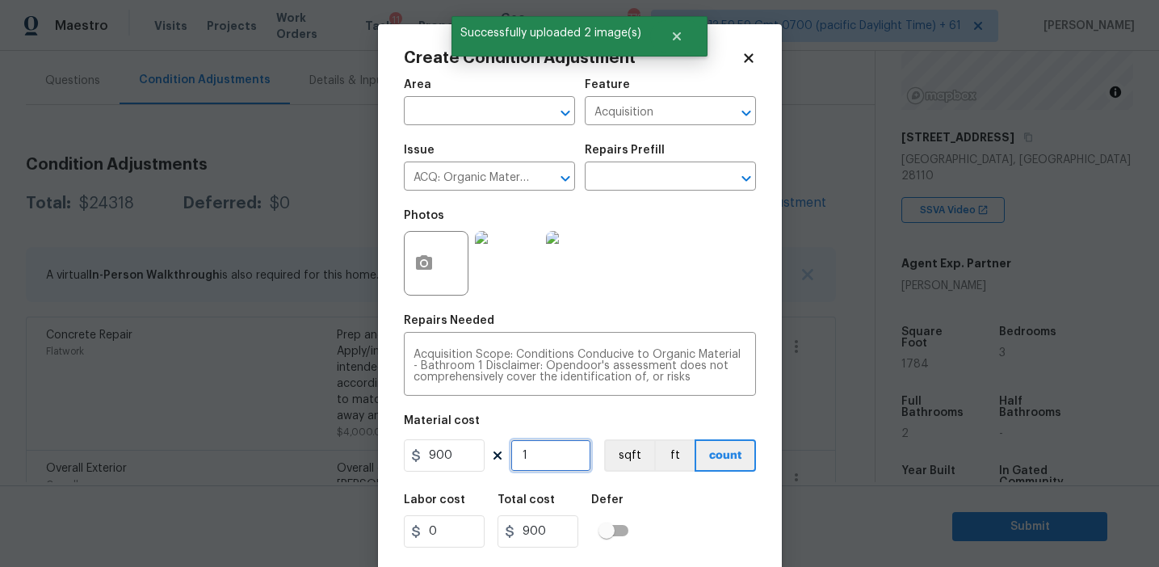
click at [537, 469] on input "1" at bounding box center [551, 455] width 81 height 32
type input "0"
type input "2"
type input "1800"
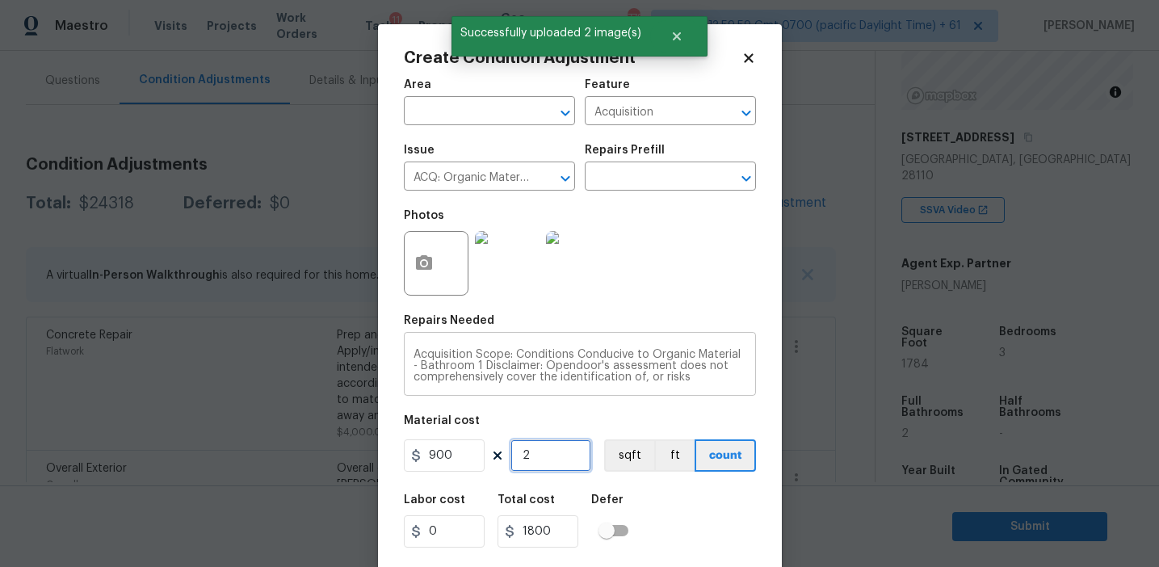
type input "2"
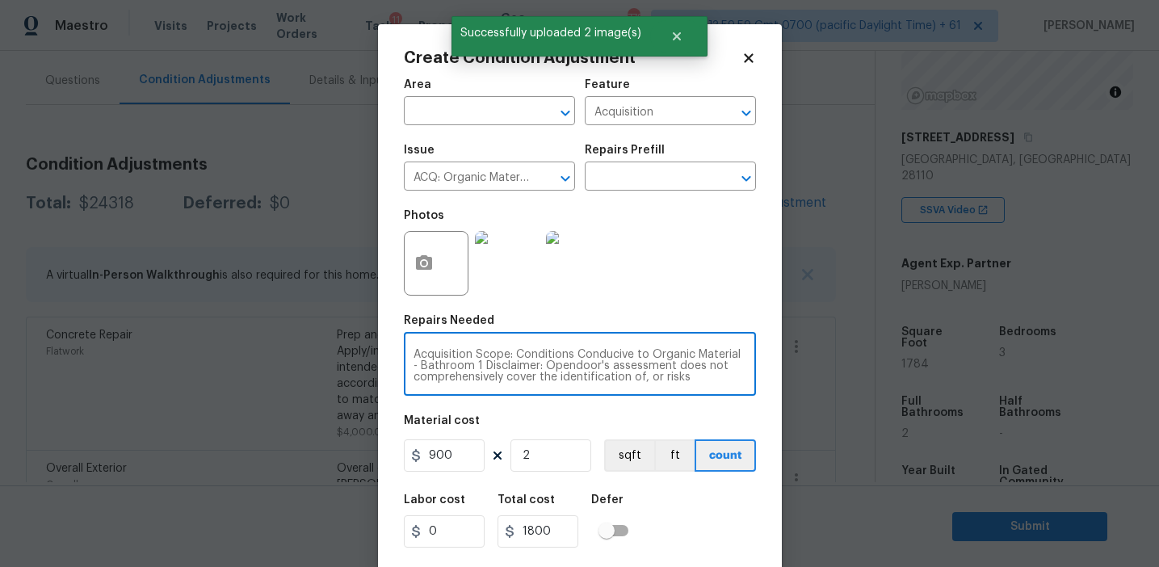
click at [449, 365] on textarea "Acquisition Scope: Conditions Conducive to Organic Material - Bathroom 1 Discla…" at bounding box center [580, 366] width 333 height 34
type textarea "Acquisition Scope: Conditions Conducive to Organic Material - 1 Disclaimer: Ope…"
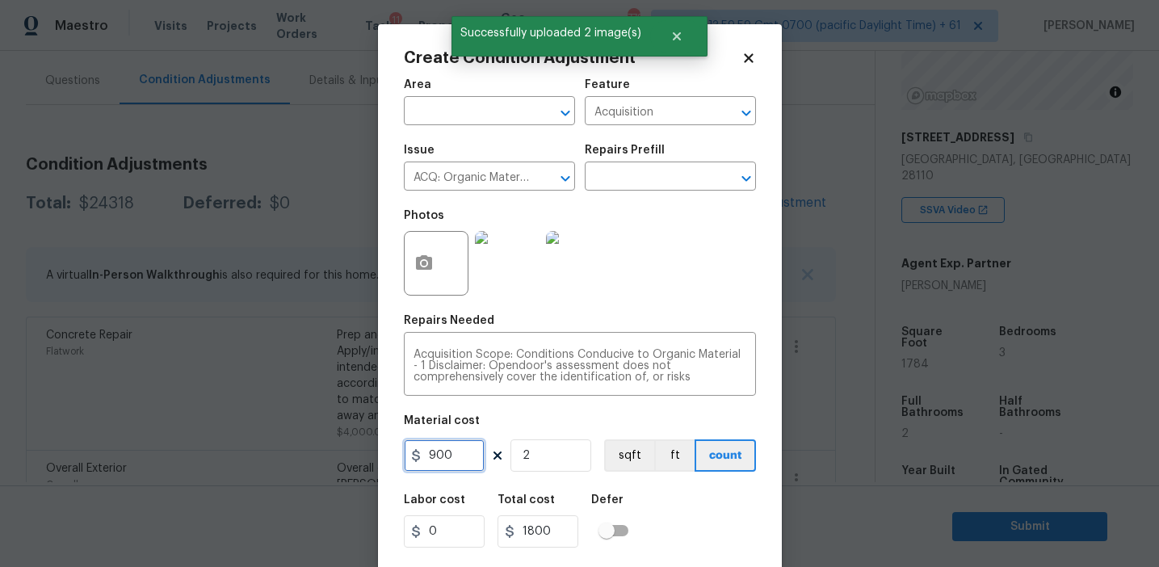
scroll to position [36, 0]
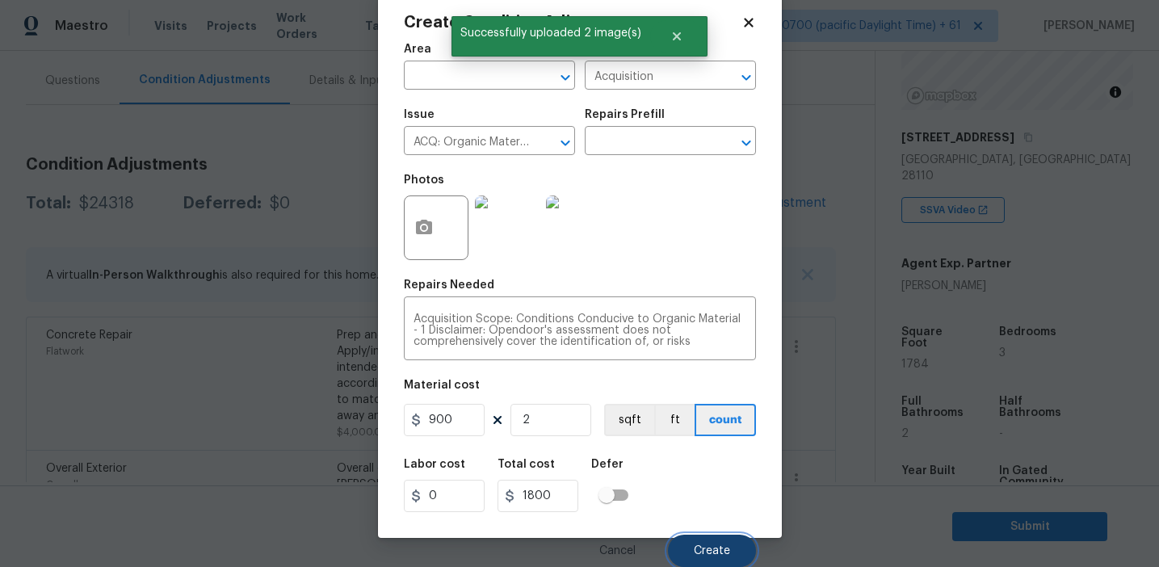
click at [691, 549] on button "Create" at bounding box center [712, 551] width 88 height 32
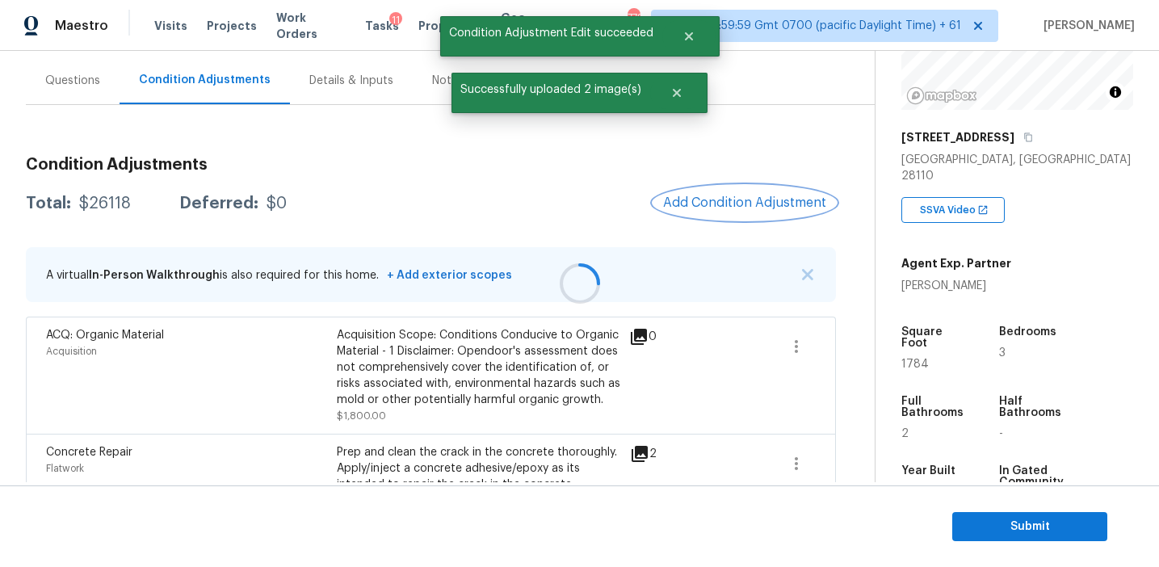
scroll to position [0, 0]
click at [708, 202] on span "Add Condition Adjustment" at bounding box center [744, 202] width 163 height 15
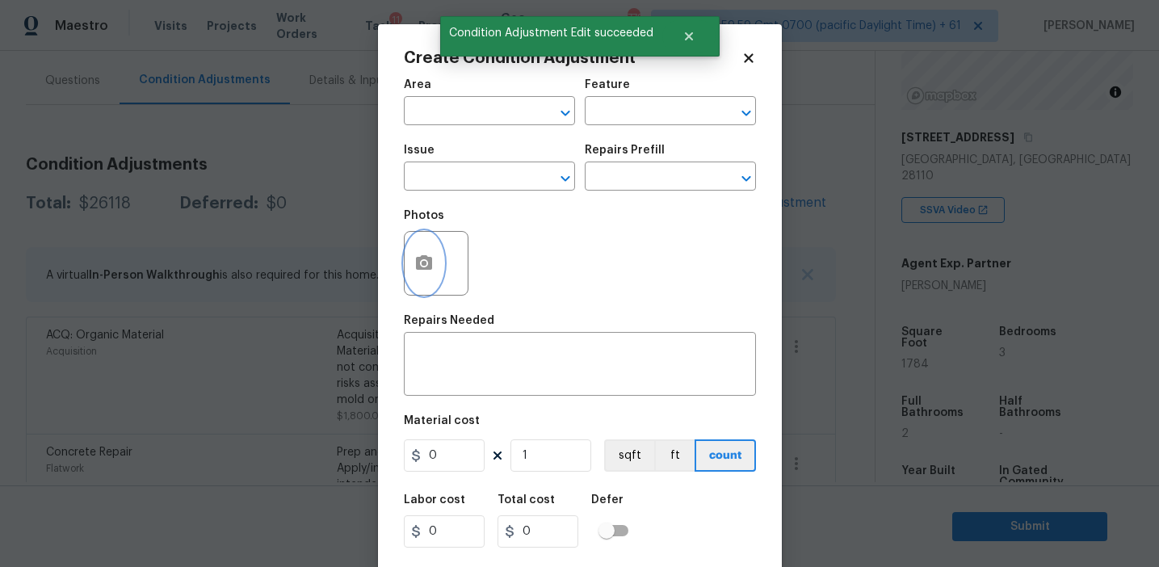
click at [431, 259] on icon "button" at bounding box center [424, 262] width 16 height 15
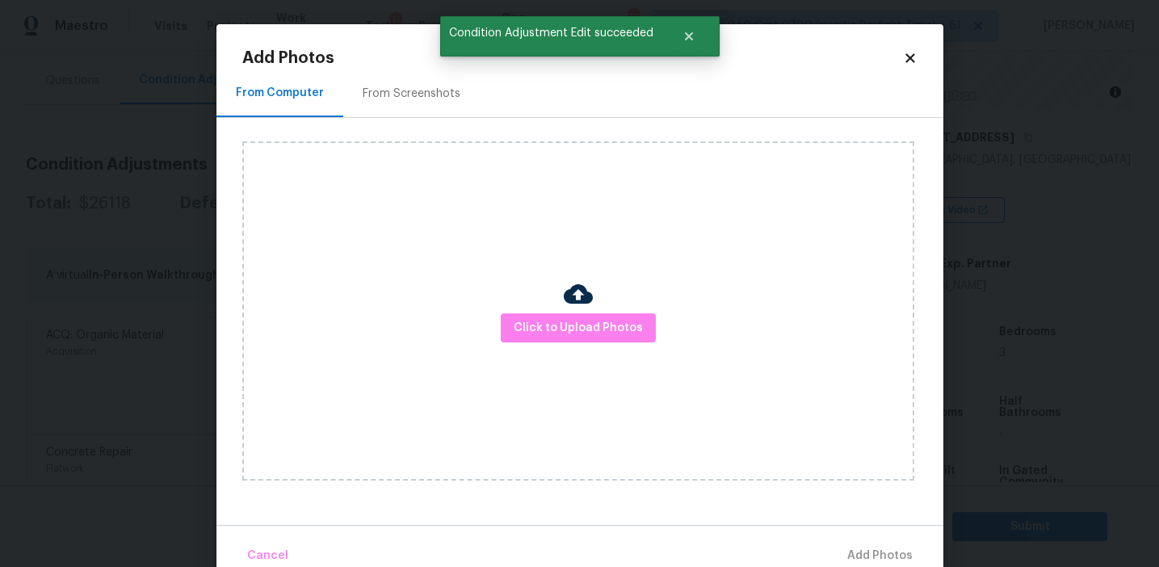
click at [446, 110] on div "From Screenshots" at bounding box center [411, 93] width 137 height 48
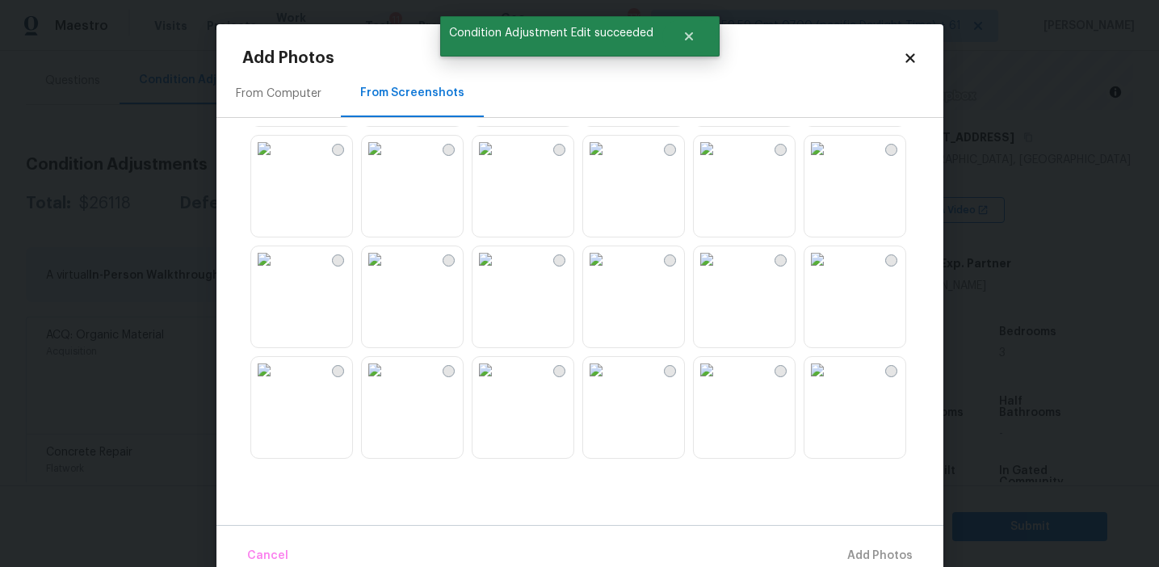
click at [498, 162] on img at bounding box center [486, 149] width 26 height 26
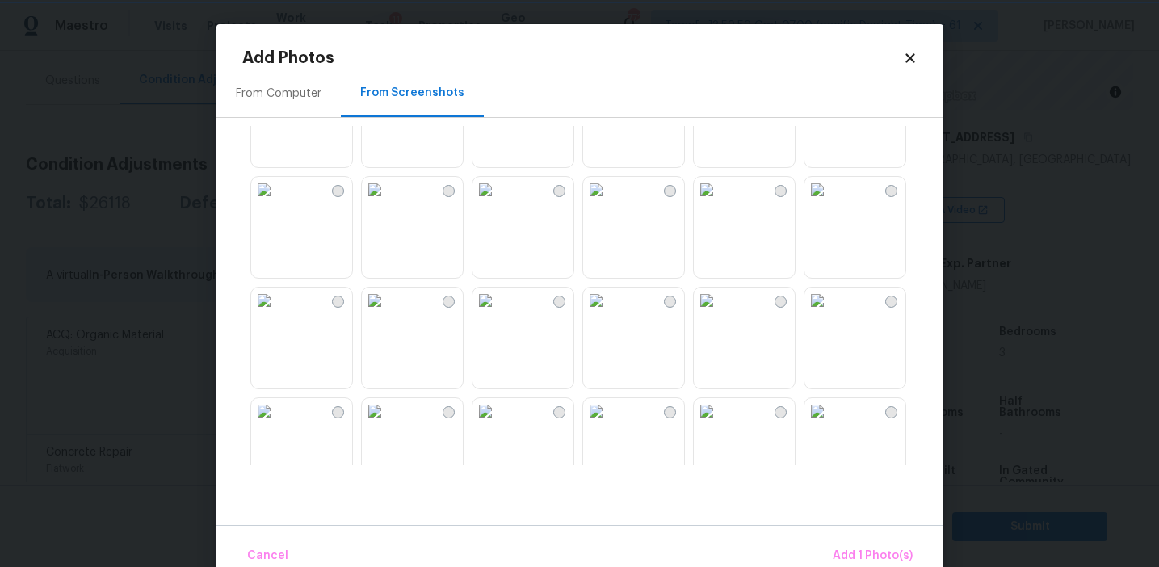
scroll to position [597, 0]
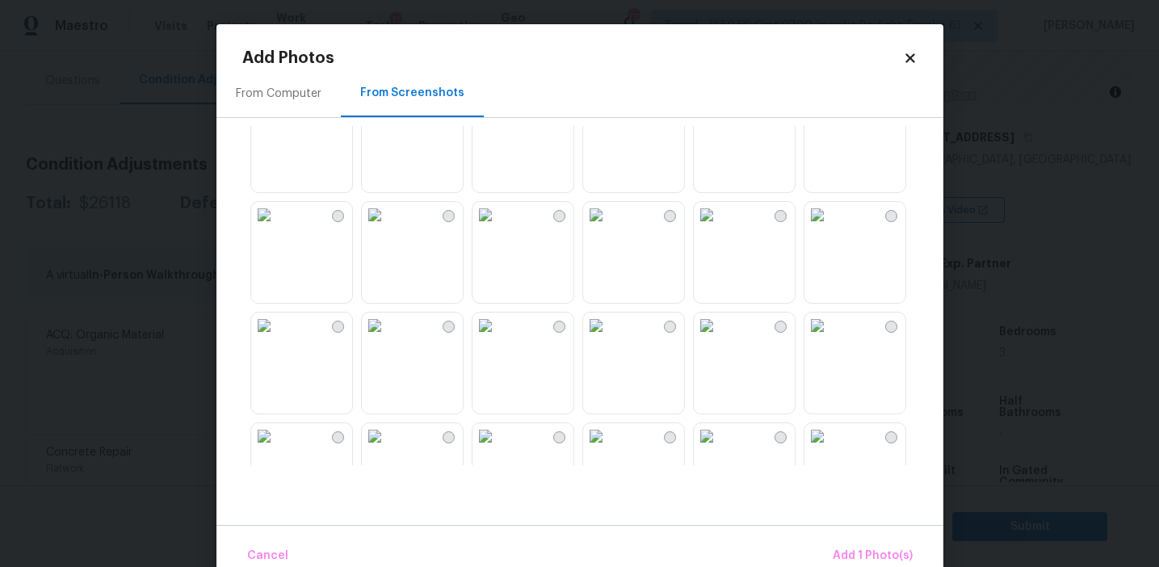
click at [498, 228] on img at bounding box center [486, 215] width 26 height 26
click at [865, 422] on div at bounding box center [855, 473] width 103 height 103
click at [830, 338] on img at bounding box center [818, 326] width 26 height 26
click at [830, 437] on img at bounding box center [818, 436] width 26 height 26
click at [849, 555] on span "Add 3 Photo(s)" at bounding box center [872, 556] width 82 height 20
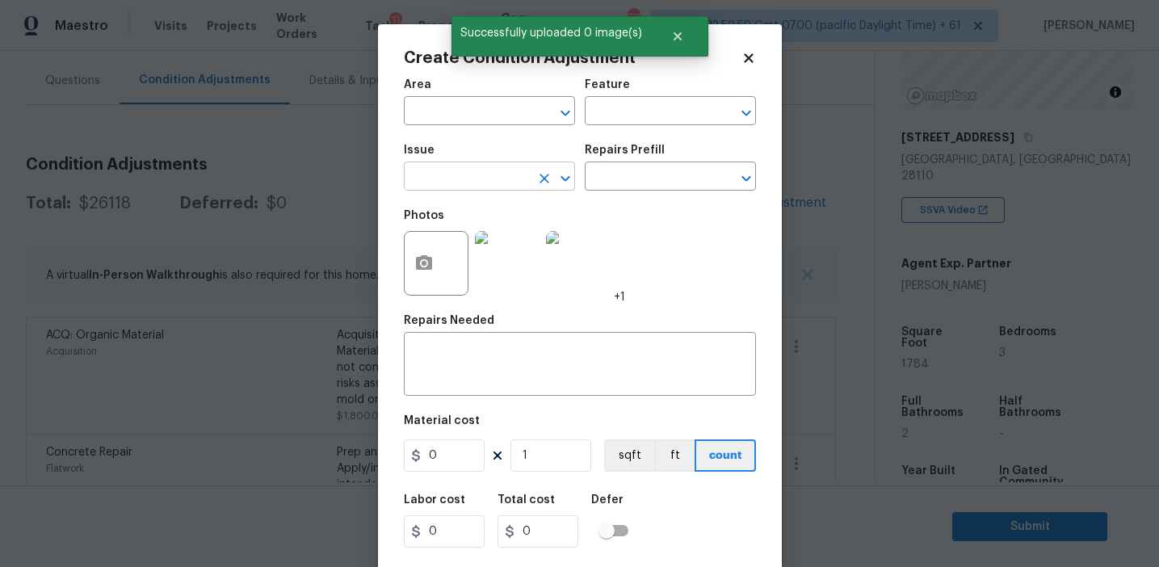
click at [469, 174] on input "text" at bounding box center [467, 178] width 126 height 25
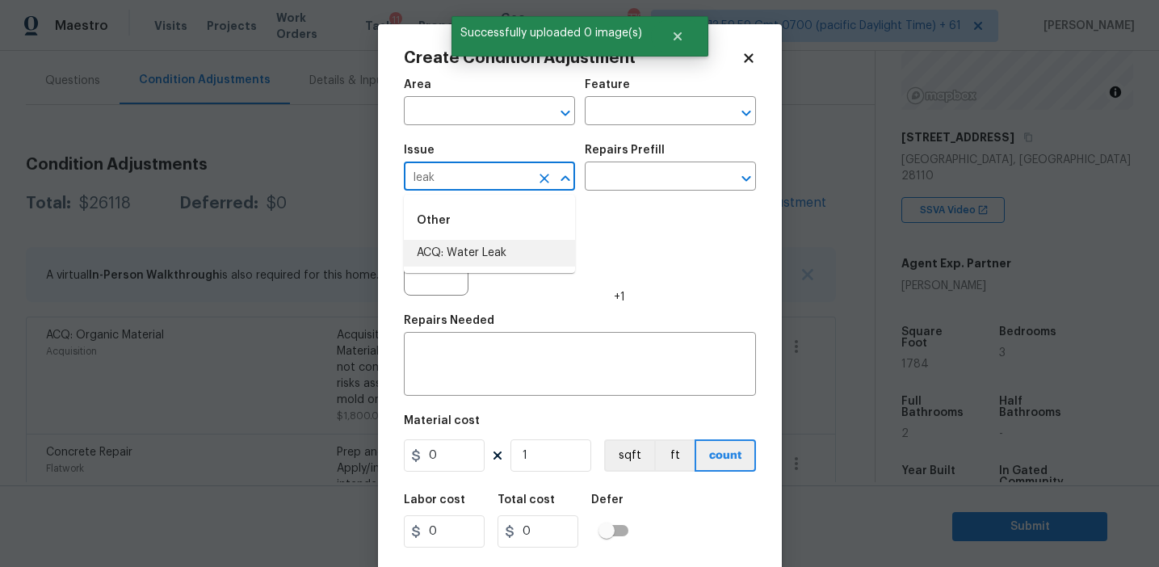
click at [491, 248] on li "ACQ: Water Leak" at bounding box center [489, 253] width 171 height 27
type input "ACQ: Water Leak"
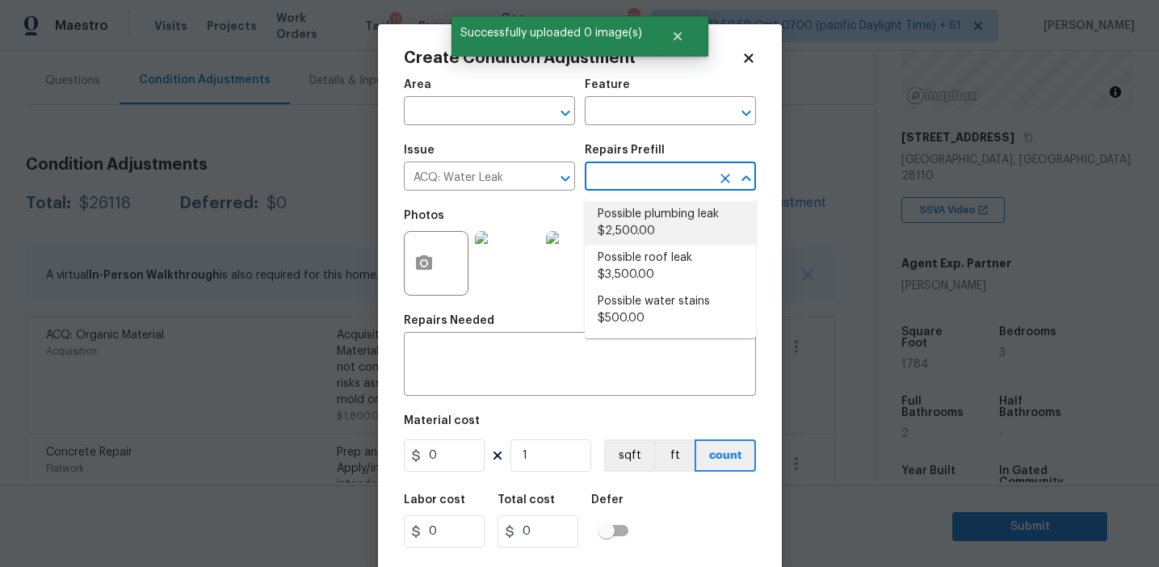
click at [671, 222] on li "Possible plumbing leak $2,500.00" at bounding box center [670, 223] width 171 height 44
type input "Acquisition"
type textarea "Acquisition Scope: Possible plumbing leak"
type input "2500"
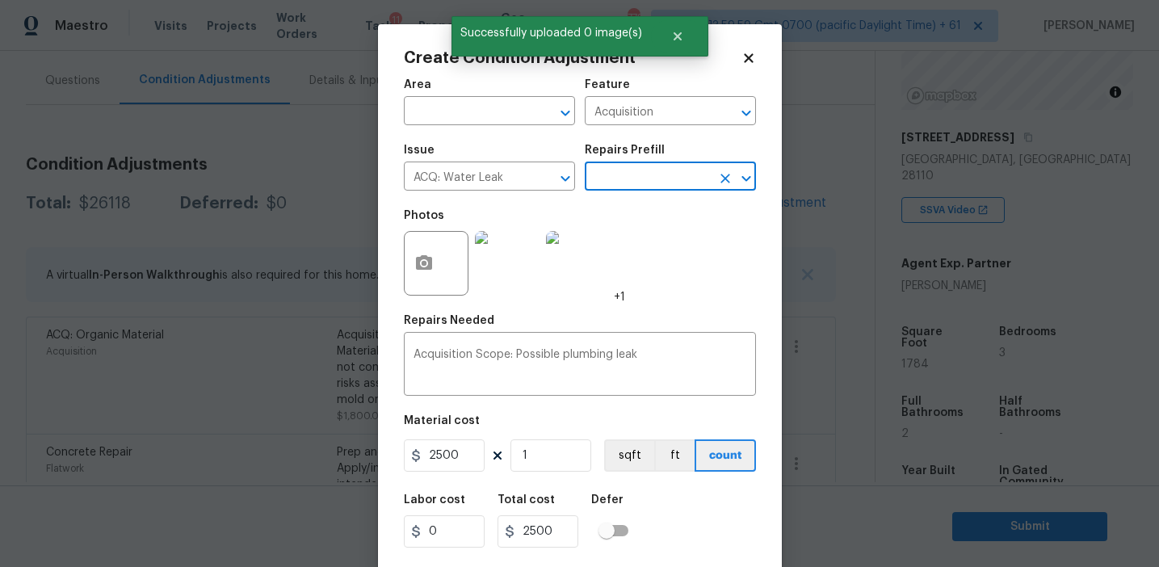
scroll to position [36, 0]
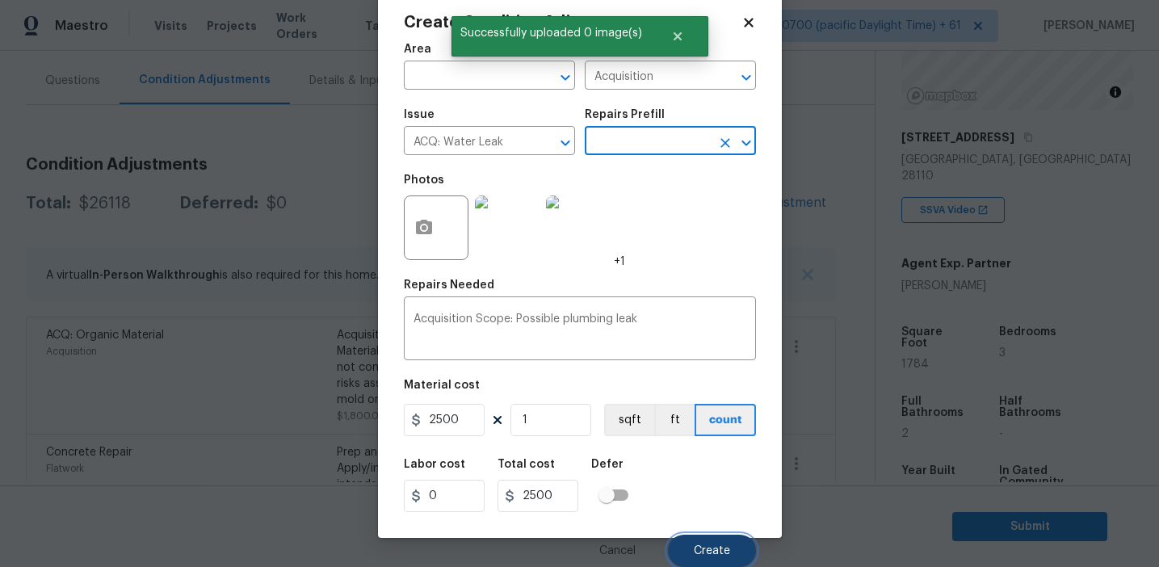
click at [691, 548] on button "Create" at bounding box center [712, 551] width 88 height 32
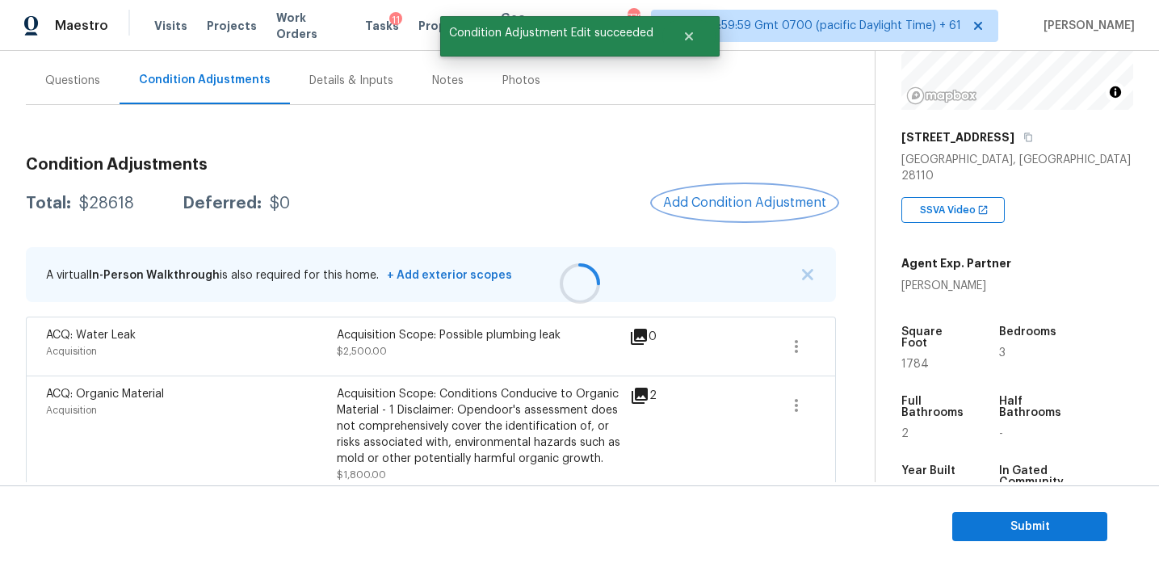
scroll to position [0, 0]
click at [713, 196] on span "Add Condition Adjustment" at bounding box center [744, 202] width 163 height 15
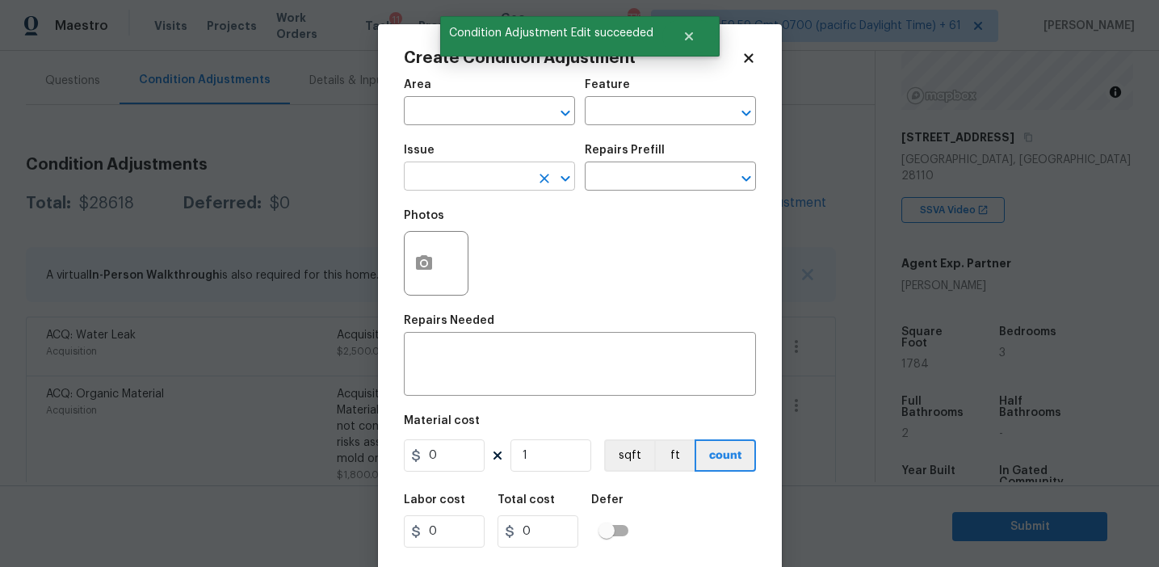
click at [488, 182] on input "text" at bounding box center [467, 178] width 126 height 25
type input "crawl"
click at [540, 179] on icon "Clear" at bounding box center [544, 178] width 16 height 16
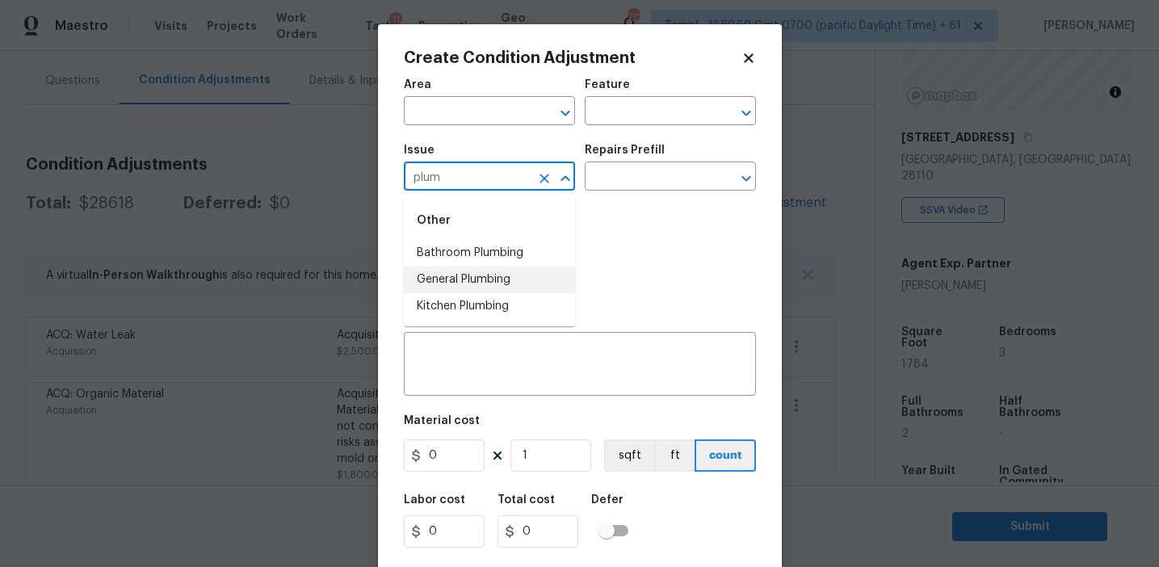
click at [529, 284] on li "General Plumbing" at bounding box center [489, 280] width 171 height 27
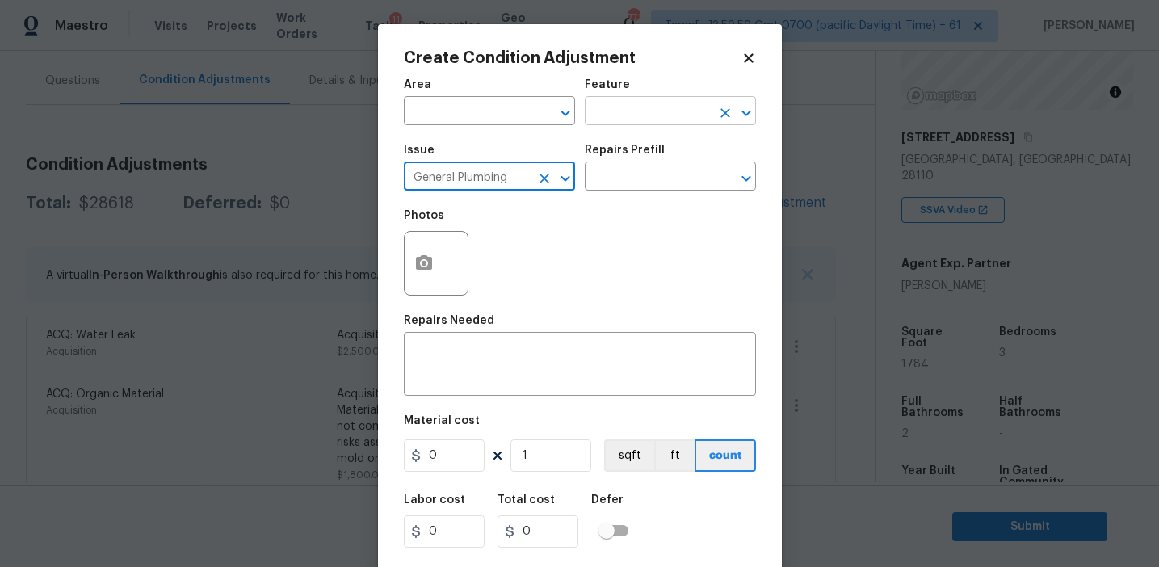
type input "General Plumbing"
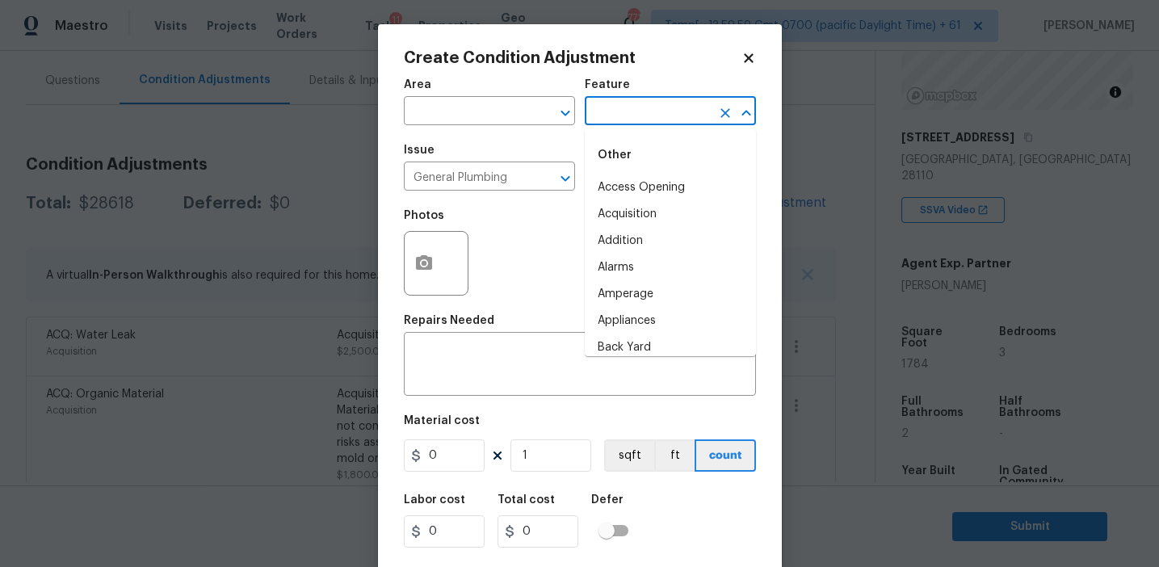
click at [628, 119] on input "text" at bounding box center [648, 112] width 126 height 25
click at [617, 221] on li "Plumbing" at bounding box center [670, 214] width 171 height 27
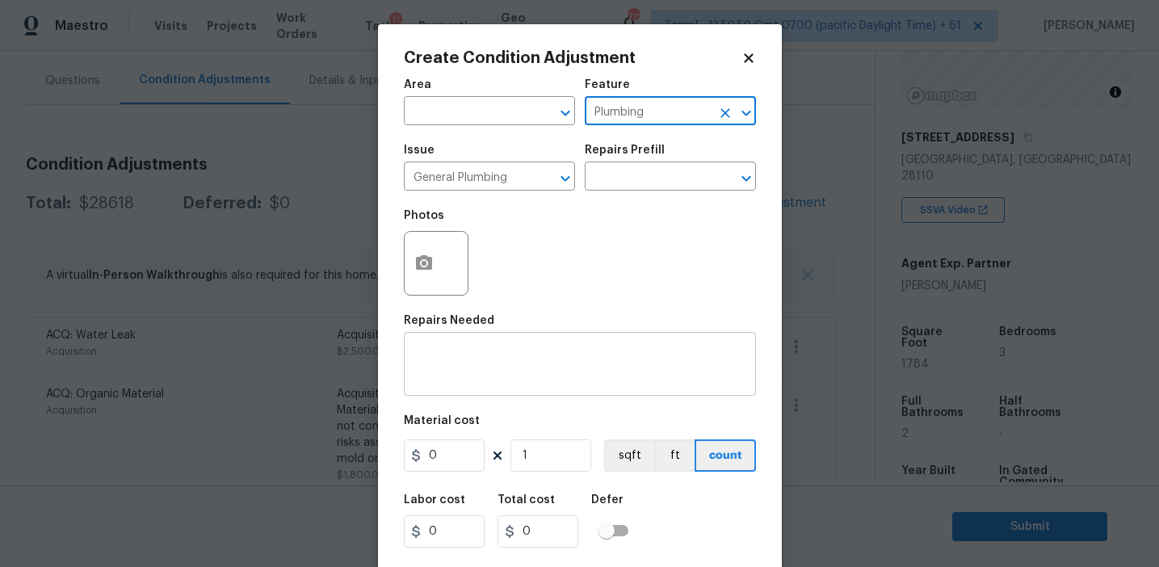
type input "Plumbing"
click at [491, 366] on textarea at bounding box center [580, 366] width 333 height 34
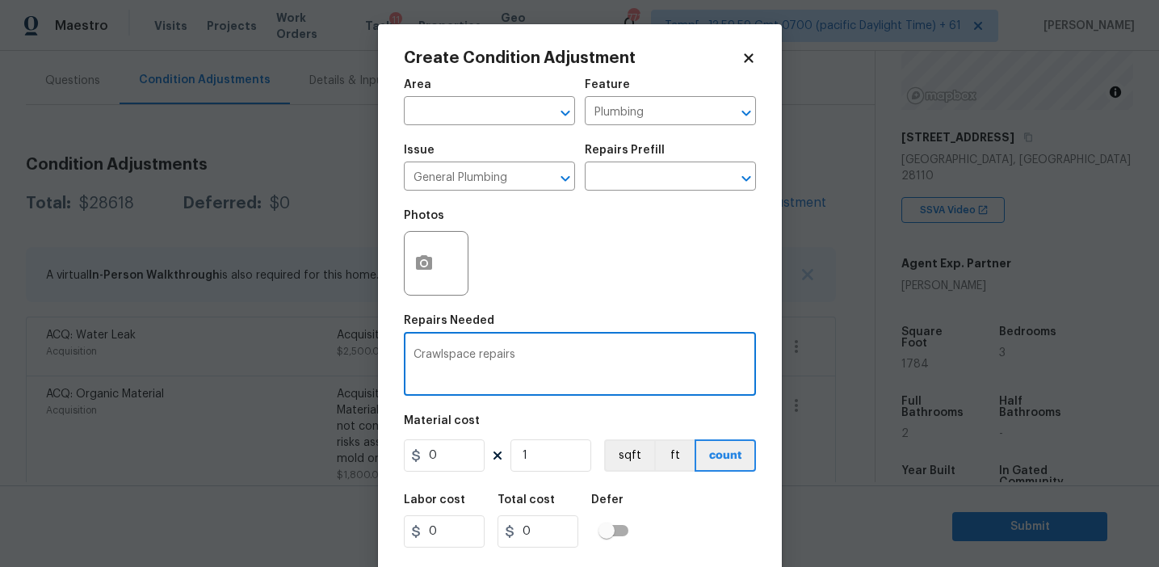
type textarea "Crawlspace repairs"
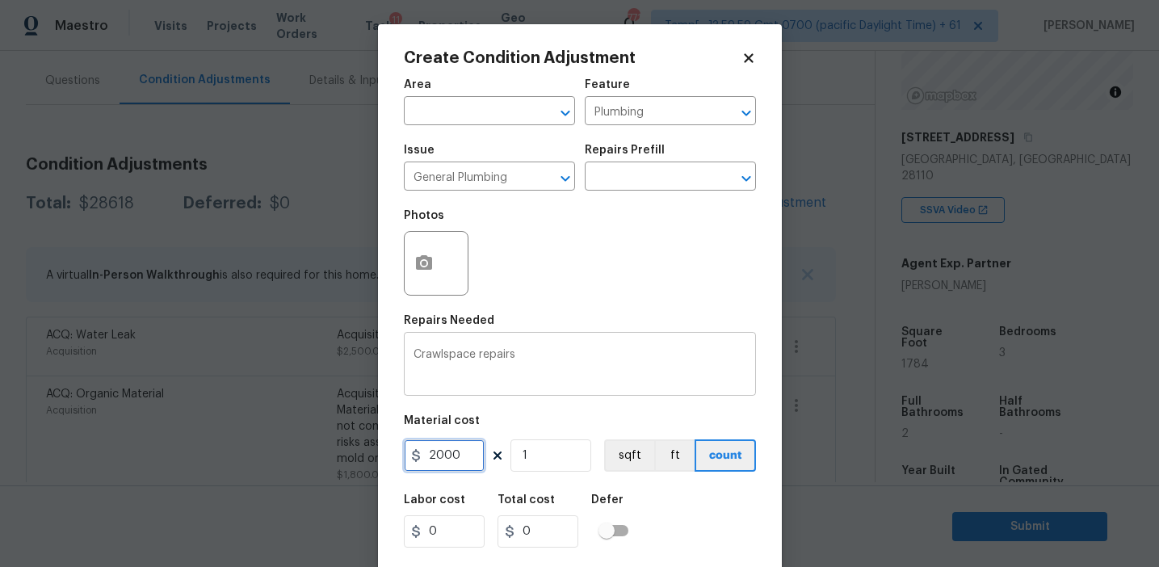
type input "2000"
click at [422, 271] on icon "button" at bounding box center [423, 263] width 19 height 19
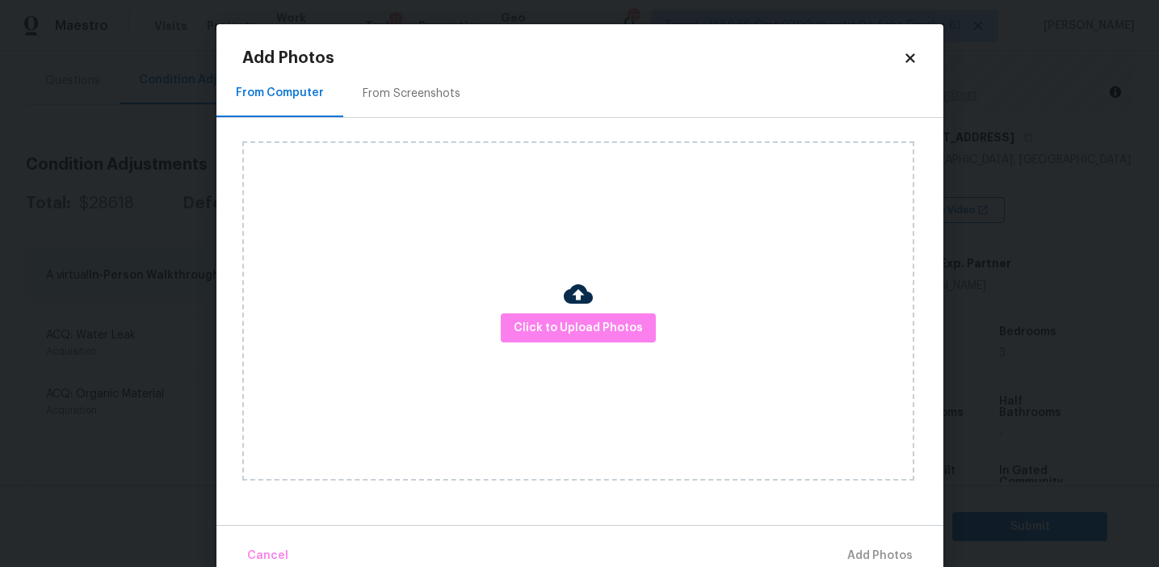
click at [435, 106] on div "From Screenshots" at bounding box center [411, 93] width 137 height 48
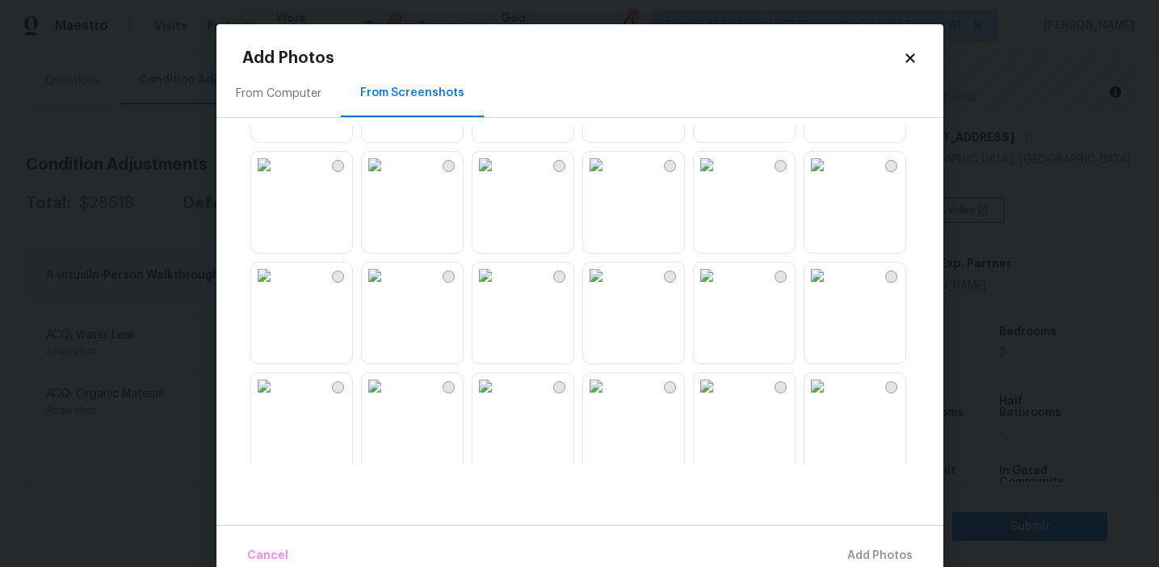
click at [498, 288] on img at bounding box center [486, 276] width 26 height 26
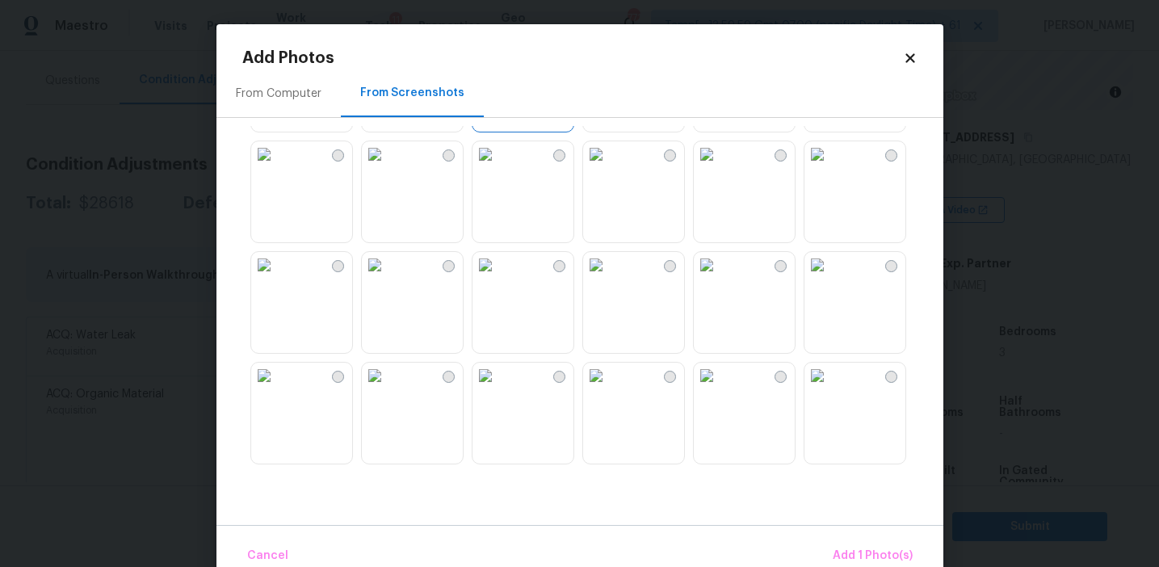
scroll to position [536, 0]
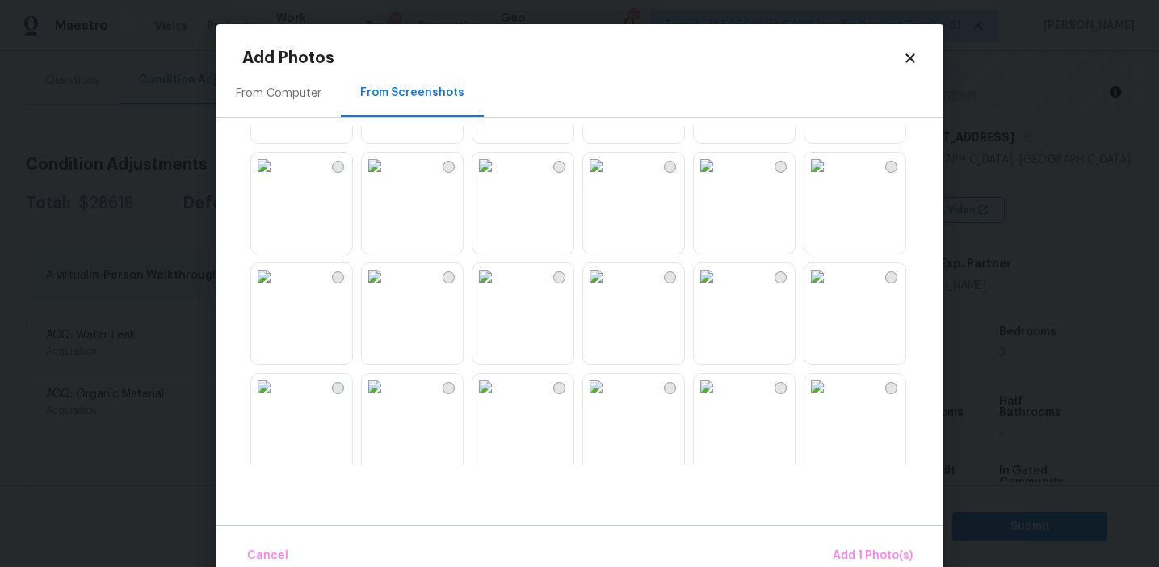
click at [720, 289] on img at bounding box center [707, 276] width 26 height 26
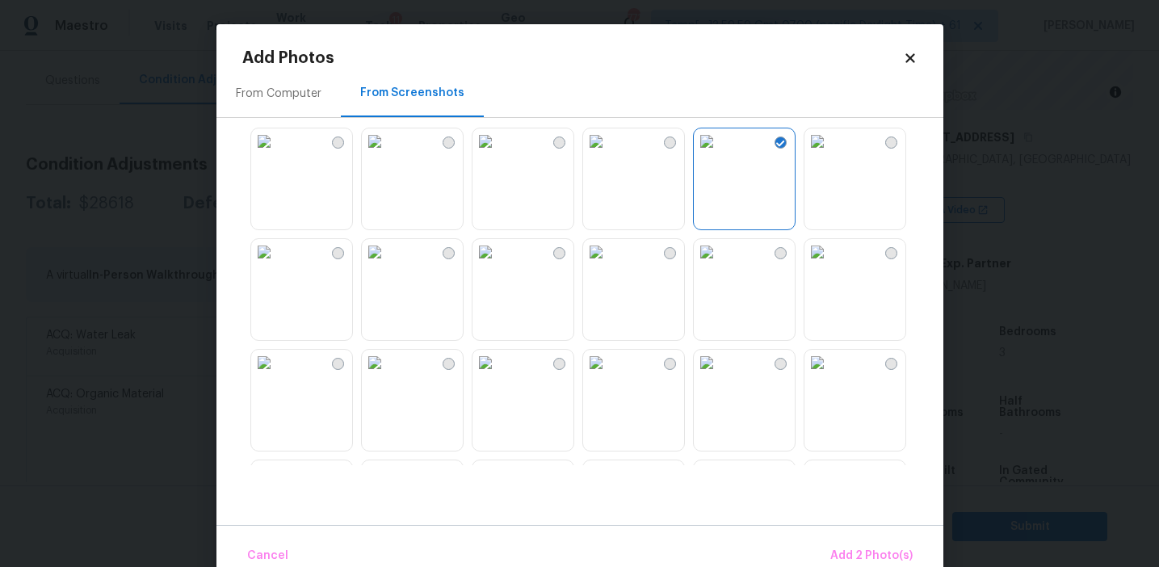
click at [830, 263] on img at bounding box center [818, 252] width 26 height 26
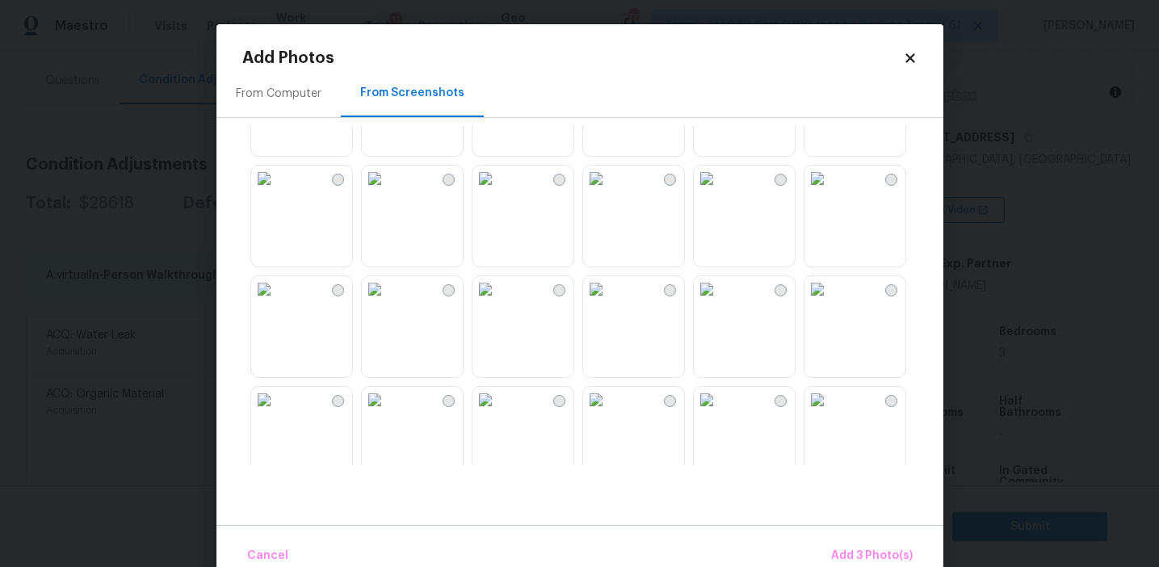
scroll to position [970, 0]
click at [388, 297] on img at bounding box center [375, 284] width 26 height 26
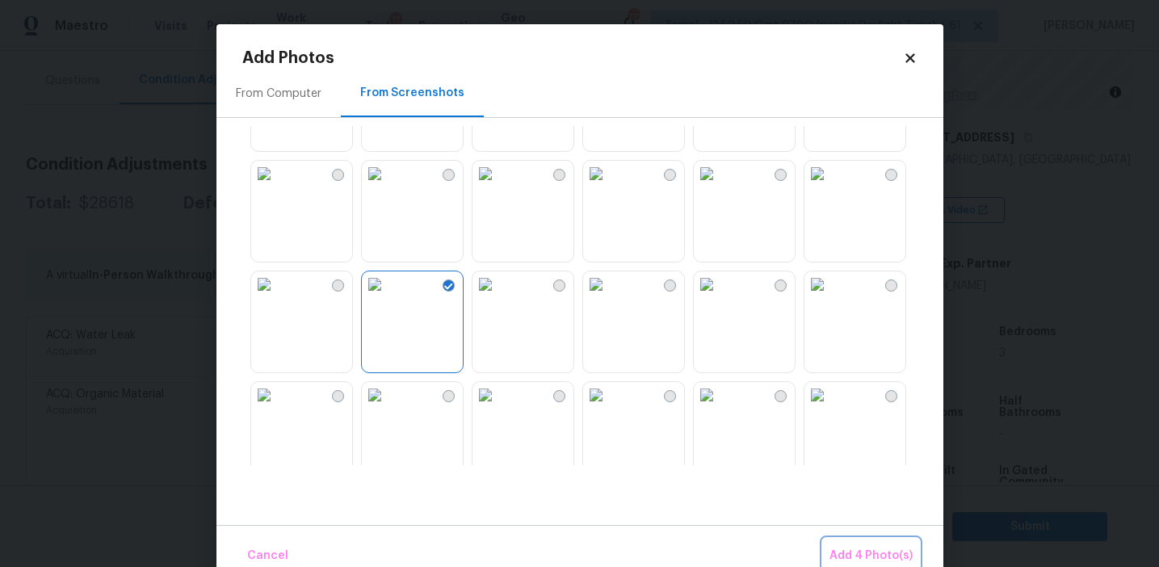
click at [880, 541] on button "Add 4 Photo(s)" at bounding box center [871, 556] width 96 height 35
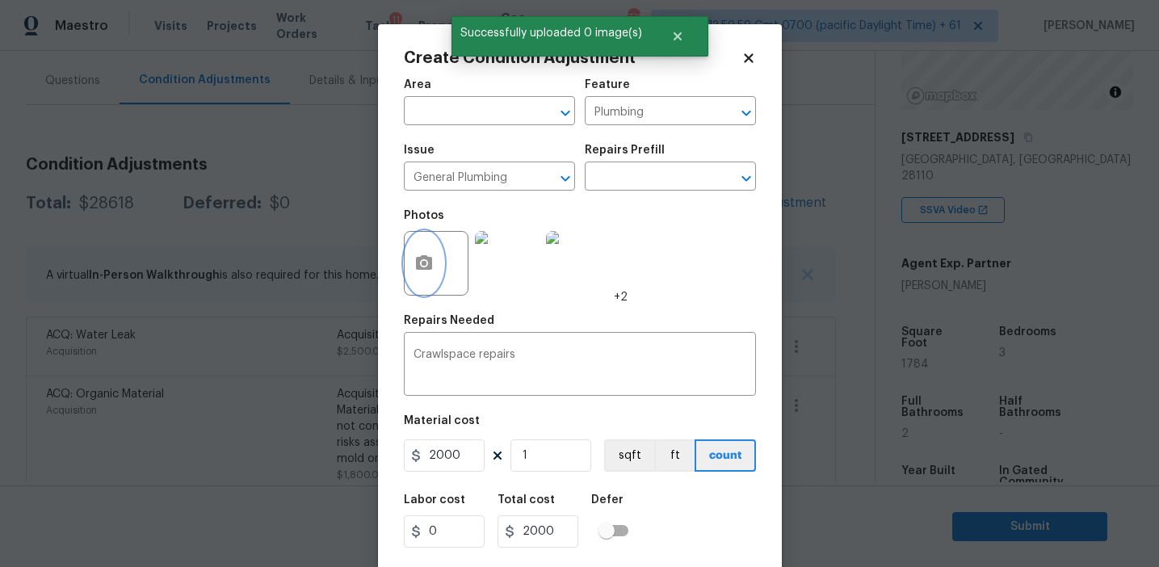
scroll to position [36, 0]
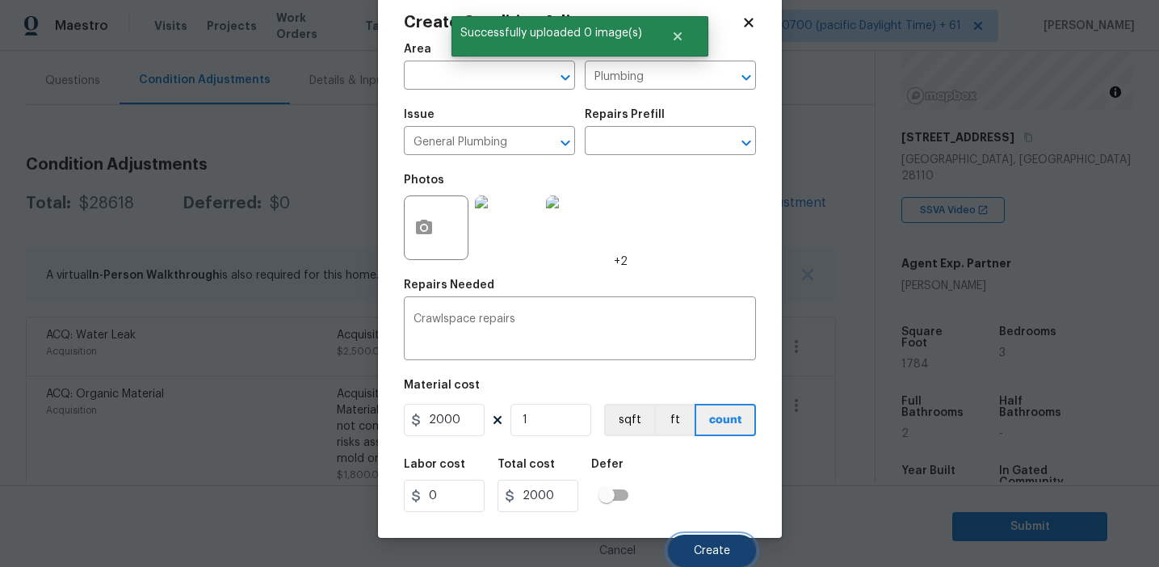
click at [704, 548] on span "Create" at bounding box center [712, 551] width 36 height 12
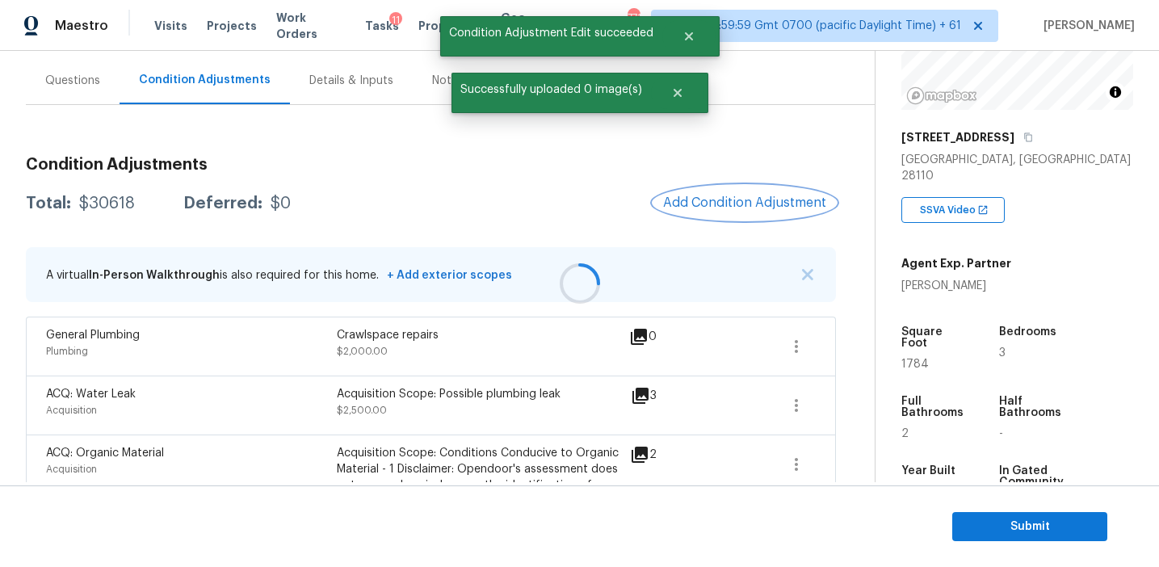
scroll to position [0, 0]
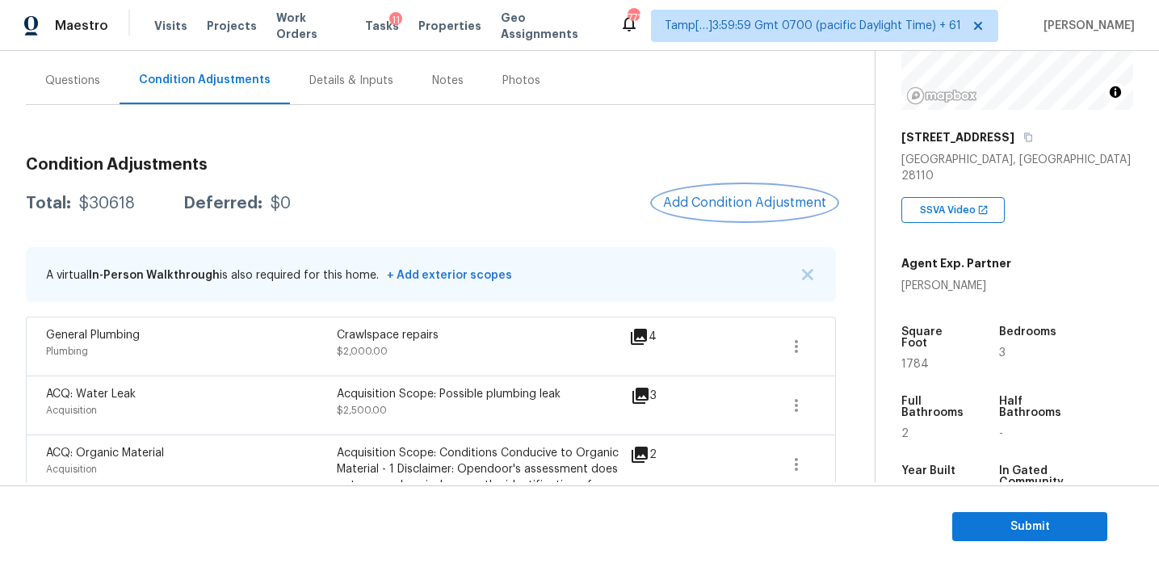
click at [715, 206] on span "Add Condition Adjustment" at bounding box center [744, 202] width 163 height 15
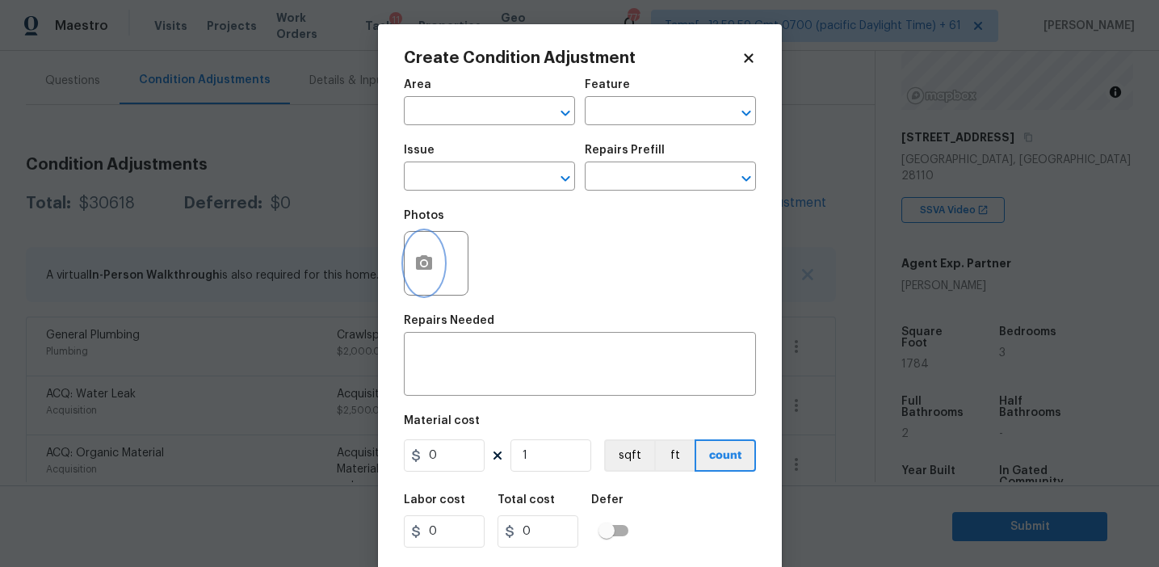
click at [418, 275] on button "button" at bounding box center [424, 263] width 39 height 63
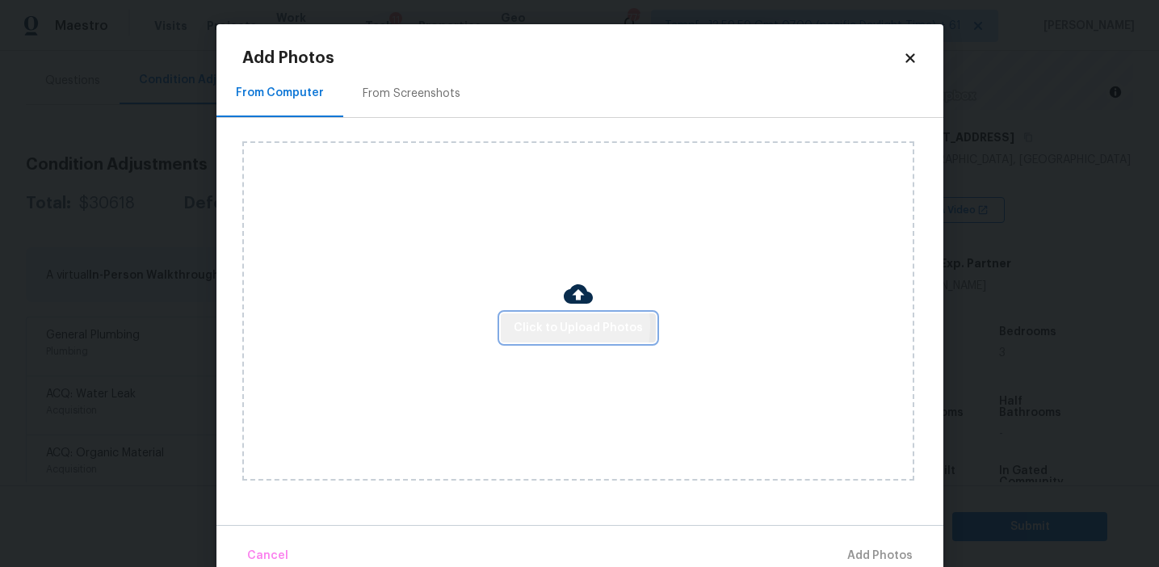
click at [539, 325] on span "Click to Upload Photos" at bounding box center [578, 328] width 129 height 20
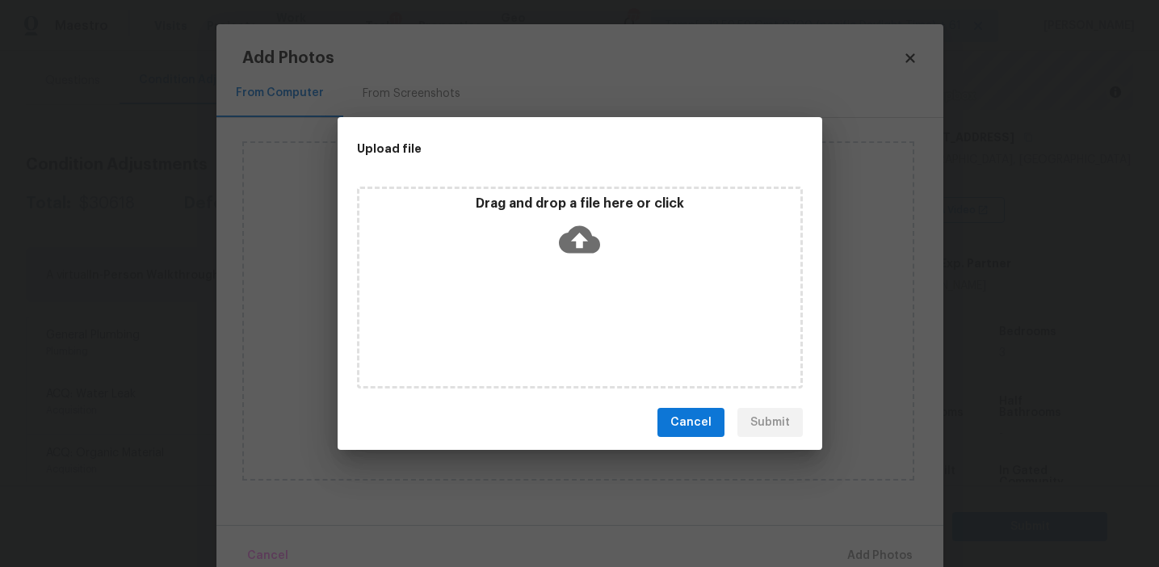
click at [537, 192] on div "Drag and drop a file here or click" at bounding box center [580, 288] width 446 height 202
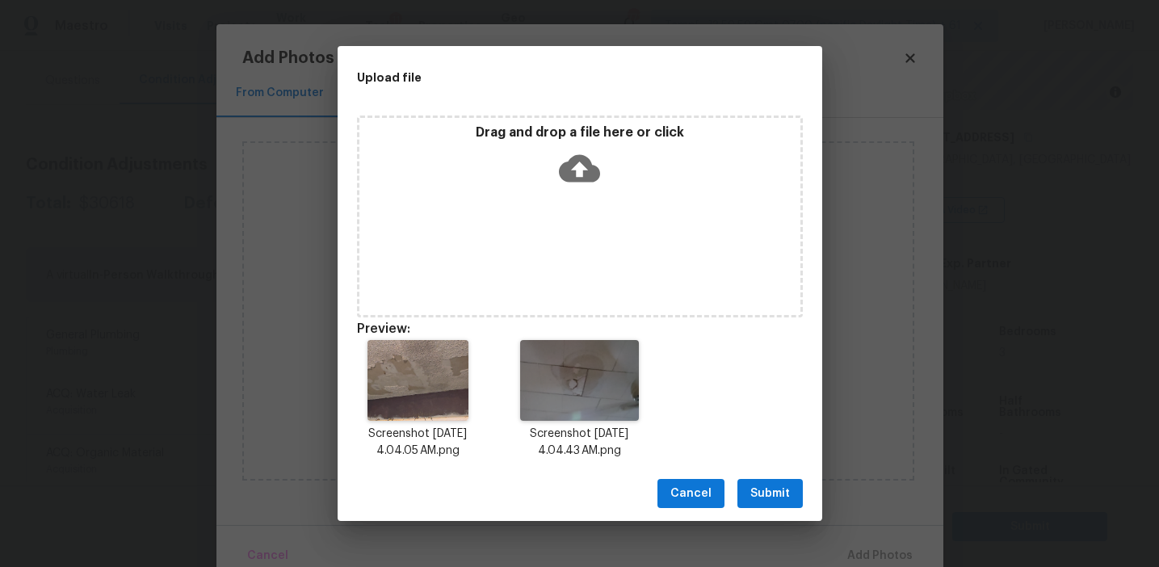
click at [766, 492] on span "Submit" at bounding box center [770, 494] width 40 height 20
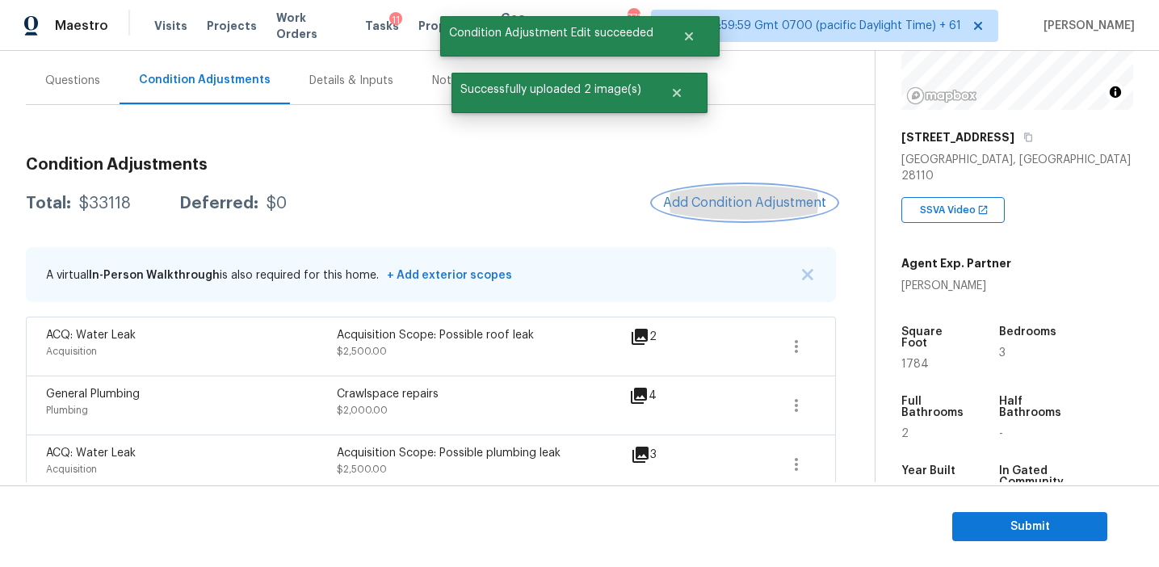
click at [719, 204] on span "Add Condition Adjustment" at bounding box center [744, 202] width 163 height 15
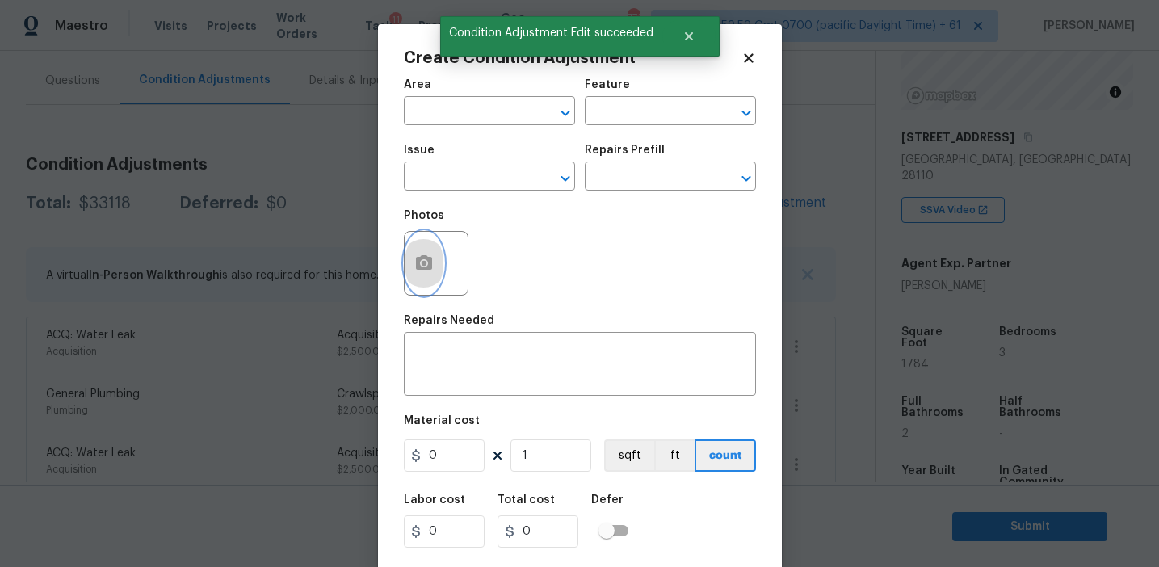
click at [423, 269] on icon "button" at bounding box center [424, 262] width 16 height 15
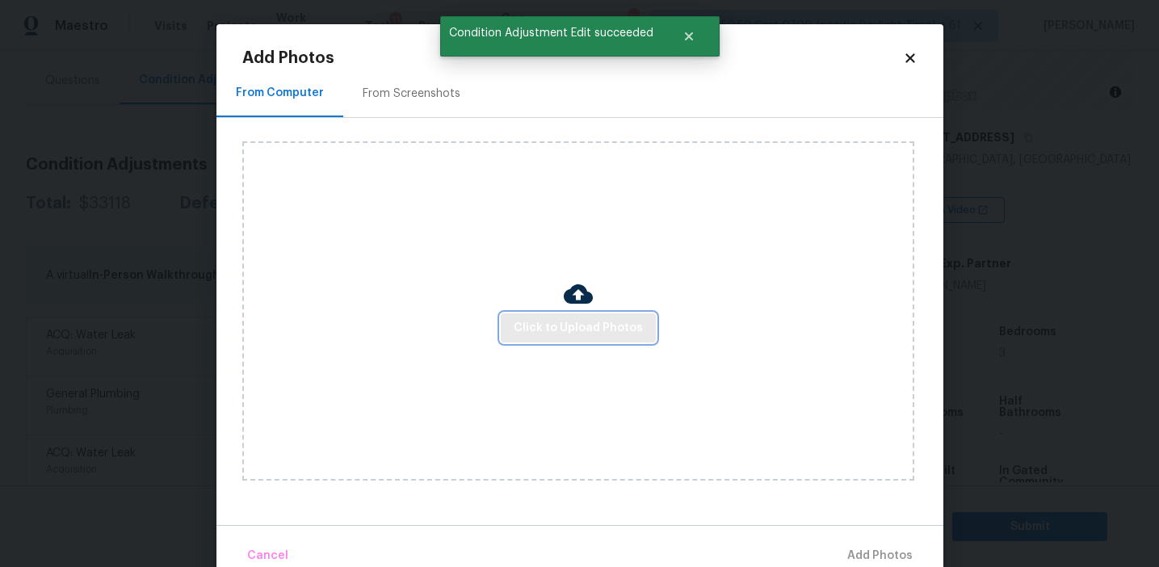
click at [531, 319] on span "Click to Upload Photos" at bounding box center [578, 328] width 129 height 20
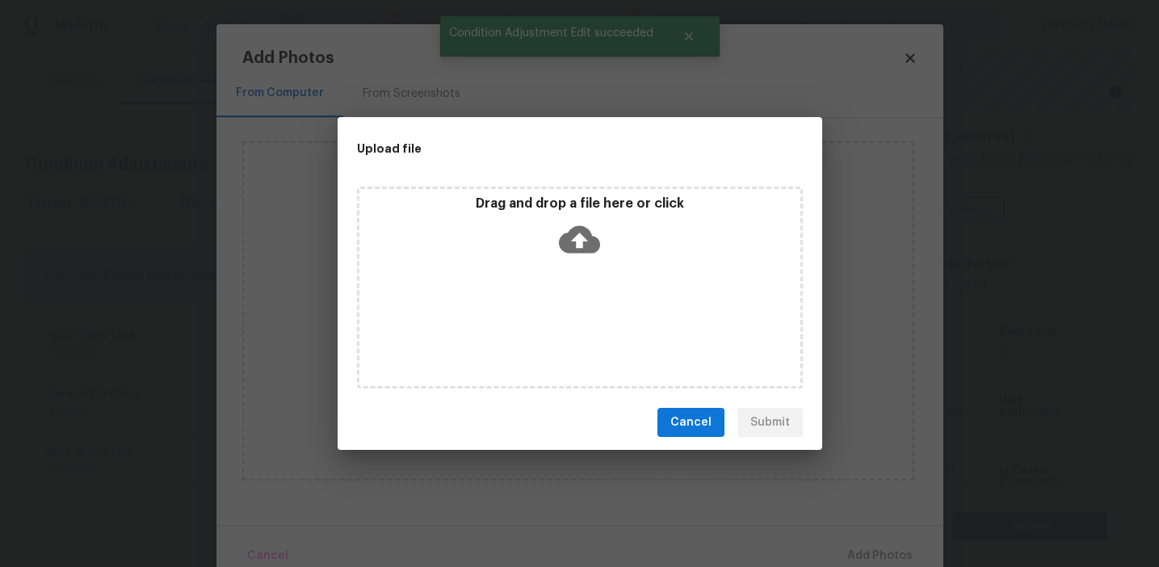
click at [531, 225] on div "Drag and drop a file here or click" at bounding box center [579, 229] width 441 height 69
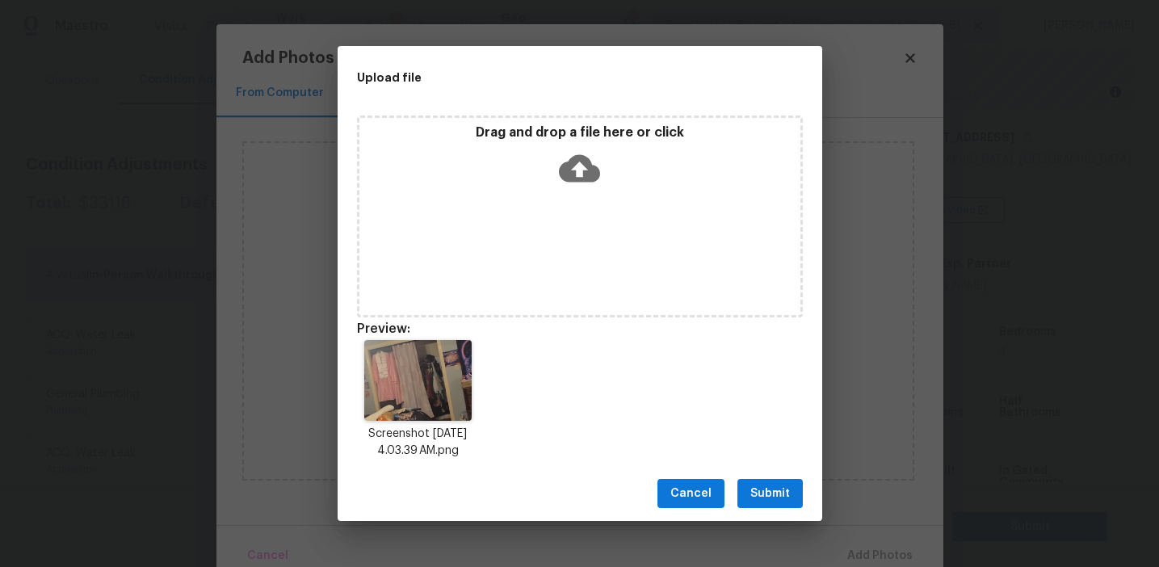
click at [755, 484] on span "Submit" at bounding box center [770, 494] width 40 height 20
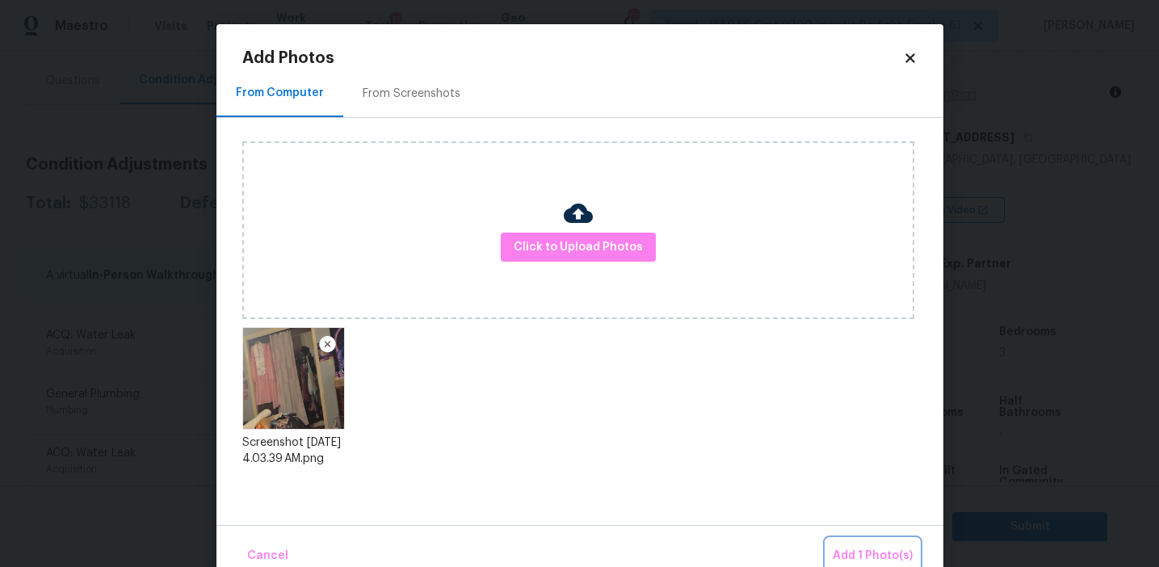
click at [852, 551] on span "Add 1 Photo(s)" at bounding box center [873, 556] width 80 height 20
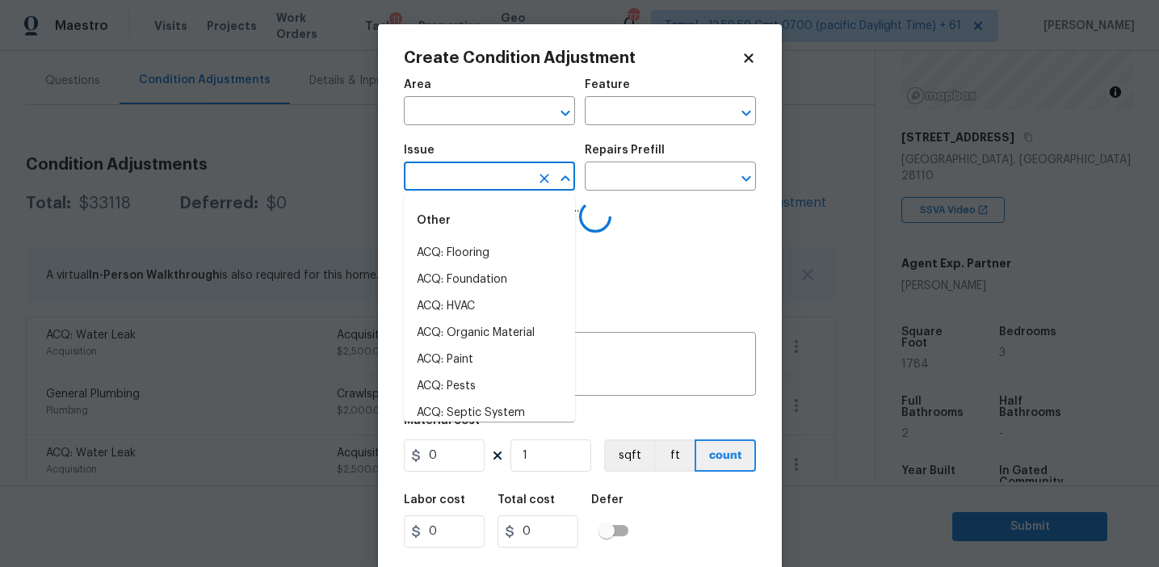
click at [475, 188] on input "text" at bounding box center [467, 178] width 126 height 25
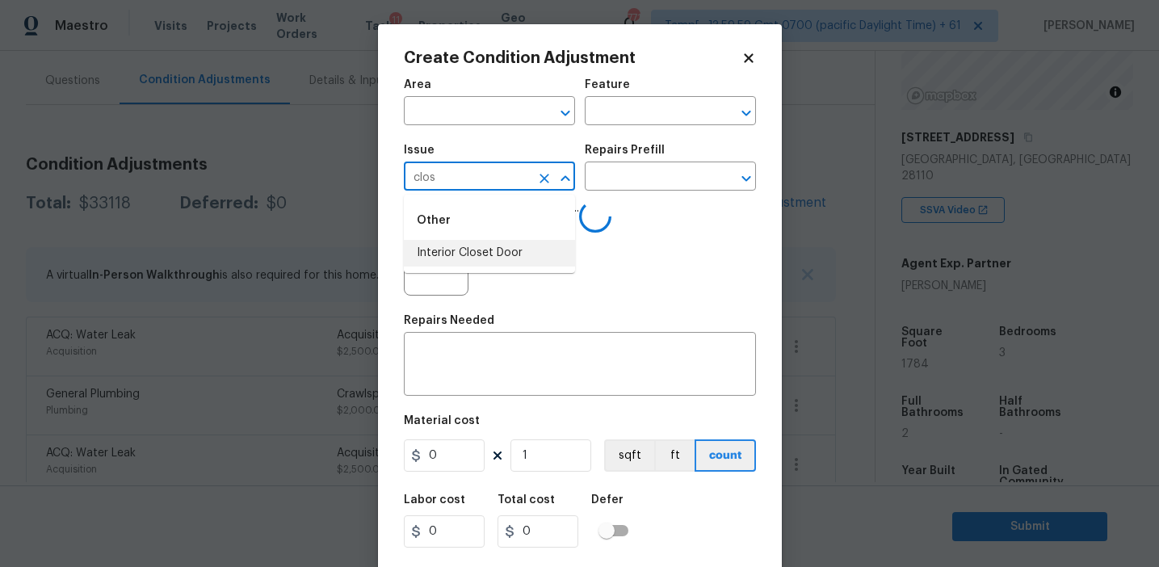
click at [506, 250] on li "Interior Closet Door" at bounding box center [489, 253] width 171 height 27
type input "Interior Closet Door"
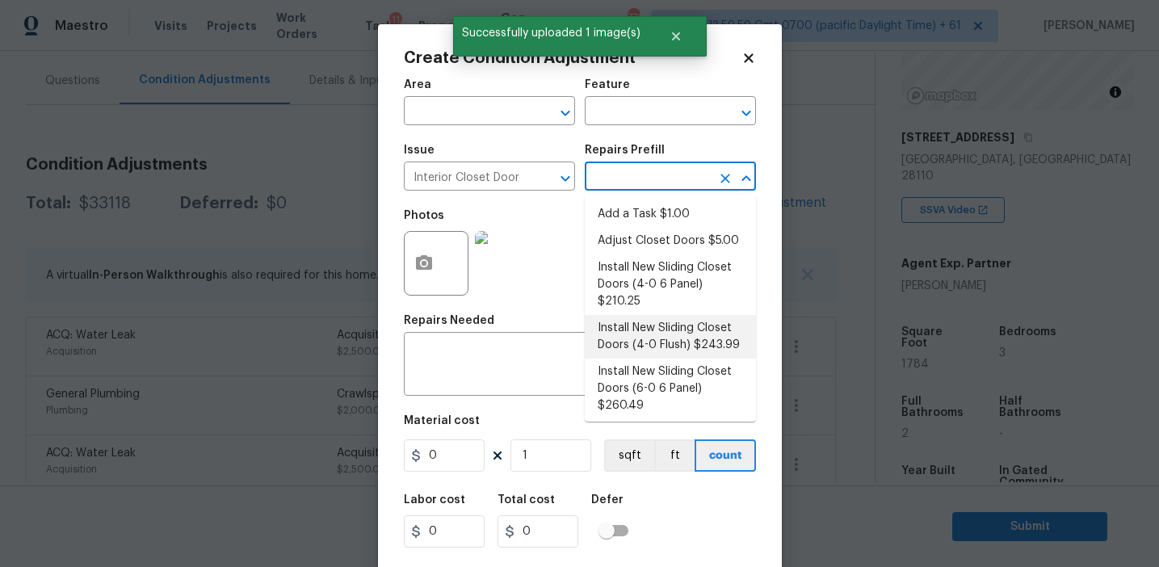
click at [641, 329] on li "Install New Sliding Closet Doors (4-0 Flush) $243.99" at bounding box center [670, 337] width 171 height 44
type input "Interior Door"
type textarea "Remove the existing door (if present). Install a new 4-0 bi-fold flush panel in…"
type input "243.99"
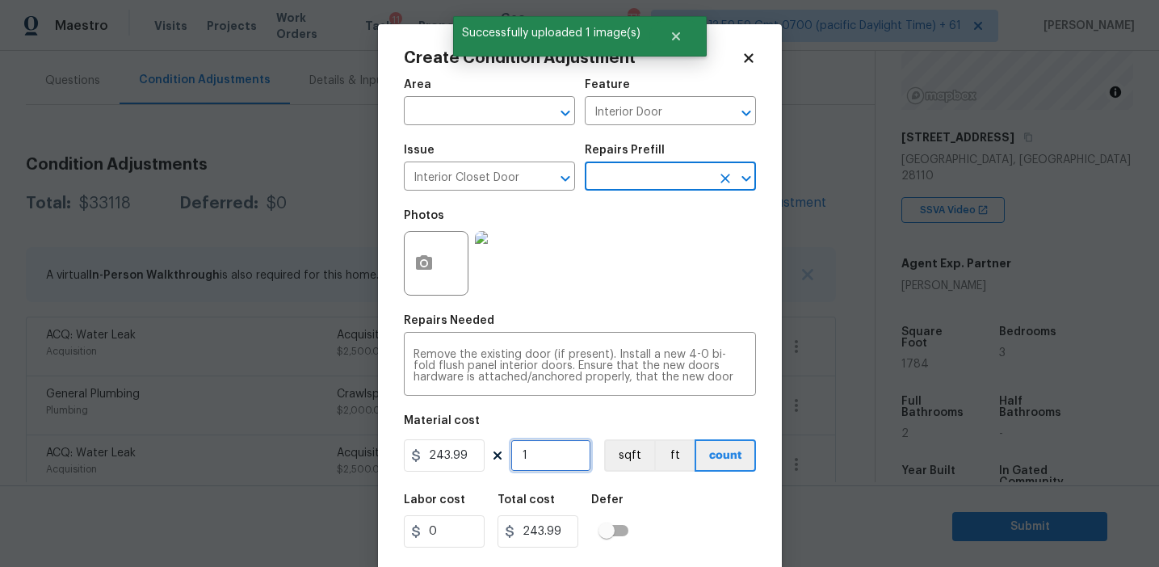
click at [548, 456] on input "1" at bounding box center [551, 455] width 81 height 32
type input "0"
type input "2"
type input "487.98"
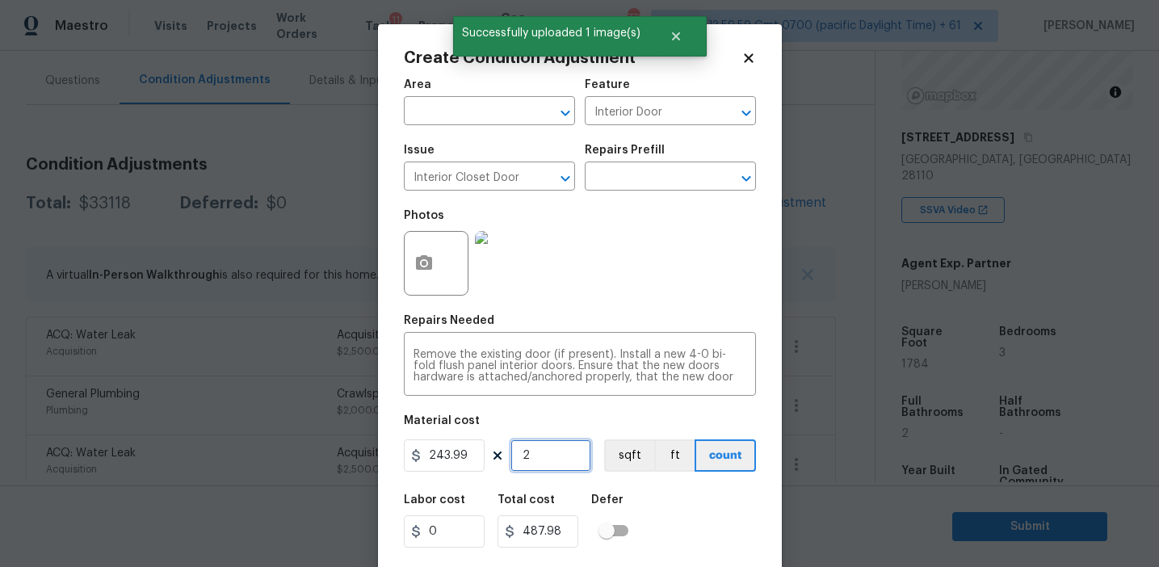
type input "2"
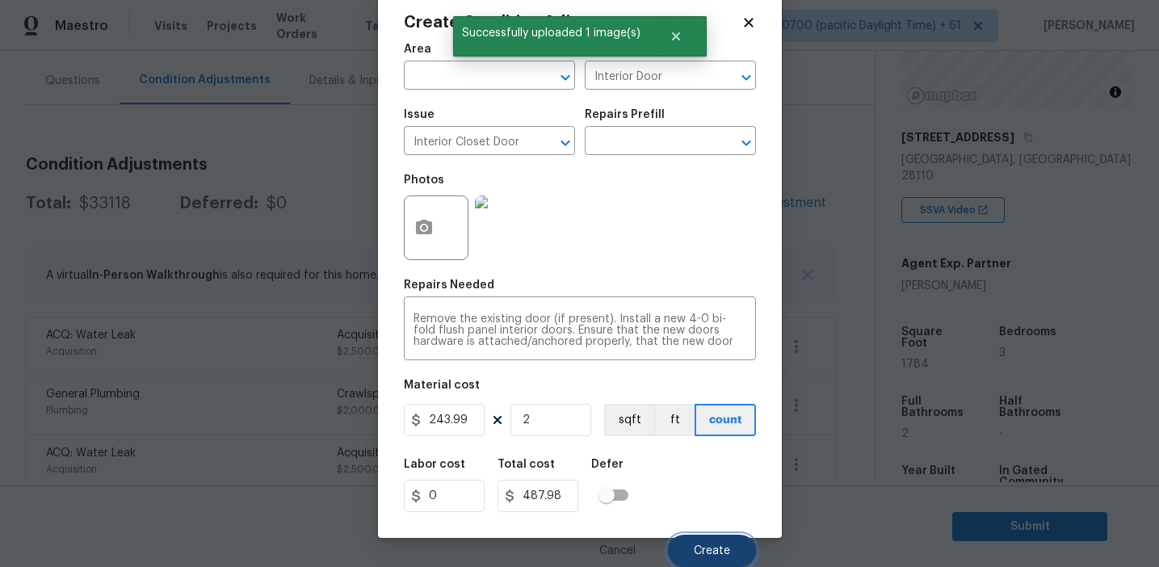
click at [709, 548] on span "Create" at bounding box center [712, 551] width 36 height 12
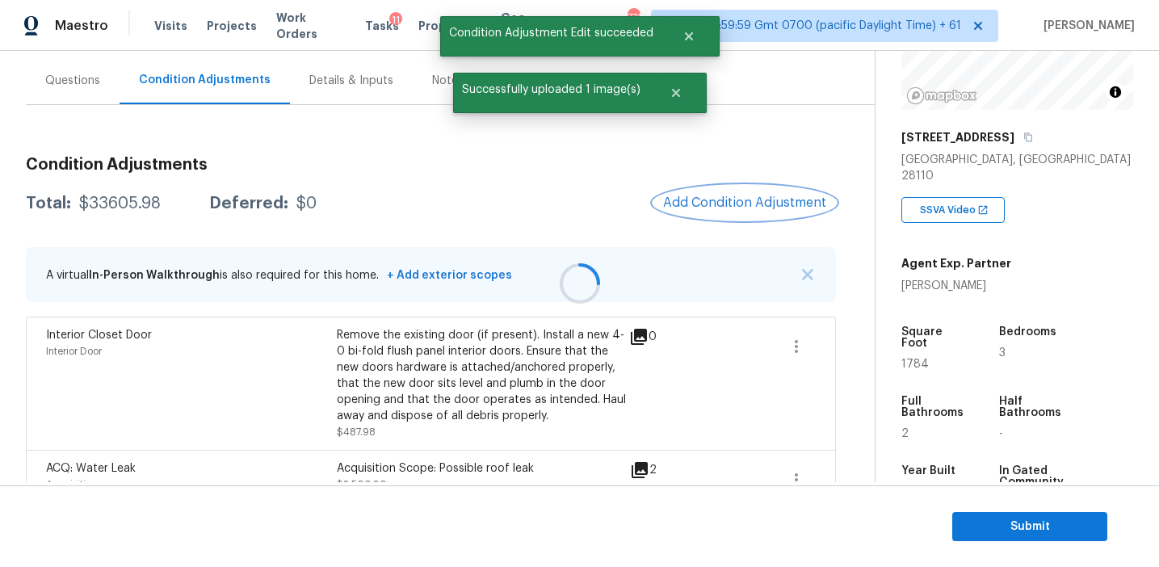
scroll to position [0, 0]
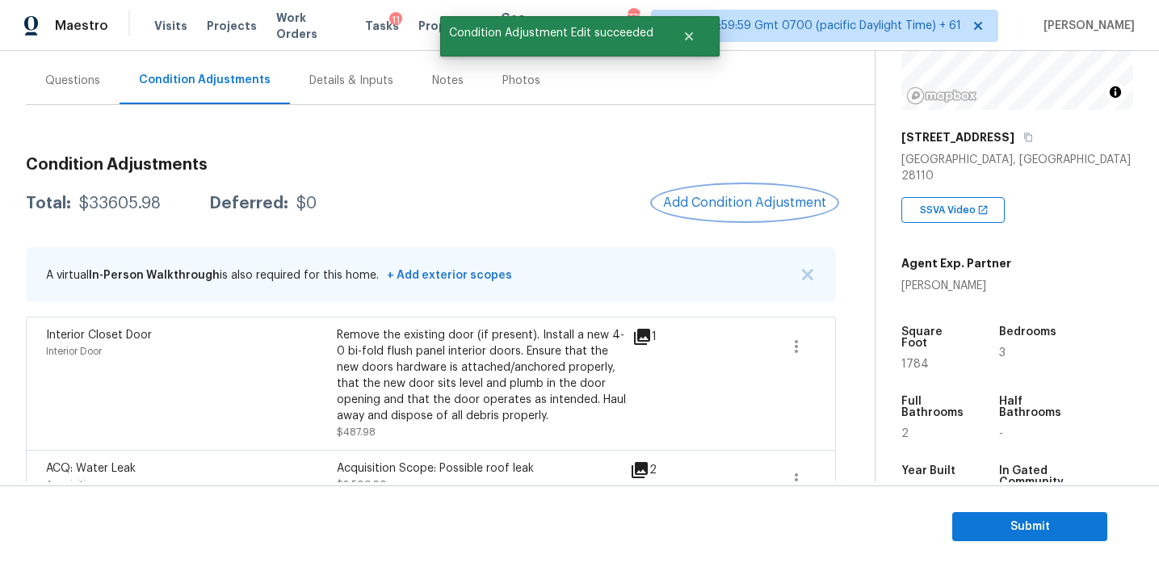
click at [712, 209] on button "Add Condition Adjustment" at bounding box center [745, 203] width 183 height 34
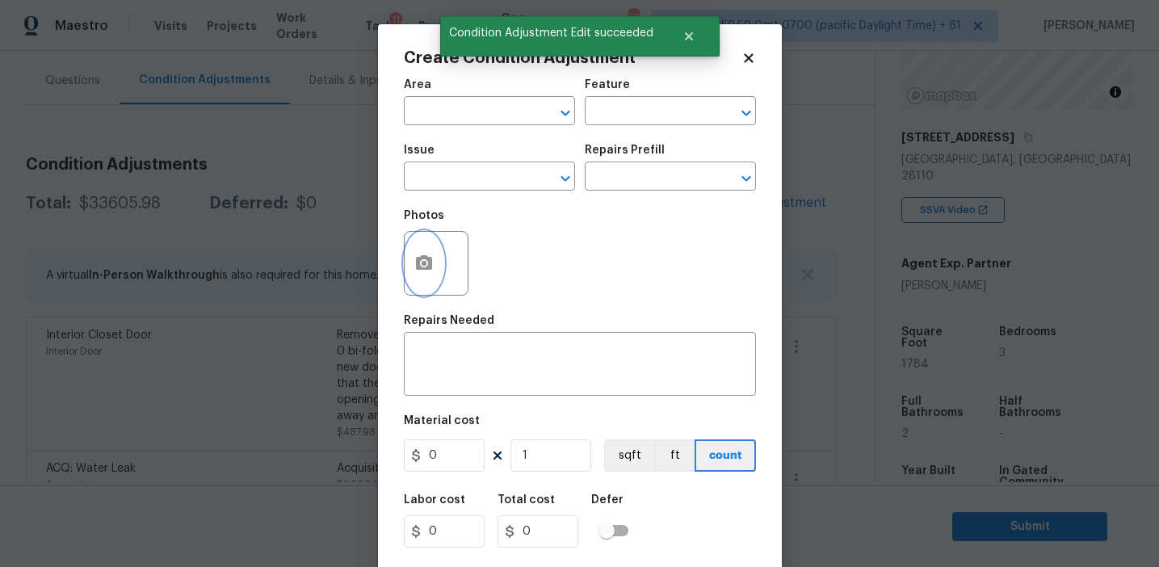
click at [433, 259] on button "button" at bounding box center [424, 263] width 39 height 63
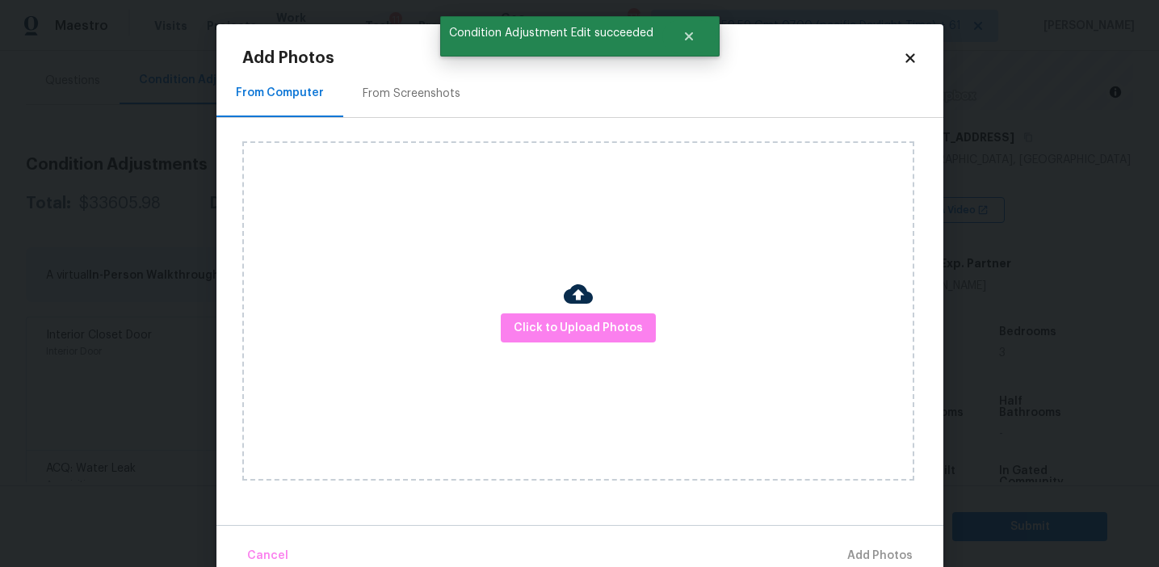
click at [577, 311] on div at bounding box center [578, 296] width 29 height 34
click at [573, 317] on button "Click to Upload Photos" at bounding box center [578, 328] width 155 height 30
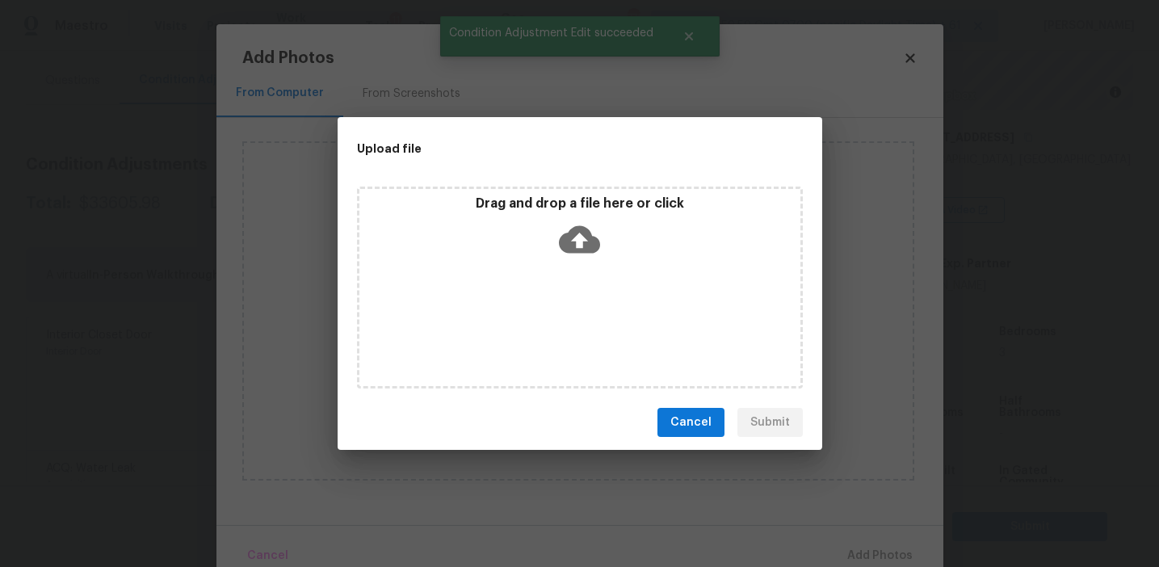
click at [570, 219] on icon at bounding box center [579, 239] width 41 height 41
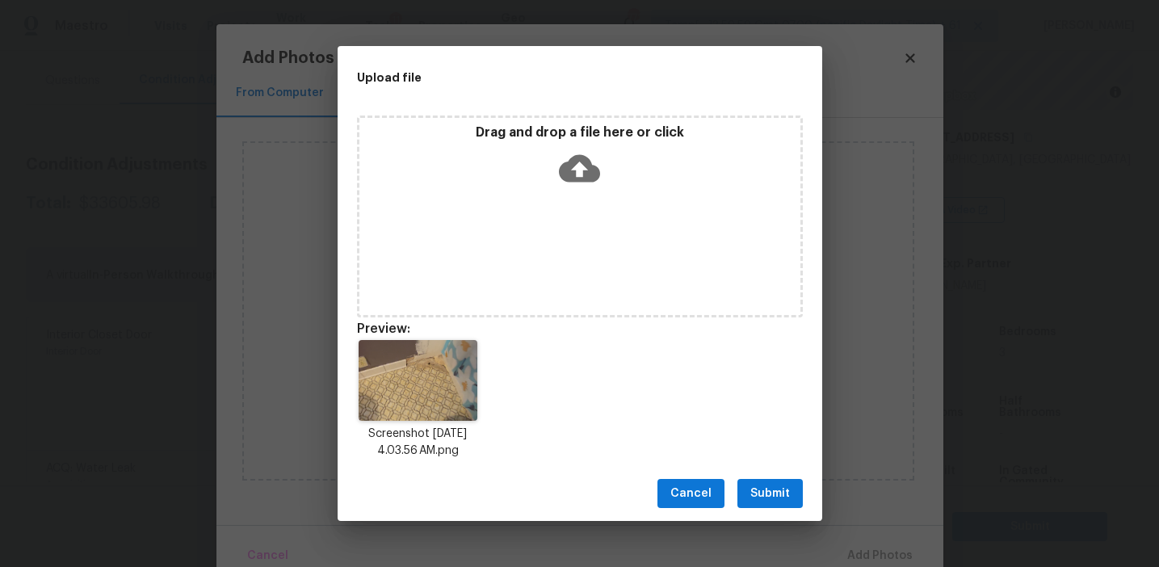
click at [750, 484] on button "Submit" at bounding box center [770, 494] width 65 height 30
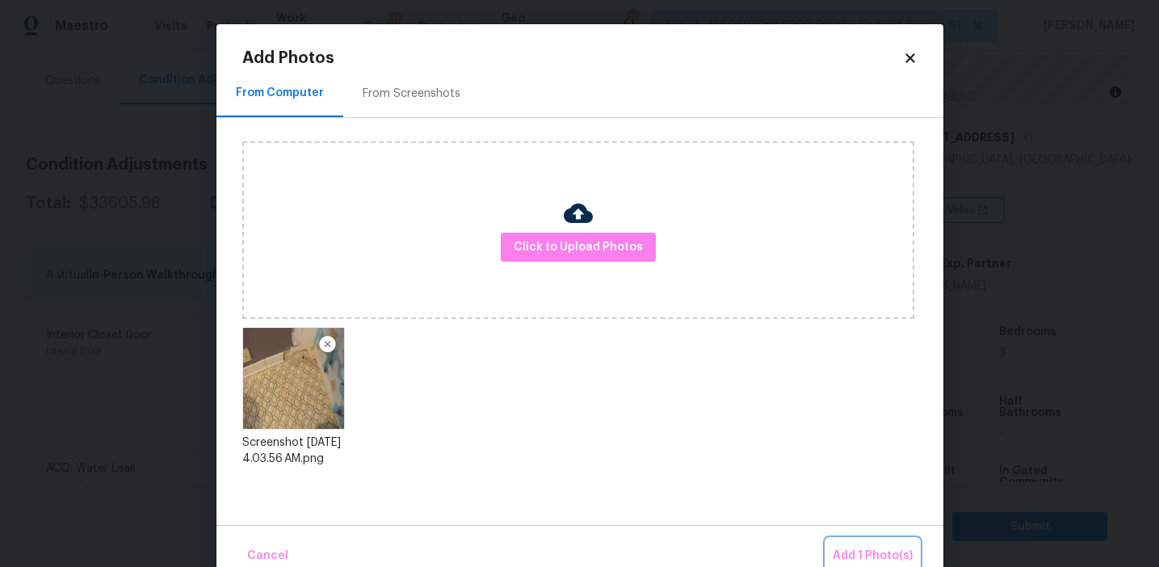
click at [838, 544] on button "Add 1 Photo(s)" at bounding box center [872, 556] width 93 height 35
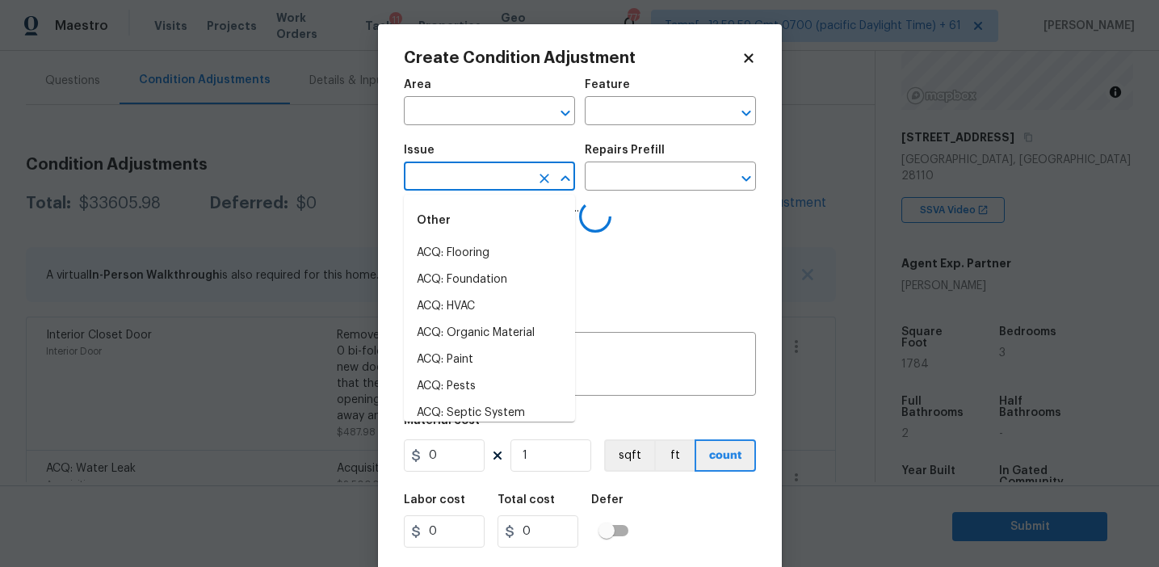
click at [490, 186] on input "text" at bounding box center [467, 178] width 126 height 25
type input "flo"
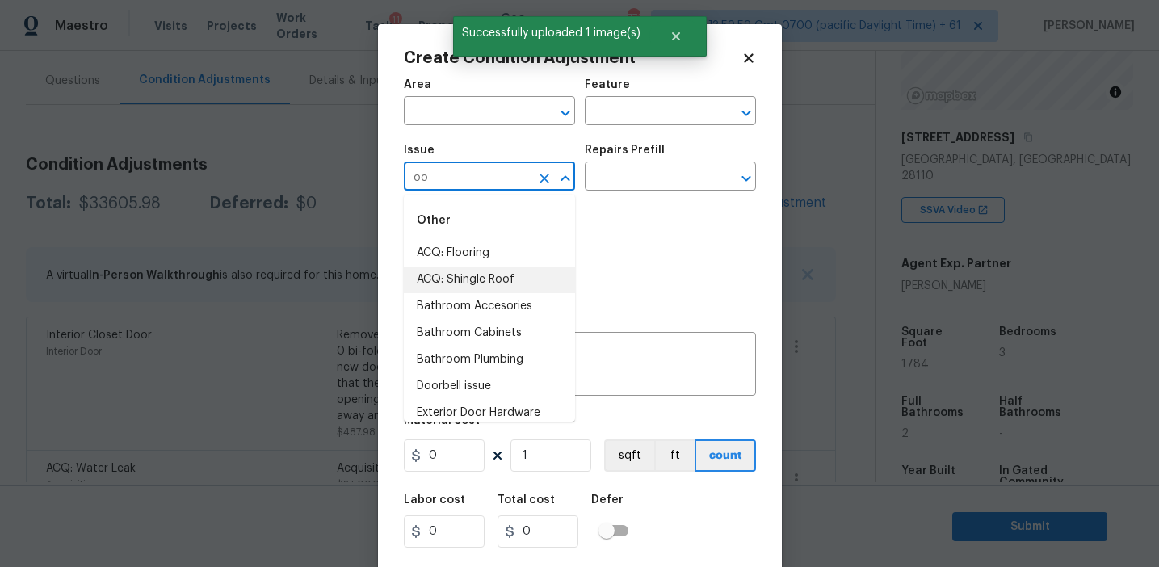
type input "o"
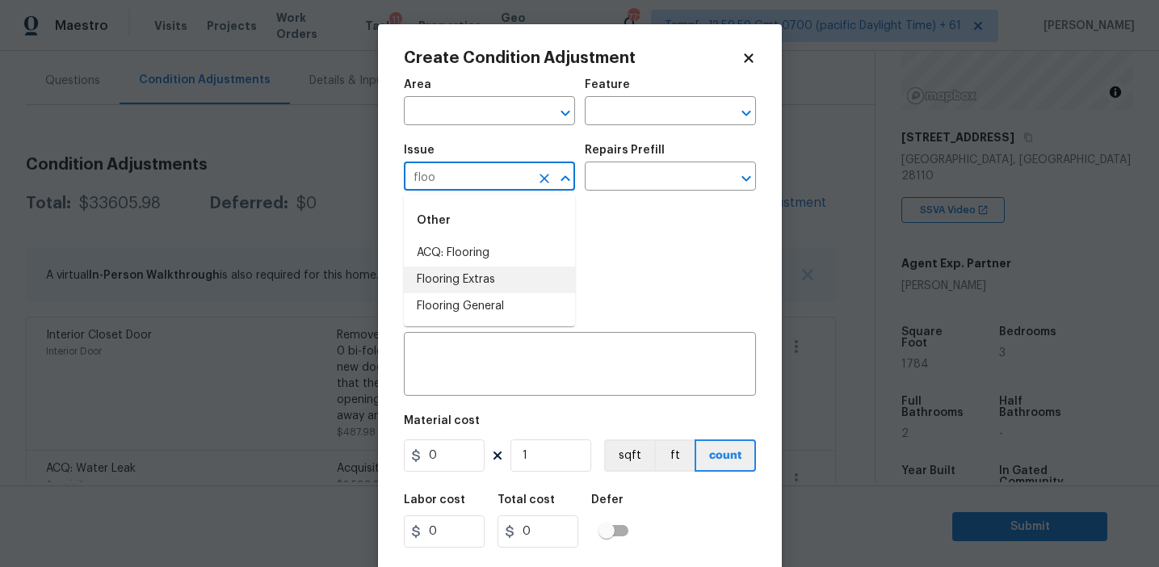
click at [533, 276] on li "Flooring Extras" at bounding box center [489, 280] width 171 height 27
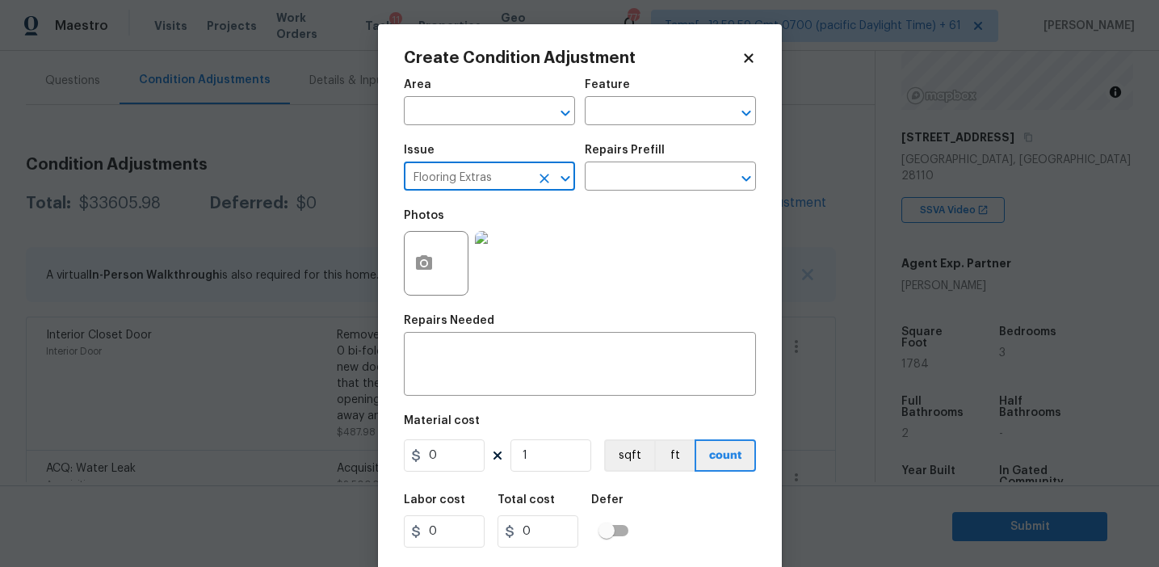
type input "Flooring Extras"
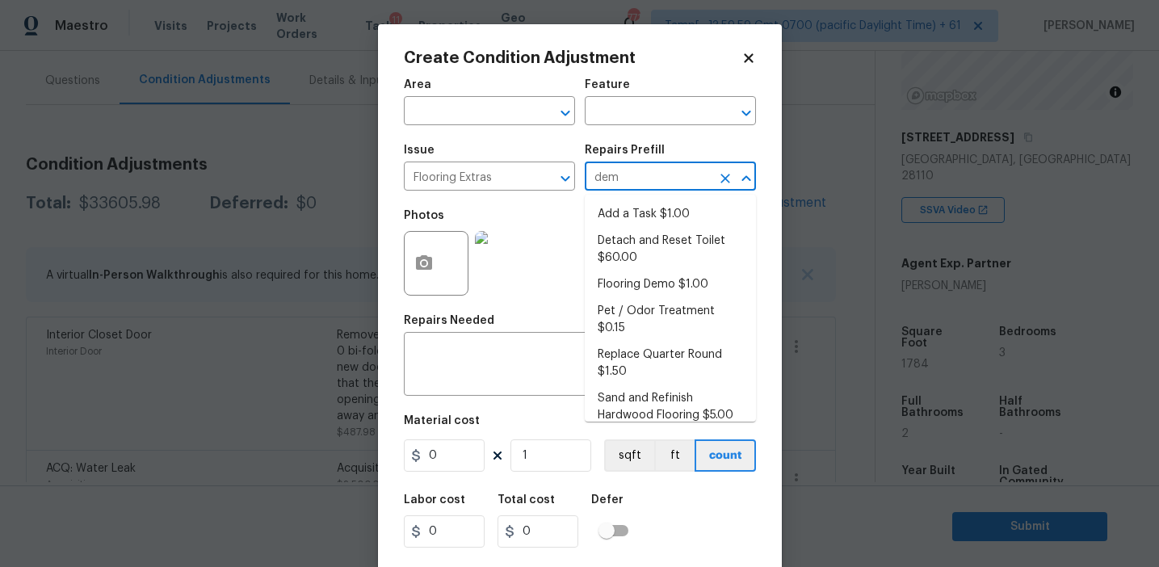
type input "demo"
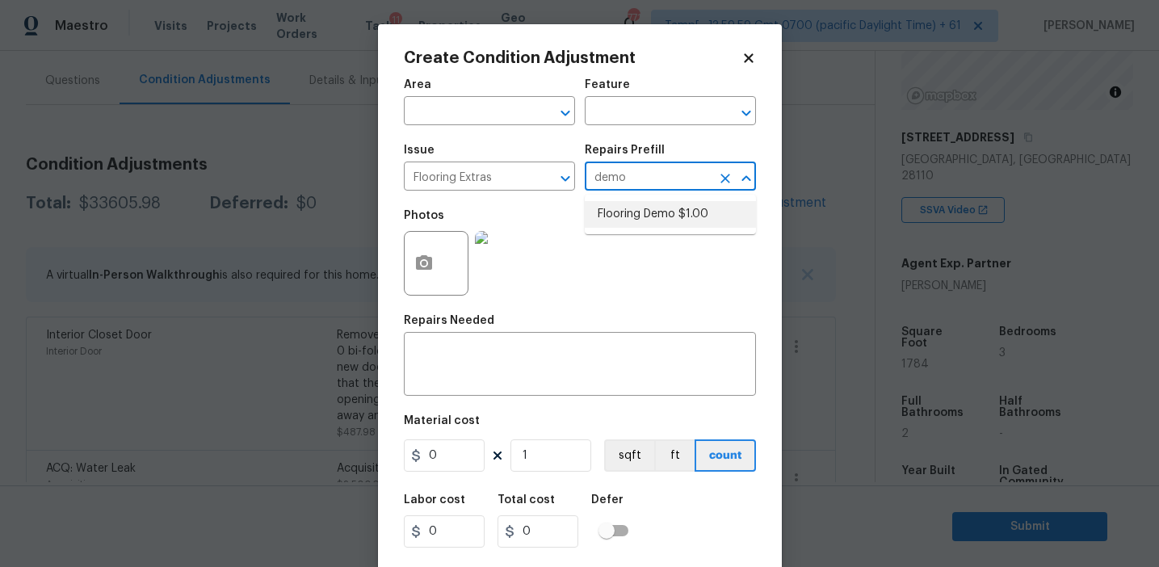
click at [662, 220] on li "Flooring Demo $1.00" at bounding box center [670, 214] width 171 height 27
type input "Overall Flooring"
type textarea "Demo existing flooring."
type input "1"
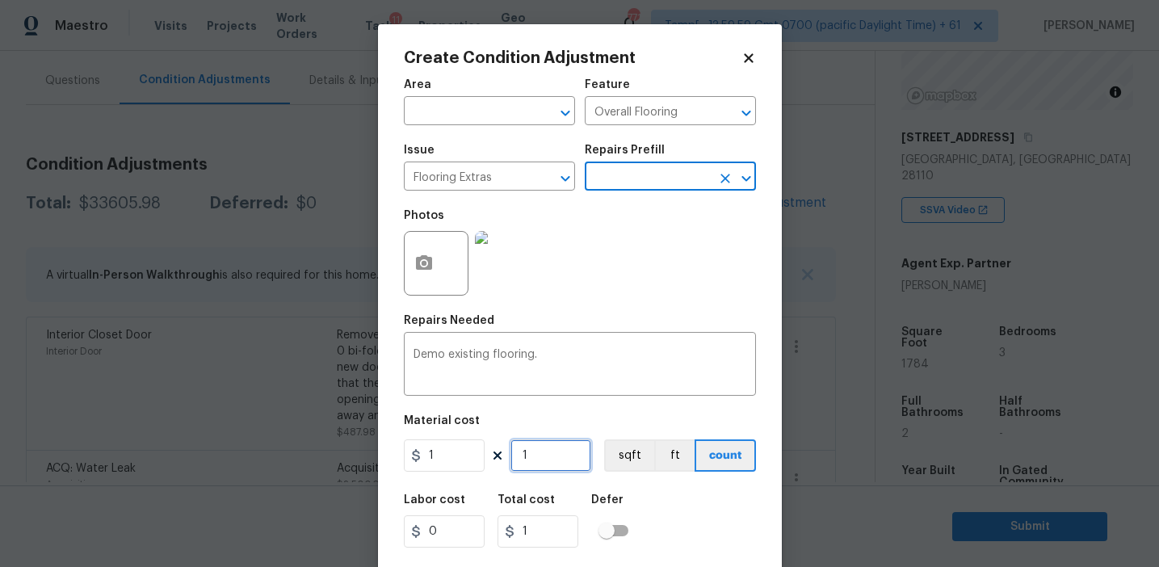
click at [552, 456] on input "1" at bounding box center [551, 455] width 81 height 32
type input "0"
type input "4"
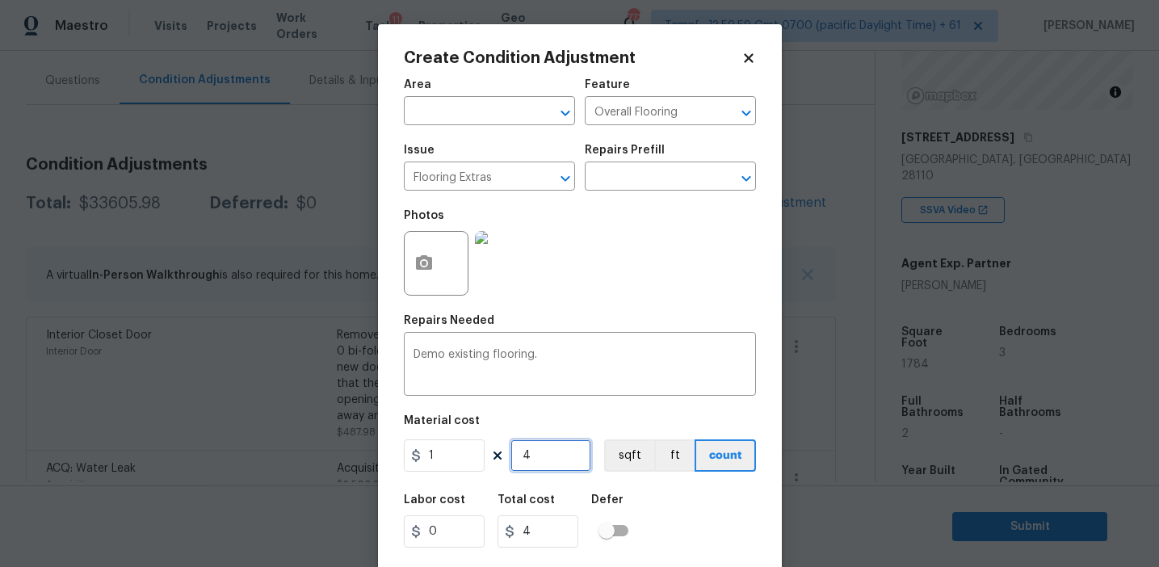
type input "40"
type input "400"
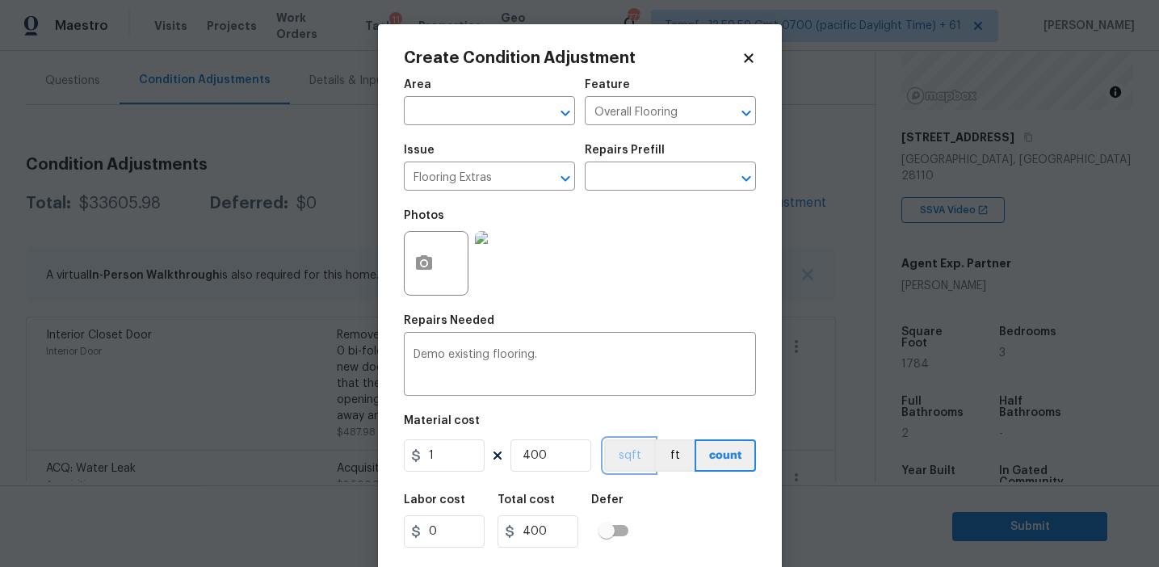
click at [648, 468] on button "sqft" at bounding box center [629, 455] width 50 height 32
click at [696, 515] on div "Labor cost 0 Total cost 400 Defer" at bounding box center [580, 521] width 352 height 73
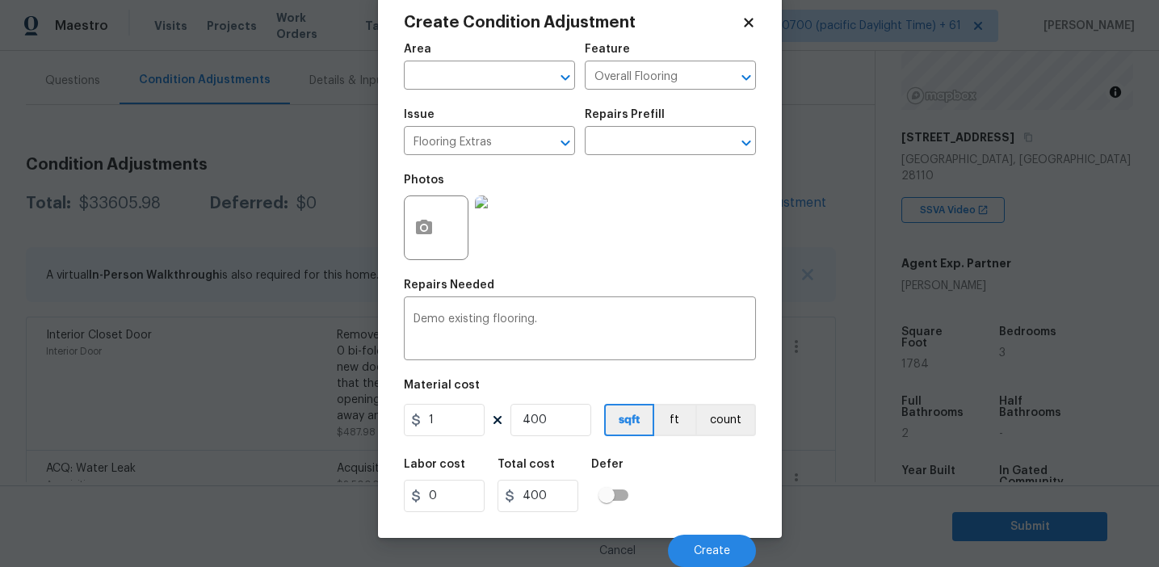
click at [704, 534] on div "Cancel Create" at bounding box center [580, 544] width 352 height 45
click at [699, 536] on button "Create" at bounding box center [712, 551] width 88 height 32
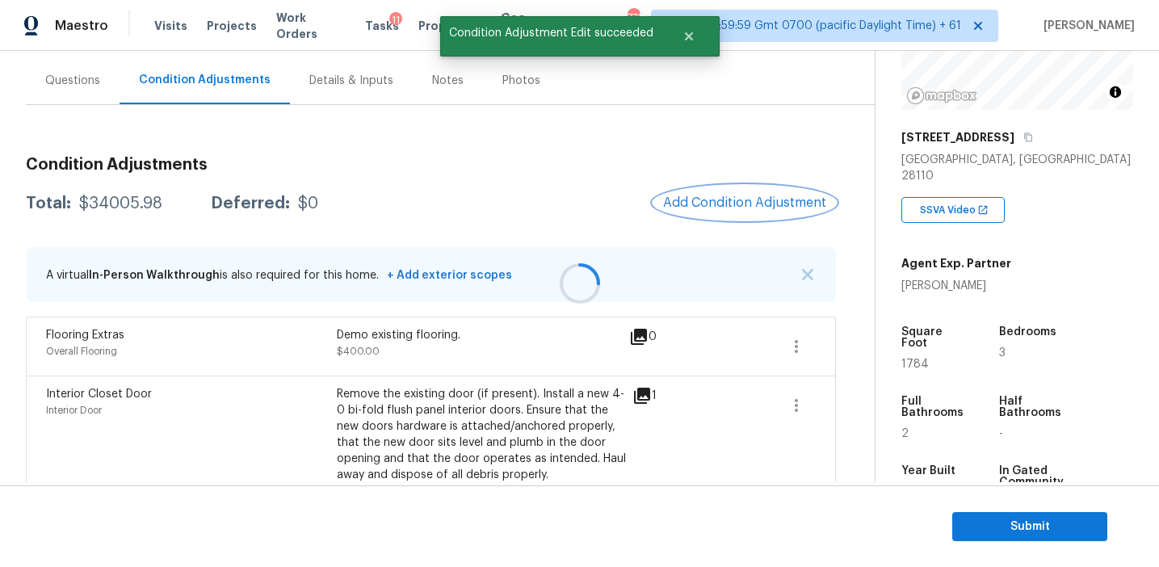
scroll to position [0, 0]
click at [699, 204] on span "Add Condition Adjustment" at bounding box center [744, 202] width 163 height 15
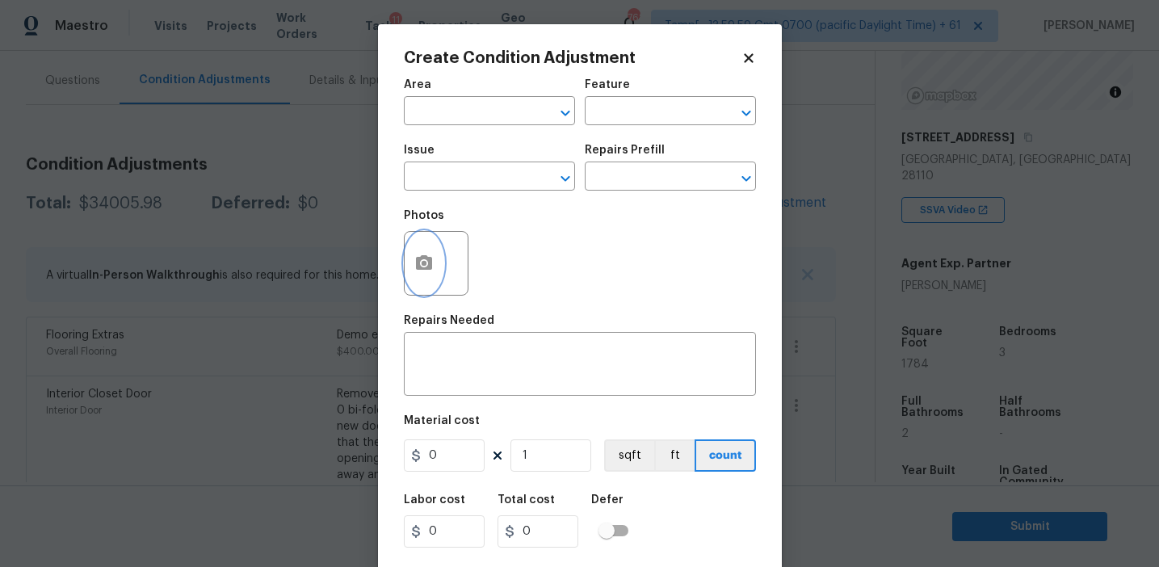
click at [410, 283] on button "button" at bounding box center [424, 263] width 39 height 63
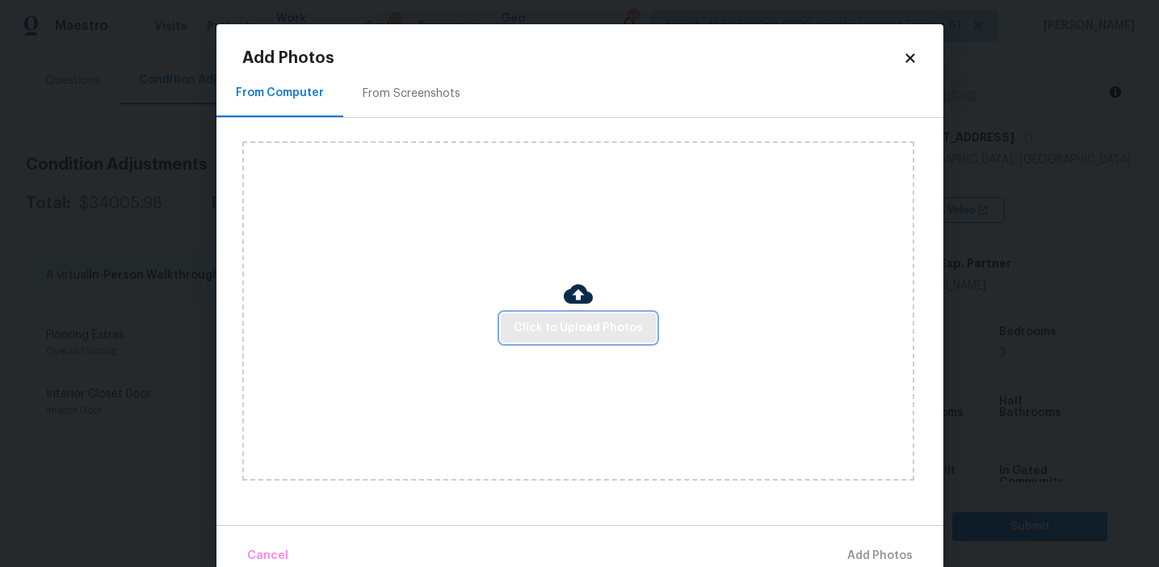
click at [545, 341] on button "Click to Upload Photos" at bounding box center [578, 328] width 155 height 30
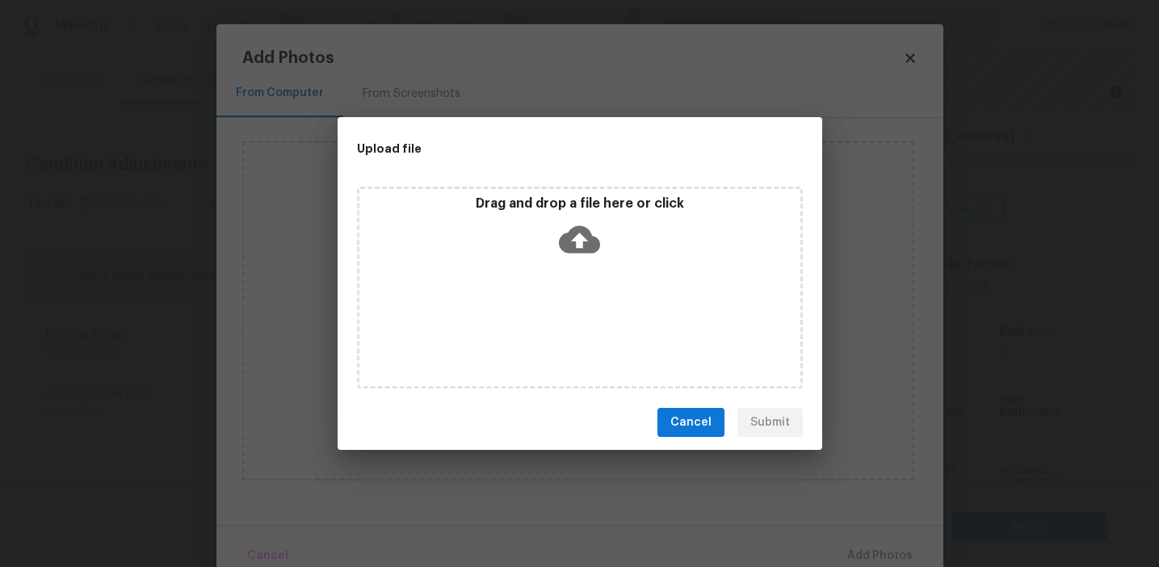
click at [549, 225] on div "Drag and drop a file here or click" at bounding box center [579, 229] width 441 height 69
